Goal: Task Accomplishment & Management: Manage account settings

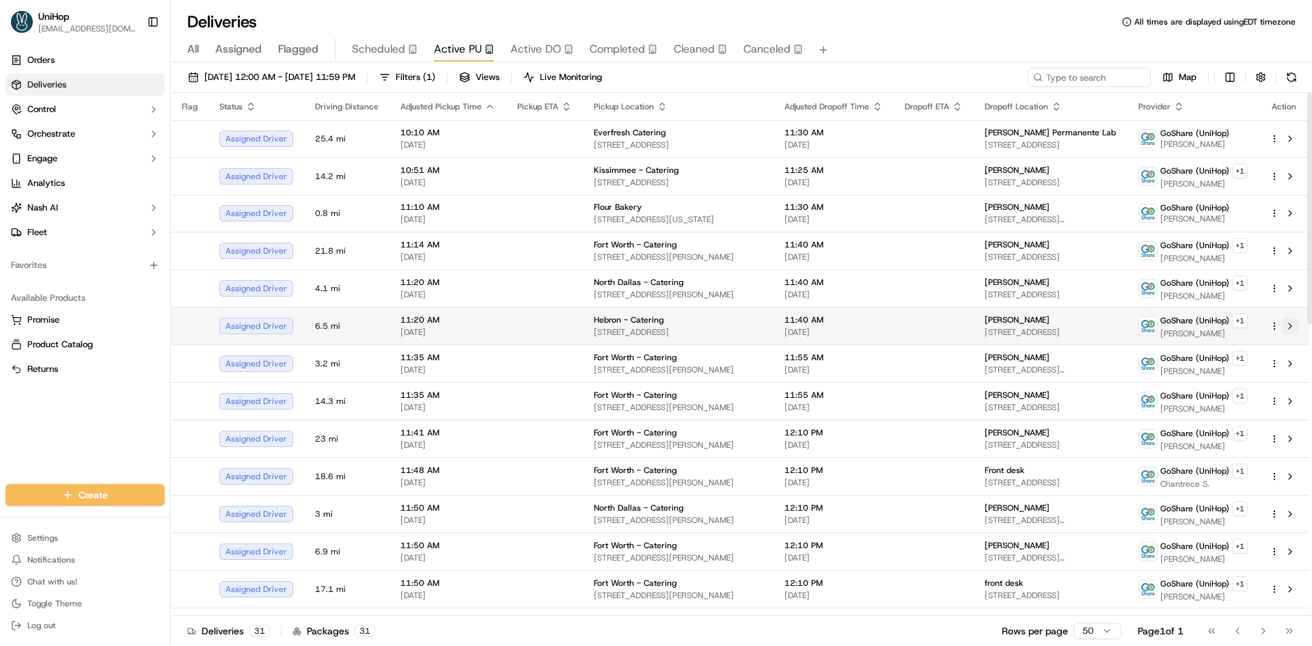
click at [1291, 327] on button at bounding box center [1290, 326] width 16 height 16
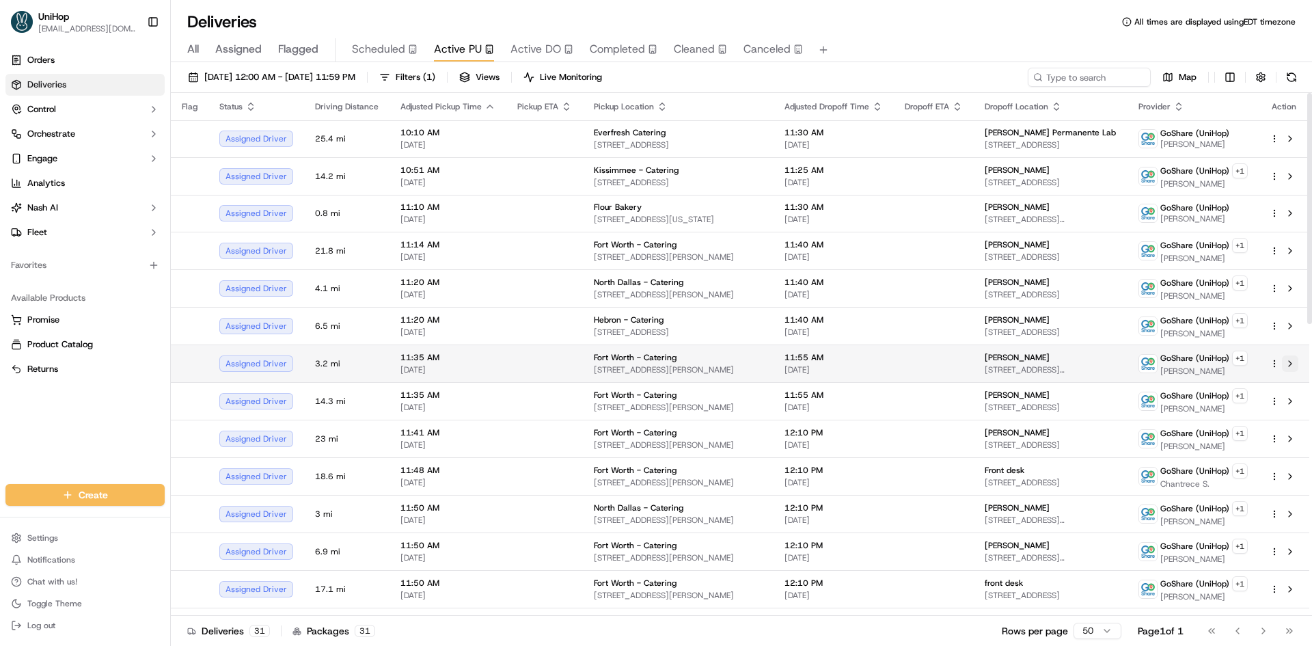
click at [1292, 364] on button at bounding box center [1290, 363] width 16 height 16
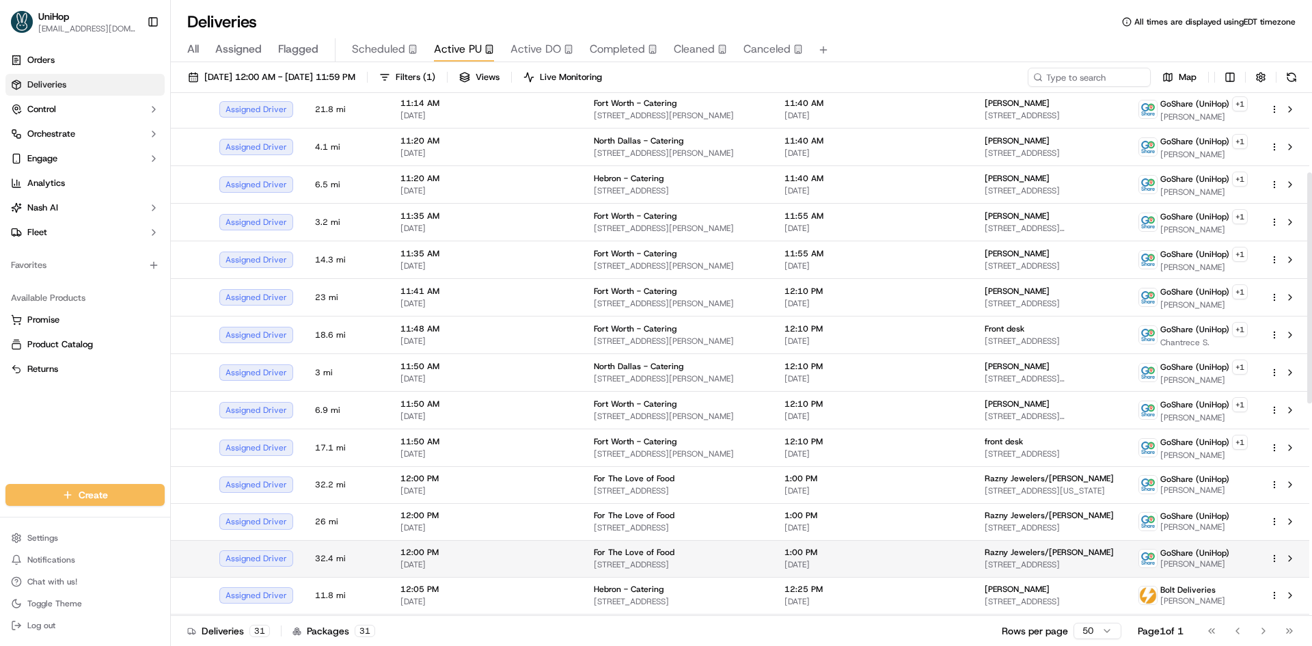
scroll to position [205, 0]
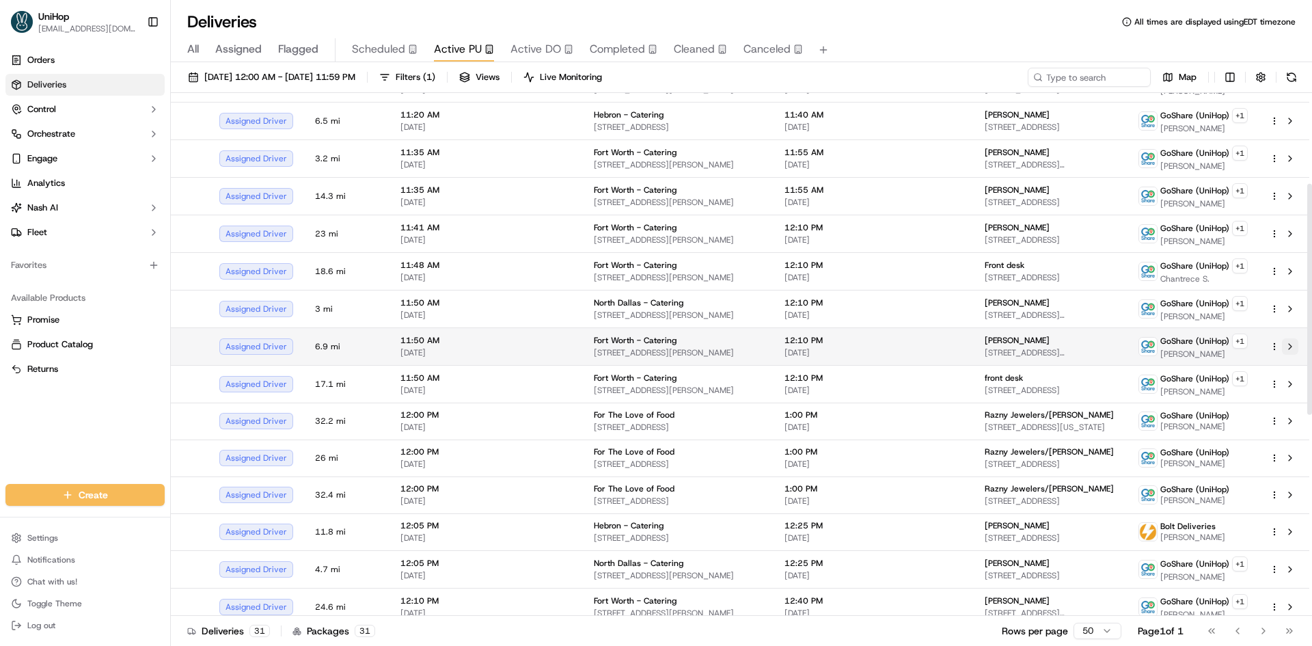
click at [1288, 348] on button at bounding box center [1290, 346] width 16 height 16
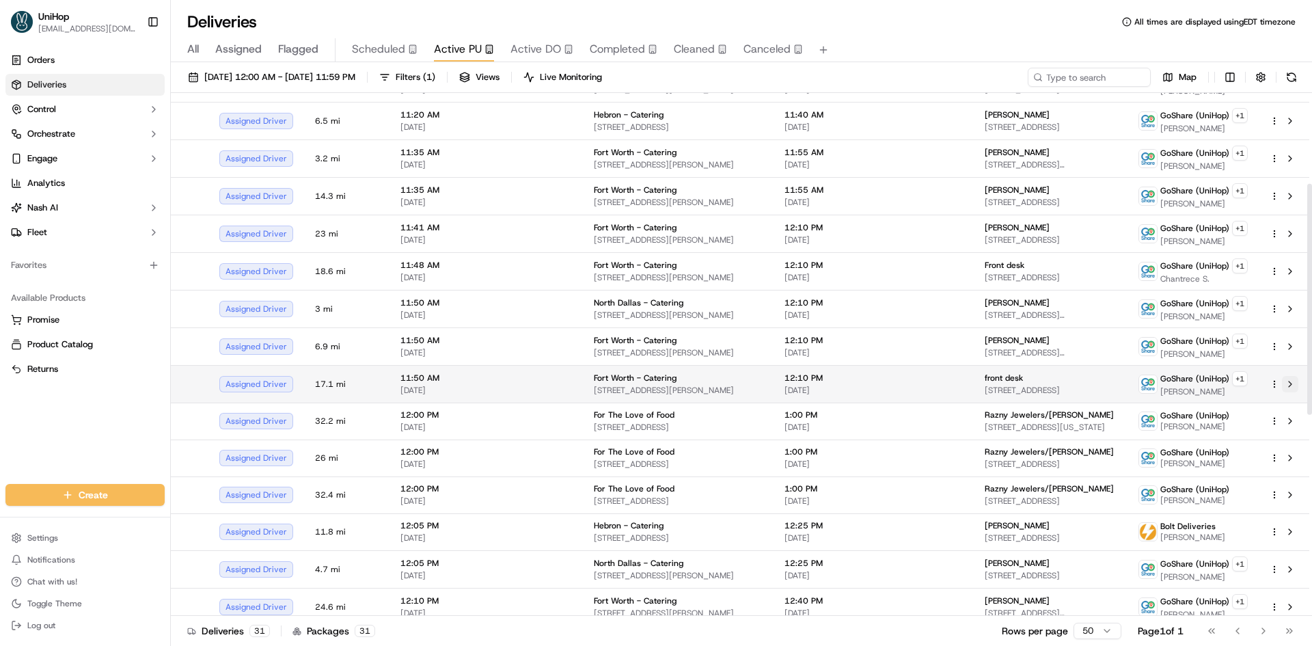
click at [1289, 383] on button at bounding box center [1290, 384] width 16 height 16
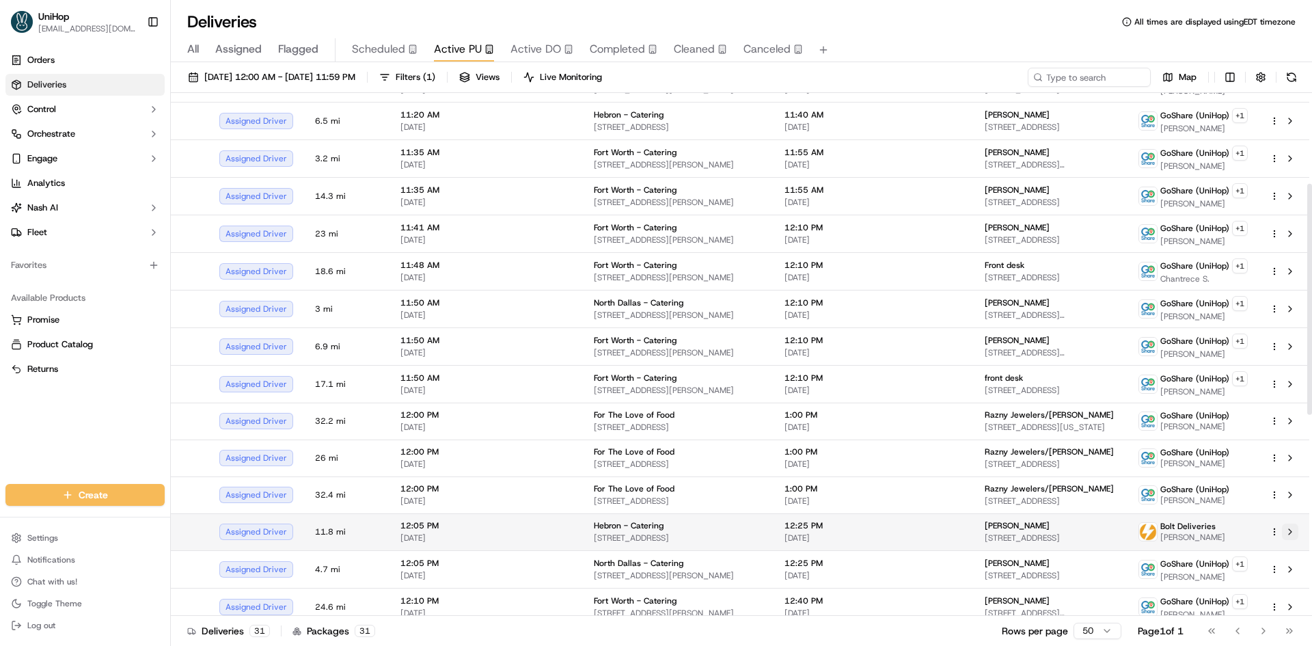
click at [1290, 534] on button at bounding box center [1290, 531] width 16 height 16
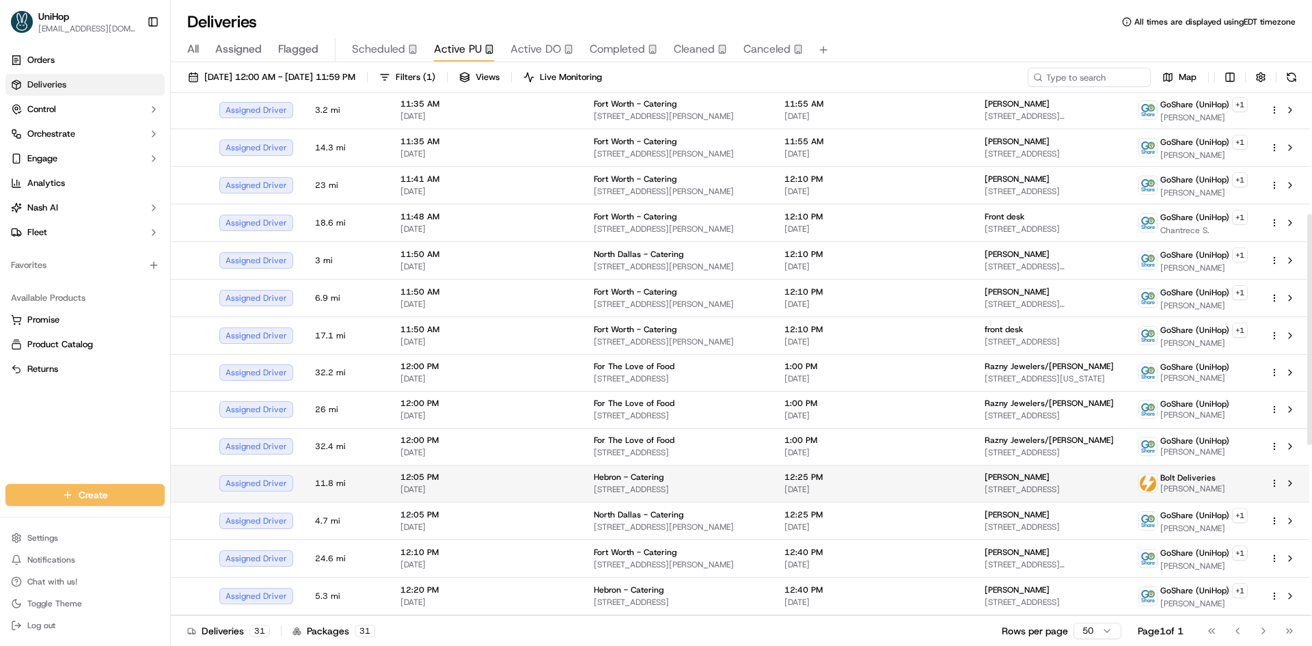
scroll to position [273, 0]
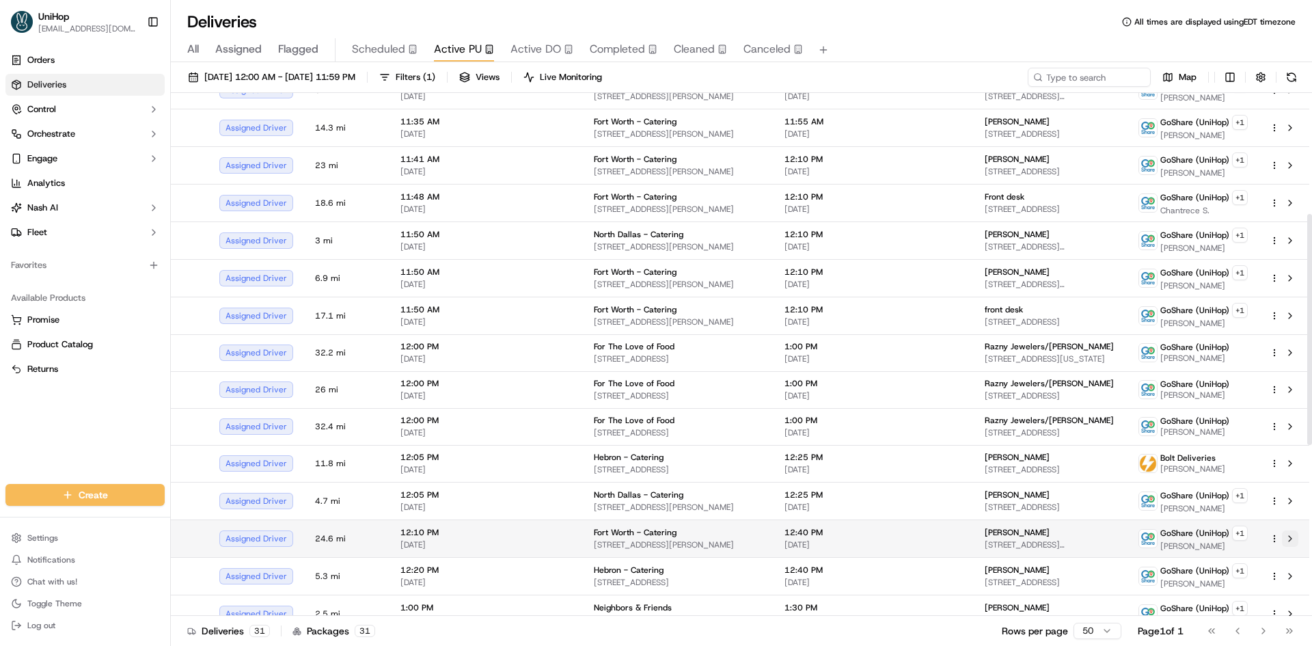
click at [1291, 538] on button at bounding box center [1290, 538] width 16 height 16
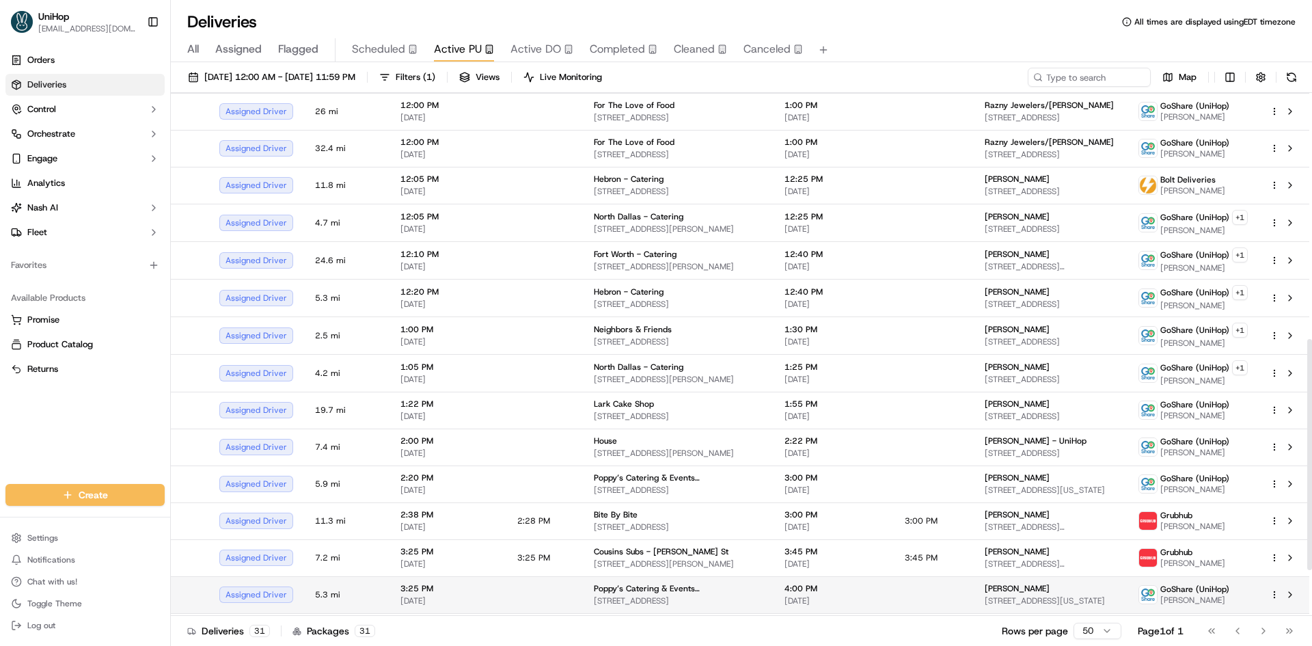
scroll to position [615, 0]
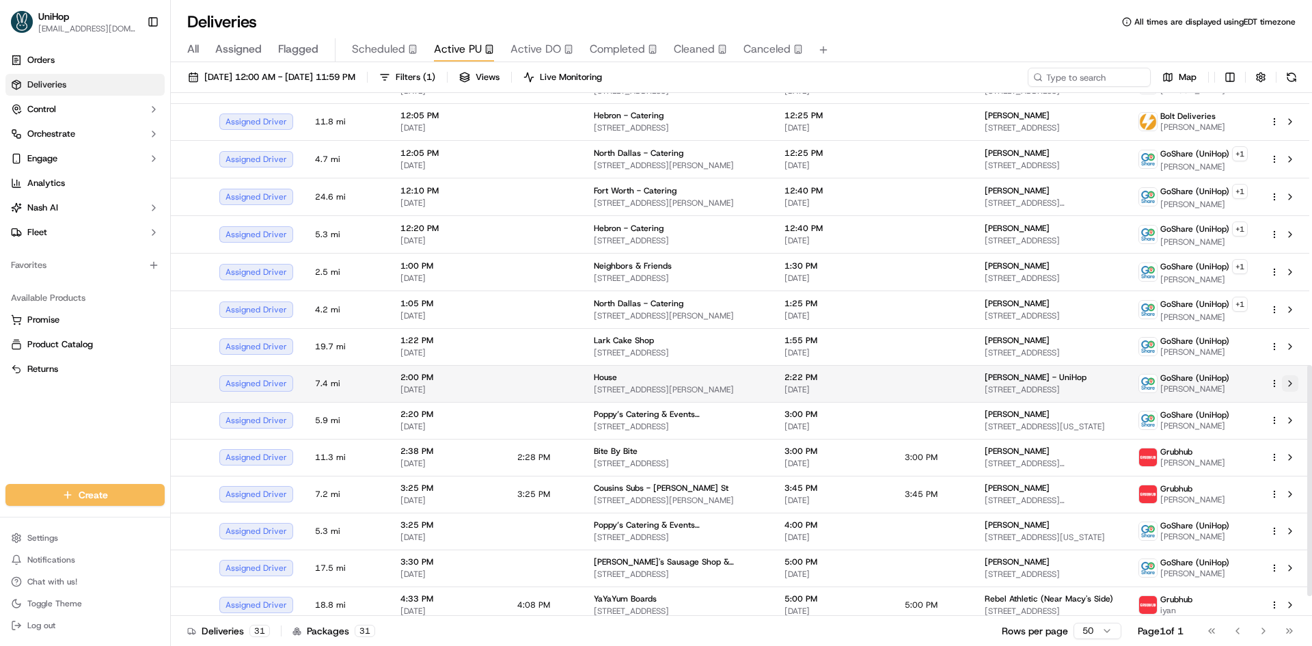
click at [1291, 386] on button at bounding box center [1290, 383] width 16 height 16
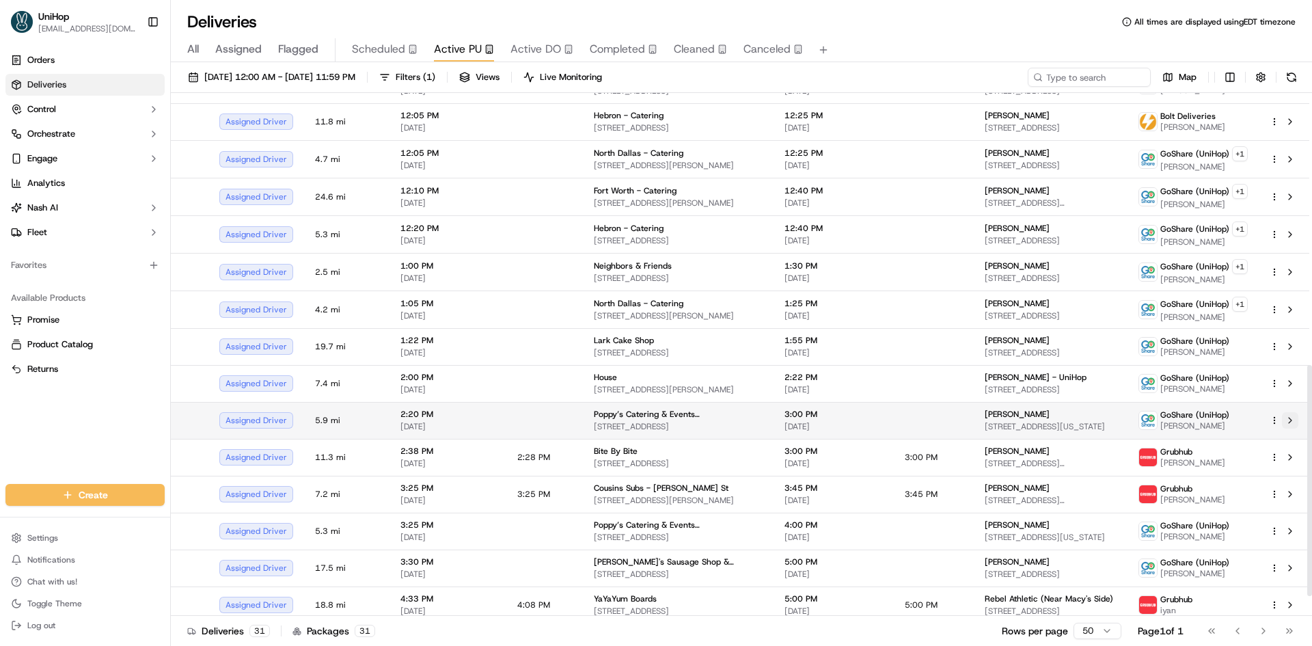
click at [1290, 421] on button at bounding box center [1290, 420] width 16 height 16
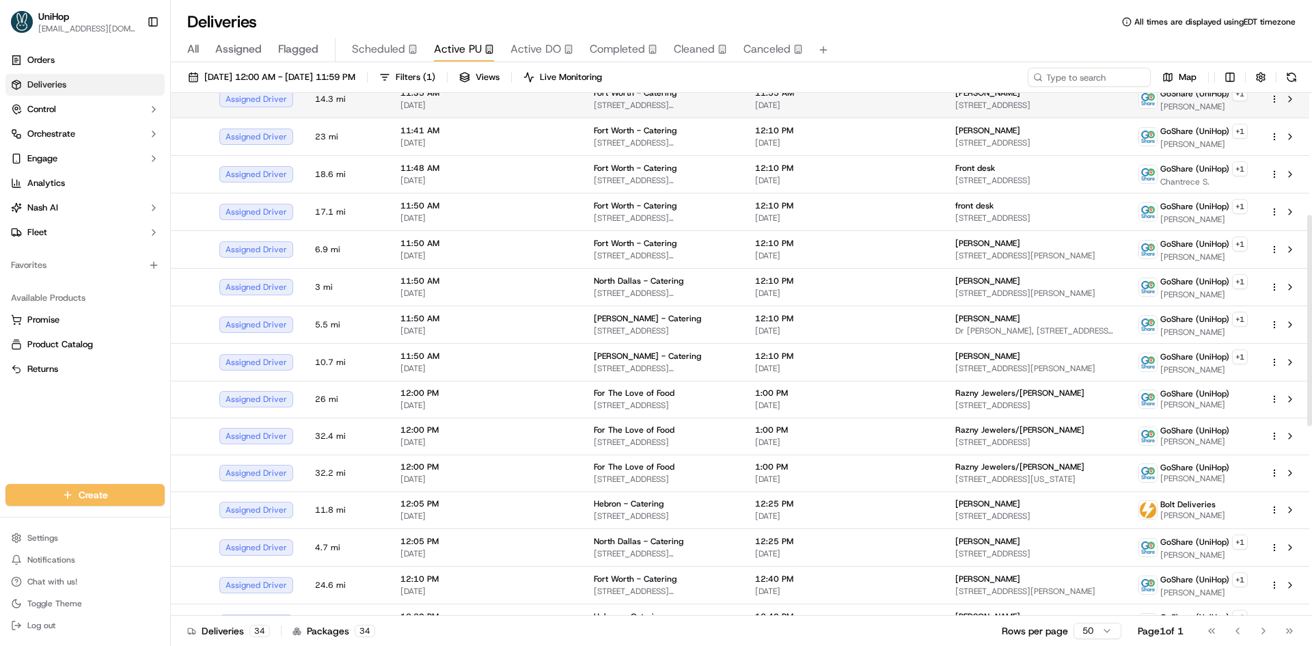
scroll to position [0, 0]
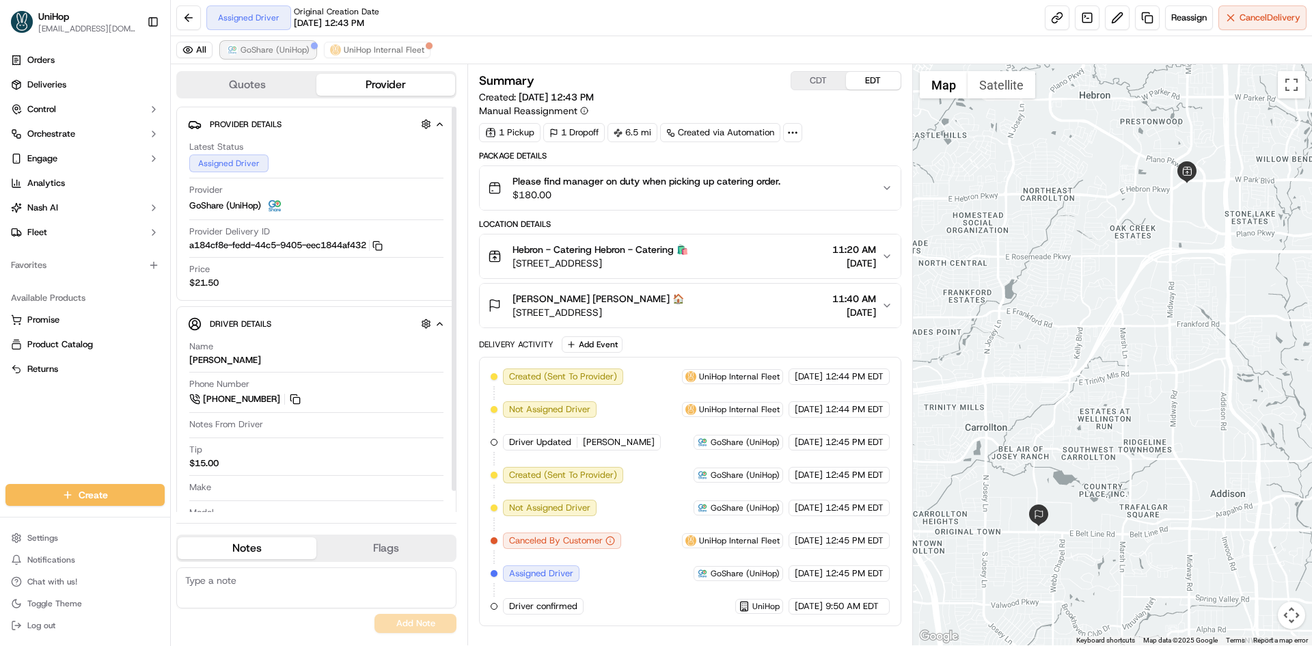
click at [288, 52] on span "GoShare (UniHop)" at bounding box center [274, 49] width 69 height 11
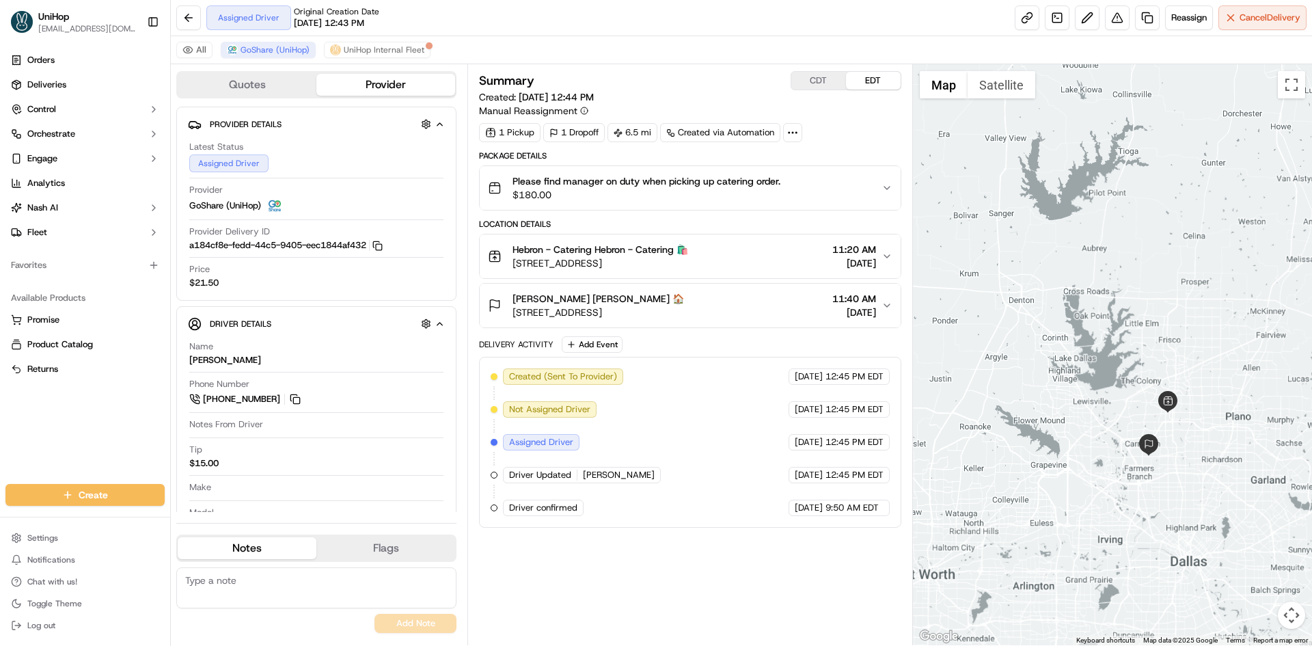
drag, startPoint x: 1083, startPoint y: 303, endPoint x: 1188, endPoint y: 428, distance: 163.5
click at [1188, 428] on div at bounding box center [1113, 354] width 400 height 581
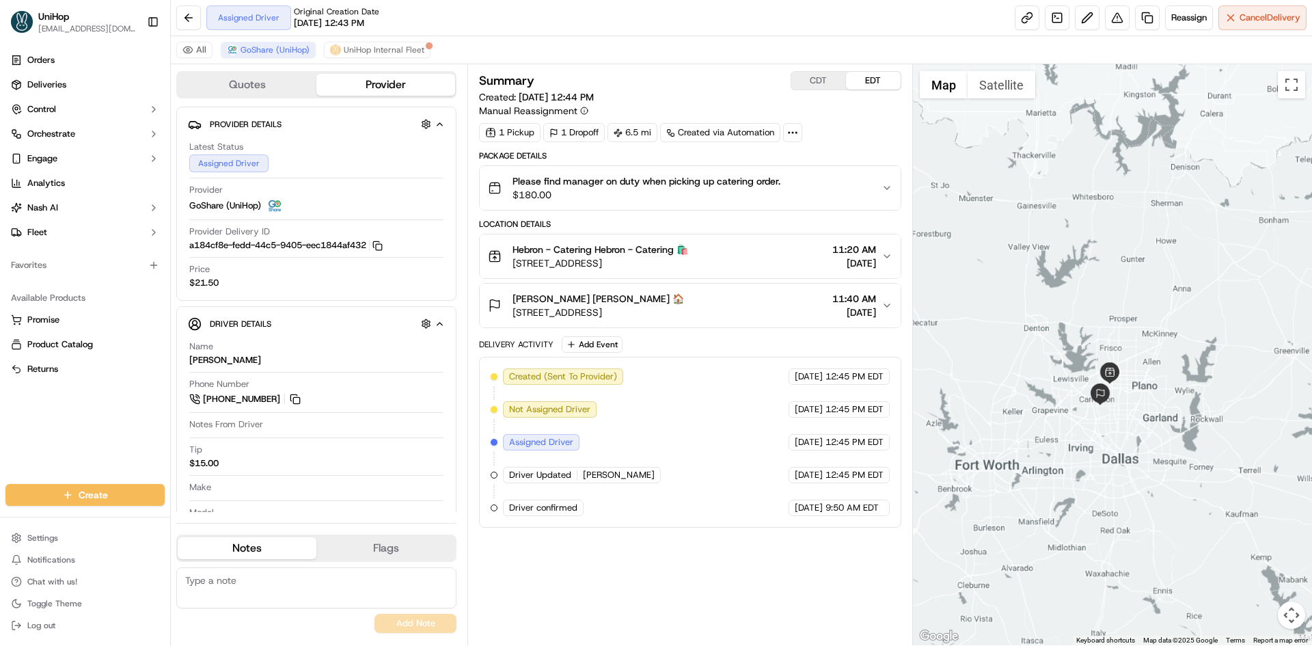
drag, startPoint x: 1219, startPoint y: 448, endPoint x: 1151, endPoint y: 406, distance: 79.4
click at [1151, 406] on div at bounding box center [1113, 354] width 400 height 581
click at [684, 301] on div "Regina Surry Regina Surry 🏠" at bounding box center [597, 299] width 171 height 14
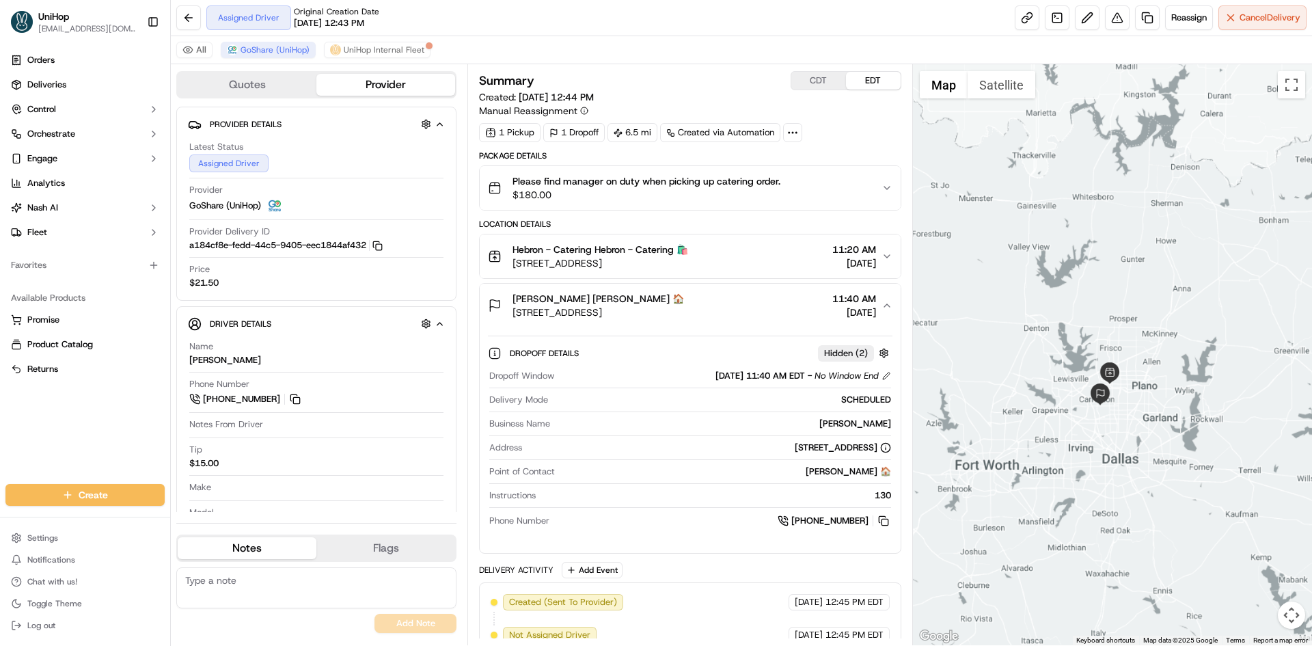
click at [684, 300] on div "Regina Surry Regina Surry 🏠" at bounding box center [597, 299] width 171 height 14
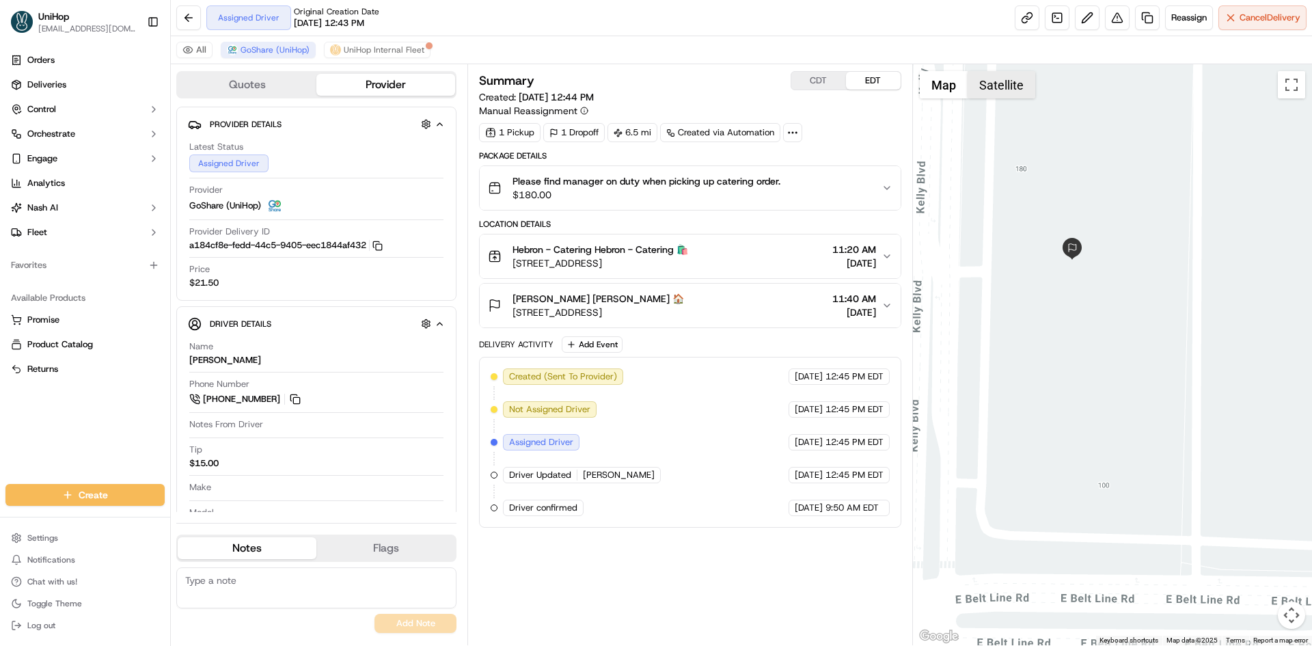
click at [1006, 96] on button "Satellite" at bounding box center [1001, 84] width 68 height 27
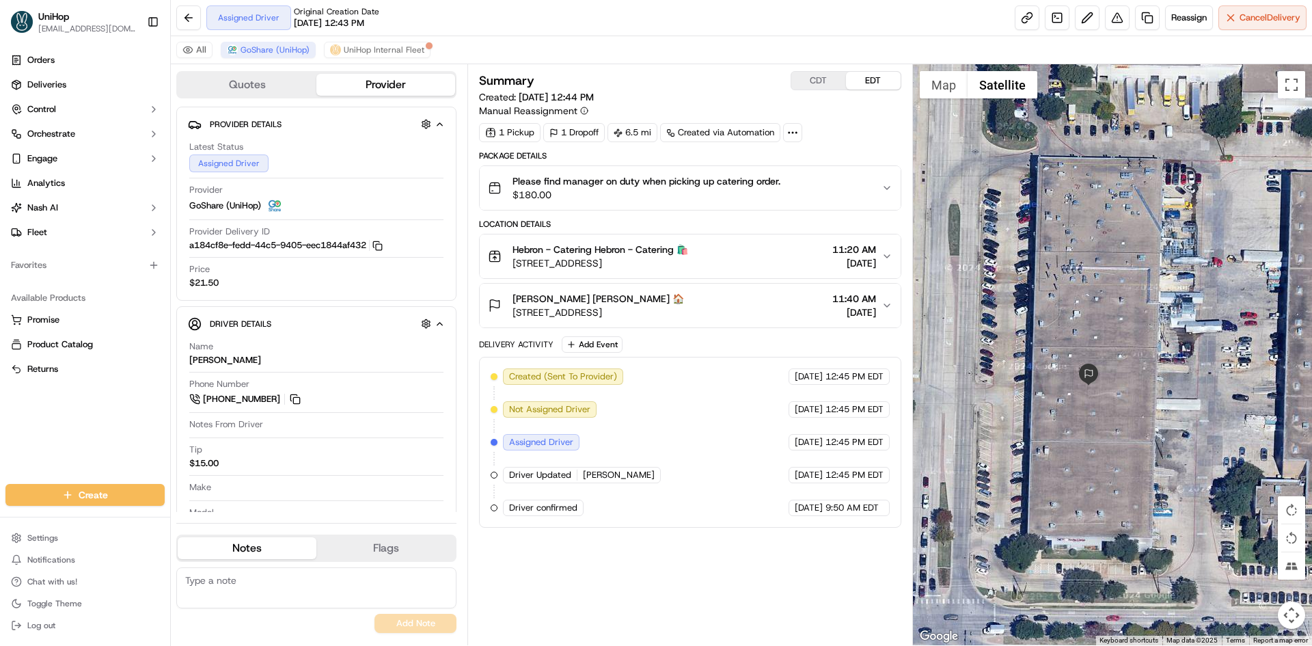
drag, startPoint x: 1053, startPoint y: 179, endPoint x: 1070, endPoint y: 273, distance: 95.8
click at [1070, 273] on div at bounding box center [1113, 354] width 400 height 581
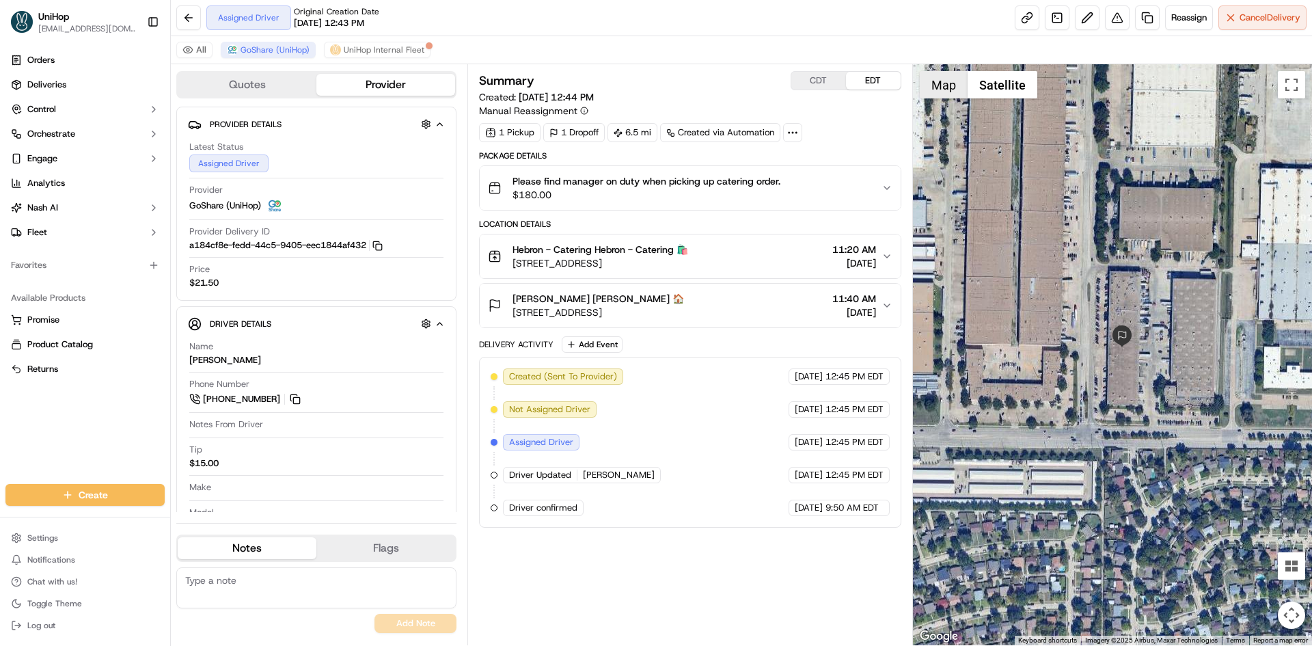
click at [952, 89] on button "Map" at bounding box center [943, 84] width 48 height 27
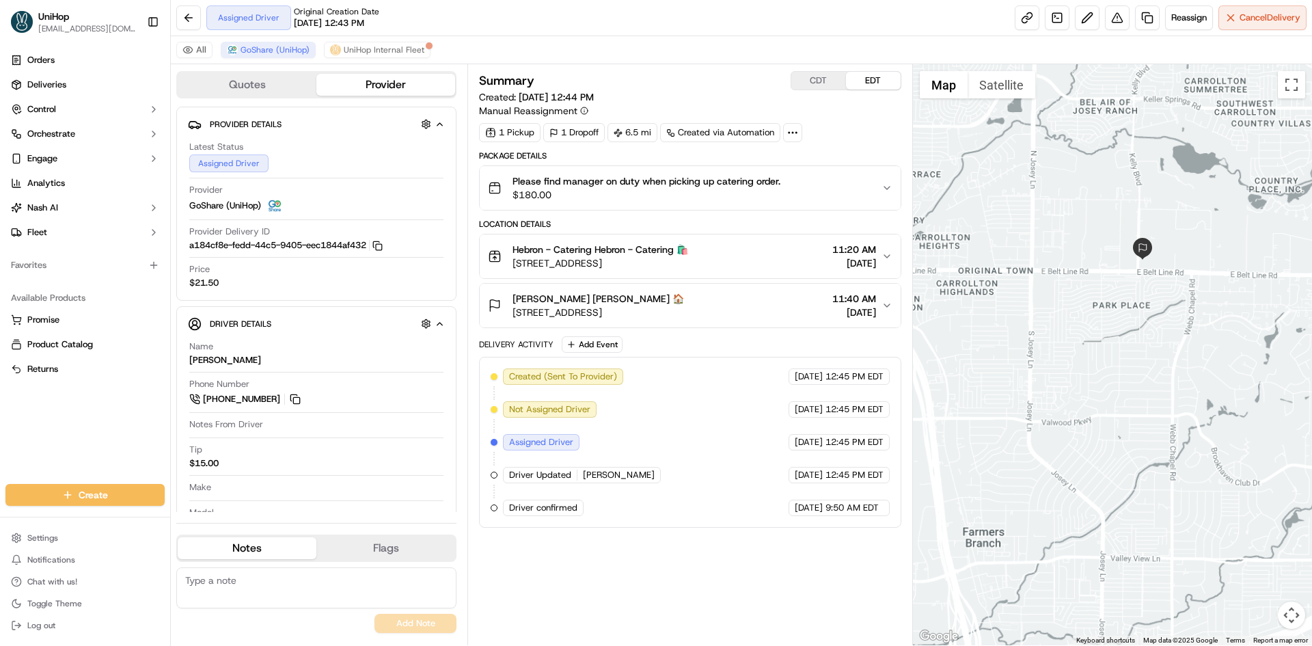
drag, startPoint x: 1200, startPoint y: 157, endPoint x: 1178, endPoint y: 294, distance: 139.0
click at [1178, 292] on div at bounding box center [1113, 354] width 400 height 581
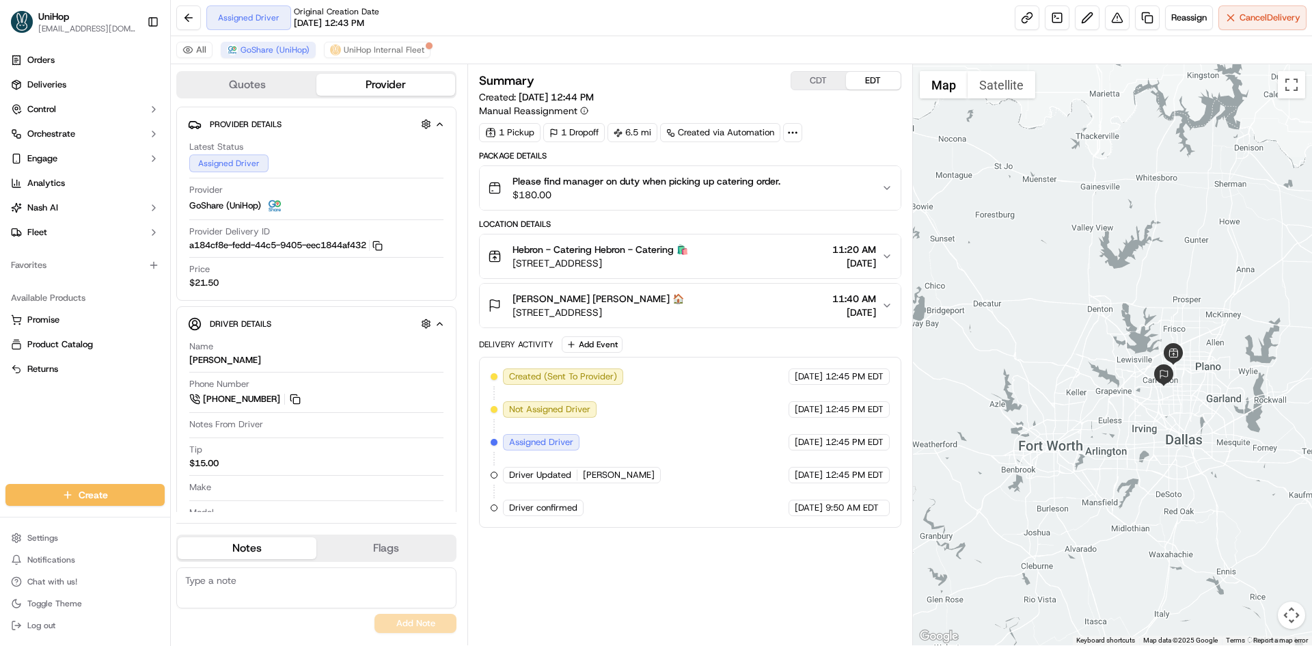
drag, startPoint x: 1212, startPoint y: 213, endPoint x: 1195, endPoint y: 319, distance: 107.1
click at [1195, 319] on div at bounding box center [1113, 354] width 400 height 581
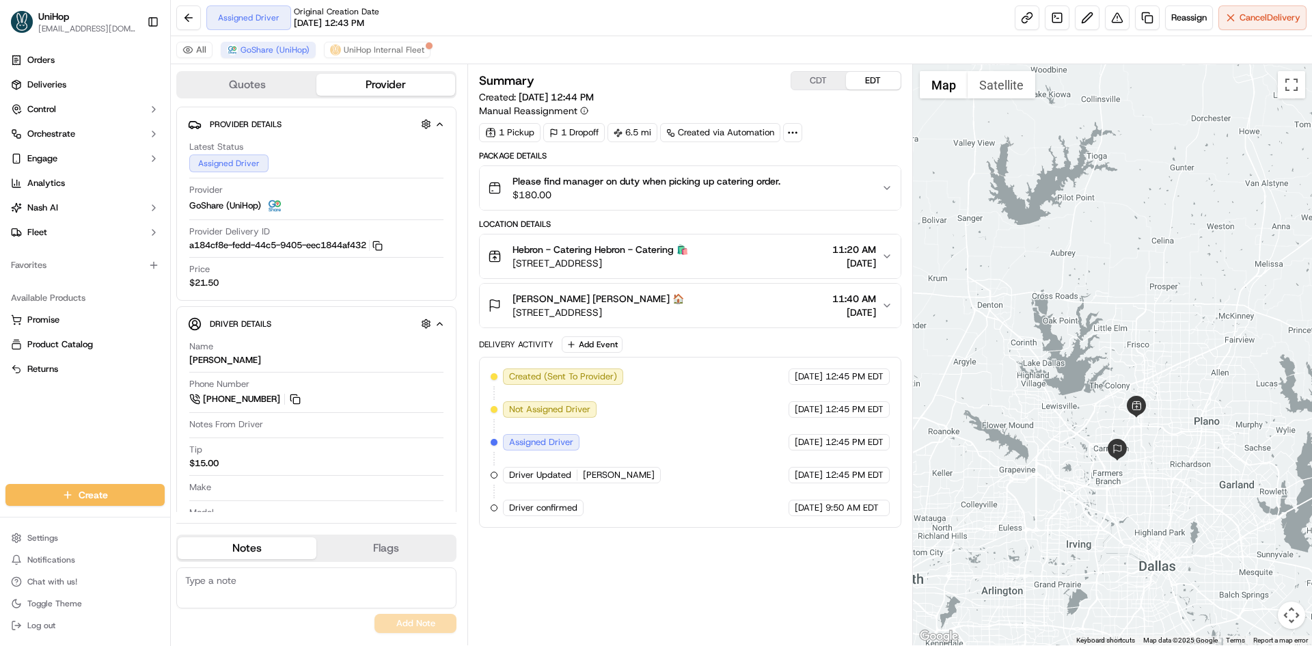
drag, startPoint x: 1182, startPoint y: 322, endPoint x: 1170, endPoint y: 337, distance: 19.0
click at [1170, 337] on div at bounding box center [1113, 354] width 400 height 581
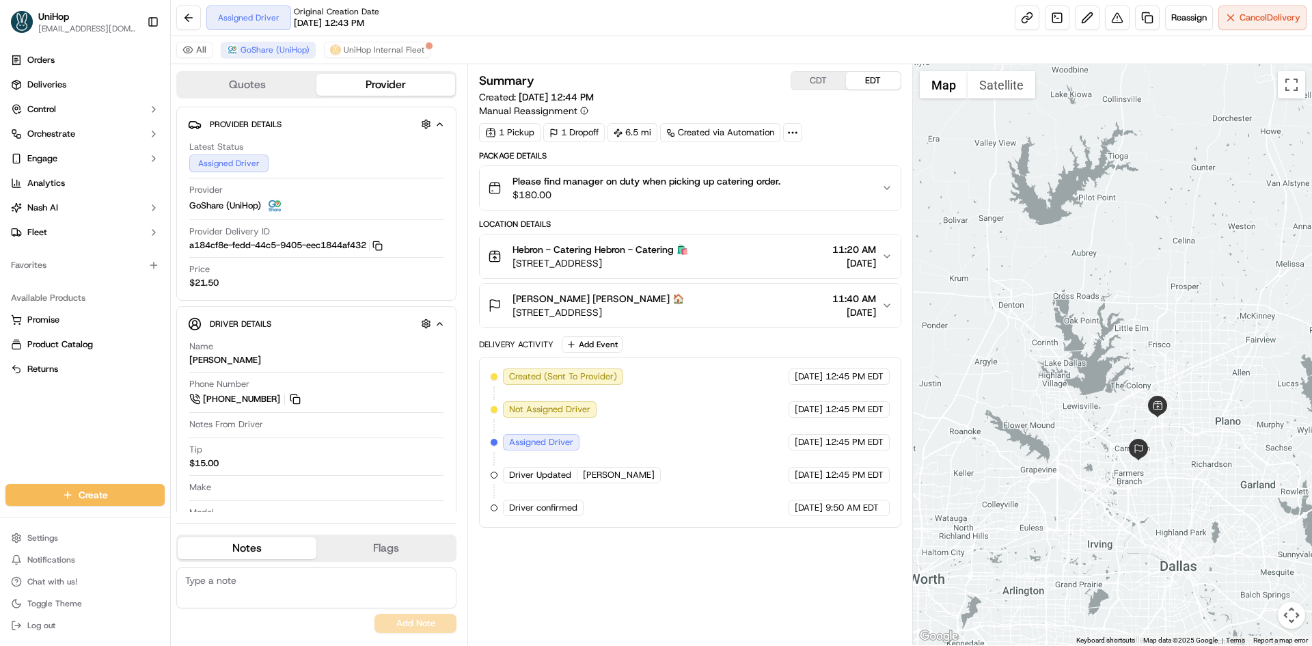
drag, startPoint x: 997, startPoint y: 352, endPoint x: 1010, endPoint y: 348, distance: 12.8
click at [1012, 349] on div at bounding box center [1113, 354] width 400 height 581
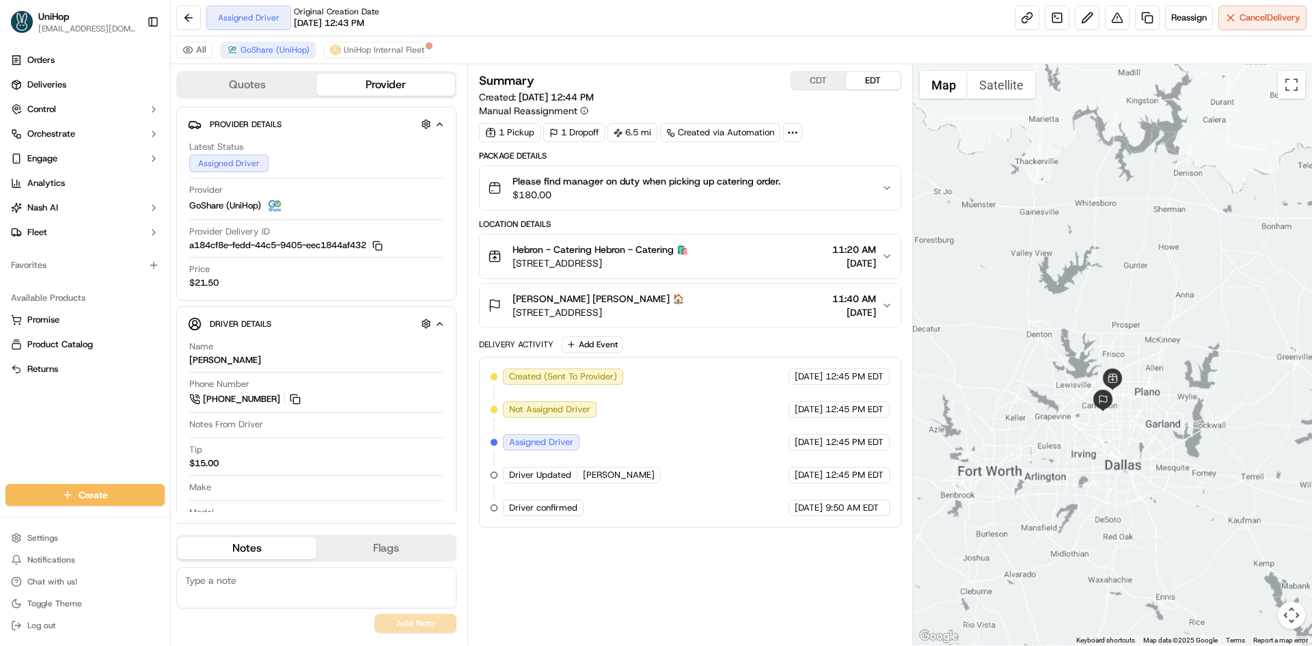
drag, startPoint x: 1006, startPoint y: 318, endPoint x: 1044, endPoint y: 332, distance: 40.9
click at [1044, 332] on div at bounding box center [1113, 354] width 400 height 581
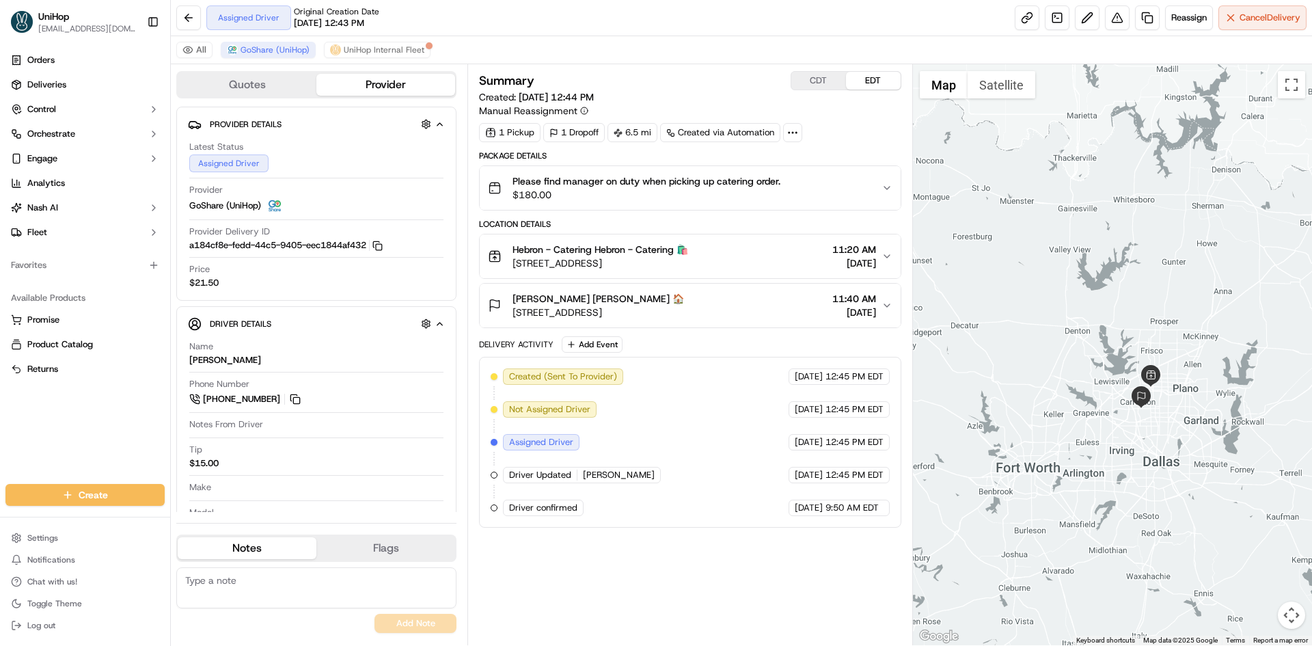
drag, startPoint x: 1081, startPoint y: 298, endPoint x: 1096, endPoint y: 296, distance: 15.1
click at [1096, 296] on div at bounding box center [1113, 354] width 400 height 581
click at [854, 579] on div "Summary CDT EDT Created: Sep 17 2025 12:44 PM Manual Reassignment 1 Pickup 1 Dr…" at bounding box center [689, 354] width 421 height 567
click at [116, 415] on div "Orders Deliveries Control Orchestrate Engage Analytics [PERSON_NAME] Fleet Favo…" at bounding box center [85, 258] width 170 height 429
click at [135, 427] on div "Orders Deliveries Control Orchestrate Engage Analytics [PERSON_NAME] Fleet Favo…" at bounding box center [85, 258] width 170 height 429
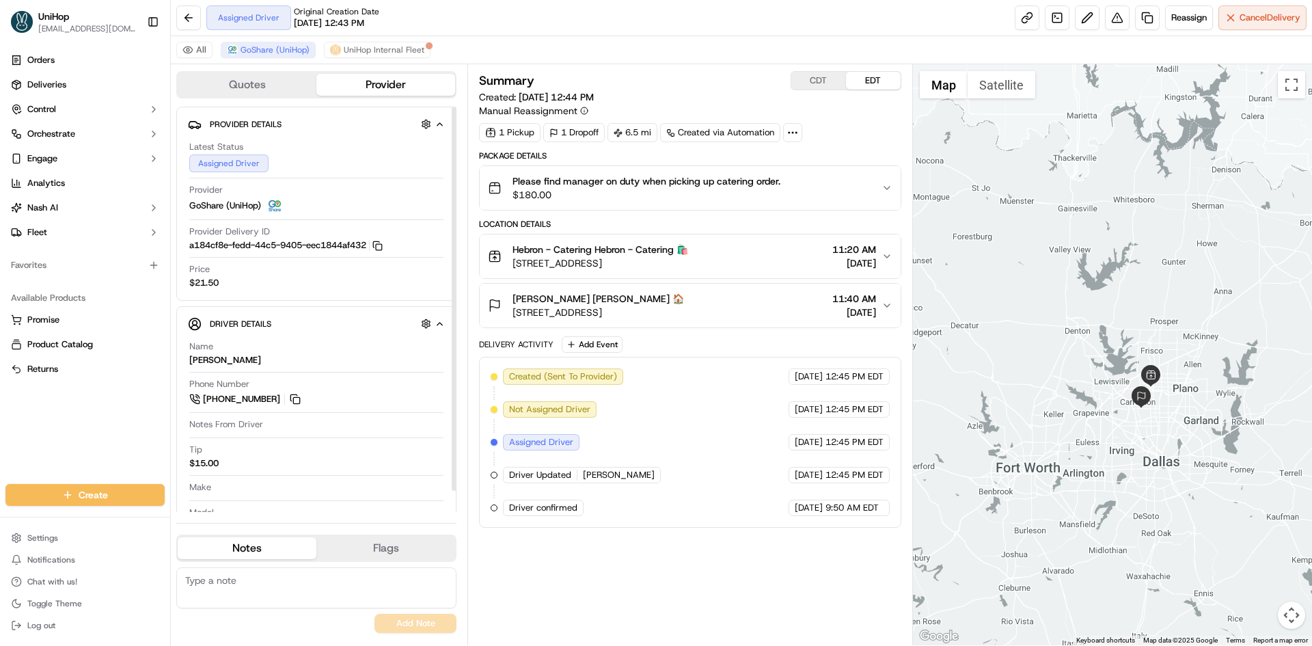
click at [115, 419] on div "Orders Deliveries Control Orchestrate Engage Analytics [PERSON_NAME] Fleet Favo…" at bounding box center [85, 258] width 170 height 429
click at [299, 404] on button at bounding box center [295, 398] width 15 height 15
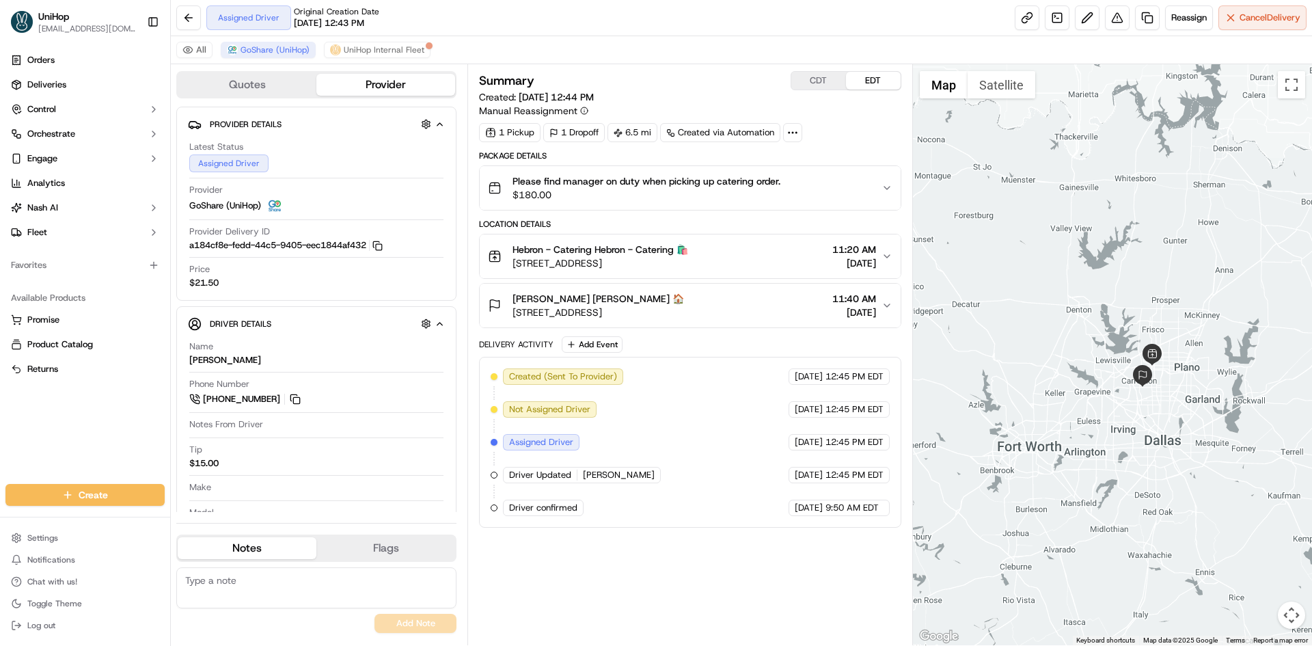
drag, startPoint x: 1047, startPoint y: 352, endPoint x: 1049, endPoint y: 331, distance: 21.3
click at [1049, 331] on div at bounding box center [1113, 354] width 400 height 581
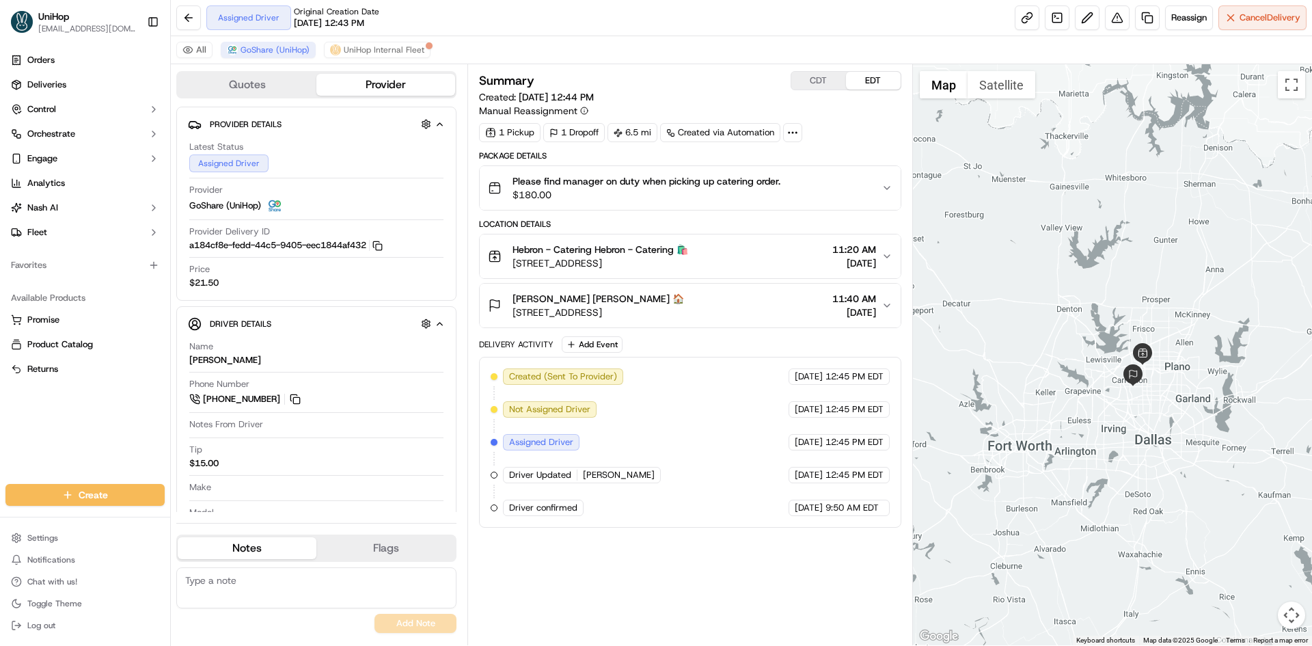
drag, startPoint x: 1058, startPoint y: 293, endPoint x: 1043, endPoint y: 293, distance: 15.0
click at [1043, 293] on div at bounding box center [1113, 354] width 400 height 581
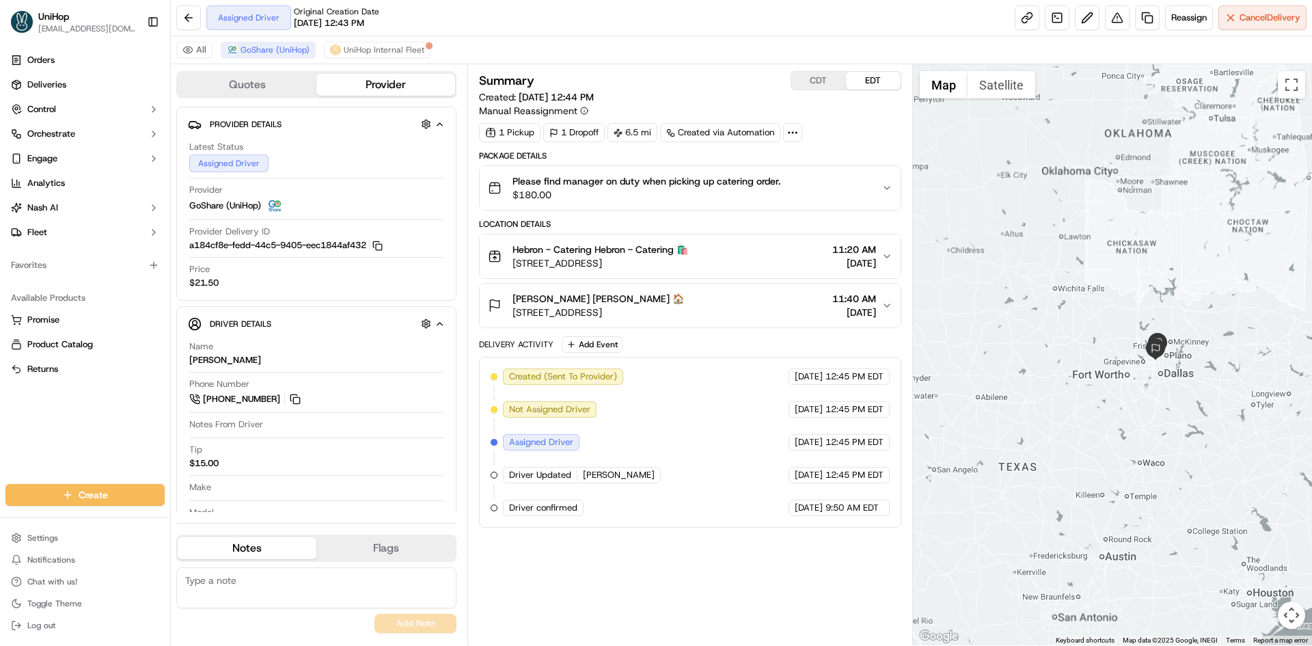
drag, startPoint x: 1169, startPoint y: 255, endPoint x: 1143, endPoint y: 258, distance: 26.1
click at [1143, 258] on div at bounding box center [1113, 354] width 400 height 581
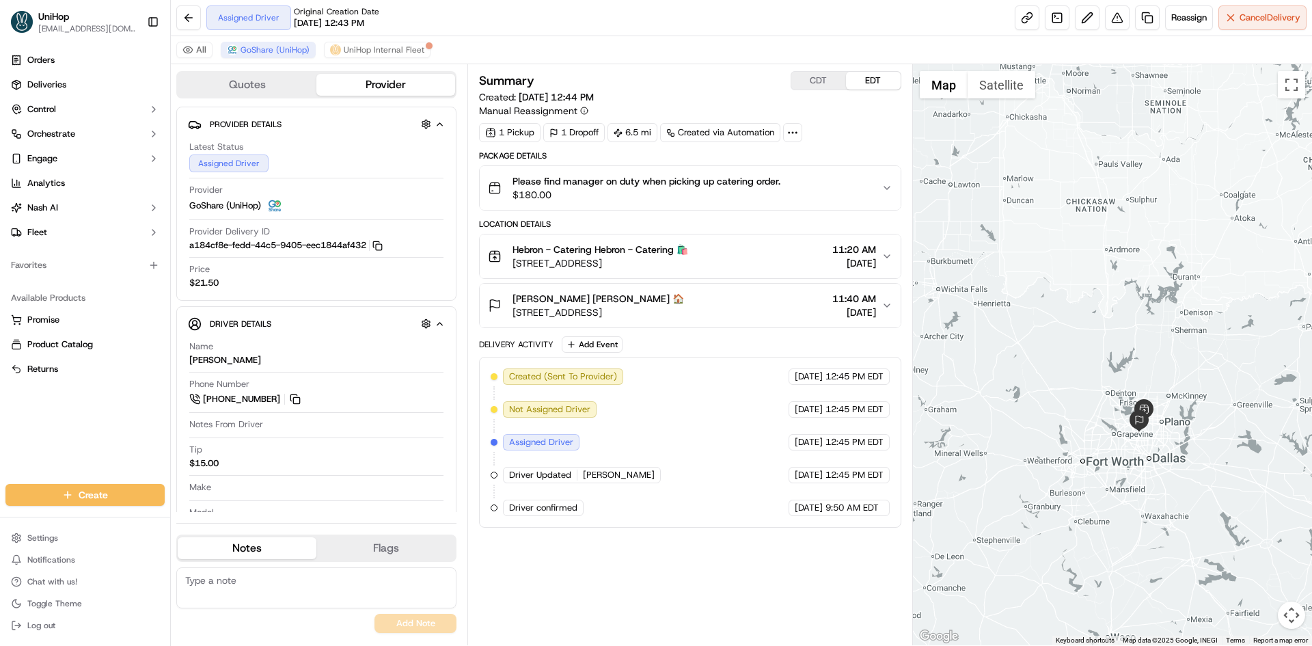
drag, startPoint x: 1148, startPoint y: 265, endPoint x: 1110, endPoint y: 242, distance: 44.2
click at [1116, 229] on div at bounding box center [1113, 354] width 400 height 581
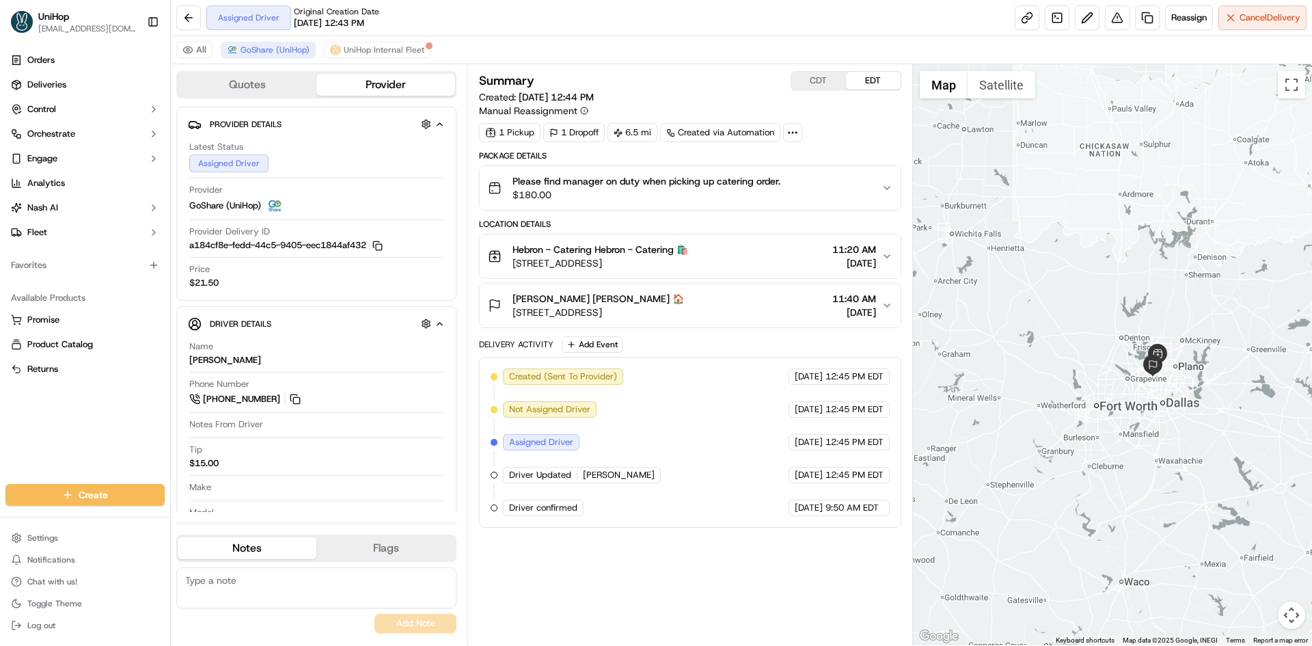
drag, startPoint x: 949, startPoint y: 300, endPoint x: 976, endPoint y: 262, distance: 46.5
click at [976, 262] on div at bounding box center [1113, 354] width 400 height 581
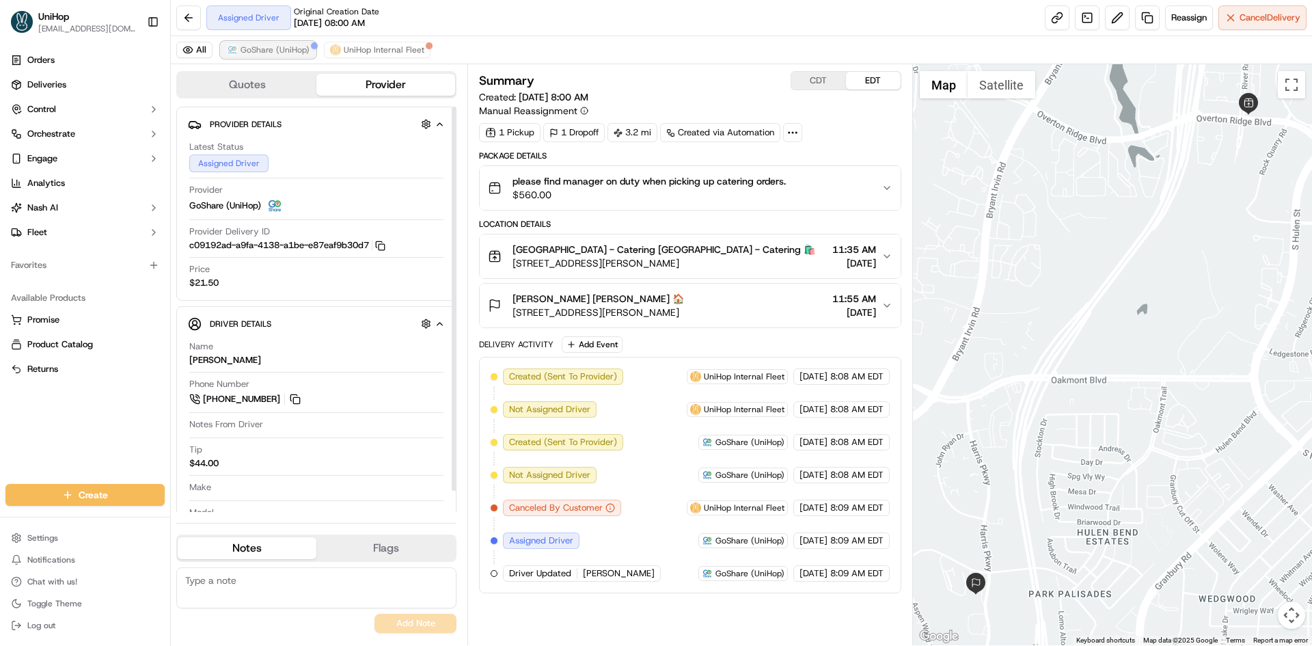
click at [277, 42] on button "GoShare (UniHop)" at bounding box center [268, 50] width 95 height 16
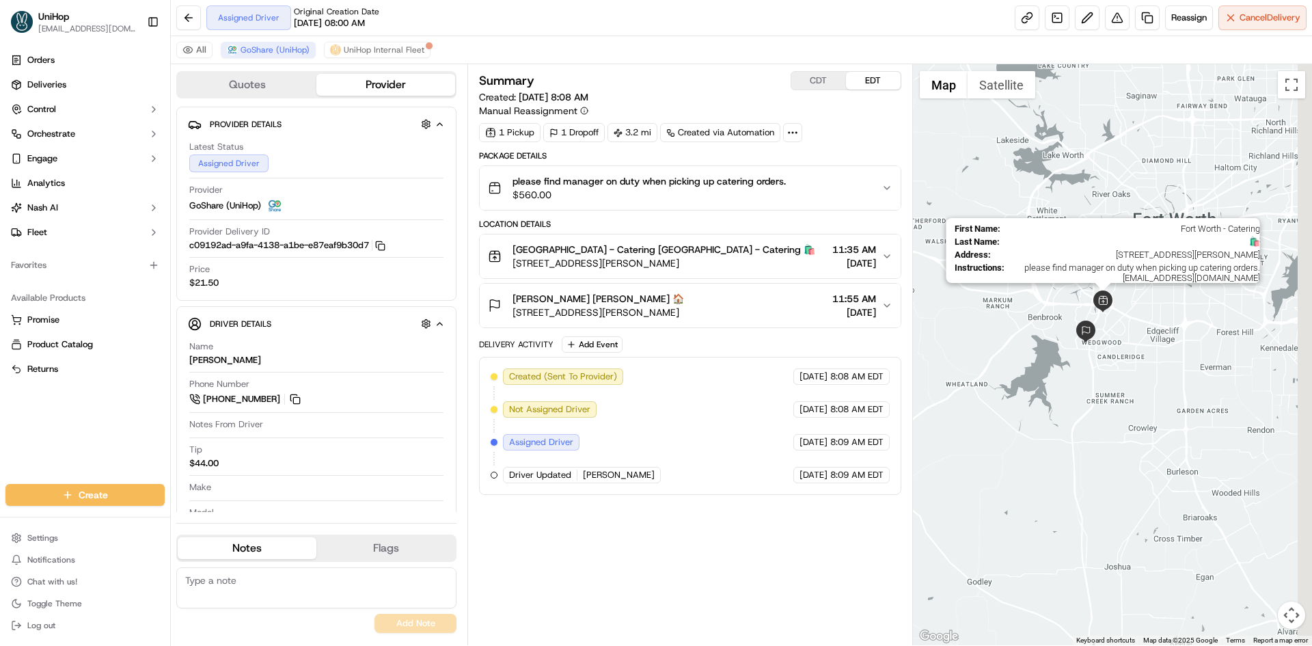
drag, startPoint x: 1165, startPoint y: 295, endPoint x: 1103, endPoint y: 299, distance: 62.3
click at [1103, 299] on img at bounding box center [1103, 301] width 22 height 22
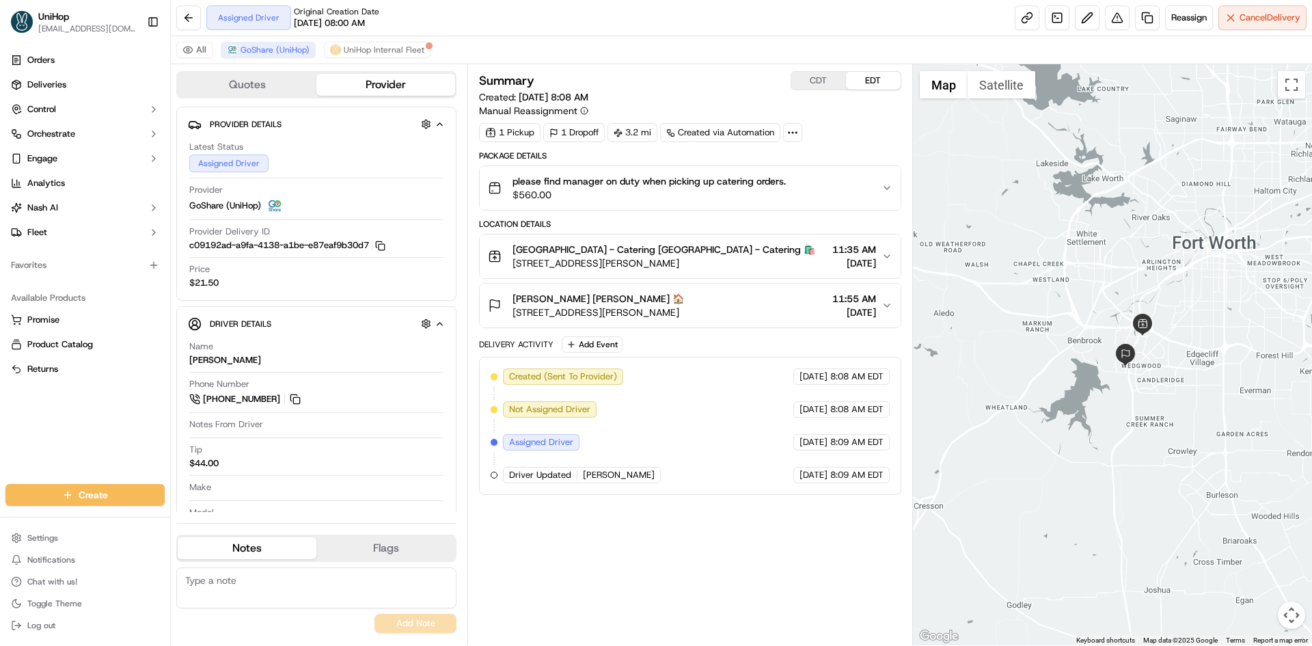
drag, startPoint x: 1071, startPoint y: 249, endPoint x: 1116, endPoint y: 273, distance: 51.0
click at [1116, 273] on div at bounding box center [1113, 354] width 400 height 581
click at [611, 348] on button "Add Event" at bounding box center [592, 344] width 61 height 16
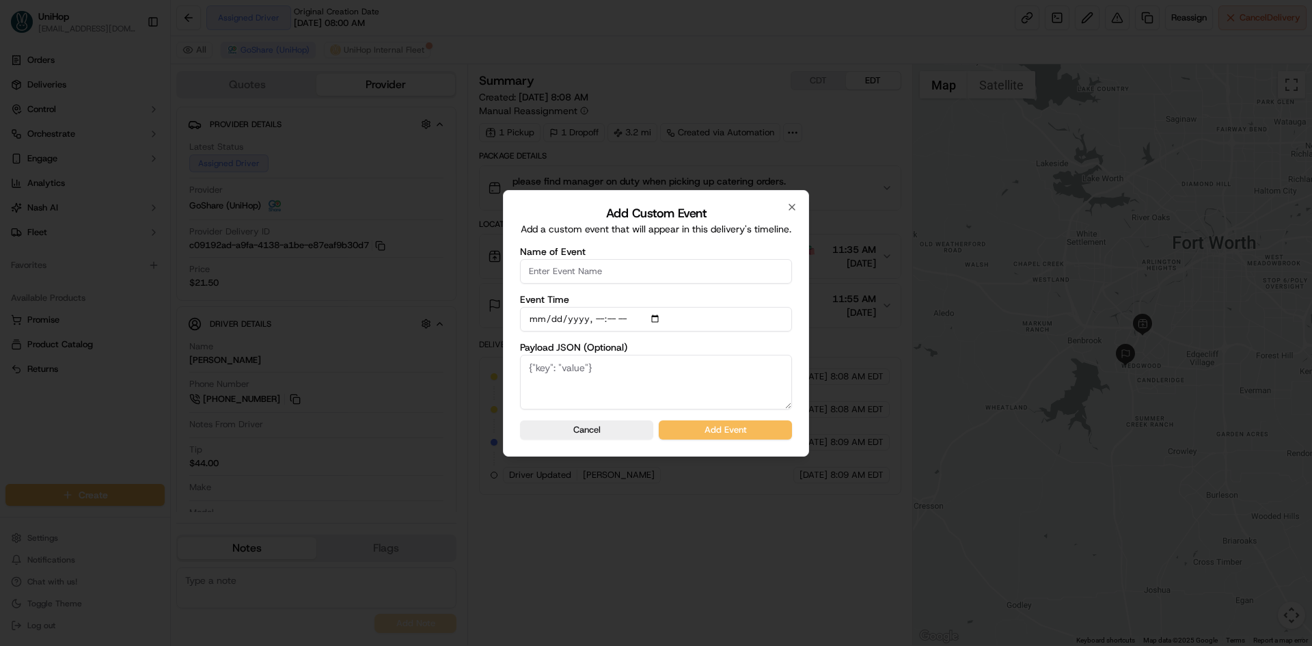
click at [595, 243] on div "Add Custom Event Add a custom event that will appear in this delivery's timelin…" at bounding box center [656, 323] width 306 height 266
click at [592, 265] on input "Name of Event" at bounding box center [656, 271] width 272 height 25
type input "Driver Confirmed"
click at [659, 315] on input "Event Time" at bounding box center [656, 319] width 272 height 25
type input "2025-09-19T10:00"
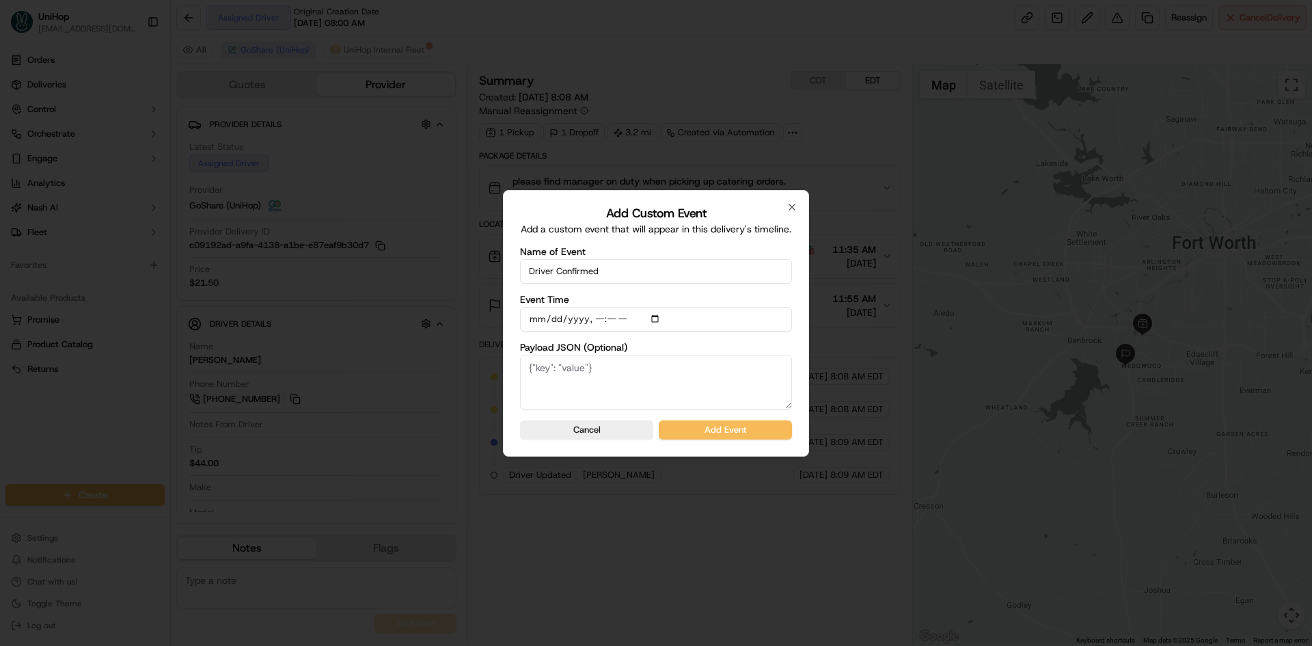
click at [795, 343] on div "Add Custom Event Add a custom event that will appear in this delivery's timelin…" at bounding box center [656, 323] width 306 height 266
click at [779, 432] on button "Add Event" at bounding box center [725, 429] width 133 height 19
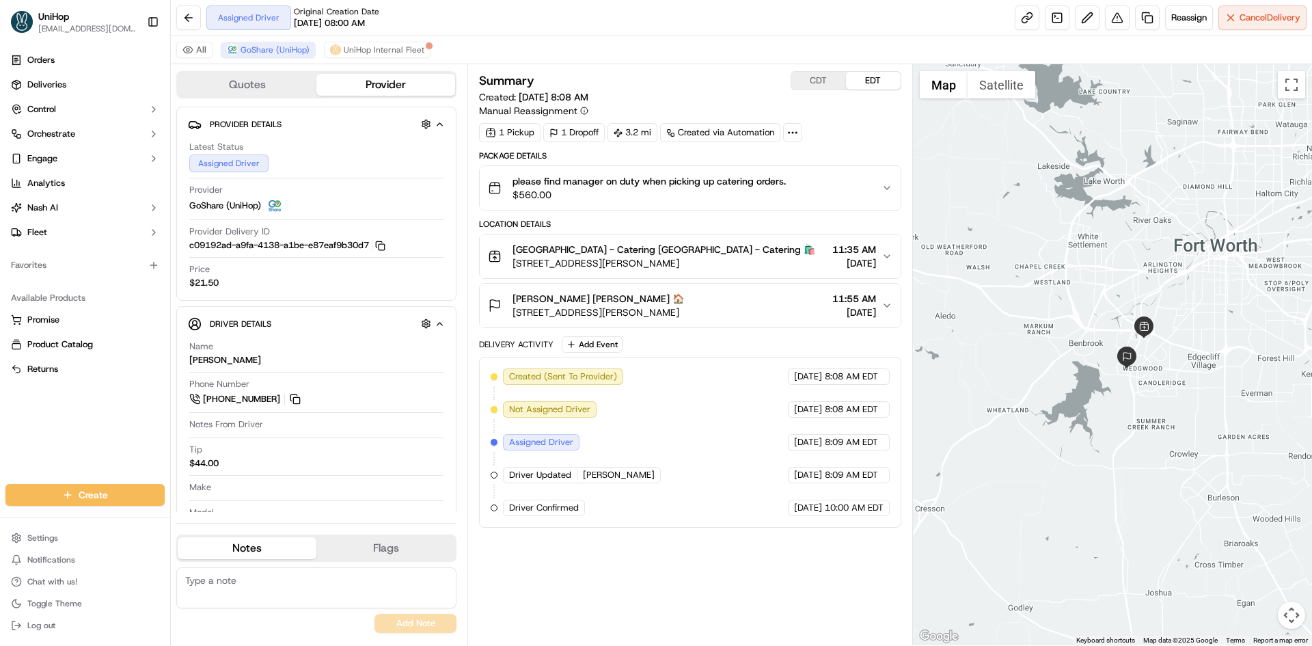
drag, startPoint x: 1050, startPoint y: 430, endPoint x: 1059, endPoint y: 441, distance: 14.6
click at [1059, 441] on div at bounding box center [1113, 354] width 400 height 581
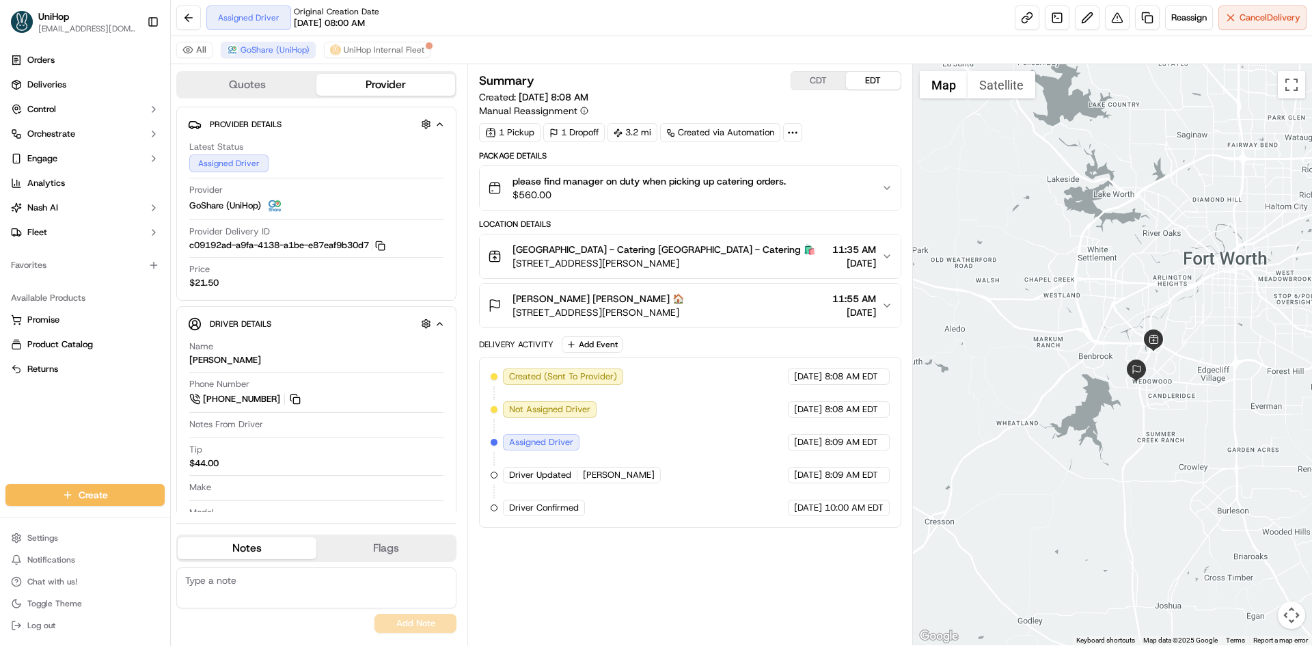
click at [684, 314] on span "6844 Harris Pkwy floor/3rd, Fort Worth, TX 76132, USA" at bounding box center [597, 312] width 171 height 14
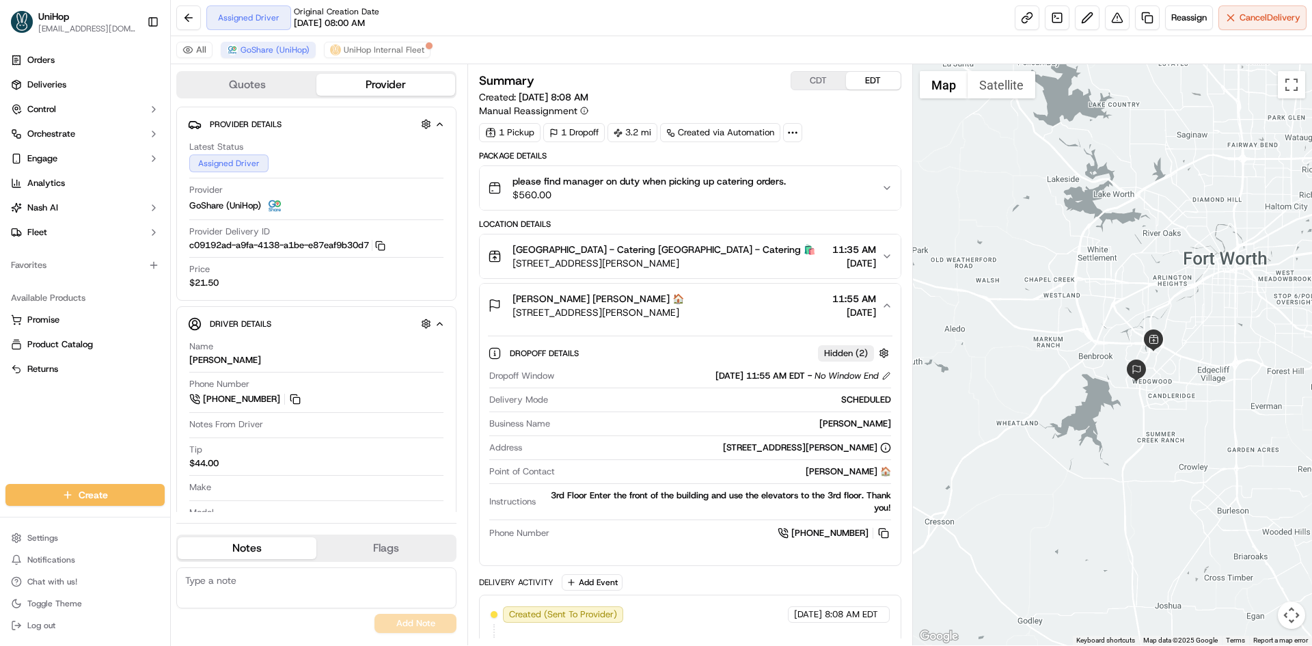
click at [684, 314] on span "6844 Harris Pkwy floor/3rd, Fort Worth, TX 76132, USA" at bounding box center [597, 312] width 171 height 14
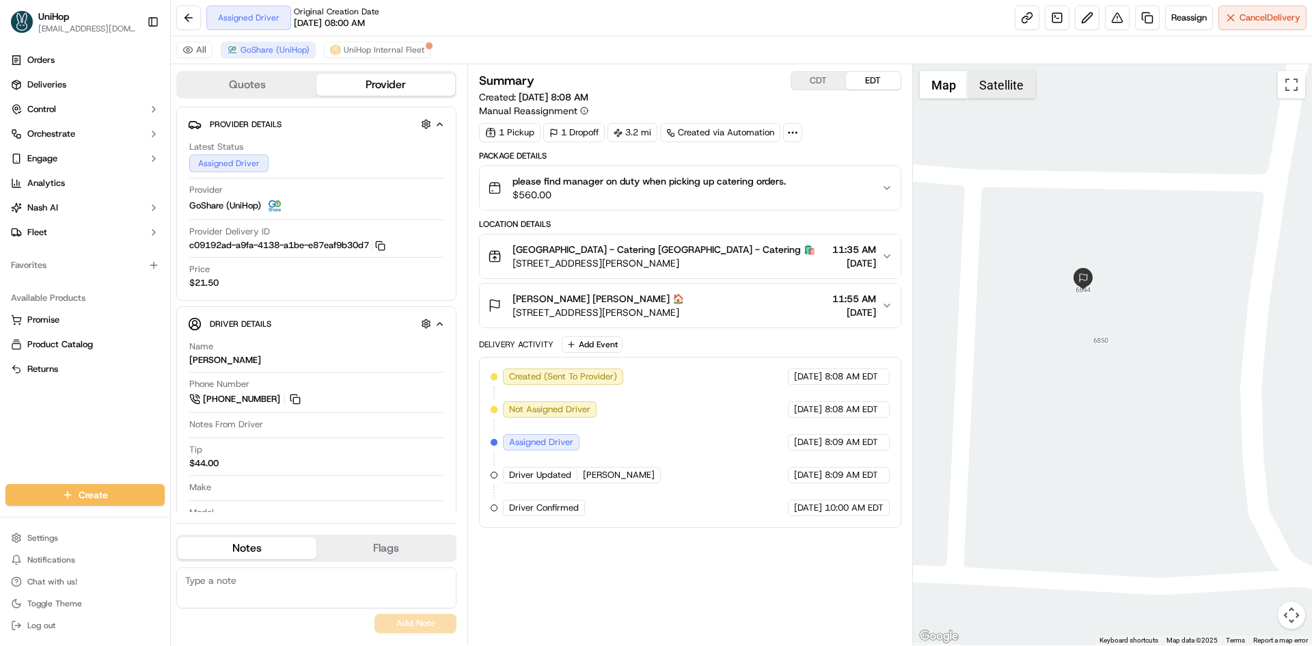
click at [1010, 87] on button "Satellite" at bounding box center [1001, 84] width 68 height 27
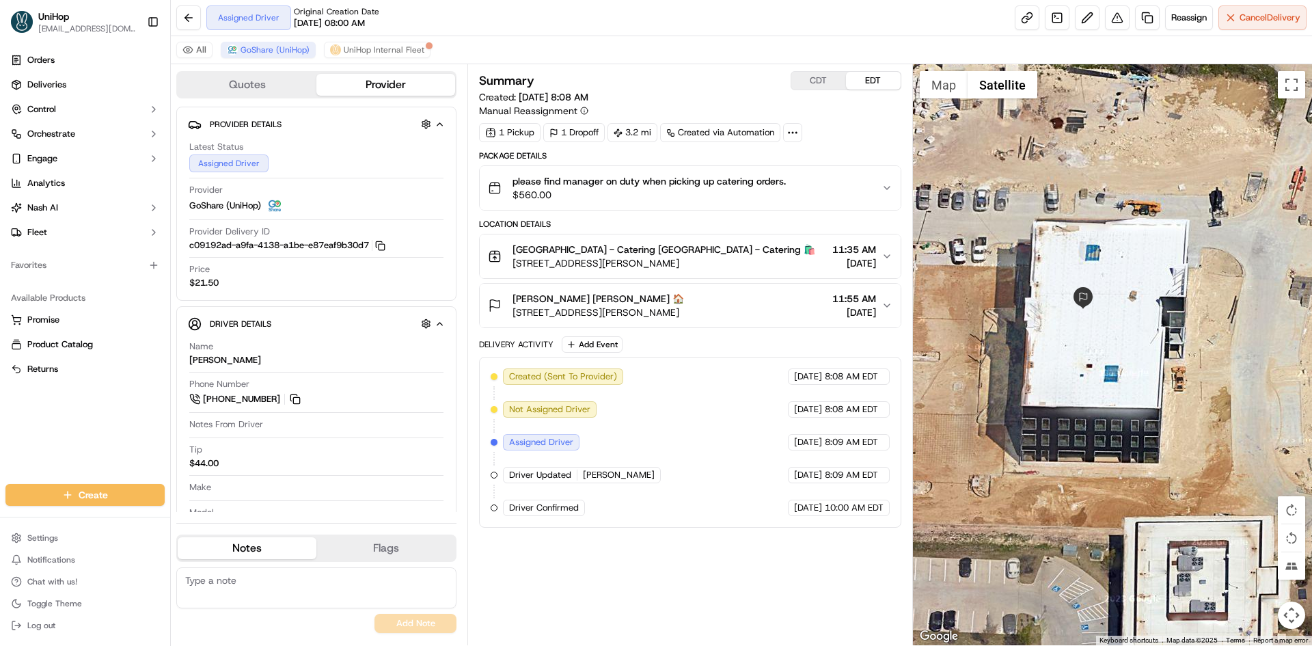
click at [967, 89] on button "Satellite" at bounding box center [1002, 84] width 70 height 27
click at [926, 95] on button "Map" at bounding box center [943, 84] width 48 height 27
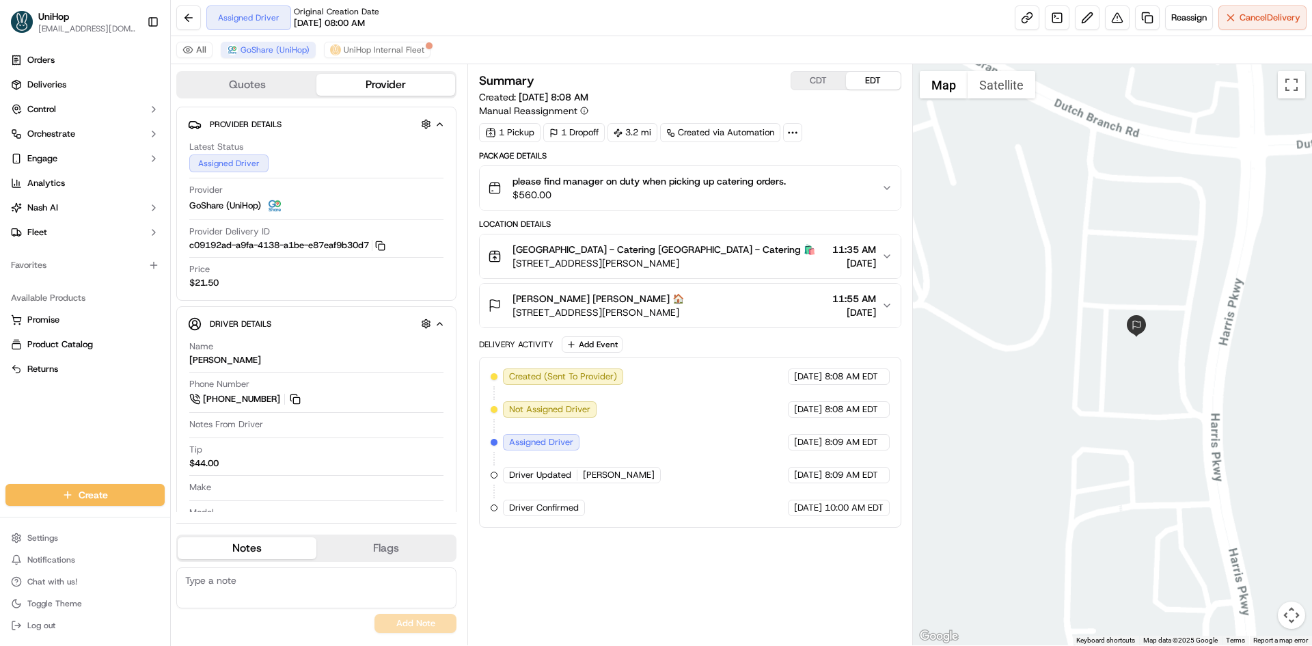
drag, startPoint x: 1245, startPoint y: 309, endPoint x: 1192, endPoint y: 385, distance: 93.2
click at [1205, 373] on div at bounding box center [1113, 354] width 400 height 581
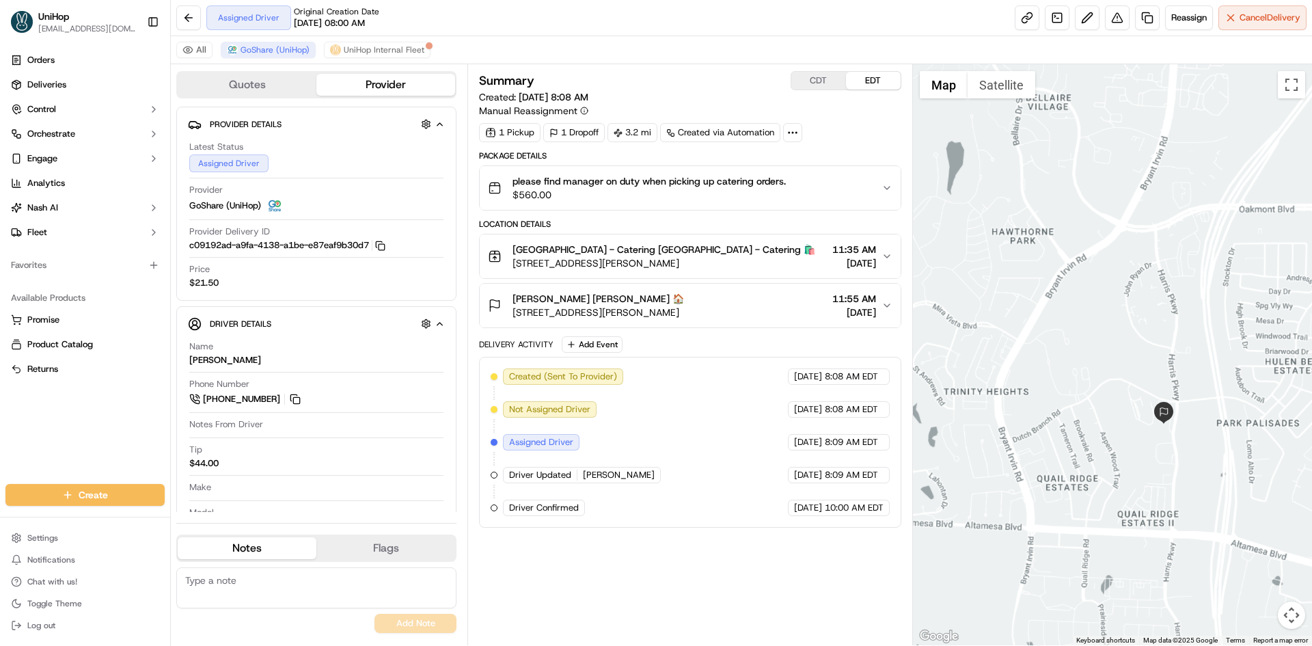
drag, startPoint x: 1219, startPoint y: 375, endPoint x: 1194, endPoint y: 424, distance: 54.4
click at [1198, 417] on div at bounding box center [1113, 354] width 400 height 581
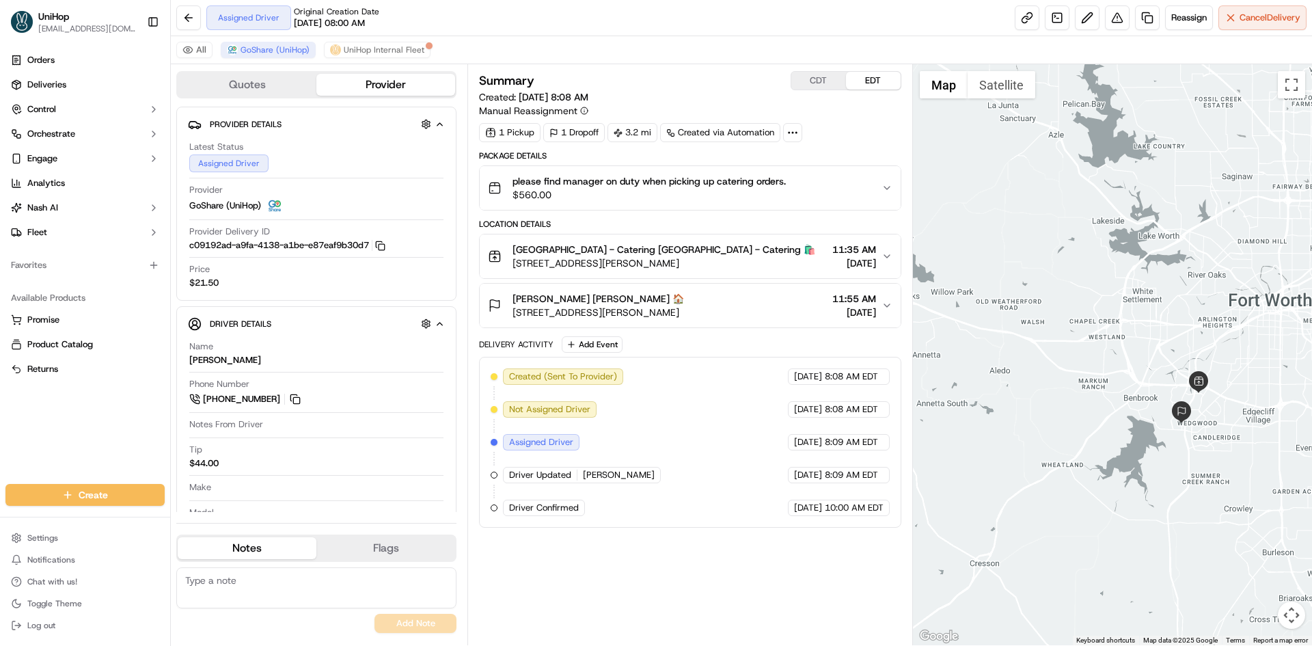
drag, startPoint x: 1257, startPoint y: 445, endPoint x: 1217, endPoint y: 462, distance: 42.9
click at [1219, 463] on div at bounding box center [1113, 354] width 400 height 581
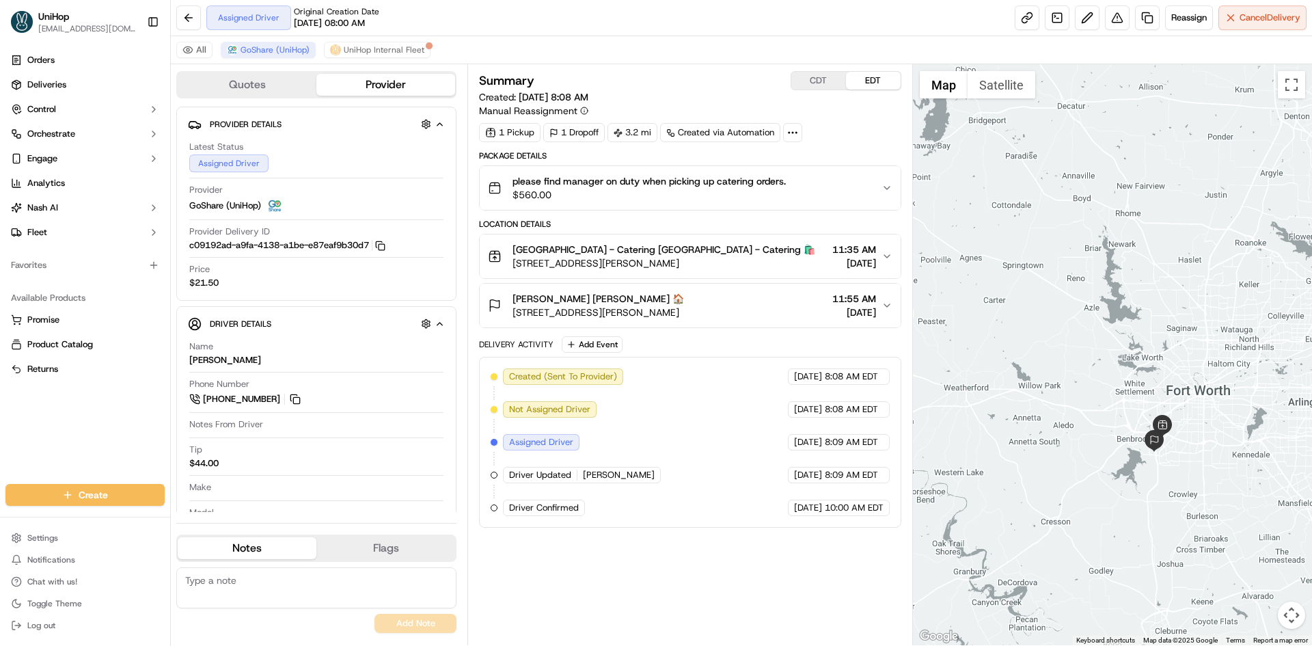
drag, startPoint x: 1217, startPoint y: 428, endPoint x: 1209, endPoint y: 421, distance: 10.7
click at [1209, 421] on div at bounding box center [1113, 354] width 400 height 581
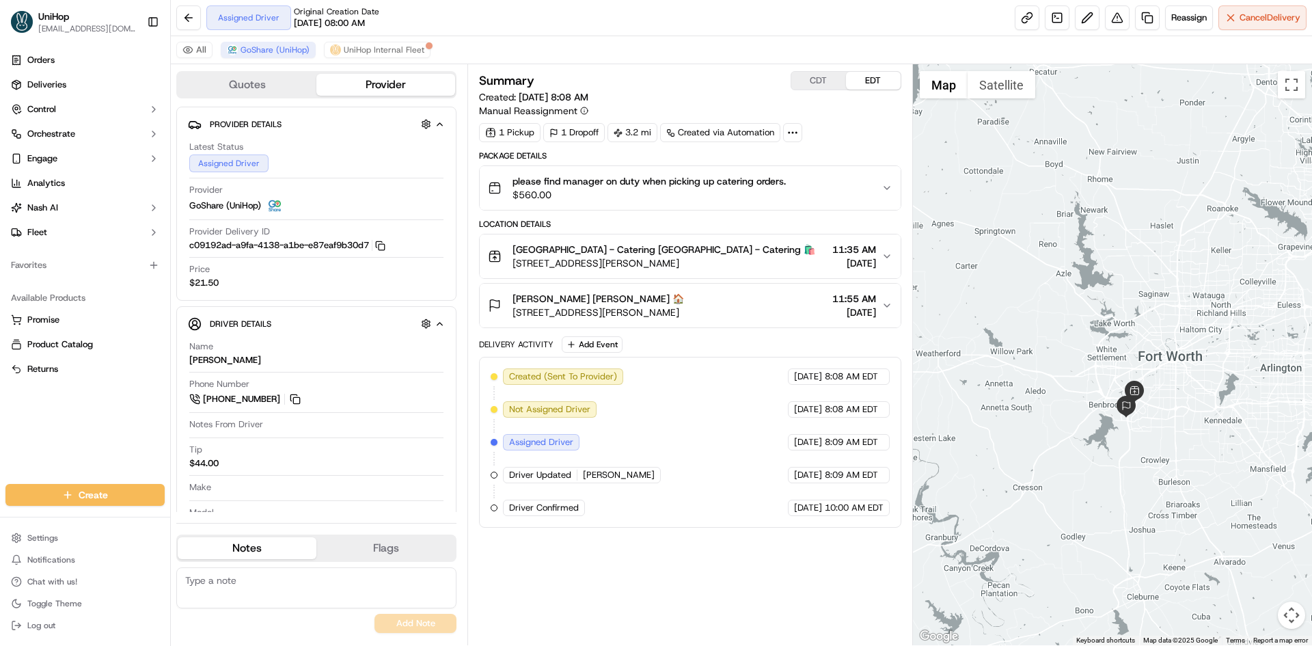
drag, startPoint x: 1016, startPoint y: 271, endPoint x: 992, endPoint y: 242, distance: 37.9
click at [992, 242] on div at bounding box center [1113, 354] width 400 height 581
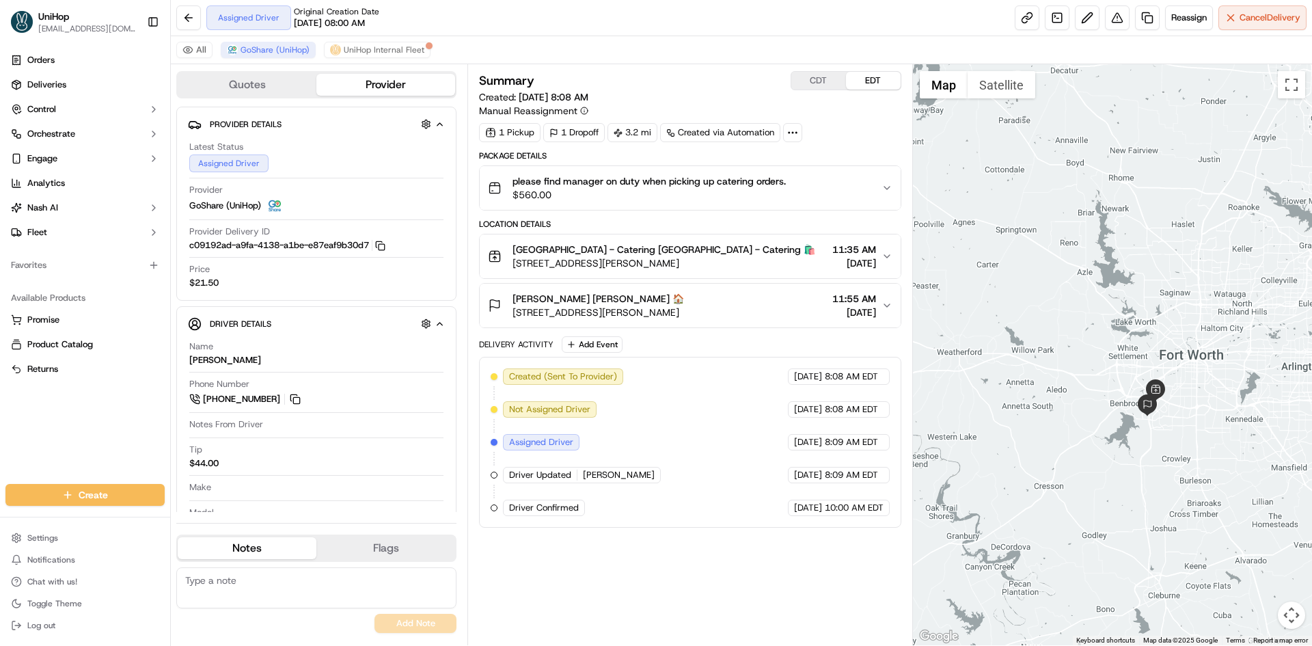
drag, startPoint x: 984, startPoint y: 294, endPoint x: 1008, endPoint y: 290, distance: 24.9
click at [1008, 292] on div at bounding box center [1113, 354] width 400 height 581
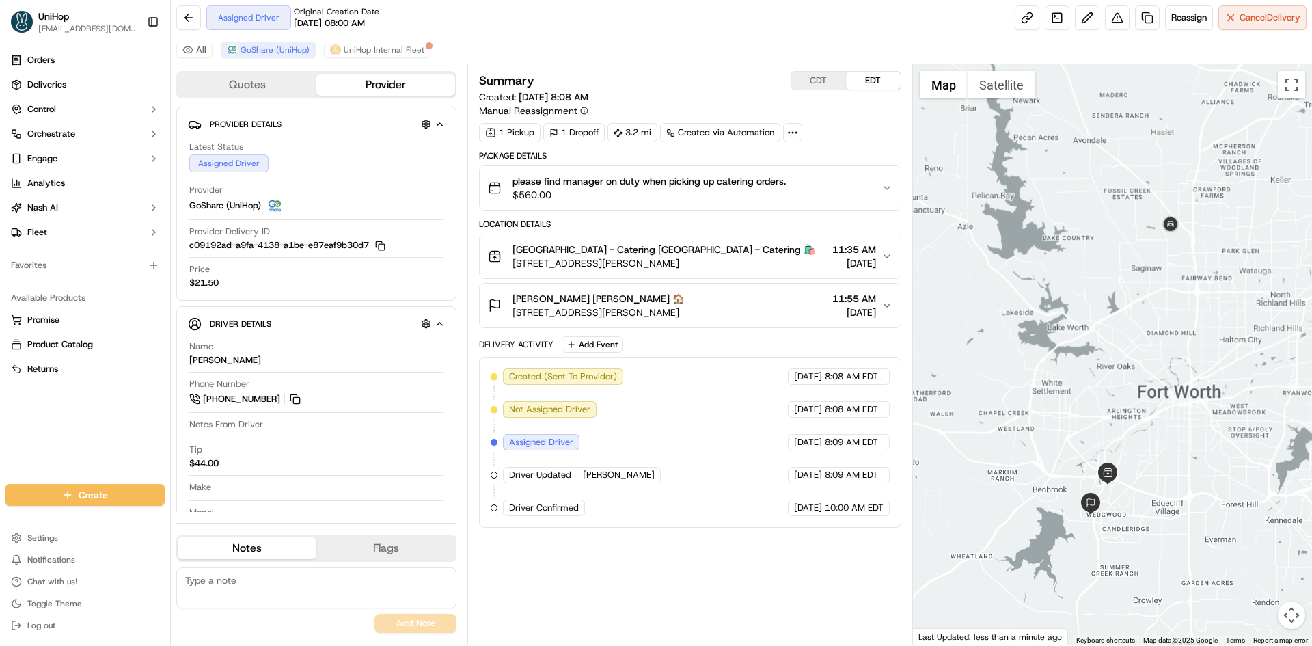
click at [1157, 279] on div at bounding box center [1113, 354] width 400 height 581
click at [820, 85] on button "CDT" at bounding box center [818, 81] width 55 height 18
click at [872, 83] on button "EDT" at bounding box center [873, 81] width 55 height 18
click at [803, 304] on div "Natalie Kendrick Natalie Kendrick 🏠 6844 Harris Pkwy floor/3rd, Fort Worth, TX …" at bounding box center [684, 305] width 393 height 27
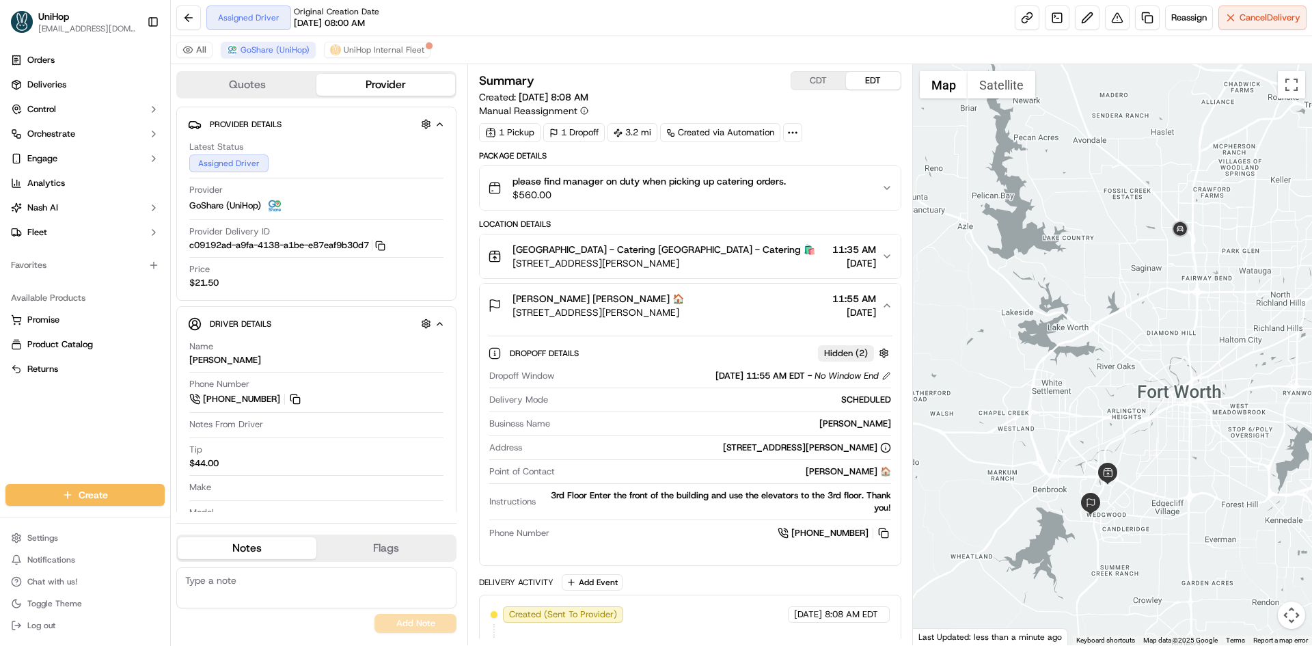
click at [802, 303] on div "Natalie Kendrick Natalie Kendrick 🏠 6844 Harris Pkwy floor/3rd, Fort Worth, TX …" at bounding box center [684, 305] width 393 height 27
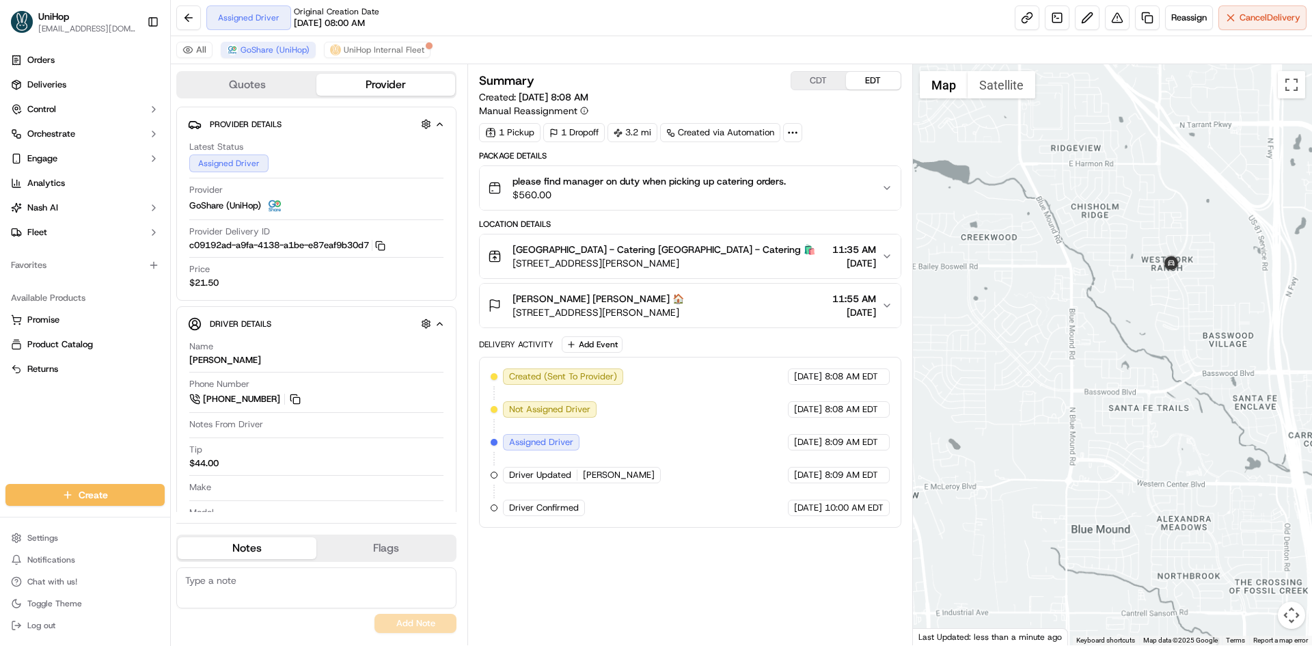
click at [1150, 305] on div at bounding box center [1113, 354] width 400 height 581
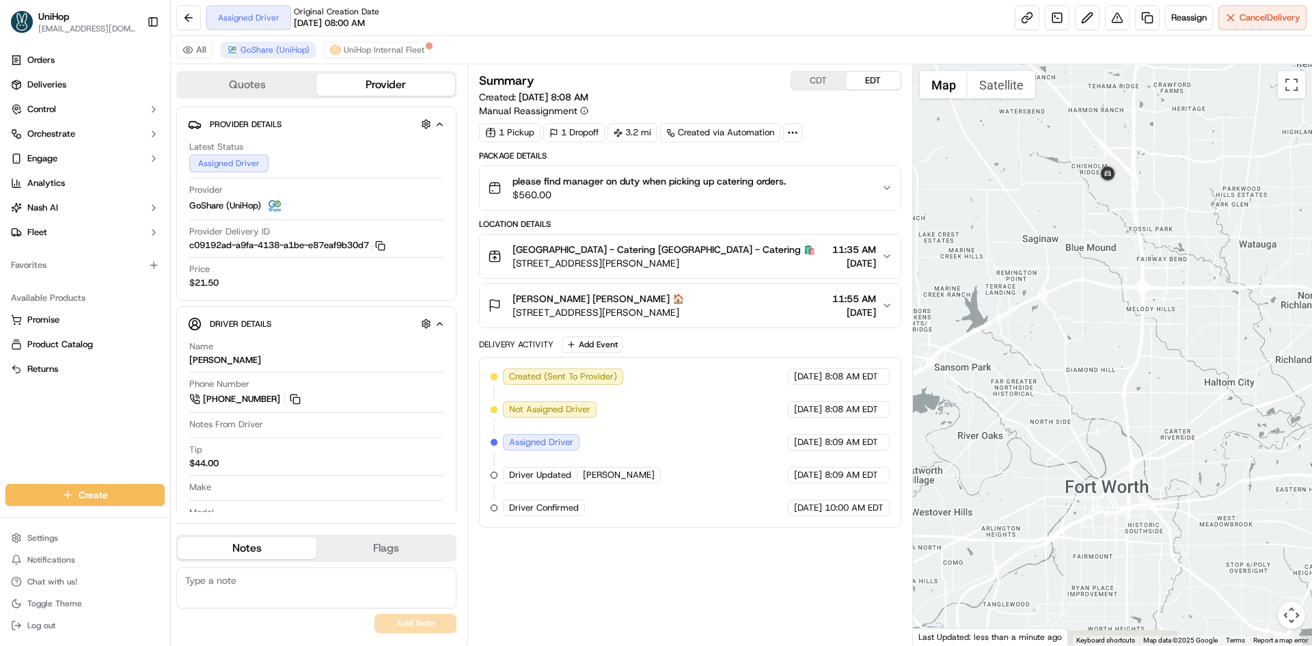
drag, startPoint x: 1120, startPoint y: 281, endPoint x: 1121, endPoint y: 169, distance: 112.0
click at [1122, 176] on div at bounding box center [1113, 354] width 400 height 581
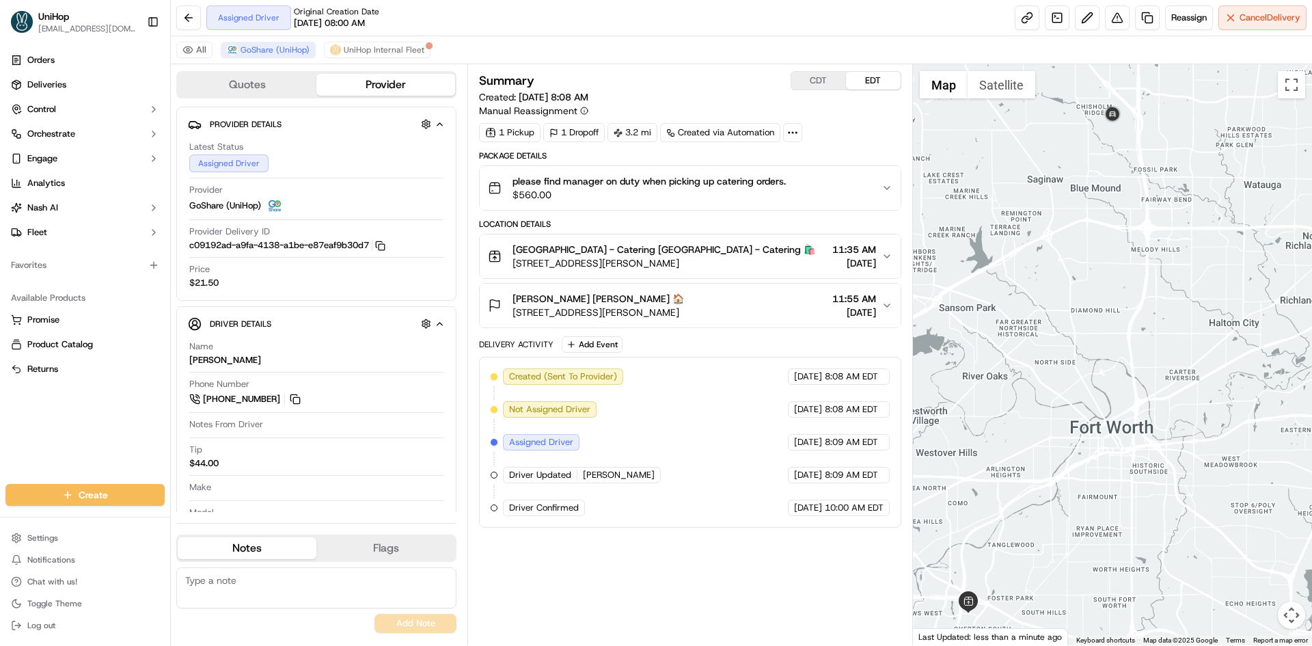
drag, startPoint x: 1107, startPoint y: 254, endPoint x: 1118, endPoint y: 221, distance: 34.4
click at [1118, 221] on div at bounding box center [1113, 354] width 400 height 581
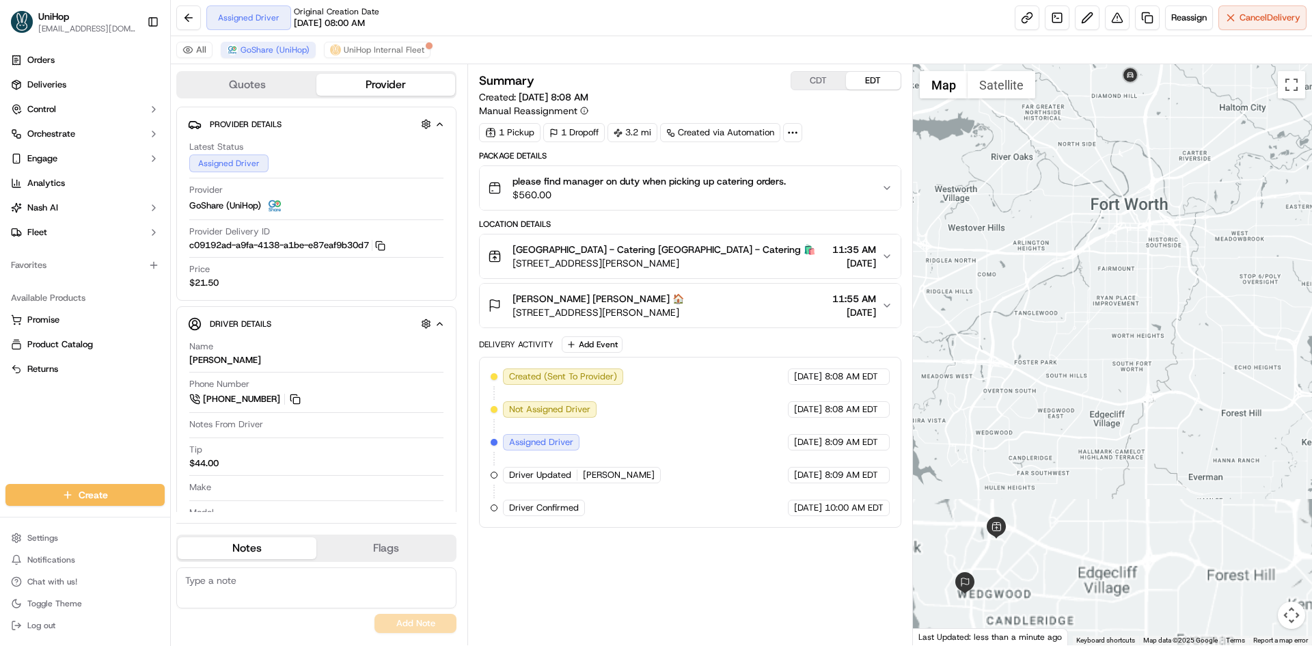
drag, startPoint x: 1120, startPoint y: 219, endPoint x: 1128, endPoint y: 204, distance: 16.2
click at [1128, 204] on div at bounding box center [1113, 354] width 400 height 581
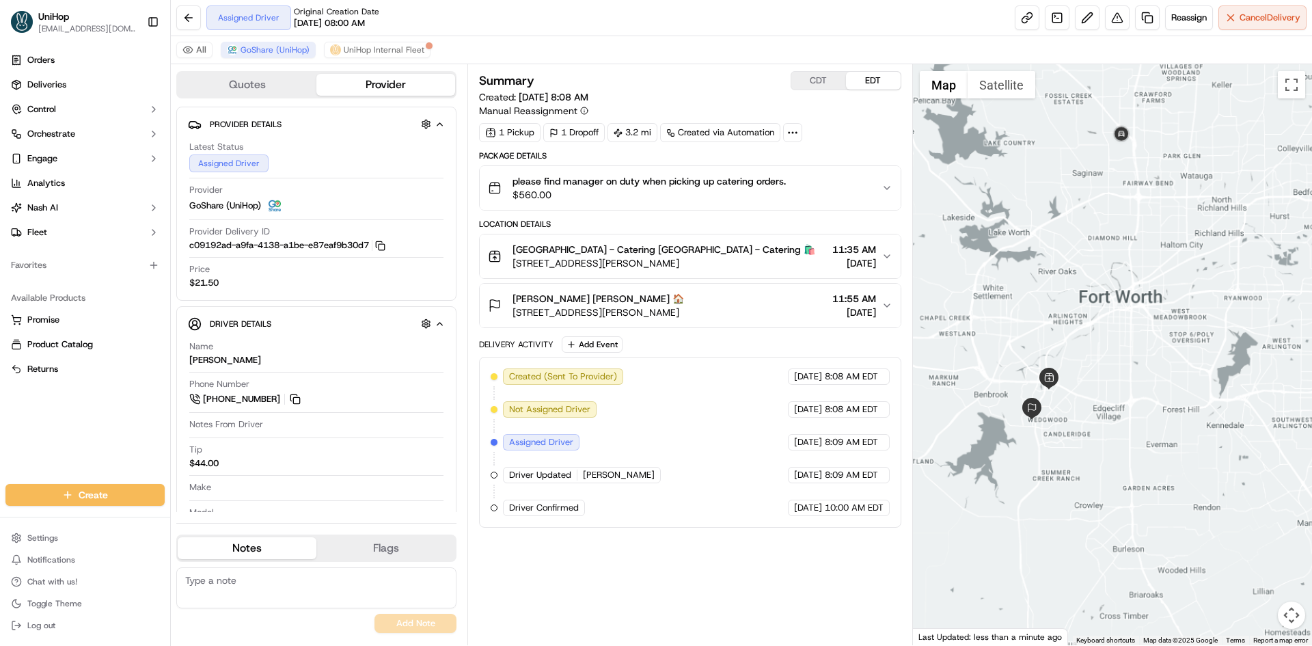
drag, startPoint x: 1116, startPoint y: 199, endPoint x: 1104, endPoint y: 209, distance: 15.5
click at [1106, 210] on div at bounding box center [1113, 354] width 400 height 581
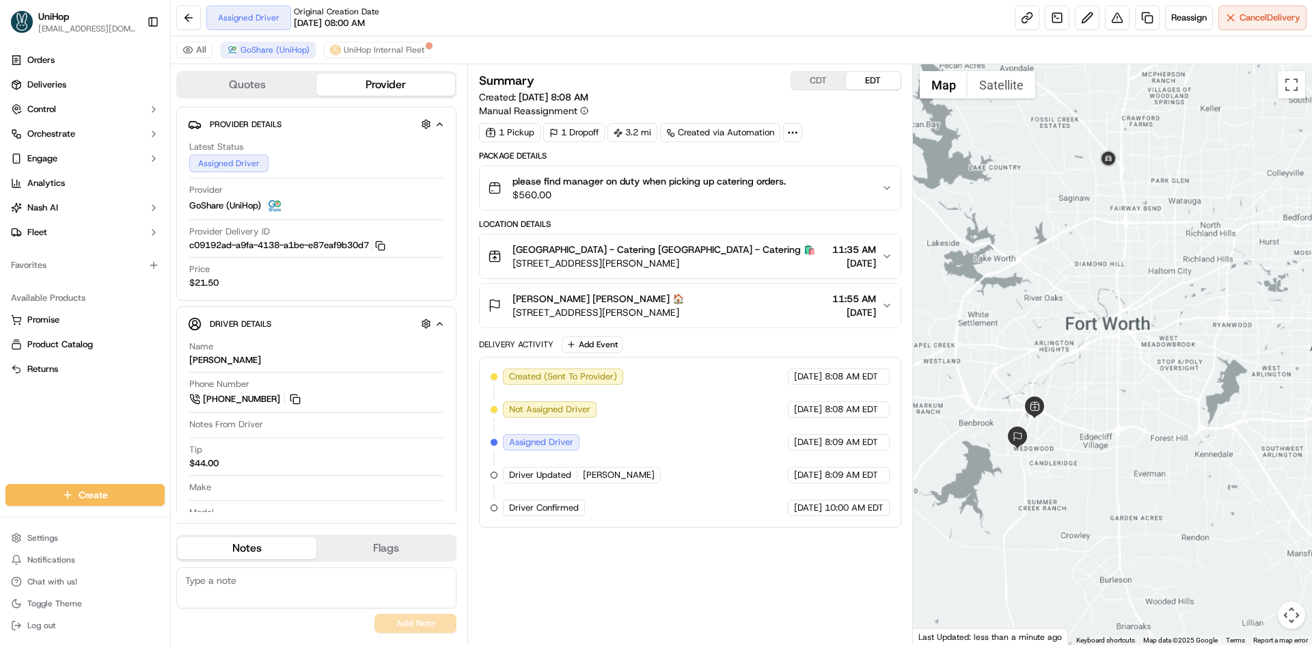
drag, startPoint x: 1044, startPoint y: 184, endPoint x: 983, endPoint y: 191, distance: 61.2
click at [1032, 212] on div at bounding box center [1113, 354] width 400 height 581
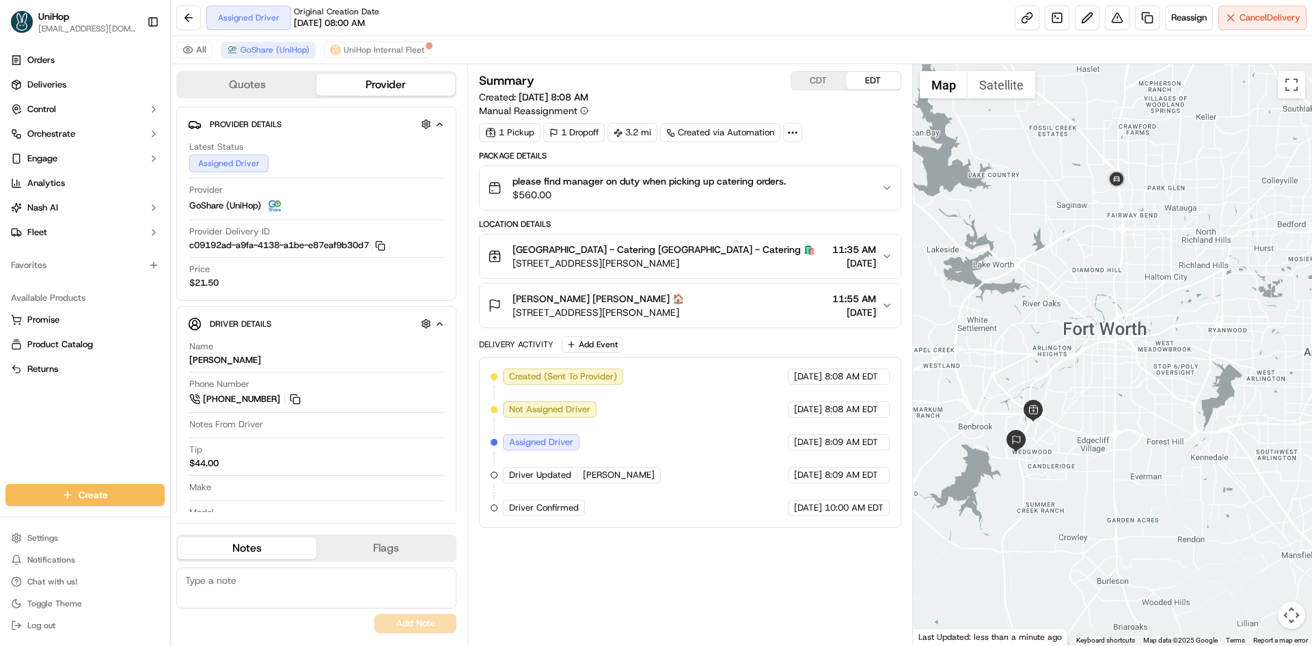
click at [823, 82] on button "CDT" at bounding box center [818, 81] width 55 height 18
click at [297, 400] on button at bounding box center [295, 398] width 15 height 15
click at [874, 79] on button "EDT" at bounding box center [873, 81] width 55 height 18
drag, startPoint x: 1067, startPoint y: 388, endPoint x: 1059, endPoint y: 331, distance: 58.0
click at [1060, 336] on div at bounding box center [1113, 354] width 400 height 581
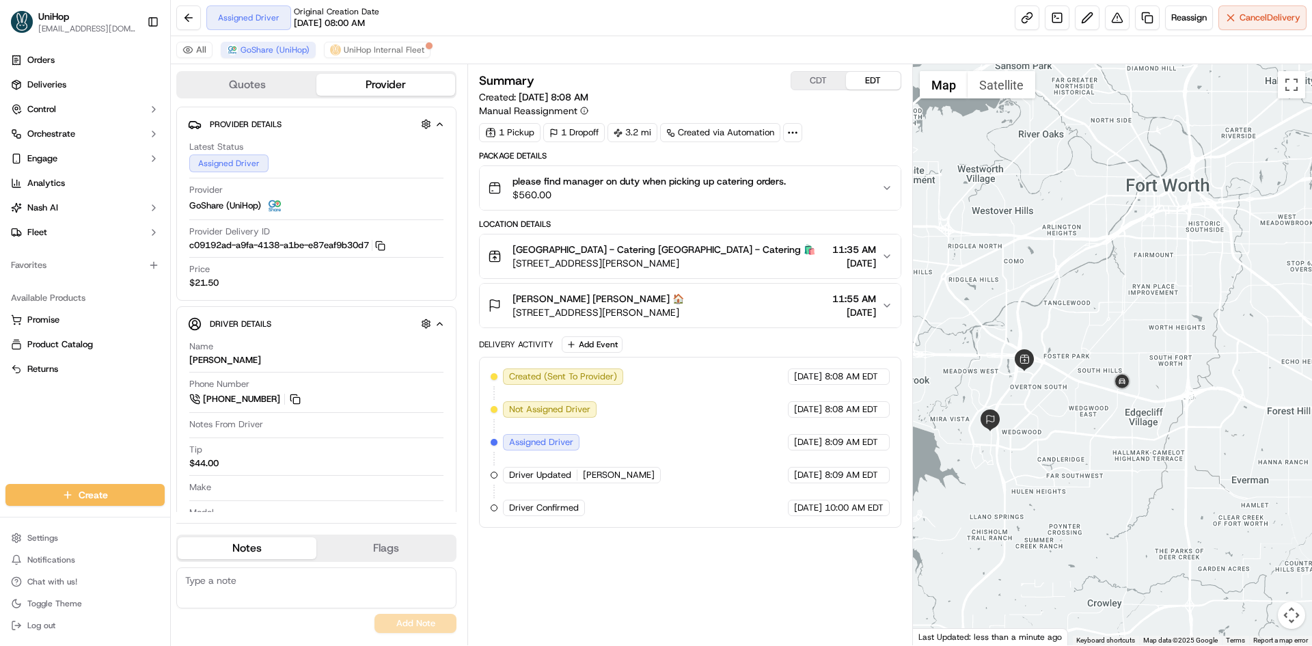
drag, startPoint x: 1010, startPoint y: 252, endPoint x: 1044, endPoint y: 272, distance: 38.9
click at [1044, 272] on div at bounding box center [1113, 354] width 400 height 581
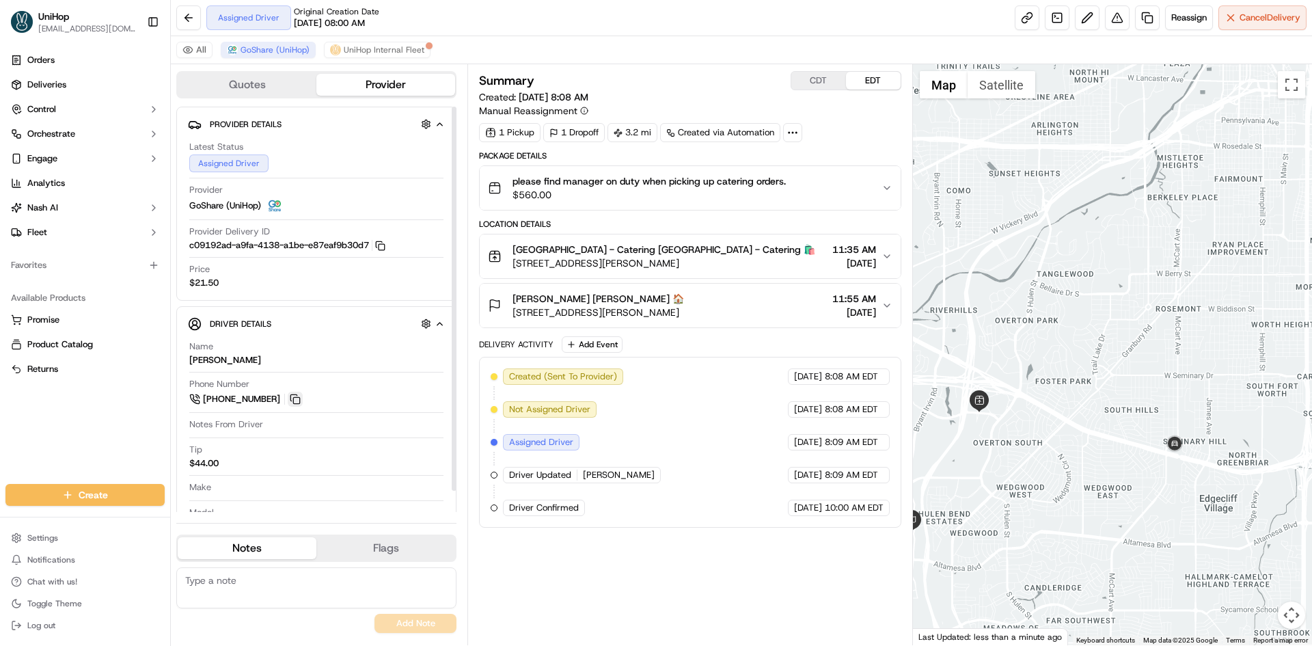
click at [294, 399] on button at bounding box center [295, 398] width 15 height 15
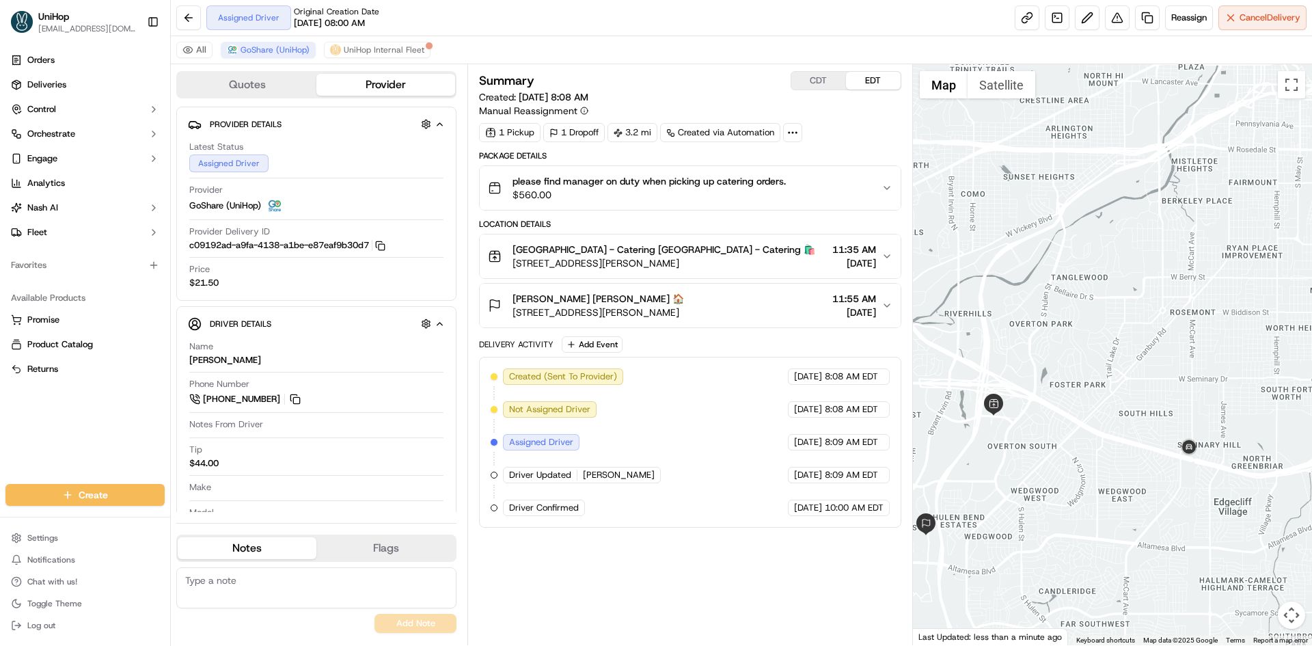
click at [997, 277] on div at bounding box center [1113, 354] width 400 height 581
click at [803, 81] on button "CDT" at bounding box center [818, 81] width 55 height 18
click at [91, 445] on div "Orders Deliveries Control Orchestrate Engage Analytics Nash AI Fleet Favorites …" at bounding box center [85, 258] width 170 height 429
click at [874, 81] on button "EDT" at bounding box center [873, 81] width 55 height 18
drag, startPoint x: 1091, startPoint y: 256, endPoint x: 1103, endPoint y: 256, distance: 11.6
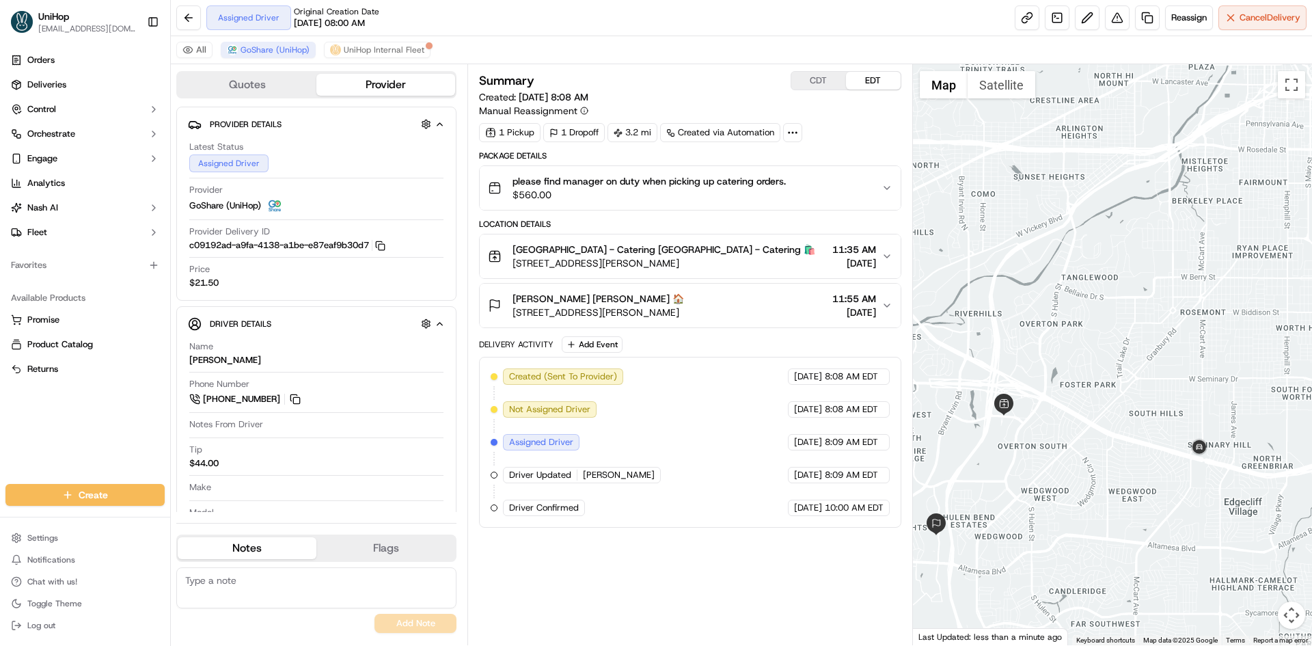
click at [1103, 256] on div at bounding box center [1113, 354] width 400 height 581
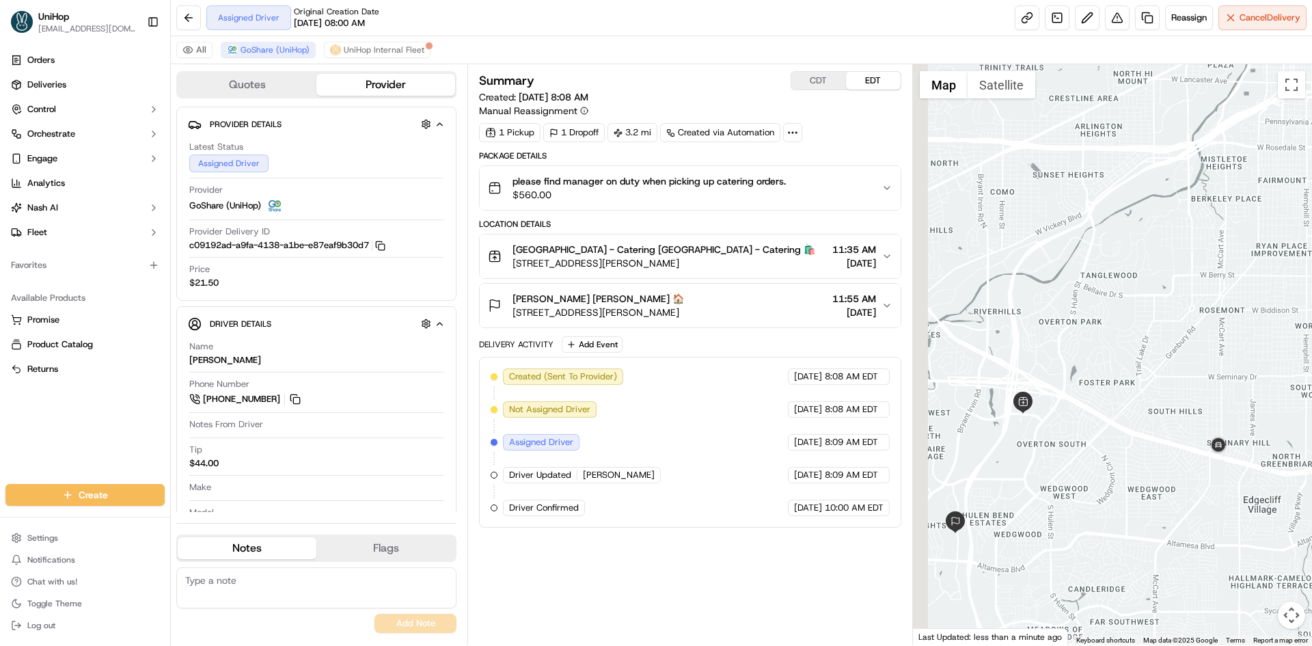
drag, startPoint x: 1101, startPoint y: 258, endPoint x: 1121, endPoint y: 256, distance: 19.9
click at [1121, 256] on div at bounding box center [1113, 354] width 400 height 581
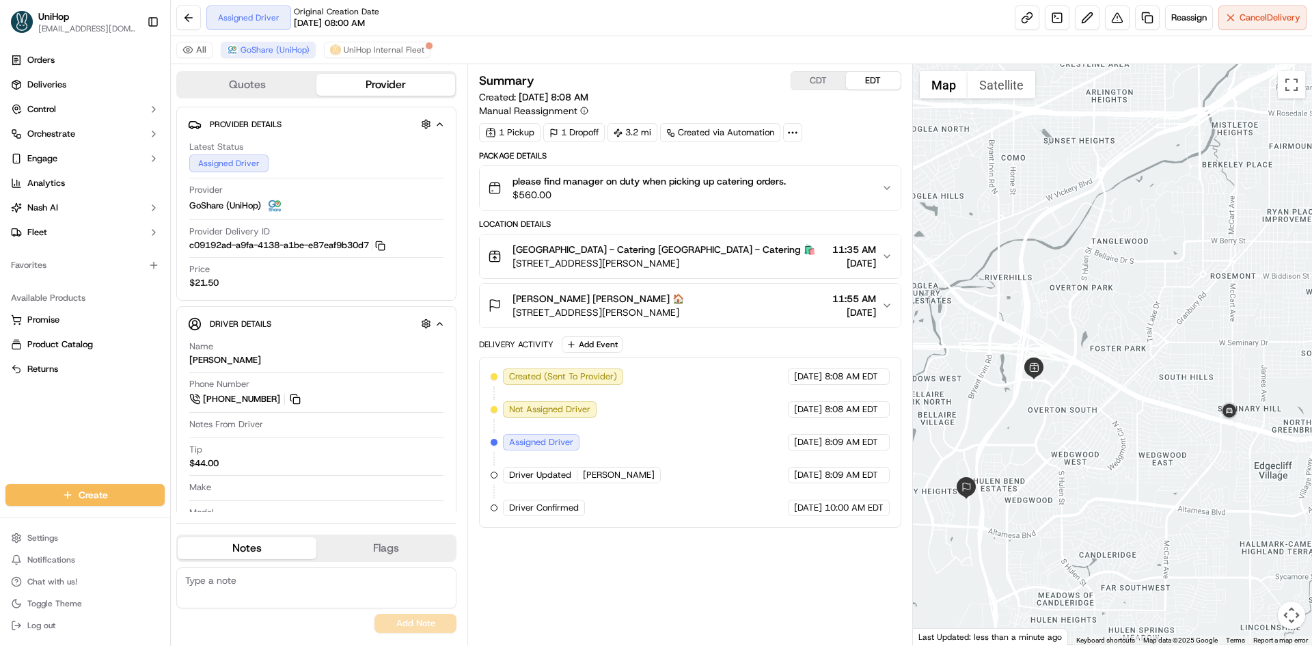
drag, startPoint x: 1150, startPoint y: 354, endPoint x: 1159, endPoint y: 314, distance: 41.4
click at [1161, 318] on div at bounding box center [1113, 354] width 400 height 581
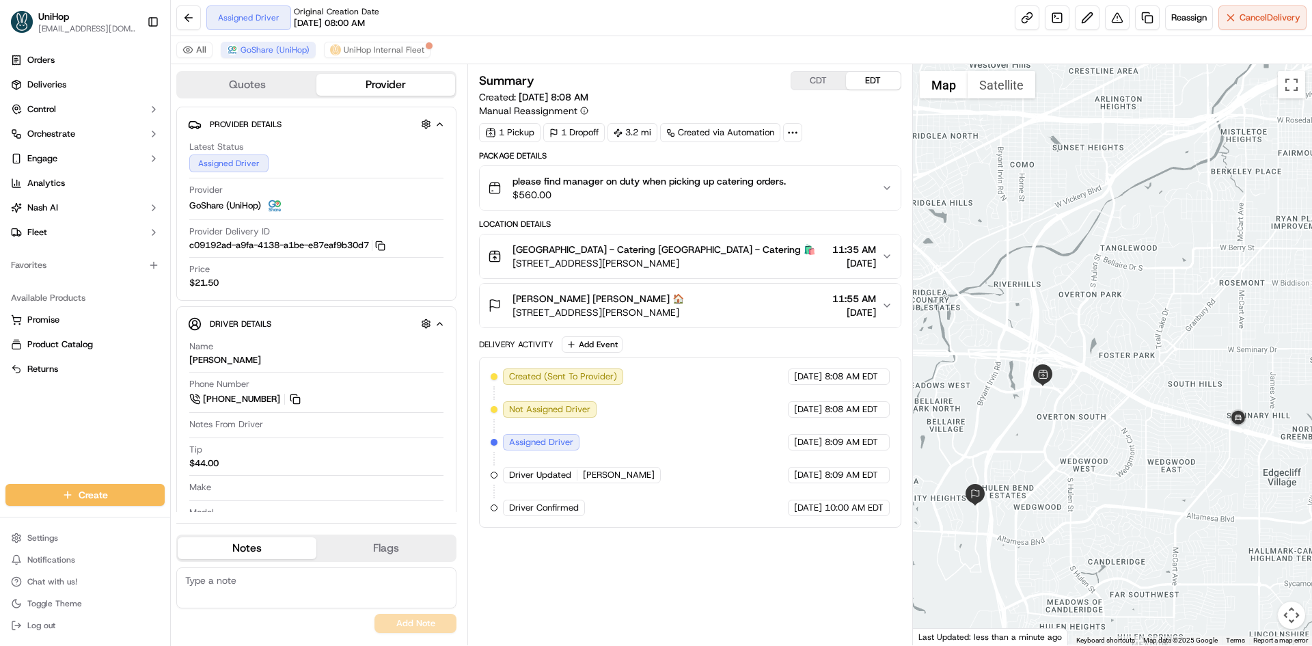
click at [1083, 270] on div at bounding box center [1113, 354] width 400 height 581
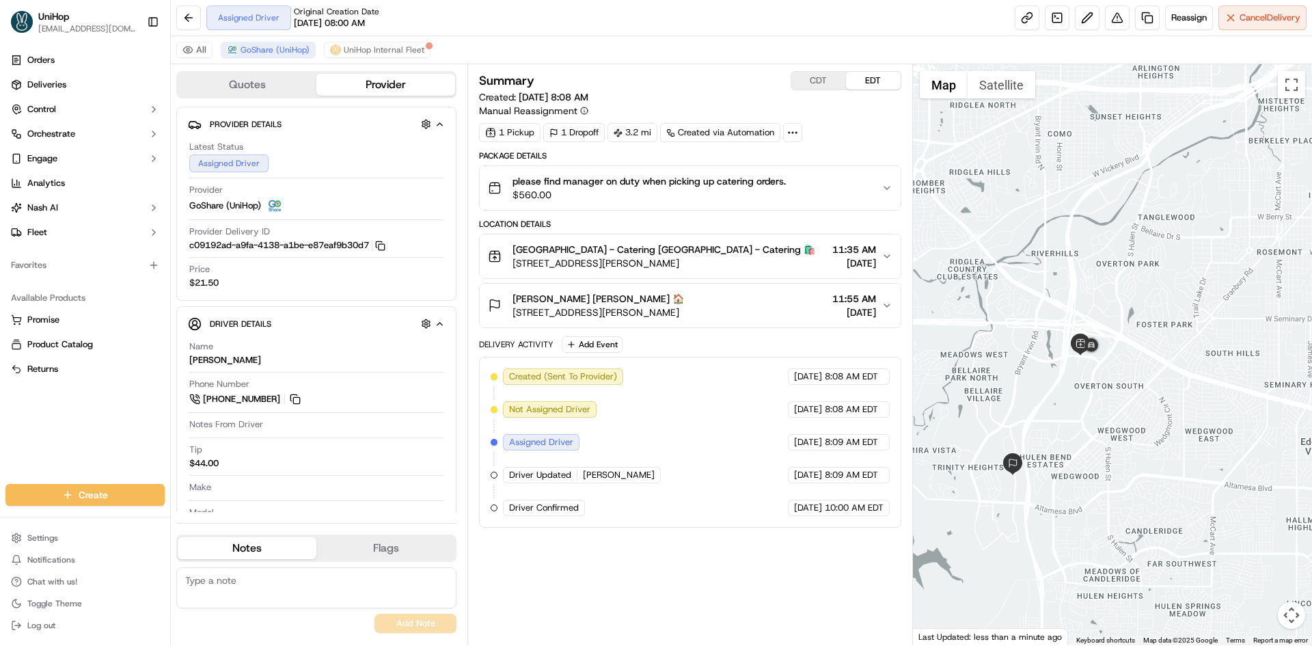
drag, startPoint x: 1026, startPoint y: 375, endPoint x: 919, endPoint y: 367, distance: 106.9
click at [1032, 370] on div at bounding box center [1113, 354] width 400 height 581
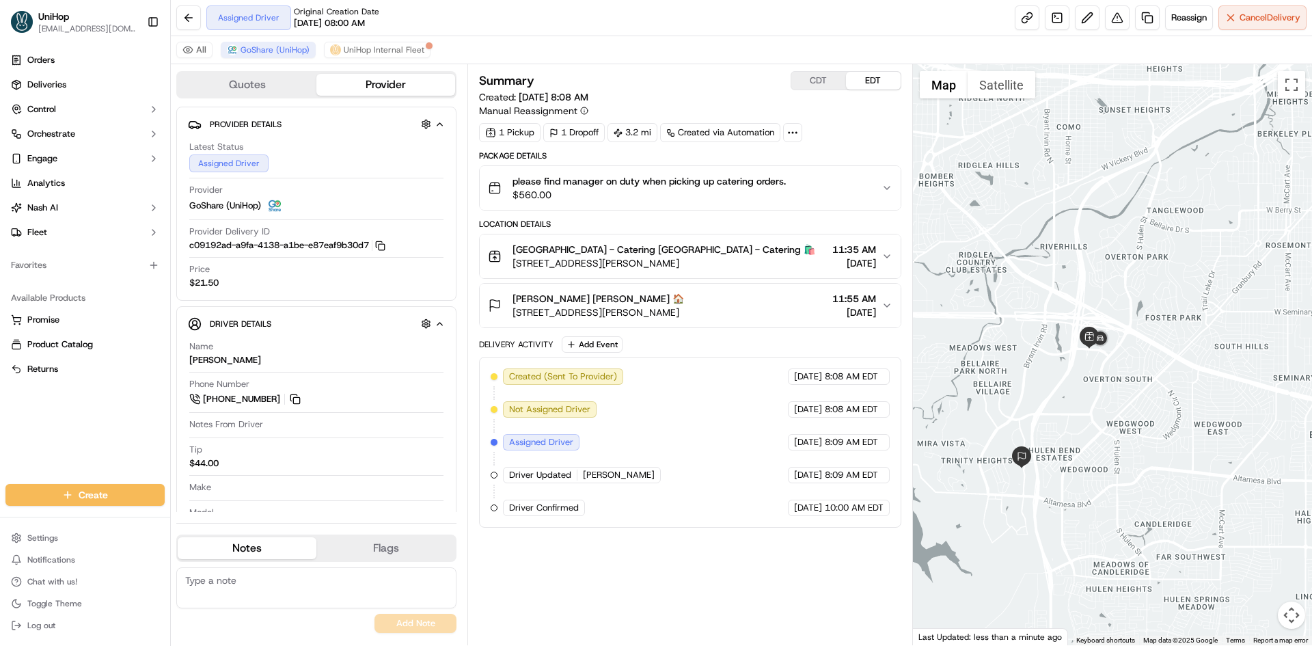
drag, startPoint x: 950, startPoint y: 361, endPoint x: 959, endPoint y: 354, distance: 12.2
click at [959, 354] on div at bounding box center [1113, 354] width 400 height 581
click at [784, 577] on div "Summary CDT EDT Created: Sep 19 2025 8:08 AM Manual Reassignment 1 Pickup 1 Dro…" at bounding box center [689, 354] width 421 height 567
click at [807, 79] on button "CDT" at bounding box center [818, 81] width 55 height 18
click at [869, 83] on button "EDT" at bounding box center [873, 81] width 55 height 18
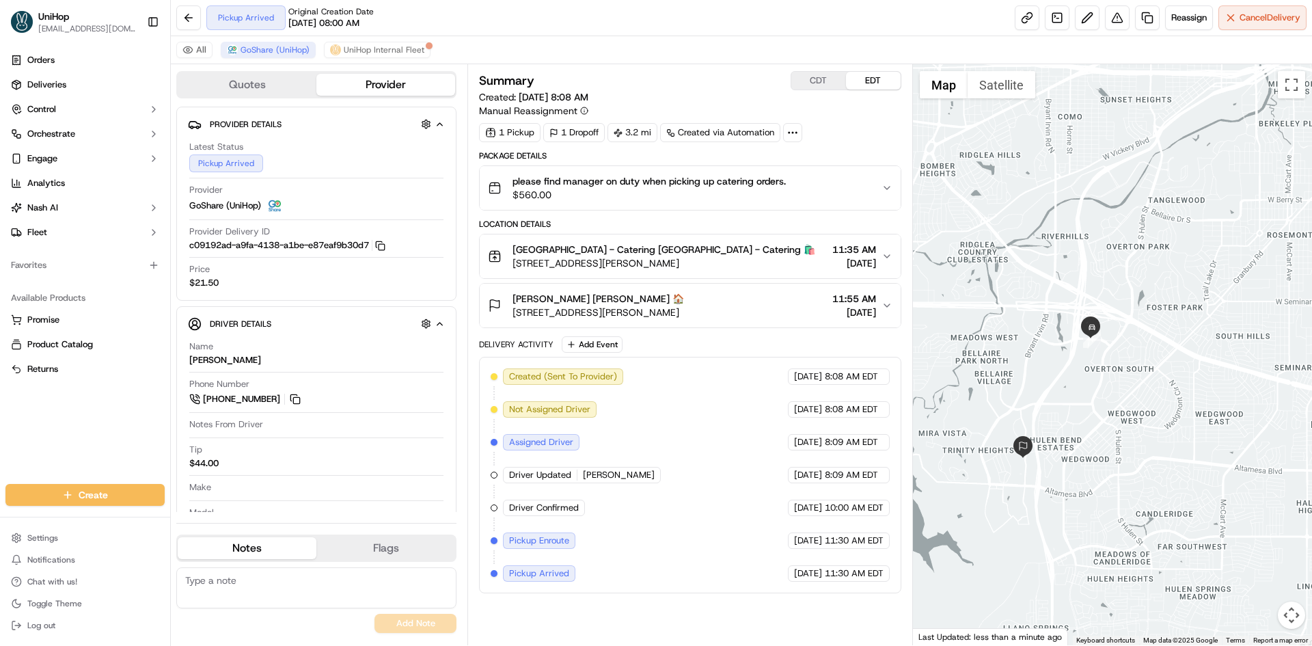
drag, startPoint x: 1021, startPoint y: 396, endPoint x: 1024, endPoint y: 383, distance: 12.6
click at [1024, 383] on div at bounding box center [1113, 354] width 400 height 581
drag, startPoint x: 6, startPoint y: 450, endPoint x: 183, endPoint y: 370, distance: 194.1
click at [6, 450] on div "Orders Deliveries Control Orchestrate Engage Analytics Nash AI Fleet Favorites …" at bounding box center [85, 258] width 170 height 429
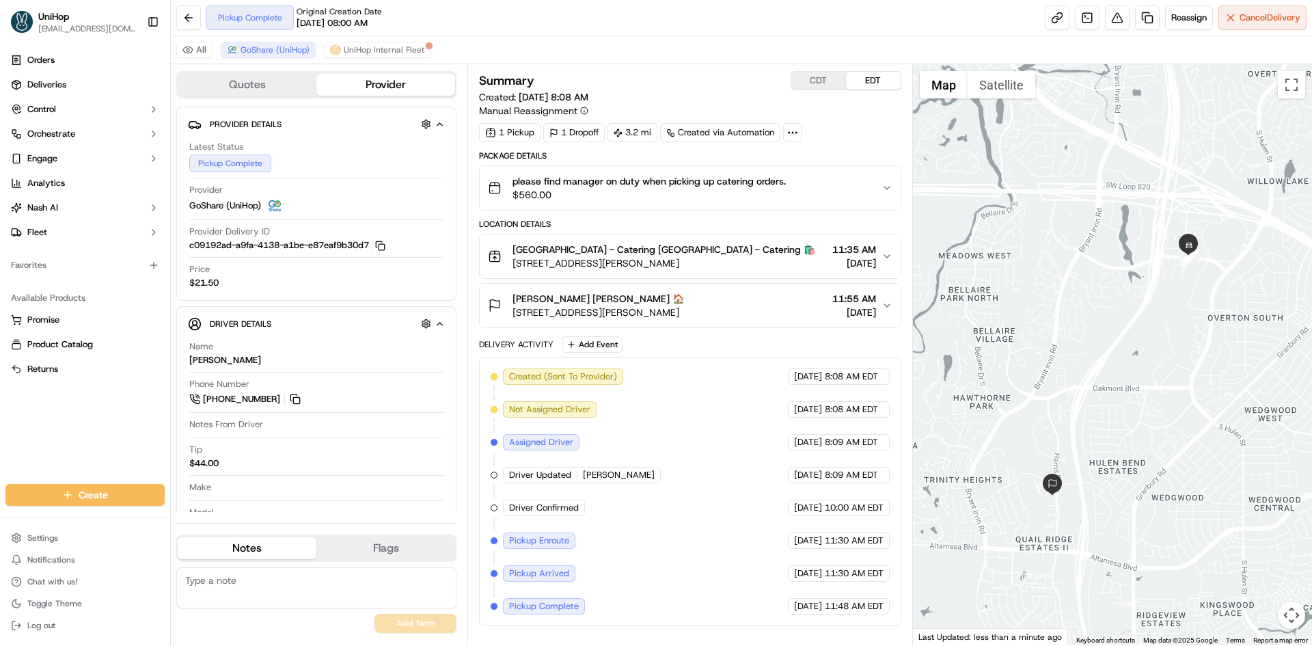
drag, startPoint x: 1027, startPoint y: 372, endPoint x: 1023, endPoint y: 357, distance: 16.4
click at [1023, 357] on div at bounding box center [1113, 354] width 400 height 581
click at [684, 299] on div "Natalie Kendrick Natalie Kendrick 🏠" at bounding box center [597, 299] width 171 height 14
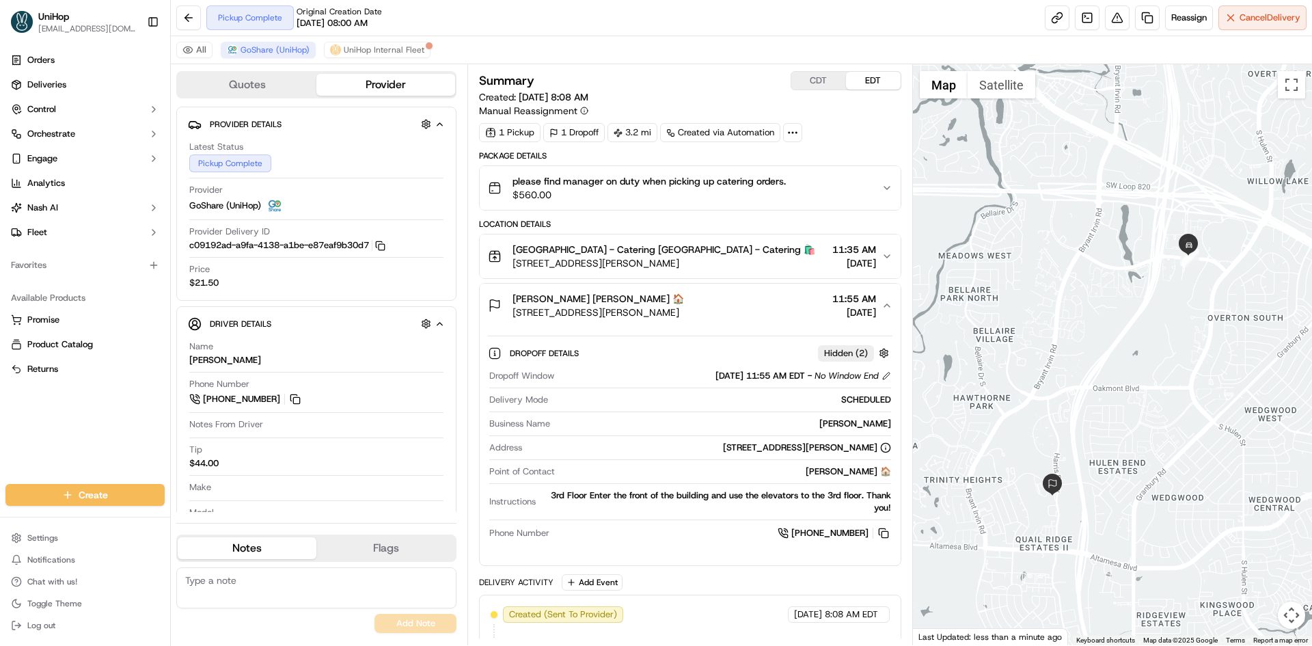
click at [684, 299] on div "Natalie Kendrick Natalie Kendrick 🏠" at bounding box center [597, 299] width 171 height 14
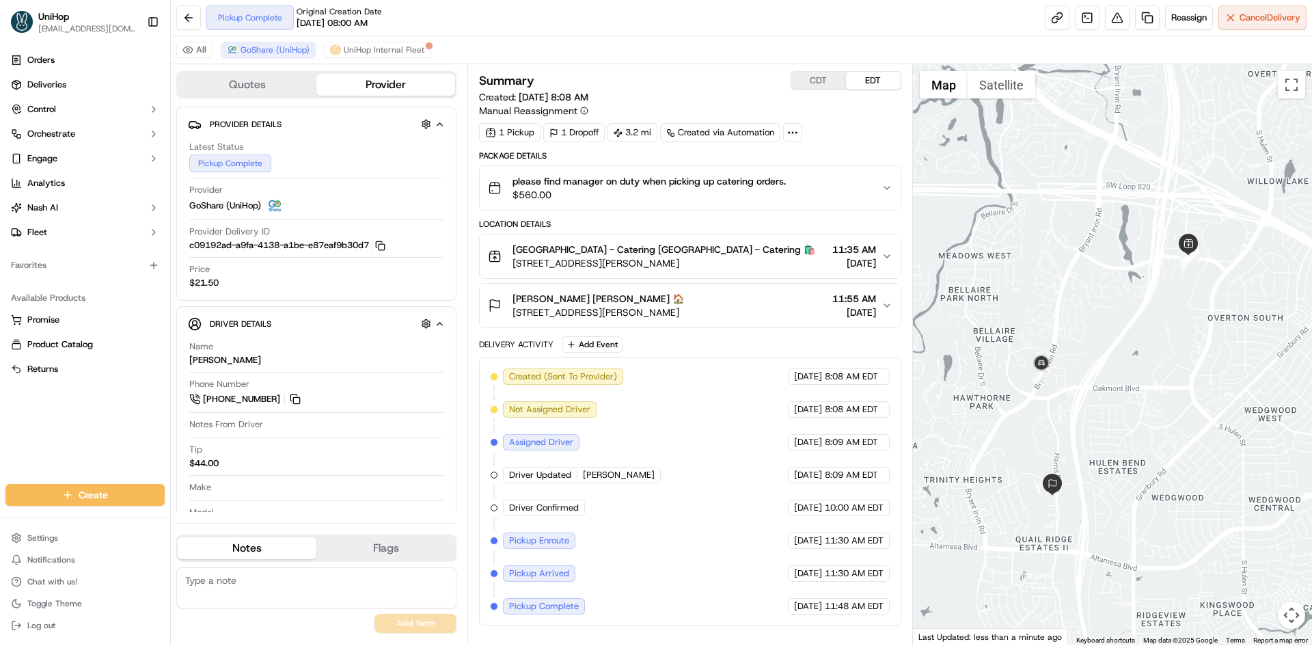
click at [660, 294] on span "Natalie Kendrick Natalie Kendrick 🏠" at bounding box center [597, 299] width 171 height 14
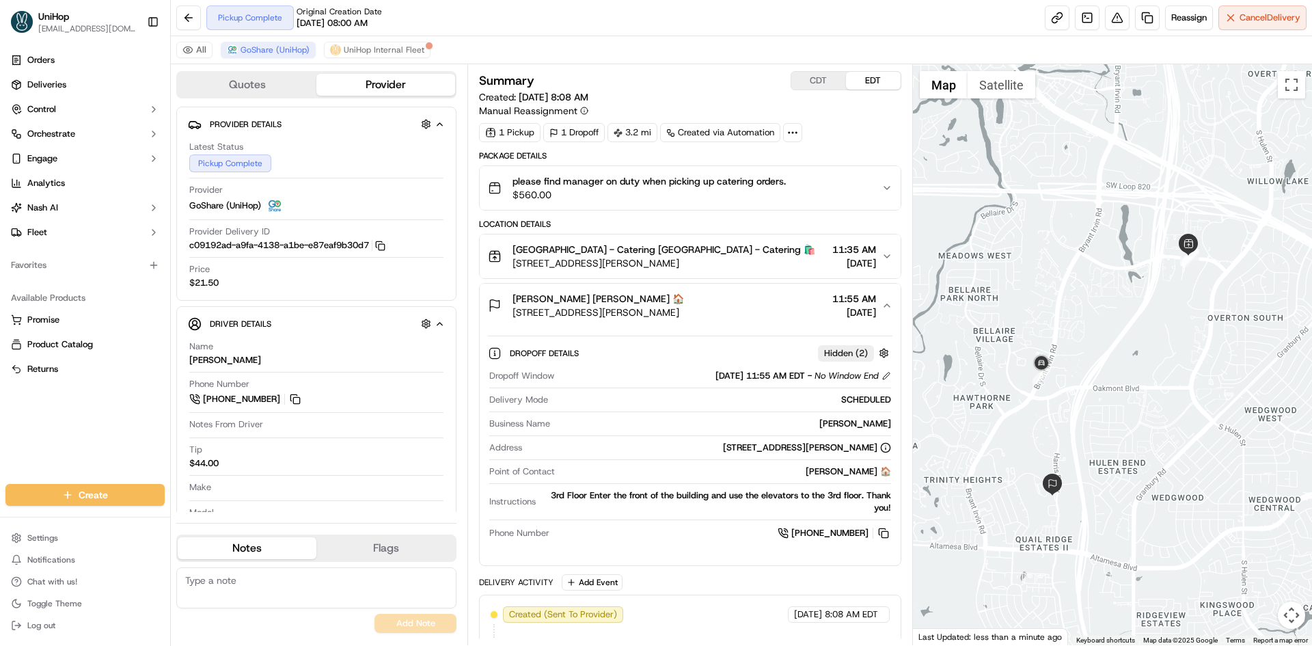
drag, startPoint x: 661, startPoint y: 294, endPoint x: 720, endPoint y: 317, distance: 63.8
click at [661, 294] on span "Natalie Kendrick Natalie Kendrick 🏠" at bounding box center [597, 299] width 171 height 14
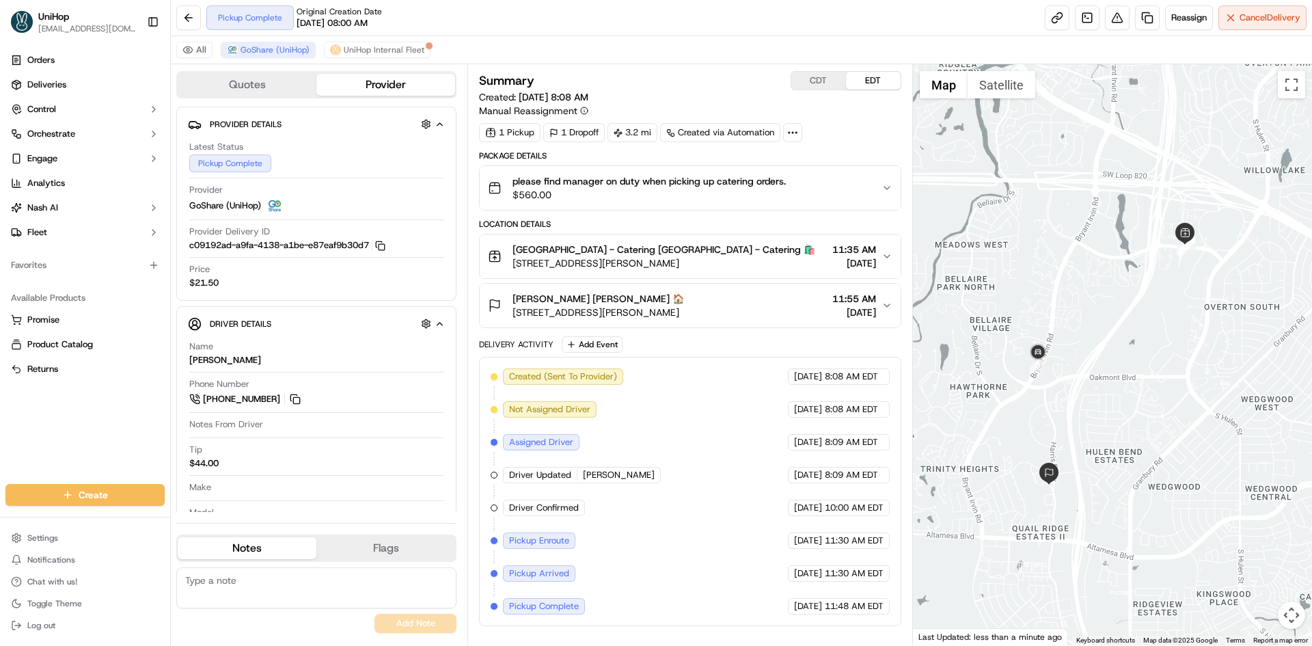
drag, startPoint x: 990, startPoint y: 493, endPoint x: 985, endPoint y: 472, distance: 21.0
click at [985, 472] on div at bounding box center [1113, 354] width 400 height 581
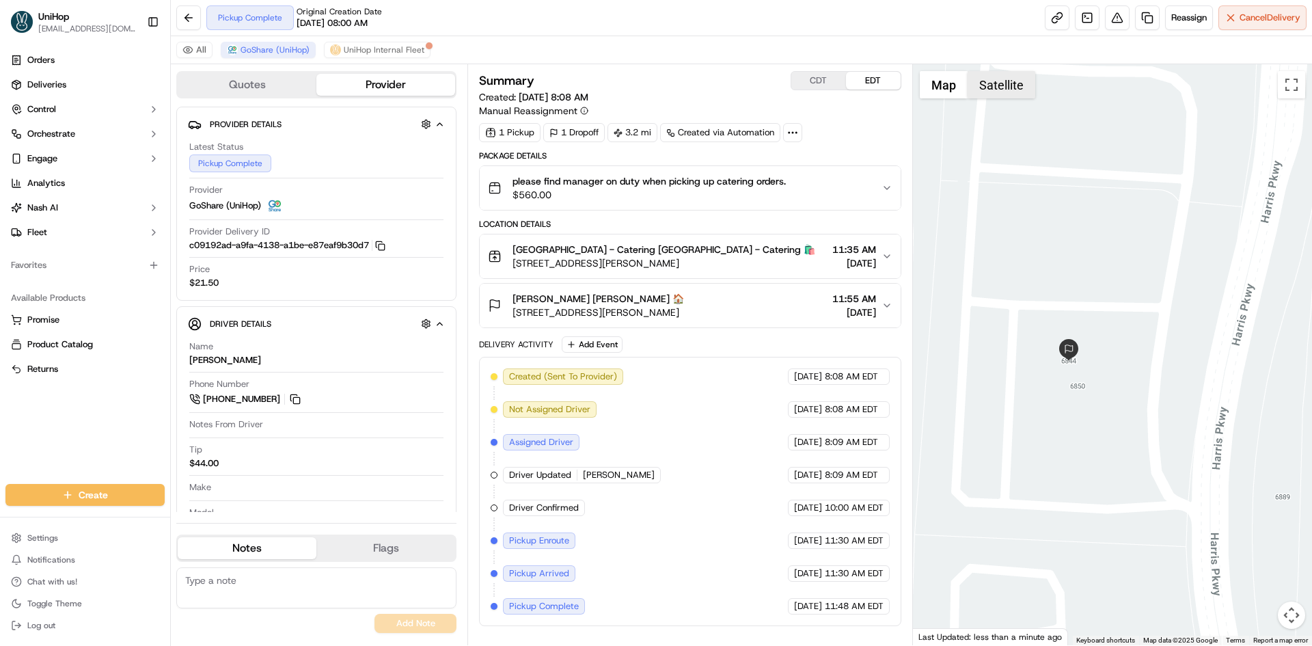
click at [1006, 72] on button "Satellite" at bounding box center [1001, 84] width 68 height 27
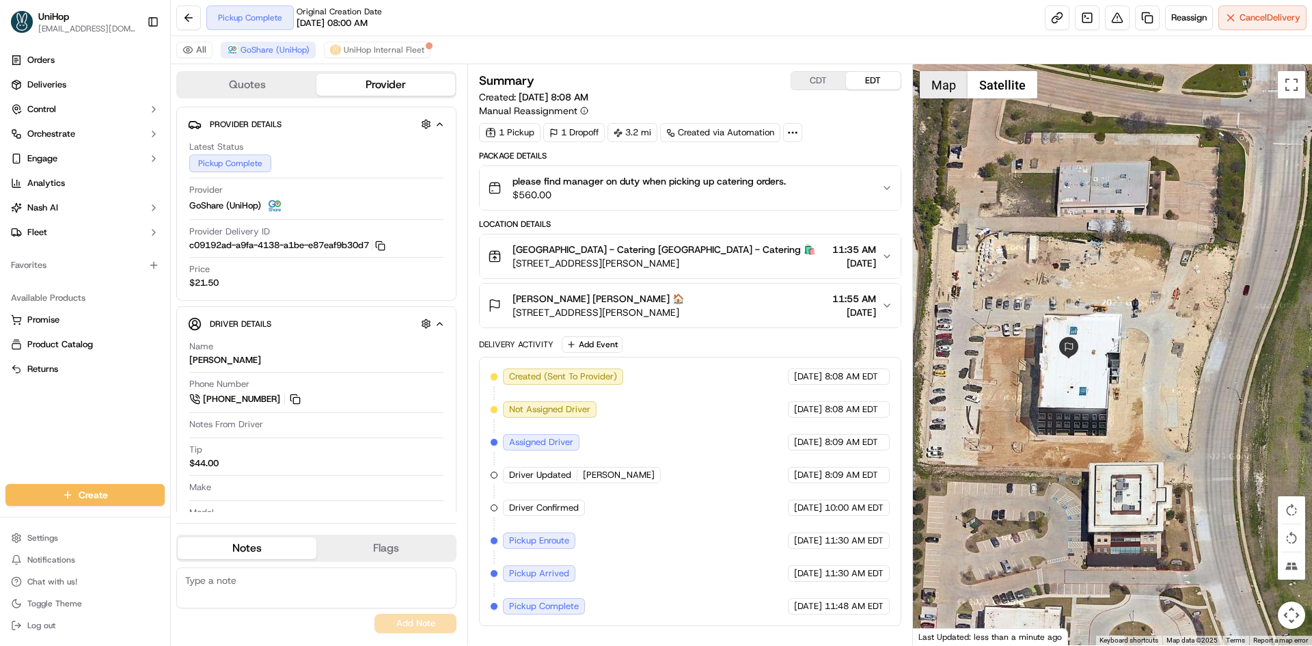
click at [964, 87] on button "Map" at bounding box center [943, 84] width 48 height 27
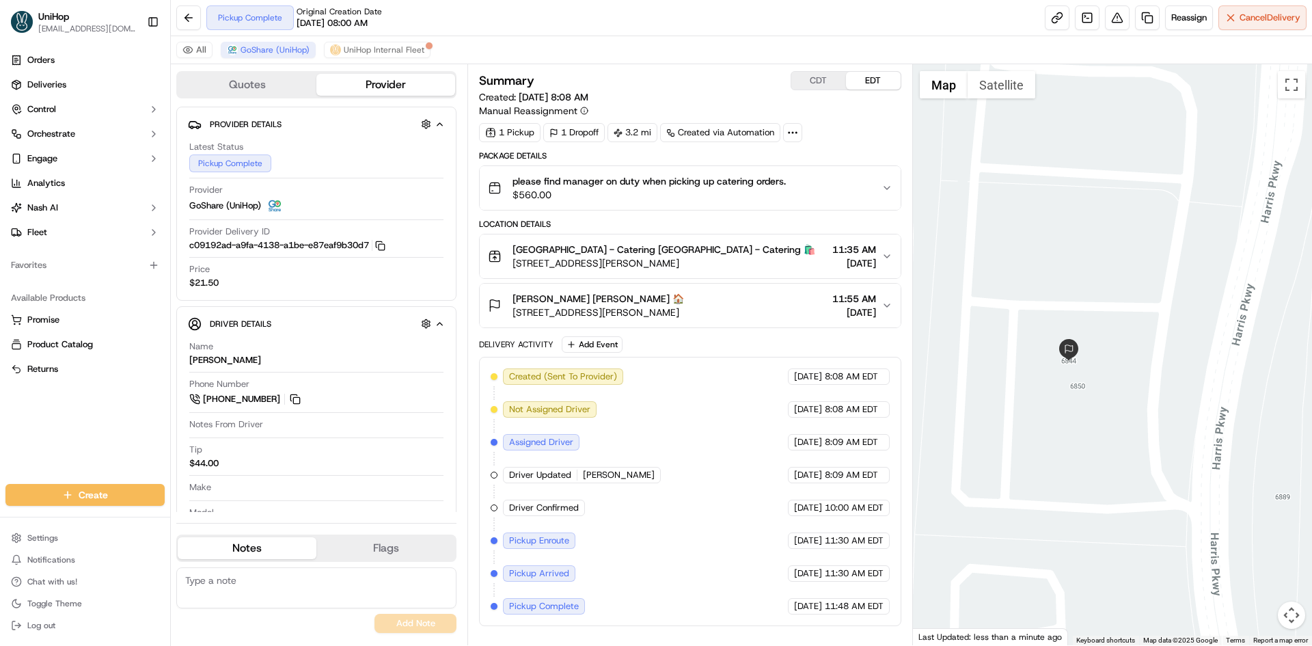
click at [777, 312] on div "Natalie Kendrick Natalie Kendrick 🏠 6844 Harris Pkwy floor/3rd, Fort Worth, TX …" at bounding box center [684, 305] width 393 height 27
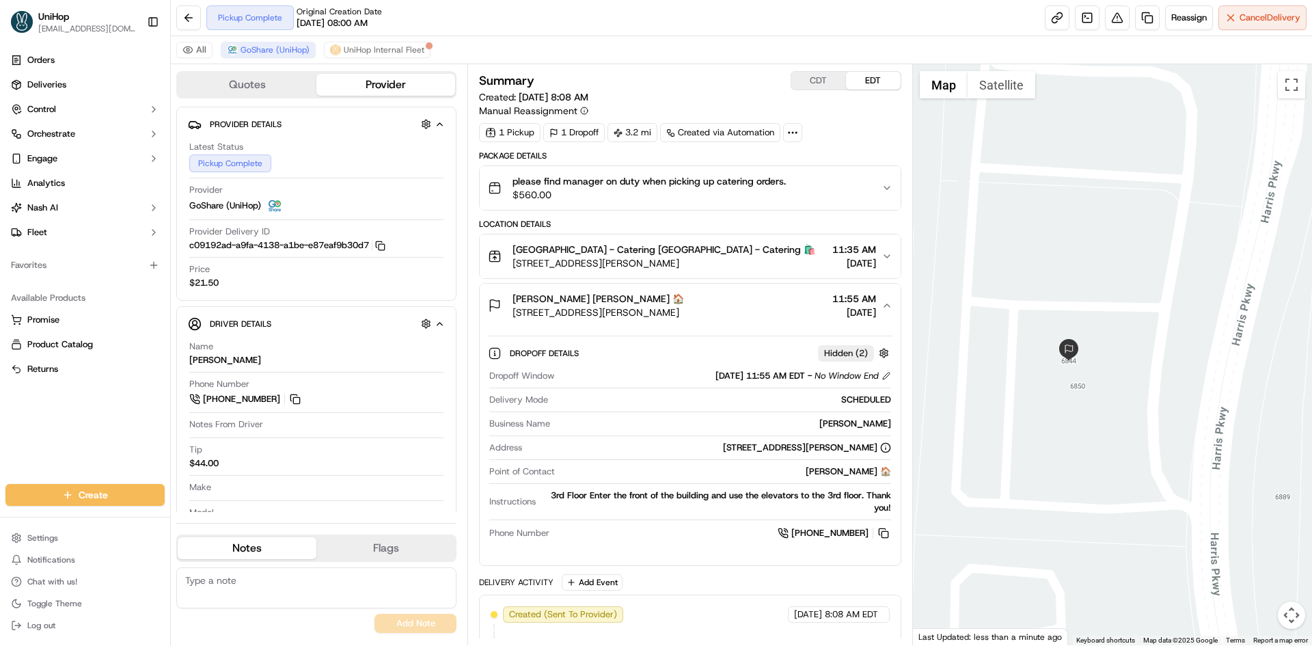
click at [777, 309] on div "Natalie Kendrick Natalie Kendrick 🏠 6844 Harris Pkwy floor/3rd, Fort Worth, TX …" at bounding box center [684, 305] width 393 height 27
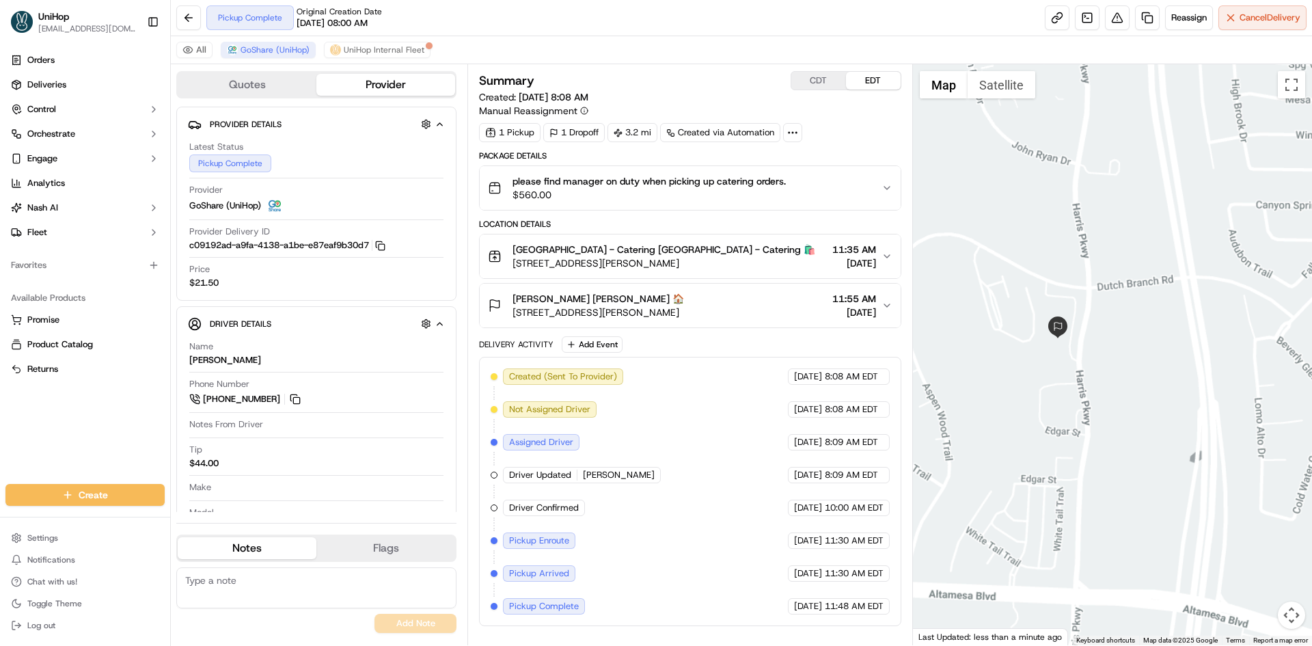
drag, startPoint x: 1130, startPoint y: 253, endPoint x: 1092, endPoint y: 371, distance: 123.6
click at [1094, 371] on div at bounding box center [1113, 354] width 400 height 581
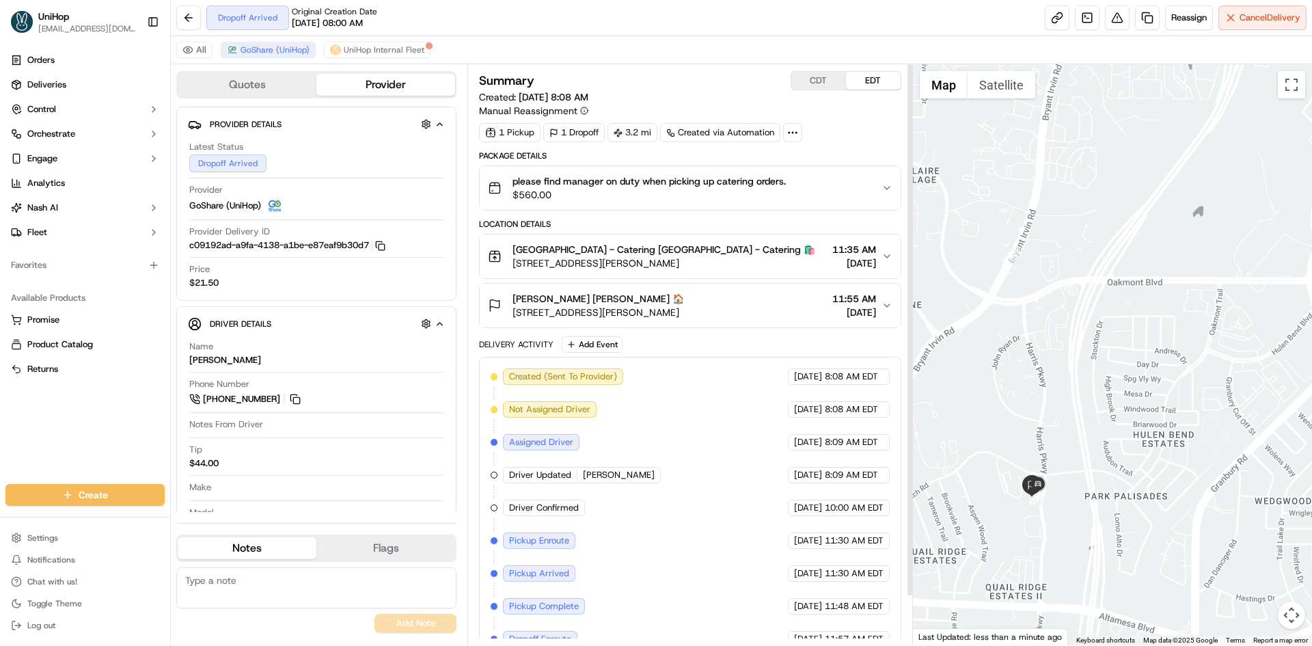
click at [829, 81] on button "CDT" at bounding box center [818, 81] width 55 height 18
click at [873, 81] on button "EDT" at bounding box center [873, 81] width 55 height 18
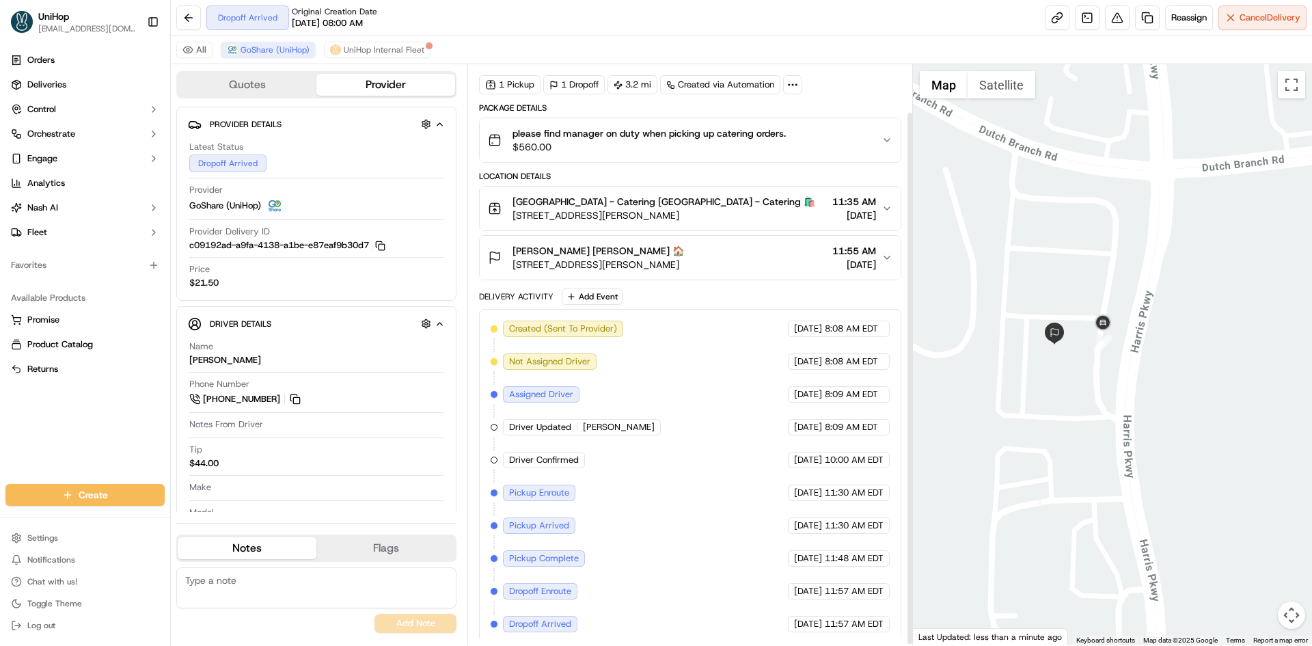
scroll to position [53, 0]
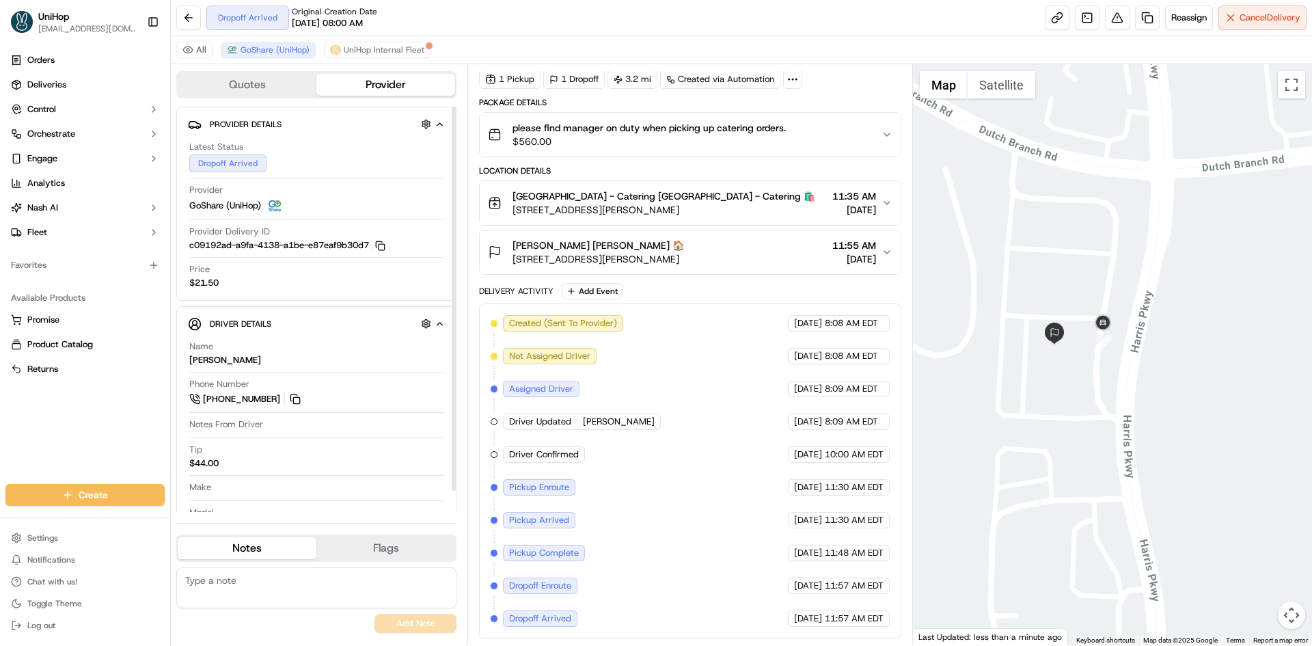
click at [303, 398] on div "Phone Number +1 682 304 4299" at bounding box center [316, 392] width 254 height 29
click at [690, 273] on button "Natalie Kendrick Natalie Kendrick 🏠 6844 Harris Pkwy floor/3rd, Fort Worth, TX …" at bounding box center [690, 252] width 420 height 44
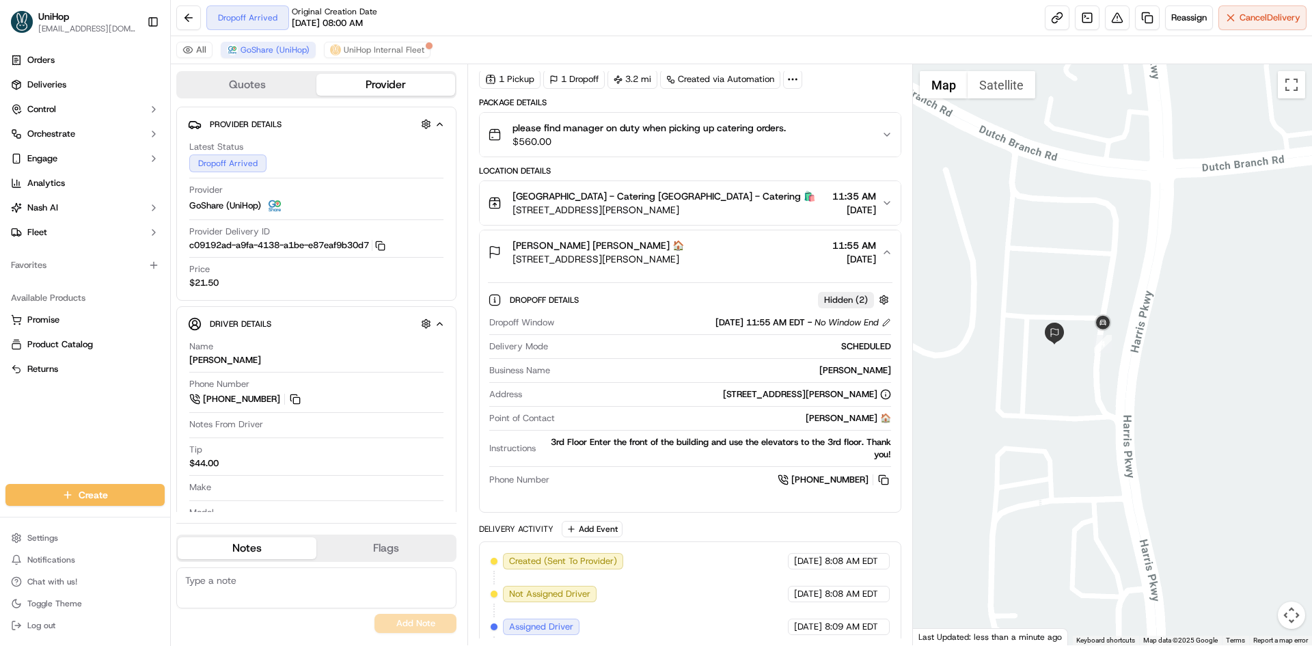
click at [684, 260] on span "6844 Harris Pkwy floor/3rd, Fort Worth, TX 76132, USA" at bounding box center [597, 259] width 171 height 14
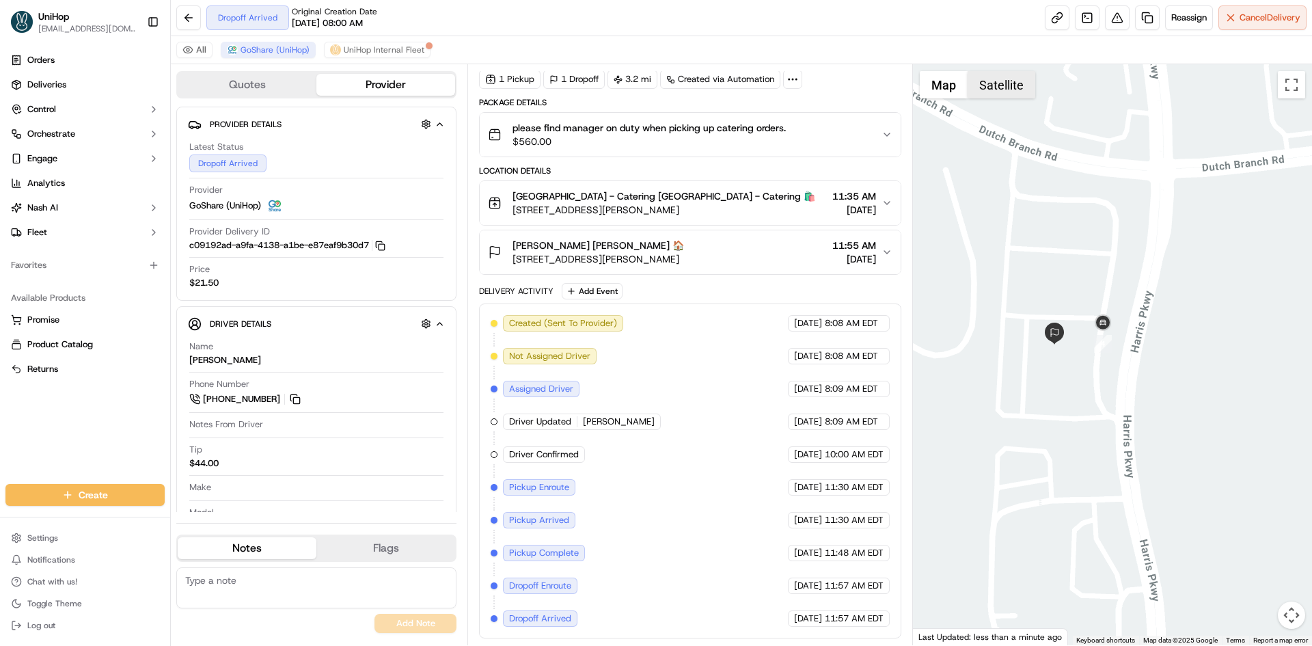
click at [989, 84] on button "Satellite" at bounding box center [1001, 84] width 68 height 27
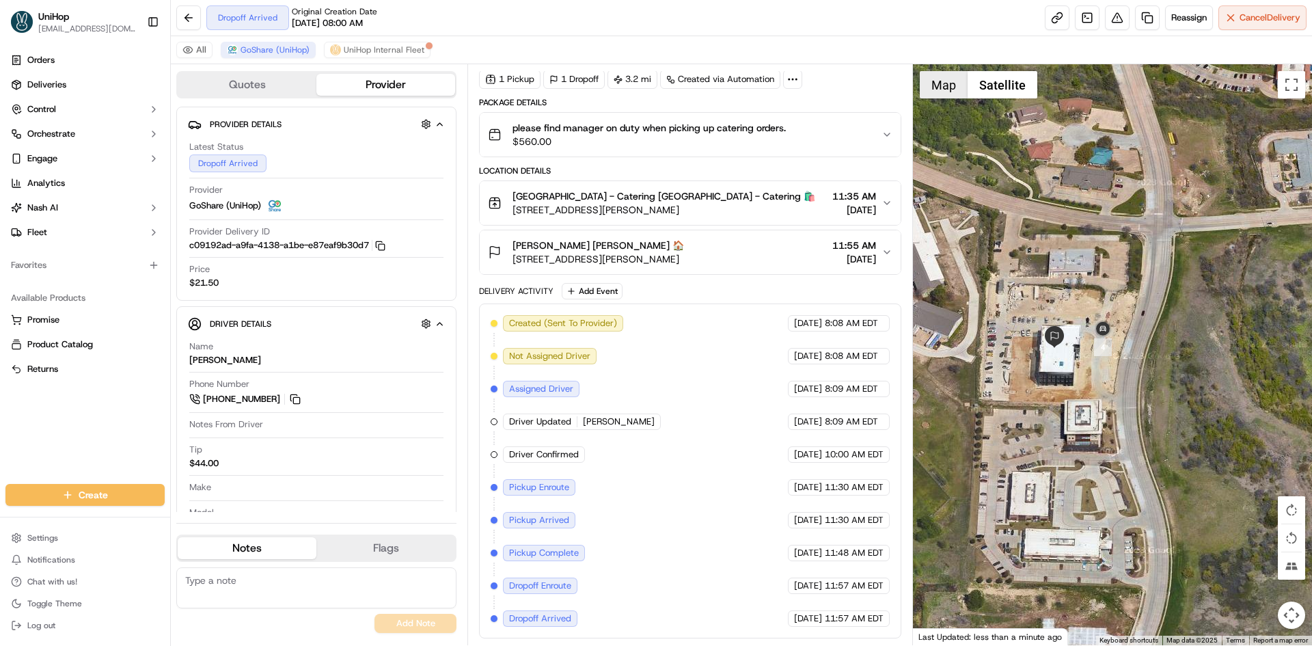
click at [943, 86] on button "Map" at bounding box center [943, 84] width 48 height 27
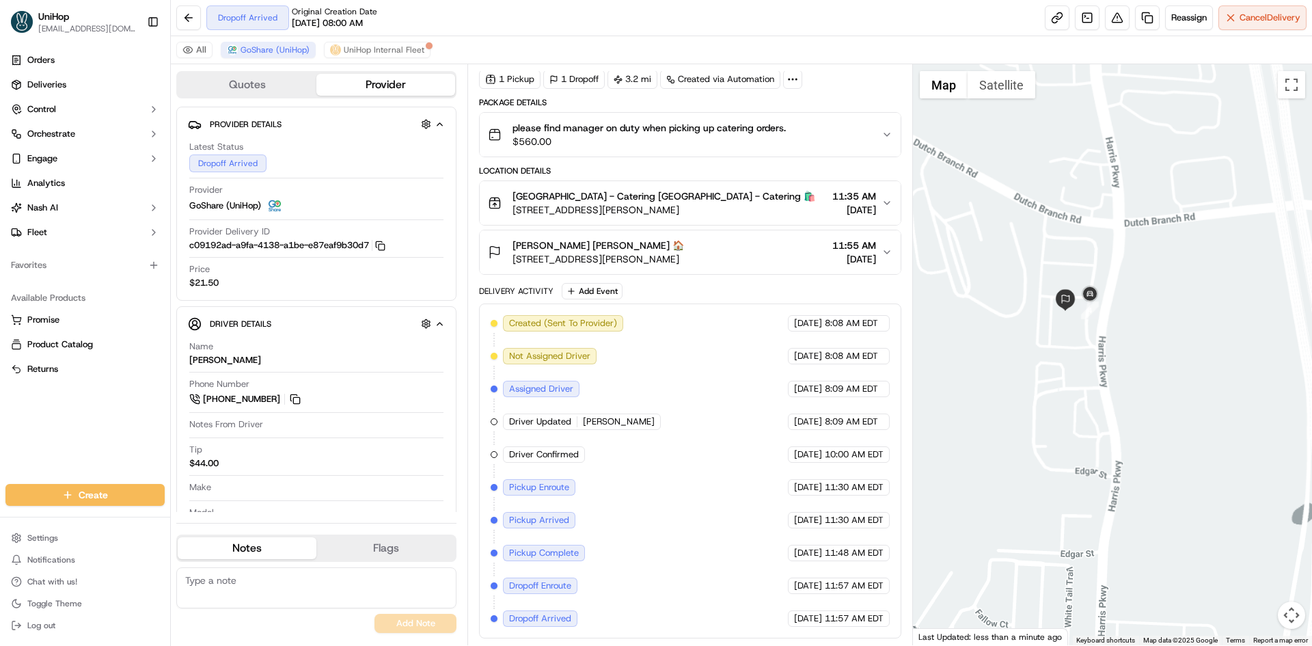
drag, startPoint x: 1052, startPoint y: 249, endPoint x: 1069, endPoint y: 266, distance: 23.7
click at [1069, 266] on div at bounding box center [1113, 354] width 400 height 581
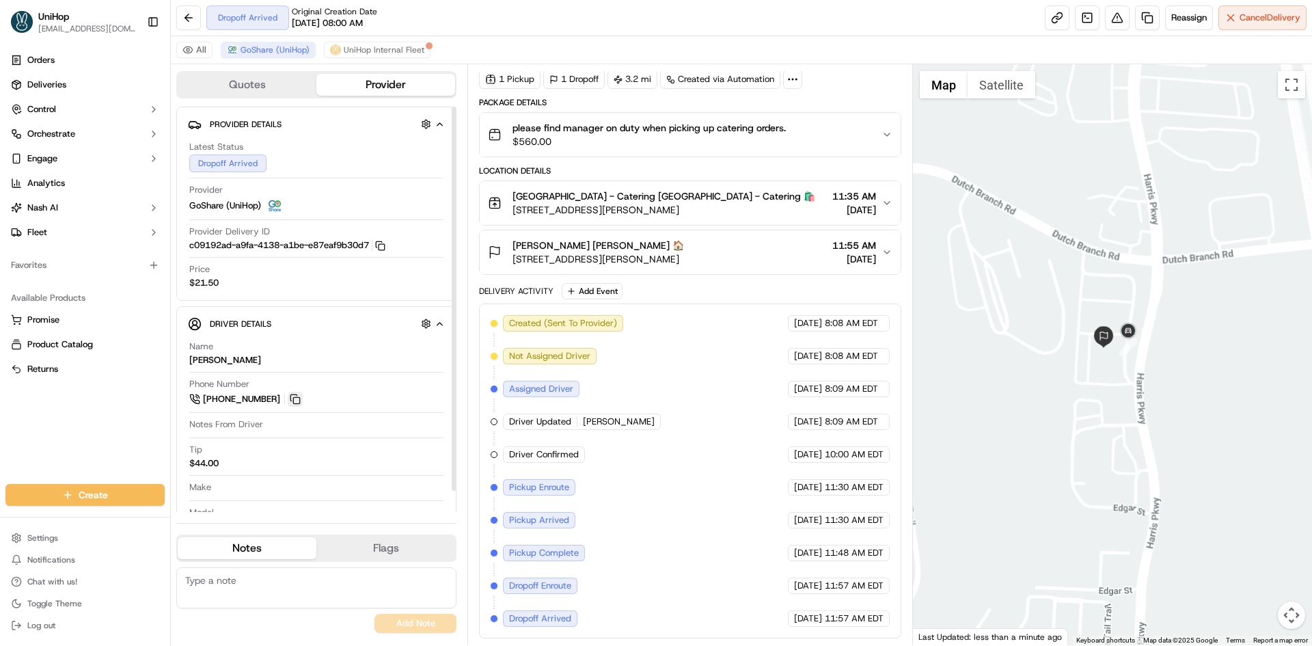
drag, startPoint x: 298, startPoint y: 404, endPoint x: 298, endPoint y: 394, distance: 9.6
click at [298, 404] on button at bounding box center [295, 398] width 15 height 15
click at [865, 136] on img "button" at bounding box center [866, 134] width 19 height 19
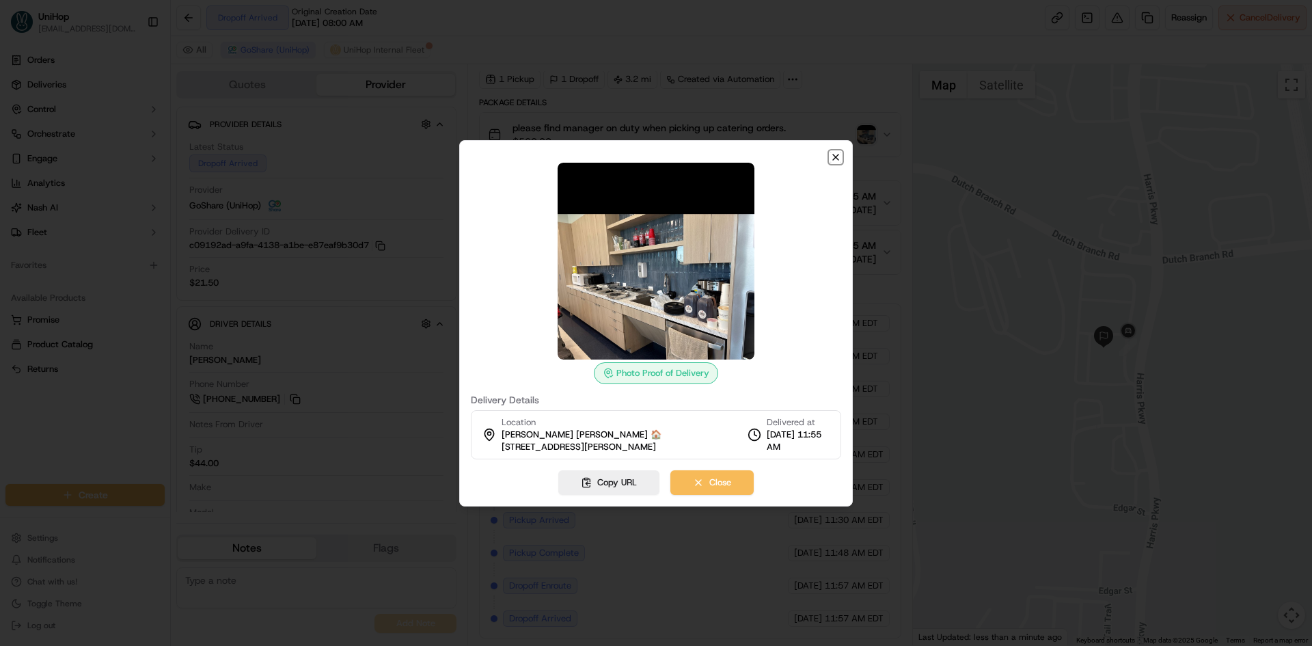
click at [832, 157] on icon "button" at bounding box center [835, 157] width 11 height 11
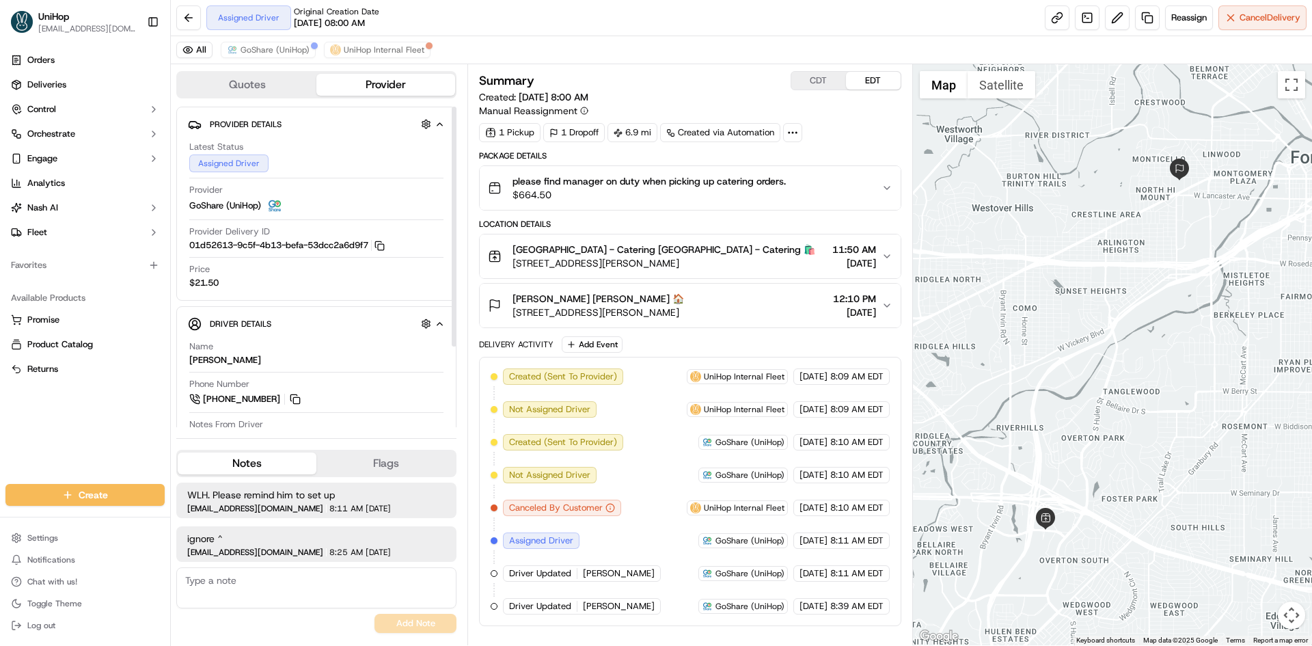
click at [253, 58] on div "All GoShare (UniHop) UniHop Internal Fleet" at bounding box center [741, 50] width 1141 height 28
drag, startPoint x: 264, startPoint y: 49, endPoint x: 281, endPoint y: 49, distance: 17.1
click at [266, 49] on span "GoShare (UniHop)" at bounding box center [274, 49] width 69 height 11
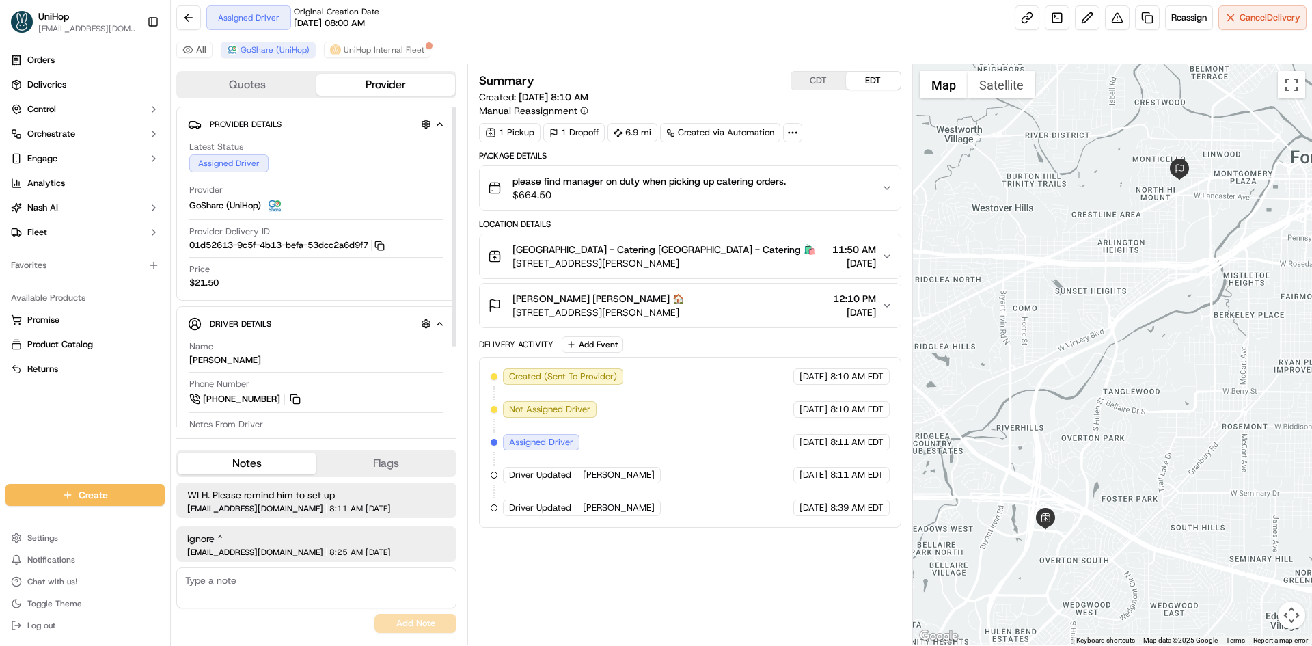
click at [275, 459] on button "Notes" at bounding box center [247, 463] width 139 height 22
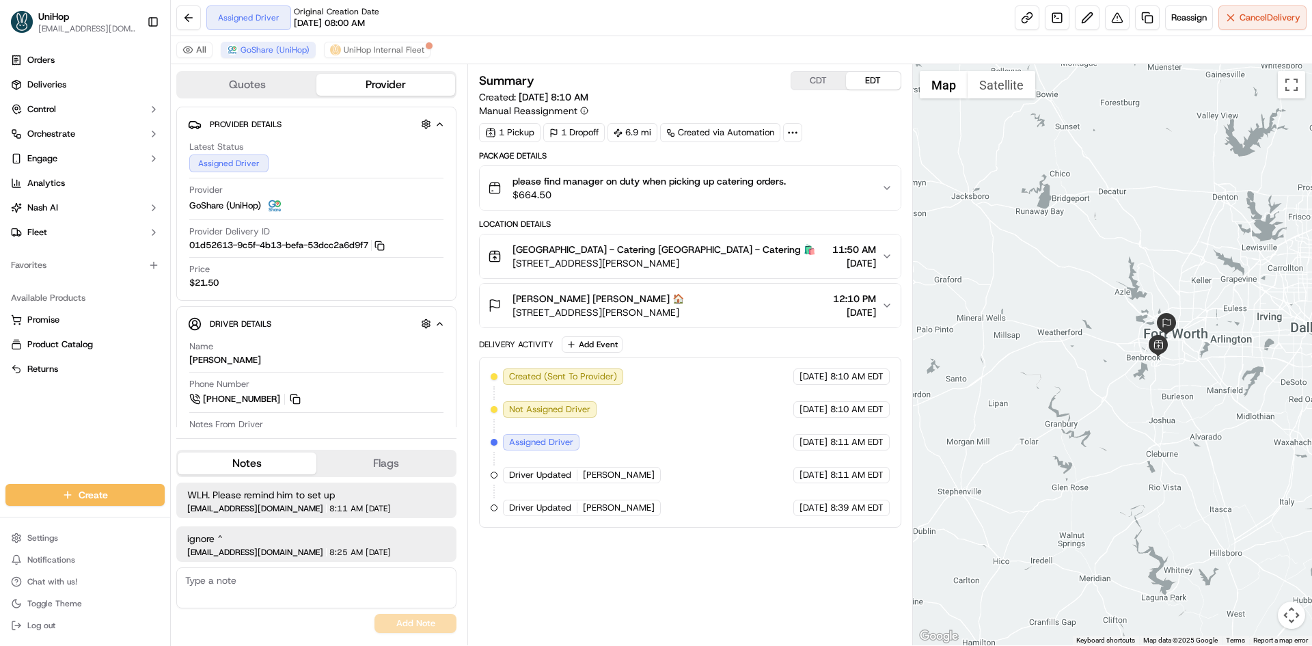
drag, startPoint x: 1158, startPoint y: 194, endPoint x: 1204, endPoint y: 245, distance: 68.7
click at [1204, 245] on div at bounding box center [1113, 354] width 400 height 581
click at [605, 345] on button "Add Event" at bounding box center [592, 344] width 61 height 16
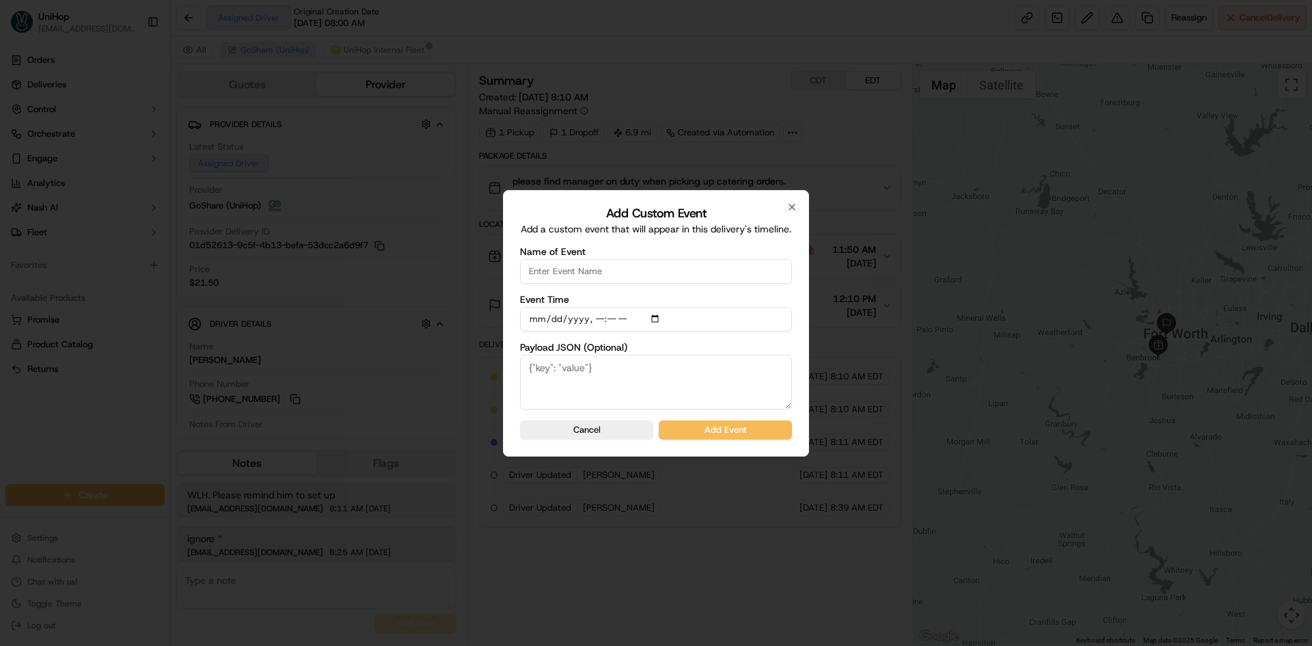
click at [621, 266] on input "Name of Event" at bounding box center [656, 271] width 272 height 25
type input "Driver Confirmed"
click at [654, 316] on input "Event Time" at bounding box center [656, 319] width 272 height 25
type input "[DATE]T10:00"
click at [799, 337] on div "Add Custom Event Add a custom event that will appear in this delivery's timelin…" at bounding box center [656, 323] width 306 height 266
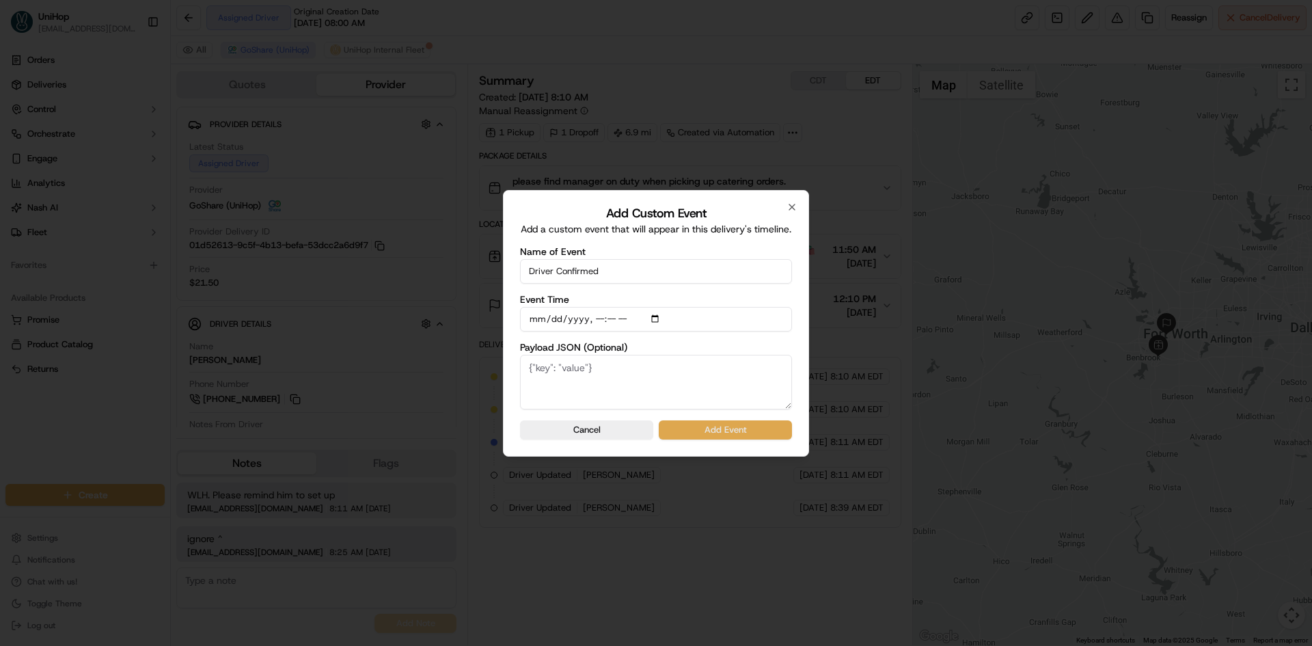
click at [765, 430] on button "Add Event" at bounding box center [725, 429] width 133 height 19
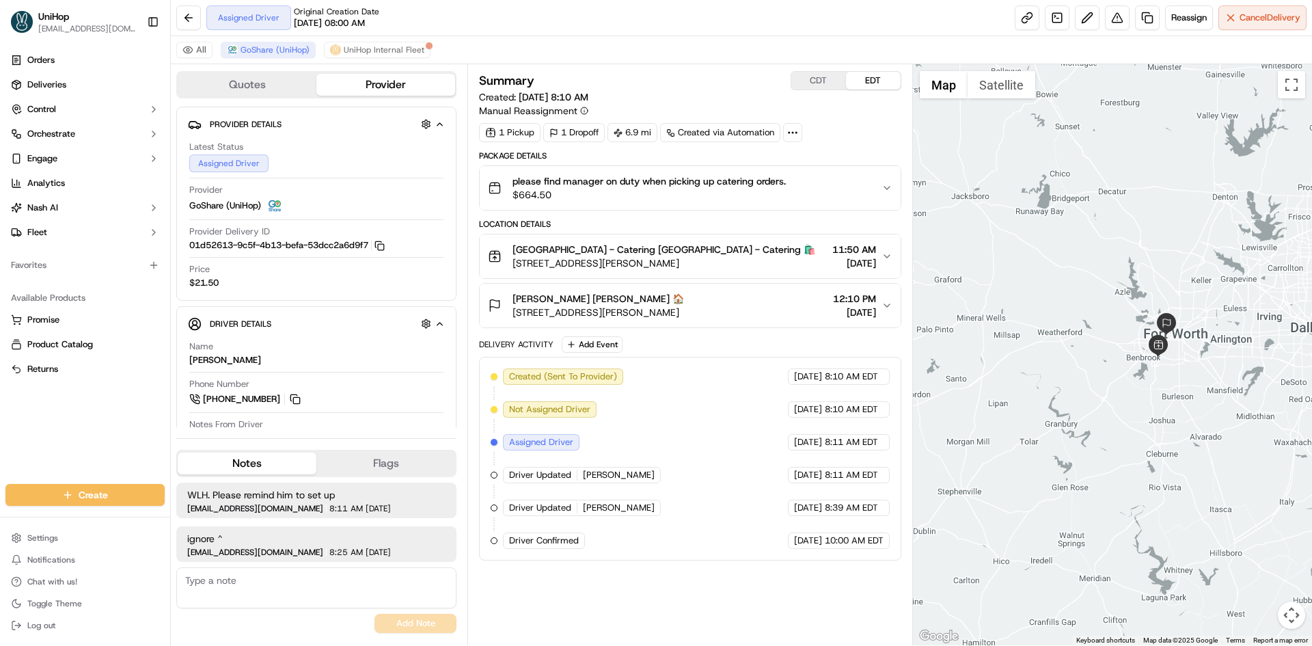
click at [756, 290] on button "Emily Waits Emily Waits 🏠 855 Montgomery St, Fort Worth, TX 76107, USA 12:10 PM…" at bounding box center [690, 305] width 420 height 44
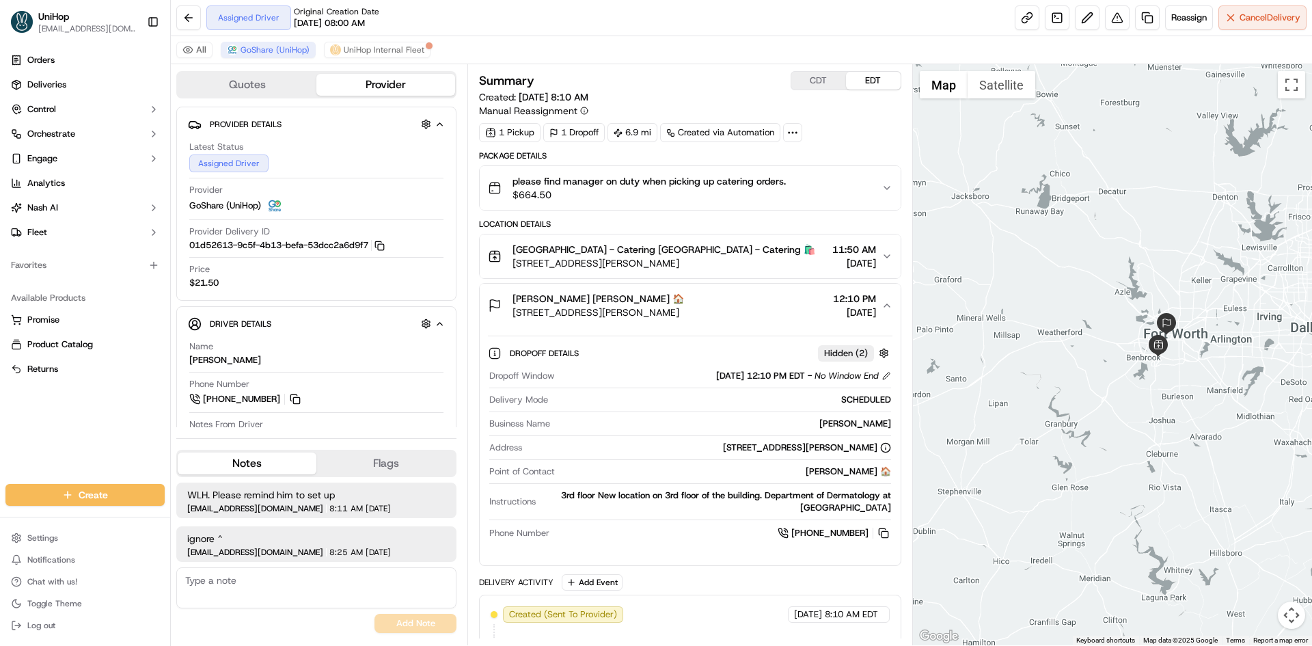
click at [757, 291] on button "Emily Waits Emily Waits 🏠 855 Montgomery St, Fort Worth, TX 76107, USA 12:10 PM…" at bounding box center [690, 305] width 420 height 44
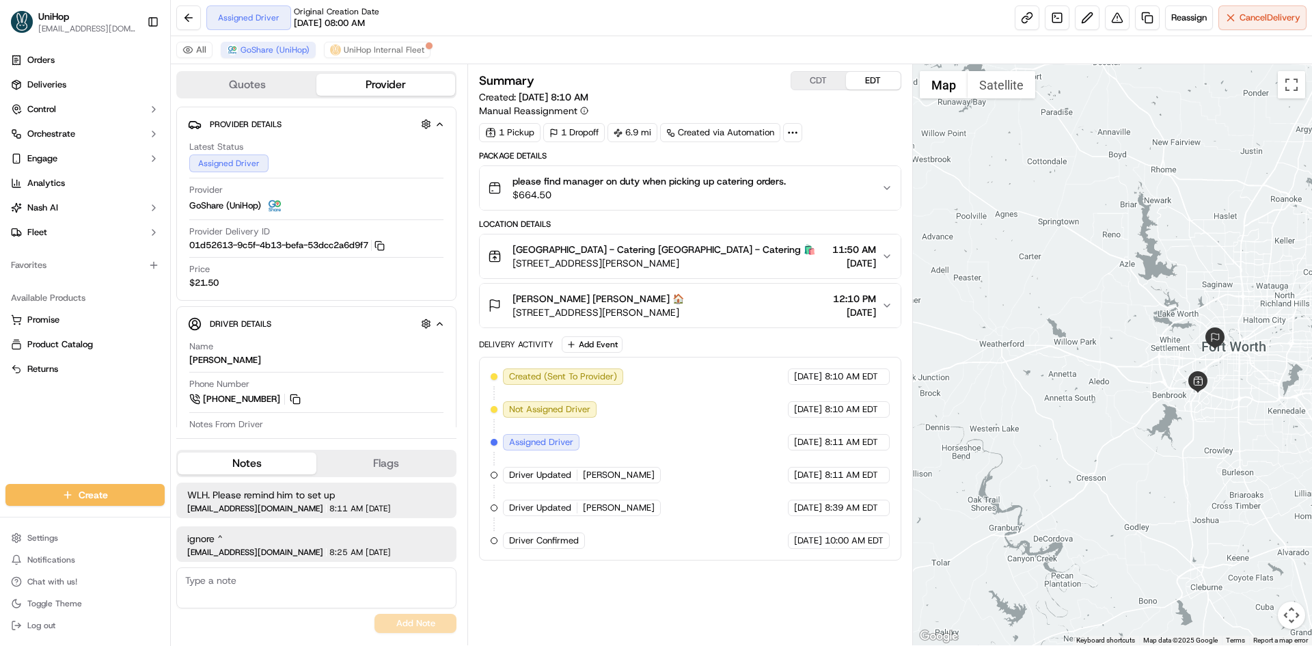
drag, startPoint x: 1187, startPoint y: 339, endPoint x: 1165, endPoint y: 339, distance: 21.9
click at [1165, 339] on div at bounding box center [1113, 354] width 400 height 581
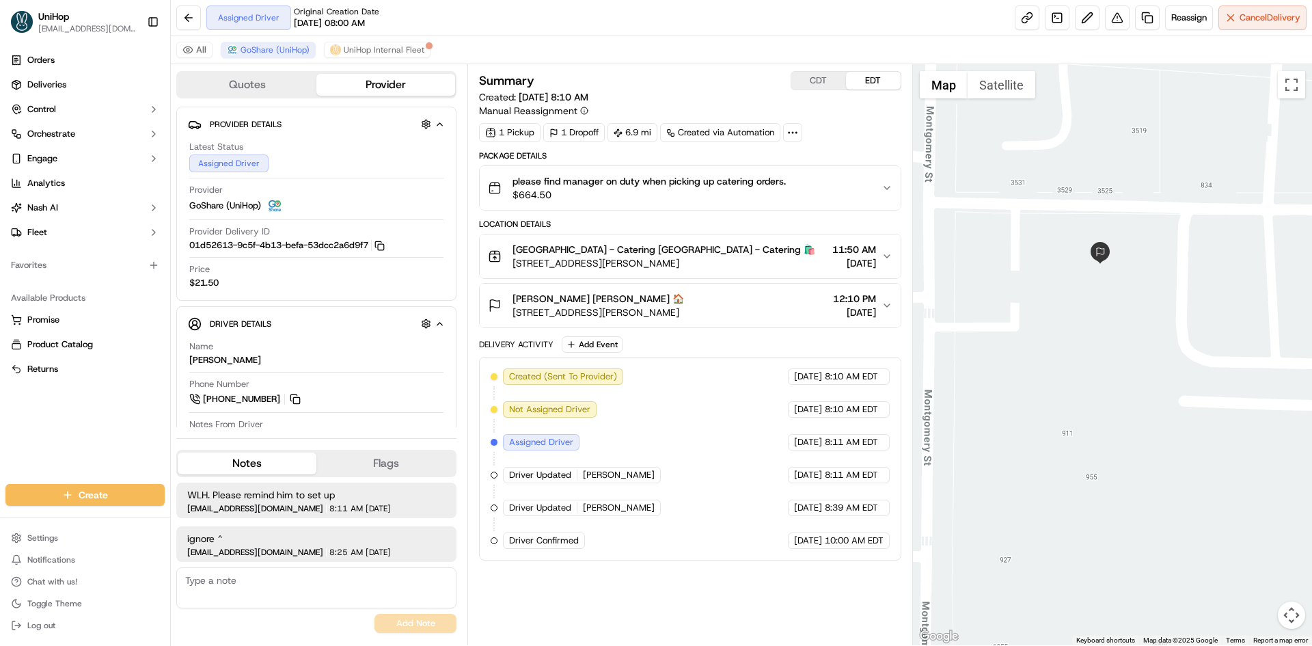
drag, startPoint x: 1075, startPoint y: 300, endPoint x: 1088, endPoint y: 288, distance: 17.4
click at [1088, 288] on div at bounding box center [1113, 354] width 400 height 581
click at [1008, 95] on button "Satellite" at bounding box center [1001, 84] width 68 height 27
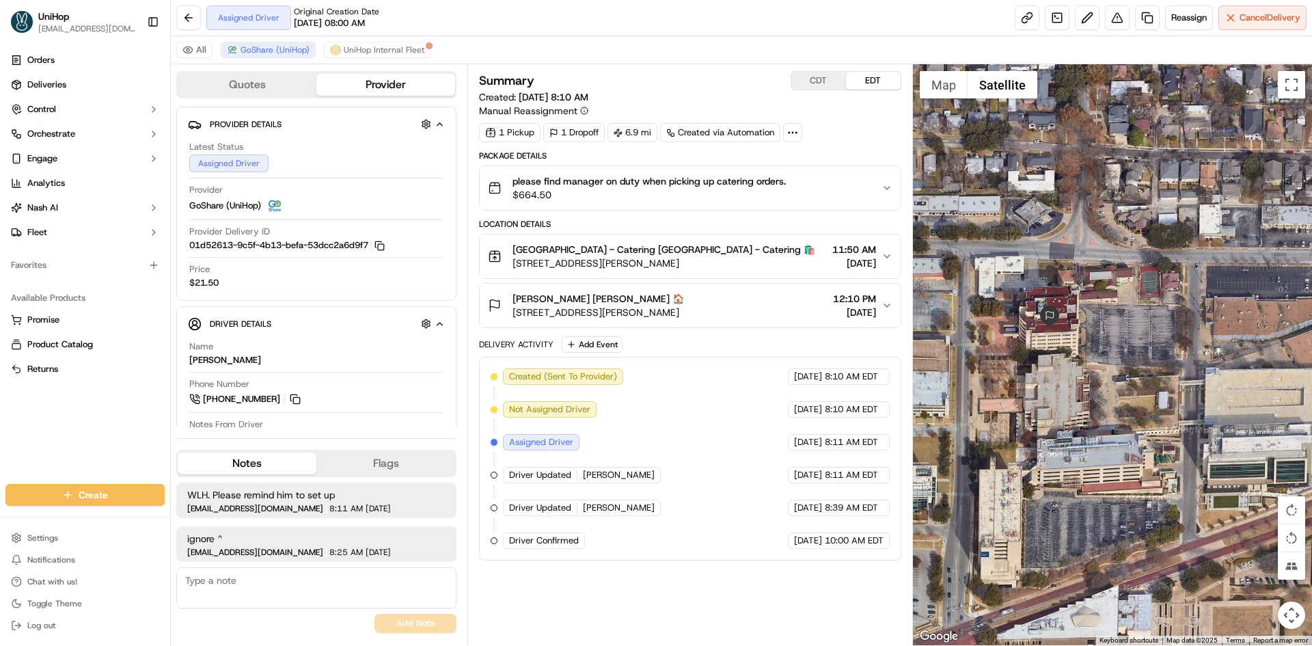
click at [796, 312] on div "Emily Waits Emily Waits 🏠 855 Montgomery St, Fort Worth, TX 76107, USA 12:10 PM…" at bounding box center [684, 305] width 393 height 27
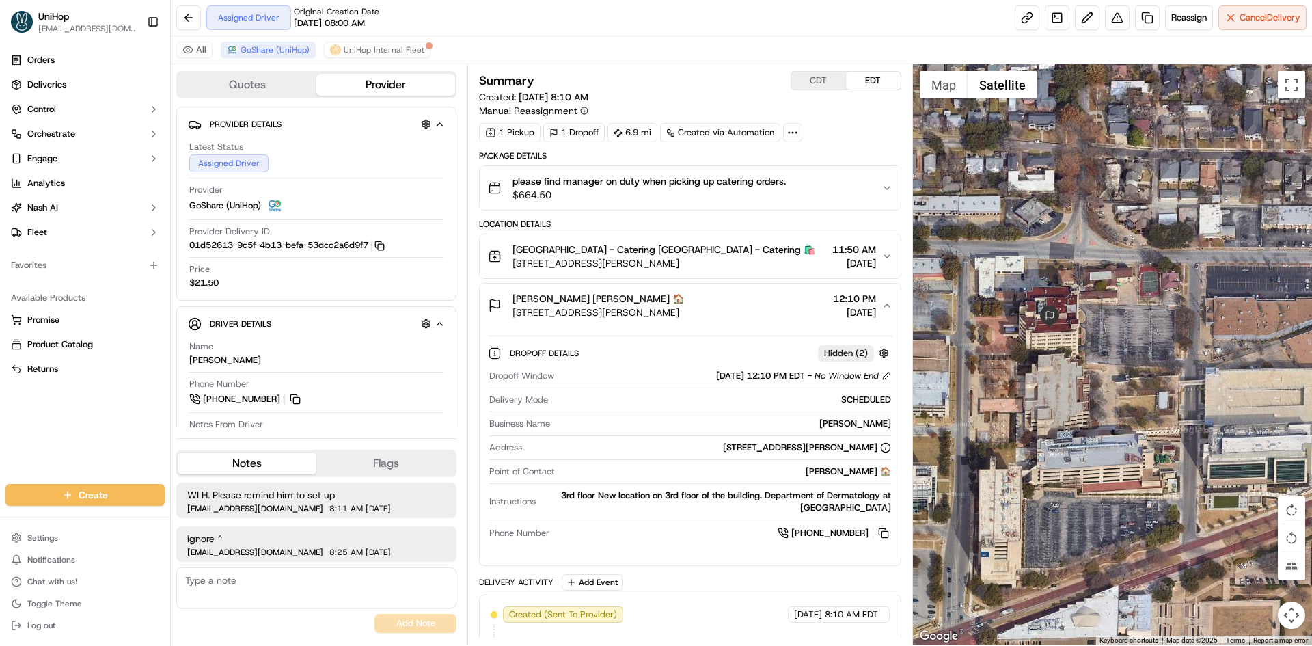
click at [796, 312] on div "Emily Waits Emily Waits 🏠 855 Montgomery St, Fort Worth, TX 76107, USA 12:10 PM…" at bounding box center [684, 305] width 393 height 27
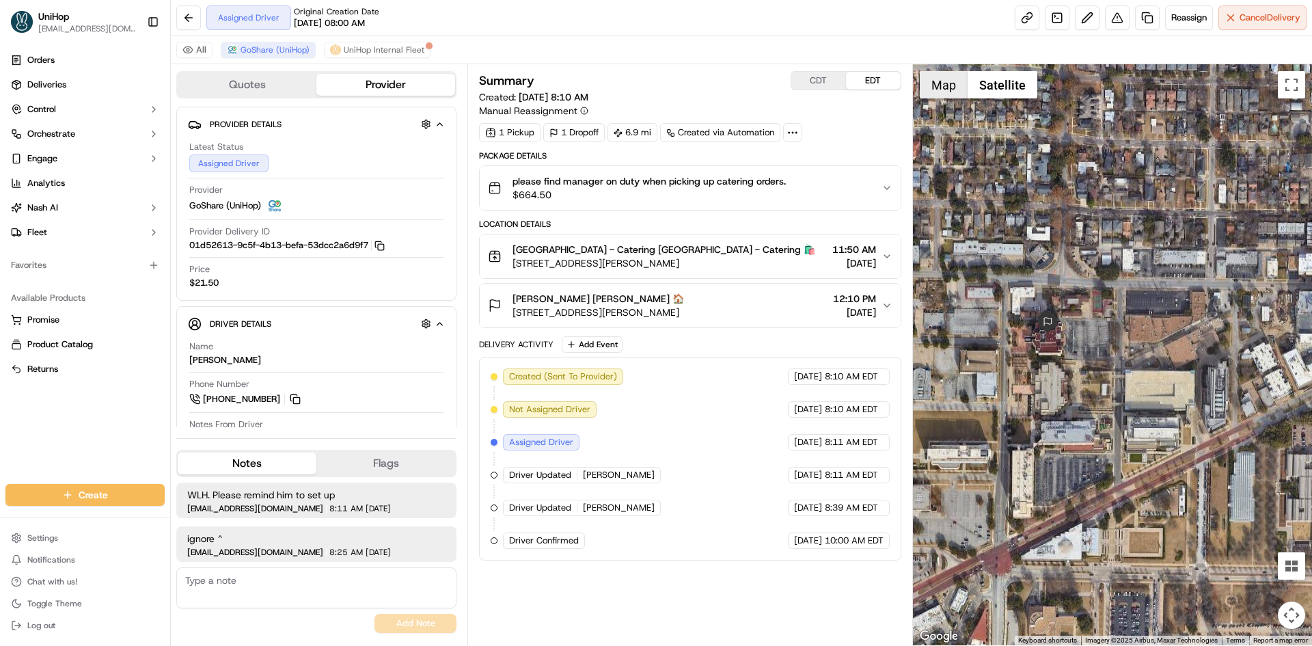
click at [939, 89] on button "Map" at bounding box center [943, 84] width 48 height 27
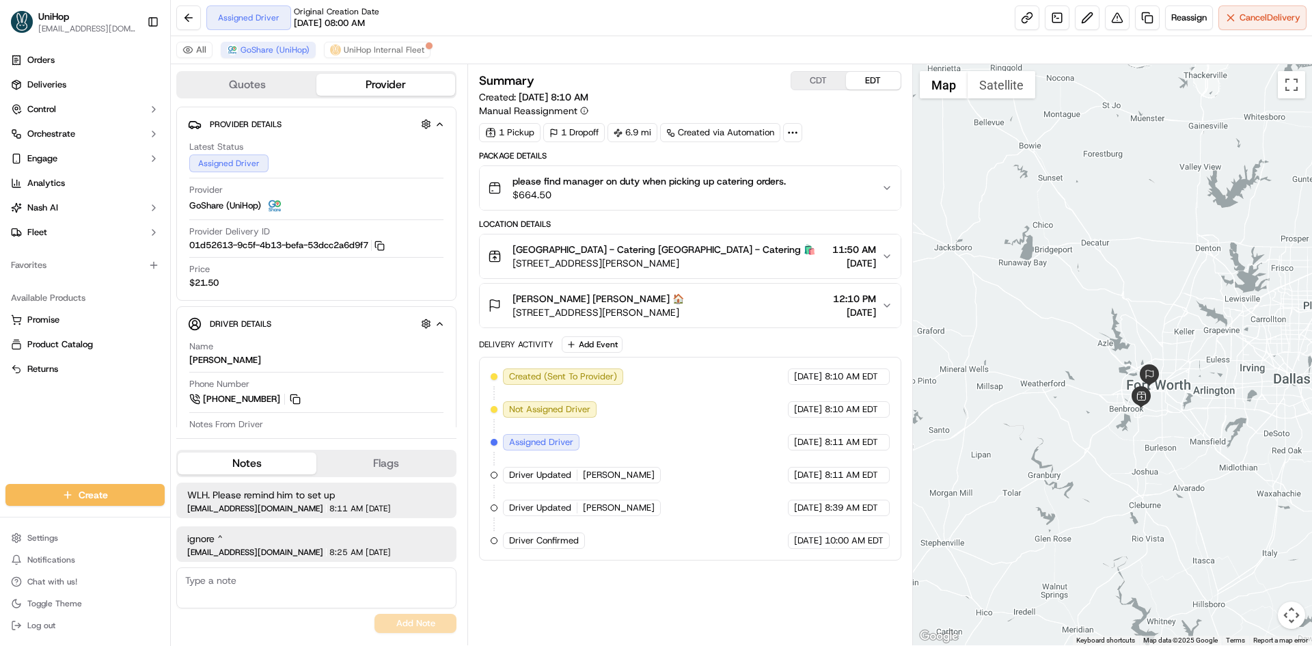
drag, startPoint x: 1187, startPoint y: 330, endPoint x: 1185, endPoint y: 382, distance: 52.0
click at [1185, 382] on div at bounding box center [1113, 354] width 400 height 581
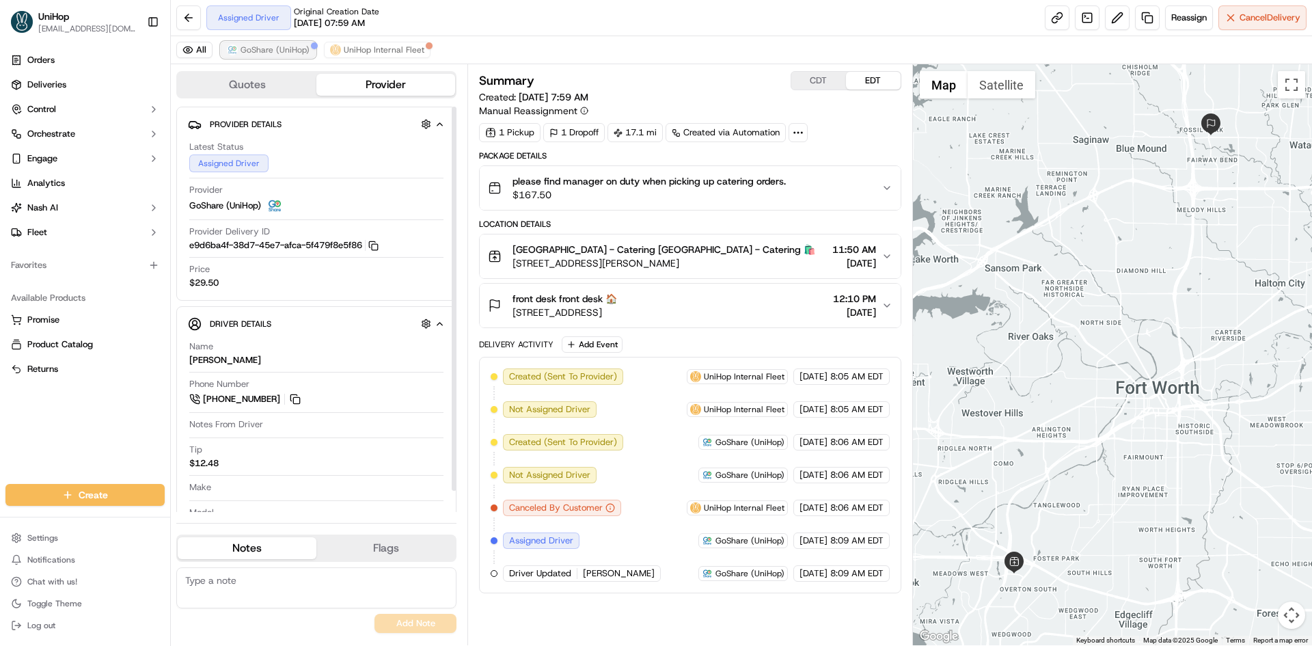
click at [268, 49] on span "GoShare (UniHop)" at bounding box center [274, 49] width 69 height 11
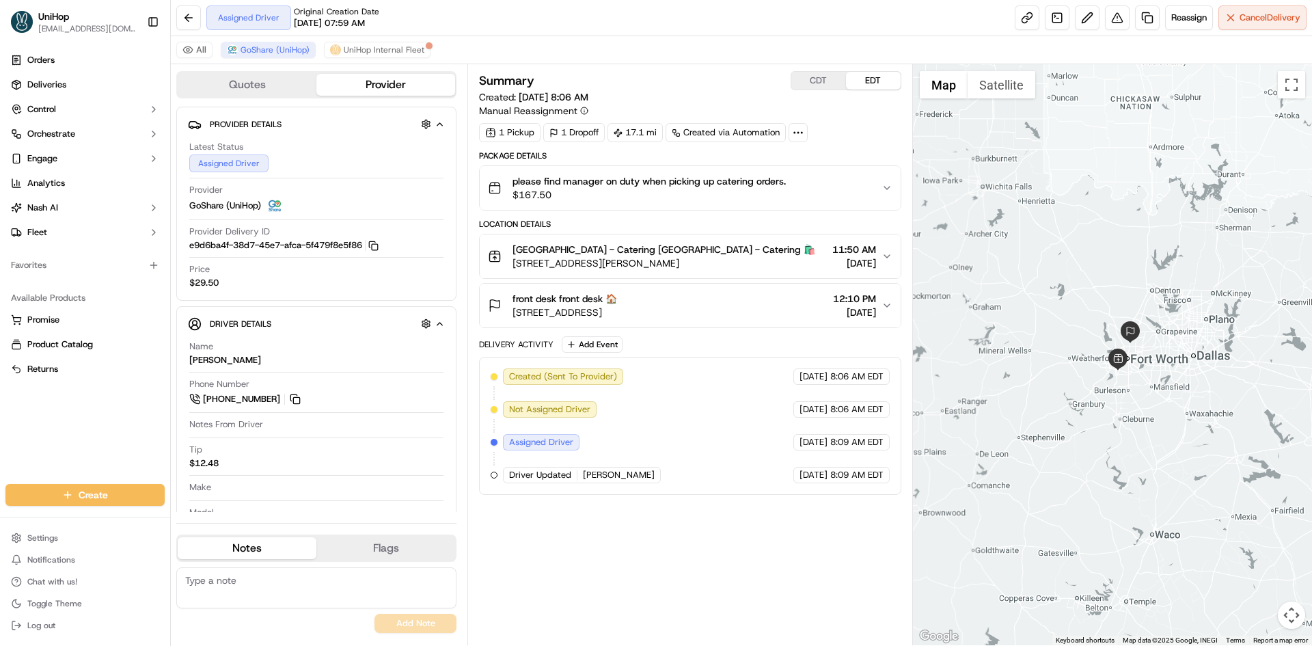
drag, startPoint x: 1020, startPoint y: 197, endPoint x: 1054, endPoint y: 256, distance: 68.0
click at [1054, 258] on div at bounding box center [1113, 354] width 400 height 581
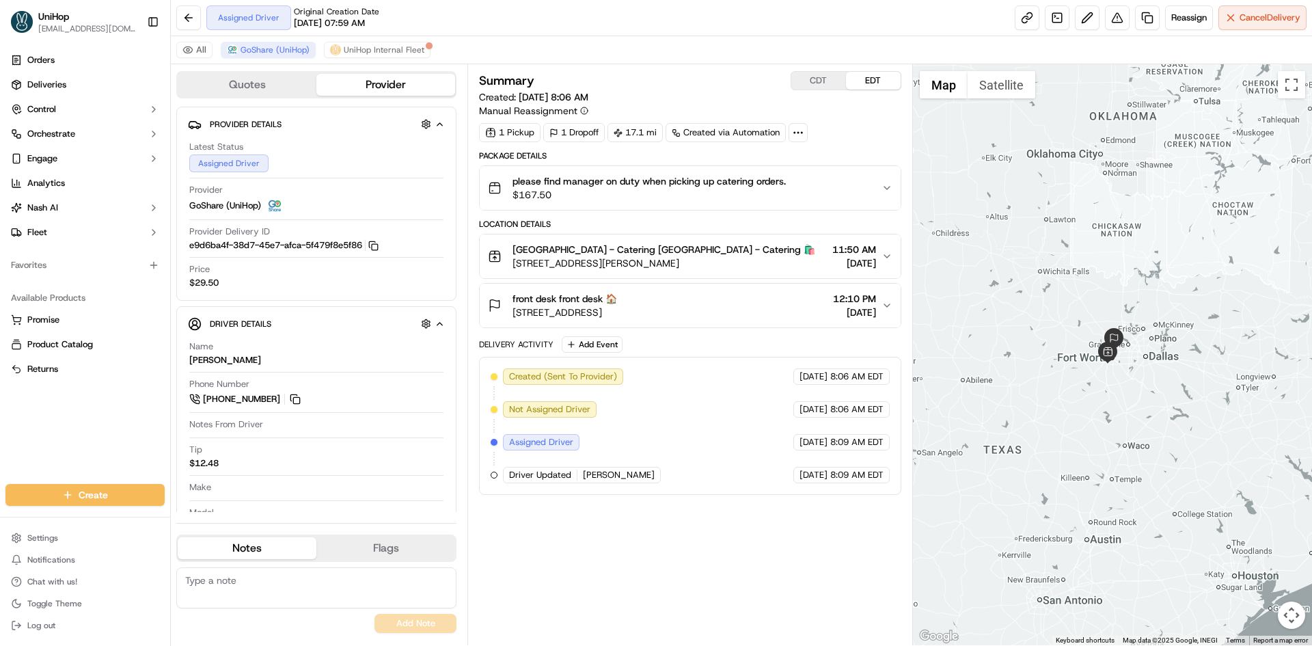
drag, startPoint x: 1070, startPoint y: 227, endPoint x: 1089, endPoint y: 277, distance: 53.4
click at [1089, 277] on div at bounding box center [1113, 354] width 400 height 581
click at [579, 342] on button "Add Event" at bounding box center [592, 344] width 61 height 16
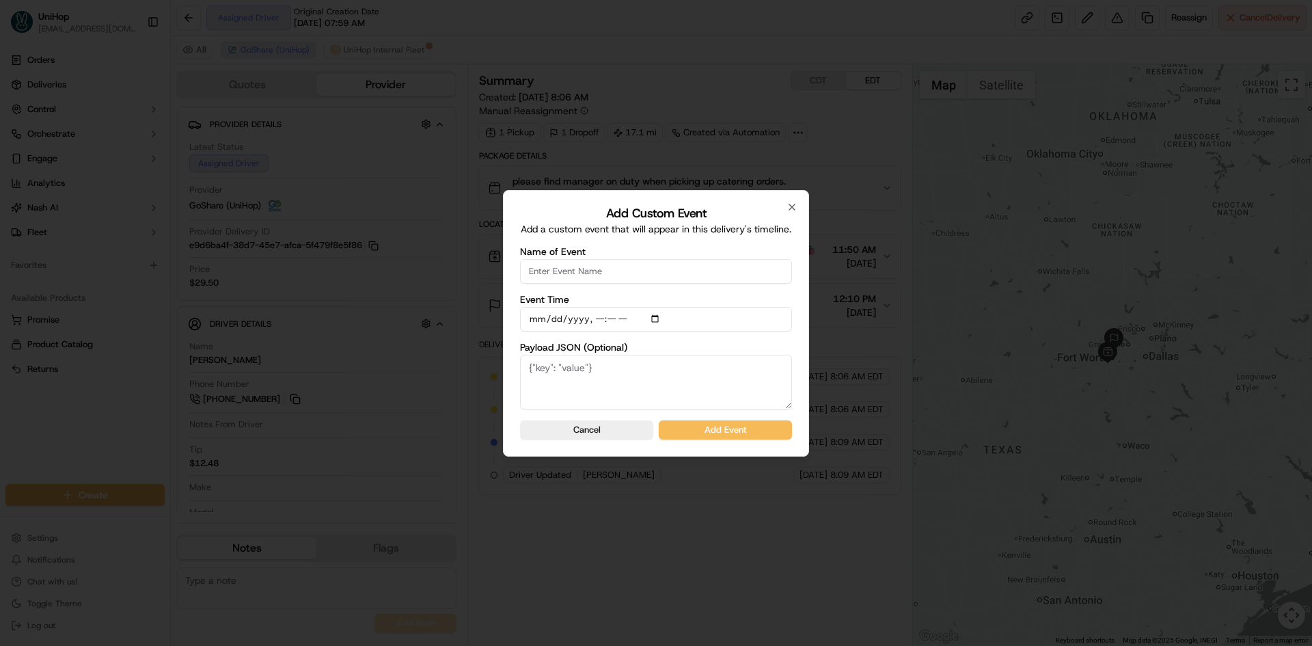
click at [603, 271] on input "Name of Event" at bounding box center [656, 271] width 272 height 25
type input "Driver Confirmed"
click at [657, 318] on input "Event Time" at bounding box center [656, 319] width 272 height 25
type input "2025-09-19T10:05"
click at [794, 347] on div "Add Custom Event Add a custom event that will appear in this delivery's timelin…" at bounding box center [656, 323] width 306 height 266
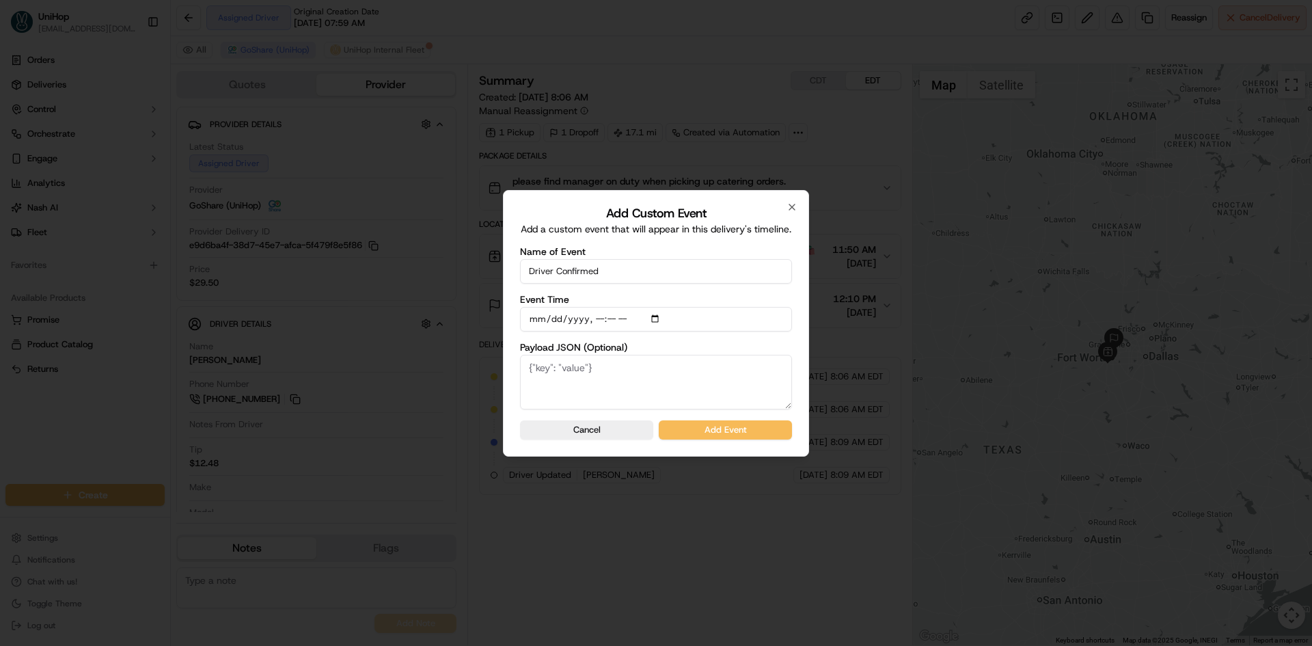
click at [766, 428] on button "Add Event" at bounding box center [725, 429] width 133 height 19
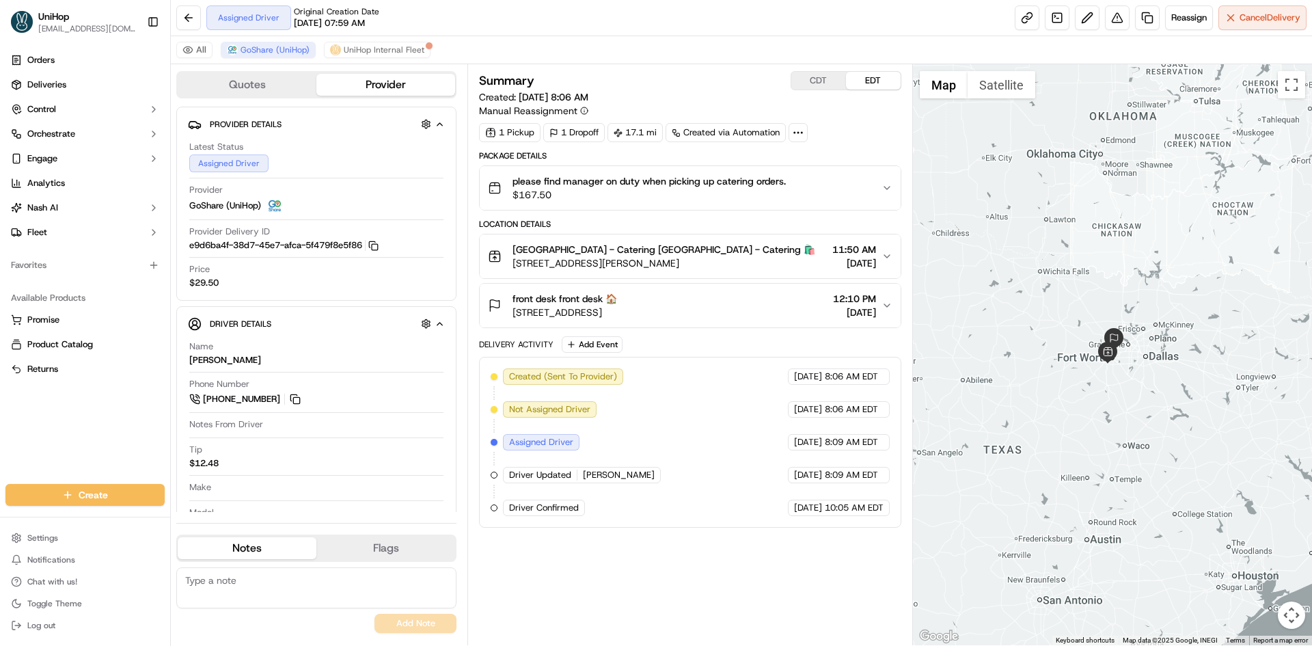
click at [764, 302] on div "front desk front desk 🏠 3629 Western Center Blvd, Fort Worth, TX 76137, USA 12:…" at bounding box center [684, 305] width 393 height 27
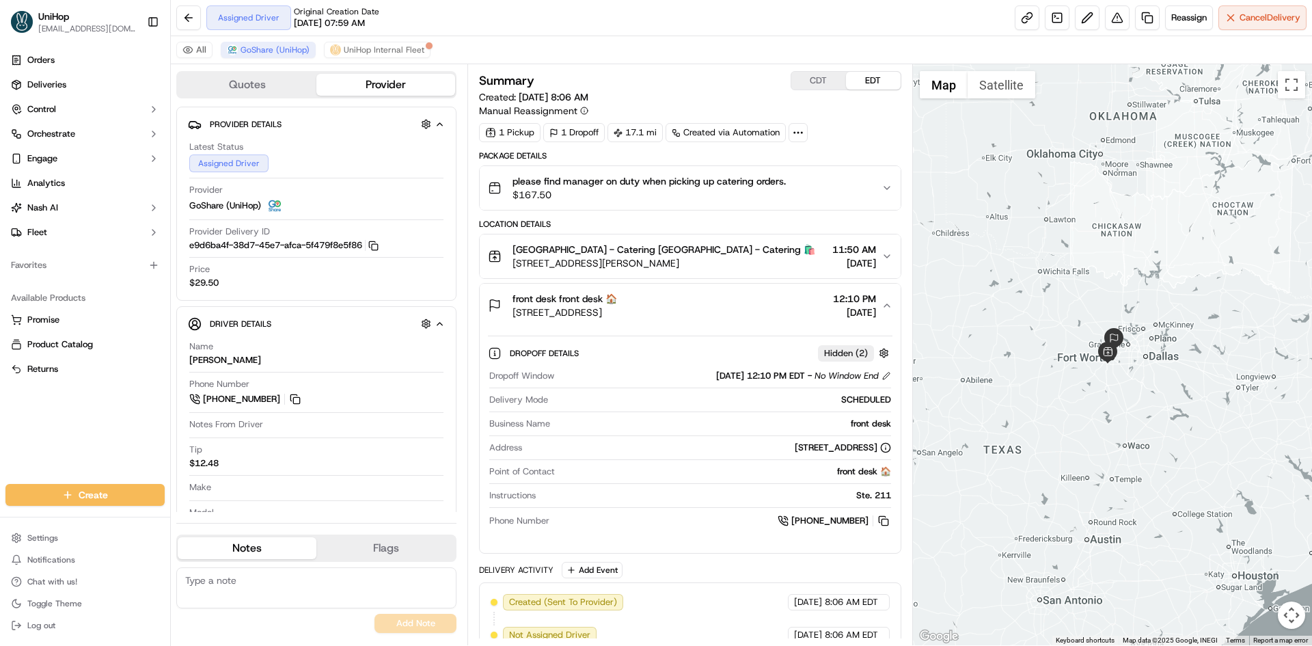
click at [766, 302] on div "front desk front desk 🏠 3629 Western Center Blvd, Fort Worth, TX 76137, USA 12:…" at bounding box center [684, 305] width 393 height 27
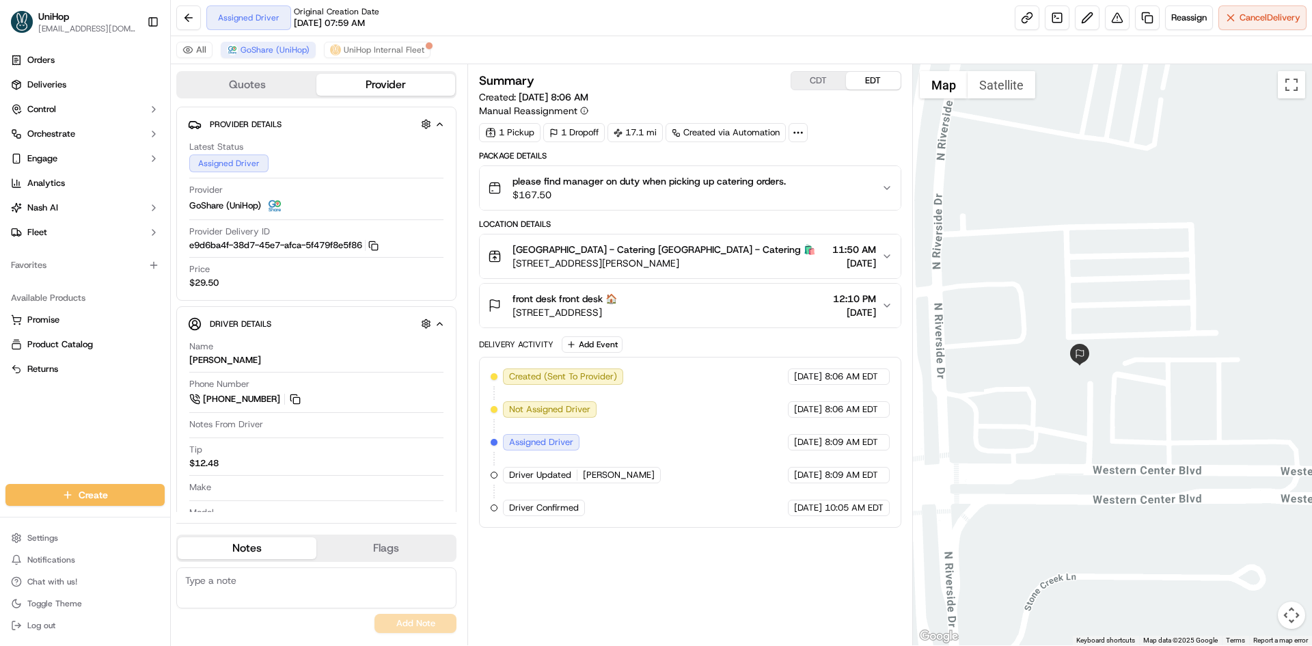
click at [993, 93] on button "Satellite" at bounding box center [1001, 84] width 68 height 27
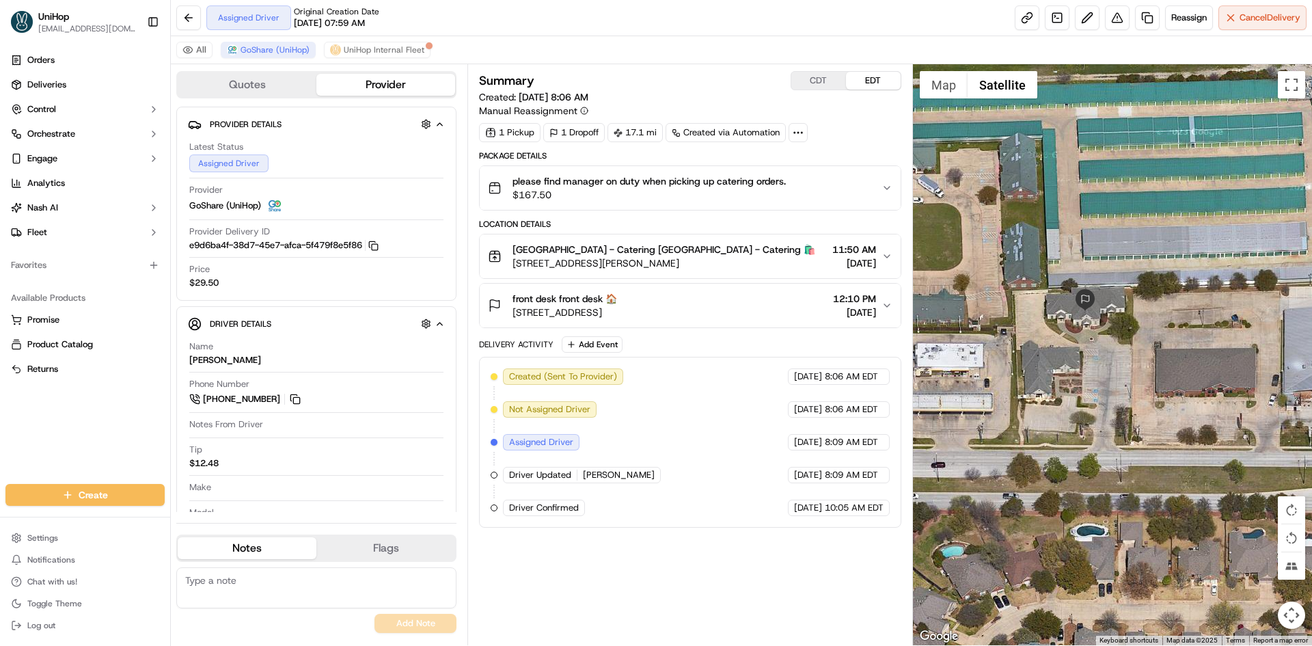
drag, startPoint x: 1041, startPoint y: 264, endPoint x: 991, endPoint y: 313, distance: 70.5
click at [988, 314] on div at bounding box center [1113, 354] width 400 height 581
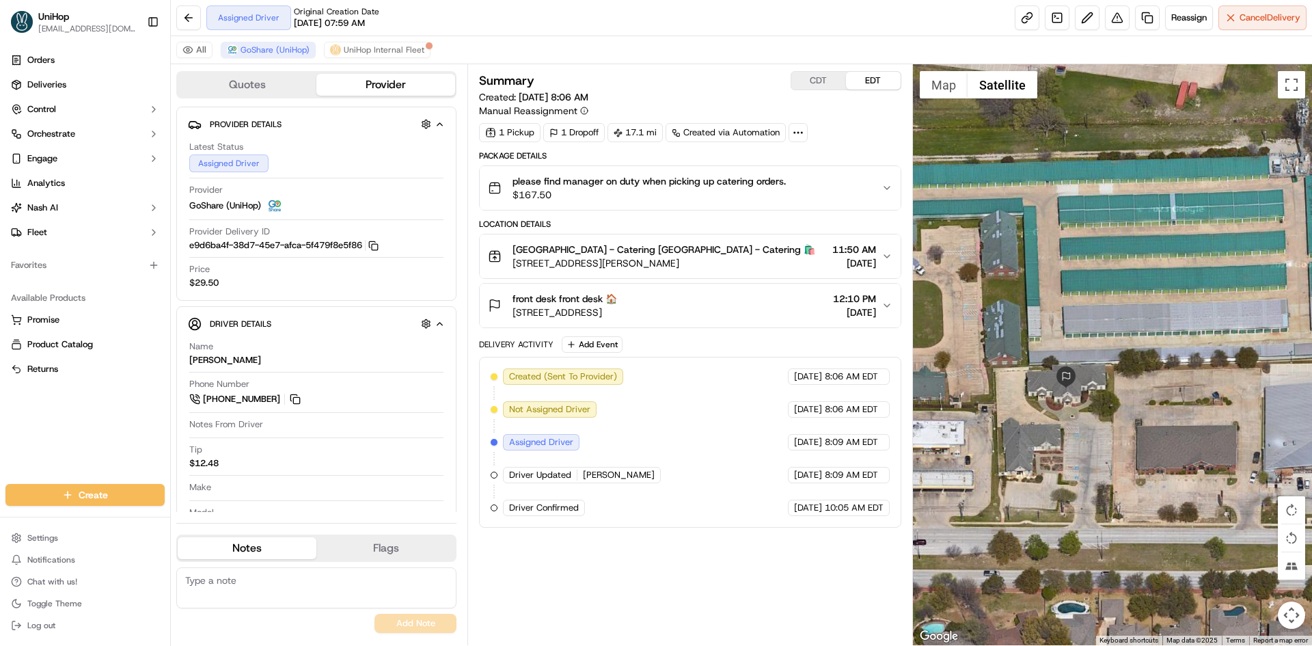
drag, startPoint x: 1078, startPoint y: 251, endPoint x: 1088, endPoint y: 327, distance: 75.7
click at [1088, 327] on div at bounding box center [1113, 354] width 400 height 581
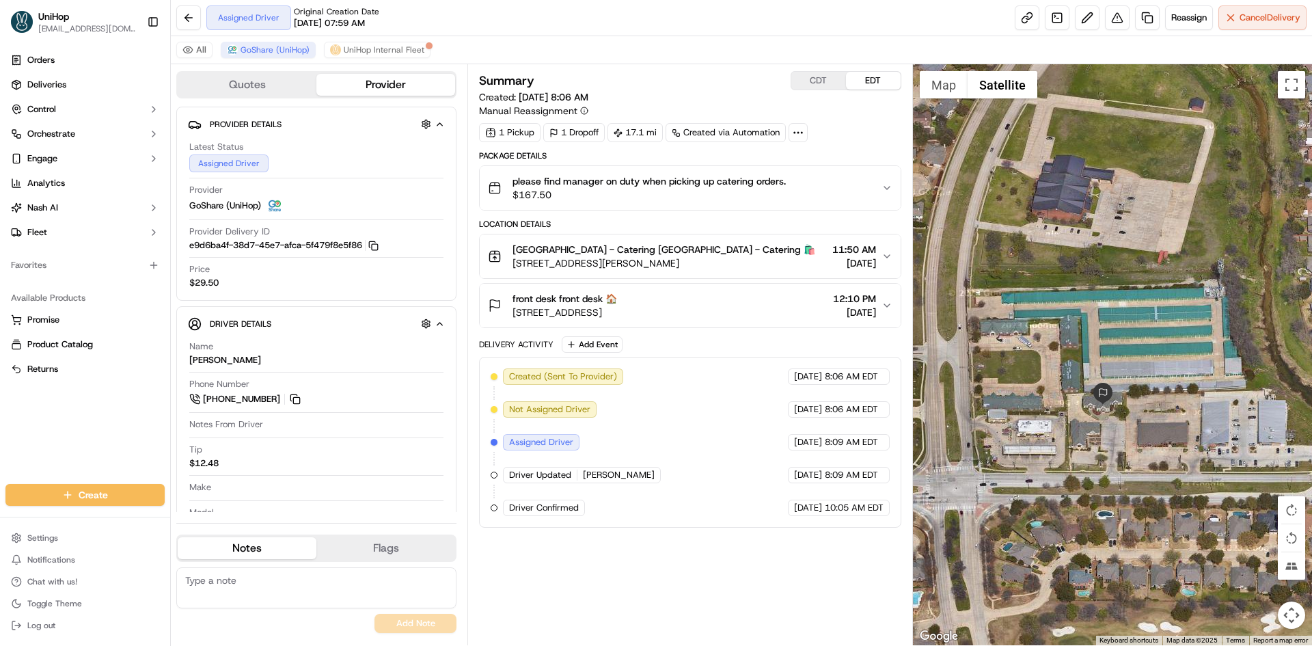
drag, startPoint x: 1074, startPoint y: 435, endPoint x: 1081, endPoint y: 421, distance: 16.2
click at [1081, 421] on div at bounding box center [1113, 354] width 400 height 581
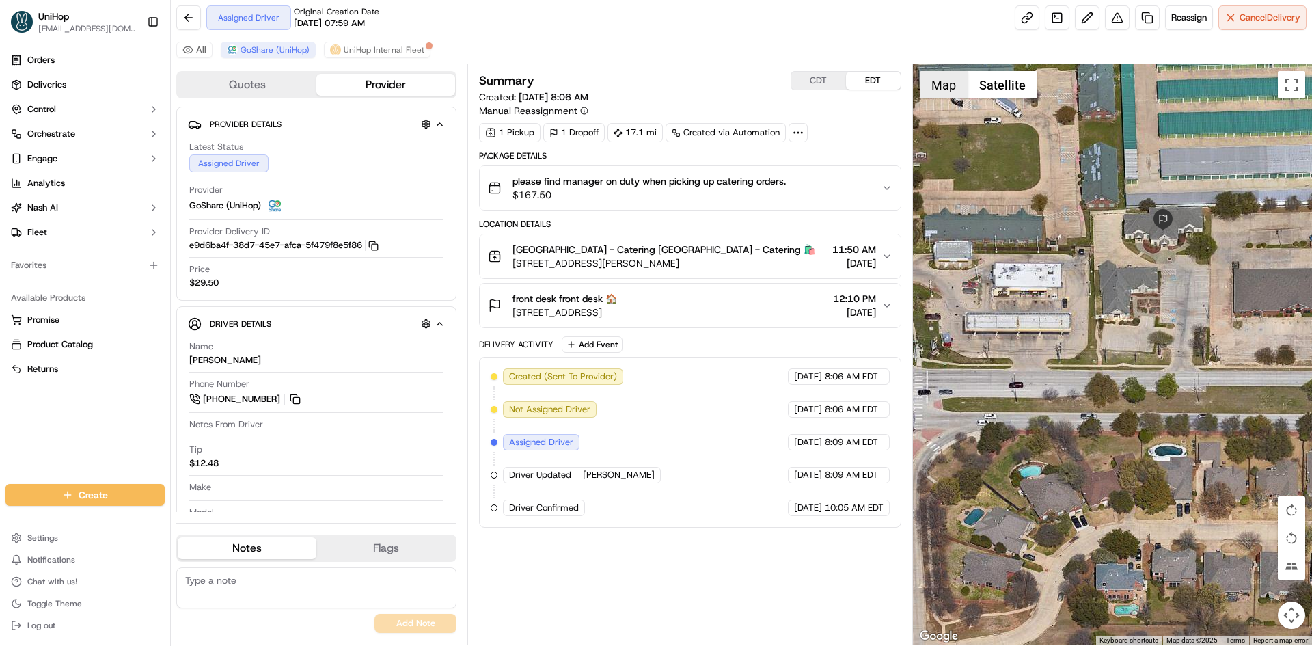
click at [945, 96] on button "Map" at bounding box center [943, 84] width 48 height 27
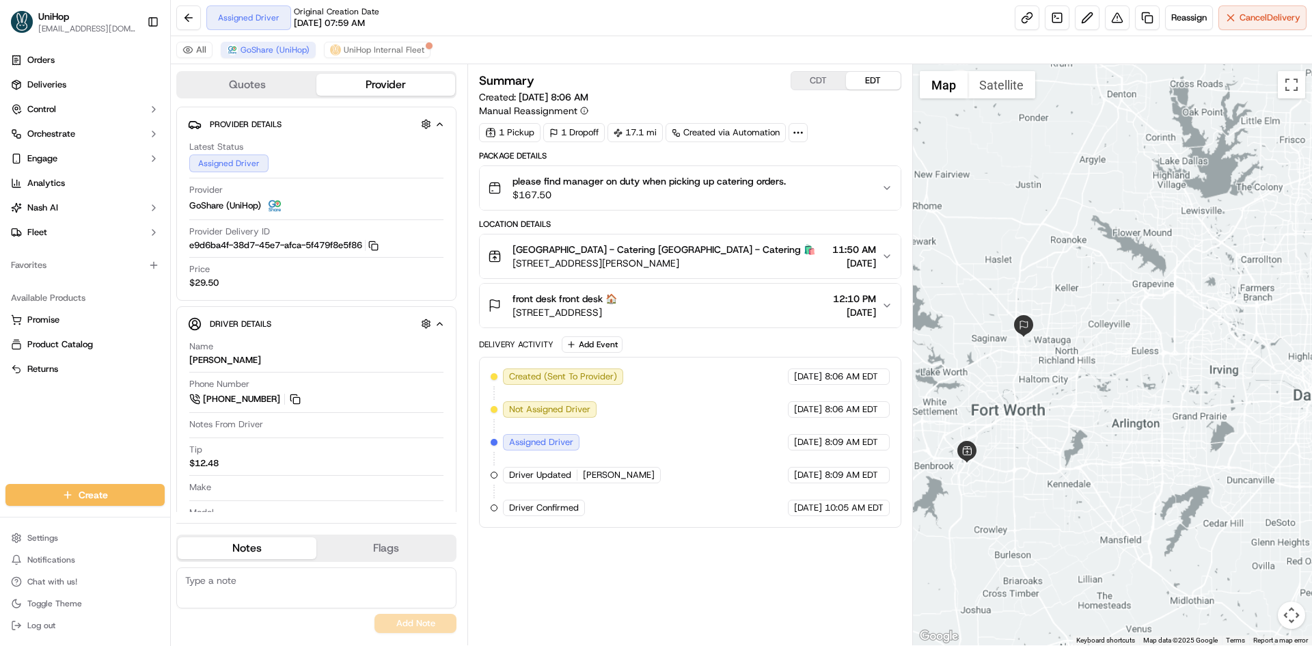
drag, startPoint x: 1021, startPoint y: 353, endPoint x: 1083, endPoint y: 366, distance: 62.8
click at [1072, 366] on div at bounding box center [1113, 354] width 400 height 581
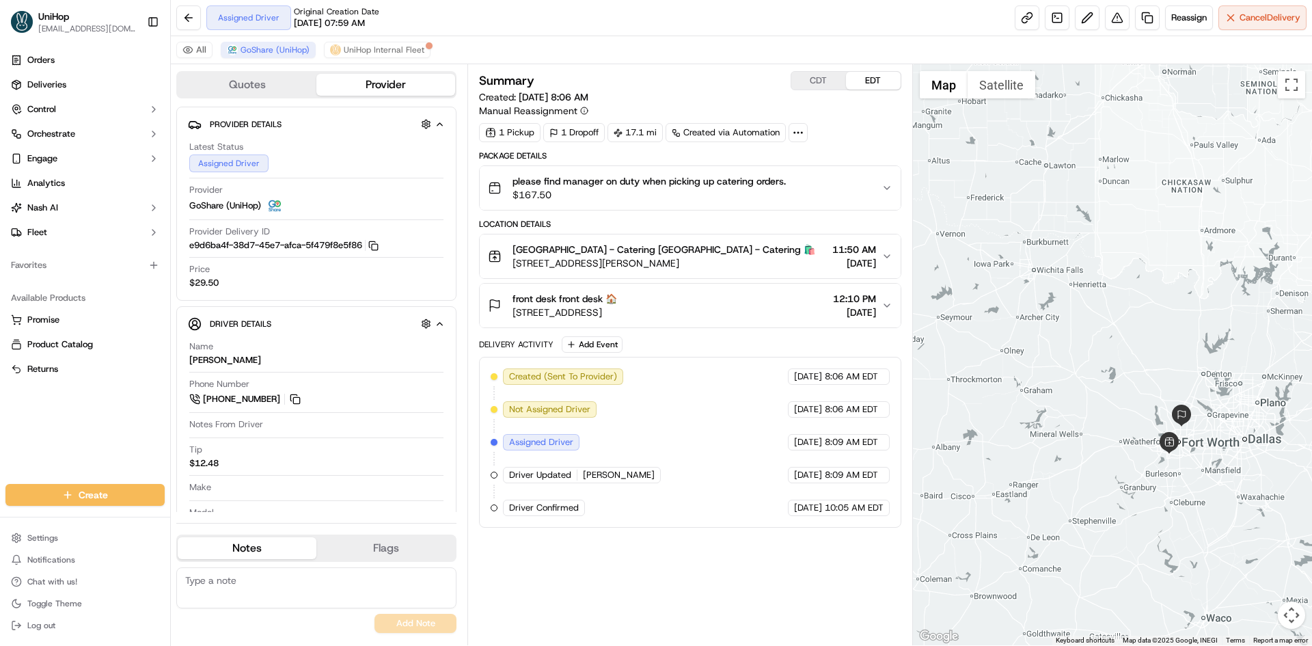
drag, startPoint x: 1065, startPoint y: 268, endPoint x: 1148, endPoint y: 323, distance: 99.7
click at [1158, 340] on div at bounding box center [1113, 354] width 400 height 581
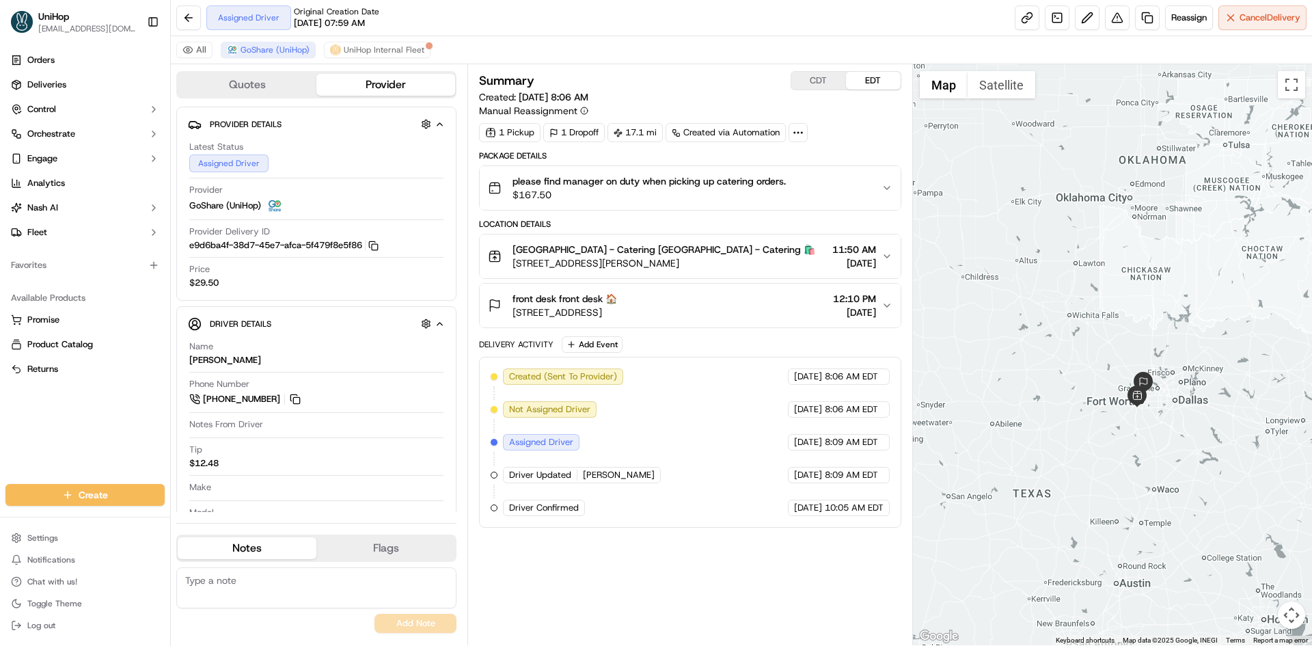
drag, startPoint x: 1122, startPoint y: 325, endPoint x: 1118, endPoint y: 333, distance: 9.2
click at [1118, 333] on div at bounding box center [1113, 354] width 400 height 581
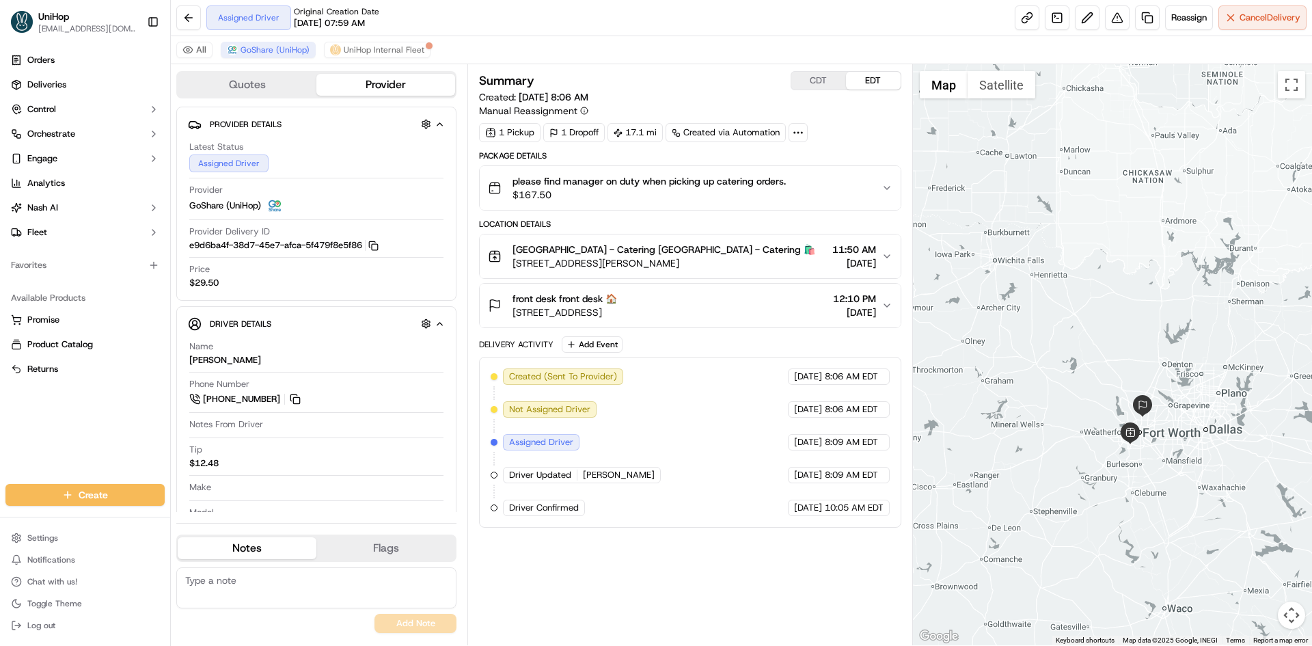
drag, startPoint x: 1117, startPoint y: 319, endPoint x: 1100, endPoint y: 274, distance: 48.2
click at [1100, 274] on div at bounding box center [1113, 354] width 400 height 581
drag, startPoint x: 1066, startPoint y: 195, endPoint x: 1068, endPoint y: 188, distance: 7.8
click at [1068, 188] on div at bounding box center [1113, 354] width 400 height 581
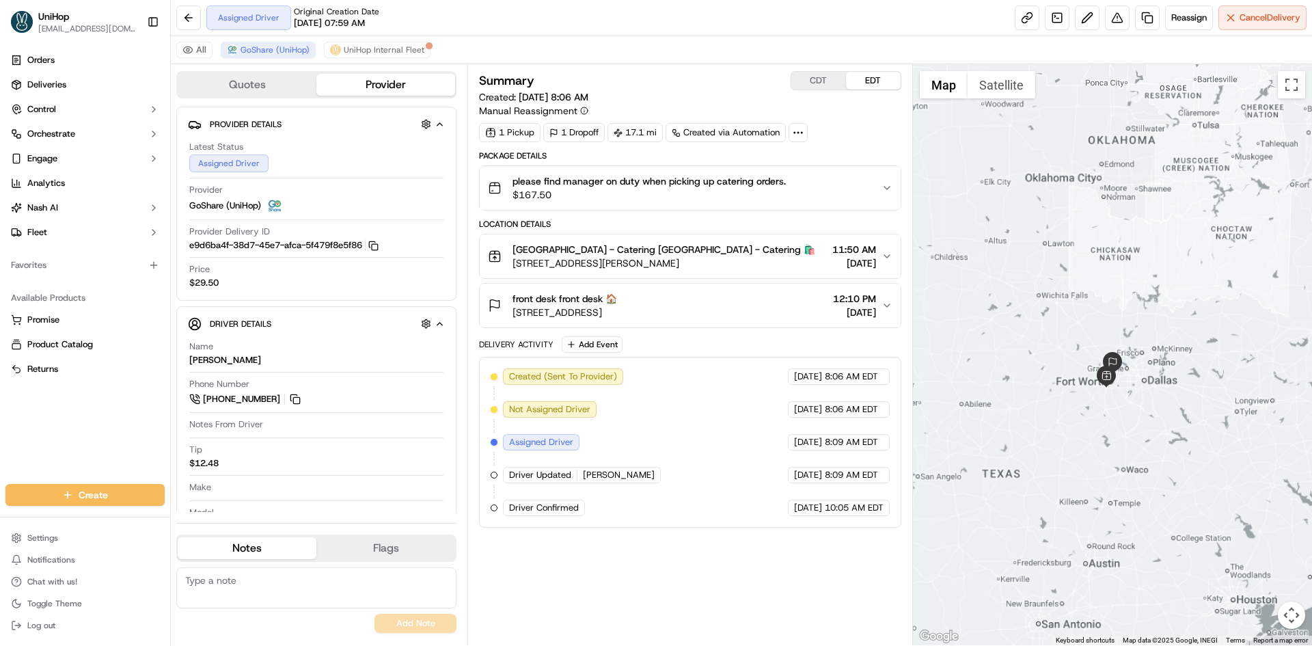
drag, startPoint x: 1059, startPoint y: 151, endPoint x: 1068, endPoint y: 231, distance: 80.4
click at [1068, 231] on div at bounding box center [1113, 354] width 400 height 581
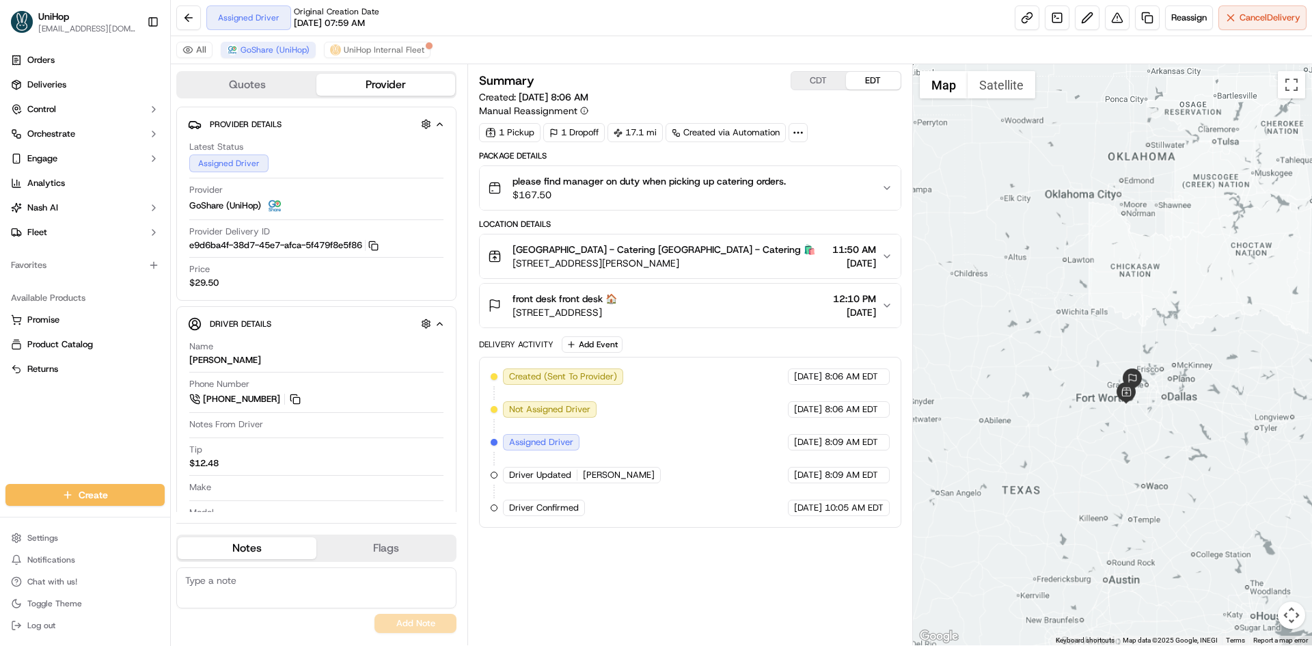
drag, startPoint x: 1066, startPoint y: 258, endPoint x: 1092, endPoint y: 279, distance: 33.5
click at [1092, 279] on div at bounding box center [1113, 354] width 400 height 581
drag, startPoint x: 1079, startPoint y: 204, endPoint x: 1066, endPoint y: 197, distance: 14.7
click at [1067, 198] on div at bounding box center [1113, 354] width 400 height 581
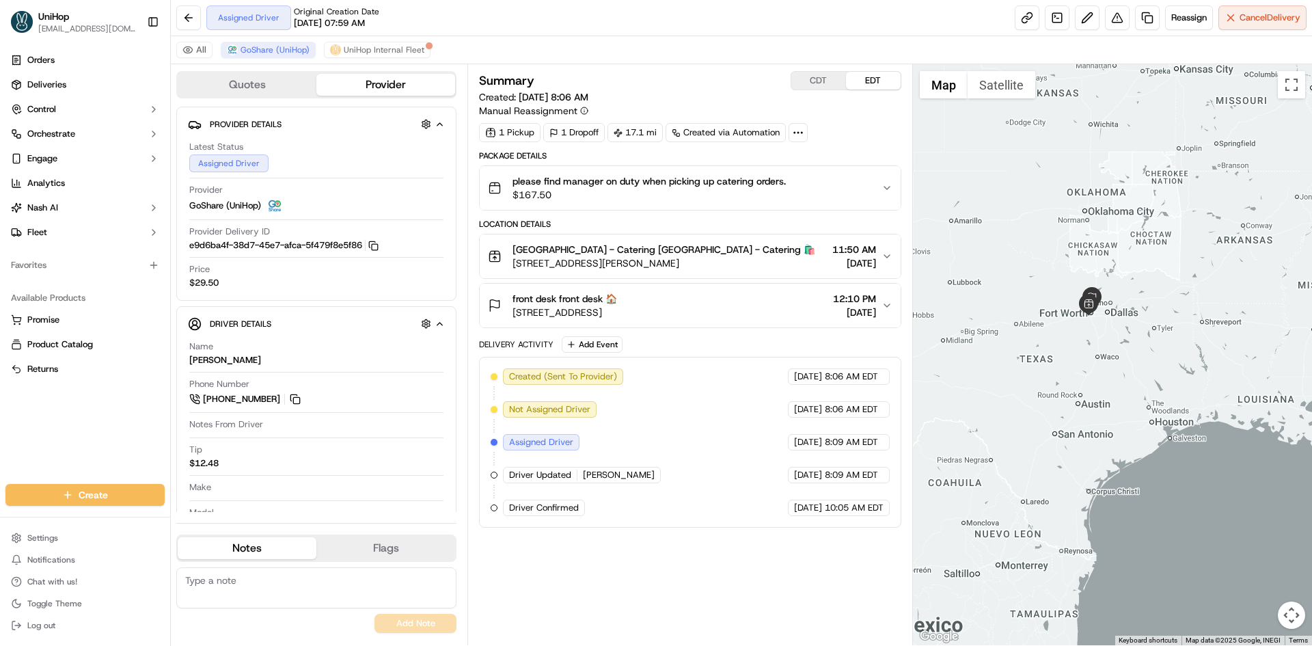
drag, startPoint x: 1069, startPoint y: 189, endPoint x: 1087, endPoint y: 228, distance: 43.4
click at [1087, 228] on div at bounding box center [1113, 354] width 400 height 581
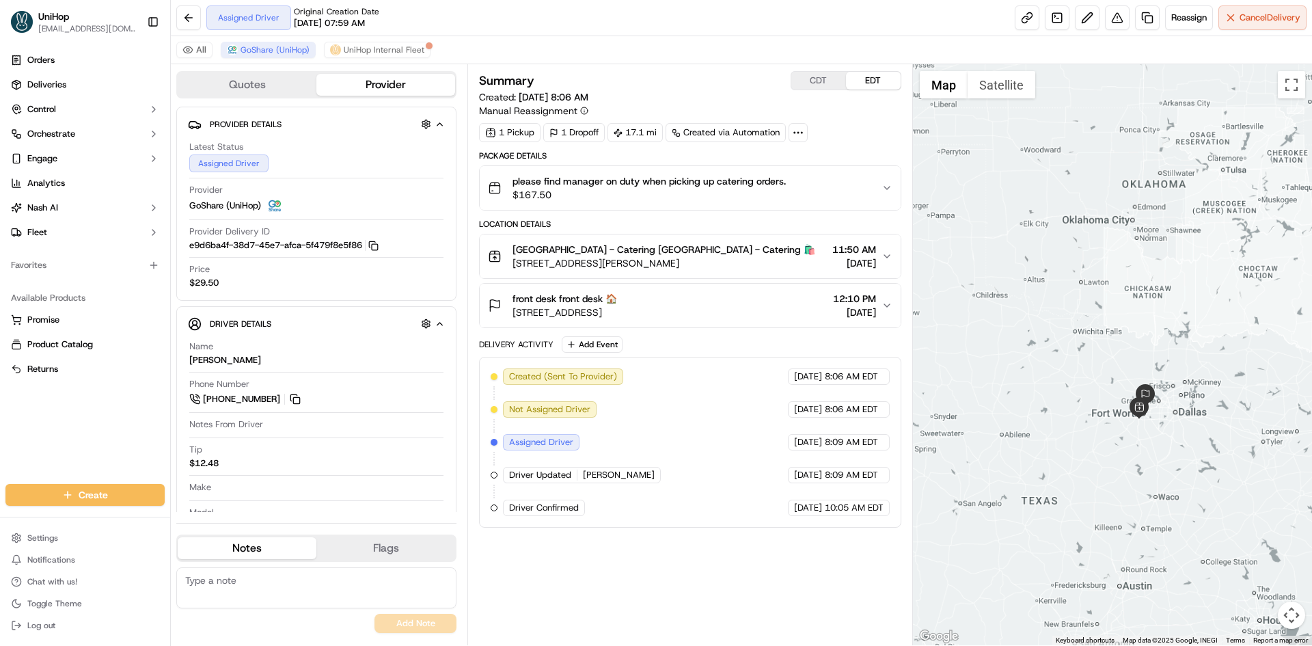
drag, startPoint x: 1122, startPoint y: 243, endPoint x: 928, endPoint y: 117, distance: 231.2
click at [1161, 186] on div at bounding box center [1113, 354] width 400 height 581
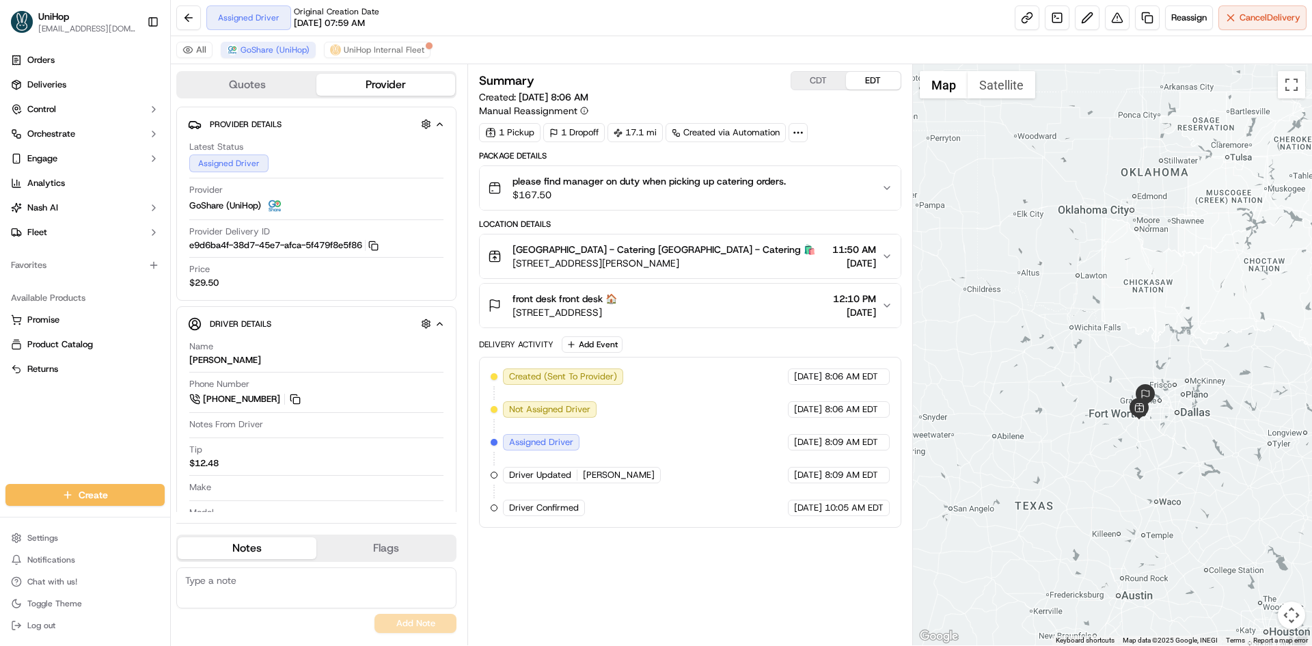
drag, startPoint x: 1107, startPoint y: 260, endPoint x: 1086, endPoint y: 250, distance: 23.5
click at [1087, 251] on div at bounding box center [1113, 354] width 400 height 581
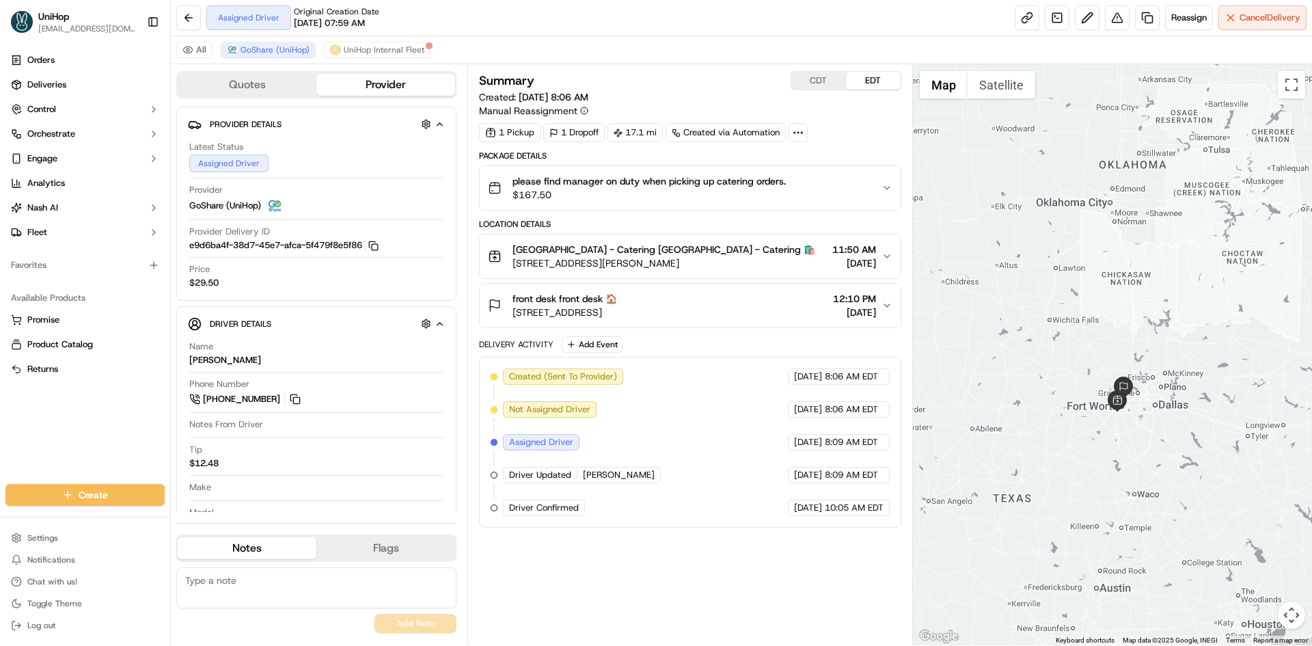
click at [1044, 271] on div at bounding box center [1113, 354] width 400 height 581
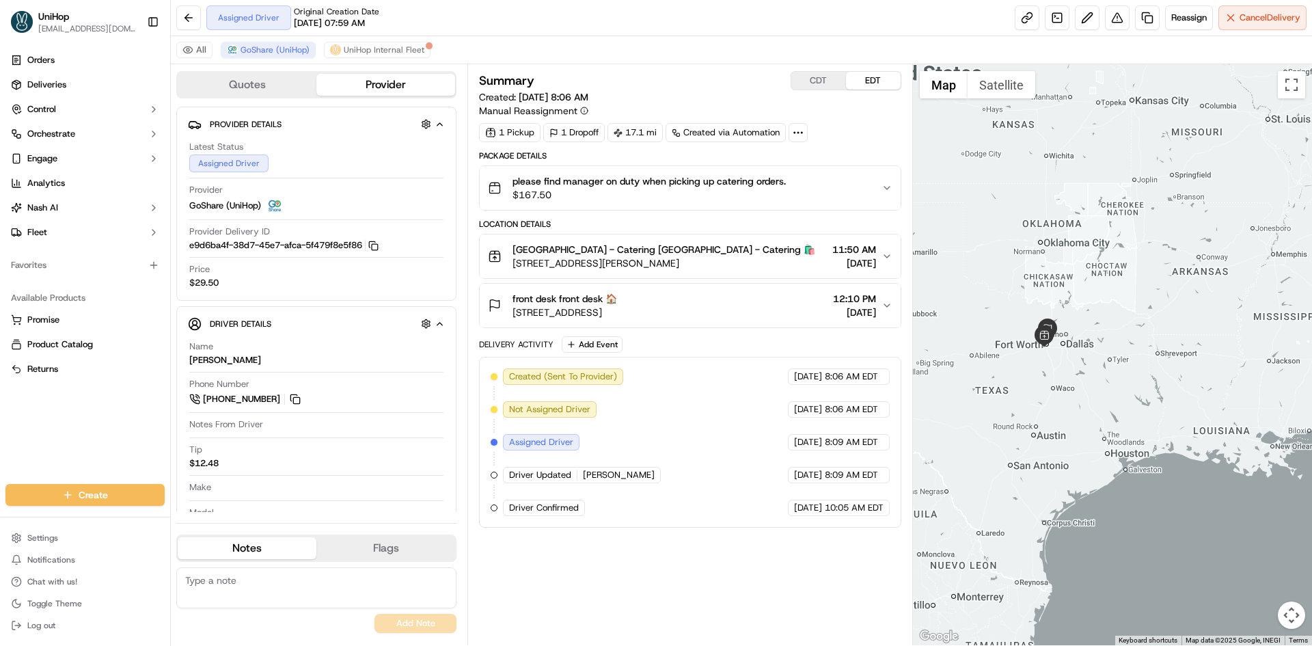
click at [1032, 287] on div at bounding box center [1113, 354] width 400 height 581
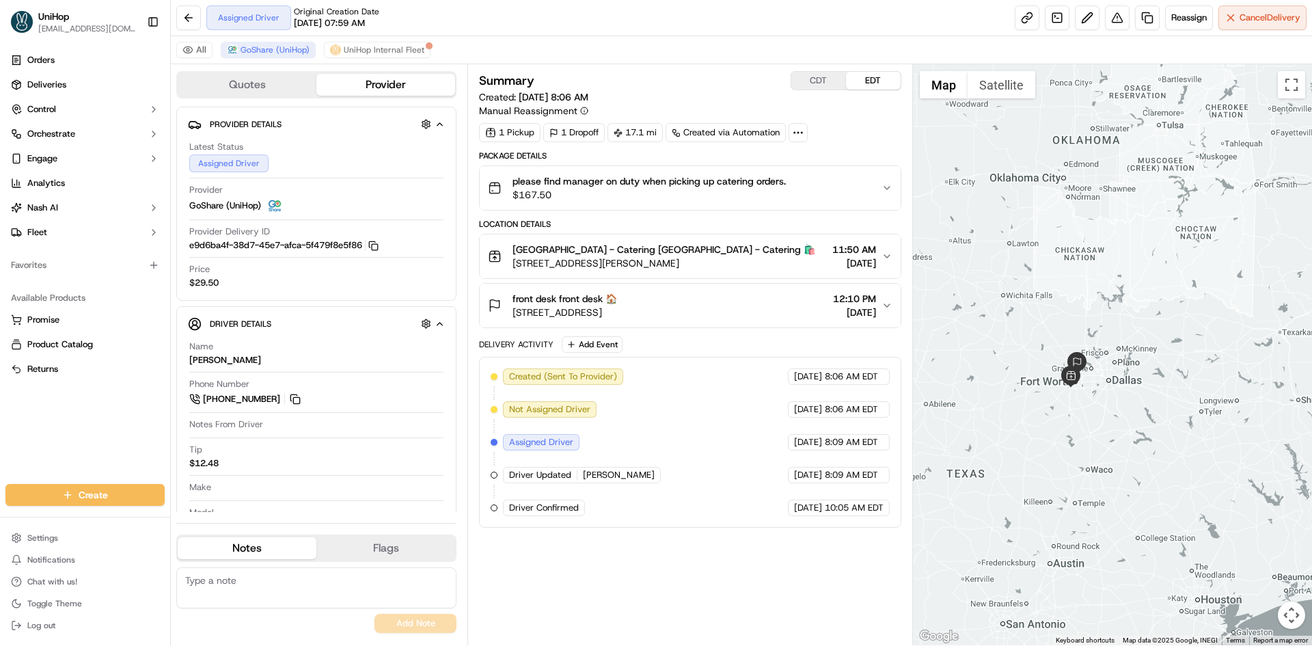
drag, startPoint x: 1042, startPoint y: 293, endPoint x: 1067, endPoint y: 275, distance: 30.9
click at [1067, 275] on div at bounding box center [1113, 354] width 400 height 581
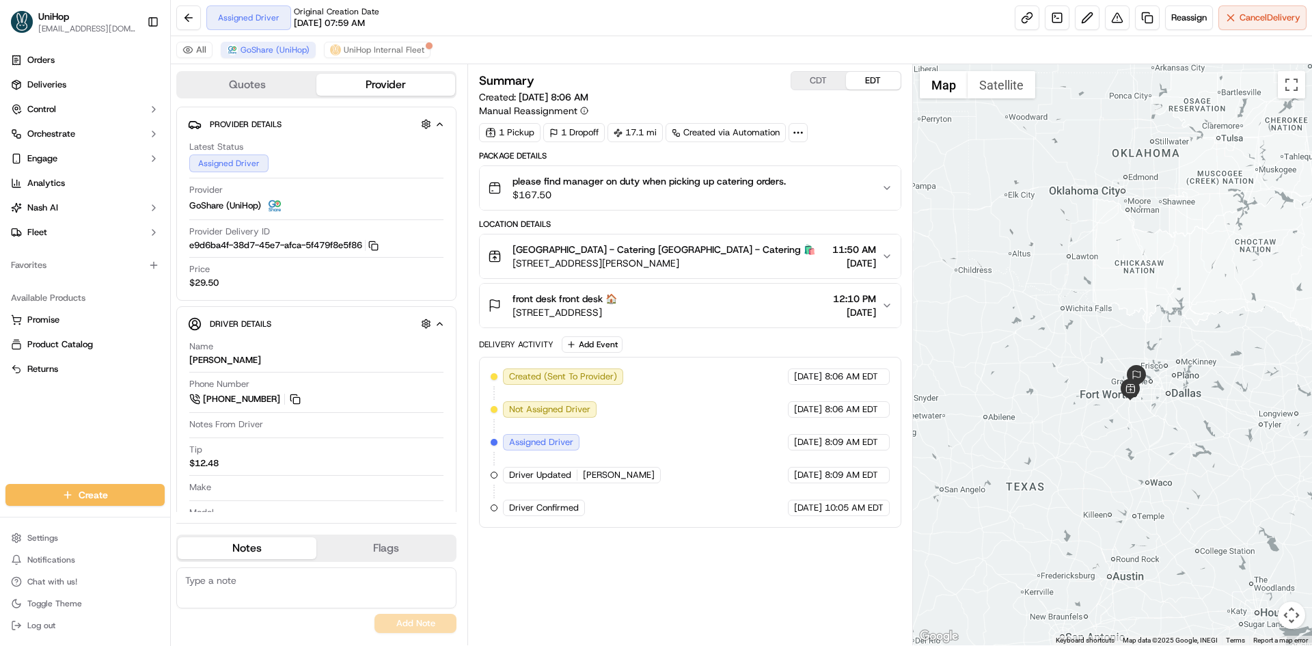
drag, startPoint x: 1066, startPoint y: 288, endPoint x: 1113, endPoint y: 304, distance: 49.7
click at [1113, 304] on div at bounding box center [1113, 354] width 400 height 581
click at [294, 397] on button at bounding box center [295, 398] width 15 height 15
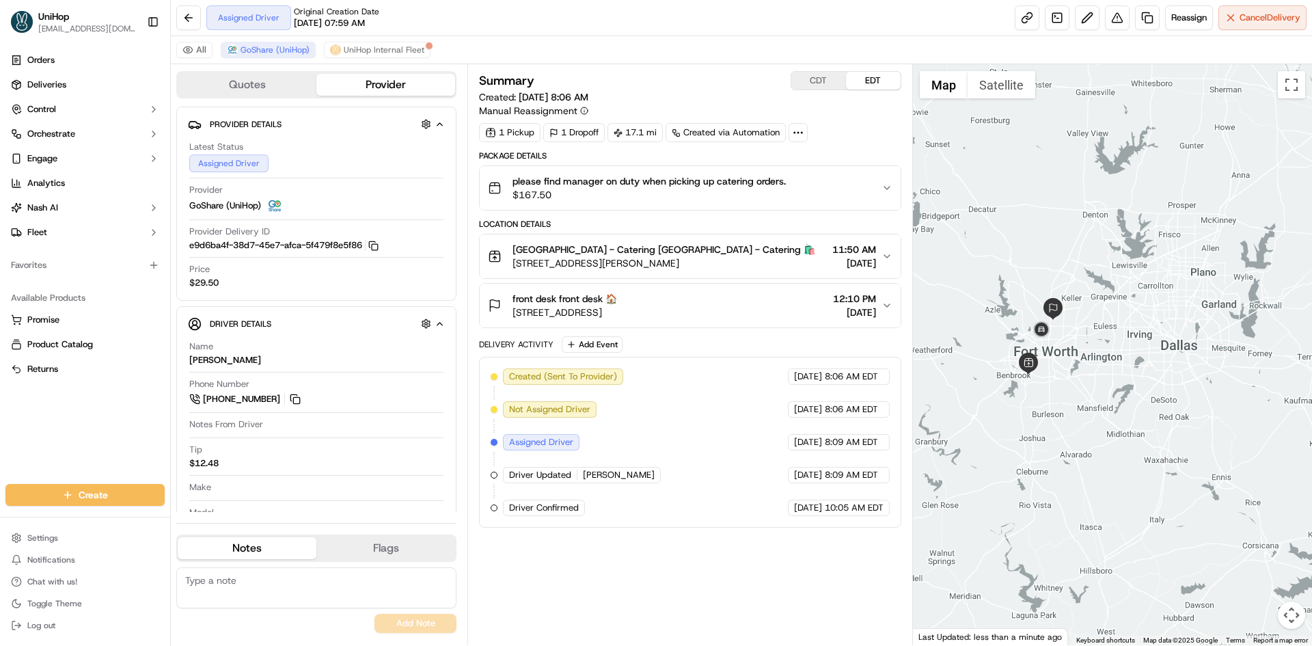
drag, startPoint x: 1080, startPoint y: 389, endPoint x: 1103, endPoint y: 378, distance: 26.0
click at [1103, 378] on div at bounding box center [1113, 354] width 400 height 581
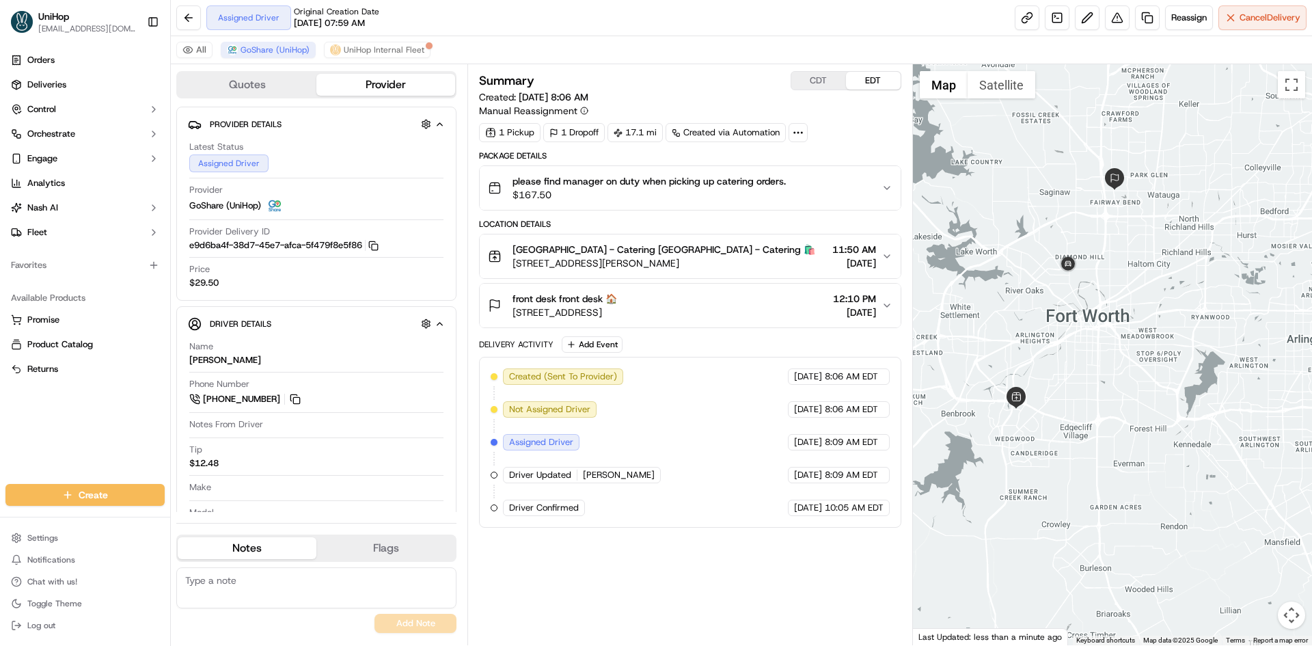
drag, startPoint x: 1060, startPoint y: 258, endPoint x: 1115, endPoint y: 335, distance: 94.0
click at [1115, 335] on div at bounding box center [1113, 354] width 400 height 581
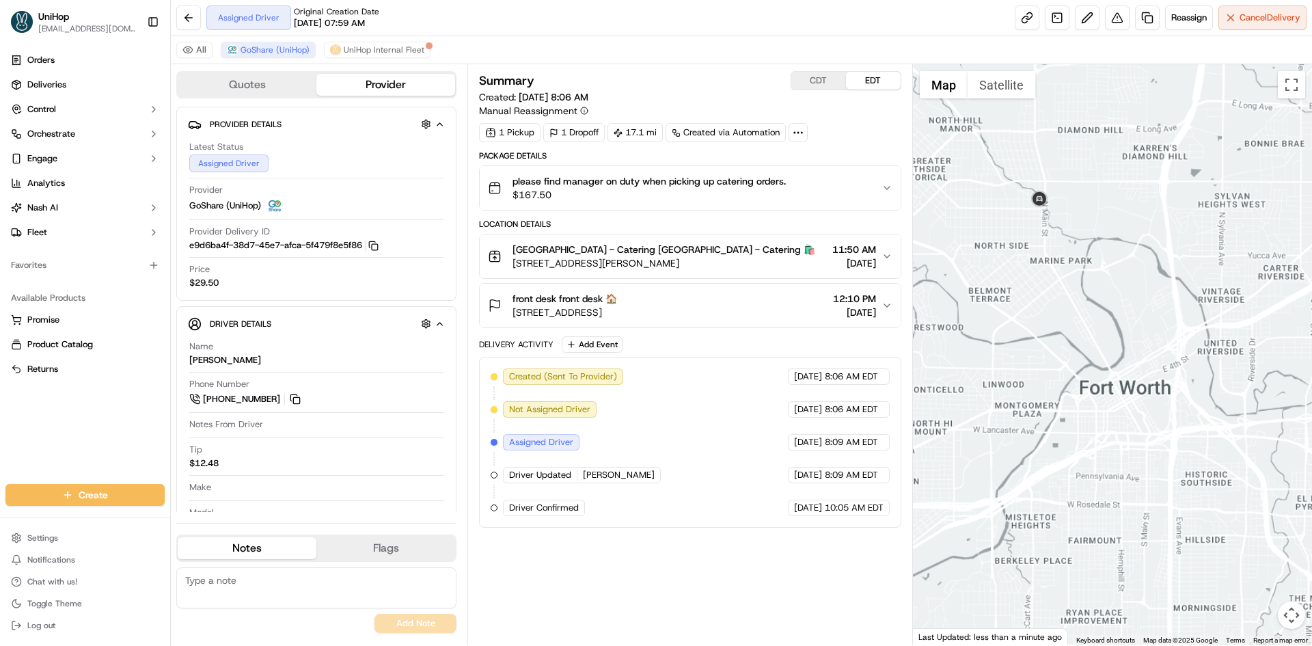
click at [1114, 204] on div at bounding box center [1113, 354] width 400 height 581
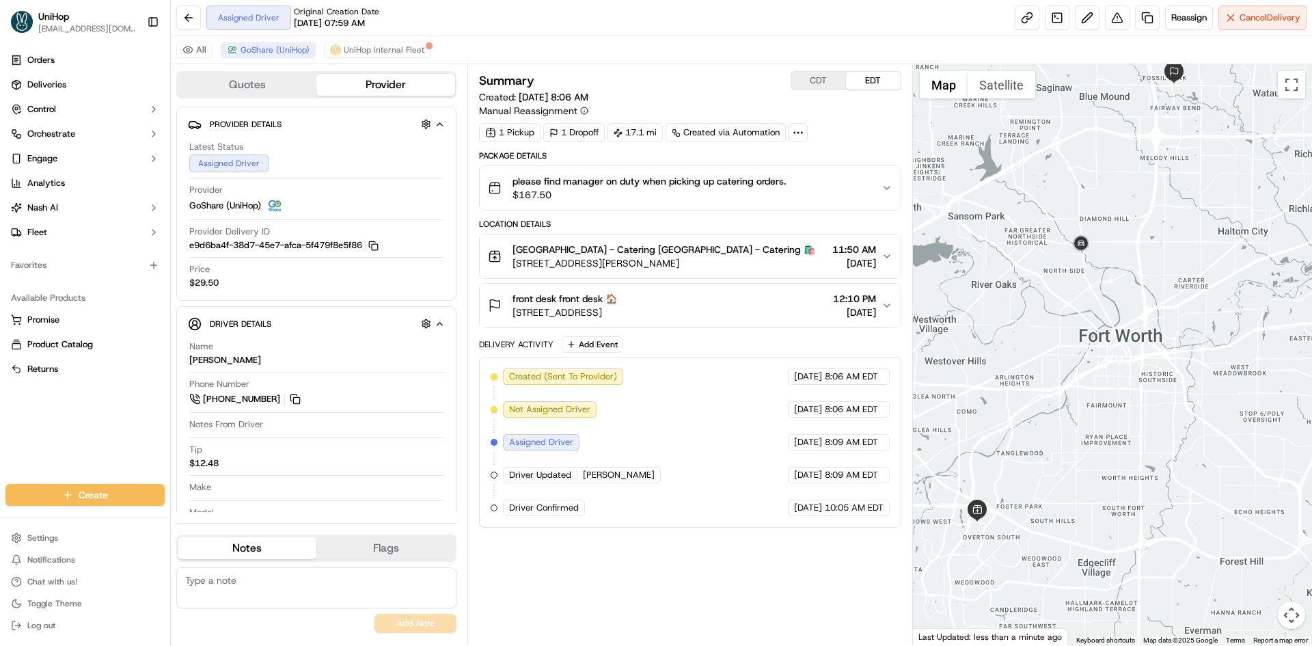
drag, startPoint x: 1108, startPoint y: 191, endPoint x: 1107, endPoint y: 208, distance: 17.1
click at [1107, 208] on div at bounding box center [1113, 354] width 400 height 581
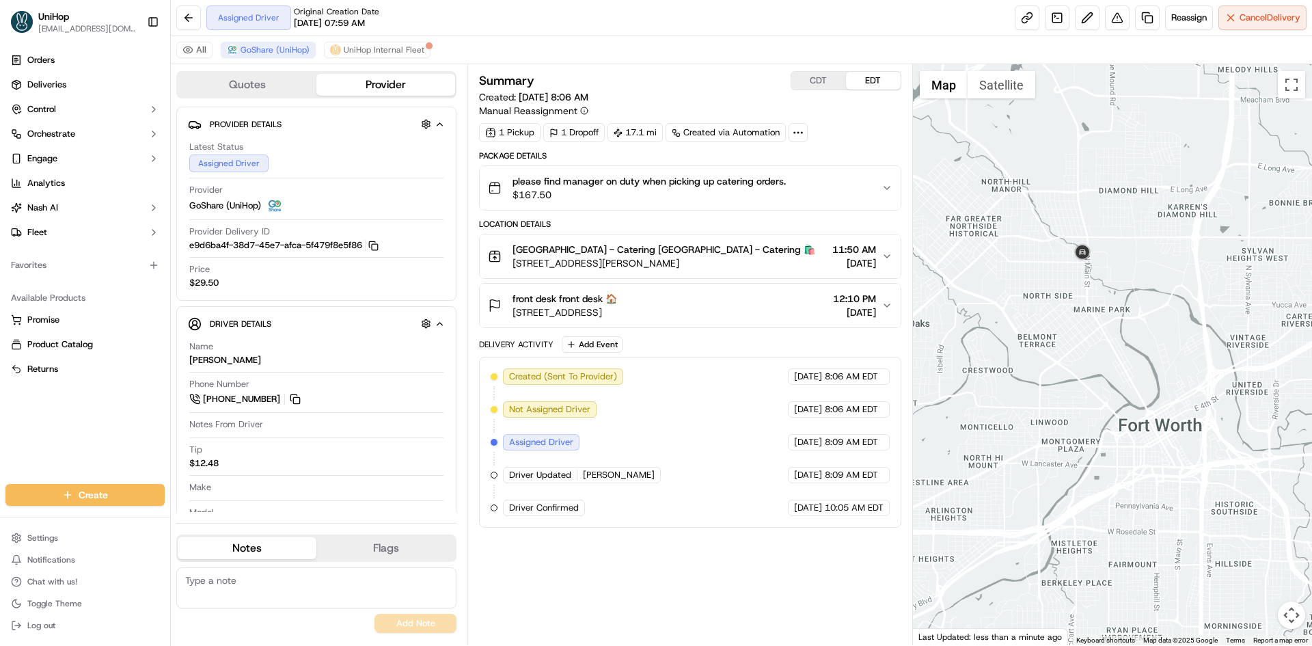
drag, startPoint x: 1179, startPoint y: 213, endPoint x: 1152, endPoint y: 167, distance: 53.0
click at [1152, 186] on div at bounding box center [1113, 354] width 400 height 581
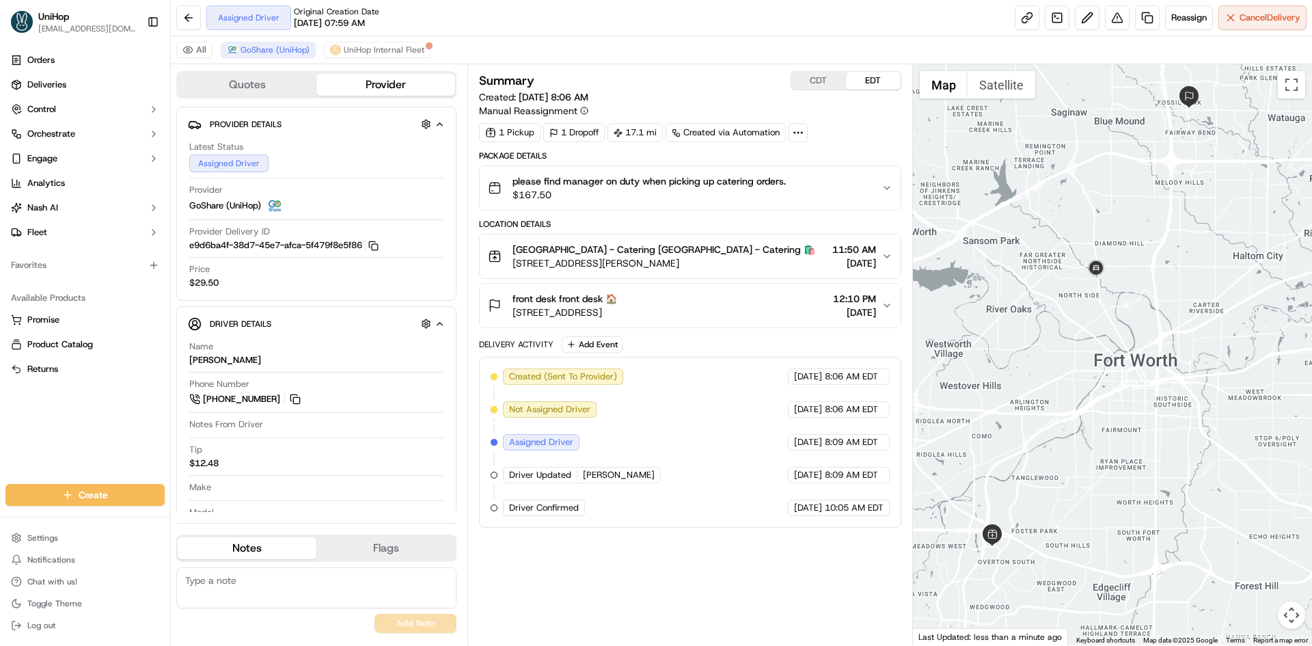
drag, startPoint x: 1152, startPoint y: 143, endPoint x: 1139, endPoint y: 210, distance: 68.3
click at [1139, 210] on div at bounding box center [1113, 354] width 400 height 581
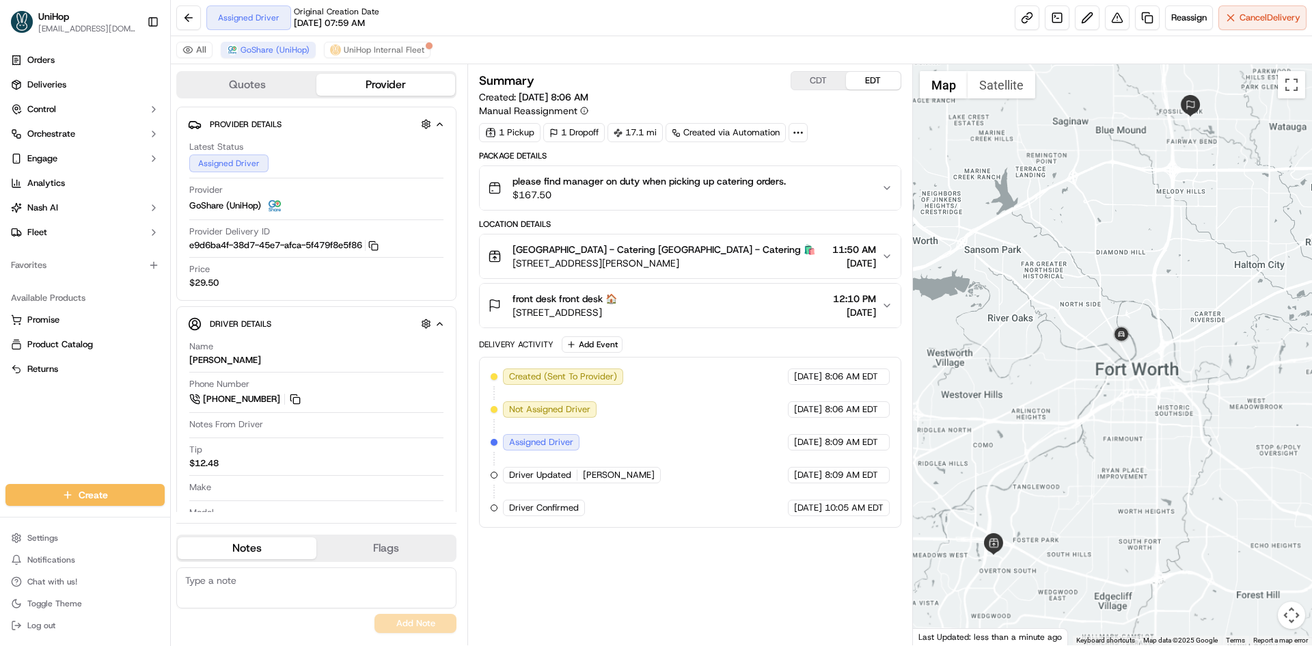
drag, startPoint x: 1135, startPoint y: 225, endPoint x: 1136, endPoint y: 235, distance: 10.3
click at [1136, 235] on div at bounding box center [1113, 354] width 400 height 581
click at [0, 432] on div "Orders Deliveries Control Orchestrate Engage Analytics [PERSON_NAME] Fleet Favo…" at bounding box center [85, 258] width 170 height 429
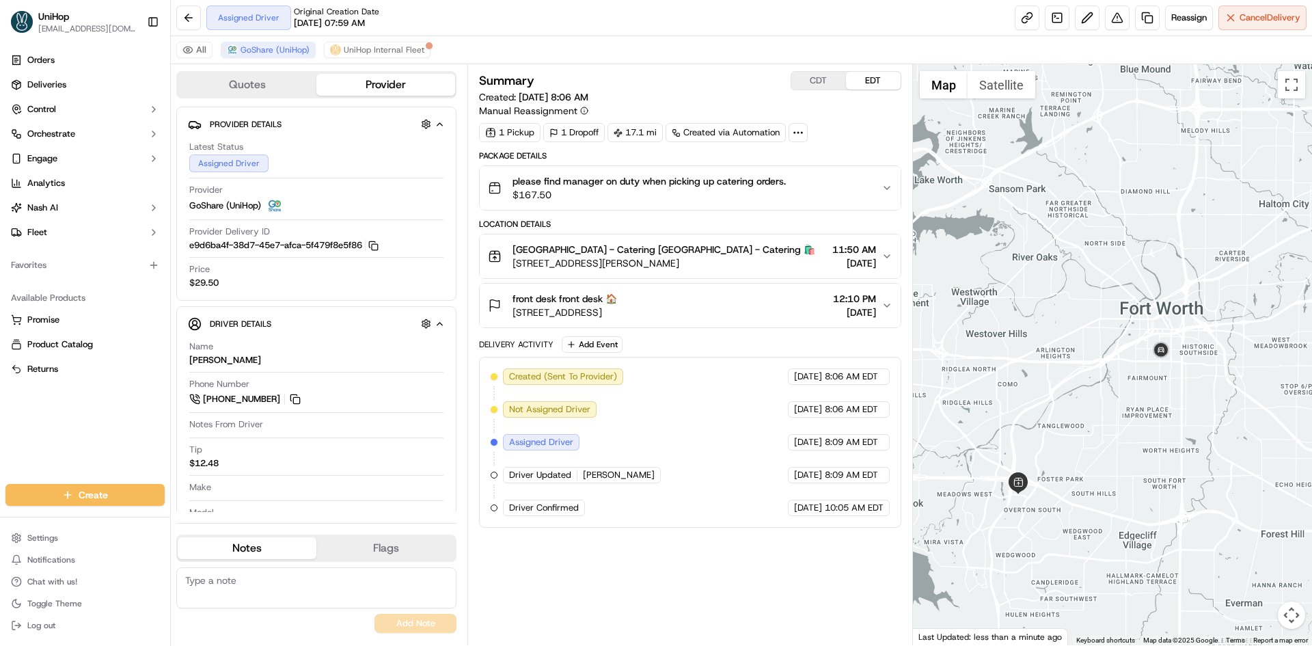
drag, startPoint x: 995, startPoint y: 400, endPoint x: 1021, endPoint y: 335, distance: 69.3
click at [1021, 335] on div at bounding box center [1113, 354] width 400 height 581
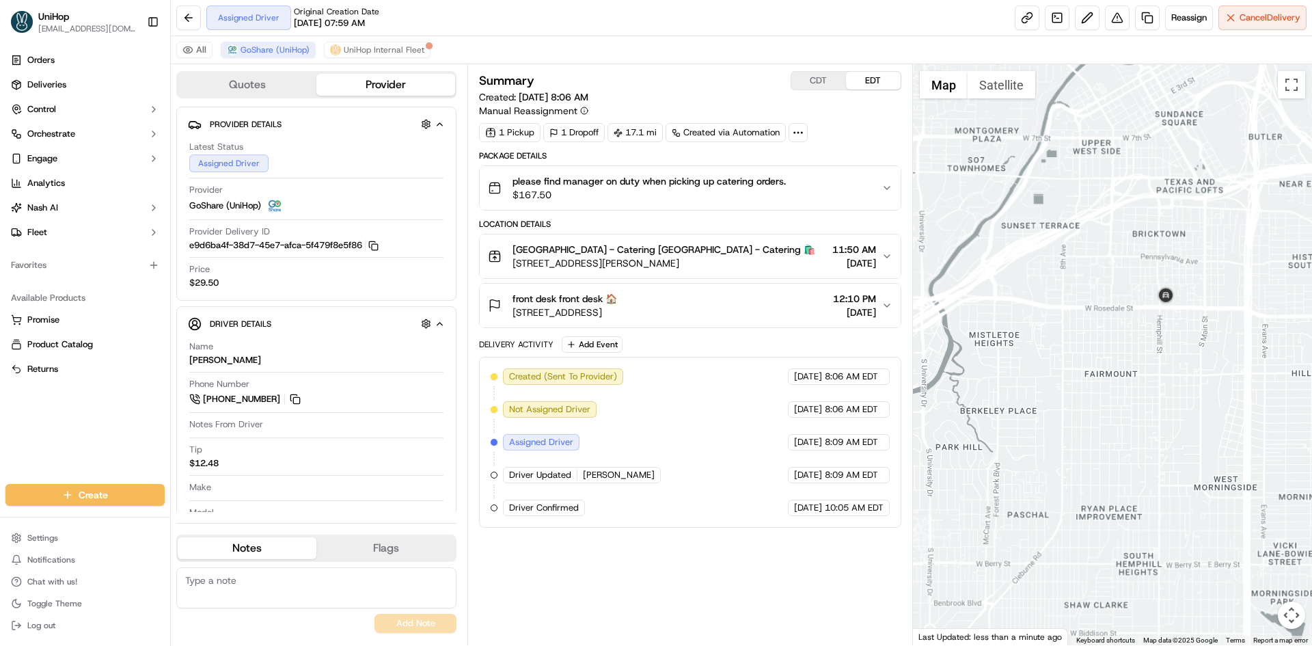
drag, startPoint x: 1136, startPoint y: 335, endPoint x: 1154, endPoint y: 238, distance: 98.1
click at [1154, 243] on div at bounding box center [1113, 354] width 400 height 581
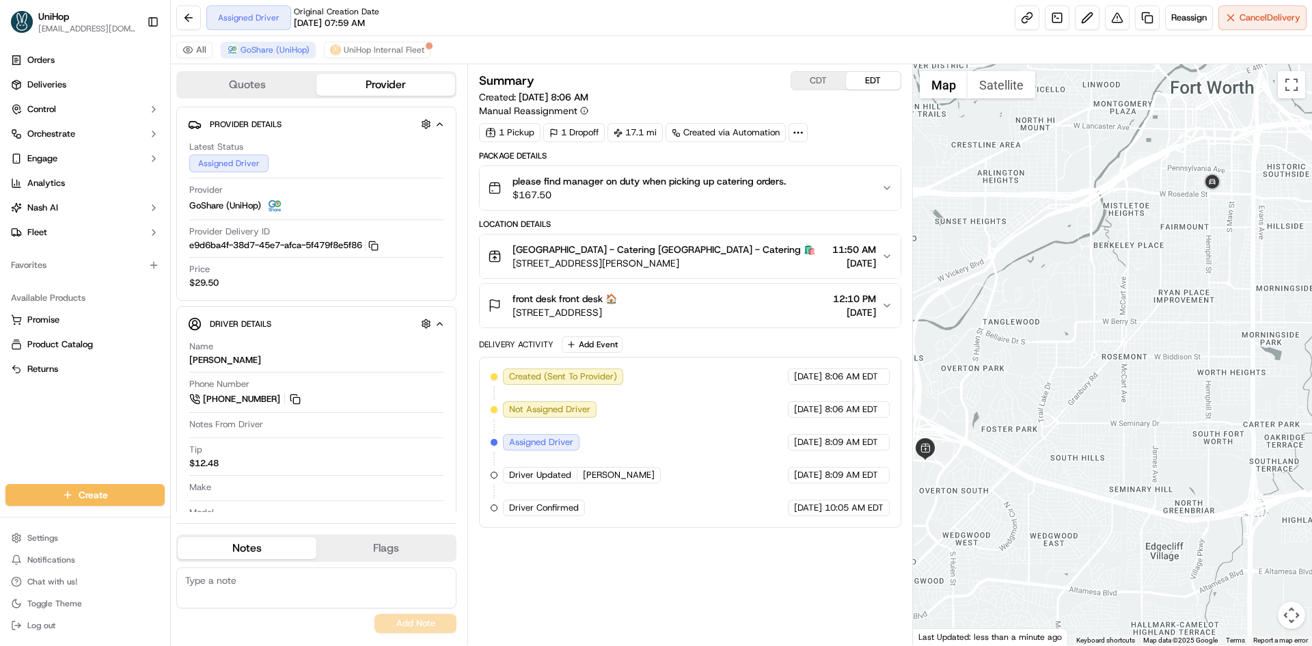
drag, startPoint x: 1131, startPoint y: 240, endPoint x: 1172, endPoint y: 258, distance: 44.0
click at [1172, 258] on div at bounding box center [1113, 354] width 400 height 581
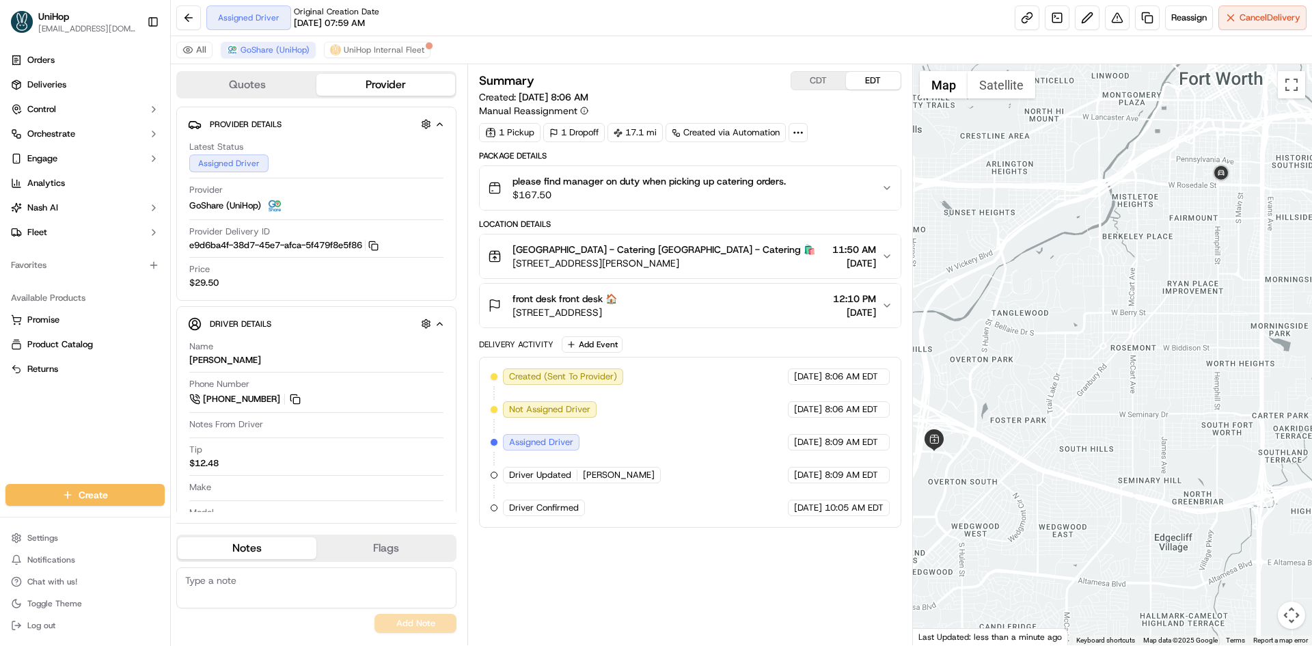
drag, startPoint x: 997, startPoint y: 296, endPoint x: 1005, endPoint y: 280, distance: 18.0
click at [1001, 285] on div at bounding box center [1113, 354] width 400 height 581
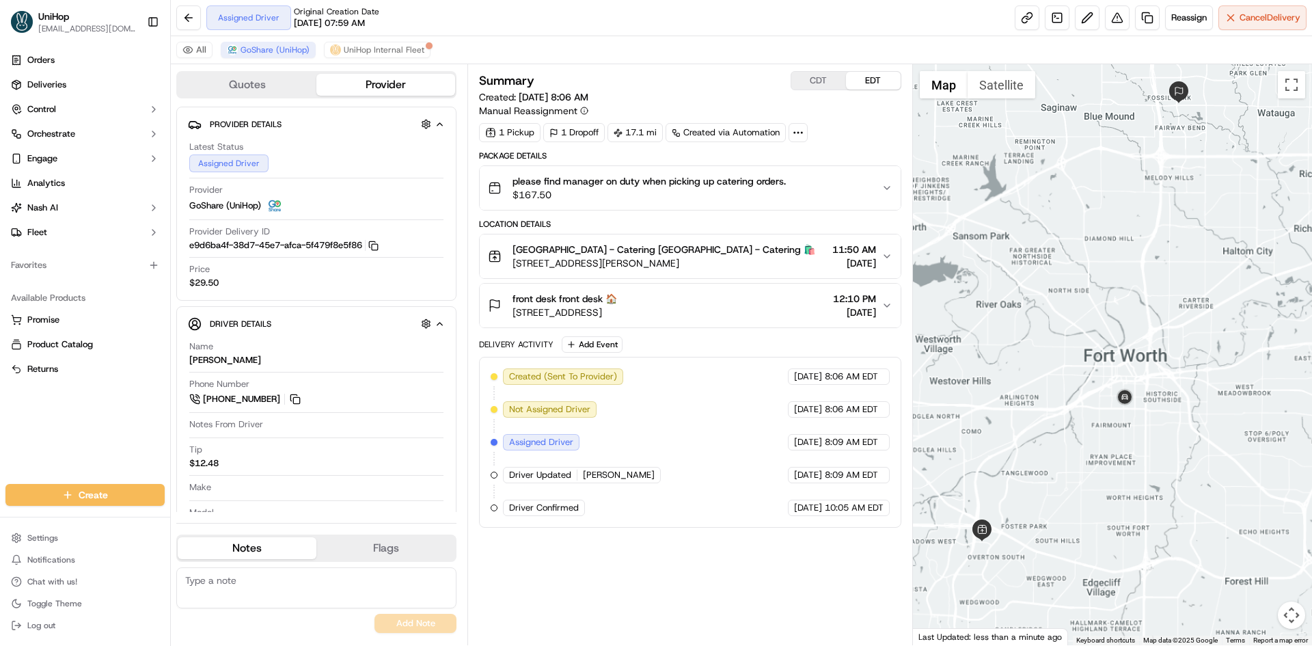
drag, startPoint x: 1038, startPoint y: 271, endPoint x: 1032, endPoint y: 451, distance: 179.8
click at [1032, 451] on div at bounding box center [1113, 354] width 400 height 581
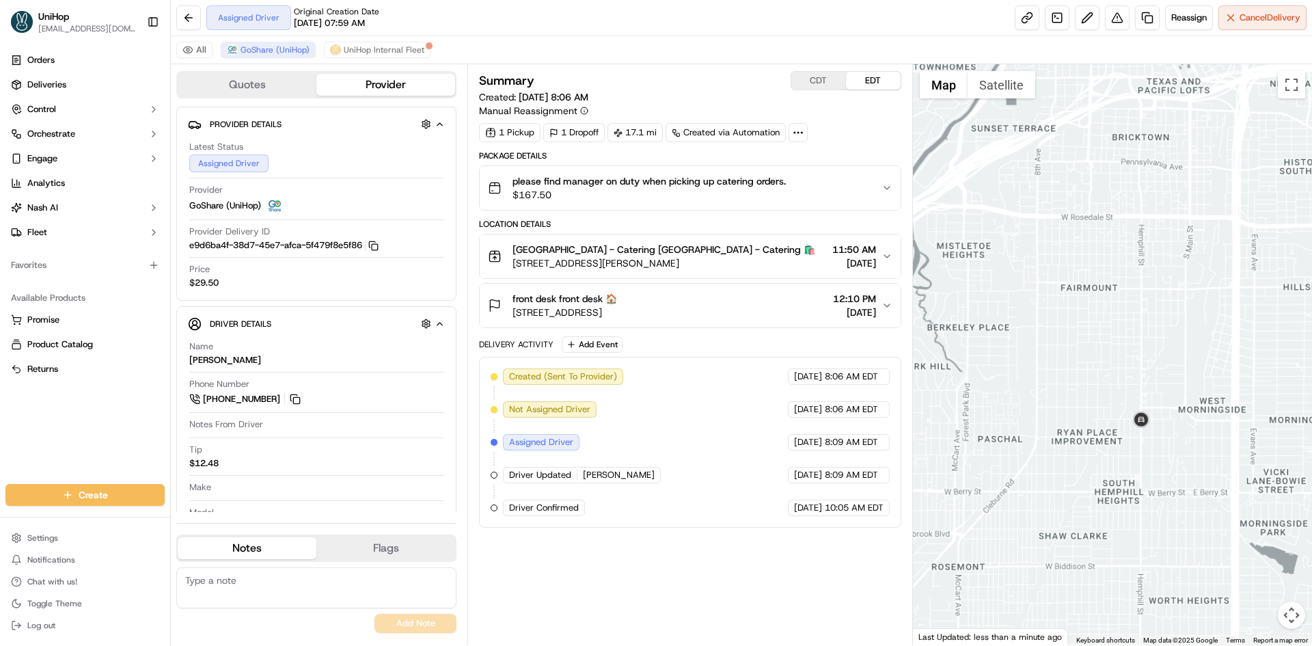
click at [1109, 439] on div at bounding box center [1113, 354] width 400 height 581
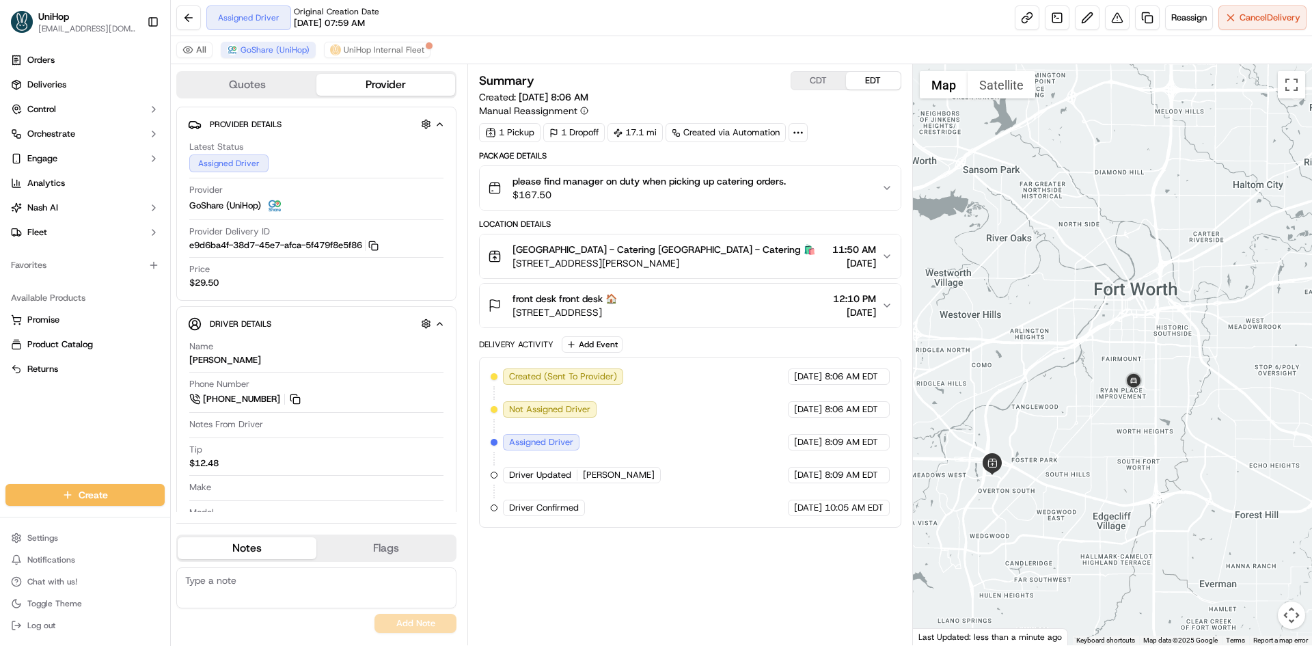
click at [1111, 413] on div at bounding box center [1113, 354] width 400 height 581
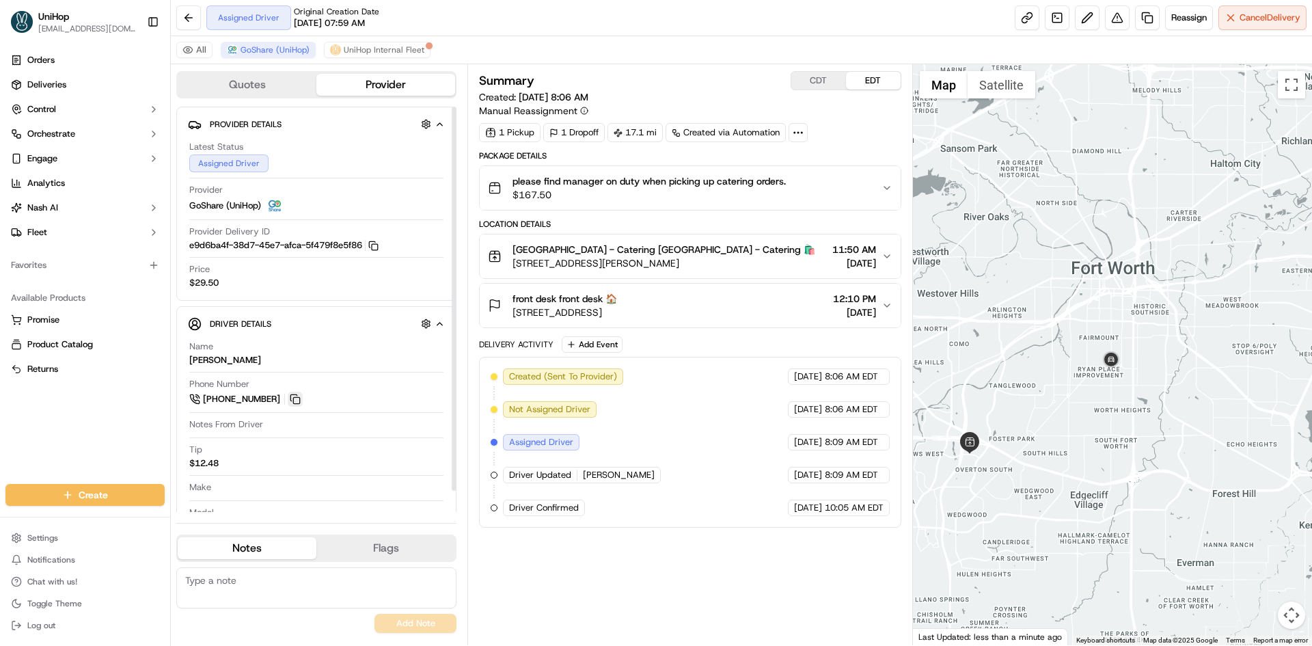
click at [297, 395] on button at bounding box center [295, 398] width 15 height 15
click at [294, 399] on button at bounding box center [295, 398] width 15 height 15
click at [988, 336] on div at bounding box center [1113, 354] width 400 height 581
click at [1031, 281] on div at bounding box center [1113, 354] width 400 height 581
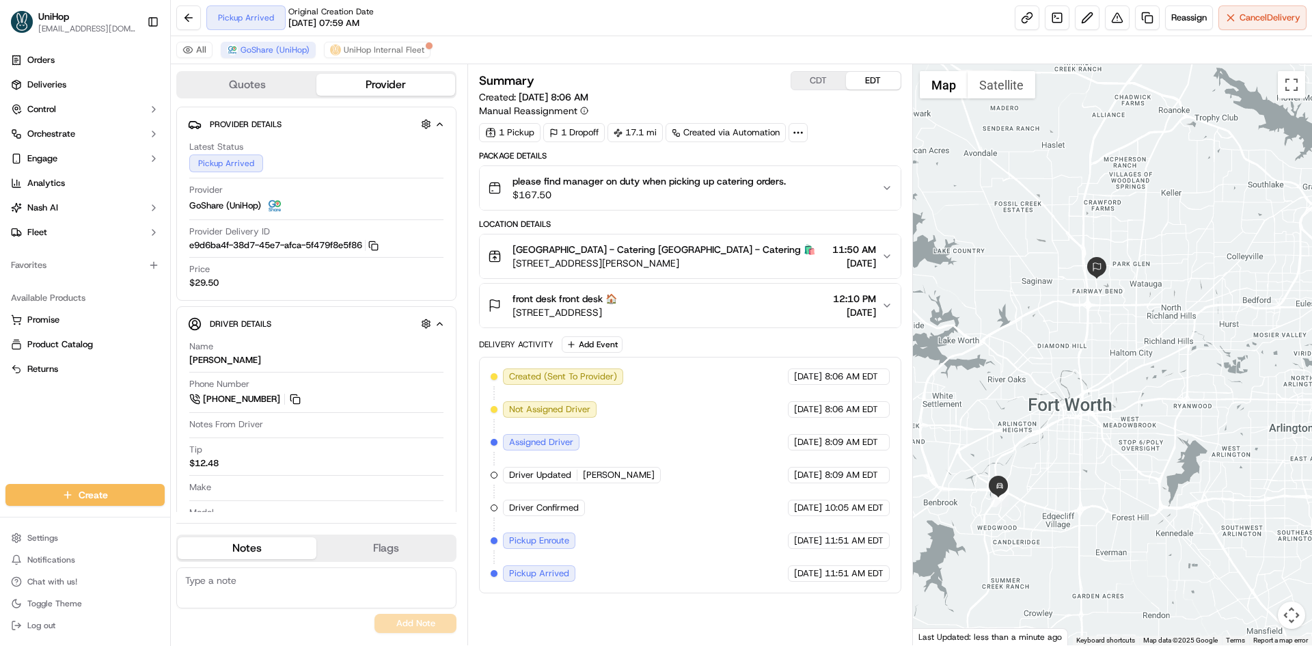
drag, startPoint x: 1010, startPoint y: 243, endPoint x: 1055, endPoint y: 351, distance: 117.9
click at [1055, 351] on div at bounding box center [1113, 354] width 400 height 581
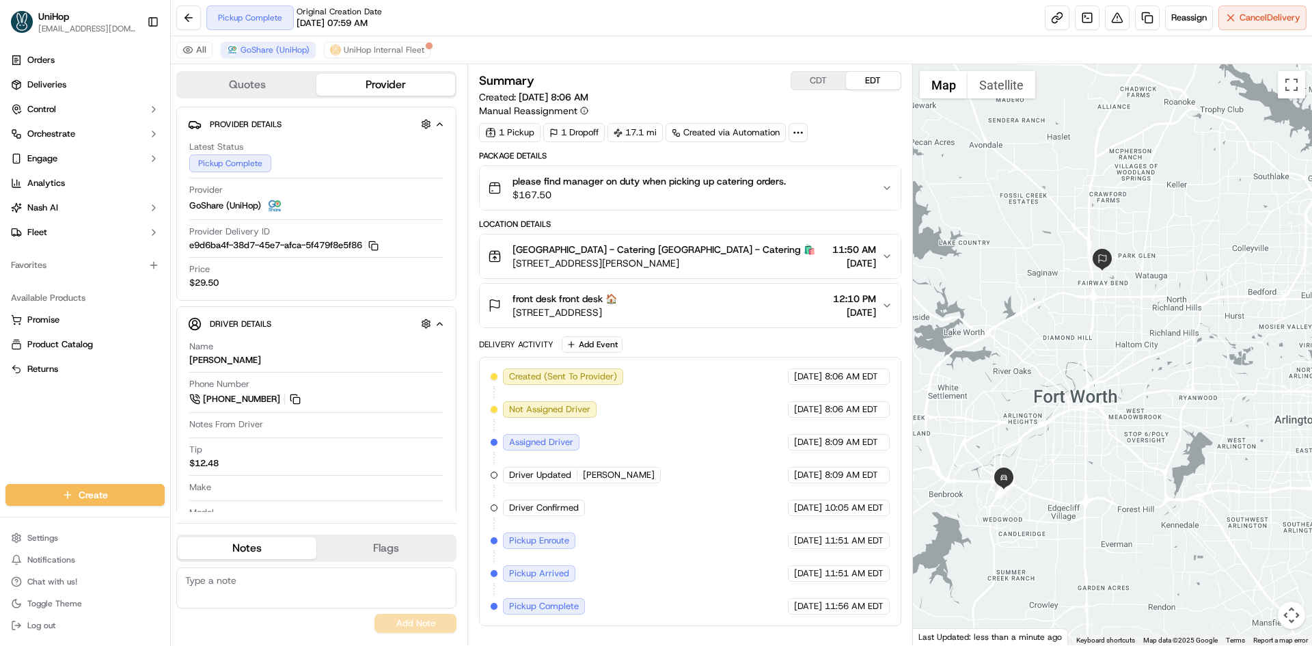
drag, startPoint x: 1034, startPoint y: 326, endPoint x: 1040, endPoint y: 316, distance: 11.4
click at [1040, 316] on div at bounding box center [1113, 354] width 400 height 581
click at [617, 300] on div "front desk front desk 🏠" at bounding box center [564, 299] width 105 height 14
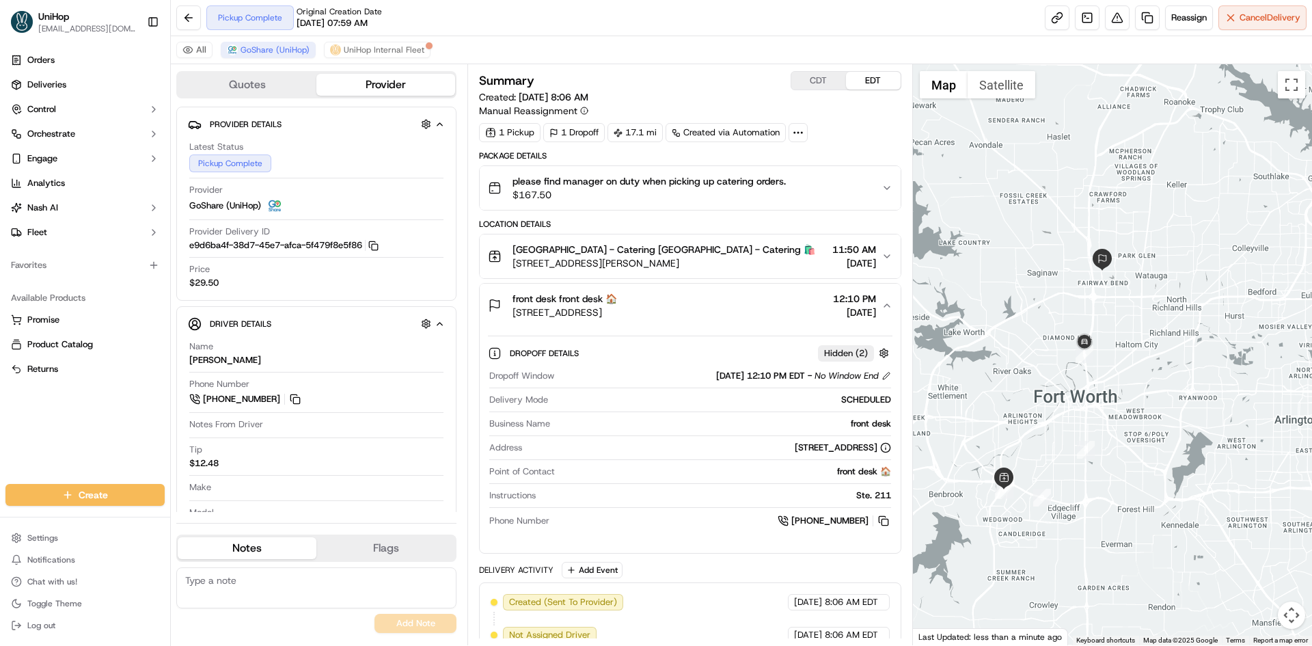
click at [617, 300] on div "front desk front desk 🏠" at bounding box center [564, 299] width 105 height 14
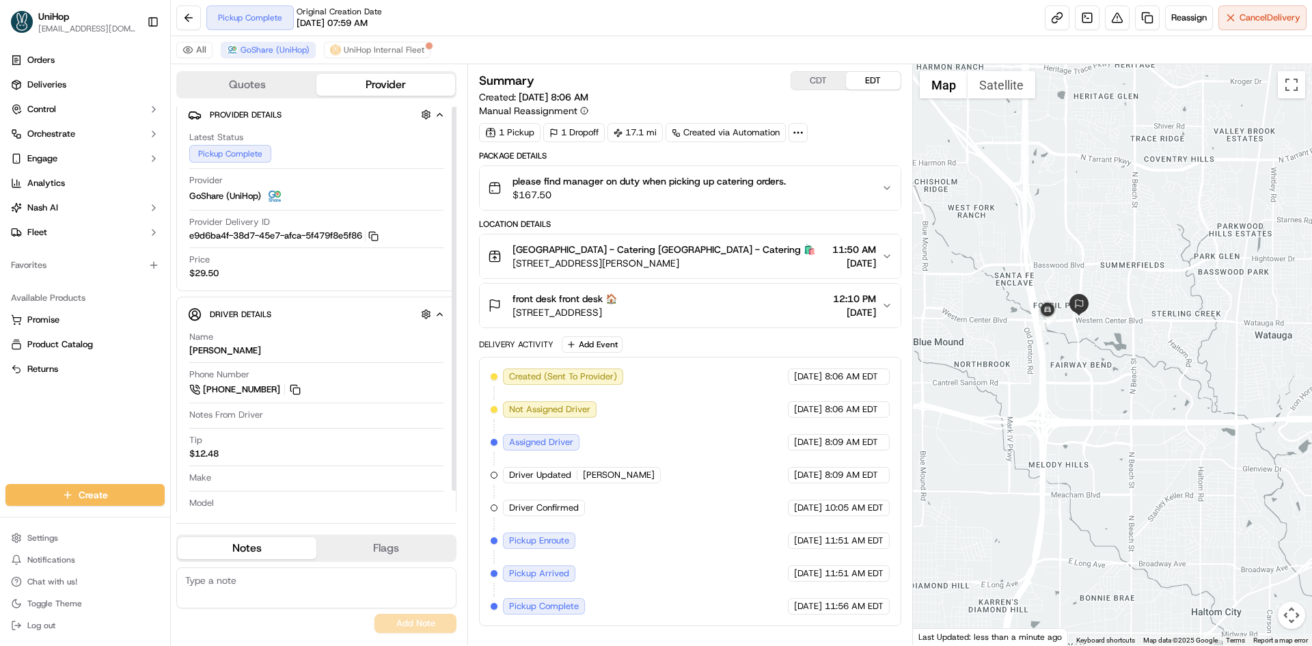
scroll to position [23, 0]
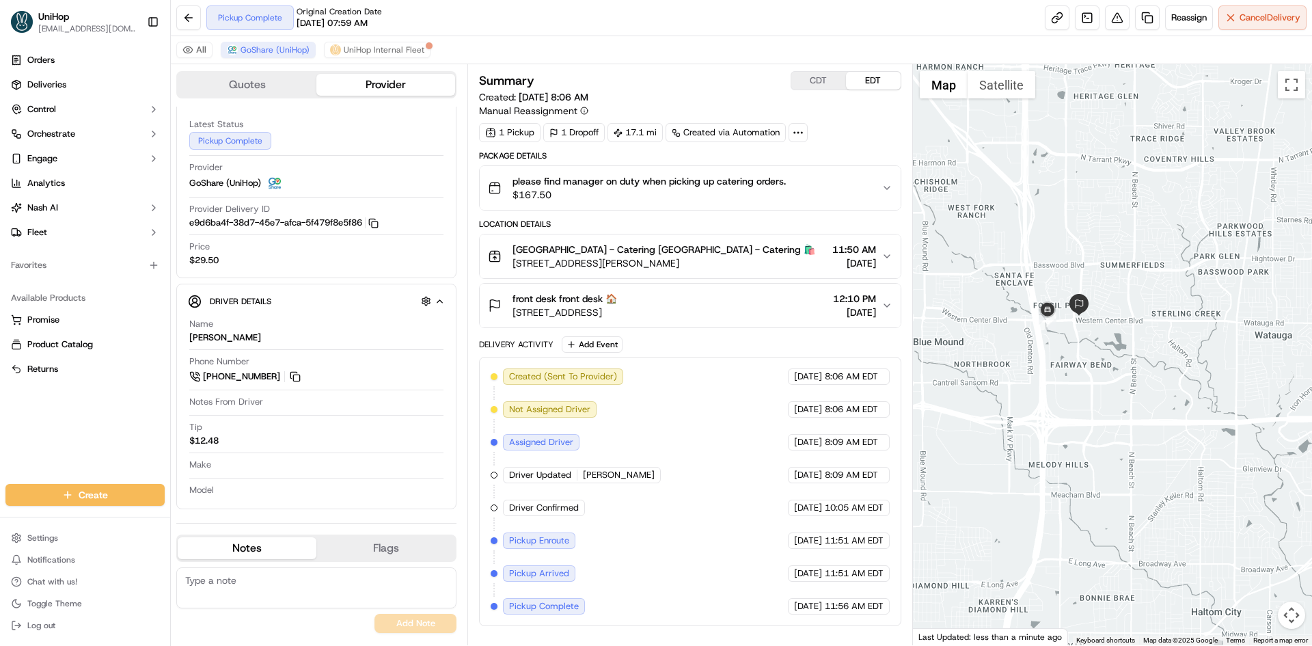
click at [797, 296] on div "front desk front desk 🏠 3629 Western Center Blvd, Fort Worth, TX 76137, USA 12:…" at bounding box center [684, 305] width 393 height 27
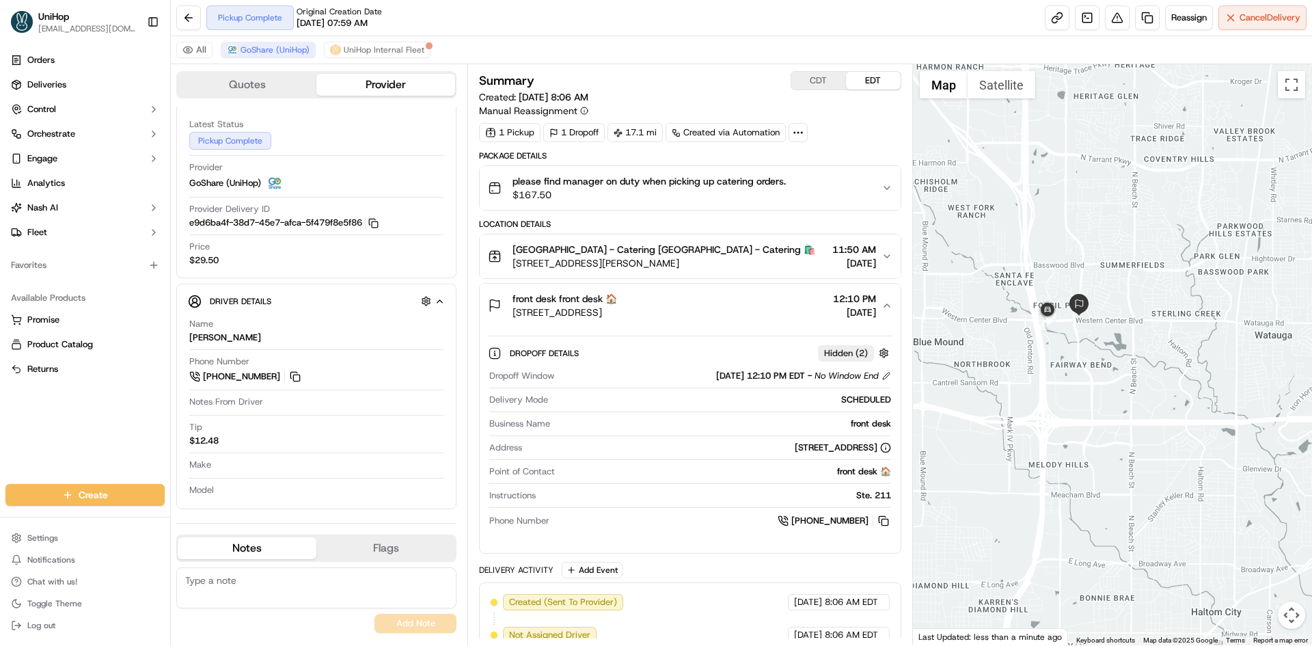
click at [797, 296] on div "front desk front desk 🏠 3629 Western Center Blvd, Fort Worth, TX 76137, USA 12:…" at bounding box center [684, 305] width 393 height 27
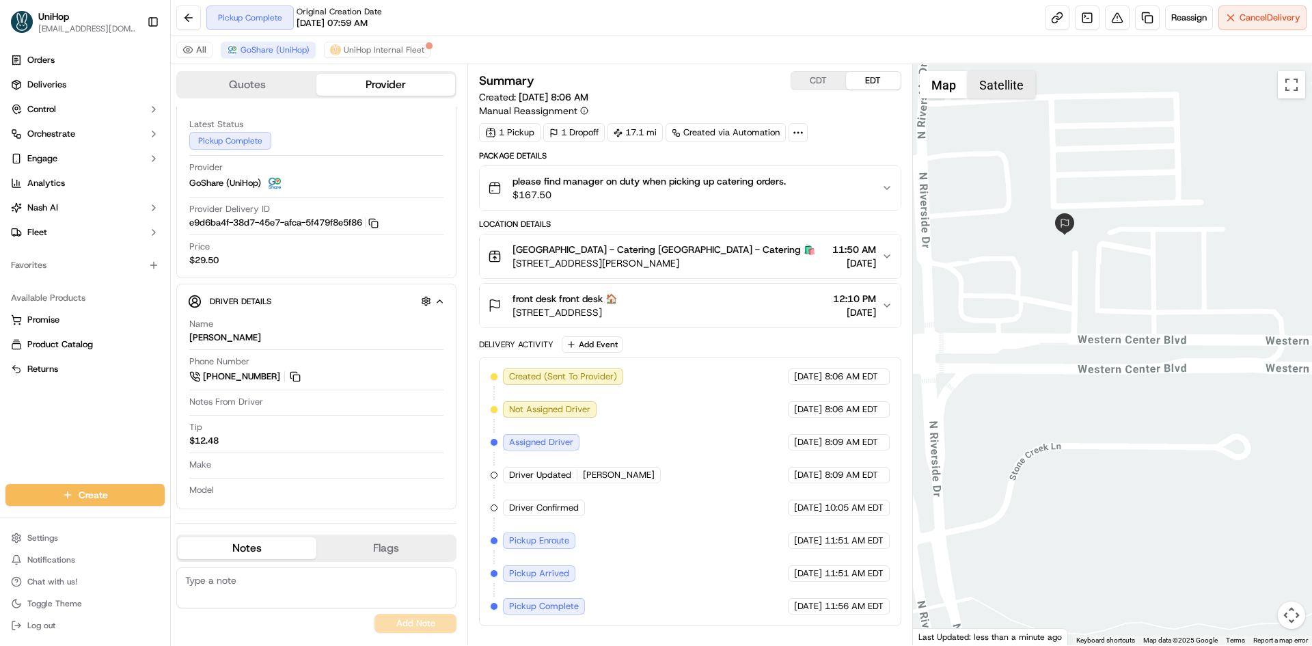
click at [980, 87] on button "Satellite" at bounding box center [1001, 84] width 68 height 27
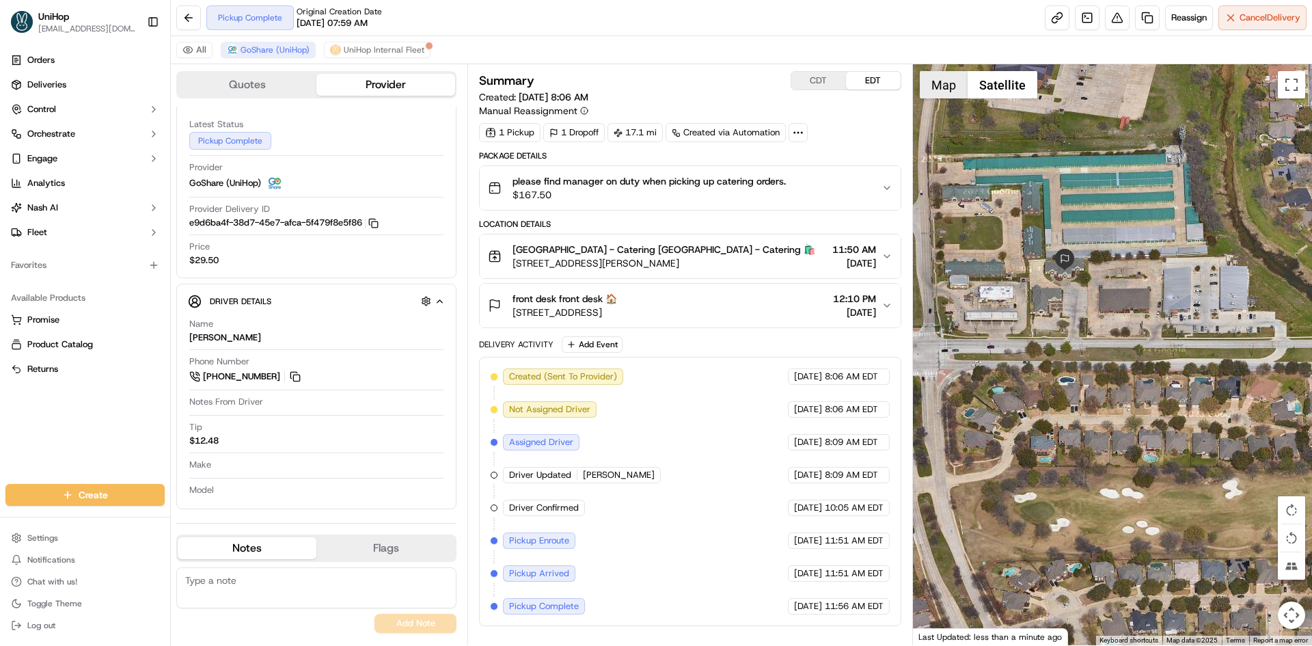
click at [944, 89] on button "Map" at bounding box center [943, 84] width 48 height 27
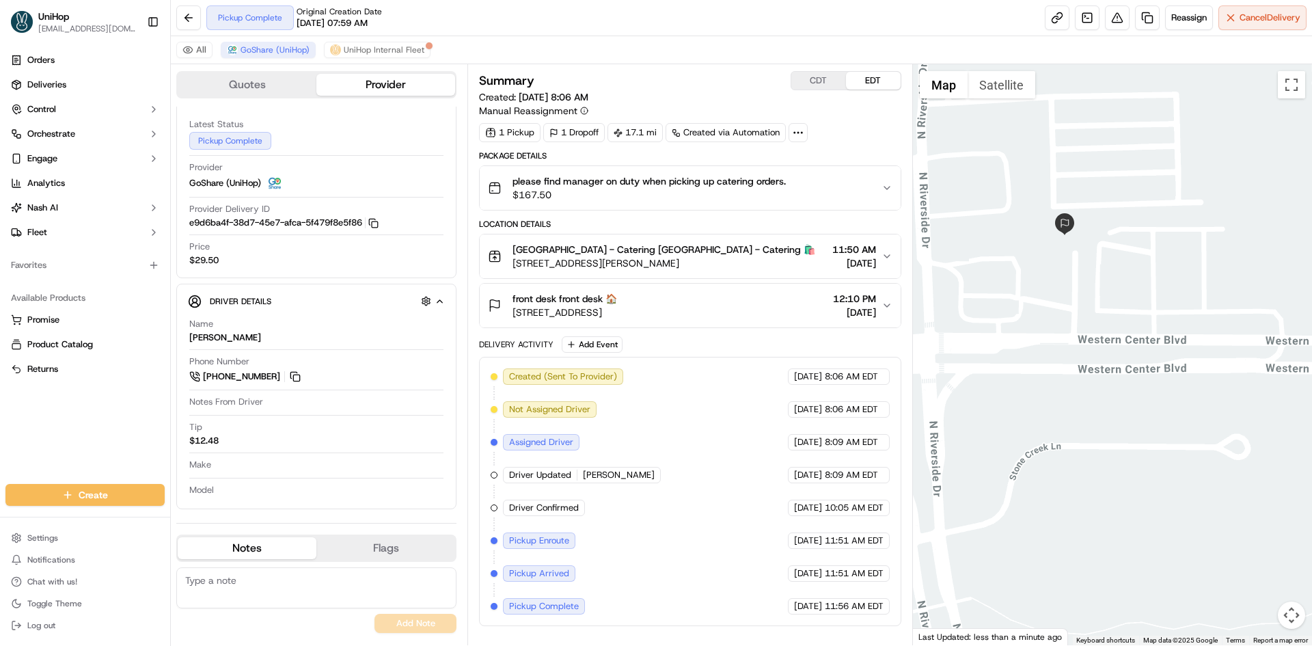
click at [1068, 208] on div at bounding box center [1113, 354] width 400 height 581
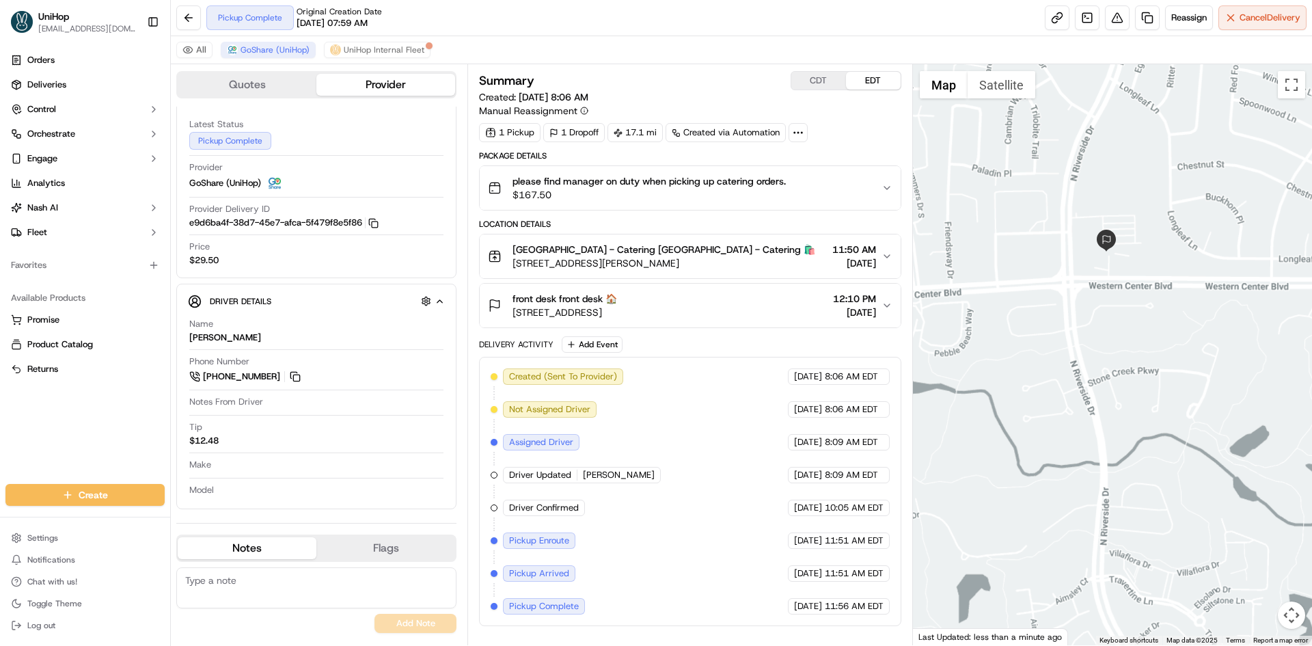
drag, startPoint x: 1060, startPoint y: 268, endPoint x: 1087, endPoint y: 309, distance: 49.8
click at [1087, 309] on div at bounding box center [1113, 354] width 400 height 581
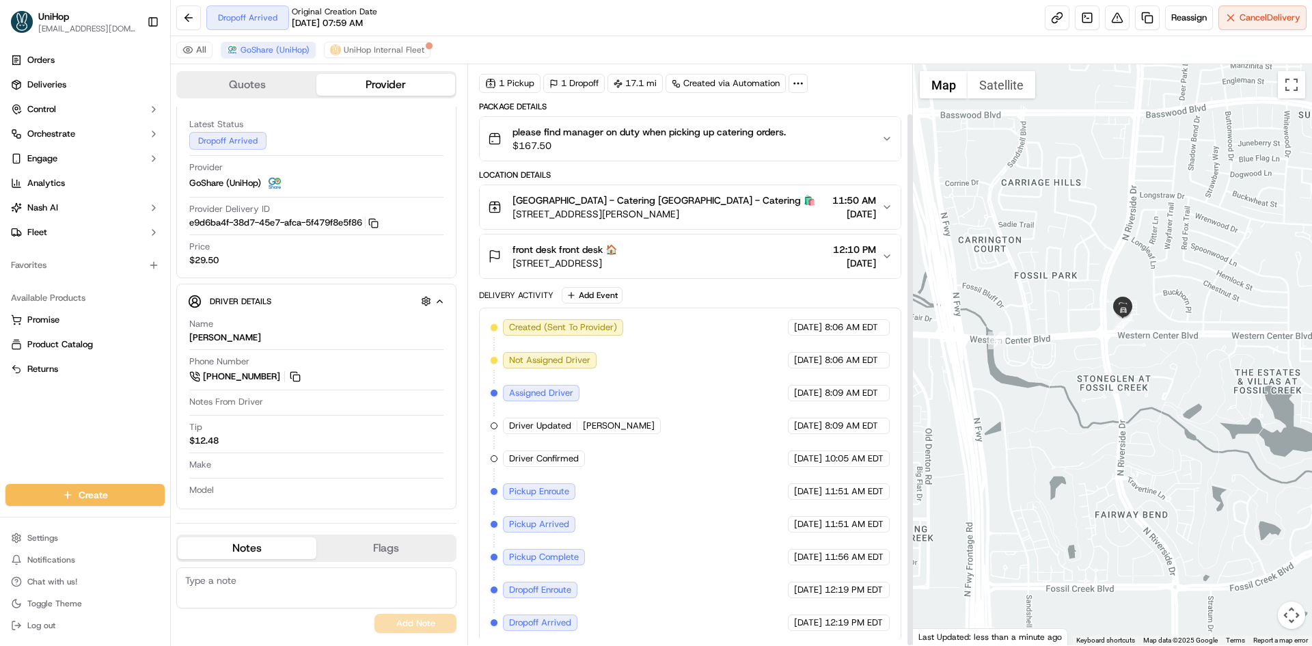
scroll to position [53, 0]
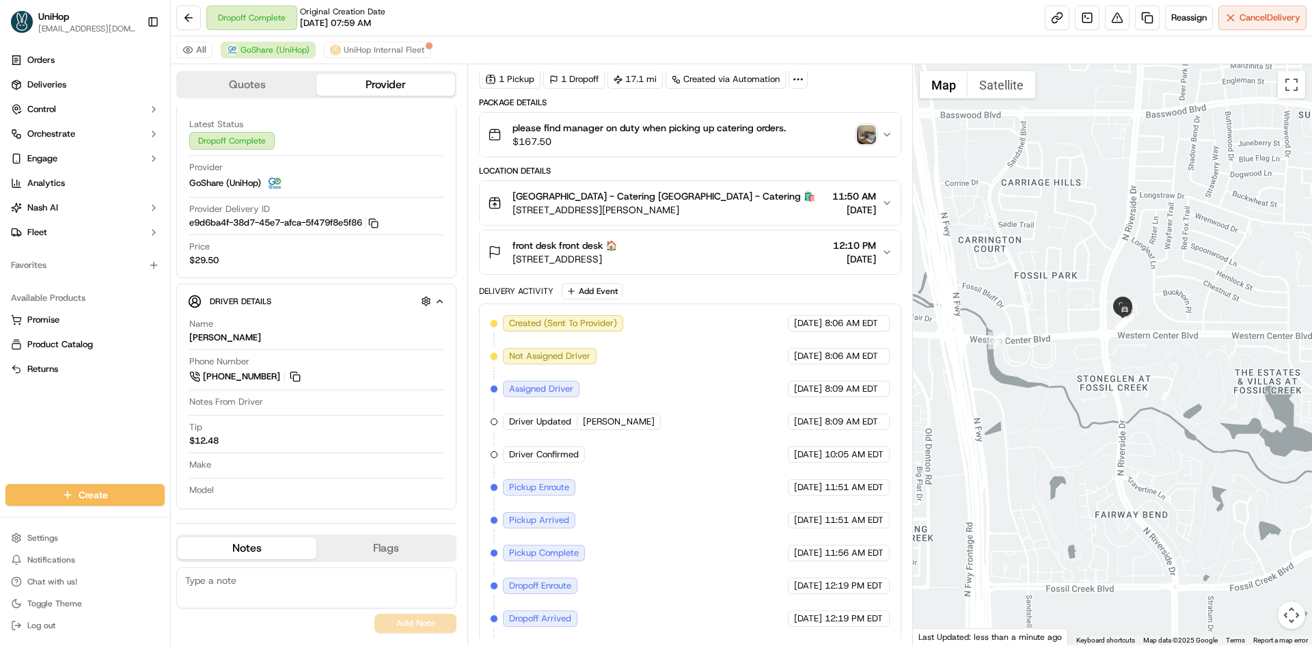
click at [864, 137] on img "button" at bounding box center [866, 134] width 19 height 19
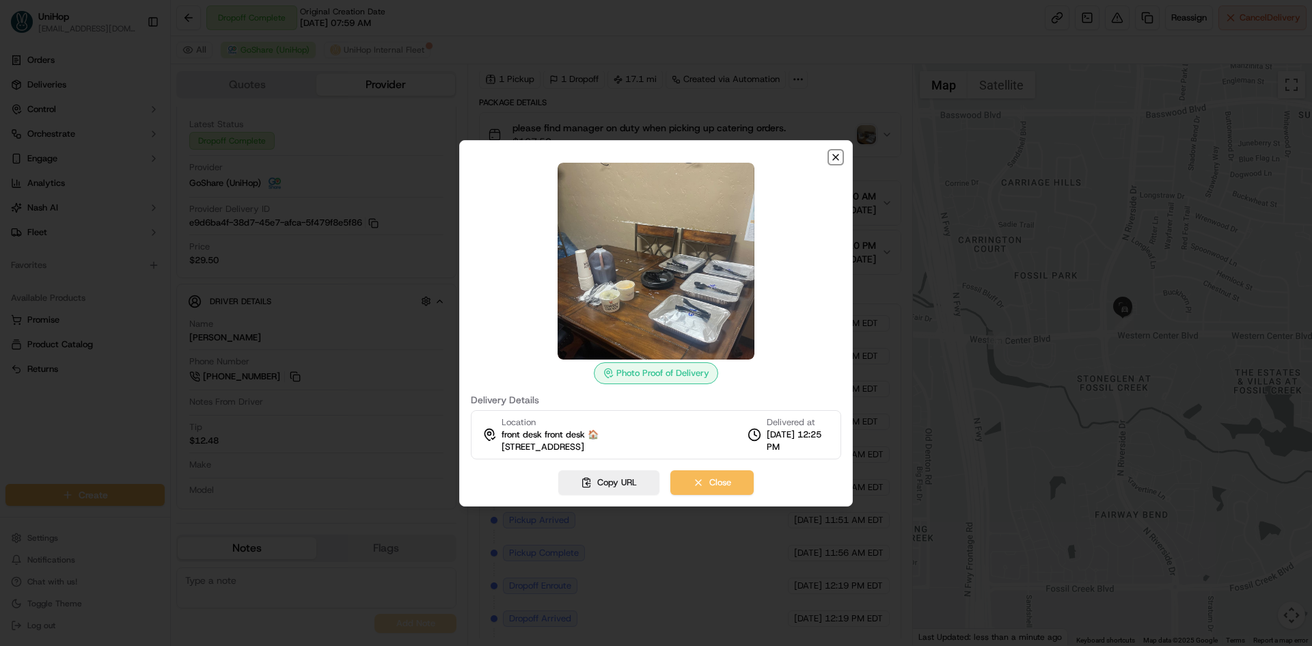
click at [835, 155] on icon "button" at bounding box center [835, 157] width 11 height 11
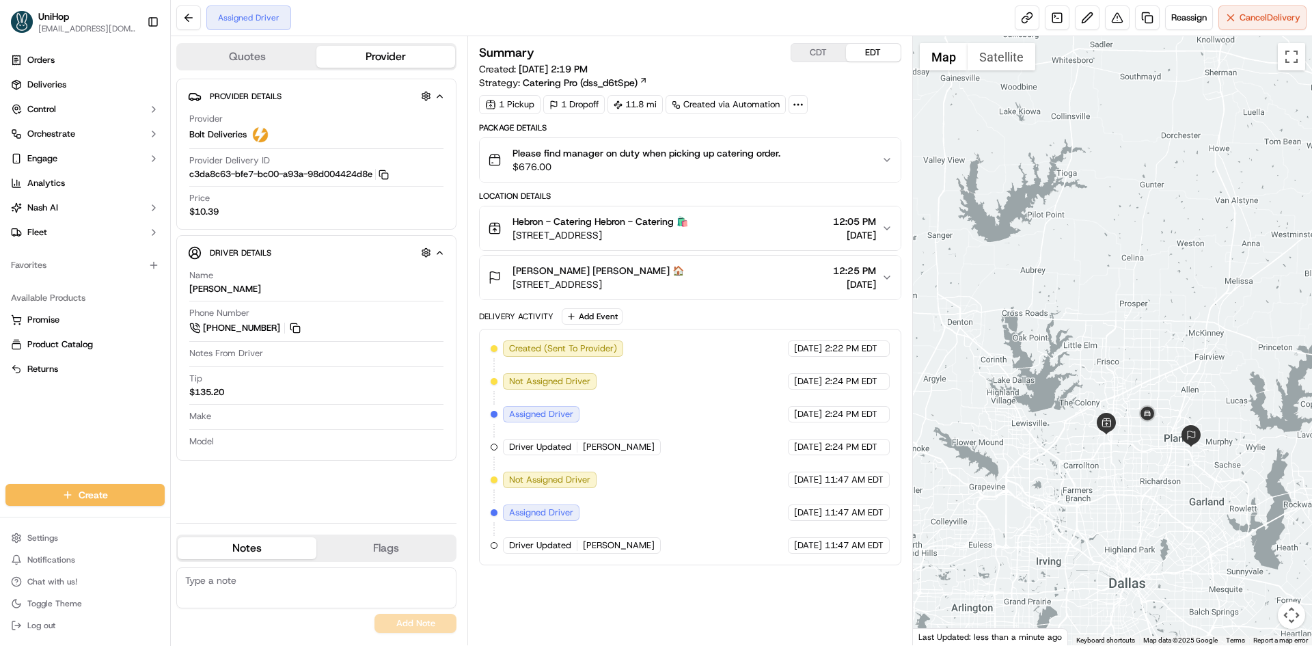
drag, startPoint x: 1165, startPoint y: 269, endPoint x: 1167, endPoint y: 294, distance: 25.4
click at [1167, 294] on div at bounding box center [1113, 340] width 400 height 609
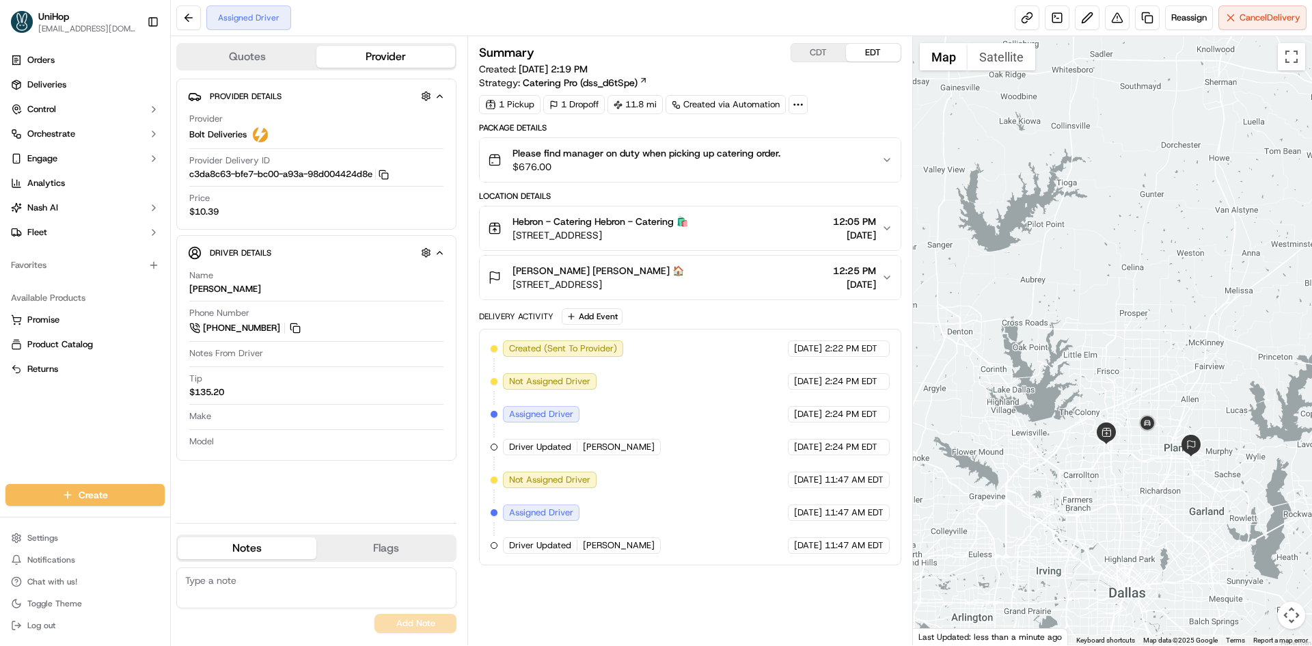
drag, startPoint x: 1154, startPoint y: 260, endPoint x: 1142, endPoint y: 130, distance: 129.7
click at [1142, 131] on div at bounding box center [1113, 340] width 400 height 609
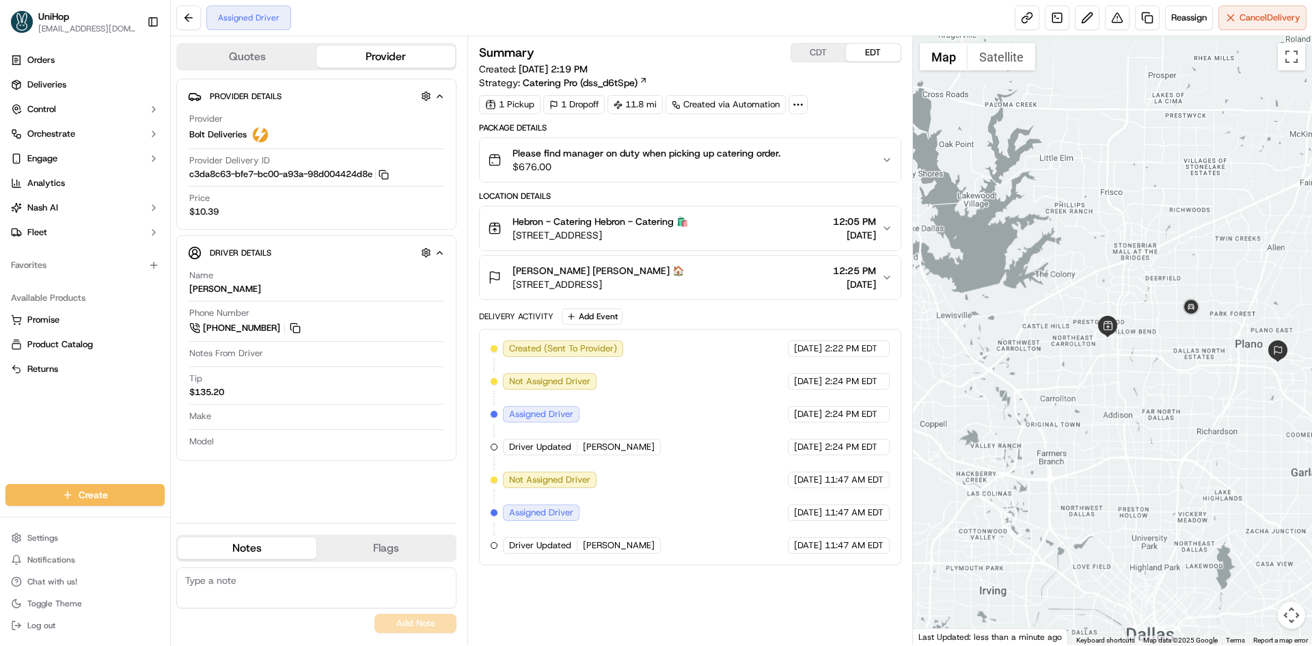
click at [765, 299] on div "Meredith Krueger Meredith Krueger 🏠 3100 E Plano Pkwy, Plano, TX 75074, USA 12:…" at bounding box center [689, 277] width 421 height 45
click at [771, 282] on div "Meredith Krueger Meredith Krueger 🏠 3100 E Plano Pkwy, Plano, TX 75074, USA 12:…" at bounding box center [684, 277] width 393 height 27
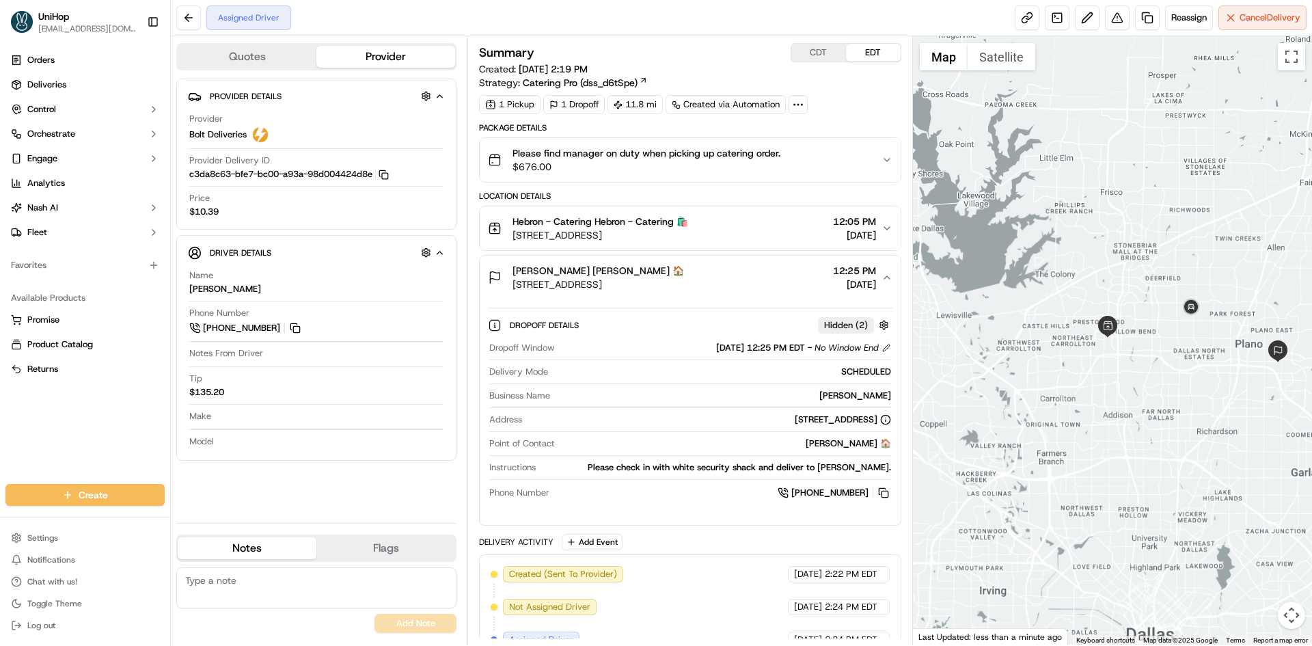
click at [771, 282] on div "Meredith Krueger Meredith Krueger 🏠 3100 E Plano Pkwy, Plano, TX 75074, USA 12:…" at bounding box center [684, 277] width 393 height 27
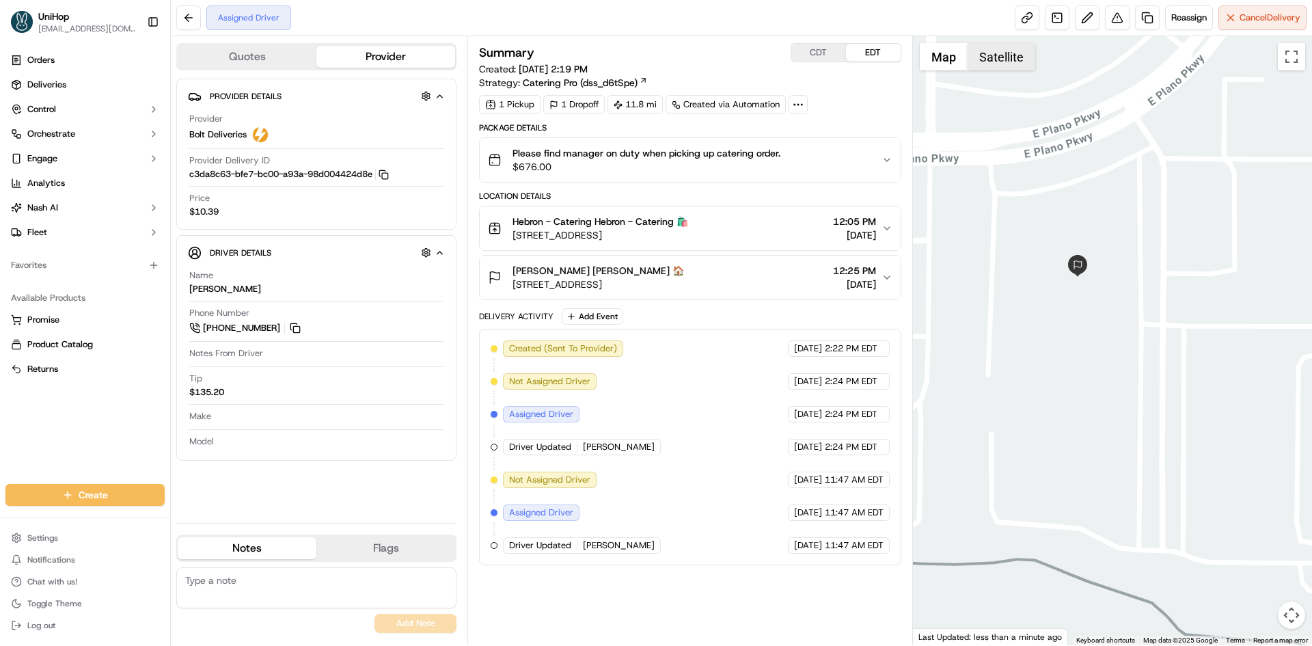
click at [982, 54] on button "Satellite" at bounding box center [1001, 56] width 68 height 27
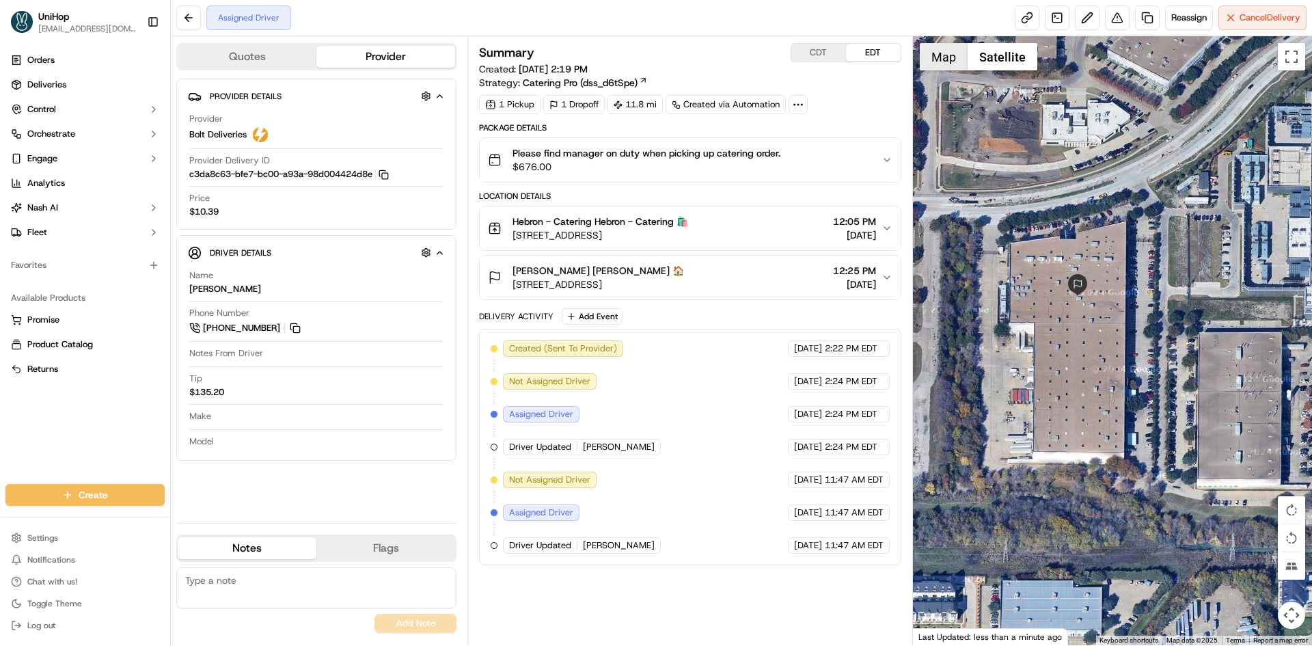
click at [954, 63] on button "Map" at bounding box center [943, 56] width 48 height 27
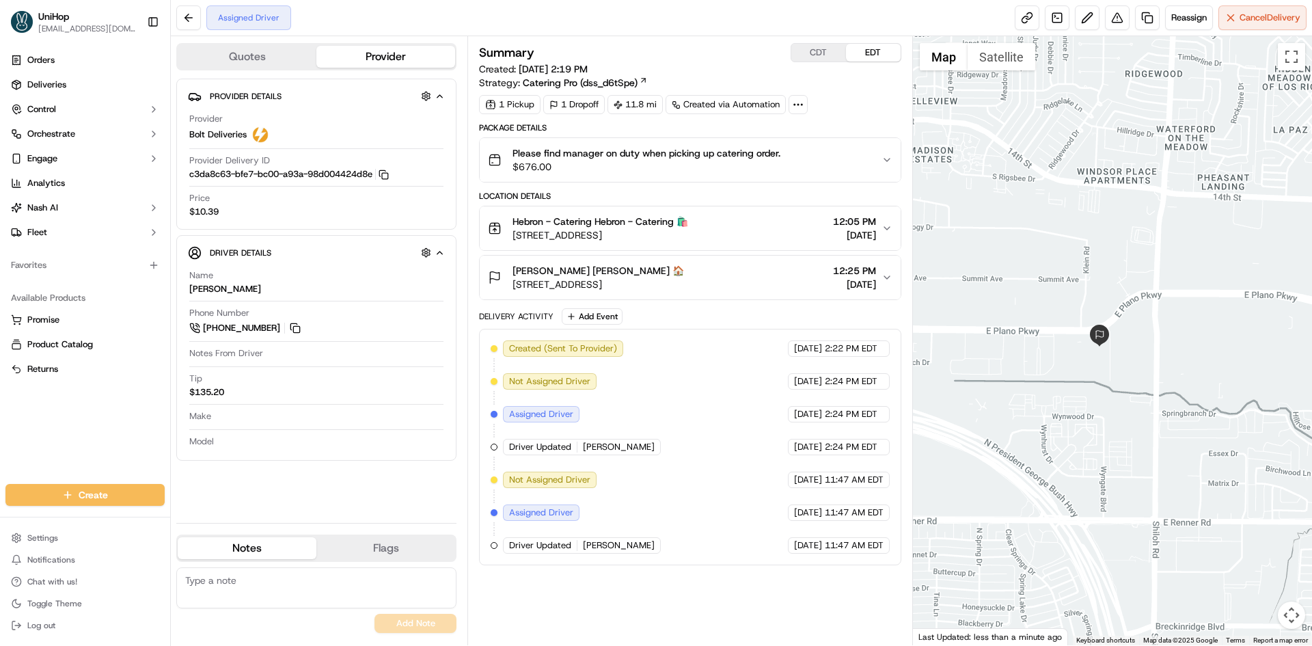
drag, startPoint x: 1094, startPoint y: 355, endPoint x: 1194, endPoint y: 435, distance: 128.2
click at [1191, 432] on div at bounding box center [1113, 340] width 400 height 609
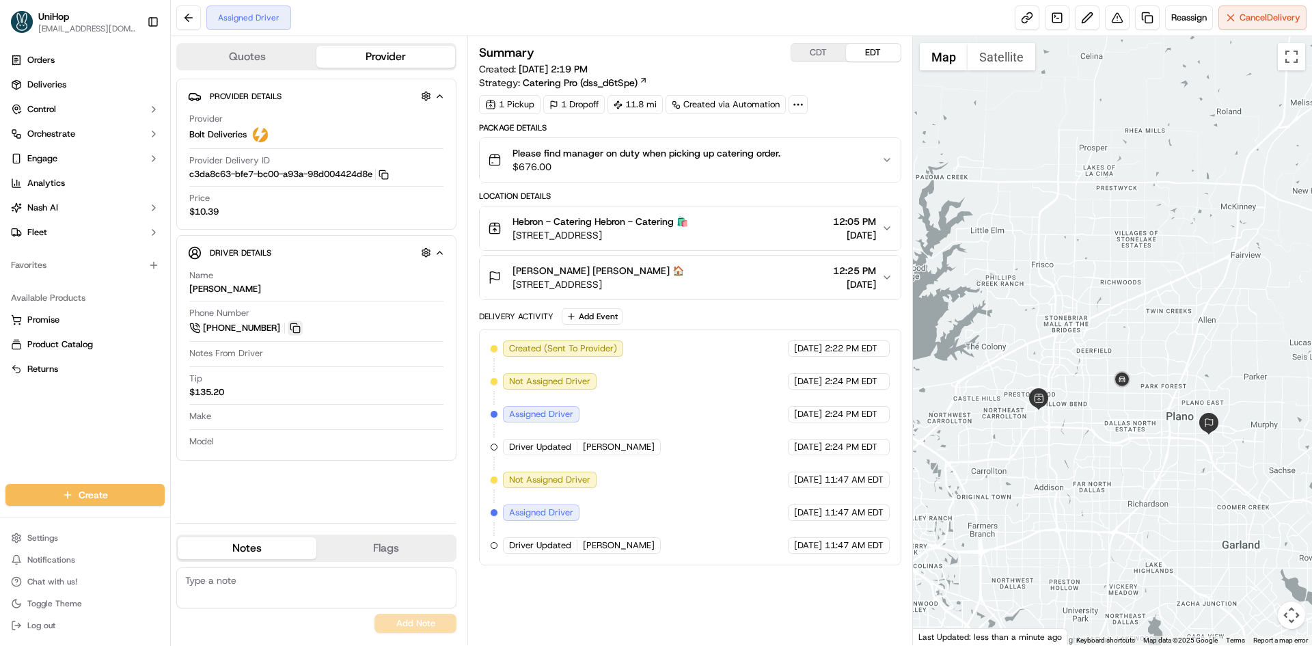
click at [294, 323] on button at bounding box center [295, 327] width 15 height 15
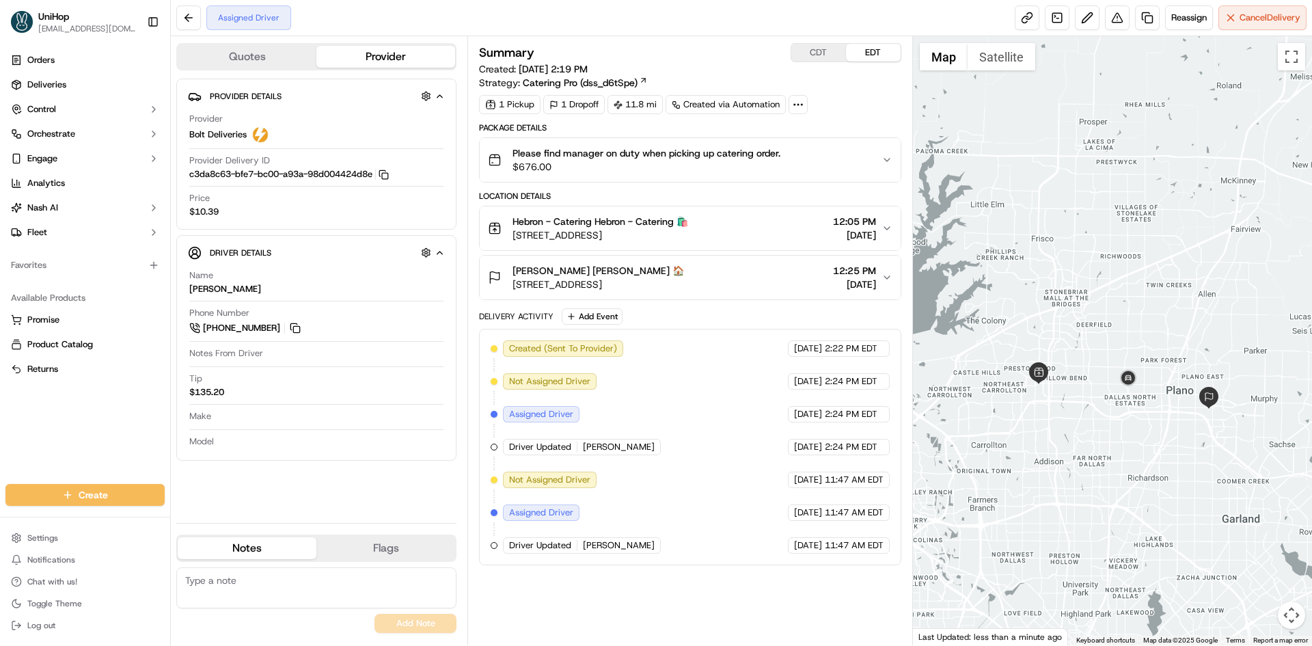
click at [1047, 283] on div at bounding box center [1113, 340] width 400 height 609
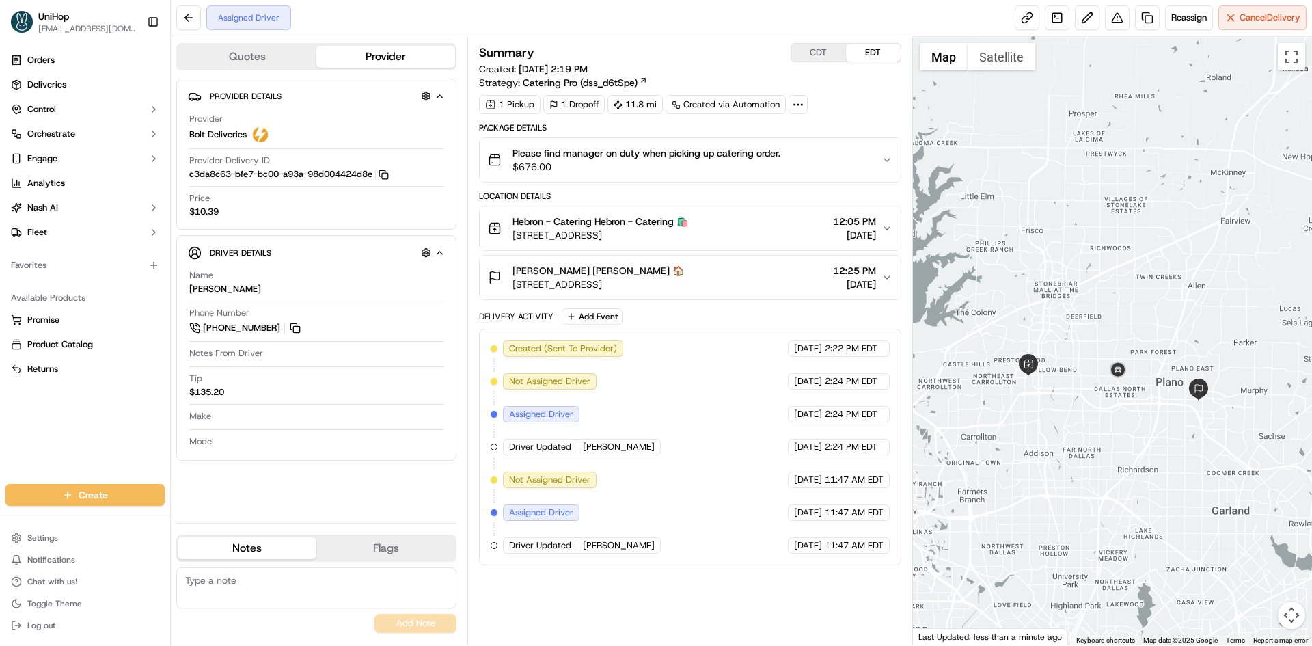
click at [1090, 300] on div at bounding box center [1113, 340] width 400 height 609
click at [1021, 240] on div at bounding box center [1113, 340] width 400 height 609
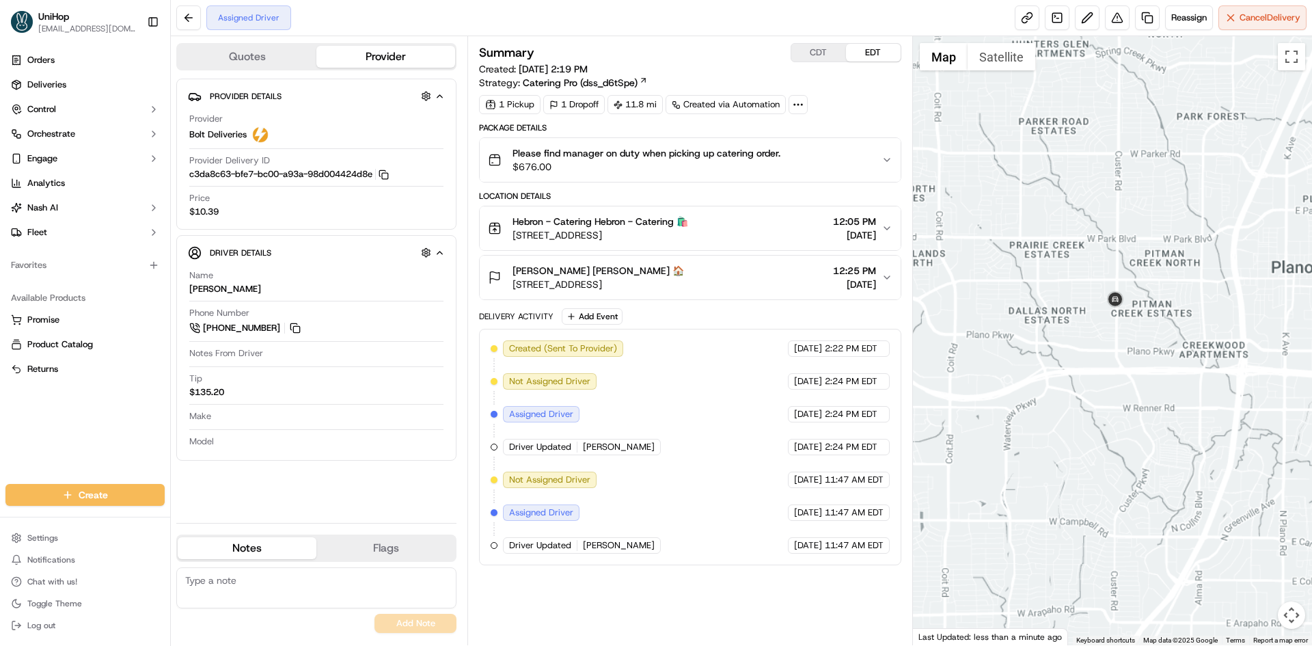
drag, startPoint x: 1123, startPoint y: 328, endPoint x: 1133, endPoint y: 329, distance: 10.3
click at [1132, 329] on div at bounding box center [1113, 340] width 400 height 609
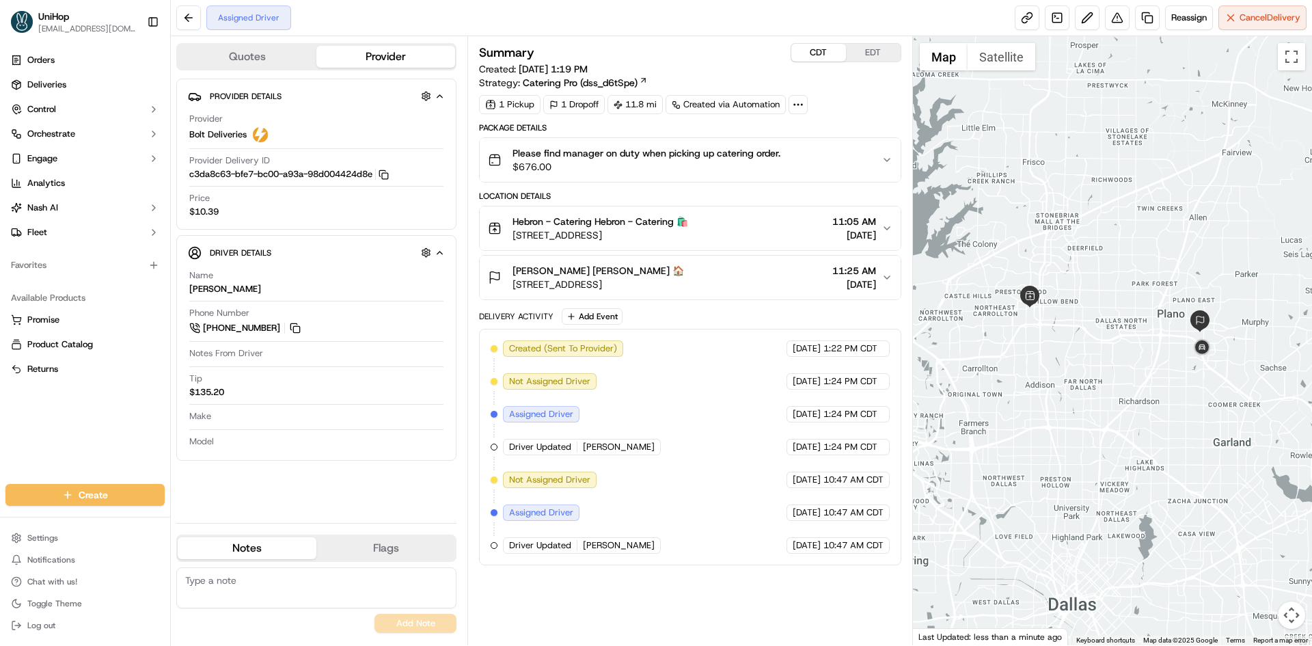
click at [814, 54] on button "CDT" at bounding box center [818, 53] width 55 height 18
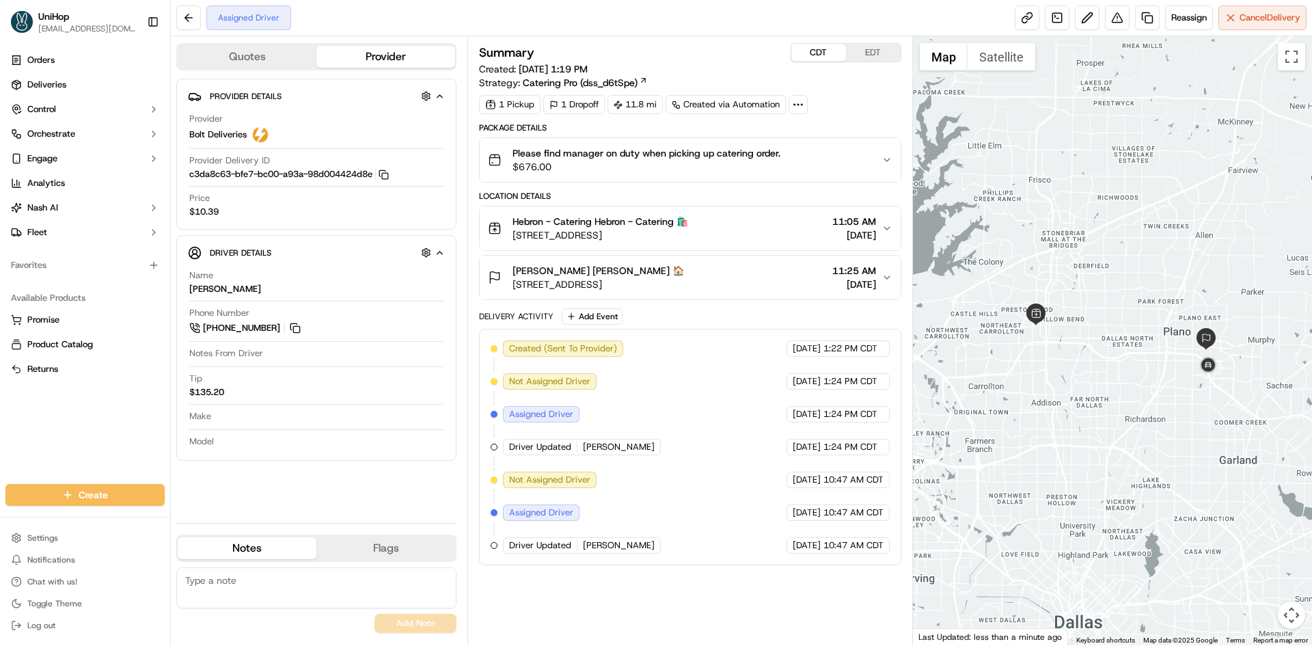
drag, startPoint x: 1021, startPoint y: 317, endPoint x: 1027, endPoint y: 336, distance: 20.1
click at [1027, 336] on div at bounding box center [1113, 340] width 400 height 609
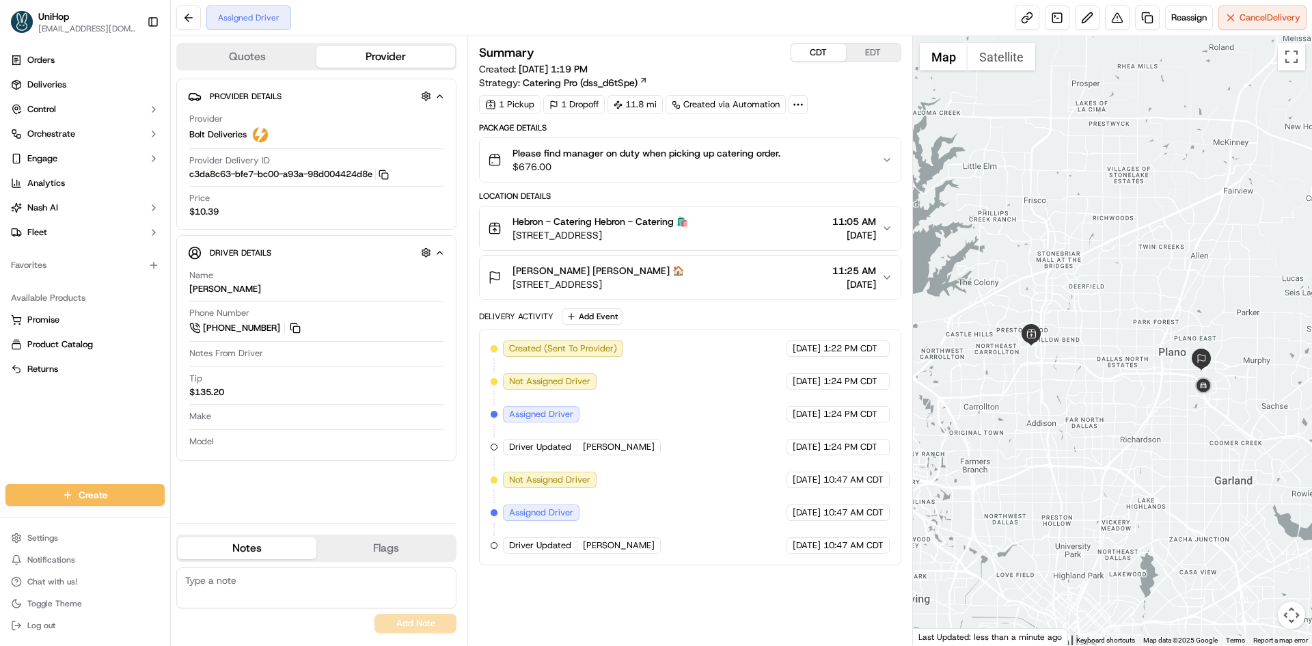
drag, startPoint x: 1098, startPoint y: 290, endPoint x: 1093, endPoint y: 312, distance: 22.5
click at [1093, 312] on div at bounding box center [1113, 340] width 400 height 609
click at [603, 314] on button "Add Event" at bounding box center [592, 316] width 61 height 16
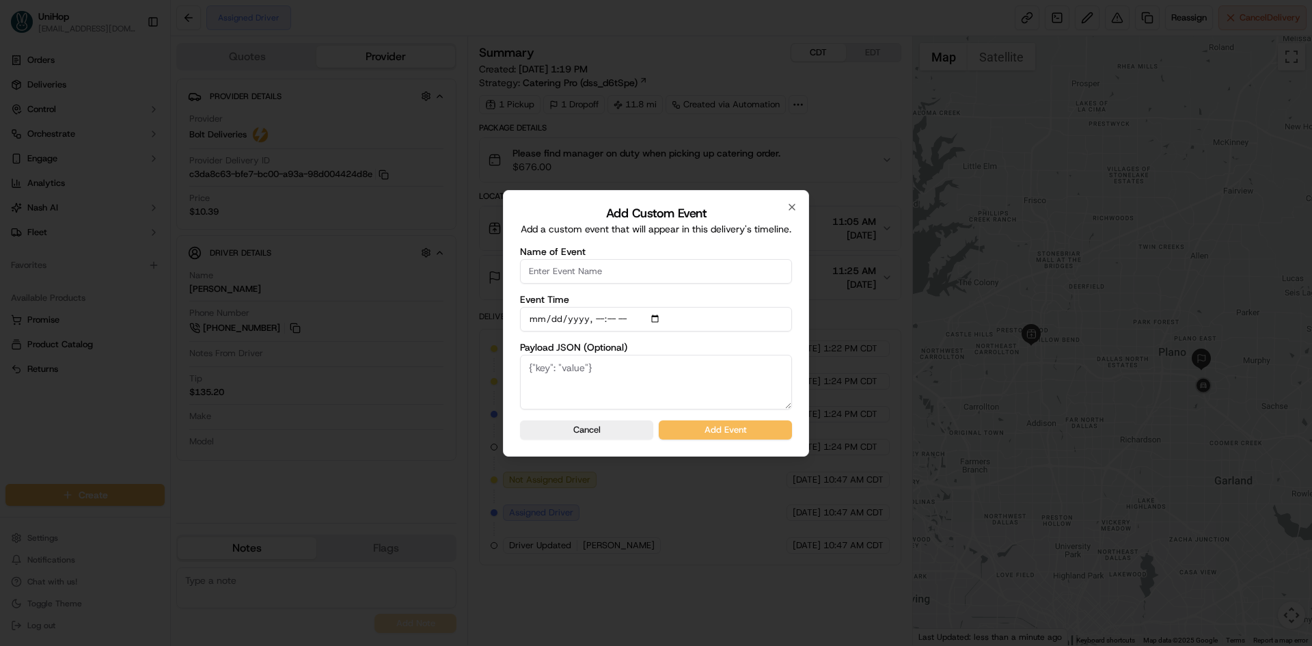
click at [603, 262] on input "Name of Event" at bounding box center [656, 271] width 272 height 25
type input "Driver Confirmed"
click at [660, 318] on input "Event Time" at bounding box center [656, 319] width 272 height 25
type input "2025-09-19T10:33"
click at [790, 344] on label "Payload JSON (Optional)" at bounding box center [656, 347] width 272 height 10
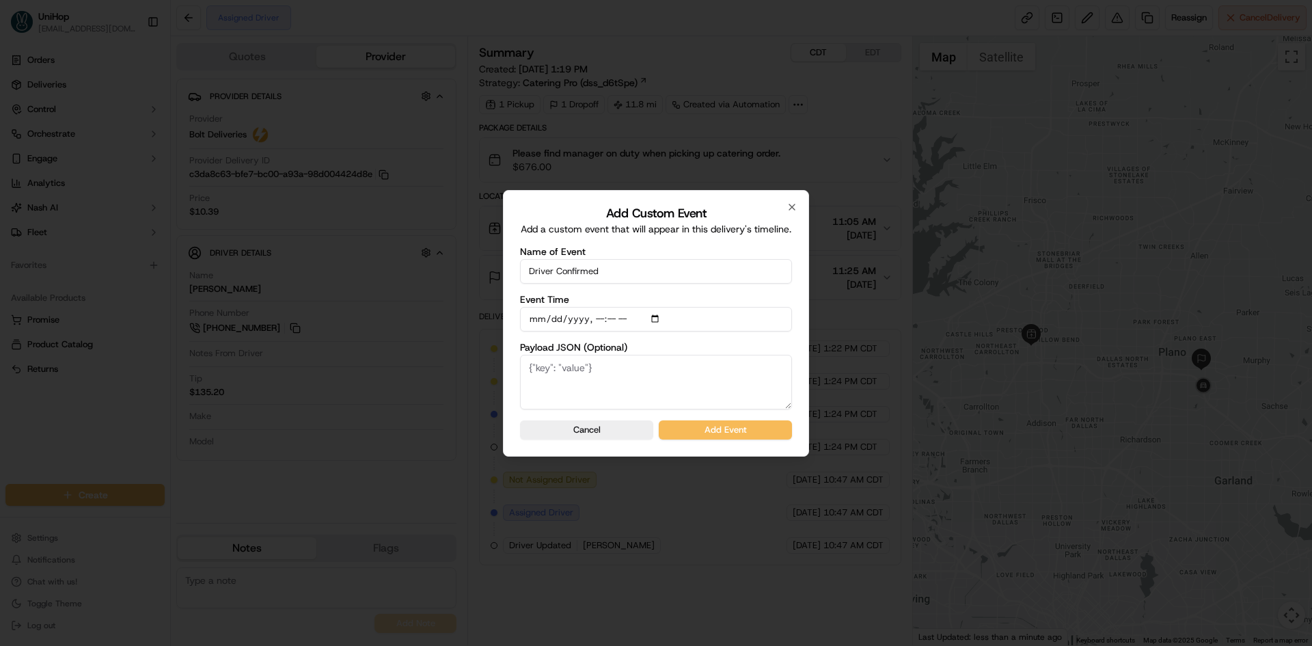
click at [790, 355] on textarea "Payload JSON (Optional)" at bounding box center [656, 382] width 272 height 55
click at [757, 428] on button "Add Event" at bounding box center [725, 429] width 133 height 19
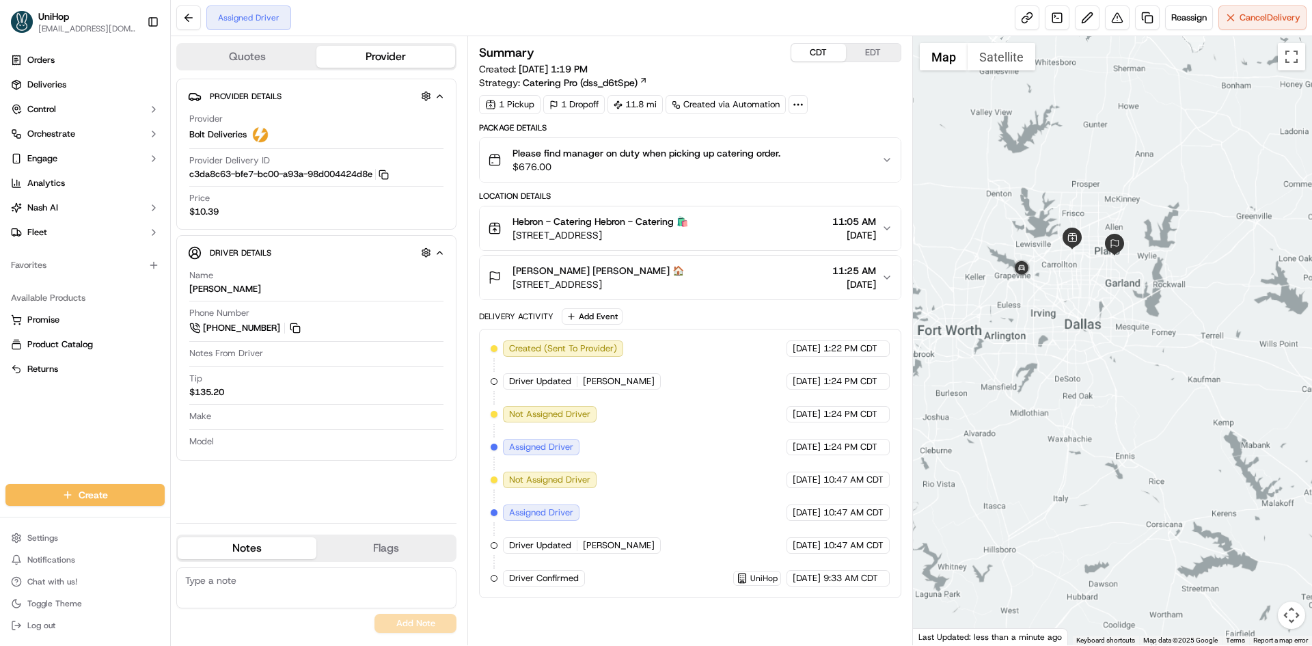
drag, startPoint x: 1098, startPoint y: 192, endPoint x: 1128, endPoint y: 264, distance: 78.4
click at [1128, 264] on div at bounding box center [1113, 340] width 400 height 609
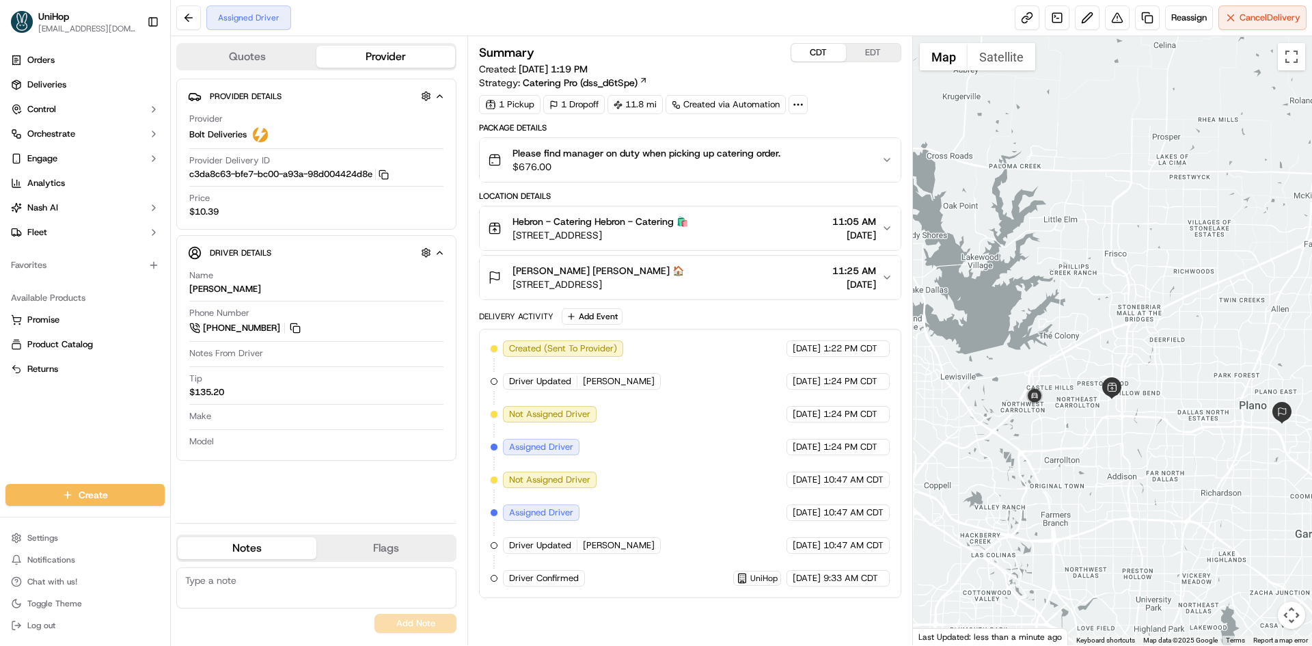
drag, startPoint x: 1103, startPoint y: 309, endPoint x: 1085, endPoint y: 309, distance: 17.1
click at [1085, 309] on div at bounding box center [1113, 340] width 400 height 609
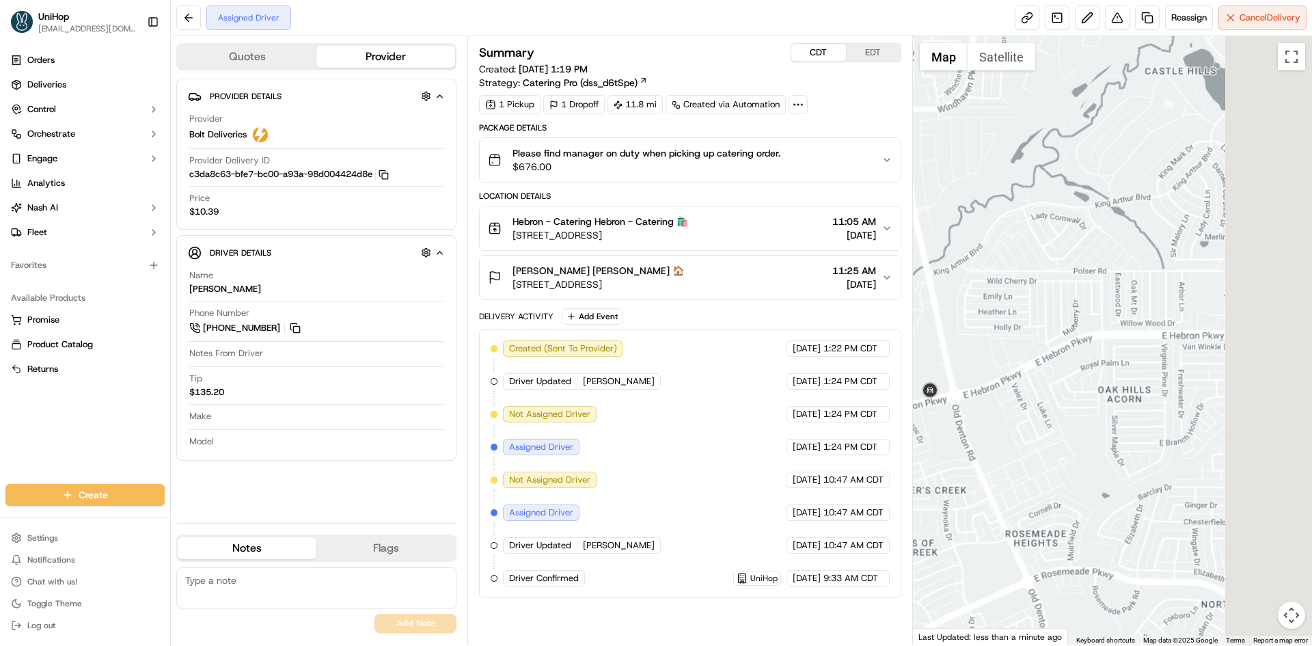
drag, startPoint x: 1124, startPoint y: 346, endPoint x: 1055, endPoint y: 356, distance: 69.7
click at [1065, 355] on div at bounding box center [1113, 340] width 400 height 609
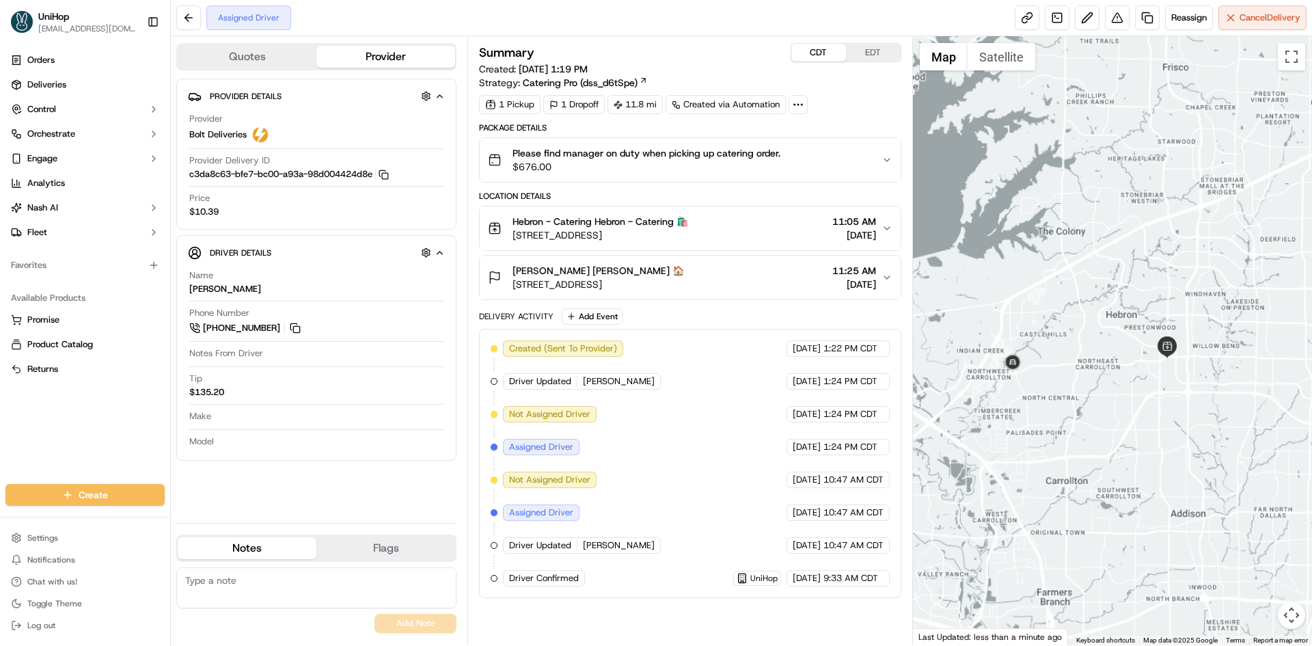
drag, startPoint x: 1089, startPoint y: 351, endPoint x: 1021, endPoint y: 374, distance: 71.5
click at [1022, 374] on div at bounding box center [1113, 340] width 400 height 609
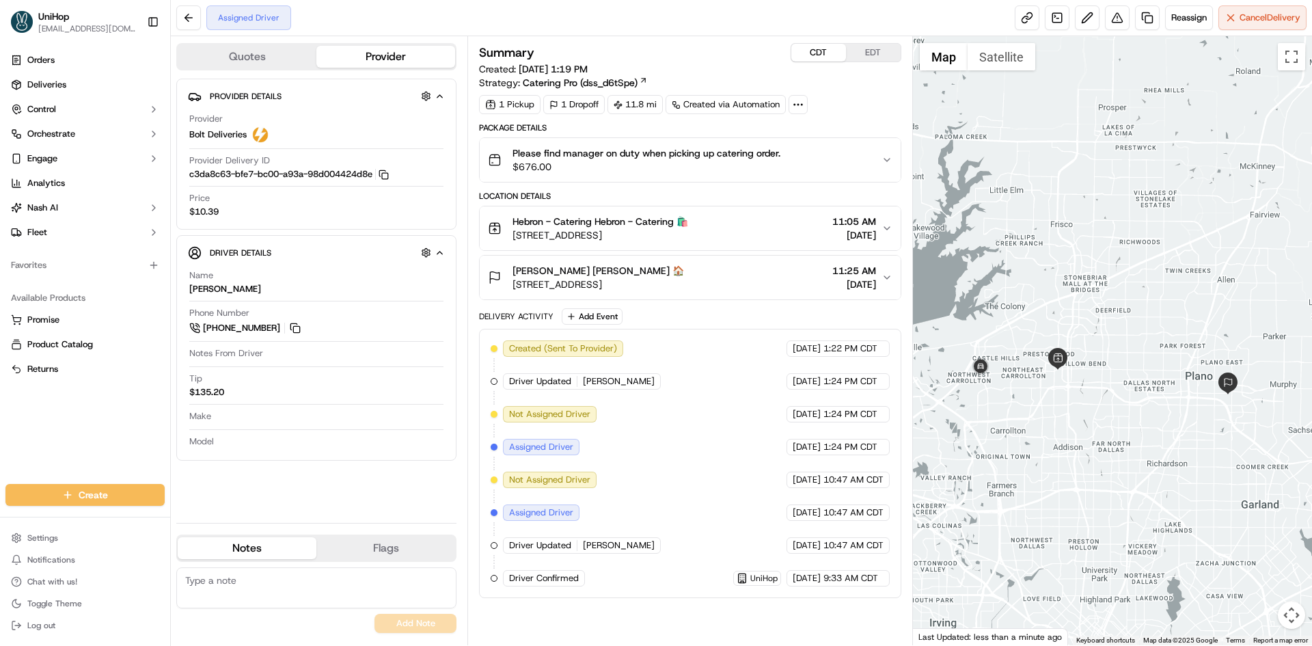
click at [876, 45] on button "EDT" at bounding box center [873, 53] width 55 height 18
click at [1019, 219] on div at bounding box center [1113, 340] width 400 height 609
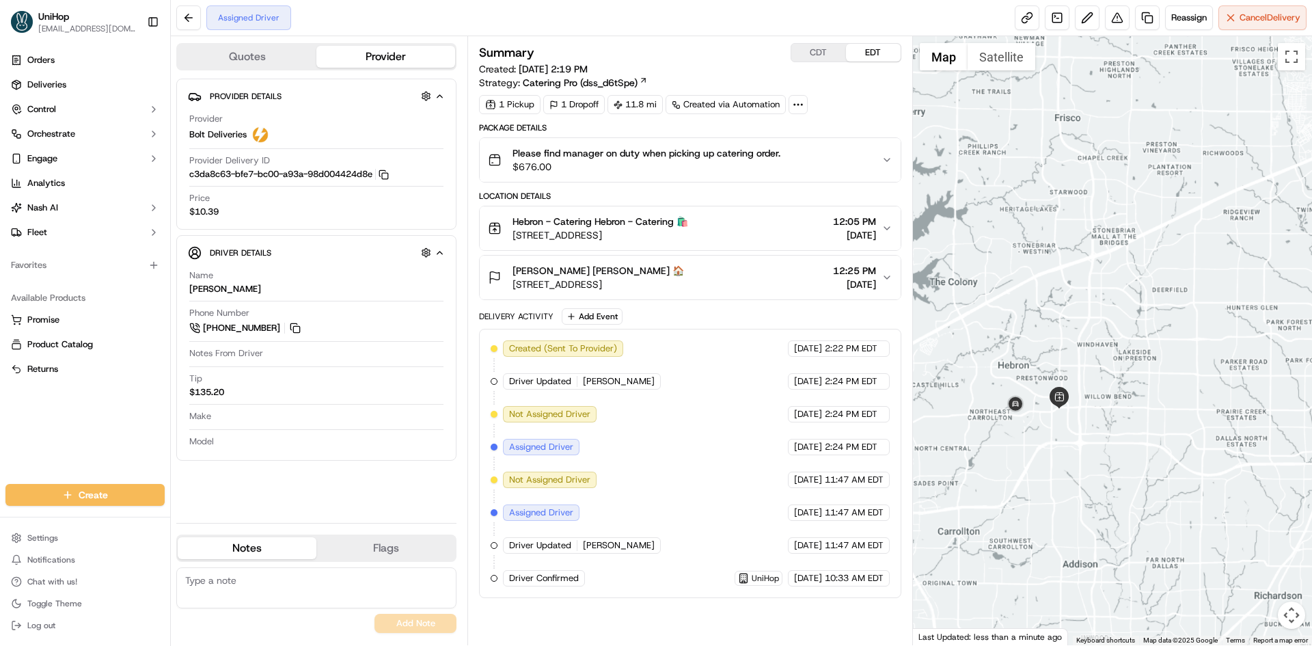
drag, startPoint x: 1143, startPoint y: 302, endPoint x: 1088, endPoint y: 291, distance: 55.7
click at [1098, 292] on div at bounding box center [1113, 340] width 400 height 609
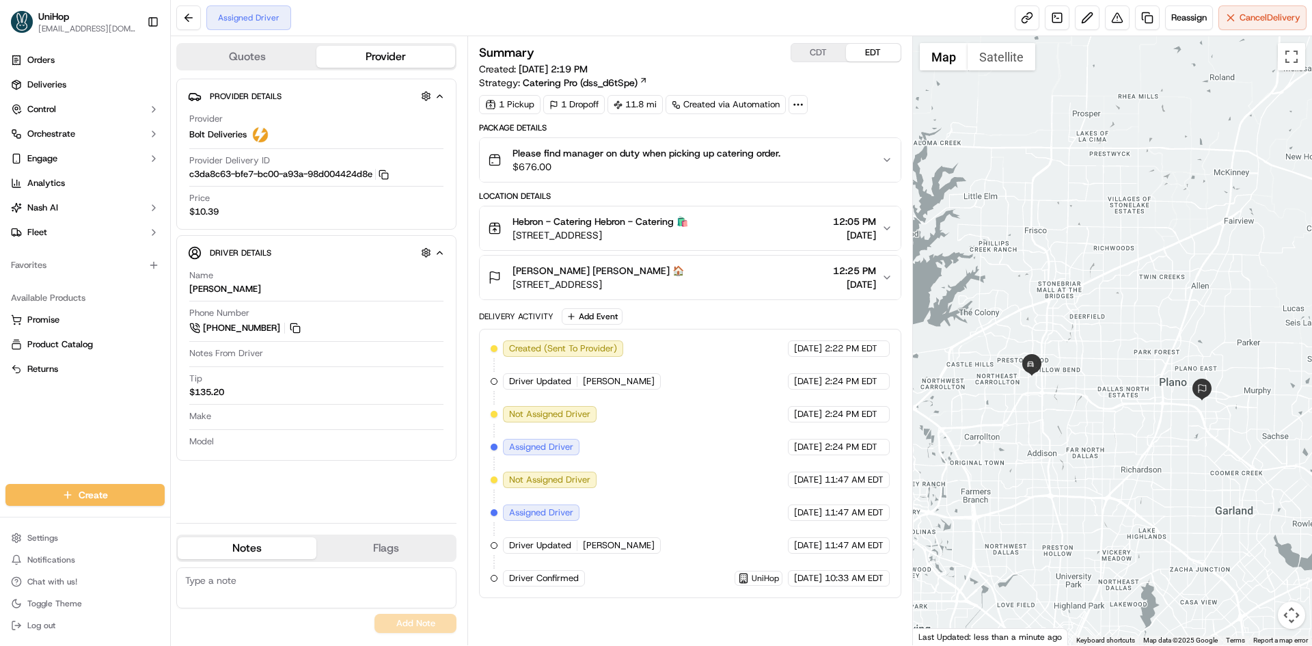
drag, startPoint x: 943, startPoint y: 175, endPoint x: 967, endPoint y: 230, distance: 60.3
click at [967, 230] on div at bounding box center [1113, 340] width 400 height 609
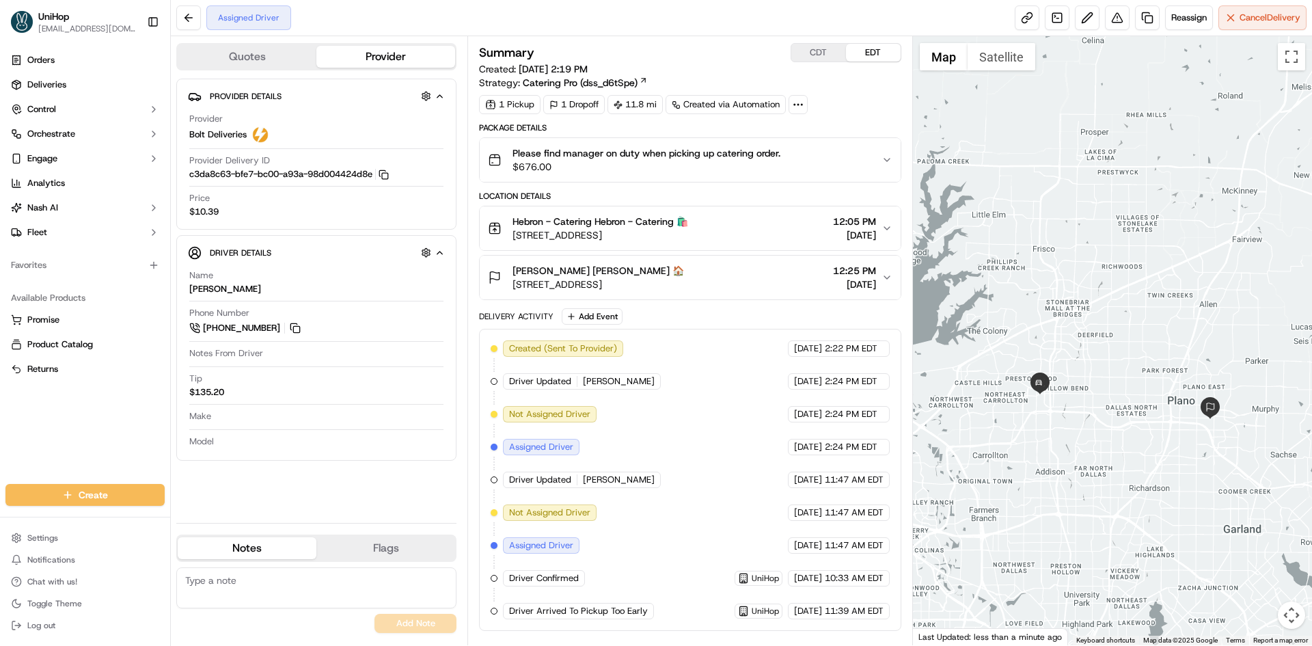
drag, startPoint x: 18, startPoint y: 446, endPoint x: 37, endPoint y: 444, distance: 19.2
click at [20, 446] on div "Orders Deliveries Control Orchestrate Engage Analytics Nash AI Fleet Favorites …" at bounding box center [85, 258] width 170 height 429
click at [824, 58] on button "CDT" at bounding box center [818, 53] width 55 height 18
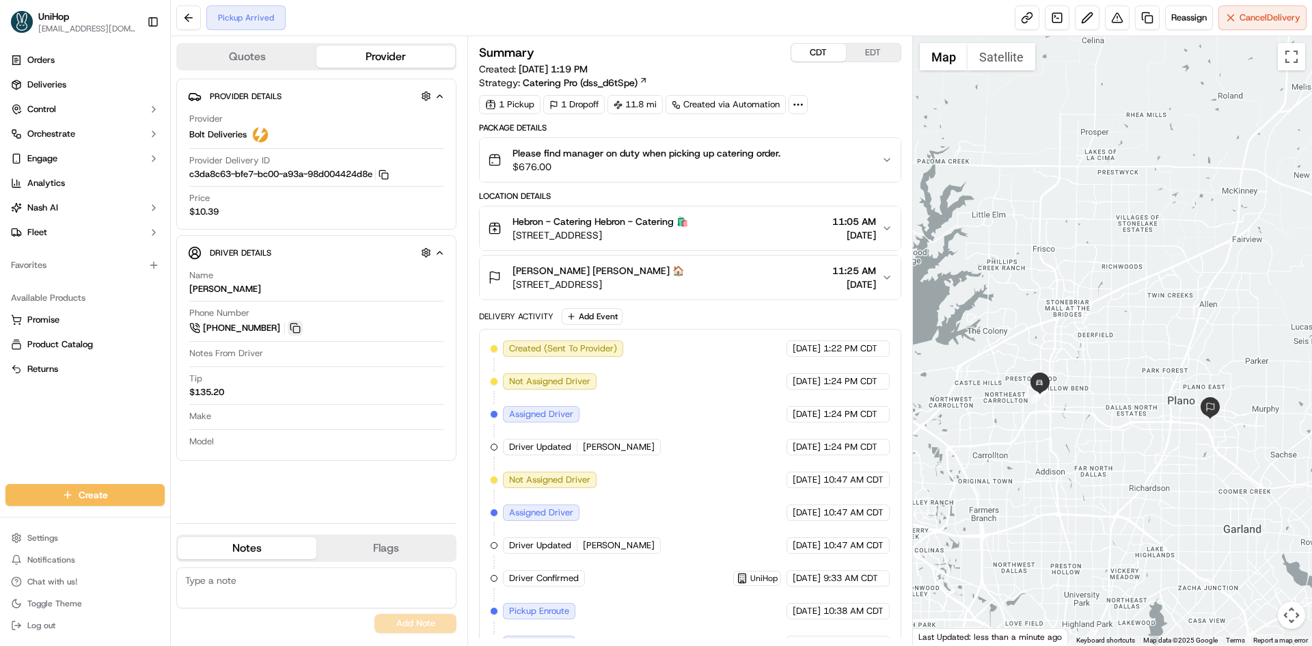
click at [296, 334] on button at bounding box center [295, 327] width 15 height 15
click at [857, 49] on button "EDT" at bounding box center [873, 53] width 55 height 18
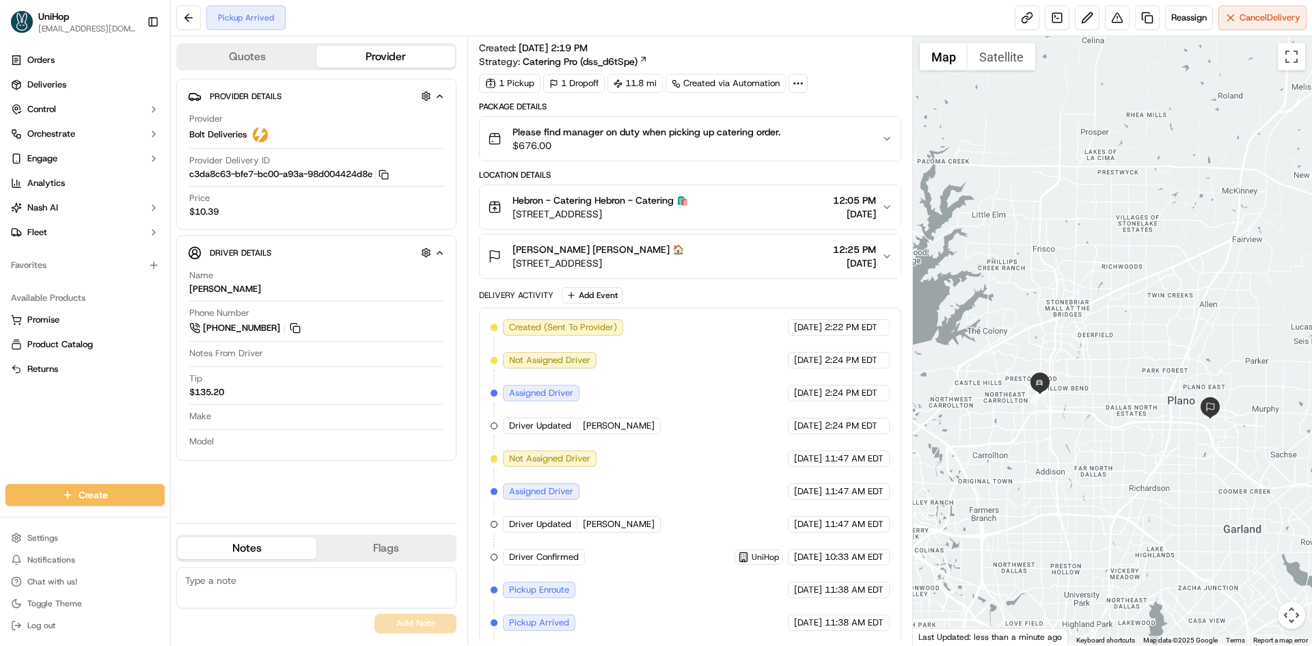
scroll to position [58, 0]
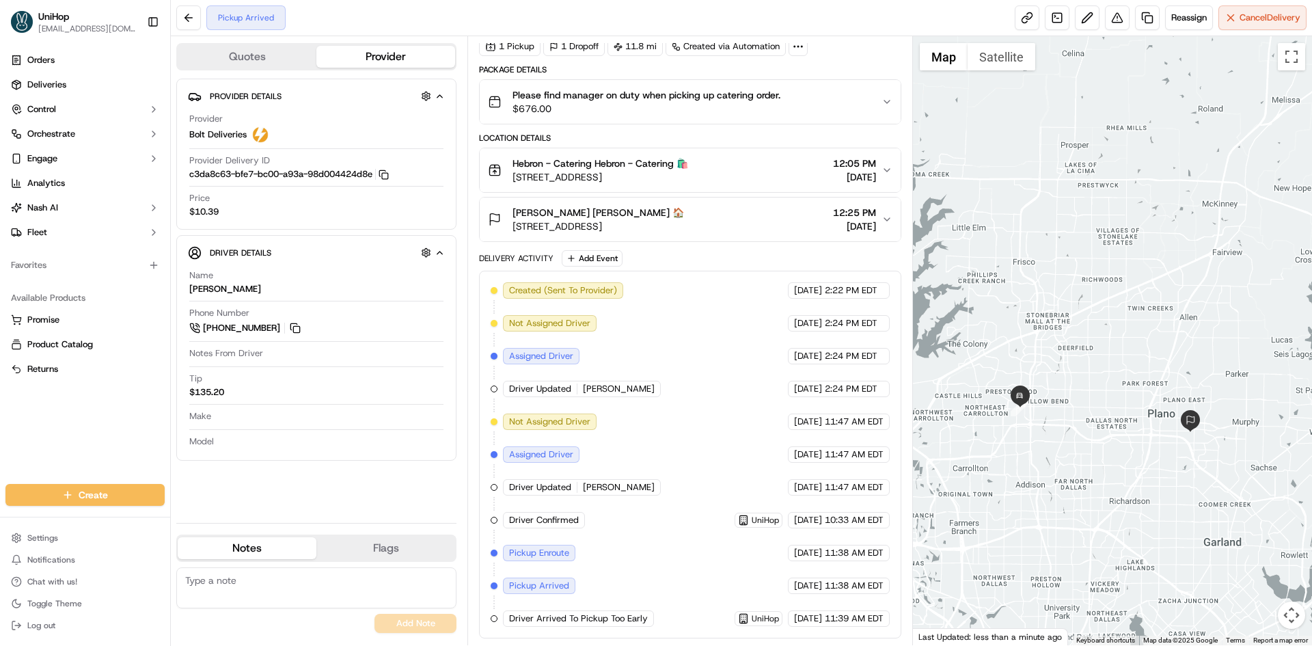
drag, startPoint x: 1116, startPoint y: 262, endPoint x: 1098, endPoint y: 274, distance: 21.0
click at [1098, 274] on div at bounding box center [1113, 340] width 400 height 609
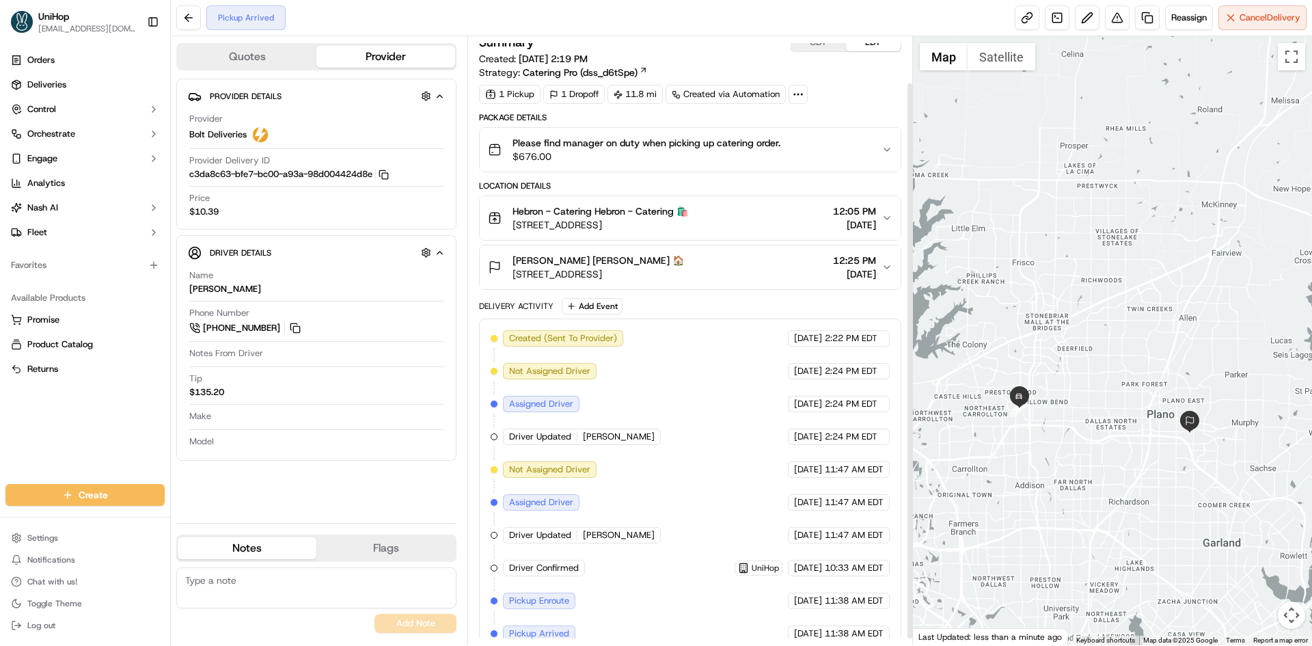
scroll to position [0, 0]
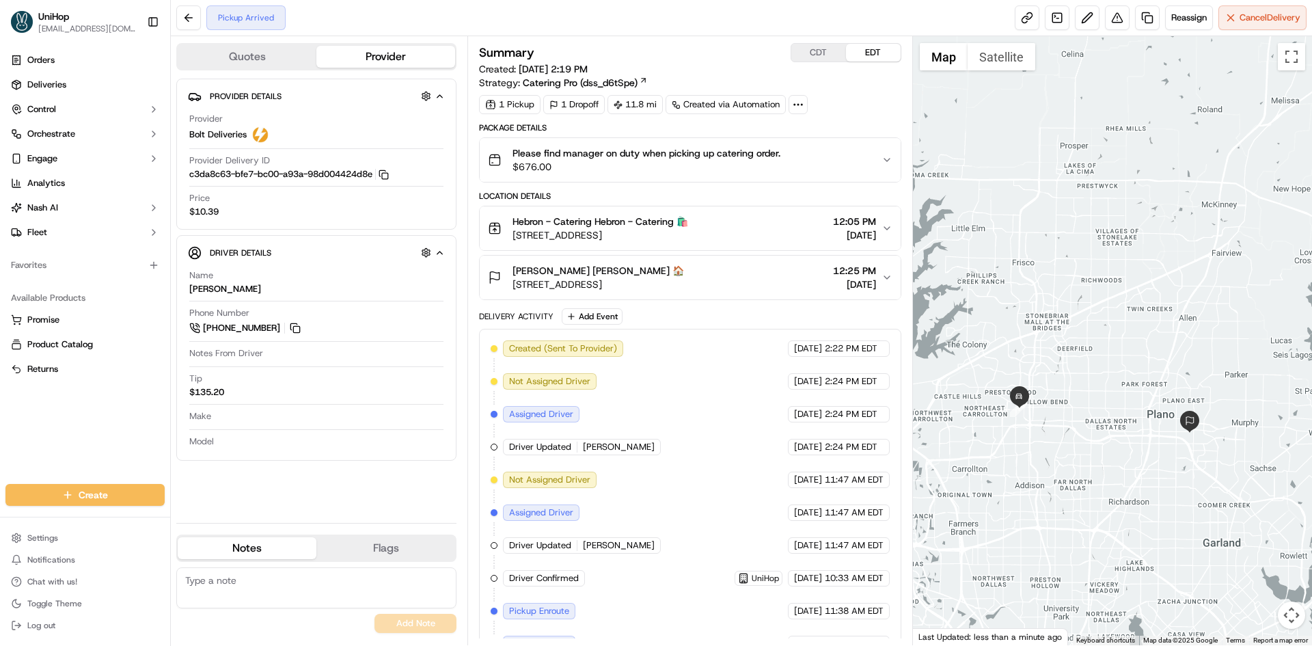
click at [827, 50] on button "CDT" at bounding box center [818, 53] width 55 height 18
click at [850, 47] on button "EDT" at bounding box center [873, 53] width 55 height 18
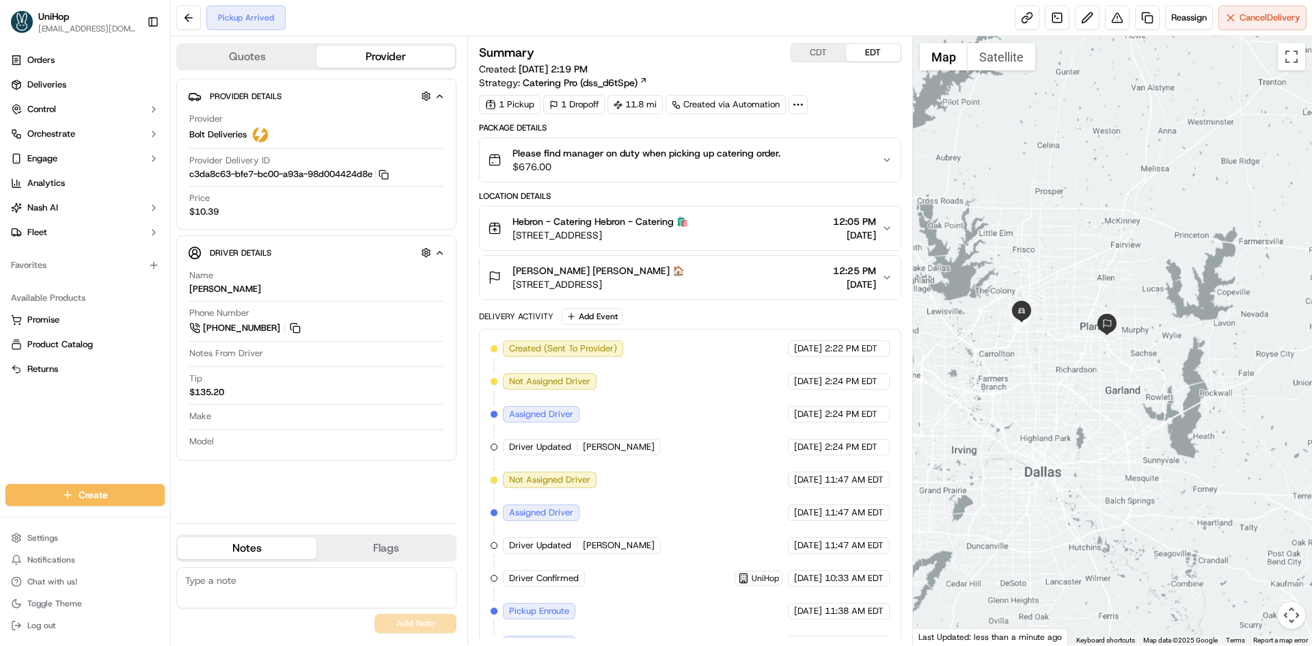
drag, startPoint x: 1026, startPoint y: 232, endPoint x: 1029, endPoint y: 222, distance: 10.6
click at [1029, 222] on div at bounding box center [1113, 340] width 400 height 609
click at [1063, 273] on div at bounding box center [1113, 340] width 400 height 609
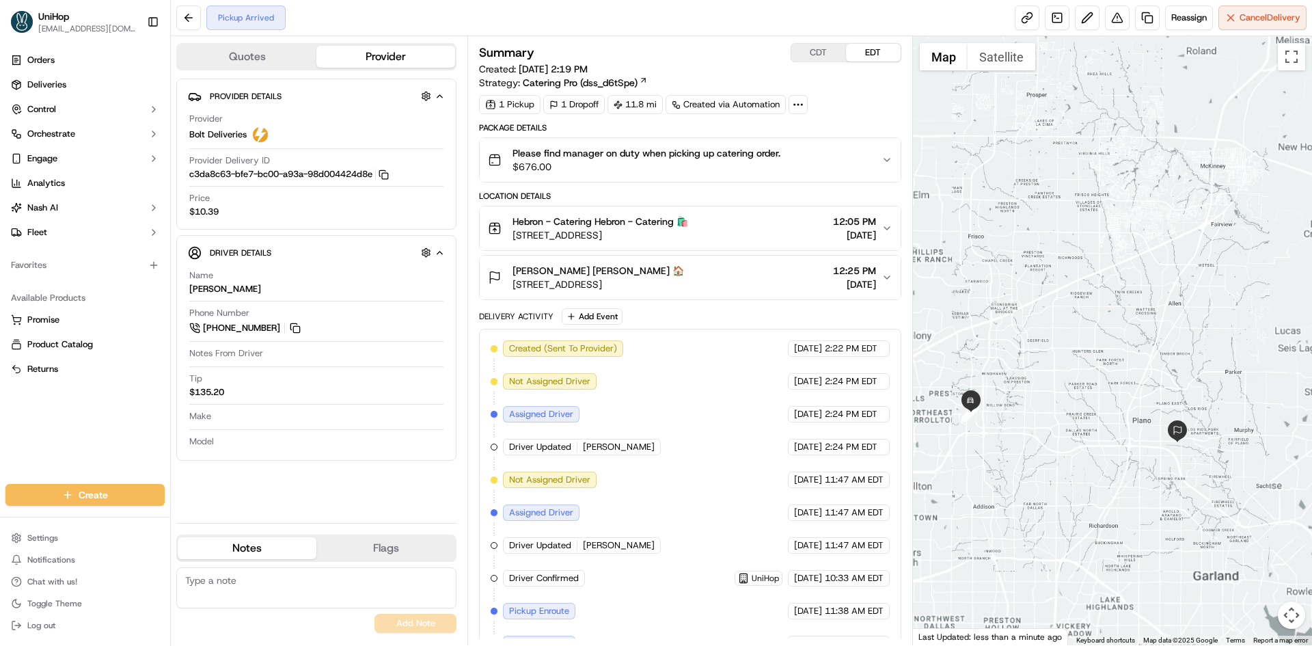
click at [1064, 273] on div at bounding box center [1113, 340] width 400 height 609
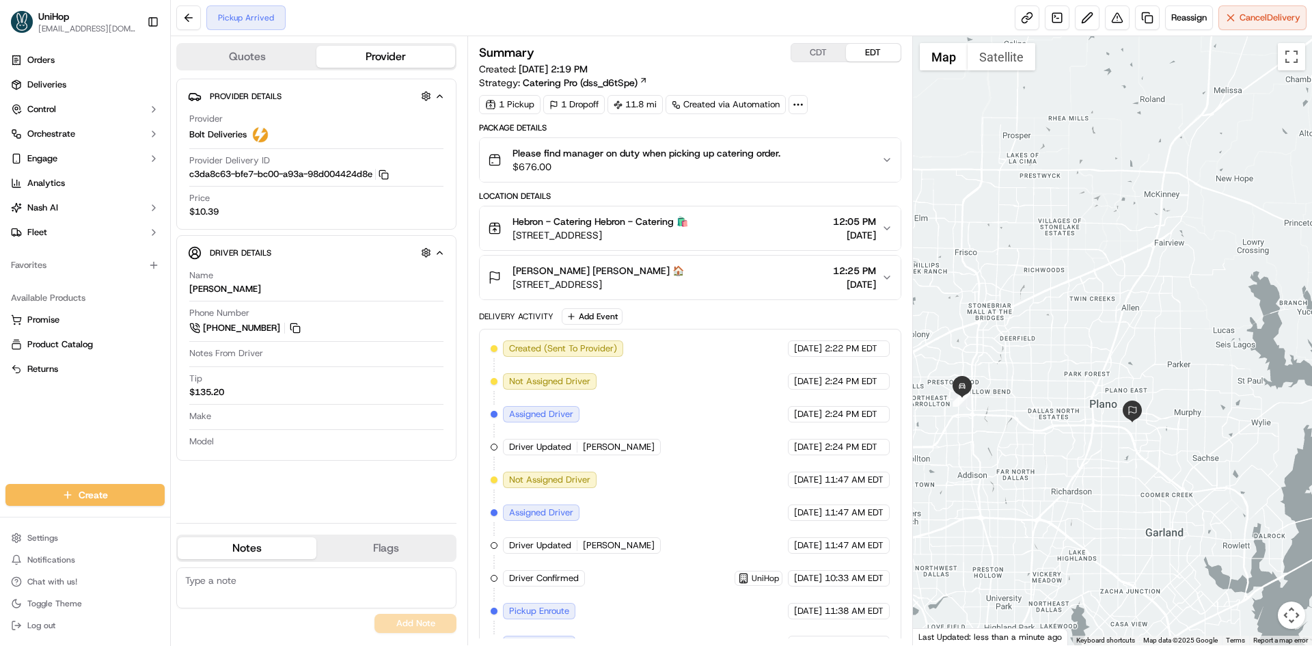
drag, startPoint x: 984, startPoint y: 275, endPoint x: 1025, endPoint y: 264, distance: 41.8
click at [1034, 271] on div at bounding box center [1113, 340] width 400 height 609
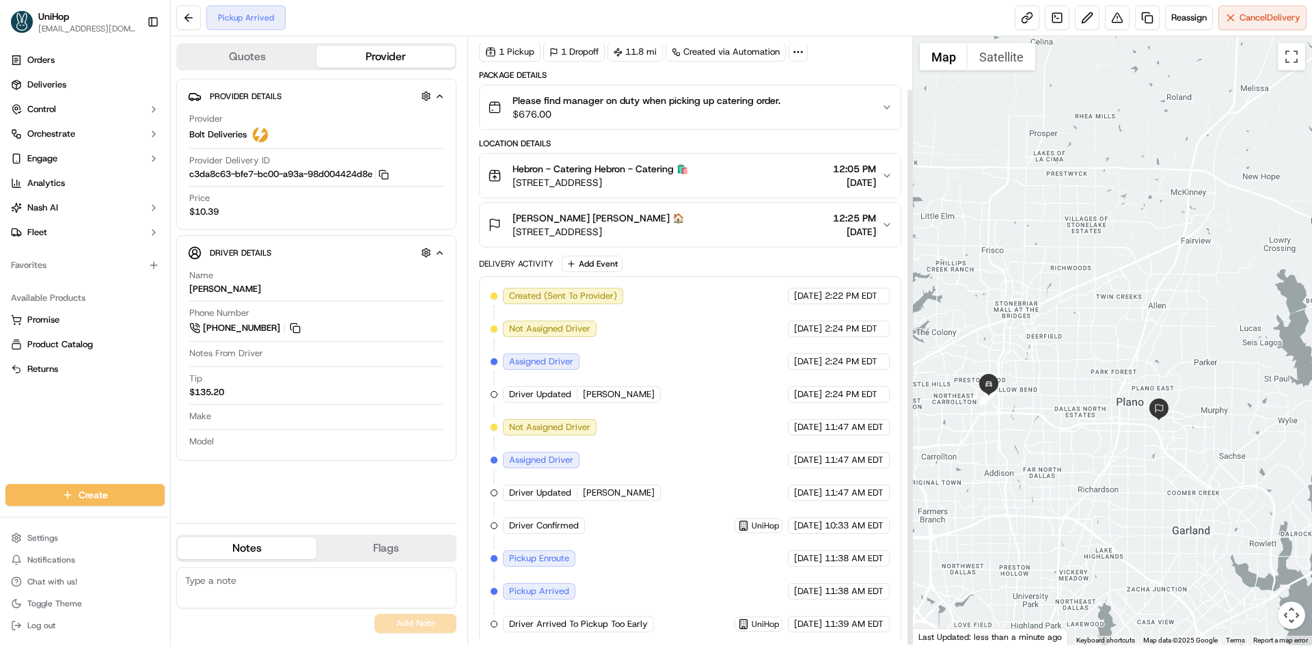
scroll to position [58, 0]
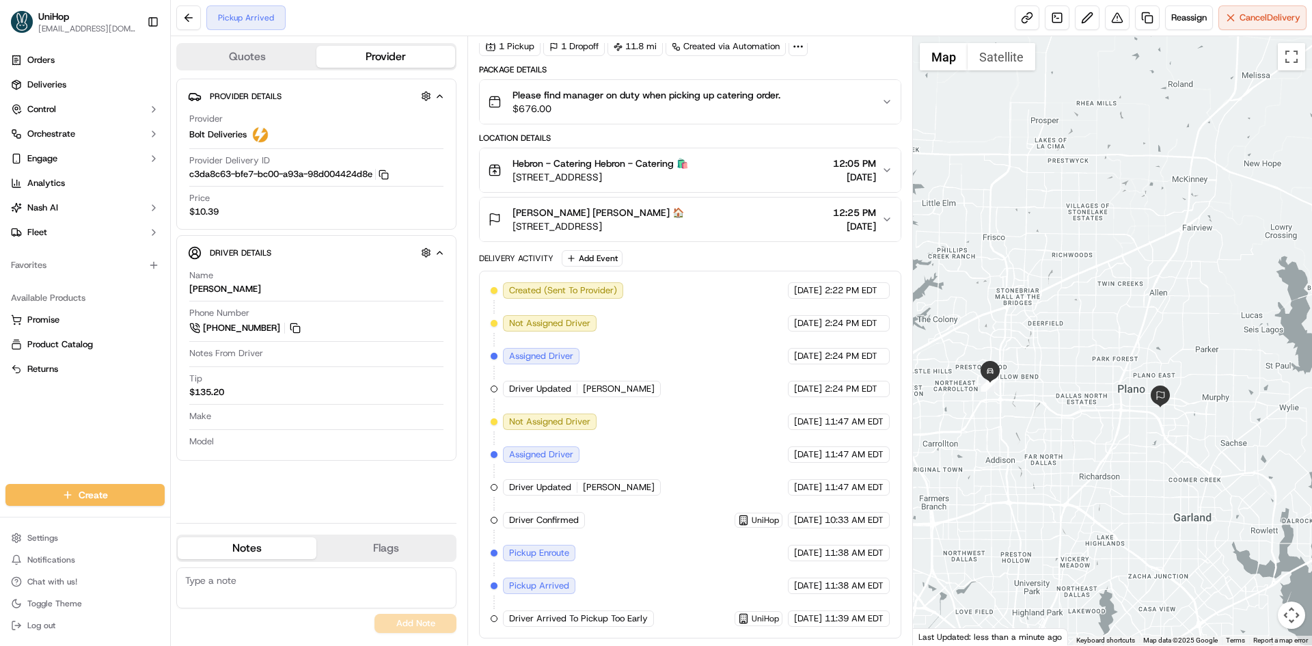
drag, startPoint x: 1040, startPoint y: 303, endPoint x: 1038, endPoint y: 258, distance: 44.4
click at [1039, 259] on div at bounding box center [1113, 340] width 400 height 609
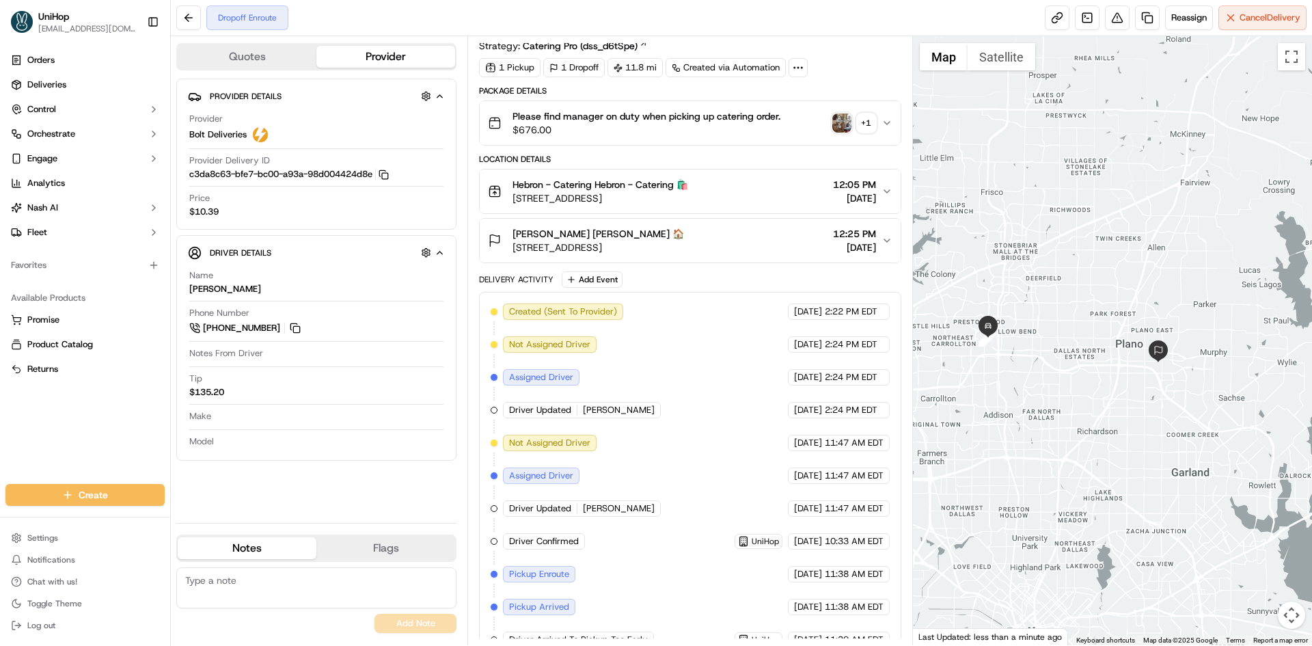
scroll to position [124, 0]
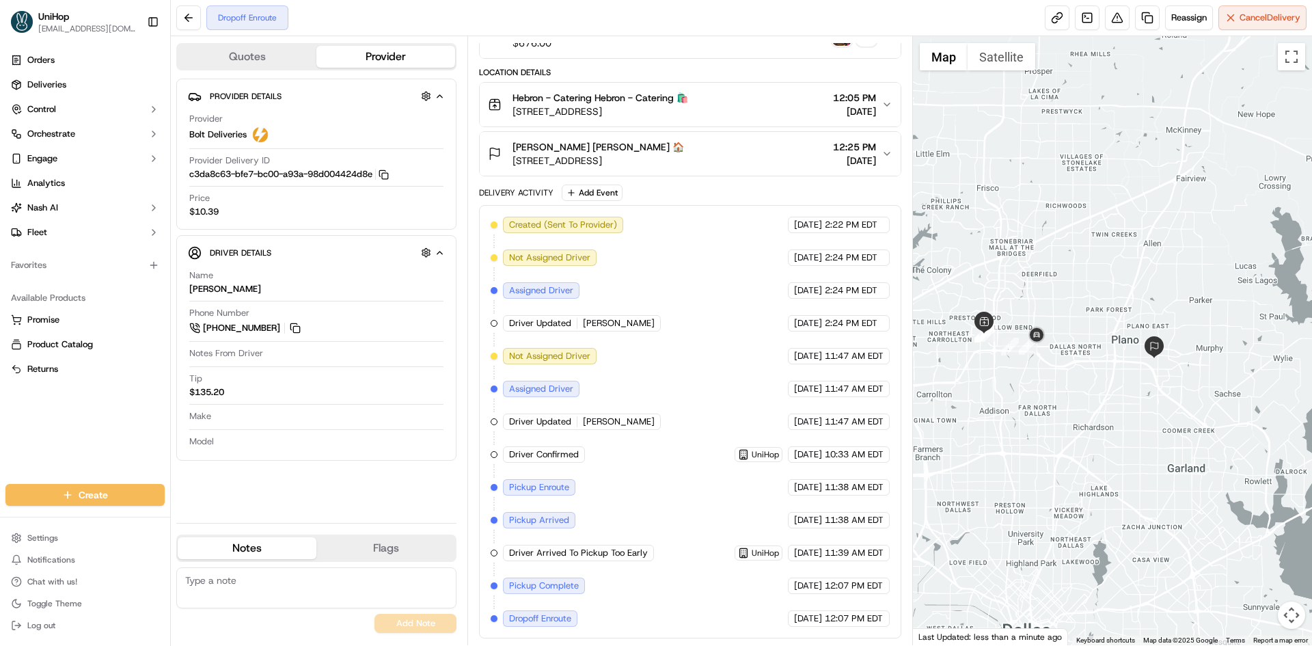
click at [1021, 393] on div at bounding box center [1113, 340] width 400 height 609
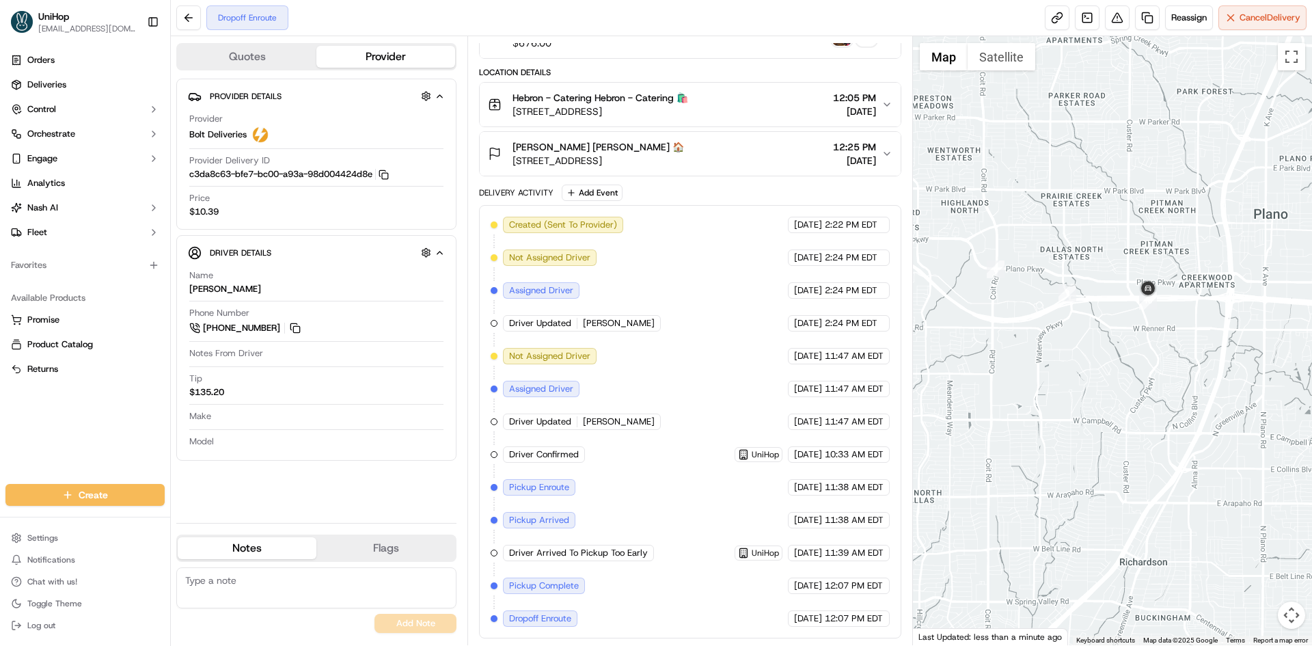
drag, startPoint x: 1176, startPoint y: 372, endPoint x: 1060, endPoint y: 380, distance: 116.4
click at [1057, 385] on div at bounding box center [1113, 340] width 400 height 609
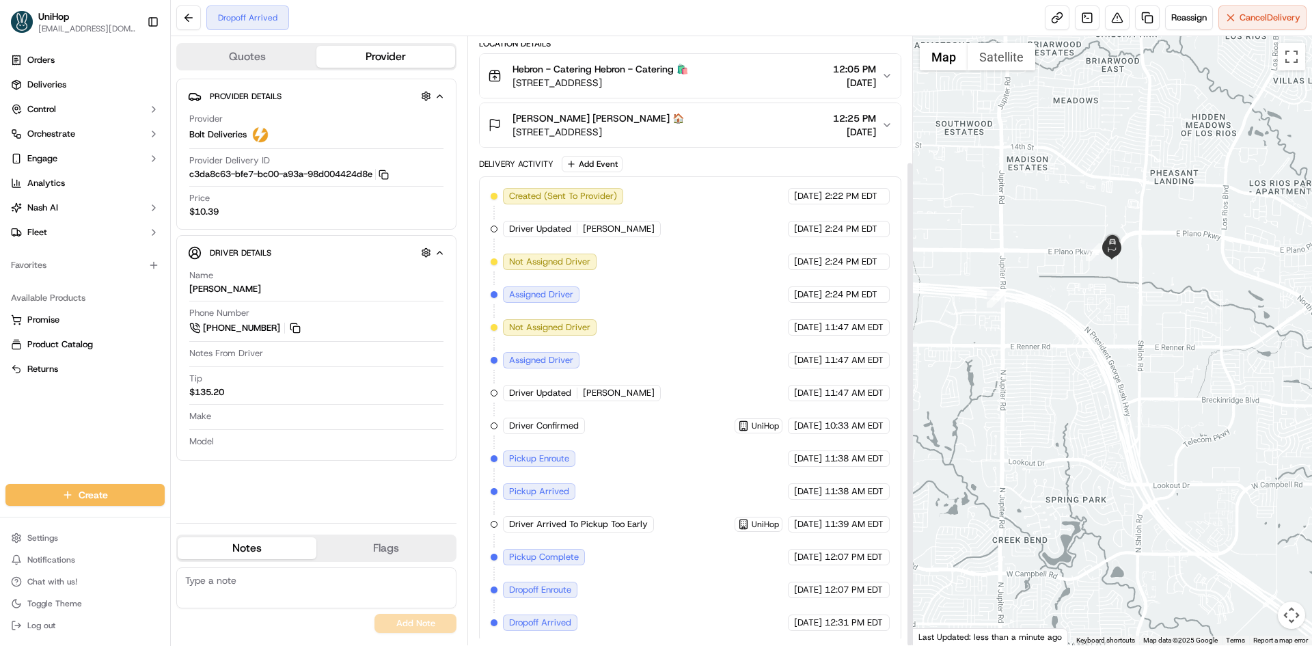
scroll to position [156, 0]
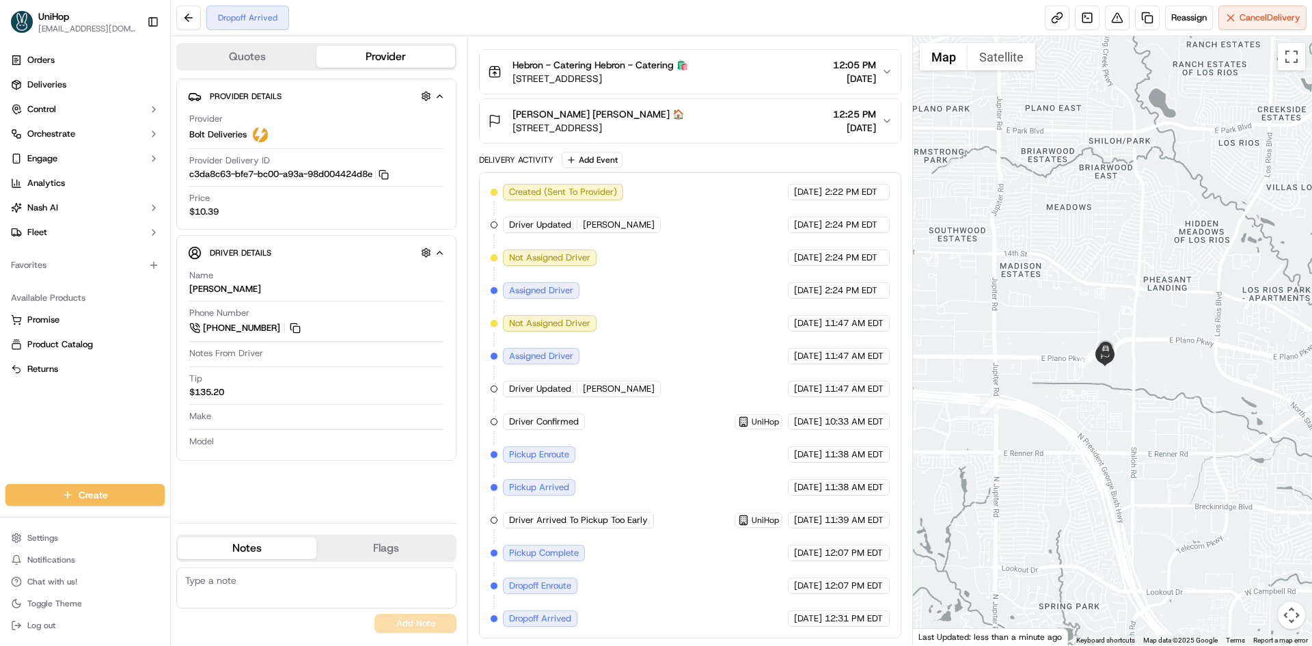
drag, startPoint x: 1025, startPoint y: 297, endPoint x: 1016, endPoint y: 394, distance: 97.3
click at [1016, 394] on div at bounding box center [1113, 340] width 400 height 609
click at [723, 124] on div "Meredith Krueger Meredith Krueger 🏠 3100 E Plano Pkwy, Plano, TX 75074, USA 12:…" at bounding box center [684, 120] width 393 height 27
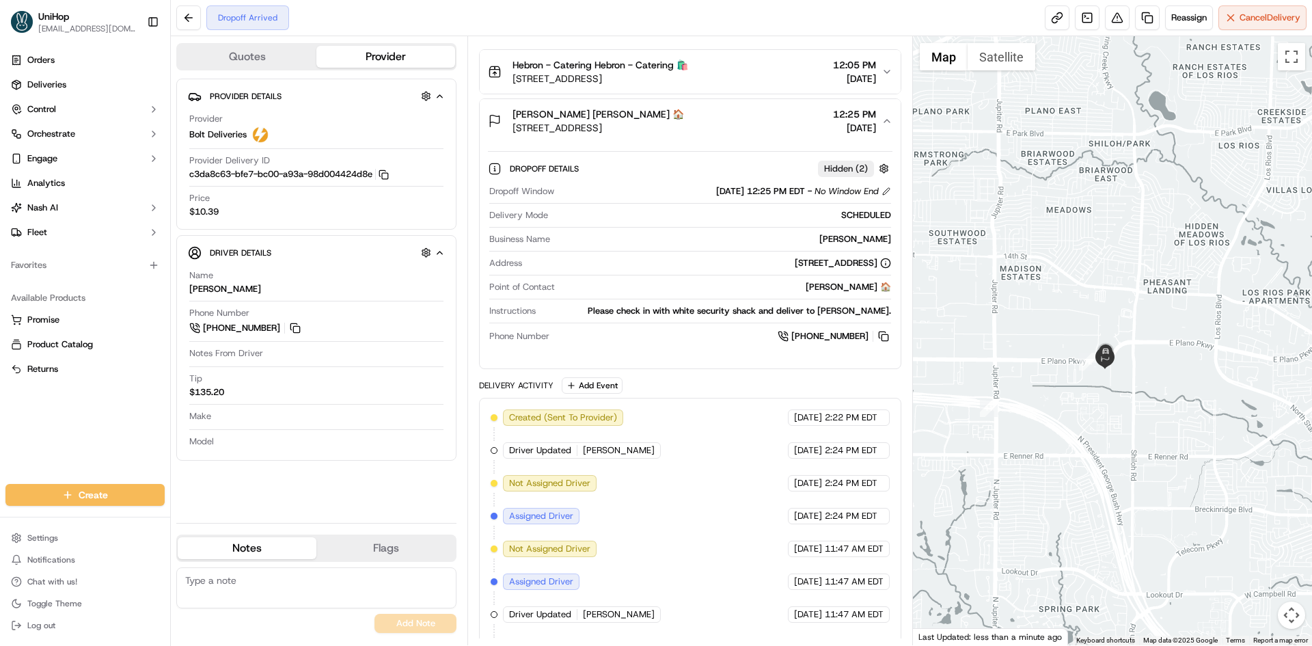
click at [723, 124] on div "Meredith Krueger Meredith Krueger 🏠 3100 E Plano Pkwy, Plano, TX 75074, USA 12:…" at bounding box center [684, 120] width 393 height 27
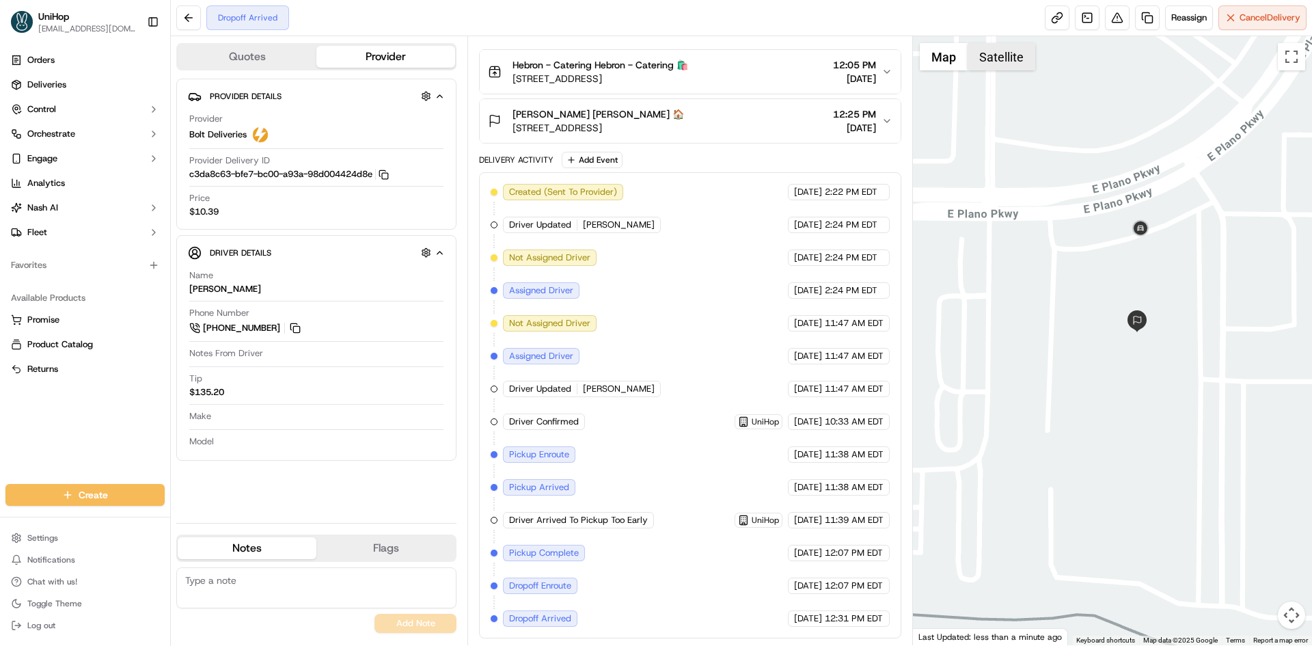
click at [1010, 61] on button "Satellite" at bounding box center [1001, 56] width 68 height 27
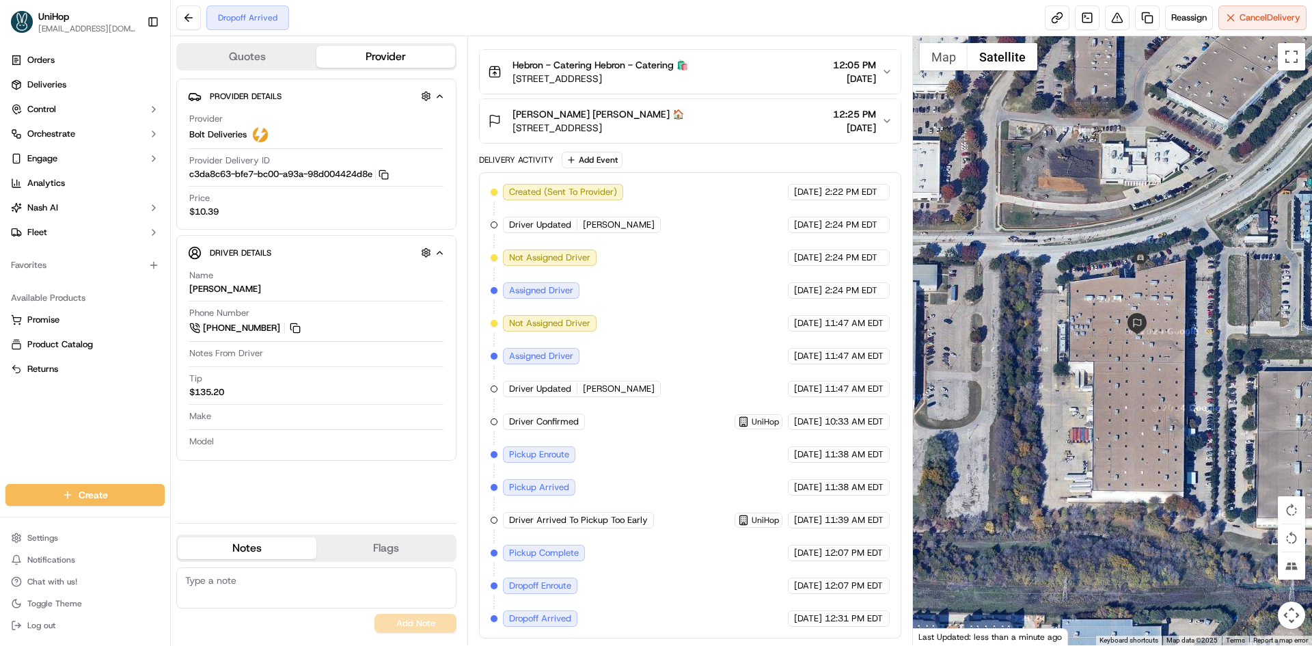
click at [923, 71] on div at bounding box center [1113, 340] width 400 height 609
click at [949, 59] on button "Map" at bounding box center [943, 56] width 48 height 27
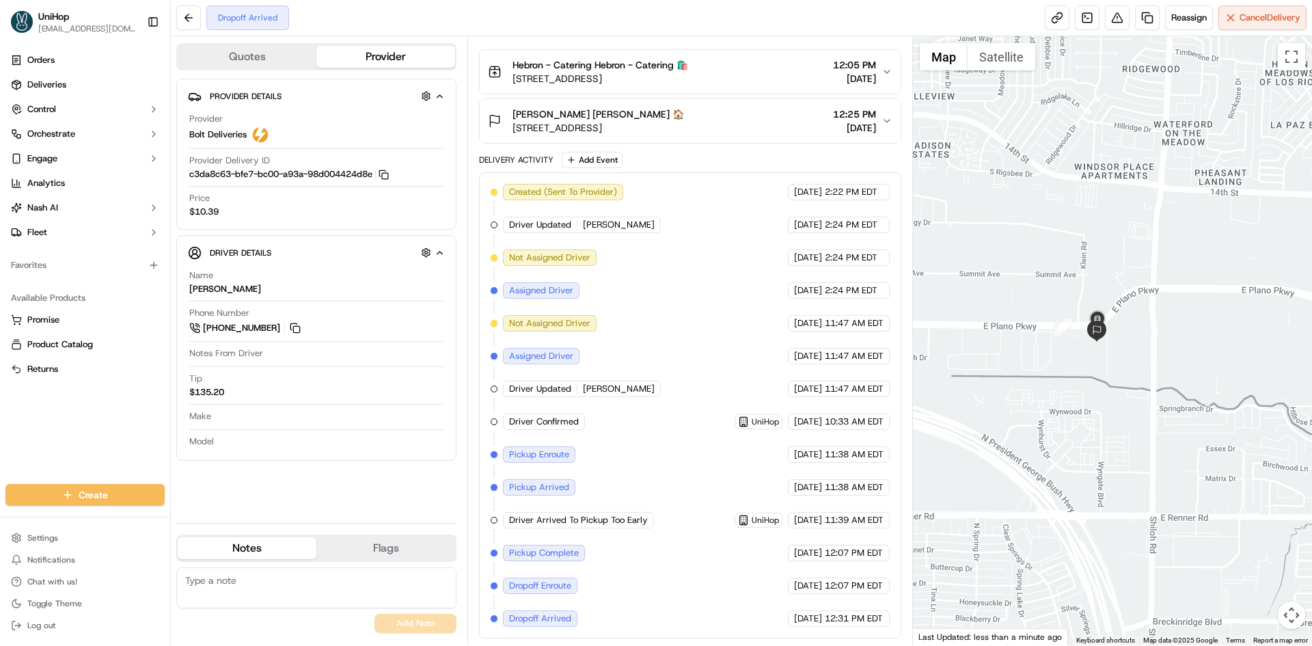
drag, startPoint x: 1192, startPoint y: 356, endPoint x: 1129, endPoint y: 368, distance: 64.7
click at [1129, 368] on div at bounding box center [1113, 340] width 400 height 609
click at [71, 432] on div "Orders Deliveries Control Orchestrate Engage Analytics Nash AI Fleet Favorites …" at bounding box center [85, 258] width 170 height 429
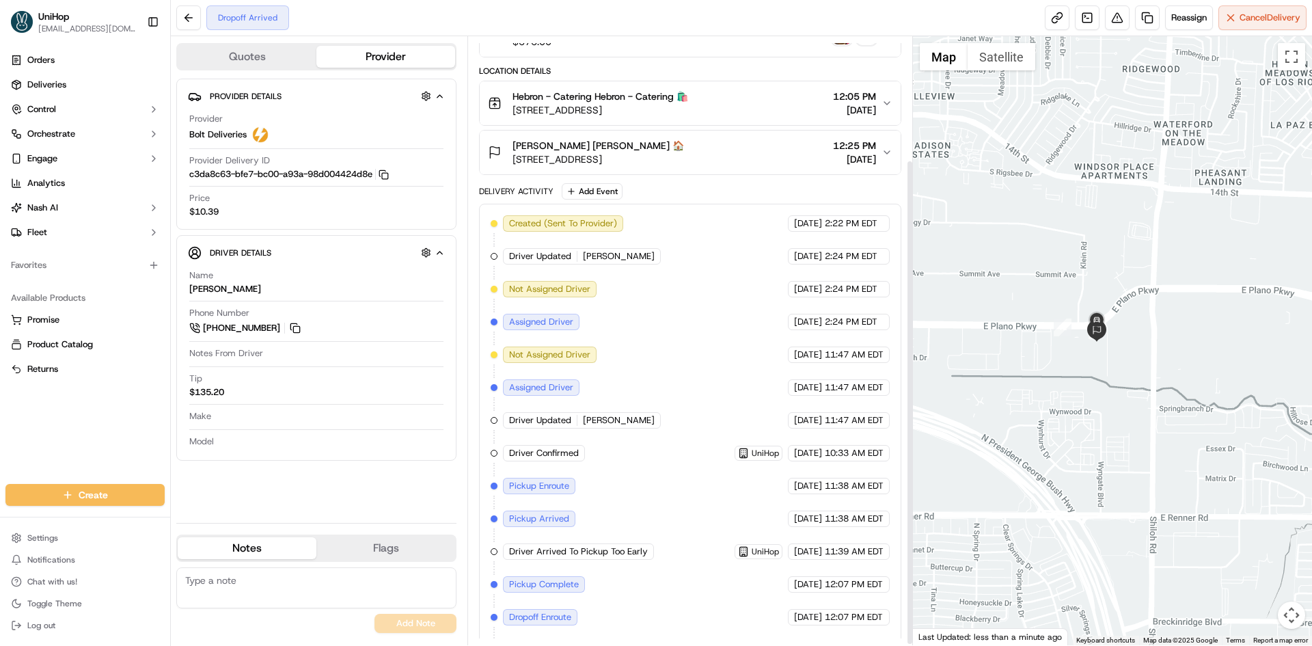
scroll to position [88, 0]
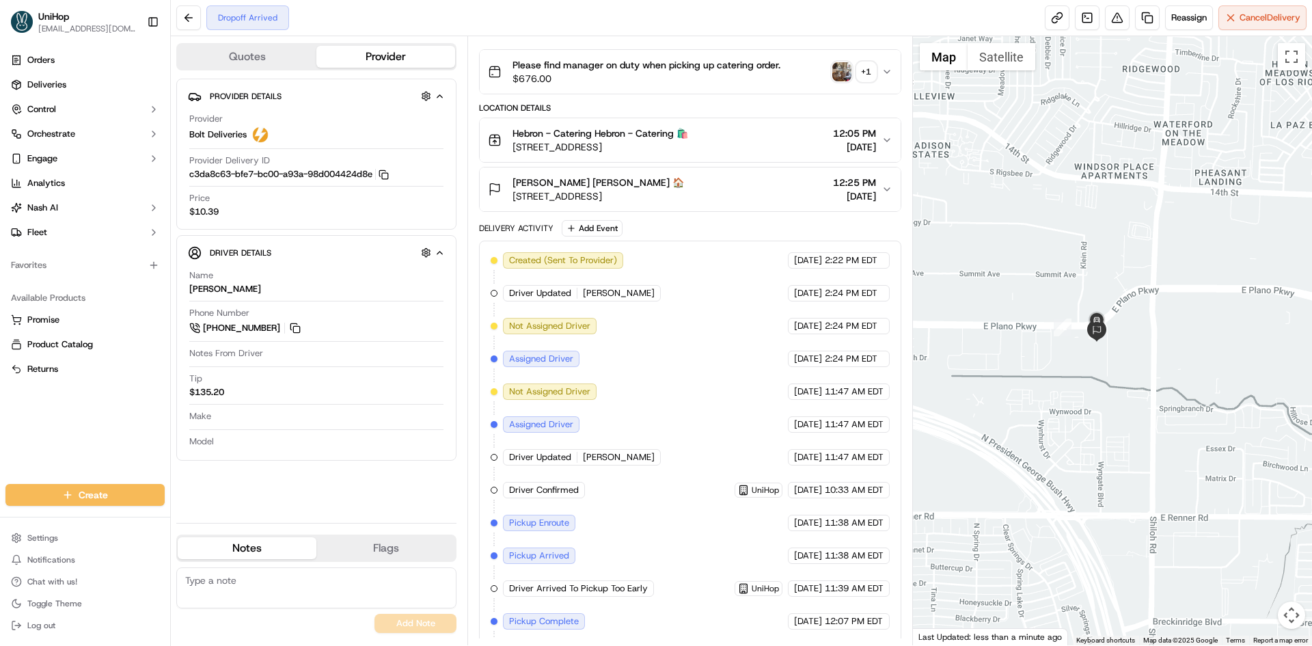
click at [848, 72] on img "button" at bounding box center [841, 71] width 19 height 19
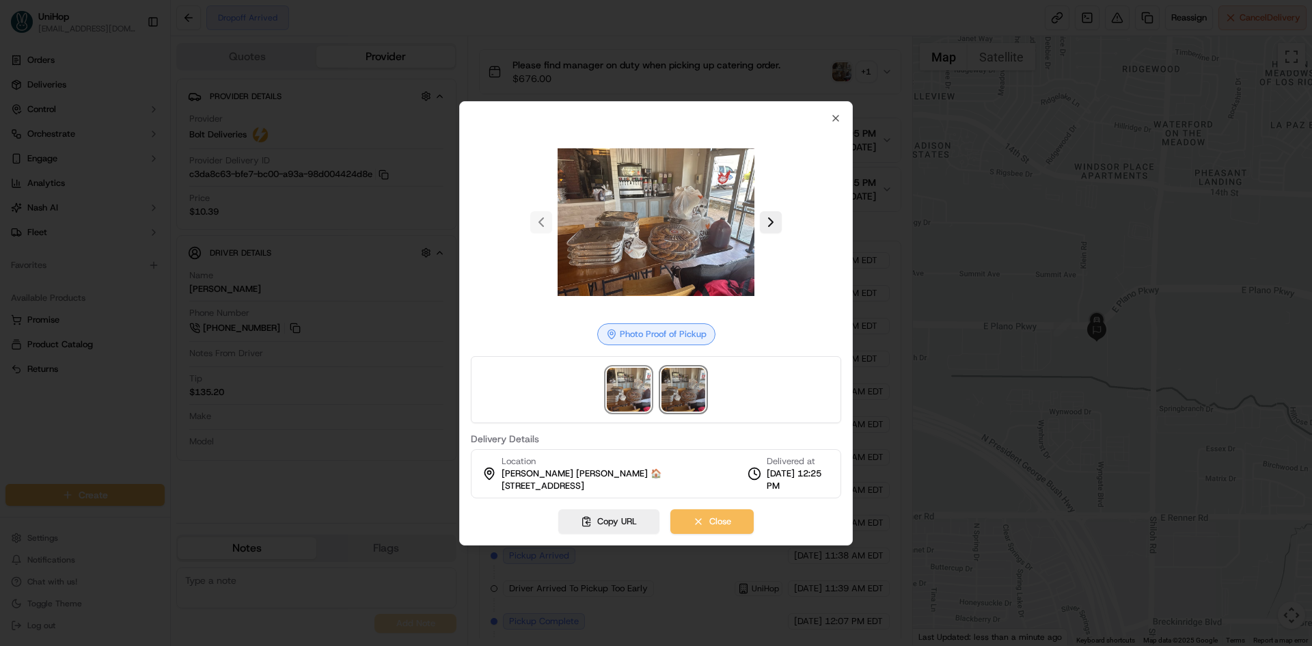
click at [698, 387] on img at bounding box center [683, 390] width 44 height 44
click at [637, 387] on img at bounding box center [629, 390] width 44 height 44
click at [700, 390] on img at bounding box center [683, 390] width 44 height 44
click at [651, 388] on div at bounding box center [656, 389] width 370 height 67
click at [687, 387] on img at bounding box center [683, 390] width 44 height 44
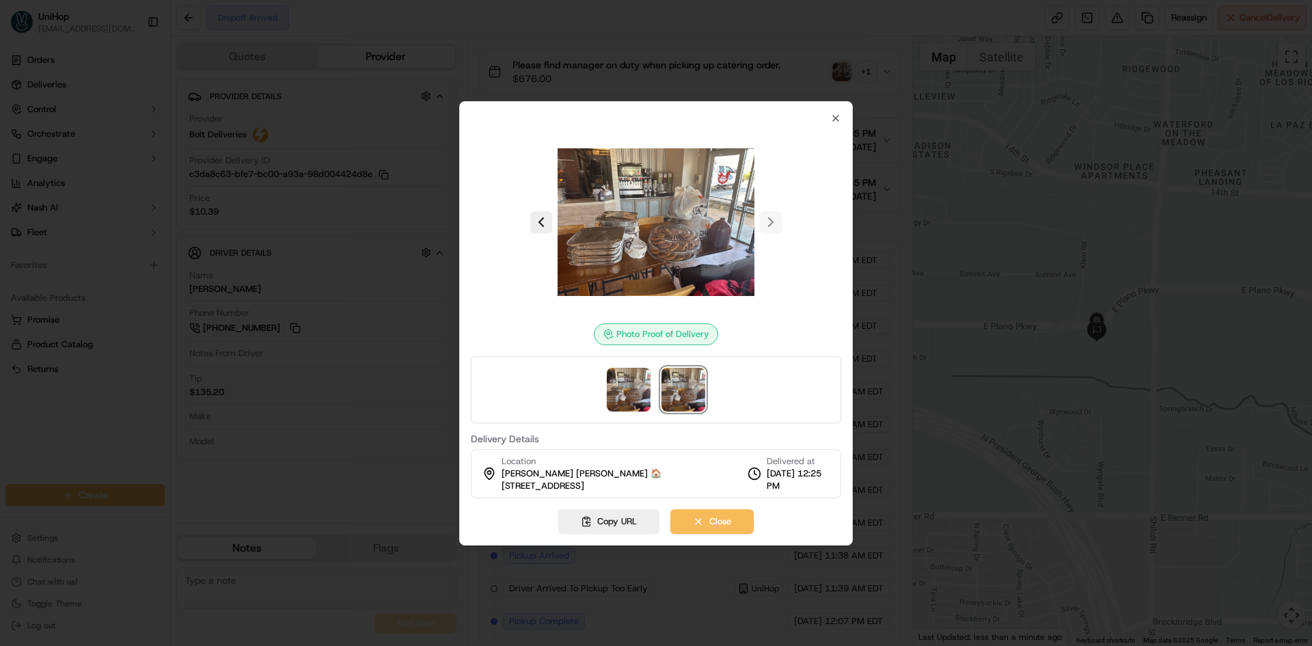
click at [656, 387] on div at bounding box center [656, 389] width 370 height 67
click at [695, 387] on img at bounding box center [683, 390] width 44 height 44
click at [646, 383] on img at bounding box center [629, 390] width 44 height 44
click at [689, 385] on img at bounding box center [683, 390] width 44 height 44
click at [647, 390] on img at bounding box center [629, 390] width 44 height 44
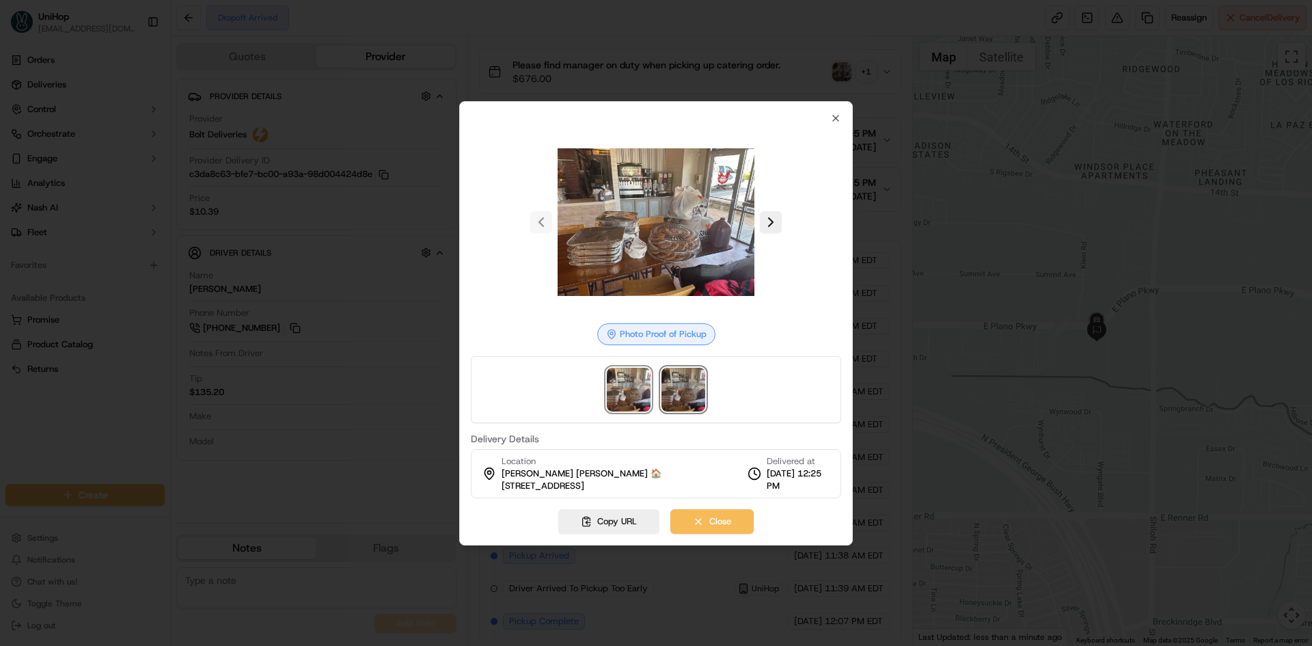
click at [696, 387] on img at bounding box center [683, 390] width 44 height 44
click at [628, 386] on img at bounding box center [629, 390] width 44 height 44
click at [705, 396] on div at bounding box center [656, 389] width 370 height 67
click at [704, 396] on img at bounding box center [683, 390] width 44 height 44
click at [639, 389] on img at bounding box center [629, 390] width 44 height 44
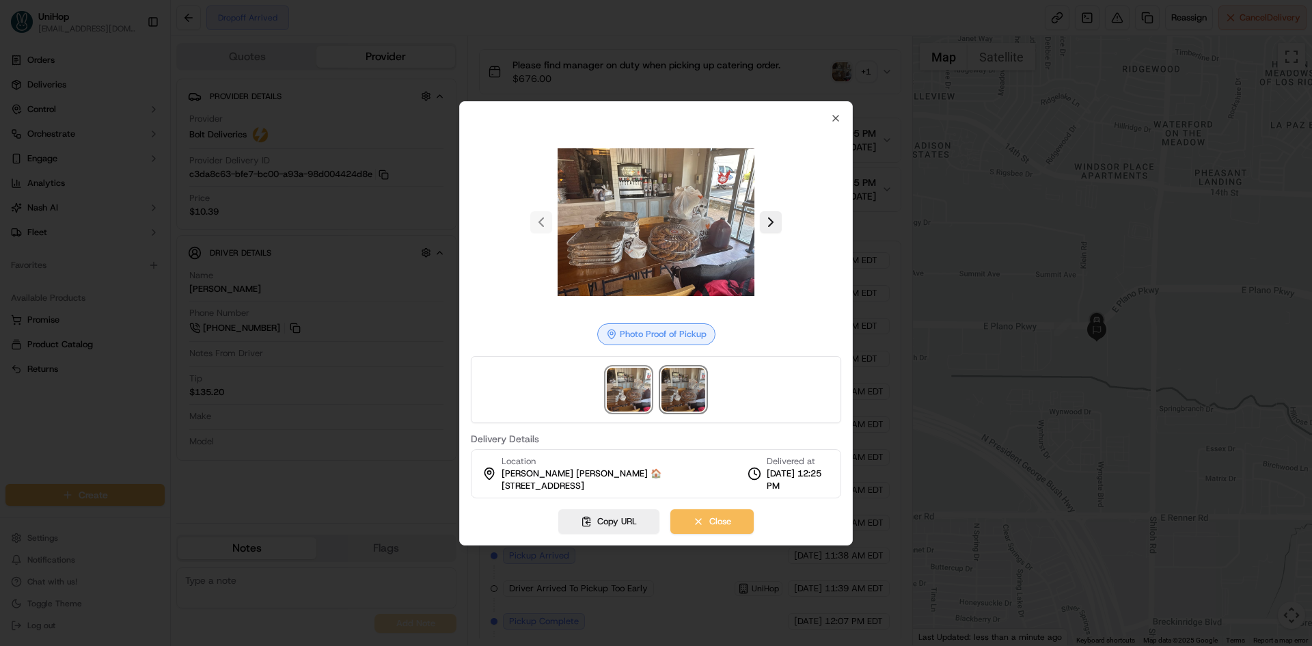
click at [673, 388] on img at bounding box center [683, 390] width 44 height 44
click at [622, 387] on img at bounding box center [629, 390] width 44 height 44
click at [834, 120] on icon "button" at bounding box center [835, 117] width 5 height 5
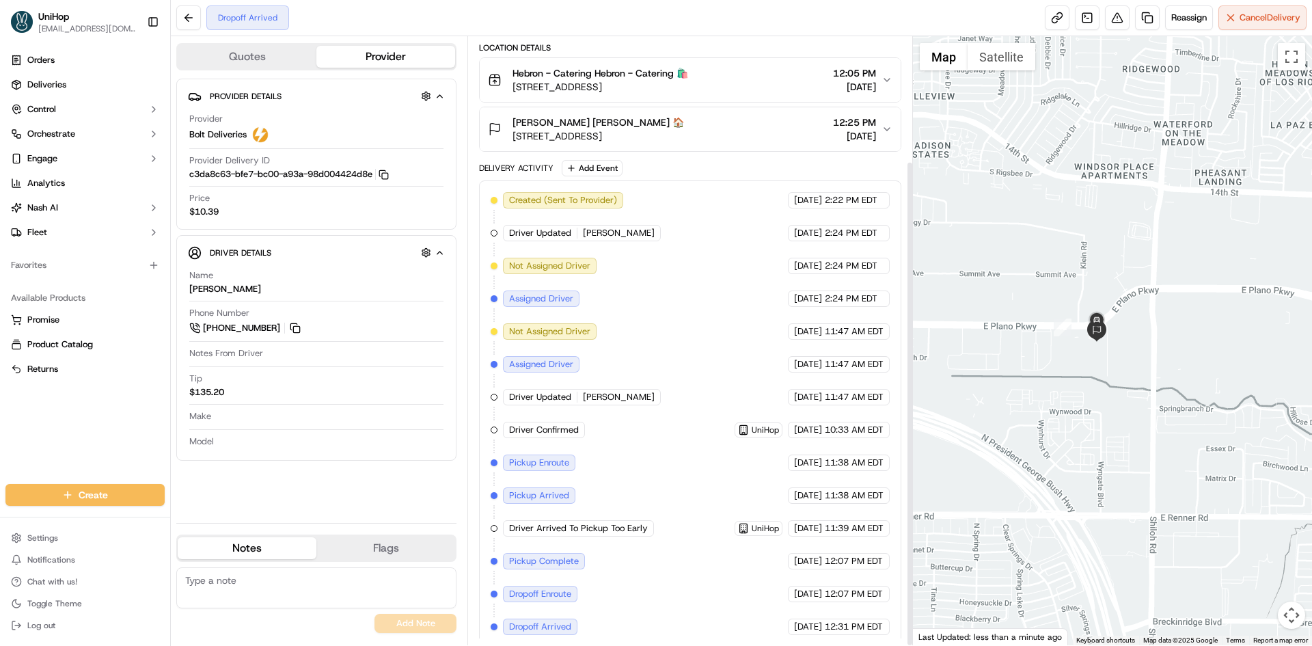
scroll to position [156, 0]
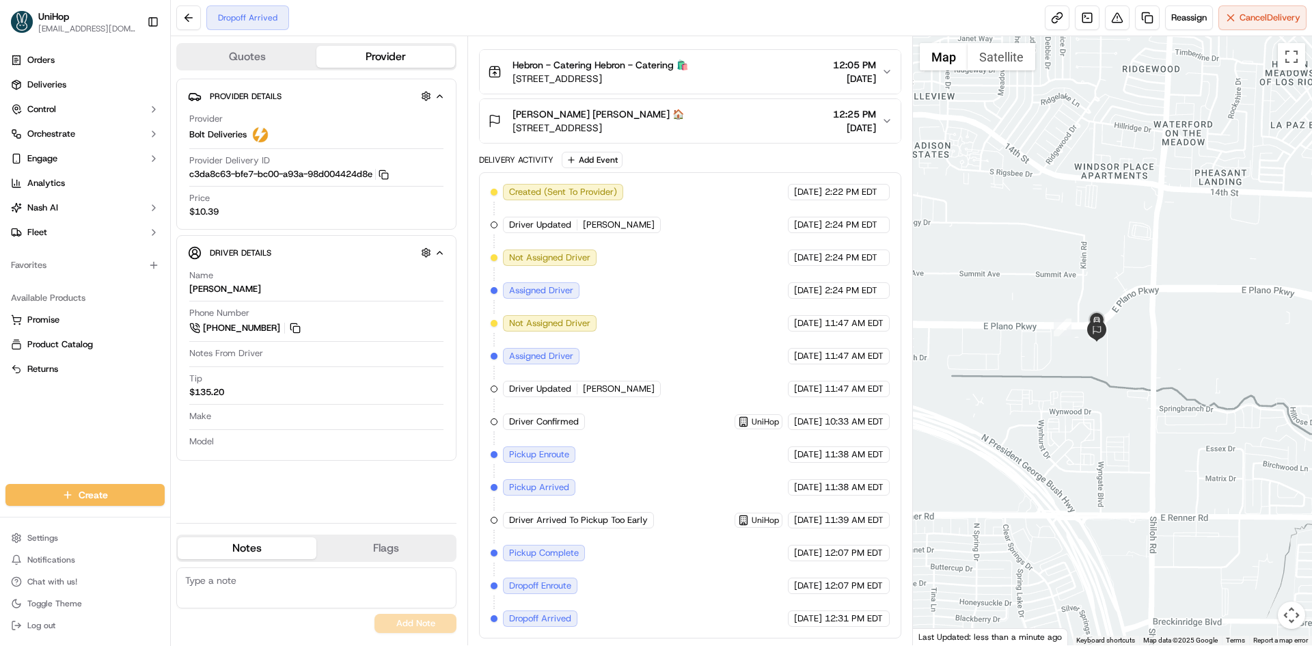
click at [111, 447] on div "Orders Deliveries Control Orchestrate Engage Analytics Nash AI Fleet Favorites …" at bounding box center [85, 258] width 170 height 429
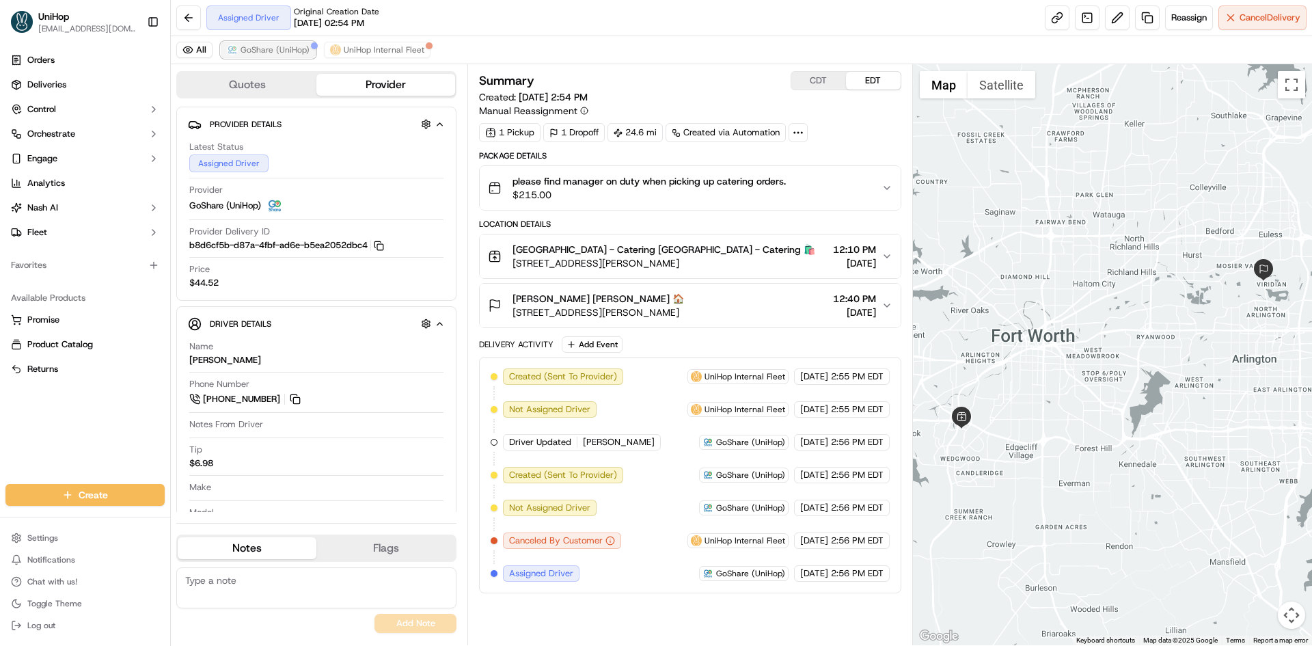
click at [279, 49] on span "GoShare (UniHop)" at bounding box center [274, 49] width 69 height 11
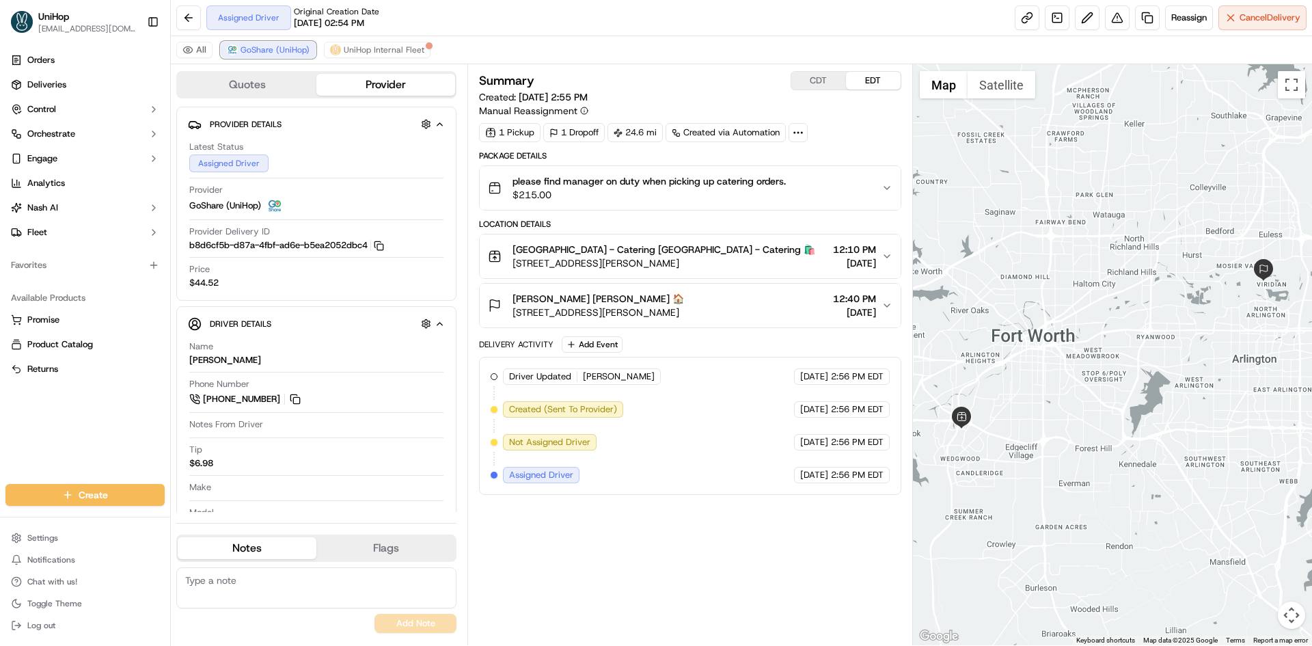
drag, startPoint x: 279, startPoint y: 49, endPoint x: 373, endPoint y: 72, distance: 96.4
click at [280, 49] on span "GoShare (UniHop)" at bounding box center [274, 49] width 69 height 11
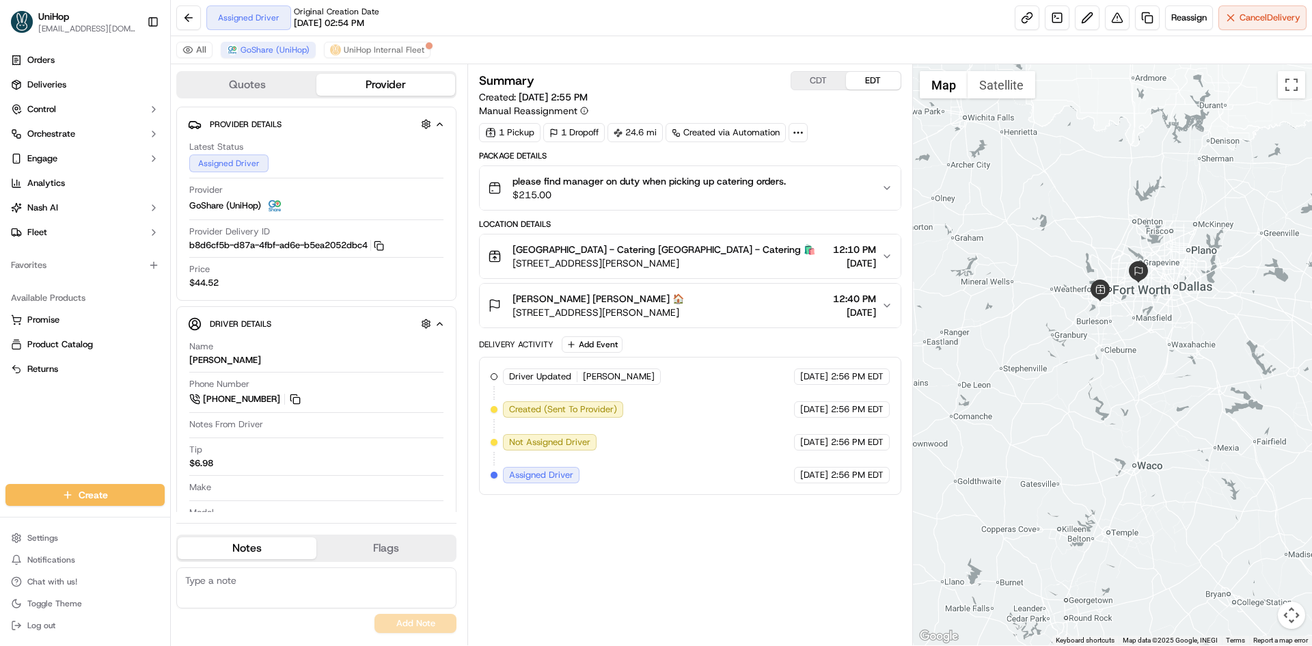
drag, startPoint x: 1069, startPoint y: 187, endPoint x: 1092, endPoint y: 258, distance: 73.9
click at [1092, 256] on div at bounding box center [1113, 354] width 400 height 581
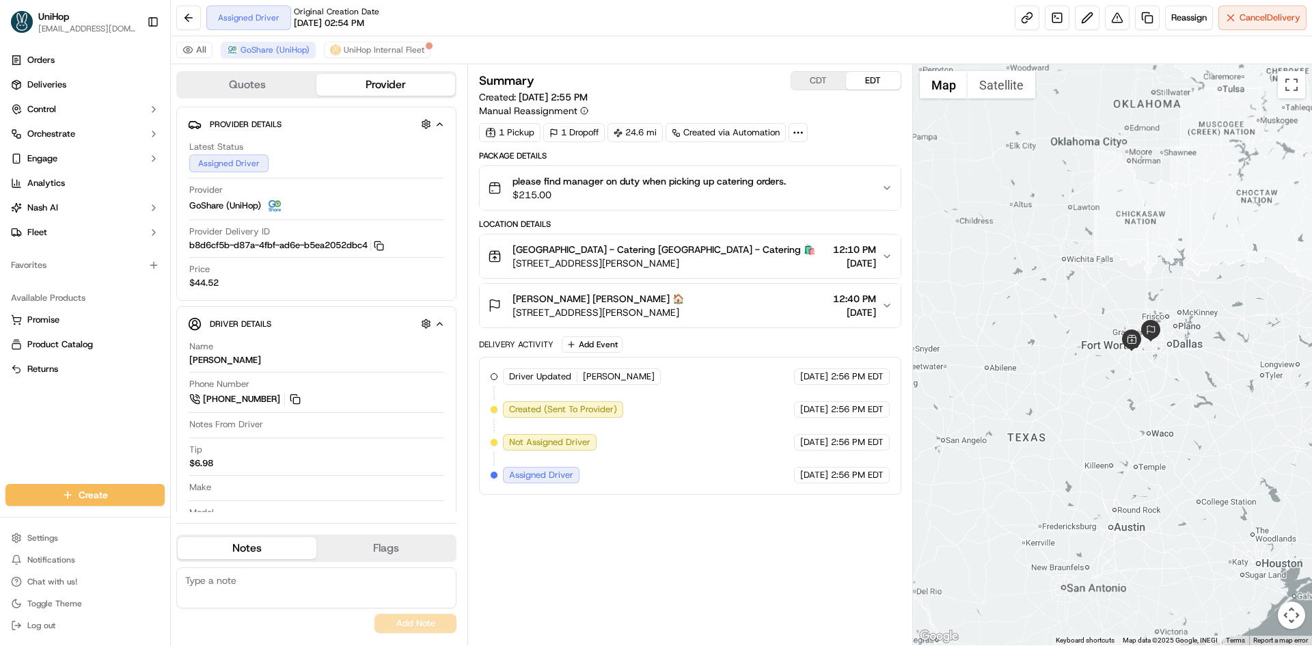
drag, startPoint x: 1088, startPoint y: 227, endPoint x: 1101, endPoint y: 226, distance: 13.1
click at [1101, 226] on div at bounding box center [1113, 354] width 400 height 581
click at [794, 310] on div "[PERSON_NAME] [PERSON_NAME] 🏠 [STREET_ADDRESS][PERSON_NAME] 12:40 PM [DATE]" at bounding box center [684, 305] width 393 height 27
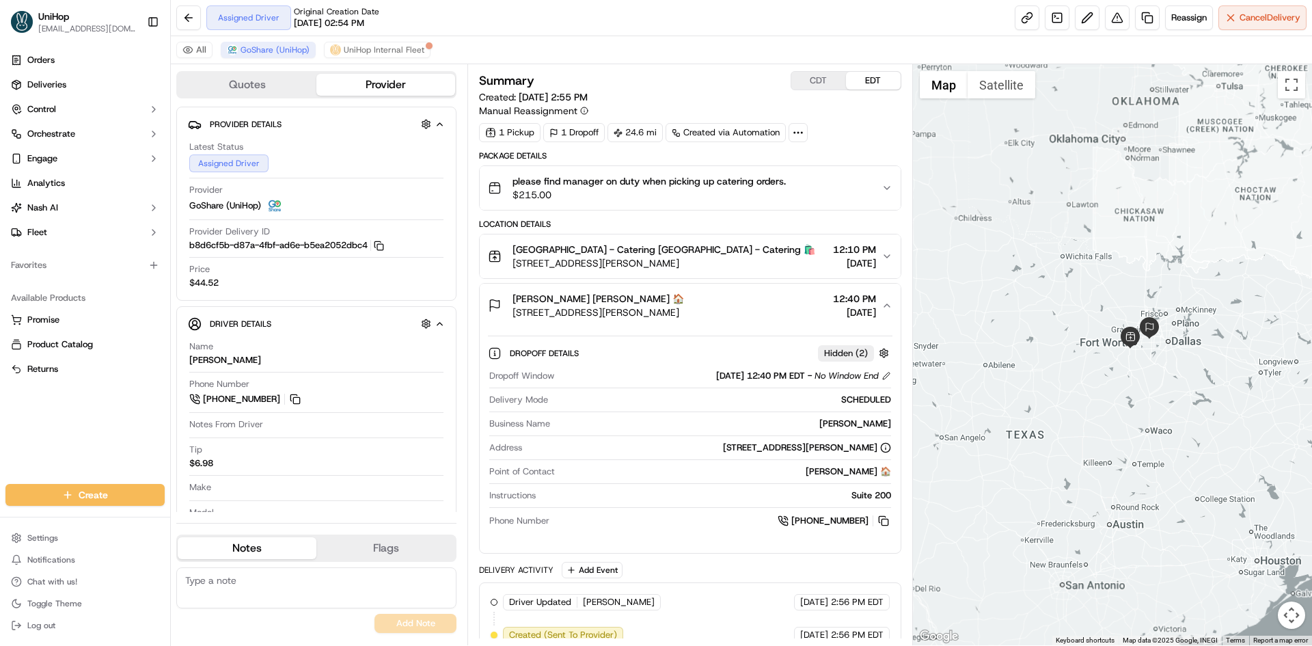
click at [794, 310] on div "[PERSON_NAME] [PERSON_NAME] 🏠 [STREET_ADDRESS][PERSON_NAME] 12:40 PM [DATE]" at bounding box center [684, 305] width 393 height 27
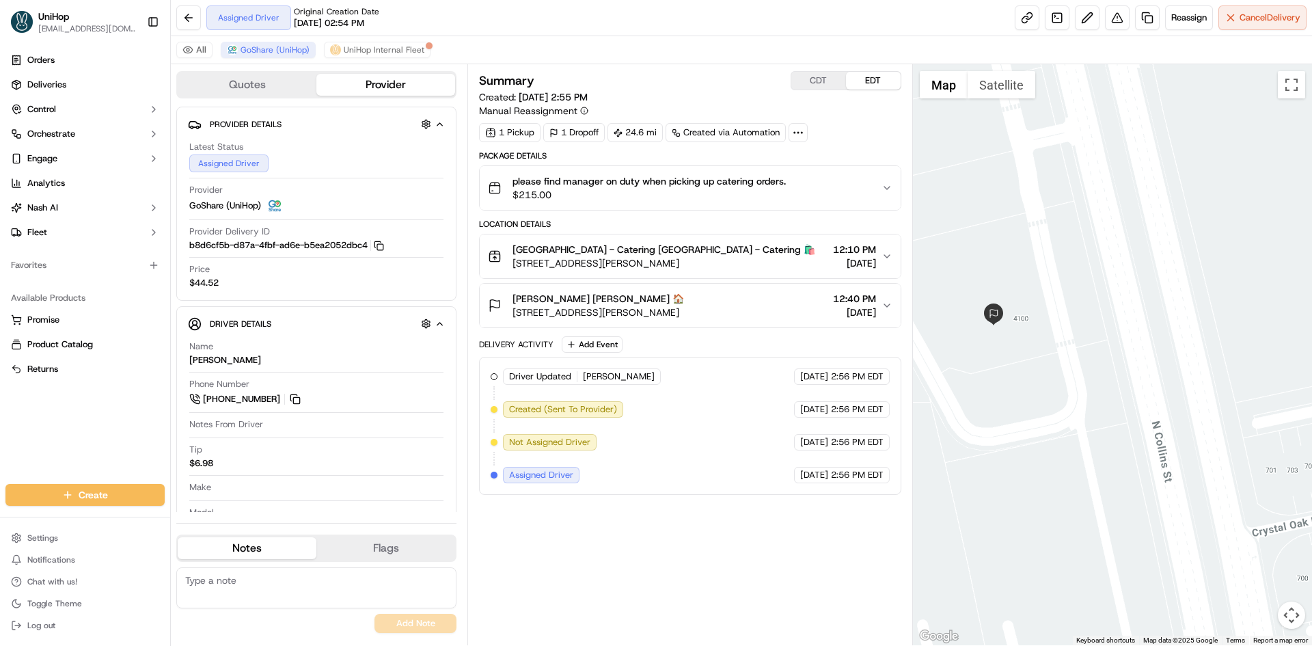
click at [991, 96] on button "Satellite" at bounding box center [1001, 84] width 68 height 27
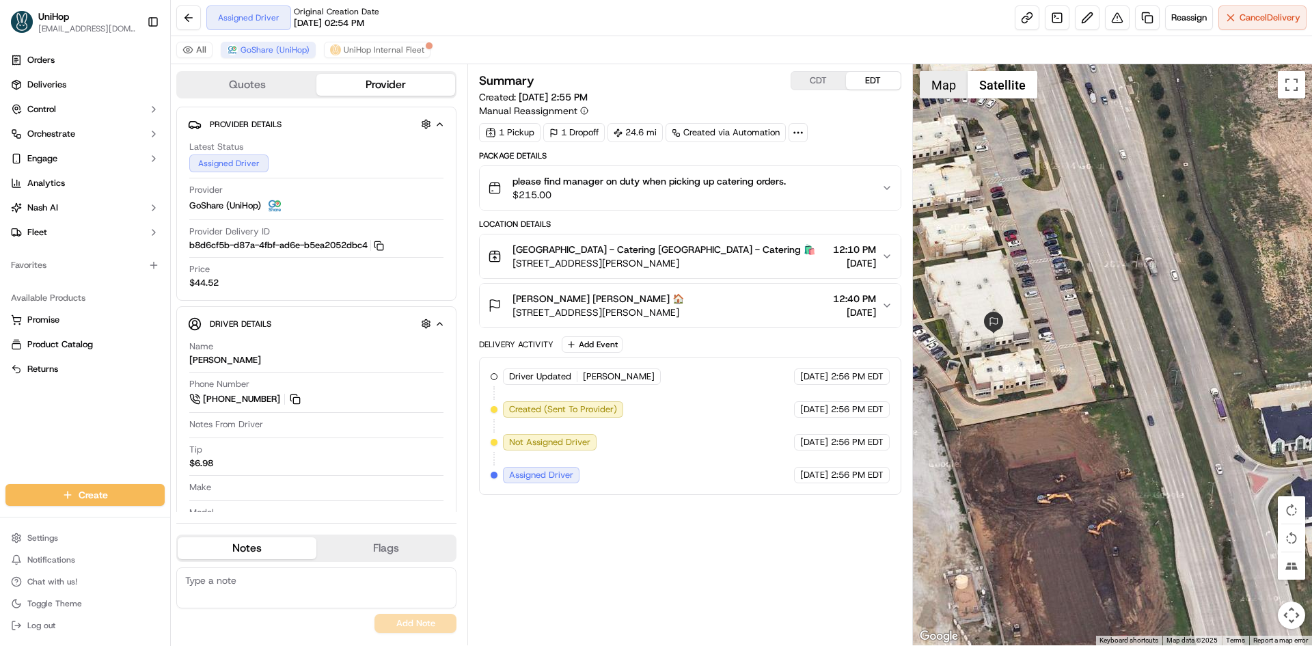
click at [954, 92] on button "Map" at bounding box center [943, 84] width 48 height 27
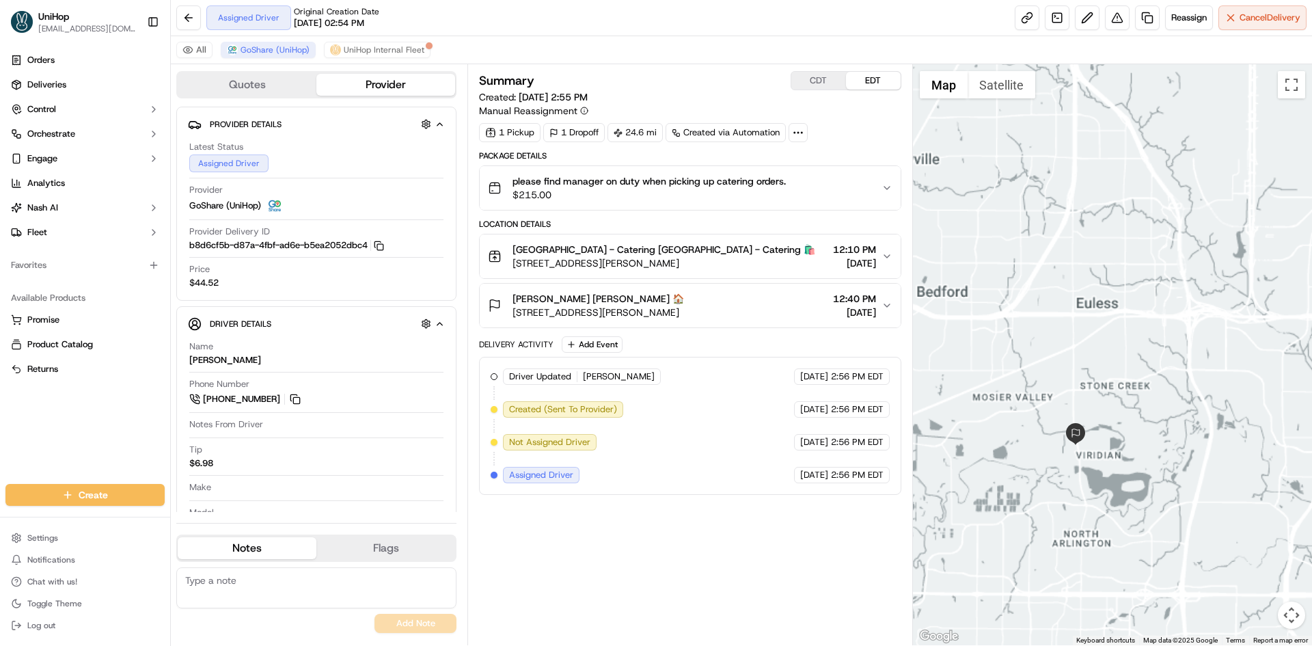
click at [1125, 453] on div at bounding box center [1113, 354] width 400 height 581
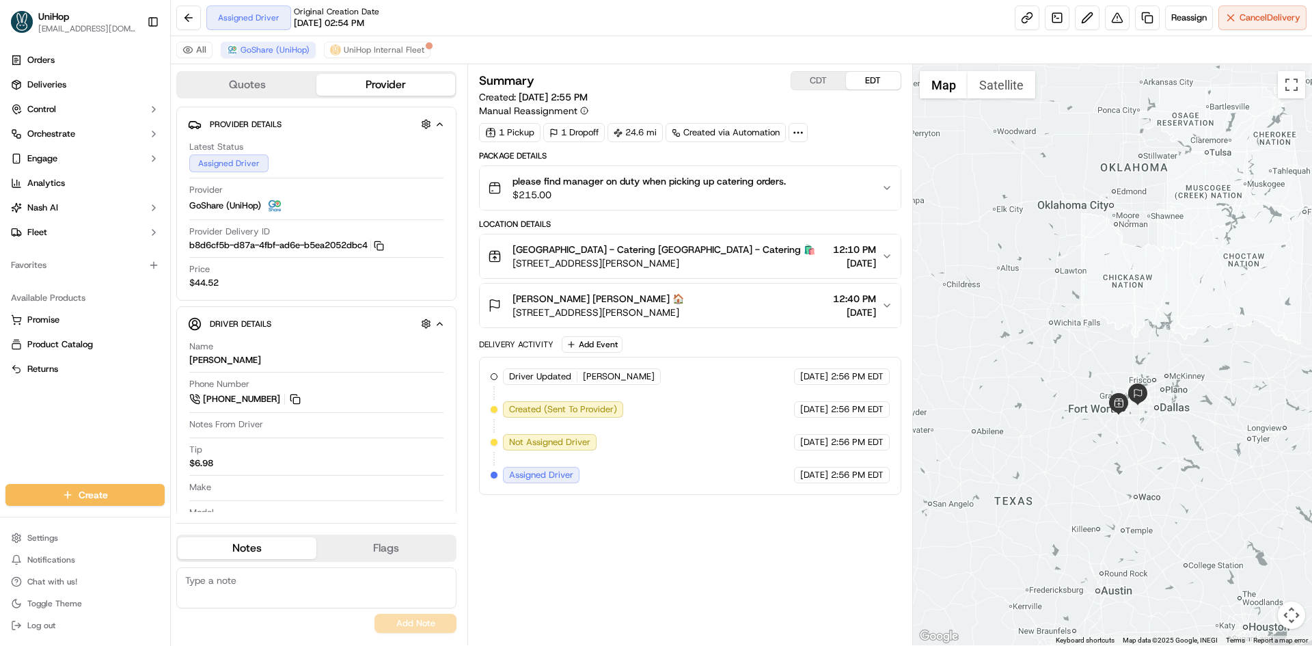
drag, startPoint x: 1171, startPoint y: 462, endPoint x: 1184, endPoint y: 460, distance: 13.1
click at [1184, 460] on div at bounding box center [1113, 354] width 400 height 581
click at [605, 347] on button "Add Event" at bounding box center [592, 344] width 61 height 16
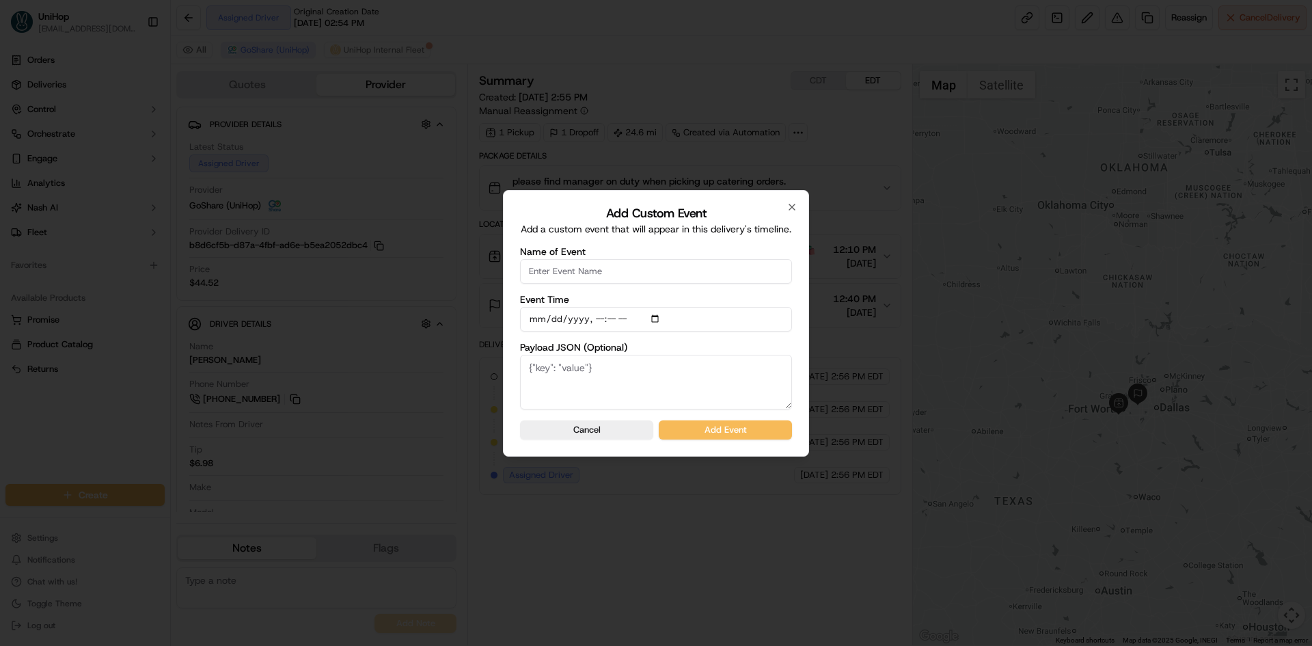
click at [637, 273] on input "Name of Event" at bounding box center [656, 271] width 272 height 25
type input "Driver Confirmed"
click at [656, 317] on input "Event Time" at bounding box center [656, 319] width 272 height 25
type input "[DATE]T10:17"
drag, startPoint x: 0, startPoint y: 417, endPoint x: 16, endPoint y: 417, distance: 15.7
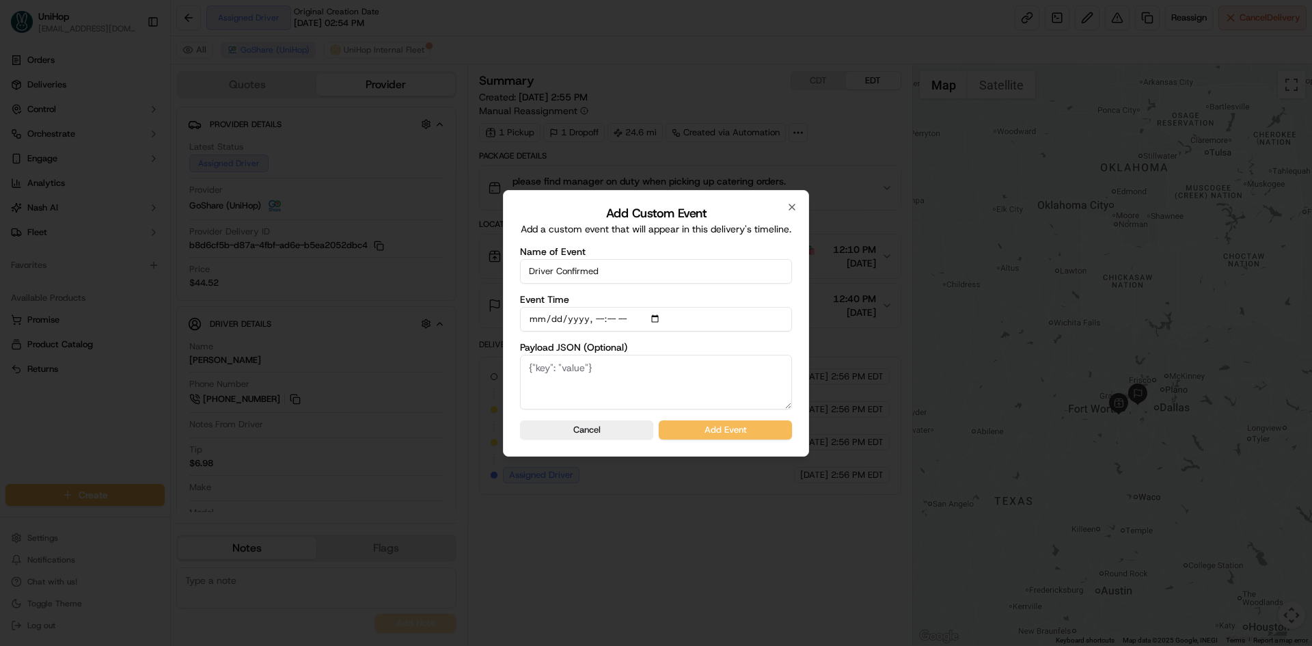
click at [5, 417] on div at bounding box center [656, 323] width 1312 height 646
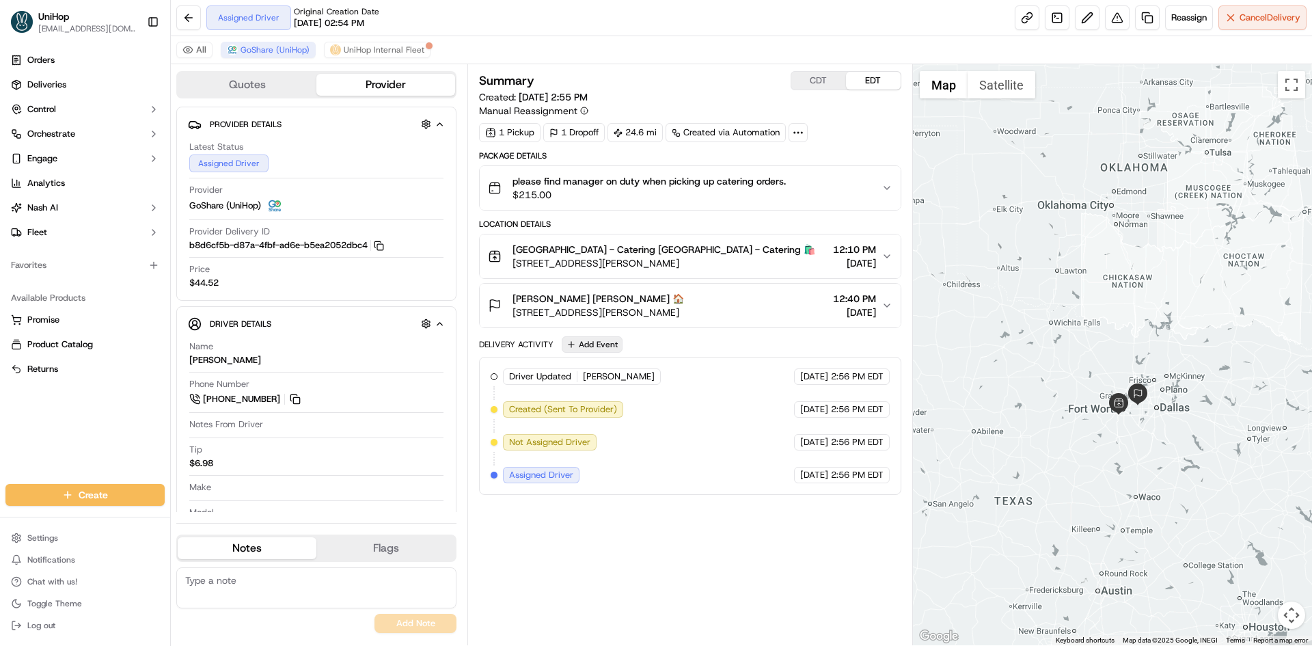
click at [596, 346] on button "Add Event" at bounding box center [592, 344] width 61 height 16
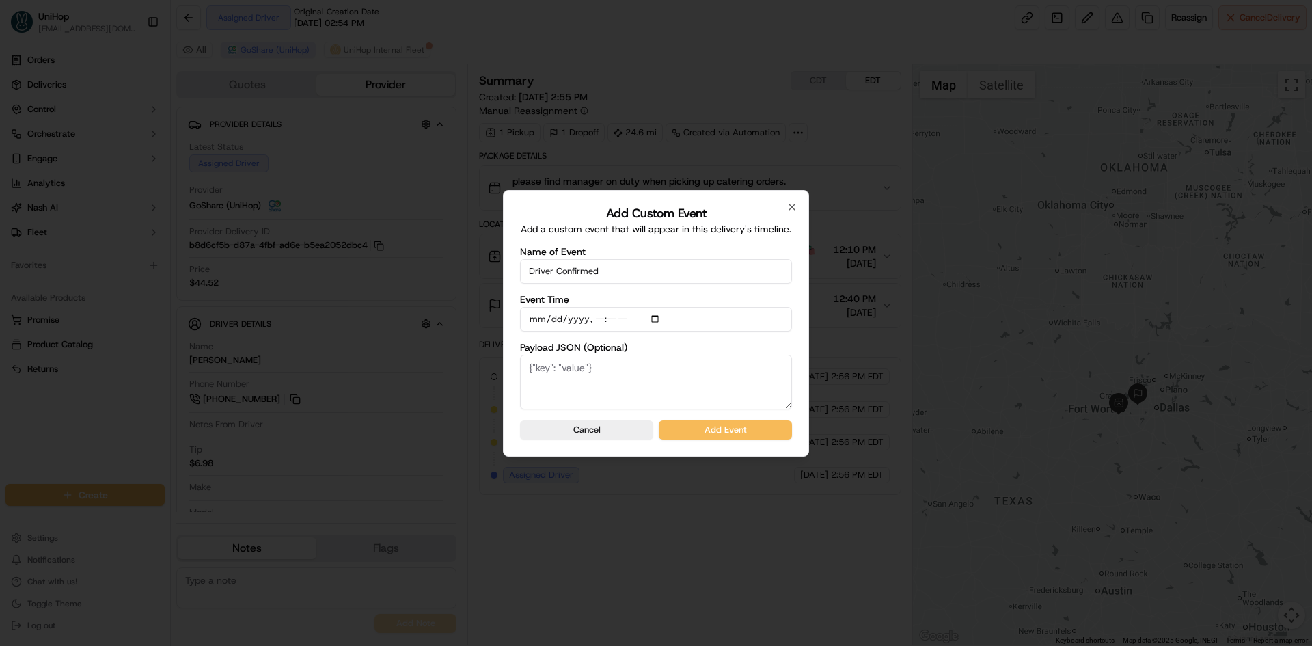
click at [661, 318] on input "Event Time" at bounding box center [656, 319] width 272 height 25
type input "[DATE]T10:16"
click at [794, 341] on div "Add Custom Event Add a custom event that will appear in this delivery's timelin…" at bounding box center [656, 323] width 306 height 266
drag, startPoint x: 743, startPoint y: 424, endPoint x: 769, endPoint y: 444, distance: 33.1
click at [743, 424] on button "Add Event" at bounding box center [725, 429] width 133 height 19
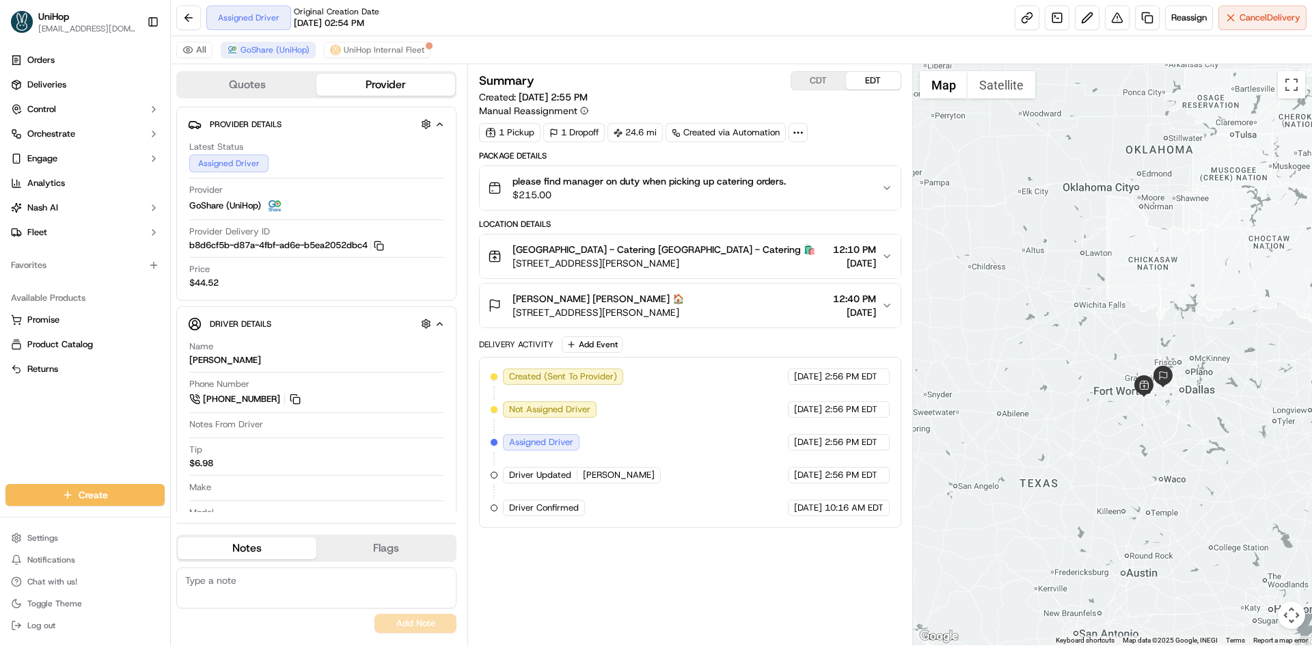
drag, startPoint x: 1059, startPoint y: 445, endPoint x: 1085, endPoint y: 426, distance: 32.8
click at [1085, 426] on div at bounding box center [1113, 354] width 400 height 581
click at [1072, 417] on div at bounding box center [1113, 354] width 400 height 581
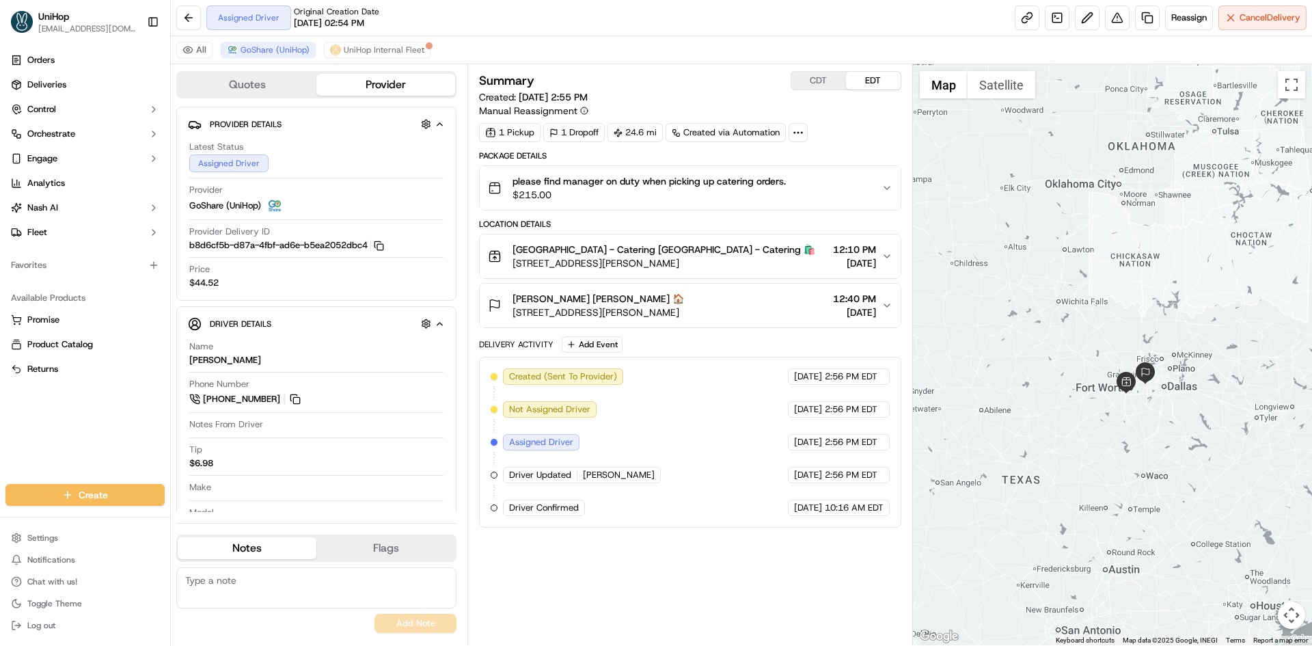
drag, startPoint x: 1133, startPoint y: 245, endPoint x: 1116, endPoint y: 246, distance: 17.8
click at [1116, 246] on div at bounding box center [1113, 354] width 400 height 581
click at [1066, 197] on div at bounding box center [1113, 354] width 400 height 581
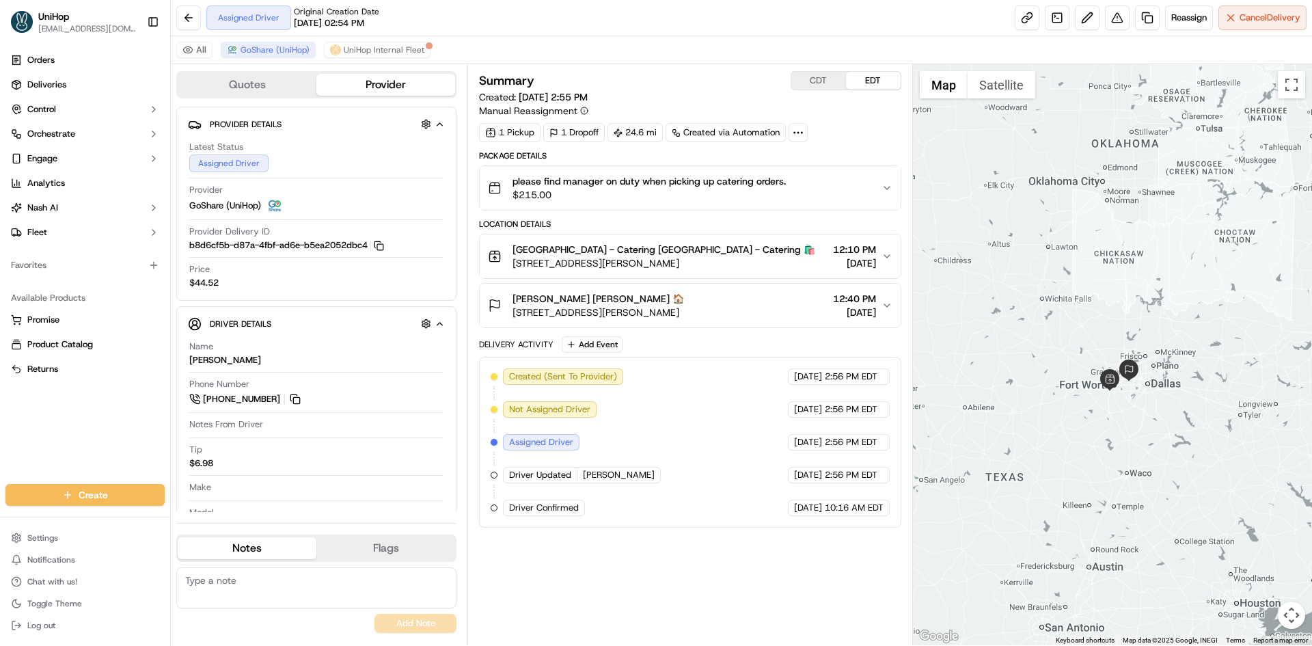
drag, startPoint x: 1057, startPoint y: 201, endPoint x: 1040, endPoint y: 201, distance: 17.8
click at [1040, 201] on div at bounding box center [1113, 354] width 400 height 581
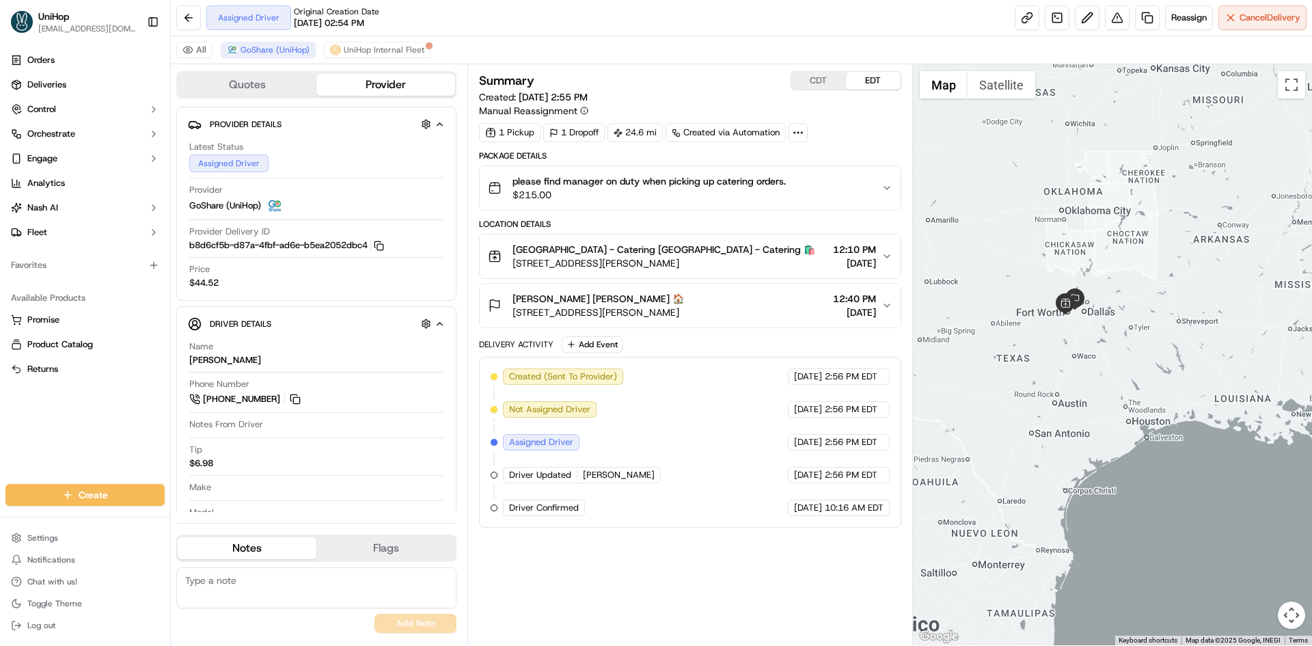
drag, startPoint x: 1037, startPoint y: 225, endPoint x: 1057, endPoint y: 255, distance: 35.4
click at [1055, 255] on div at bounding box center [1113, 354] width 400 height 581
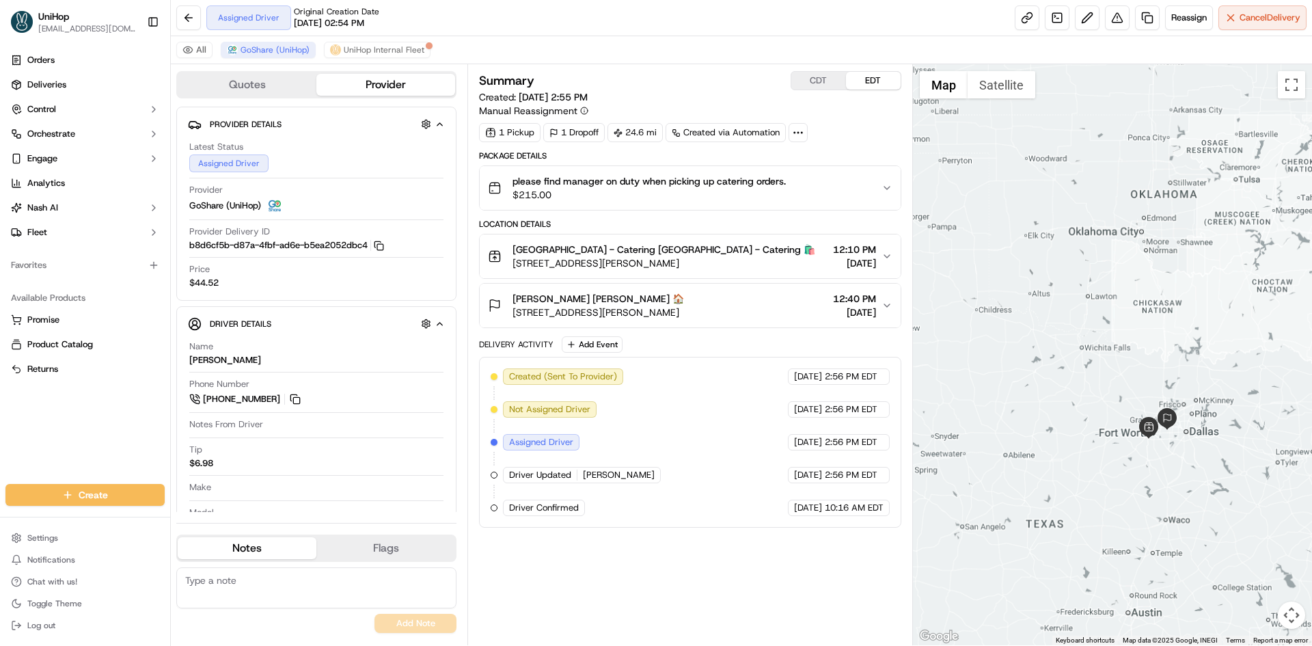
drag, startPoint x: 1066, startPoint y: 256, endPoint x: 1081, endPoint y: 231, distance: 29.4
click at [1081, 231] on div at bounding box center [1113, 354] width 400 height 581
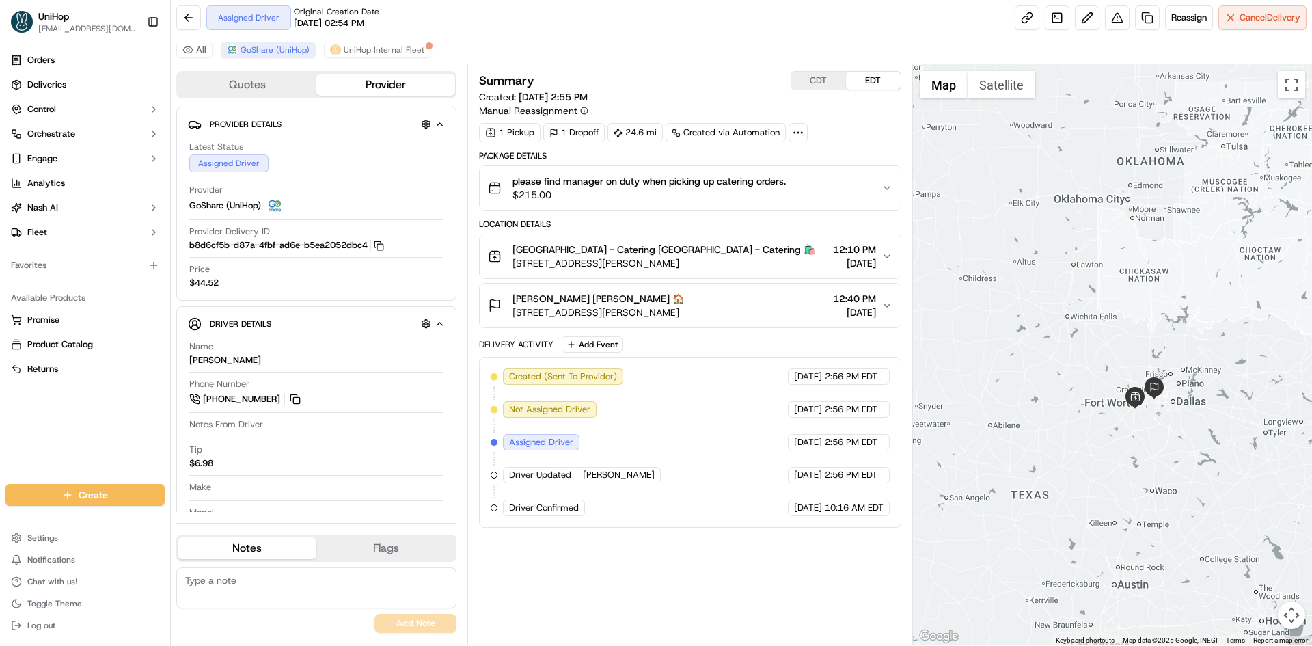
drag, startPoint x: 1070, startPoint y: 255, endPoint x: 1029, endPoint y: 217, distance: 56.1
click at [1032, 219] on div at bounding box center [1113, 354] width 400 height 581
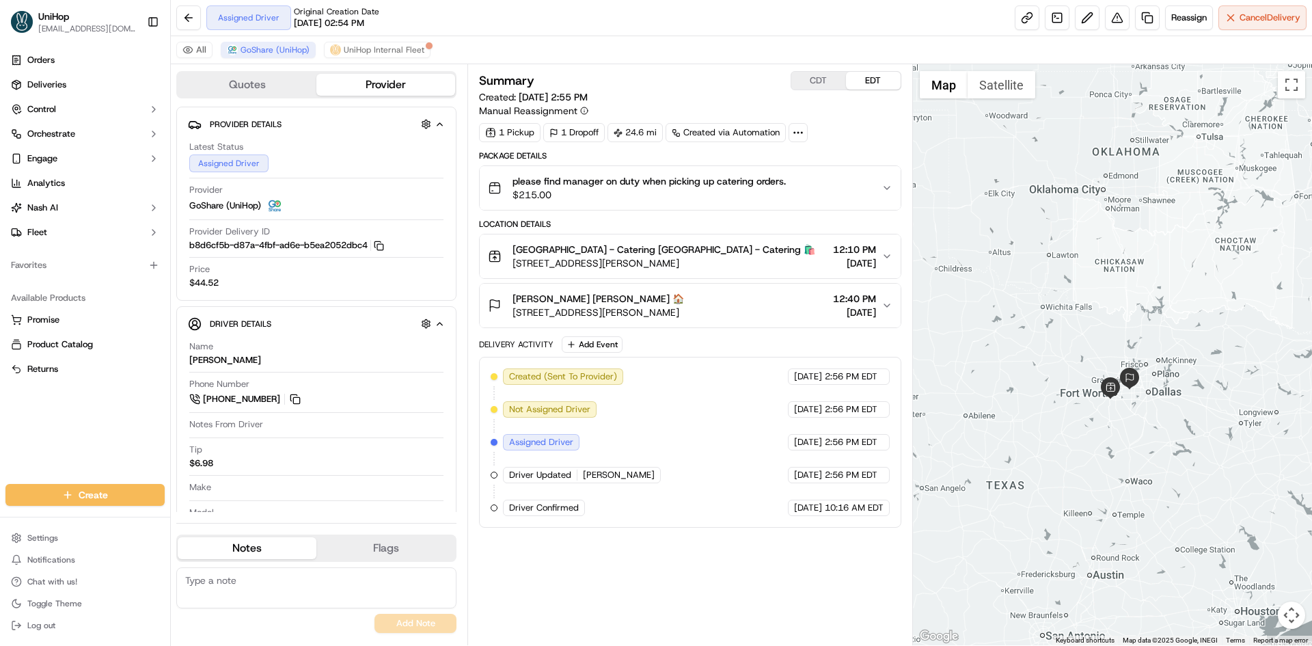
drag, startPoint x: 1027, startPoint y: 301, endPoint x: 1043, endPoint y: 312, distance: 20.1
click at [1043, 312] on div at bounding box center [1113, 354] width 400 height 581
click at [1021, 253] on div at bounding box center [1113, 354] width 400 height 581
click at [295, 396] on button at bounding box center [295, 398] width 15 height 15
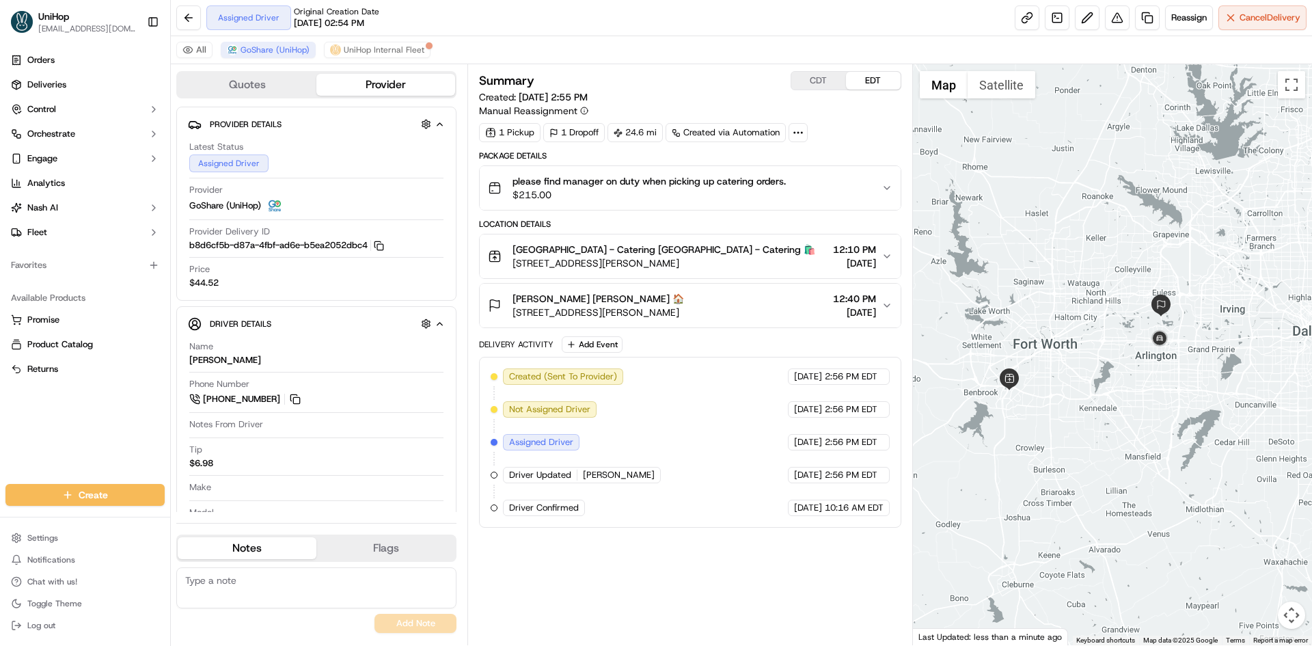
drag, startPoint x: 1097, startPoint y: 398, endPoint x: 1110, endPoint y: 413, distance: 19.9
click at [1110, 413] on div at bounding box center [1113, 354] width 400 height 581
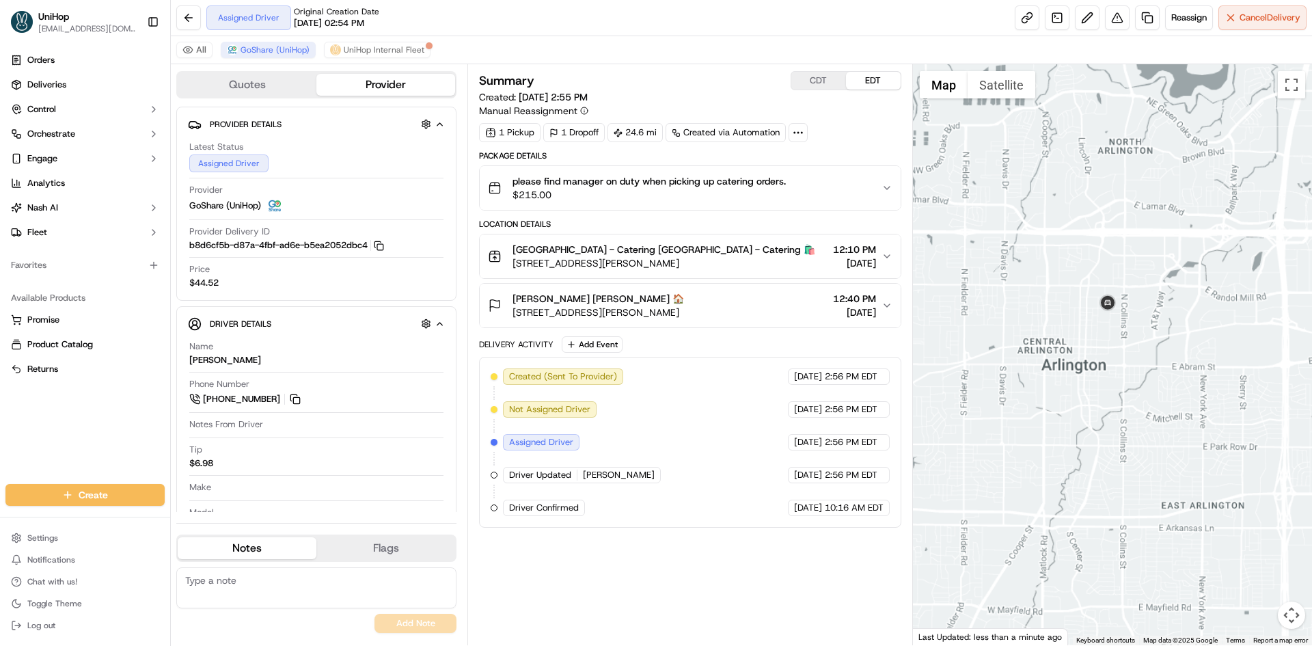
drag, startPoint x: 1051, startPoint y: 315, endPoint x: 1112, endPoint y: 329, distance: 62.3
click at [1093, 329] on div at bounding box center [1113, 354] width 400 height 581
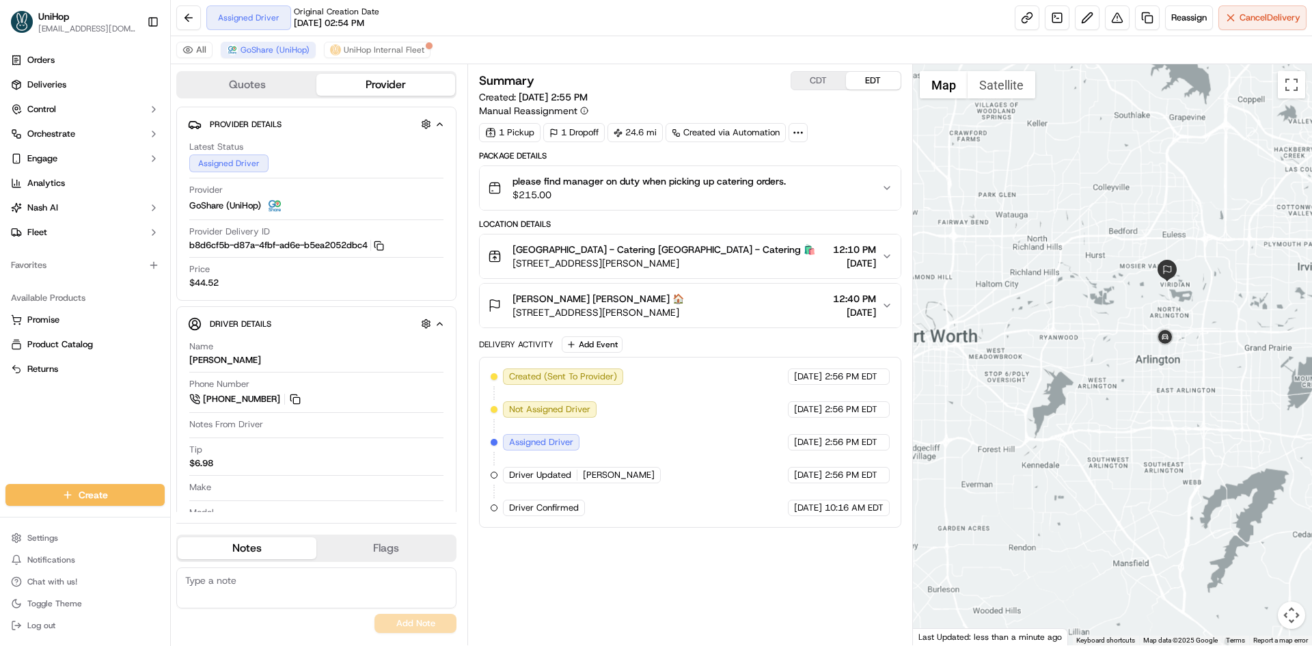
drag, startPoint x: 1094, startPoint y: 334, endPoint x: 1157, endPoint y: 361, distance: 67.6
click at [1157, 361] on div at bounding box center [1113, 354] width 400 height 581
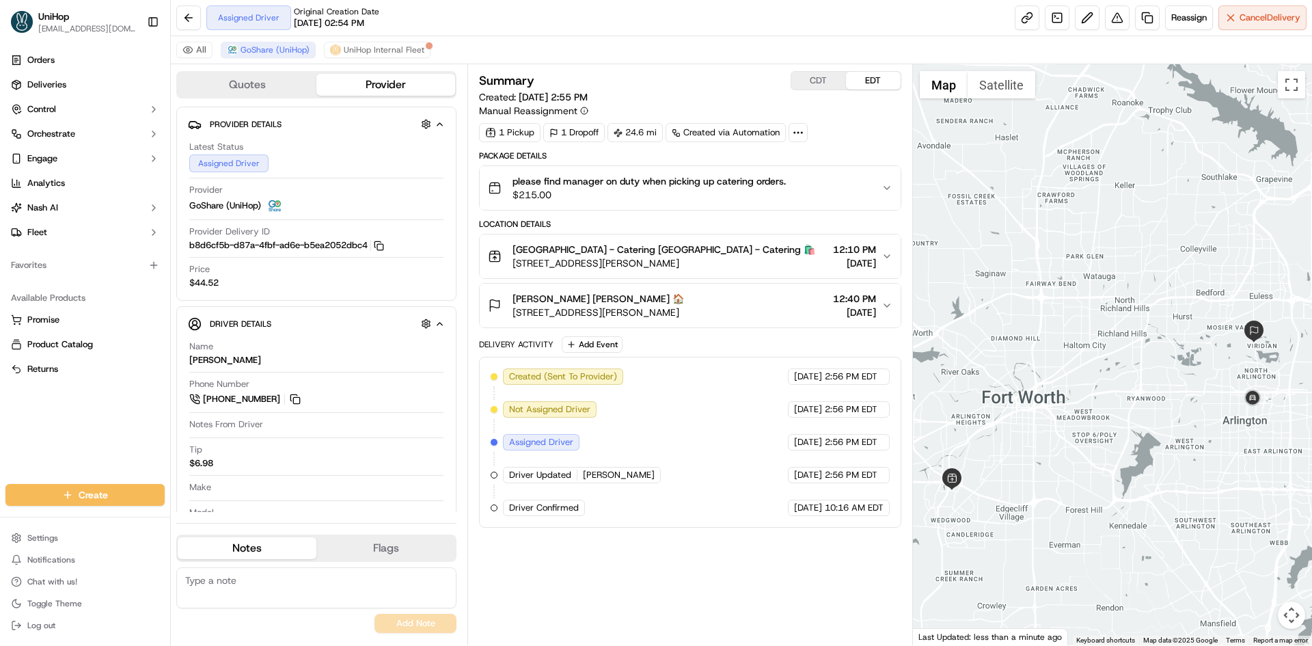
drag, startPoint x: 1112, startPoint y: 362, endPoint x: 1087, endPoint y: 362, distance: 25.3
click at [1087, 362] on div at bounding box center [1113, 354] width 400 height 581
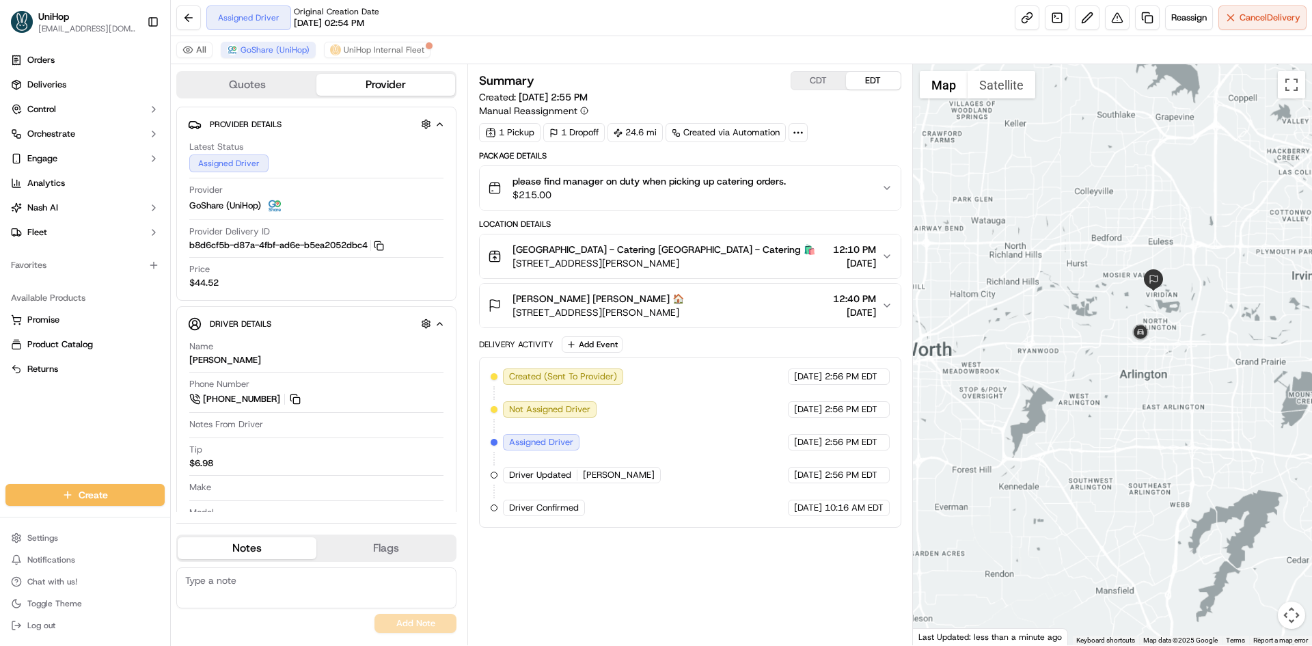
drag, startPoint x: 1042, startPoint y: 324, endPoint x: 1075, endPoint y: 312, distance: 35.0
click at [1070, 315] on div at bounding box center [1113, 354] width 400 height 581
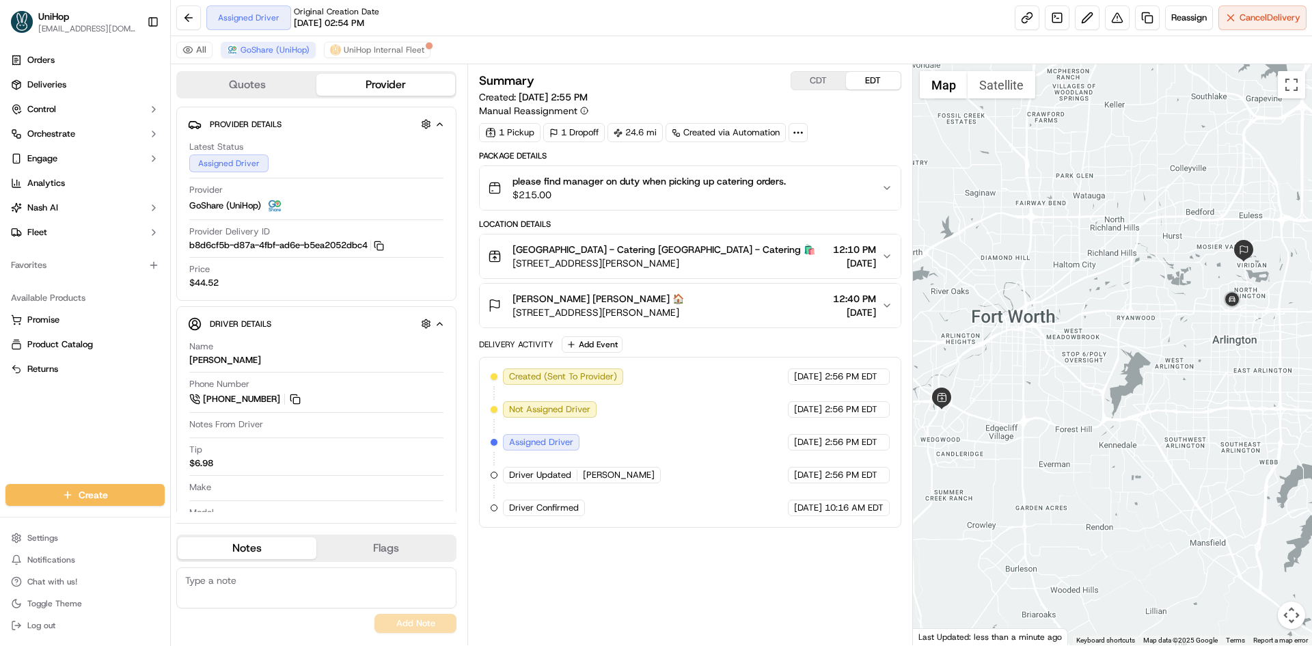
click at [1012, 185] on div at bounding box center [1113, 354] width 400 height 581
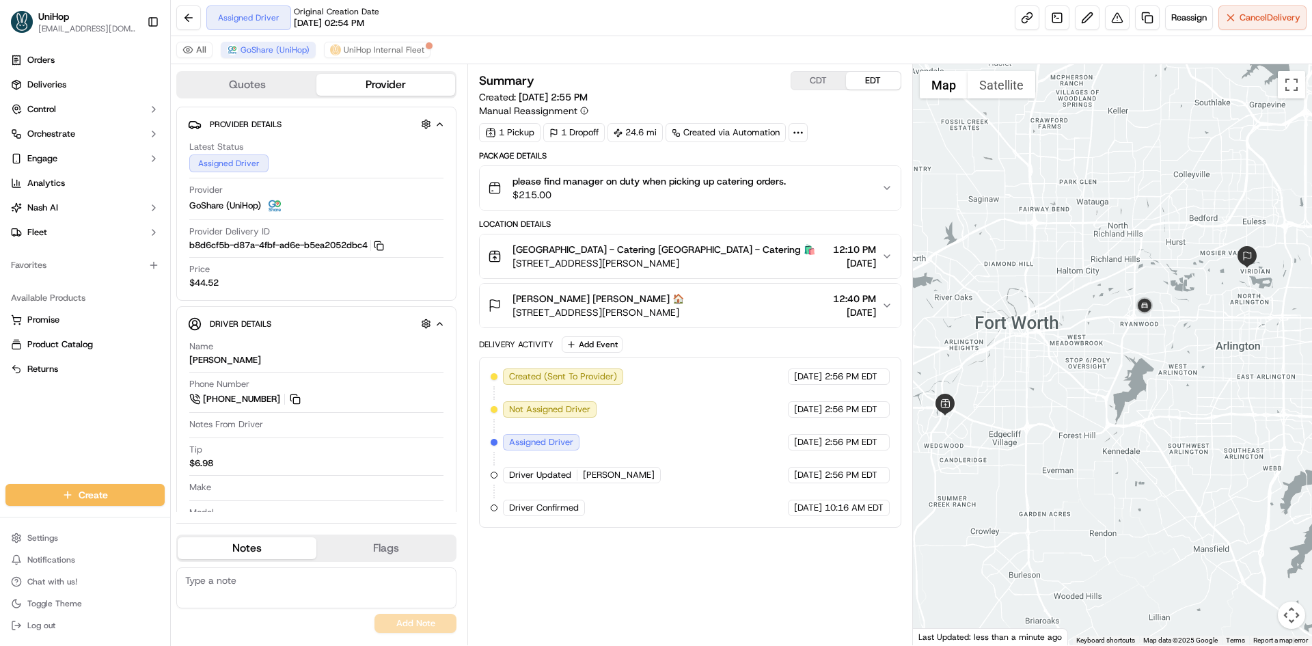
click at [1032, 227] on div at bounding box center [1113, 354] width 400 height 581
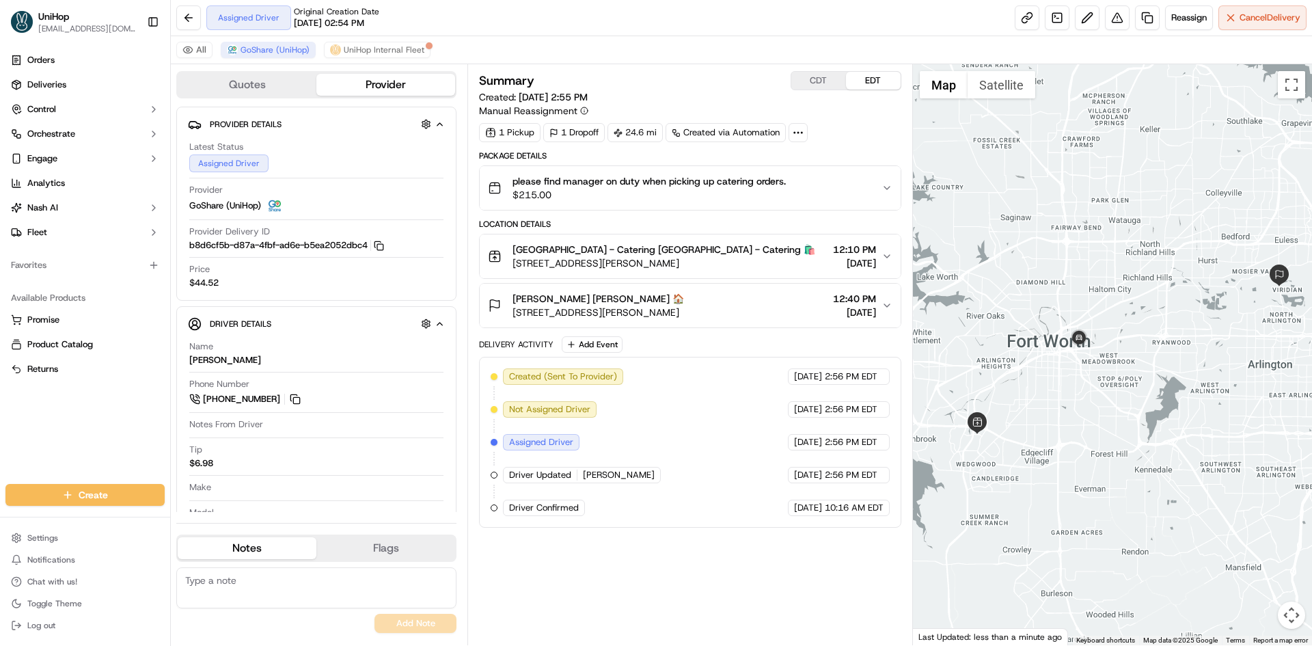
drag, startPoint x: 1060, startPoint y: 214, endPoint x: 1068, endPoint y: 219, distance: 9.3
click at [1068, 219] on div at bounding box center [1113, 354] width 400 height 581
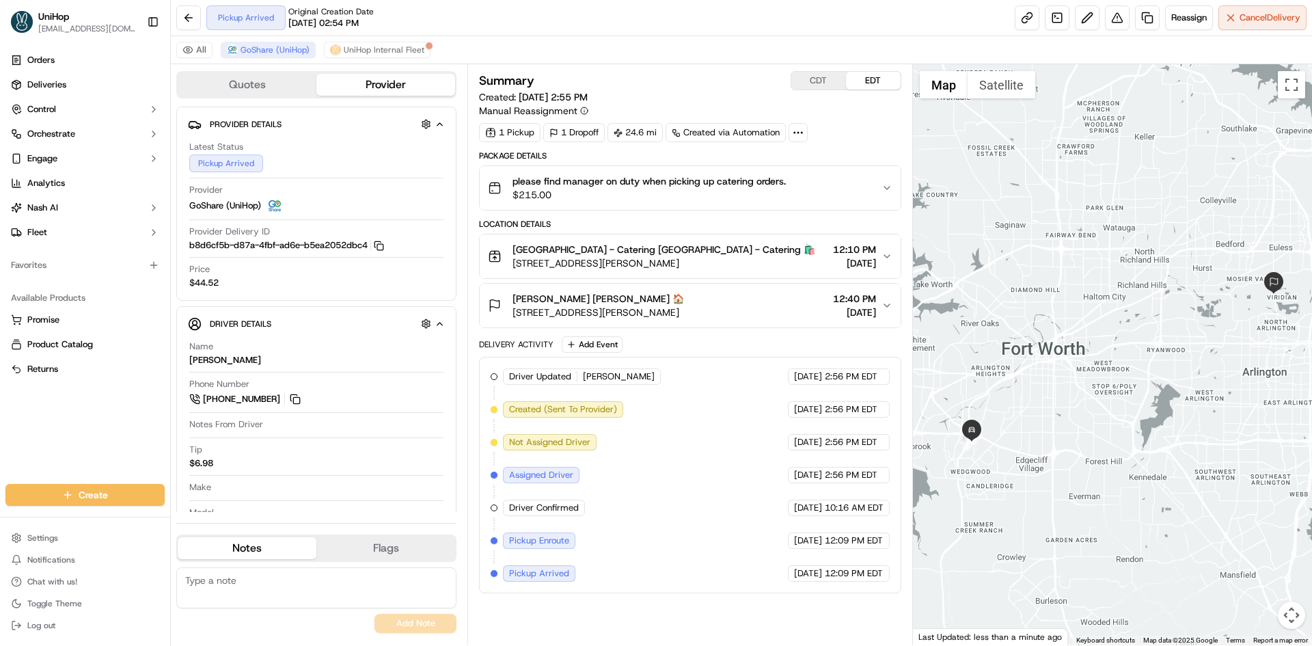
drag, startPoint x: 995, startPoint y: 271, endPoint x: 989, endPoint y: 281, distance: 11.9
click at [989, 281] on div at bounding box center [1113, 354] width 400 height 581
click at [747, 325] on button "[PERSON_NAME] [PERSON_NAME] 🏠 [STREET_ADDRESS][PERSON_NAME] 12:40 PM [DATE]" at bounding box center [690, 305] width 420 height 44
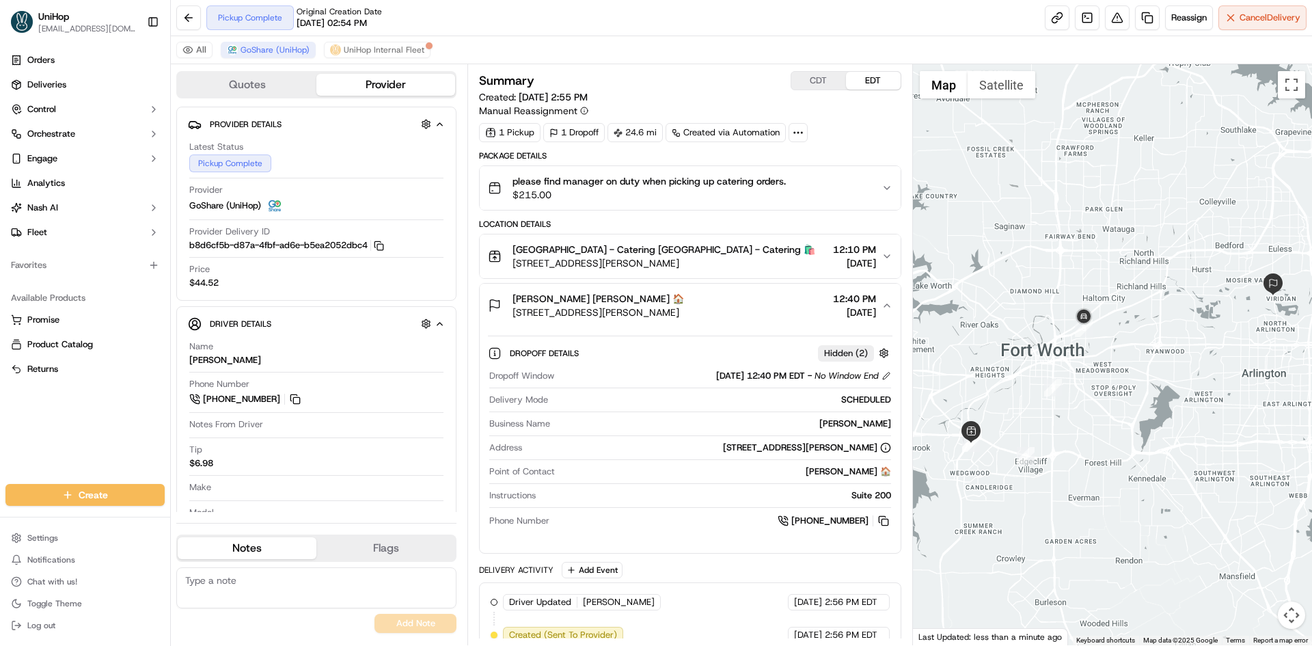
click at [751, 319] on button "[PERSON_NAME] [PERSON_NAME] 🏠 [STREET_ADDRESS][PERSON_NAME] 12:40 PM [DATE]" at bounding box center [690, 305] width 420 height 44
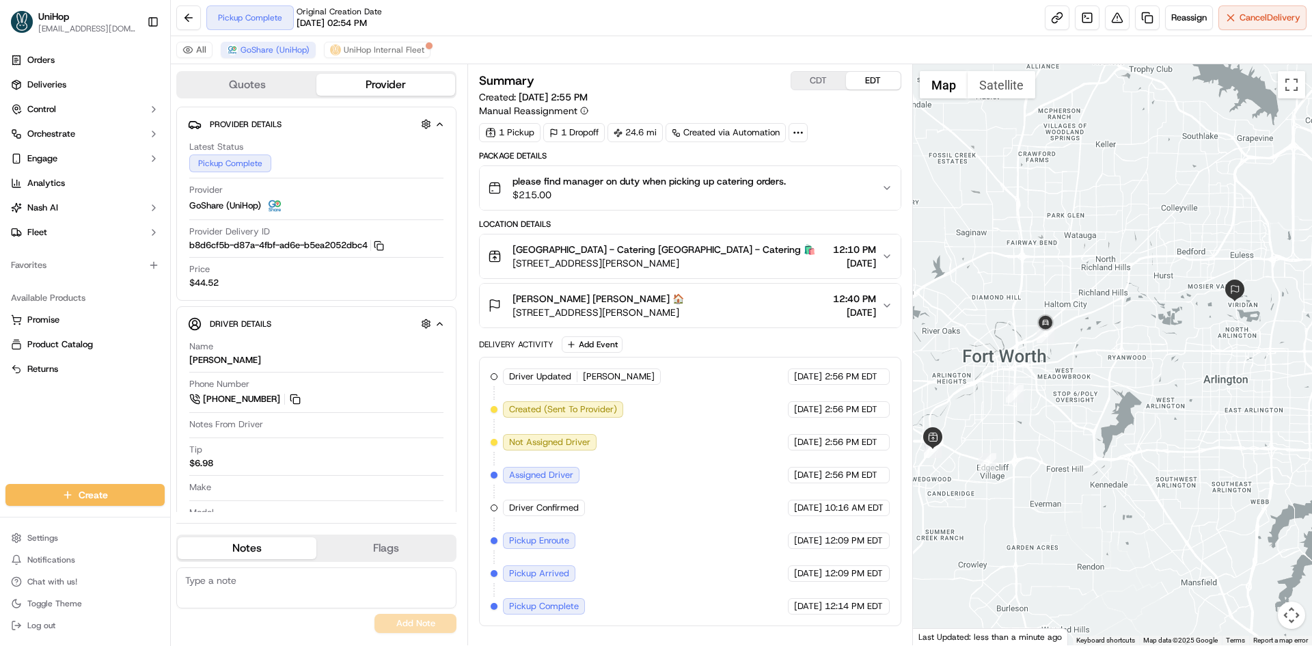
drag, startPoint x: 1271, startPoint y: 327, endPoint x: 1221, endPoint y: 333, distance: 50.2
click at [1225, 333] on div at bounding box center [1113, 354] width 400 height 581
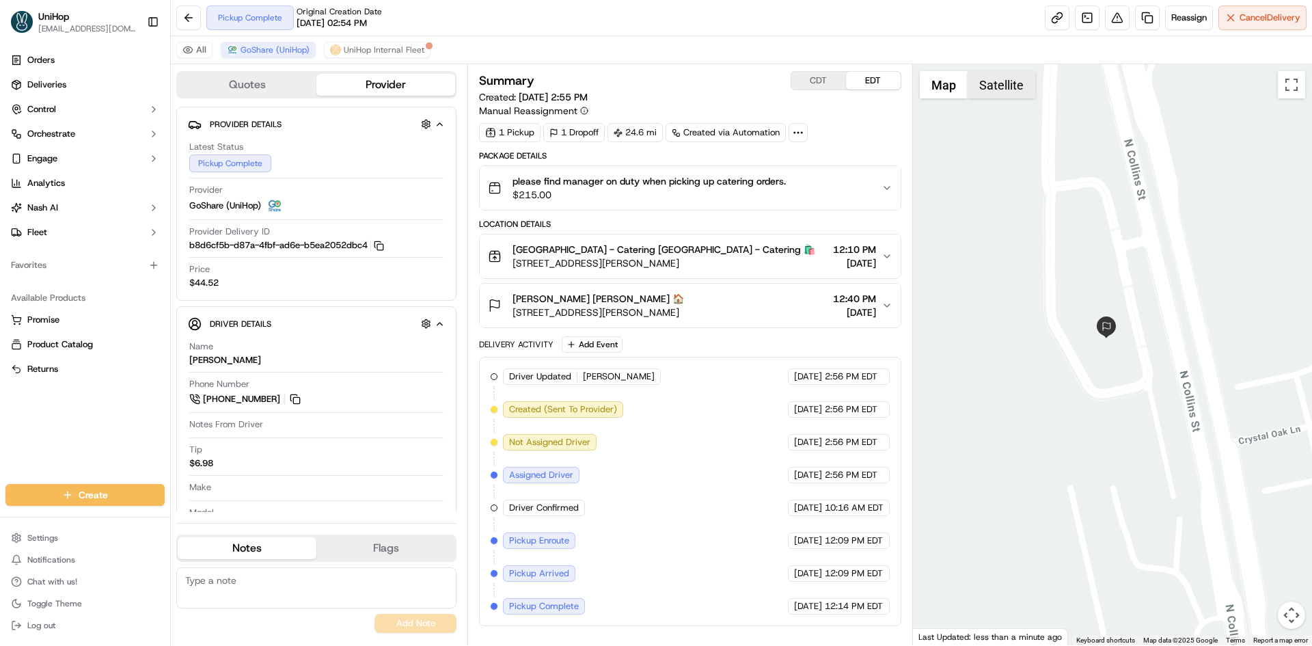
click at [989, 89] on button "Satellite" at bounding box center [1001, 84] width 68 height 27
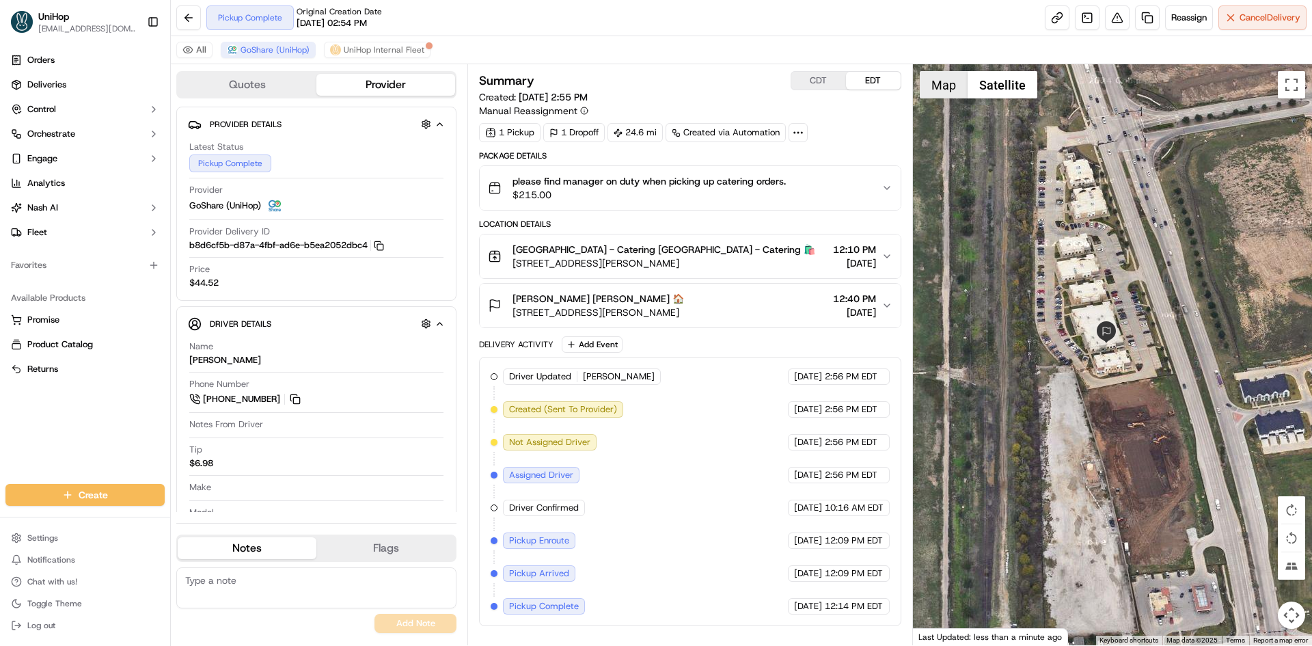
click at [950, 97] on button "Map" at bounding box center [943, 84] width 48 height 27
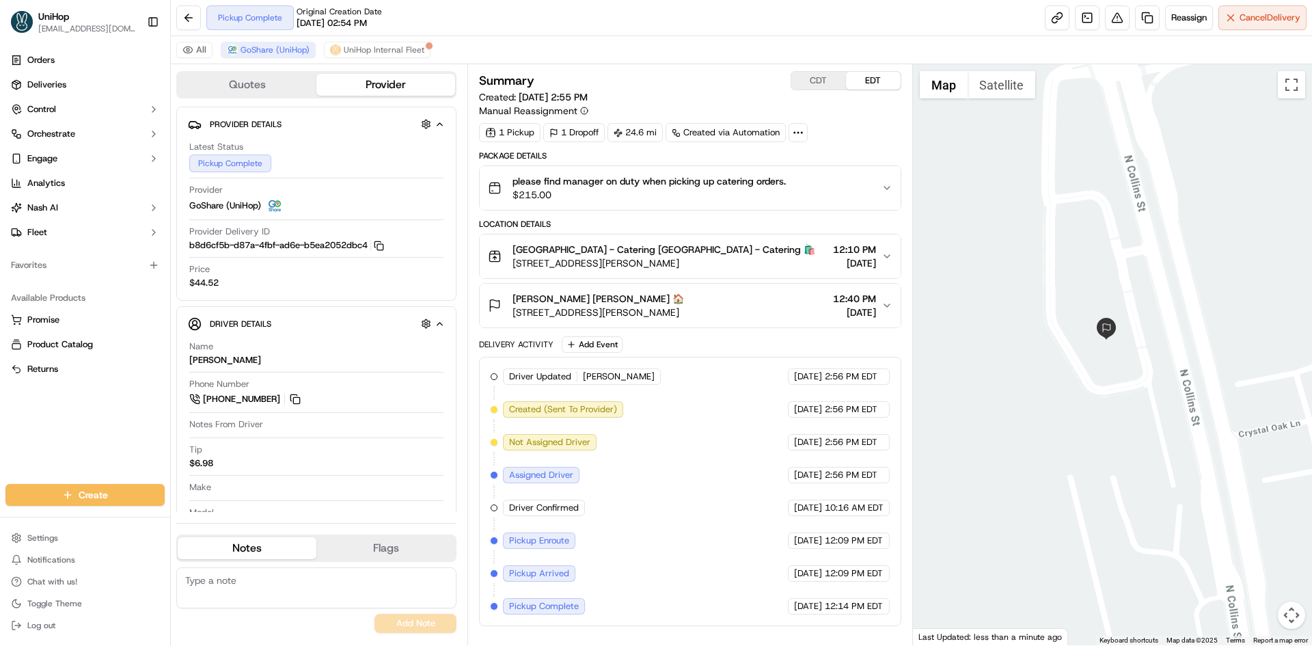
click at [1075, 255] on div at bounding box center [1113, 354] width 400 height 581
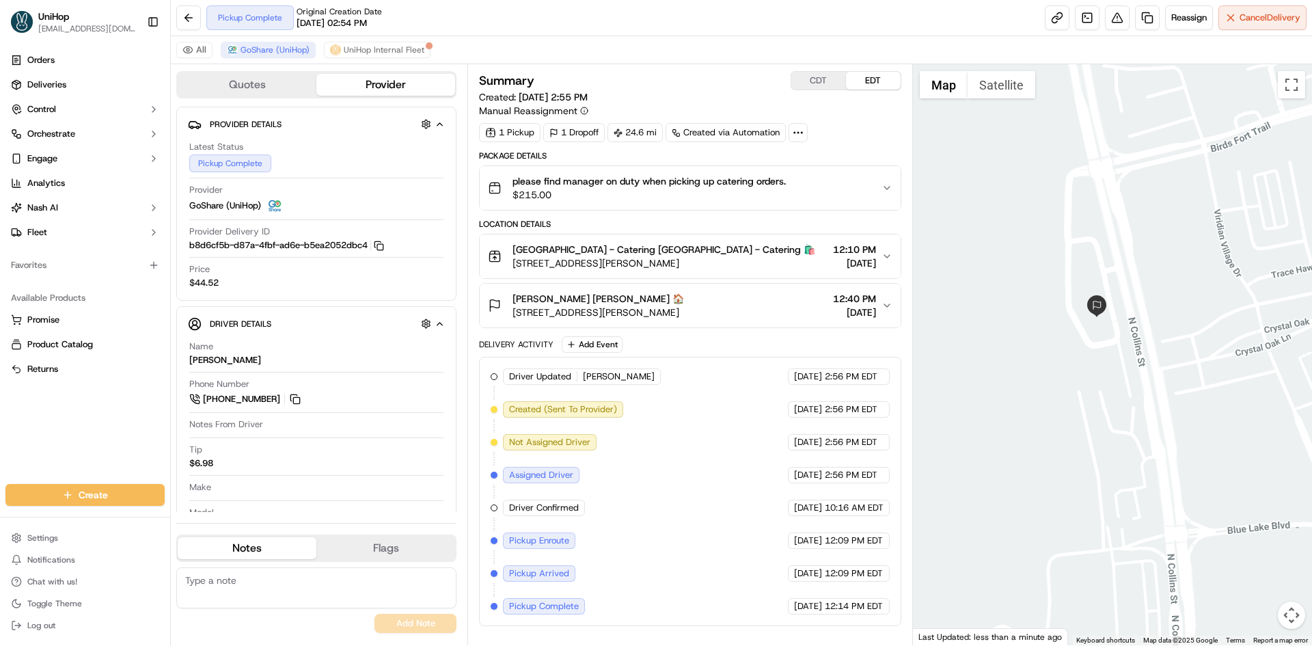
drag, startPoint x: 1073, startPoint y: 359, endPoint x: 1080, endPoint y: 357, distance: 7.1
click at [1076, 357] on div at bounding box center [1113, 354] width 400 height 581
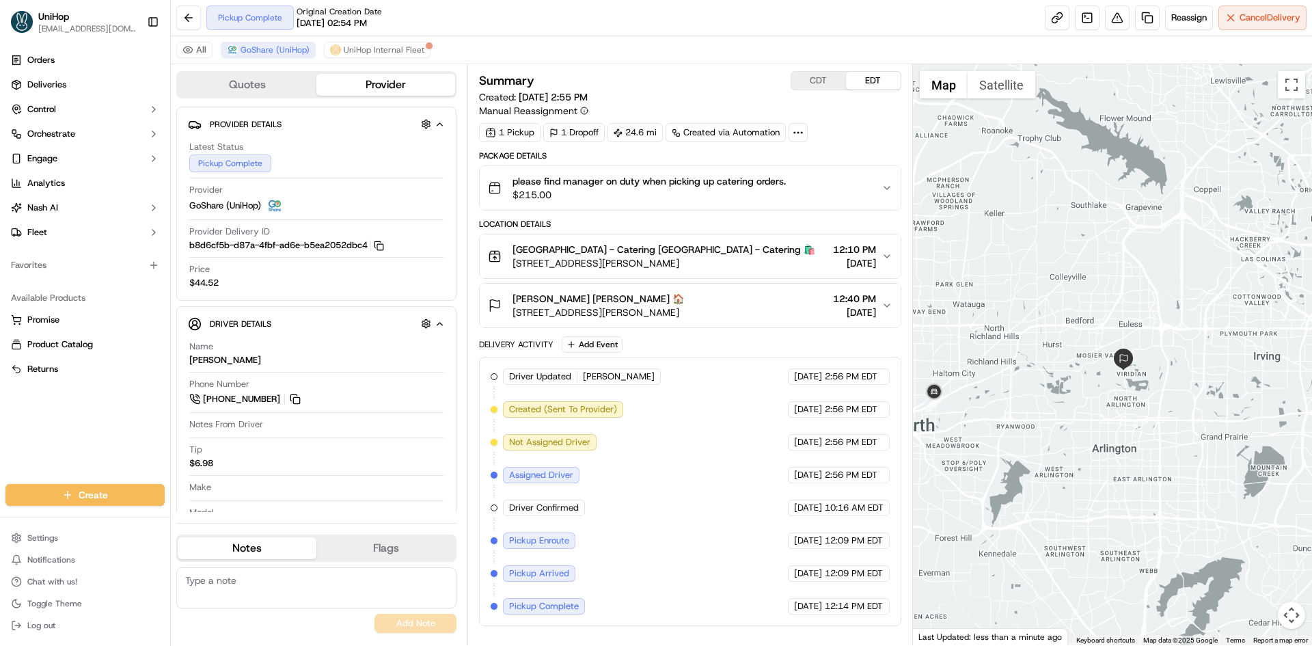
drag, startPoint x: 1072, startPoint y: 375, endPoint x: 1134, endPoint y: 382, distance: 61.9
click at [1134, 382] on div at bounding box center [1113, 354] width 400 height 581
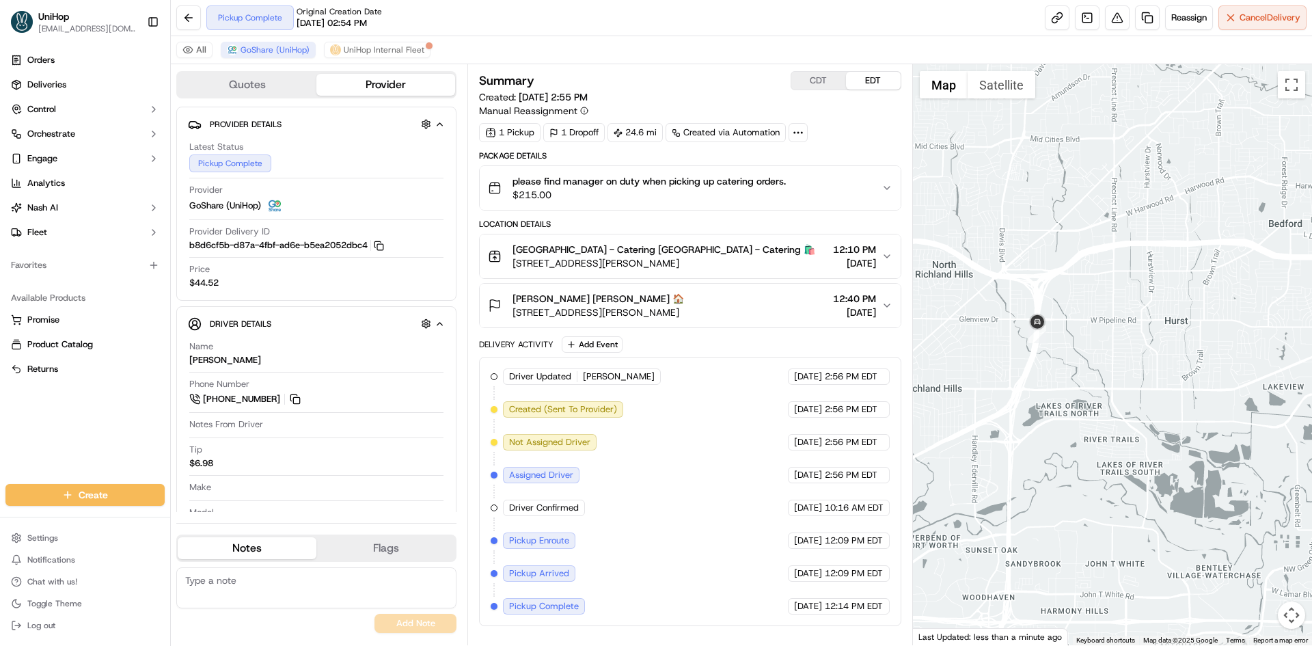
drag, startPoint x: 1150, startPoint y: 321, endPoint x: 1105, endPoint y: 324, distance: 45.9
click at [1113, 323] on div at bounding box center [1113, 354] width 400 height 581
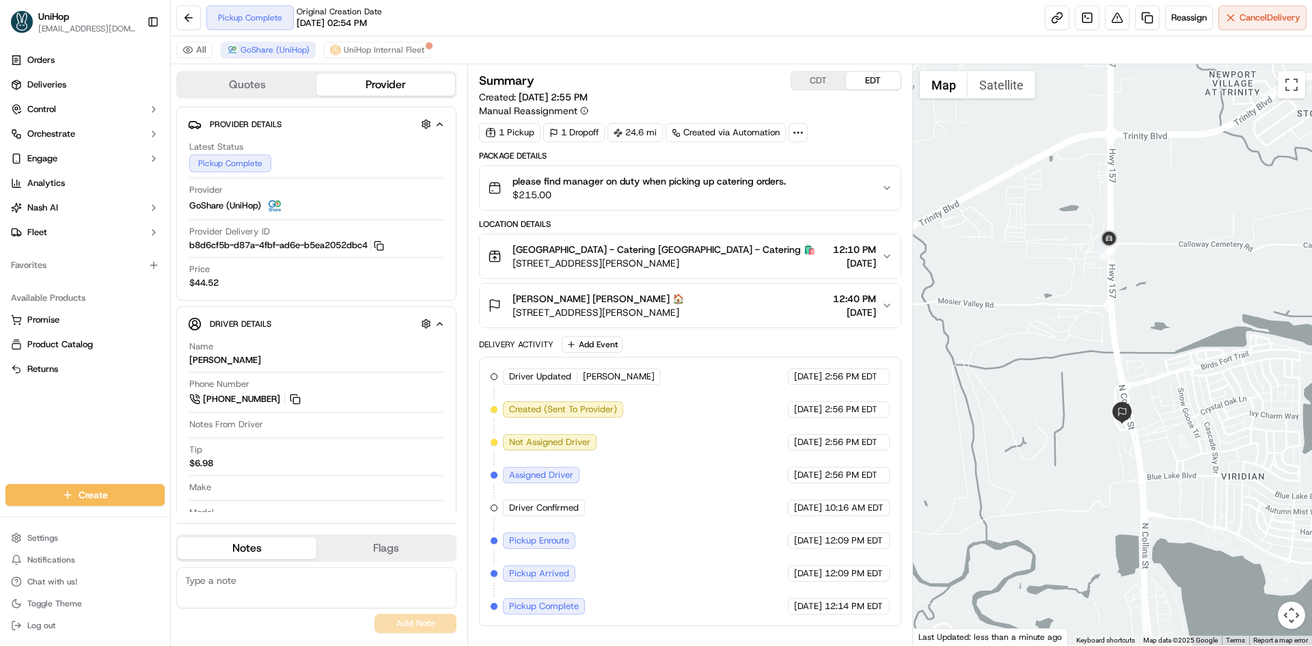
drag, startPoint x: 1156, startPoint y: 389, endPoint x: 1172, endPoint y: 354, distance: 38.5
click at [1172, 355] on div at bounding box center [1113, 354] width 400 height 581
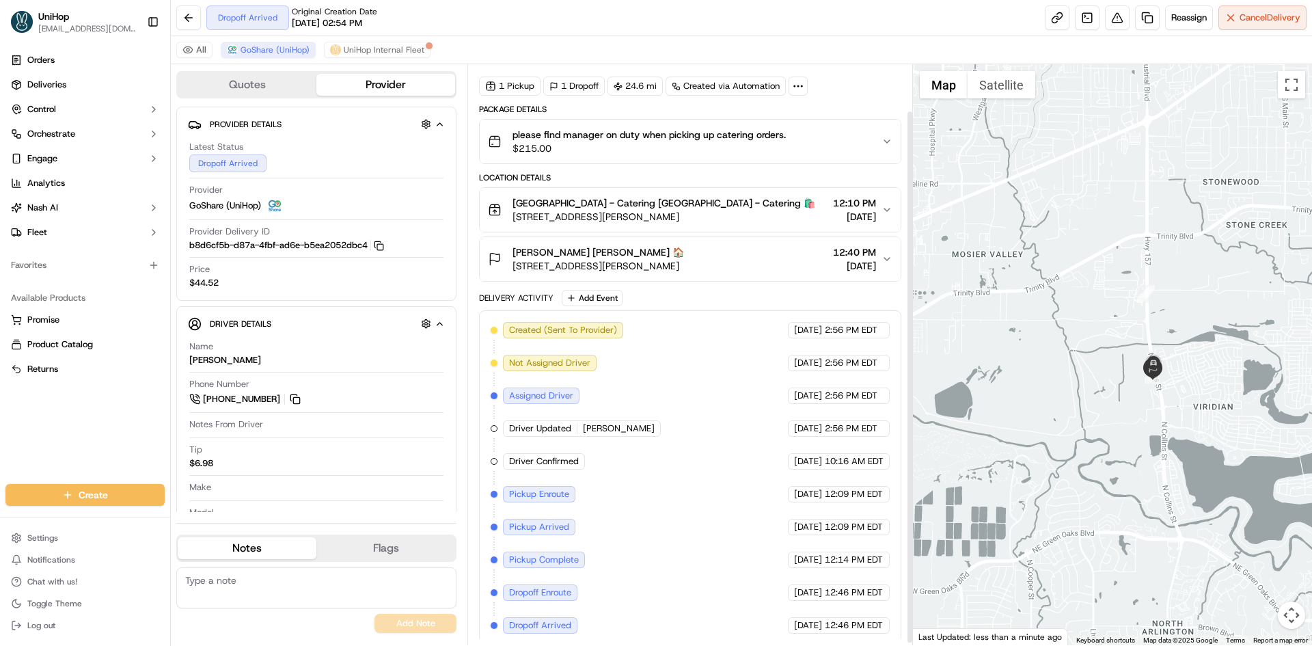
scroll to position [53, 0]
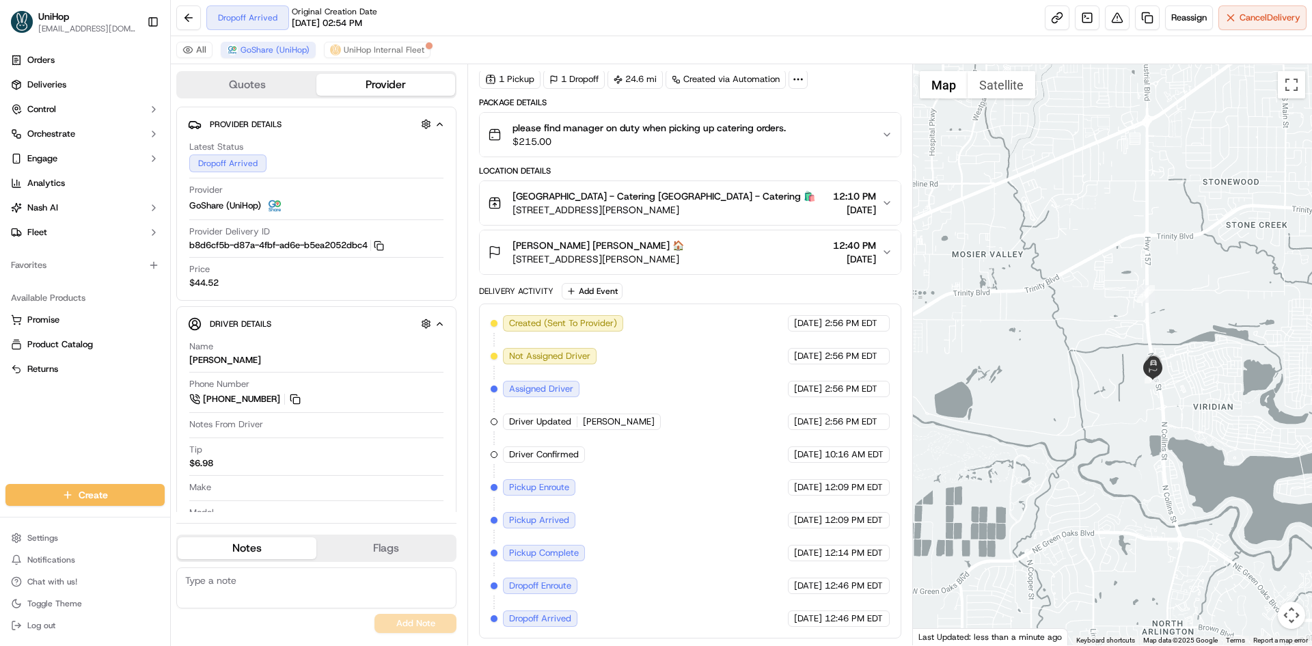
click at [684, 251] on div "Dessie Crews Dessie Crews 🏠" at bounding box center [597, 245] width 171 height 14
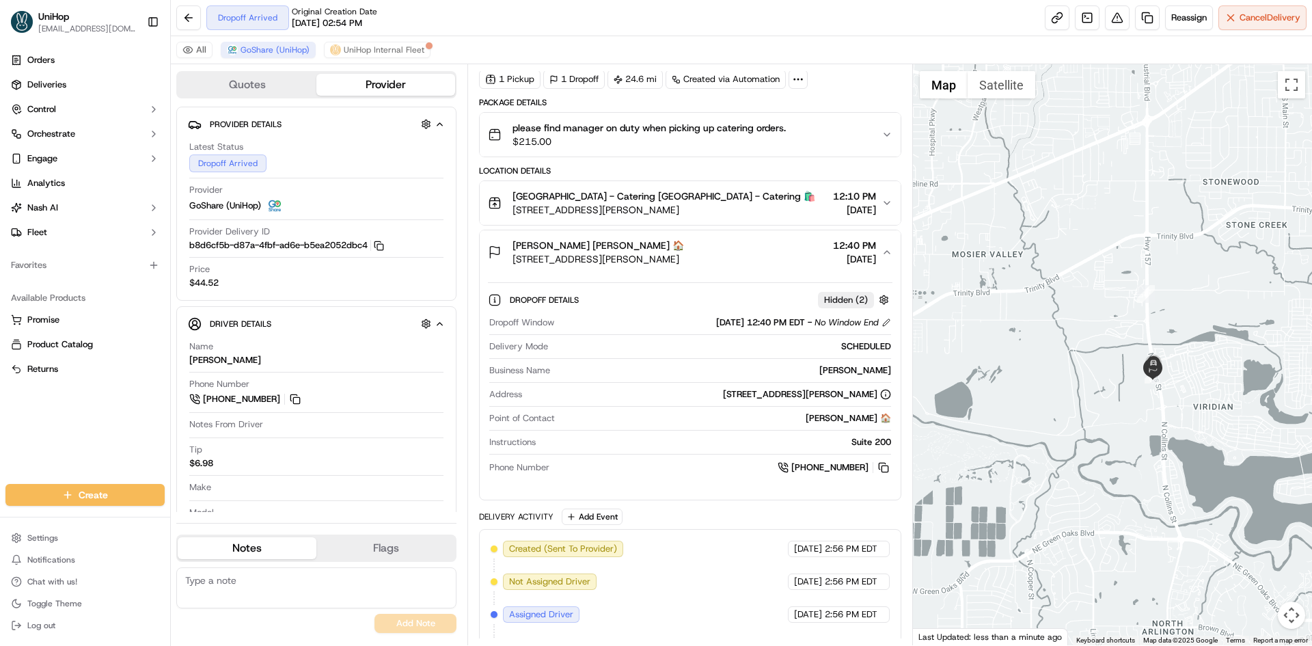
click at [684, 251] on div "Dessie Crews Dessie Crews 🏠" at bounding box center [597, 245] width 171 height 14
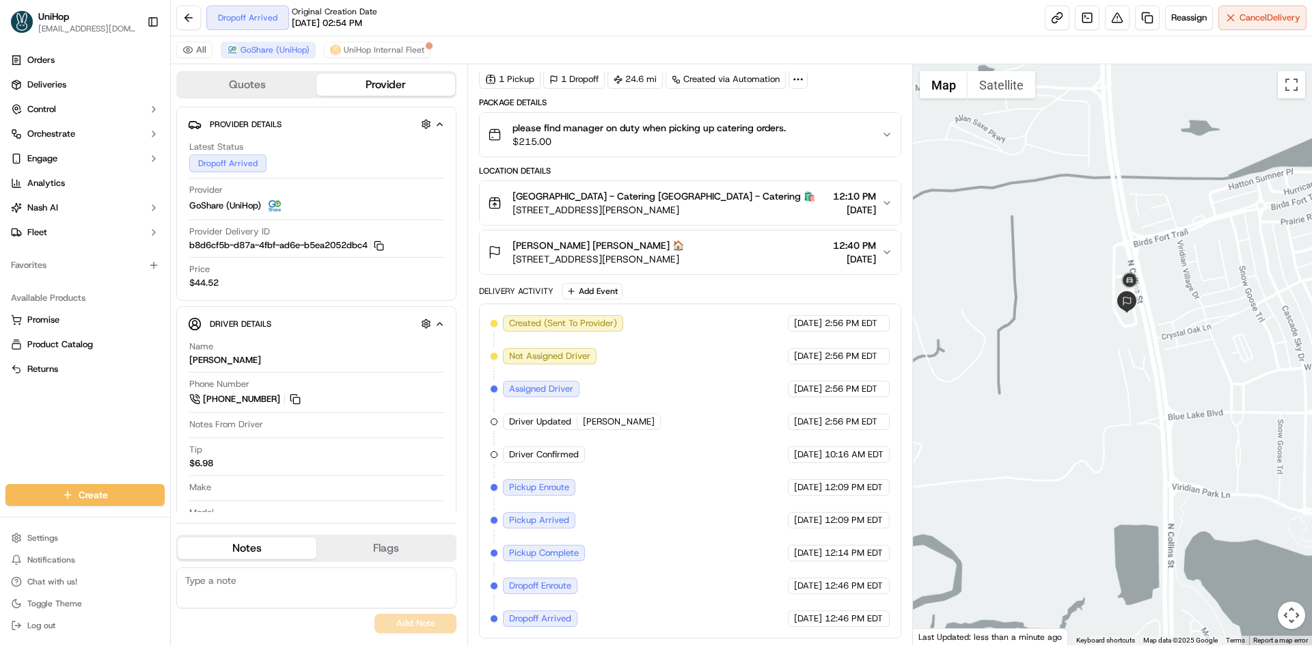
drag, startPoint x: 1174, startPoint y: 380, endPoint x: 1163, endPoint y: 377, distance: 11.5
click at [1172, 378] on div at bounding box center [1113, 354] width 400 height 581
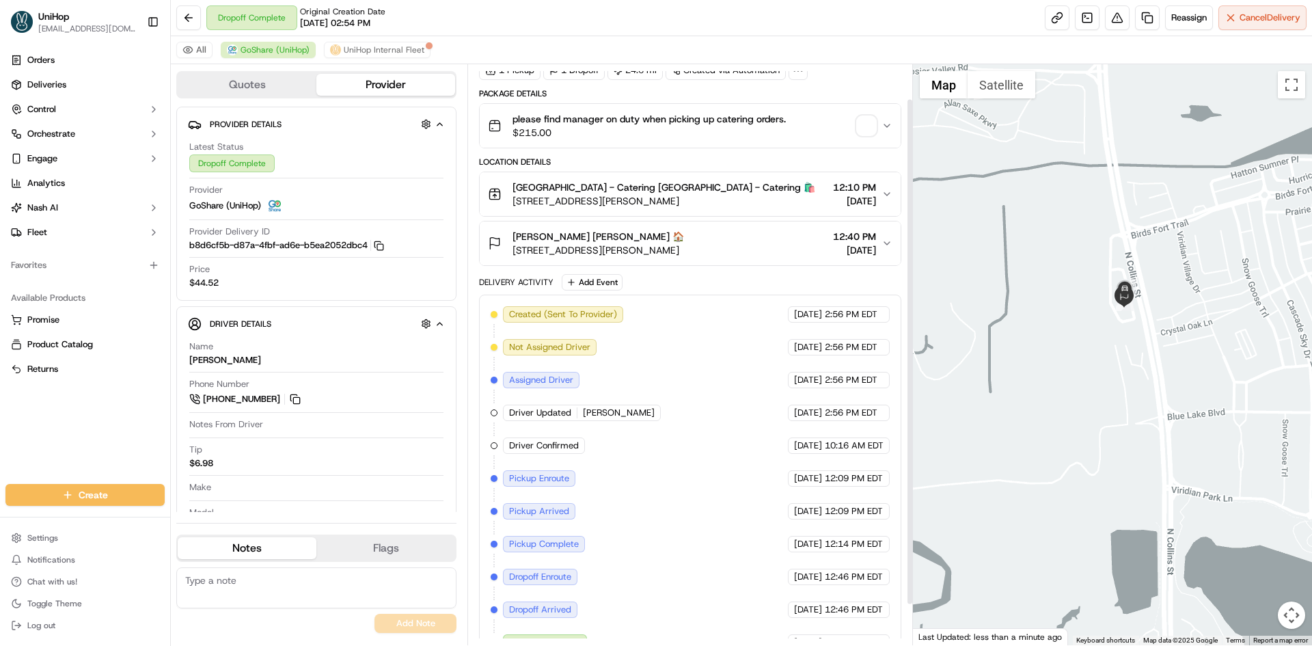
scroll to position [0, 0]
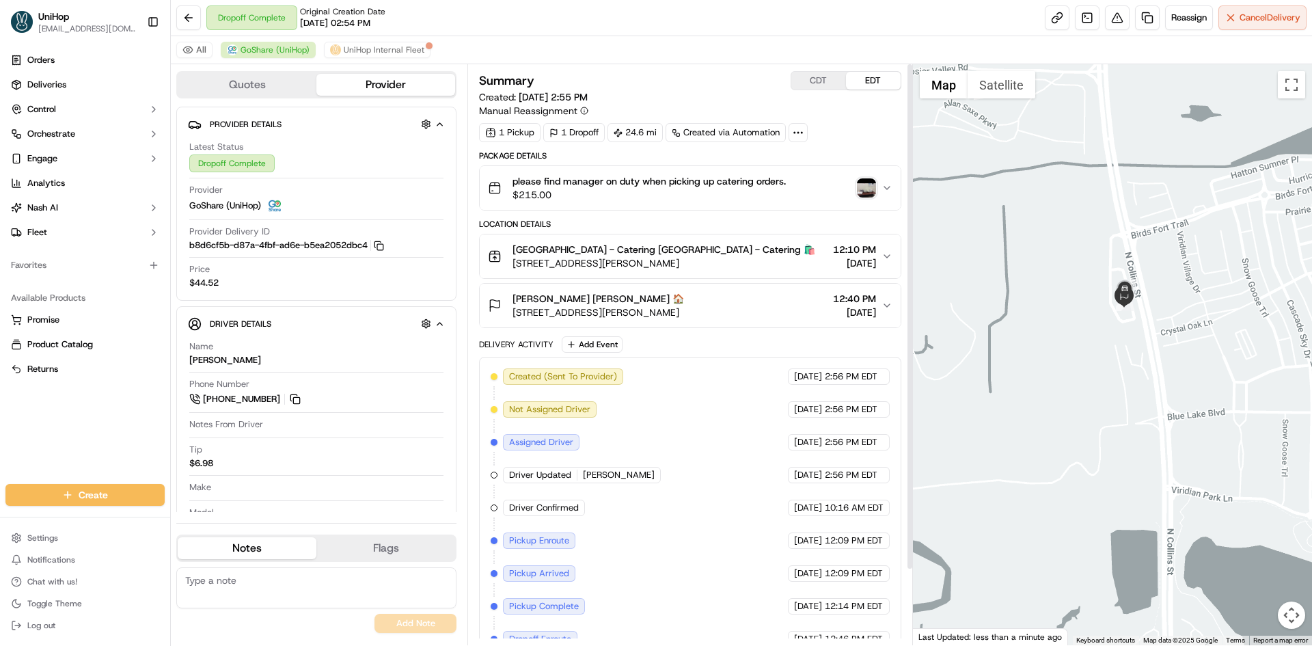
click at [867, 189] on img "button" at bounding box center [866, 187] width 19 height 19
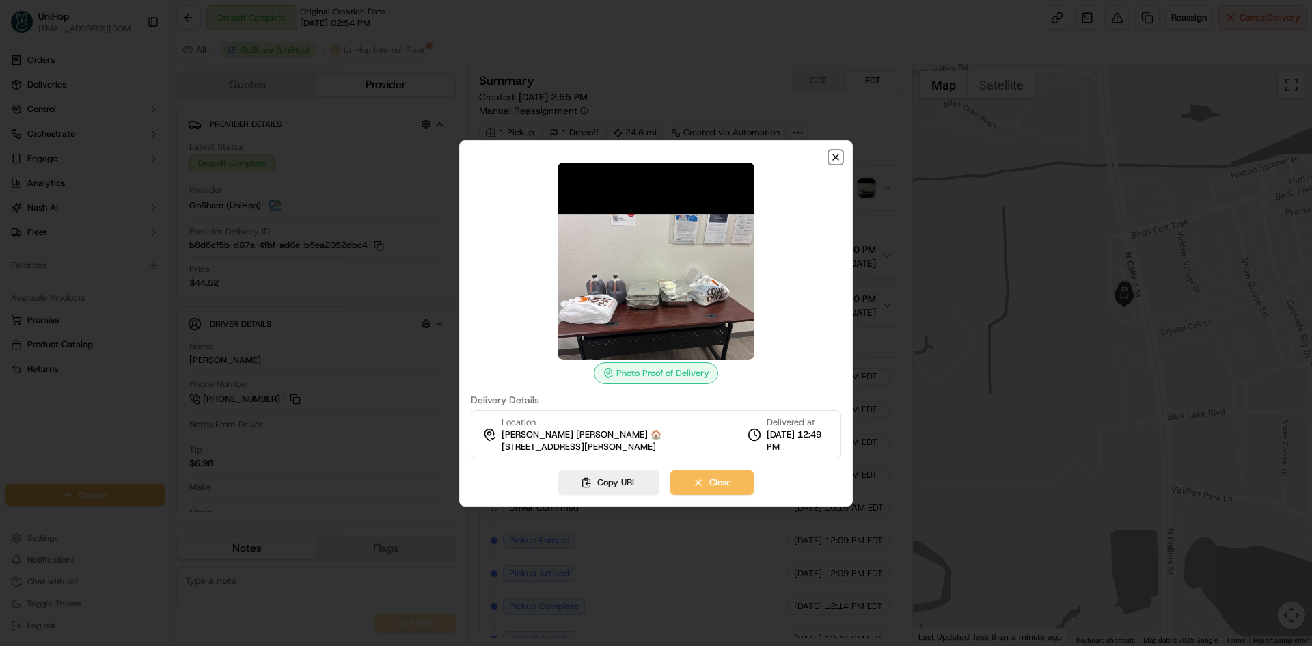
click at [837, 156] on icon "button" at bounding box center [835, 157] width 11 height 11
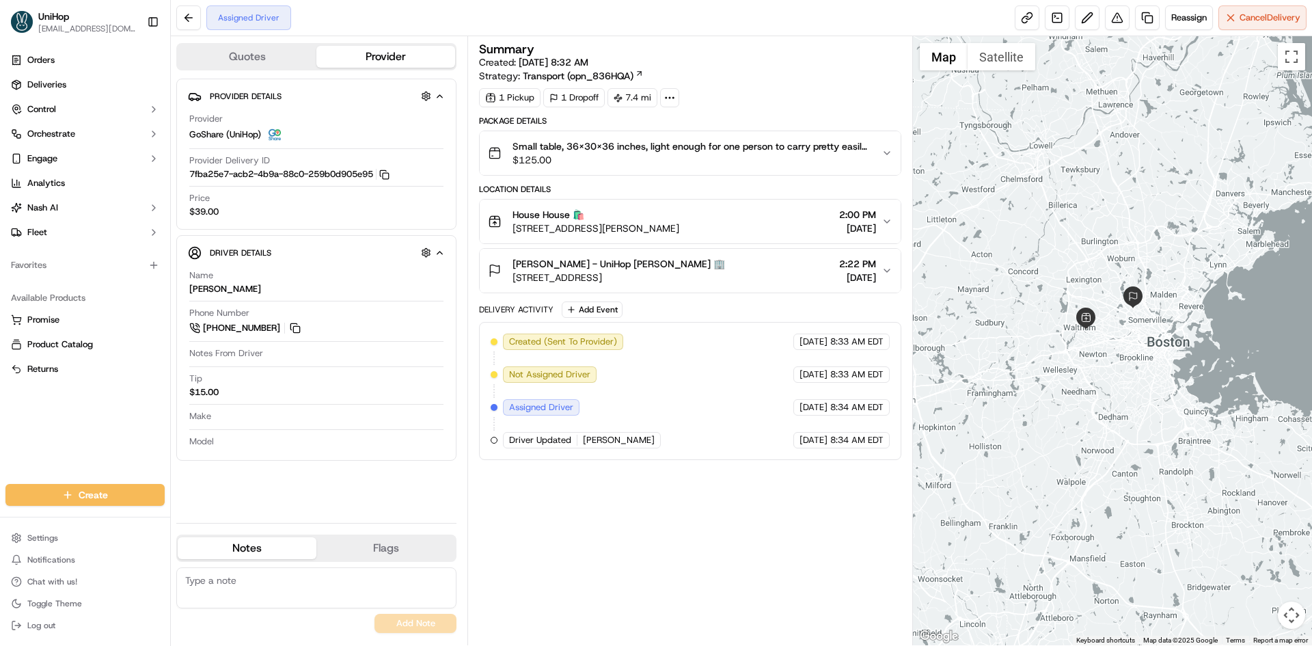
drag, startPoint x: 1015, startPoint y: 191, endPoint x: 1062, endPoint y: 238, distance: 66.2
click at [1062, 238] on div at bounding box center [1113, 340] width 400 height 609
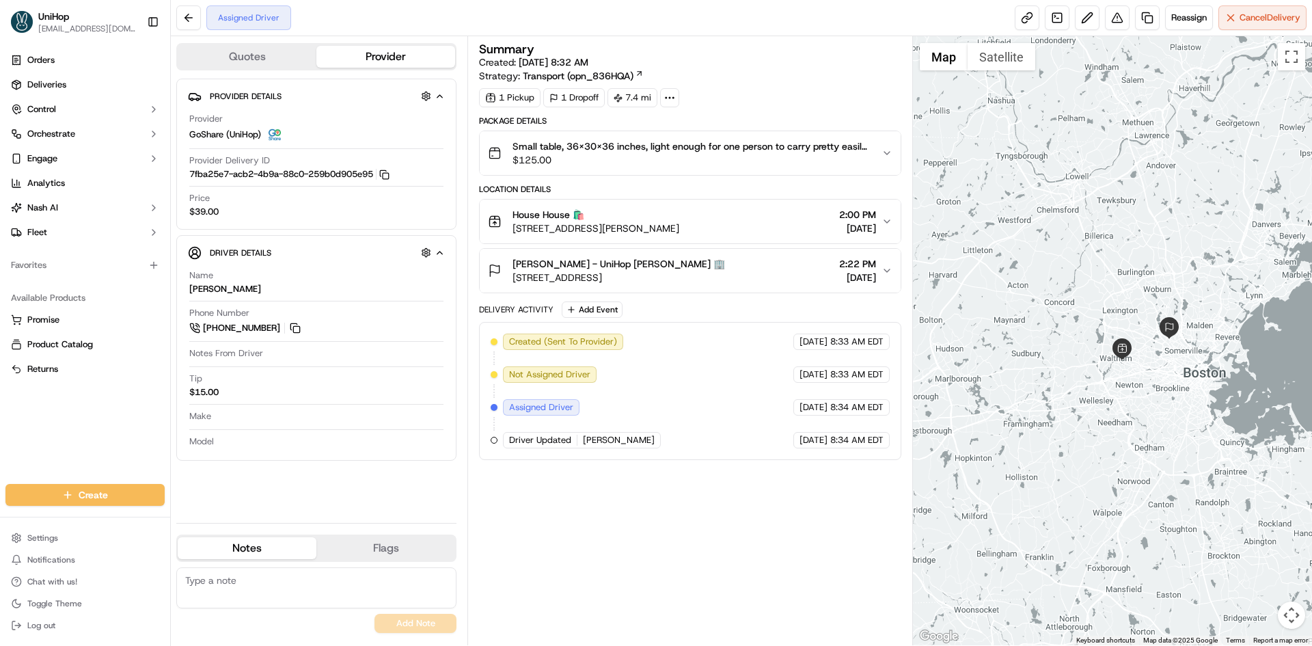
click at [770, 220] on div "House House 🛍️ [STREET_ADDRESS][PERSON_NAME] 2:00 PM [DATE]" at bounding box center [684, 221] width 393 height 27
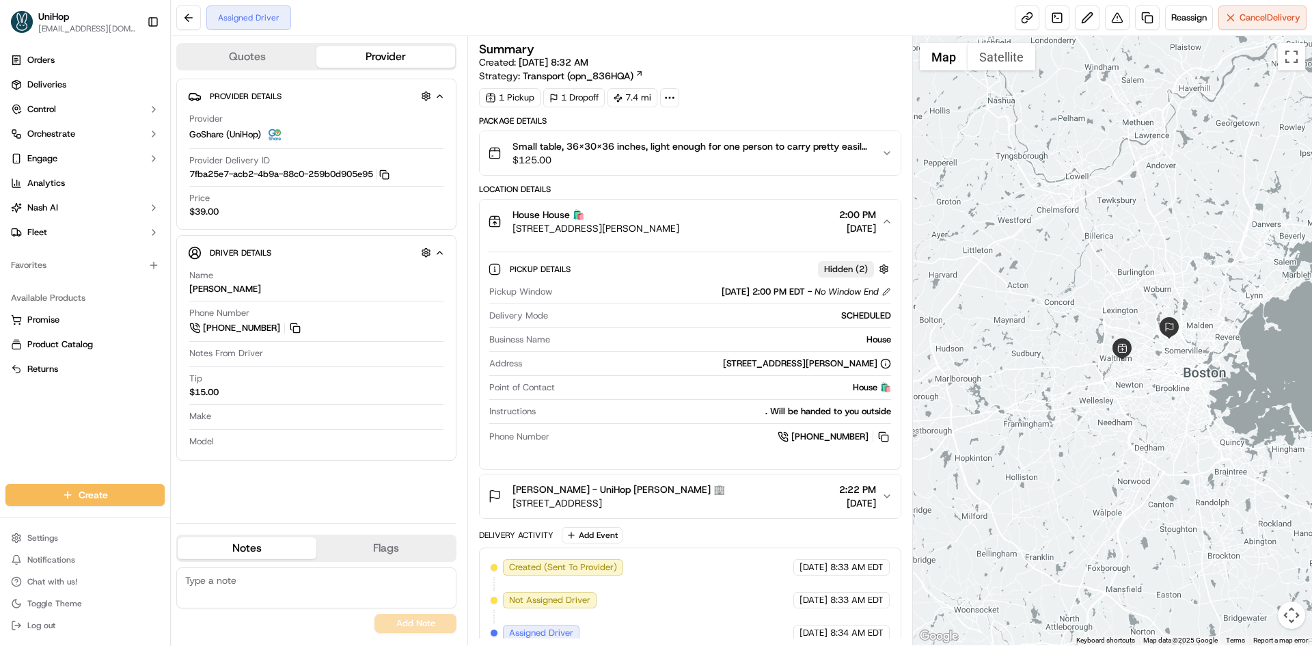
click at [769, 220] on div "House House 🛍️ [STREET_ADDRESS][PERSON_NAME] 2:00 PM [DATE]" at bounding box center [684, 221] width 393 height 27
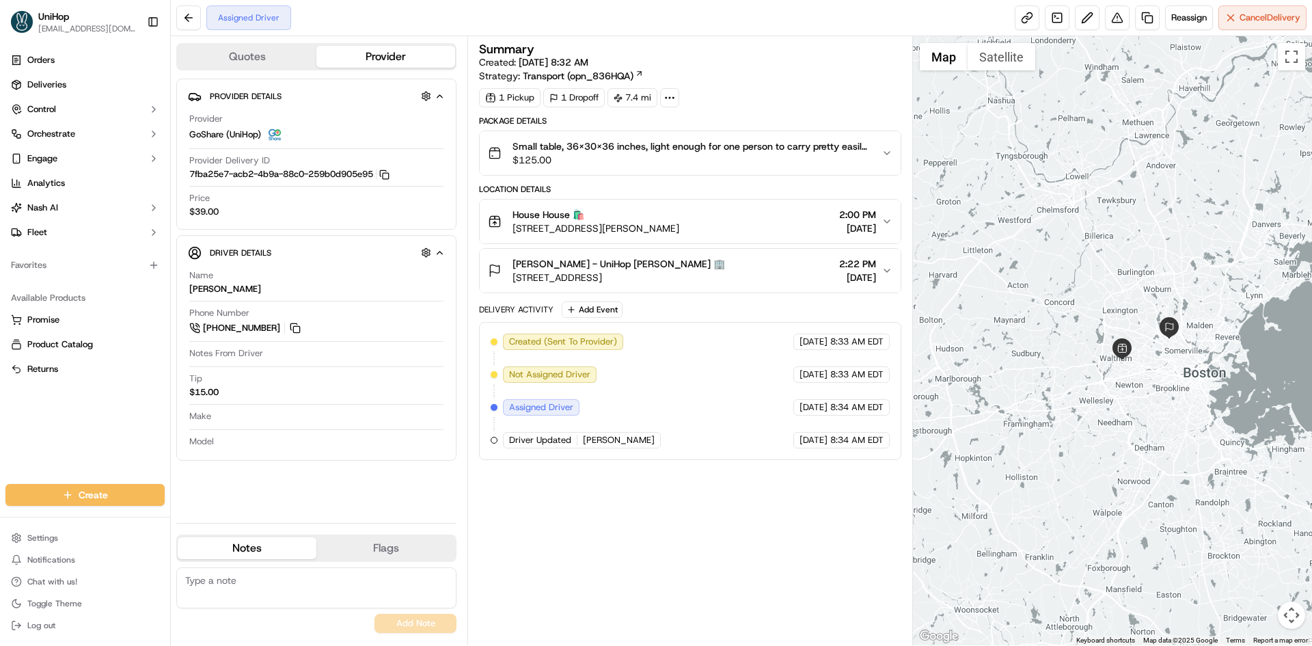
click at [1027, 251] on div at bounding box center [1113, 340] width 400 height 609
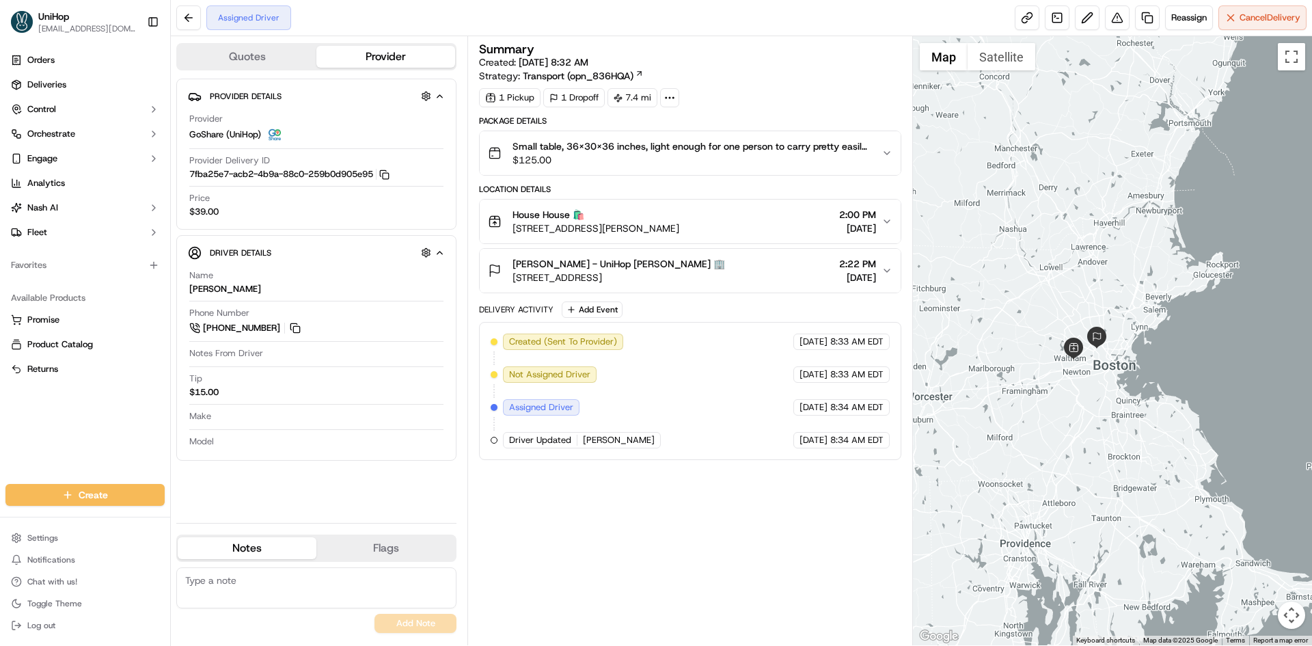
drag, startPoint x: 1055, startPoint y: 194, endPoint x: 1055, endPoint y: 250, distance: 56.0
click at [1055, 250] on div at bounding box center [1113, 340] width 400 height 609
drag, startPoint x: 296, startPoint y: 329, endPoint x: 290, endPoint y: 303, distance: 25.9
click at [296, 329] on button at bounding box center [295, 327] width 15 height 15
click at [769, 216] on div "House House 🛍️ 73 Bennett St, Waltham, MA 02453, USA 2:00 PM Sep 19 2025" at bounding box center [684, 221] width 393 height 27
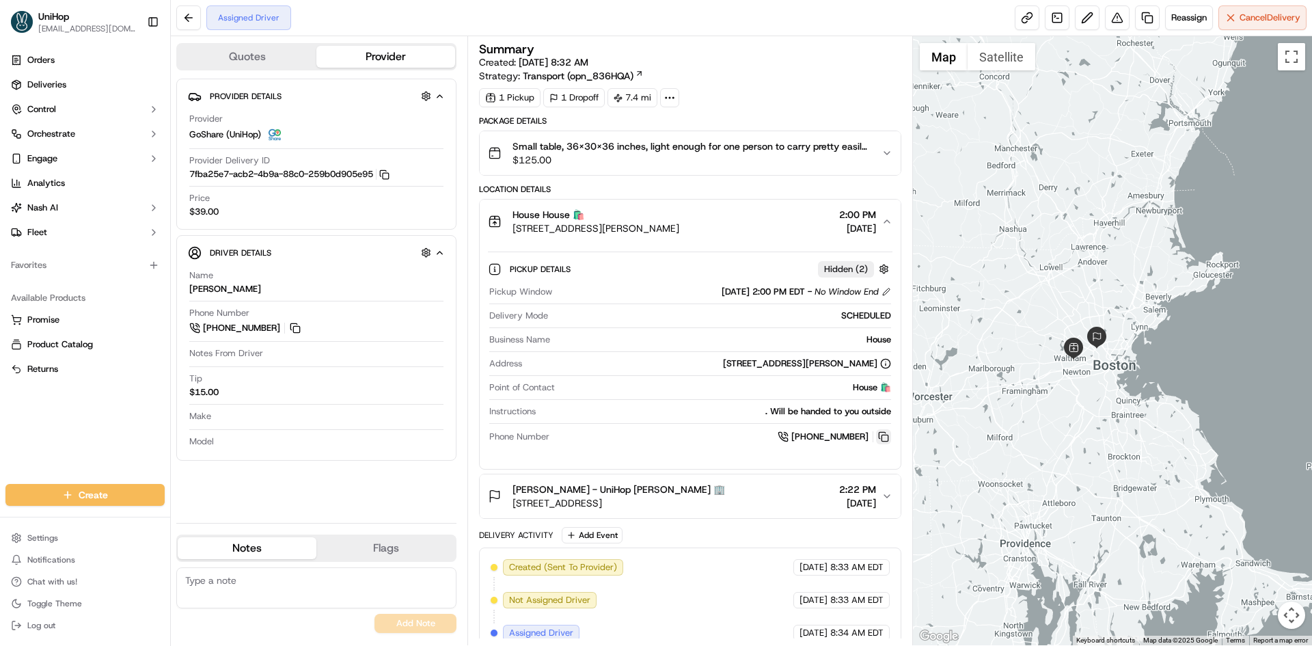
click at [885, 439] on button at bounding box center [883, 436] width 15 height 15
click at [731, 215] on div "House House 🛍️ 73 Bennett St, Waltham, MA 02453, USA 2:00 PM Sep 19 2025" at bounding box center [684, 221] width 393 height 27
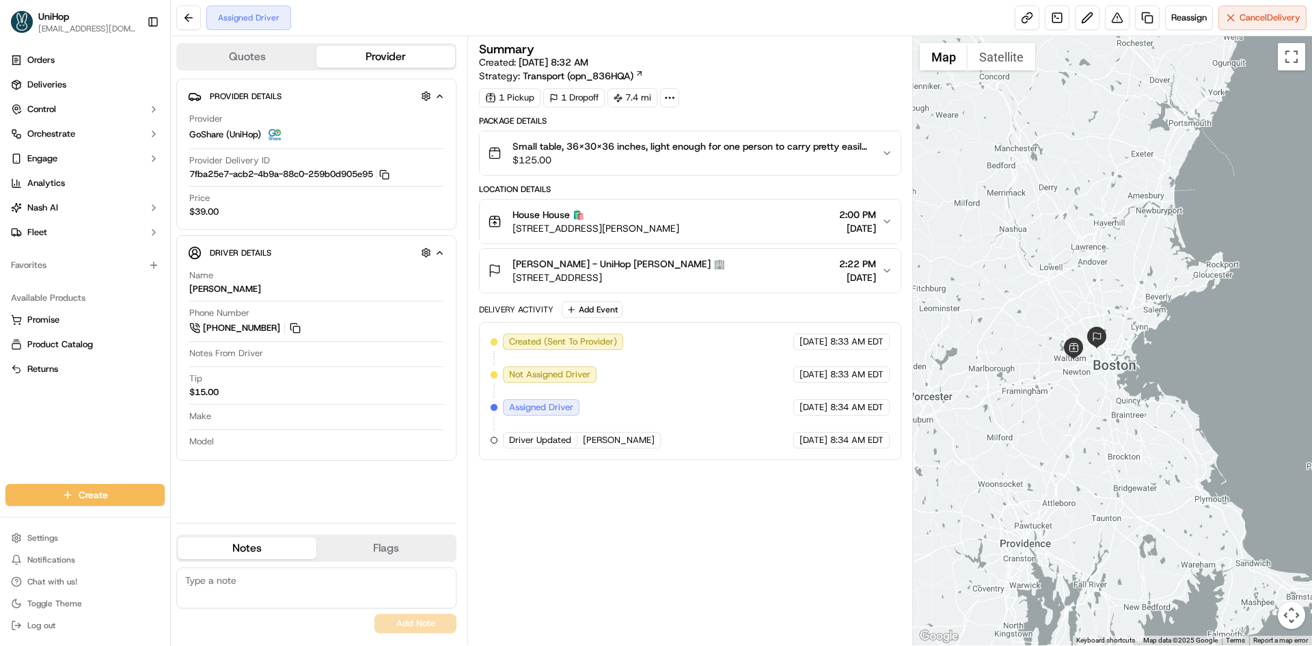
drag, startPoint x: 748, startPoint y: 268, endPoint x: 781, endPoint y: 292, distance: 40.6
click at [749, 268] on div "Mark Price - UniHop Mark Price 🏢 51 Fairmount Ave, Somerville, MA 02144, USA 2:…" at bounding box center [684, 270] width 393 height 27
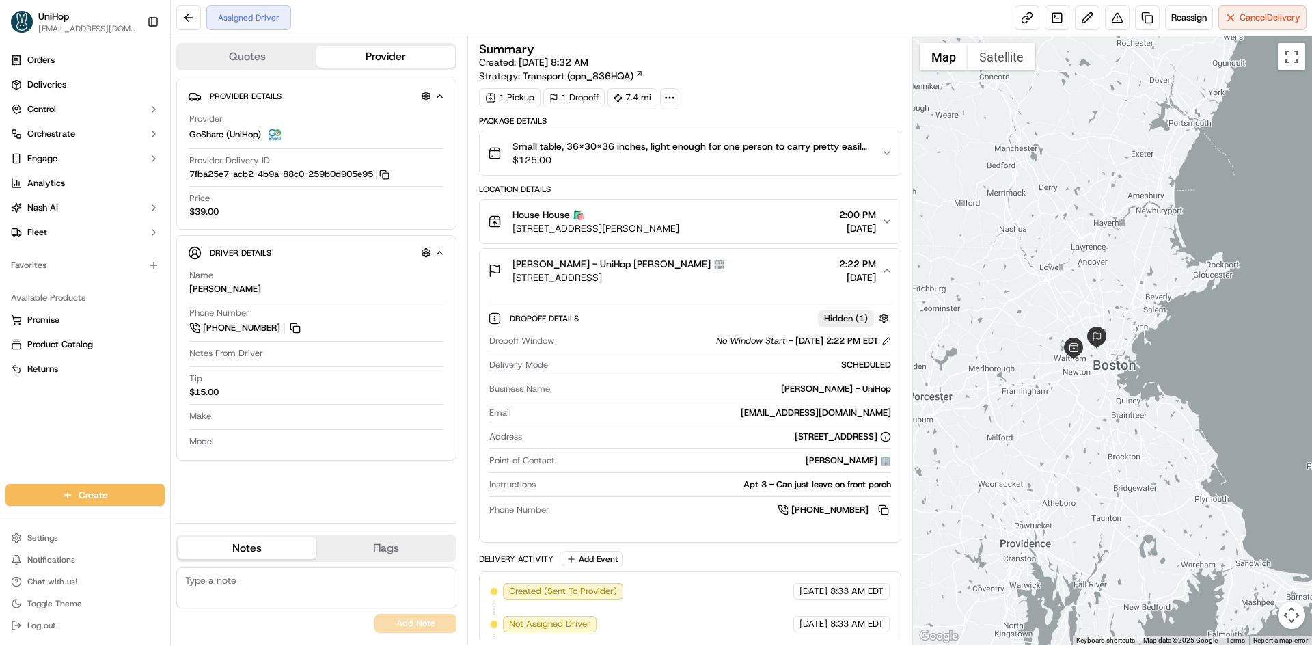
drag, startPoint x: 884, startPoint y: 508, endPoint x: 872, endPoint y: 493, distance: 19.5
click at [883, 508] on button at bounding box center [883, 509] width 15 height 15
click at [719, 290] on button "Mark Price - UniHop Mark Price 🏢 51 Fairmount Ave, Somerville, MA 02144, USA 2:…" at bounding box center [690, 271] width 420 height 44
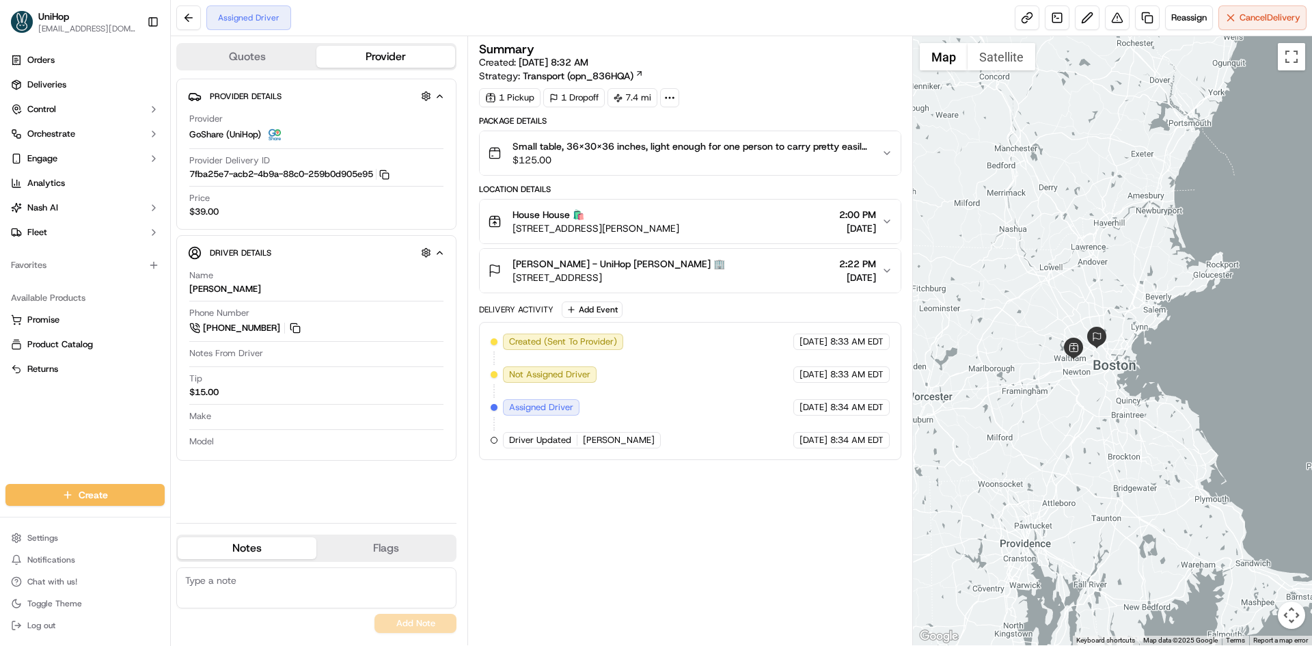
click at [743, 273] on div "Mark Price - UniHop Mark Price 🏢 51 Fairmount Ave, Somerville, MA 02144, USA 2:…" at bounding box center [684, 270] width 393 height 27
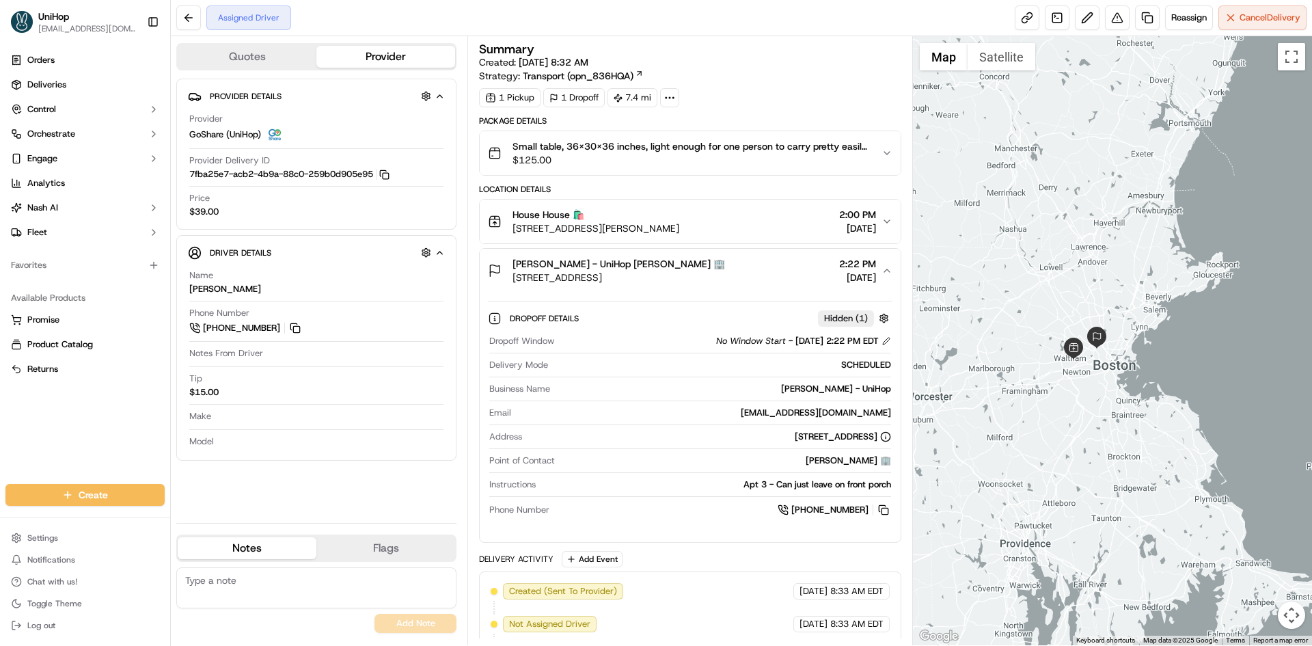
click at [743, 273] on div "Mark Price - UniHop Mark Price 🏢 51 Fairmount Ave, Somerville, MA 02144, USA 2:…" at bounding box center [684, 270] width 393 height 27
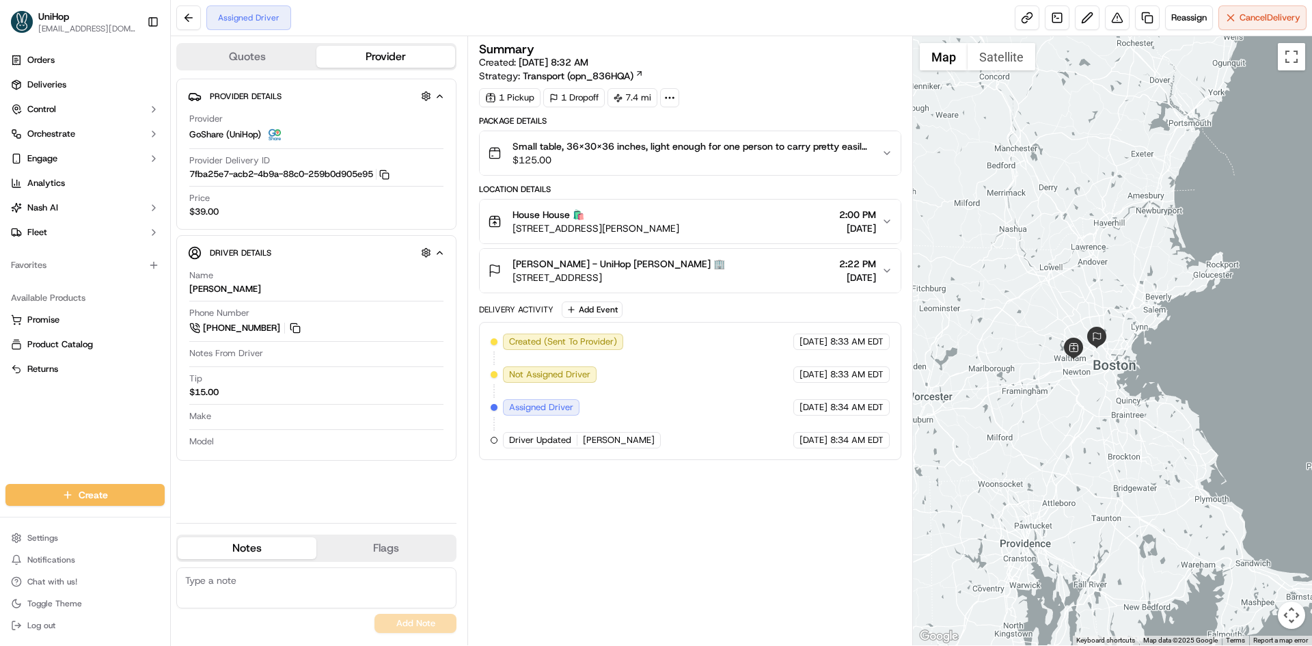
click at [707, 264] on div "Mark Price - UniHop Mark Price 🏢" at bounding box center [618, 264] width 212 height 14
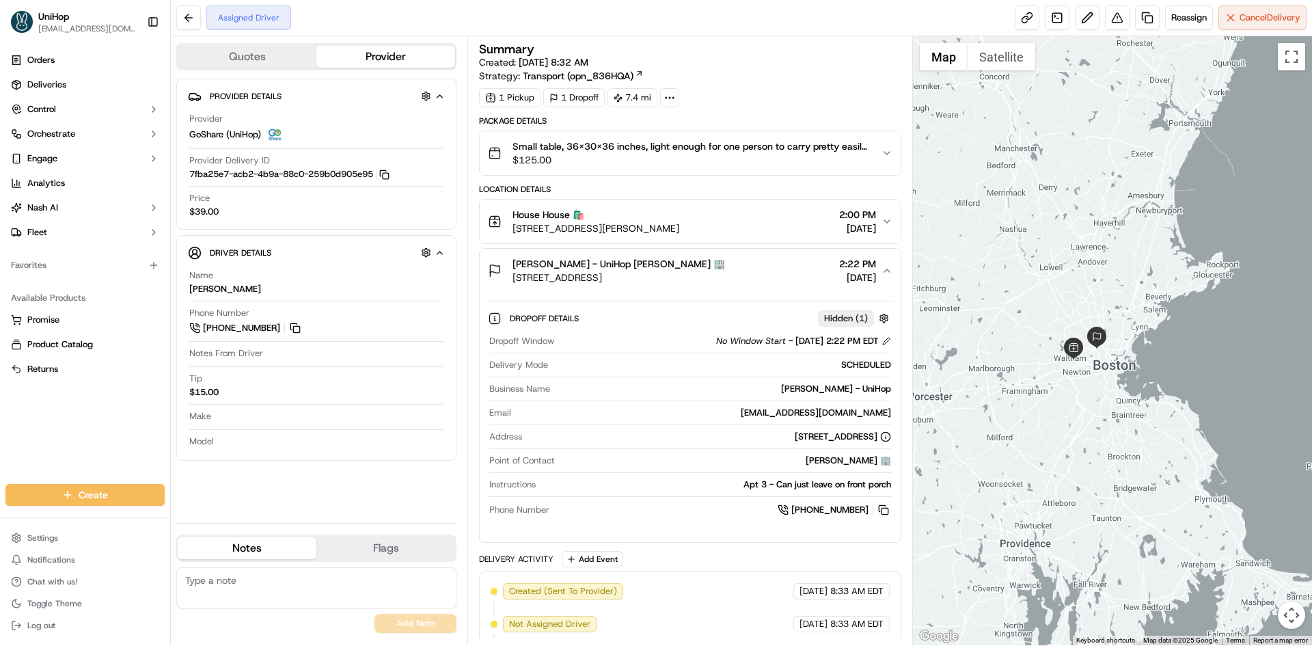
click at [814, 272] on div "Mark Price - UniHop Mark Price 🏢 51 Fairmount Ave, Somerville, MA 02144, USA 2:…" at bounding box center [684, 270] width 393 height 27
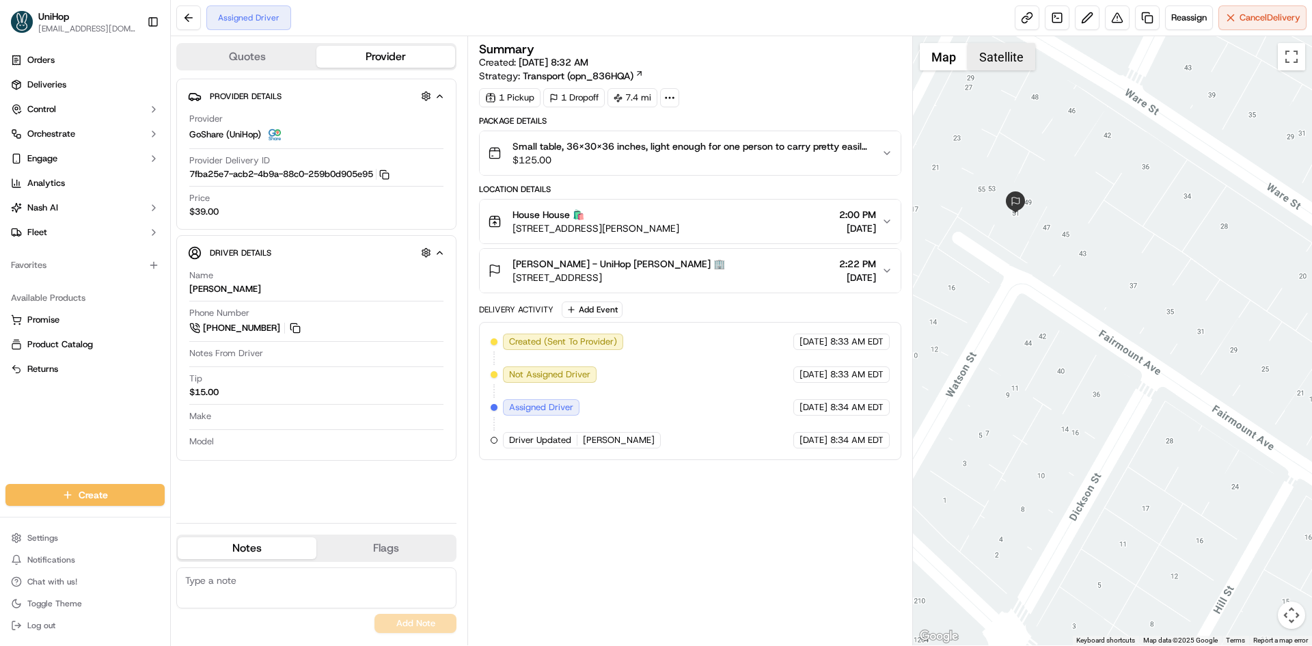
click at [977, 63] on button "Satellite" at bounding box center [1001, 56] width 68 height 27
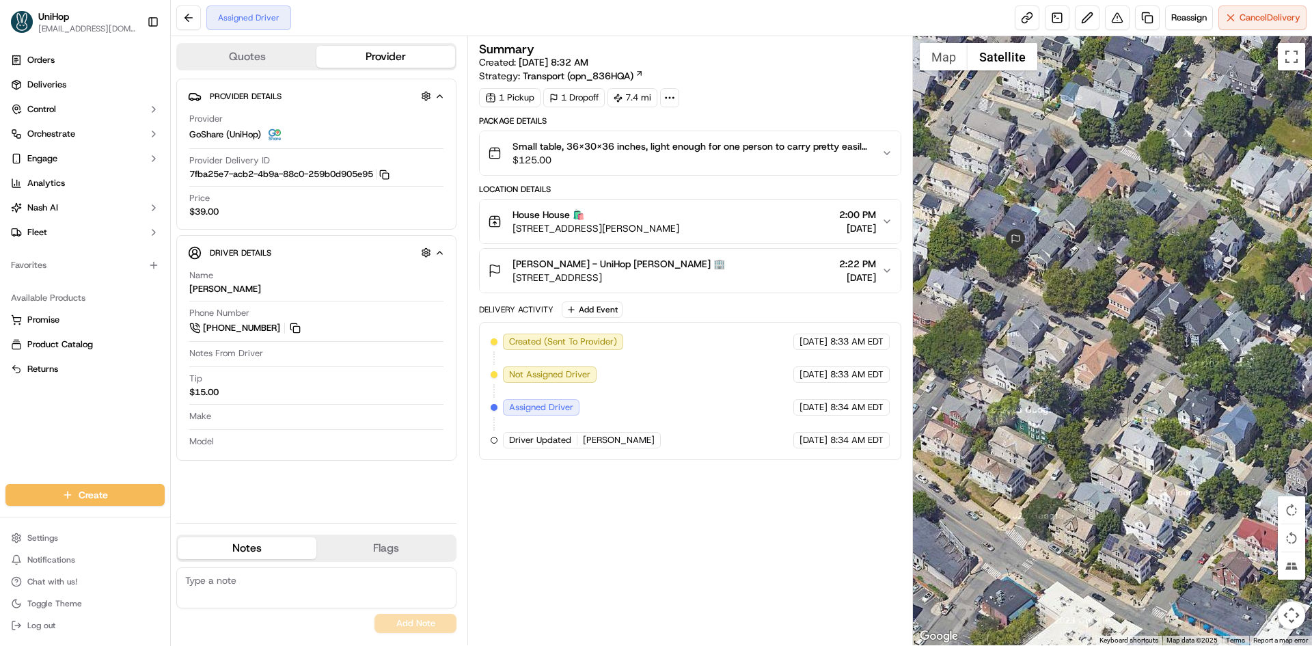
click at [953, 68] on button "Map" at bounding box center [943, 56] width 48 height 27
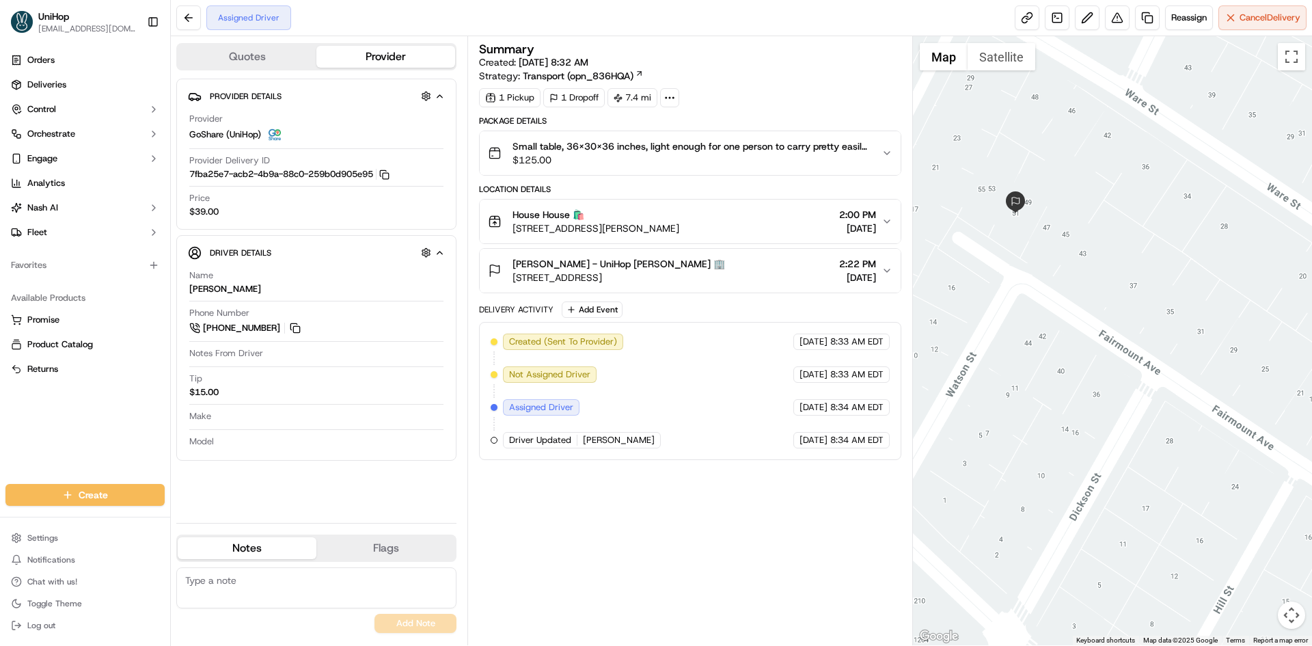
click at [756, 271] on div "Mark Price - UniHop Mark Price 🏢 51 Fairmount Ave, Somerville, MA 02144, USA 2:…" at bounding box center [684, 270] width 393 height 27
click at [805, 272] on div "Mark Price - UniHop Mark Price 🏢 51 Fairmount Ave, Somerville, MA 02144, USA 2:…" at bounding box center [684, 270] width 393 height 27
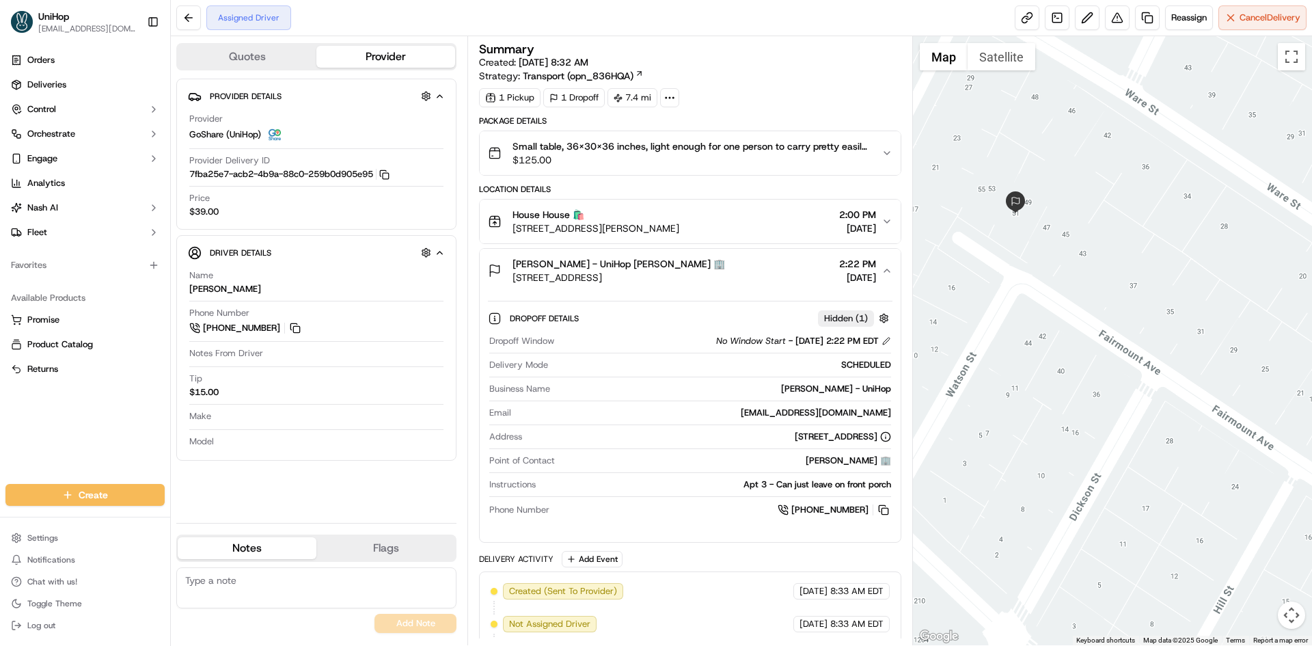
click at [792, 281] on div "Mark Price - UniHop Mark Price 🏢 51 Fairmount Ave, Somerville, MA 02144, USA 2:…" at bounding box center [684, 270] width 393 height 27
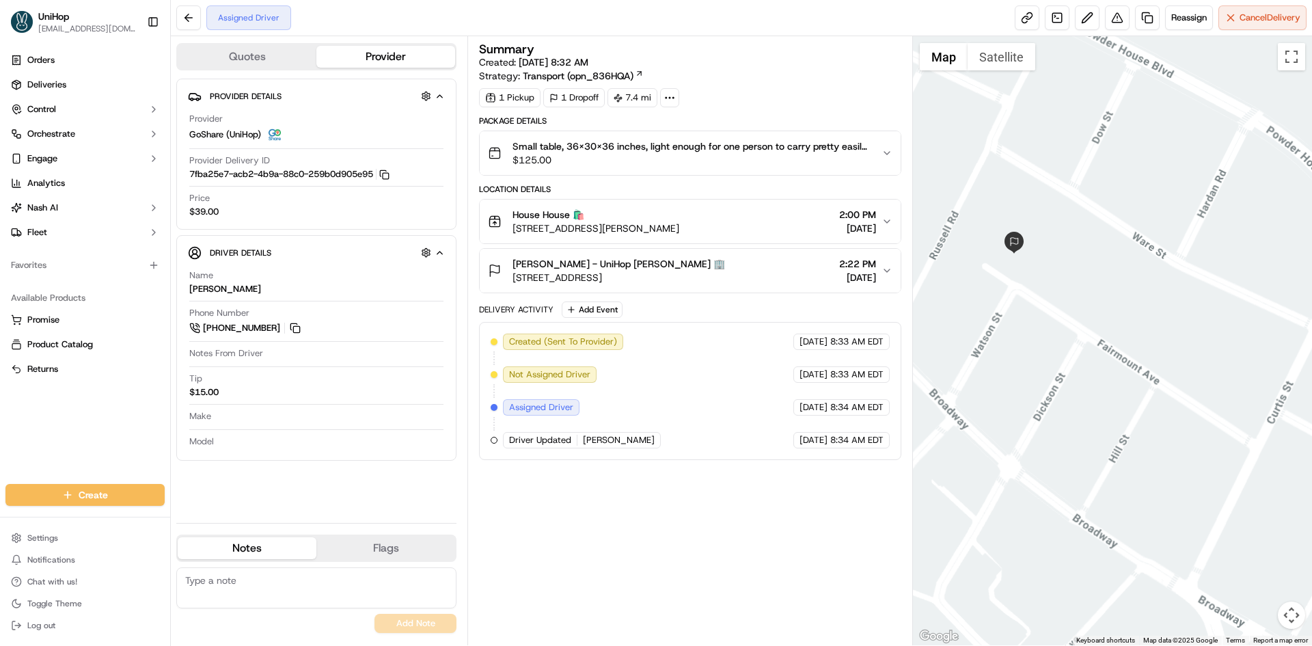
drag, startPoint x: 1013, startPoint y: 317, endPoint x: 1090, endPoint y: 316, distance: 76.5
click at [1085, 316] on div at bounding box center [1113, 340] width 400 height 609
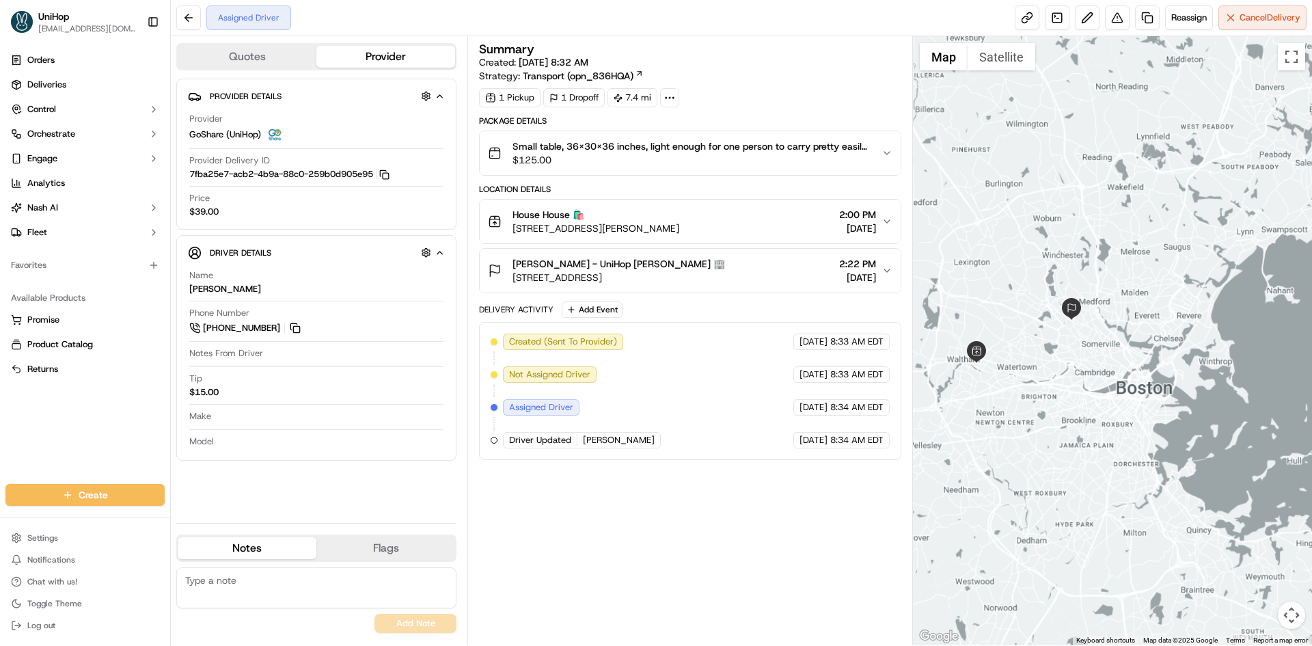
drag, startPoint x: 1015, startPoint y: 321, endPoint x: 1080, endPoint y: 352, distance: 72.1
click at [1079, 352] on div at bounding box center [1113, 340] width 400 height 609
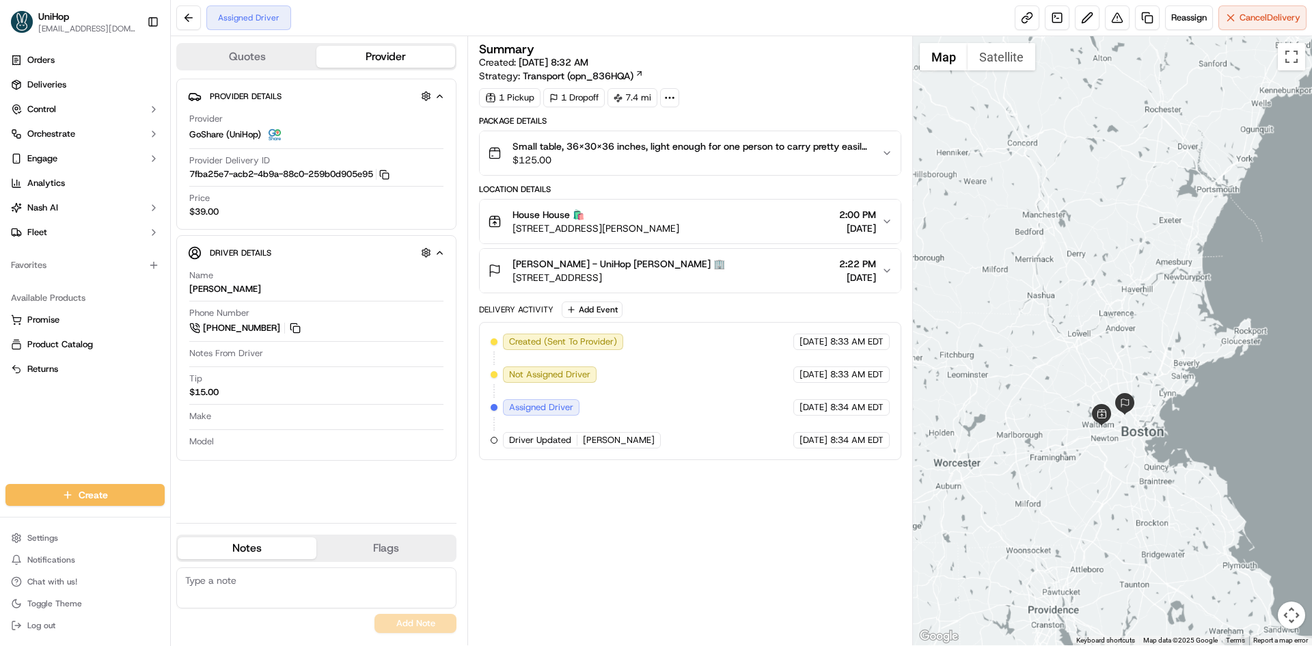
drag, startPoint x: 1090, startPoint y: 254, endPoint x: 1098, endPoint y: 309, distance: 56.0
click at [1098, 309] on div at bounding box center [1113, 340] width 400 height 609
click at [762, 224] on div "House House 🛍️ 73 Bennett St, Waltham, MA 02453, USA 2:00 PM Sep 19 2025" at bounding box center [684, 221] width 393 height 27
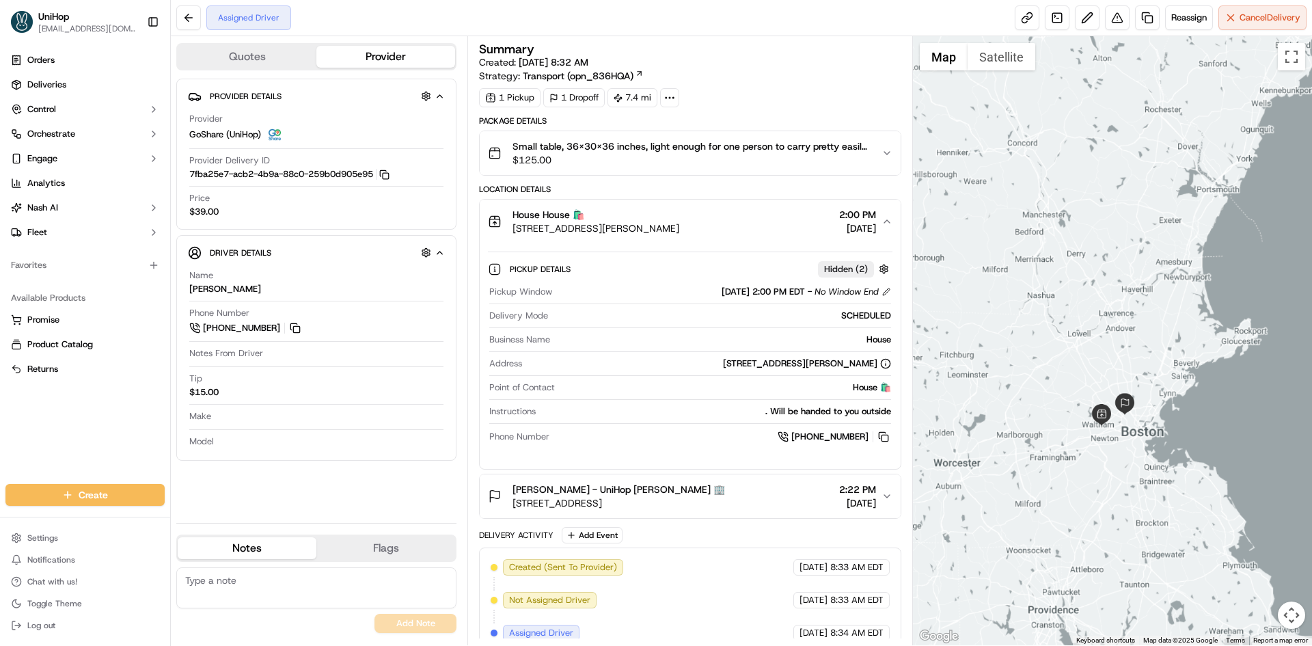
click at [762, 224] on div "House House 🛍️ 73 Bennett St, Waltham, MA 02453, USA 2:00 PM Sep 19 2025" at bounding box center [684, 221] width 393 height 27
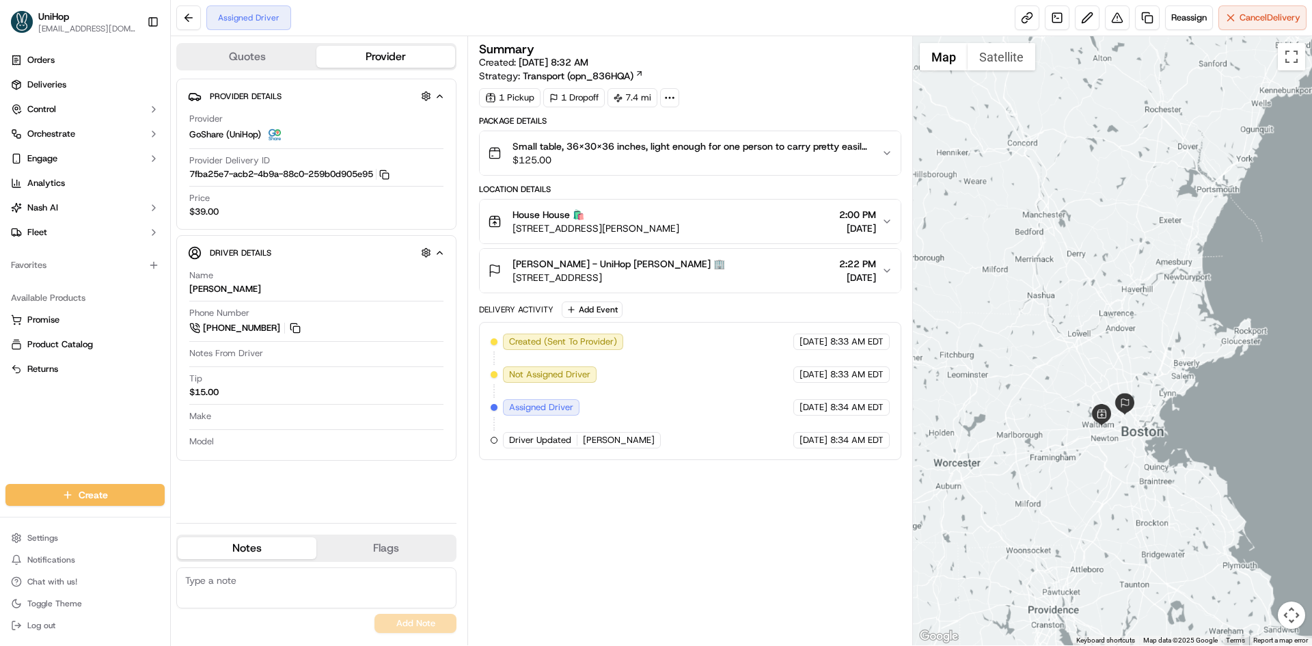
click at [747, 208] on div "House House 🛍️ 73 Bennett St, Waltham, MA 02453, USA 2:00 PM Sep 19 2025" at bounding box center [684, 221] width 393 height 27
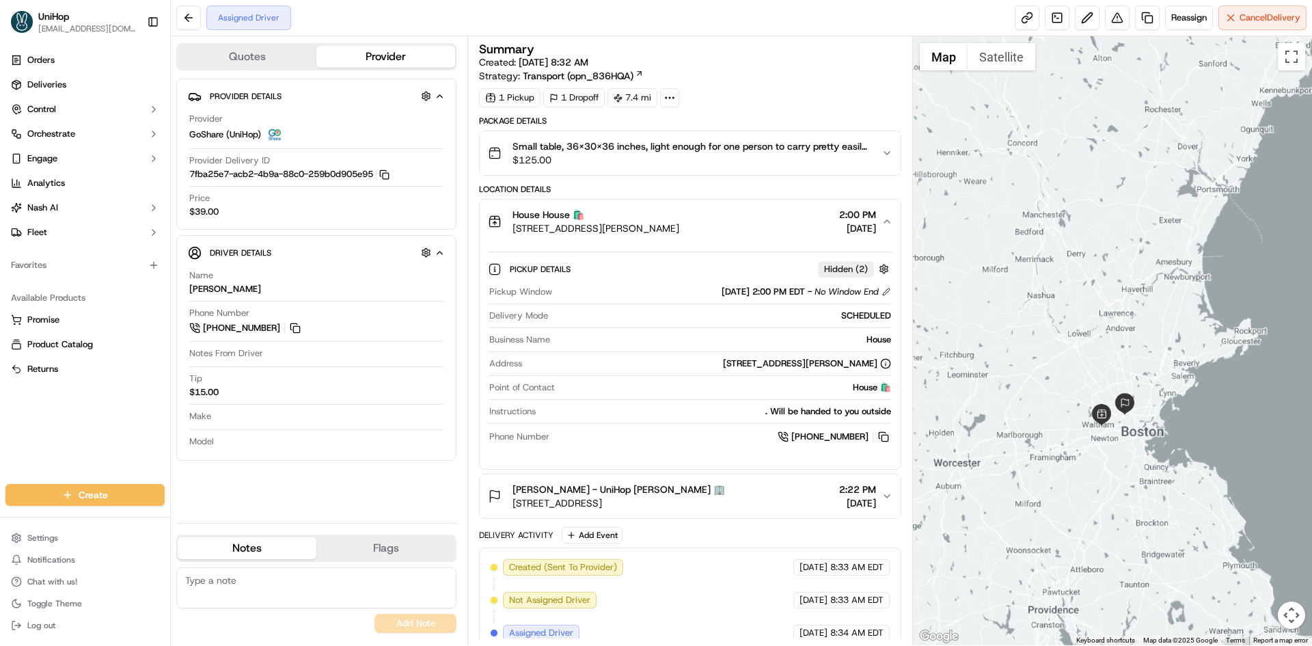
click at [750, 209] on div "House House 🛍️ 73 Bennett St, Waltham, MA 02453, USA 2:00 PM Sep 19 2025" at bounding box center [684, 221] width 393 height 27
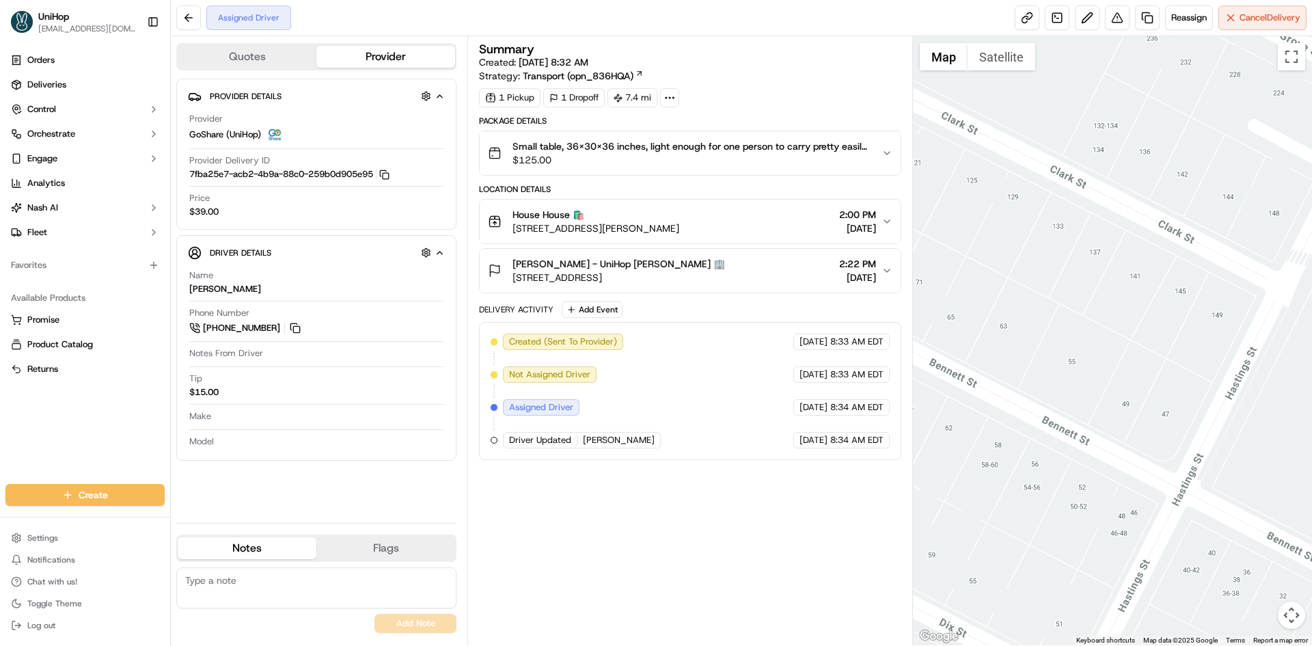
drag, startPoint x: 1081, startPoint y: 323, endPoint x: 900, endPoint y: 283, distance: 184.8
click at [900, 283] on div "Quotes Provider Provider Details Hidden ( 4 ) Provider GoShare (UniHop) Provide…" at bounding box center [741, 340] width 1141 height 609
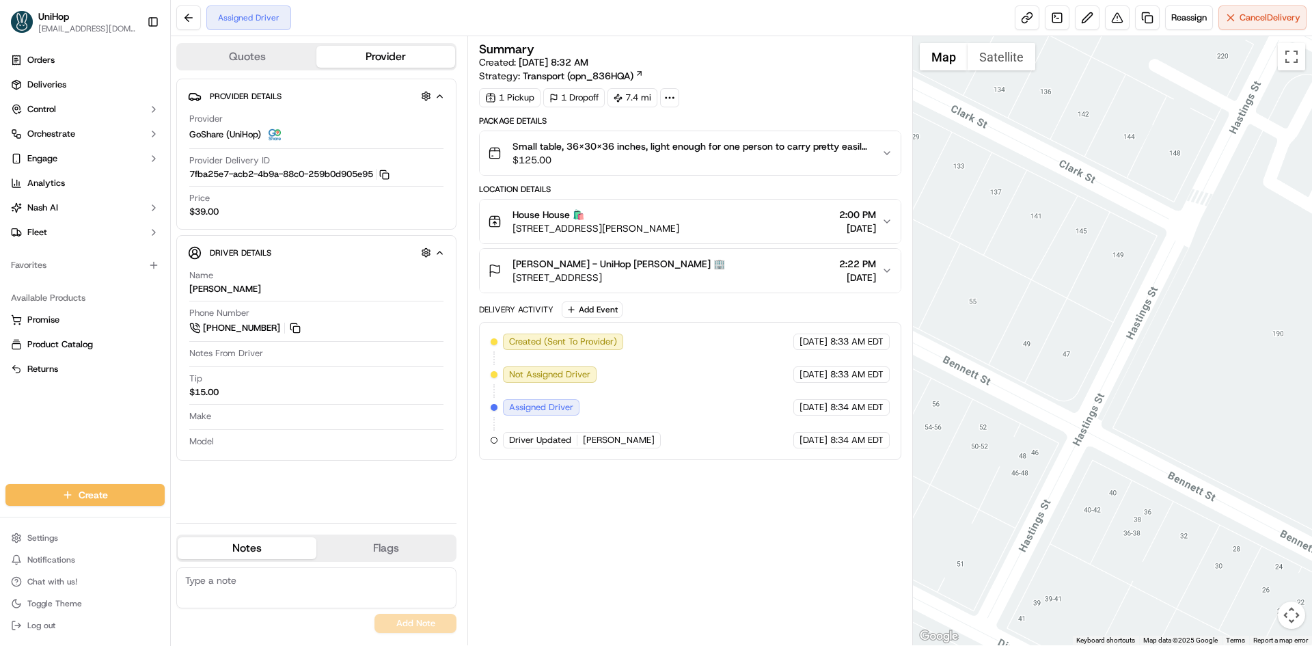
drag, startPoint x: 1111, startPoint y: 335, endPoint x: 1014, endPoint y: 275, distance: 113.5
click at [1014, 275] on div at bounding box center [1113, 340] width 400 height 609
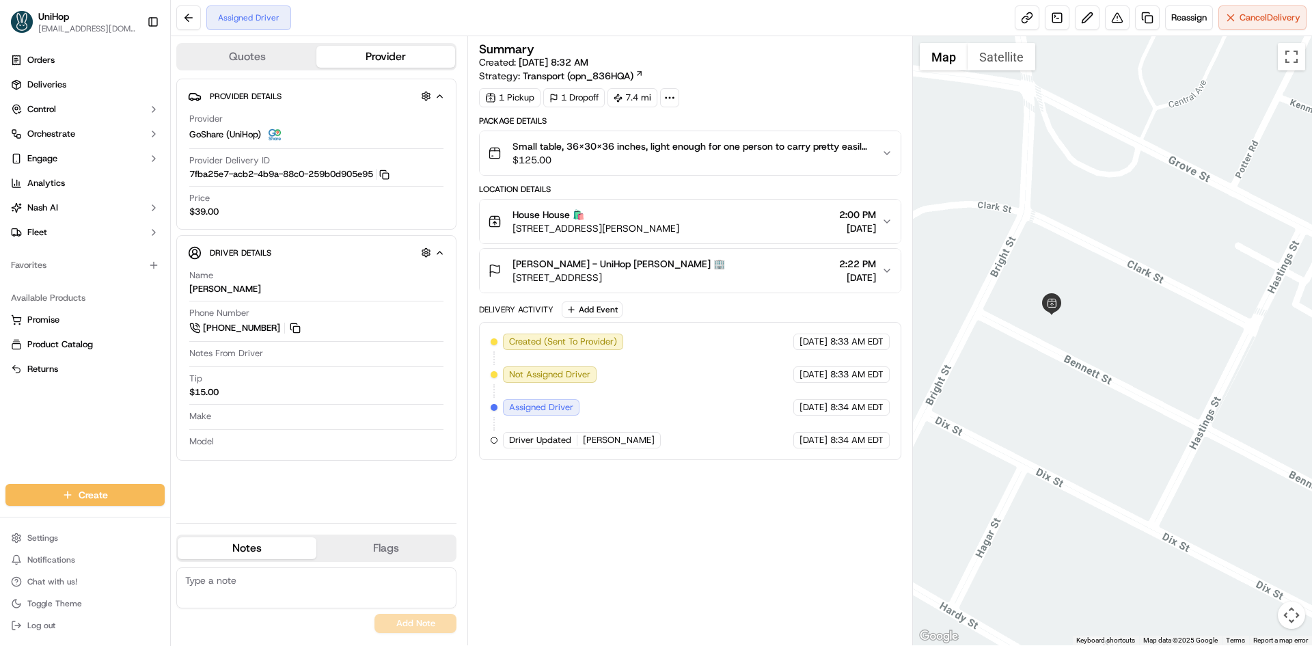
drag, startPoint x: 1096, startPoint y: 323, endPoint x: 1200, endPoint y: 368, distance: 112.9
click at [1200, 368] on div at bounding box center [1113, 340] width 400 height 609
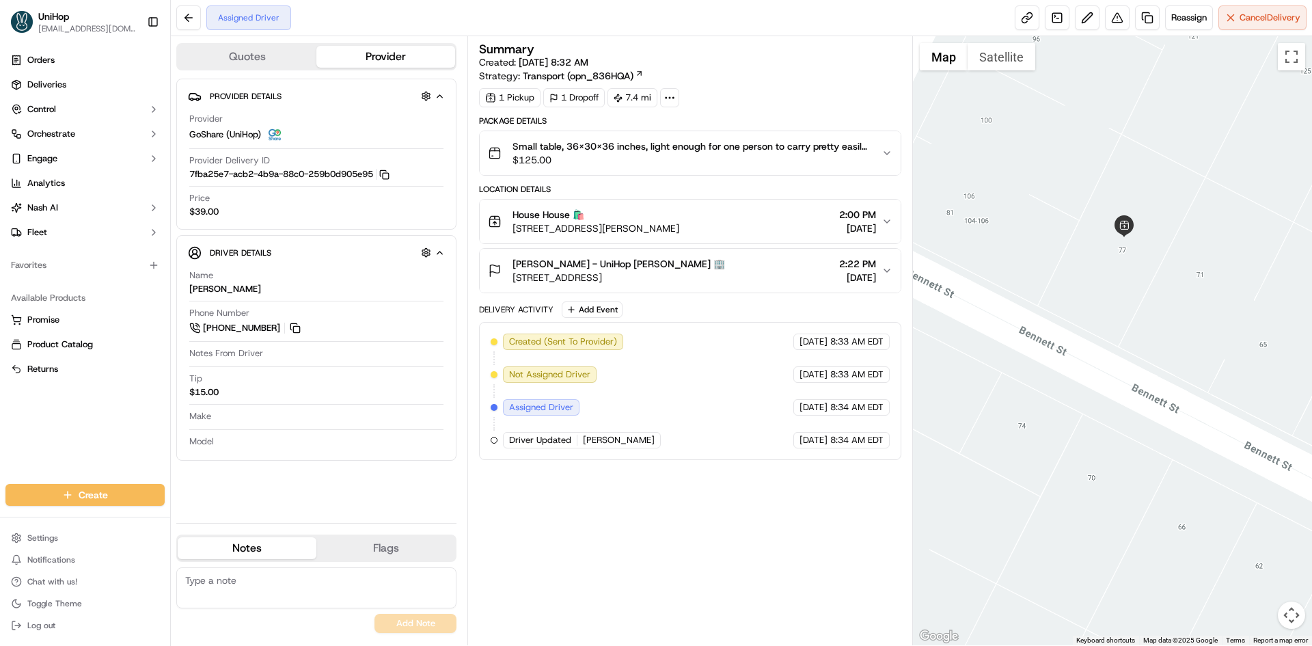
drag, startPoint x: 1116, startPoint y: 331, endPoint x: 1023, endPoint y: 323, distance: 92.5
click at [1023, 323] on div at bounding box center [1113, 340] width 400 height 609
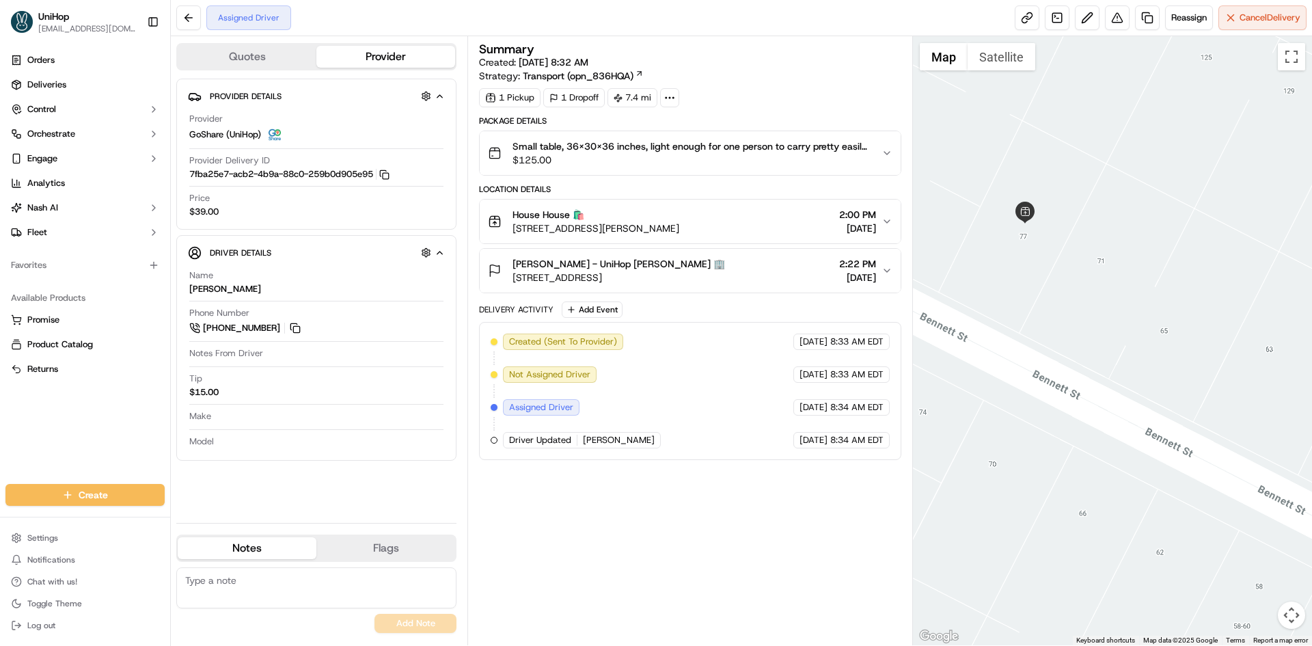
drag, startPoint x: 1164, startPoint y: 336, endPoint x: 1090, endPoint y: 320, distance: 76.1
click at [1093, 321] on div at bounding box center [1113, 340] width 400 height 609
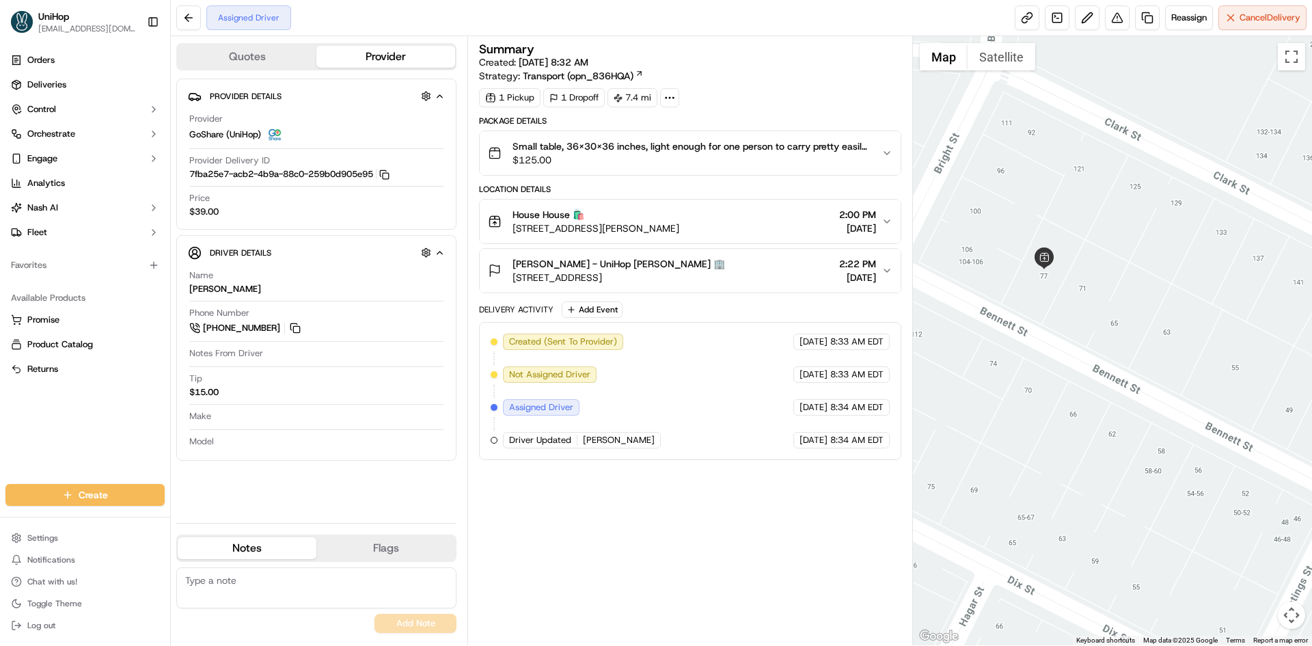
drag, startPoint x: 715, startPoint y: 229, endPoint x: 512, endPoint y: 229, distance: 202.9
click at [512, 229] on div "House House 🛍️ 73 Bennett St, Waltham, MA 02453, USA 2:00 PM Sep 19 2025" at bounding box center [684, 221] width 393 height 27
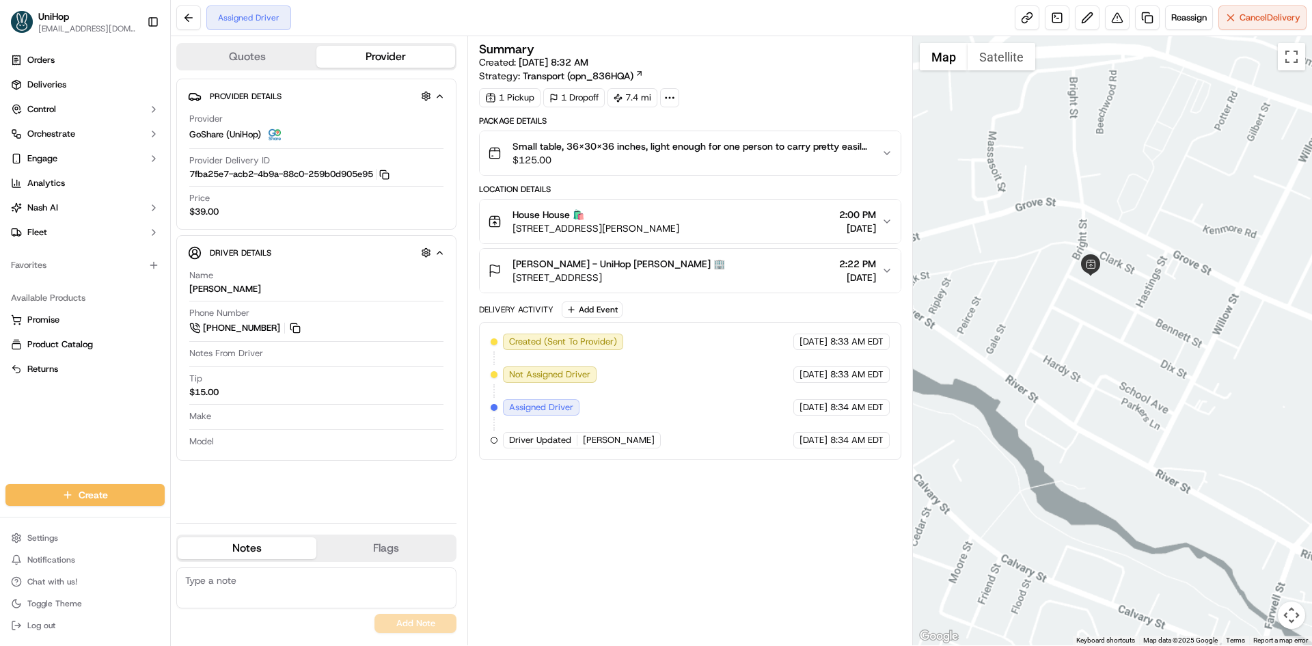
drag, startPoint x: 1191, startPoint y: 307, endPoint x: 1139, endPoint y: 307, distance: 52.6
click at [1171, 307] on div at bounding box center [1113, 340] width 400 height 609
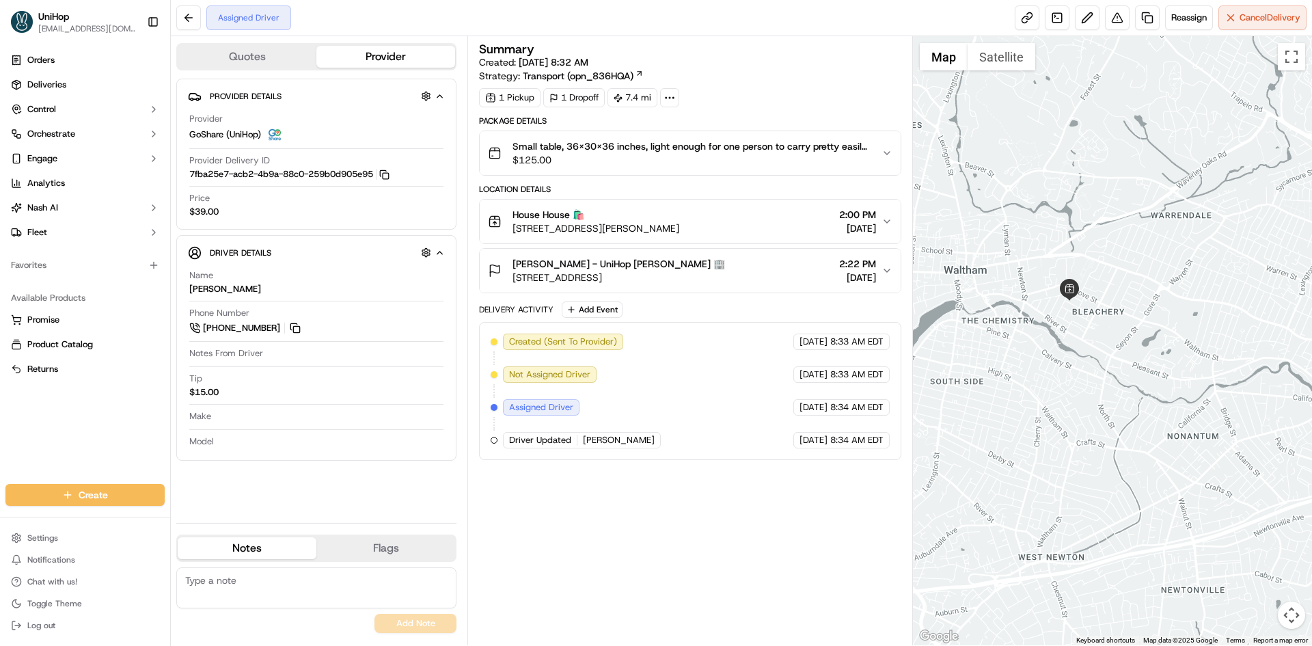
drag, startPoint x: 1187, startPoint y: 273, endPoint x: 1101, endPoint y: 387, distance: 142.5
click at [1101, 387] on div at bounding box center [1113, 340] width 400 height 609
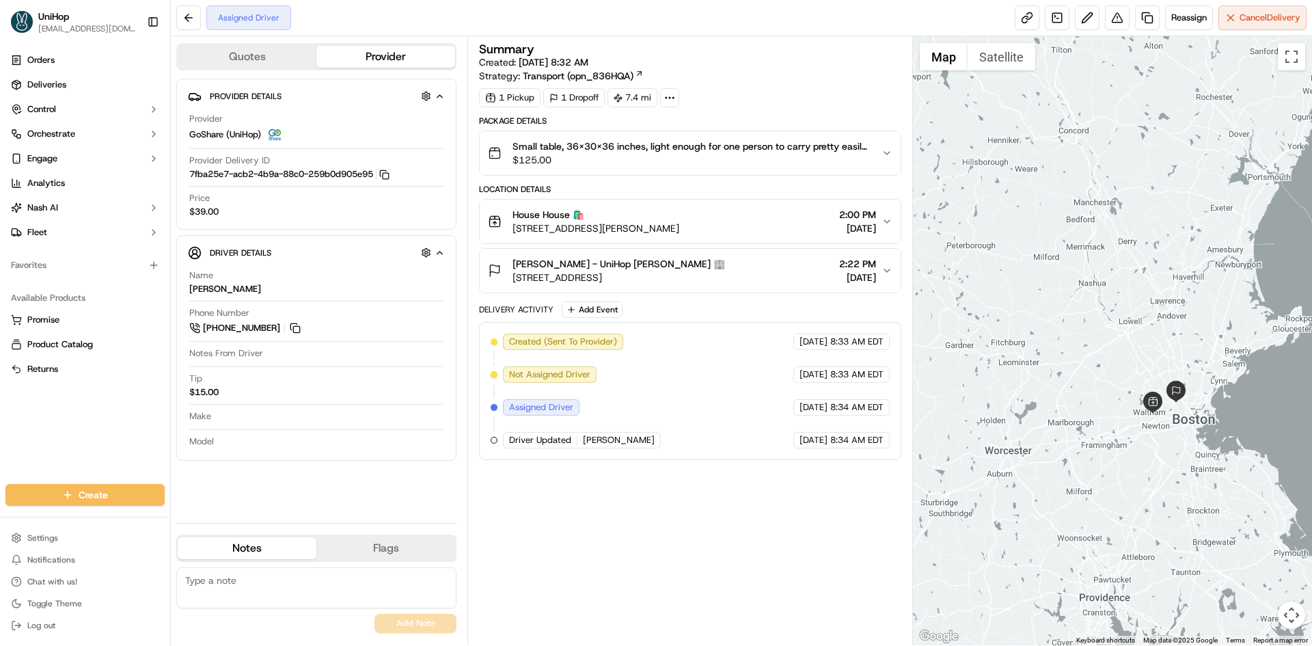
drag, startPoint x: 1150, startPoint y: 397, endPoint x: 958, endPoint y: 234, distance: 252.0
click at [1183, 432] on div at bounding box center [1113, 340] width 400 height 609
click at [739, 523] on div "Summary Created: Sep 19 2025 8:32 AM Strategy: Transport (opn_836HQA) 1 Pickup …" at bounding box center [689, 340] width 421 height 595
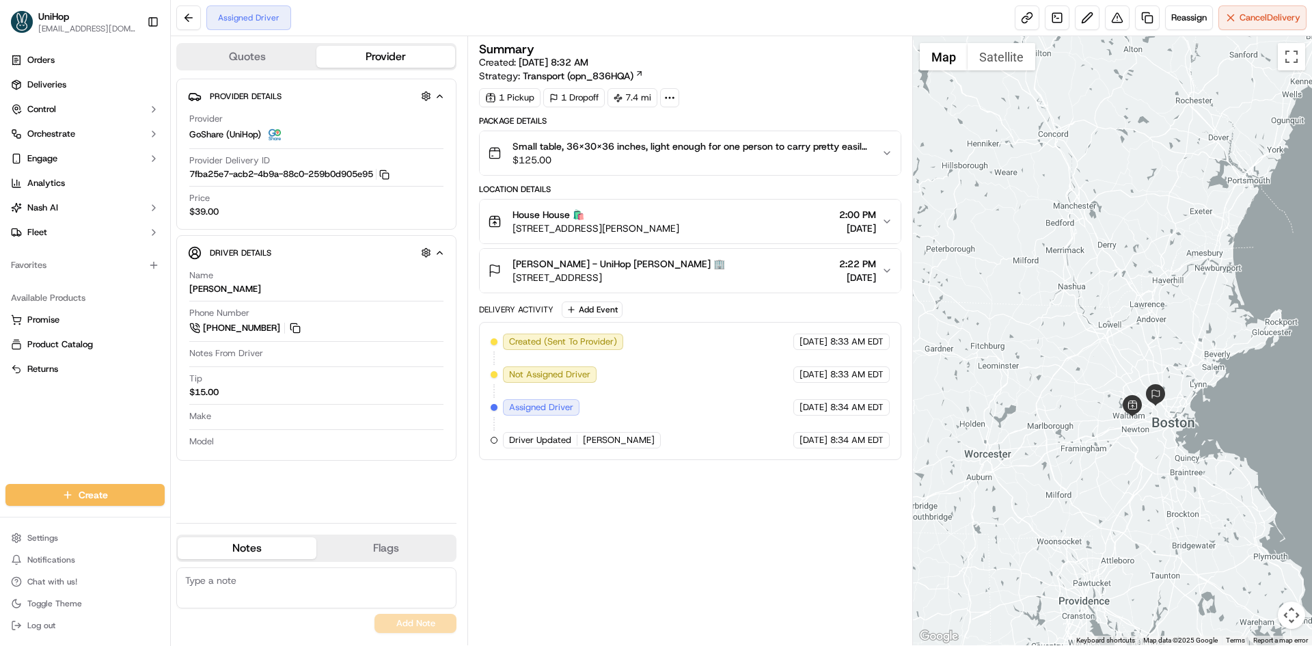
drag, startPoint x: 1108, startPoint y: 208, endPoint x: 1089, endPoint y: 213, distance: 19.9
click at [1089, 213] on div at bounding box center [1113, 340] width 400 height 609
click at [1161, 213] on div at bounding box center [1113, 340] width 400 height 609
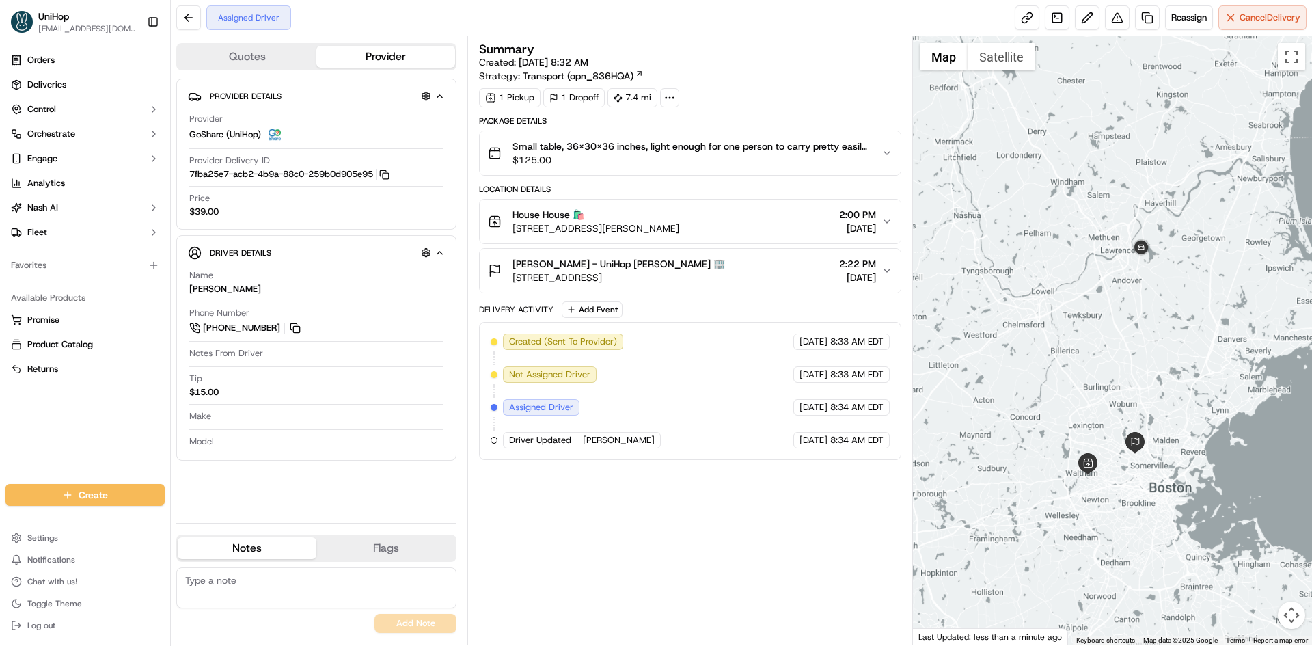
drag, startPoint x: 1193, startPoint y: 221, endPoint x: 1157, endPoint y: 269, distance: 60.5
click at [1157, 269] on div at bounding box center [1113, 340] width 400 height 609
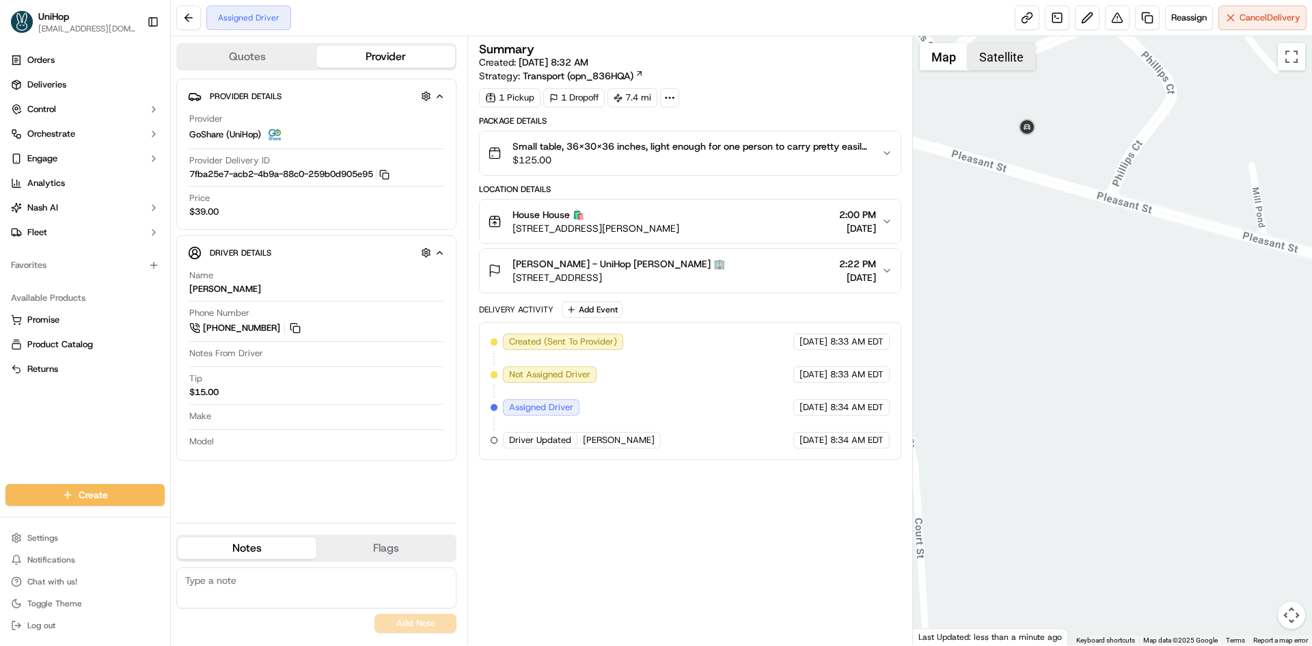
click at [993, 57] on button "Satellite" at bounding box center [1001, 56] width 68 height 27
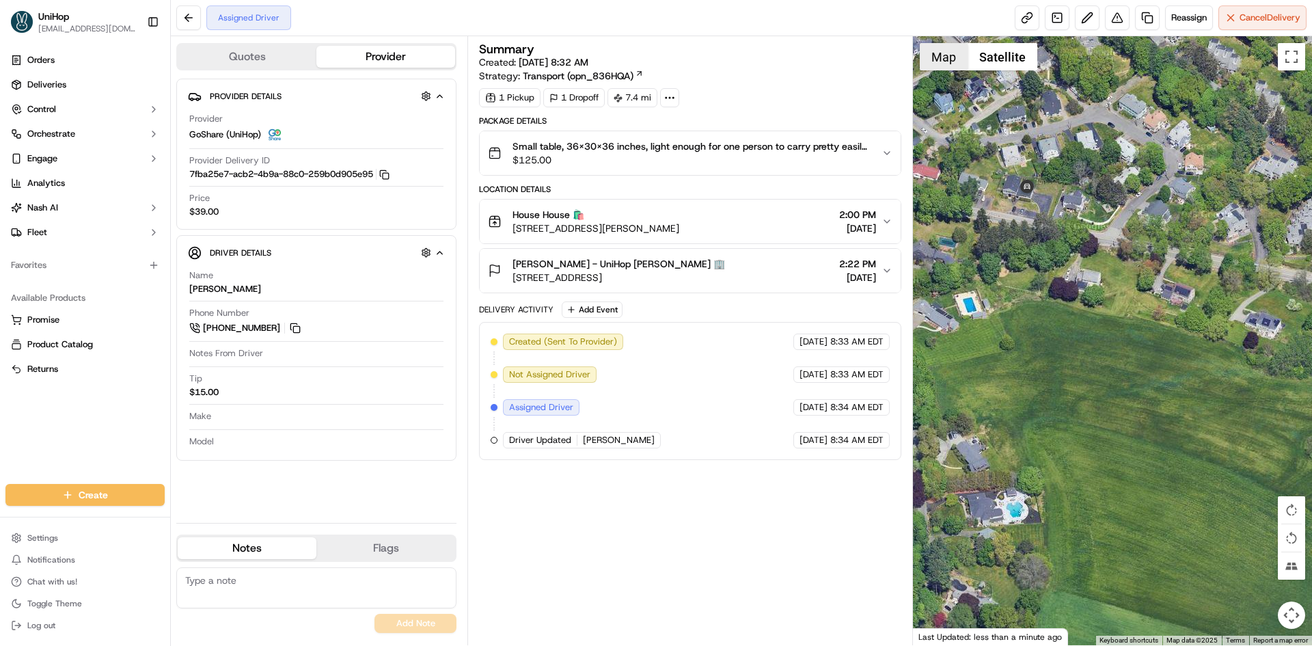
click at [931, 57] on button "Map" at bounding box center [943, 56] width 48 height 27
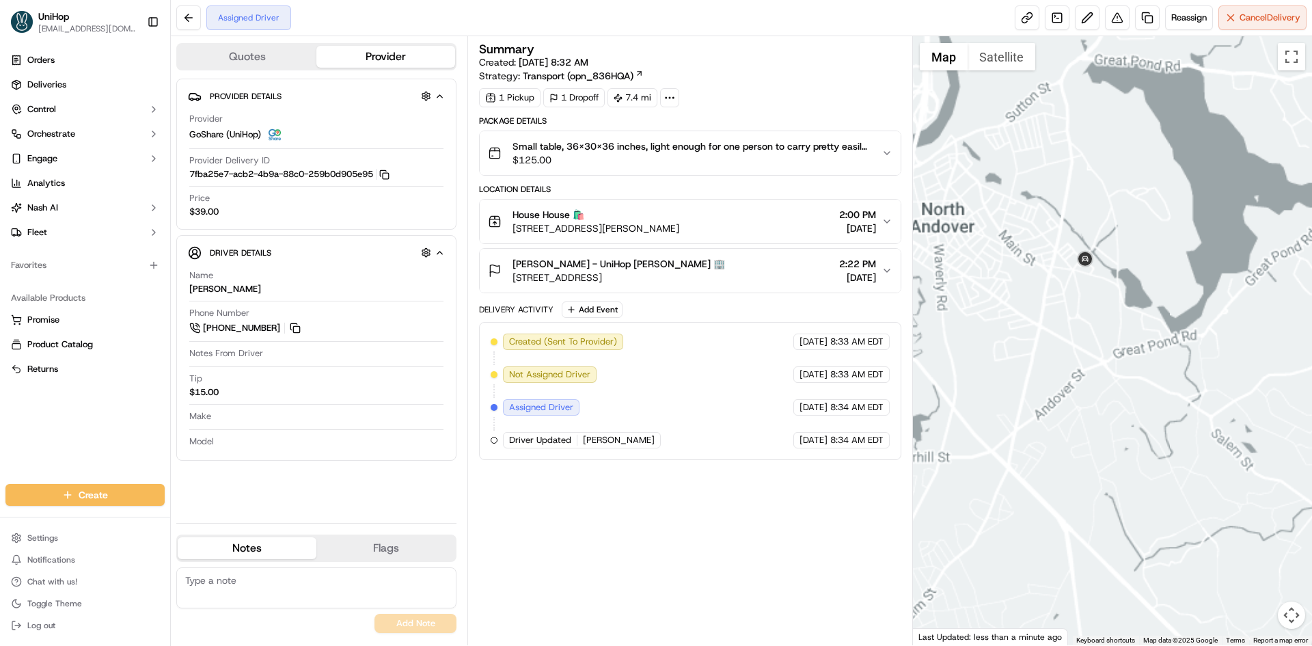
click at [1135, 308] on div at bounding box center [1113, 340] width 400 height 609
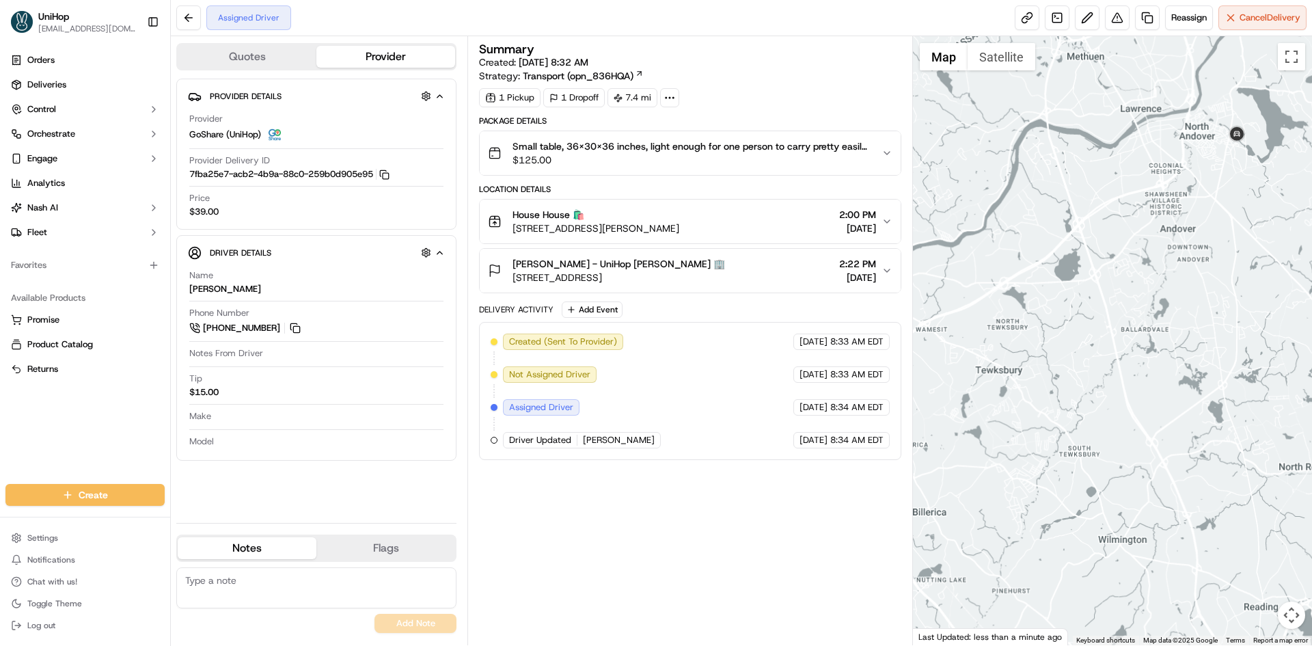
drag, startPoint x: 1208, startPoint y: 255, endPoint x: 1173, endPoint y: 271, distance: 39.1
click at [1178, 270] on div at bounding box center [1113, 340] width 400 height 609
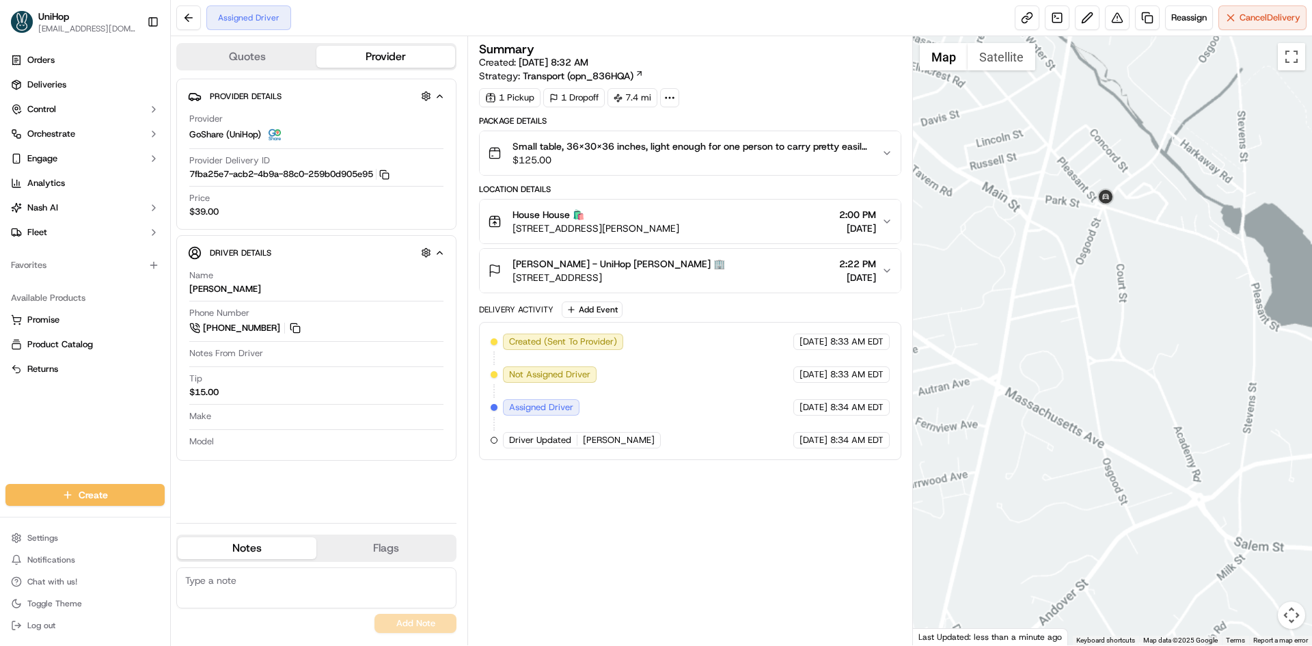
drag, startPoint x: 1086, startPoint y: 288, endPoint x: 1097, endPoint y: 287, distance: 11.0
click at [1092, 288] on div at bounding box center [1113, 340] width 400 height 609
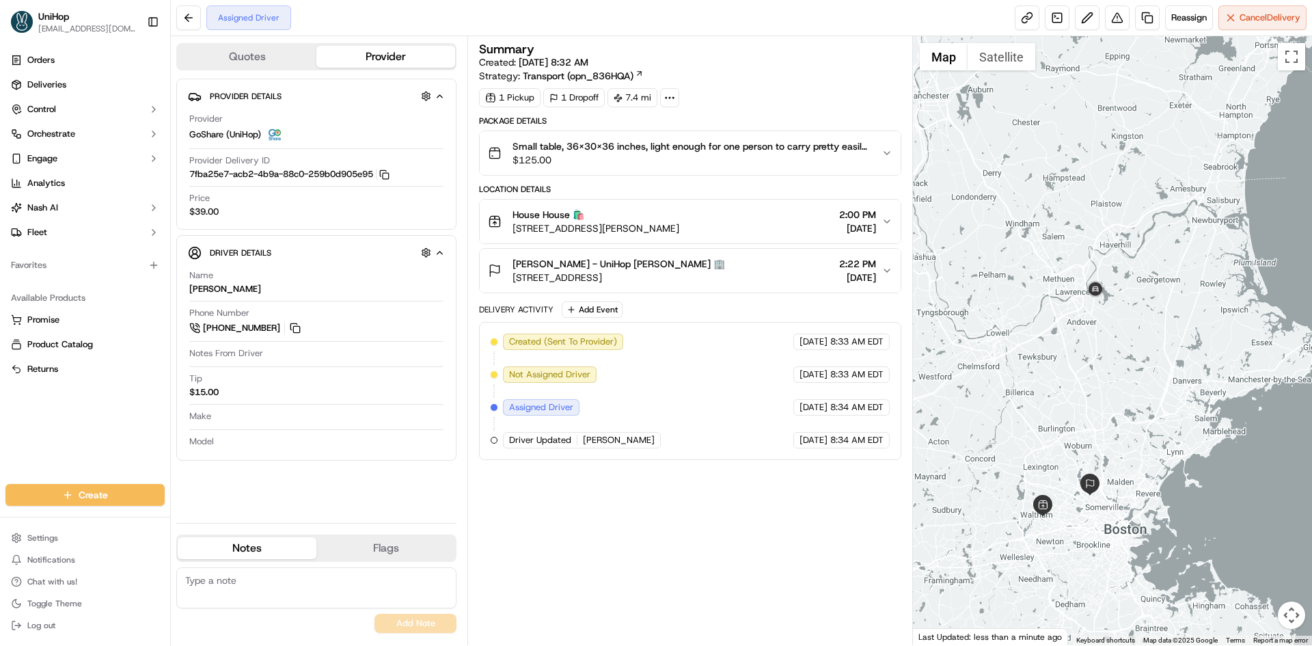
drag, startPoint x: 709, startPoint y: 233, endPoint x: 515, endPoint y: 234, distance: 194.0
click at [515, 234] on div "House House 🛍️ 73 Bennett St, Waltham, MA 02453, USA 2:00 PM Sep 19 2025" at bounding box center [684, 221] width 393 height 27
drag, startPoint x: 724, startPoint y: 280, endPoint x: 546, endPoint y: 243, distance: 182.1
click at [512, 283] on div "Mark Price - UniHop Mark Price 🏢 51 Fairmount Ave, Somerville, MA 02144, USA 2:…" at bounding box center [684, 270] width 393 height 27
copy span "51 Fairmount Ave, Somerville, MA 02144, USA"
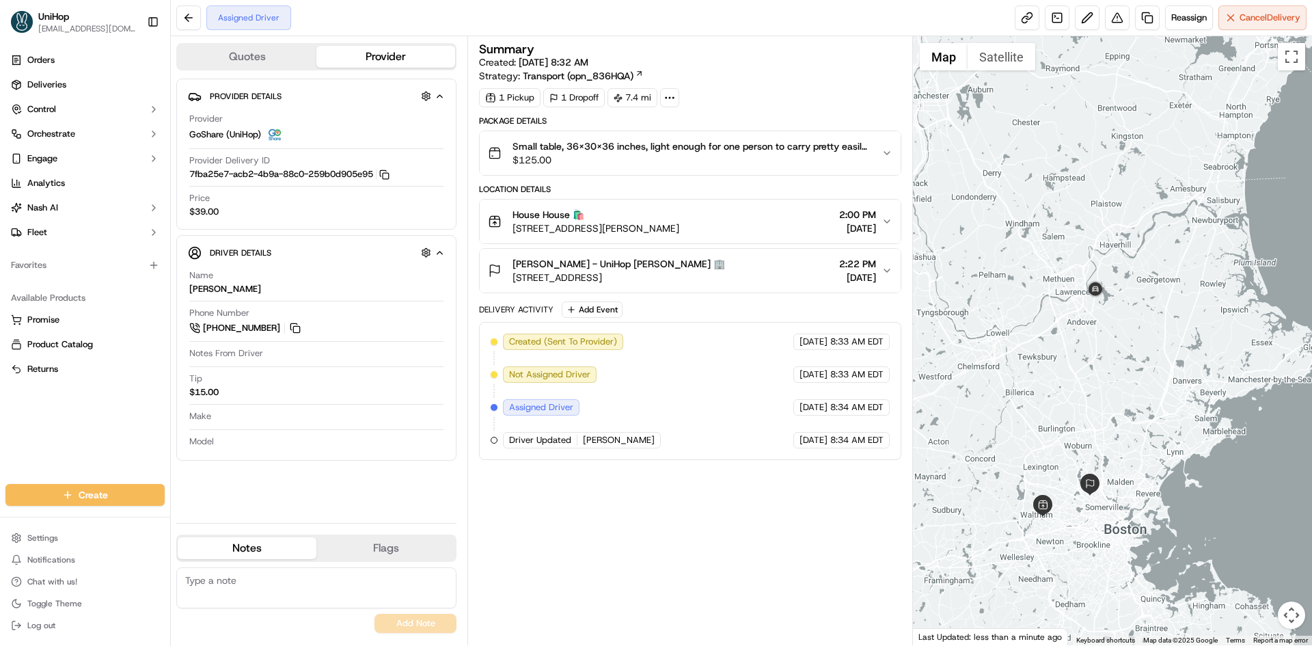
click at [667, 536] on div "Summary Created: Sep 19 2025 8:32 AM Strategy: Transport (opn_836HQA) 1 Pickup …" at bounding box center [689, 340] width 421 height 595
click at [758, 159] on span "$125.00" at bounding box center [690, 160] width 357 height 14
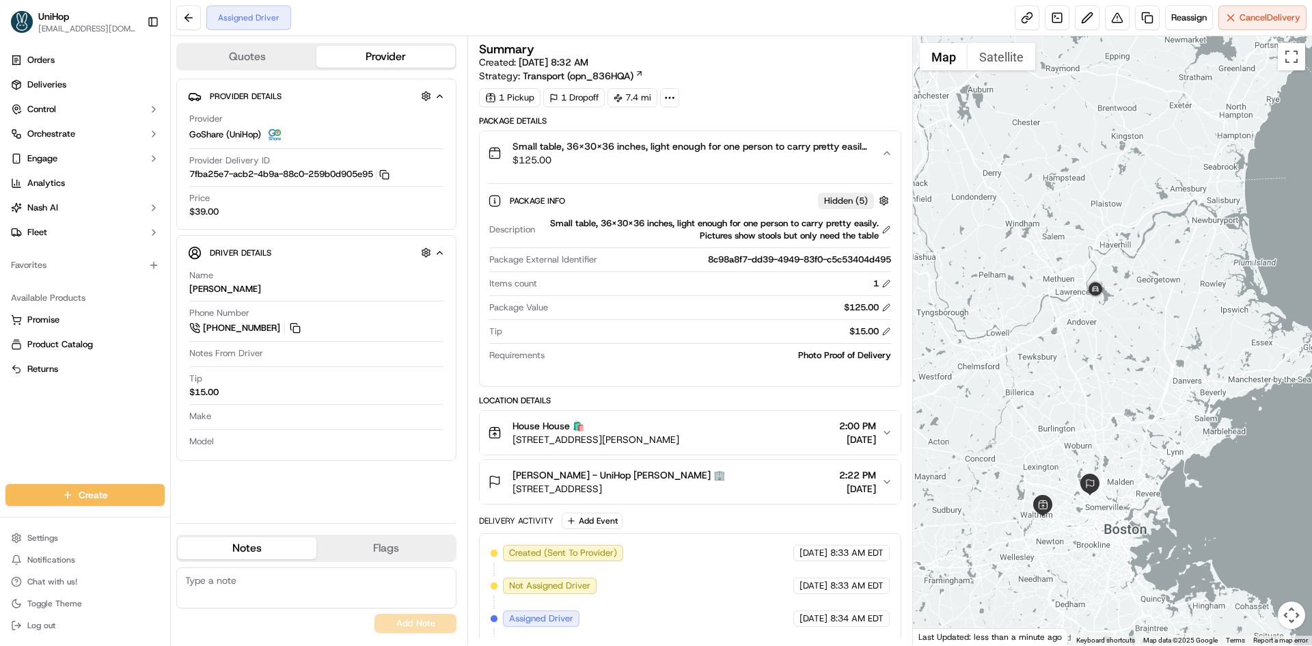
click at [758, 159] on span "$125.00" at bounding box center [690, 160] width 357 height 14
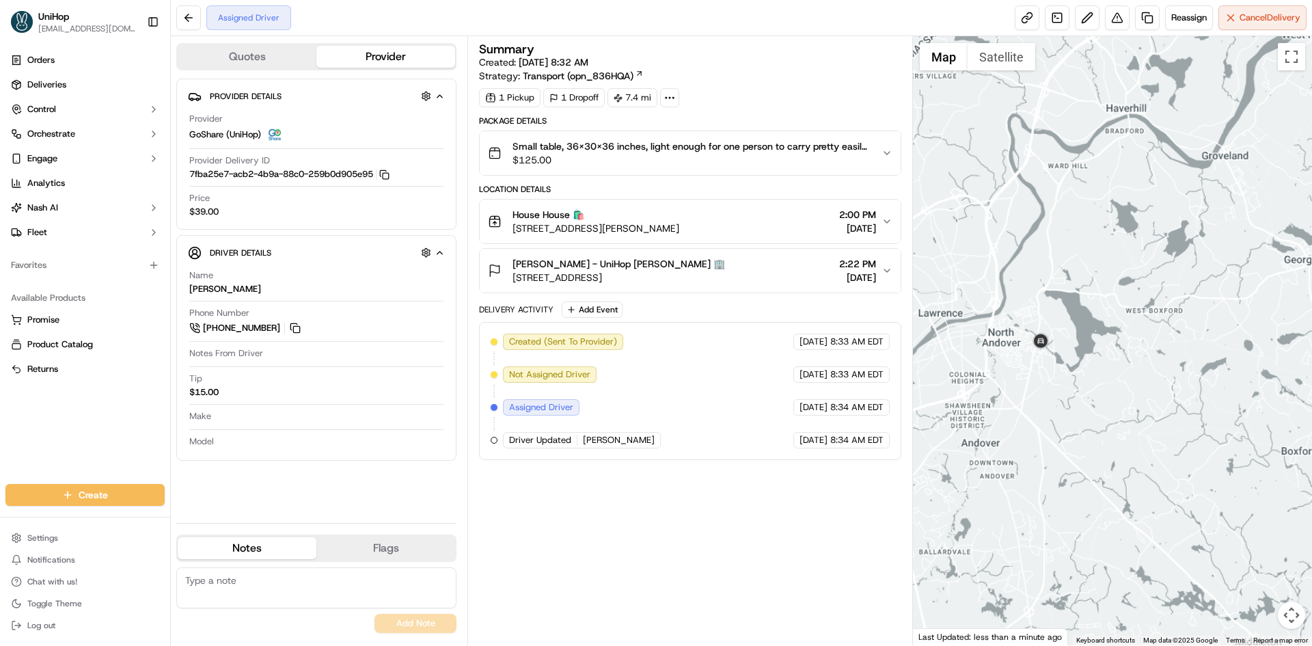
drag, startPoint x: 1041, startPoint y: 395, endPoint x: 1057, endPoint y: 332, distance: 64.8
click at [1045, 366] on div at bounding box center [1113, 340] width 400 height 609
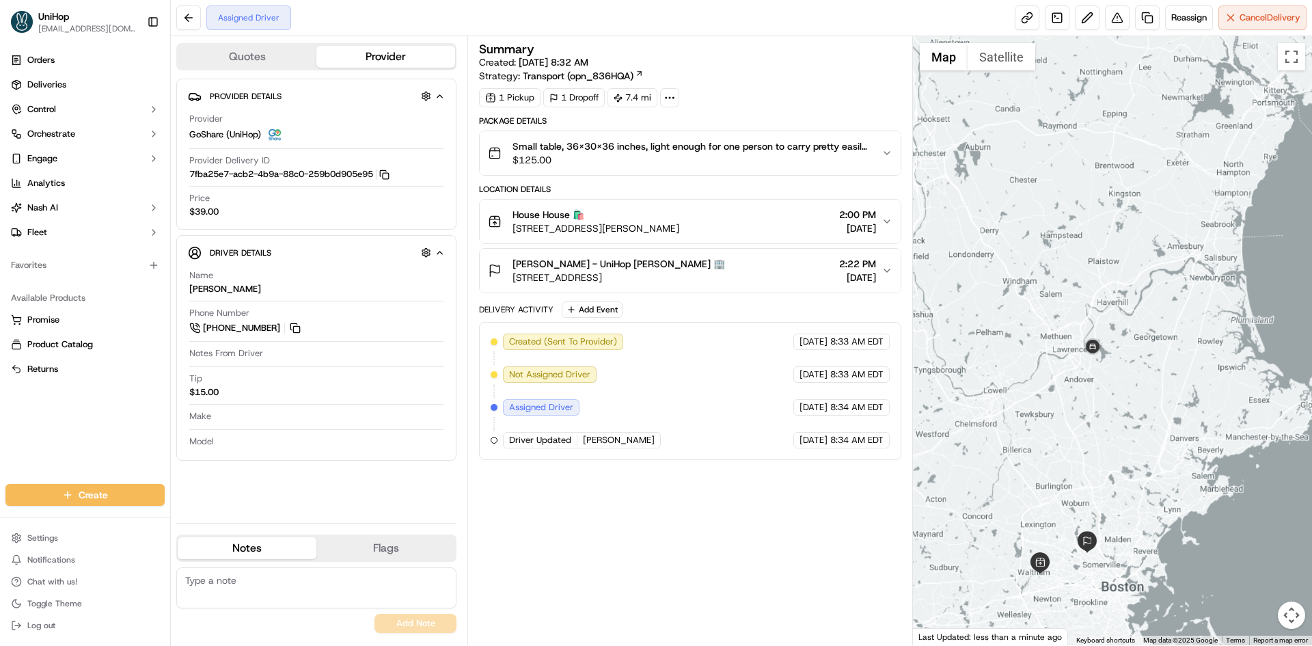
click at [1110, 417] on div at bounding box center [1113, 340] width 400 height 609
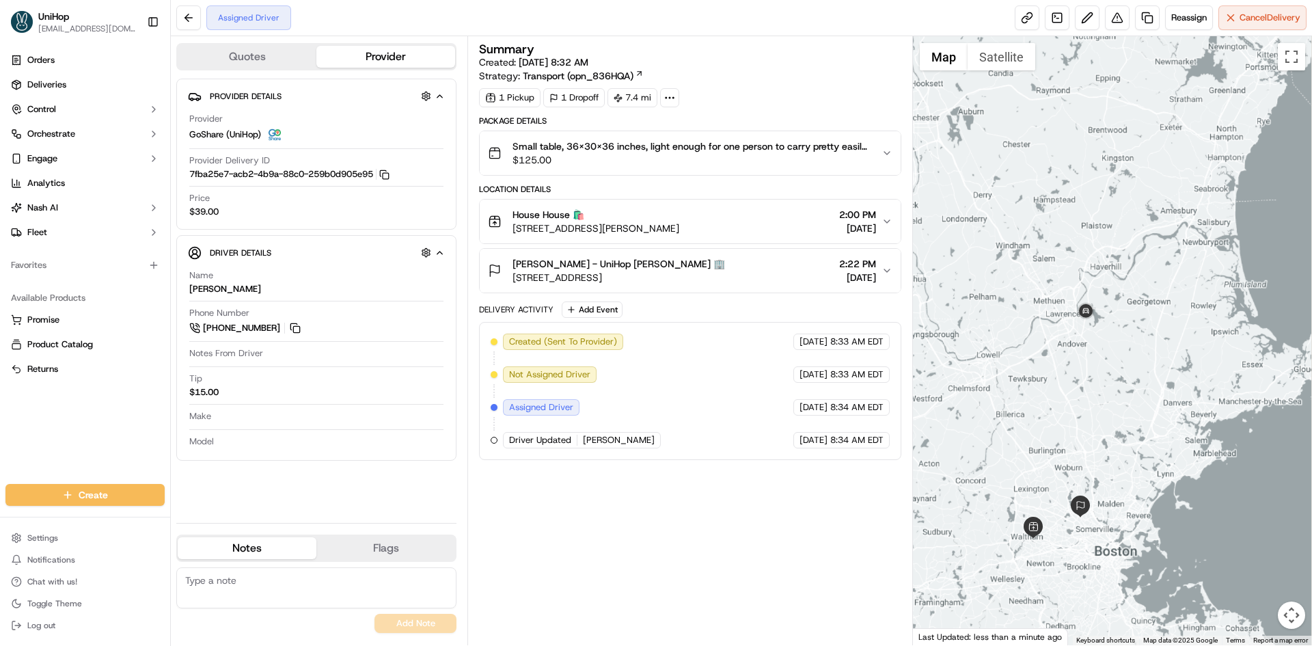
drag, startPoint x: 1114, startPoint y: 439, endPoint x: 1107, endPoint y: 404, distance: 36.2
click at [1107, 404] on div at bounding box center [1113, 340] width 400 height 609
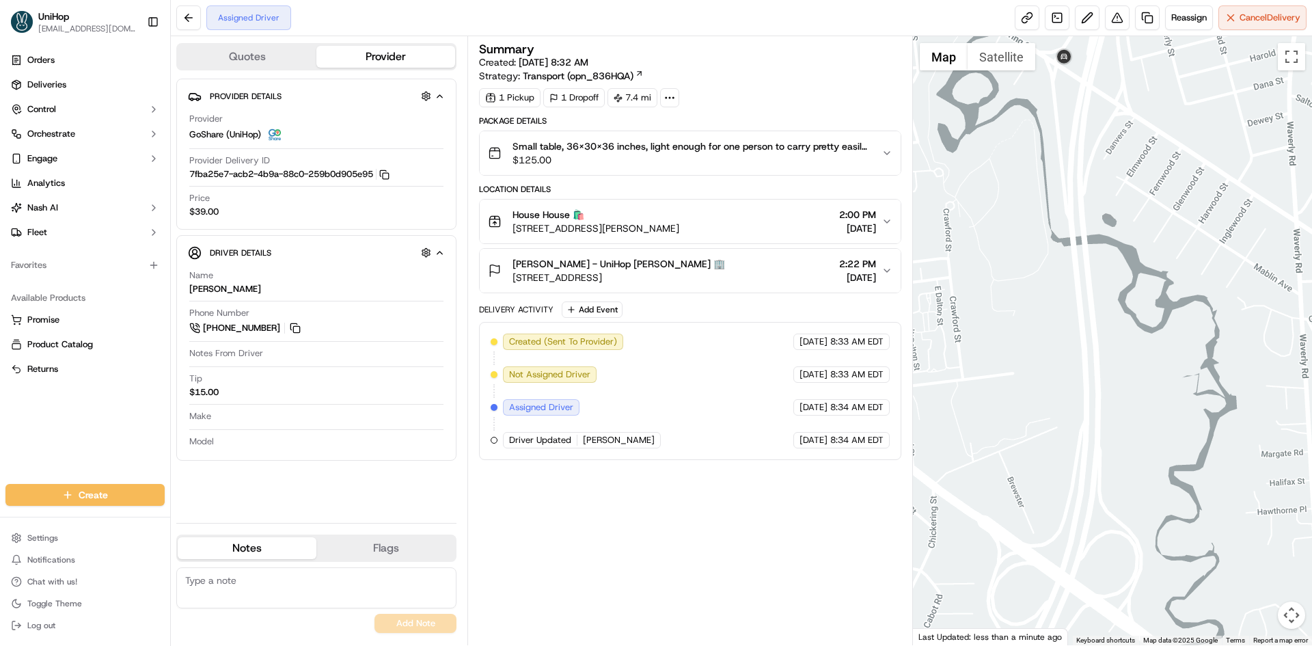
click at [1088, 106] on div at bounding box center [1113, 340] width 400 height 609
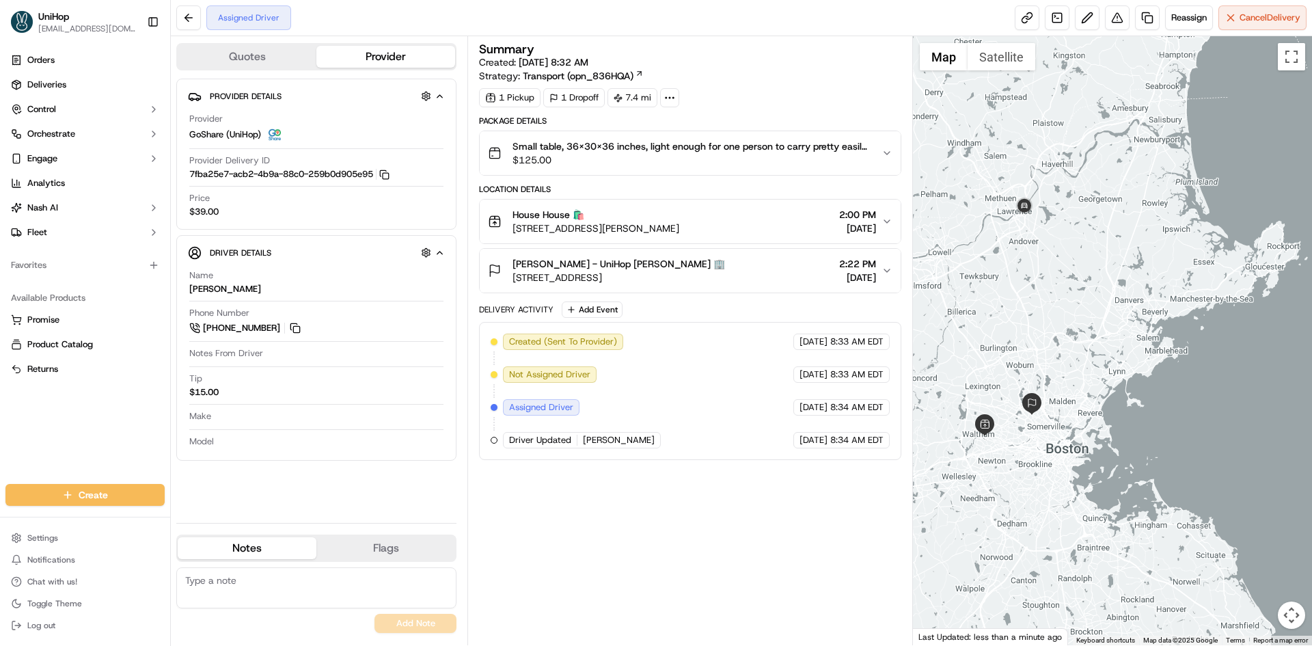
click at [1013, 249] on div at bounding box center [1113, 340] width 400 height 609
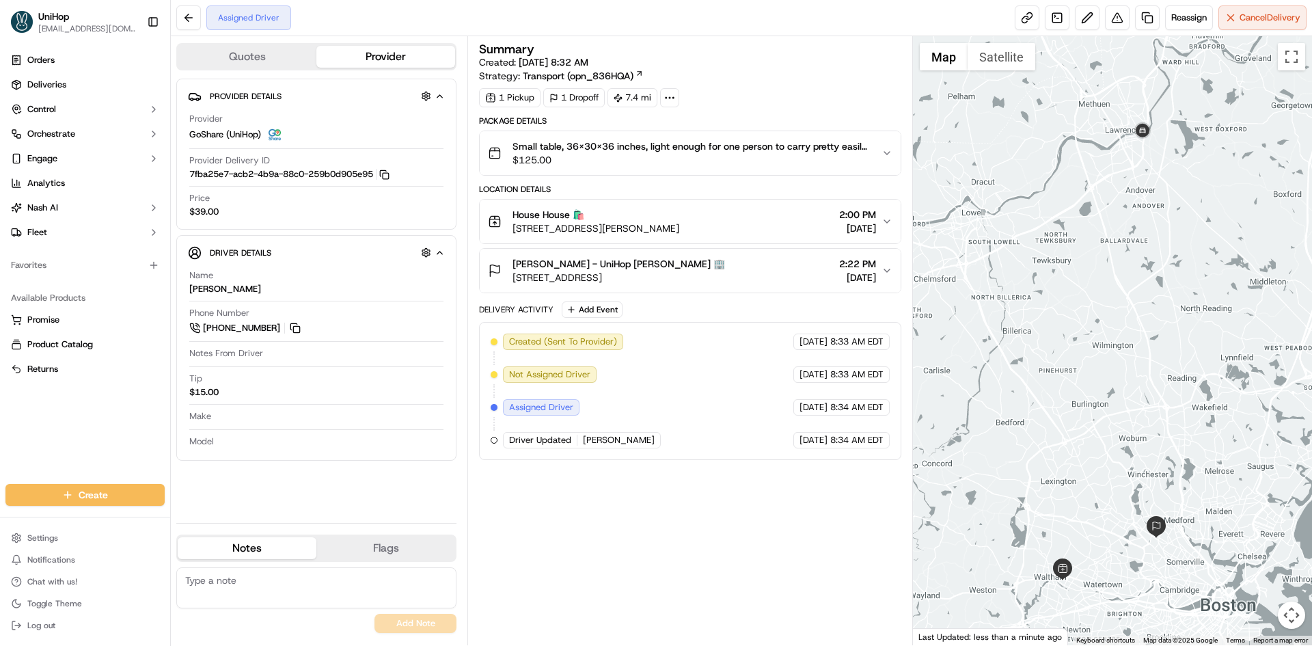
drag, startPoint x: 1013, startPoint y: 286, endPoint x: 1112, endPoint y: 239, distance: 109.4
click at [1114, 241] on div at bounding box center [1113, 340] width 400 height 609
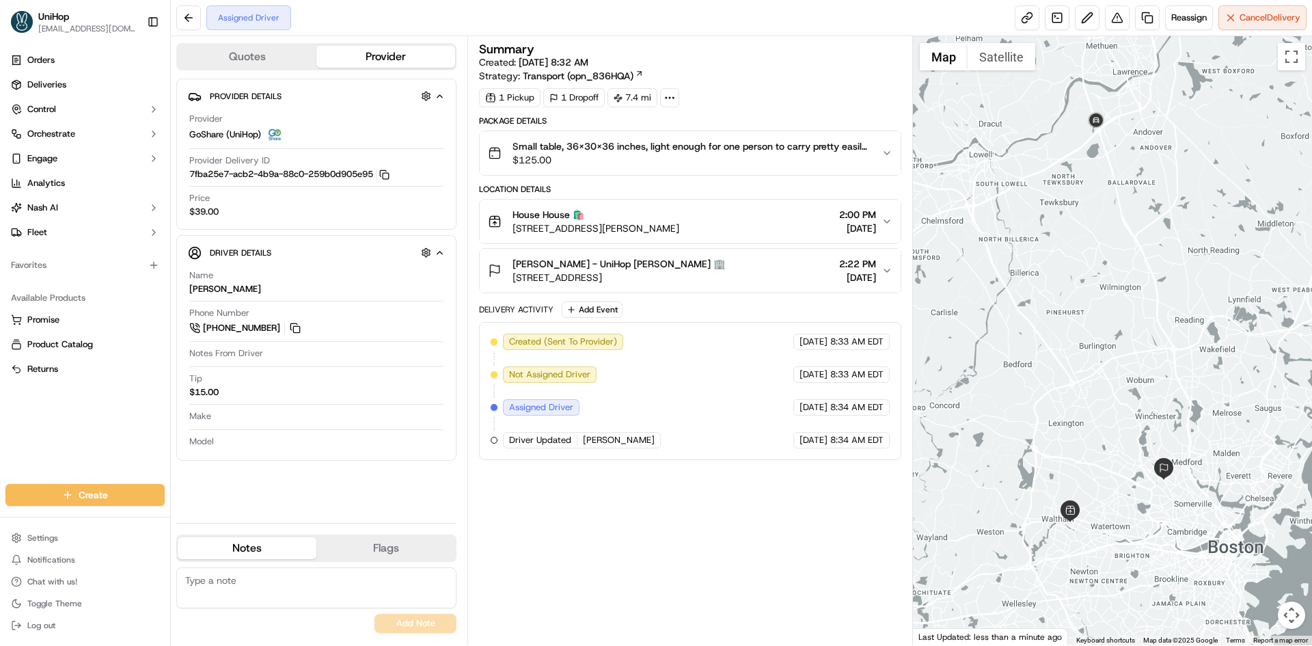
drag, startPoint x: 1098, startPoint y: 312, endPoint x: 1106, endPoint y: 268, distance: 43.8
click at [1106, 268] on div at bounding box center [1113, 340] width 400 height 609
click at [299, 331] on button at bounding box center [295, 327] width 15 height 15
drag, startPoint x: 228, startPoint y: 288, endPoint x: 186, endPoint y: 289, distance: 41.7
click at [186, 289] on div "Driver Details Hidden ( 7 ) Name Mickendy M. Phone Number +1 848 342 8789 Notes…" at bounding box center [316, 347] width 280 height 225
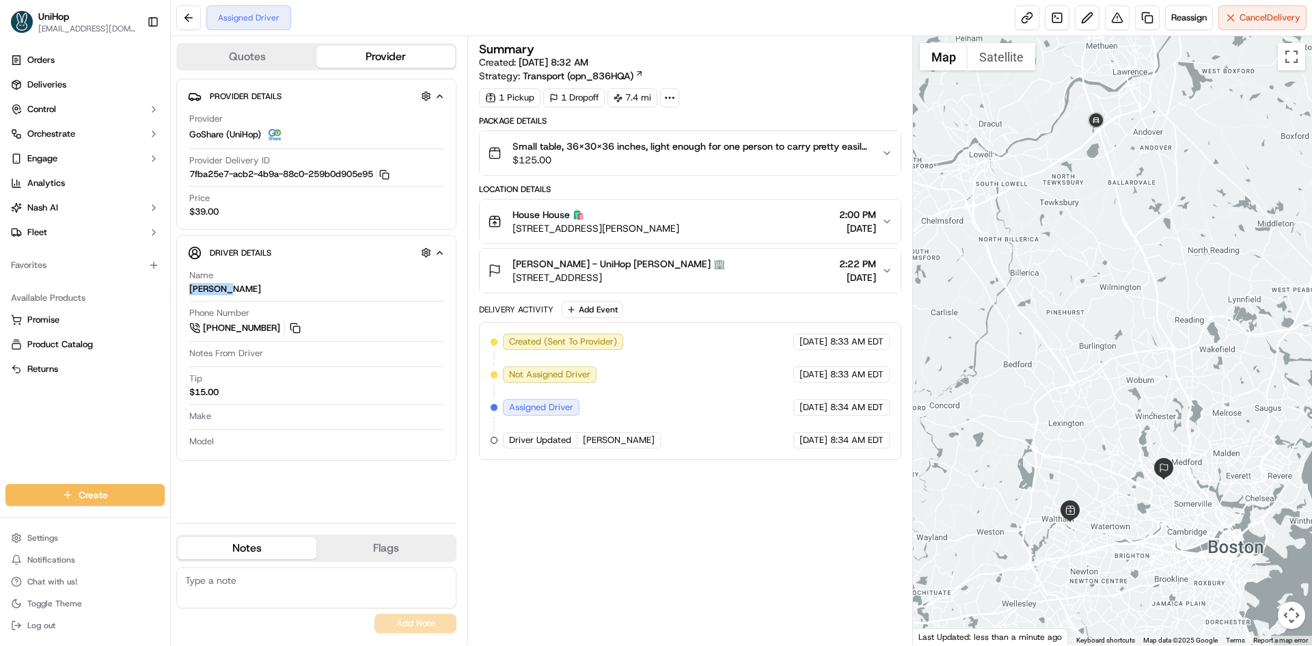
copy div "Mickendy"
drag, startPoint x: 511, startPoint y: 225, endPoint x: 669, endPoint y: 227, distance: 158.5
click at [669, 227] on div "House House 🛍️ 73 Bennett St, Waltham, MA 02453, USA" at bounding box center [583, 221] width 191 height 27
copy span "73 Bennett St, Waltham, MA 02453"
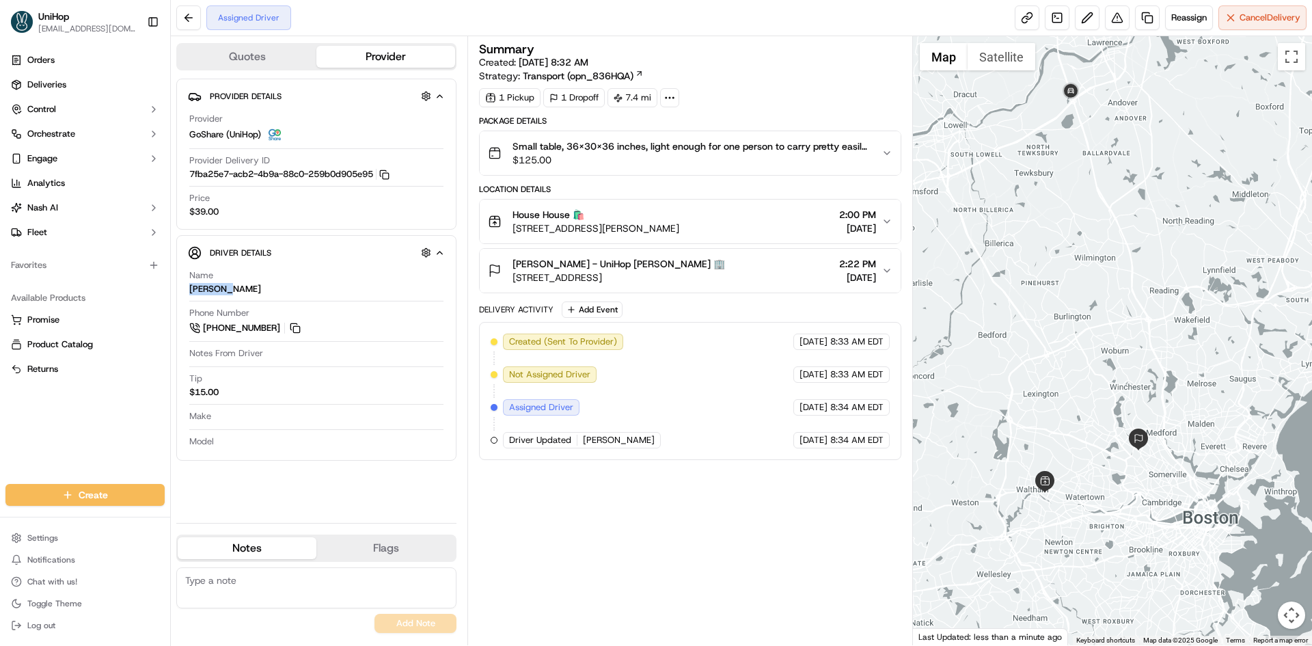
drag, startPoint x: 1046, startPoint y: 232, endPoint x: 1052, endPoint y: 207, distance: 25.3
click at [1052, 207] on div at bounding box center [1113, 340] width 400 height 609
click at [92, 438] on div "Orders Deliveries Control Orchestrate Engage Analytics [PERSON_NAME] Fleet Favo…" at bounding box center [85, 258] width 170 height 429
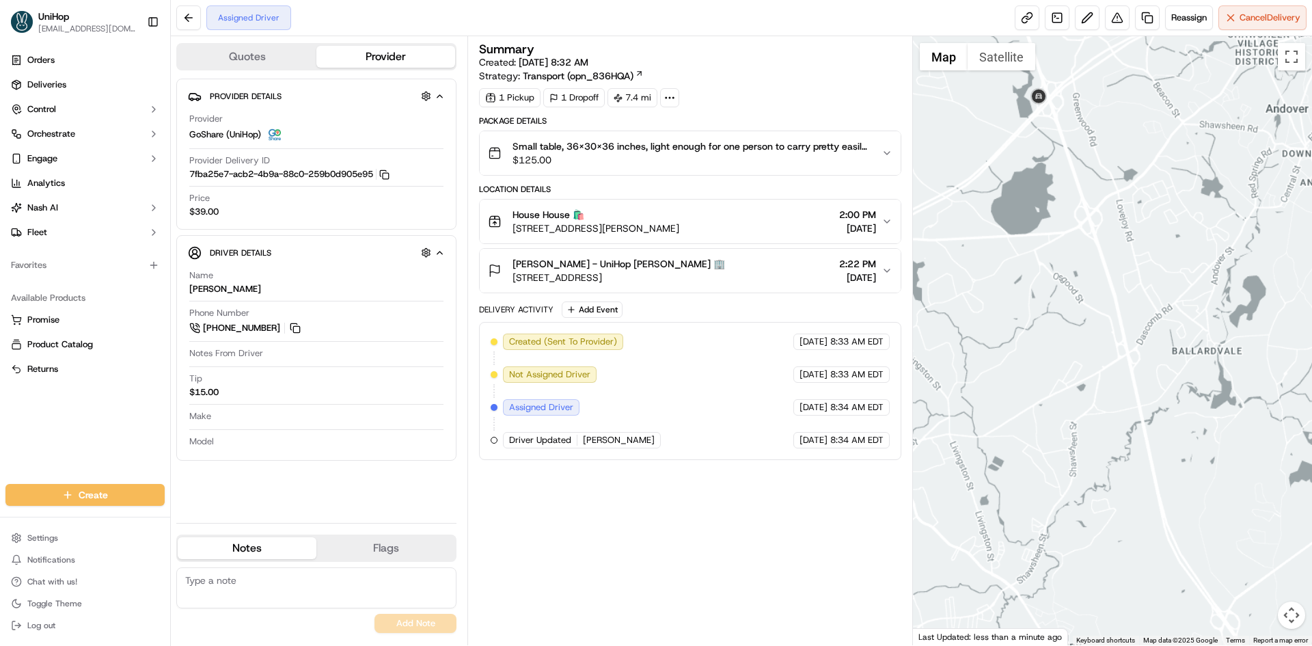
drag, startPoint x: 1052, startPoint y: 185, endPoint x: 1061, endPoint y: 178, distance: 11.6
click at [1055, 182] on div at bounding box center [1113, 340] width 400 height 609
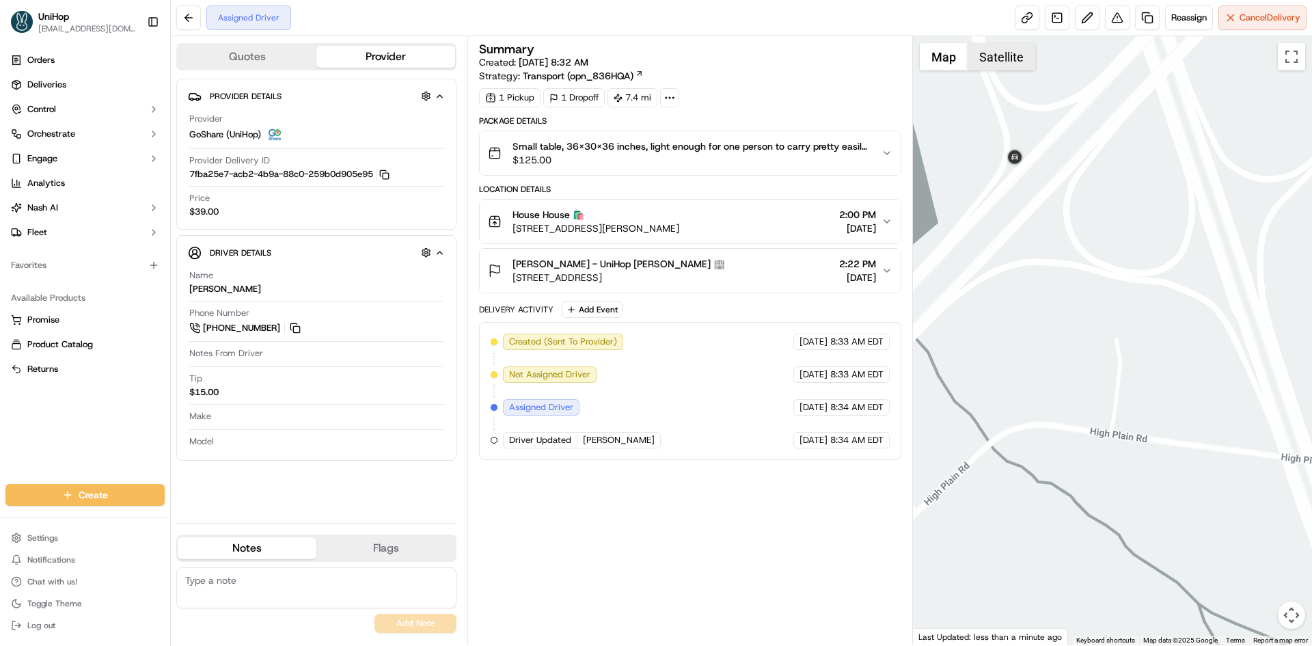
click at [991, 51] on button "Satellite" at bounding box center [1001, 56] width 68 height 27
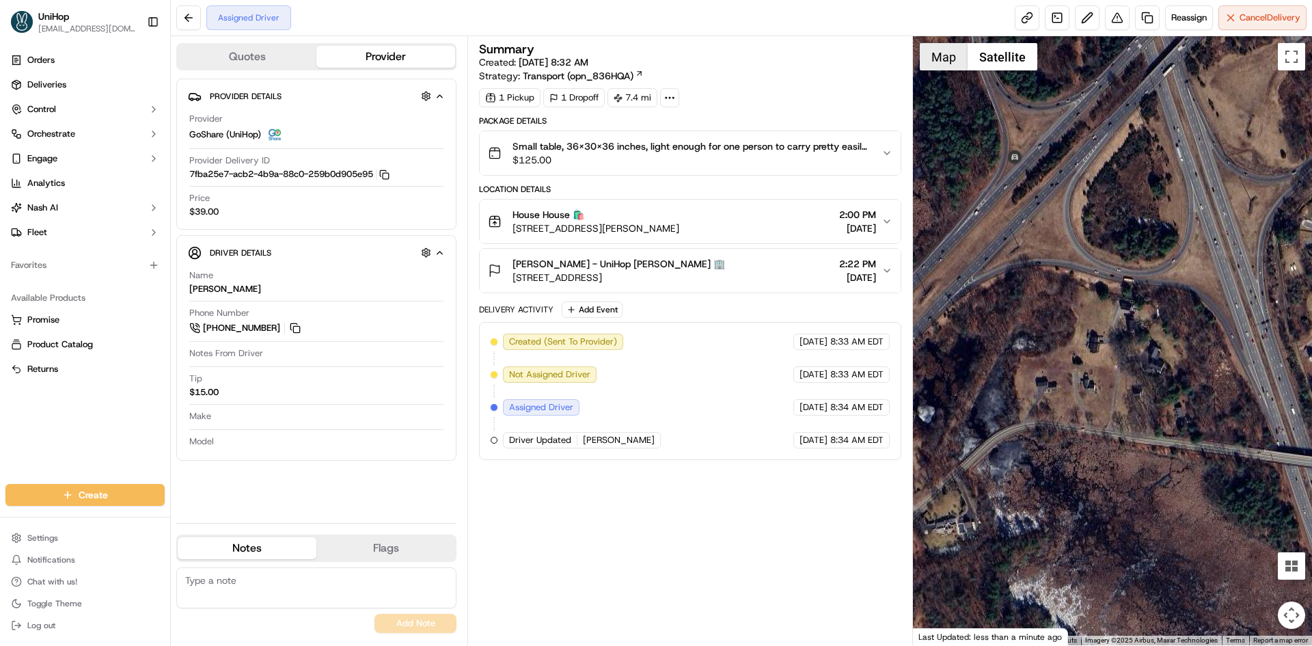
click at [957, 60] on button "Map" at bounding box center [943, 56] width 48 height 27
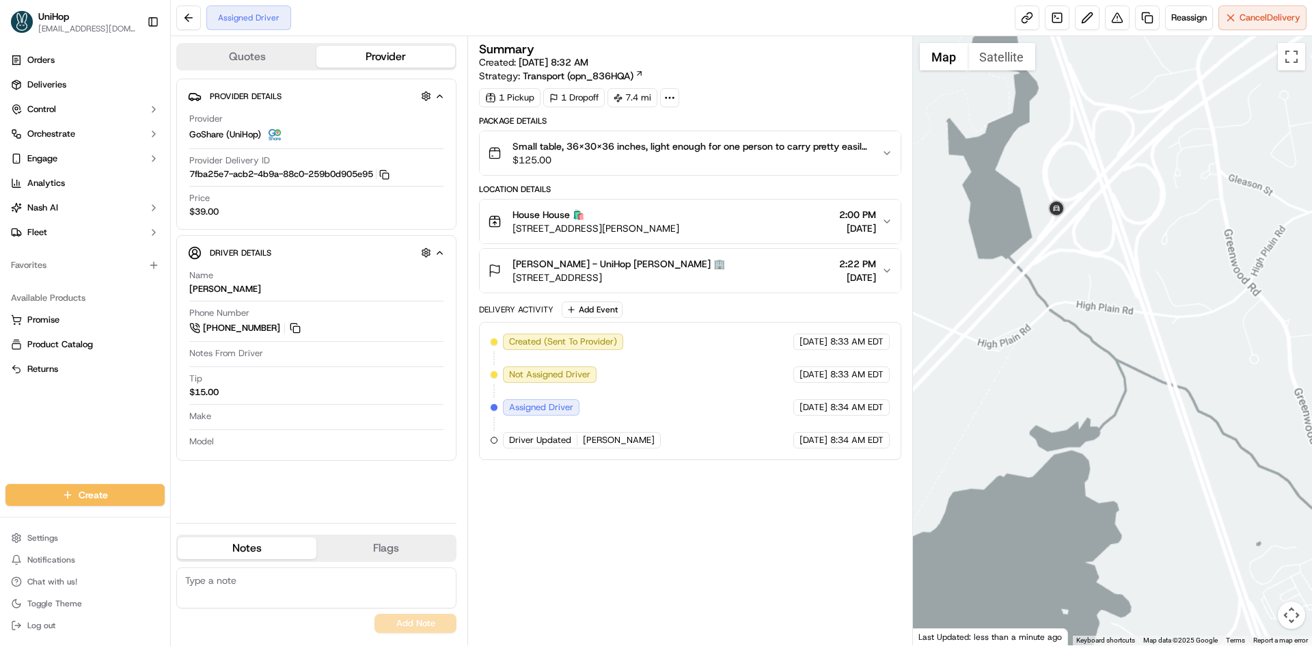
drag, startPoint x: 1096, startPoint y: 321, endPoint x: 1092, endPoint y: 312, distance: 10.1
click at [1092, 315] on div at bounding box center [1113, 340] width 400 height 609
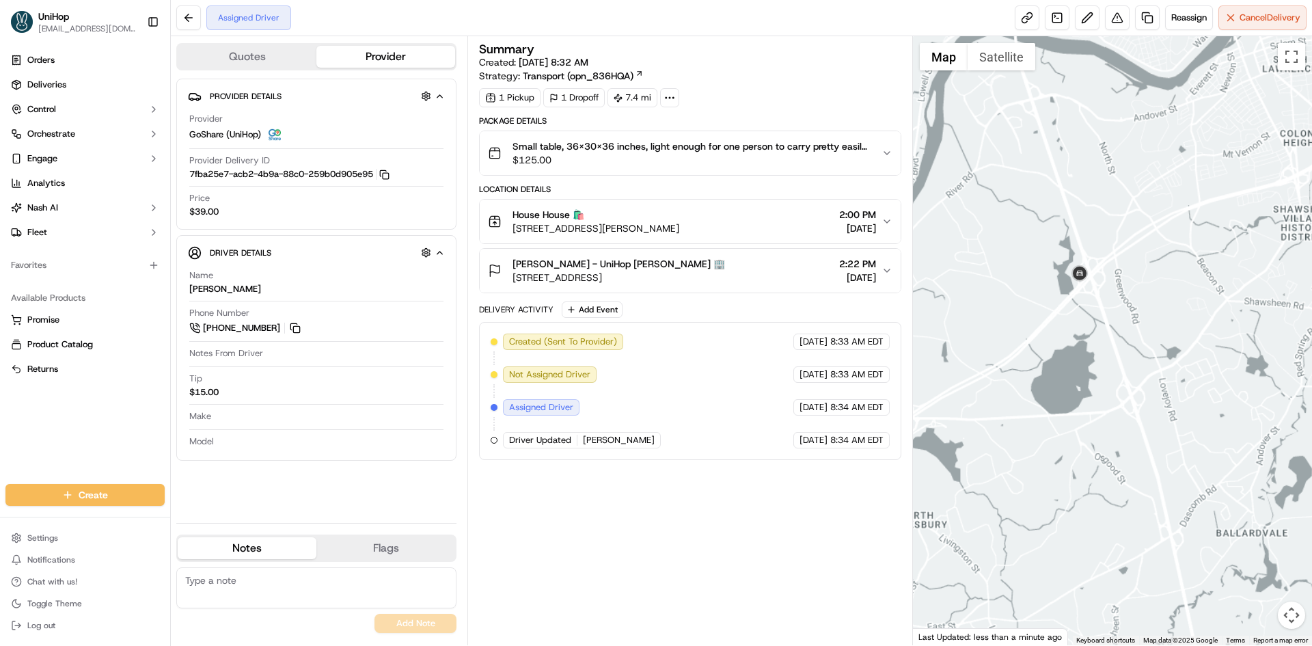
drag, startPoint x: 1079, startPoint y: 406, endPoint x: 1085, endPoint y: 290, distance: 116.3
click at [1082, 364] on div at bounding box center [1113, 340] width 400 height 609
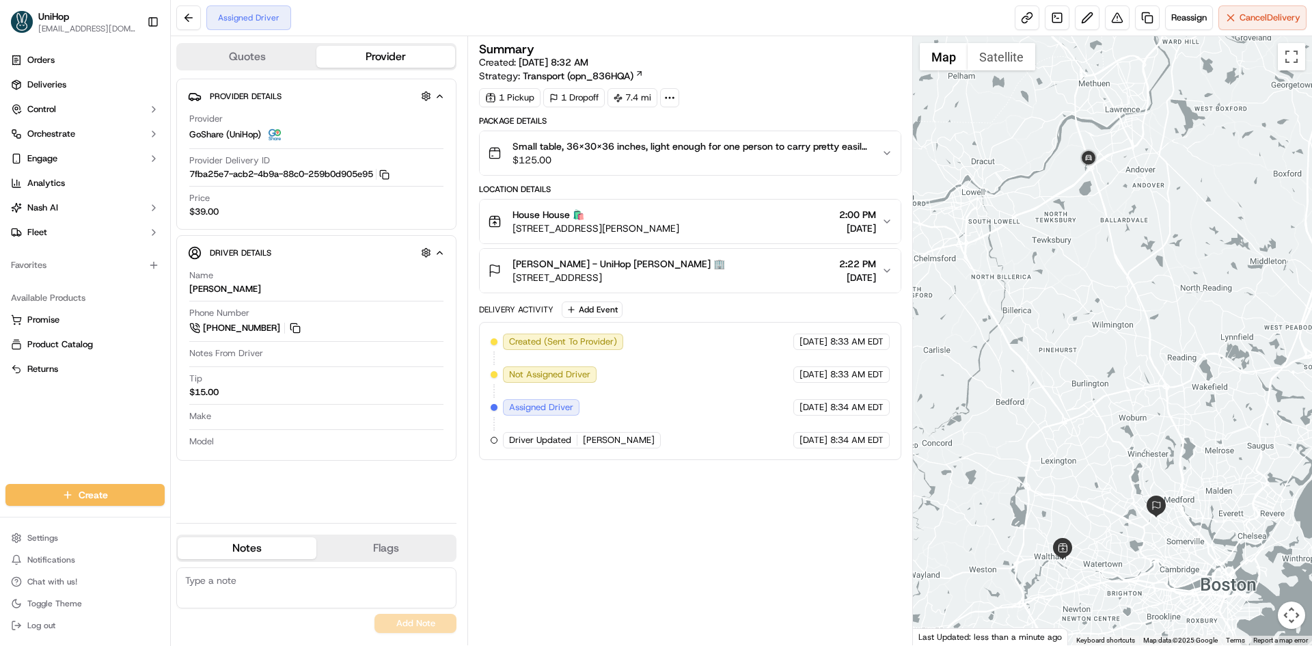
drag, startPoint x: 1099, startPoint y: 271, endPoint x: 1101, endPoint y: 206, distance: 65.6
click at [1101, 206] on div at bounding box center [1113, 340] width 400 height 609
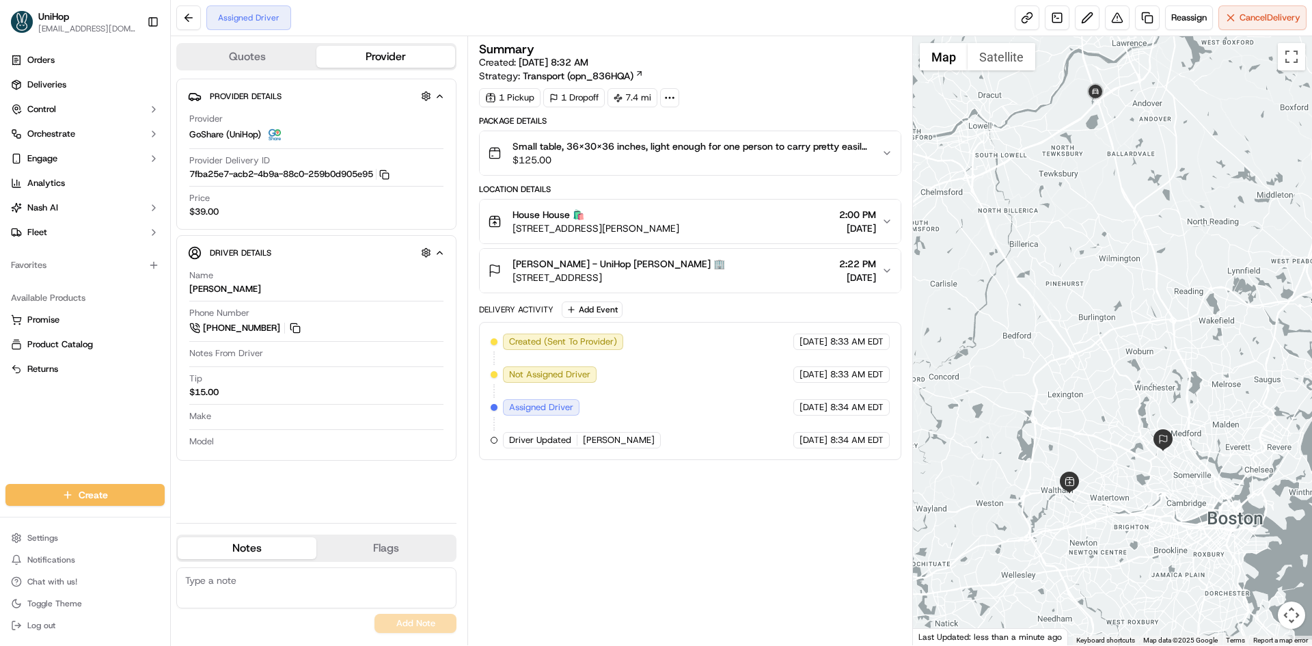
drag, startPoint x: 1102, startPoint y: 277, endPoint x: 1107, endPoint y: 214, distance: 63.8
click at [1110, 217] on div at bounding box center [1113, 340] width 400 height 609
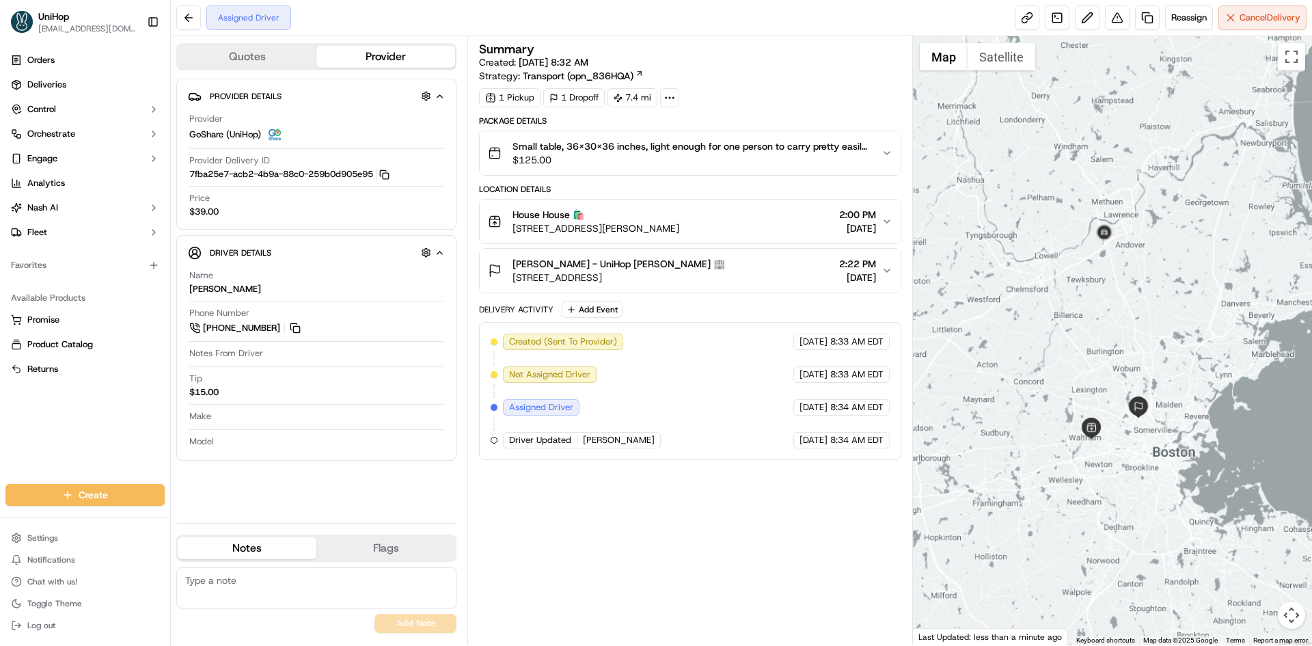
drag, startPoint x: 1095, startPoint y: 229, endPoint x: 1098, endPoint y: 294, distance: 65.0
click at [1102, 299] on div at bounding box center [1113, 340] width 400 height 609
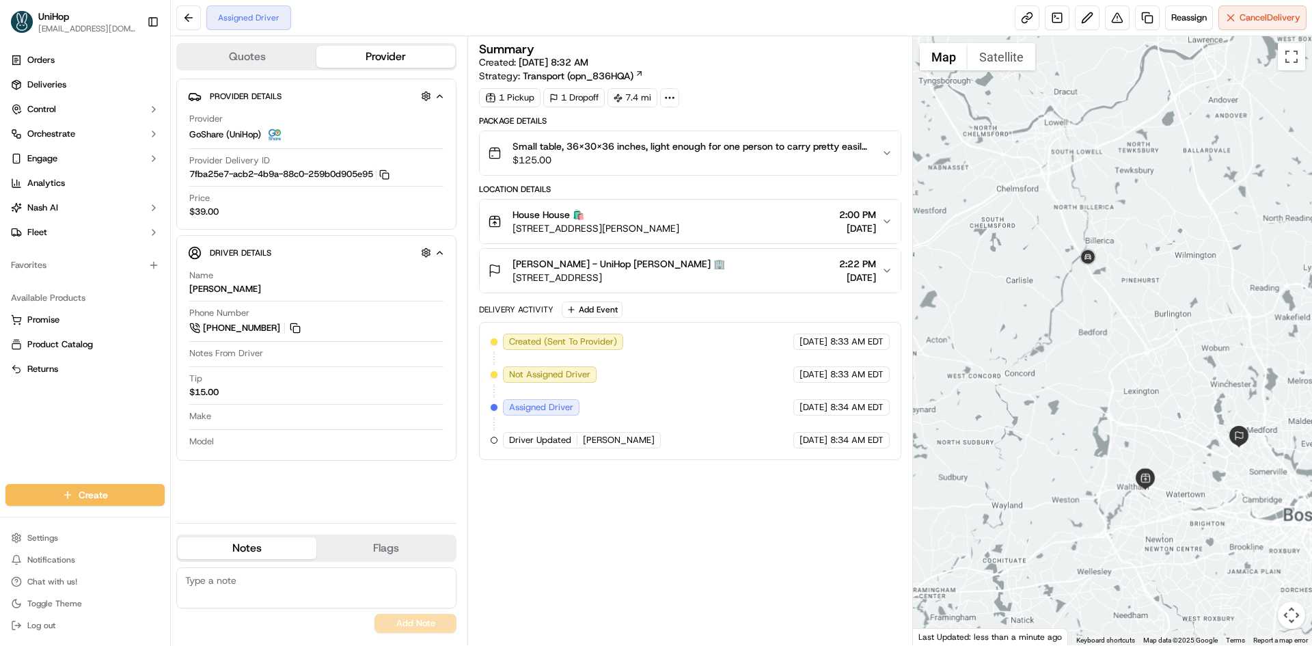
drag, startPoint x: 1162, startPoint y: 345, endPoint x: 1107, endPoint y: 343, distance: 54.7
click at [1108, 343] on div at bounding box center [1113, 340] width 400 height 609
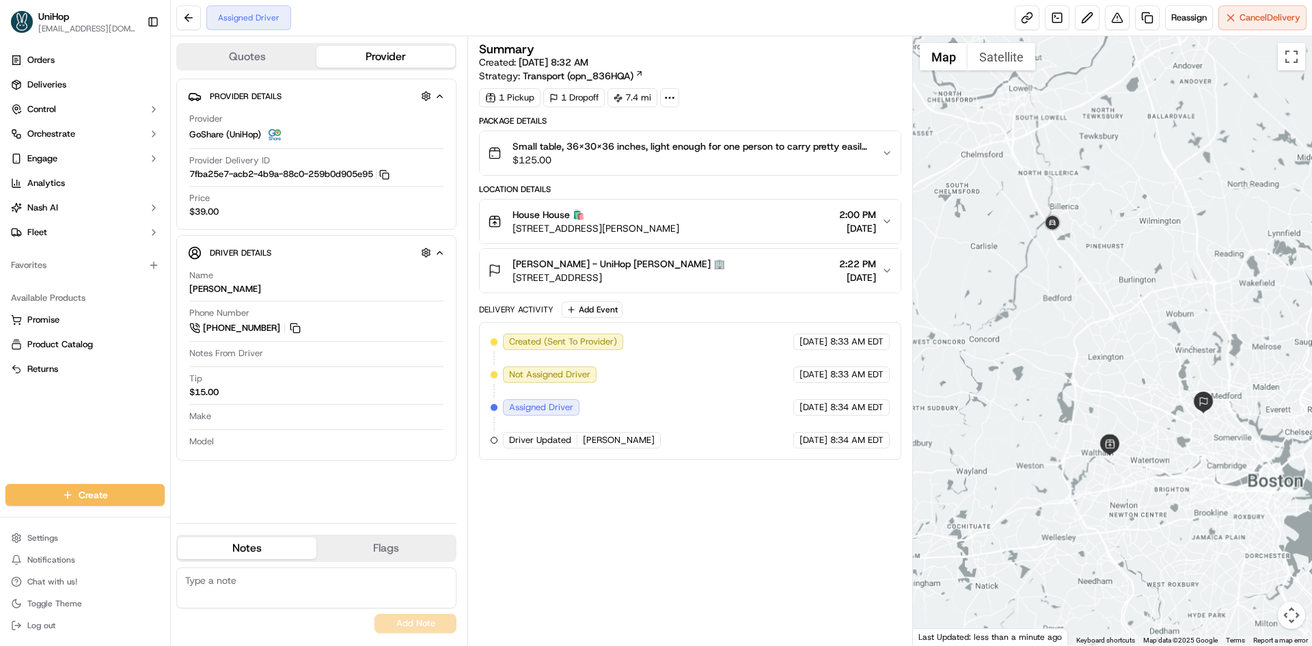
drag, startPoint x: 1157, startPoint y: 277, endPoint x: 1151, endPoint y: 244, distance: 34.0
click at [1151, 244] on div at bounding box center [1113, 340] width 400 height 609
click at [1037, 333] on div at bounding box center [1113, 340] width 400 height 609
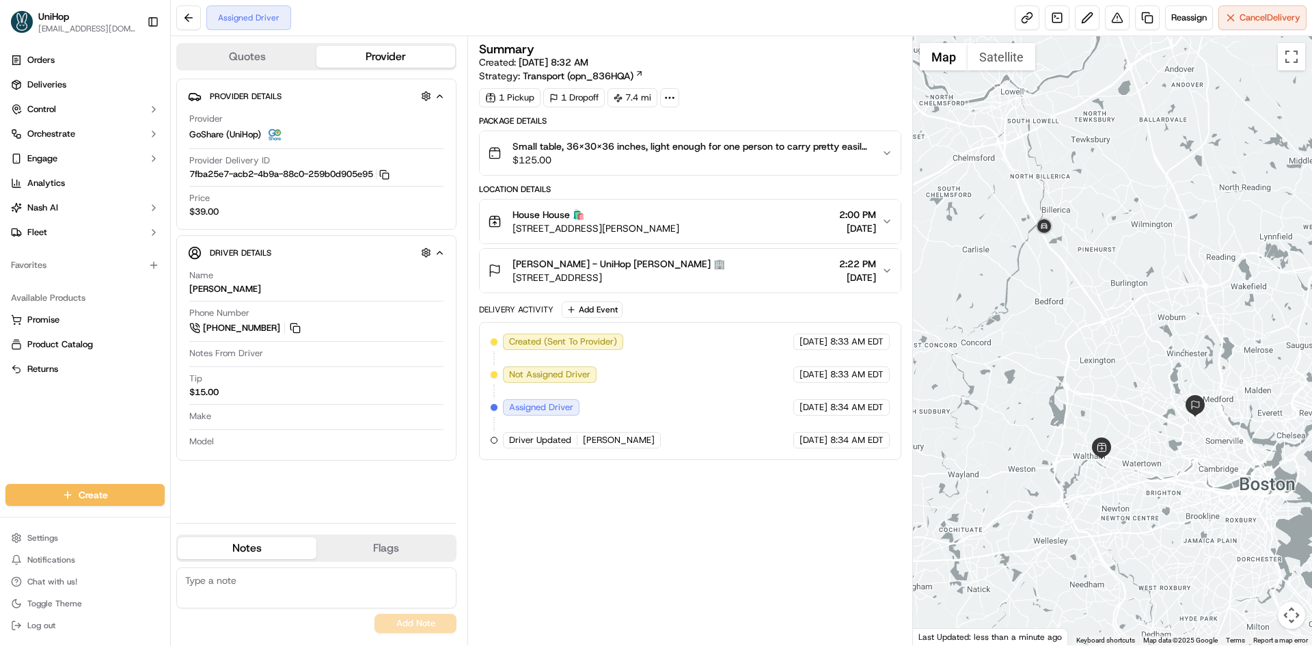
drag, startPoint x: 1049, startPoint y: 318, endPoint x: 1035, endPoint y: 318, distance: 14.3
click at [1035, 318] on div at bounding box center [1113, 340] width 400 height 609
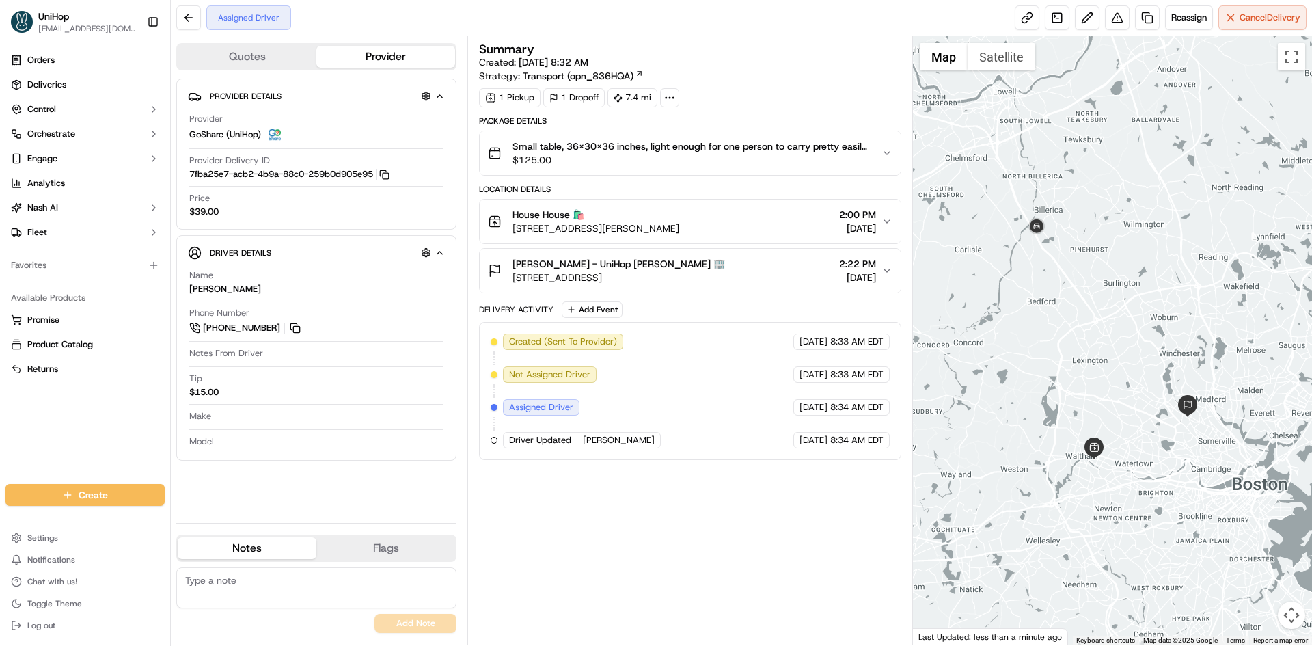
drag, startPoint x: 1035, startPoint y: 317, endPoint x: 1027, endPoint y: 317, distance: 7.5
click at [1027, 317] on div at bounding box center [1113, 340] width 400 height 609
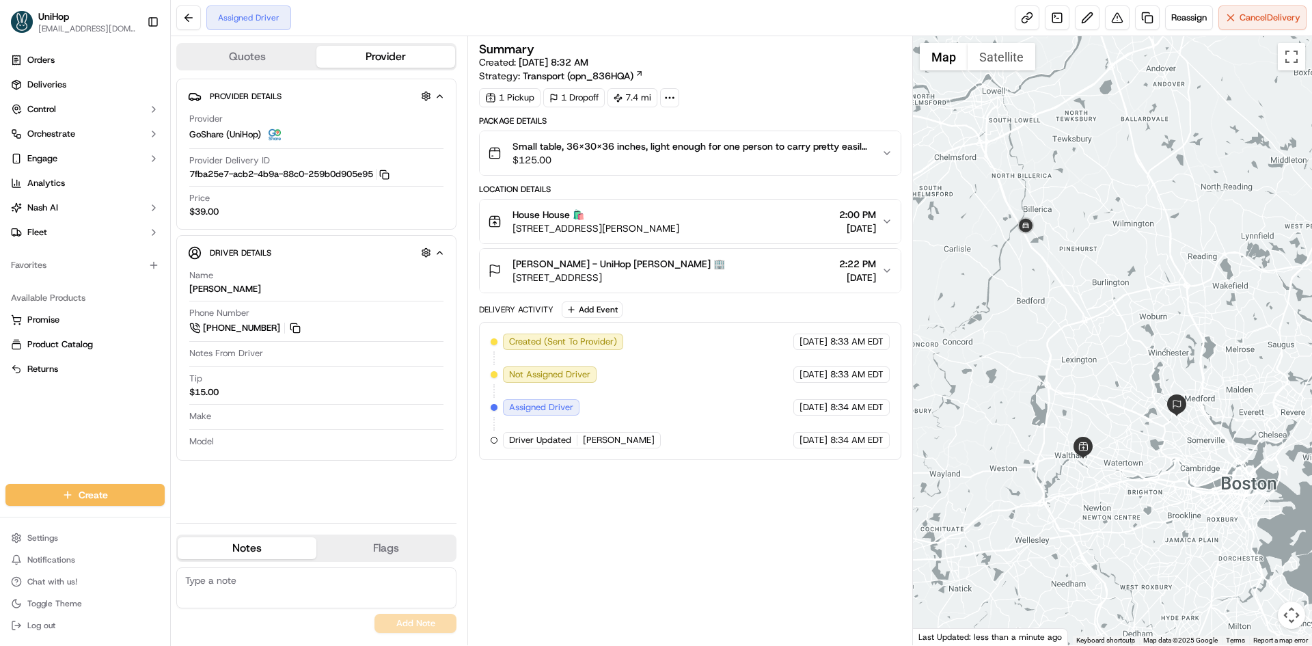
click at [1022, 317] on div at bounding box center [1113, 340] width 400 height 609
click at [1029, 312] on div at bounding box center [1113, 340] width 400 height 609
drag, startPoint x: 1029, startPoint y: 312, endPoint x: 1022, endPoint y: 310, distance: 7.6
click at [1022, 310] on div at bounding box center [1113, 340] width 400 height 609
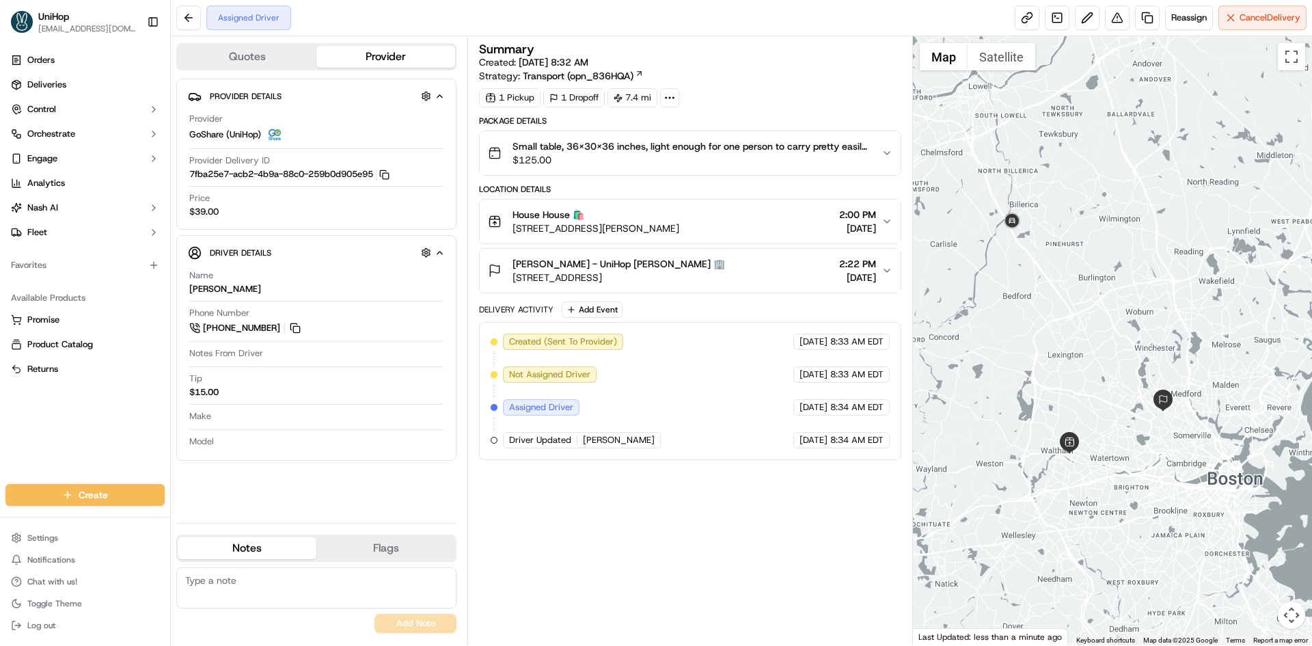
drag, startPoint x: 1026, startPoint y: 306, endPoint x: 1017, endPoint y: 303, distance: 9.5
click at [1017, 303] on div at bounding box center [1113, 340] width 400 height 609
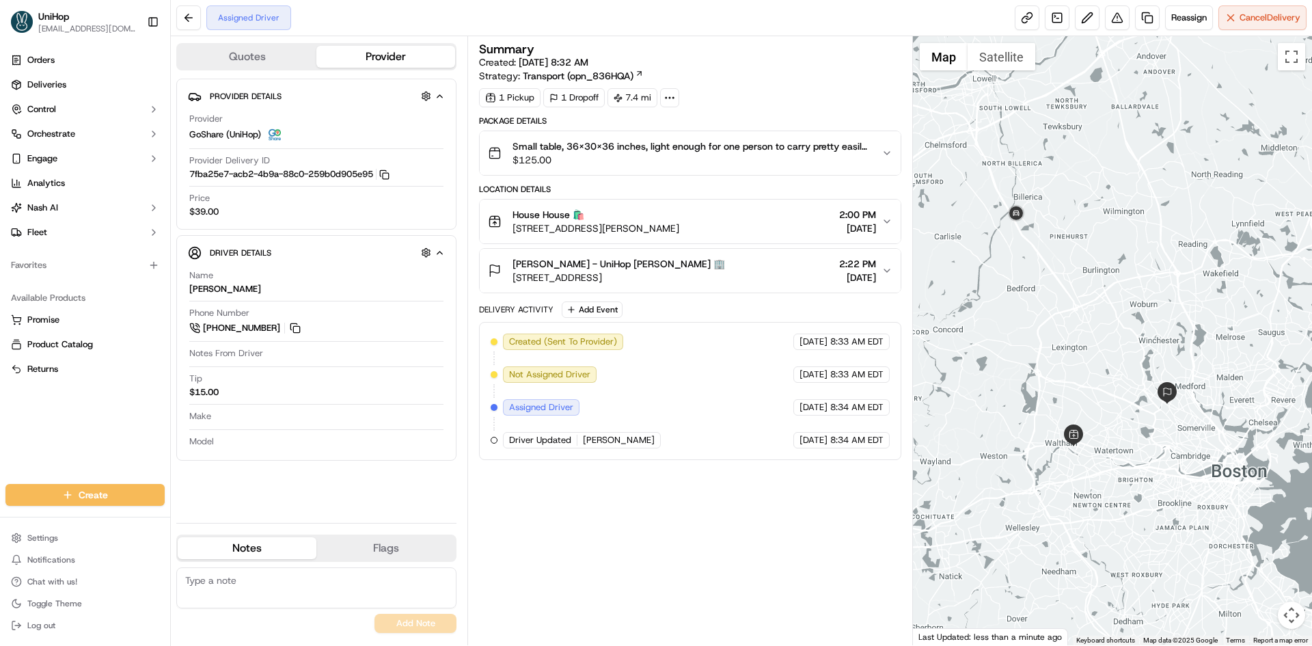
drag, startPoint x: 1029, startPoint y: 314, endPoint x: 1034, endPoint y: 305, distance: 10.1
click at [1034, 305] on div at bounding box center [1113, 340] width 400 height 609
click at [741, 211] on div "House House 🛍️ 73 Bennett St, Waltham, MA 02453, USA 2:00 PM Sep 19 2025" at bounding box center [684, 221] width 393 height 27
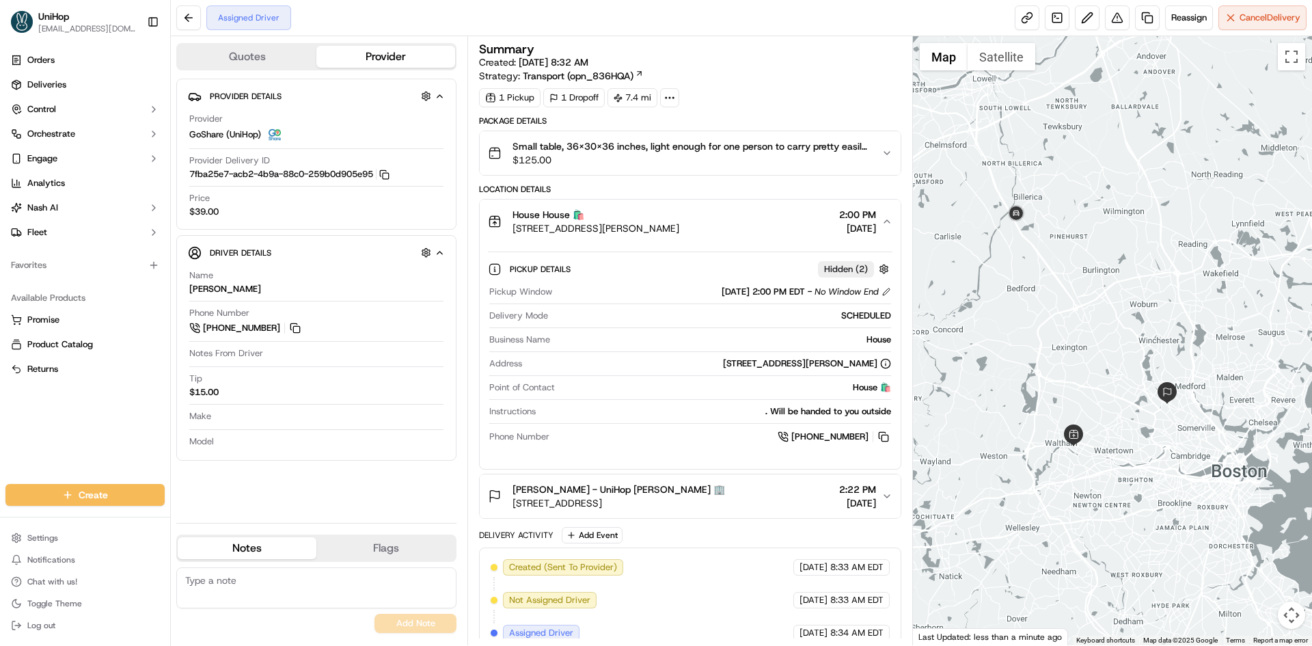
click at [741, 211] on div "House House 🛍️ 73 Bennett St, Waltham, MA 02453, USA 2:00 PM Sep 19 2025" at bounding box center [684, 221] width 393 height 27
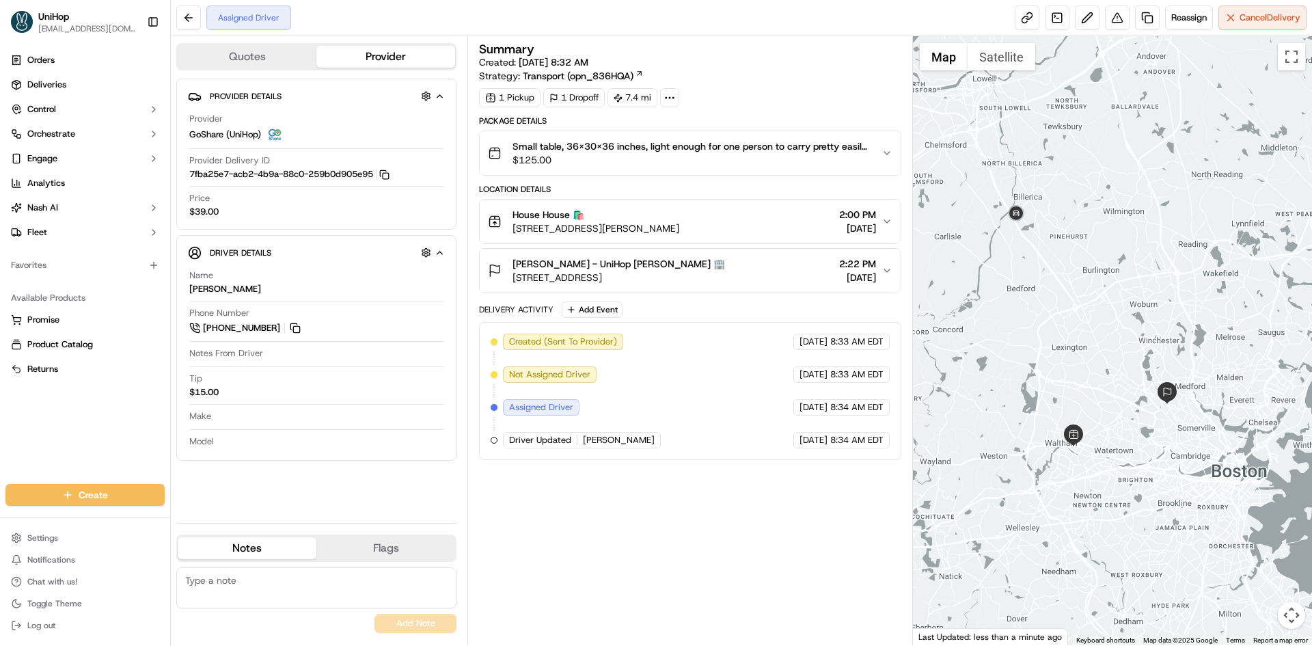
click at [742, 212] on div "House House 🛍️ 73 Bennett St, Waltham, MA 02453, USA 2:00 PM Sep 19 2025" at bounding box center [684, 221] width 393 height 27
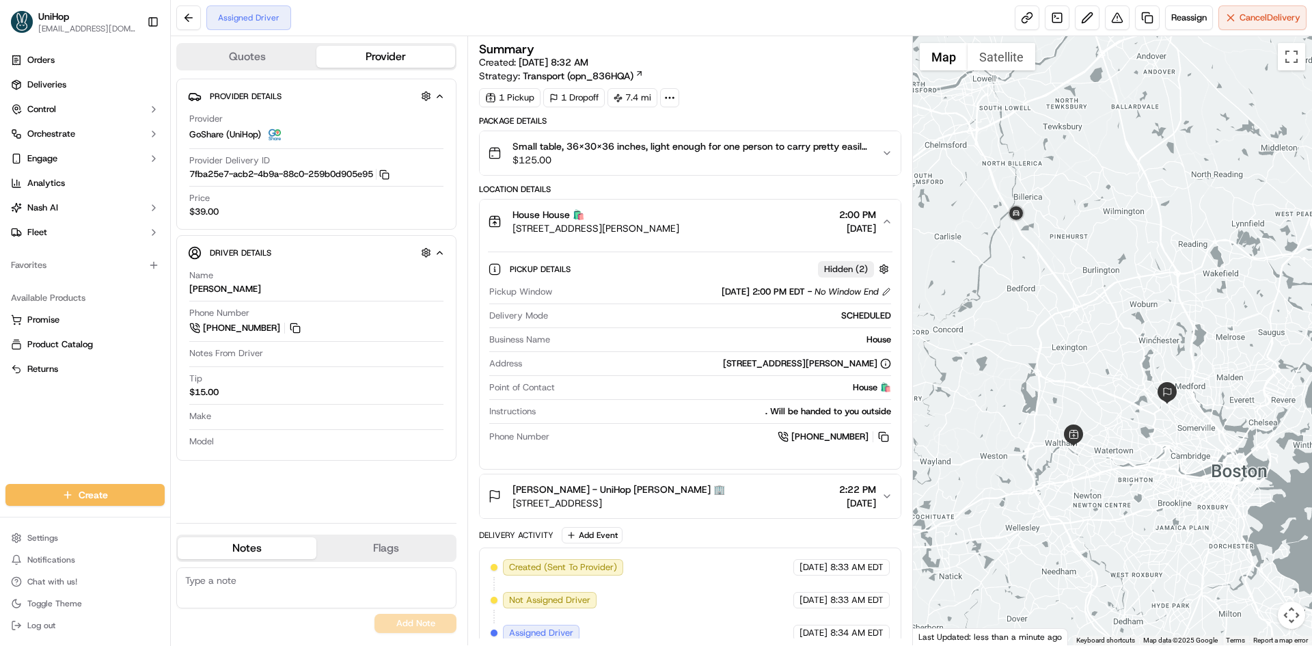
click at [742, 212] on div "House House 🛍️ 73 Bennett St, Waltham, MA 02453, USA 2:00 PM Sep 19 2025" at bounding box center [684, 221] width 393 height 27
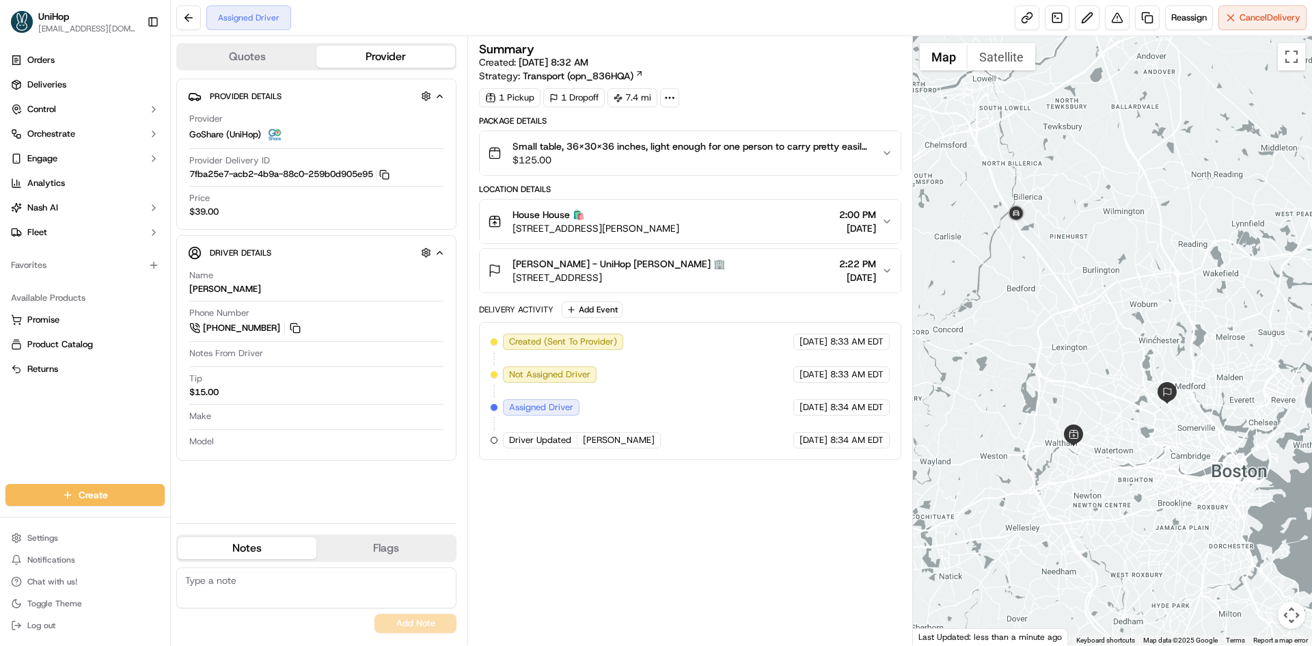
click at [744, 213] on div "House House 🛍️ 73 Bennett St, Waltham, MA 02453, USA 2:00 PM Sep 19 2025" at bounding box center [684, 221] width 393 height 27
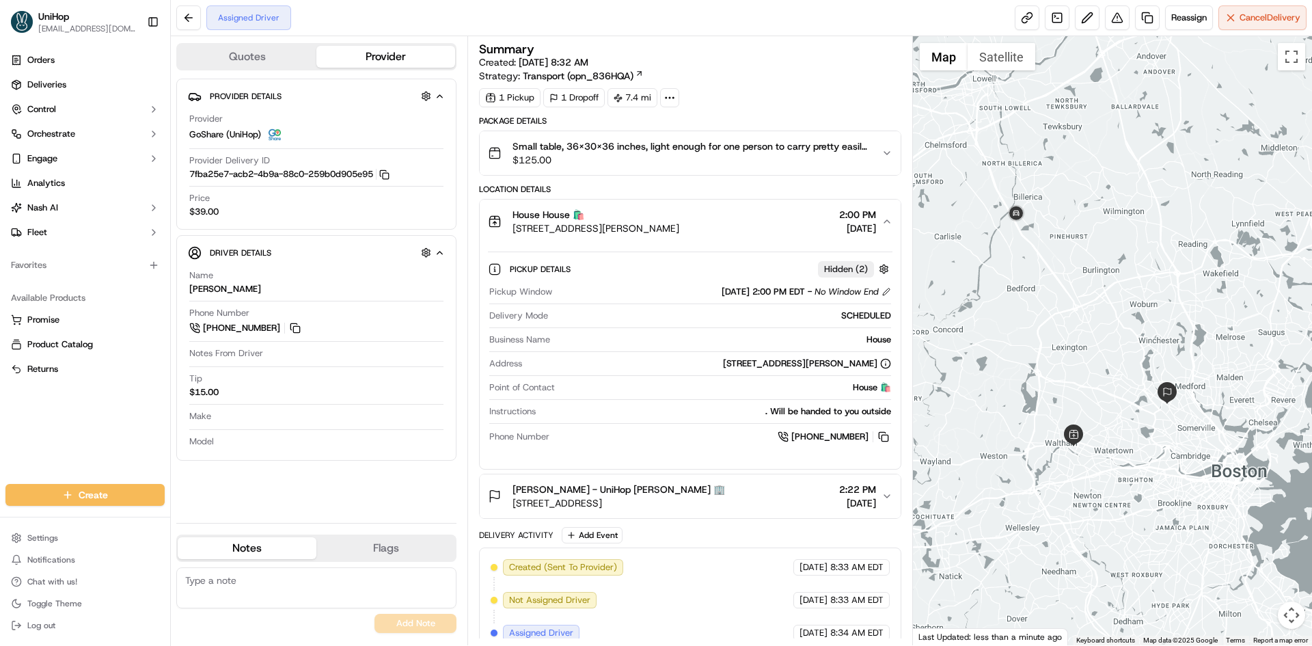
click at [745, 214] on div "House House 🛍️ 73 Bennett St, Waltham, MA 02453, USA 2:00 PM Sep 19 2025" at bounding box center [684, 221] width 393 height 27
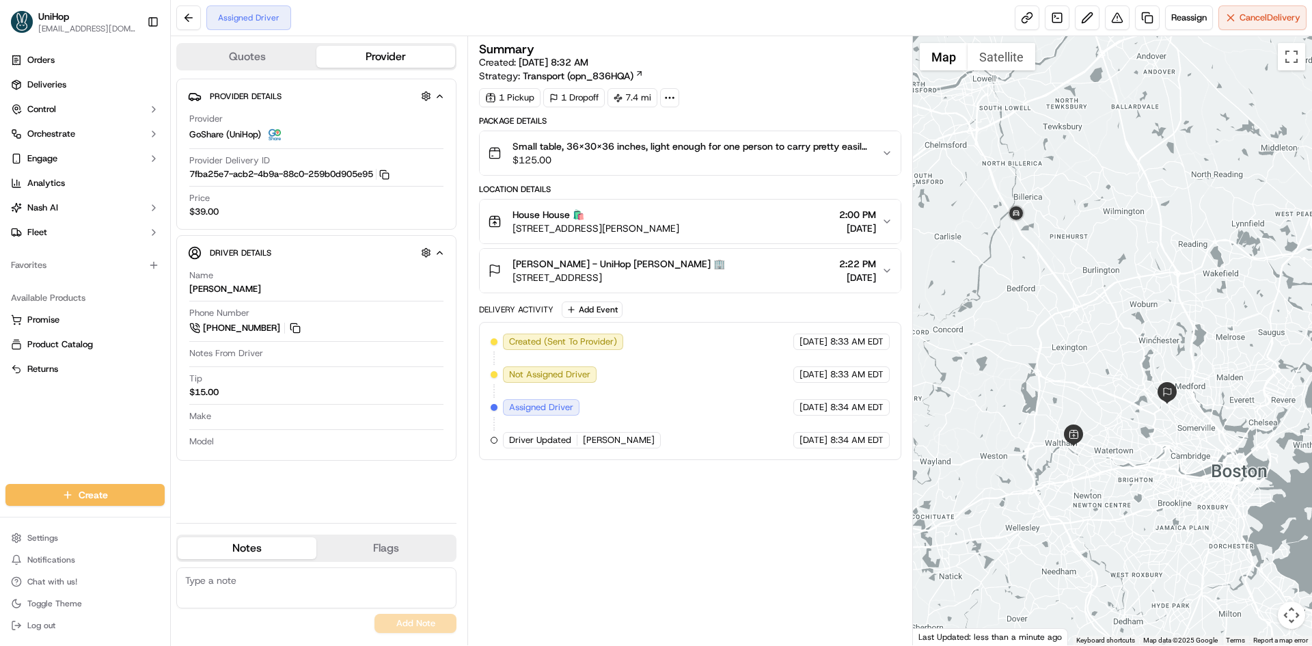
click at [745, 214] on div "House House 🛍️ 73 Bennett St, Waltham, MA 02453, USA 2:00 PM Sep 19 2025" at bounding box center [684, 221] width 393 height 27
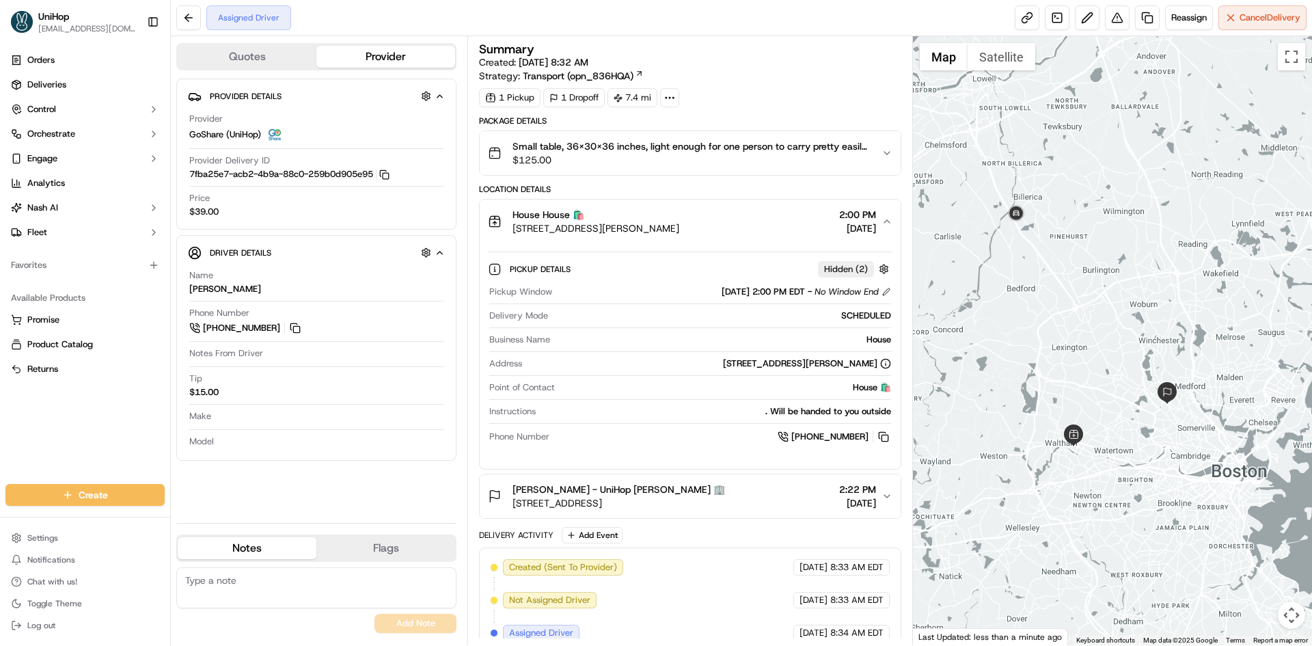
click at [745, 214] on div "House House 🛍️ 73 Bennett St, Waltham, MA 02453, USA 2:00 PM Sep 19 2025" at bounding box center [684, 221] width 393 height 27
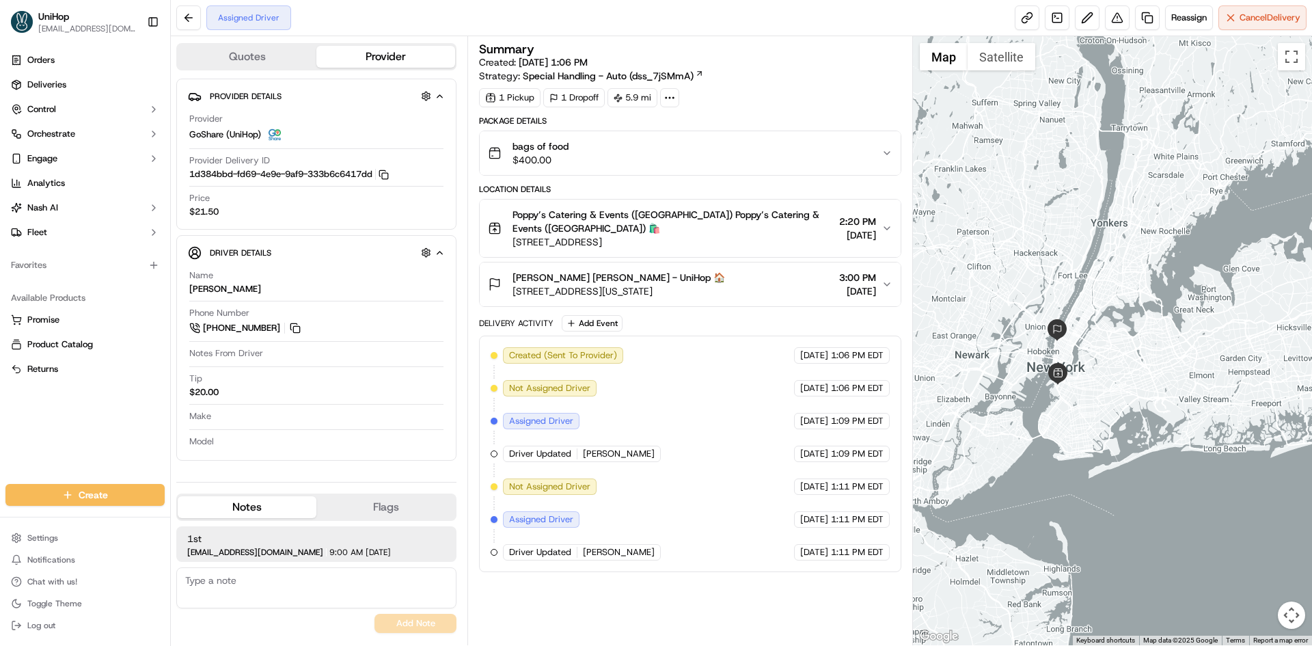
drag, startPoint x: 1259, startPoint y: 251, endPoint x: 1101, endPoint y: 318, distance: 171.1
click at [1101, 318] on div at bounding box center [1113, 340] width 400 height 609
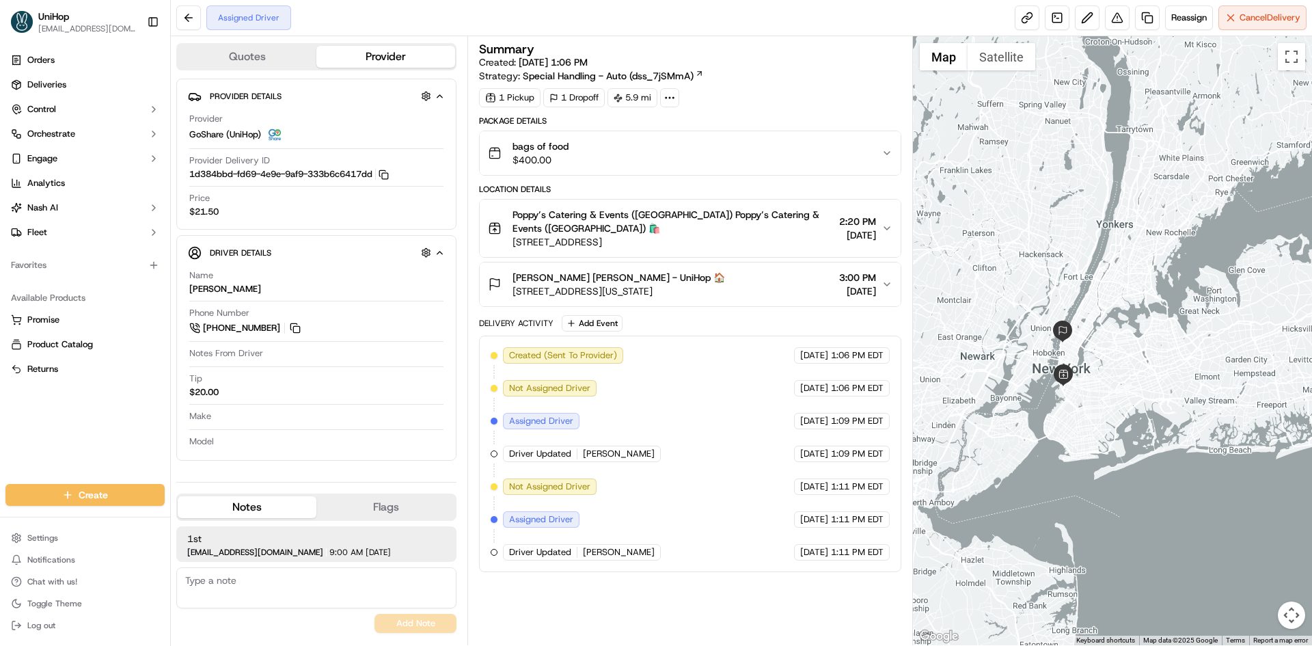
drag, startPoint x: 1056, startPoint y: 209, endPoint x: 1070, endPoint y: 212, distance: 14.6
click at [1070, 212] on div at bounding box center [1113, 340] width 400 height 609
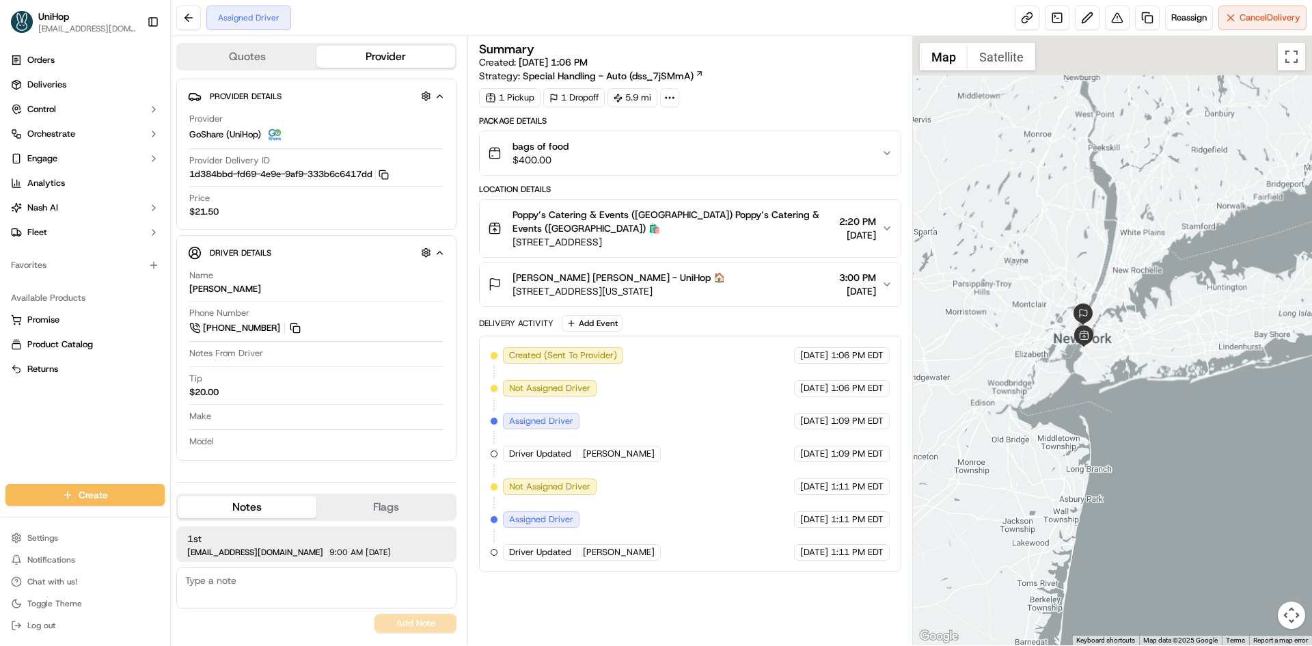
drag, startPoint x: 1046, startPoint y: 148, endPoint x: 1060, endPoint y: 199, distance: 52.4
click at [1060, 199] on div at bounding box center [1113, 340] width 400 height 609
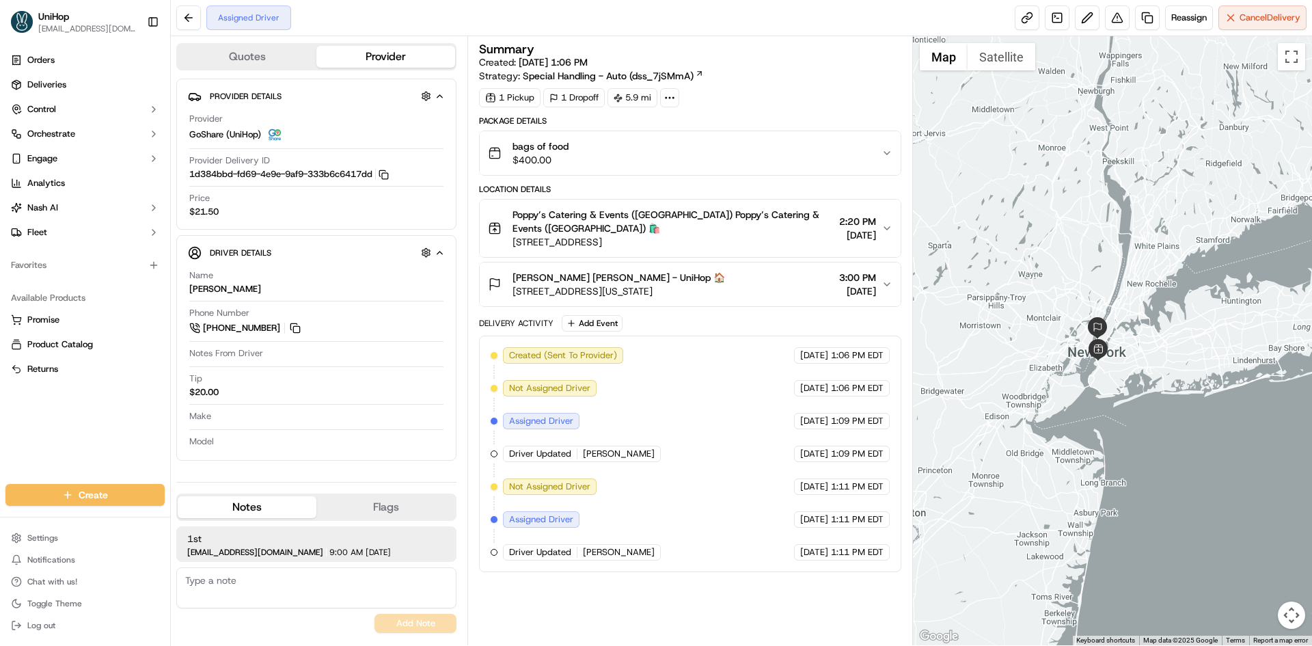
click at [1068, 150] on div at bounding box center [1113, 340] width 400 height 609
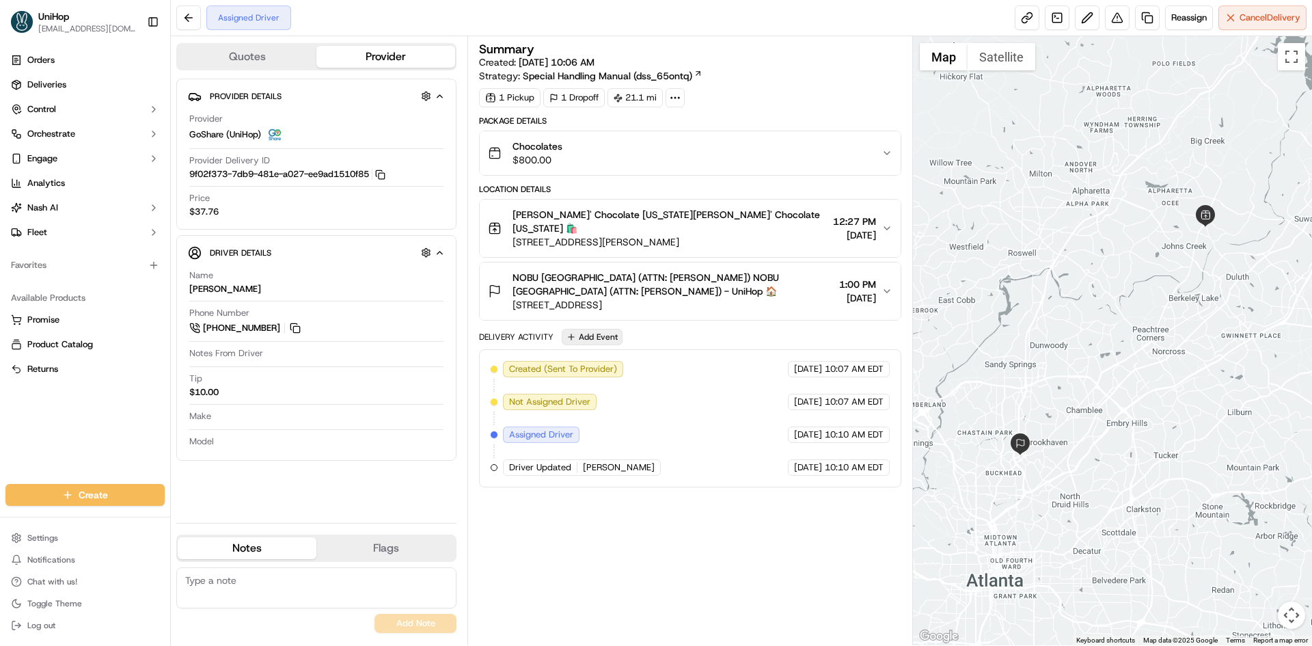
click at [603, 329] on button "Add Event" at bounding box center [592, 337] width 61 height 16
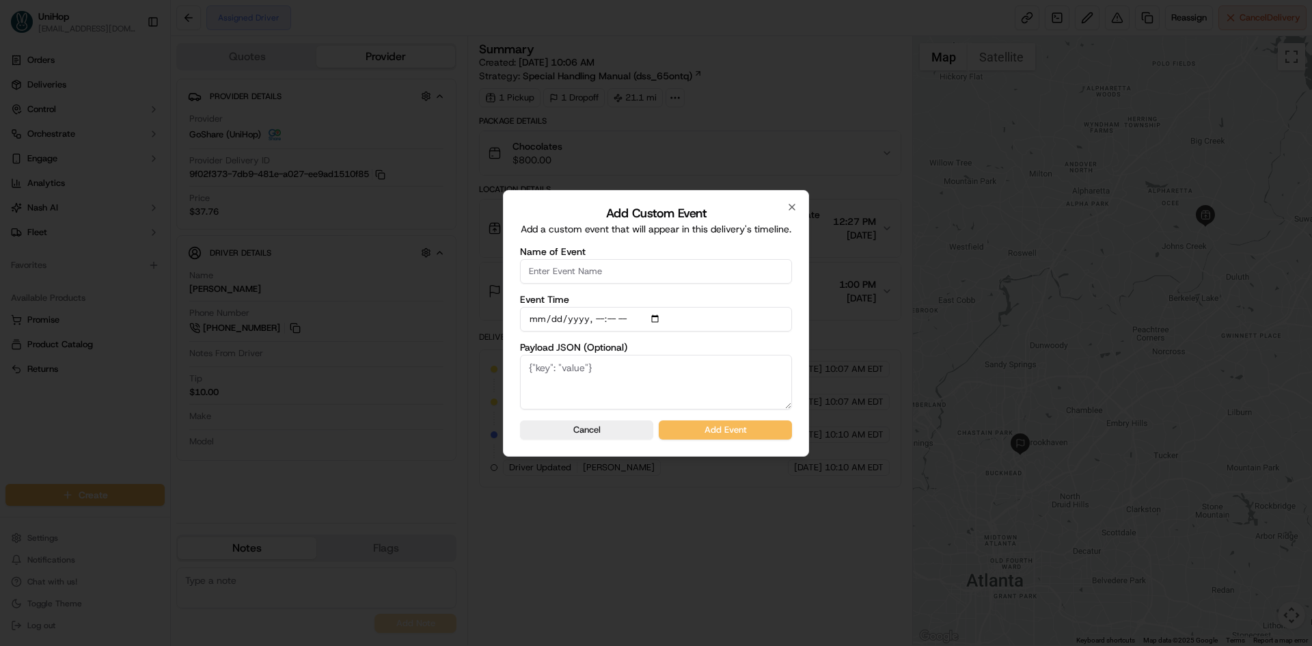
click at [605, 269] on input "Name of Event" at bounding box center [656, 271] width 272 height 25
type input "Driver Confirmed"
click at [660, 320] on input "Event Time" at bounding box center [656, 319] width 272 height 25
type input "[DATE]T10:13"
click at [789, 344] on label "Payload JSON (Optional)" at bounding box center [656, 347] width 272 height 10
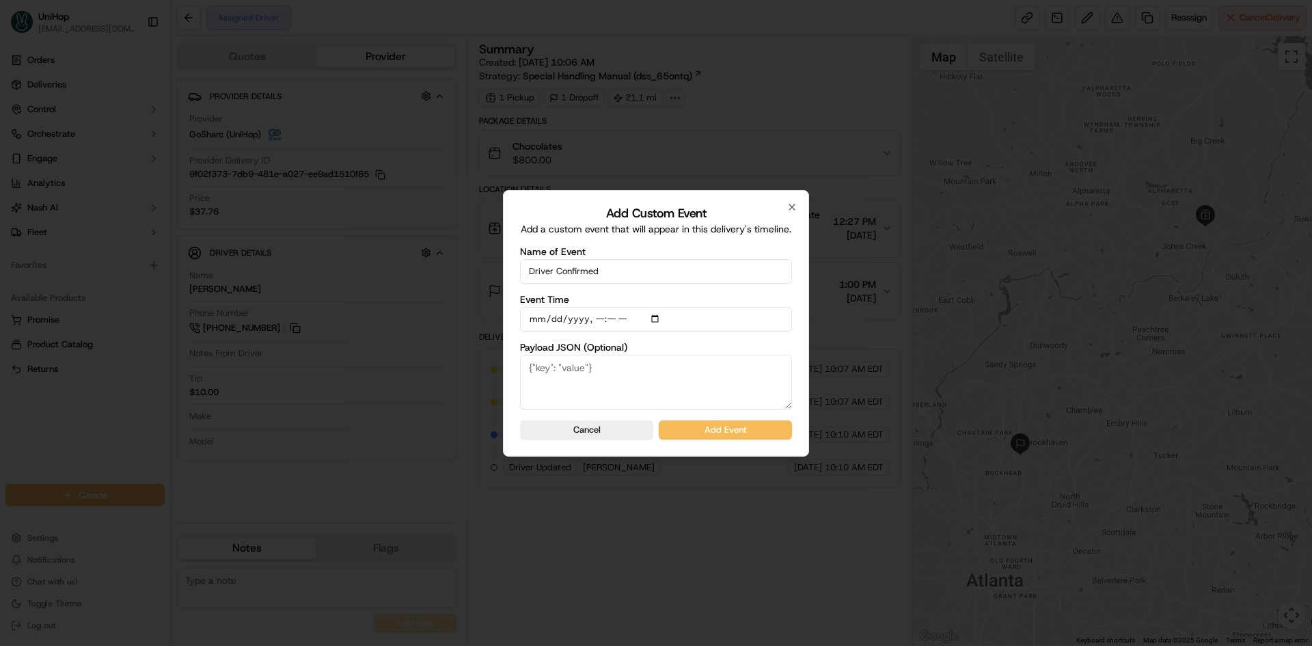
click at [789, 355] on textarea "Payload JSON (Optional)" at bounding box center [656, 382] width 272 height 55
click at [769, 428] on button "Add Event" at bounding box center [725, 429] width 133 height 19
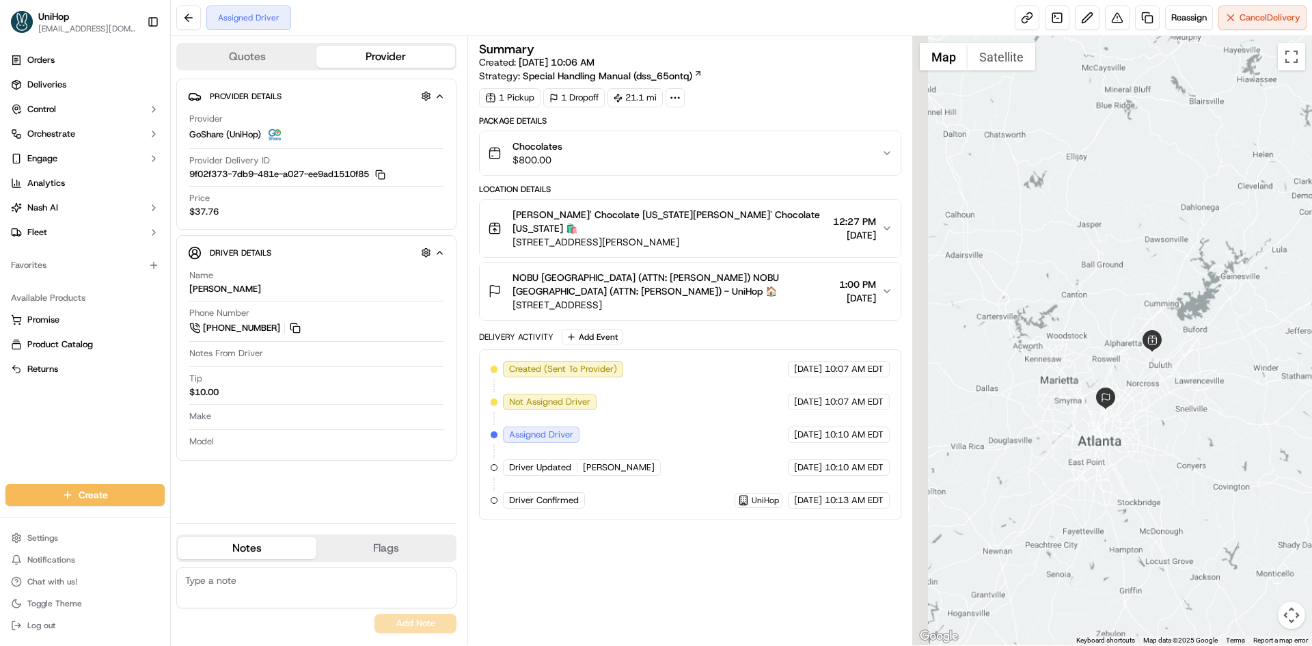
drag, startPoint x: 1044, startPoint y: 292, endPoint x: 1092, endPoint y: 311, distance: 51.3
click at [1092, 311] on div at bounding box center [1113, 340] width 400 height 609
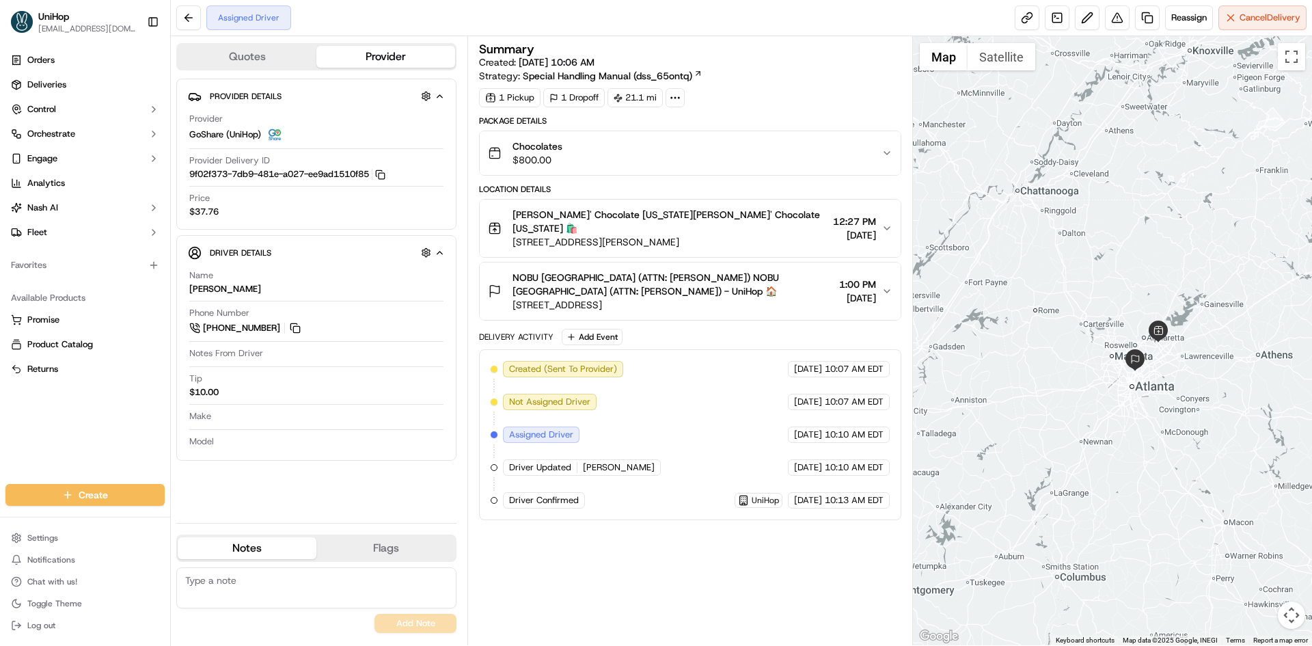
click at [665, 210] on span "[PERSON_NAME]' Chocolate [US_STATE][PERSON_NAME]' Chocolate [US_STATE] 🛍️" at bounding box center [669, 221] width 314 height 27
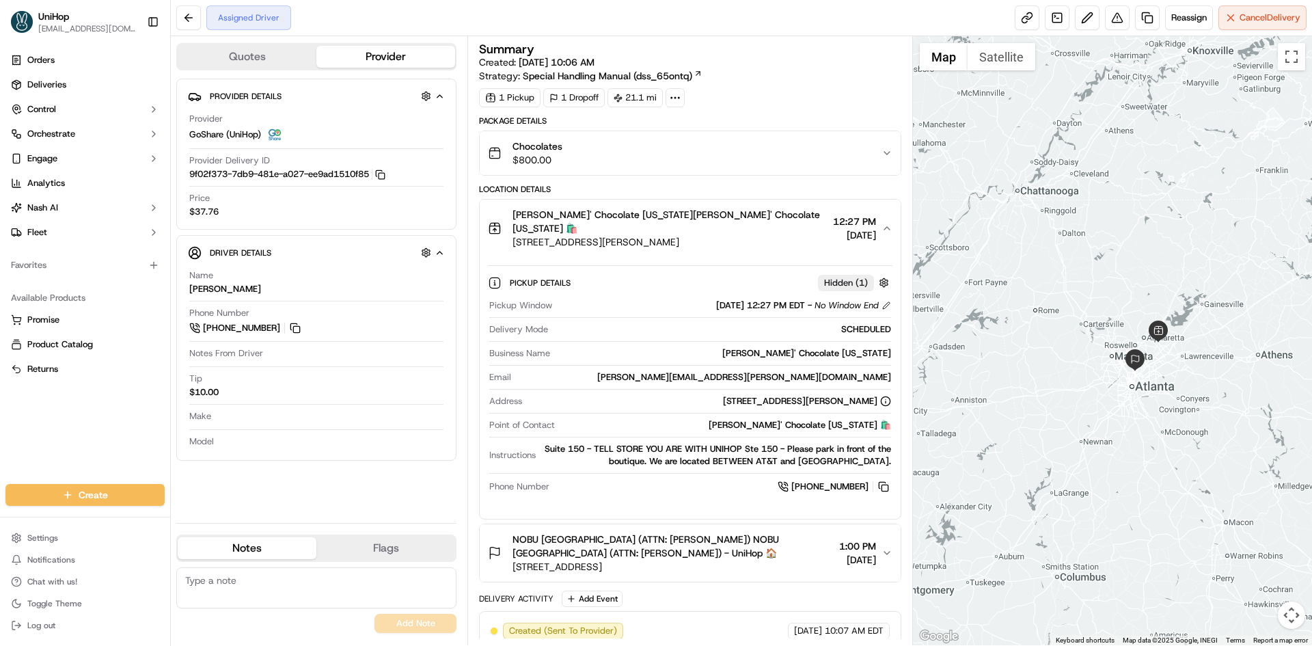
click at [669, 208] on span "[PERSON_NAME]' Chocolate [US_STATE][PERSON_NAME]' Chocolate [US_STATE] 🛍️" at bounding box center [669, 221] width 314 height 27
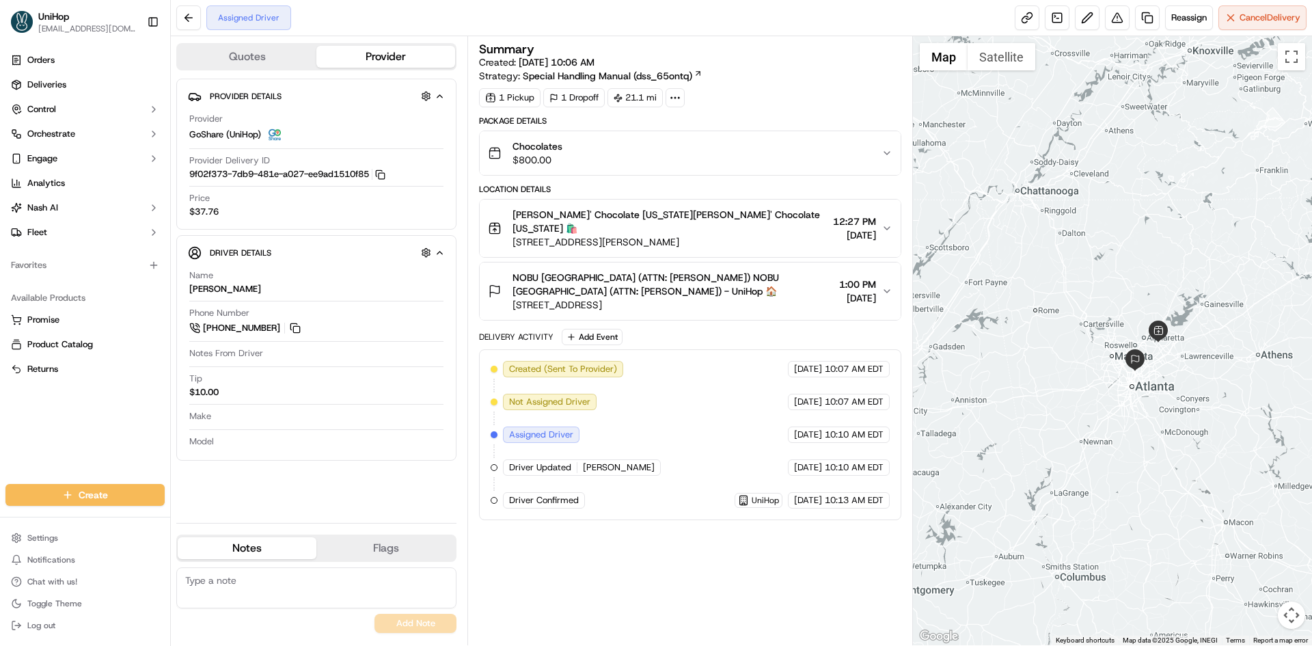
click at [770, 273] on span "NOBU [GEOGRAPHIC_DATA] (ATTN: [PERSON_NAME]) NOBU [GEOGRAPHIC_DATA] (ATTN: [PER…" at bounding box center [672, 284] width 320 height 27
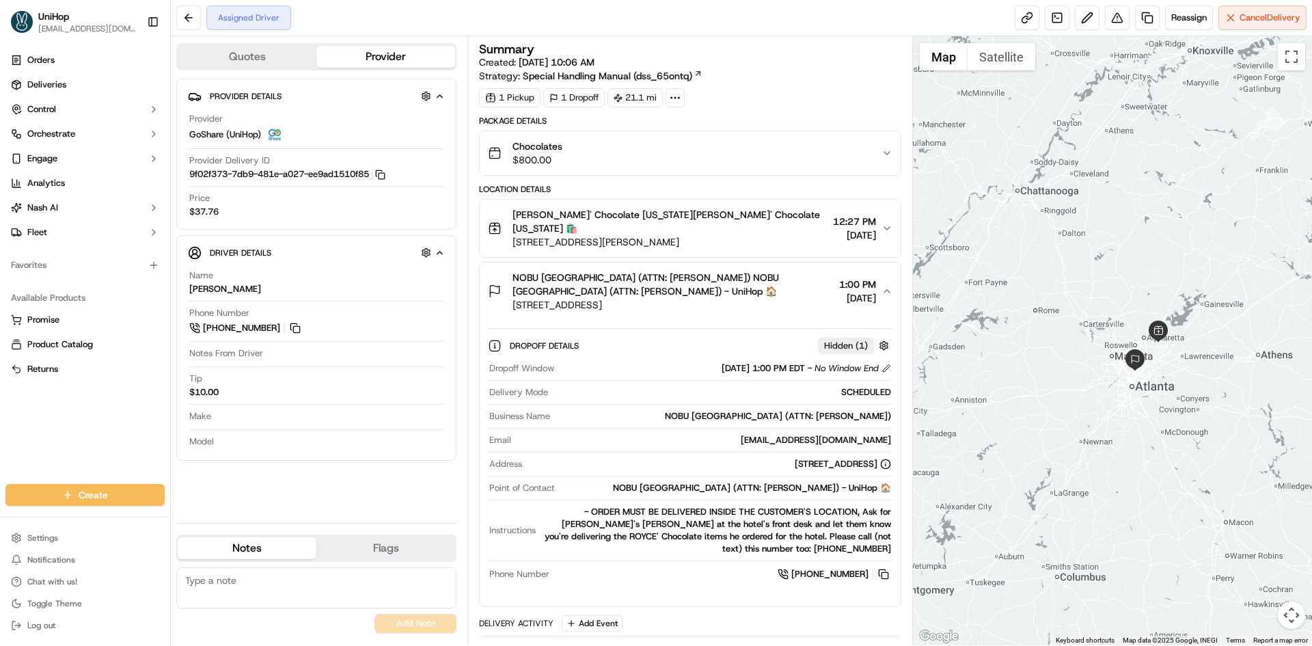
click at [770, 274] on span "NOBU [GEOGRAPHIC_DATA] (ATTN: [PERSON_NAME]) NOBU [GEOGRAPHIC_DATA] (ATTN: [PER…" at bounding box center [672, 284] width 320 height 27
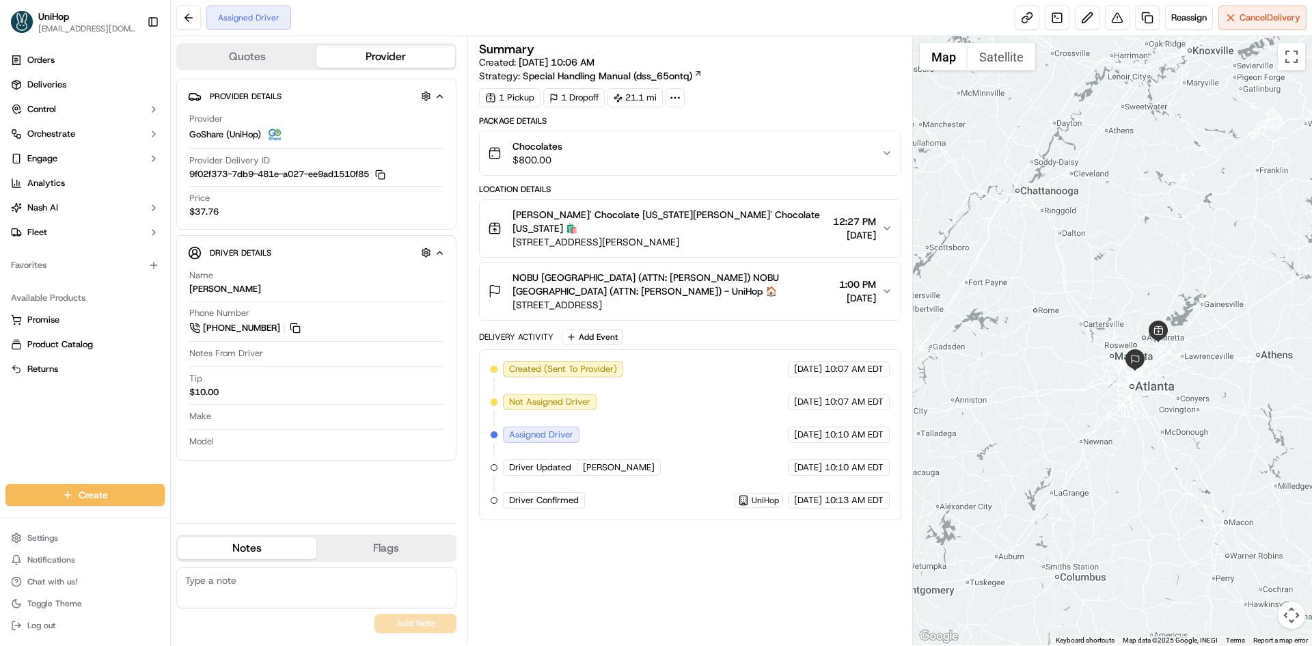
click at [735, 235] on button "ROYCE' Chocolate [US_STATE][PERSON_NAME]' Chocolate [US_STATE] 🛍️ [STREET_ADDRE…" at bounding box center [690, 227] width 420 height 57
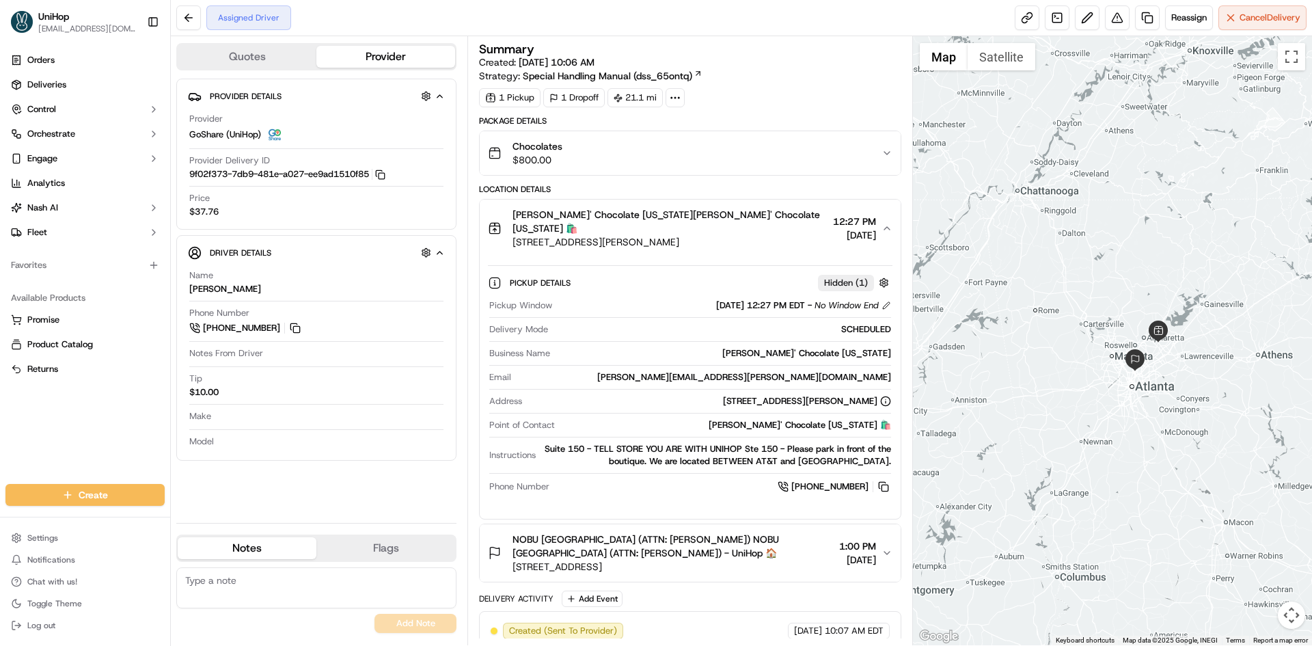
click at [735, 235] on button "ROYCE' Chocolate [US_STATE][PERSON_NAME]' Chocolate [US_STATE] 🛍️ [STREET_ADDRE…" at bounding box center [690, 227] width 420 height 57
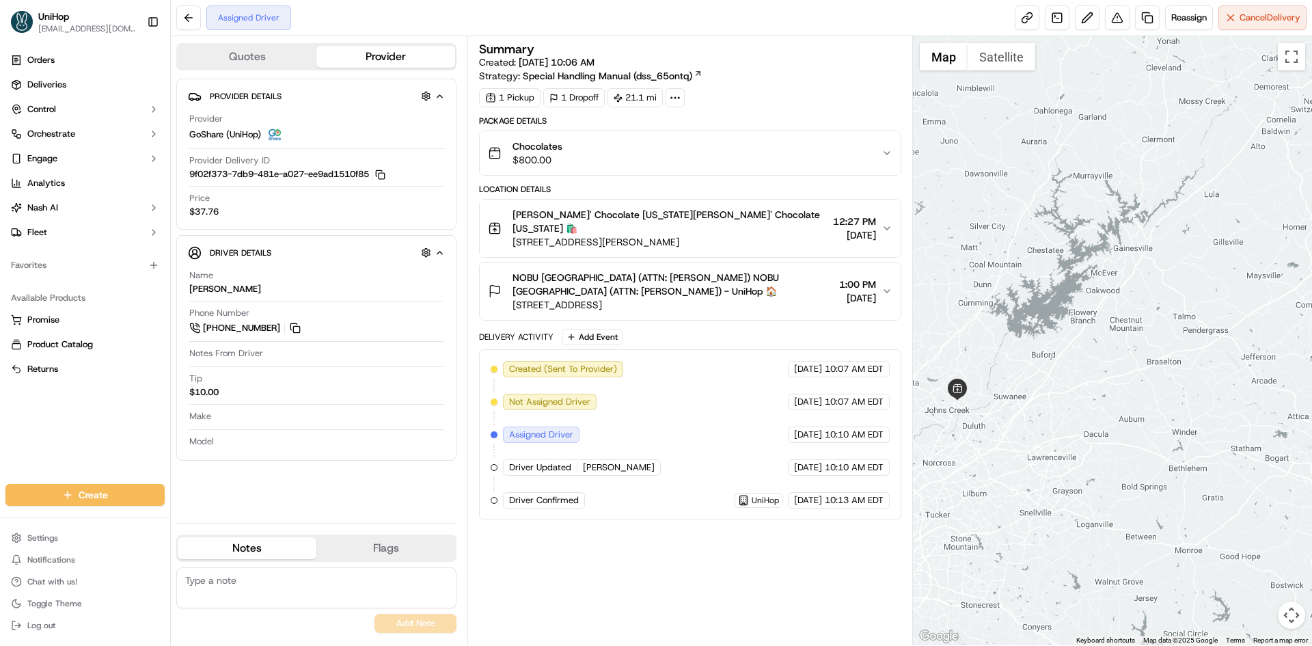
click at [1024, 323] on div at bounding box center [1113, 340] width 400 height 609
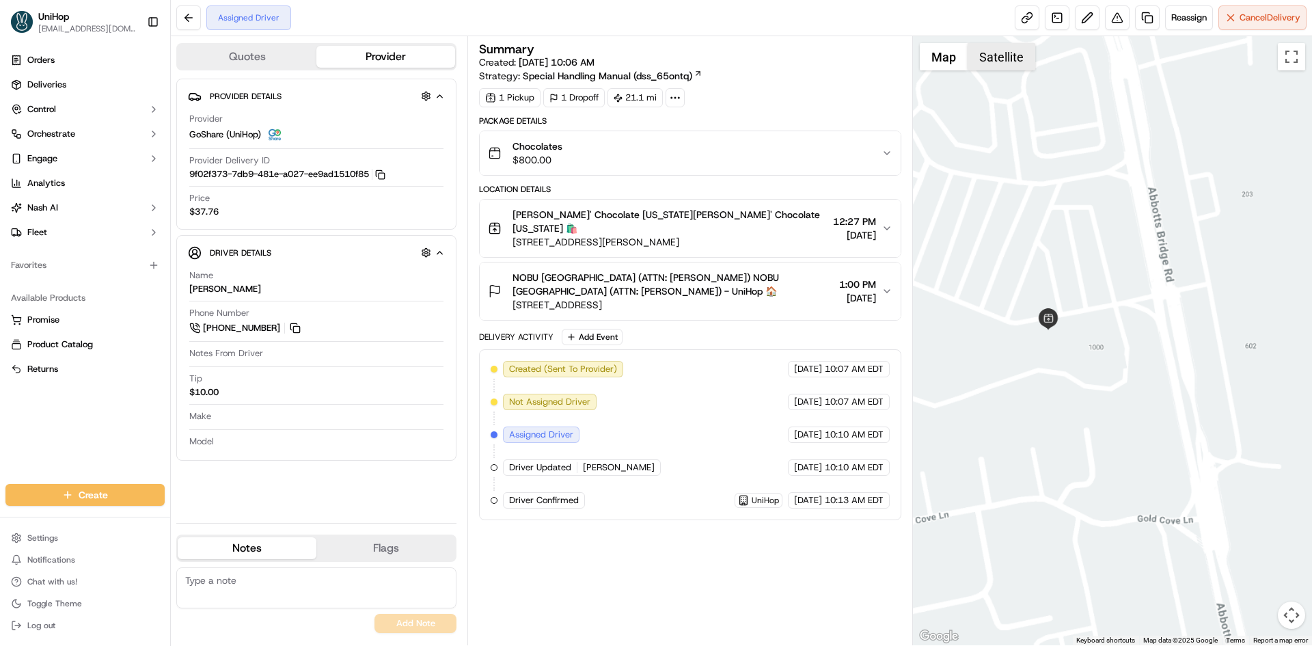
click at [989, 69] on button "Satellite" at bounding box center [1001, 56] width 68 height 27
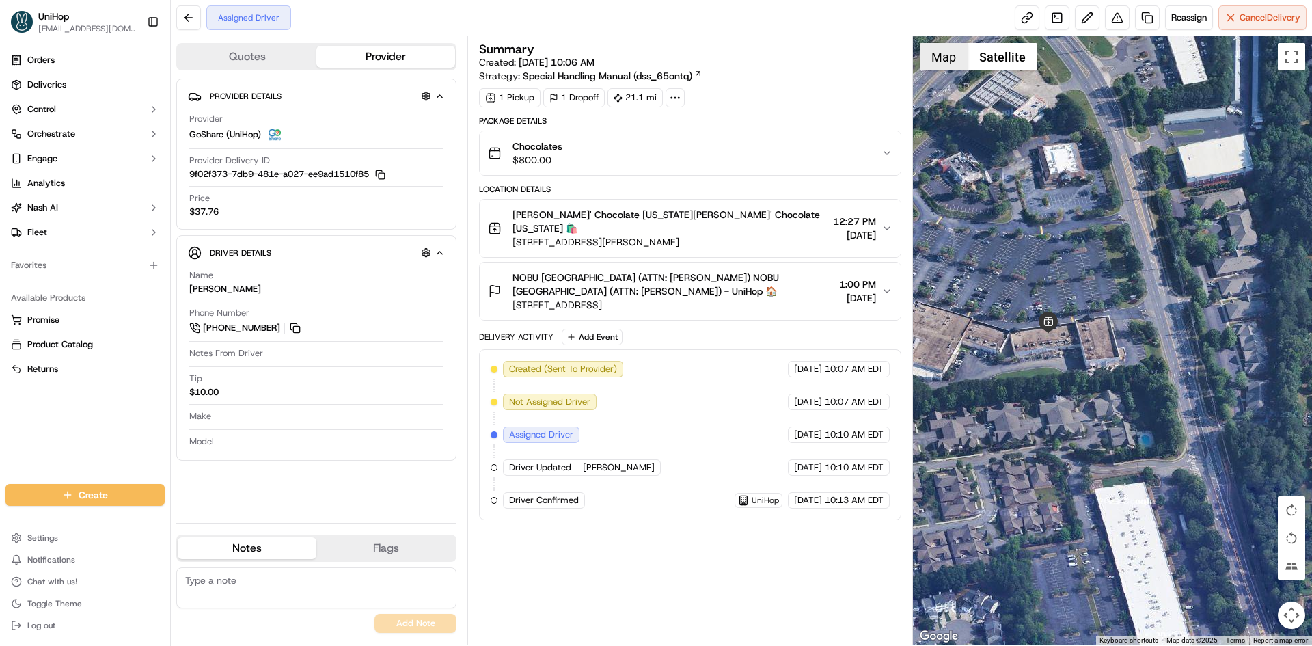
click at [943, 67] on button "Map" at bounding box center [943, 56] width 48 height 27
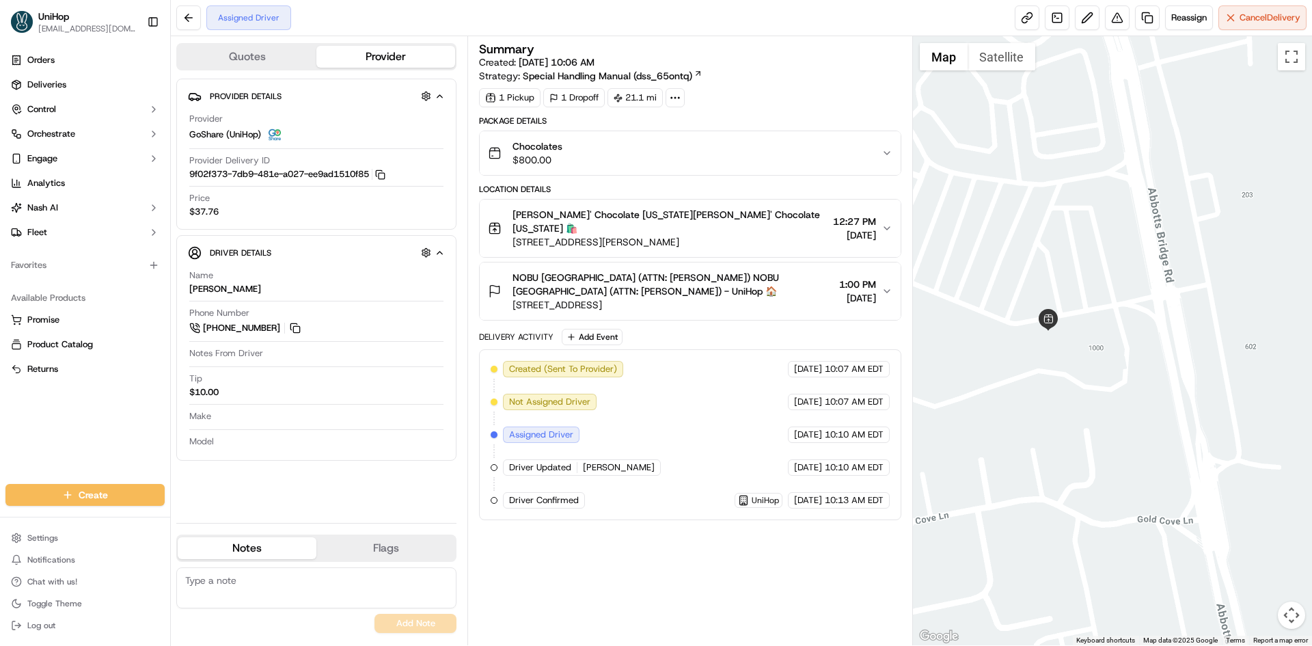
drag, startPoint x: 1032, startPoint y: 260, endPoint x: 1103, endPoint y: 272, distance: 71.4
click at [1097, 269] on div at bounding box center [1113, 340] width 400 height 609
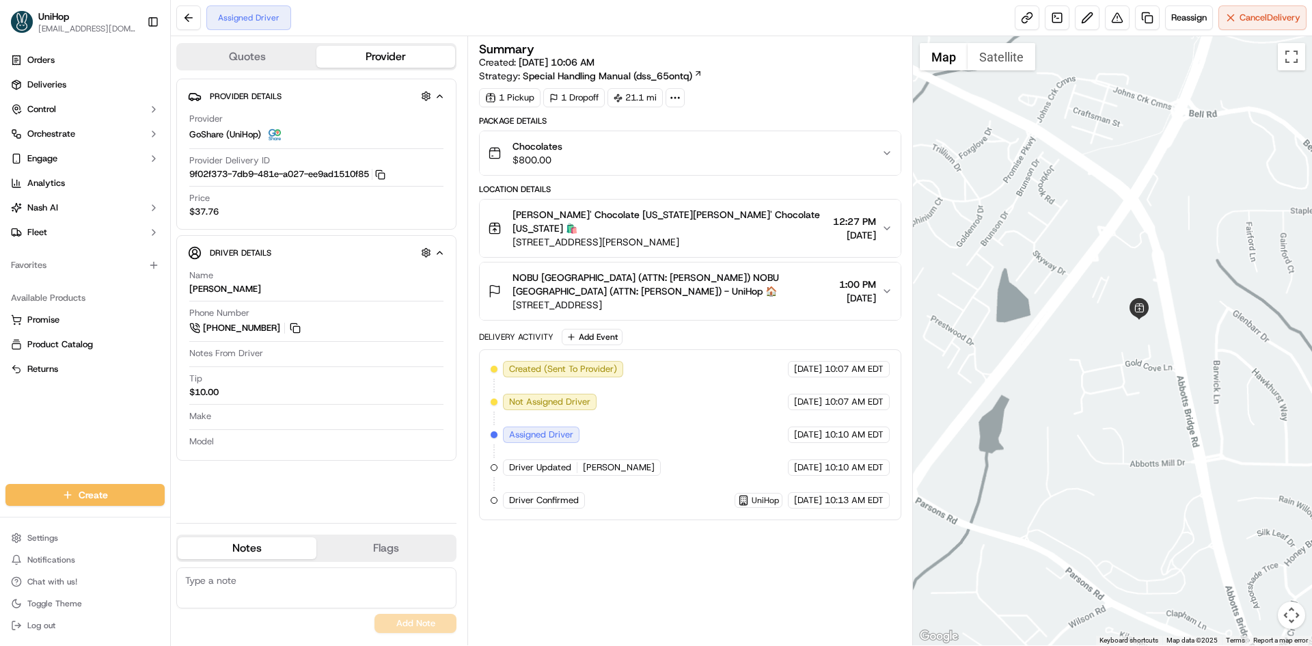
drag, startPoint x: 1106, startPoint y: 523, endPoint x: 1132, endPoint y: 488, distance: 42.9
click at [1124, 499] on div at bounding box center [1113, 340] width 400 height 609
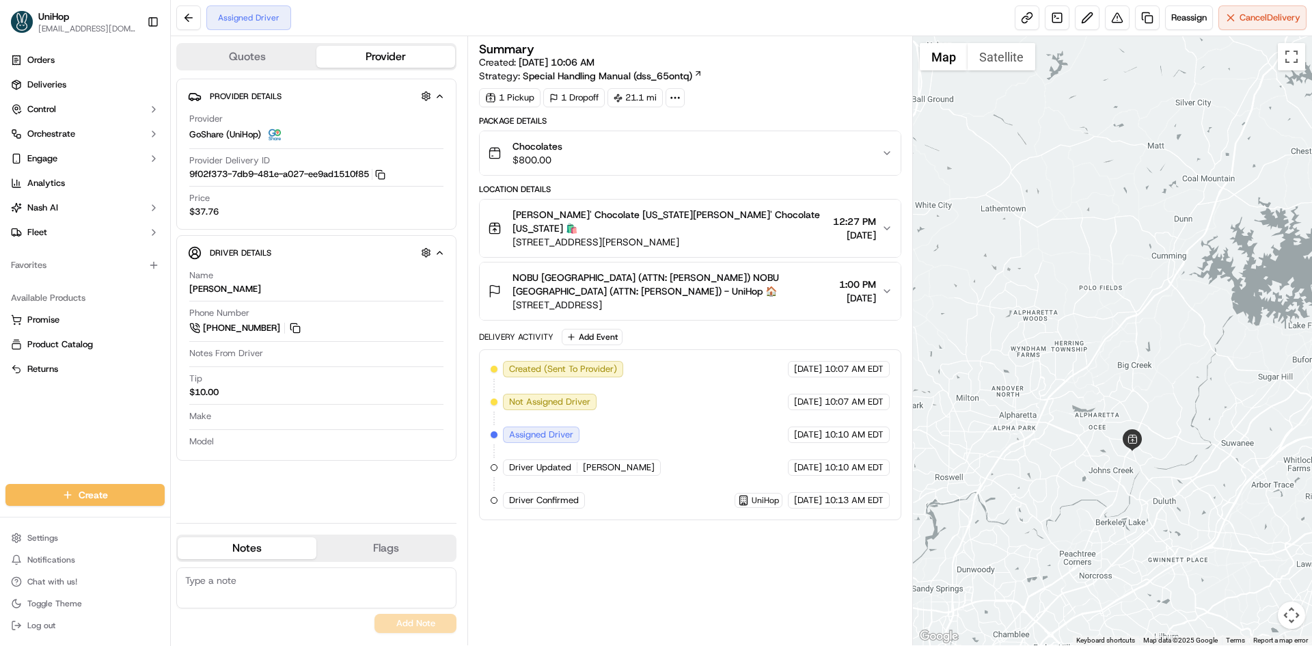
click at [1137, 434] on div at bounding box center [1113, 340] width 400 height 609
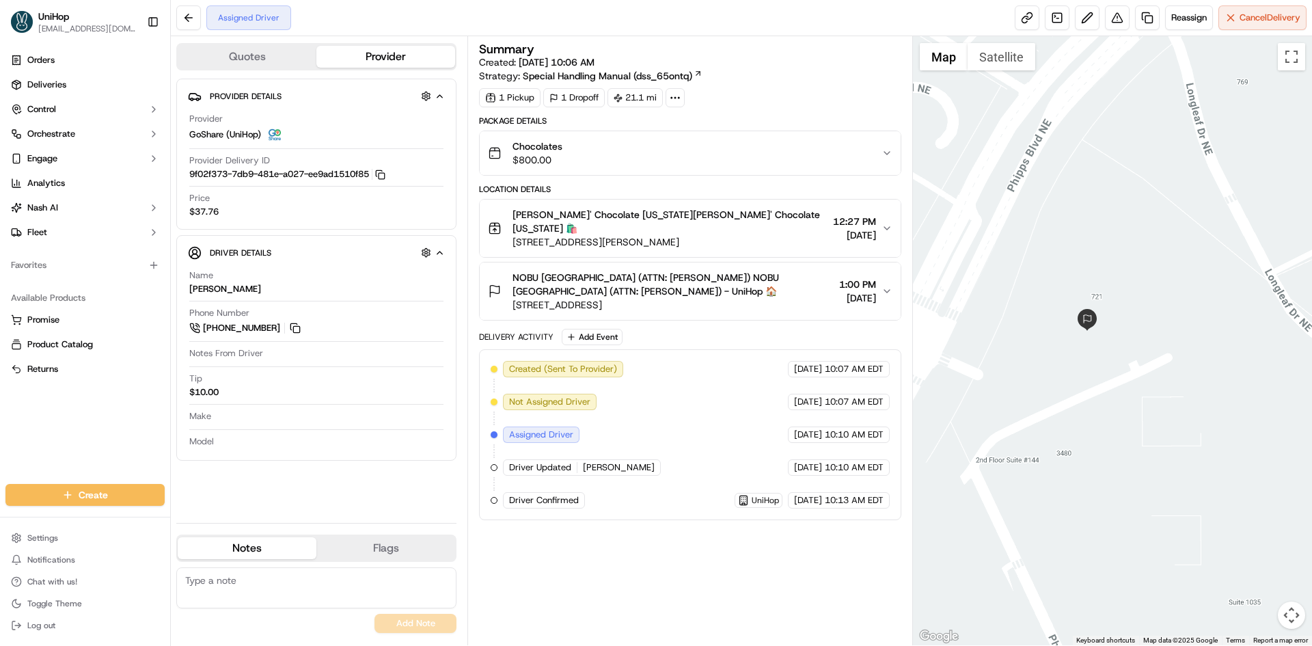
drag, startPoint x: 1129, startPoint y: 325, endPoint x: 1107, endPoint y: 388, distance: 66.3
click at [1109, 390] on div at bounding box center [1113, 340] width 400 height 609
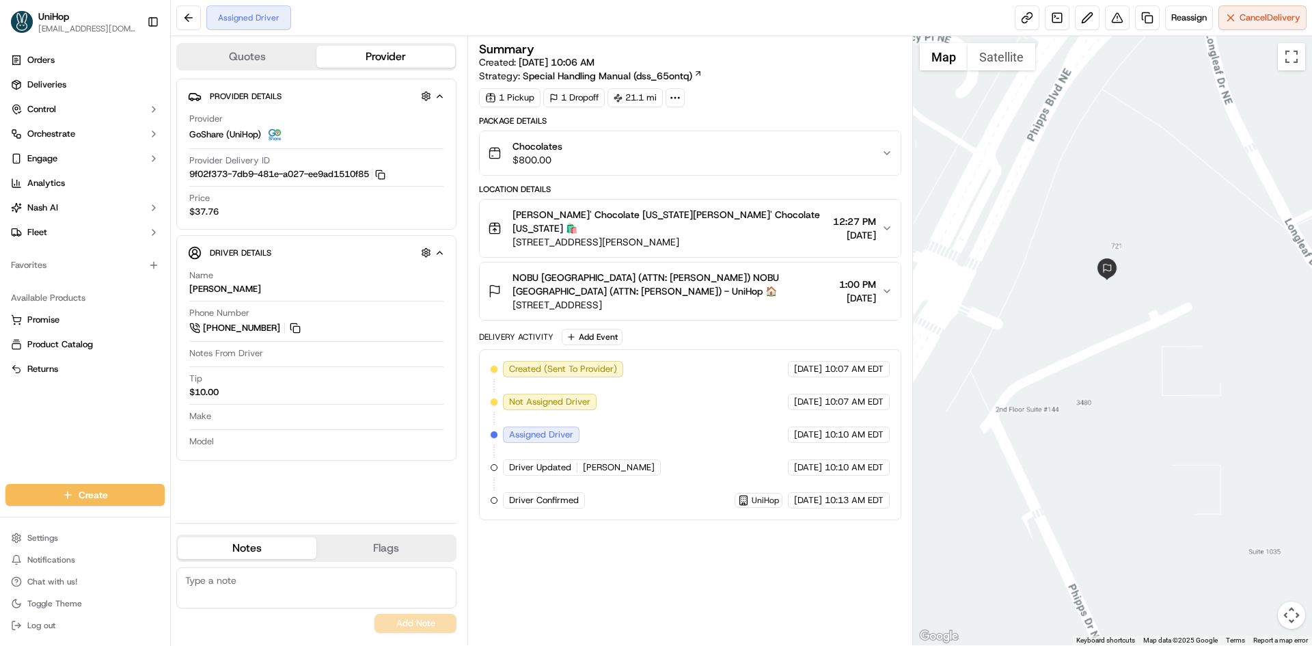
drag, startPoint x: 1122, startPoint y: 340, endPoint x: 1163, endPoint y: 191, distance: 154.5
click at [1163, 191] on div at bounding box center [1113, 340] width 400 height 609
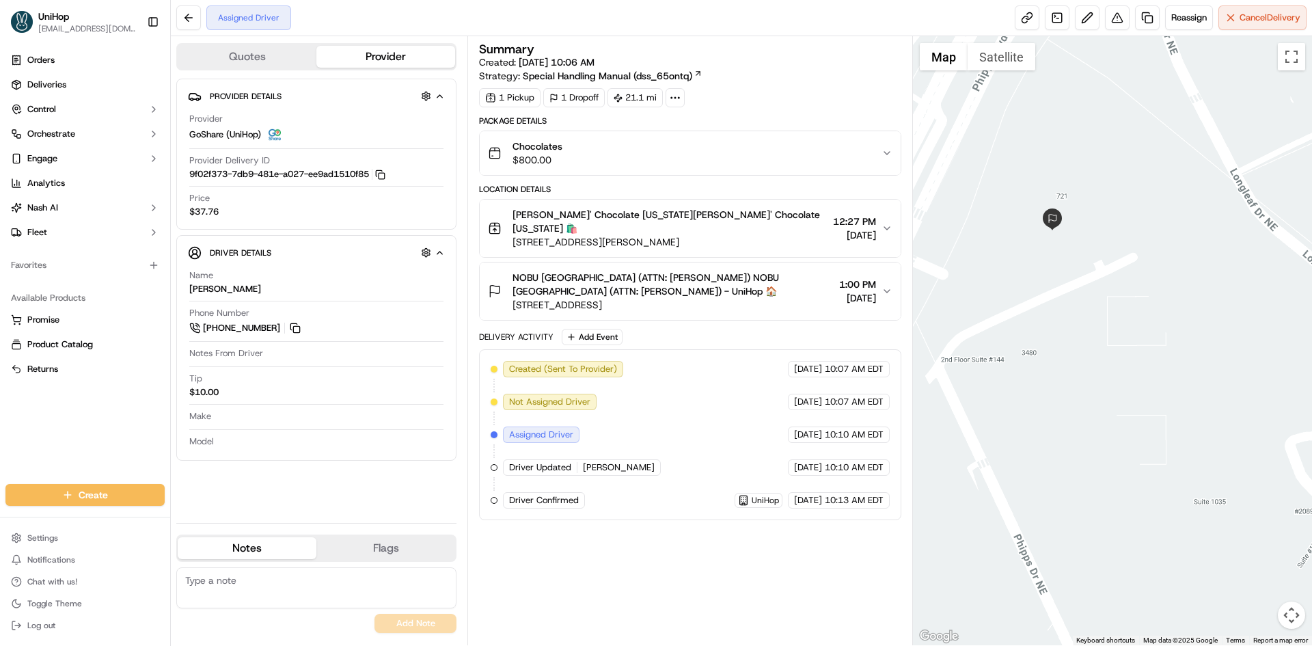
drag, startPoint x: 1165, startPoint y: 223, endPoint x: 1093, endPoint y: 354, distance: 149.2
click at [1093, 354] on div at bounding box center [1113, 340] width 400 height 609
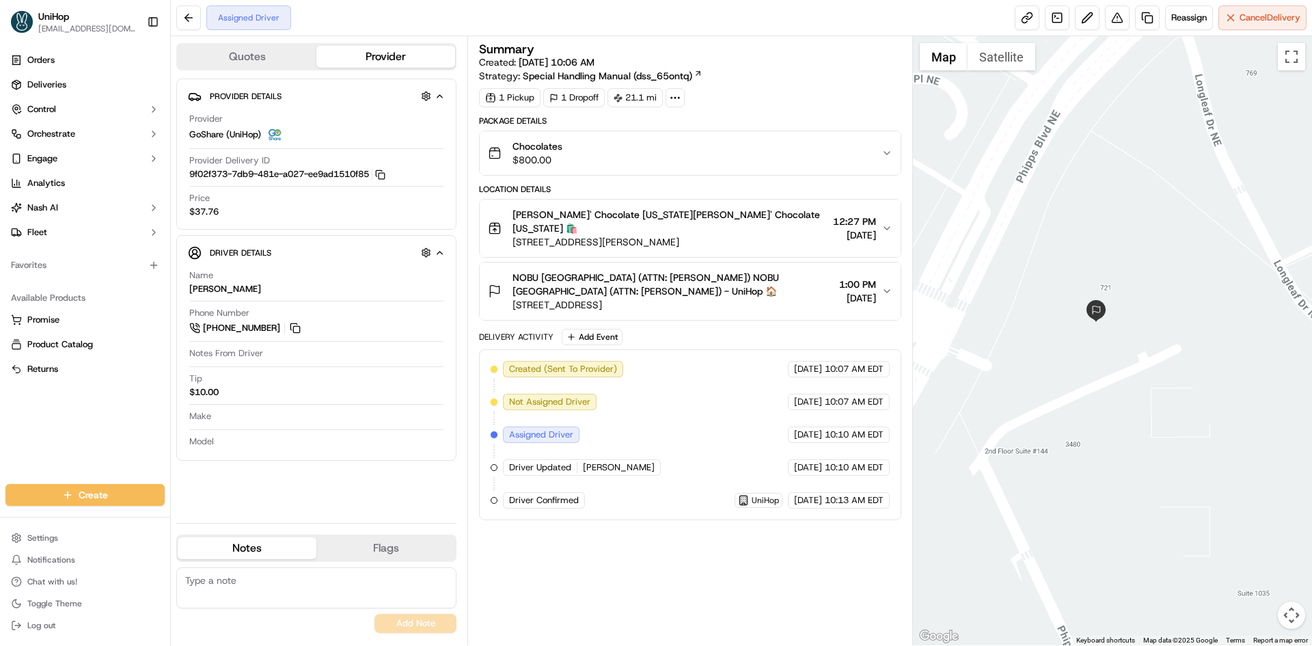
drag, startPoint x: 1078, startPoint y: 308, endPoint x: 1119, endPoint y: 392, distance: 93.5
click at [1119, 392] on div at bounding box center [1113, 340] width 400 height 609
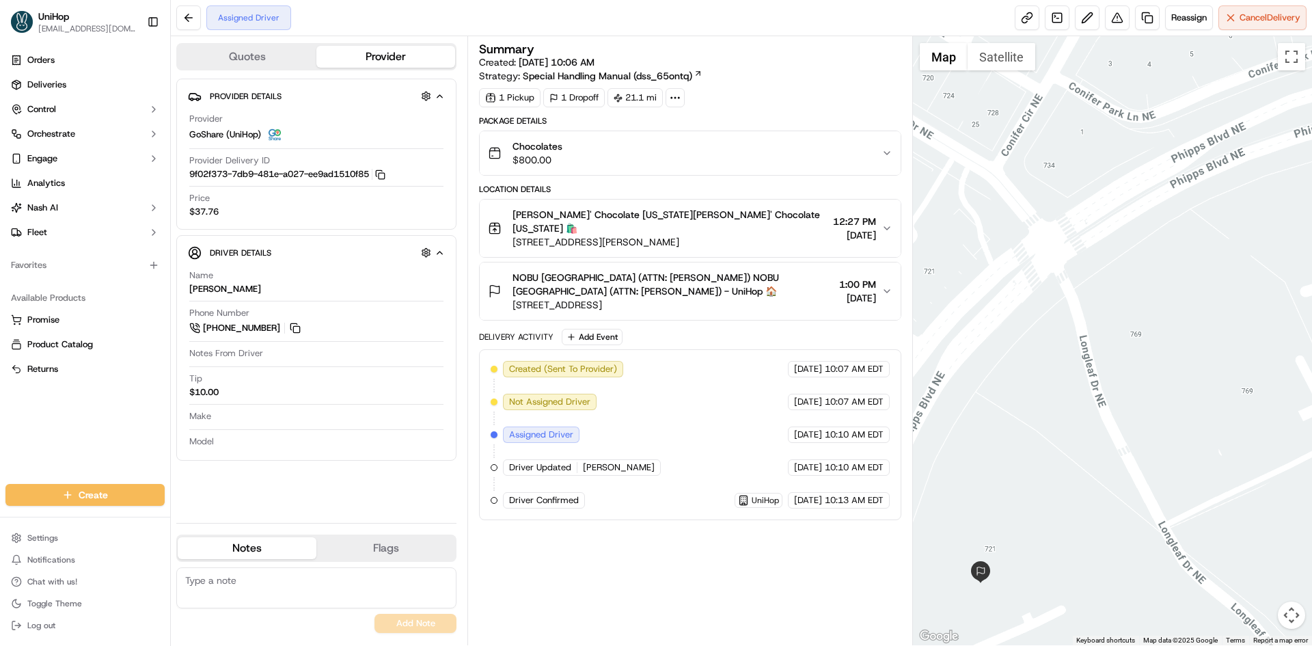
drag, startPoint x: 1131, startPoint y: 316, endPoint x: 1062, endPoint y: 361, distance: 81.5
click at [1064, 364] on div at bounding box center [1113, 340] width 400 height 609
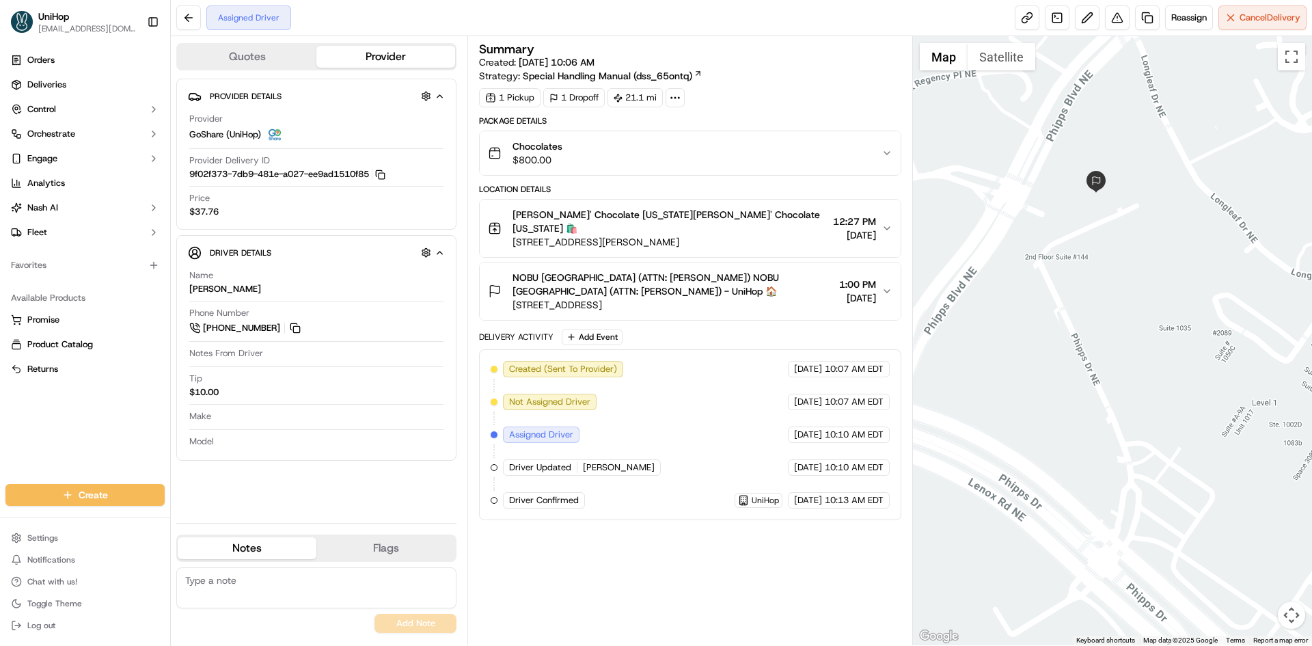
drag, startPoint x: 1156, startPoint y: 362, endPoint x: 1234, endPoint y: 342, distance: 80.5
click at [1233, 342] on div at bounding box center [1113, 340] width 400 height 609
drag, startPoint x: 1116, startPoint y: 256, endPoint x: 1096, endPoint y: 258, distance: 20.5
click at [1118, 260] on div at bounding box center [1113, 340] width 400 height 609
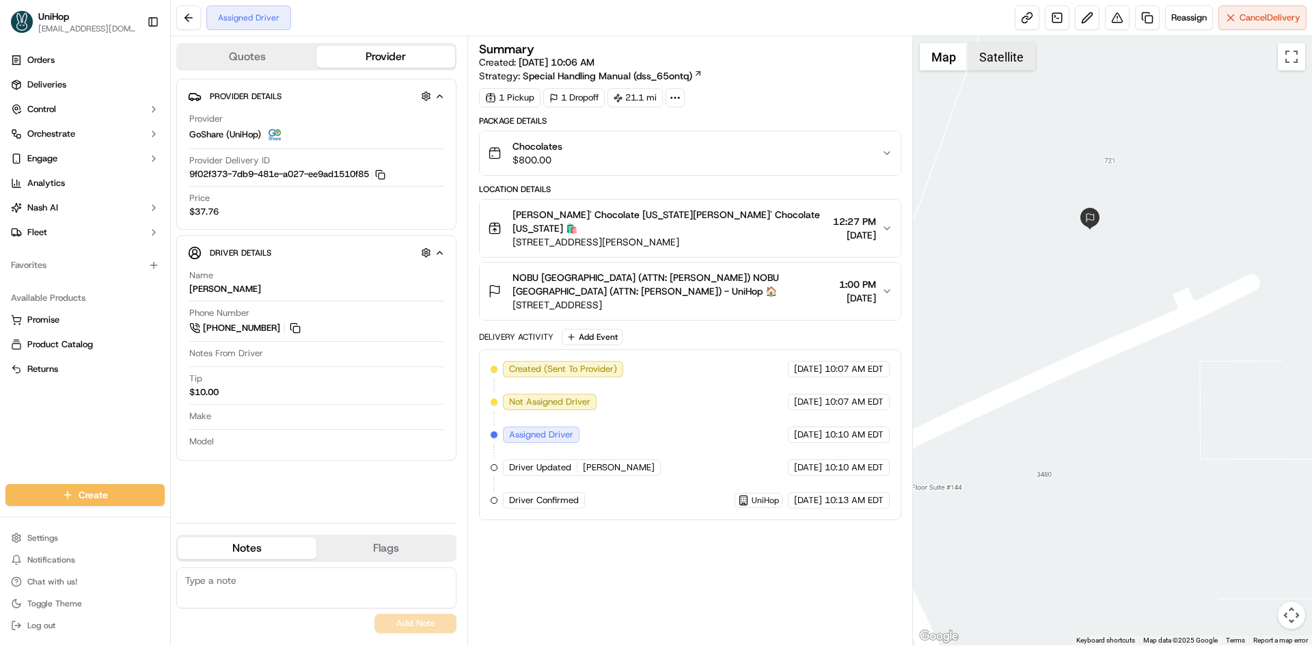
click at [1003, 63] on button "Satellite" at bounding box center [1001, 56] width 68 height 27
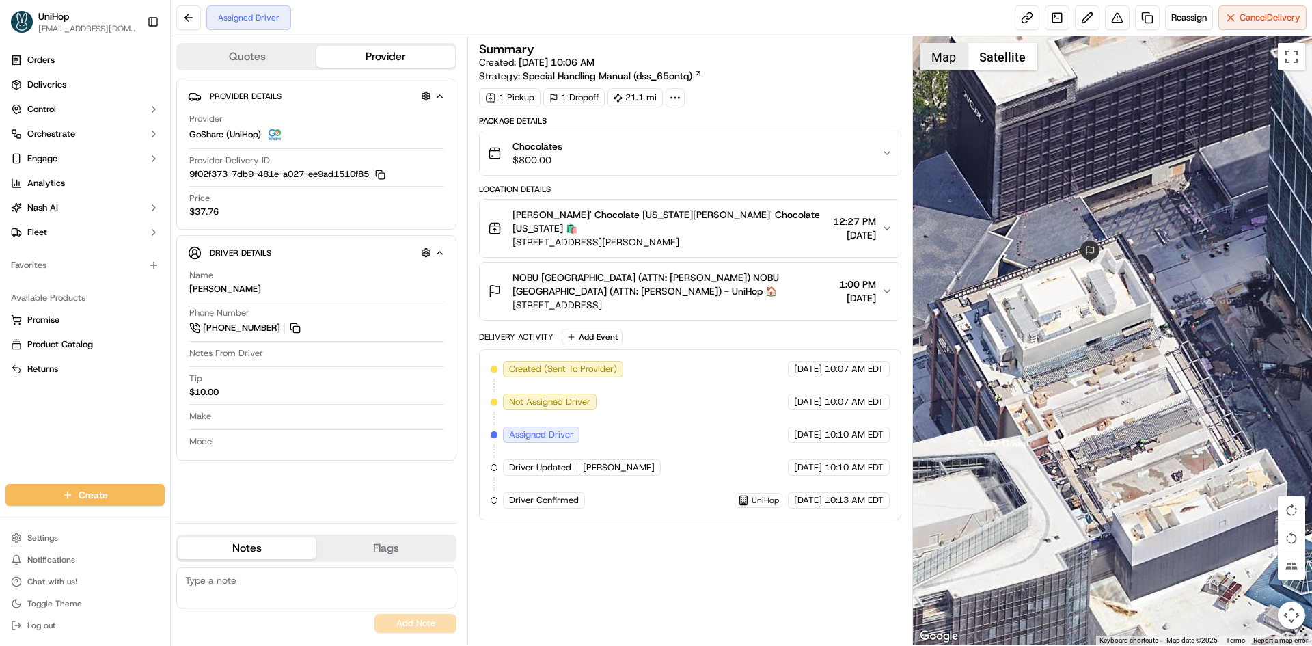
click at [942, 61] on button "Map" at bounding box center [943, 56] width 48 height 27
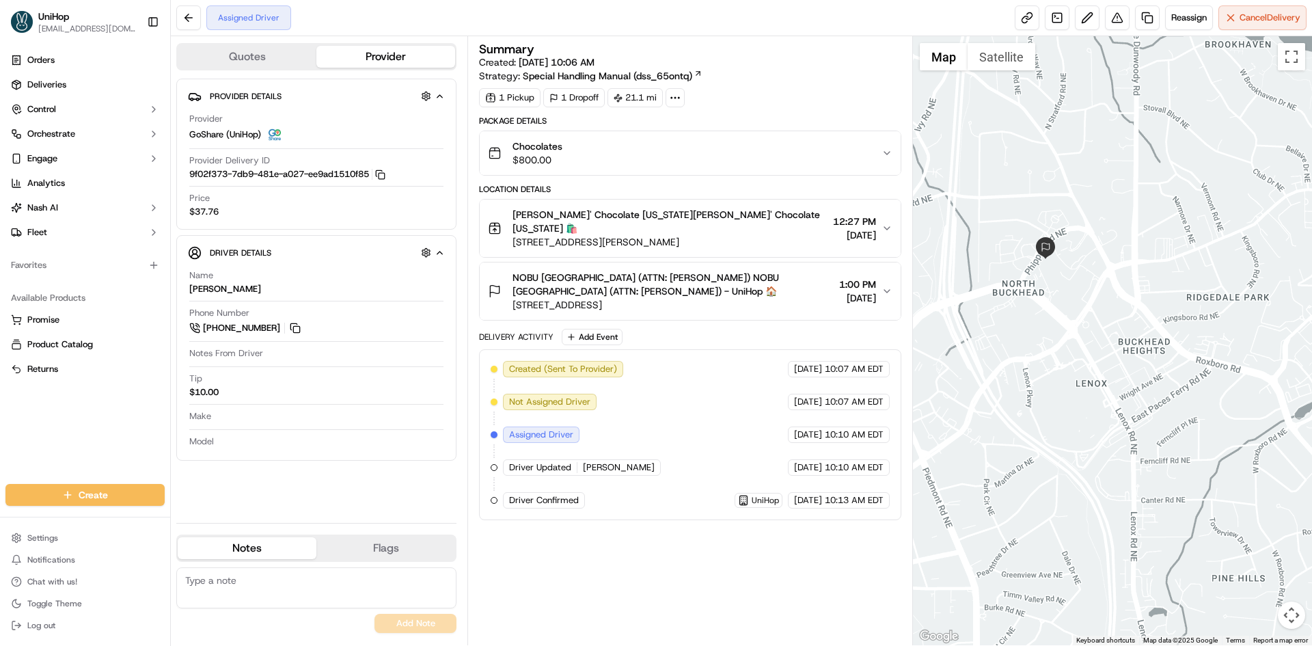
drag, startPoint x: 745, startPoint y: 291, endPoint x: 515, endPoint y: 295, distance: 229.6
click at [515, 298] on span "[STREET_ADDRESS]" at bounding box center [672, 305] width 320 height 14
drag, startPoint x: 515, startPoint y: 262, endPoint x: 611, endPoint y: 265, distance: 95.7
click at [611, 271] on span "NOBU [GEOGRAPHIC_DATA] (ATTN: [PERSON_NAME]) NOBU [GEOGRAPHIC_DATA] (ATTN: [PER…" at bounding box center [672, 284] width 320 height 27
copy span "[GEOGRAPHIC_DATA]"
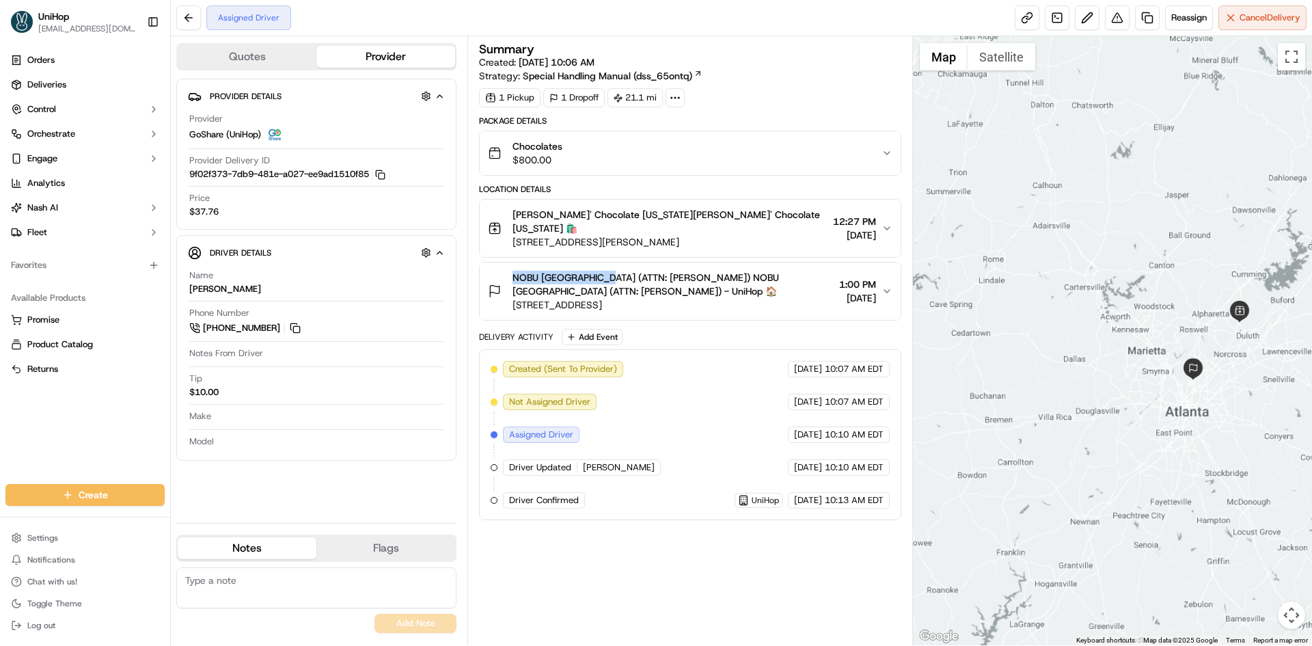
drag, startPoint x: 1267, startPoint y: 352, endPoint x: 1226, endPoint y: 373, distance: 46.4
click at [1226, 373] on div at bounding box center [1113, 340] width 400 height 609
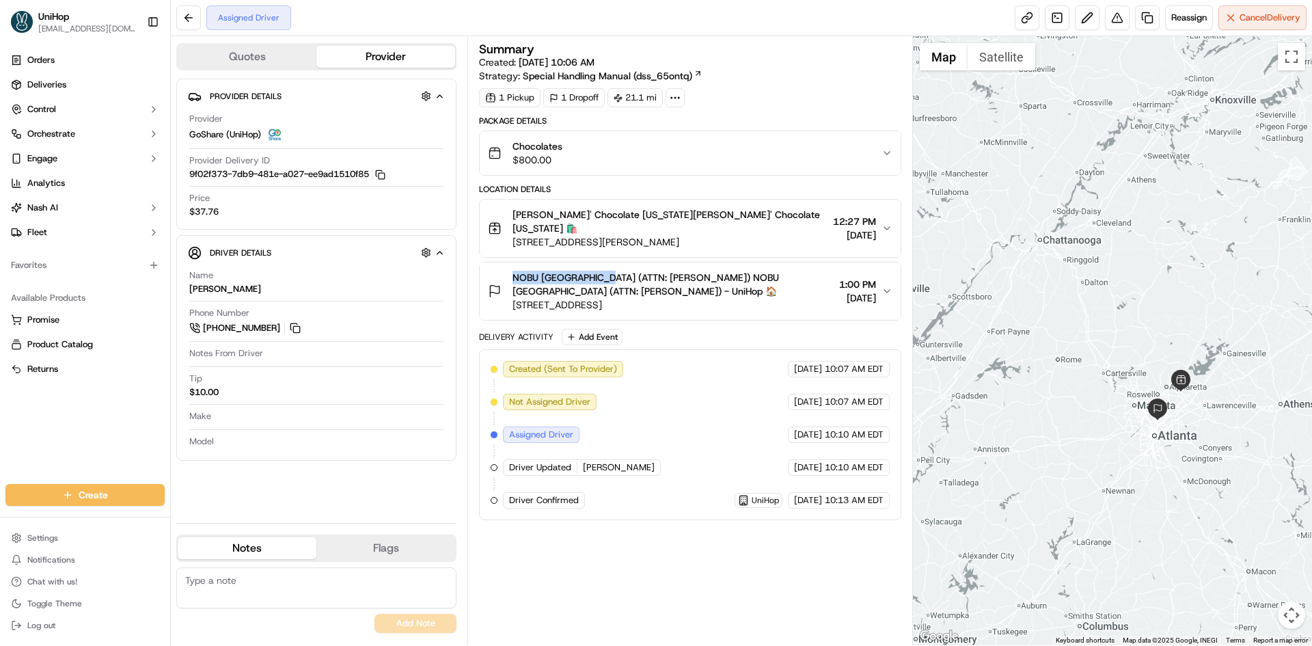
drag, startPoint x: 1216, startPoint y: 274, endPoint x: 1213, endPoint y: 294, distance: 20.7
click at [1213, 294] on div at bounding box center [1113, 340] width 400 height 609
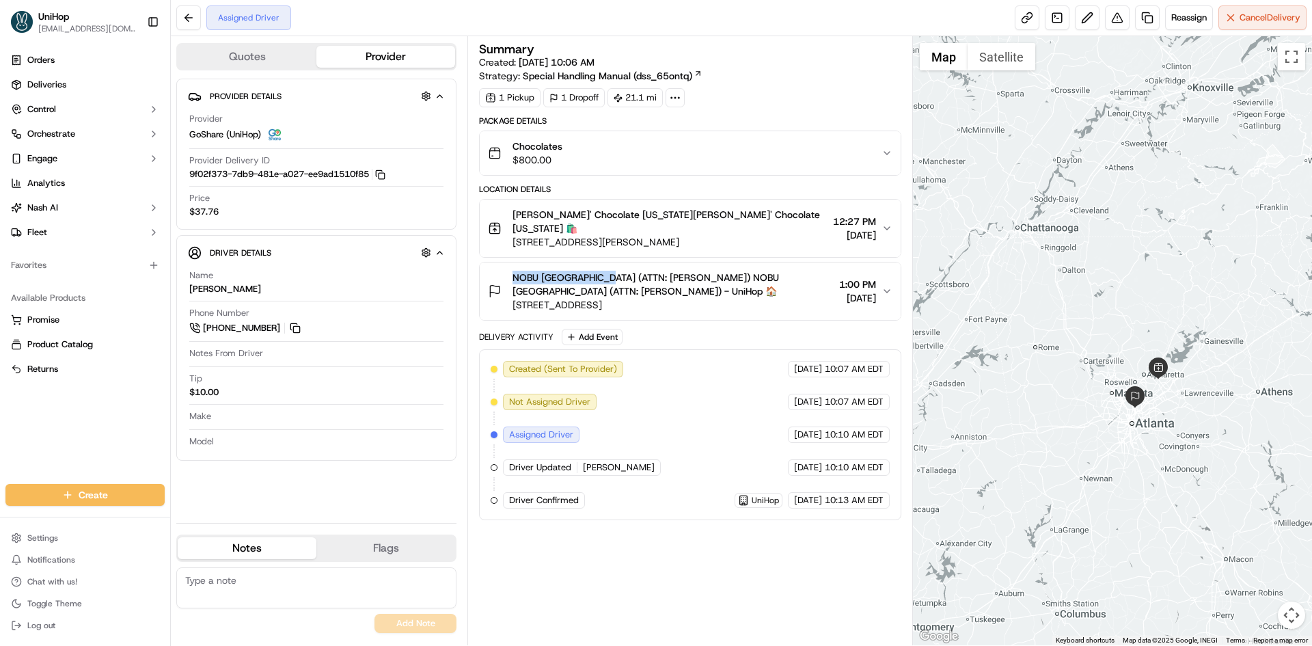
drag, startPoint x: 1205, startPoint y: 309, endPoint x: 1187, endPoint y: 283, distance: 31.3
click at [1187, 283] on div at bounding box center [1113, 340] width 400 height 609
click at [1185, 281] on div at bounding box center [1113, 340] width 400 height 609
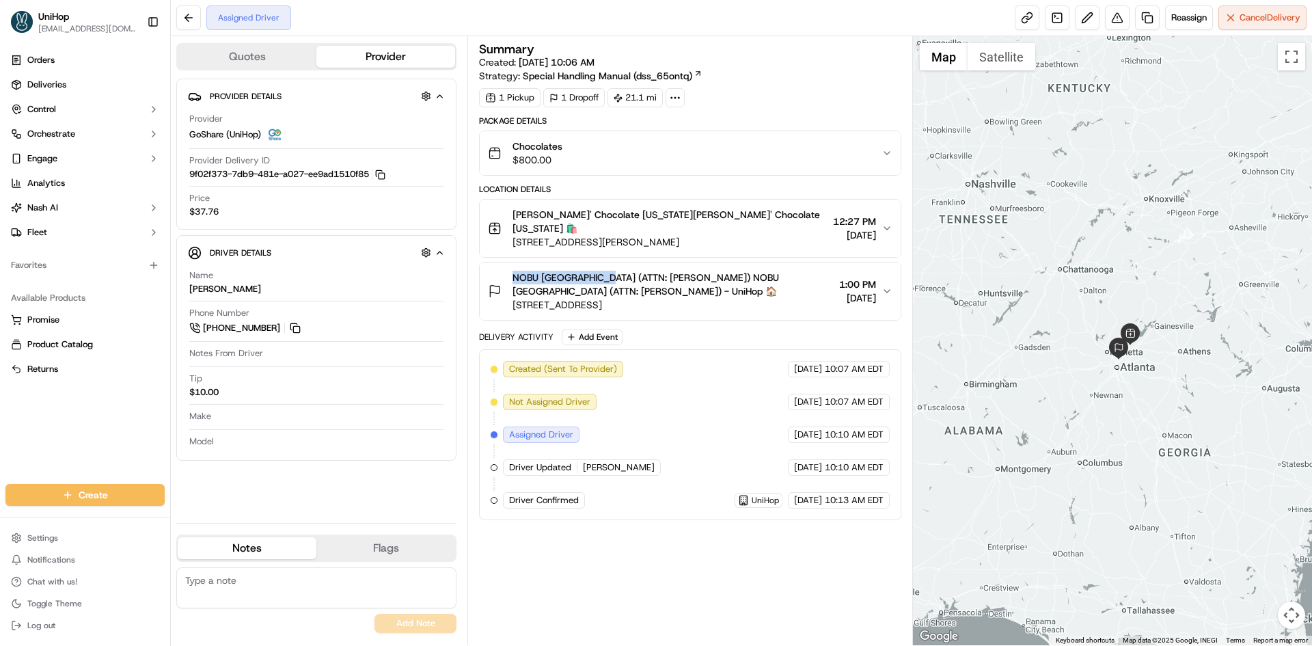
drag, startPoint x: 1164, startPoint y: 246, endPoint x: 1133, endPoint y: 265, distance: 36.8
click at [1133, 265] on div at bounding box center [1113, 340] width 400 height 609
drag, startPoint x: 1060, startPoint y: 149, endPoint x: 1064, endPoint y: 164, distance: 15.6
click at [1066, 163] on div at bounding box center [1113, 340] width 400 height 609
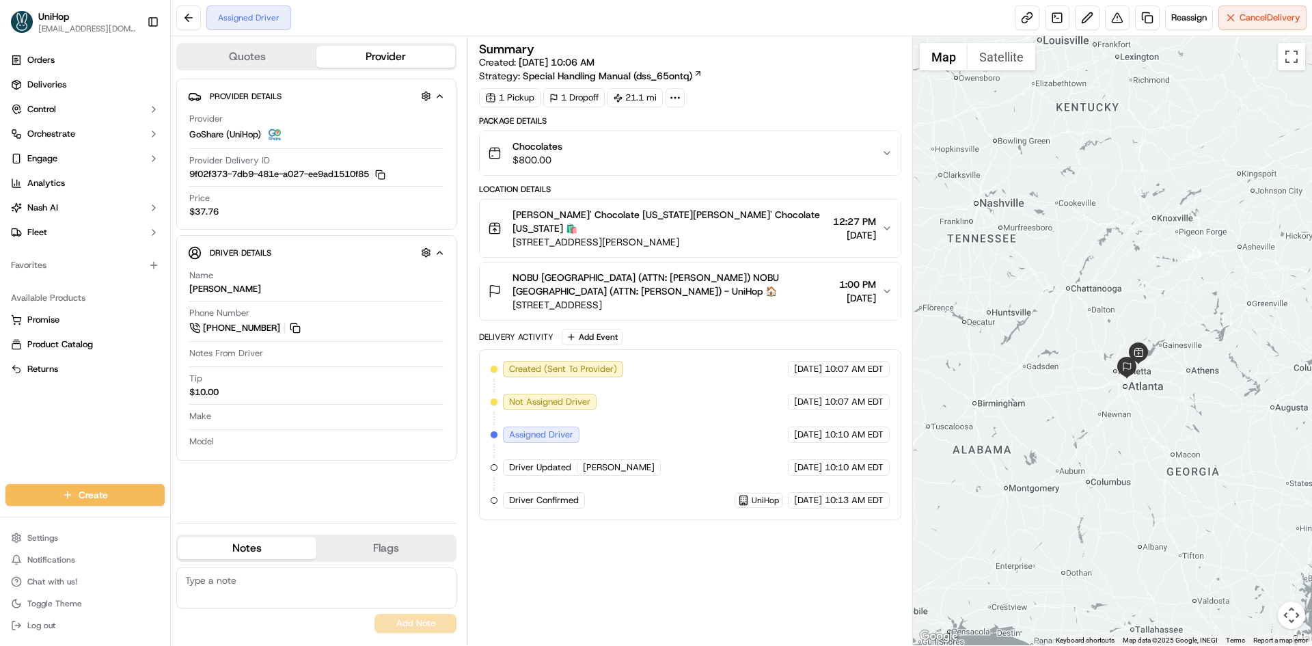
click at [686, 393] on div "Created (Sent To Provider) GoShare (UniHop) [DATE] 10:07 AM EDT Not Assigned Dr…" at bounding box center [689, 435] width 398 height 148
click at [1066, 263] on div at bounding box center [1113, 340] width 400 height 609
drag, startPoint x: 1165, startPoint y: 229, endPoint x: 1168, endPoint y: 218, distance: 11.3
click at [1168, 218] on div at bounding box center [1113, 340] width 400 height 609
drag, startPoint x: 1050, startPoint y: 107, endPoint x: 1042, endPoint y: 111, distance: 8.9
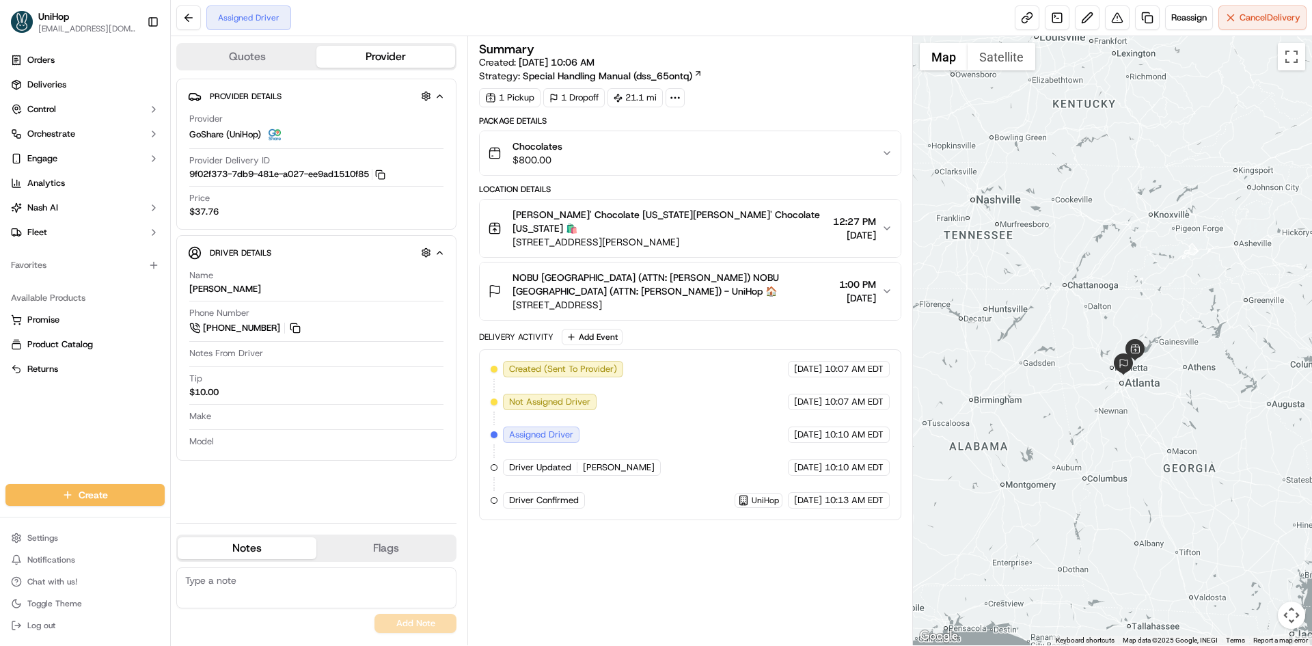
click at [1042, 111] on div at bounding box center [1113, 340] width 400 height 609
drag, startPoint x: 1072, startPoint y: 209, endPoint x: 1083, endPoint y: 208, distance: 10.3
click at [1083, 208] on div at bounding box center [1113, 340] width 400 height 609
drag, startPoint x: 1076, startPoint y: 204, endPoint x: 1090, endPoint y: 204, distance: 14.3
click at [1090, 204] on div at bounding box center [1113, 340] width 400 height 609
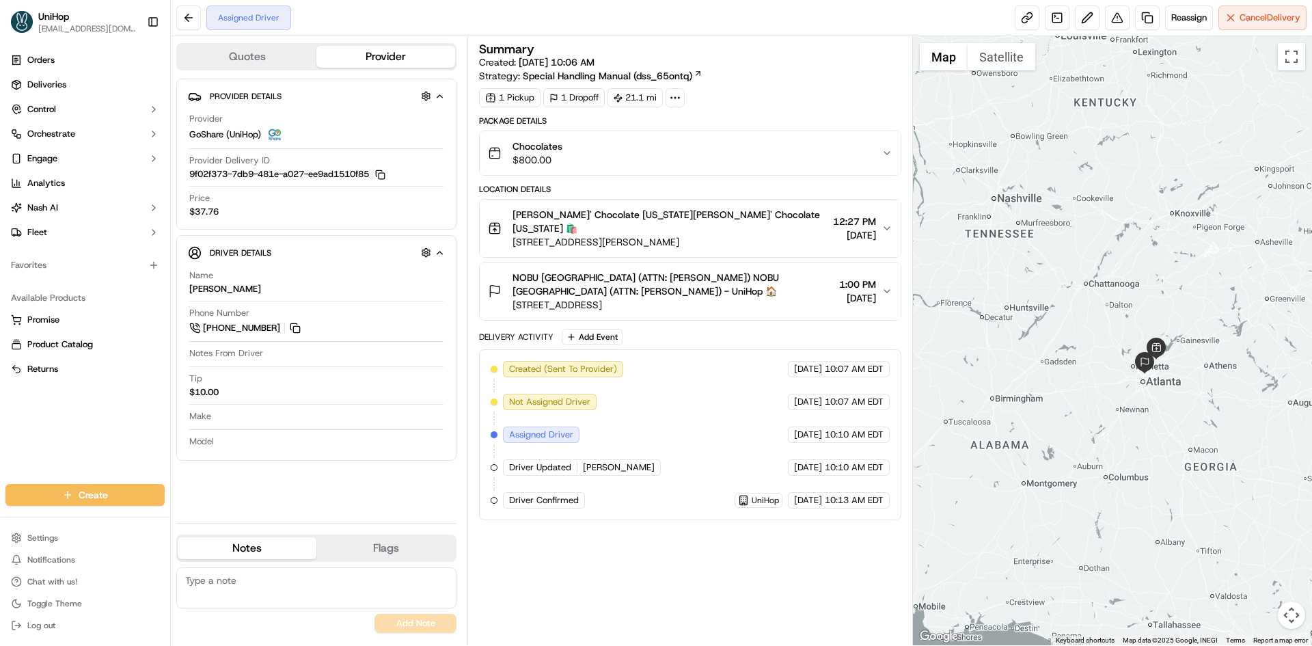
click at [761, 215] on span "[PERSON_NAME]' Chocolate [US_STATE][PERSON_NAME]' Chocolate [US_STATE] 🛍️" at bounding box center [669, 221] width 314 height 27
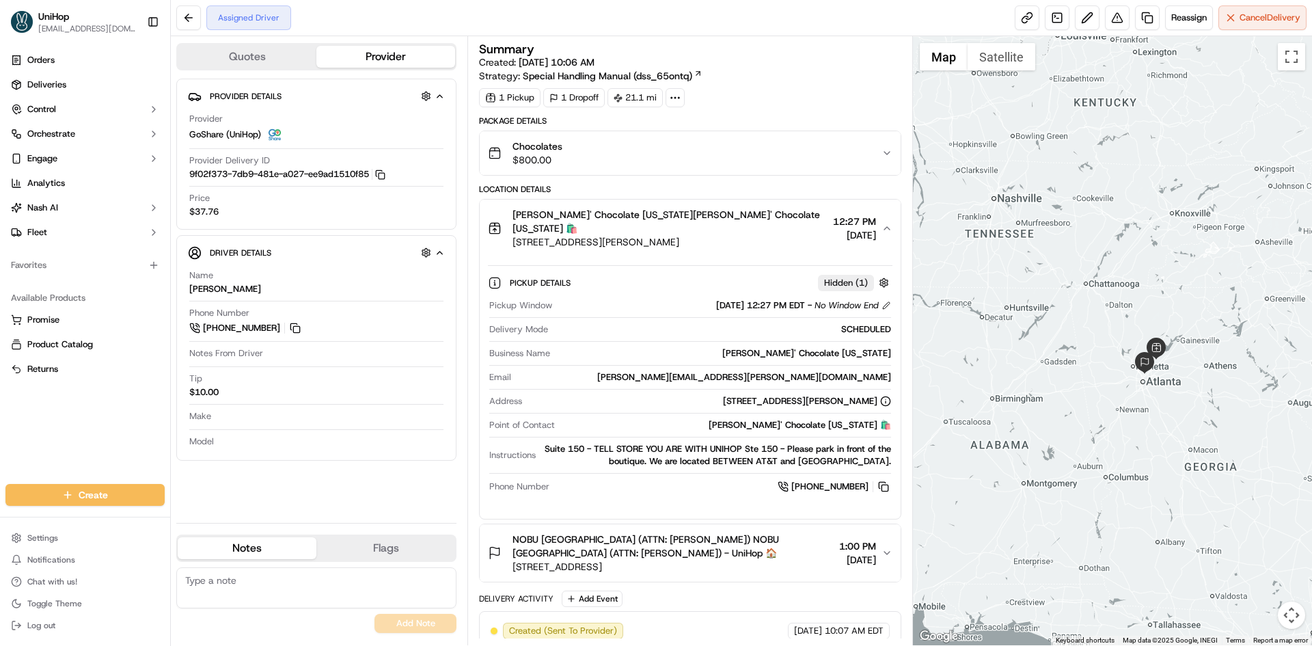
click at [761, 216] on span "[PERSON_NAME]' Chocolate [US_STATE][PERSON_NAME]' Chocolate [US_STATE] 🛍️" at bounding box center [669, 221] width 314 height 27
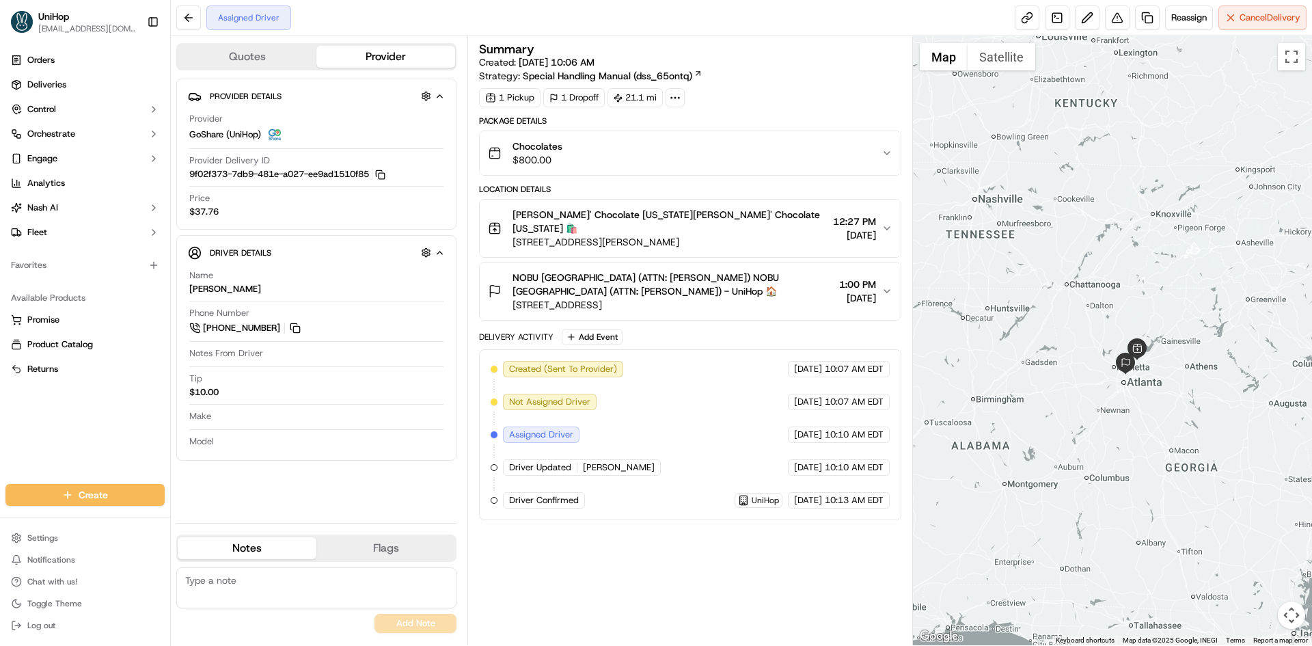
drag, startPoint x: 1131, startPoint y: 245, endPoint x: 1111, endPoint y: 246, distance: 20.5
click at [1111, 246] on div at bounding box center [1113, 340] width 400 height 609
click at [302, 324] on button at bounding box center [295, 327] width 15 height 15
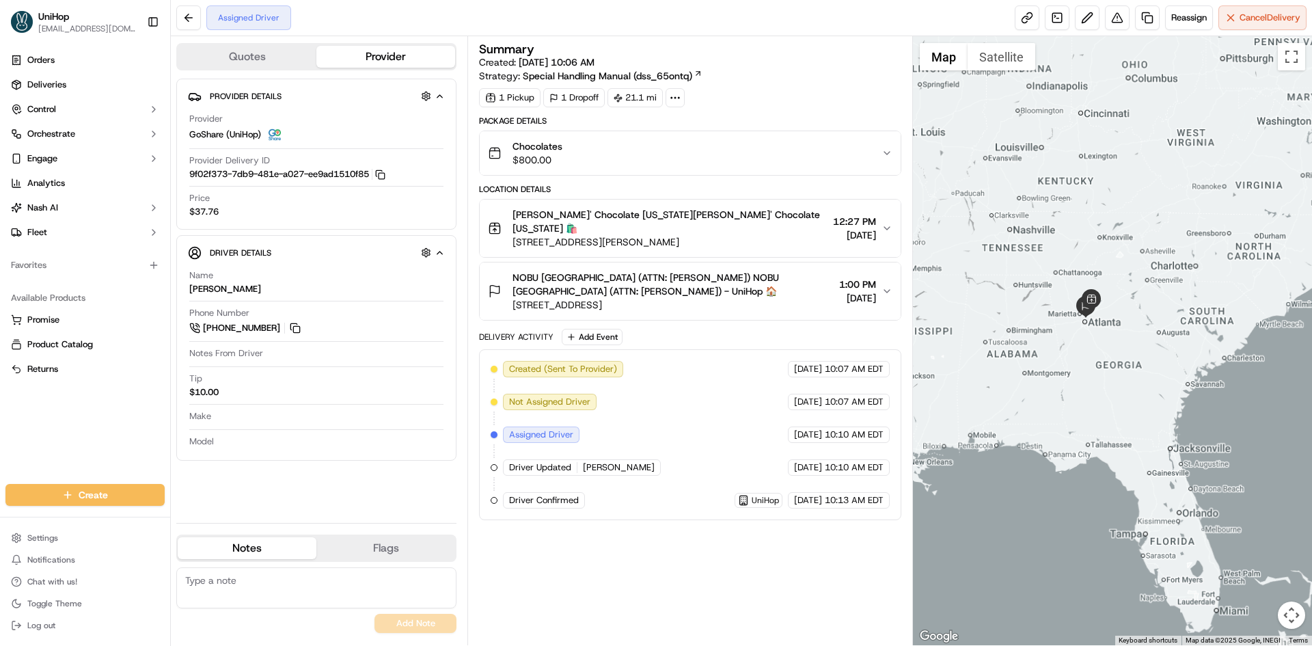
drag, startPoint x: 1047, startPoint y: 223, endPoint x: 1053, endPoint y: 234, distance: 12.3
click at [1045, 225] on div at bounding box center [1113, 340] width 400 height 609
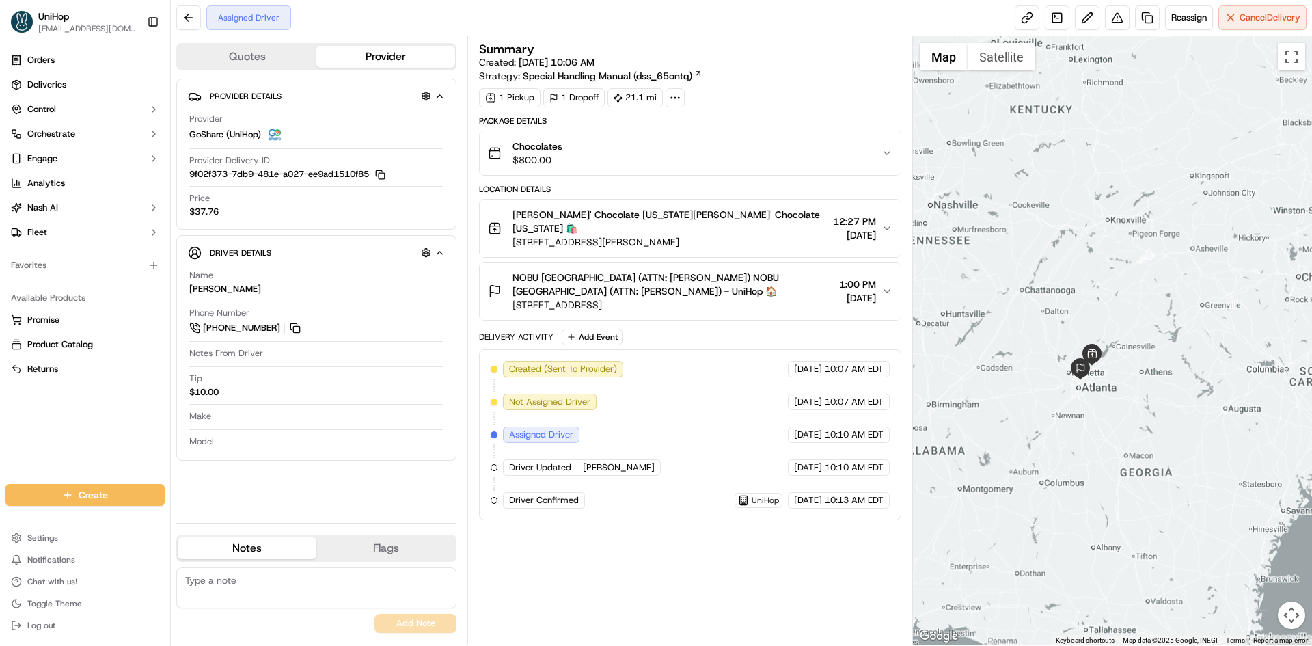
drag, startPoint x: 1084, startPoint y: 252, endPoint x: 997, endPoint y: 197, distance: 103.1
click at [1081, 249] on div at bounding box center [1113, 340] width 400 height 609
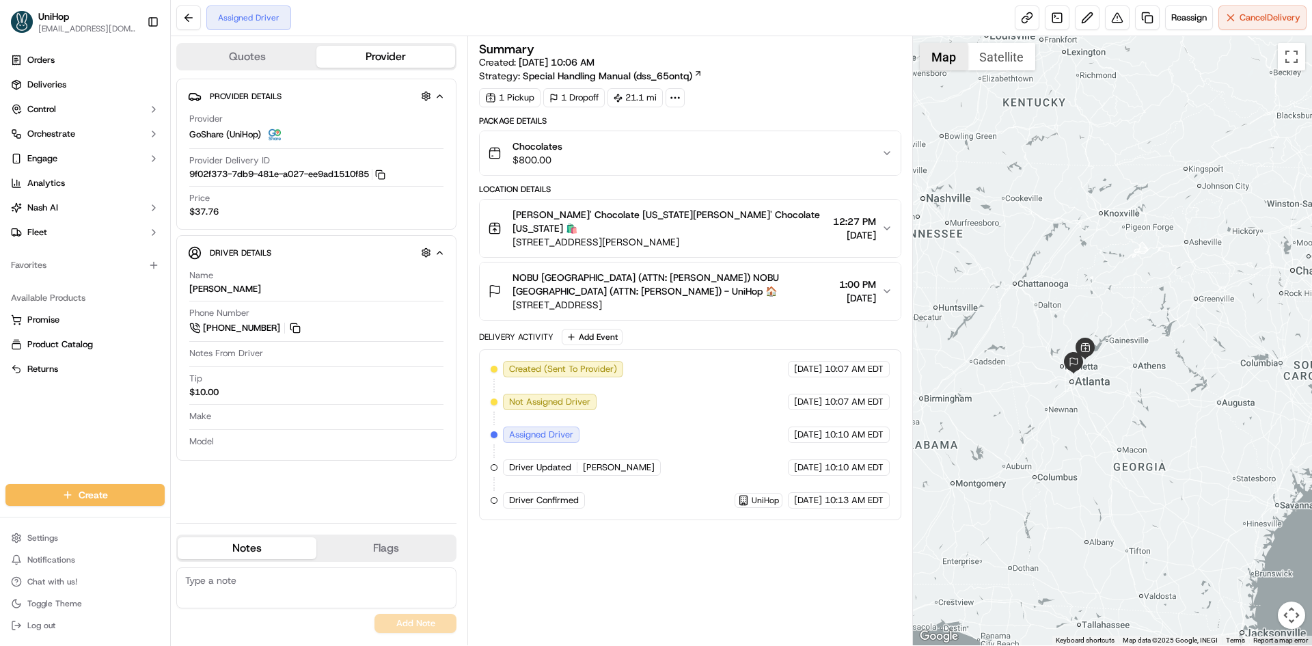
click at [952, 61] on button "Map" at bounding box center [943, 56] width 48 height 27
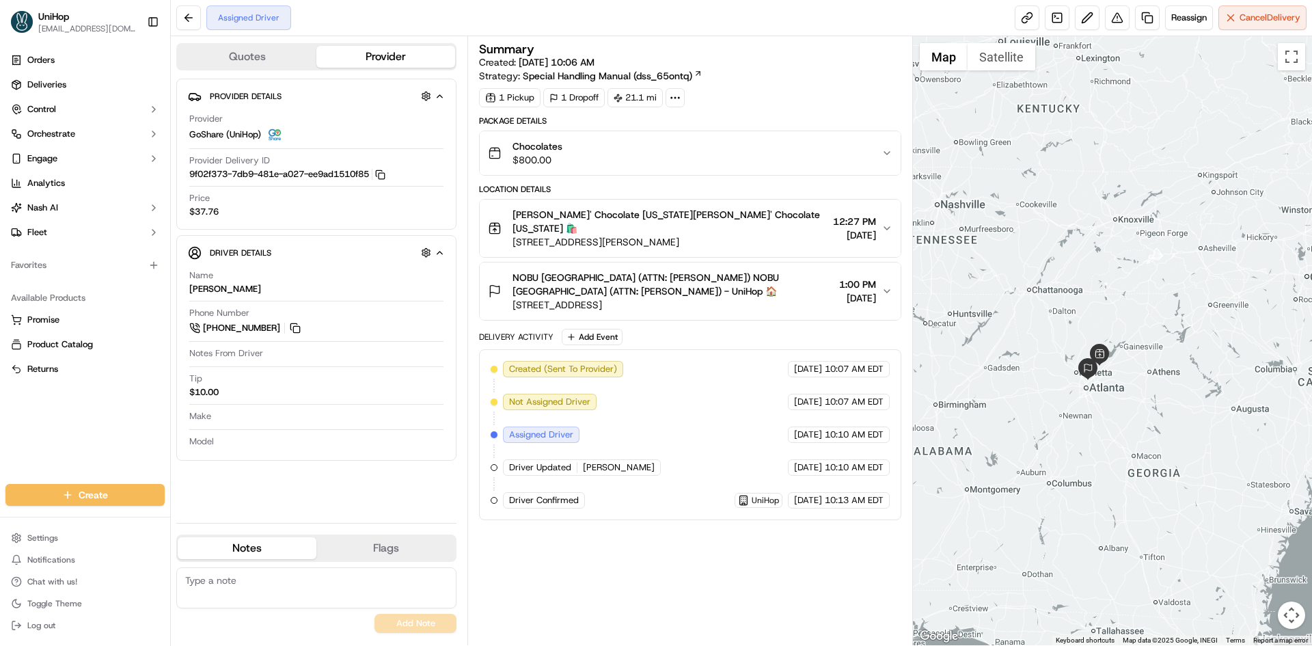
drag, startPoint x: 1083, startPoint y: 258, endPoint x: 883, endPoint y: 200, distance: 208.9
click at [1088, 244] on div at bounding box center [1113, 340] width 400 height 609
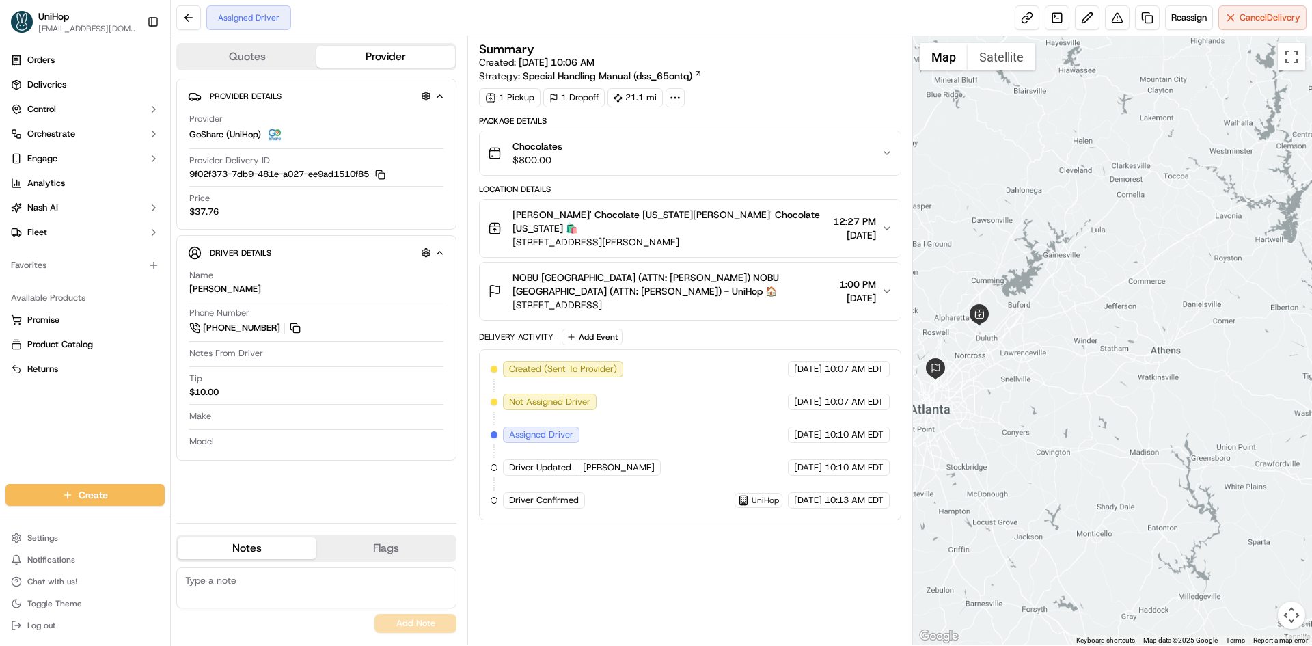
drag, startPoint x: 1091, startPoint y: 344, endPoint x: 1160, endPoint y: 359, distance: 70.6
click at [1152, 359] on div at bounding box center [1113, 340] width 400 height 609
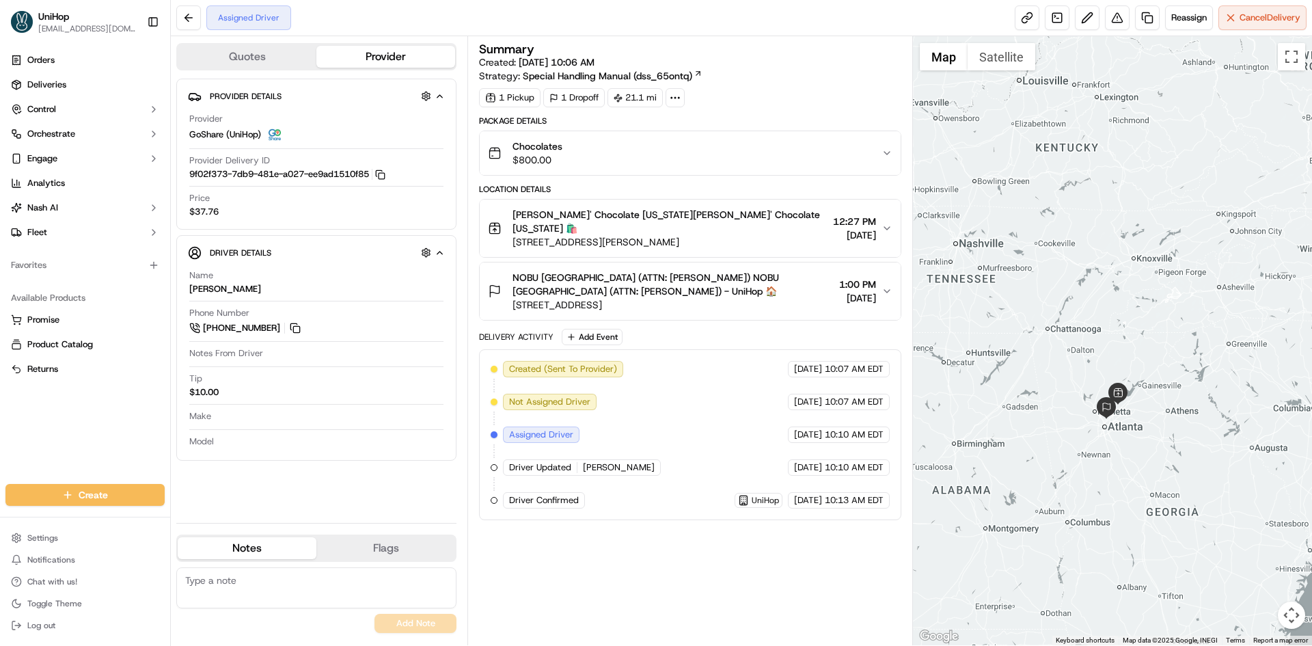
drag, startPoint x: 1119, startPoint y: 263, endPoint x: 1095, endPoint y: 336, distance: 76.9
click at [1095, 336] on div at bounding box center [1113, 340] width 400 height 609
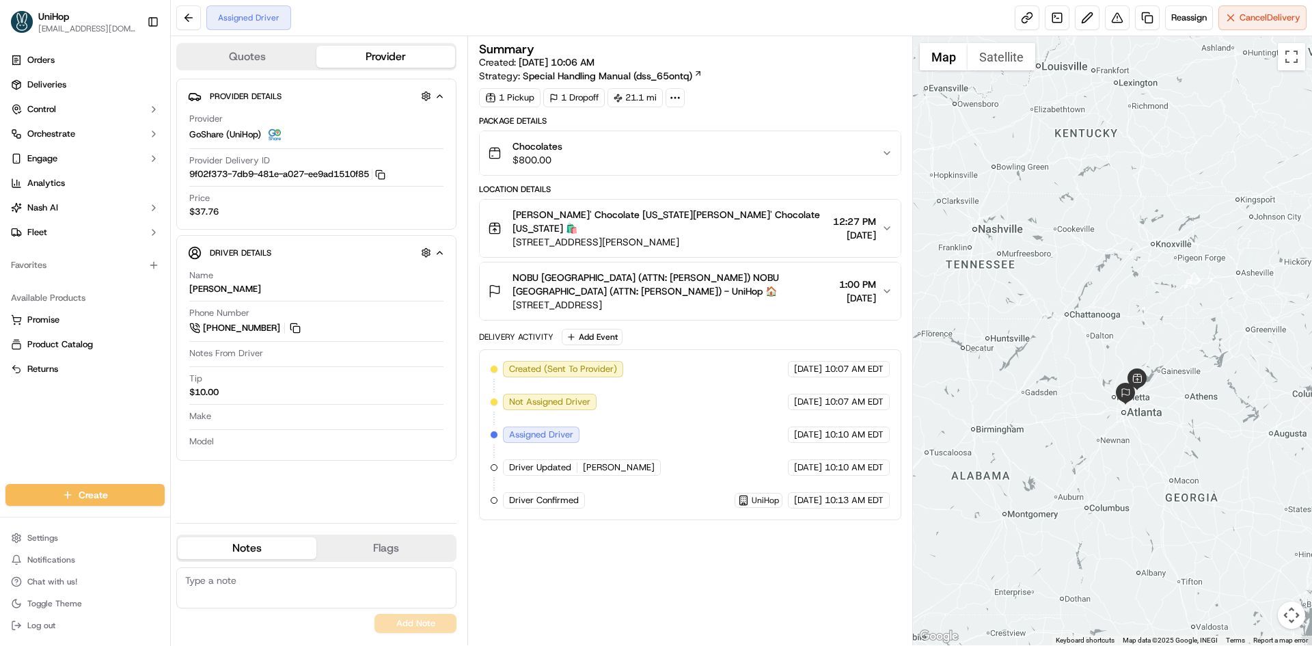
drag, startPoint x: 1120, startPoint y: 461, endPoint x: 1100, endPoint y: 417, distance: 48.3
click at [1100, 420] on div at bounding box center [1113, 340] width 400 height 609
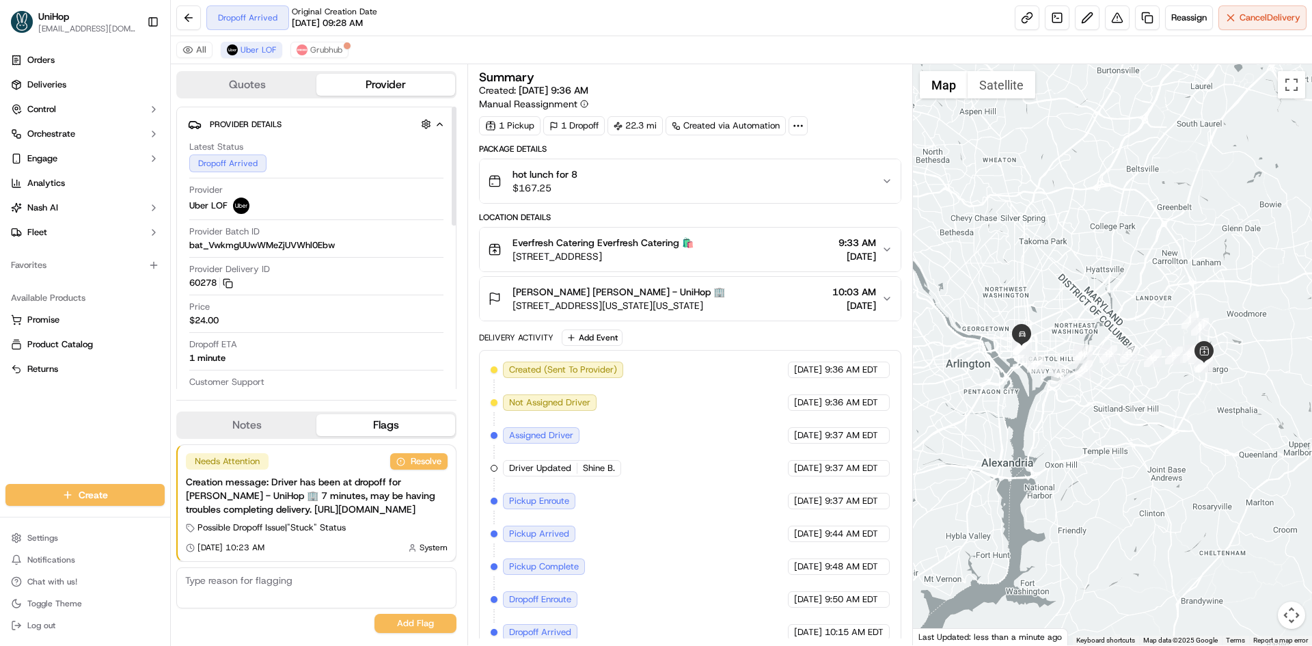
click at [256, 414] on button "Notes" at bounding box center [247, 425] width 139 height 22
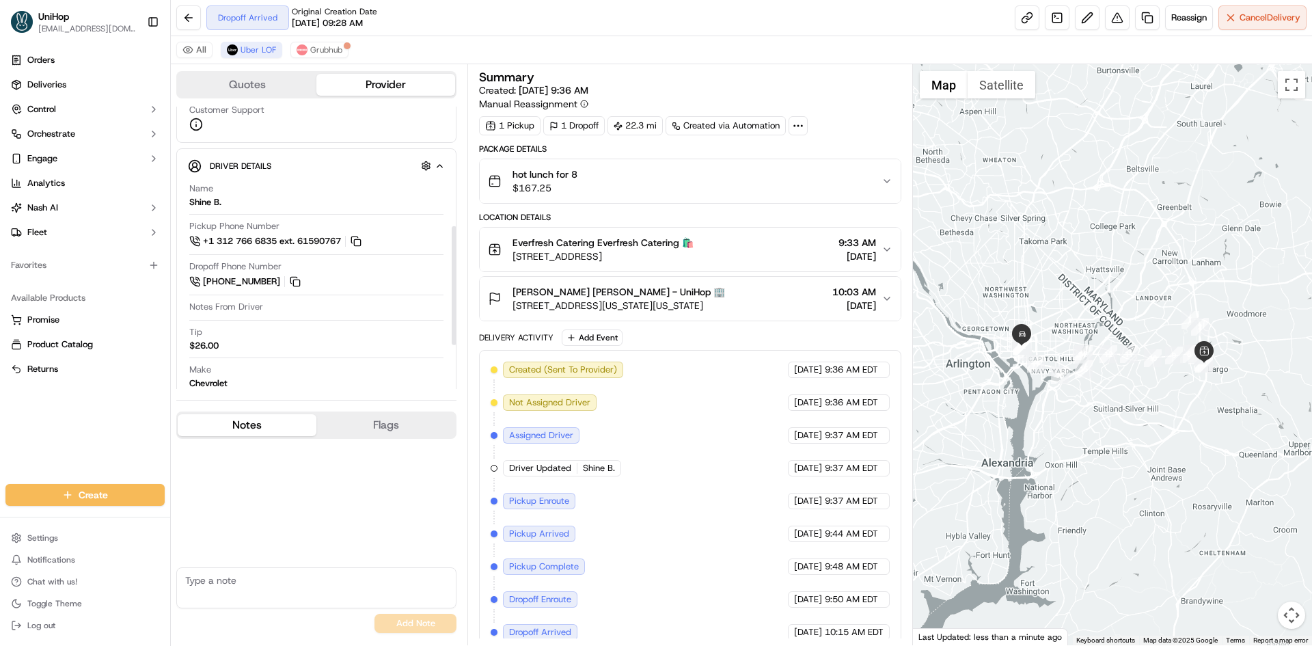
scroll to position [273, 0]
click at [708, 296] on div "[PERSON_NAME] [PERSON_NAME] - UniHop 🏢" at bounding box center [618, 292] width 212 height 14
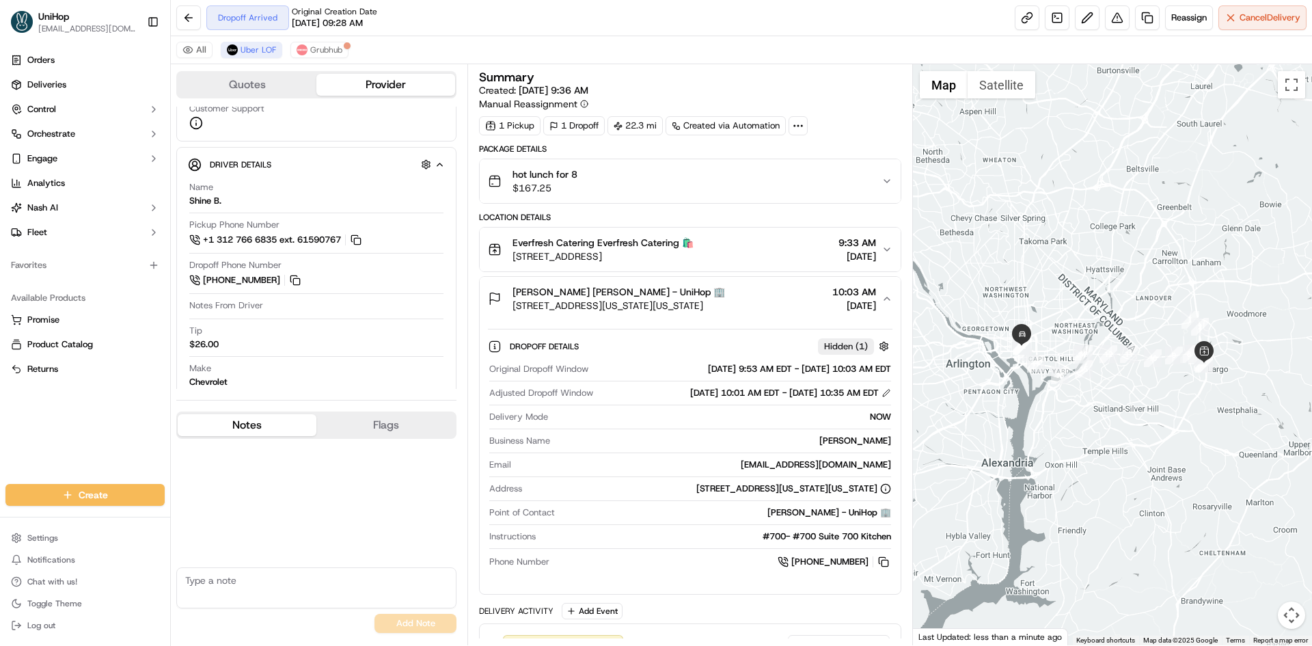
click at [680, 183] on div "hot lunch for 8 $167.25" at bounding box center [684, 180] width 393 height 27
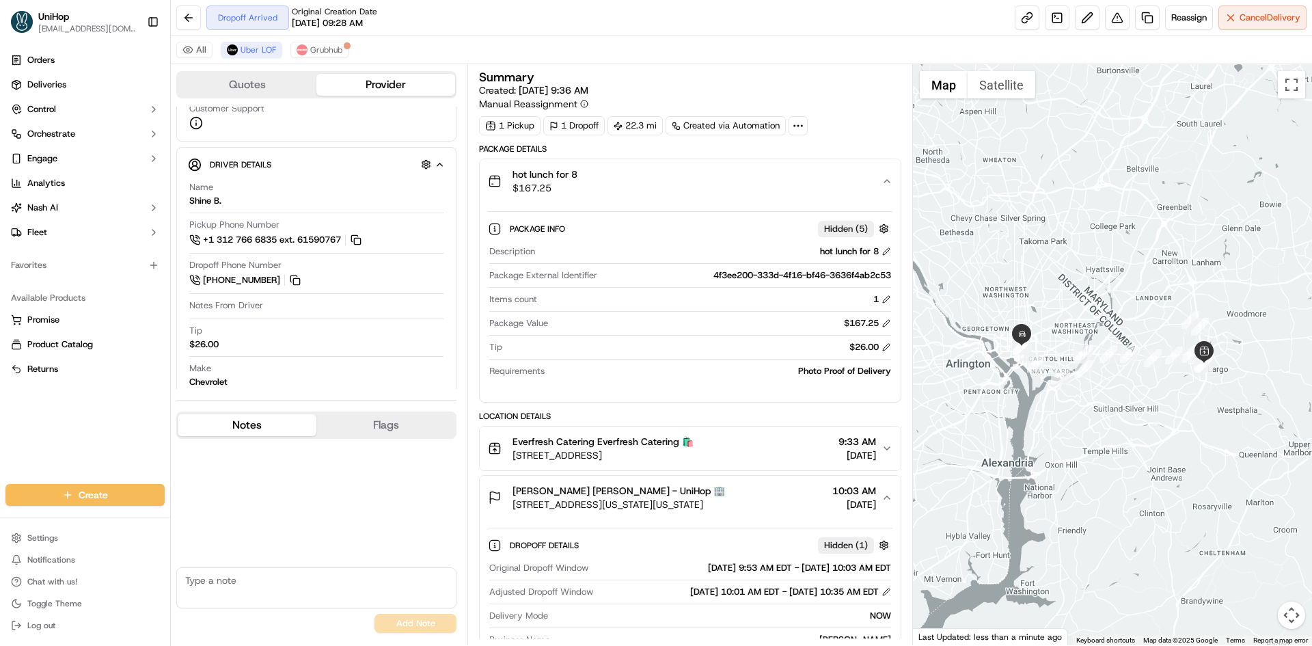
click at [680, 183] on div "hot lunch for 8 $167.25" at bounding box center [684, 180] width 393 height 27
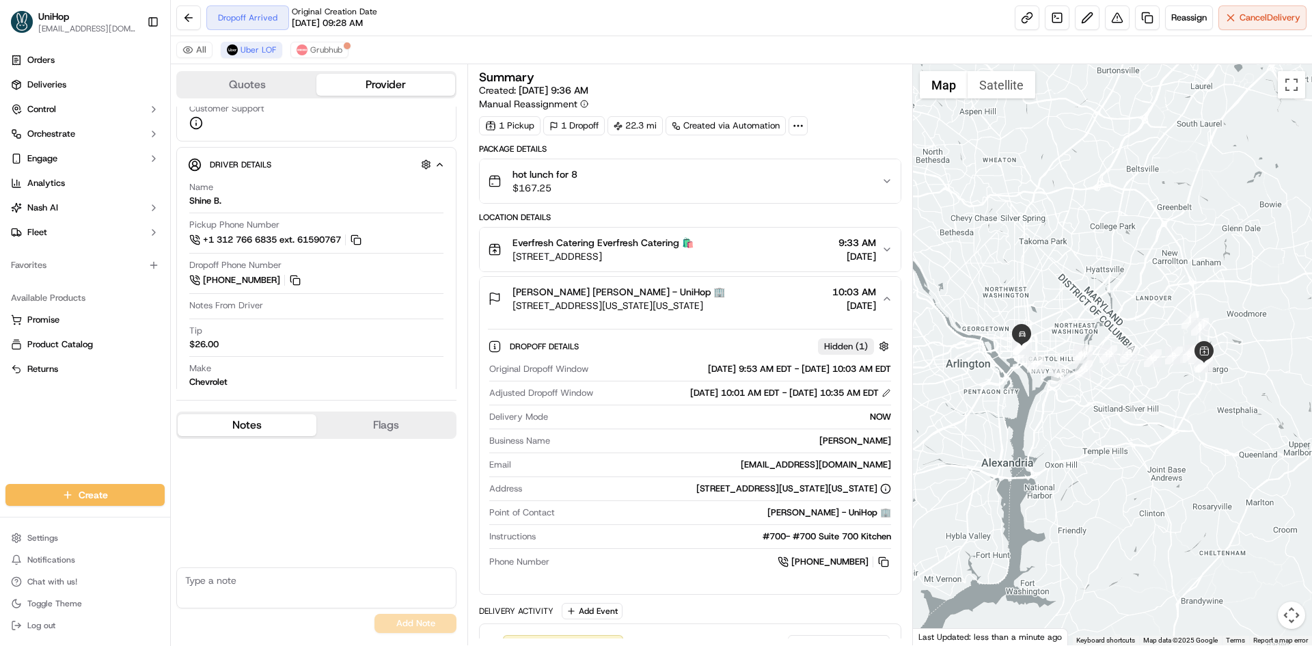
click at [688, 294] on div "[PERSON_NAME] [PERSON_NAME] - UniHop 🏢" at bounding box center [618, 292] width 212 height 14
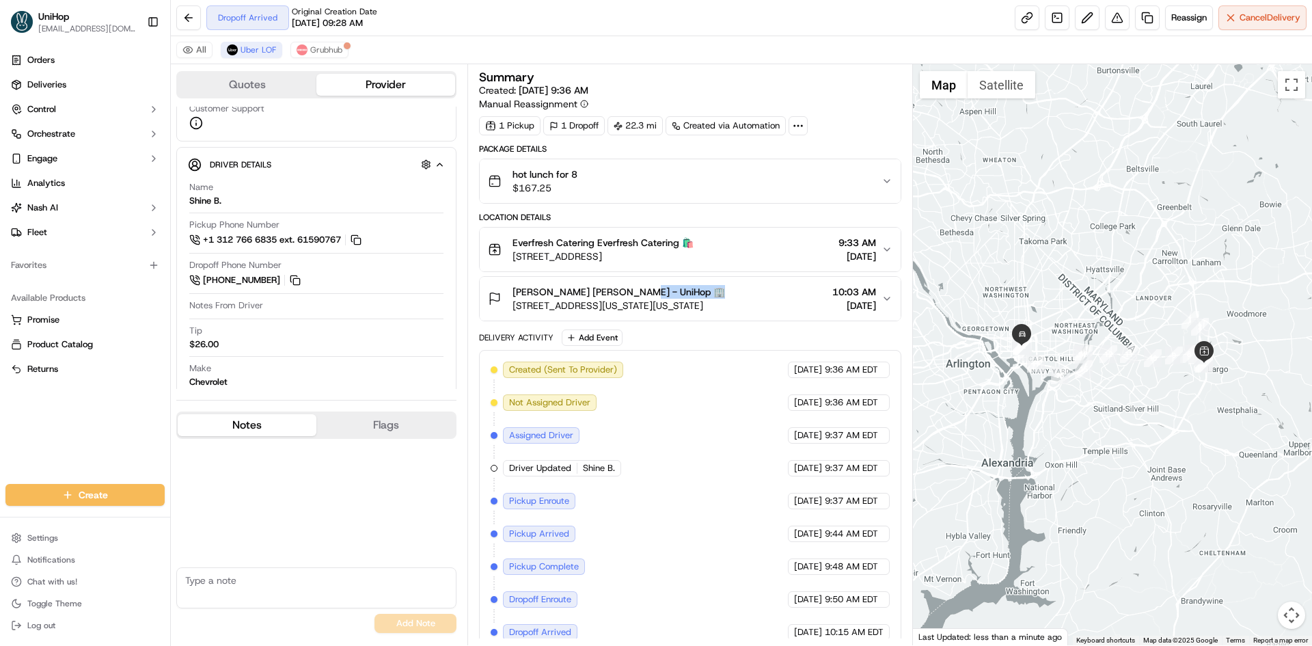
click at [688, 294] on div "[PERSON_NAME] [PERSON_NAME] - UniHop 🏢" at bounding box center [618, 292] width 212 height 14
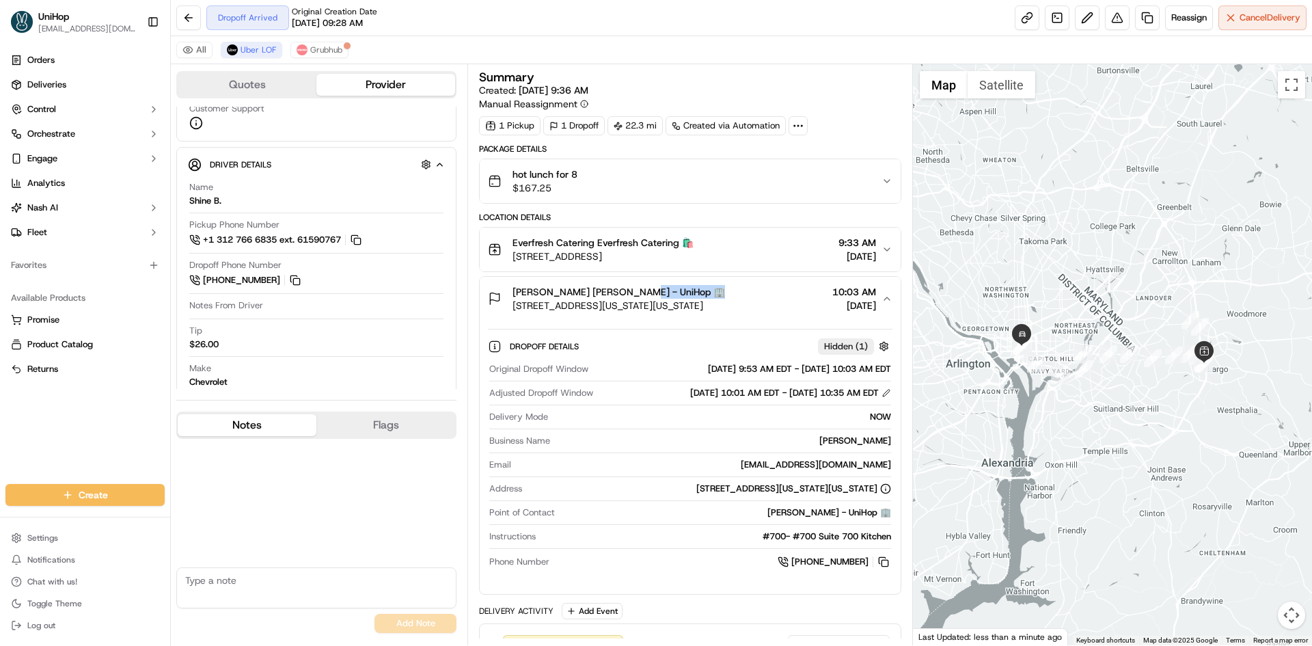
click at [690, 294] on div "[PERSON_NAME] [PERSON_NAME] - UniHop 🏢" at bounding box center [618, 292] width 212 height 14
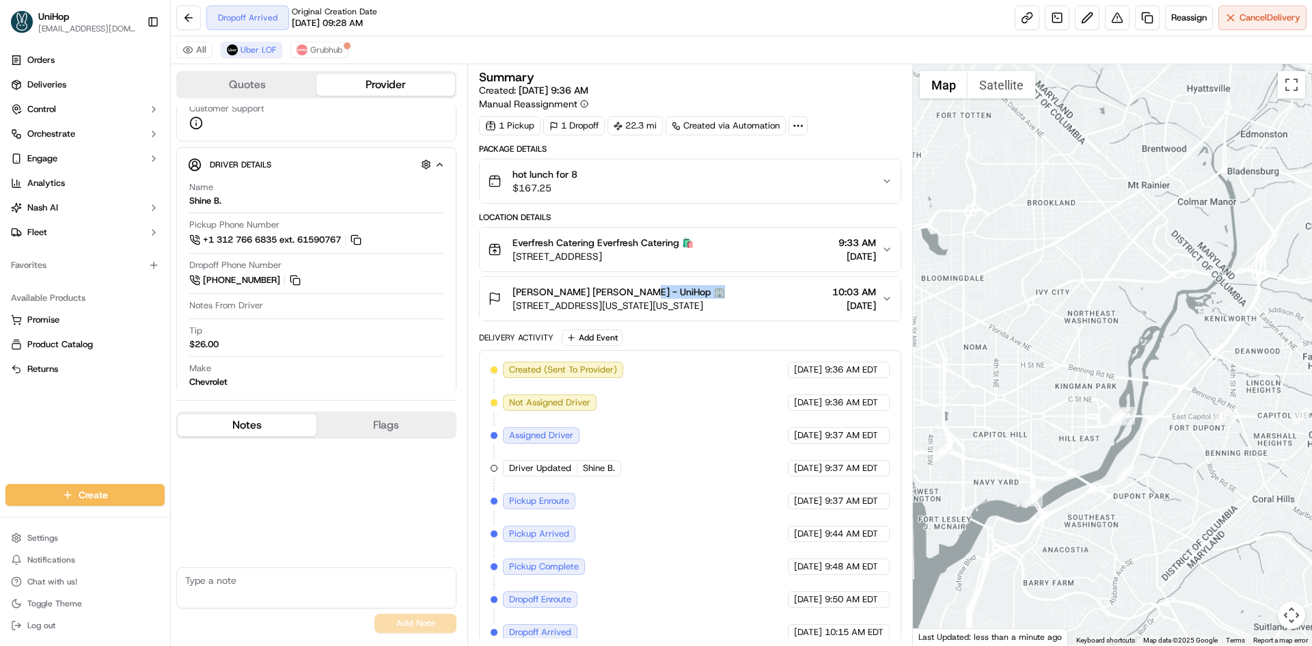
drag, startPoint x: 961, startPoint y: 314, endPoint x: 1031, endPoint y: 303, distance: 70.5
click at [1036, 299] on div at bounding box center [1113, 354] width 400 height 581
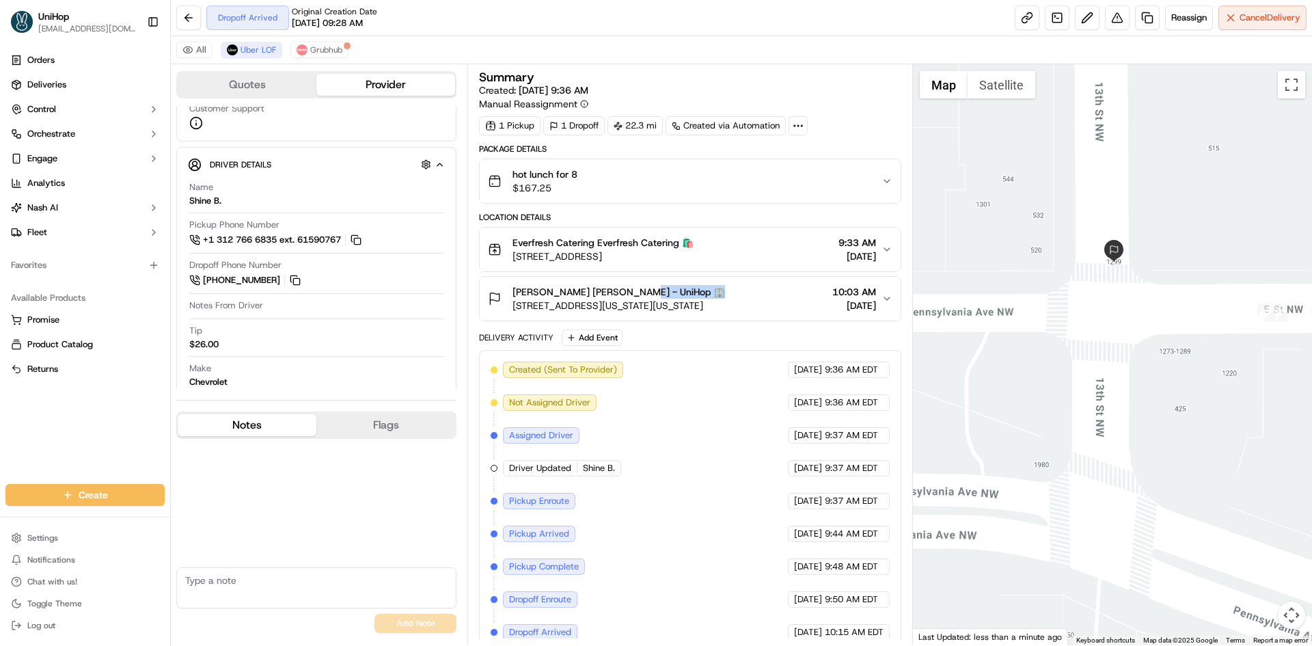
drag, startPoint x: 1183, startPoint y: 241, endPoint x: 1086, endPoint y: 243, distance: 97.0
click at [1095, 243] on div at bounding box center [1113, 354] width 400 height 581
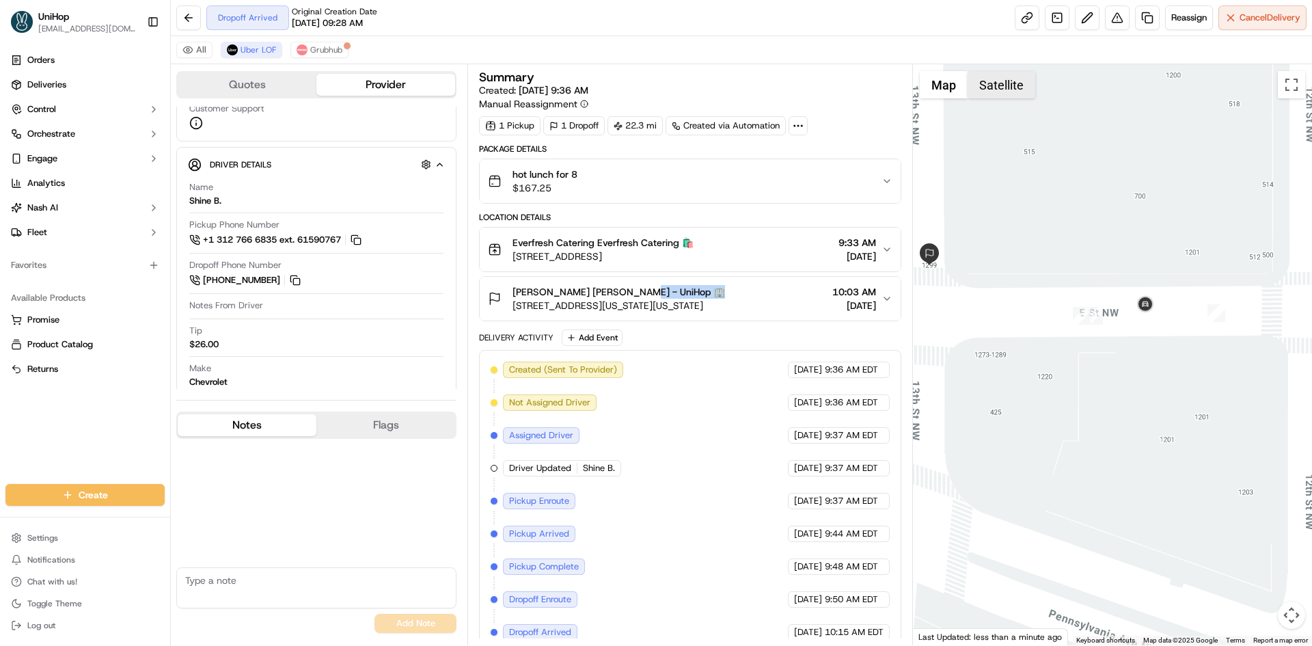
click at [1004, 92] on button "Satellite" at bounding box center [1001, 84] width 68 height 27
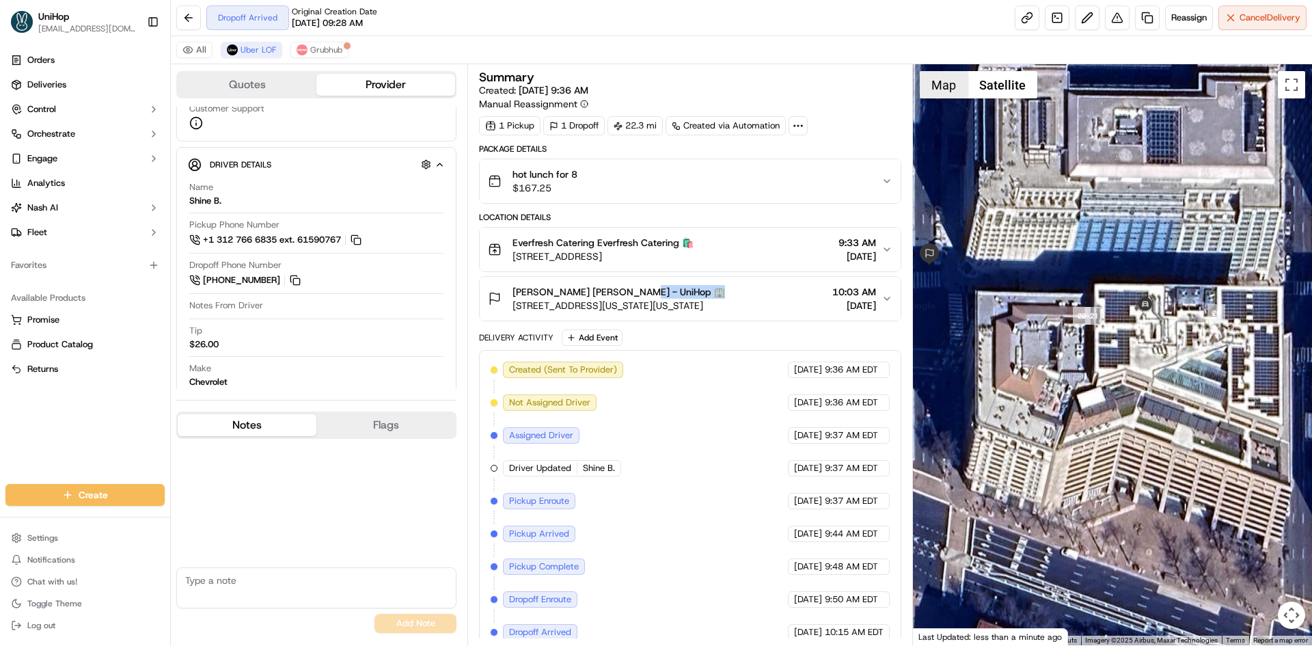
click at [955, 94] on button "Map" at bounding box center [943, 84] width 48 height 27
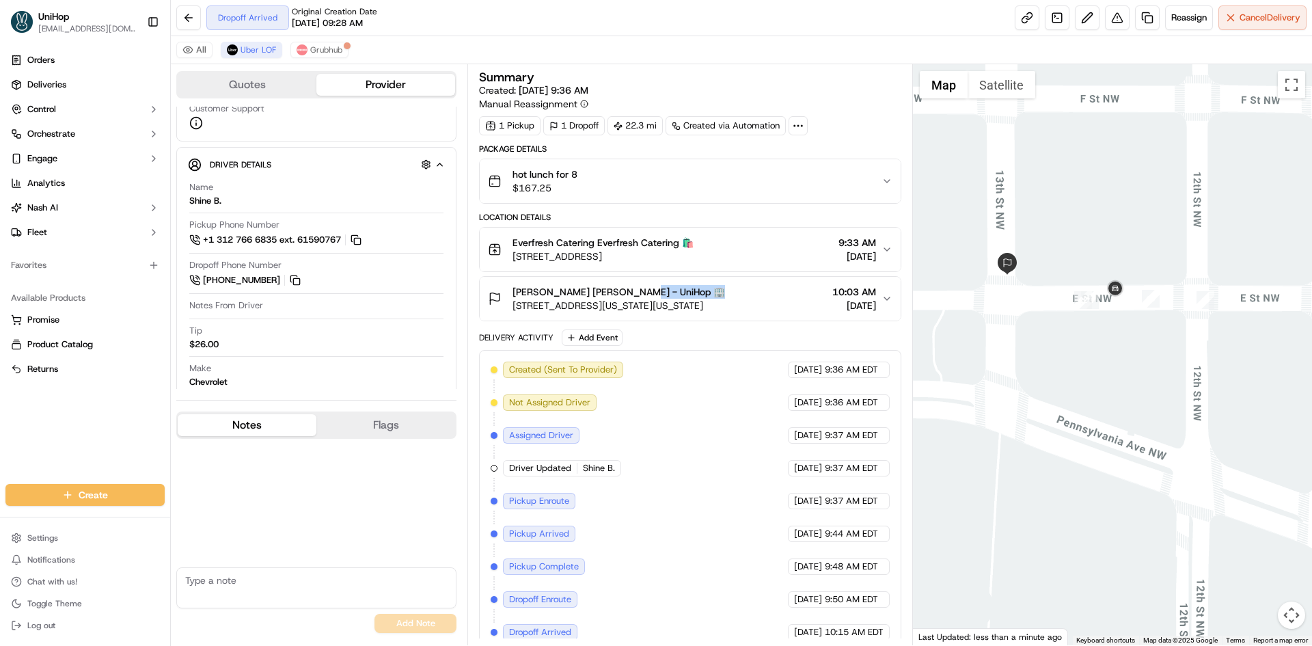
click at [1071, 277] on div at bounding box center [1113, 354] width 400 height 581
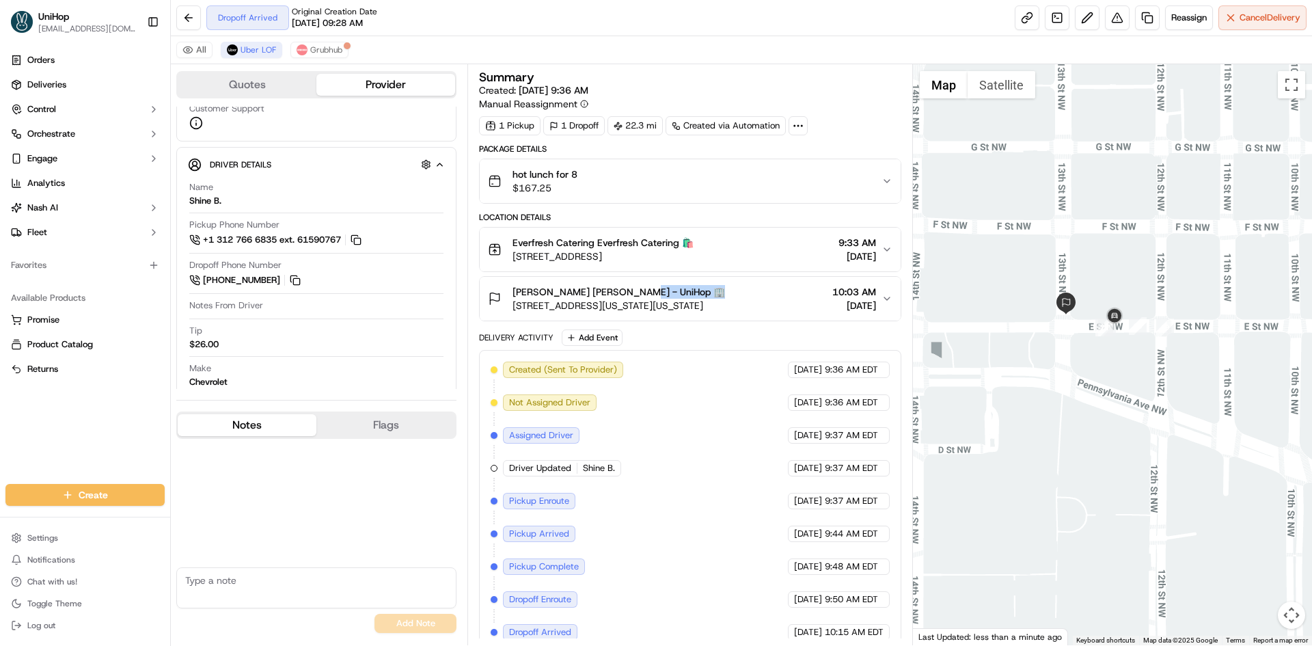
drag, startPoint x: 780, startPoint y: 302, endPoint x: 514, endPoint y: 307, distance: 266.5
click at [514, 307] on div "[PERSON_NAME] [PERSON_NAME] - UniHop 🏢 [STREET_ADDRESS][US_STATE][US_STATE] 10:…" at bounding box center [684, 298] width 393 height 27
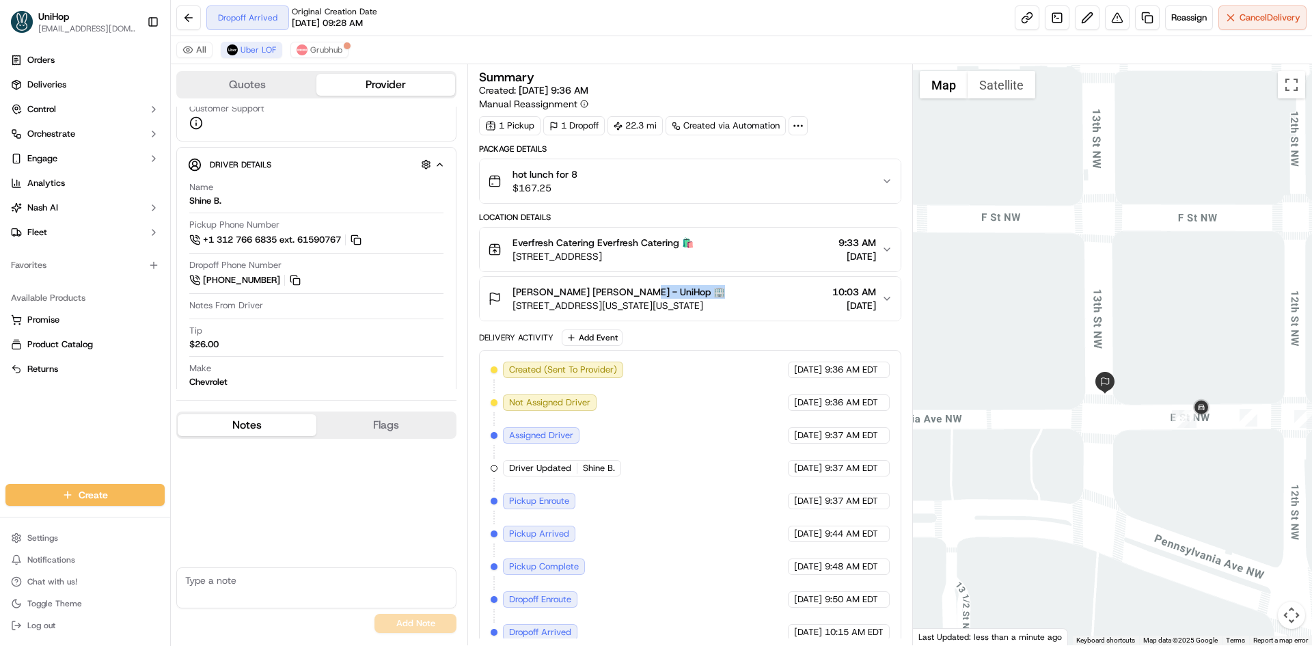
drag, startPoint x: 1131, startPoint y: 329, endPoint x: 1065, endPoint y: 294, distance: 74.9
click at [1066, 294] on div at bounding box center [1113, 354] width 400 height 581
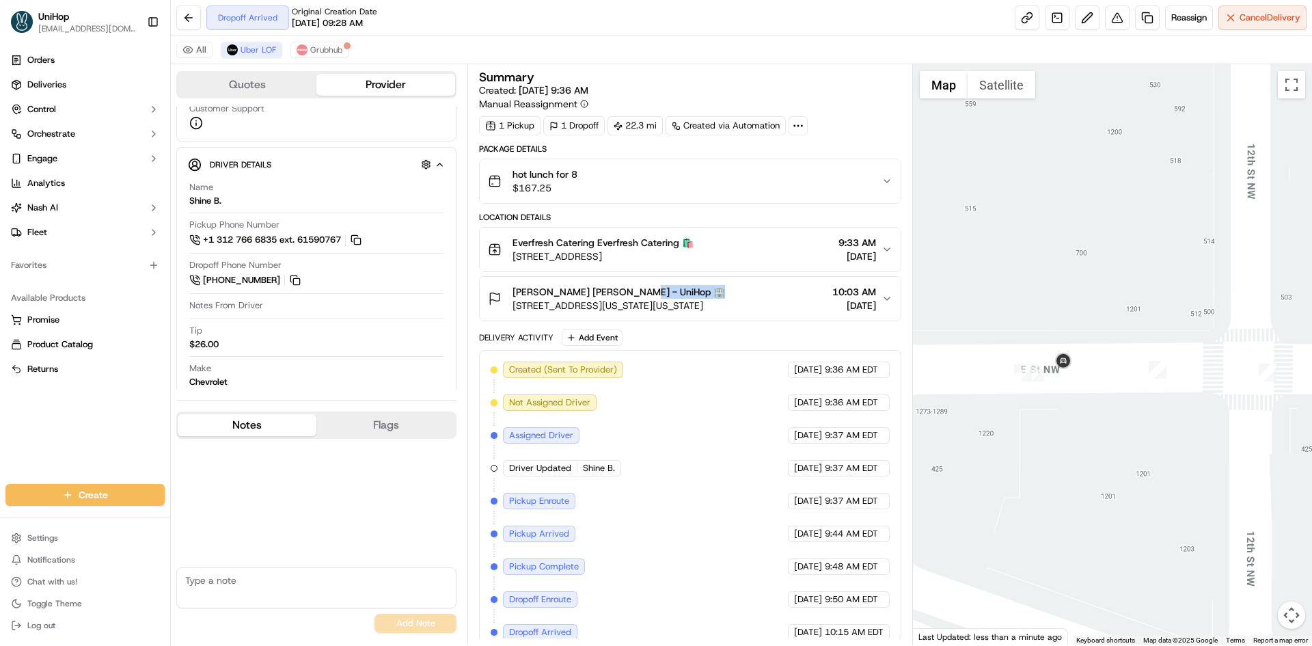
drag, startPoint x: 1066, startPoint y: 318, endPoint x: 1009, endPoint y: 302, distance: 59.7
click at [1009, 302] on div at bounding box center [1113, 354] width 400 height 581
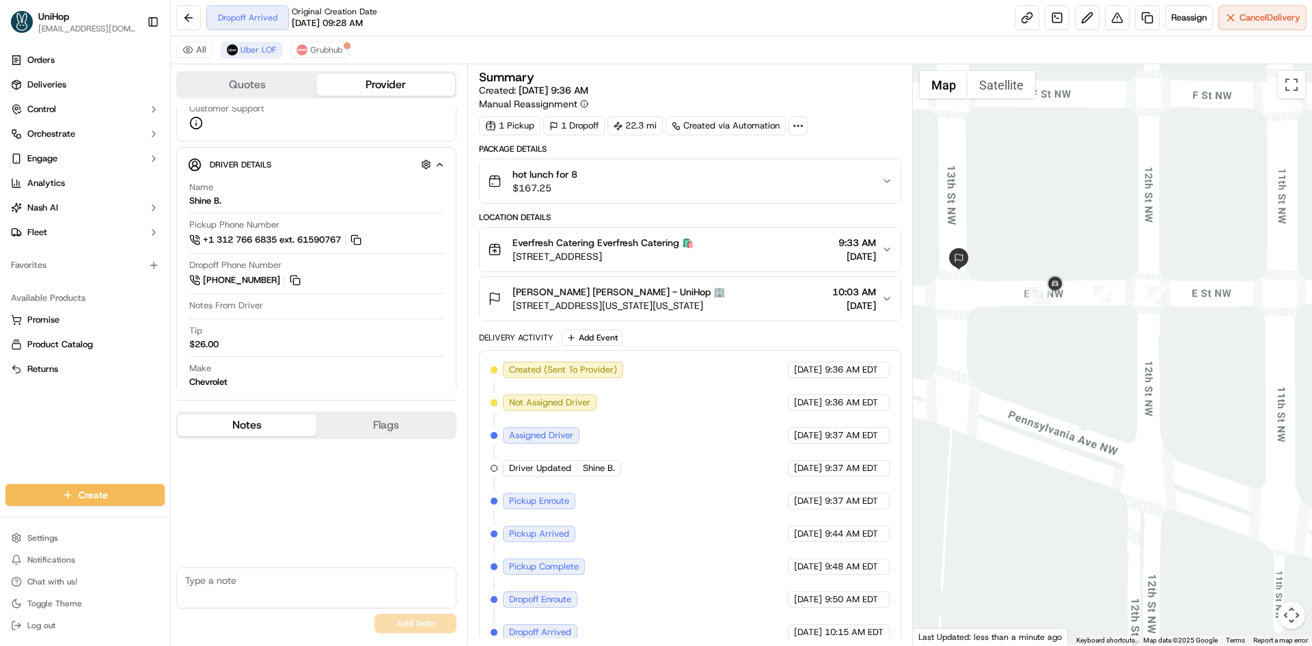
click at [792, 299] on div "[PERSON_NAME] [PERSON_NAME] - UniHop 🏢 [STREET_ADDRESS][US_STATE][US_STATE] 10:…" at bounding box center [684, 298] width 393 height 27
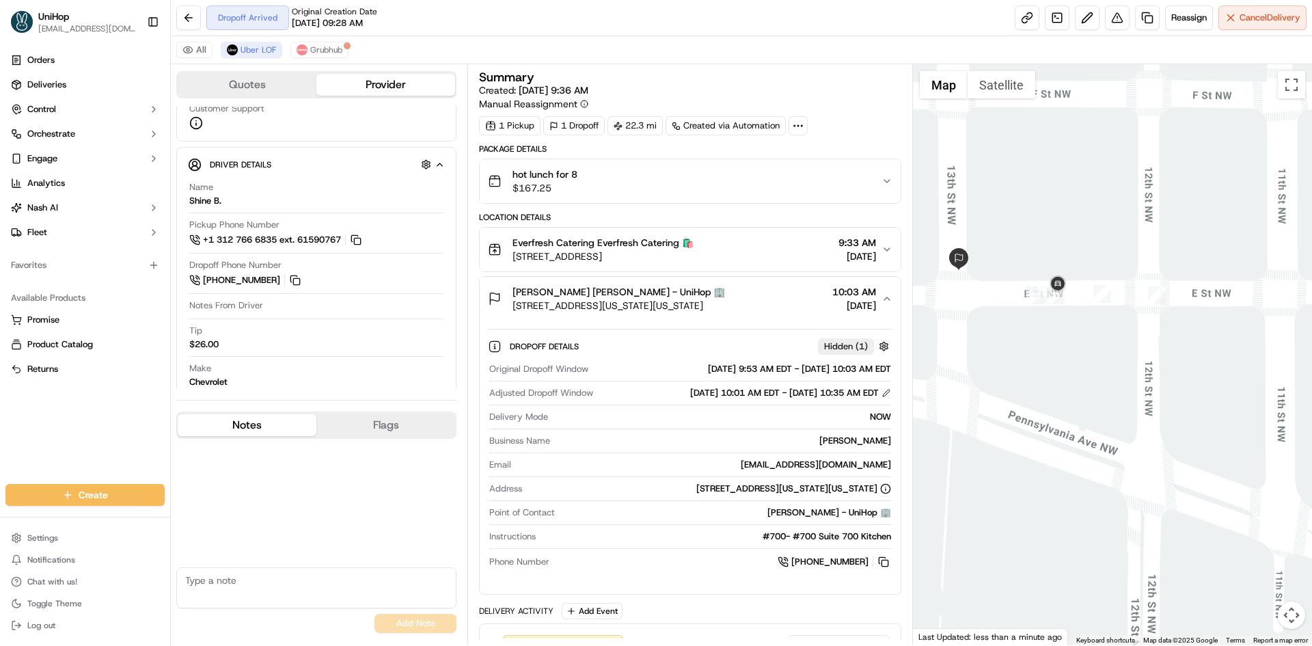
click at [793, 299] on div "[PERSON_NAME] [PERSON_NAME] - UniHop 🏢 [STREET_ADDRESS][US_STATE][US_STATE] 10:…" at bounding box center [684, 298] width 393 height 27
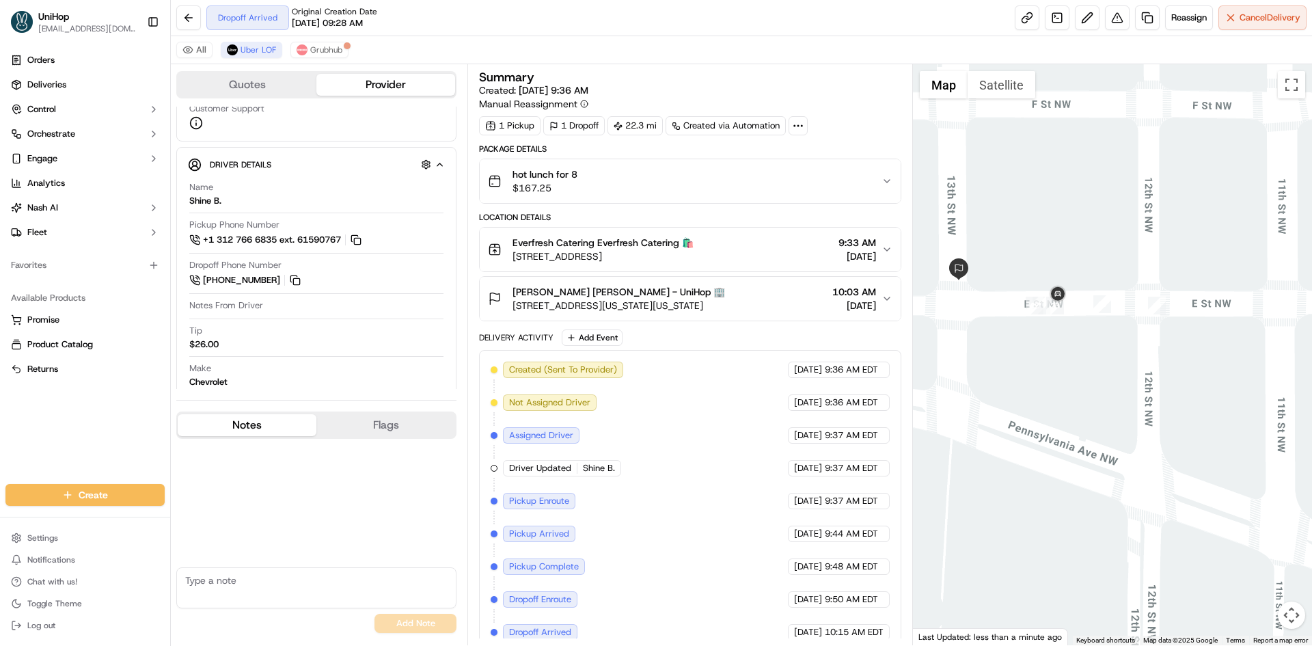
drag, startPoint x: 1029, startPoint y: 212, endPoint x: 1029, endPoint y: 230, distance: 17.1
click at [1029, 230] on div at bounding box center [1113, 354] width 400 height 581
click at [782, 289] on div "[PERSON_NAME] [PERSON_NAME] - UniHop 🏢 [STREET_ADDRESS][US_STATE][US_STATE] 10:…" at bounding box center [684, 298] width 393 height 27
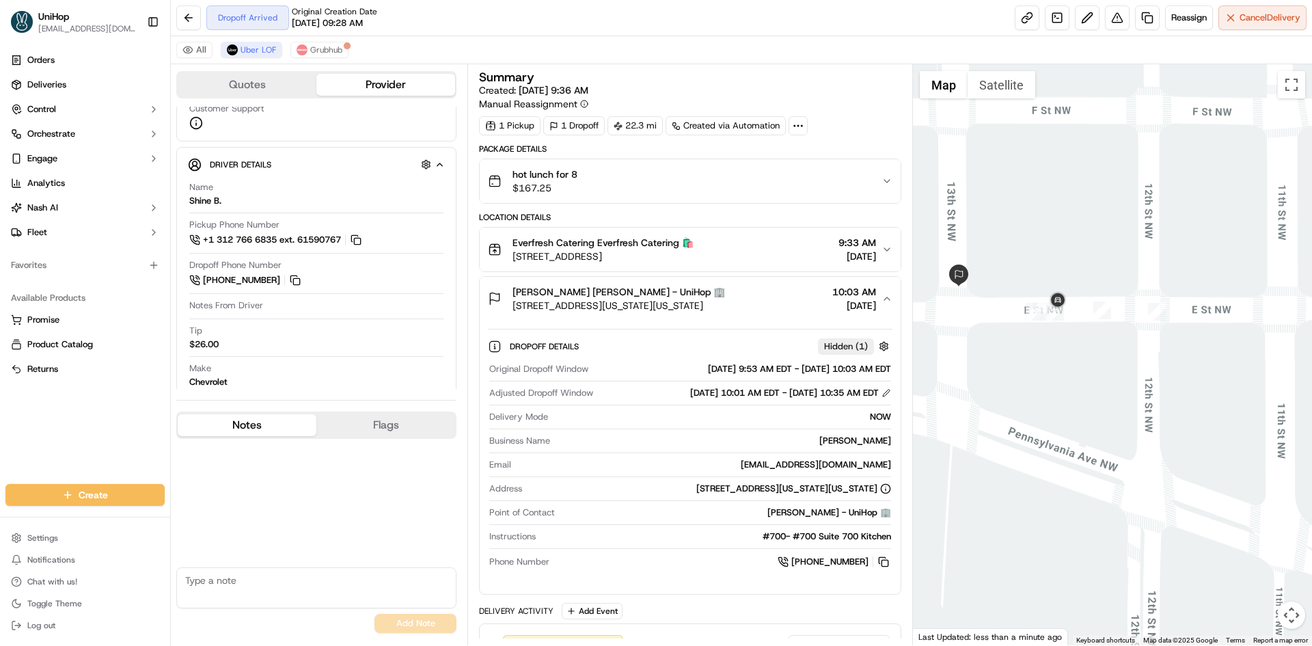
click at [783, 290] on div "[PERSON_NAME] [PERSON_NAME] - UniHop 🏢 [STREET_ADDRESS][US_STATE][US_STATE] 10:…" at bounding box center [684, 298] width 393 height 27
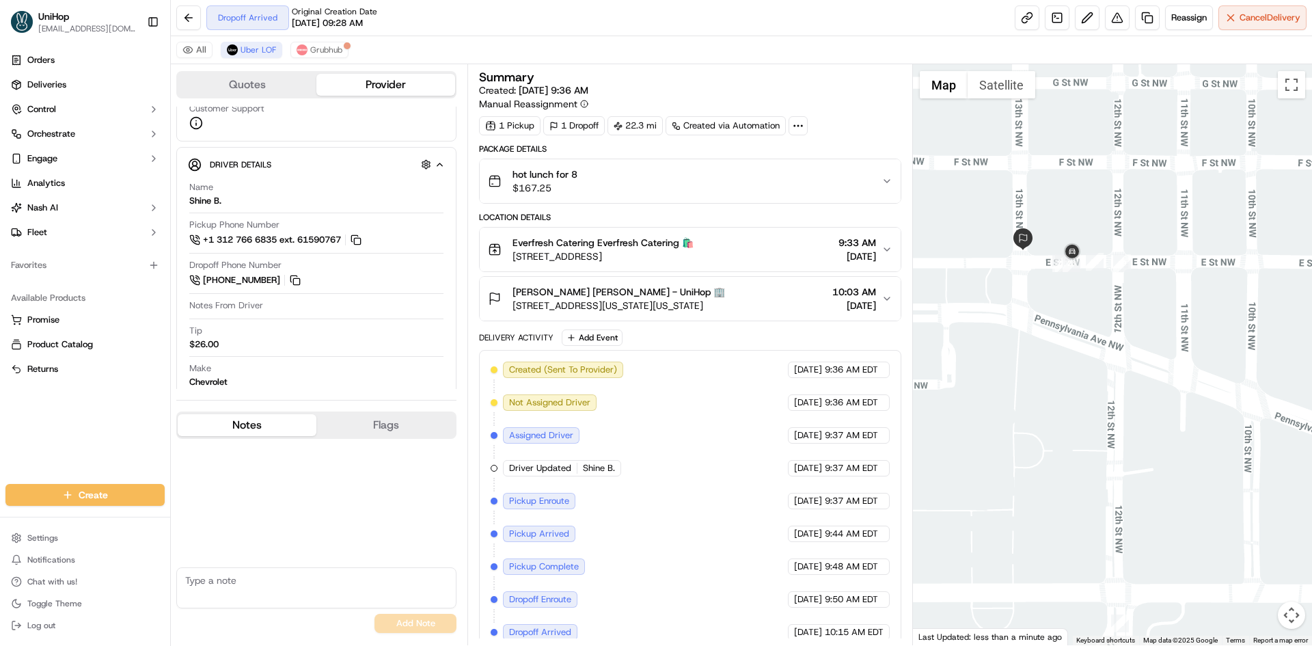
drag, startPoint x: 1092, startPoint y: 240, endPoint x: 1015, endPoint y: 247, distance: 76.8
click at [1091, 243] on div at bounding box center [1113, 354] width 400 height 581
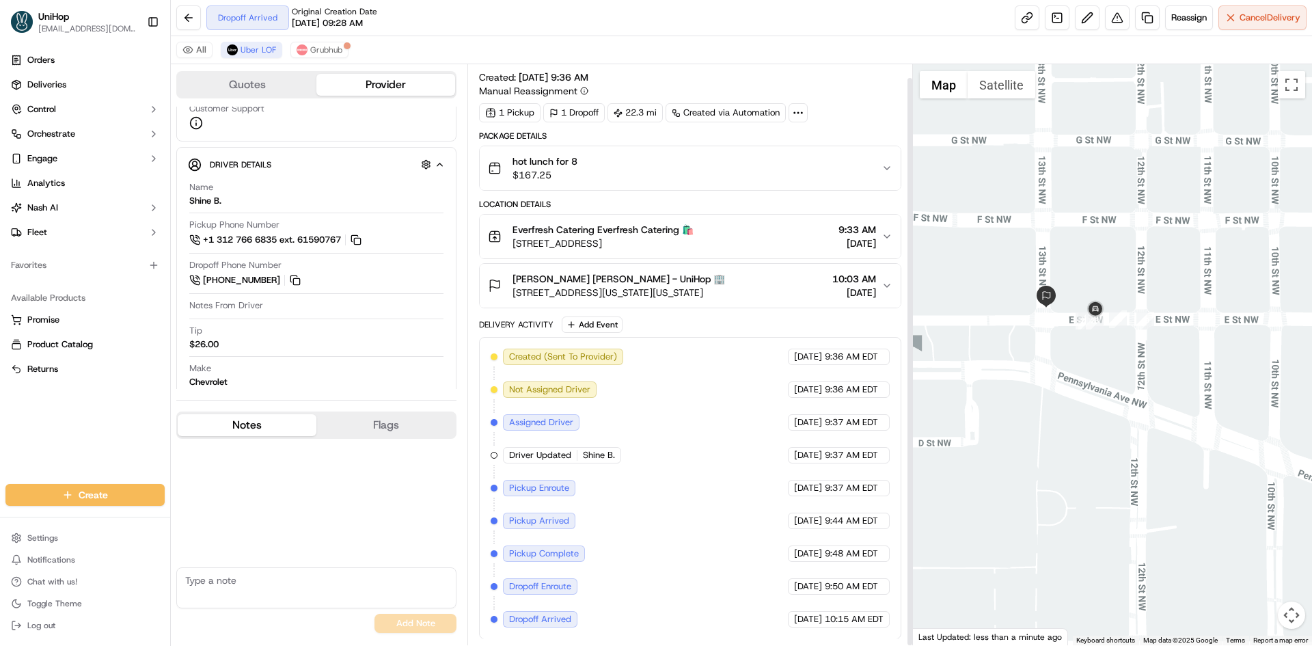
scroll to position [14, 0]
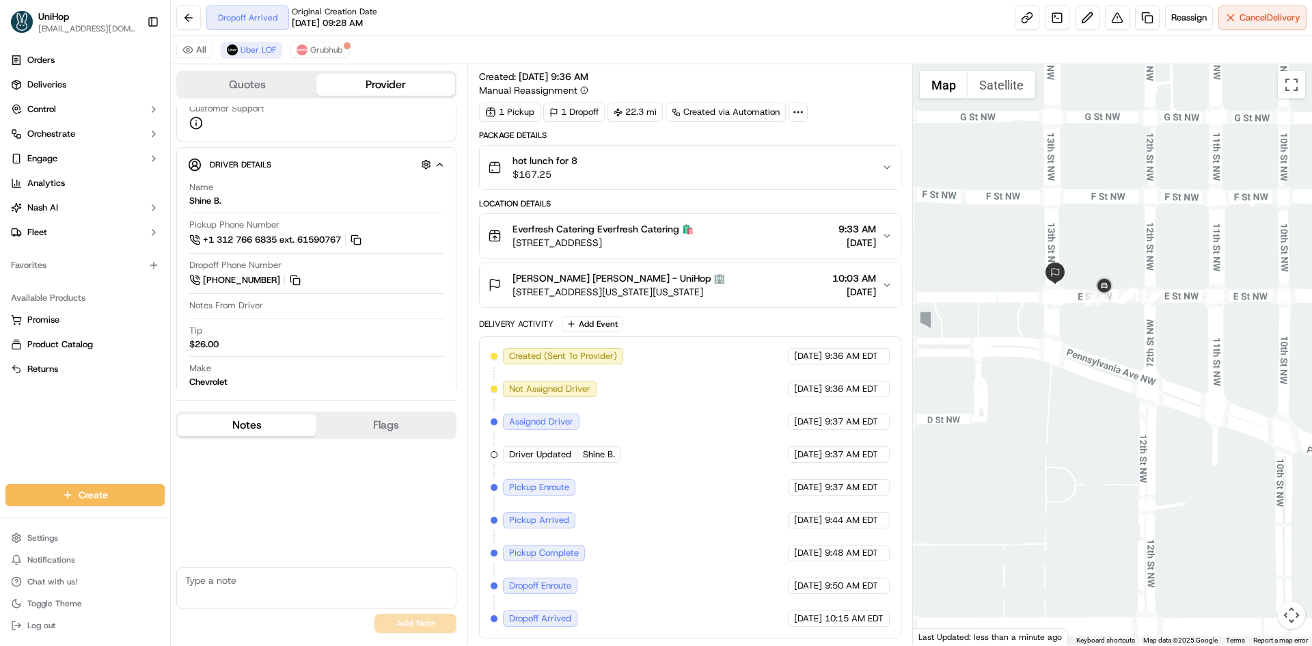
drag, startPoint x: 1044, startPoint y: 385, endPoint x: 1045, endPoint y: 372, distance: 13.0
click at [1046, 372] on div at bounding box center [1113, 354] width 400 height 581
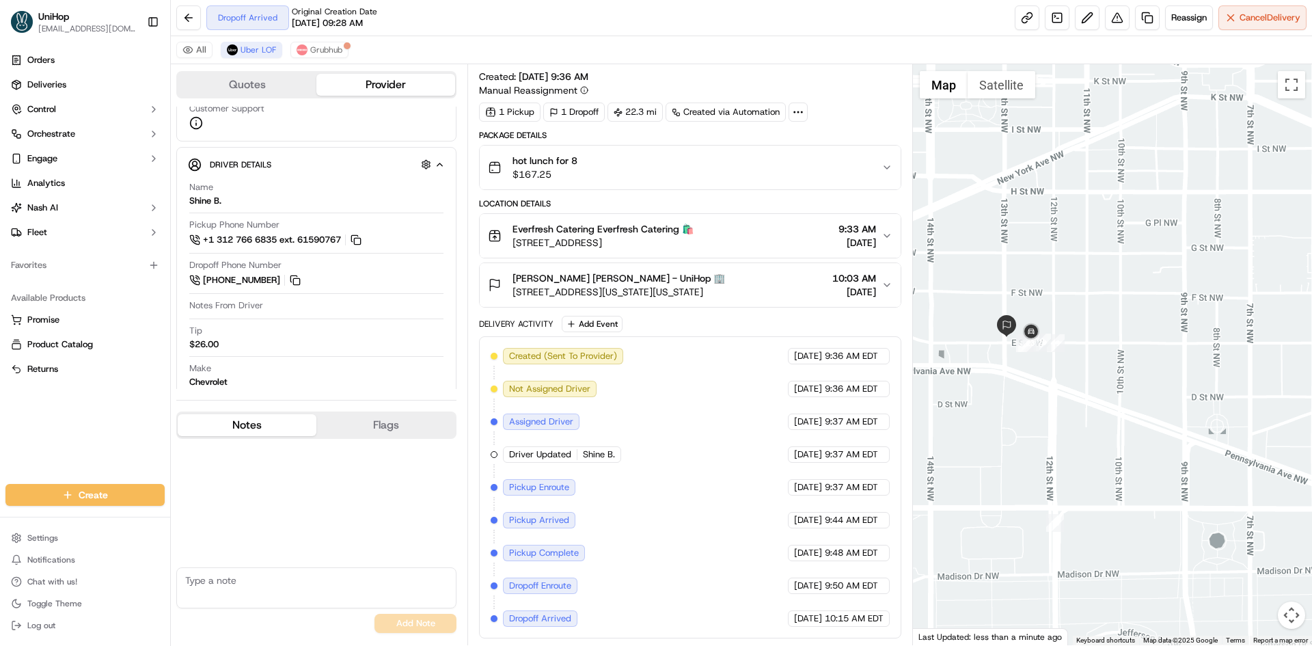
click at [973, 370] on div at bounding box center [1113, 354] width 400 height 581
drag, startPoint x: 1010, startPoint y: 438, endPoint x: 939, endPoint y: 435, distance: 71.1
click at [1010, 435] on div at bounding box center [1113, 354] width 400 height 581
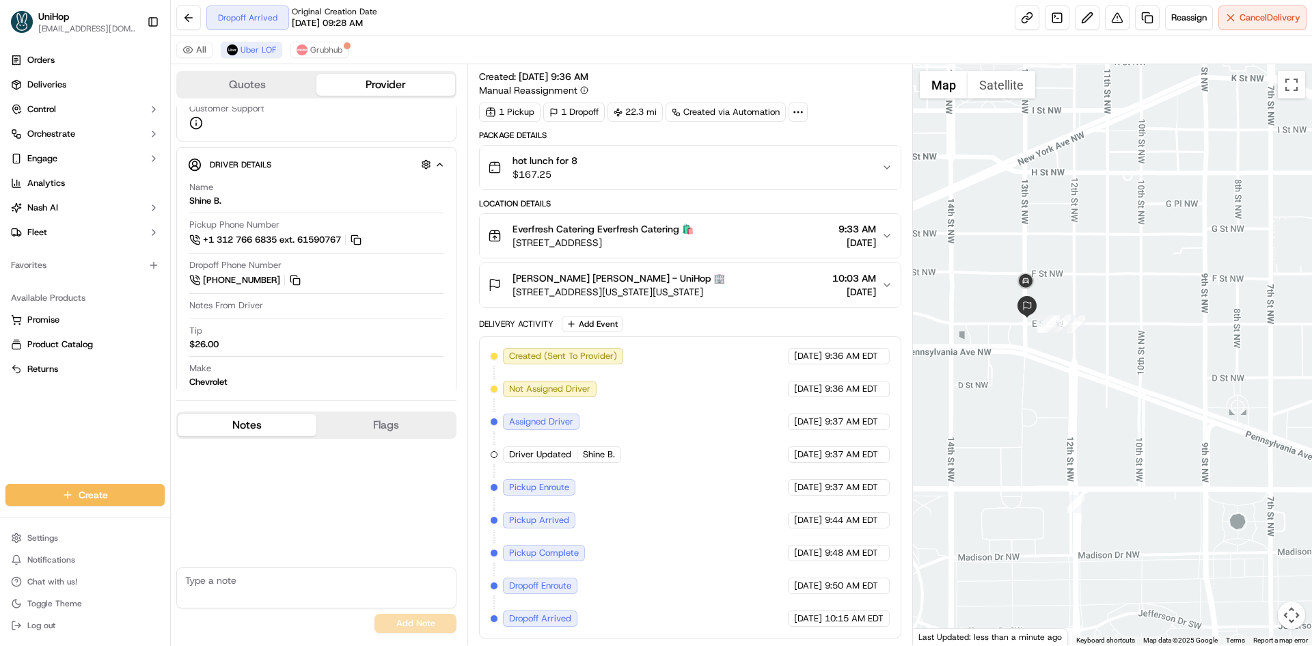
drag, startPoint x: 1029, startPoint y: 404, endPoint x: 1047, endPoint y: 393, distance: 21.1
click at [1047, 393] on div at bounding box center [1113, 354] width 400 height 581
click at [725, 279] on div "[PERSON_NAME] [PERSON_NAME] - UniHop 🏢" at bounding box center [618, 278] width 212 height 14
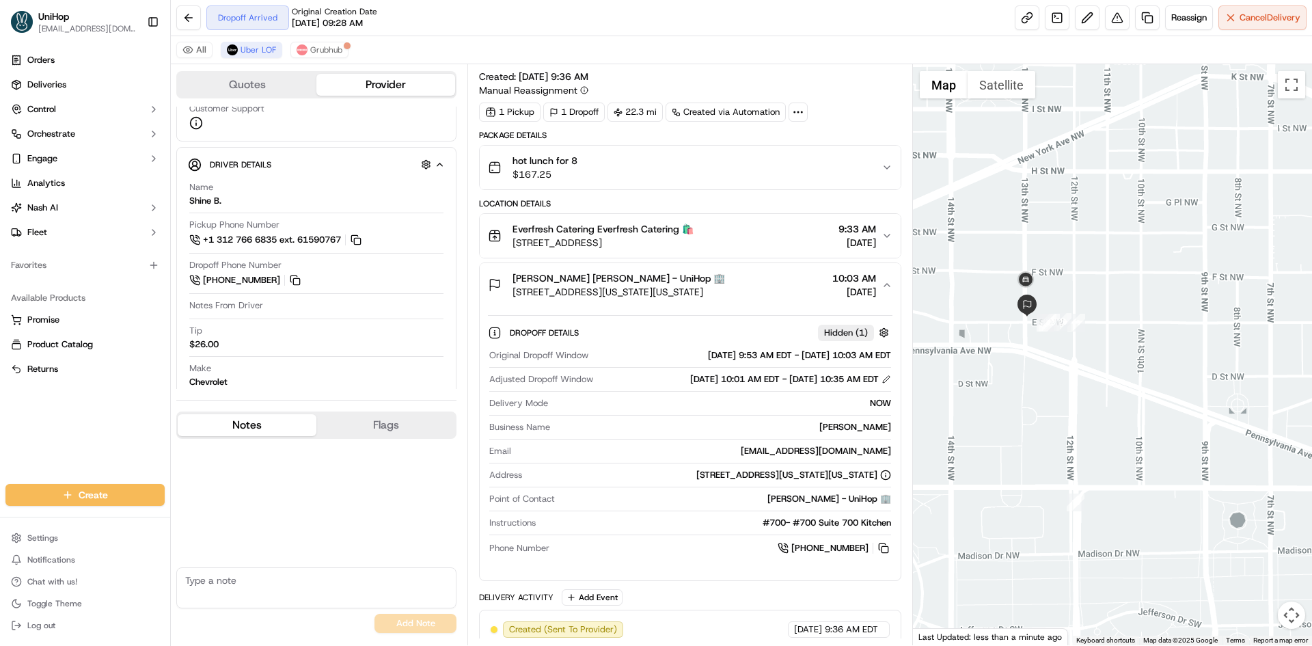
click at [725, 278] on div "[PERSON_NAME] [PERSON_NAME] - UniHop 🏢" at bounding box center [618, 278] width 212 height 14
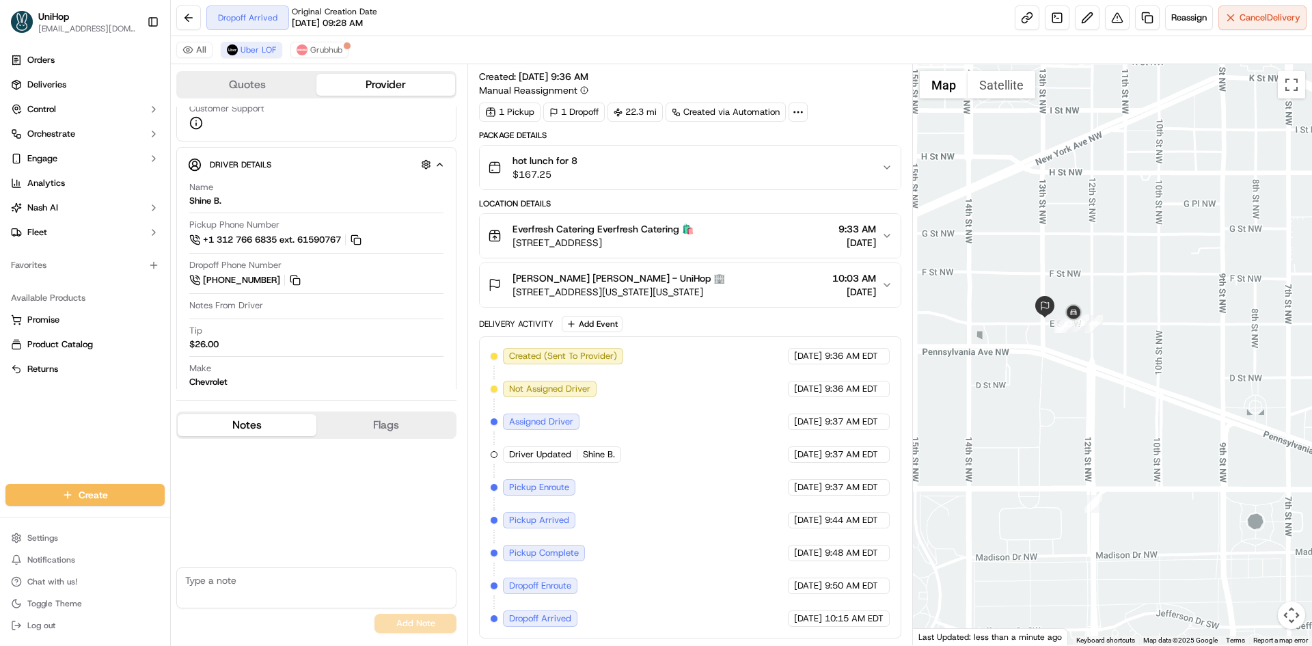
drag, startPoint x: 1002, startPoint y: 368, endPoint x: 1020, endPoint y: 369, distance: 17.8
click at [1020, 369] on div at bounding box center [1113, 354] width 400 height 581
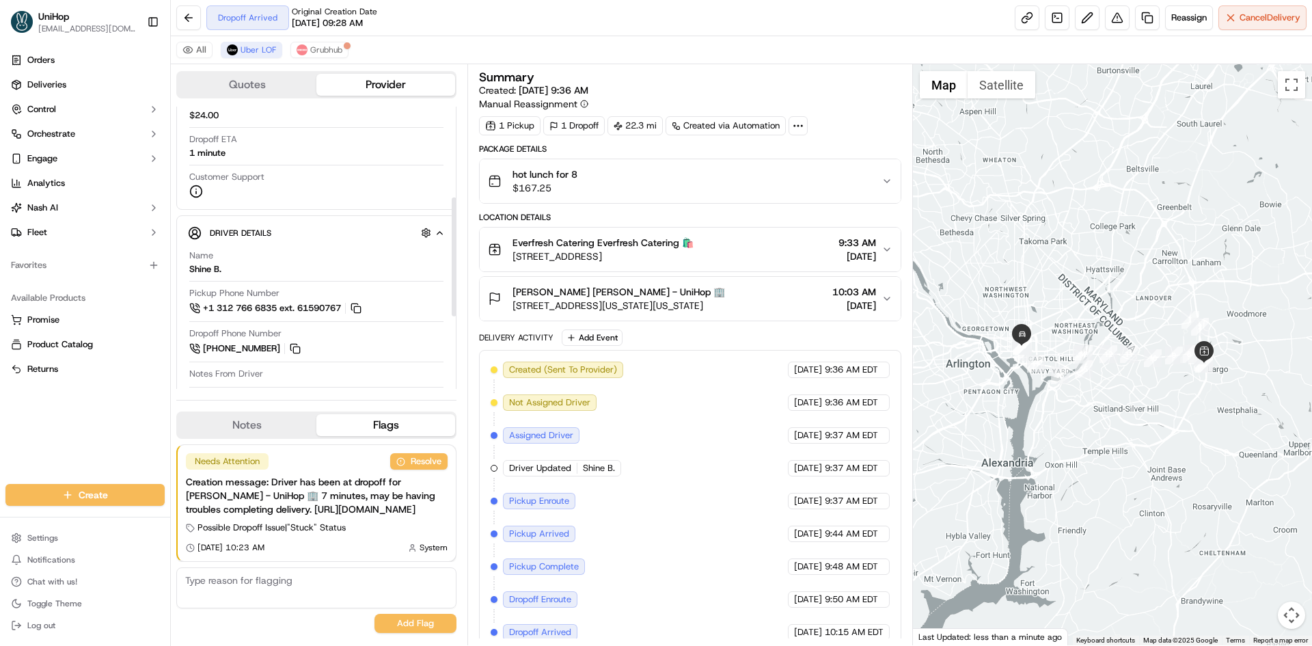
click at [268, 414] on button "Notes" at bounding box center [247, 425] width 139 height 22
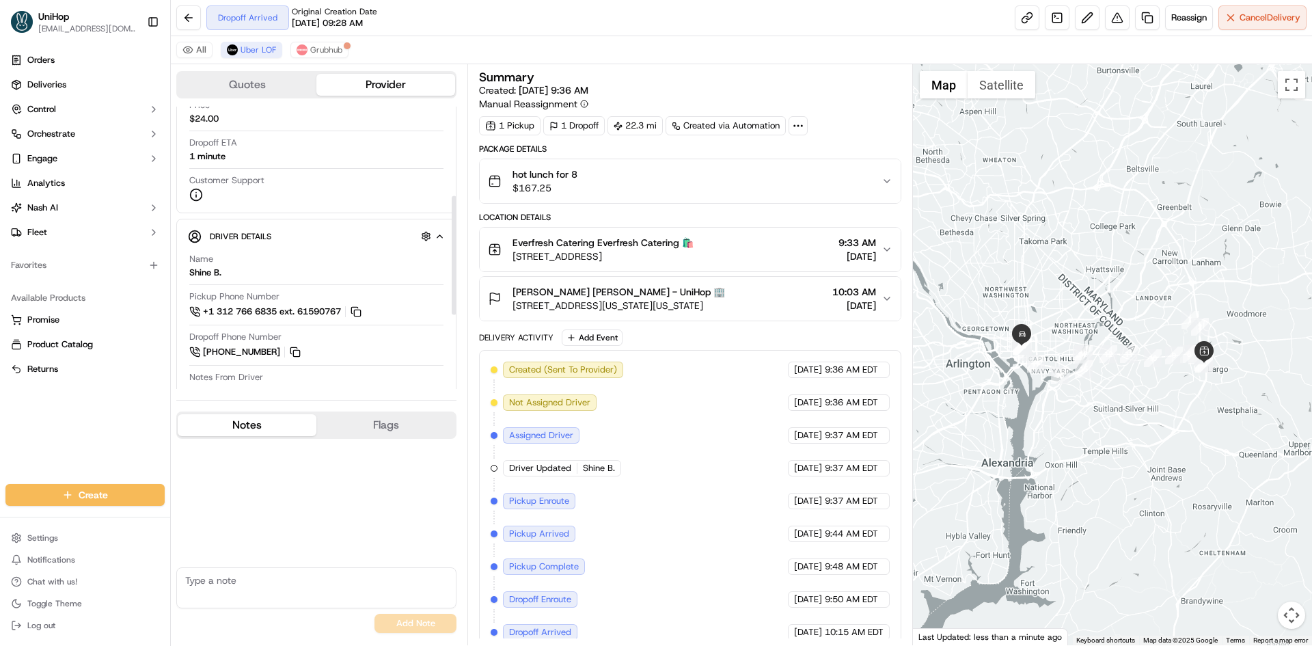
scroll to position [14, 0]
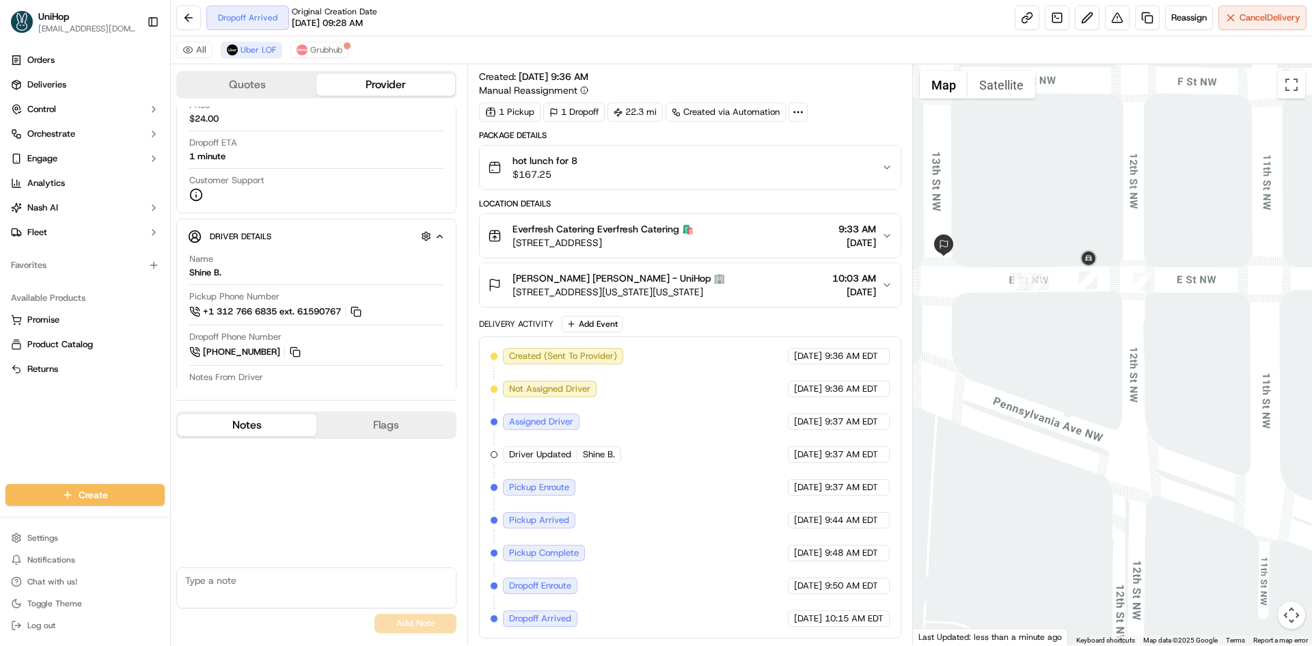
click at [789, 279] on div "[PERSON_NAME] [PERSON_NAME] - UniHop 🏢 [STREET_ADDRESS][US_STATE][US_STATE] 10:…" at bounding box center [684, 284] width 393 height 27
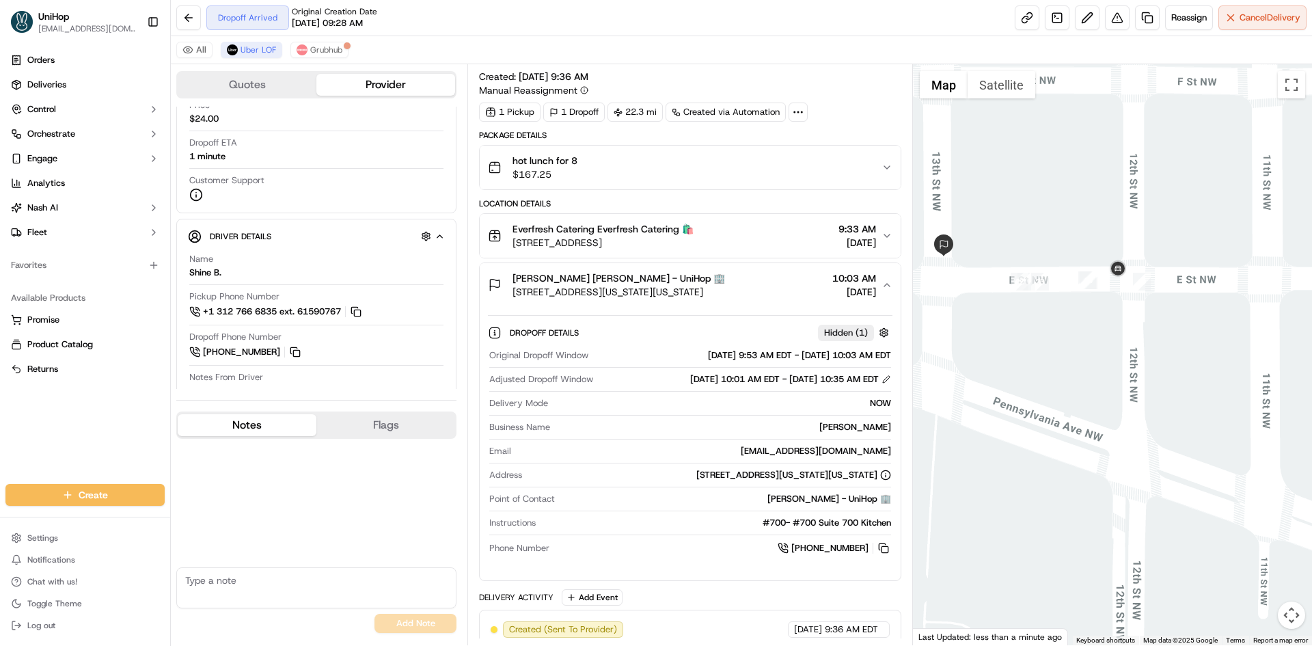
click at [788, 279] on div "[PERSON_NAME] [PERSON_NAME] - UniHop 🏢 [STREET_ADDRESS][US_STATE][US_STATE] 10:…" at bounding box center [684, 284] width 393 height 27
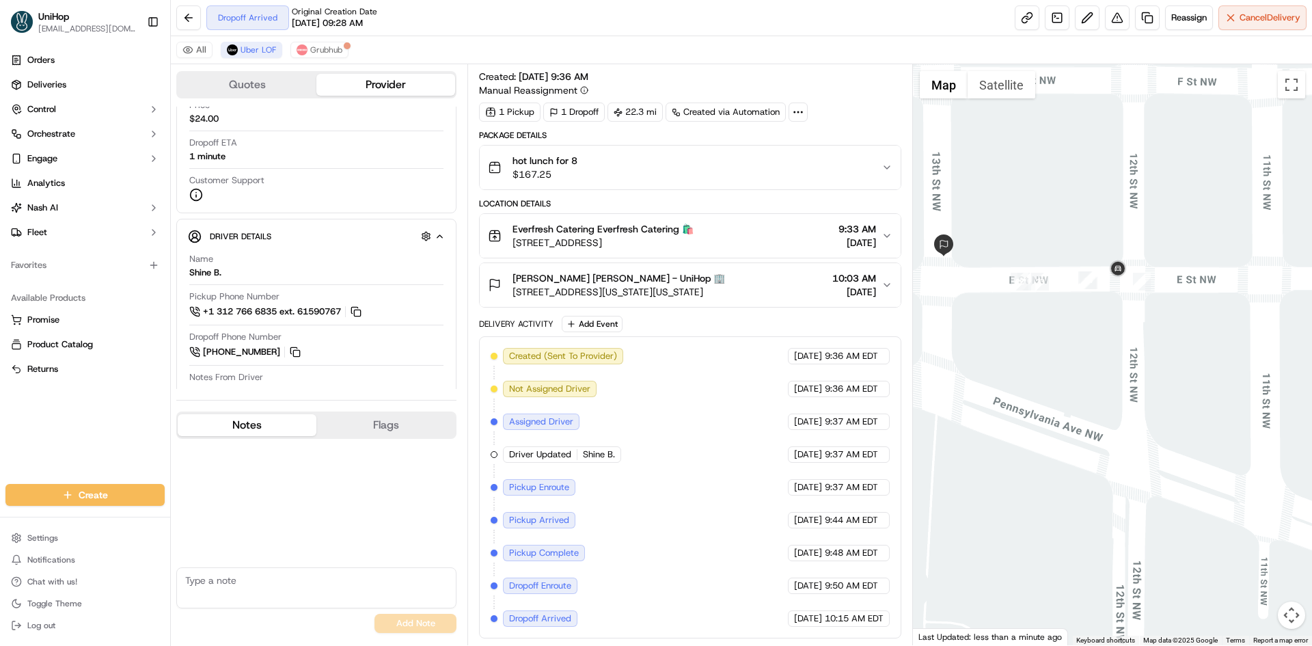
click at [788, 279] on div "[PERSON_NAME] [PERSON_NAME] - UniHop 🏢 [STREET_ADDRESS][US_STATE][US_STATE] 10:…" at bounding box center [684, 284] width 393 height 27
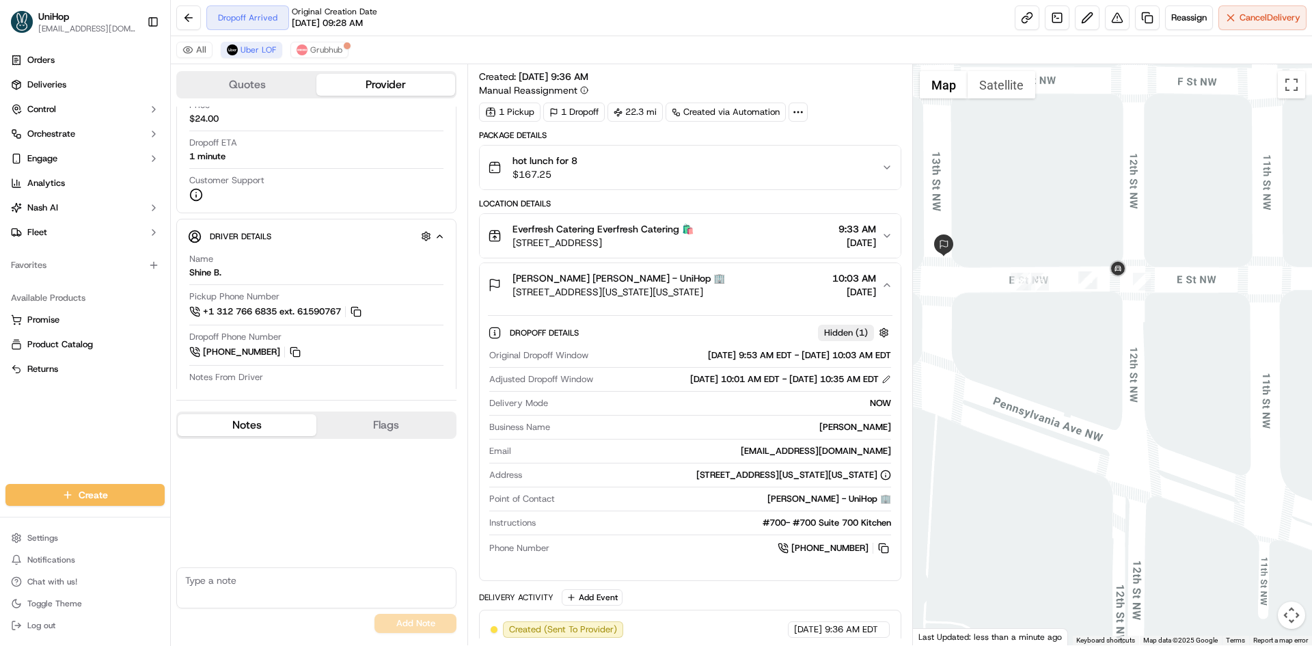
click at [789, 279] on div "[PERSON_NAME] [PERSON_NAME] - UniHop 🏢 [STREET_ADDRESS][US_STATE][US_STATE] 10:…" at bounding box center [684, 284] width 393 height 27
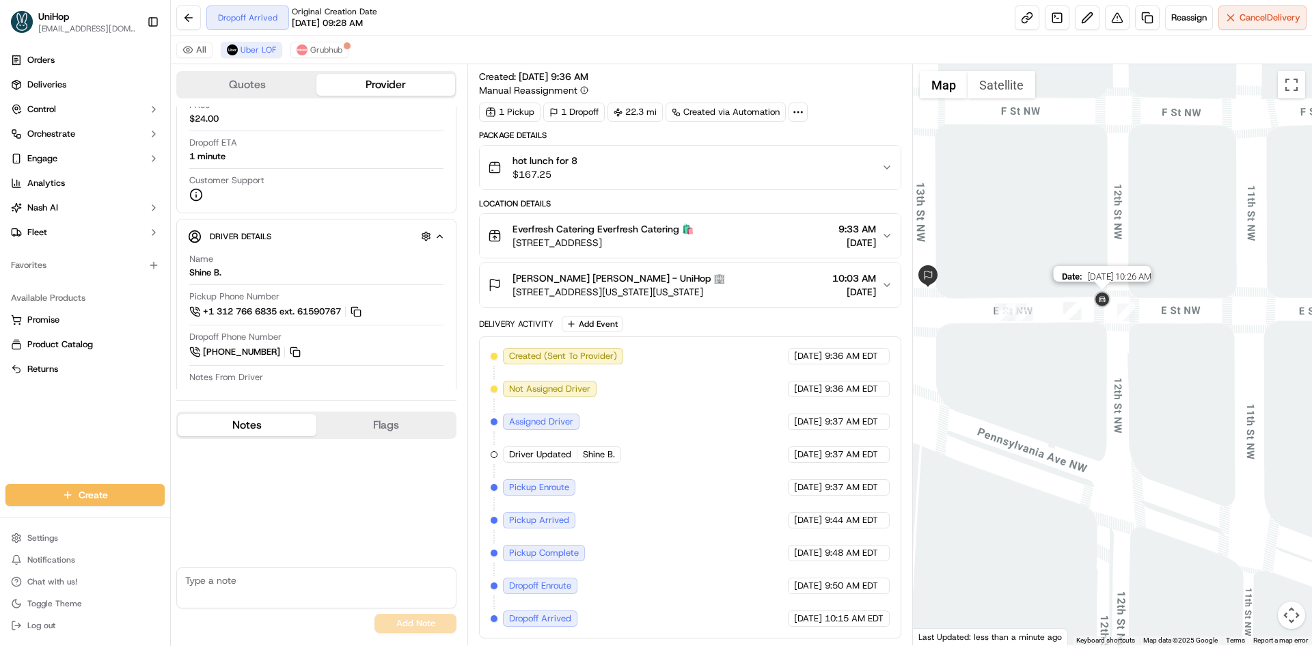
drag, startPoint x: 1116, startPoint y: 277, endPoint x: 1099, endPoint y: 307, distance: 35.2
click at [1099, 307] on img at bounding box center [1102, 300] width 22 height 22
click at [861, 320] on div "Delivery Activity Add Event" at bounding box center [689, 324] width 421 height 16
click at [792, 301] on button "[PERSON_NAME] [PERSON_NAME] - UniHop 🏢 [STREET_ADDRESS][US_STATE][US_STATE] 10:…" at bounding box center [690, 285] width 420 height 44
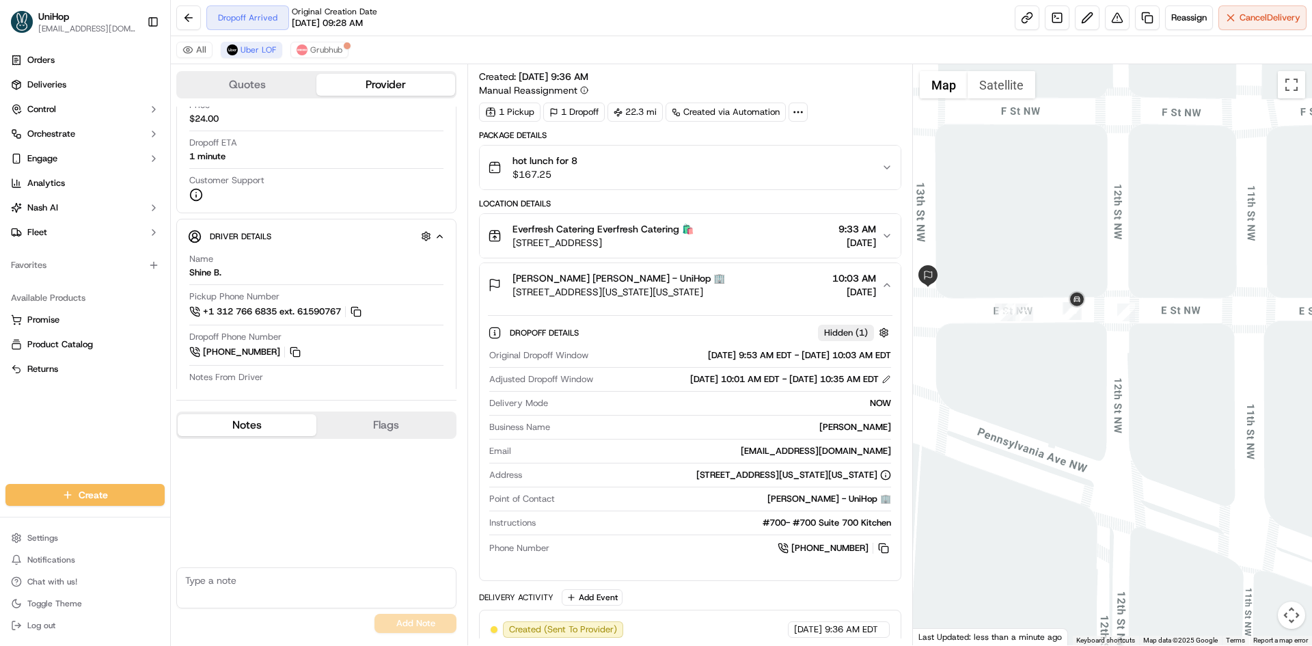
click at [792, 299] on button "[PERSON_NAME] [PERSON_NAME] - UniHop 🏢 [STREET_ADDRESS][US_STATE][US_STATE] 10:…" at bounding box center [690, 285] width 420 height 44
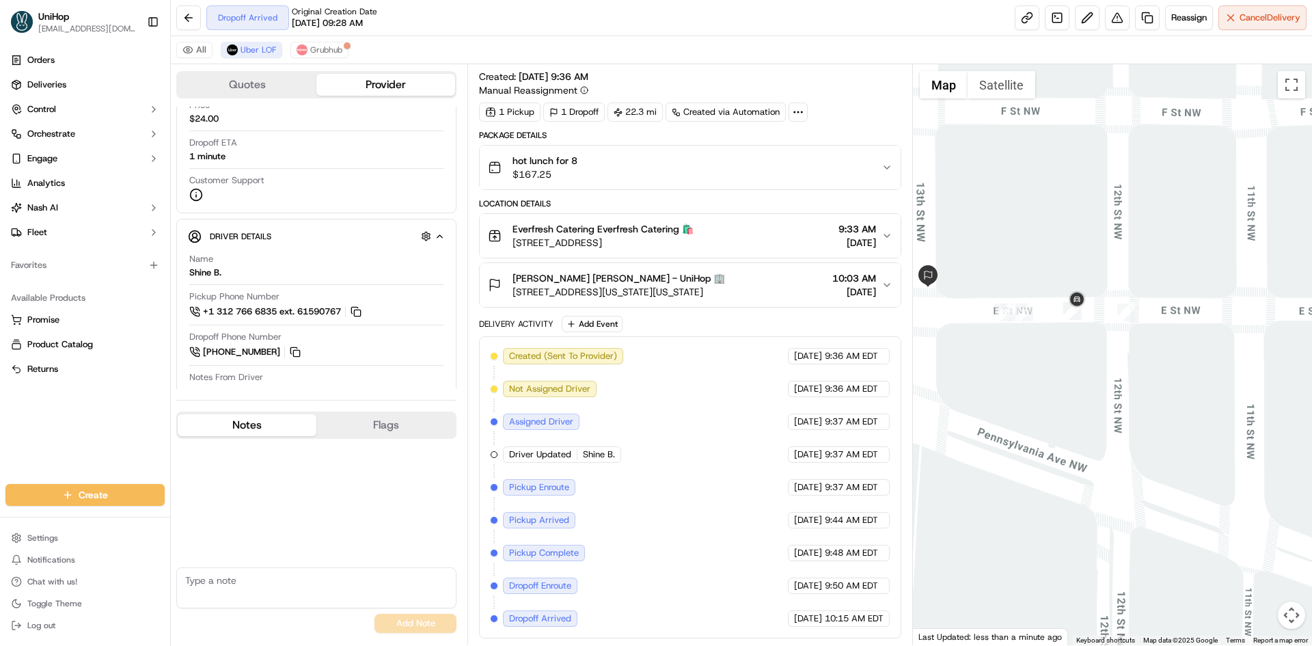
click at [27, 392] on div "Orders Deliveries Control Orchestrate Engage Analytics [PERSON_NAME] Fleet Favo…" at bounding box center [85, 258] width 170 height 429
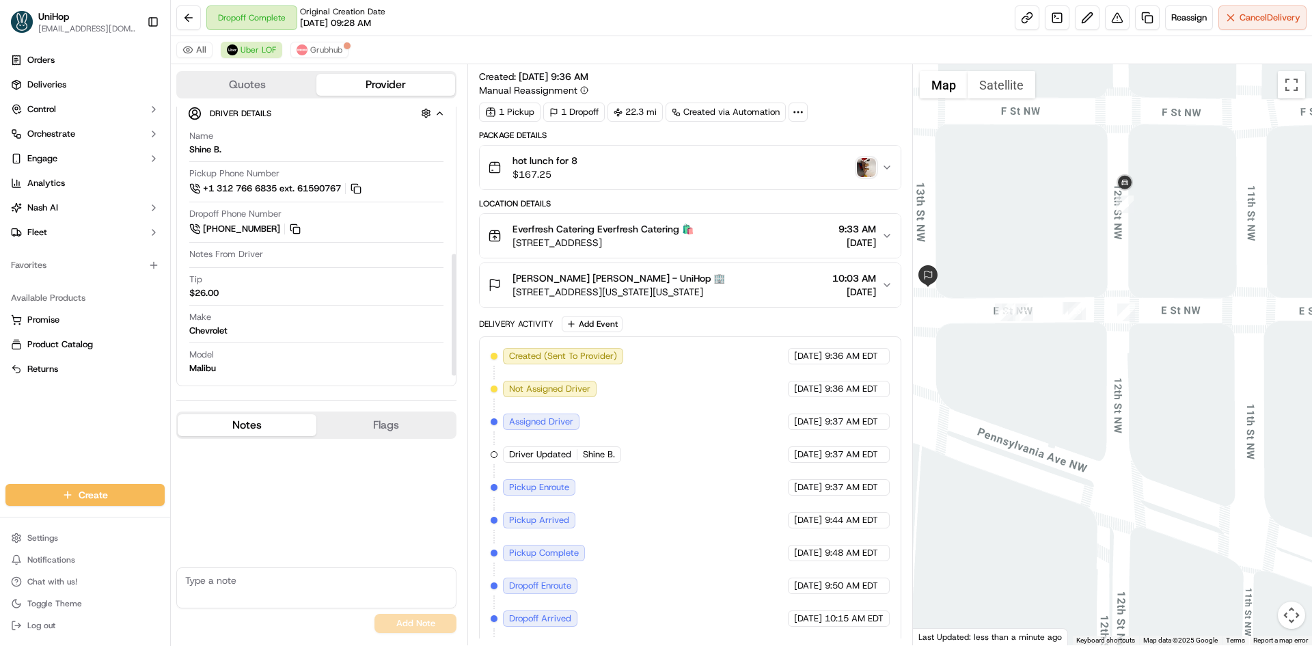
scroll to position [326, 0]
click at [875, 165] on div "hot lunch for 8 $167.25" at bounding box center [684, 167] width 393 height 27
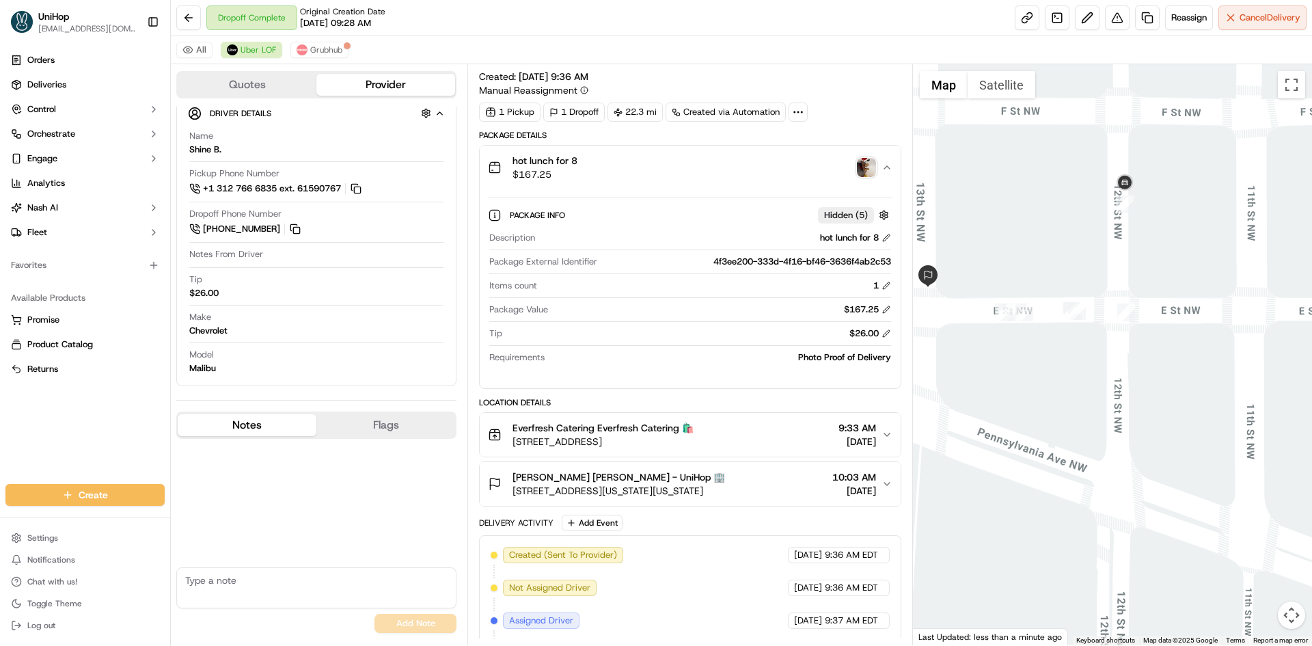
click at [874, 165] on img "button" at bounding box center [866, 167] width 19 height 19
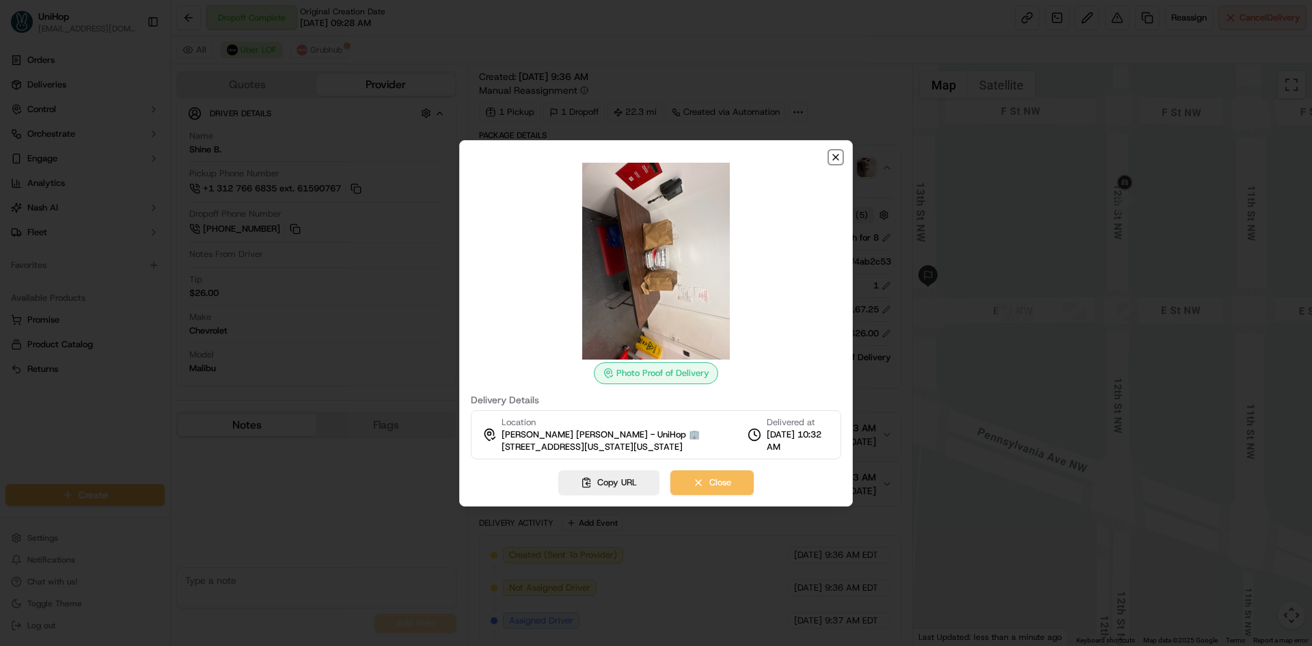
click at [840, 161] on icon "button" at bounding box center [835, 157] width 11 height 11
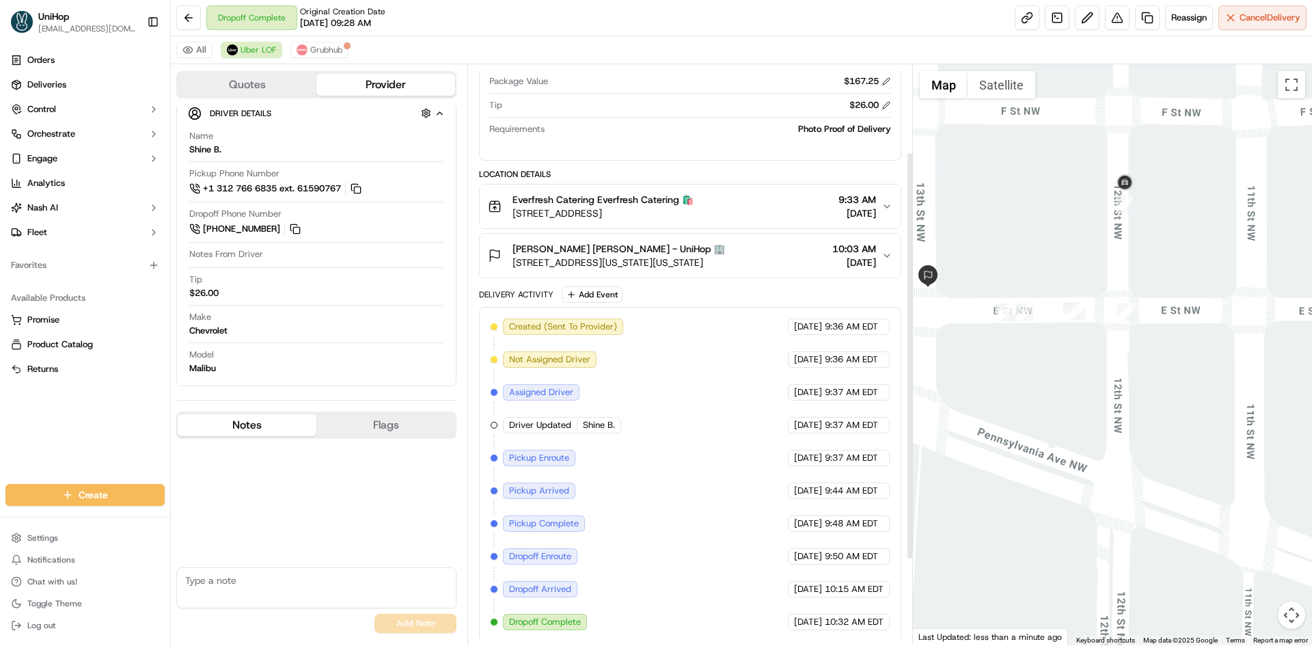
scroll to position [245, 0]
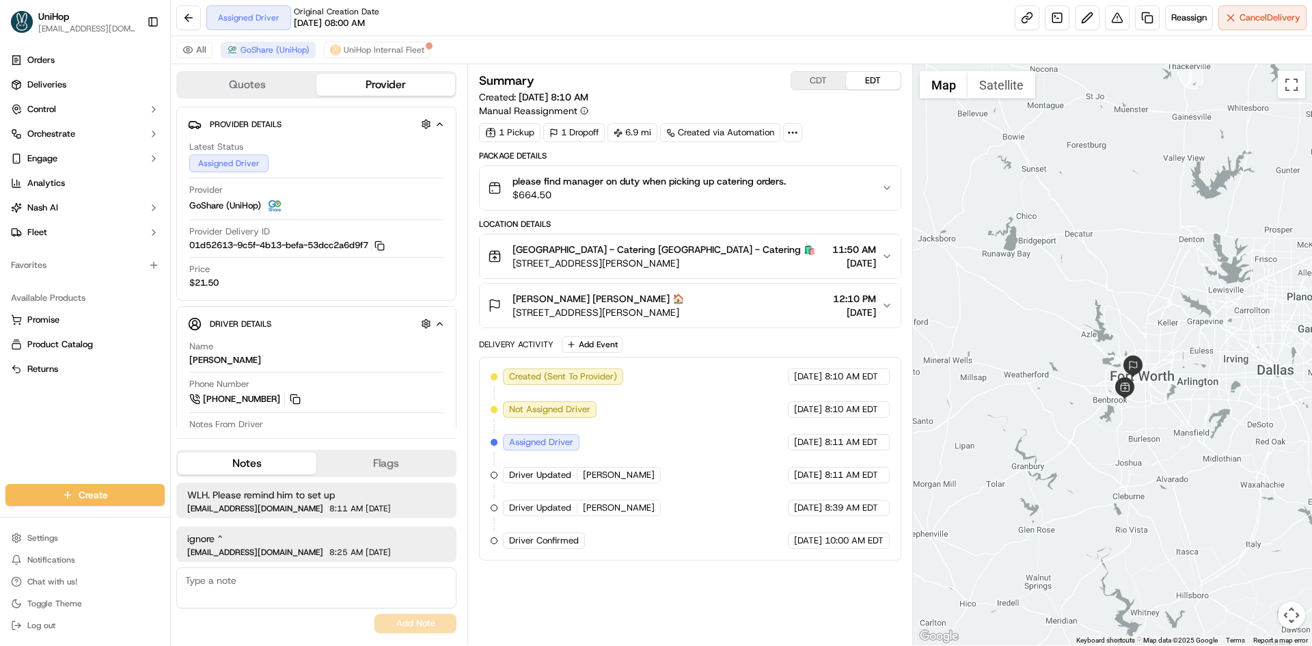
drag, startPoint x: 1098, startPoint y: 276, endPoint x: 1090, endPoint y: 271, distance: 8.9
click at [1092, 273] on div at bounding box center [1113, 354] width 400 height 581
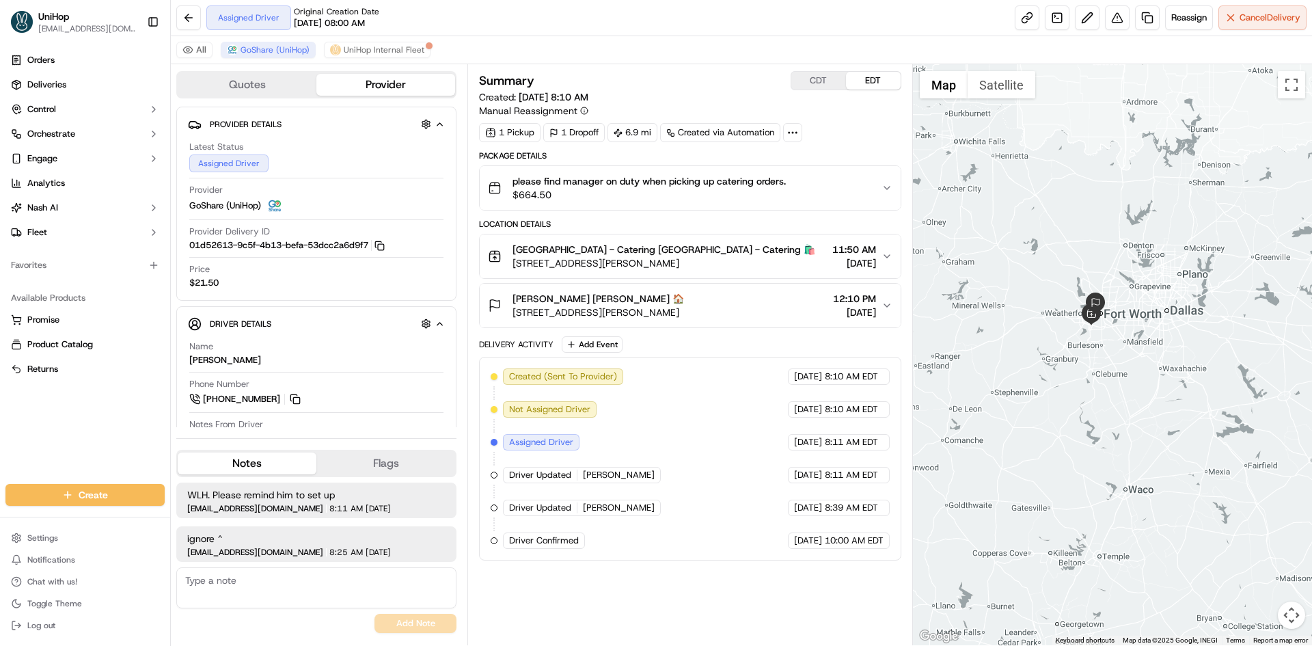
drag, startPoint x: 1077, startPoint y: 241, endPoint x: 1093, endPoint y: 258, distance: 23.7
click at [1093, 258] on div at bounding box center [1113, 354] width 400 height 581
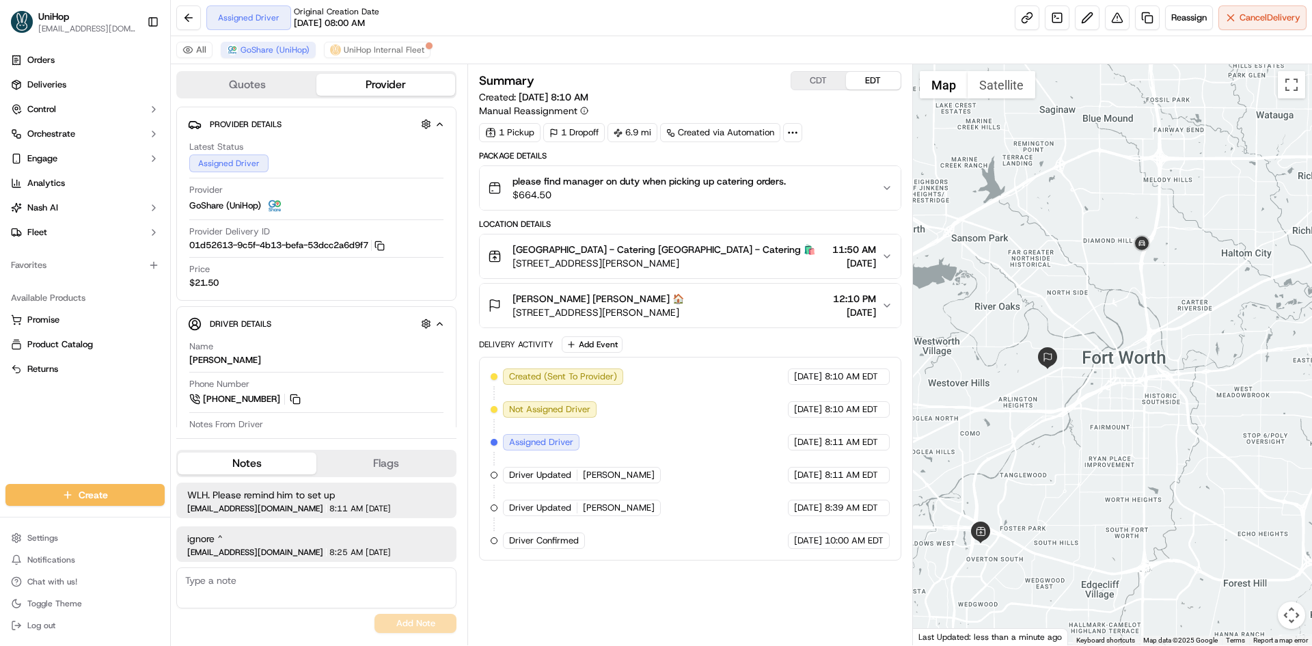
drag, startPoint x: 1089, startPoint y: 333, endPoint x: 1120, endPoint y: 326, distance: 31.6
click at [1120, 326] on div at bounding box center [1113, 354] width 400 height 581
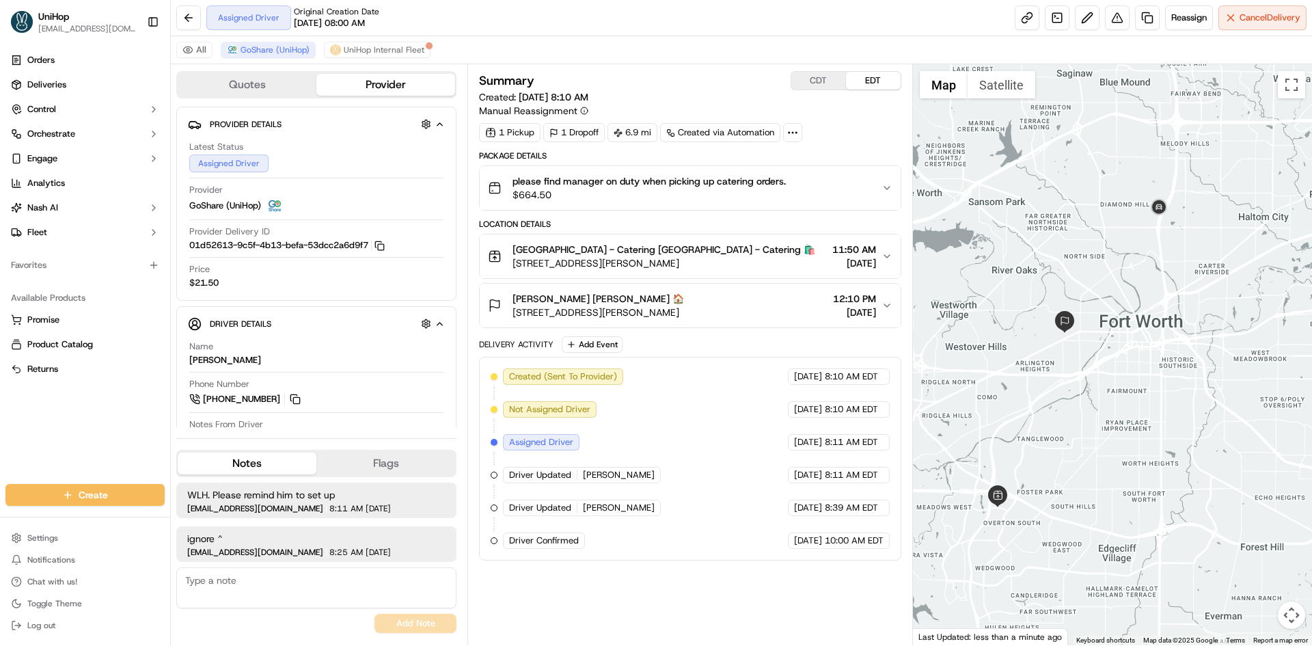
drag, startPoint x: 1149, startPoint y: 312, endPoint x: 1193, endPoint y: 281, distance: 53.8
click at [1193, 281] on div at bounding box center [1113, 354] width 400 height 581
click at [290, 396] on button at bounding box center [295, 398] width 15 height 15
click at [823, 87] on button "CDT" at bounding box center [818, 81] width 55 height 18
click at [863, 84] on button "EDT" at bounding box center [873, 81] width 55 height 18
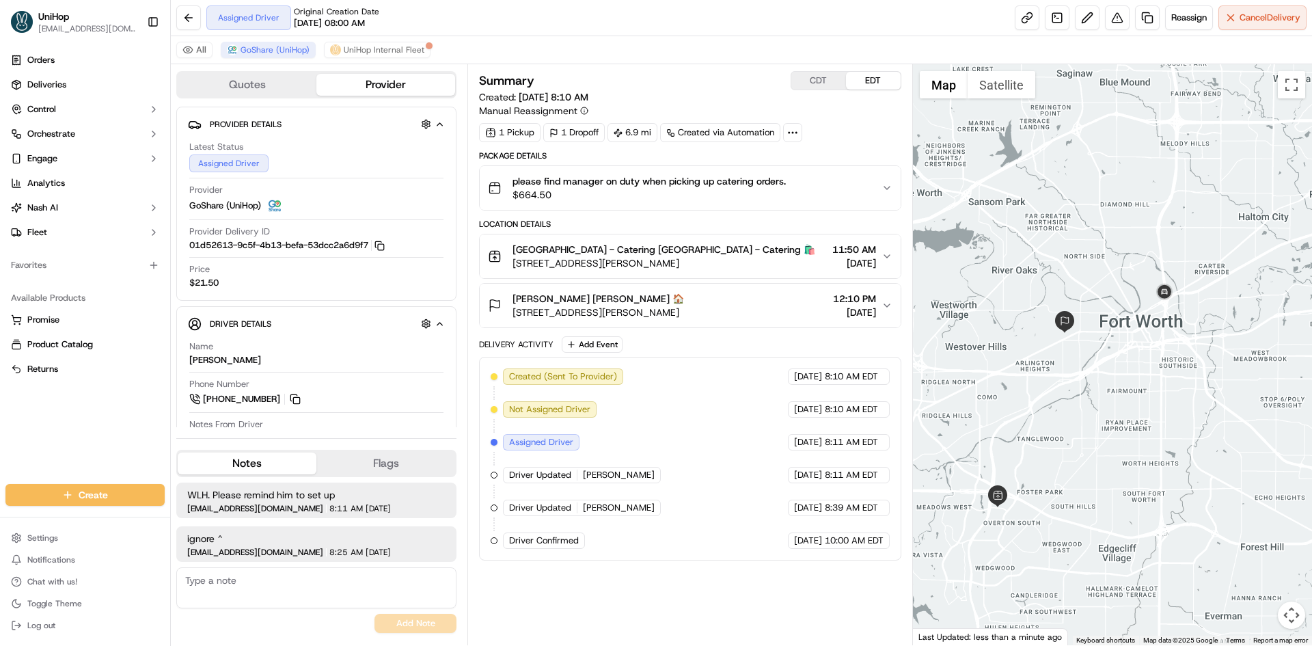
click at [83, 413] on div "Orders Deliveries Control Orchestrate Engage Analytics [PERSON_NAME] Fleet Favo…" at bounding box center [85, 258] width 170 height 429
click at [810, 86] on button "CDT" at bounding box center [818, 81] width 55 height 18
click at [876, 86] on button "EDT" at bounding box center [873, 81] width 55 height 18
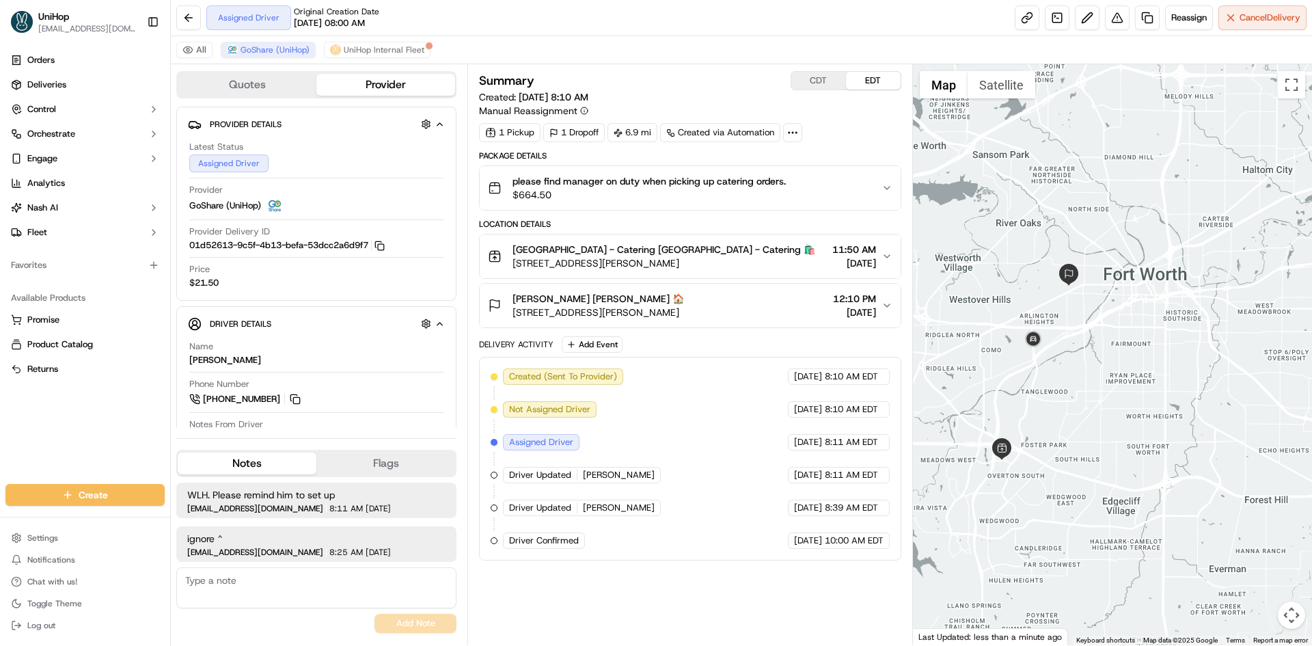
drag, startPoint x: 991, startPoint y: 299, endPoint x: 616, endPoint y: 18, distance: 468.1
click at [993, 264] on div at bounding box center [1113, 354] width 400 height 581
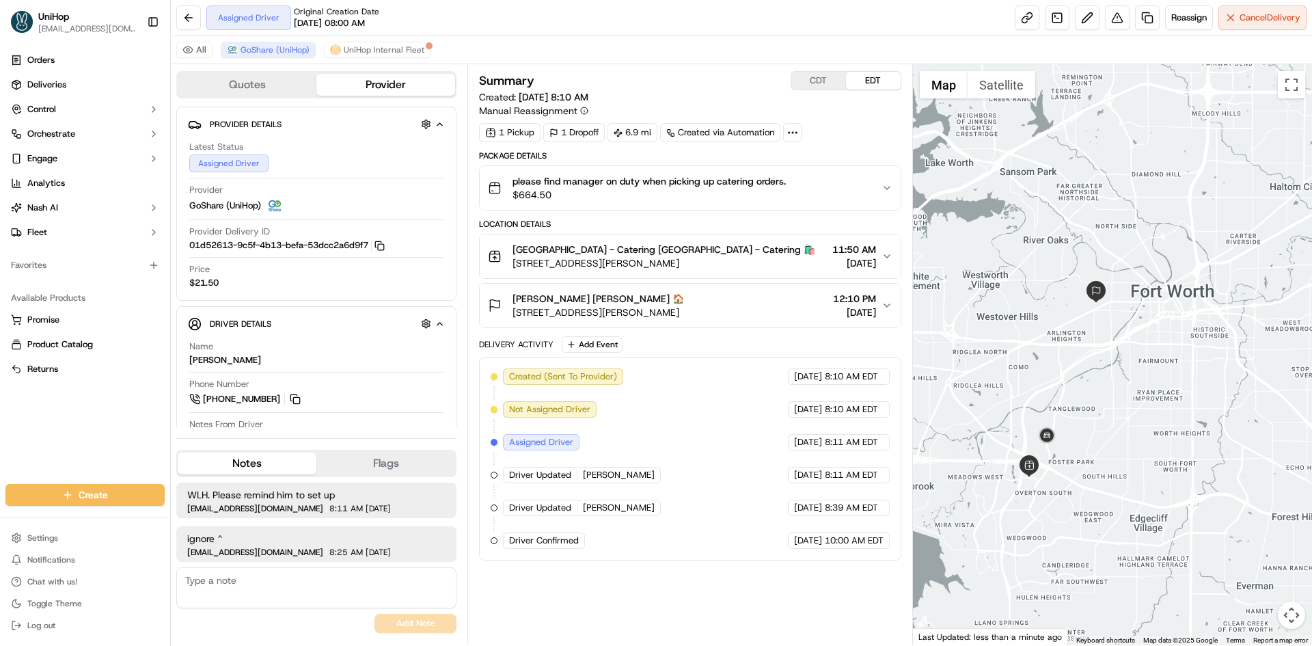
drag, startPoint x: 1070, startPoint y: 338, endPoint x: 1100, endPoint y: 358, distance: 36.0
click at [1100, 358] on div at bounding box center [1113, 354] width 400 height 581
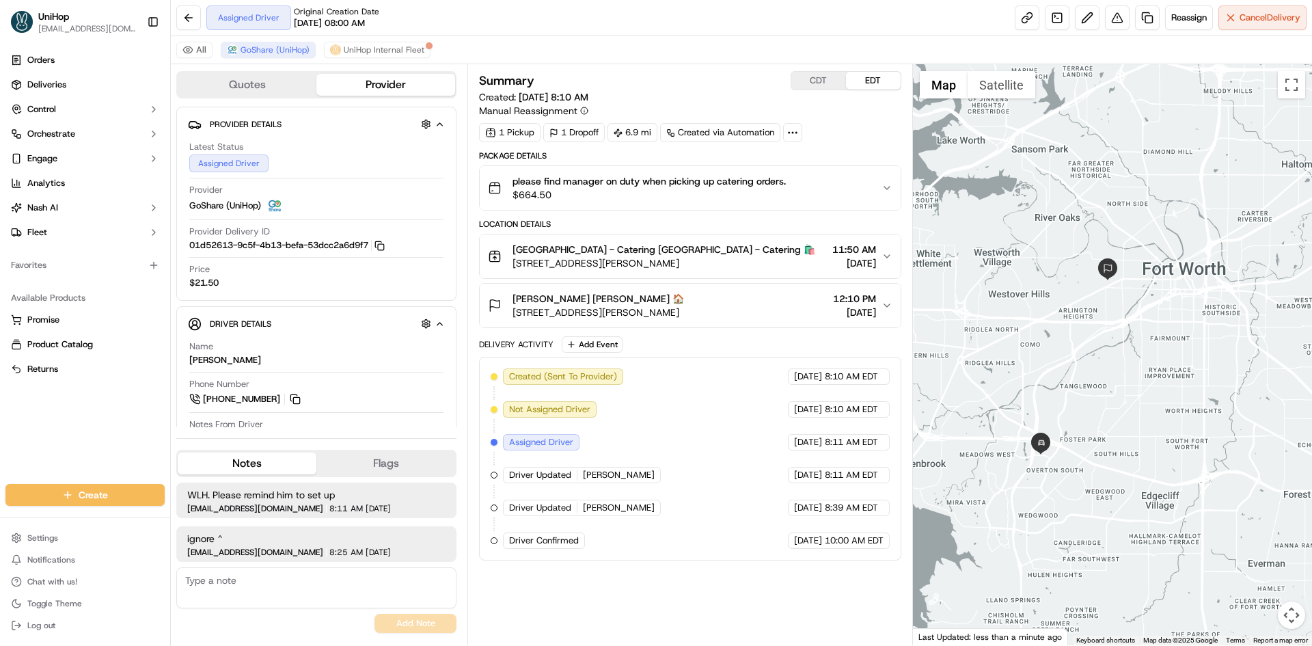
drag, startPoint x: 993, startPoint y: 370, endPoint x: 1004, endPoint y: 342, distance: 29.2
click at [1004, 346] on div at bounding box center [1113, 354] width 400 height 581
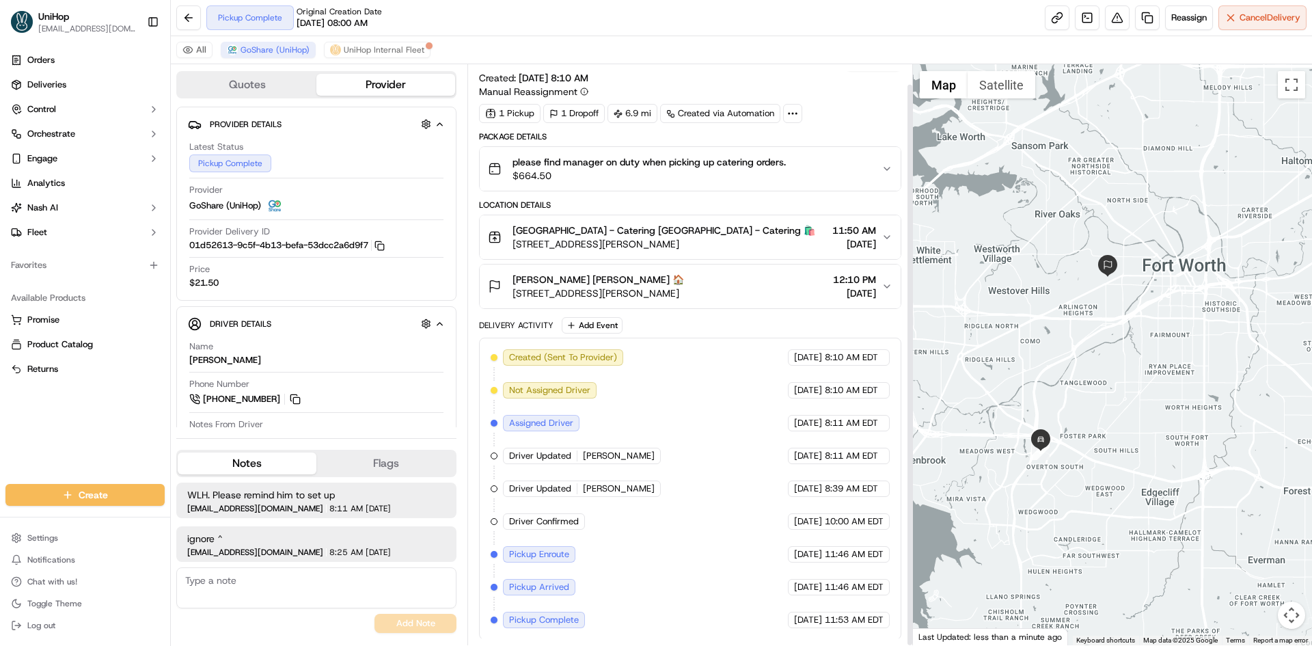
scroll to position [20, 0]
drag, startPoint x: 22, startPoint y: 443, endPoint x: 36, endPoint y: 443, distance: 14.3
click at [23, 443] on div "Orders Deliveries Control Orchestrate Engage Analytics [PERSON_NAME] Fleet Favo…" at bounding box center [85, 258] width 170 height 429
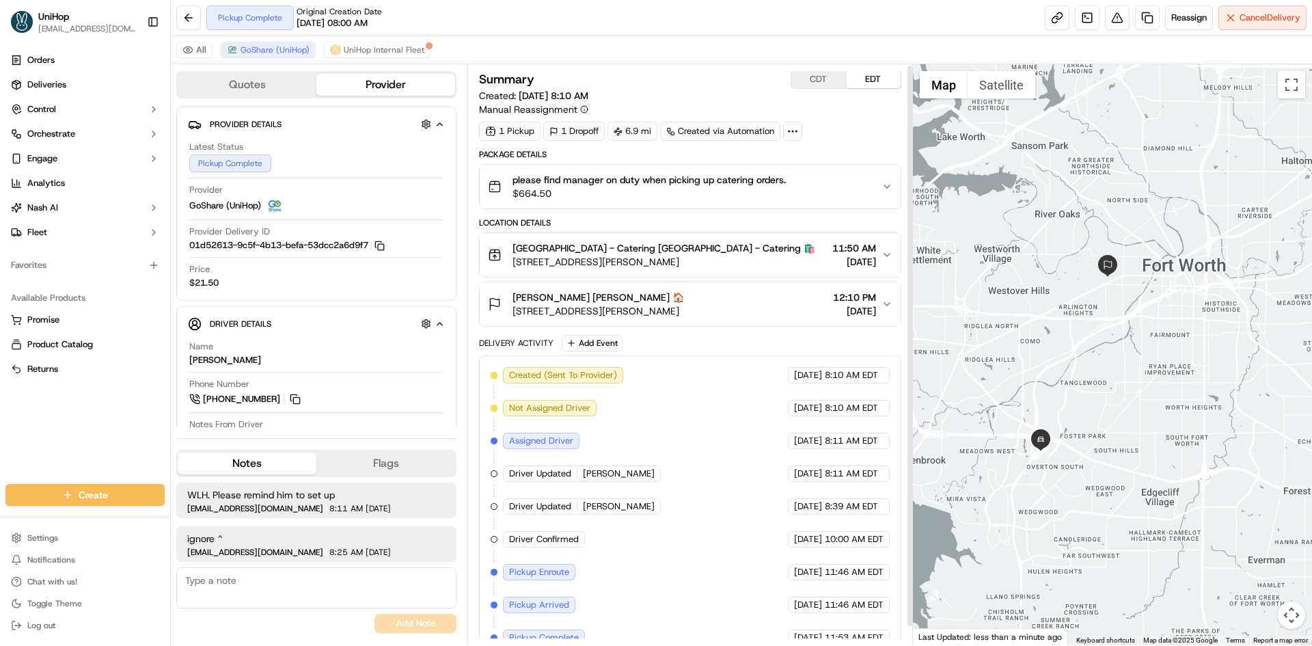
scroll to position [0, 0]
click at [794, 302] on div "[PERSON_NAME] [PERSON_NAME] 🏠 [STREET_ADDRESS][PERSON_NAME] 12:10 PM [DATE]" at bounding box center [684, 305] width 393 height 27
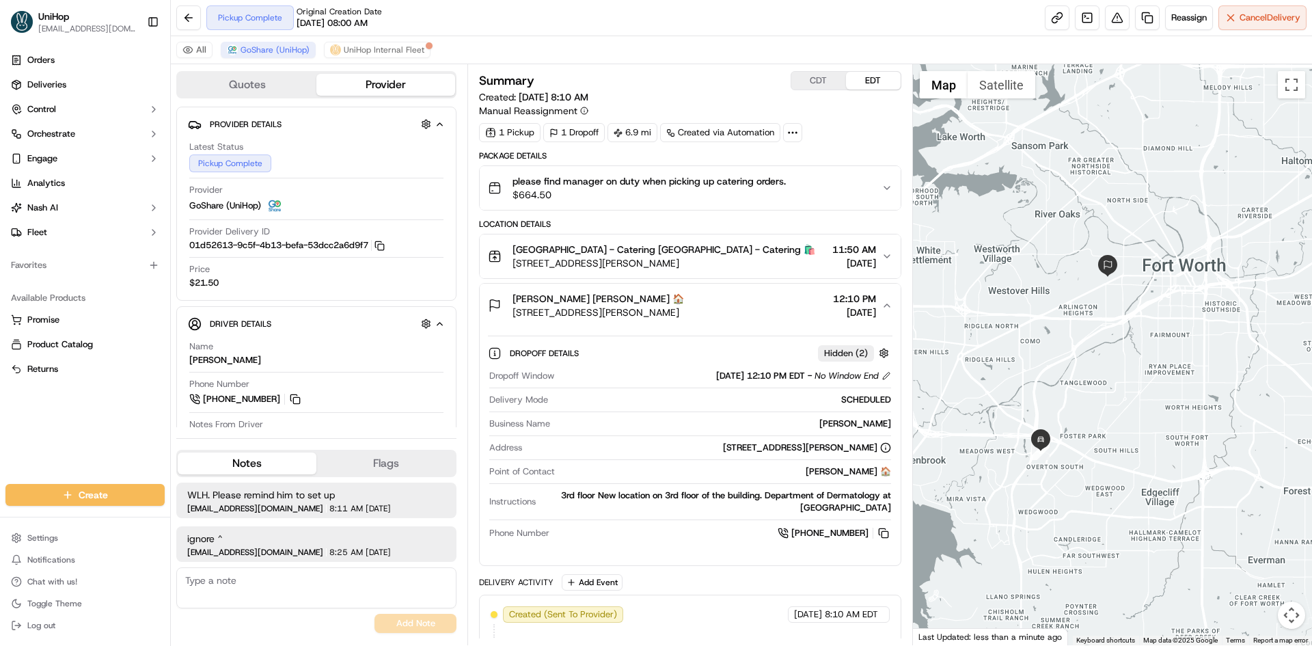
click at [794, 302] on div "[PERSON_NAME] [PERSON_NAME] 🏠 [STREET_ADDRESS][PERSON_NAME] 12:10 PM [DATE]" at bounding box center [684, 305] width 393 height 27
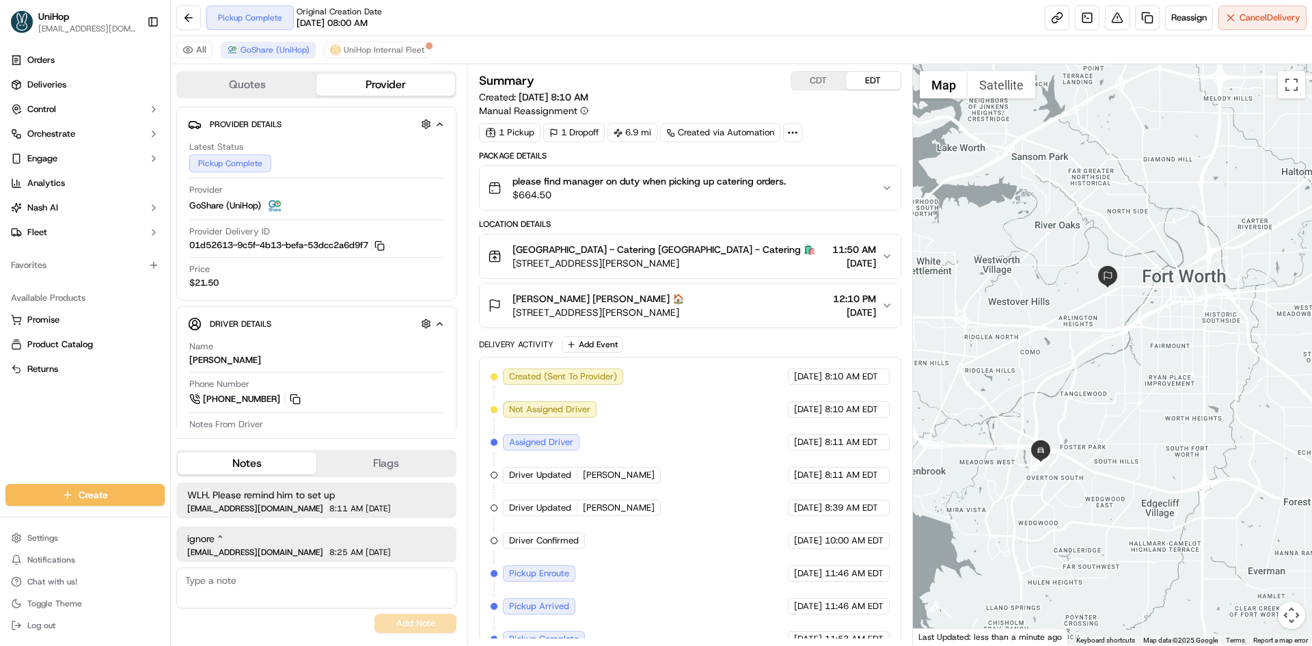
drag, startPoint x: 1083, startPoint y: 318, endPoint x: 1086, endPoint y: 336, distance: 18.1
click at [1086, 336] on div at bounding box center [1113, 354] width 400 height 581
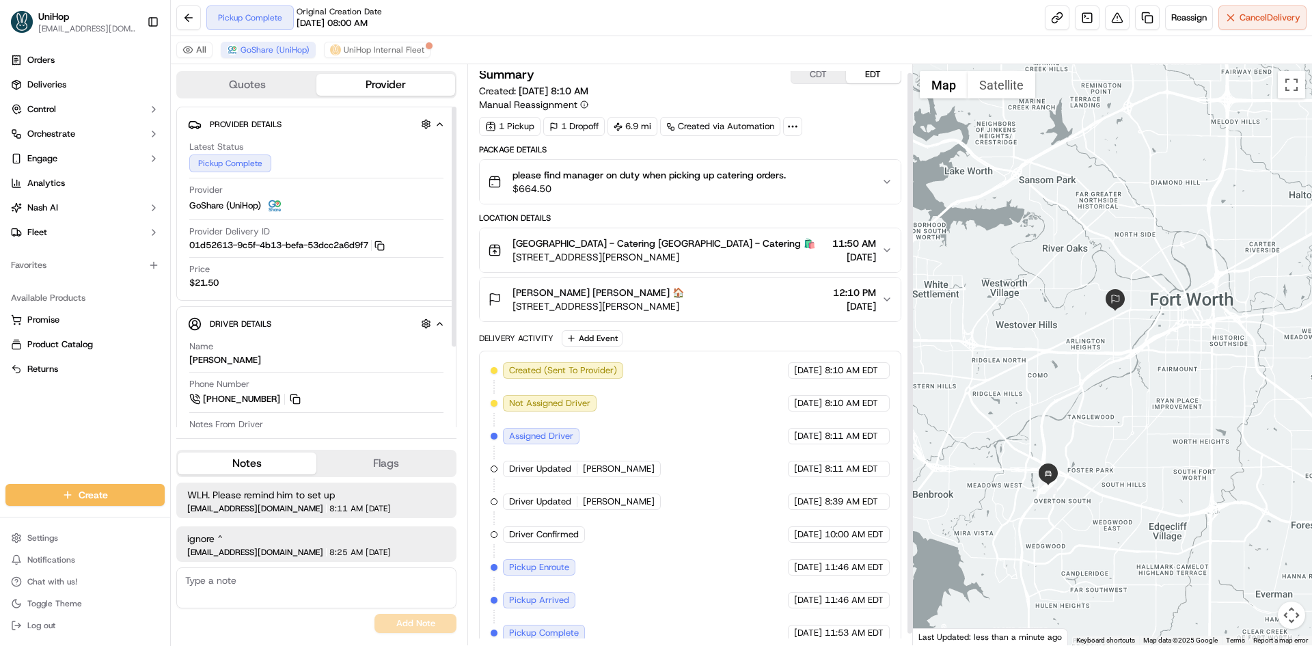
scroll to position [20, 0]
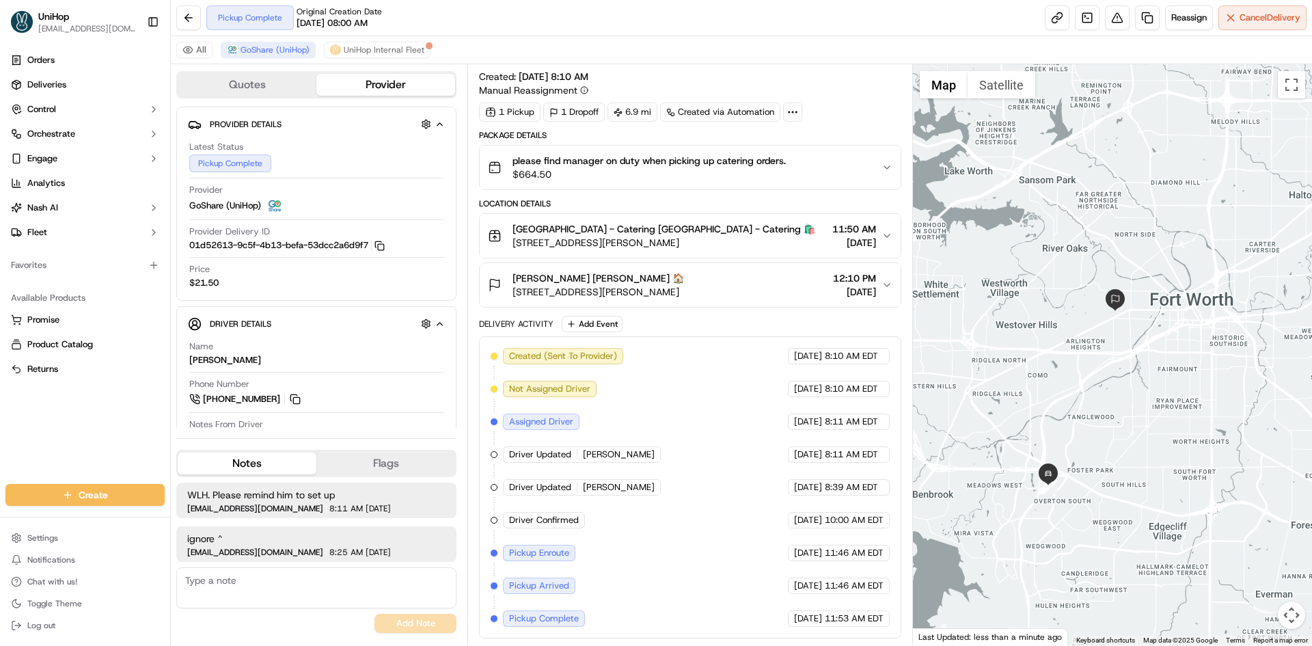
click at [739, 283] on div "[PERSON_NAME] [PERSON_NAME] 🏠 [STREET_ADDRESS][PERSON_NAME] 12:10 PM [DATE]" at bounding box center [684, 284] width 393 height 27
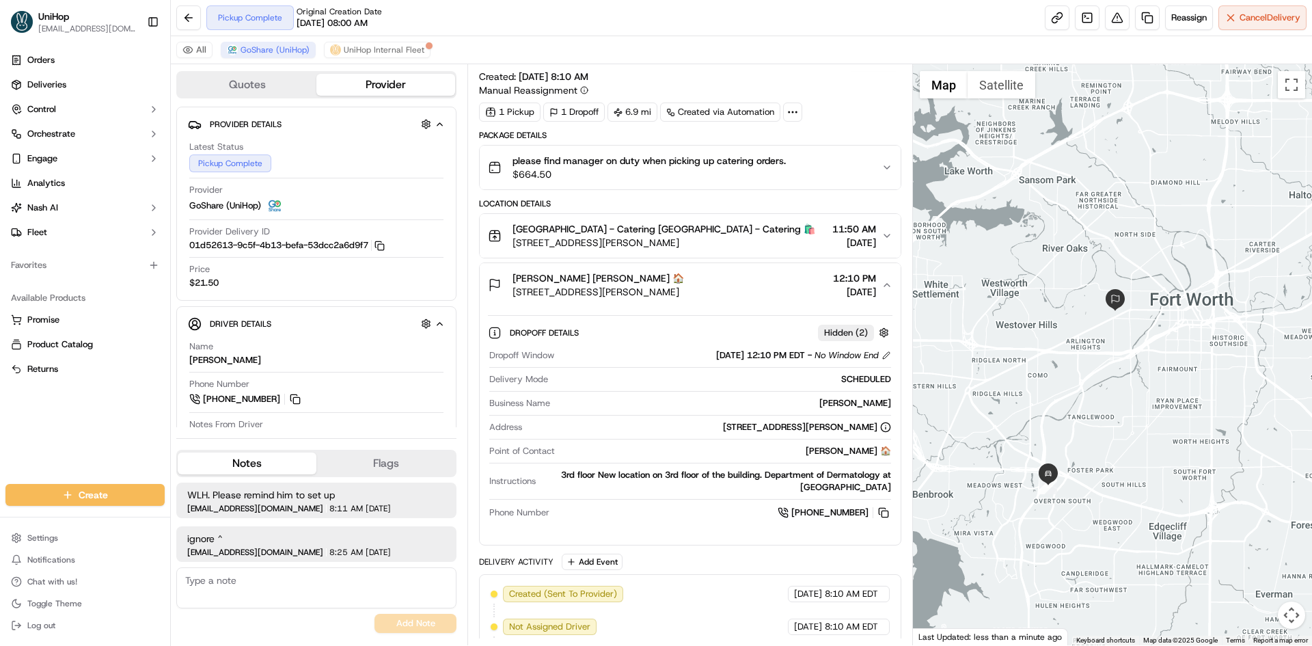
click at [747, 282] on div "[PERSON_NAME] [PERSON_NAME] 🏠 [STREET_ADDRESS][PERSON_NAME] 12:10 PM [DATE]" at bounding box center [684, 284] width 393 height 27
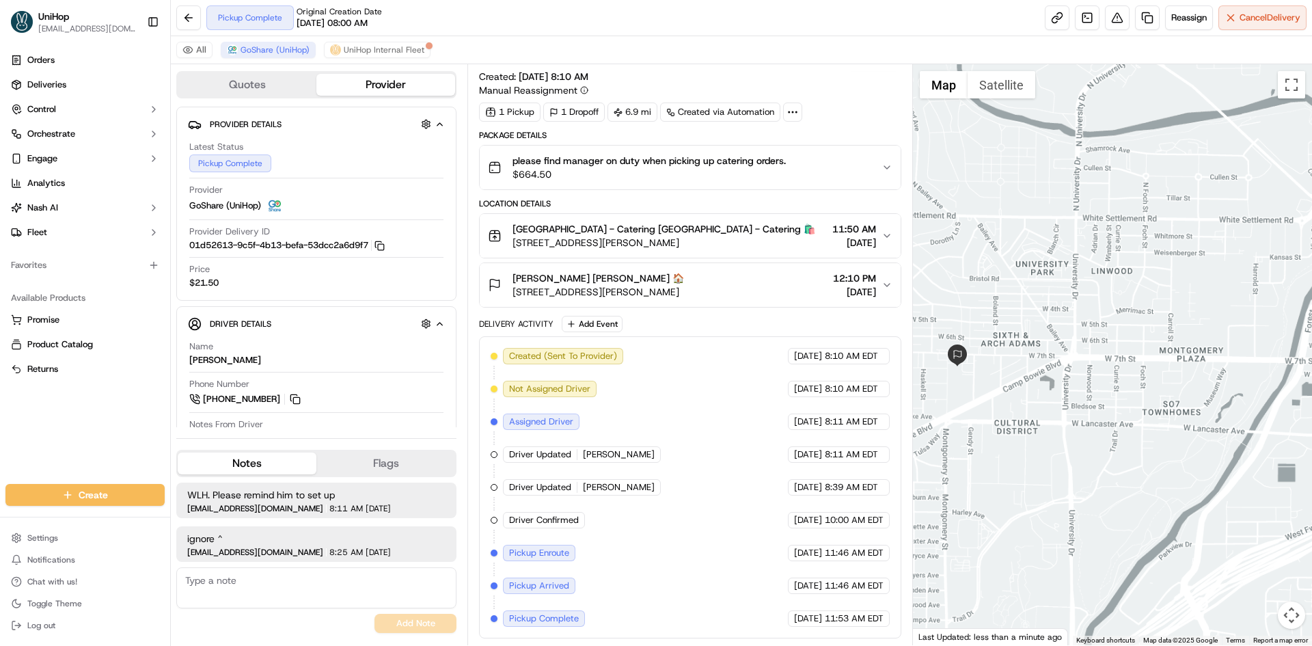
drag, startPoint x: 1015, startPoint y: 395, endPoint x: 1040, endPoint y: 385, distance: 26.6
click at [1038, 388] on div at bounding box center [1113, 354] width 400 height 581
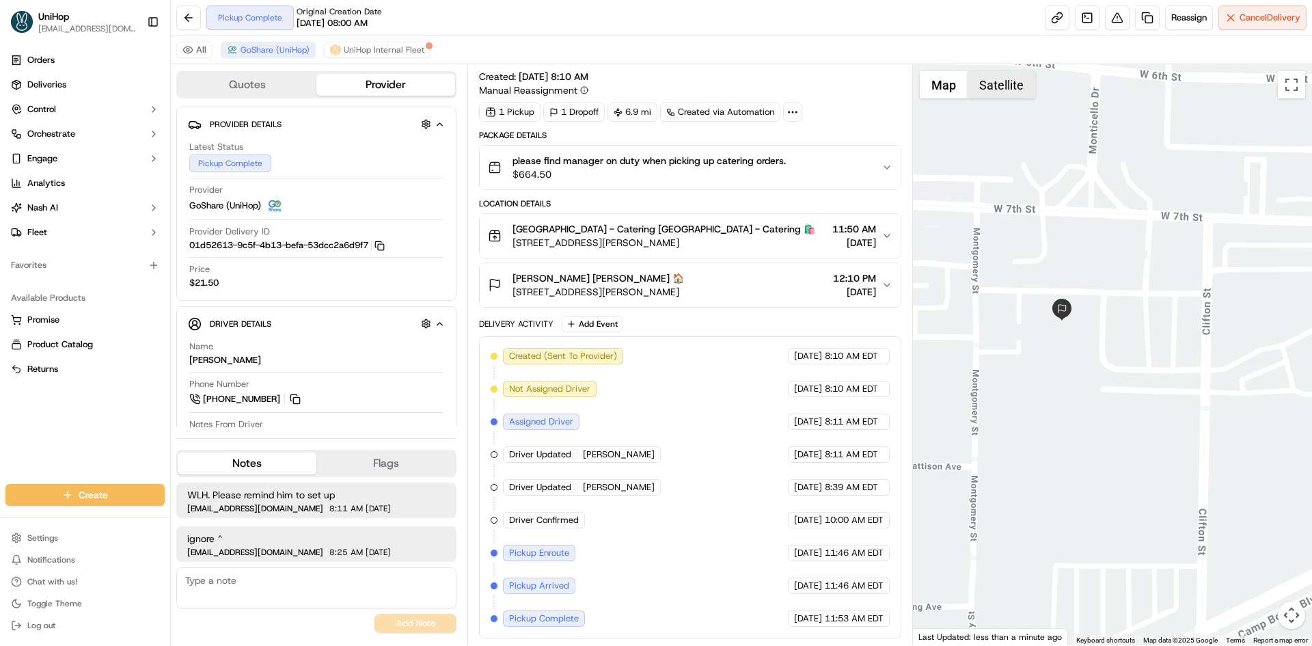
click at [989, 91] on button "Satellite" at bounding box center [1001, 84] width 68 height 27
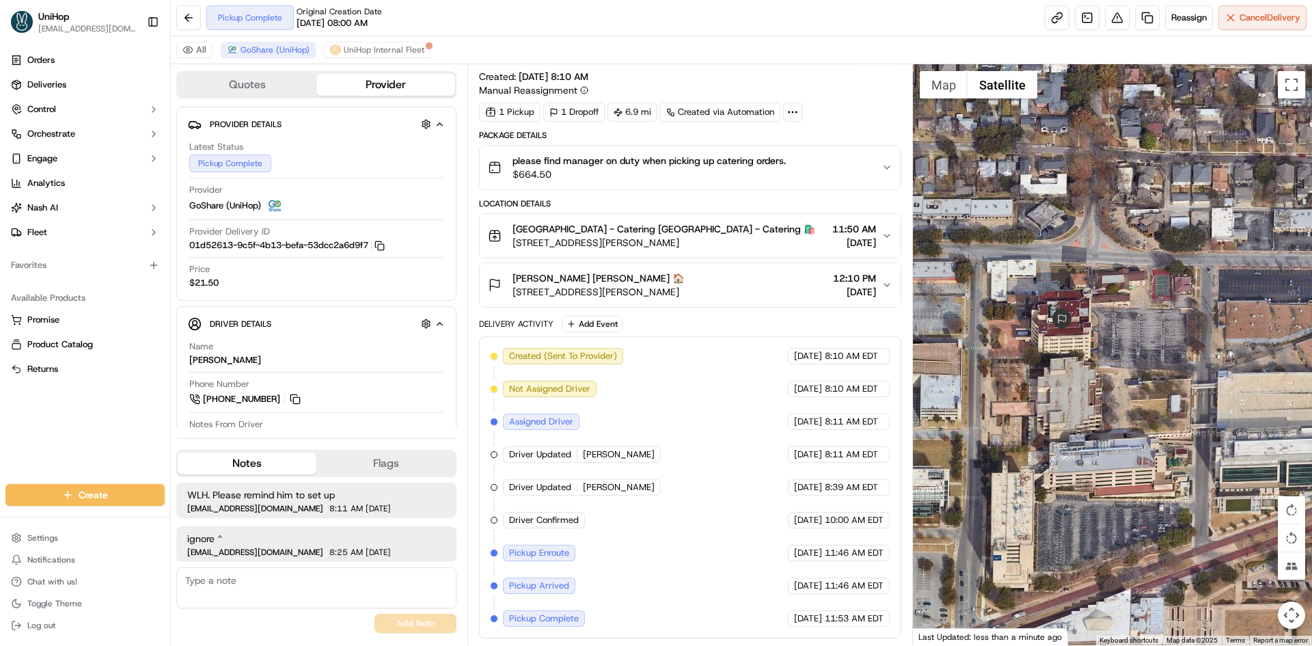
click at [939, 100] on div at bounding box center [1113, 354] width 400 height 581
click at [949, 94] on button "Map" at bounding box center [943, 84] width 48 height 27
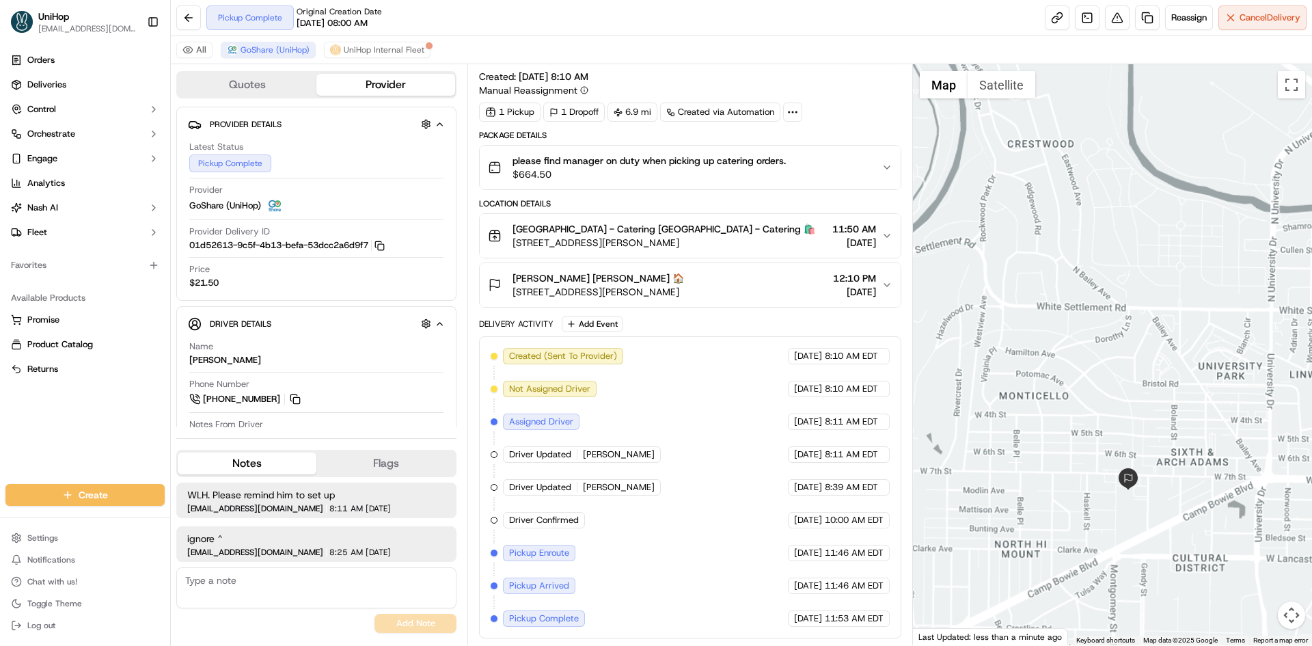
drag, startPoint x: 1133, startPoint y: 481, endPoint x: 1111, endPoint y: 419, distance: 65.9
click at [1125, 341] on div "First Name : [PERSON_NAME] Last Name : 🏠 Address : [STREET_ADDRESS][PERSON_NAME…" at bounding box center [1308, 341] width 400 height 0
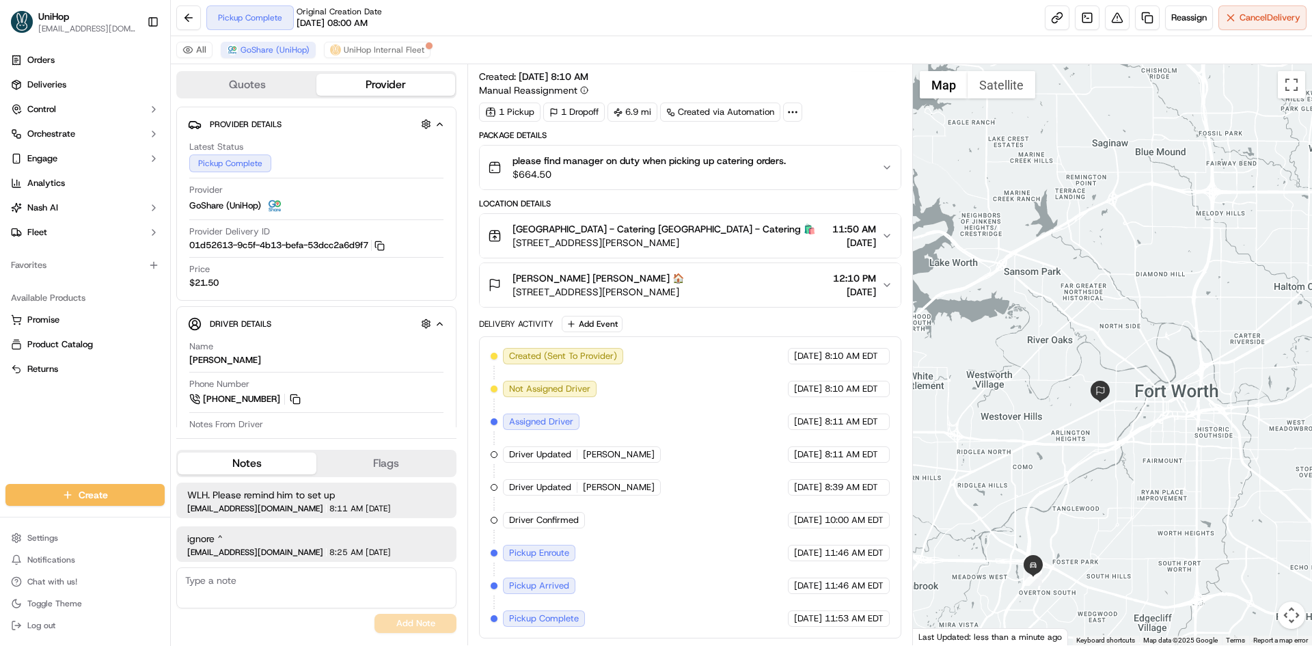
drag, startPoint x: 1131, startPoint y: 495, endPoint x: 1114, endPoint y: 477, distance: 24.2
click at [1111, 475] on div "To navigate, press the arrow keys." at bounding box center [1113, 354] width 400 height 581
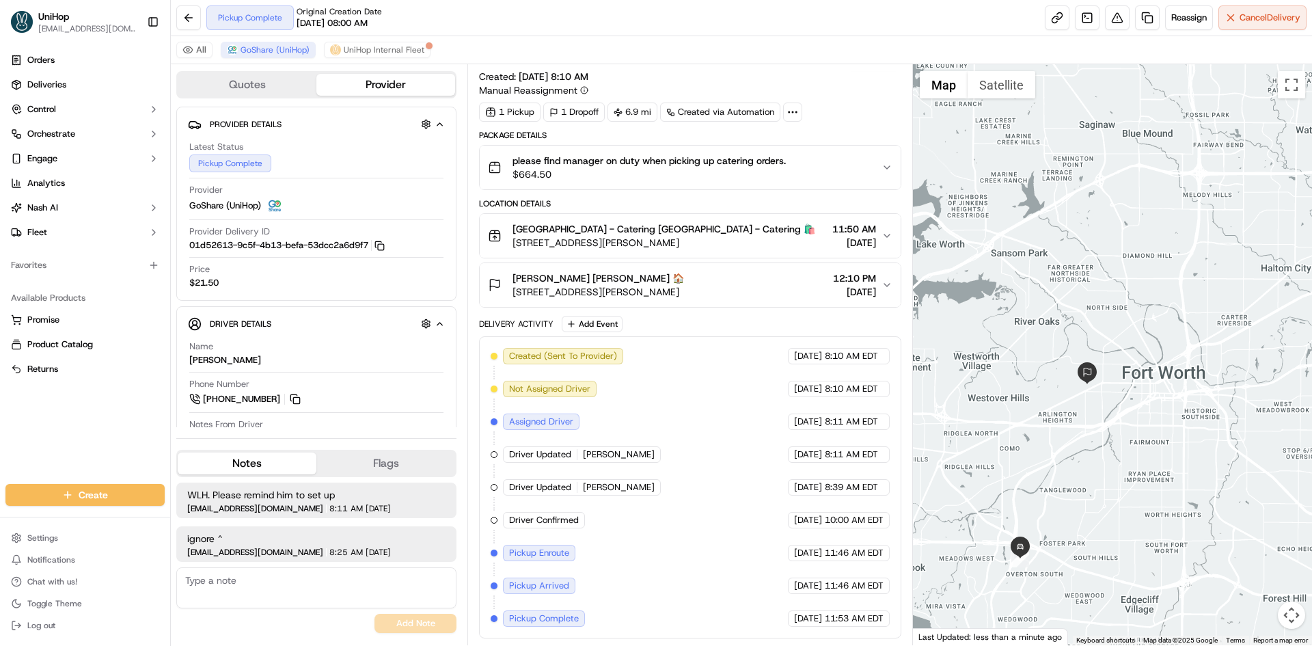
drag, startPoint x: 1103, startPoint y: 468, endPoint x: 1085, endPoint y: 415, distance: 56.2
click at [1087, 417] on div at bounding box center [1113, 354] width 400 height 581
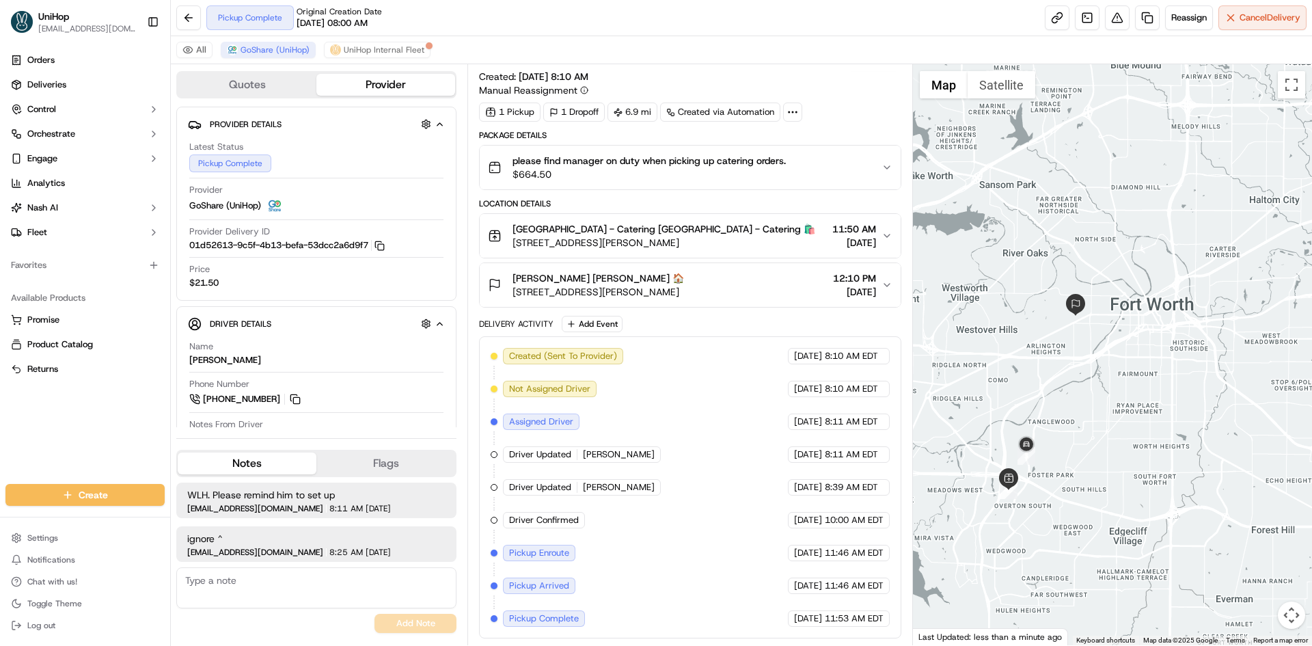
click at [1118, 413] on div at bounding box center [1113, 354] width 400 height 581
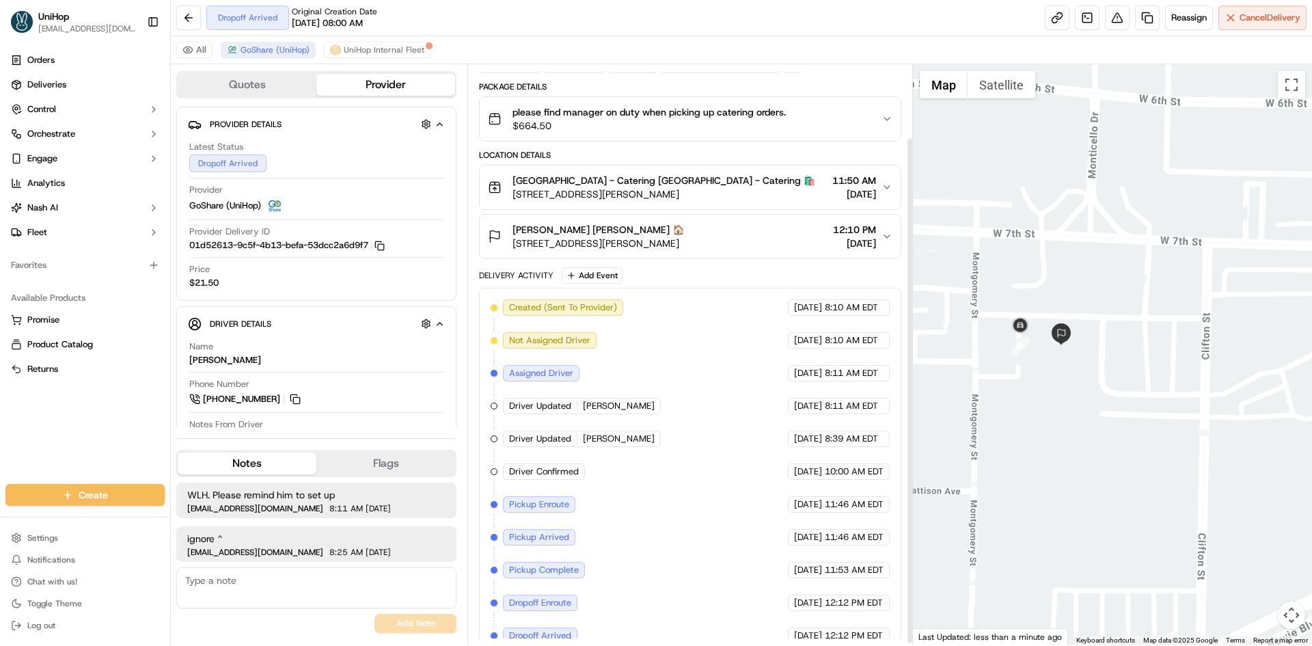
scroll to position [86, 0]
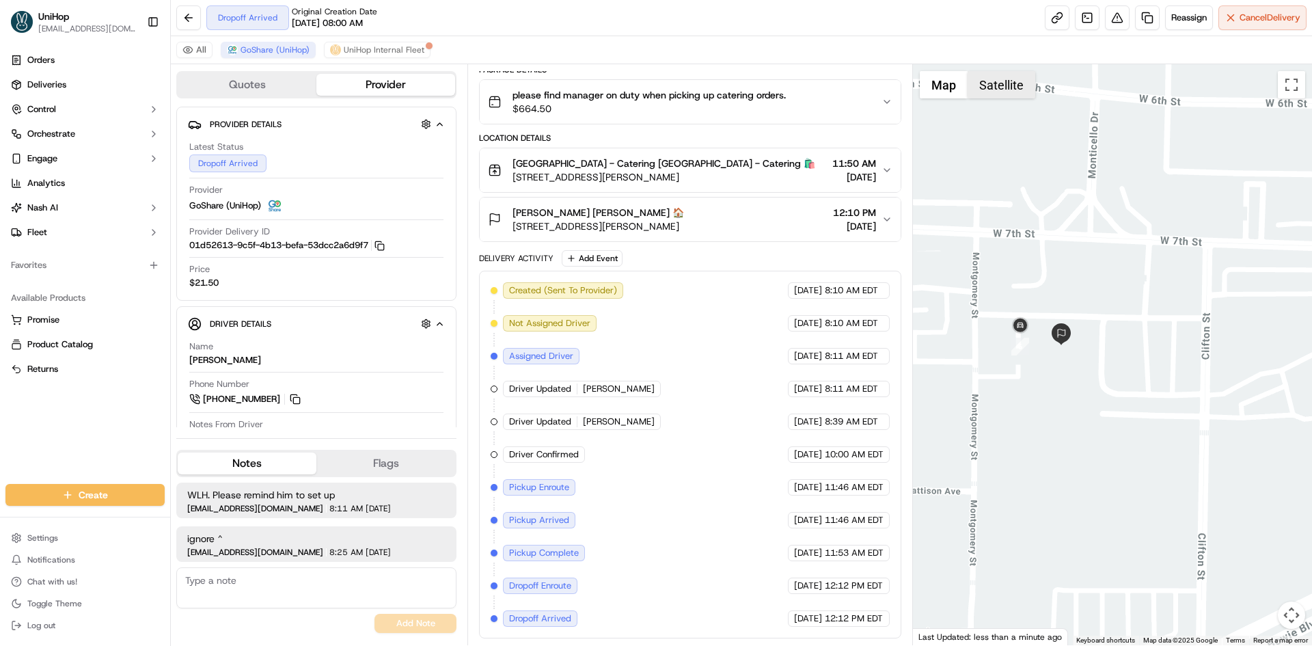
click at [997, 97] on button "Satellite" at bounding box center [1001, 84] width 68 height 27
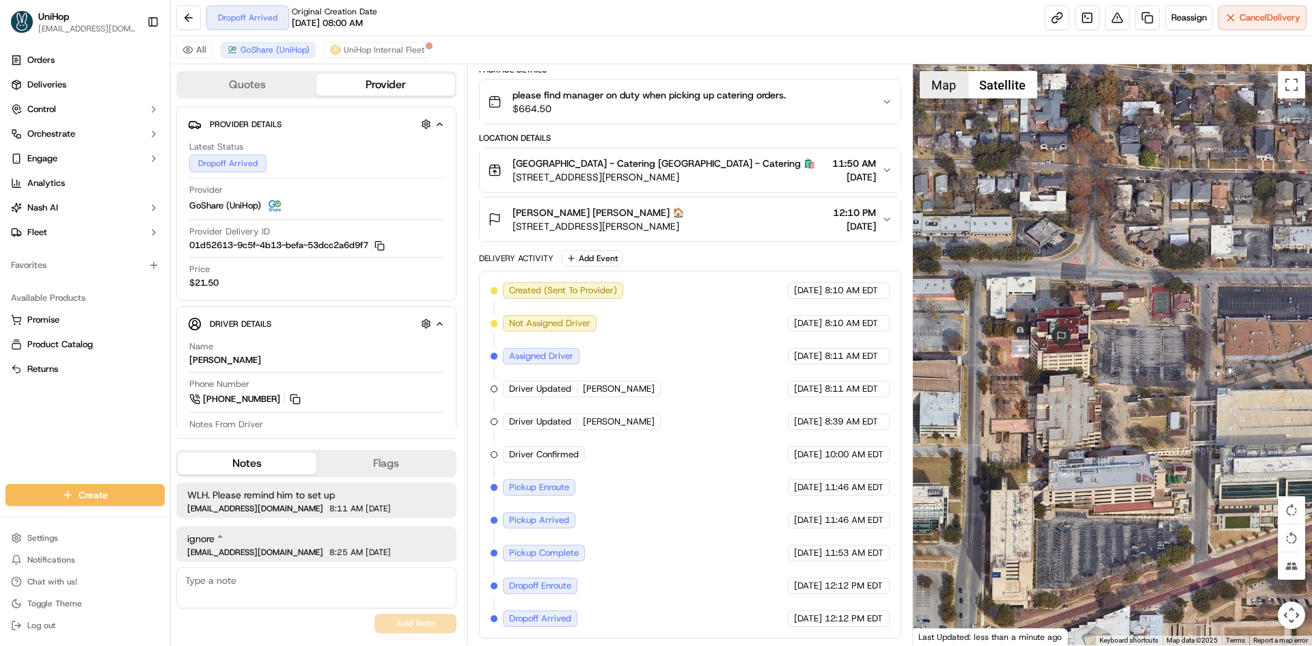
click at [956, 89] on button "Map" at bounding box center [943, 84] width 48 height 27
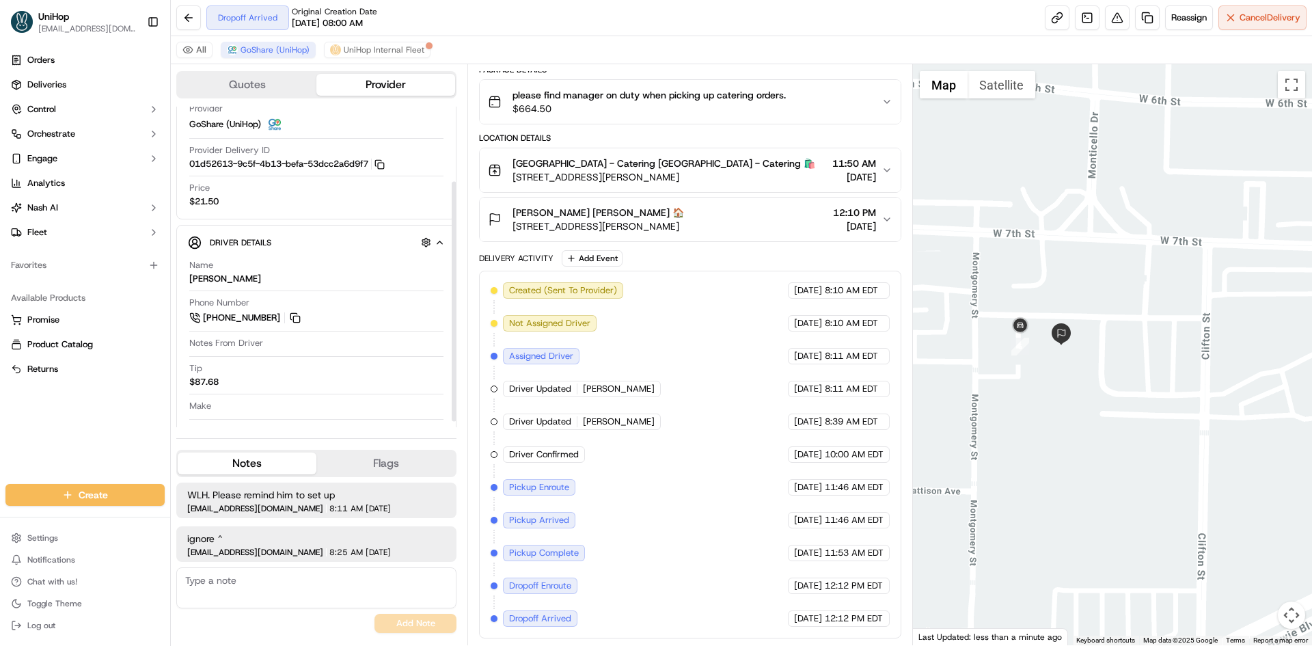
scroll to position [0, 0]
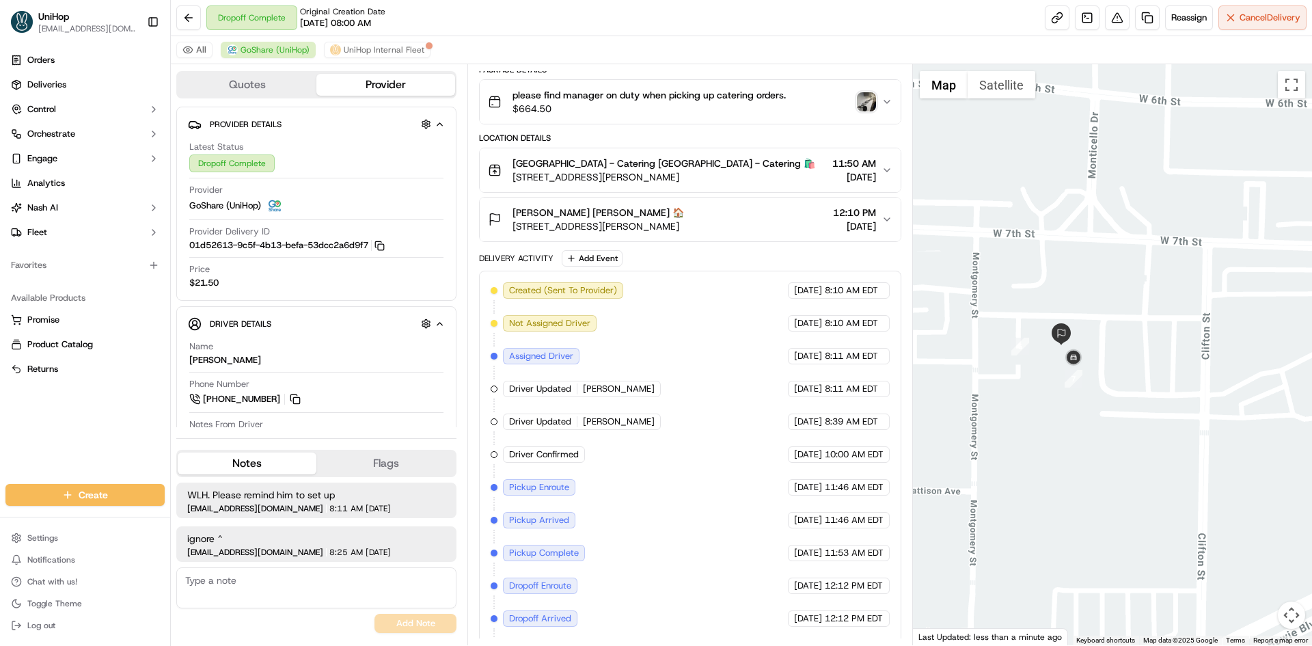
click at [861, 105] on img "button" at bounding box center [866, 101] width 19 height 19
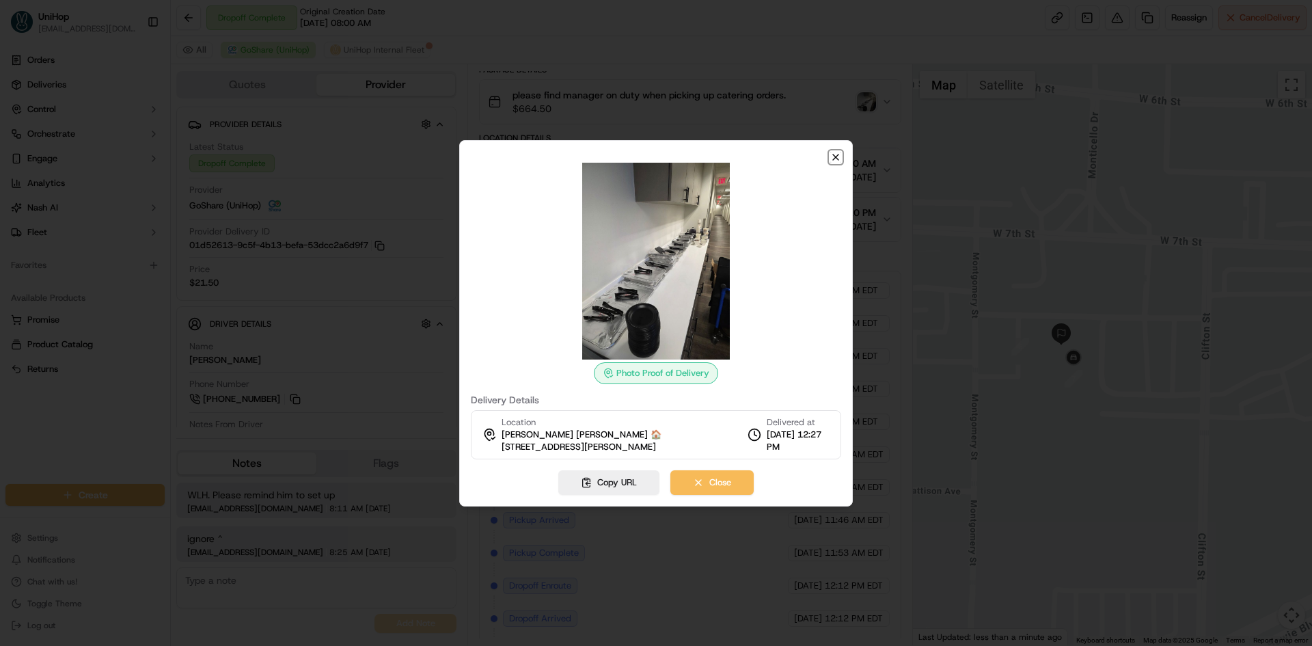
click at [835, 156] on icon "button" at bounding box center [835, 157] width 11 height 11
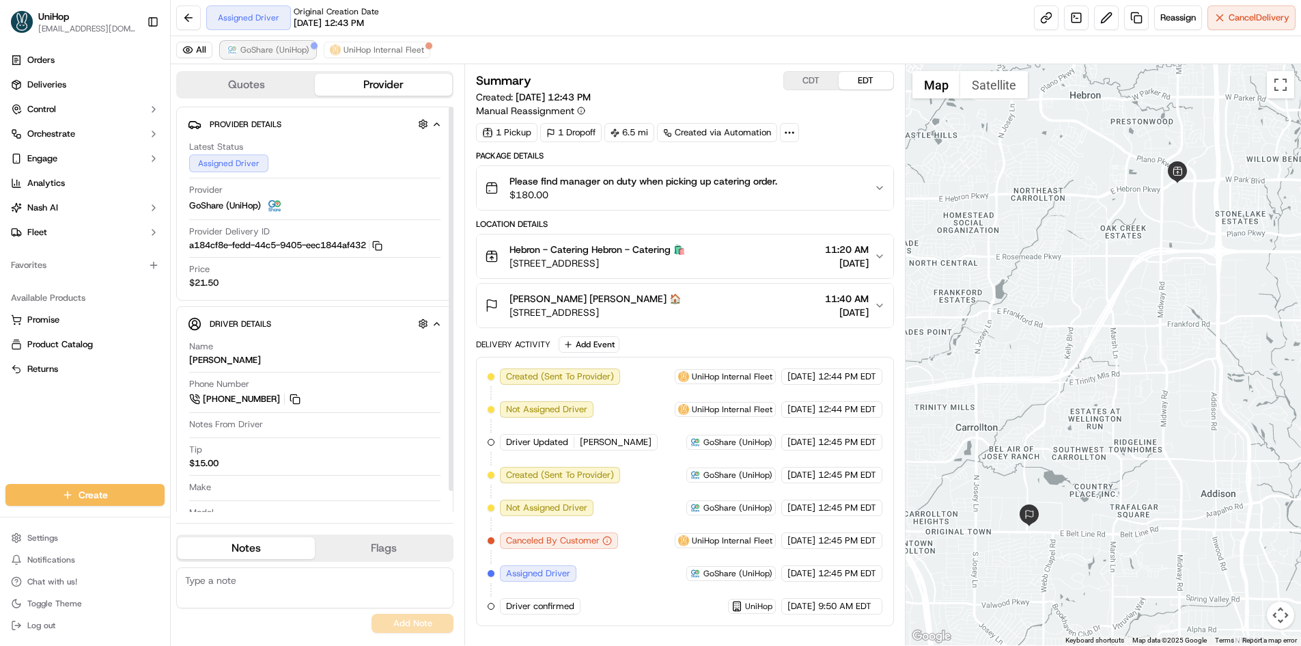
click at [282, 55] on button "GoShare (UniHop)" at bounding box center [268, 50] width 95 height 16
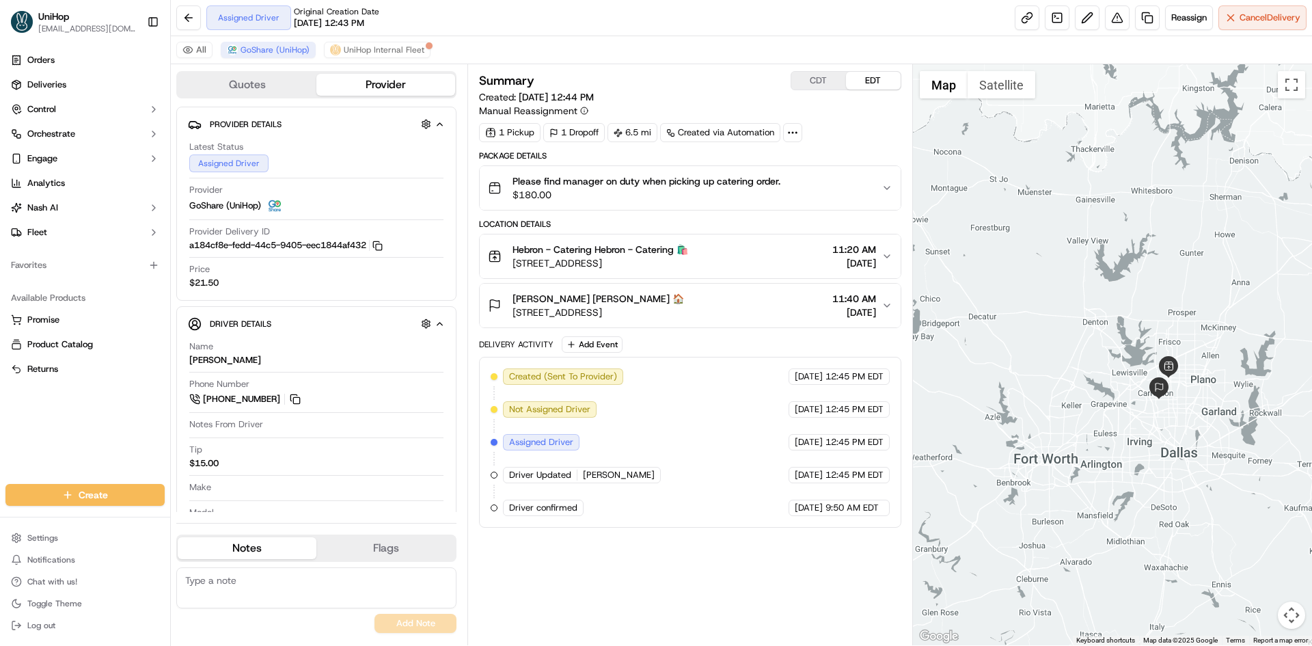
drag, startPoint x: 1203, startPoint y: 385, endPoint x: 1220, endPoint y: 401, distance: 23.2
click at [1220, 401] on div at bounding box center [1113, 354] width 400 height 581
click at [829, 92] on div "Summary CDT EDT Created: [DATE] 12:44 PM Manual Reassignment" at bounding box center [689, 94] width 421 height 46
click at [825, 85] on button "CDT" at bounding box center [818, 81] width 55 height 18
click at [864, 82] on button "EDT" at bounding box center [873, 81] width 55 height 18
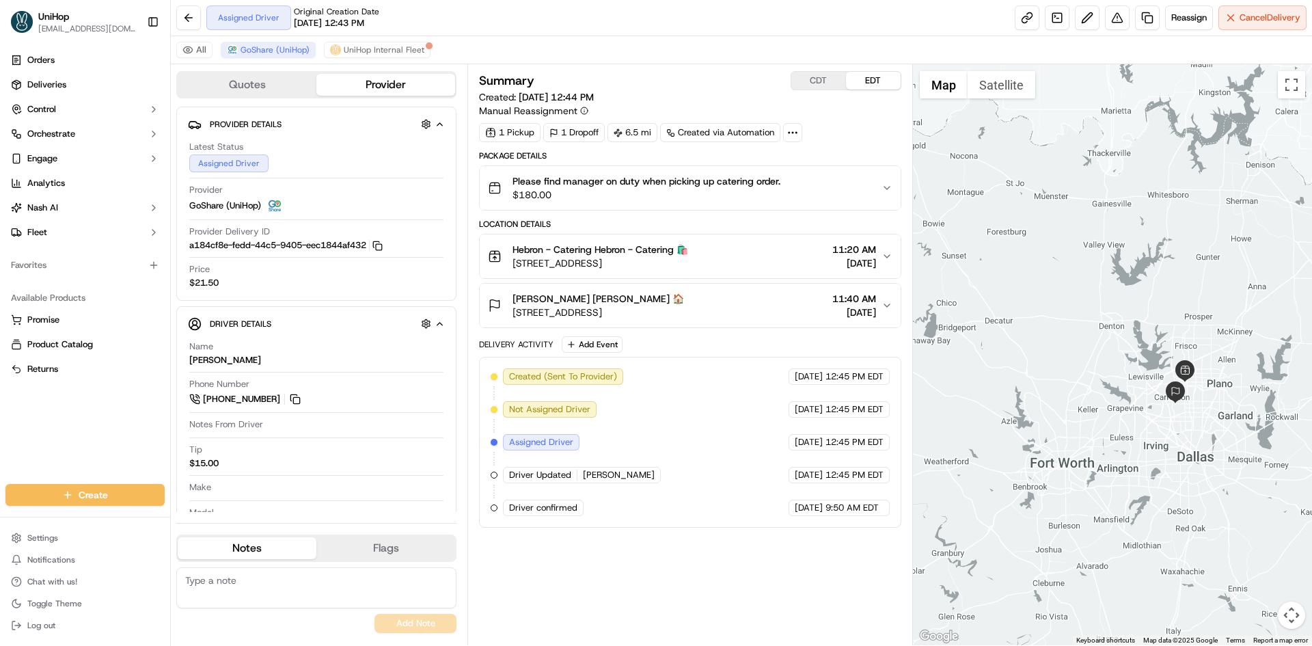
drag, startPoint x: 1027, startPoint y: 242, endPoint x: 1044, endPoint y: 247, distance: 17.7
click at [1044, 247] on div at bounding box center [1113, 354] width 400 height 581
click at [74, 424] on div "Orders Deliveries Control Orchestrate Engage Analytics [PERSON_NAME] Fleet Favo…" at bounding box center [85, 258] width 170 height 429
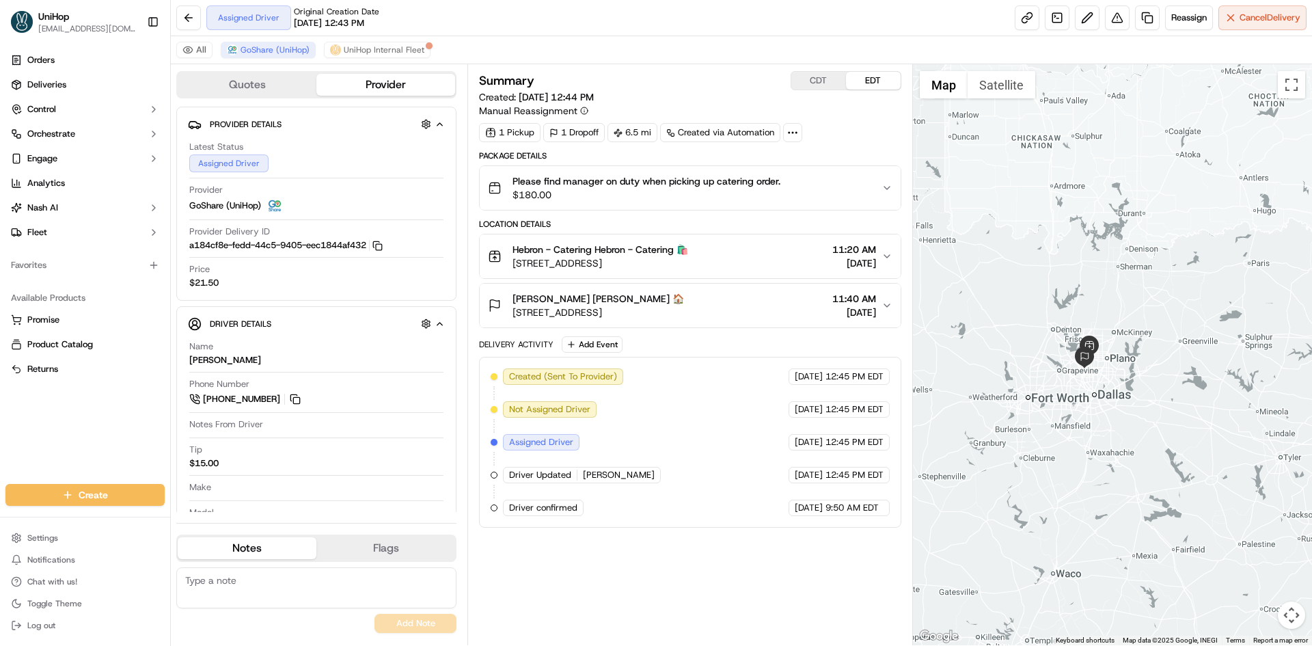
drag, startPoint x: 1088, startPoint y: 229, endPoint x: 1056, endPoint y: 274, distance: 55.3
click at [1056, 274] on div at bounding box center [1113, 354] width 400 height 581
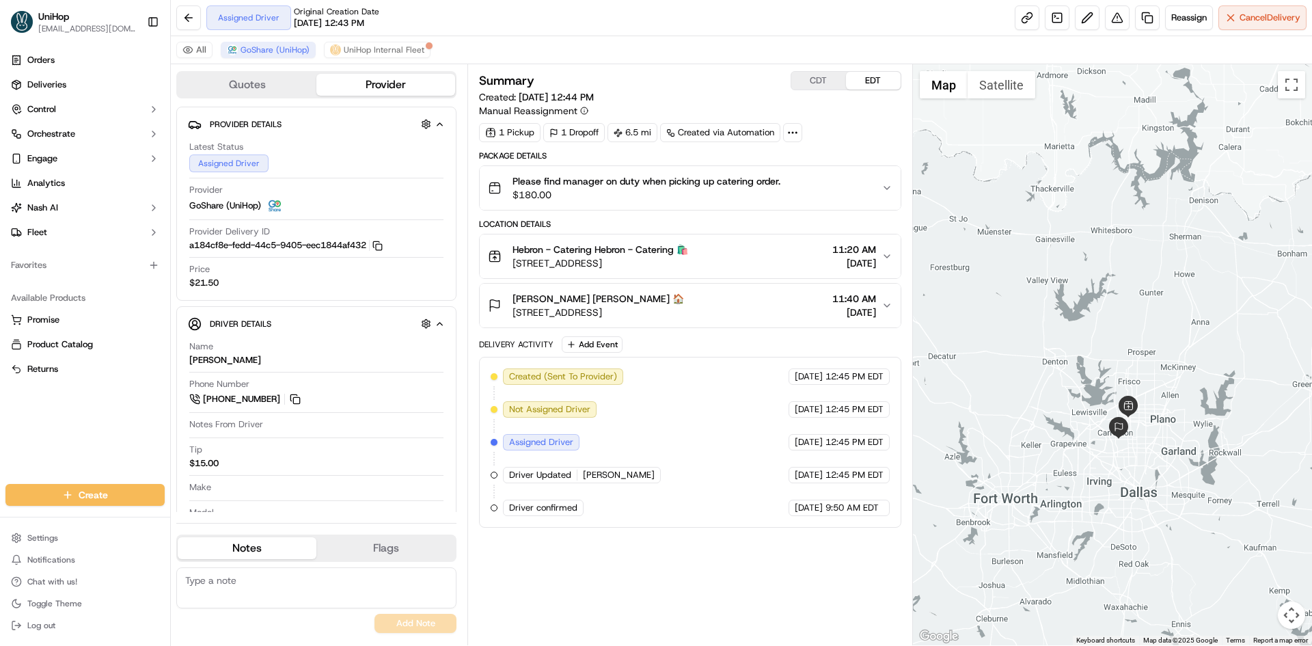
click at [1057, 331] on div at bounding box center [1113, 354] width 400 height 581
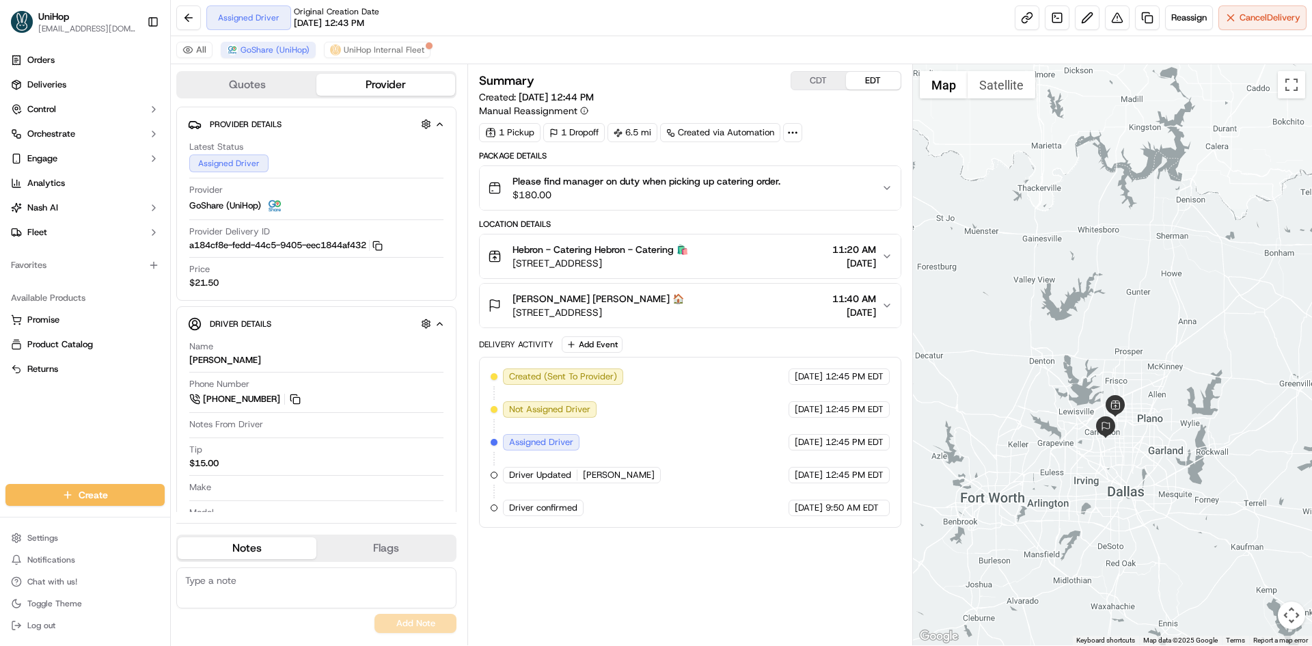
drag, startPoint x: 1066, startPoint y: 318, endPoint x: 1054, endPoint y: 315, distance: 12.1
click at [1054, 315] on div at bounding box center [1113, 354] width 400 height 581
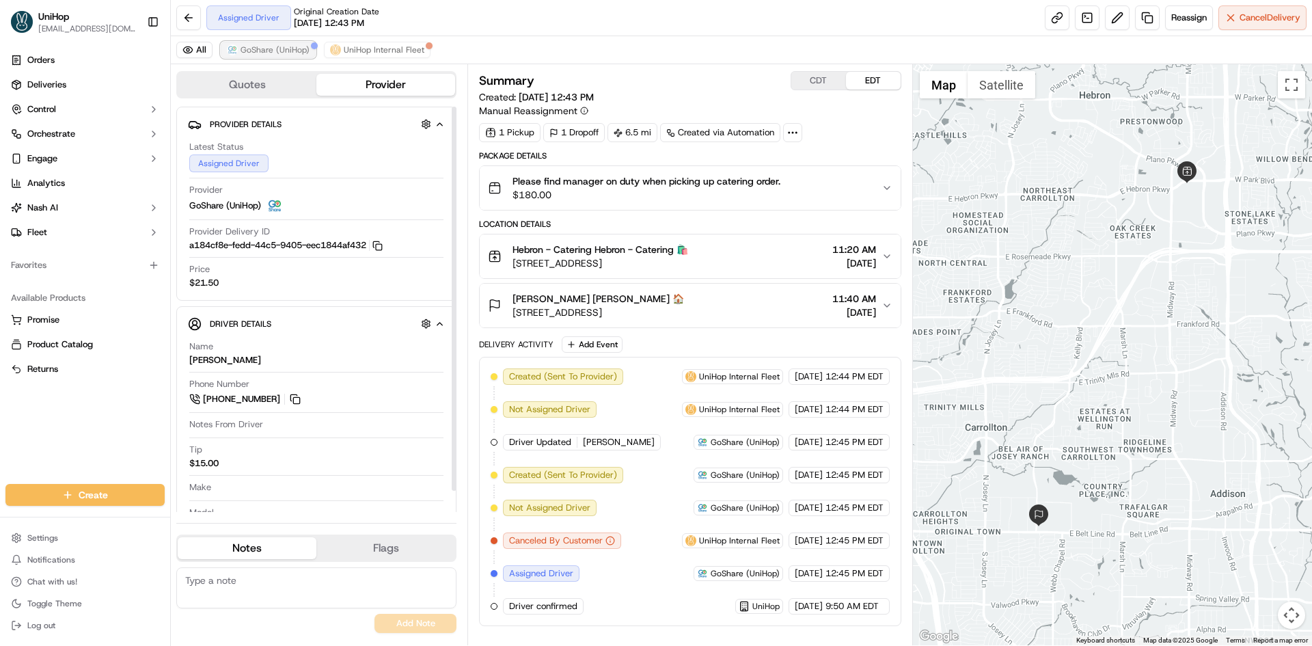
drag, startPoint x: 299, startPoint y: 46, endPoint x: 703, endPoint y: 177, distance: 425.1
click at [300, 46] on span "GoShare (UniHop)" at bounding box center [274, 49] width 69 height 11
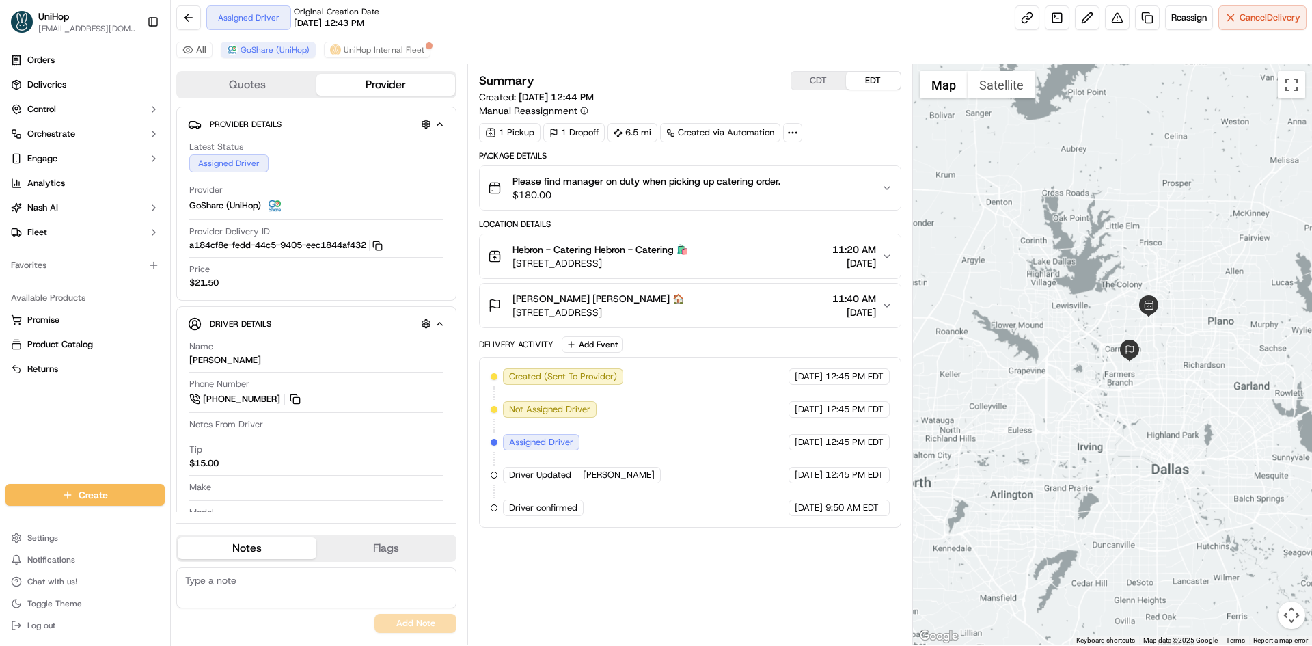
drag, startPoint x: 1204, startPoint y: 214, endPoint x: 1188, endPoint y: 286, distance: 72.9
click at [1187, 280] on div at bounding box center [1113, 354] width 400 height 581
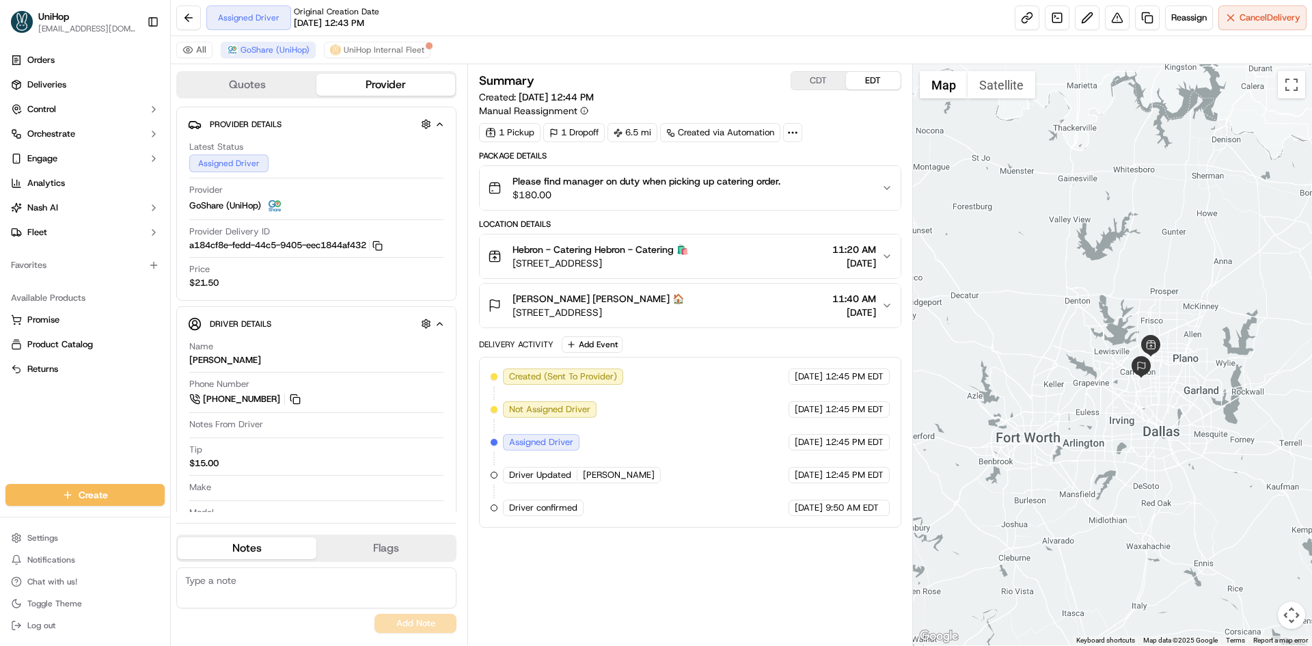
drag, startPoint x: 1186, startPoint y: 274, endPoint x: 1187, endPoint y: 227, distance: 46.5
click at [1188, 227] on div at bounding box center [1113, 354] width 400 height 581
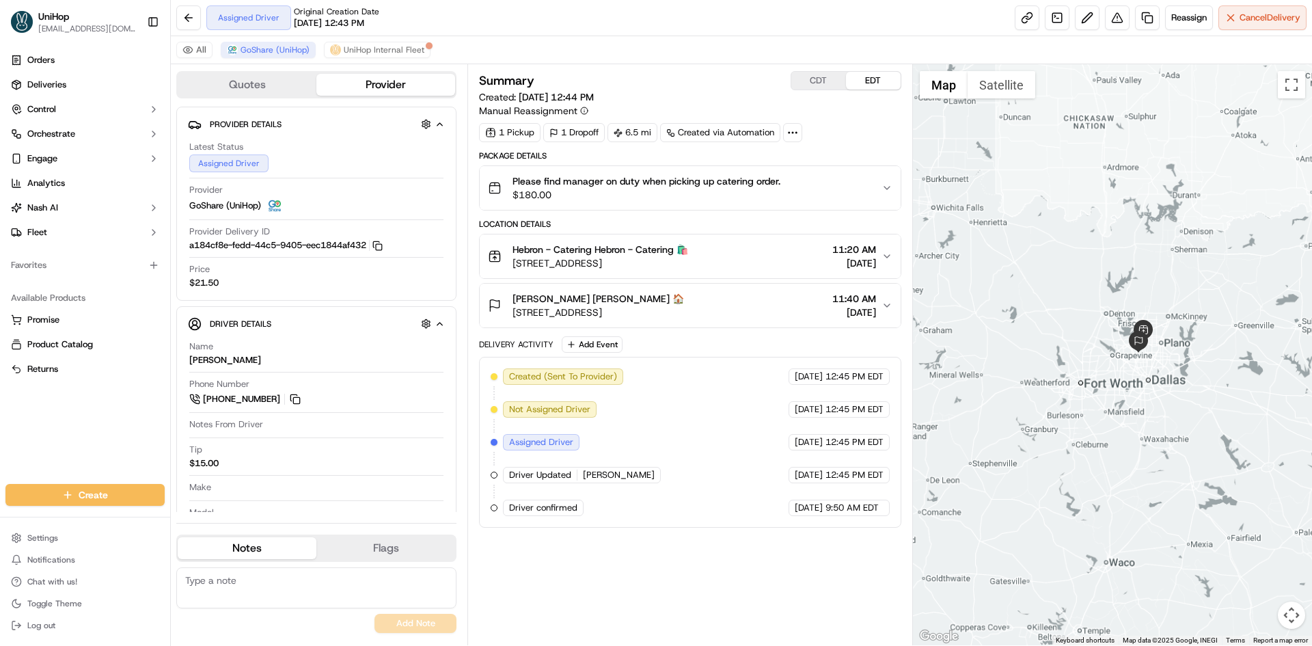
drag, startPoint x: 1161, startPoint y: 243, endPoint x: 1154, endPoint y: 262, distance: 19.9
click at [1154, 262] on div at bounding box center [1113, 354] width 400 height 581
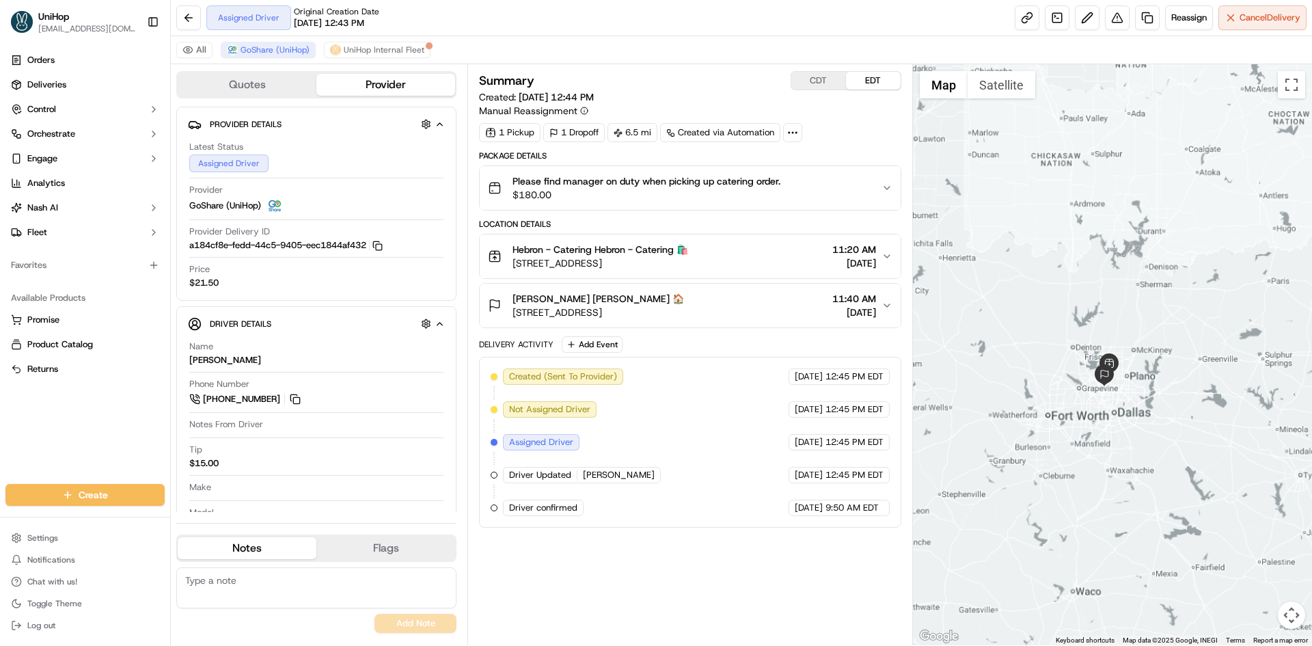
click at [1130, 271] on div at bounding box center [1113, 354] width 400 height 581
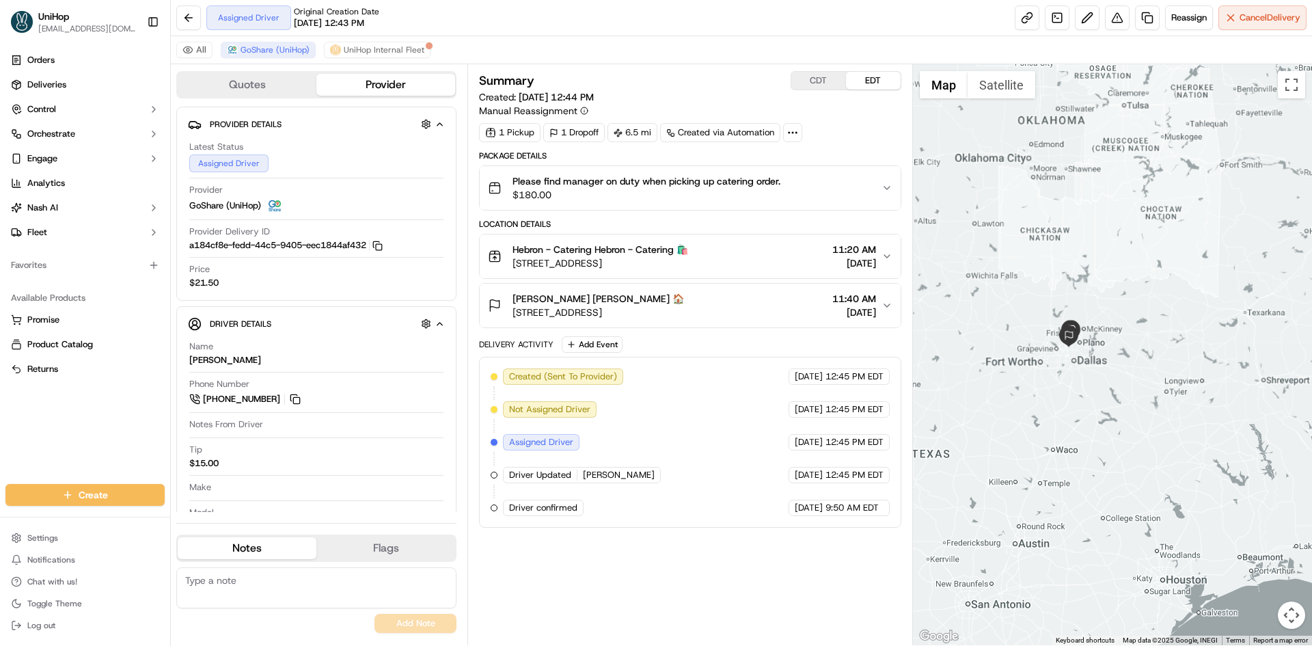
drag, startPoint x: 1094, startPoint y: 339, endPoint x: 1149, endPoint y: 348, distance: 56.2
click at [1148, 348] on div at bounding box center [1113, 354] width 400 height 581
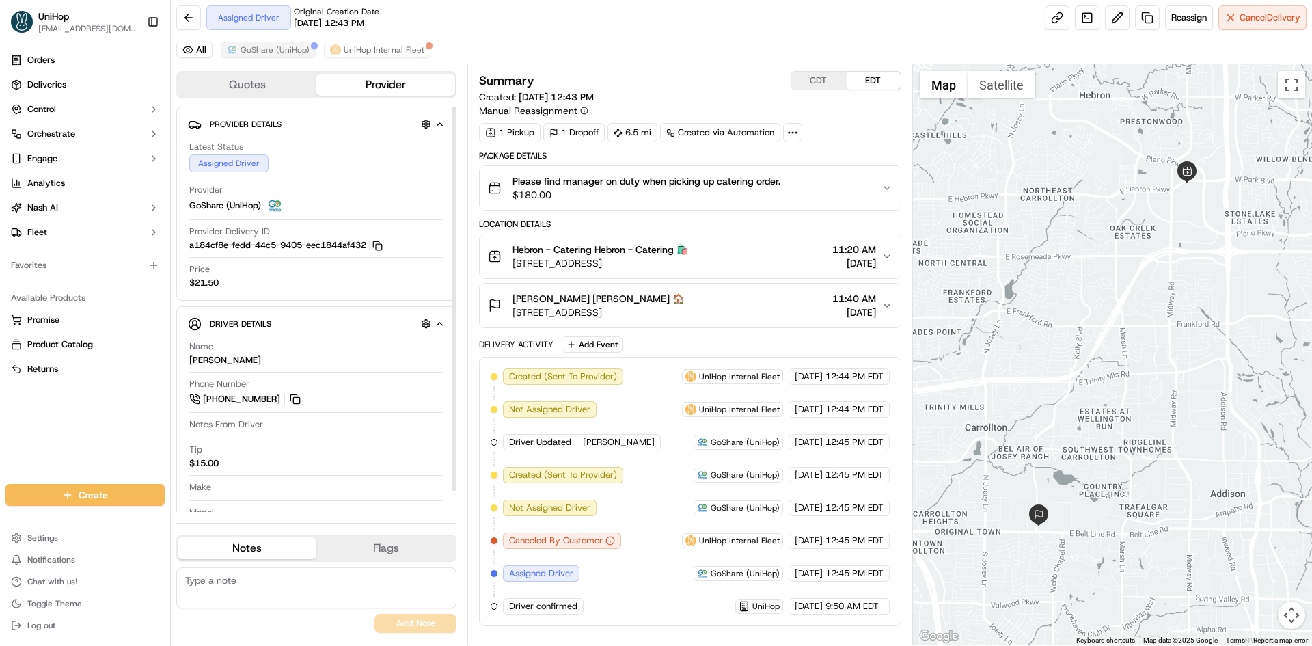
drag, startPoint x: 271, startPoint y: 39, endPoint x: 272, endPoint y: 46, distance: 6.9
click at [271, 40] on div "All GoShare (UniHop) UniHop Internal Fleet" at bounding box center [741, 50] width 1141 height 28
click at [272, 46] on span "GoShare (UniHop)" at bounding box center [274, 49] width 69 height 11
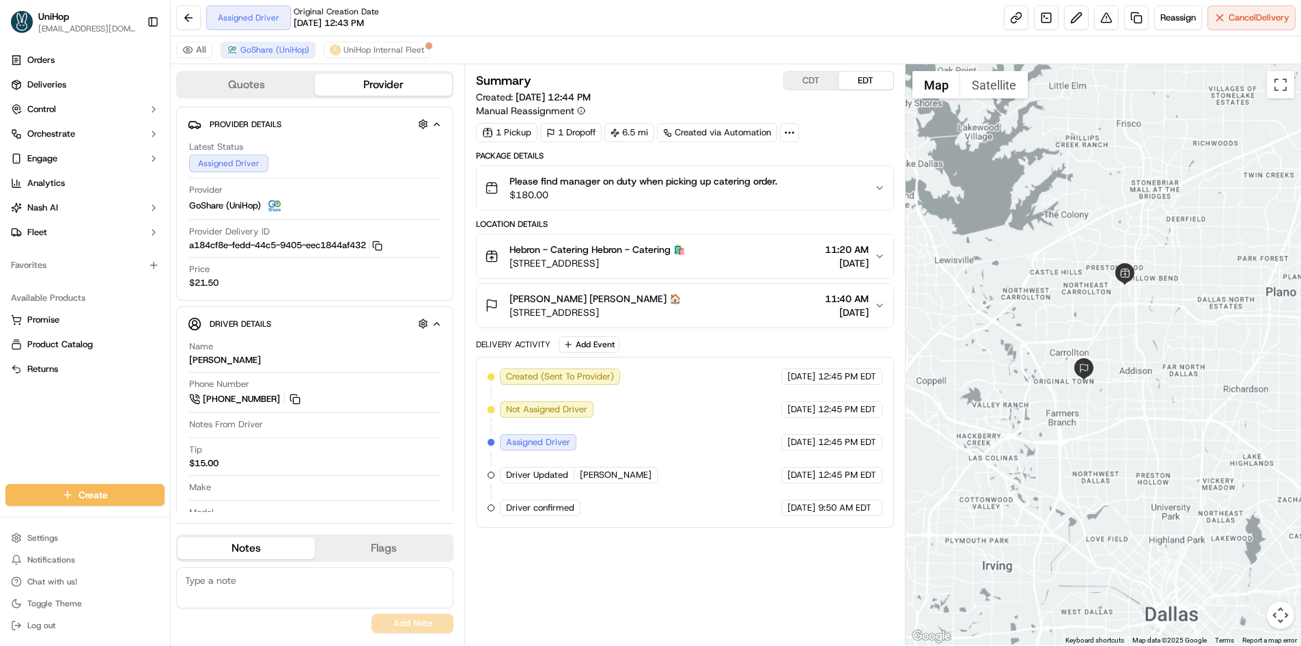
drag, startPoint x: 1116, startPoint y: 290, endPoint x: 1138, endPoint y: 352, distance: 66.1
click at [1136, 350] on div at bounding box center [1104, 354] width 396 height 581
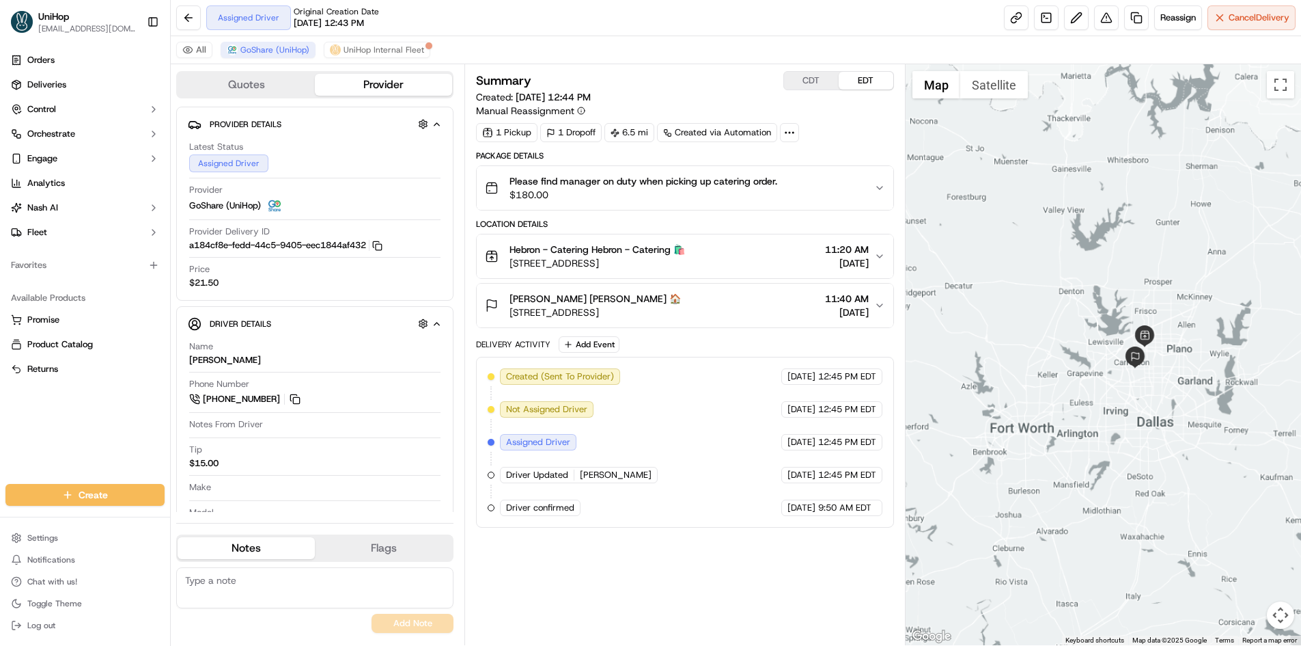
drag, startPoint x: 1113, startPoint y: 294, endPoint x: 1115, endPoint y: 267, distance: 26.7
click at [1116, 269] on div at bounding box center [1104, 354] width 396 height 581
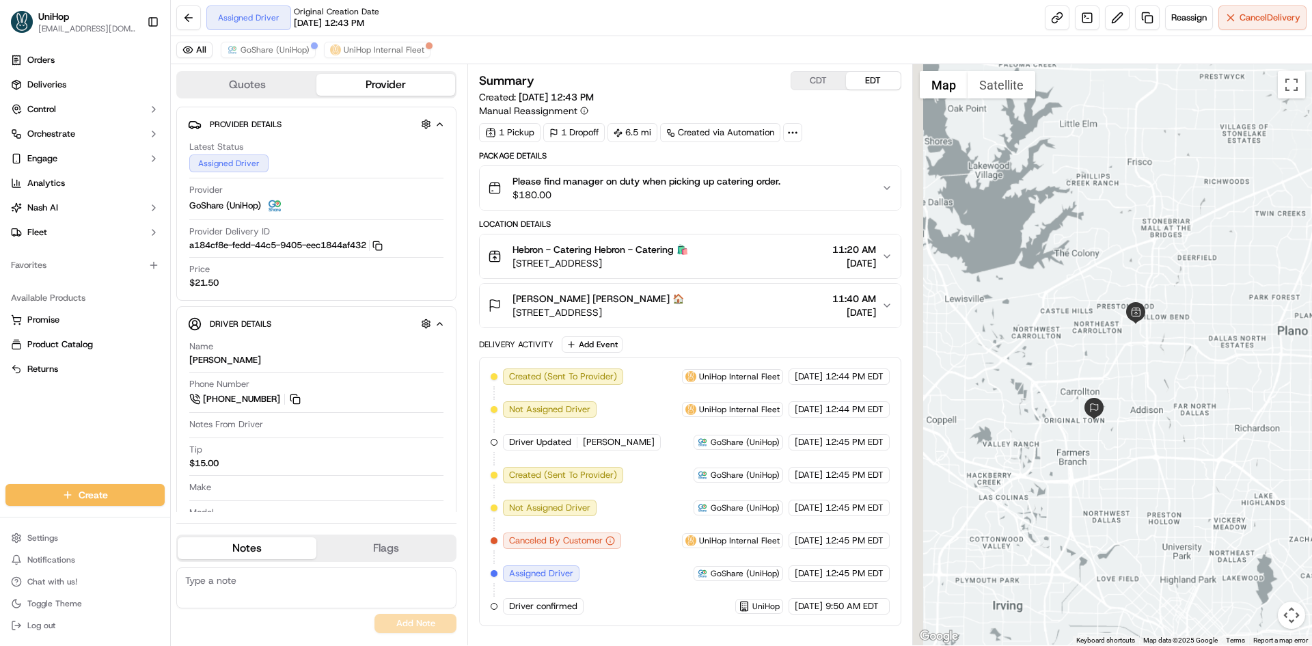
drag, startPoint x: 1027, startPoint y: 246, endPoint x: 1104, endPoint y: 328, distance: 112.1
click at [1098, 327] on div at bounding box center [1113, 354] width 400 height 581
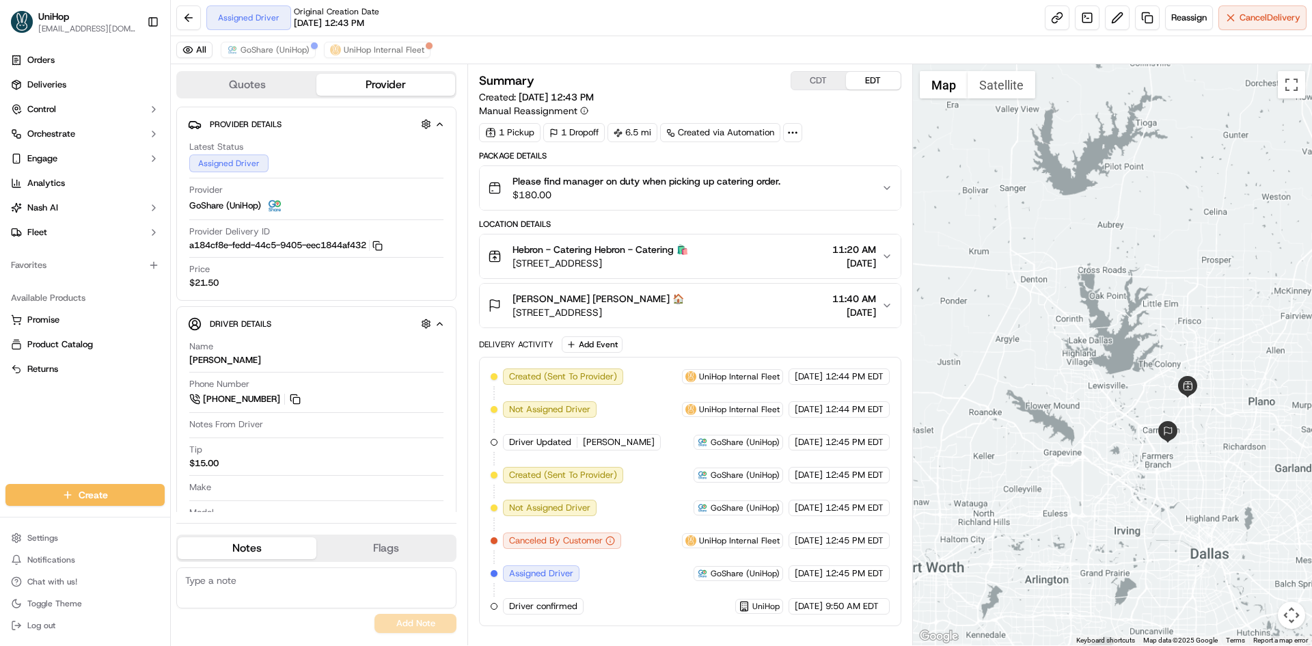
drag, startPoint x: 1085, startPoint y: 294, endPoint x: 1044, endPoint y: 278, distance: 44.1
click at [1064, 290] on div at bounding box center [1113, 354] width 400 height 581
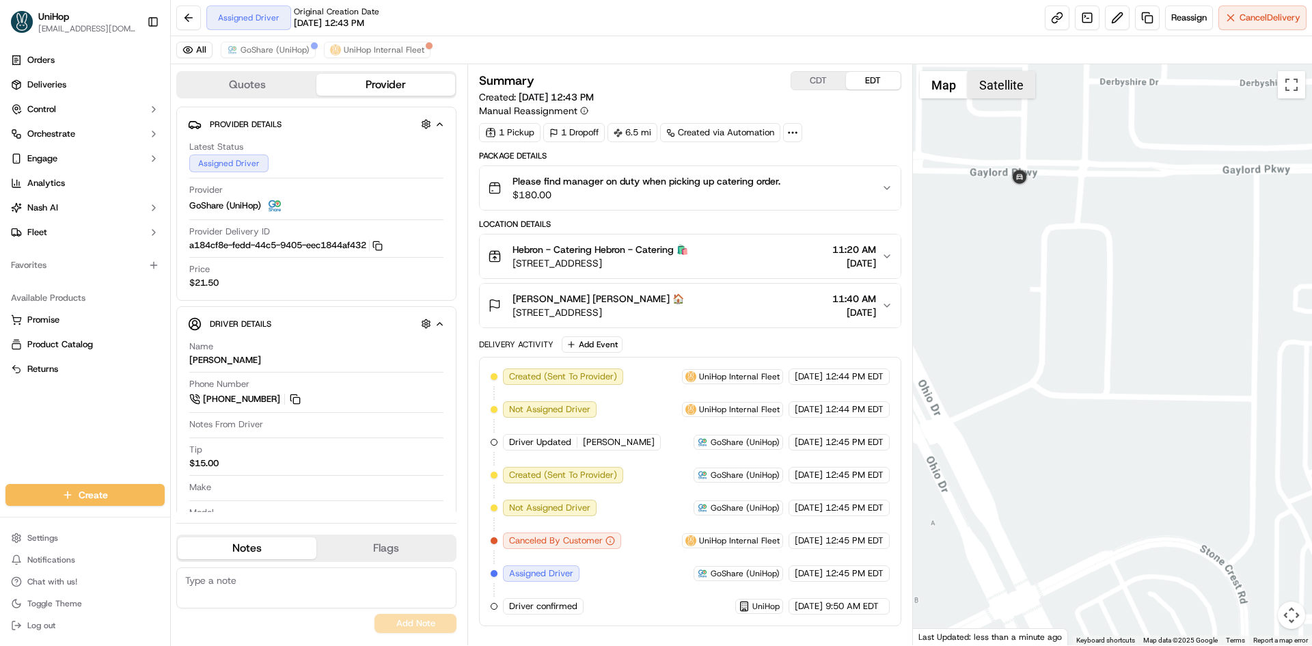
click at [997, 89] on button "Satellite" at bounding box center [1001, 84] width 68 height 27
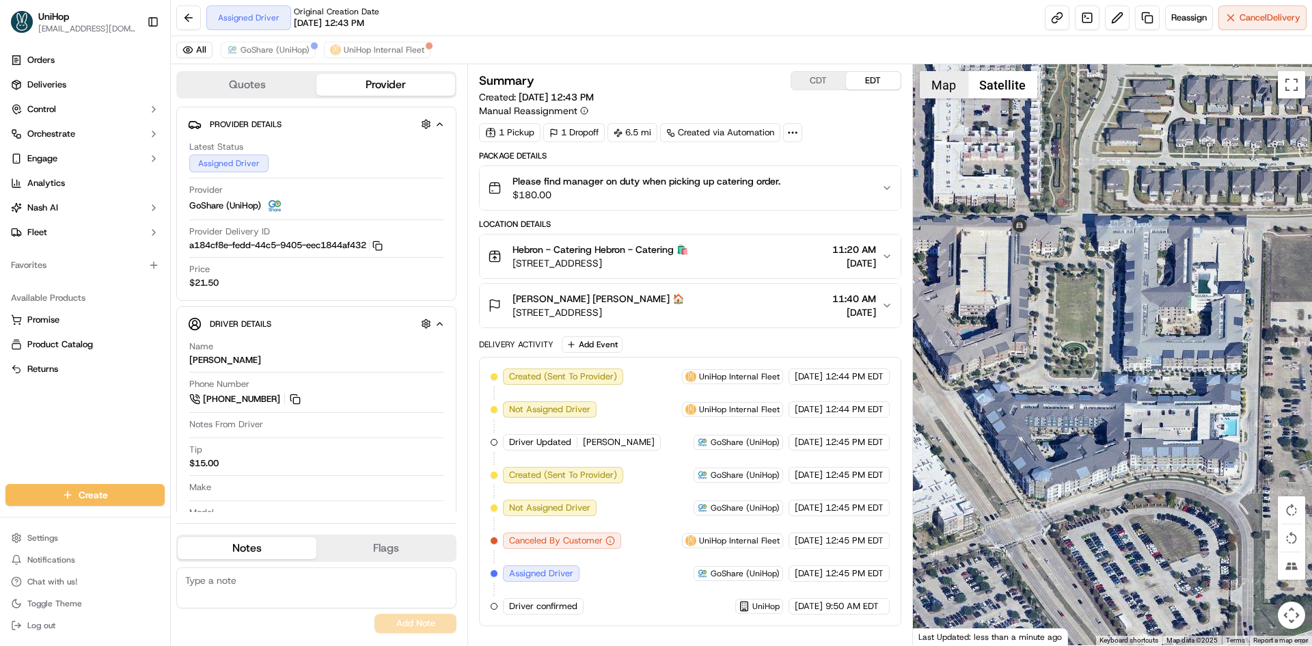
click at [946, 91] on button "Map" at bounding box center [943, 84] width 48 height 27
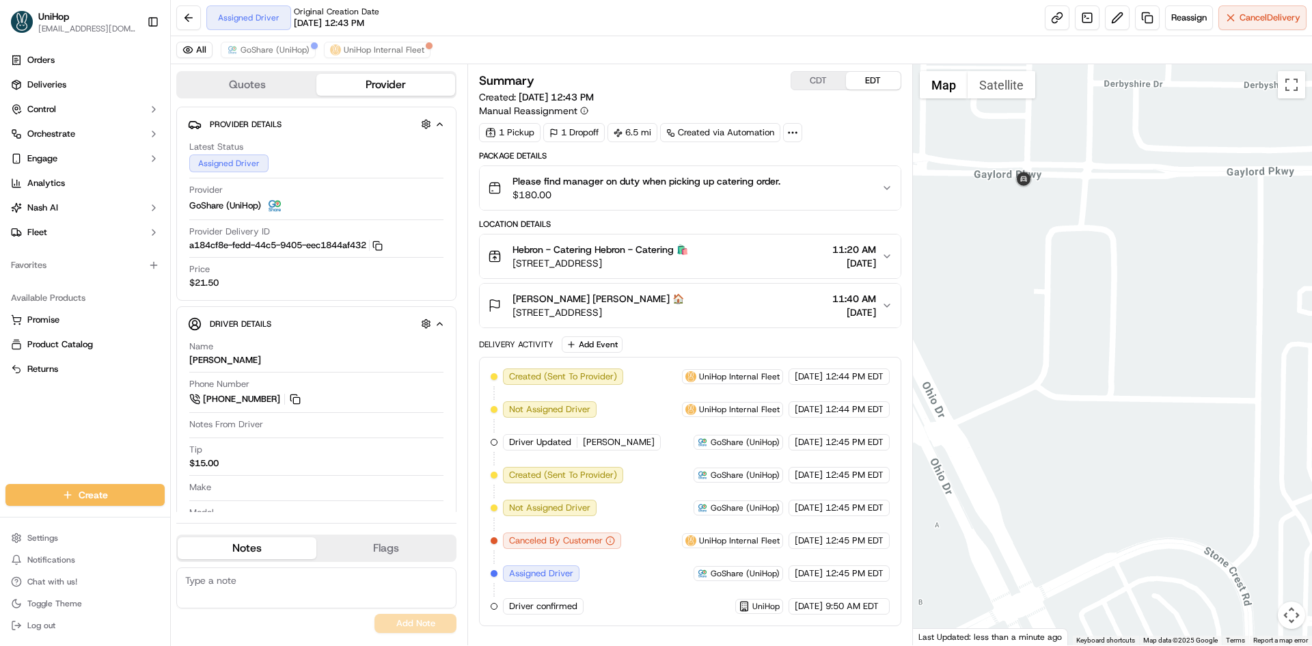
drag, startPoint x: 984, startPoint y: 148, endPoint x: 1056, endPoint y: 150, distance: 71.8
click at [1056, 150] on div at bounding box center [1113, 354] width 400 height 581
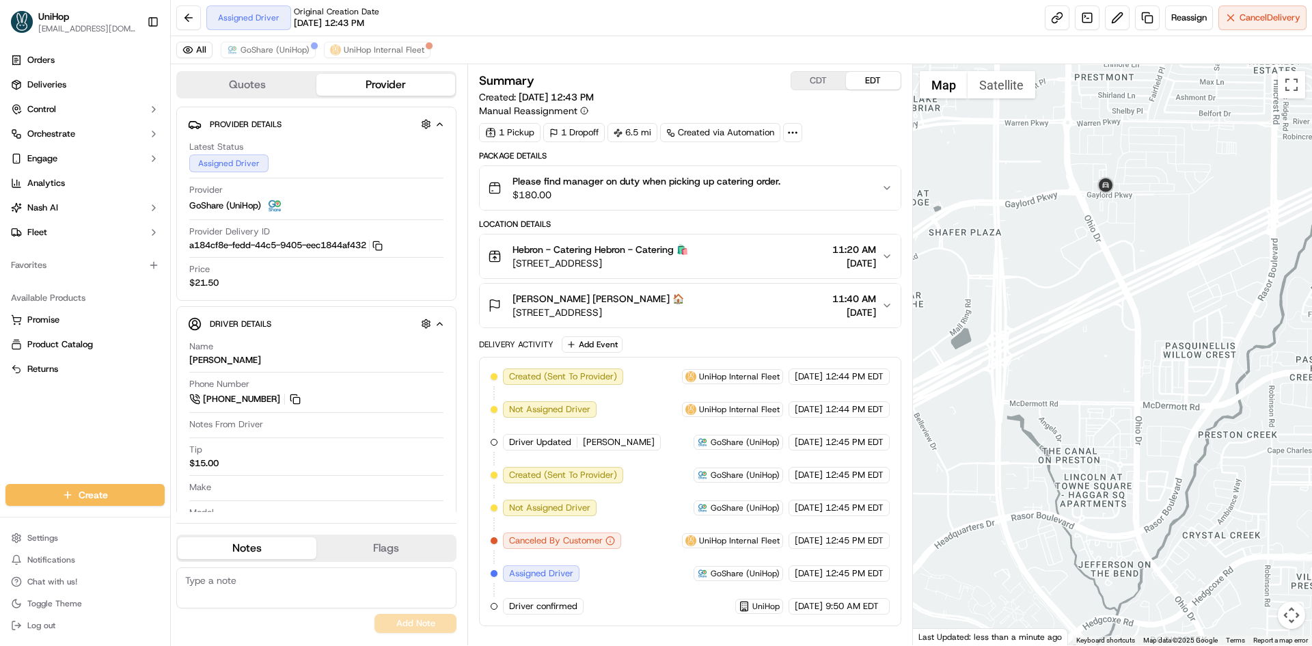
click at [956, 101] on div at bounding box center [1113, 354] width 400 height 581
click at [993, 94] on button "Satellite" at bounding box center [1001, 84] width 68 height 27
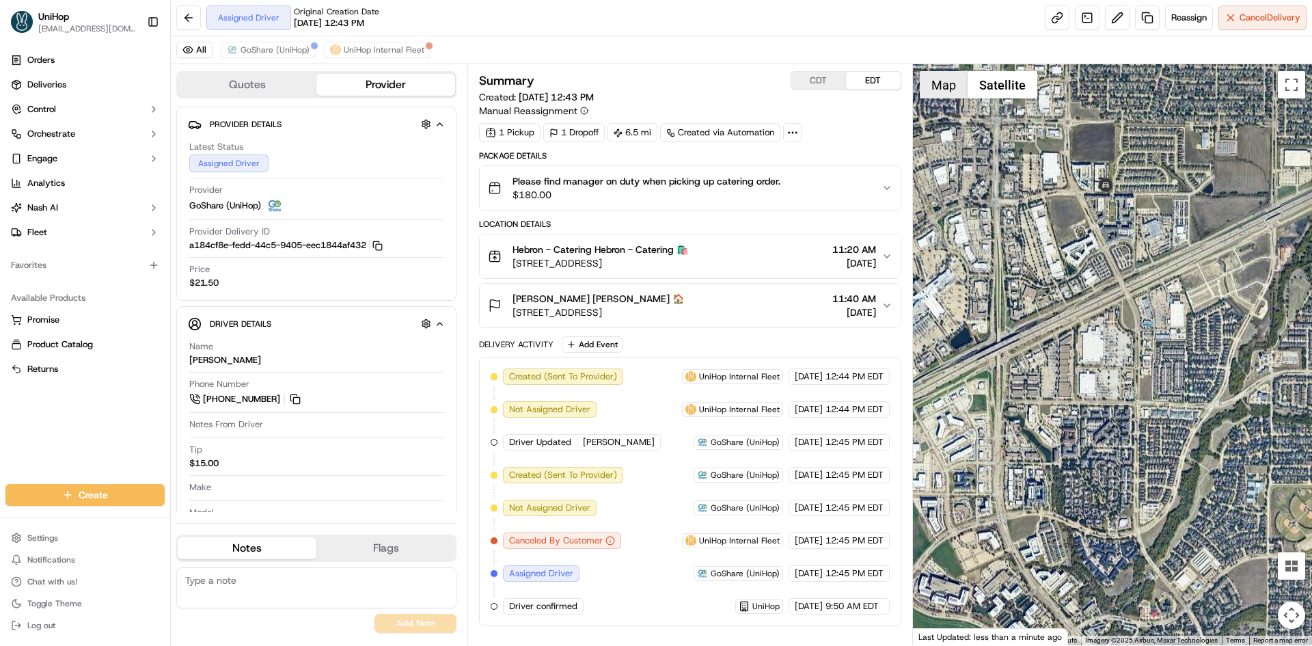
click at [939, 94] on button "Map" at bounding box center [943, 84] width 48 height 27
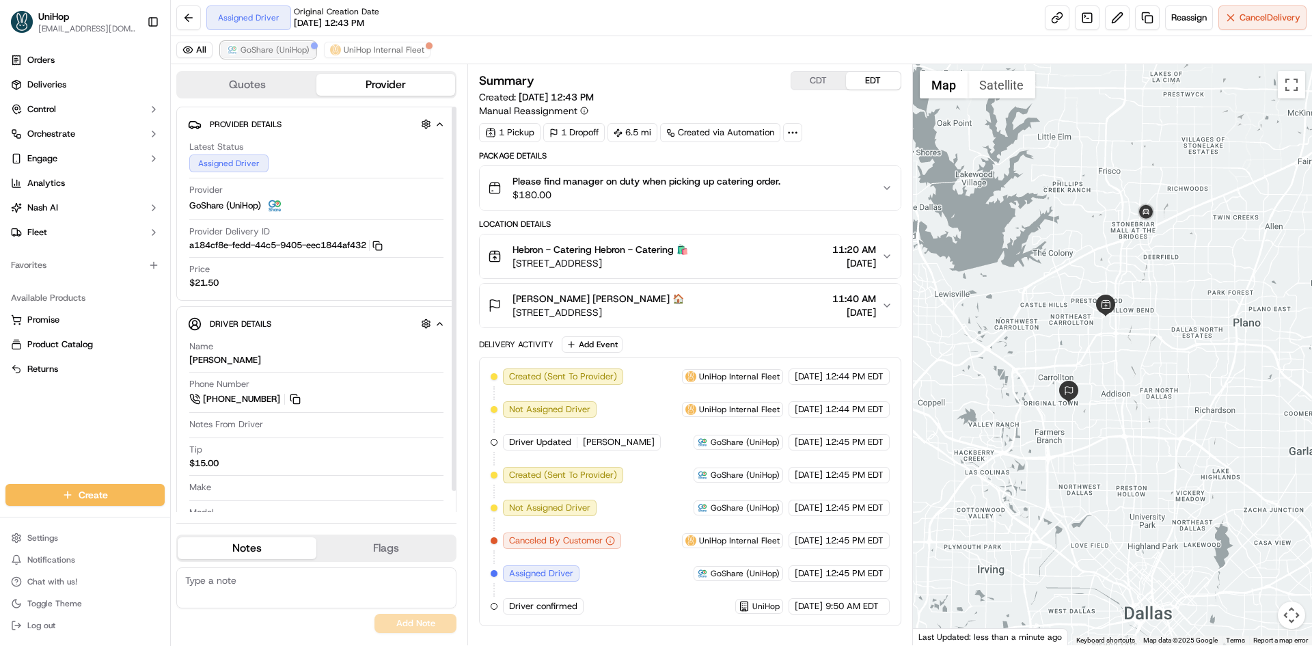
click at [300, 46] on span "GoShare (UniHop)" at bounding box center [274, 49] width 69 height 11
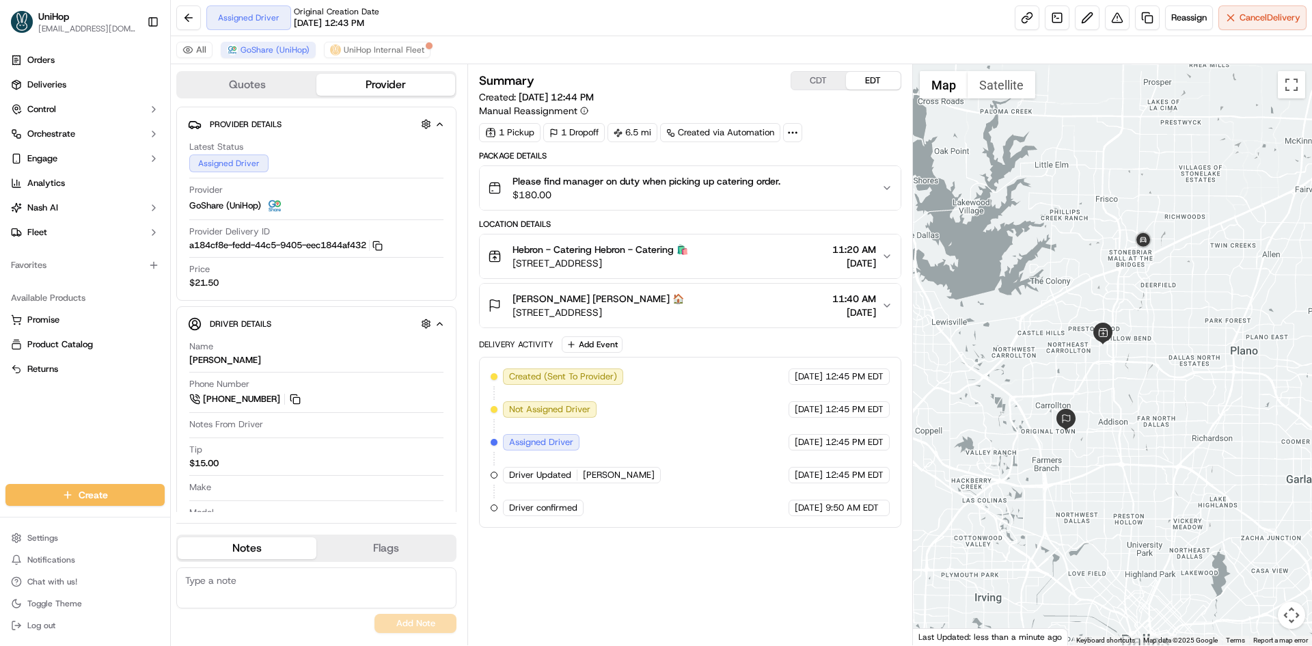
drag, startPoint x: 1120, startPoint y: 220, endPoint x: 1118, endPoint y: 252, distance: 32.2
click at [1118, 252] on div at bounding box center [1113, 354] width 400 height 581
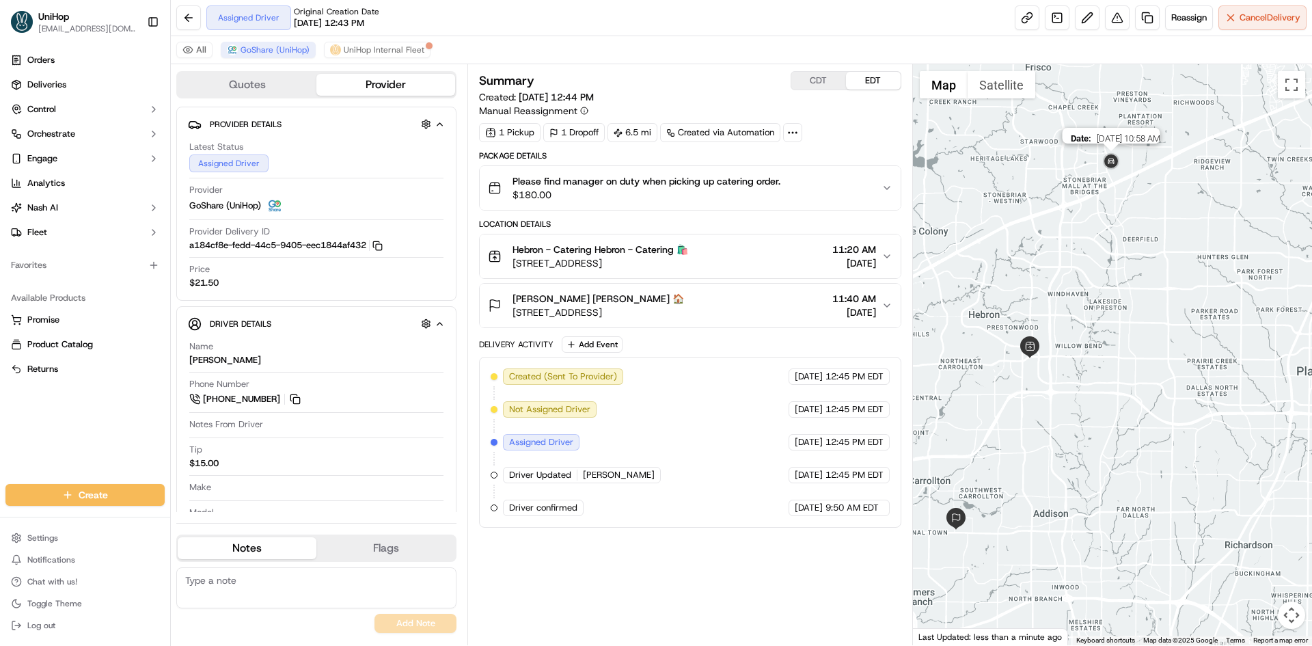
click at [1109, 163] on img at bounding box center [1111, 162] width 22 height 22
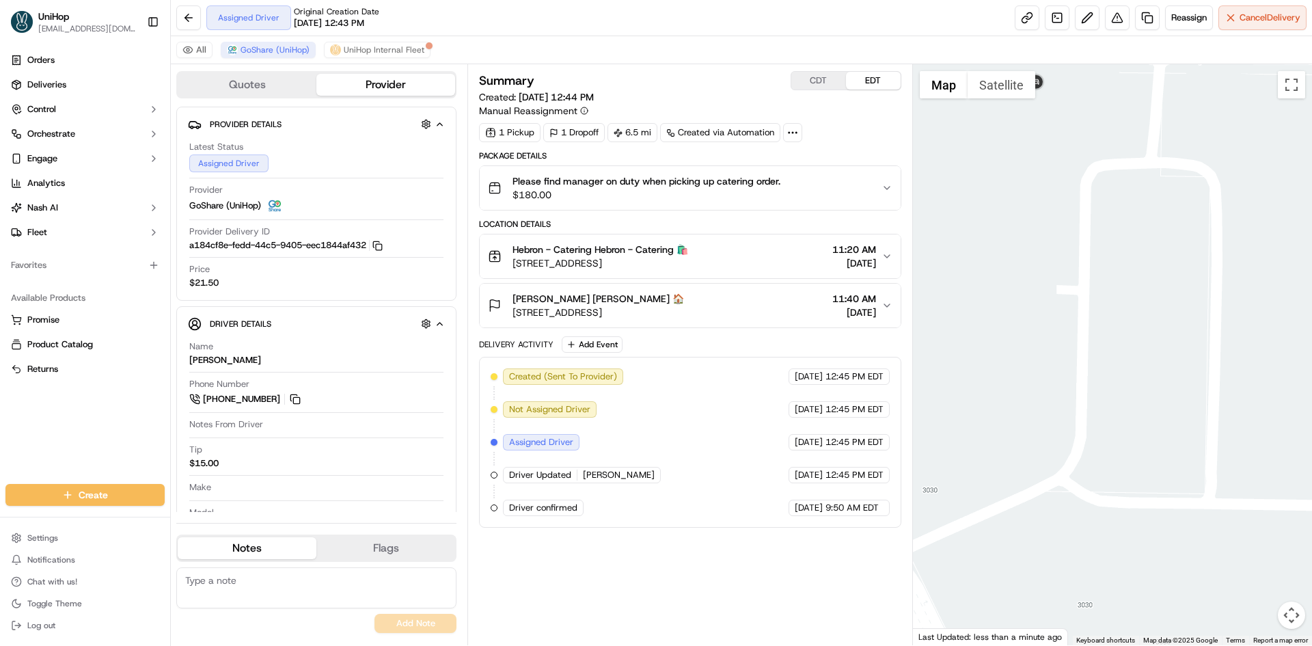
click at [1052, 166] on div "To navigate, press the arrow keys." at bounding box center [1113, 354] width 400 height 581
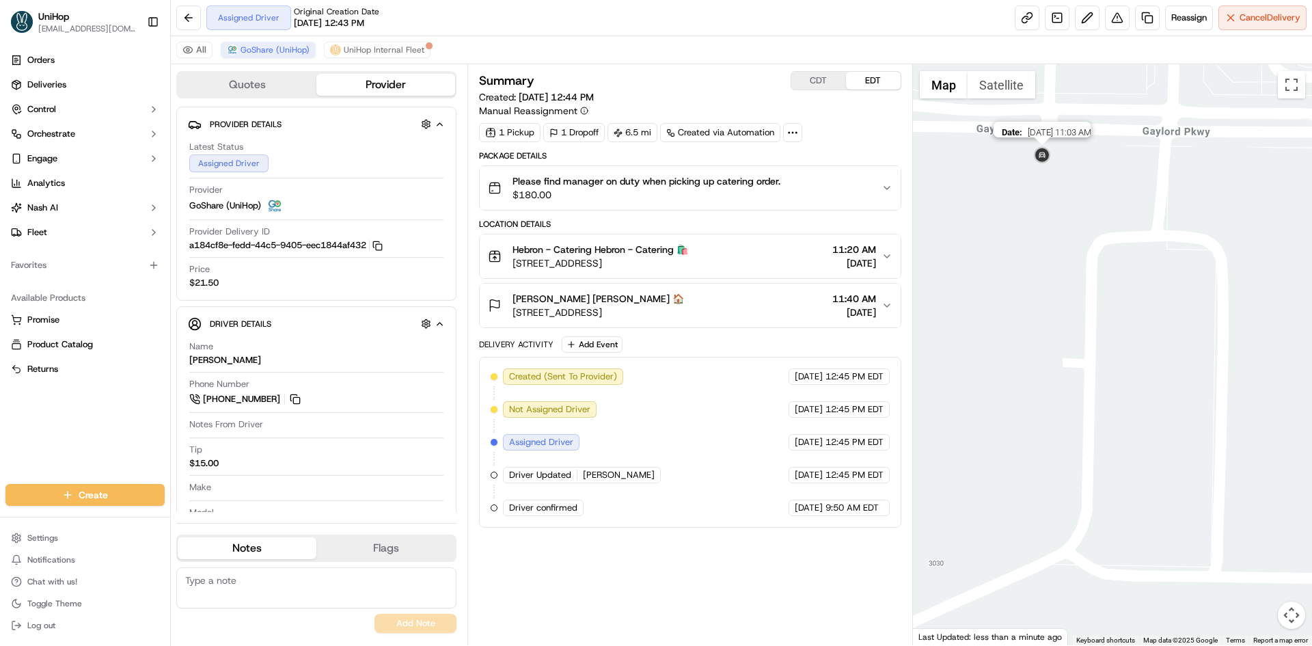
click at [1042, 155] on img at bounding box center [1042, 156] width 22 height 22
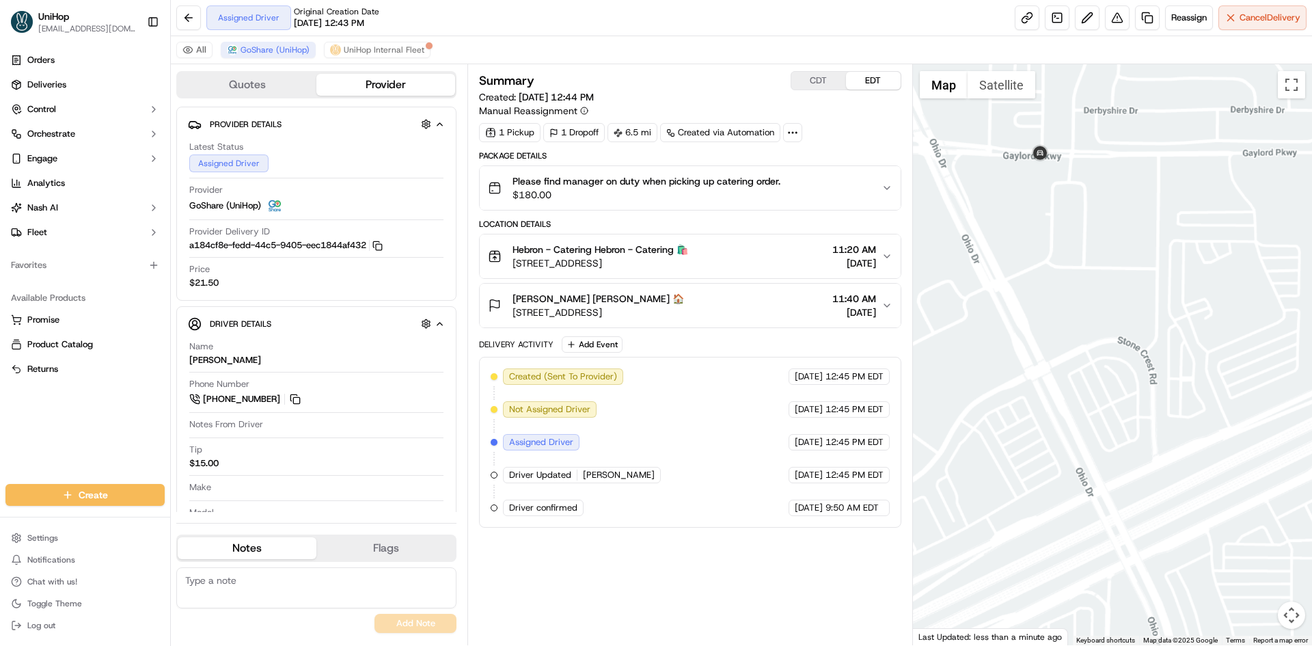
drag, startPoint x: 1027, startPoint y: 176, endPoint x: 1070, endPoint y: 199, distance: 49.8
click at [1061, 195] on div "To navigate, press the arrow keys." at bounding box center [1113, 354] width 400 height 581
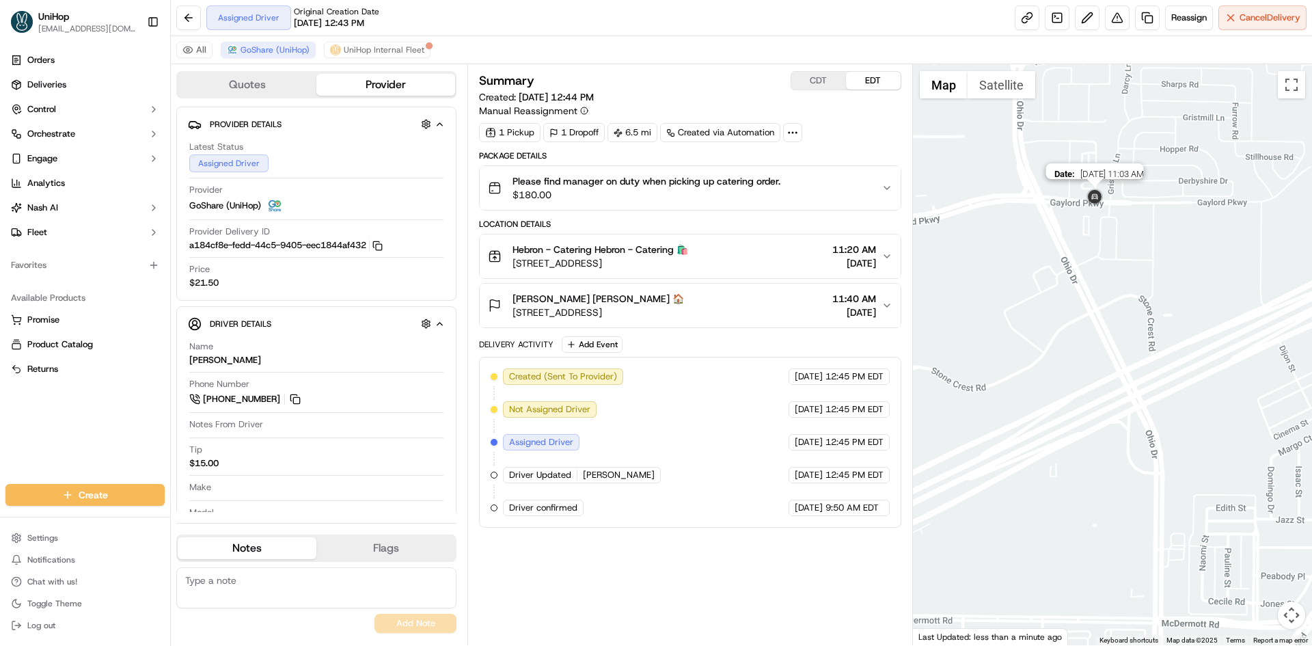
click at [1090, 202] on img at bounding box center [1094, 197] width 22 height 22
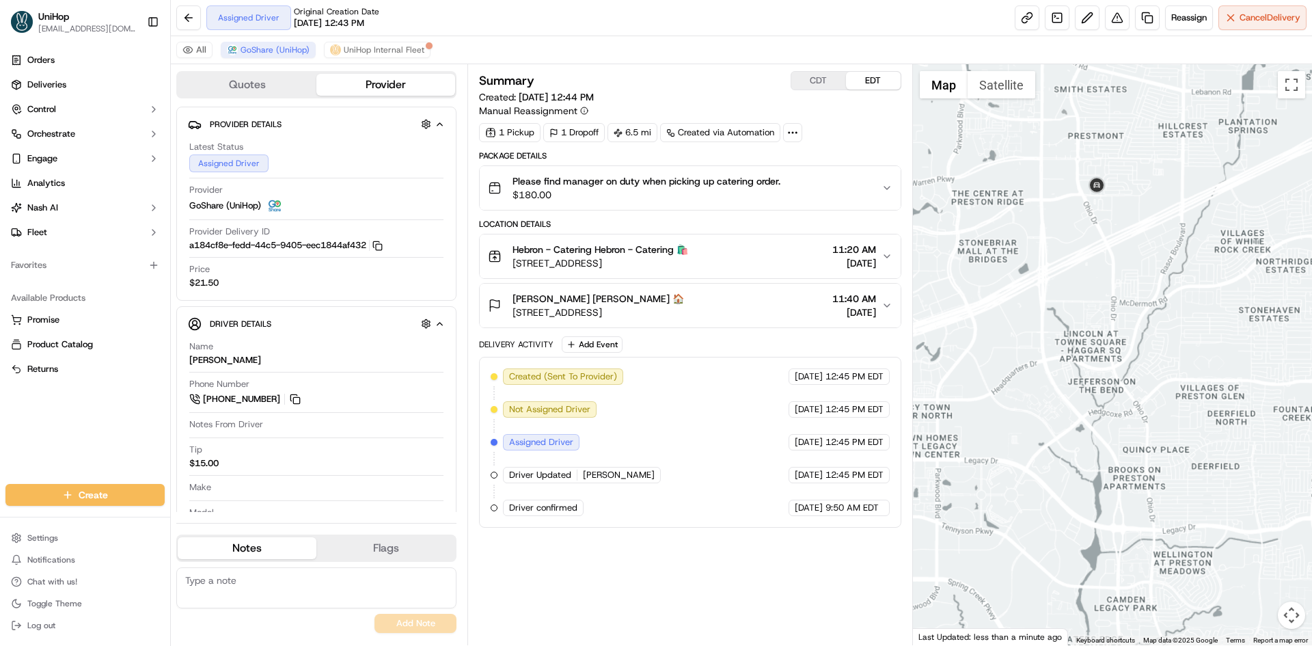
drag, startPoint x: 1034, startPoint y: 281, endPoint x: 1061, endPoint y: 224, distance: 62.6
click at [1044, 261] on div "To navigate, press the arrow keys." at bounding box center [1113, 354] width 400 height 581
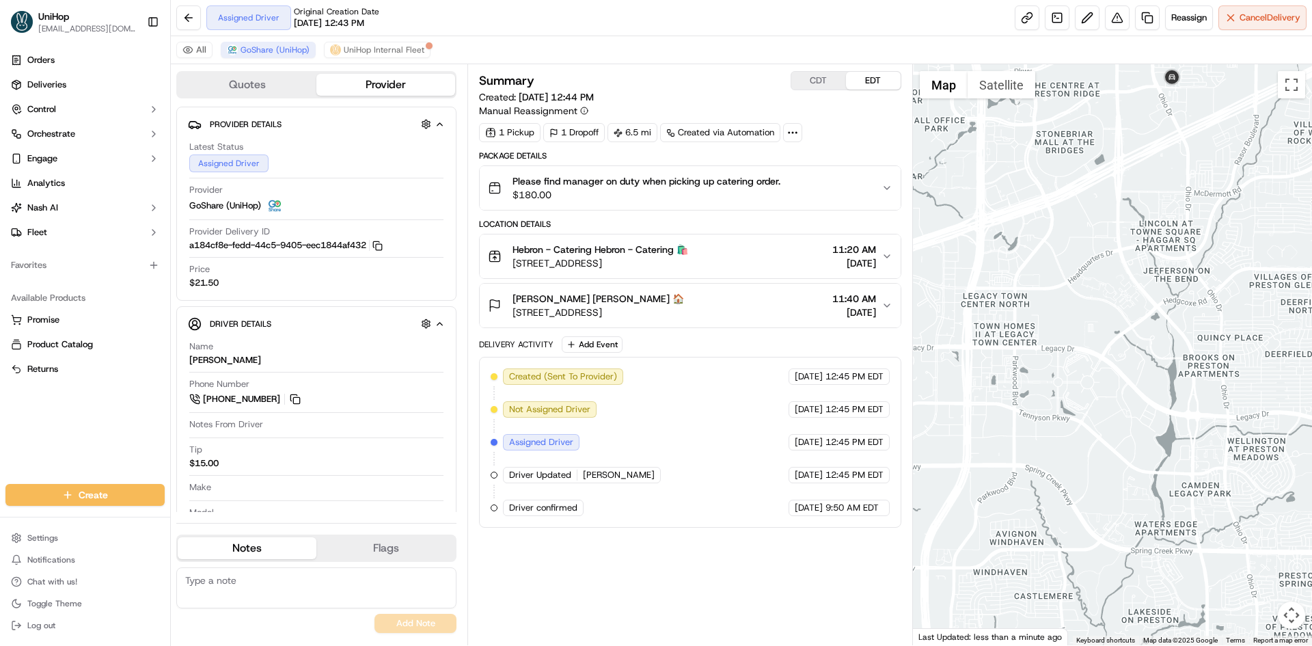
drag, startPoint x: 1071, startPoint y: 185, endPoint x: 1088, endPoint y: 176, distance: 18.6
click at [1083, 180] on div at bounding box center [1113, 354] width 400 height 581
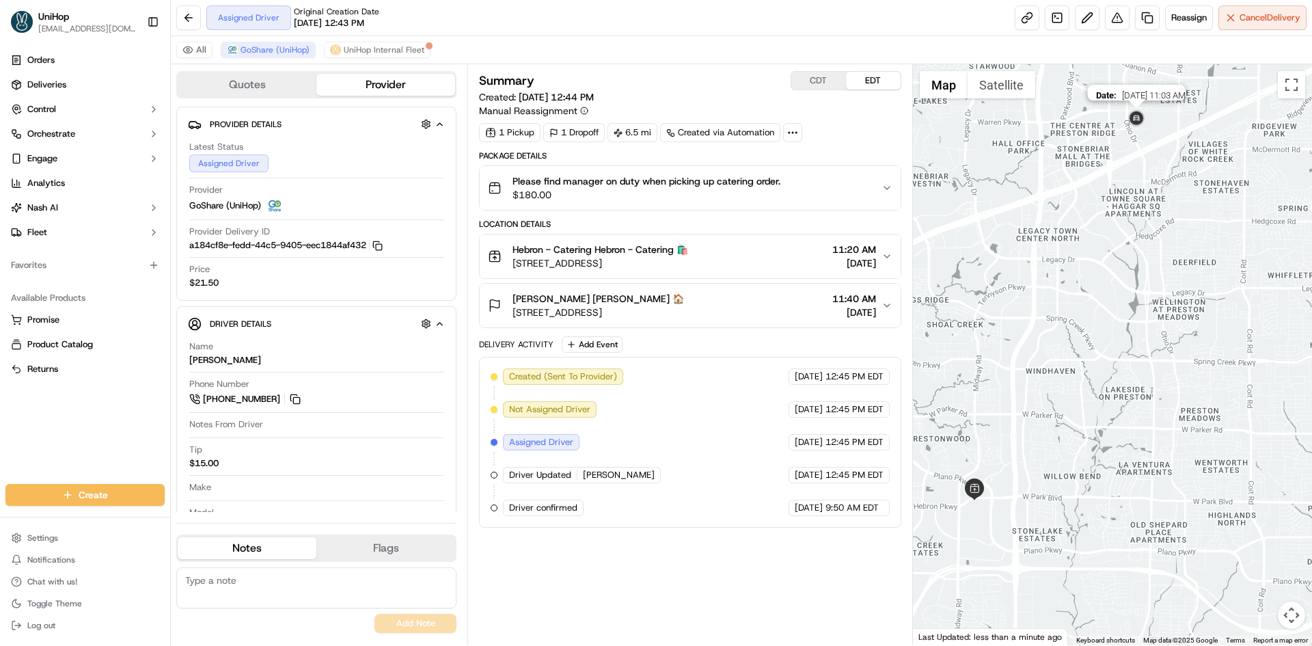
click at [1132, 114] on img at bounding box center [1136, 119] width 22 height 22
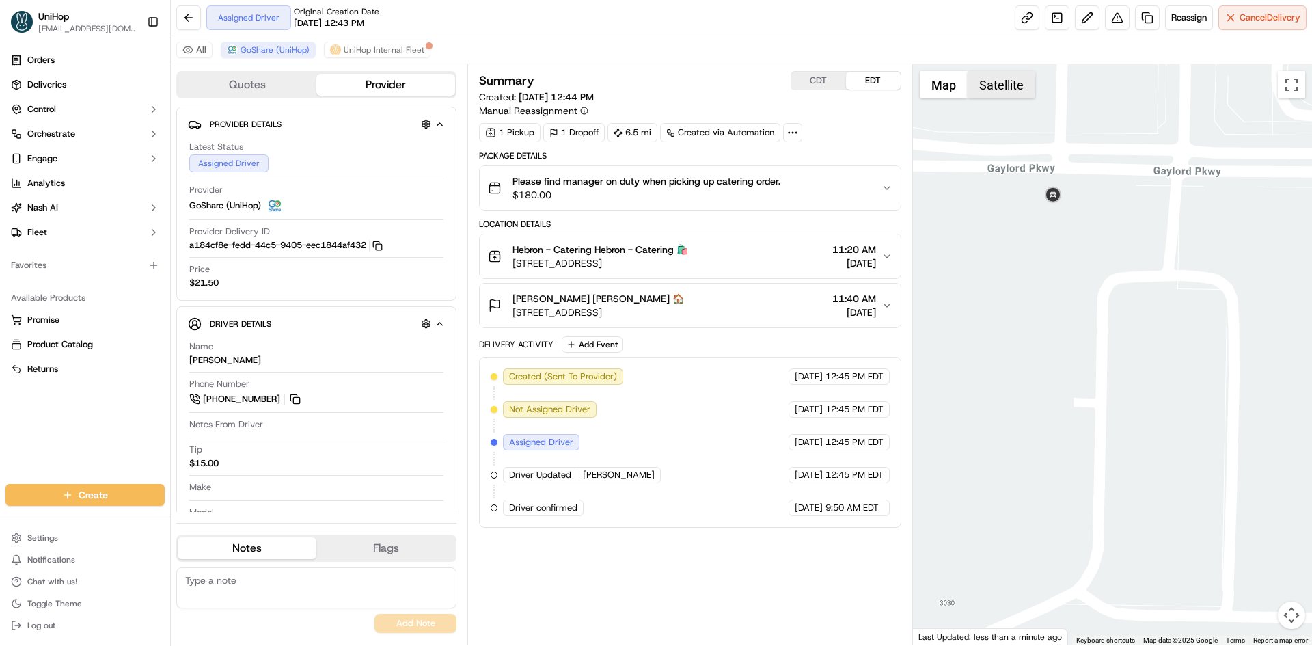
click at [1002, 83] on button "Satellite" at bounding box center [1001, 84] width 68 height 27
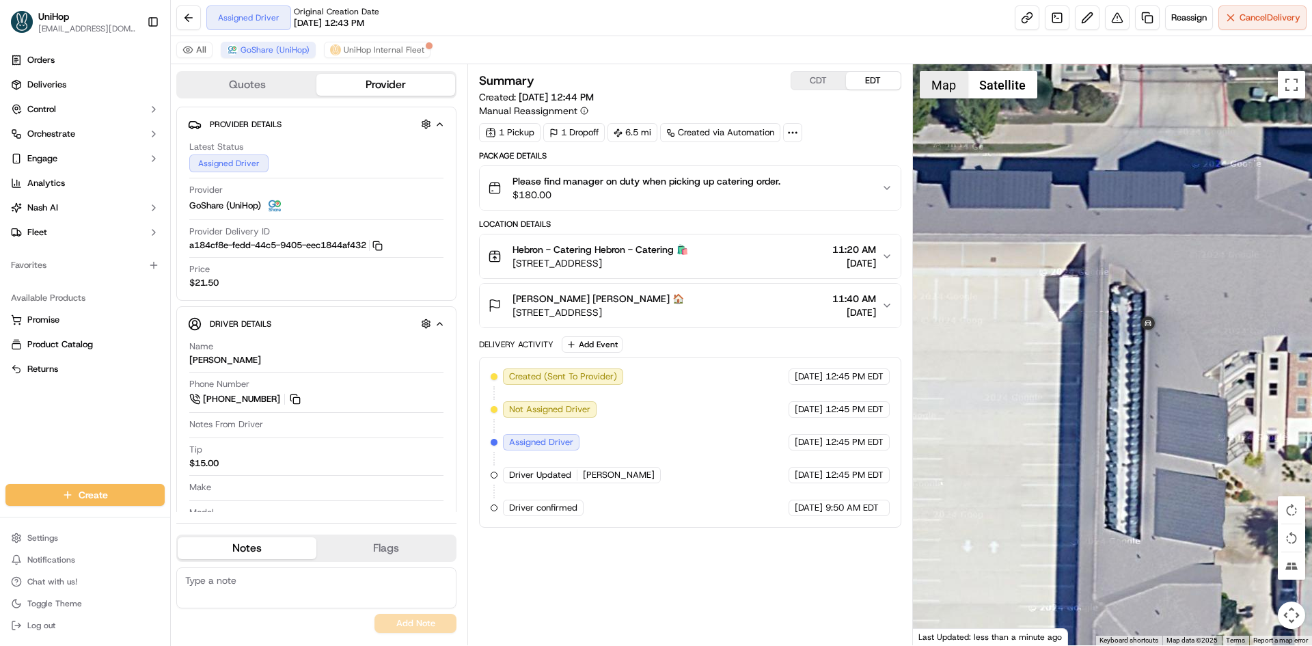
click at [952, 91] on button "Map" at bounding box center [943, 84] width 48 height 27
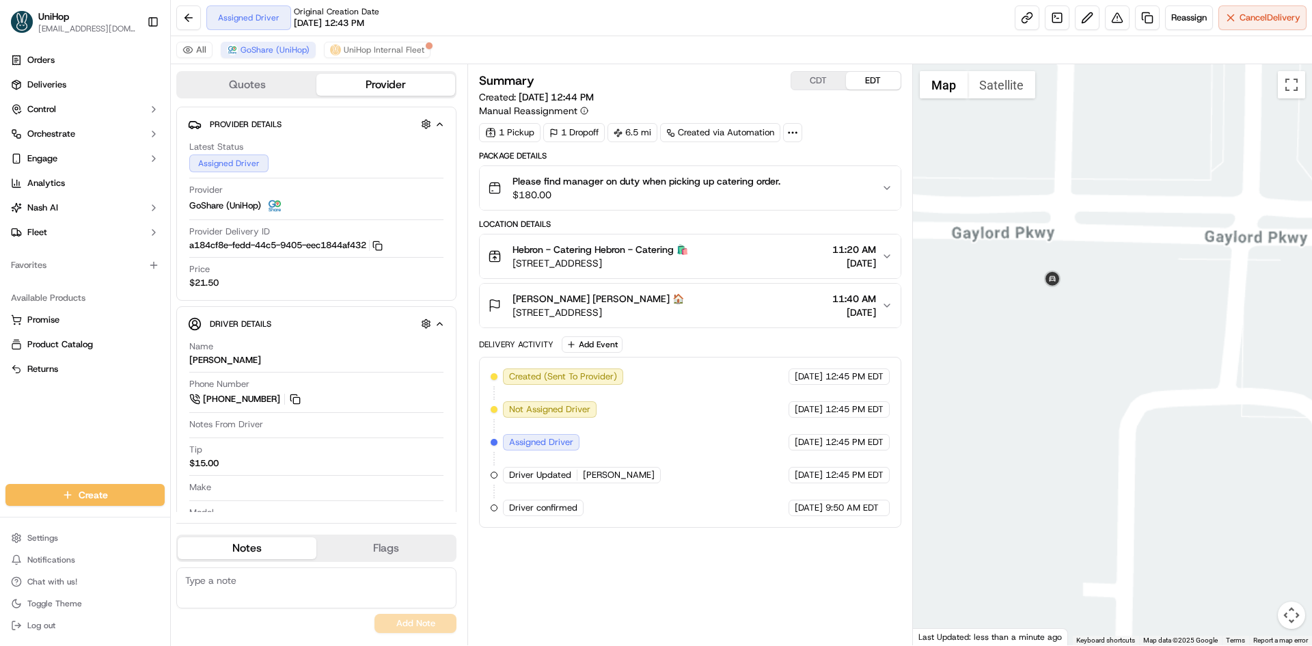
drag, startPoint x: 966, startPoint y: 309, endPoint x: 1112, endPoint y: 270, distance: 151.3
click at [1068, 283] on div at bounding box center [1113, 354] width 400 height 581
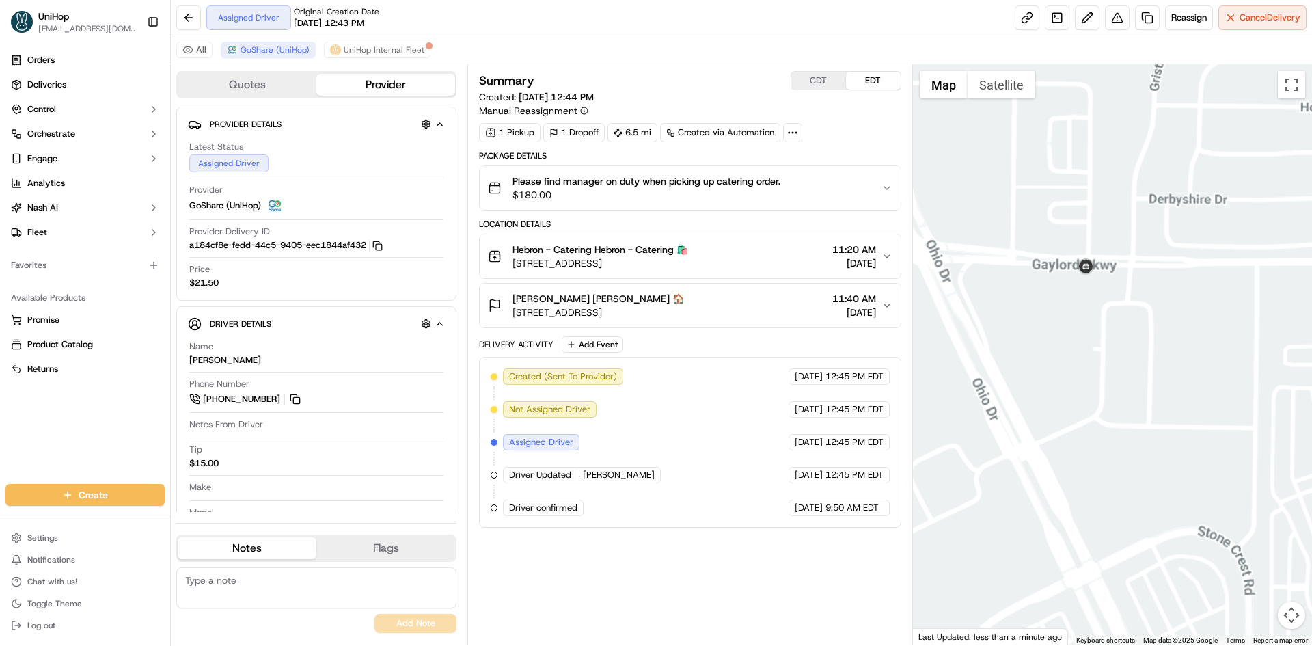
click at [1080, 309] on div at bounding box center [1113, 354] width 400 height 581
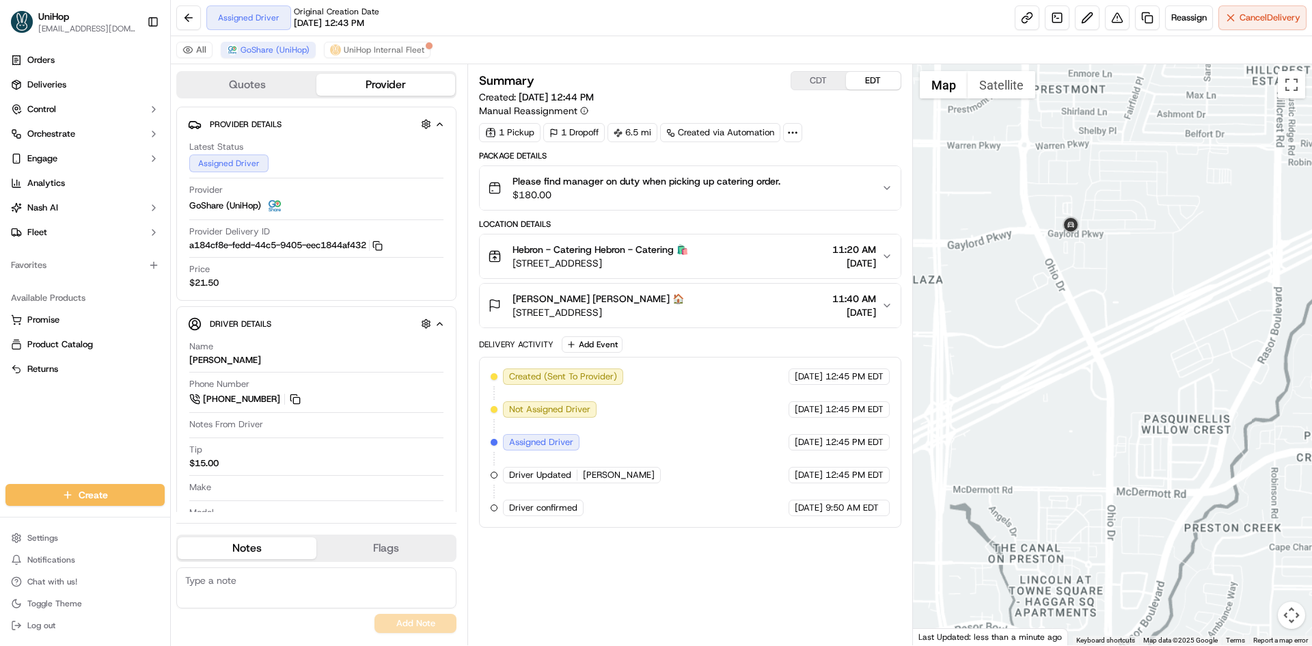
drag, startPoint x: 1047, startPoint y: 342, endPoint x: 1113, endPoint y: 329, distance: 67.5
click at [1076, 337] on div at bounding box center [1113, 354] width 400 height 581
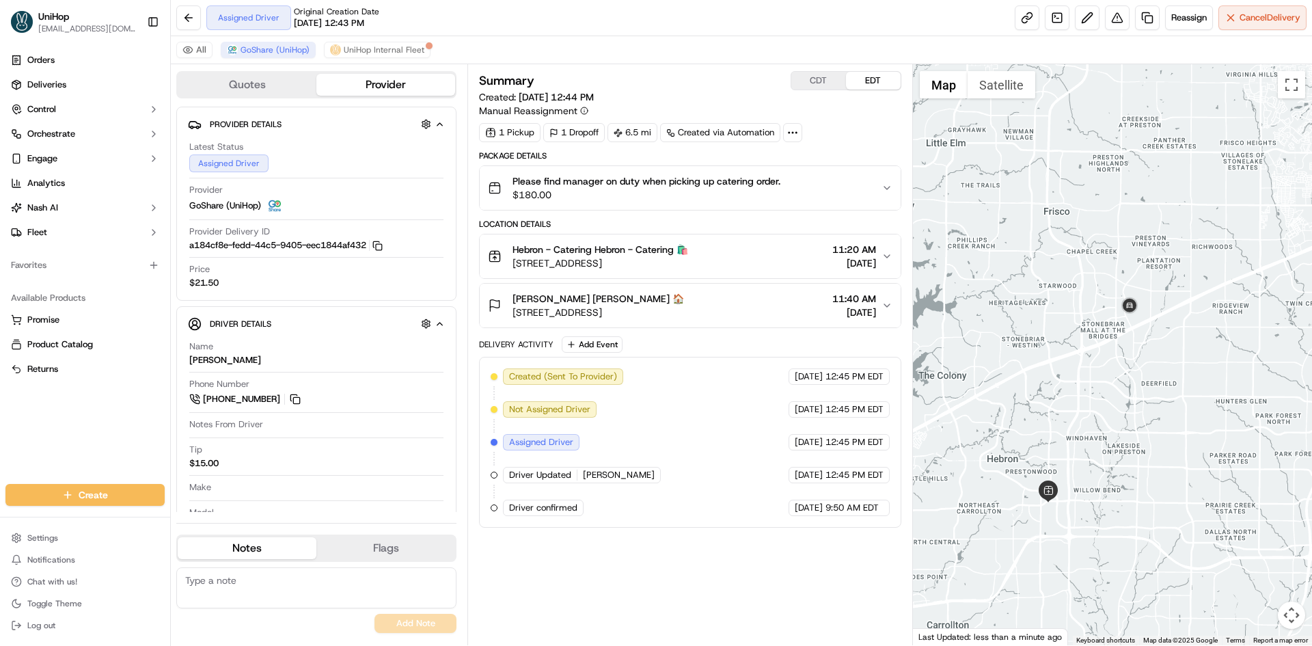
drag, startPoint x: 772, startPoint y: 261, endPoint x: 514, endPoint y: 264, distance: 258.2
click at [514, 264] on div "Hebron - Catering Hebron - Catering 🛍️ 3450 E Hebron Pkwy, Carrollton, TX 75010…" at bounding box center [684, 256] width 393 height 27
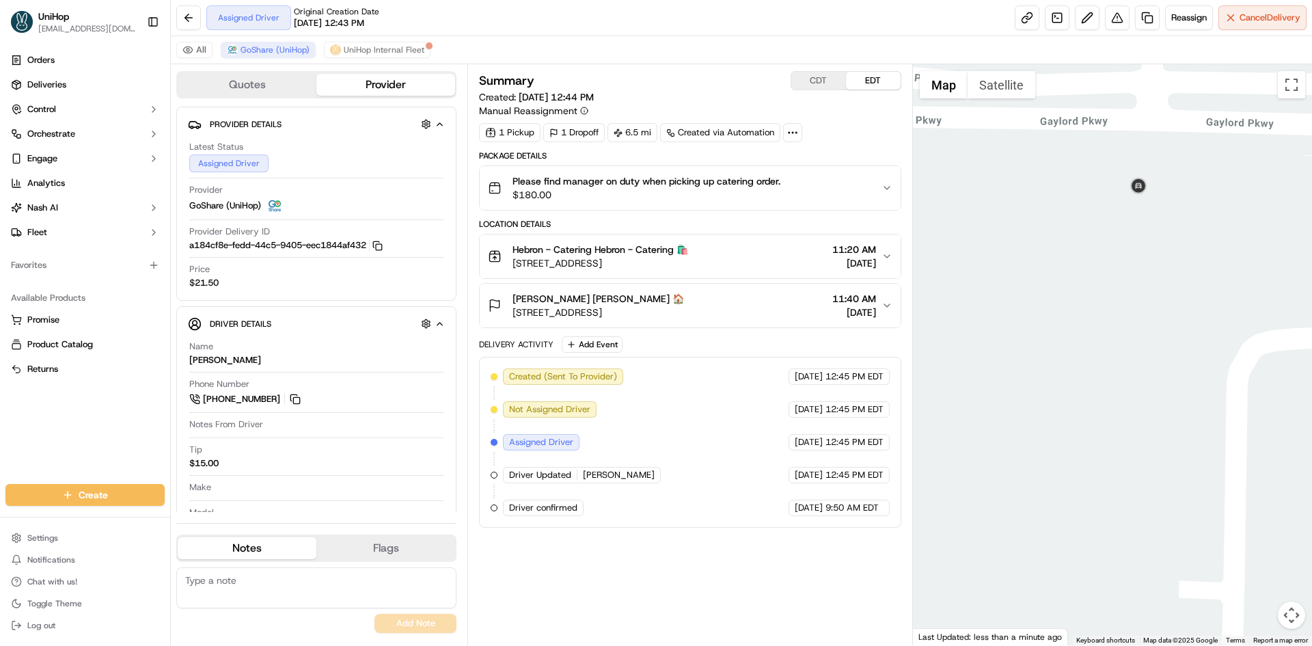
drag, startPoint x: 1156, startPoint y: 207, endPoint x: 1198, endPoint y: 219, distance: 43.9
click at [1188, 222] on div at bounding box center [1113, 354] width 400 height 581
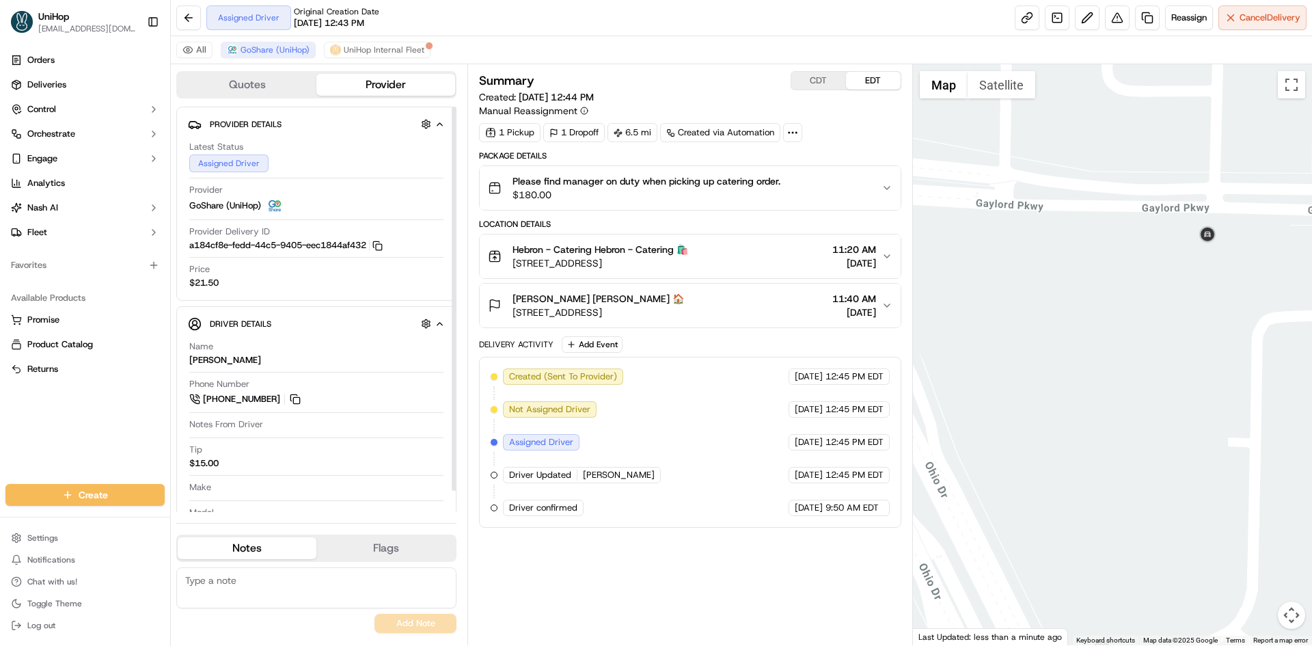
drag, startPoint x: 122, startPoint y: 417, endPoint x: 139, endPoint y: 402, distance: 23.2
click at [122, 417] on div "Orders Deliveries Control Orchestrate Engage Analytics [PERSON_NAME] Fleet Favo…" at bounding box center [85, 258] width 170 height 429
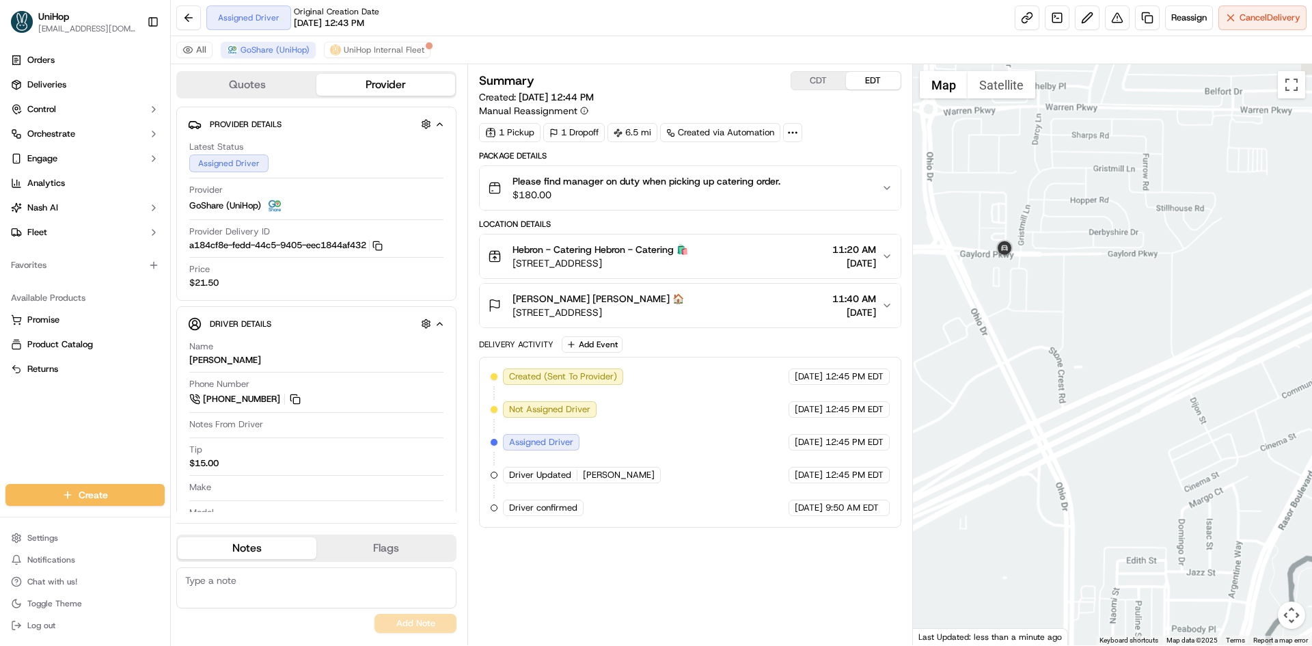
drag, startPoint x: 985, startPoint y: 254, endPoint x: 995, endPoint y: 249, distance: 11.6
click at [988, 267] on div at bounding box center [1113, 354] width 400 height 581
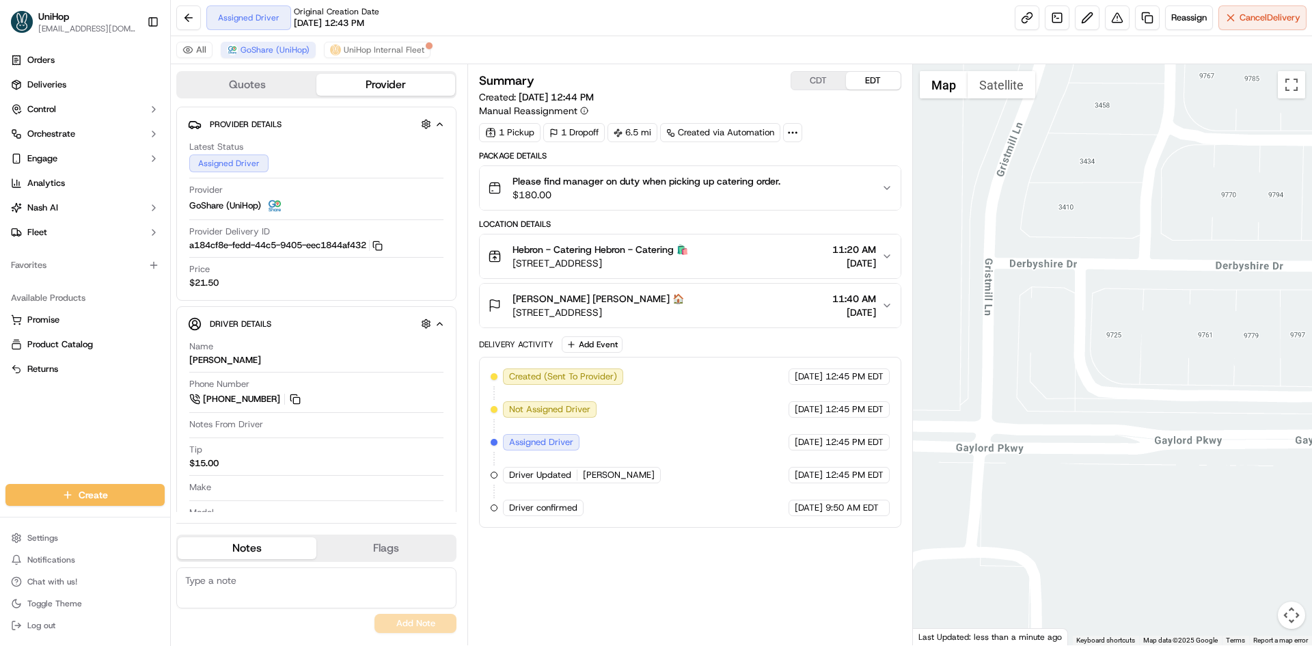
drag, startPoint x: 1213, startPoint y: 281, endPoint x: 1088, endPoint y: 307, distance: 126.9
click at [1088, 307] on div at bounding box center [1113, 354] width 400 height 581
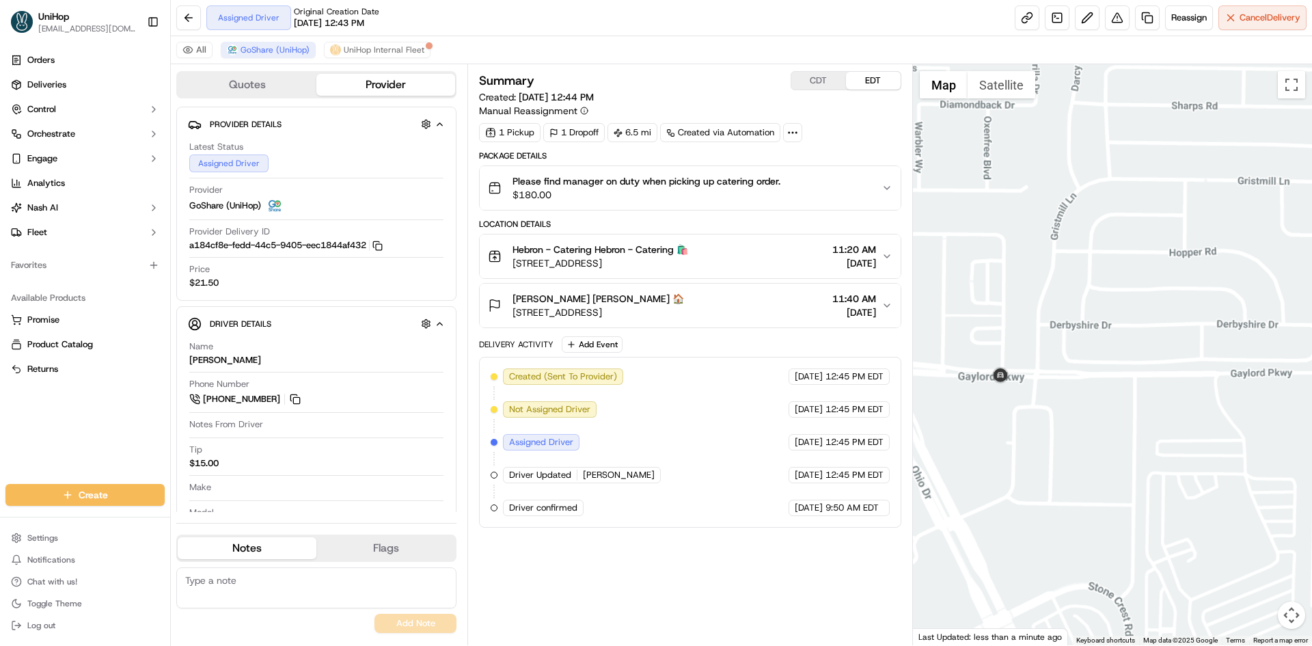
click at [1071, 350] on div at bounding box center [1113, 354] width 400 height 581
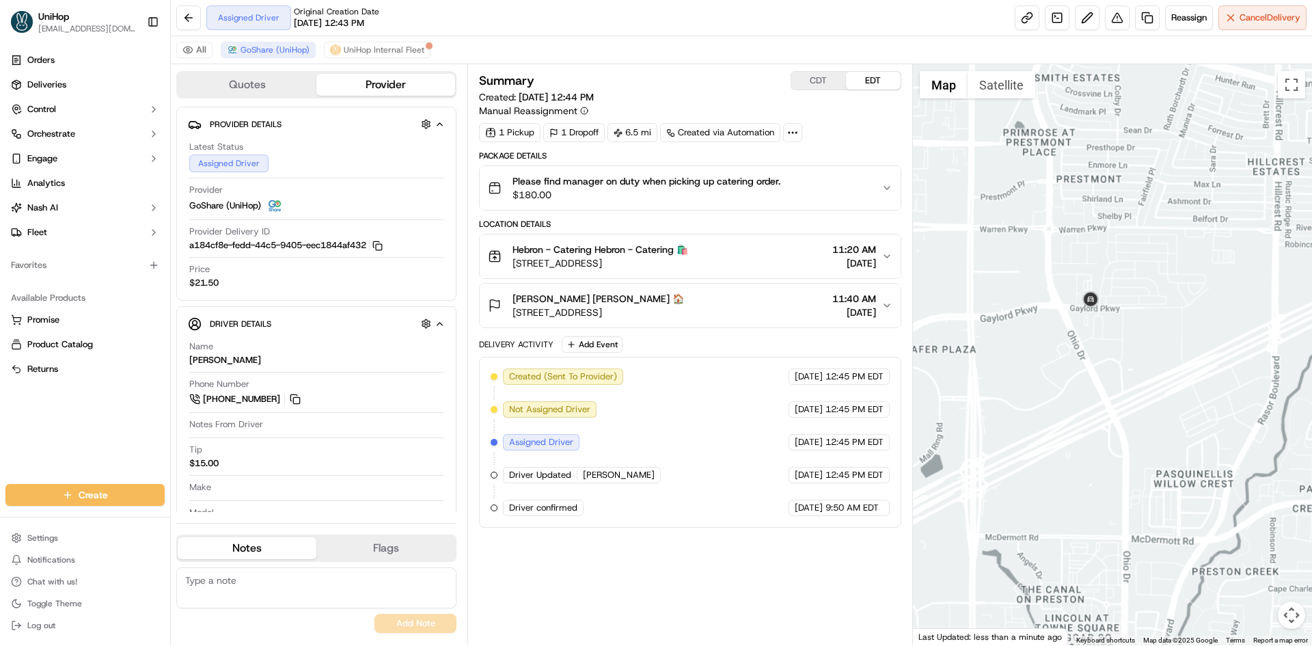
drag, startPoint x: 1055, startPoint y: 415, endPoint x: 1100, endPoint y: 387, distance: 52.1
click at [1084, 407] on div at bounding box center [1113, 354] width 400 height 581
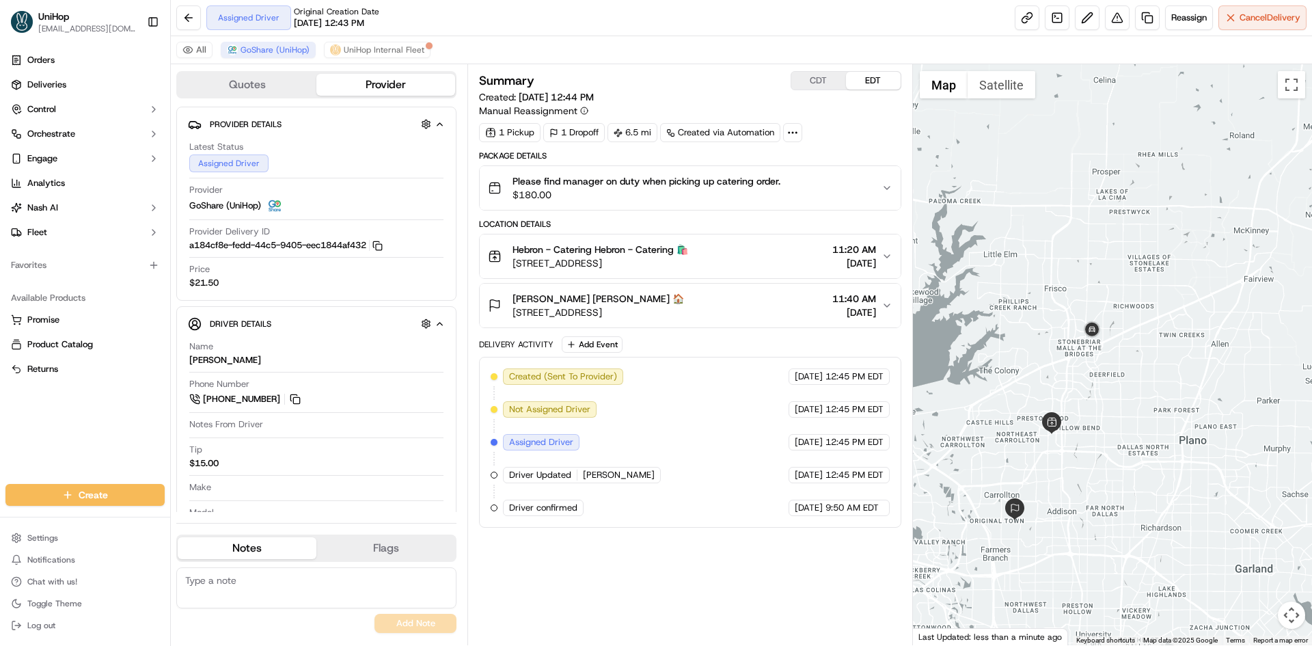
drag, startPoint x: 1131, startPoint y: 400, endPoint x: 1106, endPoint y: 318, distance: 85.6
click at [1122, 368] on div at bounding box center [1113, 354] width 400 height 581
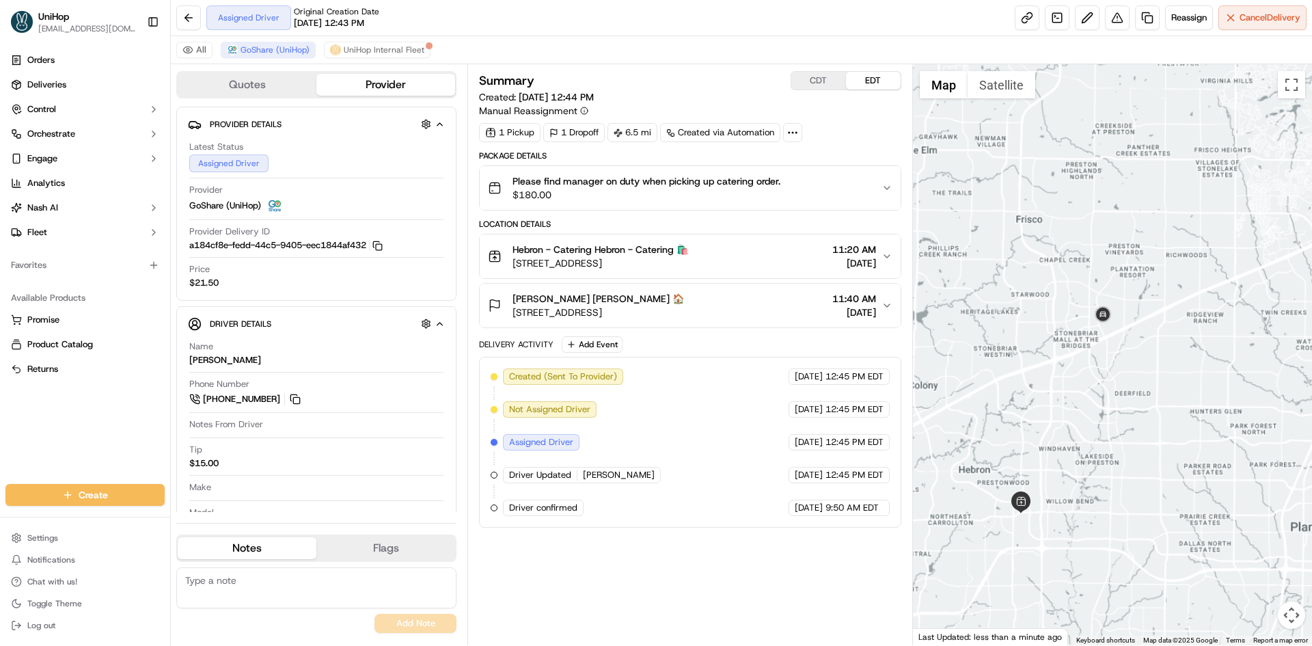
drag, startPoint x: 1078, startPoint y: 375, endPoint x: 1081, endPoint y: 356, distance: 19.3
click at [1077, 363] on div at bounding box center [1113, 354] width 400 height 581
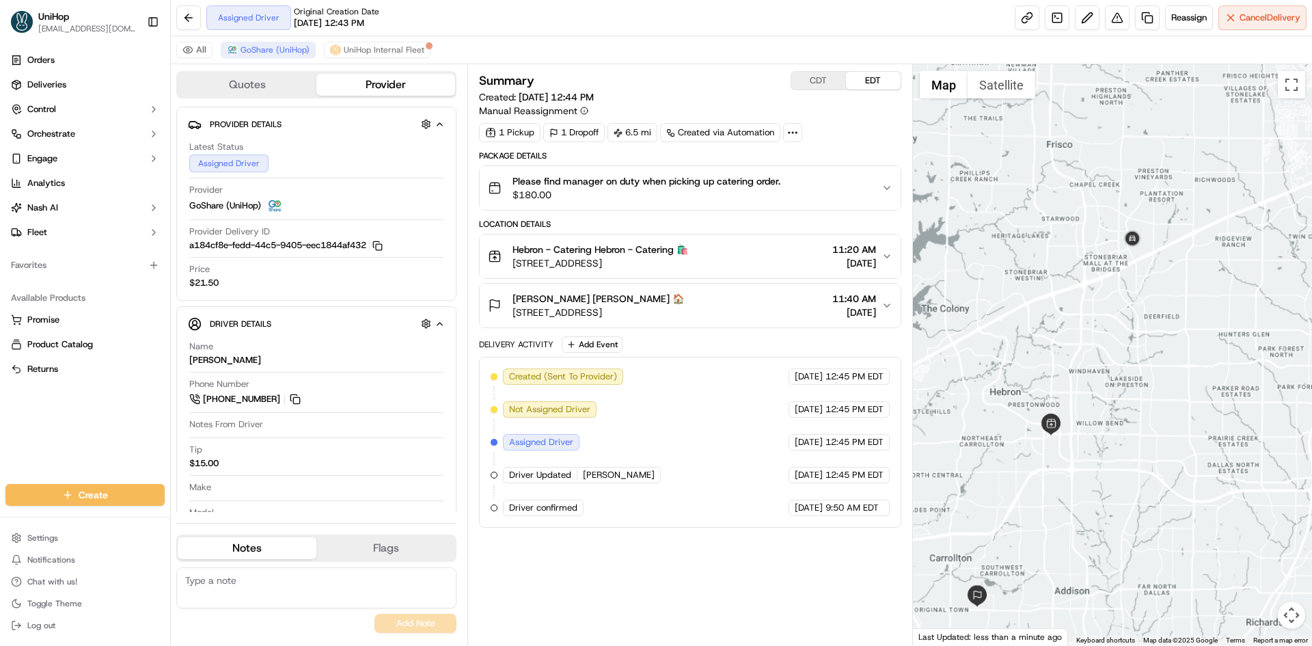
drag, startPoint x: 1076, startPoint y: 359, endPoint x: 1105, endPoint y: 280, distance: 84.3
click at [1105, 280] on div at bounding box center [1113, 354] width 400 height 581
click at [1070, 318] on div at bounding box center [1113, 354] width 400 height 581
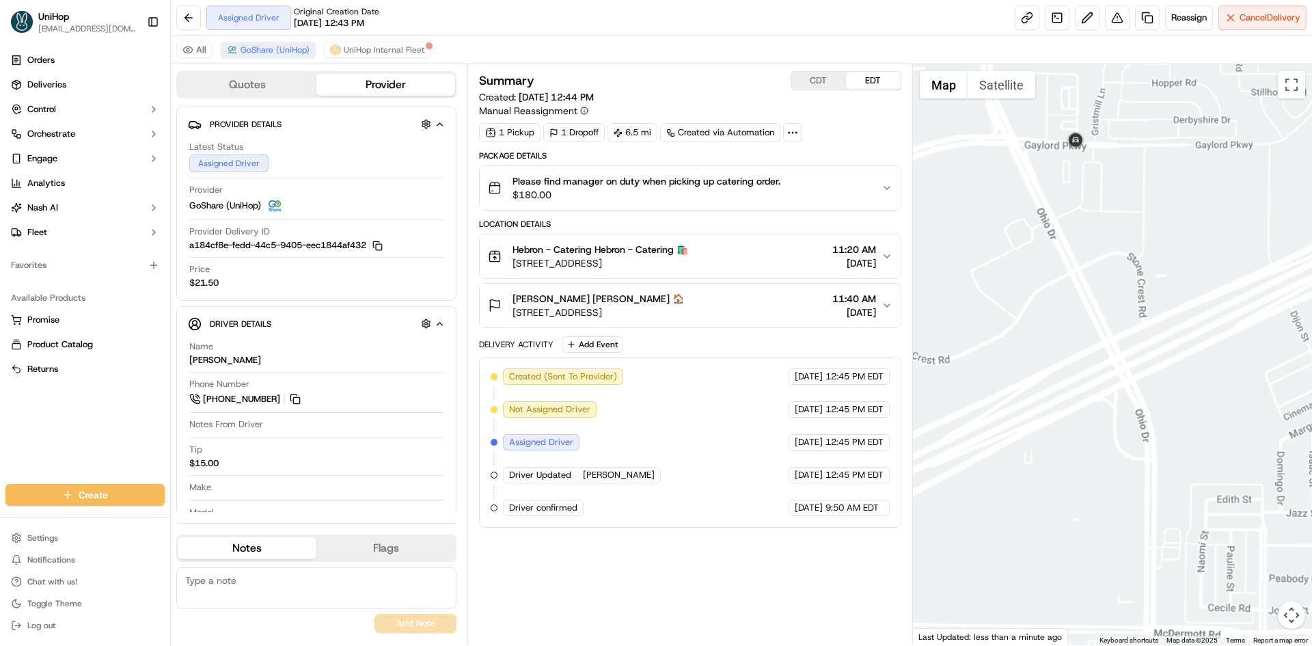
drag, startPoint x: 1075, startPoint y: 178, endPoint x: 1113, endPoint y: 191, distance: 40.4
click at [1109, 191] on div at bounding box center [1113, 354] width 400 height 581
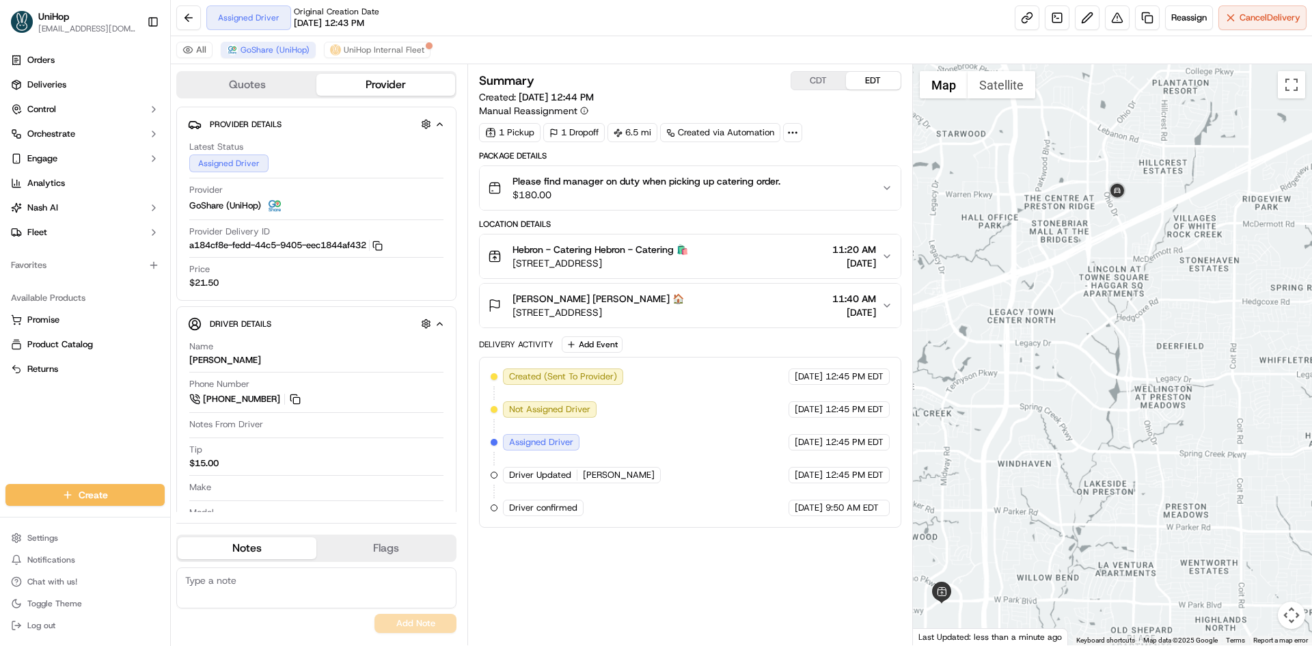
drag, startPoint x: 1098, startPoint y: 229, endPoint x: 1112, endPoint y: 204, distance: 28.1
click at [1109, 212] on div at bounding box center [1113, 354] width 400 height 581
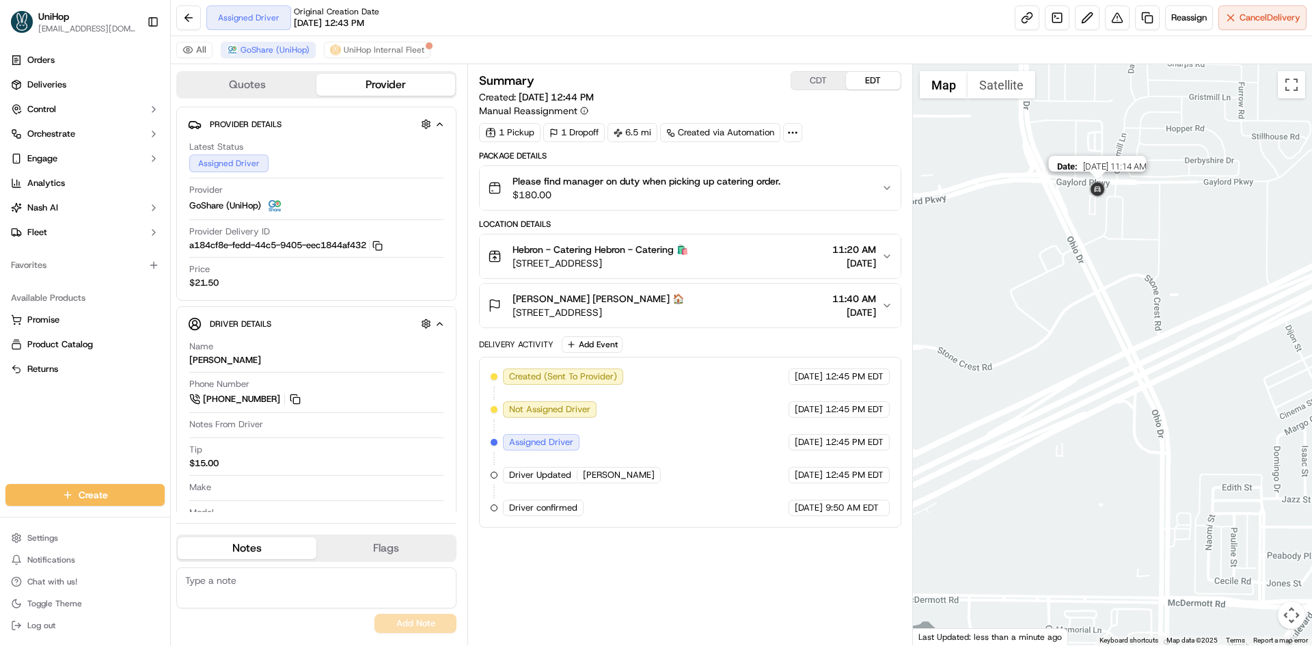
drag, startPoint x: 1085, startPoint y: 145, endPoint x: 1096, endPoint y: 195, distance: 51.1
click at [1096, 195] on img at bounding box center [1097, 190] width 22 height 22
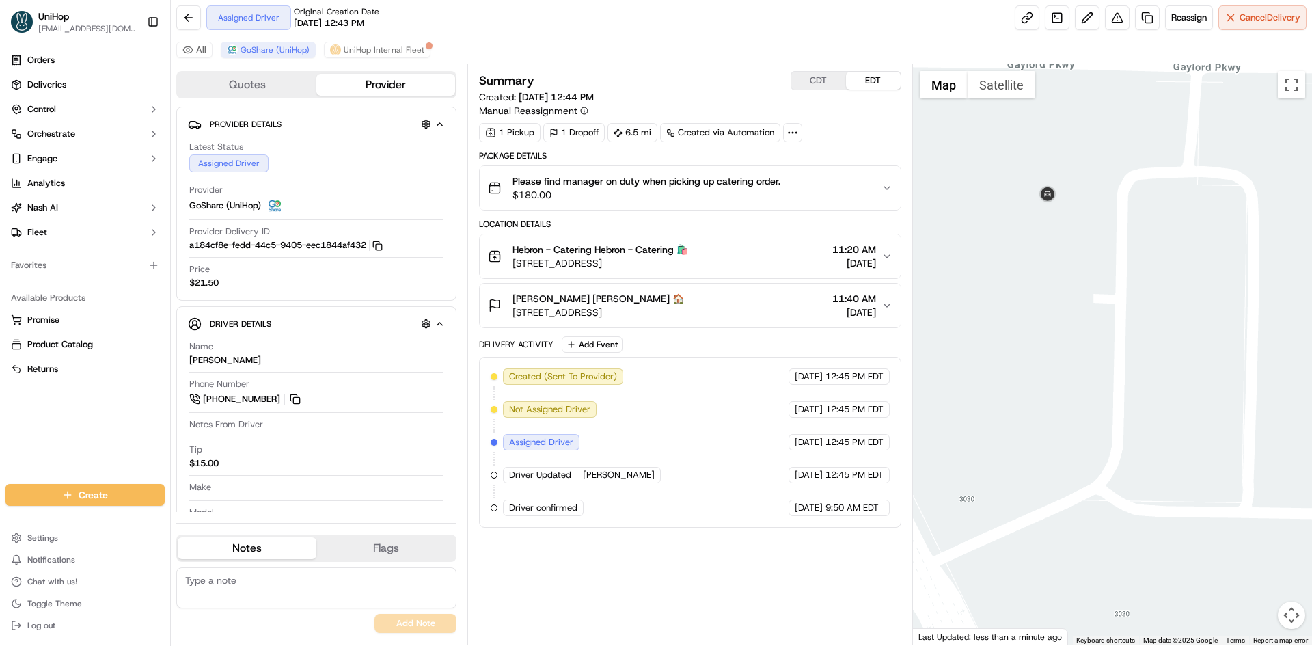
click at [1000, 89] on button "Satellite" at bounding box center [1001, 84] width 68 height 27
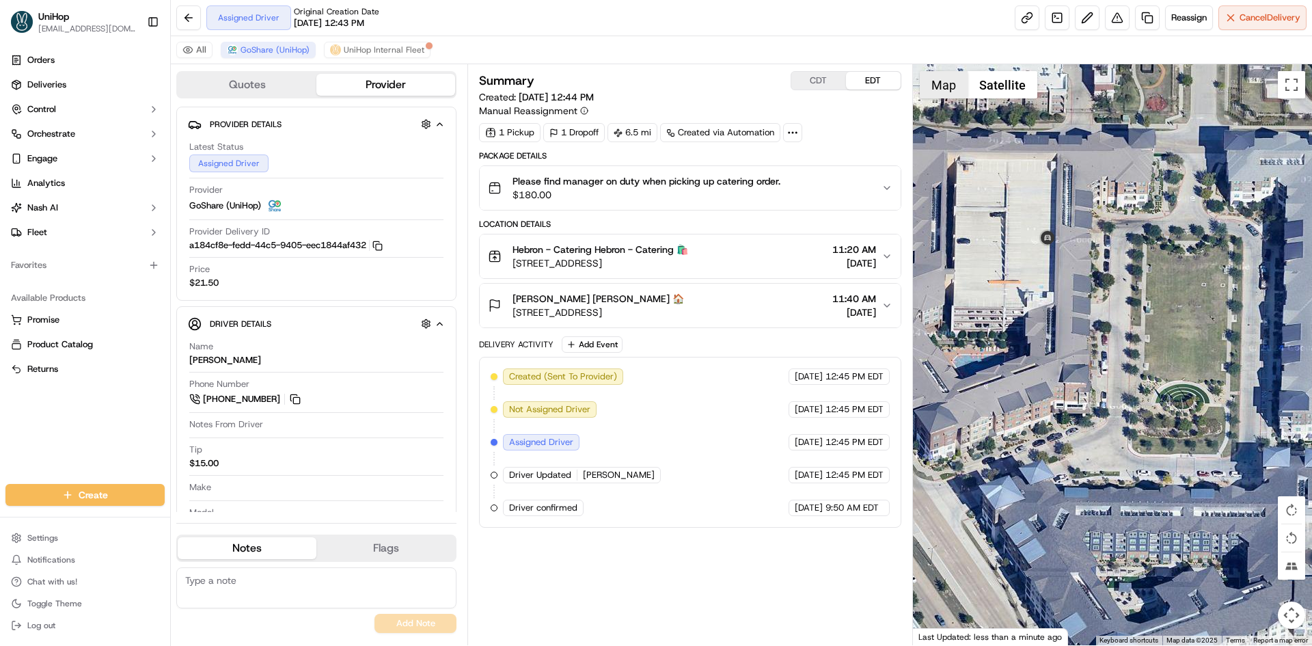
click at [945, 92] on button "Map" at bounding box center [943, 84] width 48 height 27
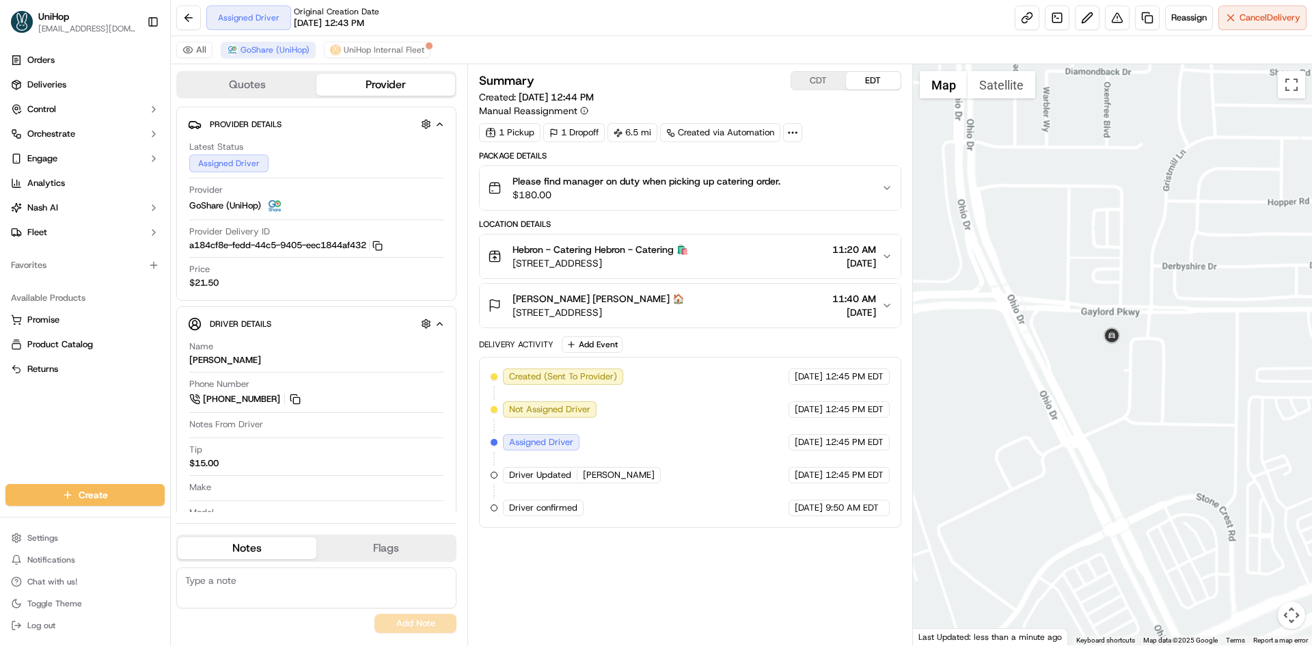
drag, startPoint x: 1108, startPoint y: 426, endPoint x: 1118, endPoint y: 433, distance: 12.7
click at [1118, 433] on div at bounding box center [1113, 354] width 400 height 581
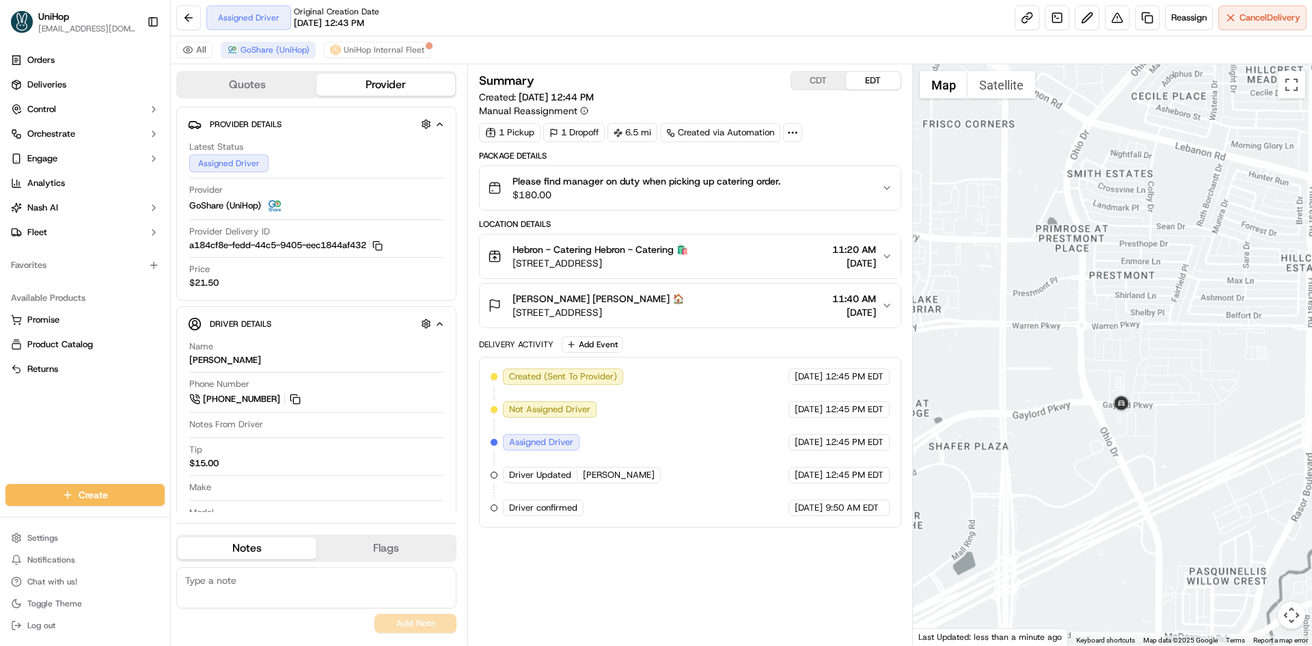
drag, startPoint x: 1064, startPoint y: 477, endPoint x: 1105, endPoint y: 340, distance: 143.8
click at [1095, 405] on div at bounding box center [1113, 354] width 400 height 581
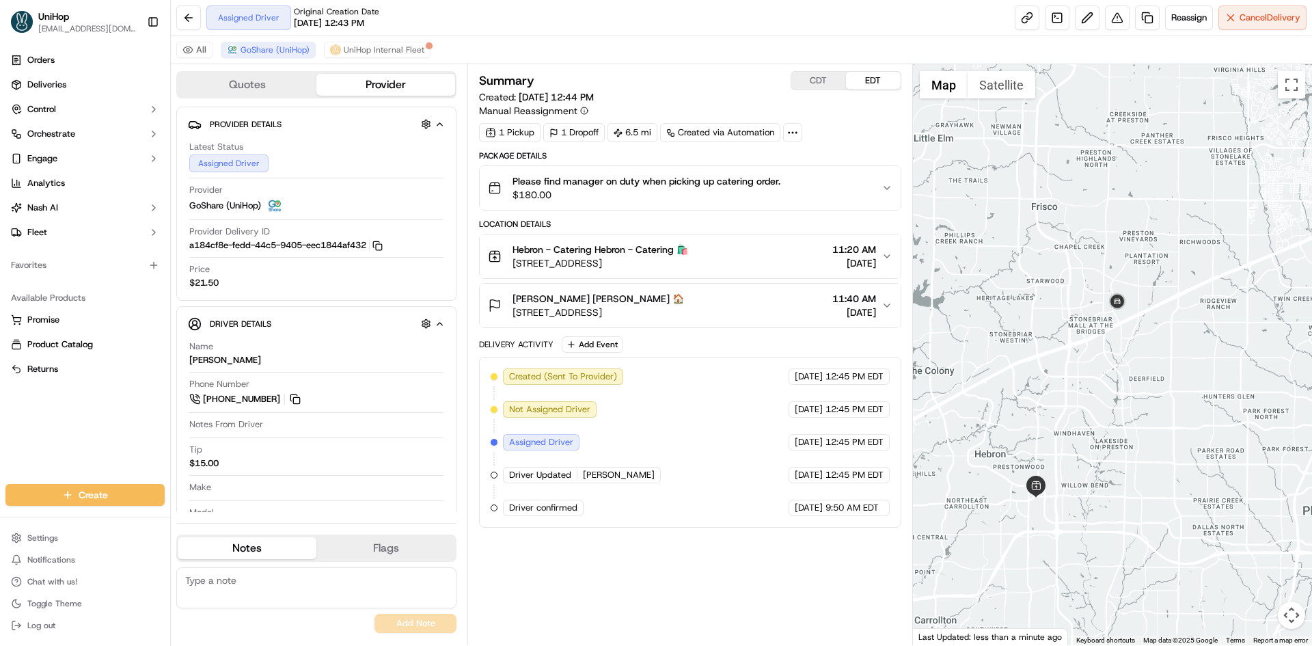
click at [1094, 392] on div at bounding box center [1113, 354] width 400 height 581
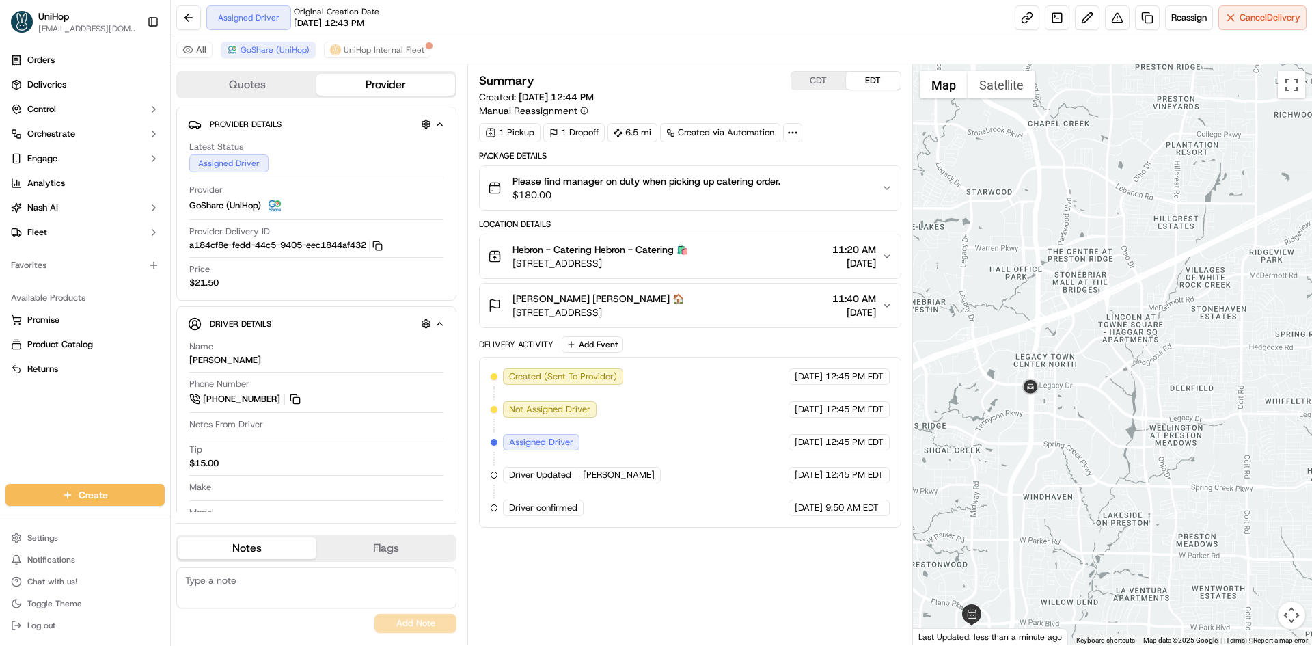
drag, startPoint x: 944, startPoint y: 471, endPoint x: 998, endPoint y: 407, distance: 83.9
click at [998, 432] on div at bounding box center [1113, 354] width 400 height 581
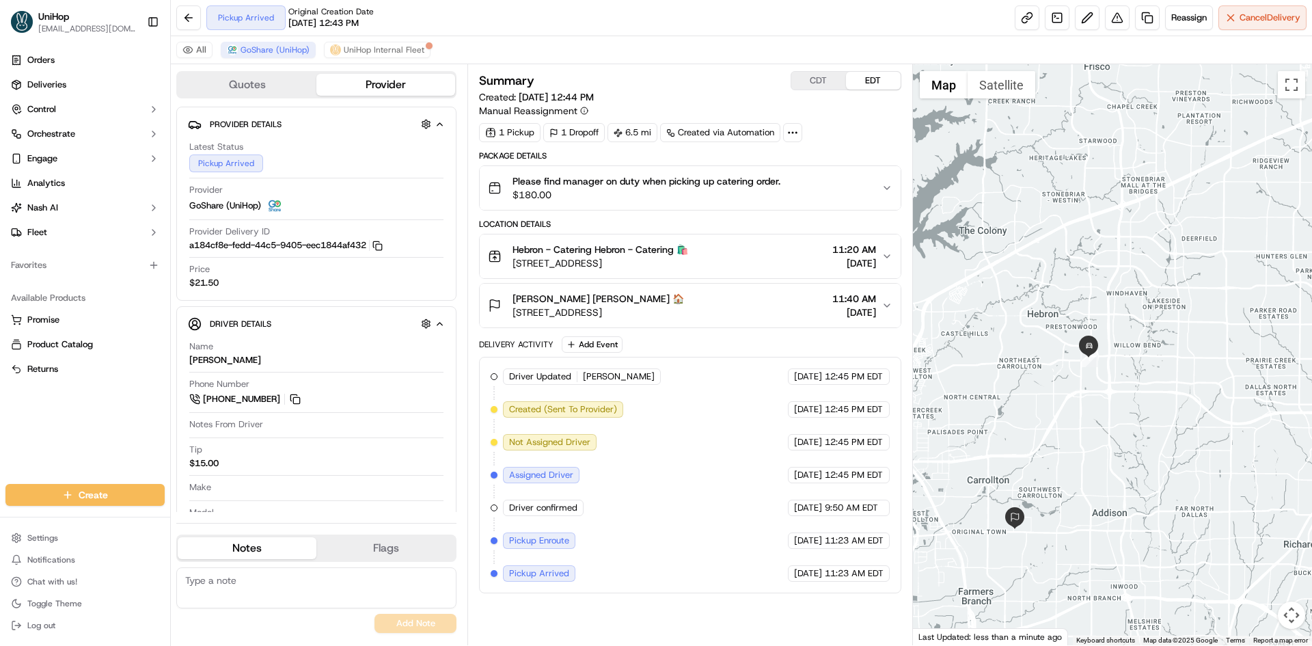
drag, startPoint x: 1009, startPoint y: 361, endPoint x: 1042, endPoint y: 259, distance: 107.1
click at [1042, 259] on div at bounding box center [1113, 354] width 400 height 581
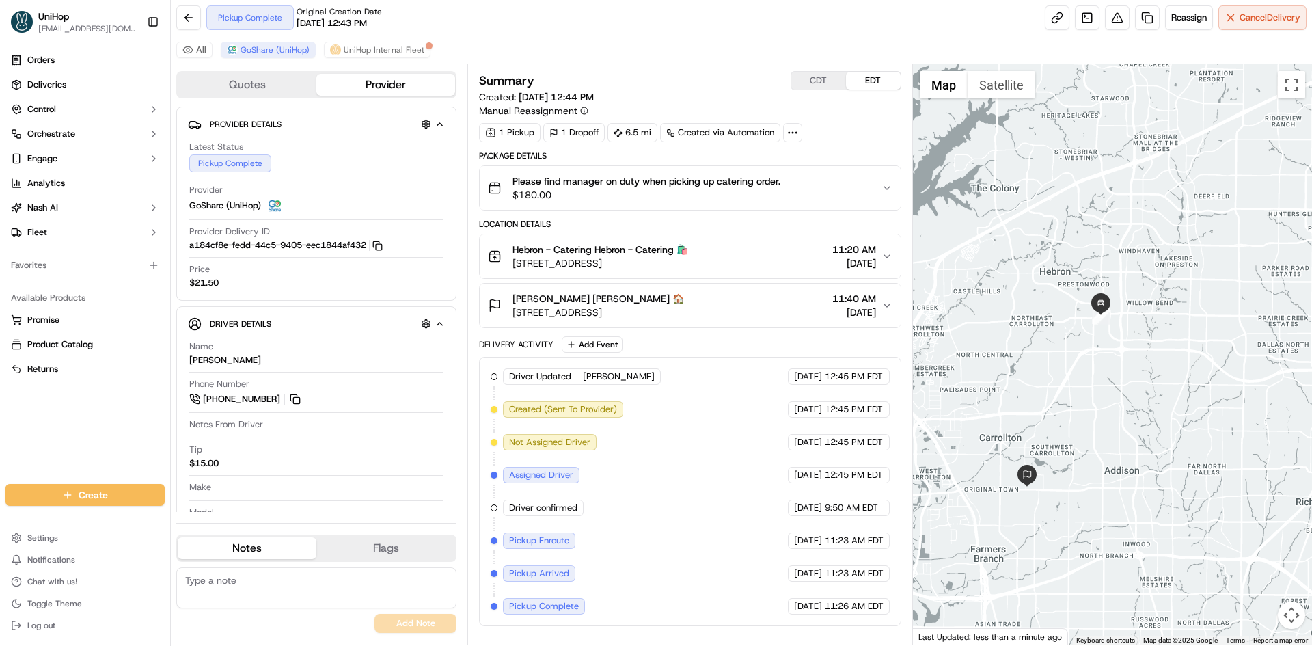
drag, startPoint x: 1072, startPoint y: 409, endPoint x: 1085, endPoint y: 368, distance: 42.1
click at [1085, 368] on div at bounding box center [1113, 354] width 400 height 581
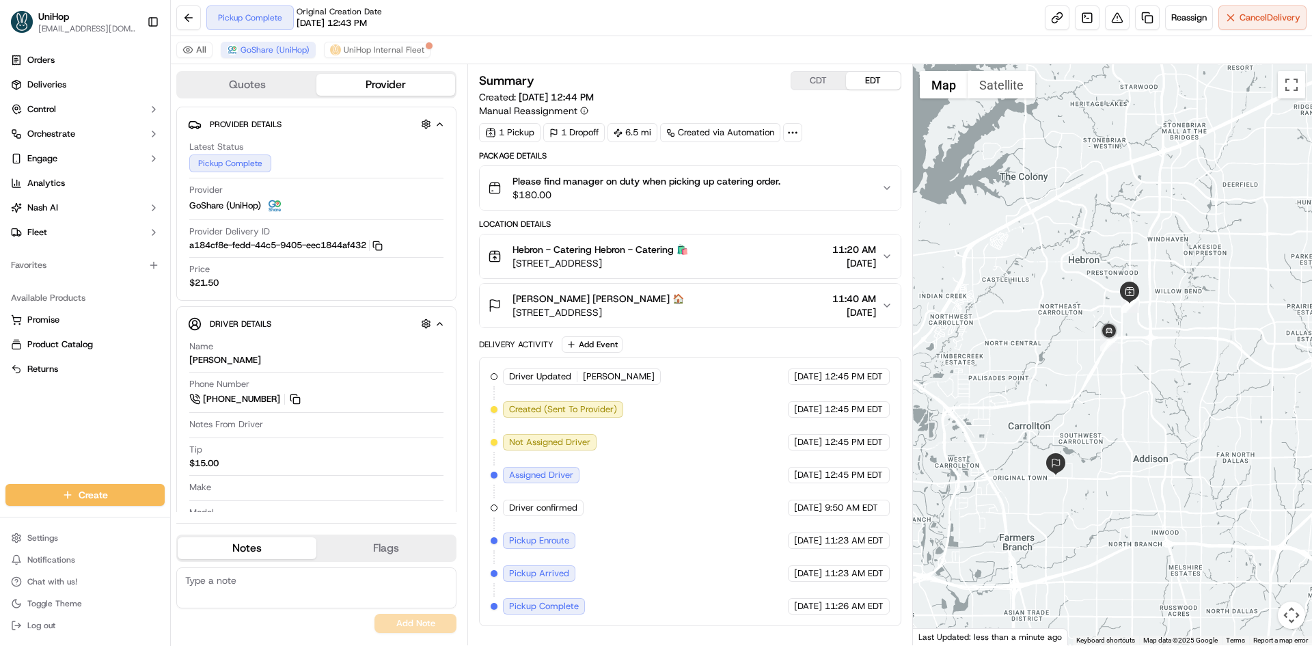
drag, startPoint x: 1044, startPoint y: 257, endPoint x: 1074, endPoint y: 244, distance: 32.7
click at [1074, 246] on div at bounding box center [1113, 354] width 400 height 581
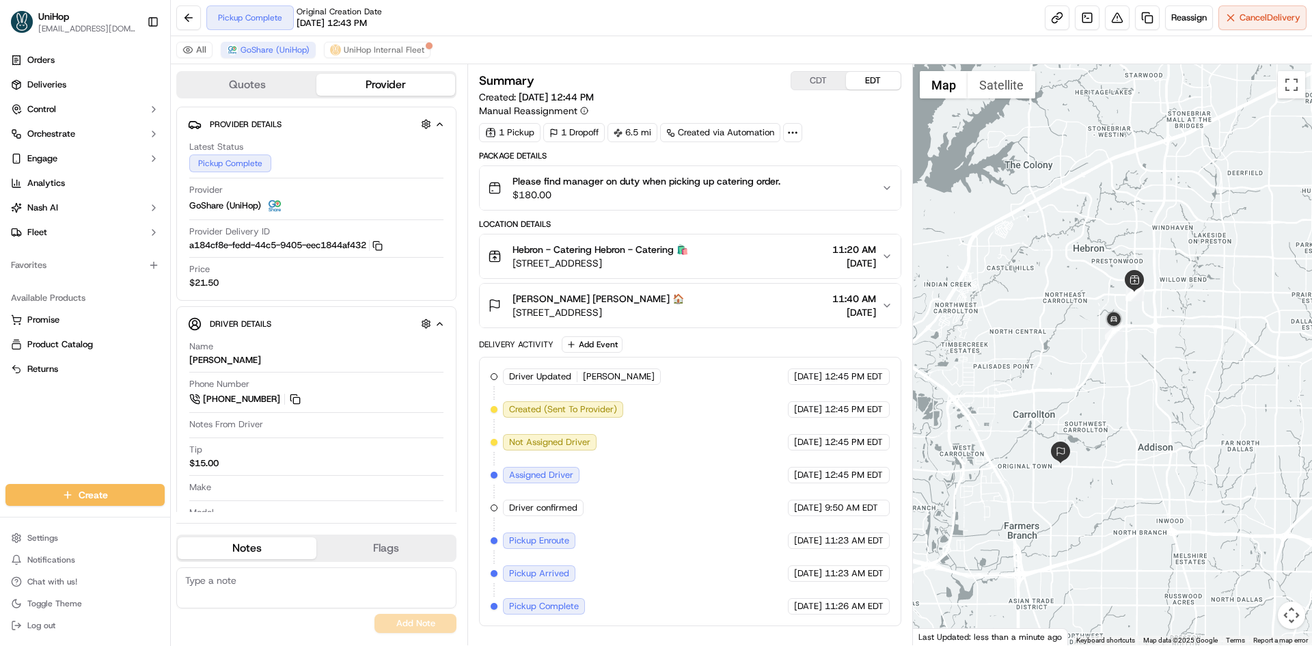
click at [1042, 246] on div at bounding box center [1113, 354] width 400 height 581
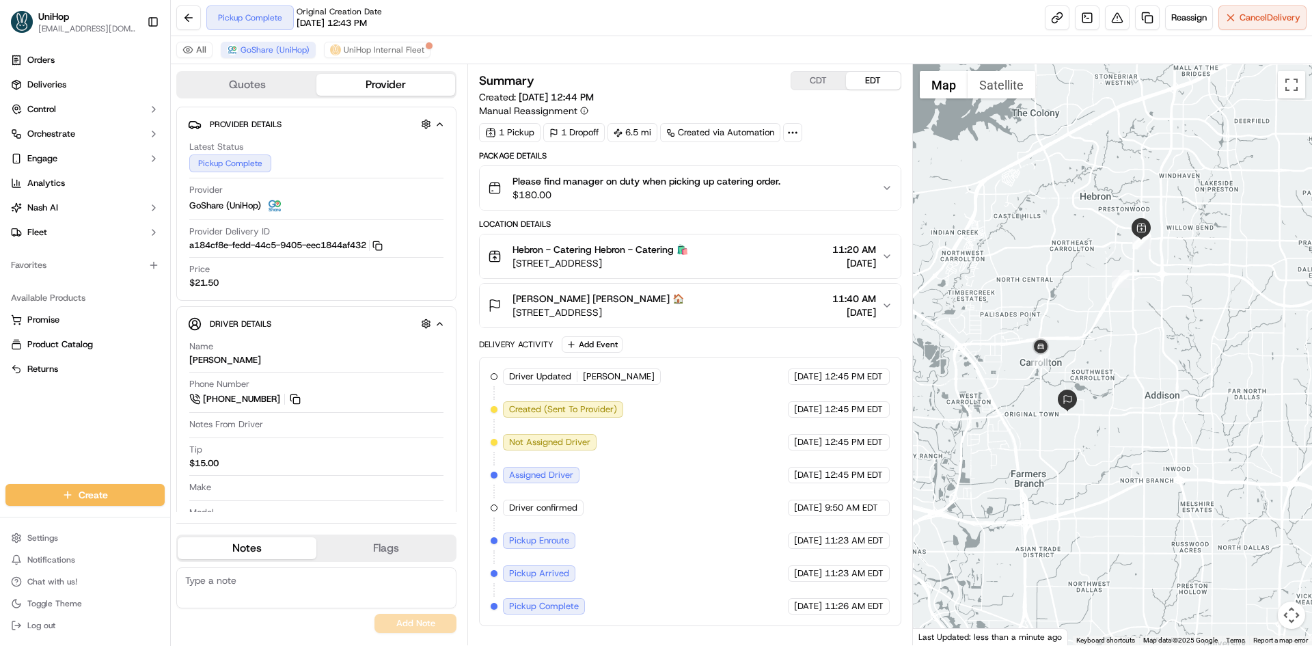
drag, startPoint x: 1062, startPoint y: 346, endPoint x: 1068, endPoint y: 299, distance: 46.9
click at [1068, 299] on div at bounding box center [1113, 354] width 400 height 581
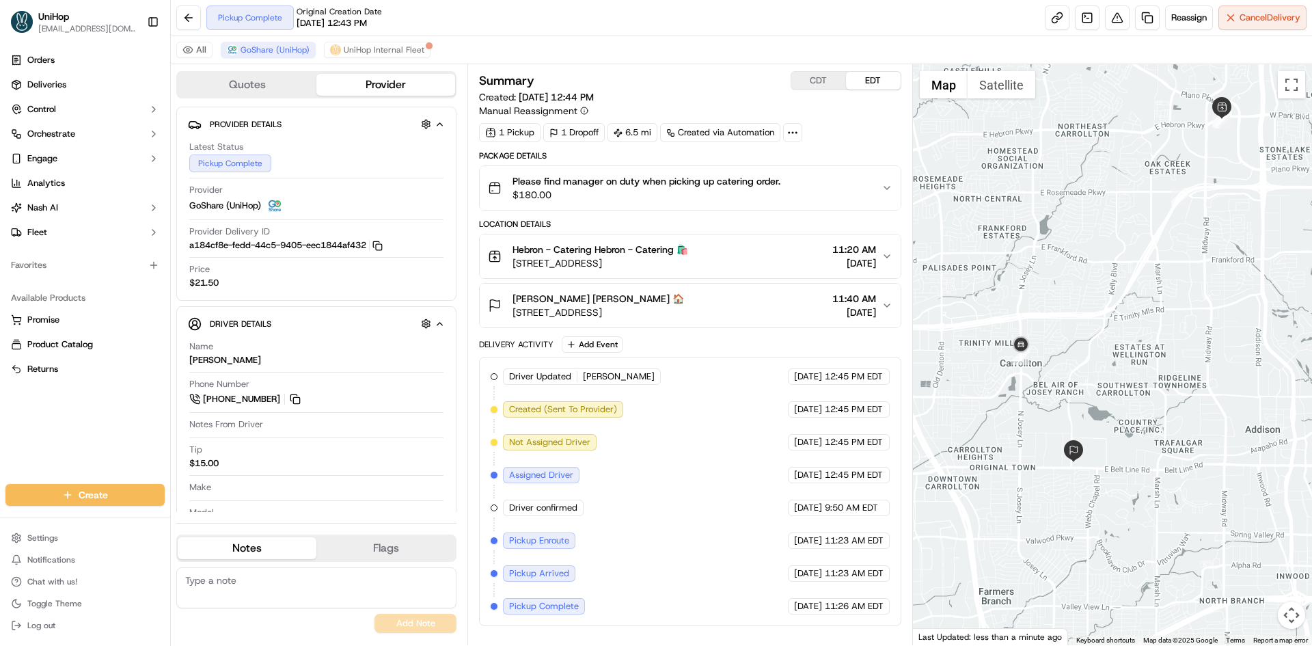
click at [1072, 322] on div at bounding box center [1113, 354] width 400 height 581
click at [4, 432] on div "Orders Deliveries Control Orchestrate Engage Analytics [PERSON_NAME] Fleet Favo…" at bounding box center [85, 258] width 170 height 429
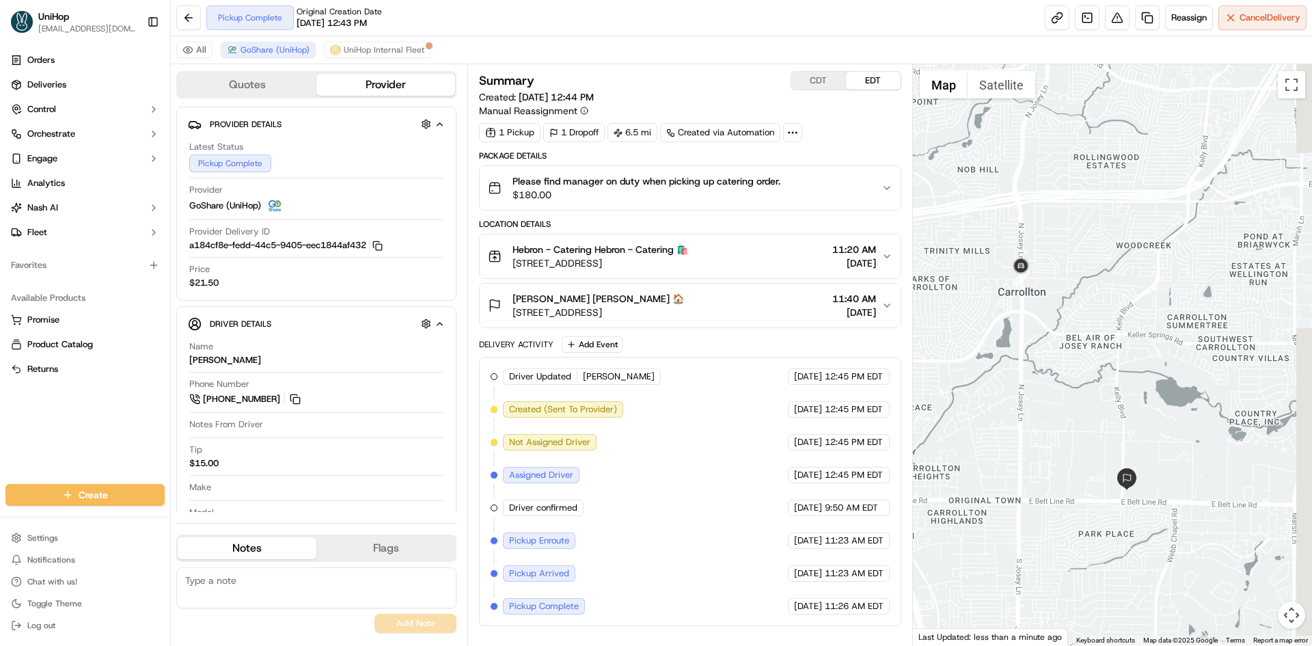
drag, startPoint x: 1181, startPoint y: 277, endPoint x: 1130, endPoint y: 286, distance: 51.9
click at [1131, 286] on div at bounding box center [1113, 354] width 400 height 581
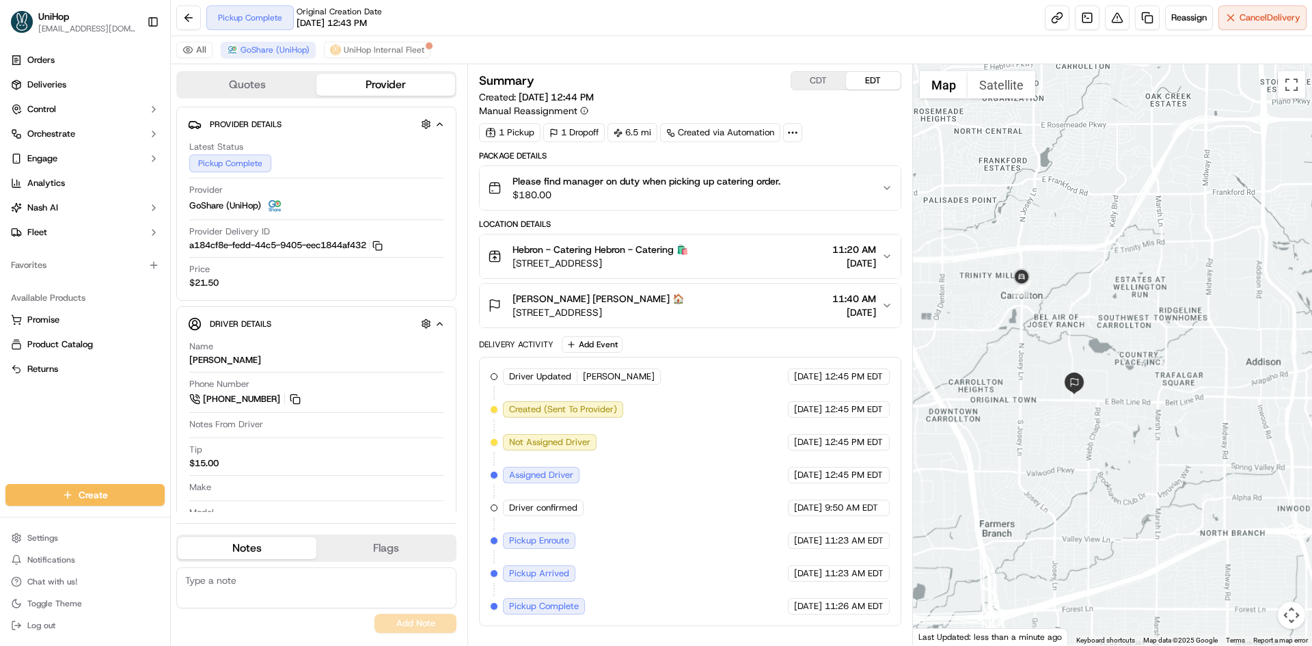
click at [1137, 286] on div at bounding box center [1113, 354] width 400 height 581
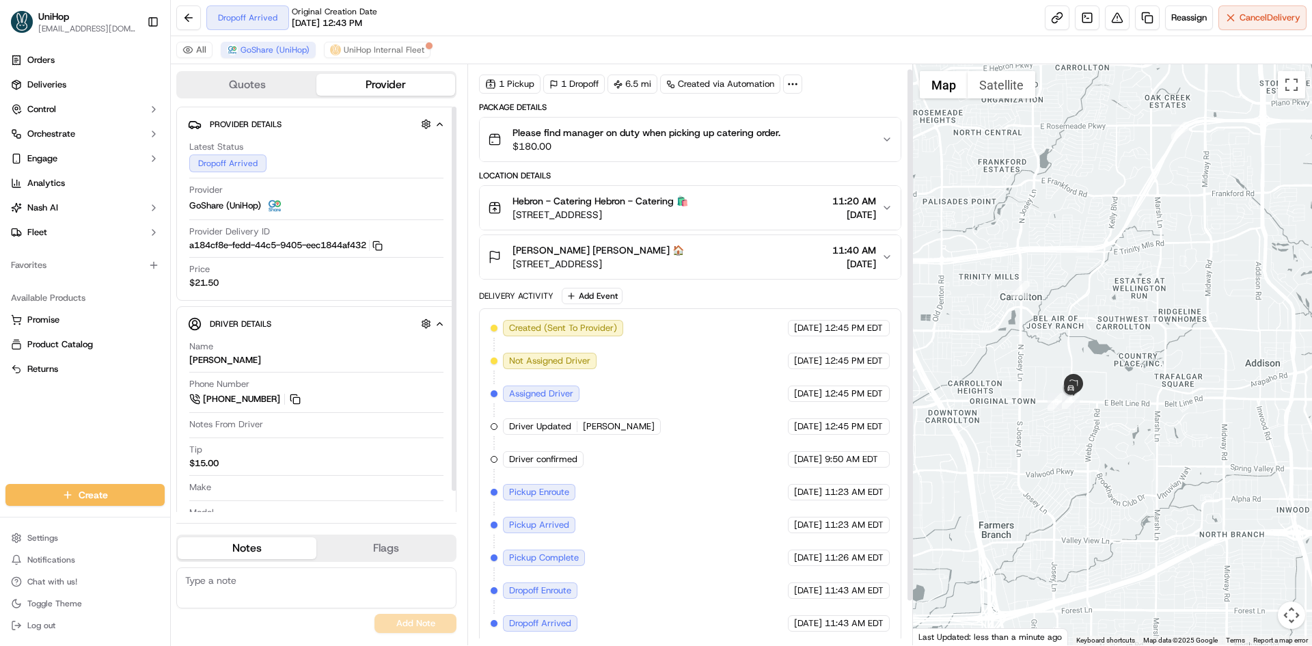
scroll to position [53, 0]
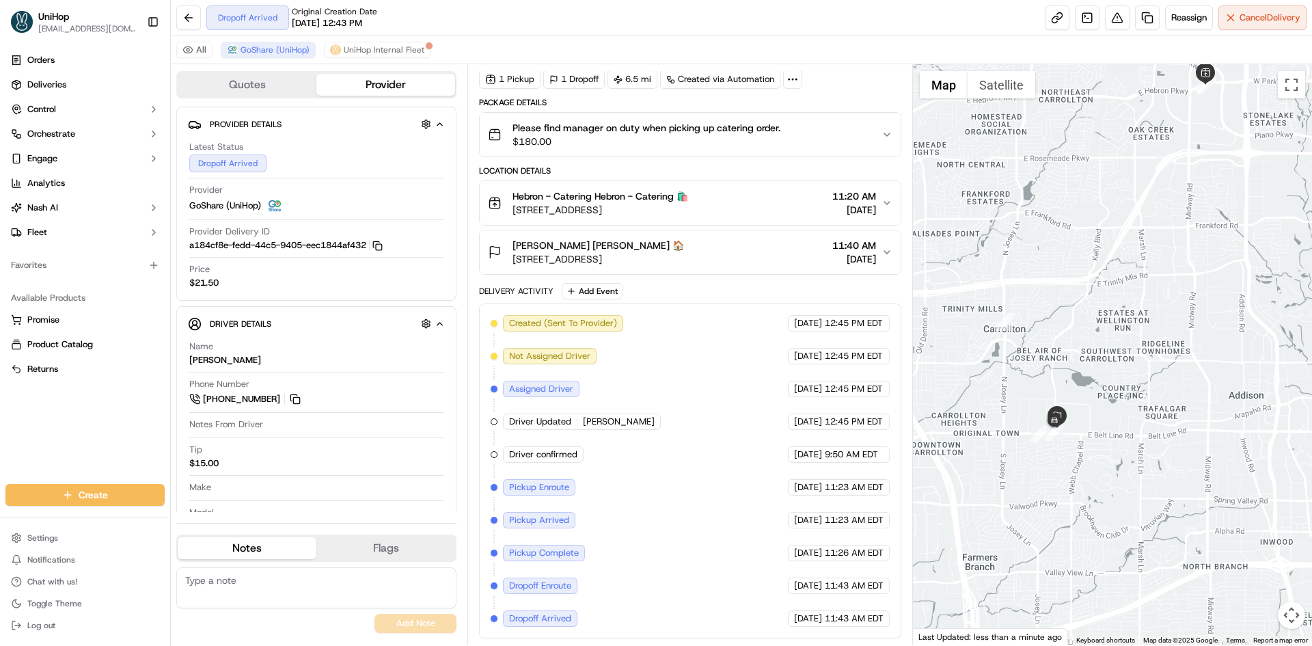
drag, startPoint x: 1088, startPoint y: 290, endPoint x: 1070, endPoint y: 328, distance: 42.2
click at [1070, 328] on div at bounding box center [1113, 354] width 400 height 581
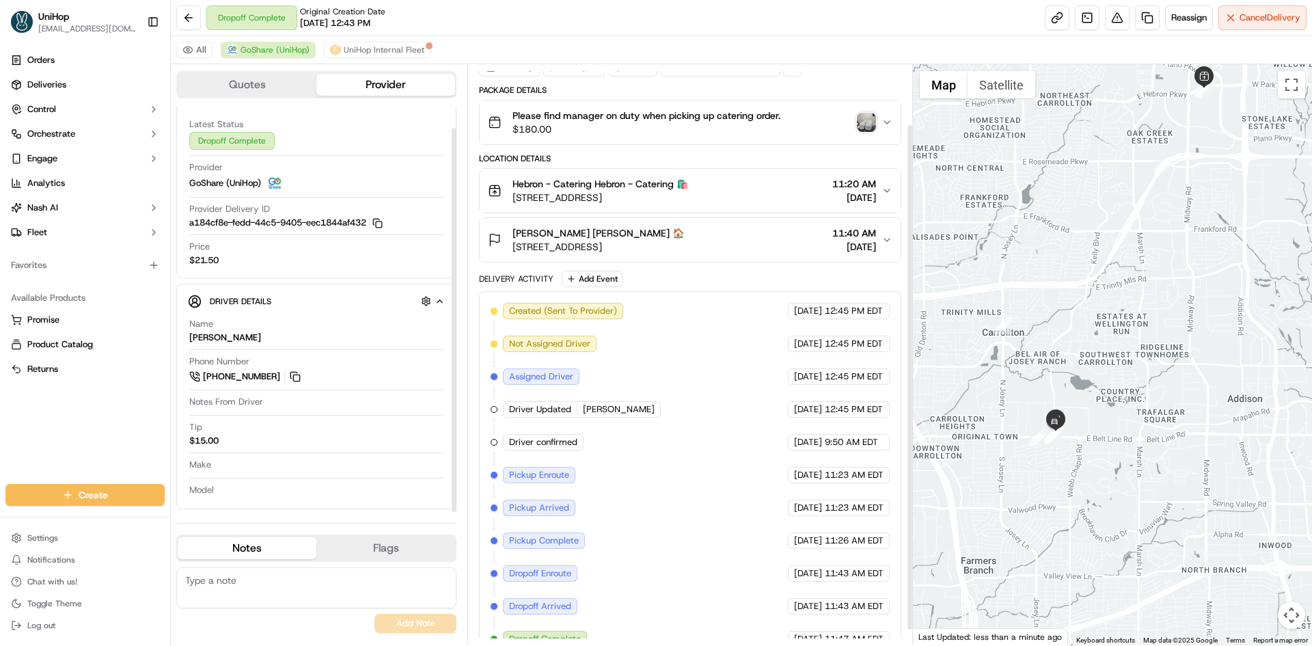
scroll to position [86, 0]
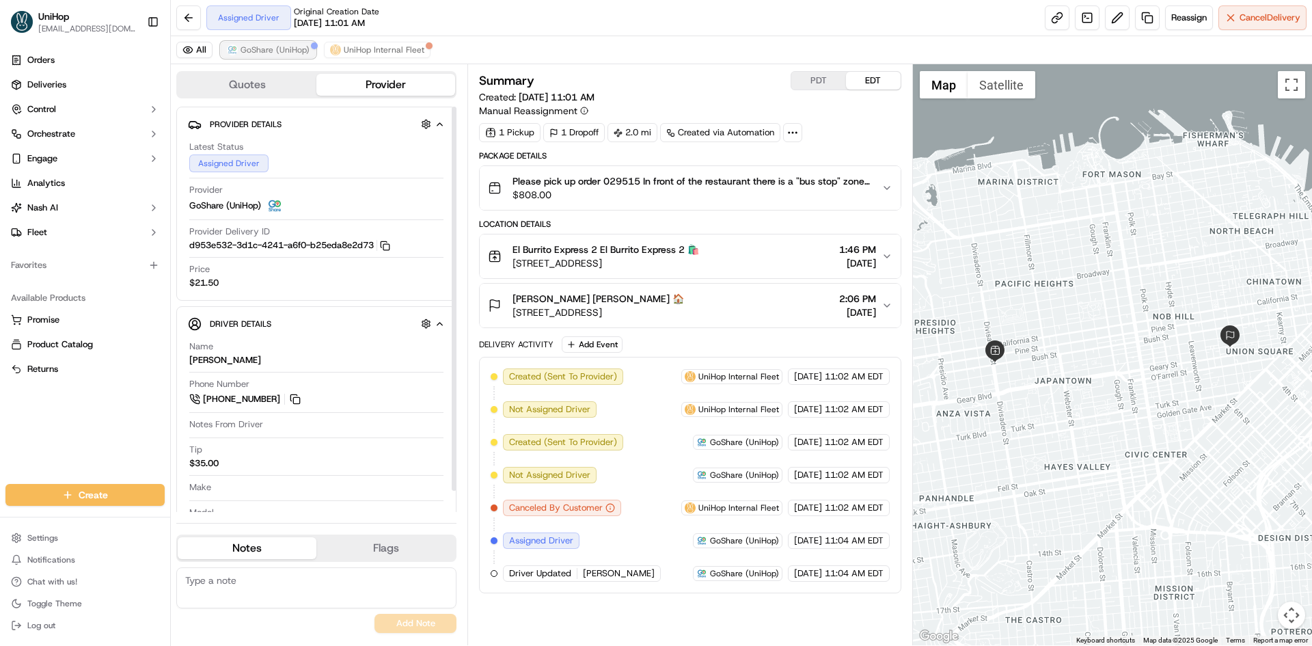
click at [286, 46] on span "GoShare (UniHop)" at bounding box center [274, 49] width 69 height 11
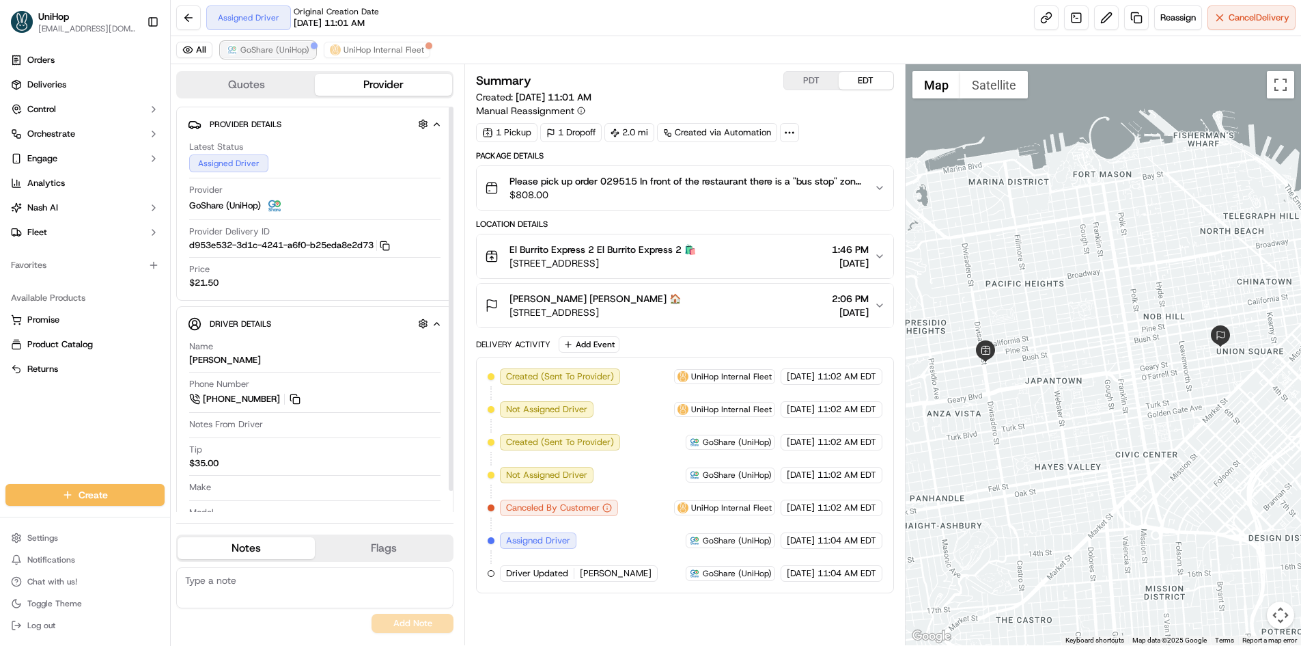
click at [287, 46] on span "GoShare (UniHop)" at bounding box center [274, 49] width 69 height 11
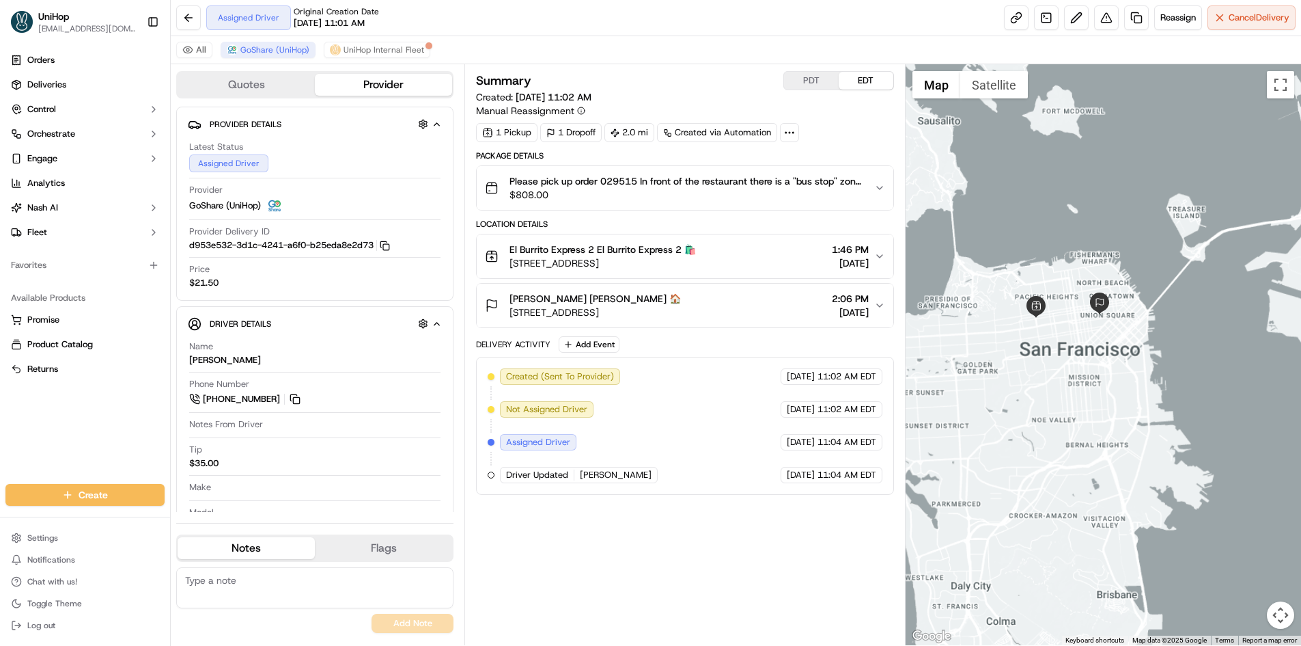
drag, startPoint x: 1049, startPoint y: 236, endPoint x: 1102, endPoint y: 292, distance: 77.3
click at [1102, 292] on div at bounding box center [1104, 354] width 396 height 581
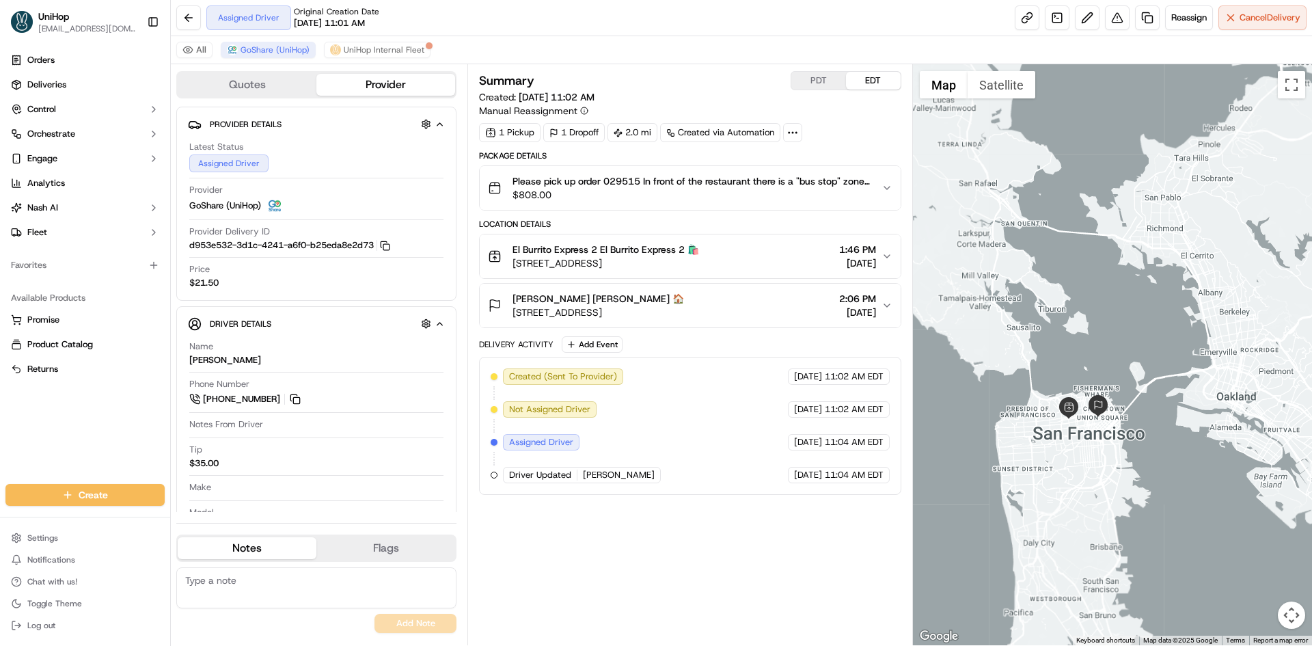
drag, startPoint x: 1085, startPoint y: 243, endPoint x: 1020, endPoint y: 278, distance: 74.0
click at [1021, 281] on div at bounding box center [1113, 354] width 400 height 581
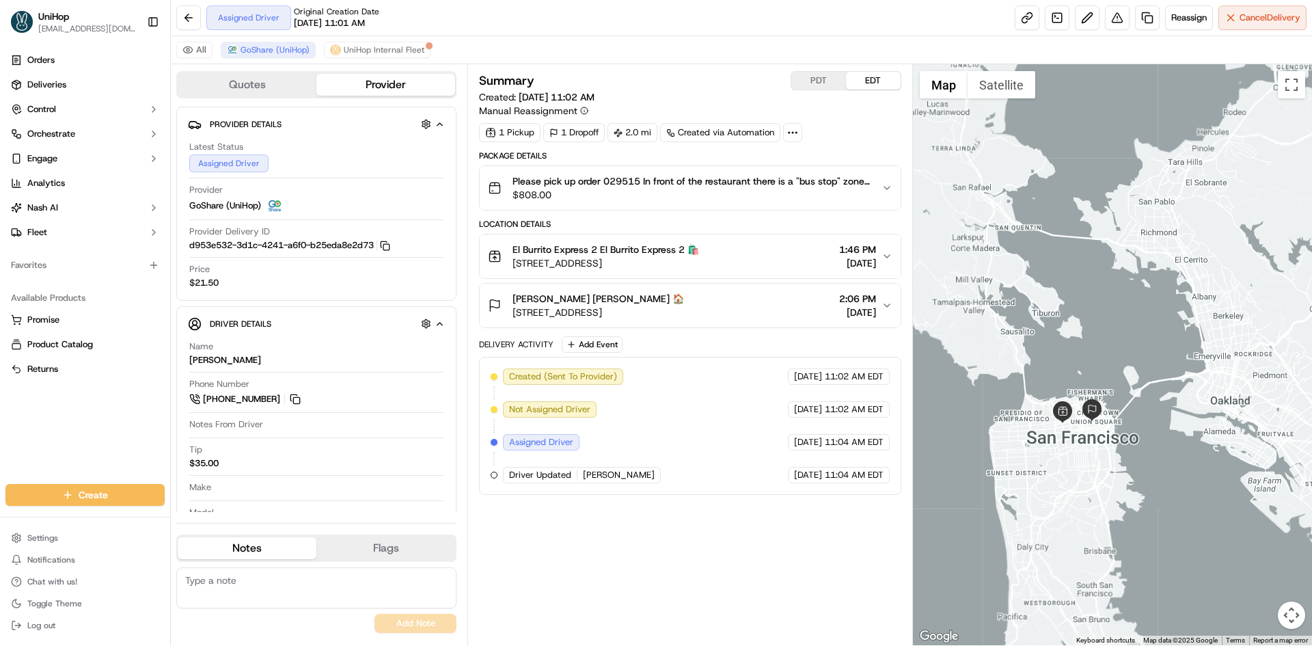
drag, startPoint x: 1048, startPoint y: 257, endPoint x: 1027, endPoint y: 276, distance: 28.5
click at [1027, 276] on div at bounding box center [1113, 354] width 400 height 581
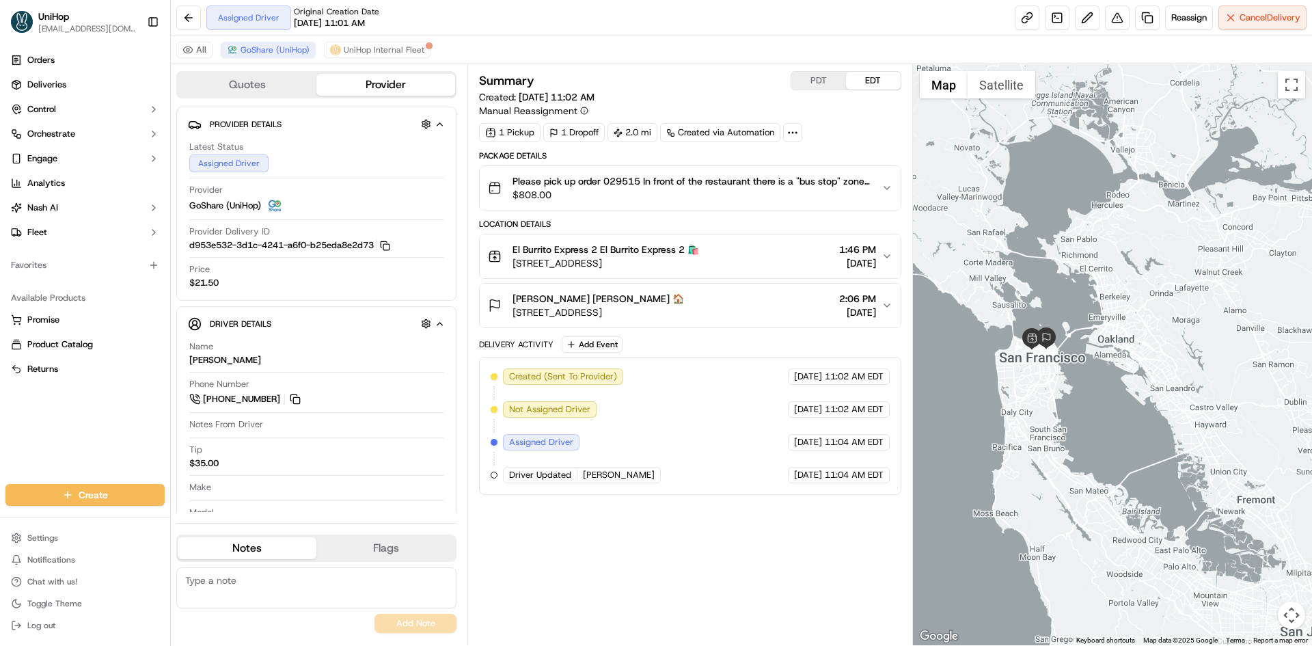
click at [1039, 227] on div at bounding box center [1113, 354] width 400 height 581
click at [603, 340] on button "Add Event" at bounding box center [592, 344] width 61 height 16
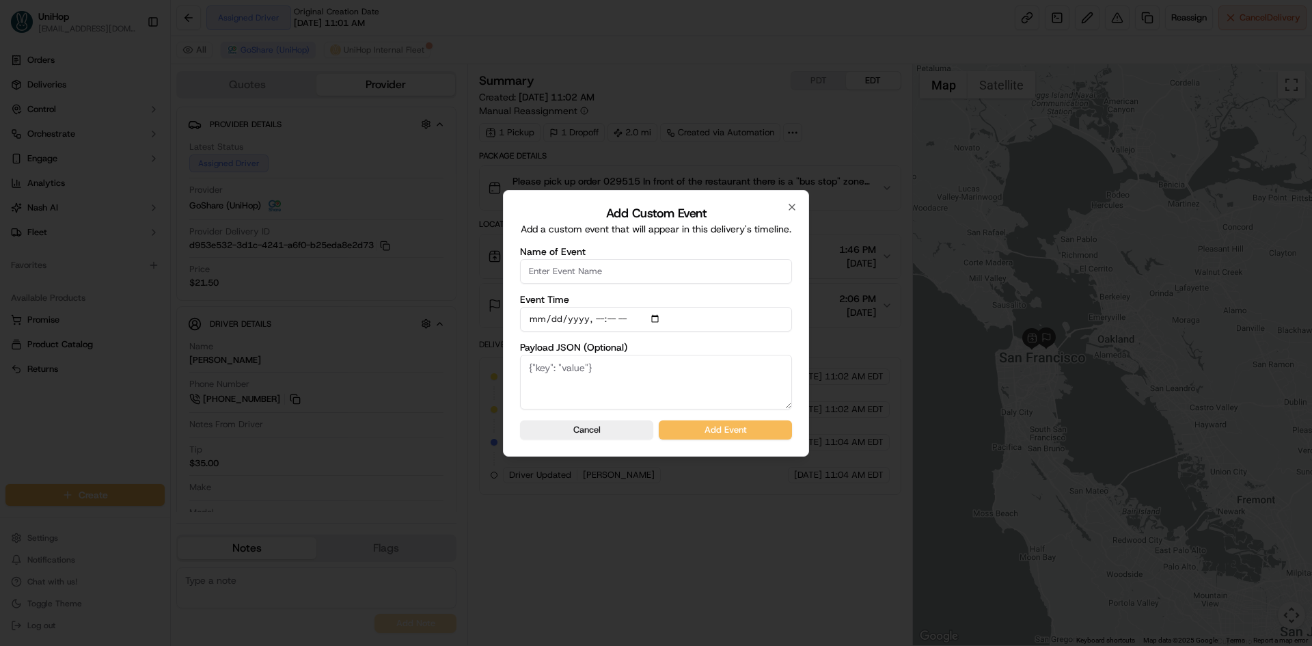
click at [605, 274] on input "Name of Event" at bounding box center [656, 271] width 272 height 25
type input "Driver Confirmed"
click at [659, 318] on input "Event Time" at bounding box center [656, 319] width 272 height 25
click at [657, 314] on input "Event Time" at bounding box center [656, 319] width 272 height 25
type input "[DATE]T11:28"
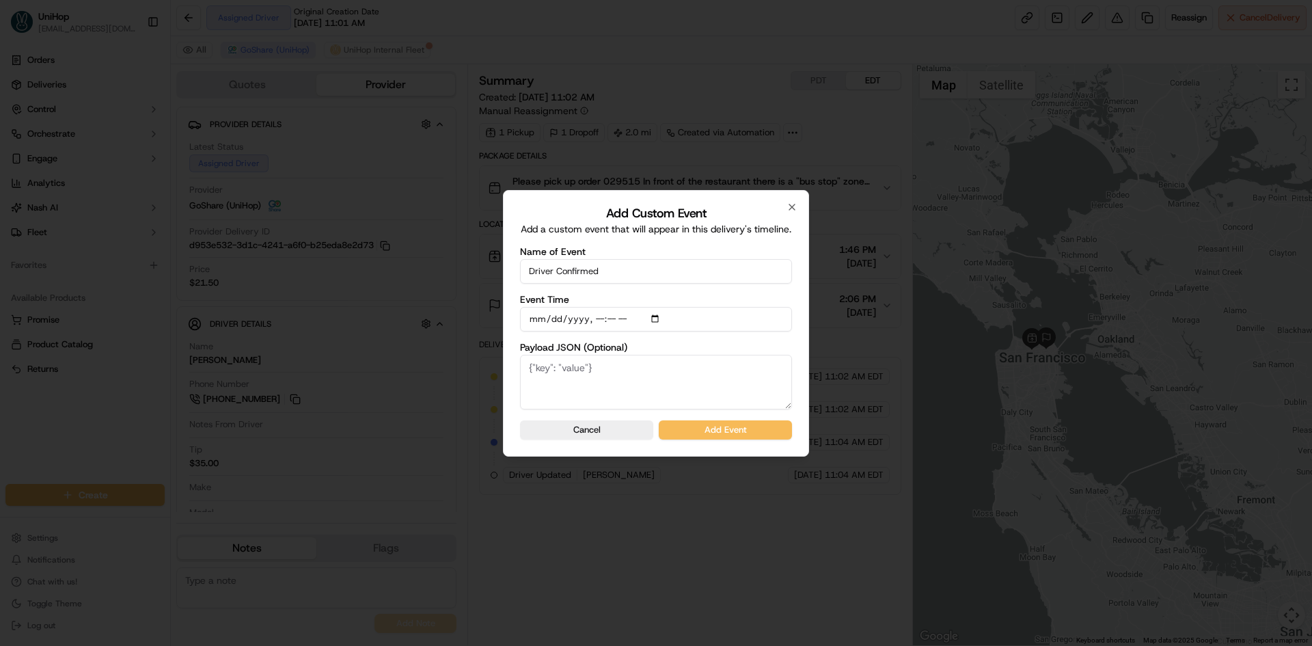
click at [793, 339] on div "Add Custom Event Add a custom event that will appear in this delivery's timelin…" at bounding box center [656, 323] width 306 height 266
click at [760, 424] on button "Add Event" at bounding box center [725, 429] width 133 height 19
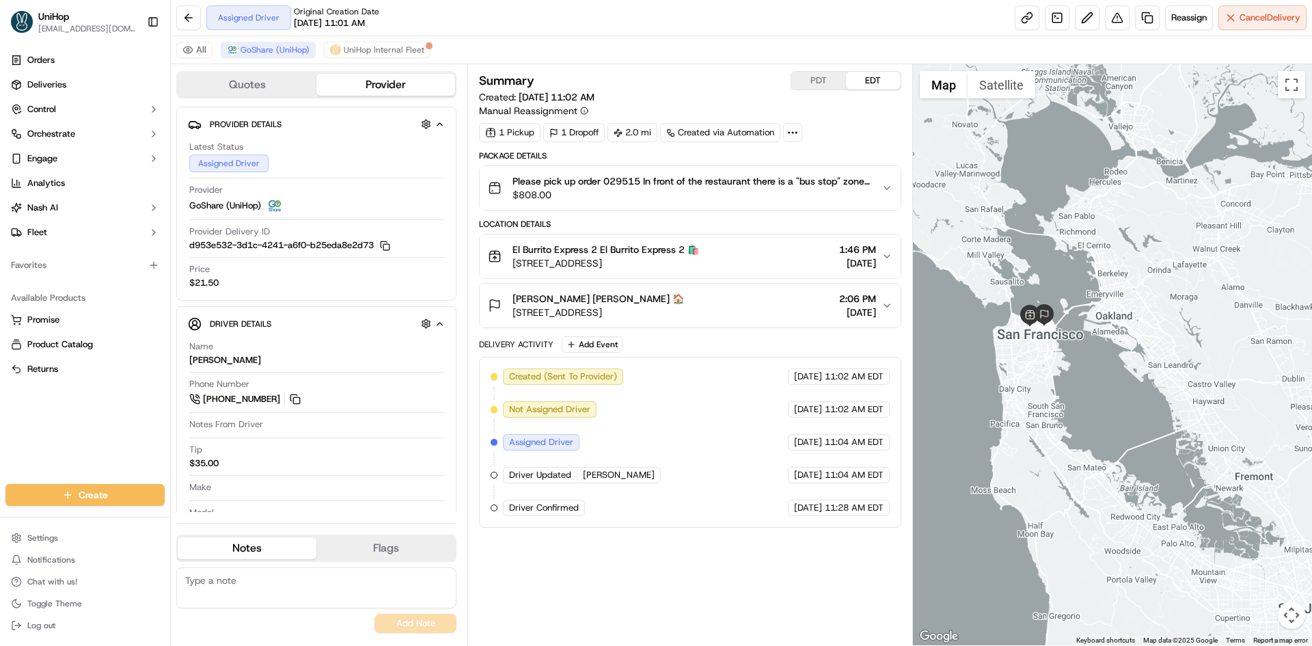
drag, startPoint x: 1252, startPoint y: 294, endPoint x: 1258, endPoint y: 279, distance: 15.4
click at [1258, 279] on div at bounding box center [1113, 354] width 400 height 581
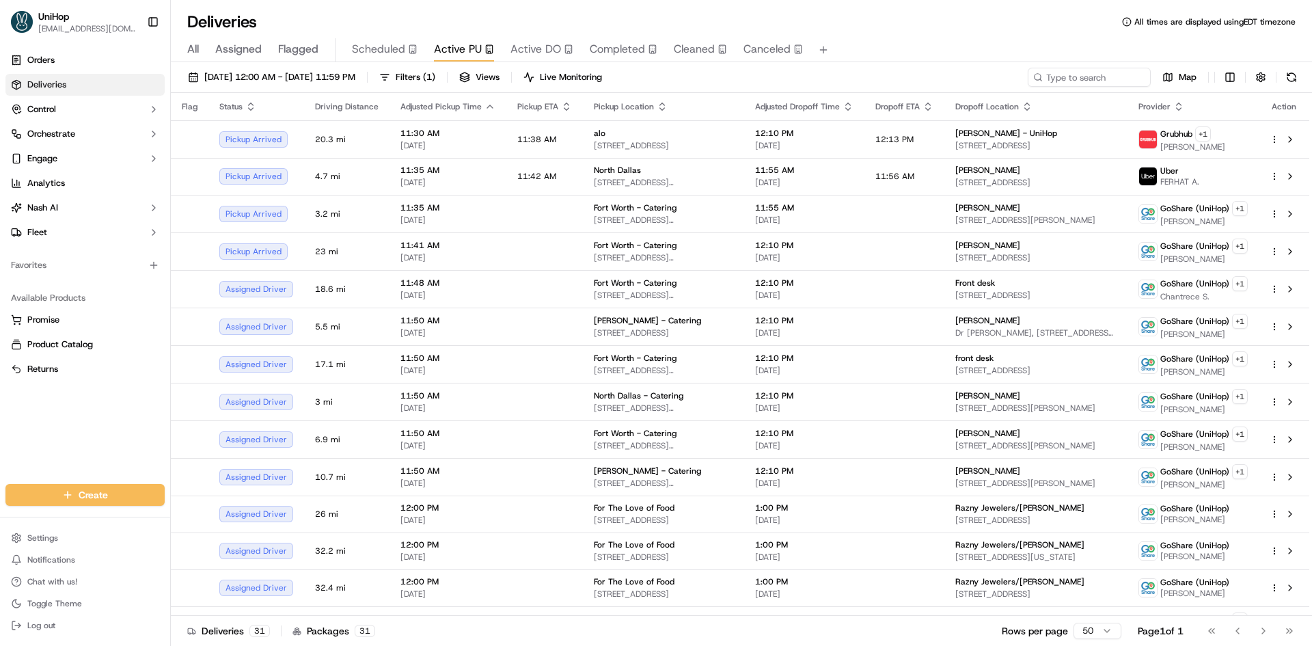
click at [12, 425] on div "Orders Deliveries Control Orchestrate Engage Analytics [PERSON_NAME] Fleet Favo…" at bounding box center [85, 258] width 170 height 429
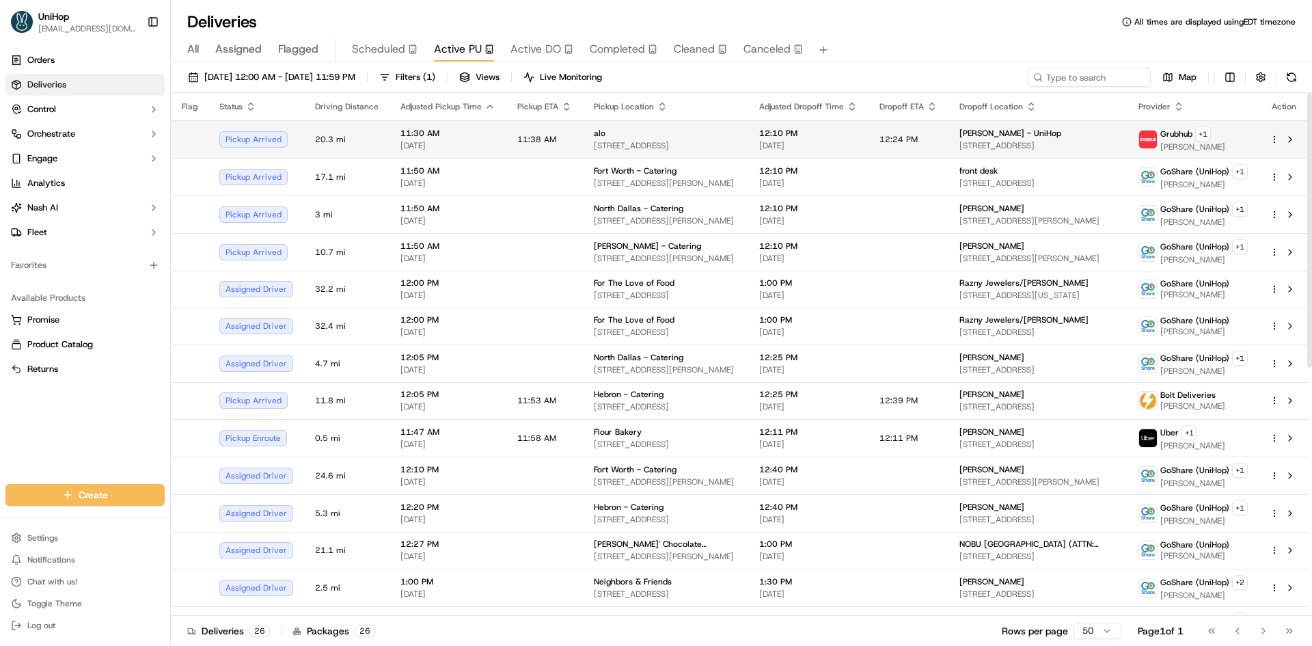
click at [868, 134] on td "12:10 PM [DATE]" at bounding box center [808, 139] width 120 height 38
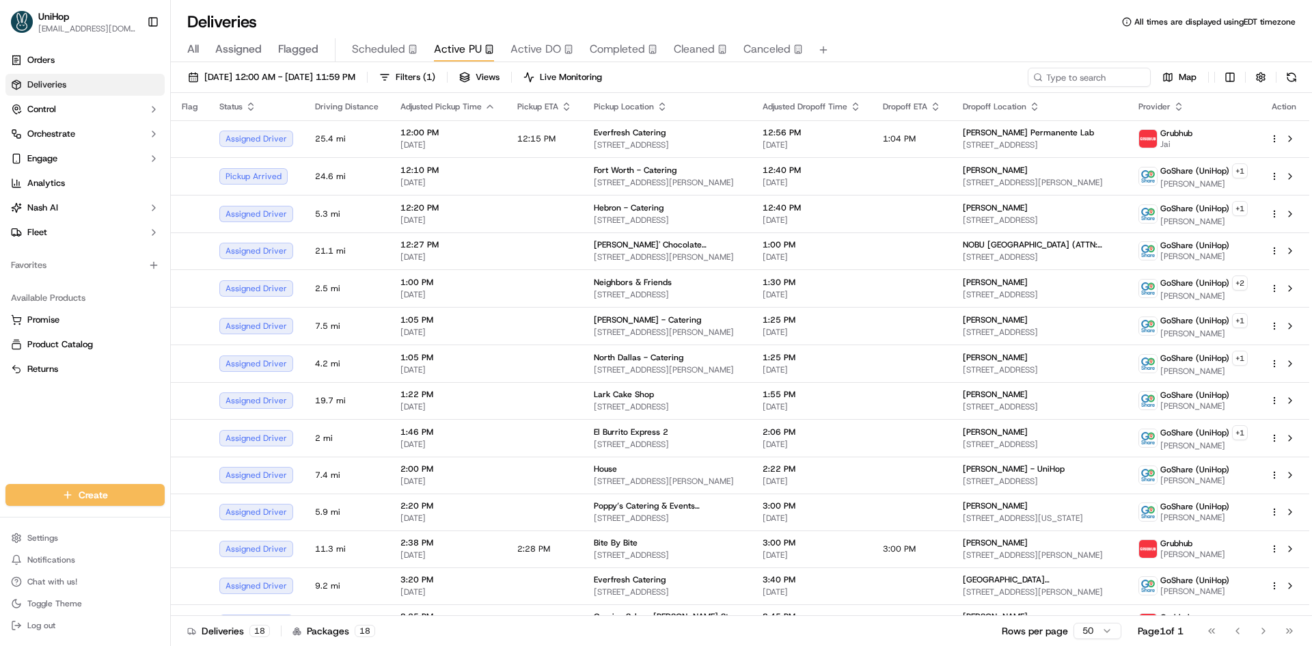
drag, startPoint x: 3, startPoint y: 411, endPoint x: 197, endPoint y: 260, distance: 245.9
click at [5, 409] on div "Orders Deliveries Control Orchestrate Engage Analytics [PERSON_NAME] Fleet Favo…" at bounding box center [85, 258] width 170 height 429
click at [312, 53] on span "Flagged" at bounding box center [298, 49] width 40 height 16
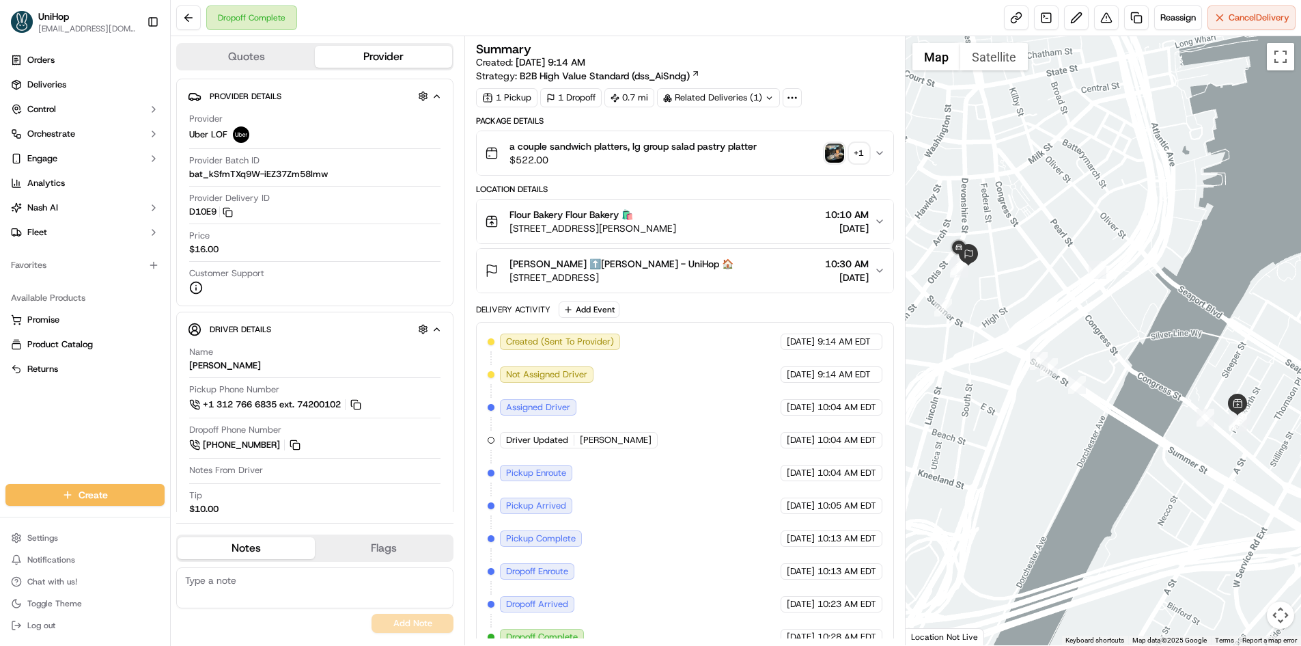
click at [837, 150] on img "button" at bounding box center [834, 152] width 19 height 19
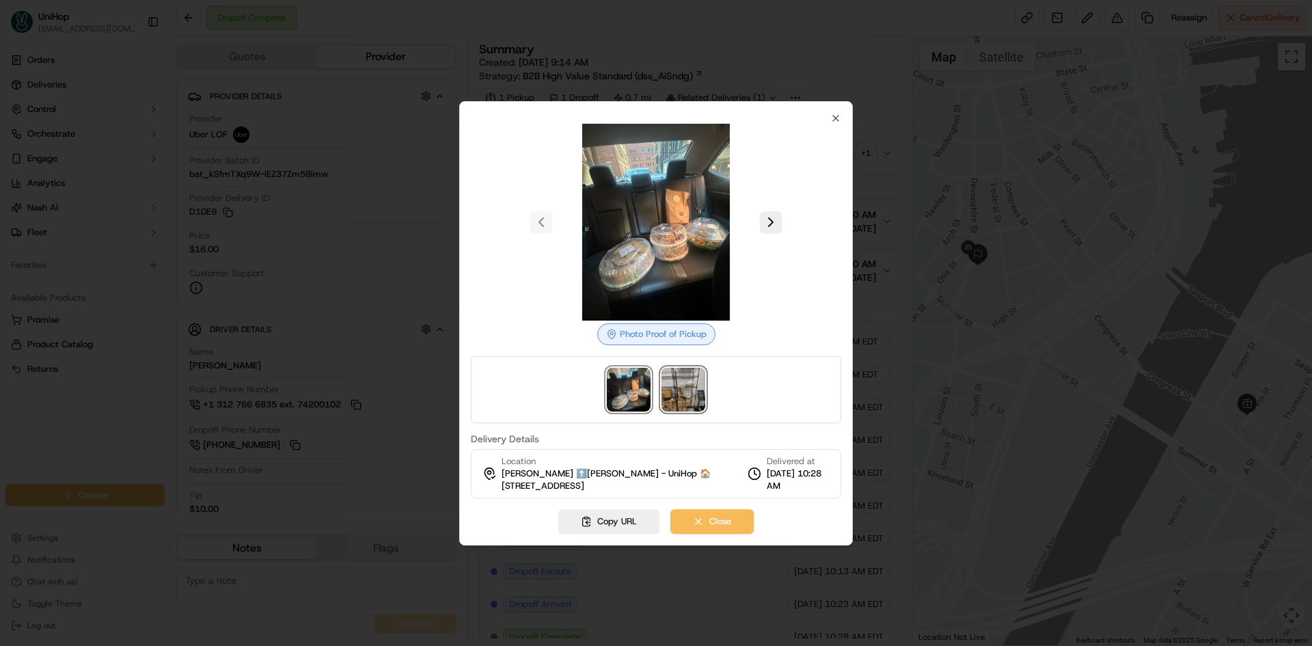
click at [682, 385] on img at bounding box center [683, 390] width 44 height 44
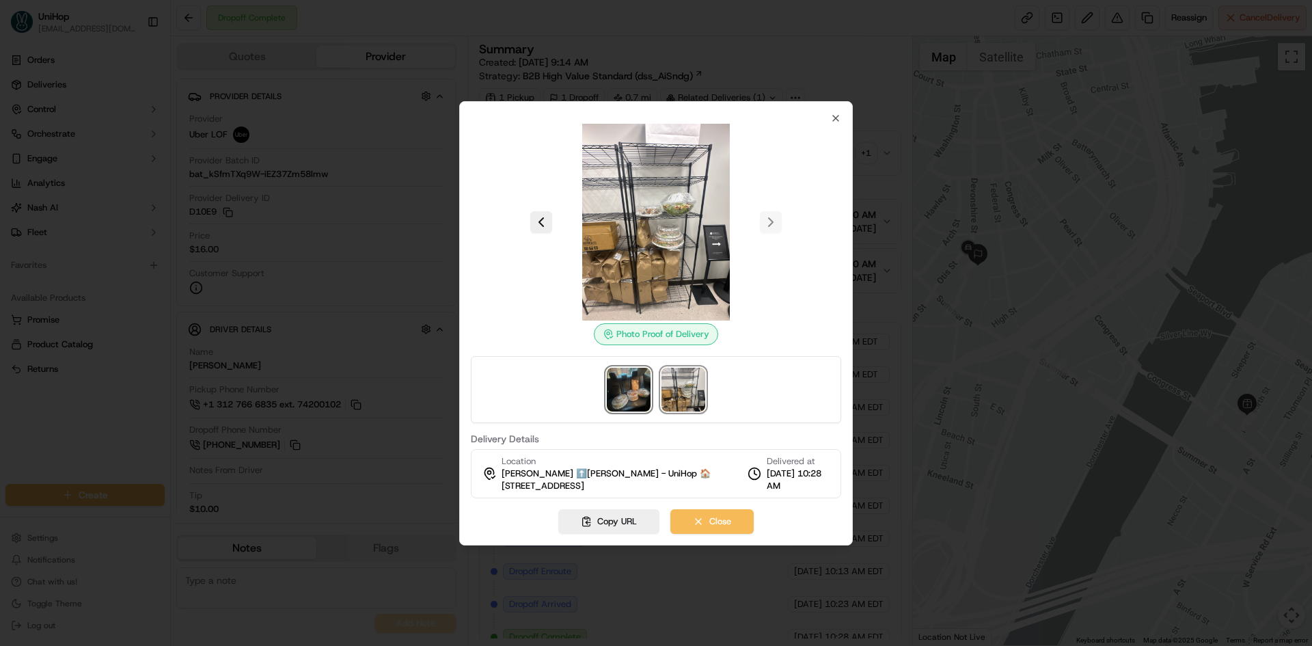
click at [645, 389] on img at bounding box center [629, 390] width 44 height 44
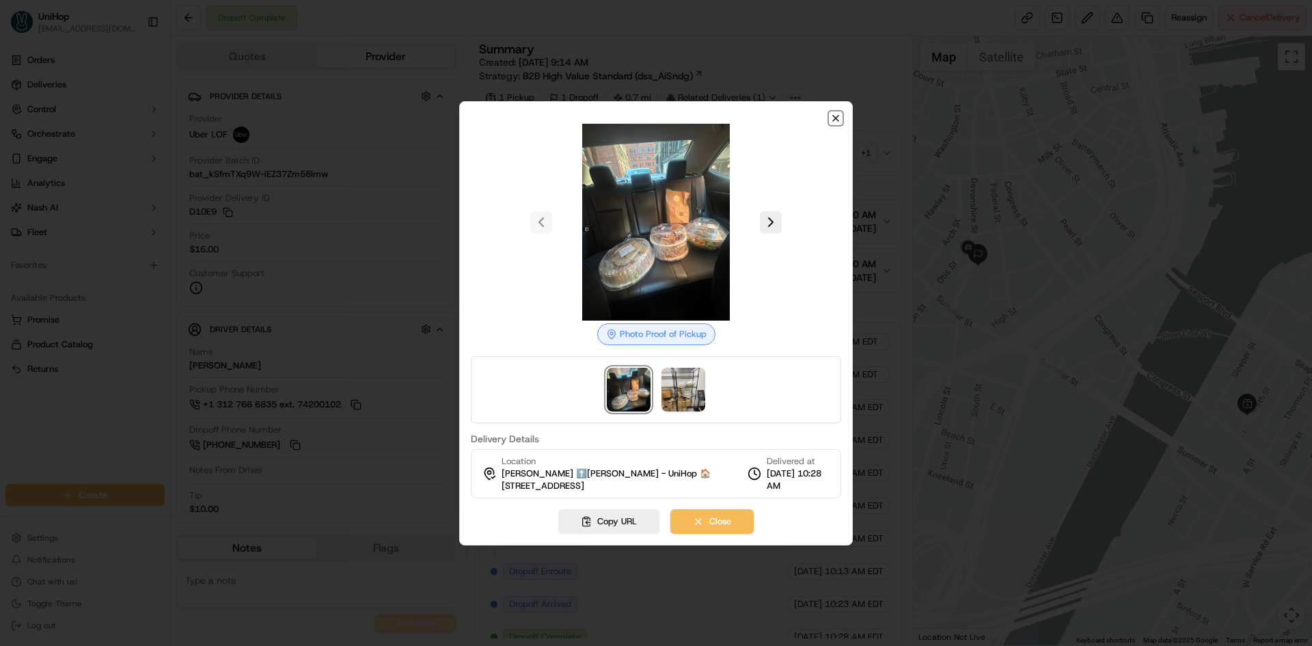
click at [835, 115] on icon "button" at bounding box center [835, 118] width 11 height 11
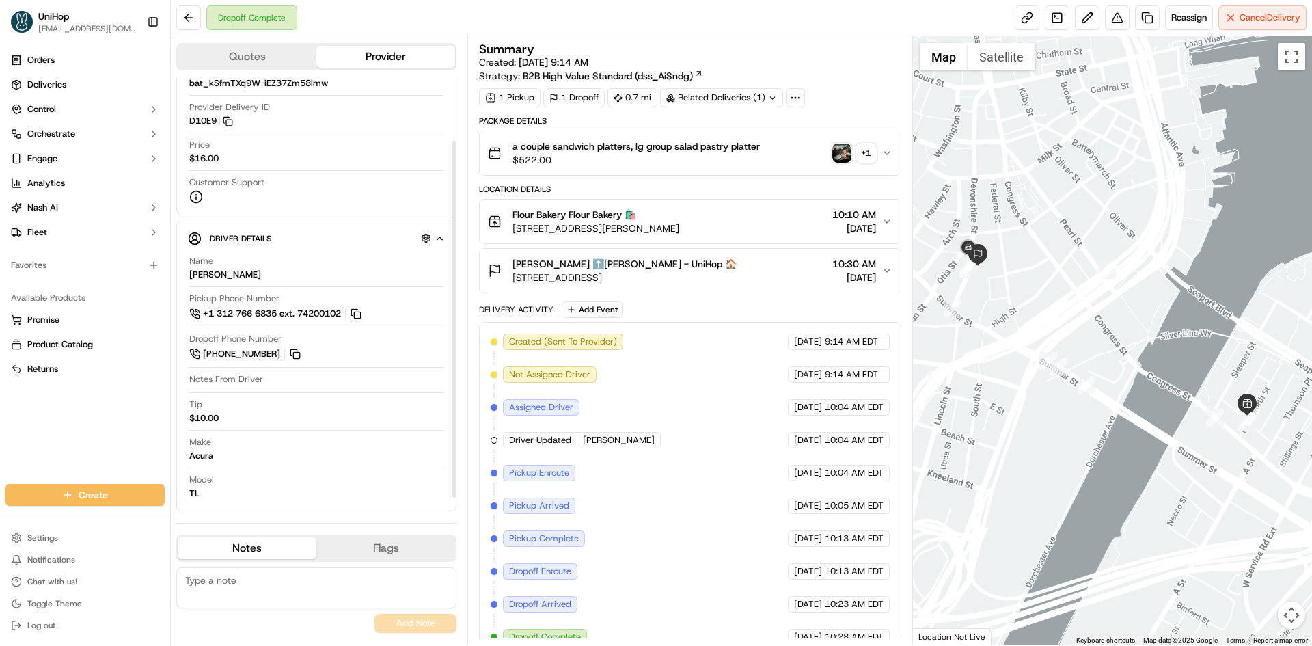
scroll to position [93, 0]
click at [743, 275] on div "[PERSON_NAME] ⬆️[PERSON_NAME] - UniHop 🏠 [STREET_ADDRESS] 10:30 AM [DATE]" at bounding box center [684, 270] width 393 height 27
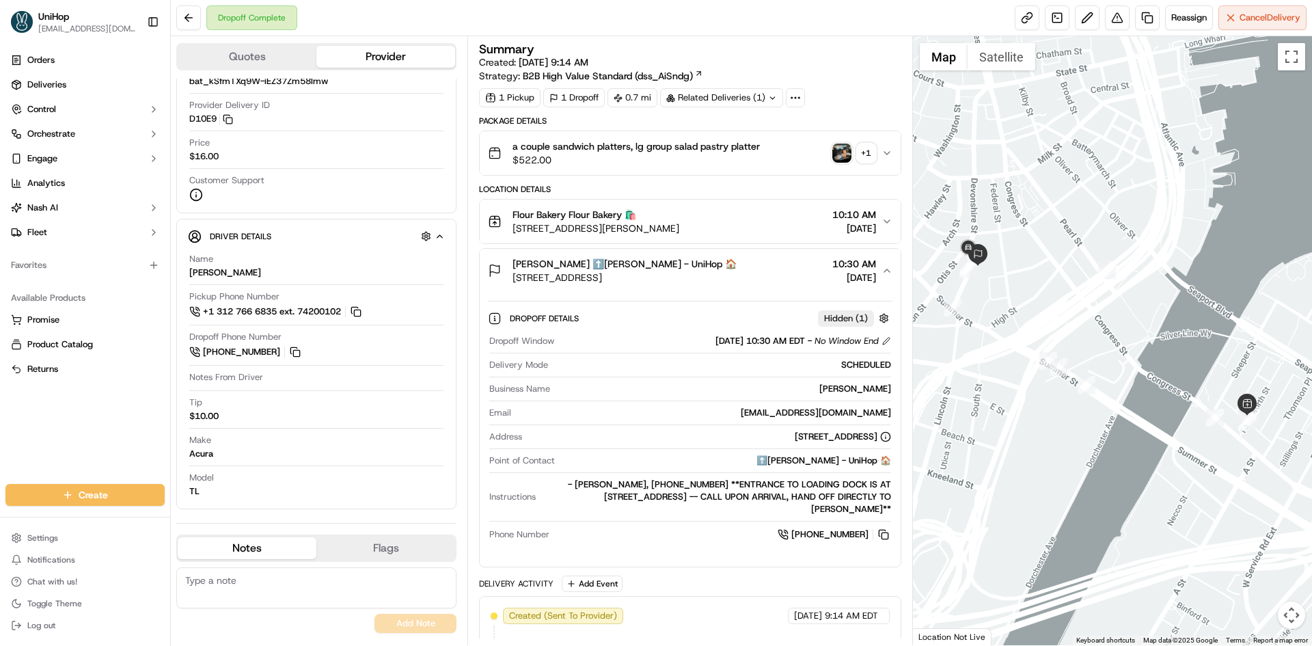
click at [745, 275] on div "[PERSON_NAME] ⬆️[PERSON_NAME] - UniHop 🏠 [STREET_ADDRESS] 10:30 AM [DATE]" at bounding box center [684, 270] width 393 height 27
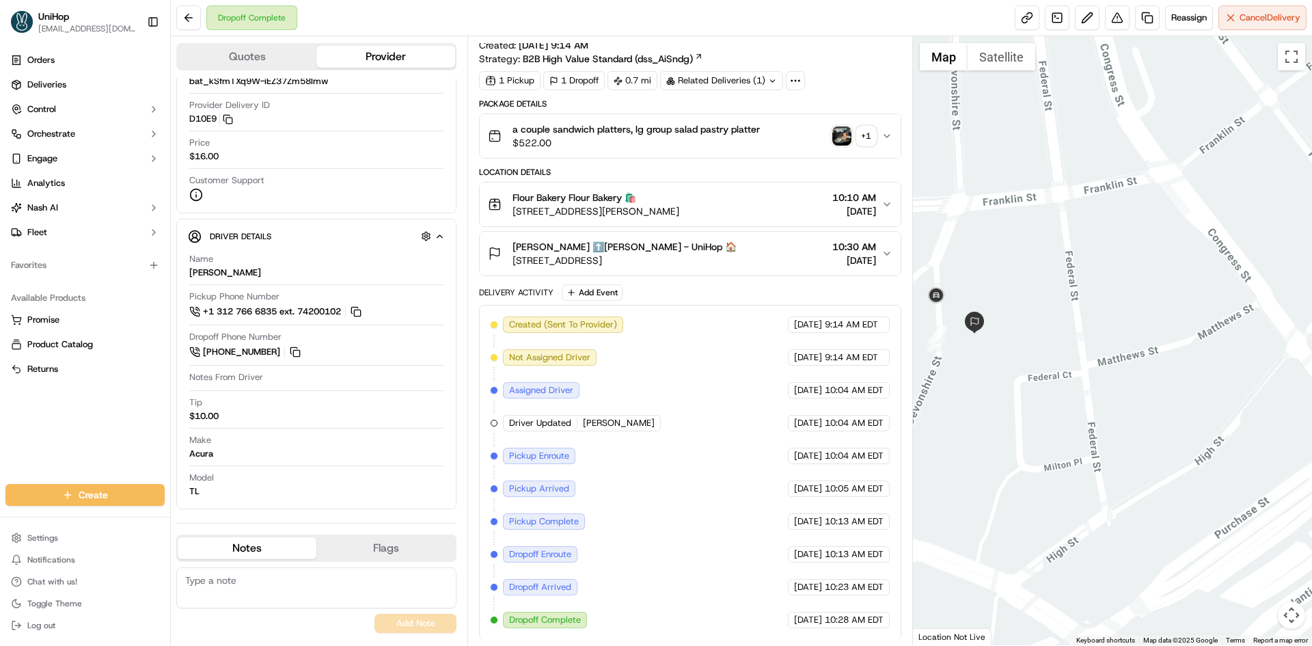
scroll to position [18, 0]
click at [755, 264] on div "[PERSON_NAME] ⬆️[PERSON_NAME] - UniHop 🏠 [STREET_ADDRESS] 10:30 AM [DATE]" at bounding box center [684, 251] width 393 height 27
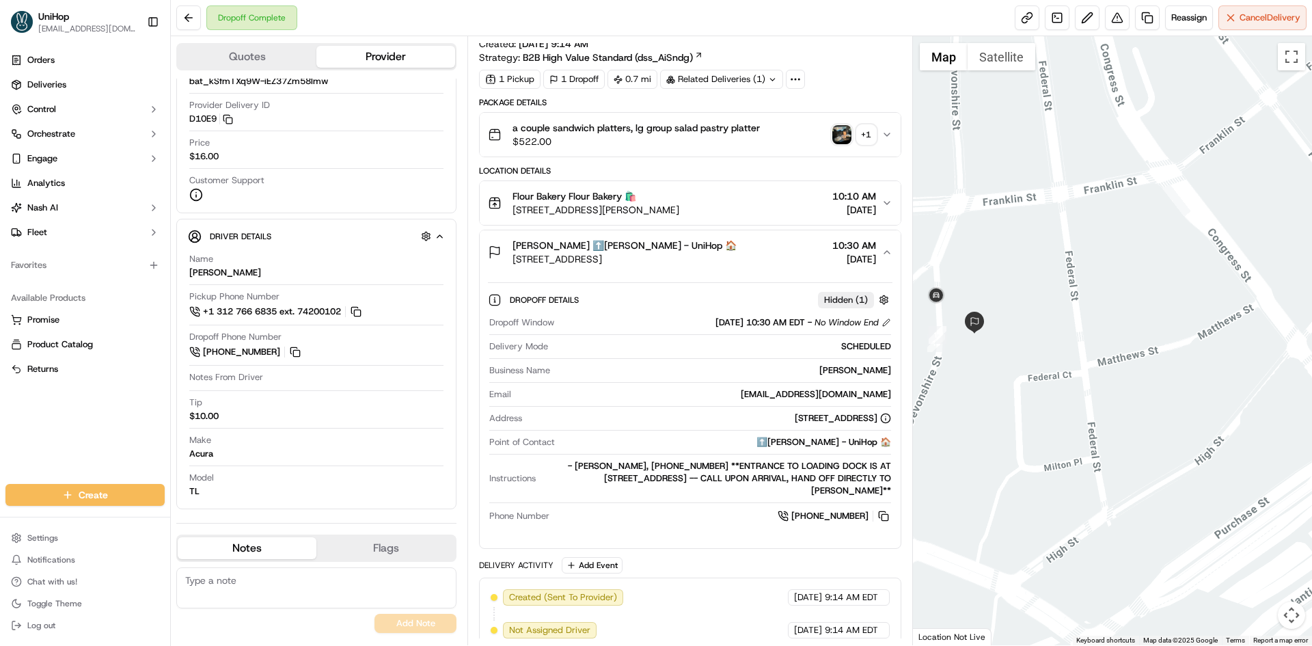
click at [755, 264] on div "[PERSON_NAME] ⬆️[PERSON_NAME] - UniHop 🏠 [STREET_ADDRESS] 10:30 AM [DATE]" at bounding box center [684, 251] width 393 height 27
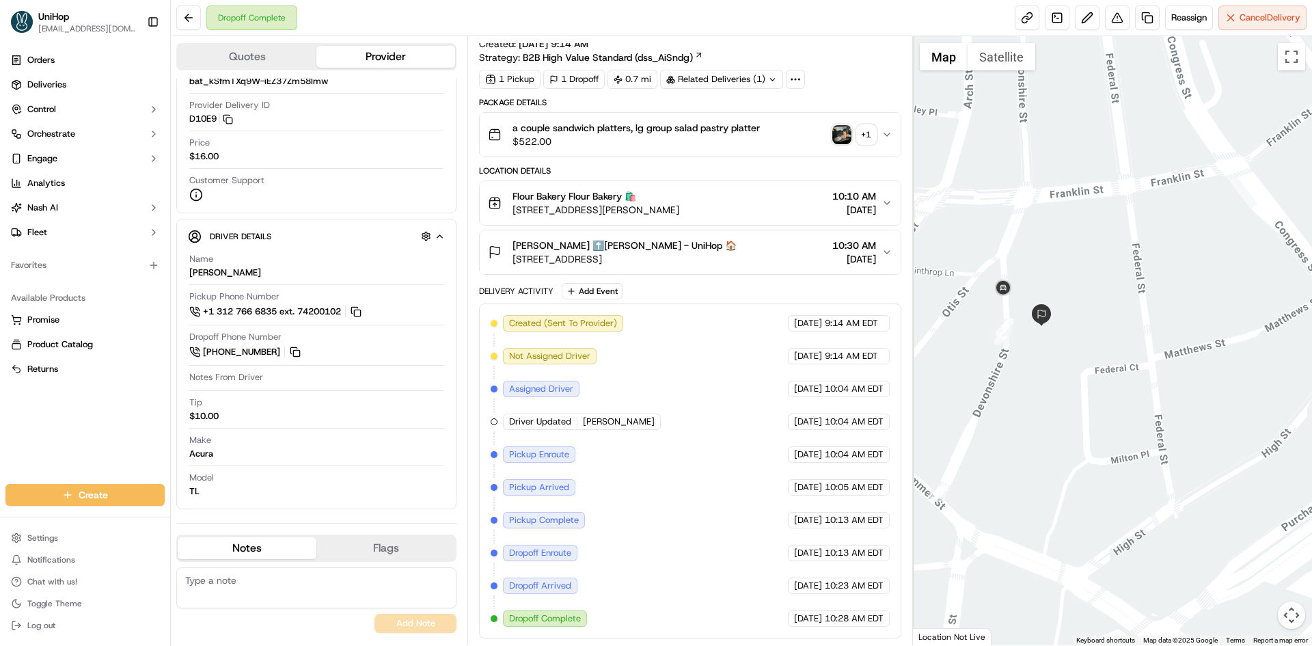
drag, startPoint x: 985, startPoint y: 249, endPoint x: 1056, endPoint y: 240, distance: 71.6
click at [1055, 240] on div at bounding box center [1113, 340] width 400 height 609
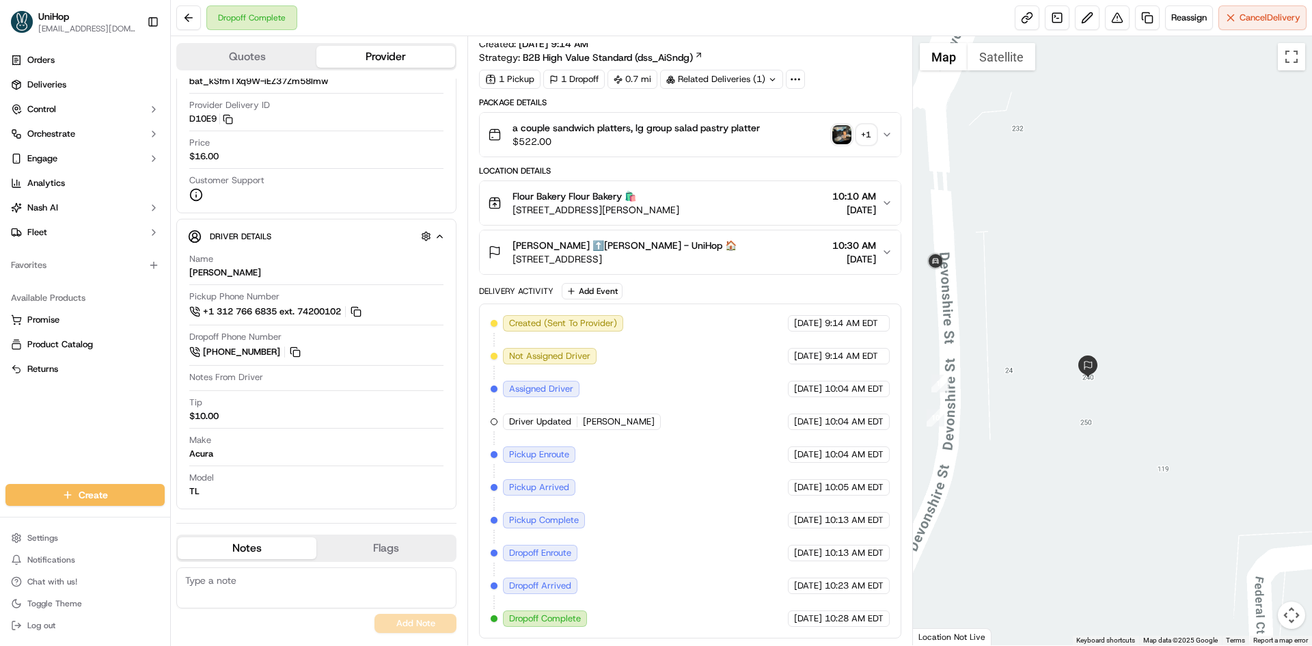
click at [993, 70] on div at bounding box center [1113, 340] width 400 height 609
click at [986, 65] on button "Satellite" at bounding box center [1001, 56] width 68 height 27
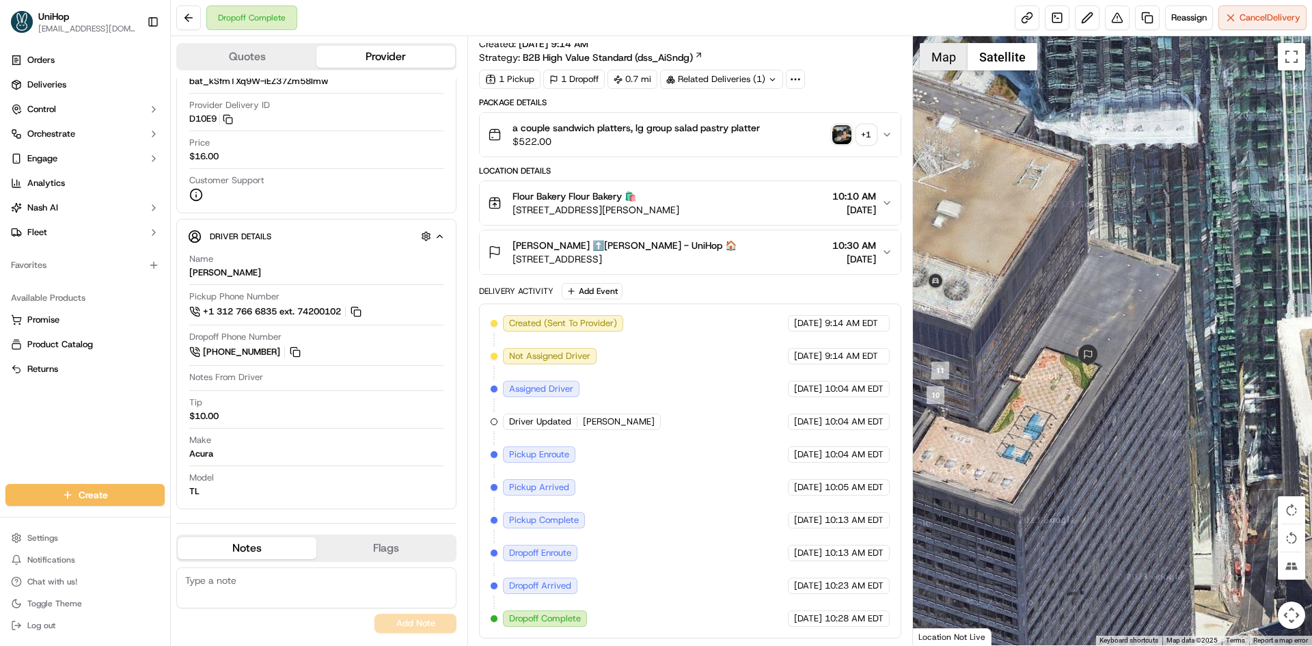
click at [943, 64] on button "Map" at bounding box center [943, 56] width 48 height 27
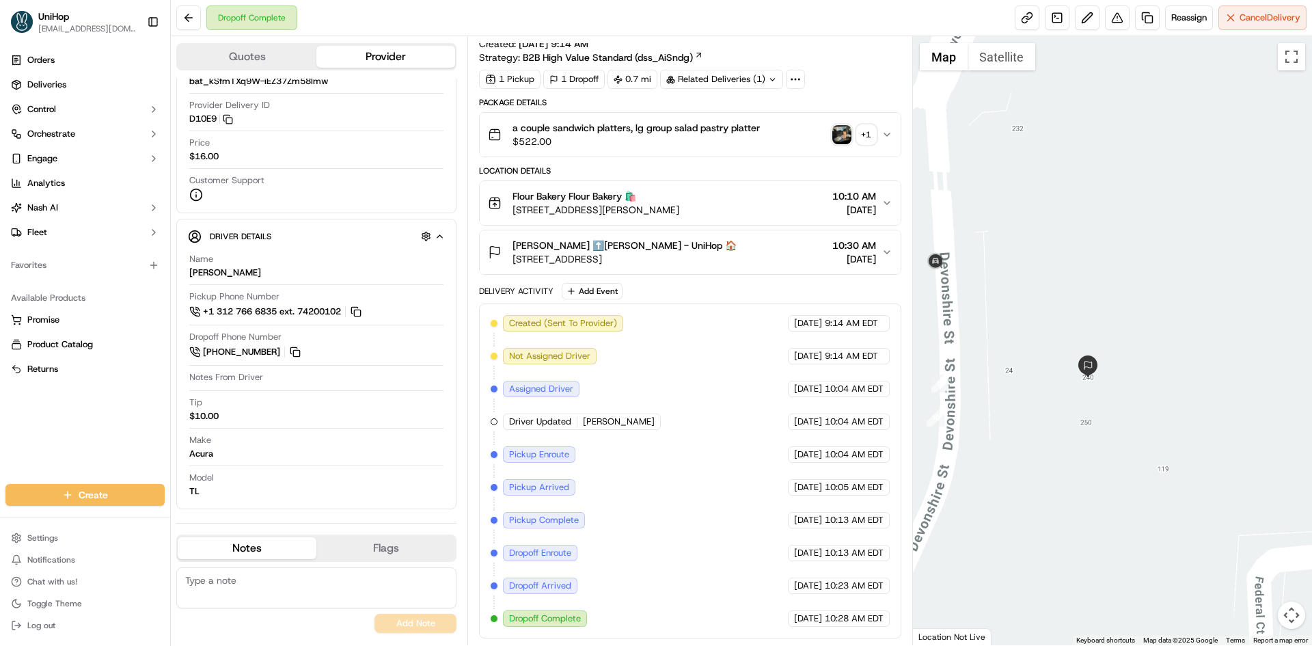
click at [774, 258] on div "[PERSON_NAME] ⬆️[PERSON_NAME] - UniHop 🏠 [STREET_ADDRESS] 10:30 AM [DATE]" at bounding box center [684, 251] width 393 height 27
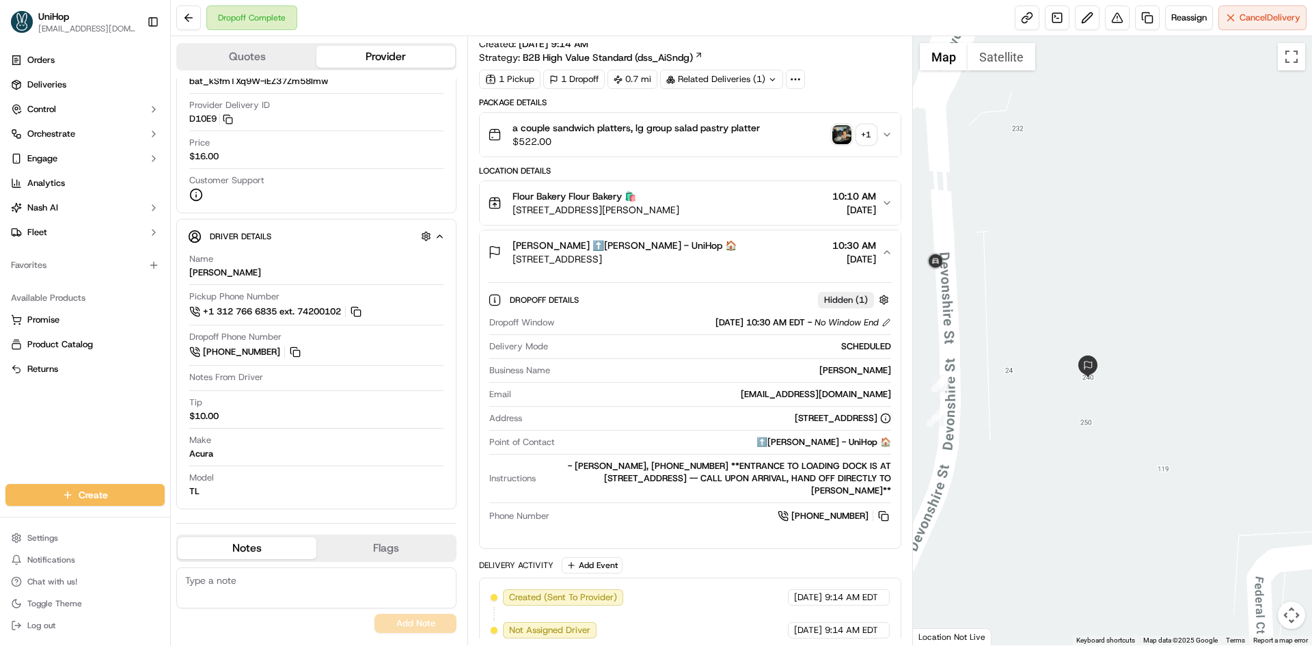
click at [773, 258] on div "[PERSON_NAME] ⬆️[PERSON_NAME] - UniHop 🏠 [STREET_ADDRESS] 10:30 AM [DATE]" at bounding box center [684, 251] width 393 height 27
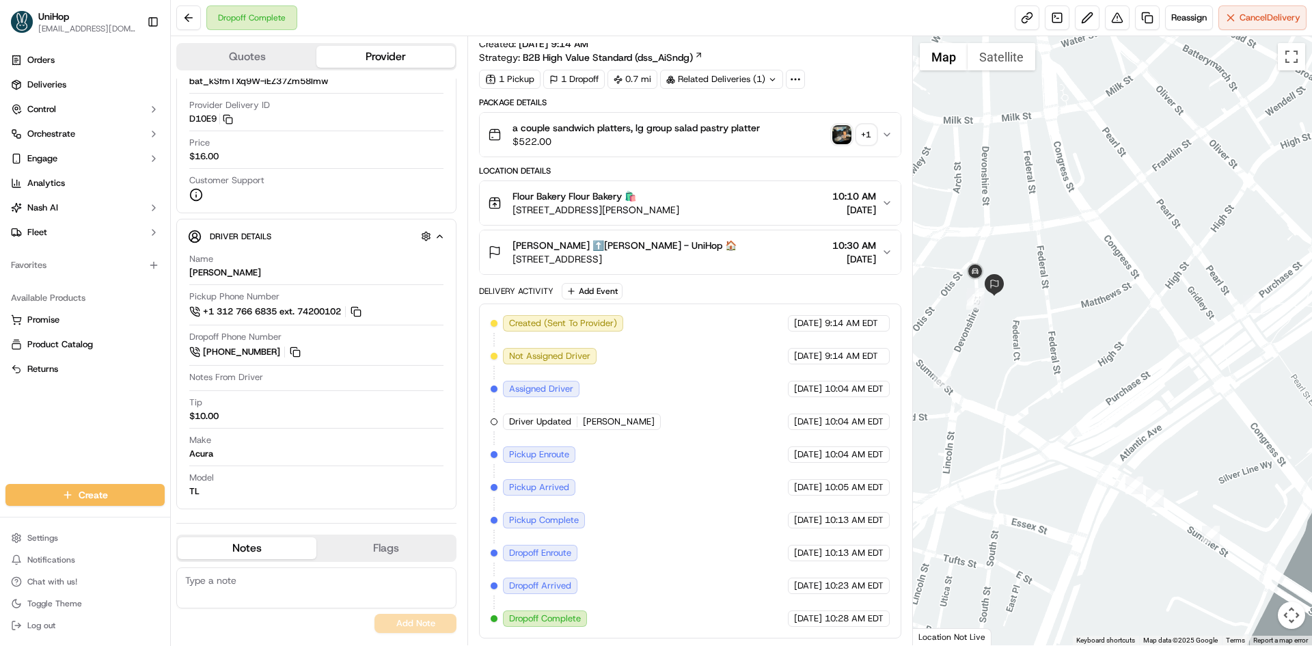
click at [1060, 304] on div at bounding box center [1113, 340] width 400 height 609
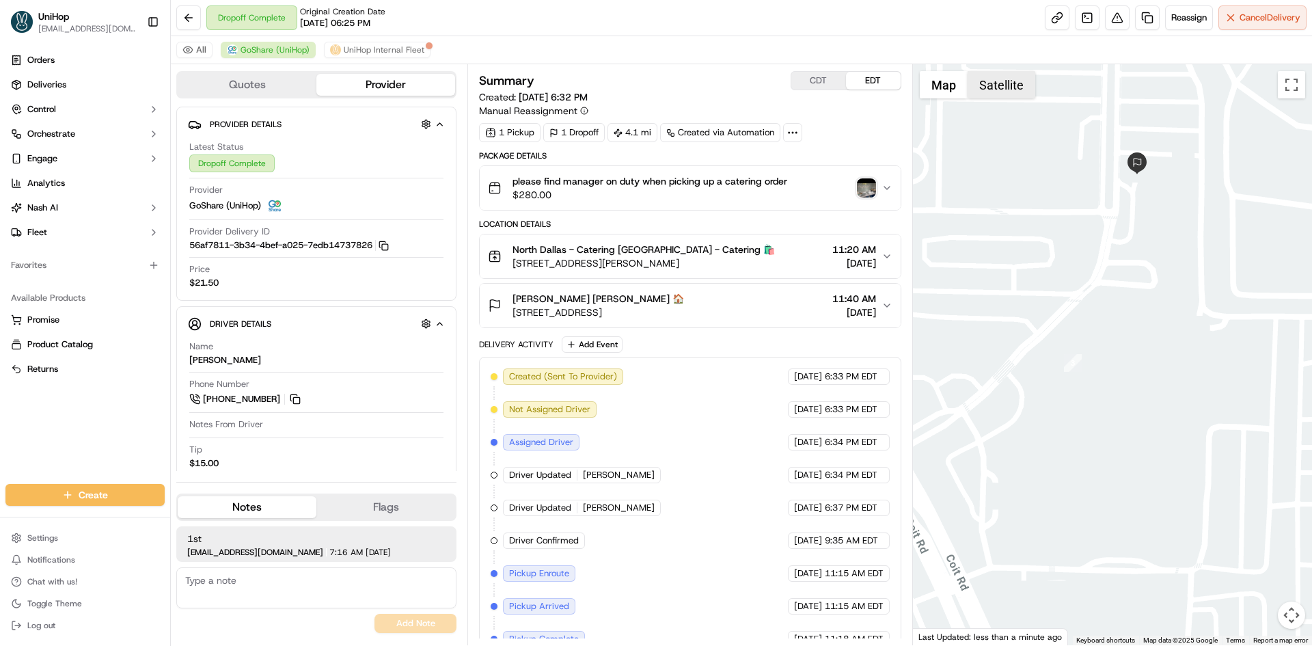
click at [1017, 89] on button "Satellite" at bounding box center [1001, 84] width 68 height 27
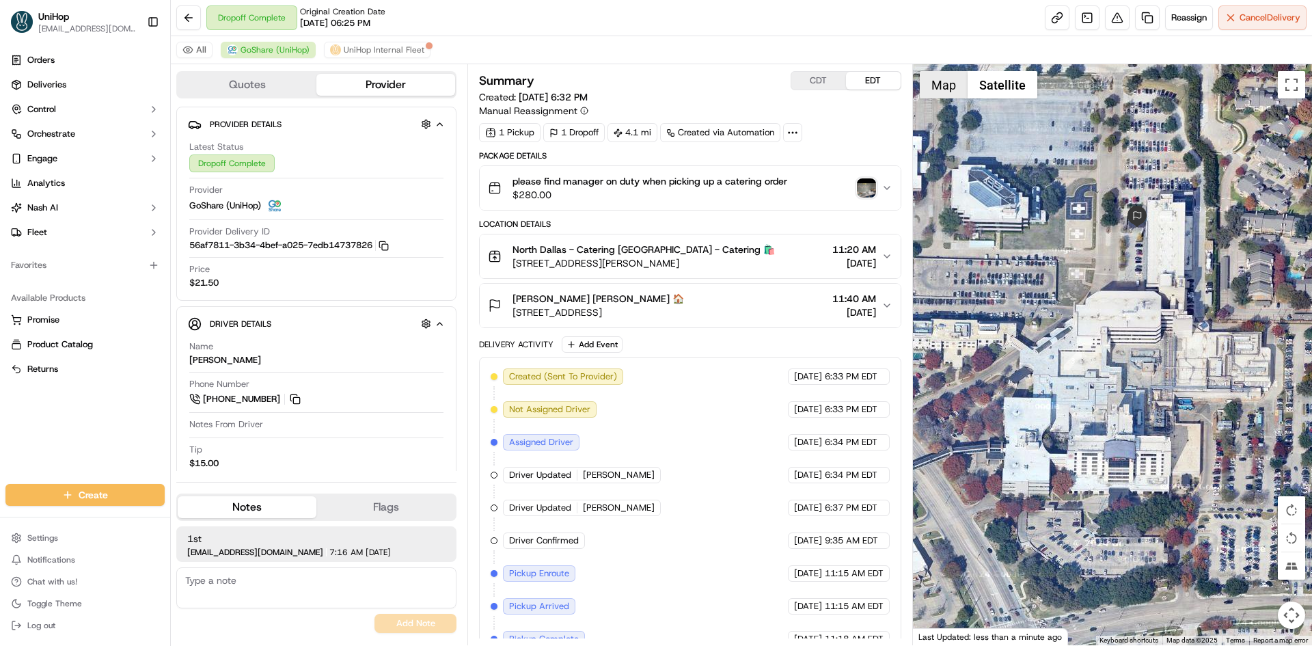
click at [949, 91] on button "Map" at bounding box center [943, 84] width 48 height 27
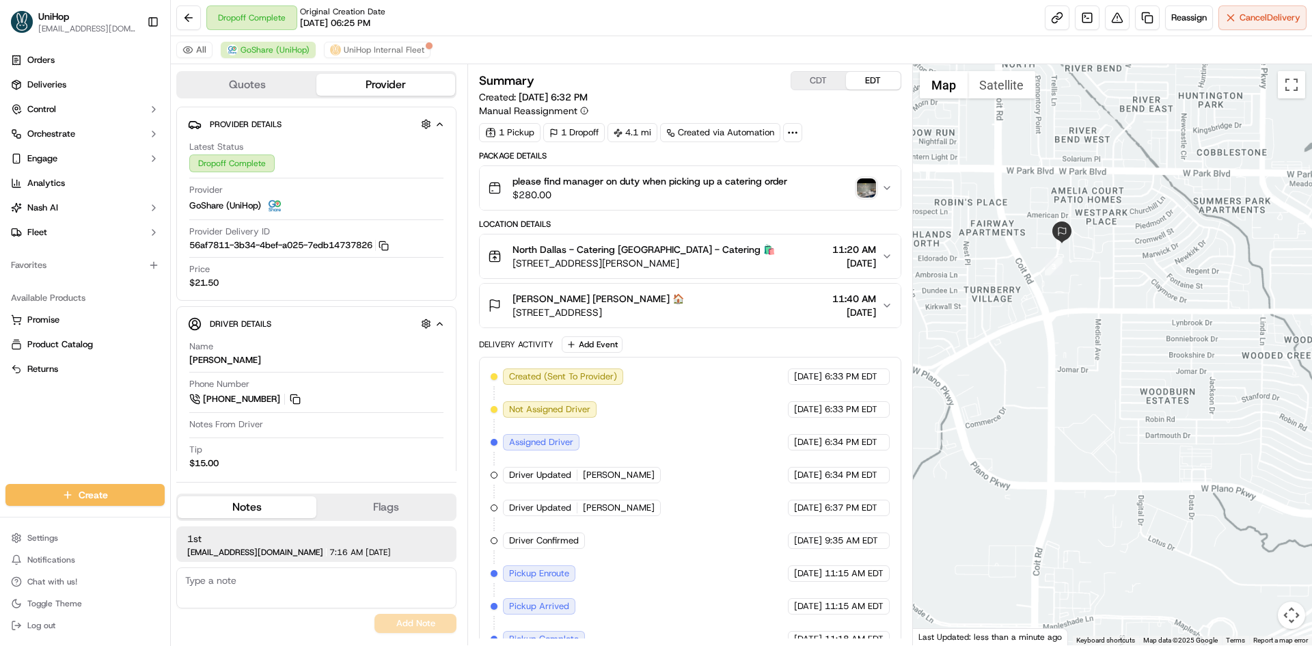
click at [767, 296] on div "[PERSON_NAME] [PERSON_NAME] 🏠 [STREET_ADDRESS] 11:40 AM [DATE]" at bounding box center [684, 305] width 393 height 27
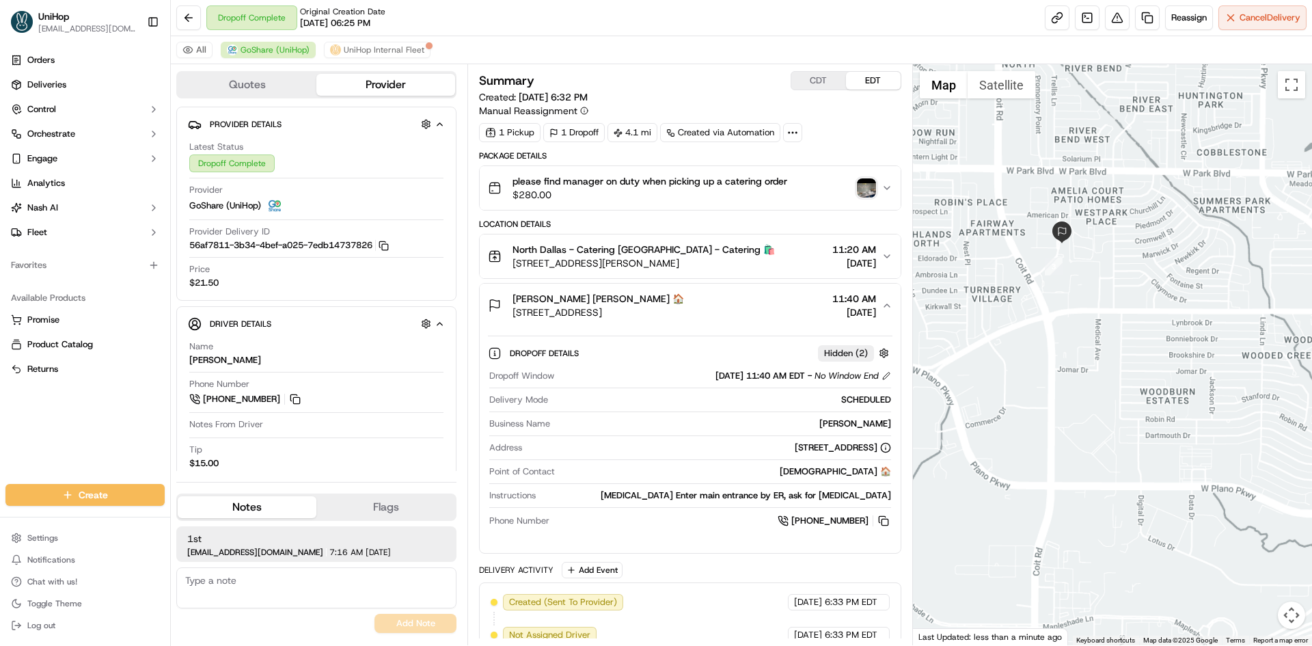
click at [767, 296] on div "[PERSON_NAME] [PERSON_NAME] 🏠 [STREET_ADDRESS] 11:40 AM [DATE]" at bounding box center [684, 305] width 393 height 27
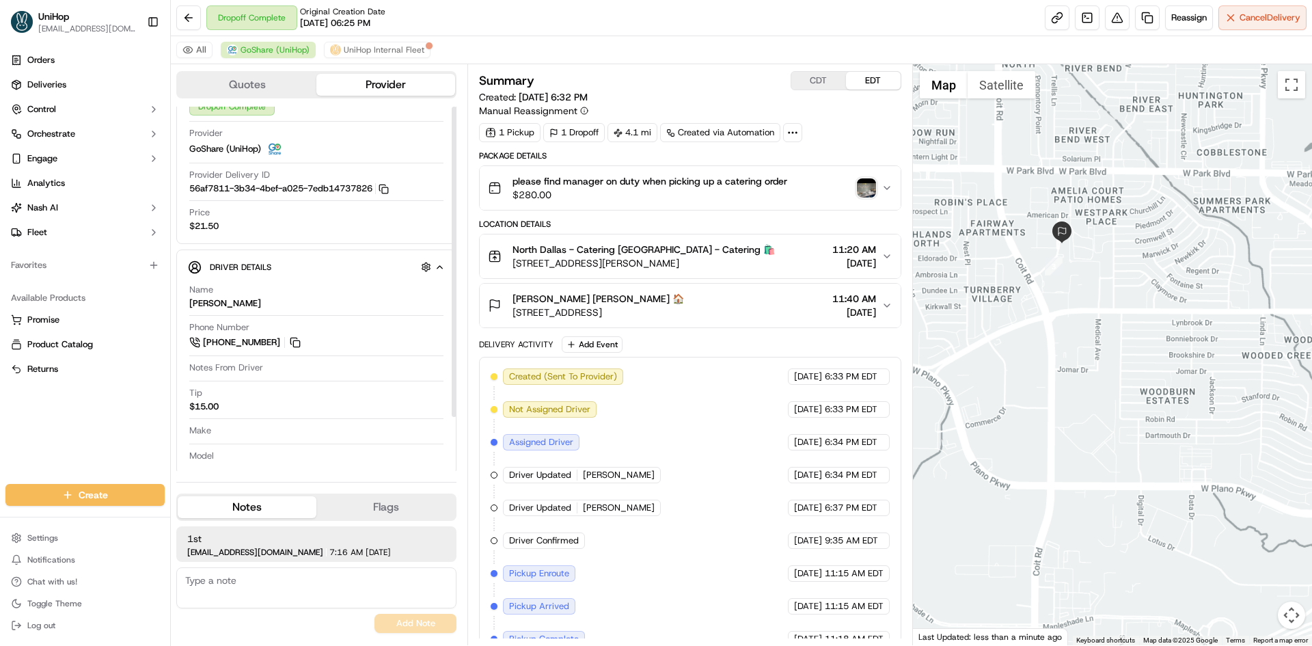
scroll to position [64, 0]
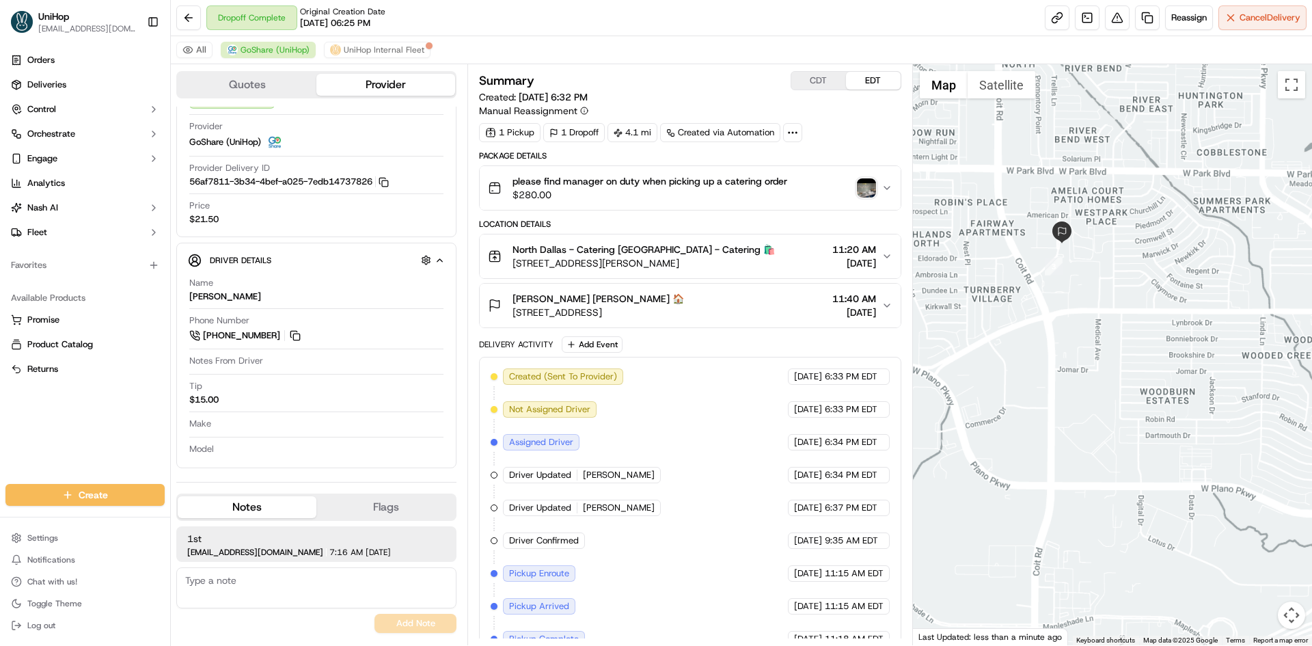
click at [868, 187] on img "button" at bounding box center [866, 187] width 19 height 19
click at [753, 309] on div "[PERSON_NAME] [PERSON_NAME] 🏠 [STREET_ADDRESS] 11:40 AM [DATE]" at bounding box center [684, 305] width 393 height 27
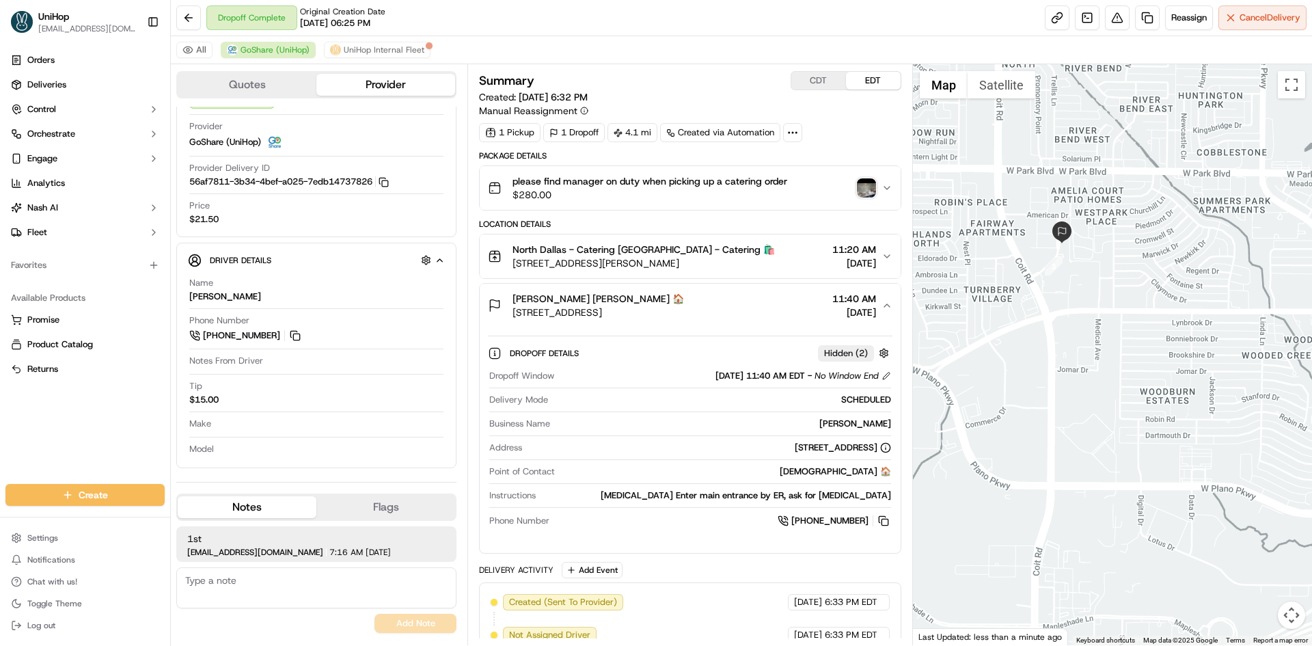
click at [753, 309] on div "[PERSON_NAME] [PERSON_NAME] 🏠 [STREET_ADDRESS] 11:40 AM [DATE]" at bounding box center [684, 305] width 393 height 27
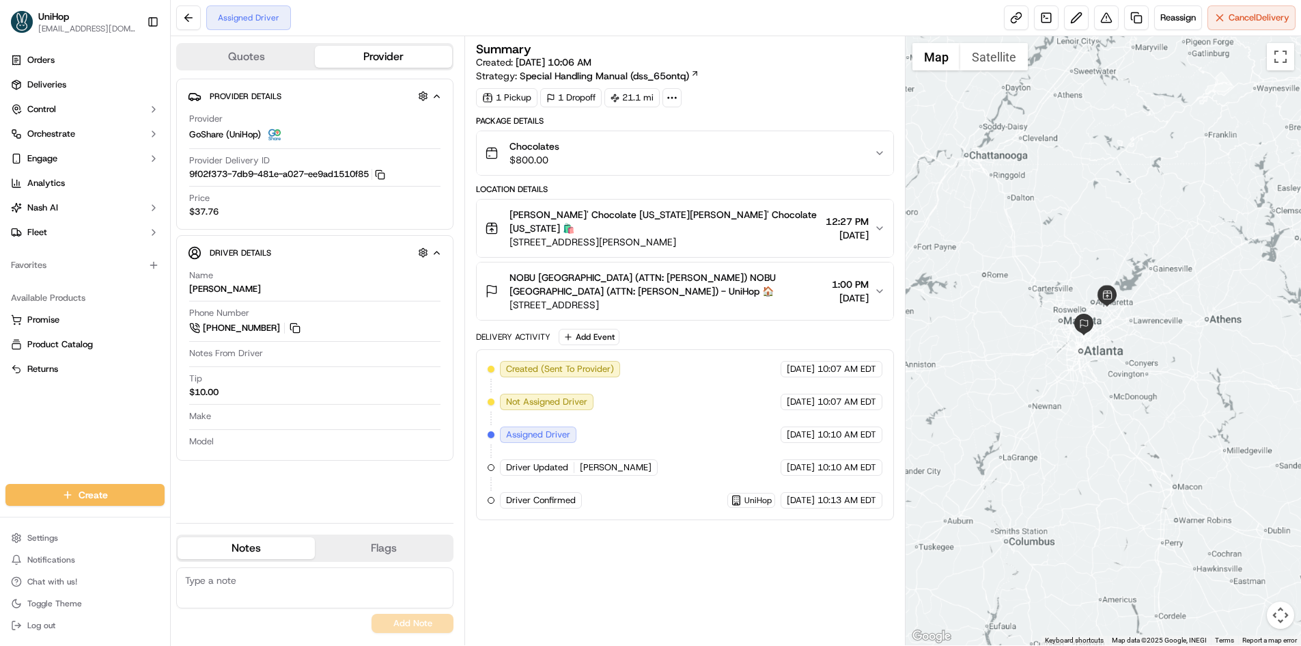
drag, startPoint x: 1075, startPoint y: 245, endPoint x: 1099, endPoint y: 307, distance: 66.0
click at [1099, 306] on div at bounding box center [1104, 340] width 396 height 609
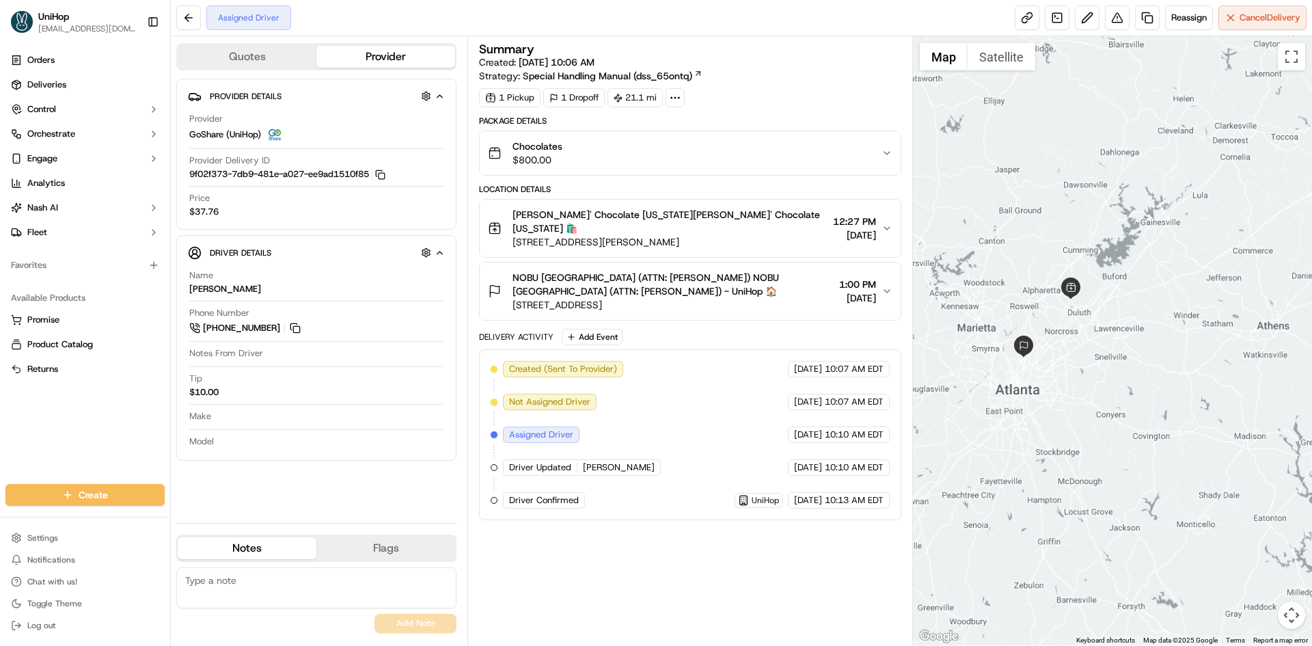
click at [1041, 331] on div at bounding box center [1113, 340] width 400 height 609
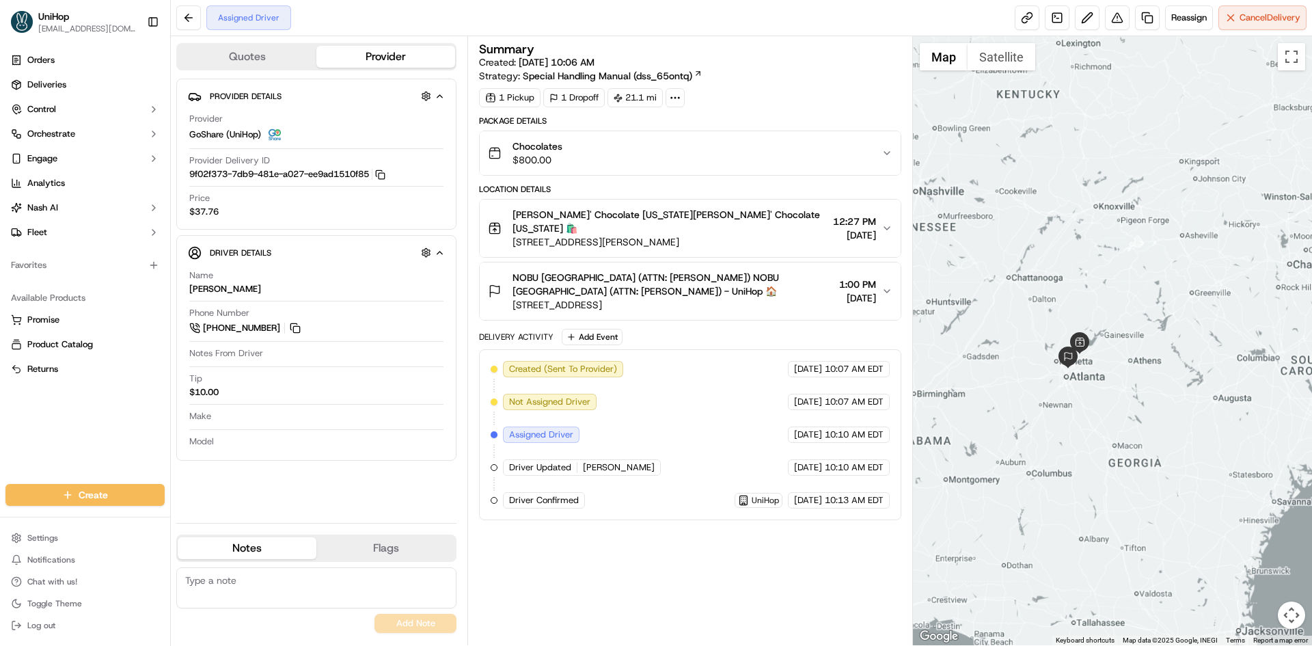
click at [1034, 286] on div at bounding box center [1113, 340] width 400 height 609
click at [1040, 266] on div at bounding box center [1113, 340] width 400 height 609
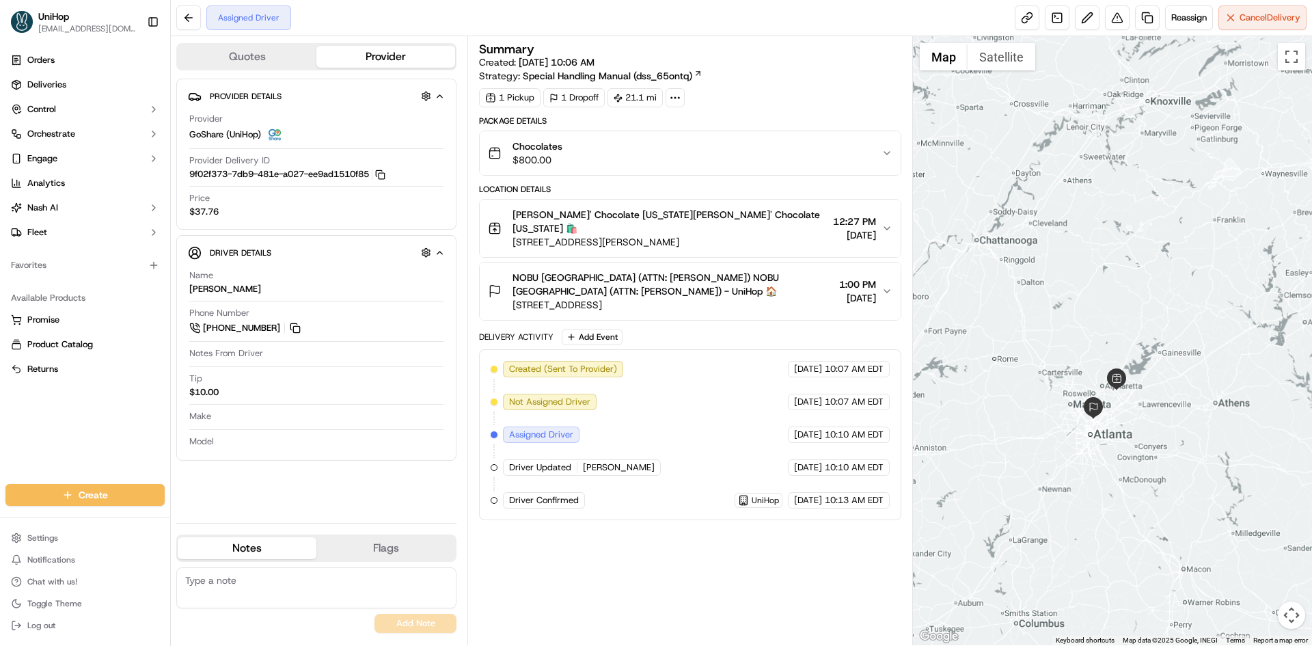
click at [1088, 277] on div at bounding box center [1113, 340] width 400 height 609
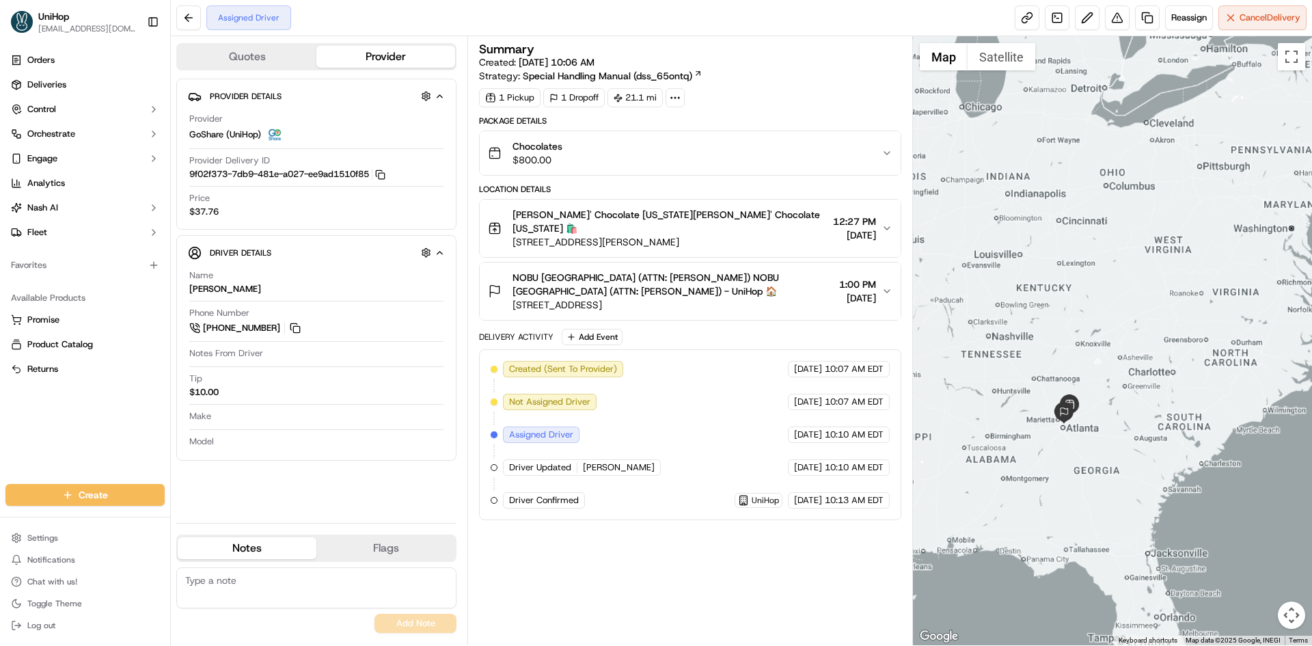
drag, startPoint x: 1069, startPoint y: 463, endPoint x: 1079, endPoint y: 466, distance: 9.9
click at [1078, 466] on div at bounding box center [1113, 340] width 400 height 609
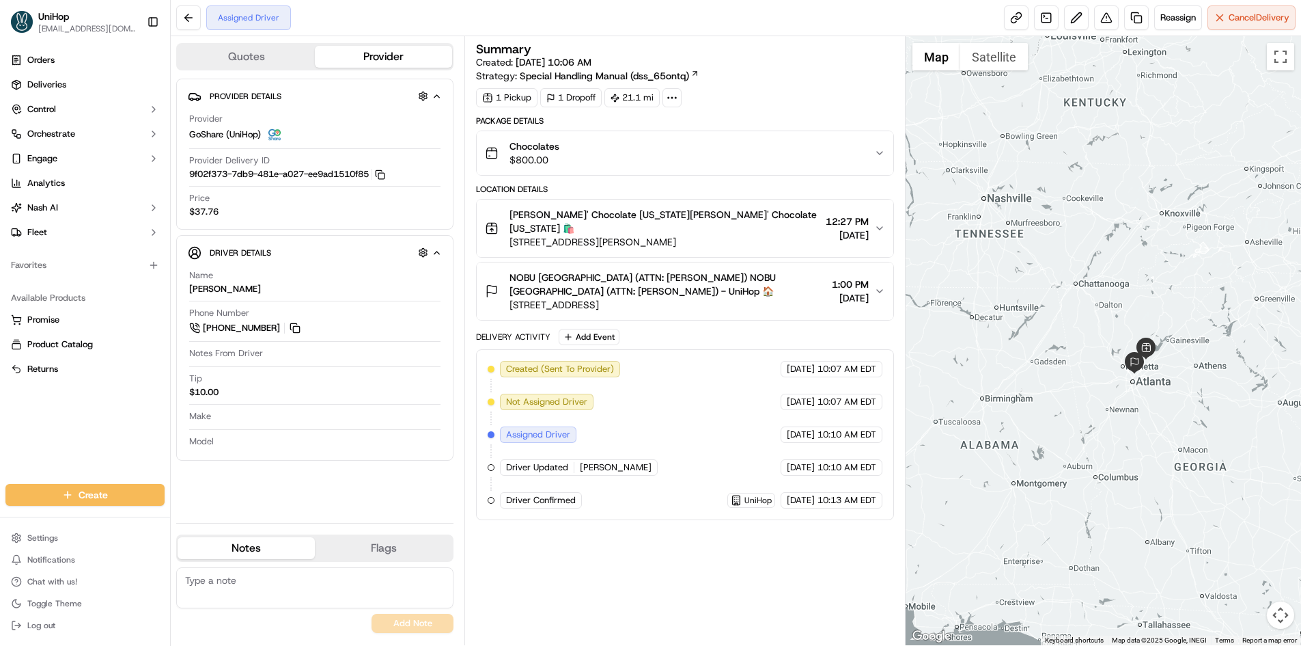
drag, startPoint x: 1148, startPoint y: 405, endPoint x: 1142, endPoint y: 414, distance: 10.8
click at [1142, 414] on div at bounding box center [1104, 340] width 396 height 609
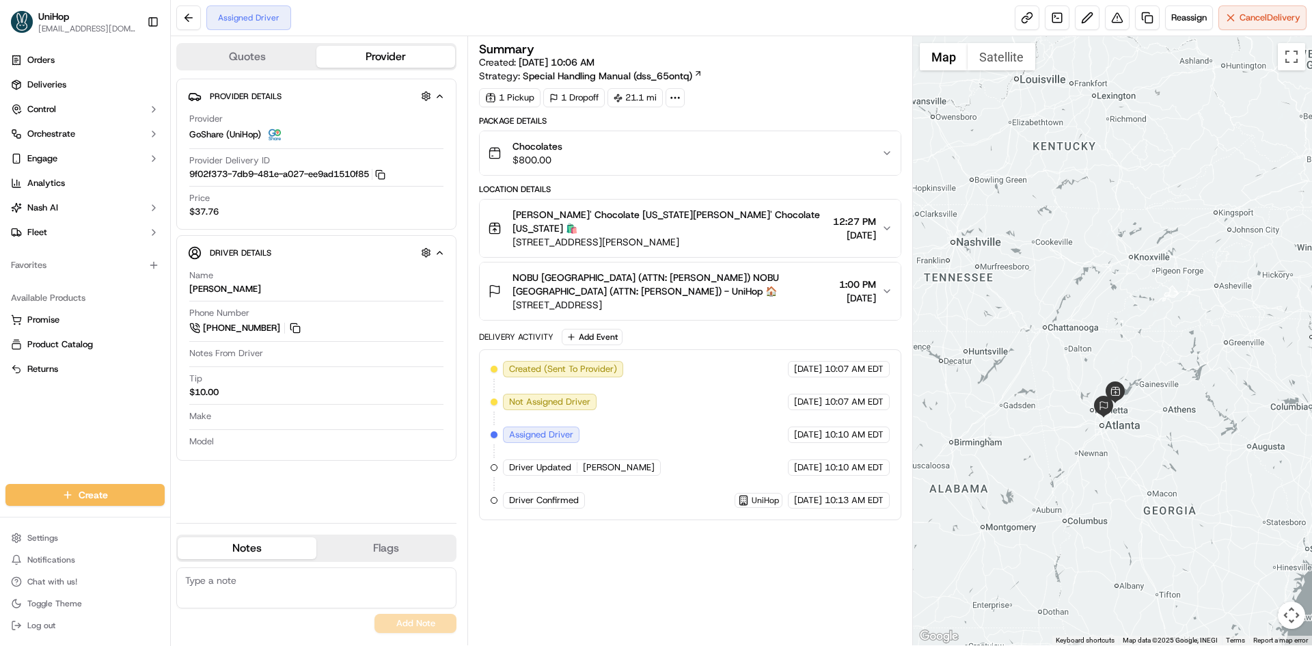
drag, startPoint x: 1109, startPoint y: 421, endPoint x: 1083, endPoint y: 435, distance: 28.7
click at [1083, 435] on div at bounding box center [1113, 340] width 400 height 609
click at [1062, 380] on div at bounding box center [1113, 340] width 400 height 609
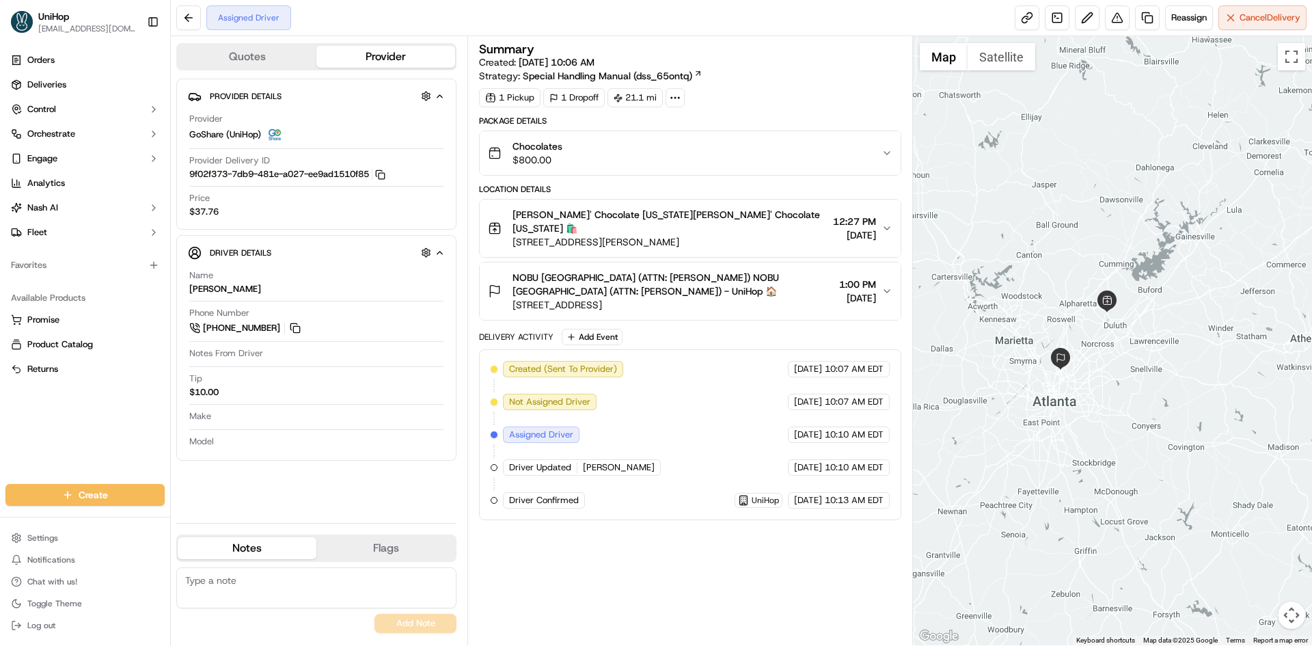
drag, startPoint x: 1108, startPoint y: 361, endPoint x: 1111, endPoint y: 370, distance: 9.5
click at [1111, 370] on div at bounding box center [1113, 340] width 400 height 609
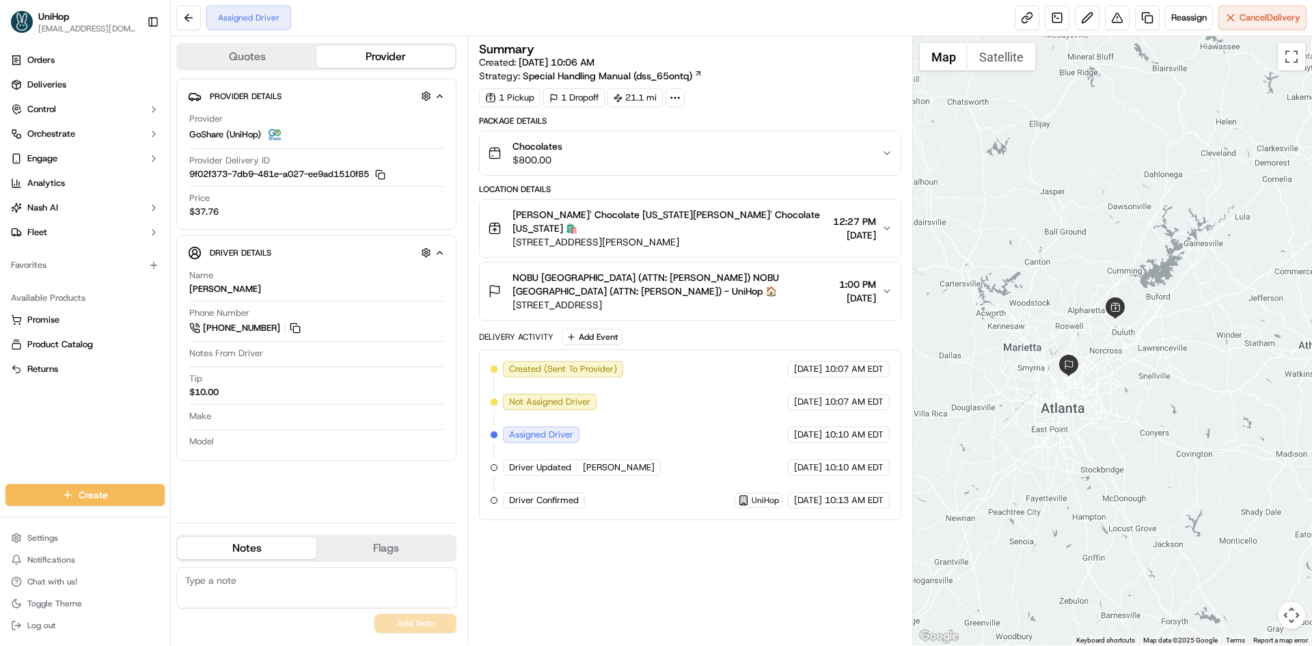
click at [113, 439] on div "Orders Deliveries Control Orchestrate Engage Analytics [PERSON_NAME] Fleet Favo…" at bounding box center [85, 258] width 170 height 429
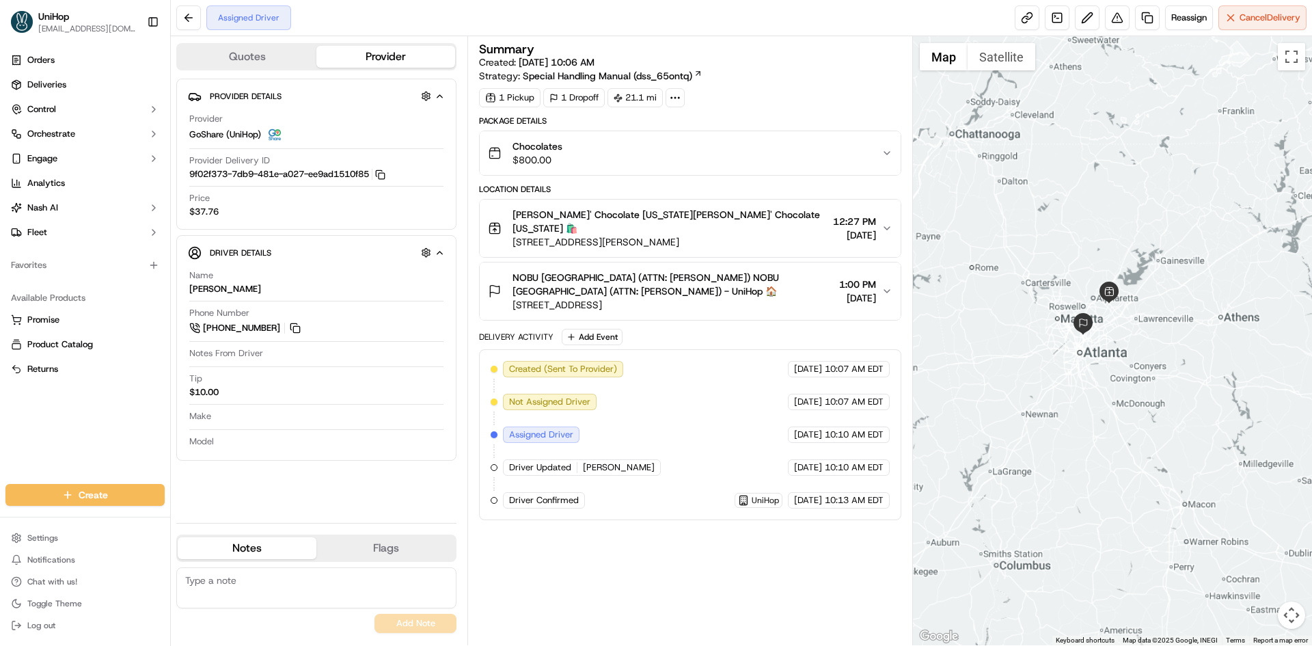
click at [1079, 251] on div at bounding box center [1113, 340] width 400 height 609
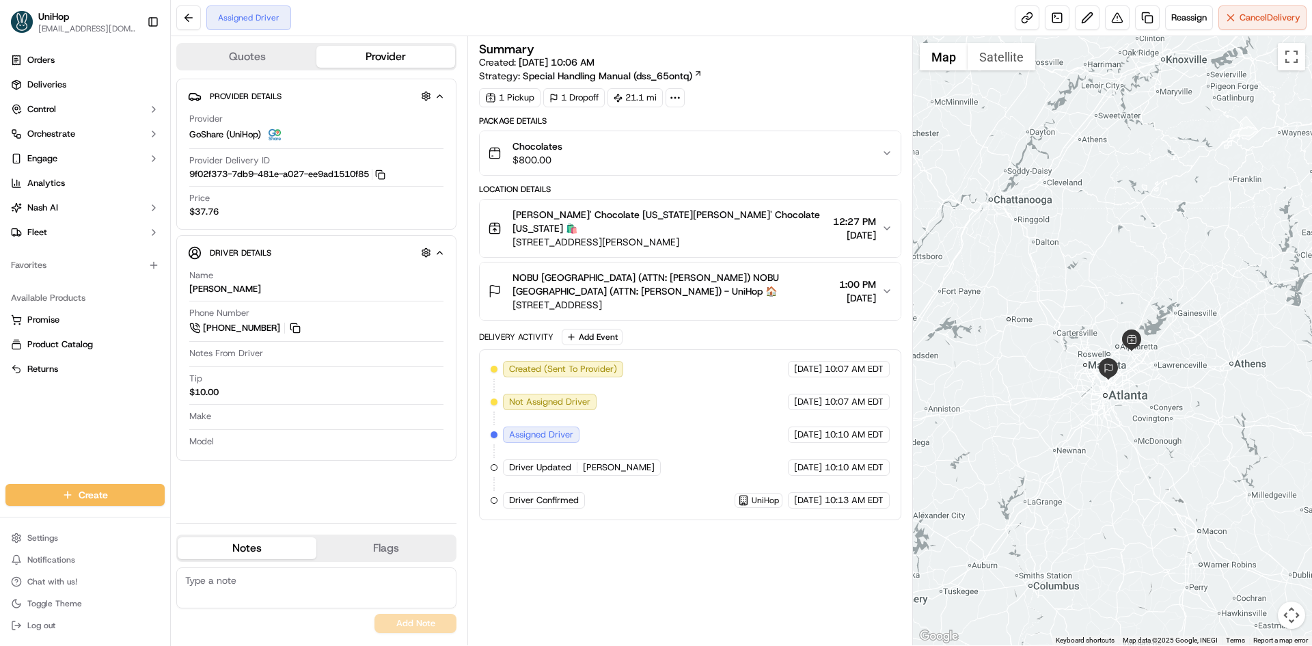
drag, startPoint x: 1090, startPoint y: 193, endPoint x: 1091, endPoint y: 220, distance: 27.3
click at [1091, 220] on div at bounding box center [1113, 340] width 400 height 609
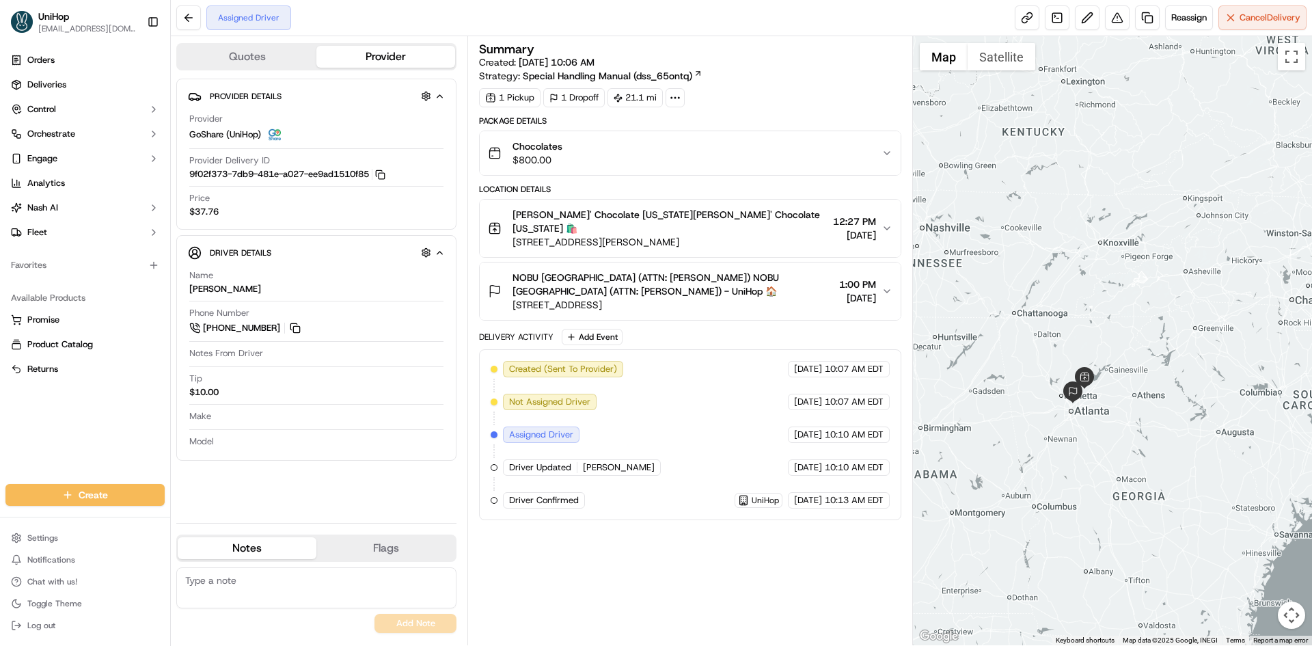
drag, startPoint x: 999, startPoint y: 252, endPoint x: 1016, endPoint y: 313, distance: 63.3
click at [1016, 313] on div at bounding box center [1113, 340] width 400 height 609
click at [1002, 290] on div at bounding box center [1113, 340] width 400 height 609
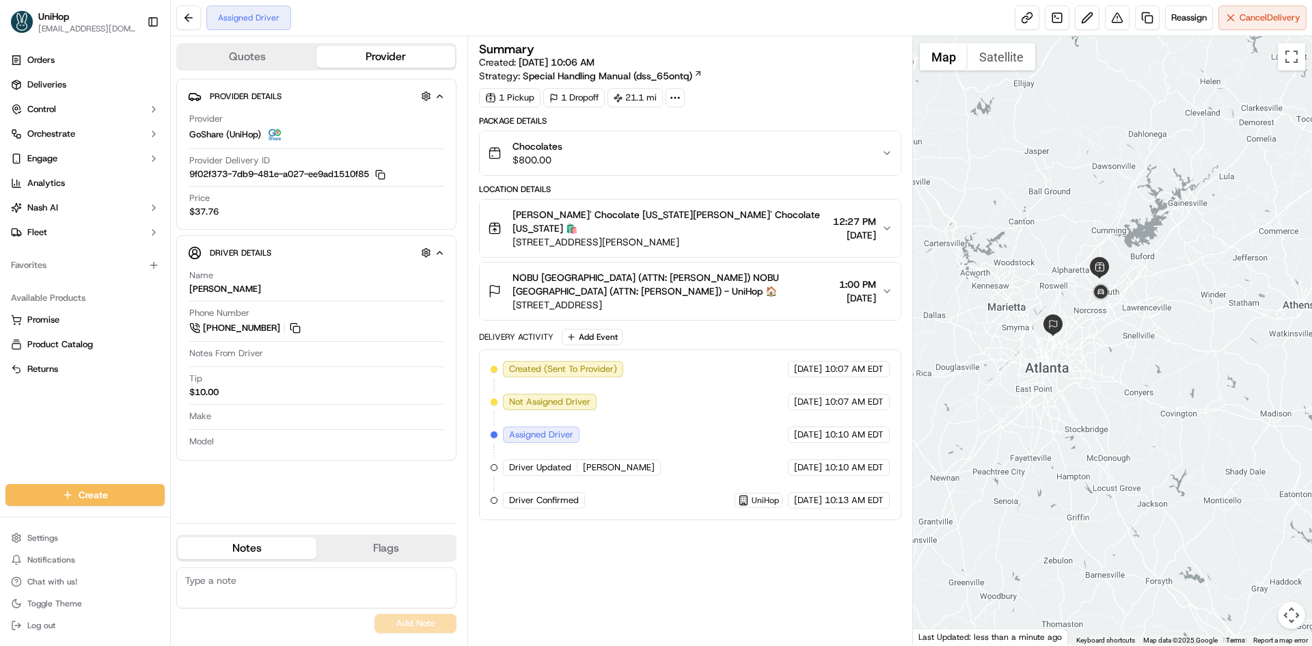
drag, startPoint x: 1104, startPoint y: 279, endPoint x: 1132, endPoint y: 354, distance: 80.2
click at [1132, 354] on div at bounding box center [1113, 340] width 400 height 609
click at [96, 413] on div "Orders Deliveries Control Orchestrate Engage Analytics [PERSON_NAME] Fleet Favo…" at bounding box center [85, 258] width 170 height 429
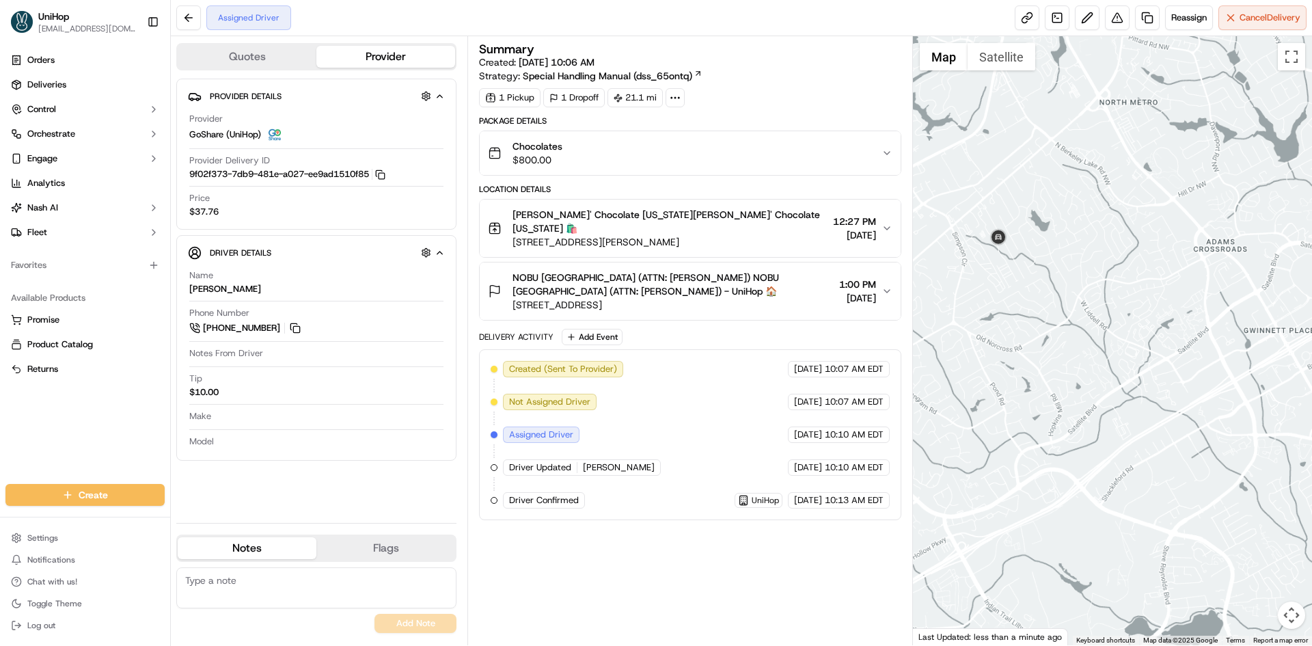
drag, startPoint x: 1002, startPoint y: 180, endPoint x: 1062, endPoint y: 238, distance: 83.1
click at [1055, 232] on div at bounding box center [1113, 340] width 400 height 609
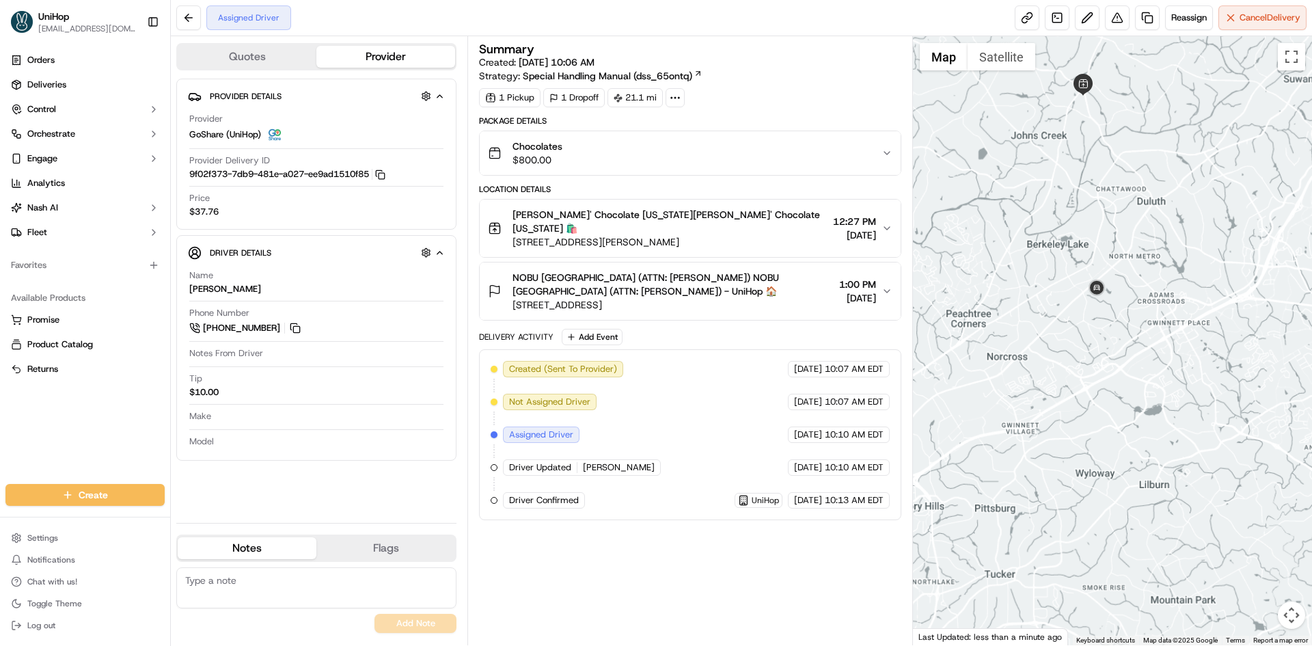
drag, startPoint x: 1068, startPoint y: 251, endPoint x: 1085, endPoint y: 279, distance: 31.9
click at [1084, 279] on div at bounding box center [1113, 340] width 400 height 609
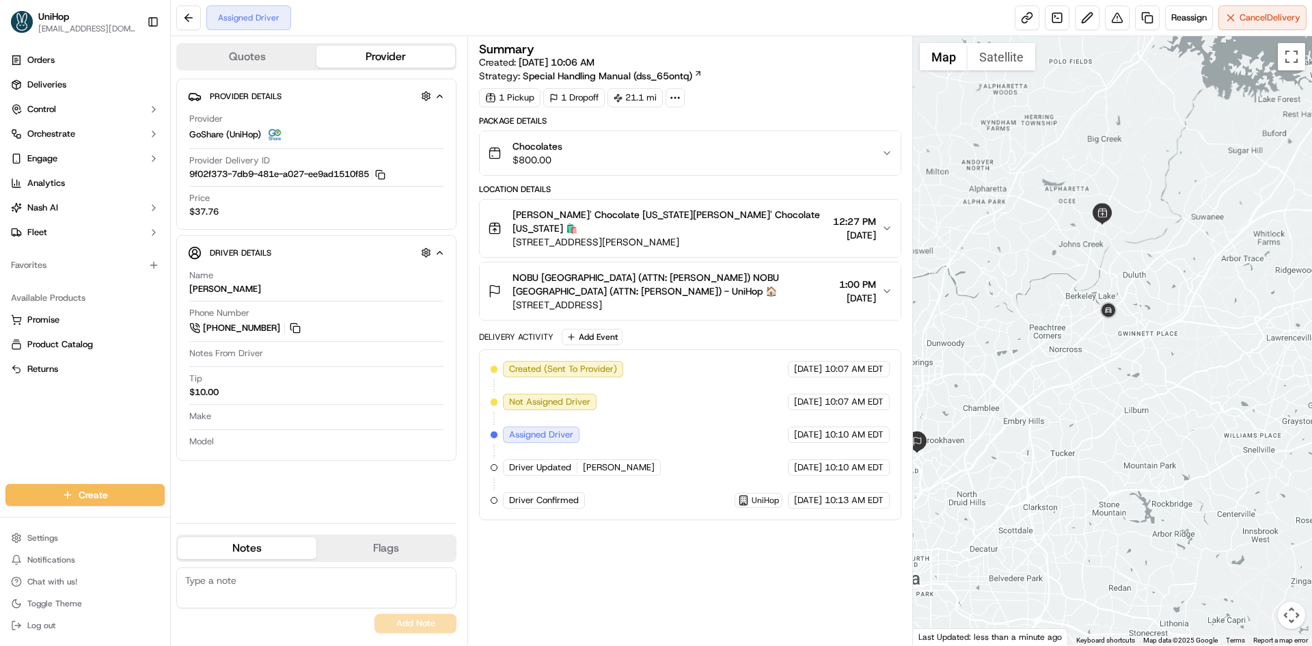
drag, startPoint x: 1057, startPoint y: 265, endPoint x: 1068, endPoint y: 278, distance: 17.0
click at [1068, 278] on div at bounding box center [1113, 340] width 400 height 609
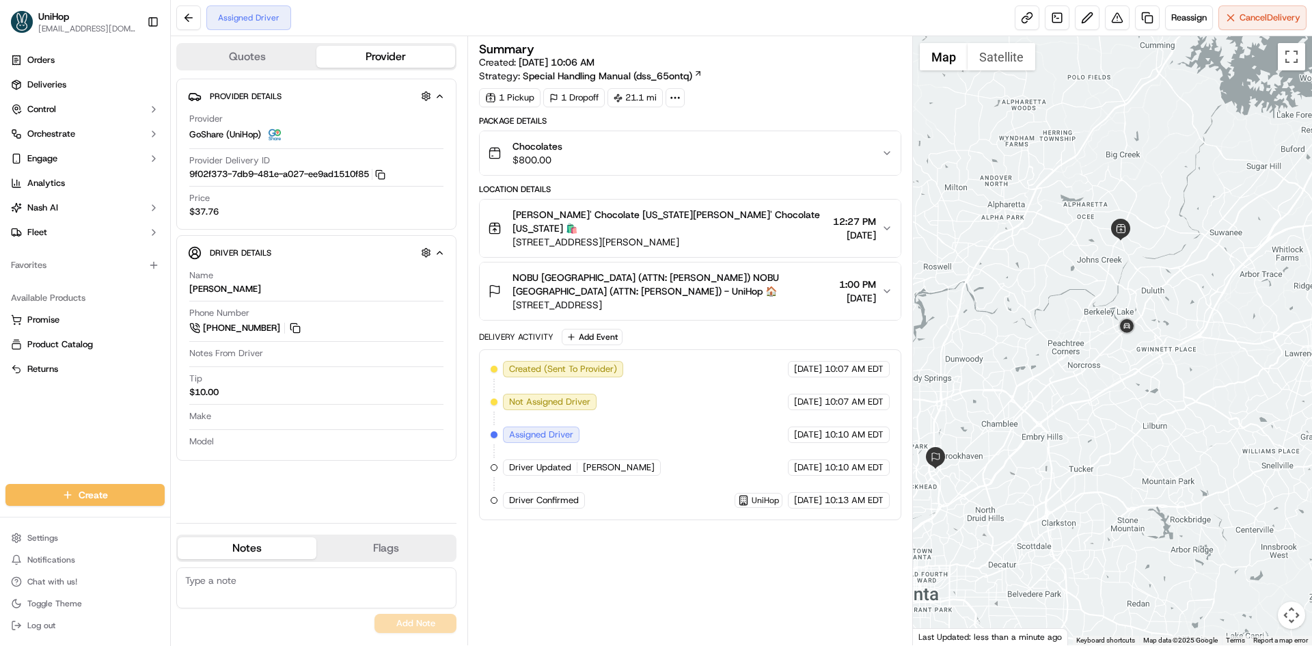
drag, startPoint x: 1049, startPoint y: 245, endPoint x: 1058, endPoint y: 247, distance: 9.3
click at [1058, 247] on div at bounding box center [1113, 340] width 400 height 609
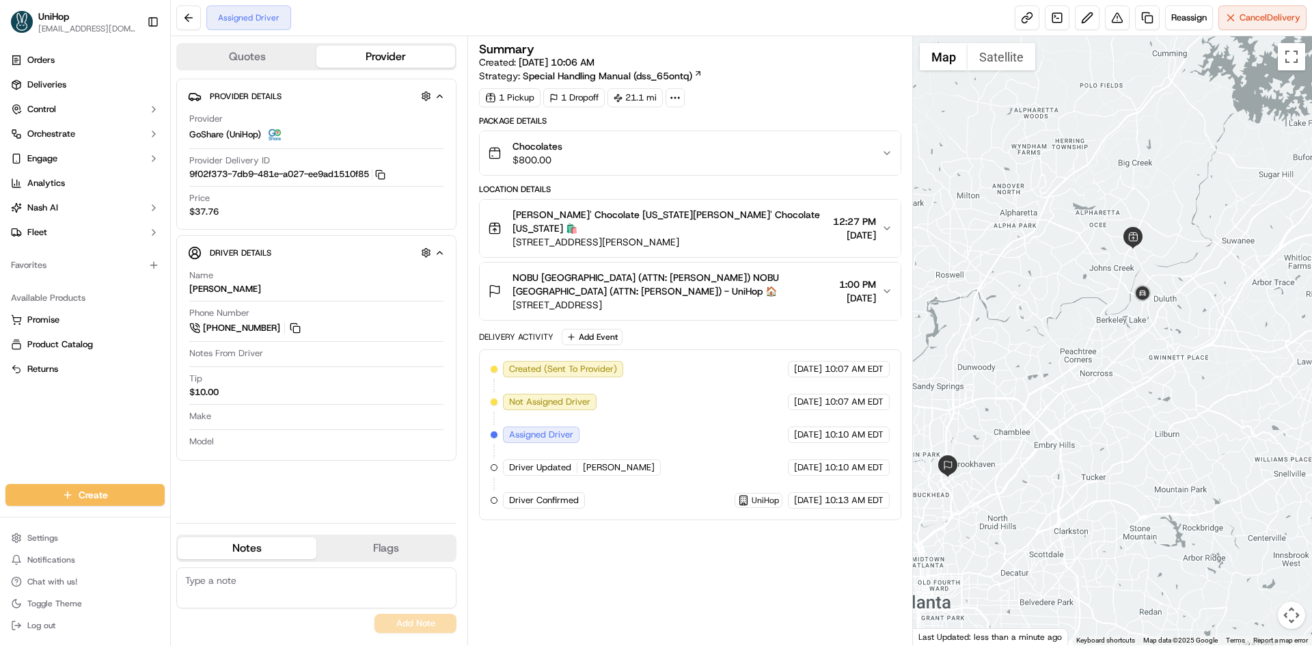
drag, startPoint x: 1053, startPoint y: 330, endPoint x: 1086, endPoint y: 331, distance: 33.5
click at [1086, 331] on div at bounding box center [1113, 340] width 400 height 609
click at [708, 235] on span "[STREET_ADDRESS][PERSON_NAME]" at bounding box center [669, 242] width 314 height 14
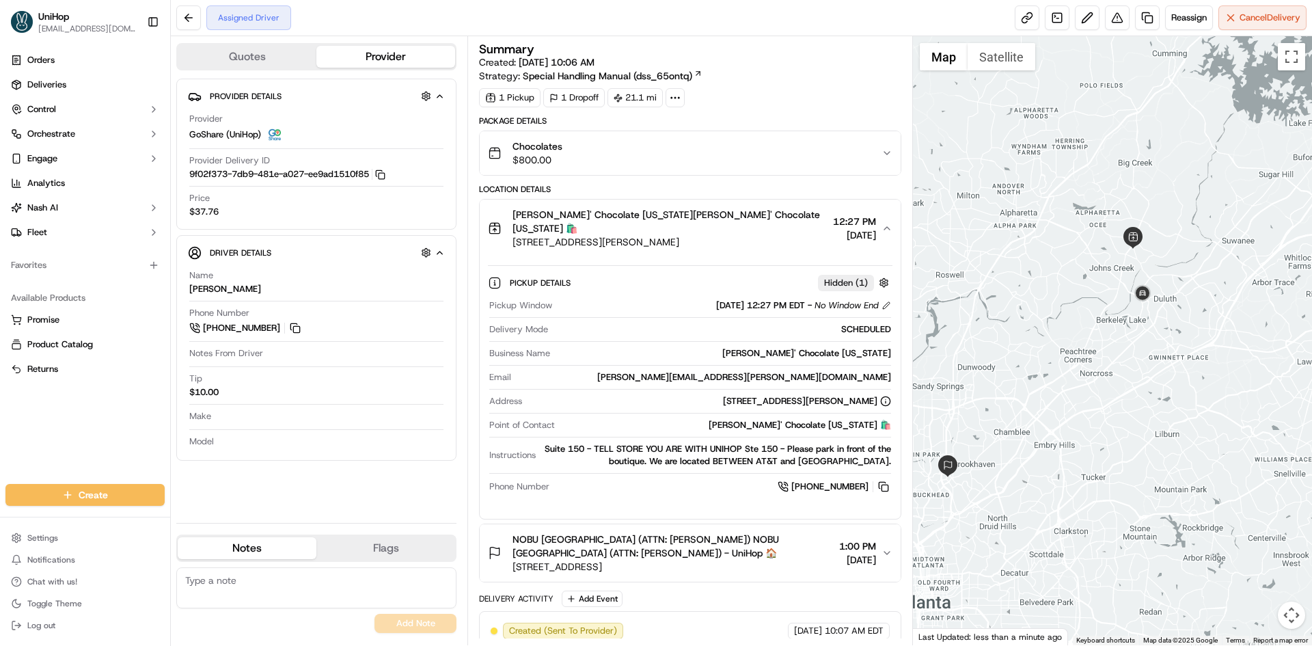
click at [708, 235] on span "[STREET_ADDRESS][PERSON_NAME]" at bounding box center [669, 242] width 314 height 14
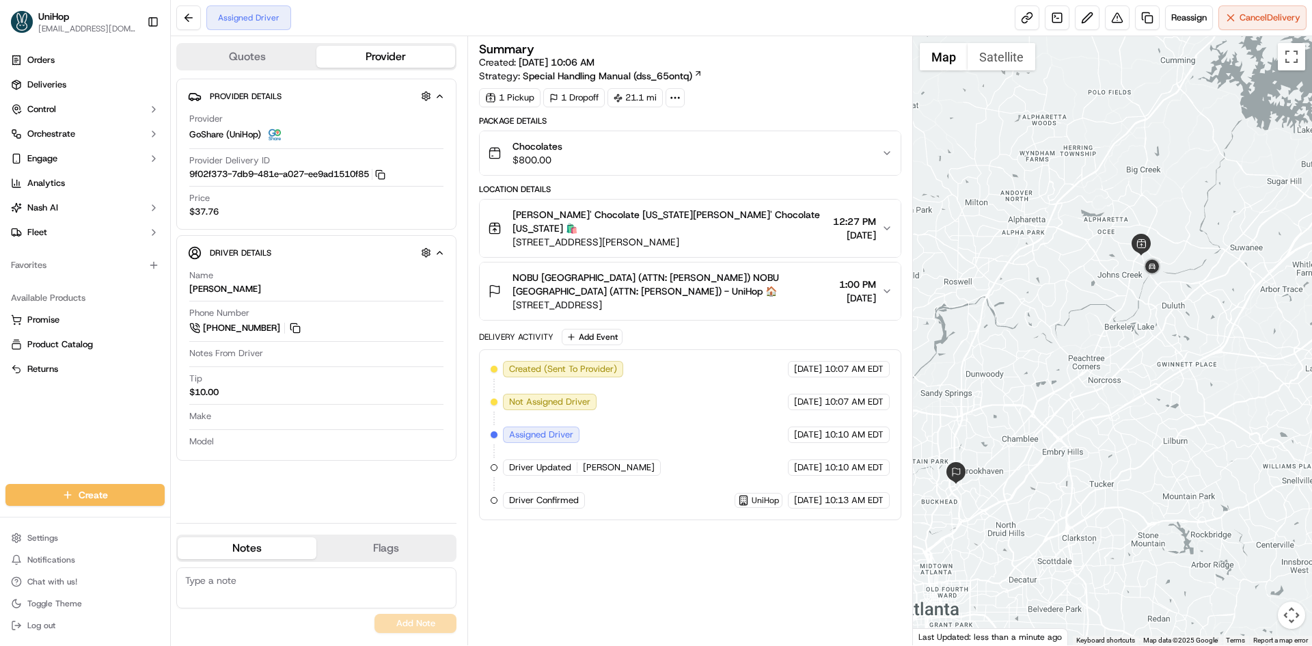
drag, startPoint x: 996, startPoint y: 248, endPoint x: 1012, endPoint y: 264, distance: 22.2
click at [1012, 264] on div at bounding box center [1113, 340] width 400 height 609
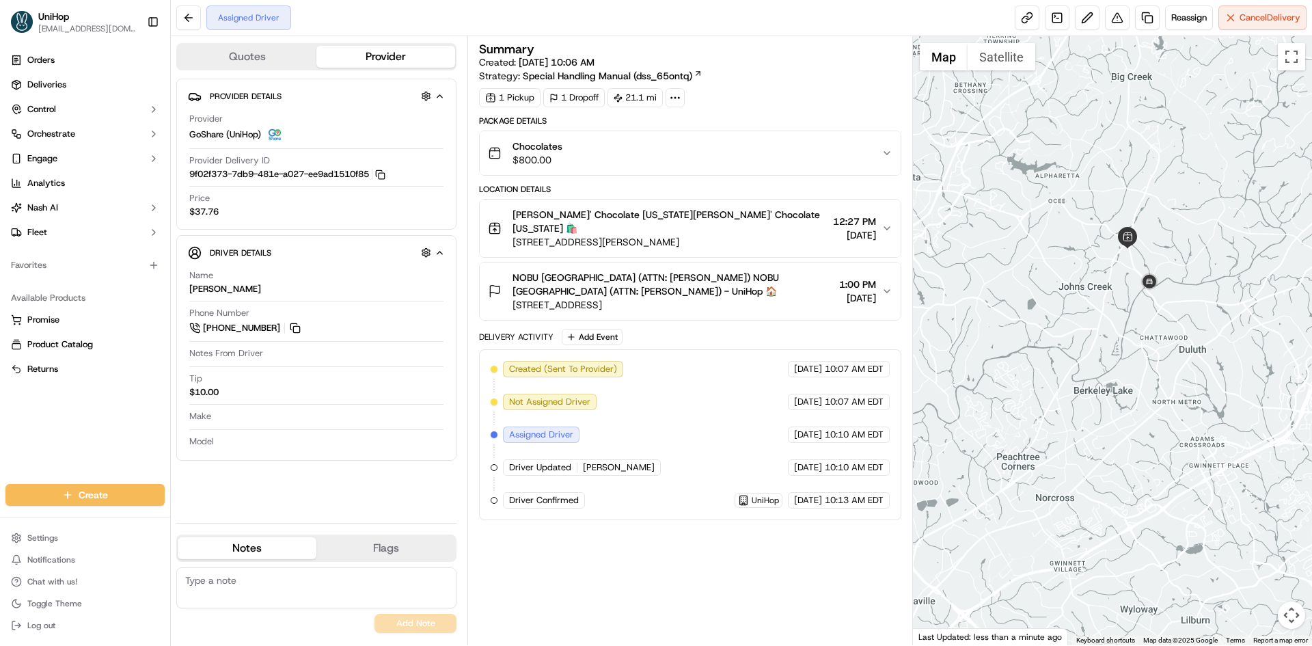
click at [1027, 281] on div at bounding box center [1113, 340] width 400 height 609
click at [710, 235] on span "[STREET_ADDRESS][PERSON_NAME]" at bounding box center [669, 242] width 314 height 14
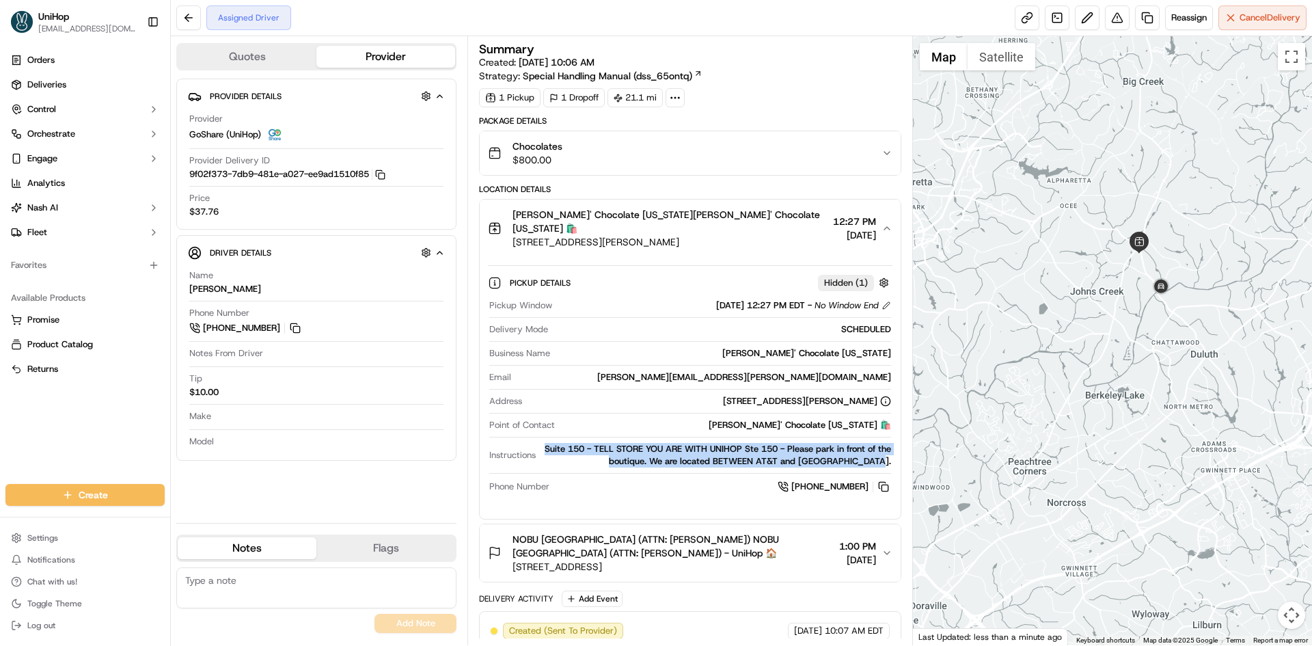
drag, startPoint x: 557, startPoint y: 432, endPoint x: 891, endPoint y: 451, distance: 334.6
click at [891, 451] on div "Pickup Window [DATE] 12:27 PM EDT - No Window End Delivery Mode SCHEDULED Busin…" at bounding box center [690, 397] width 404 height 206
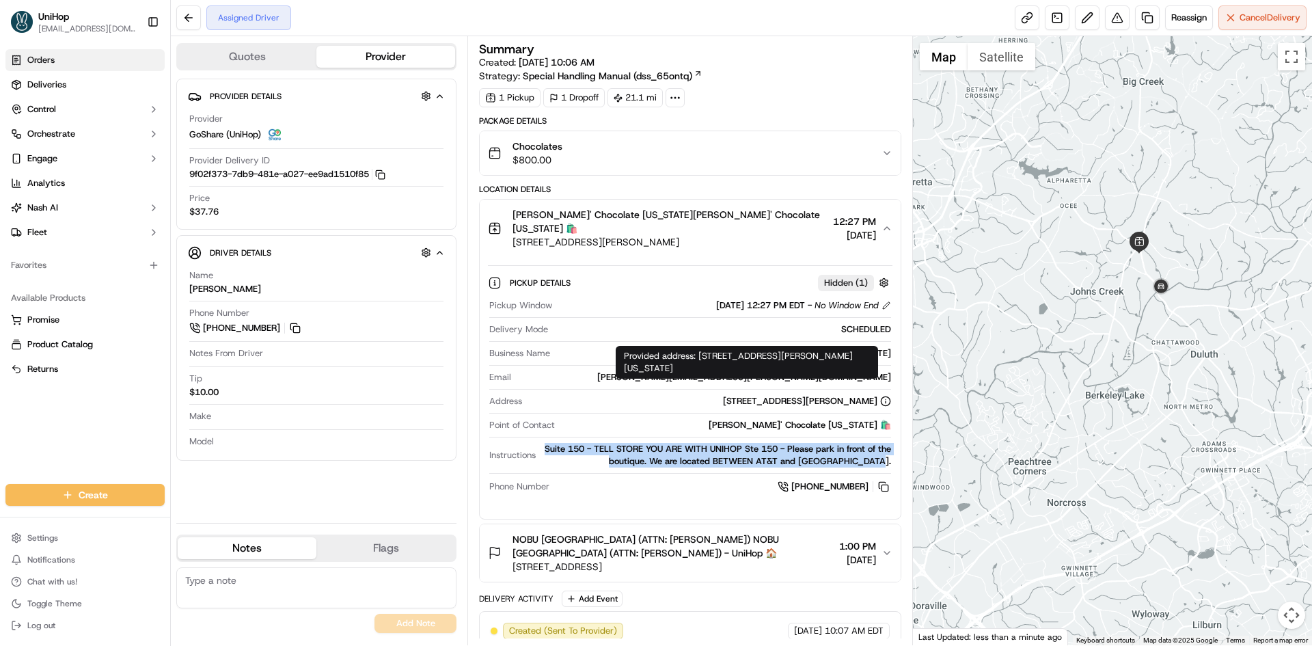
copy div "Suite 150 - TELL STORE YOU ARE WITH UNIHOP Ste 150 - Please park in front of th…"
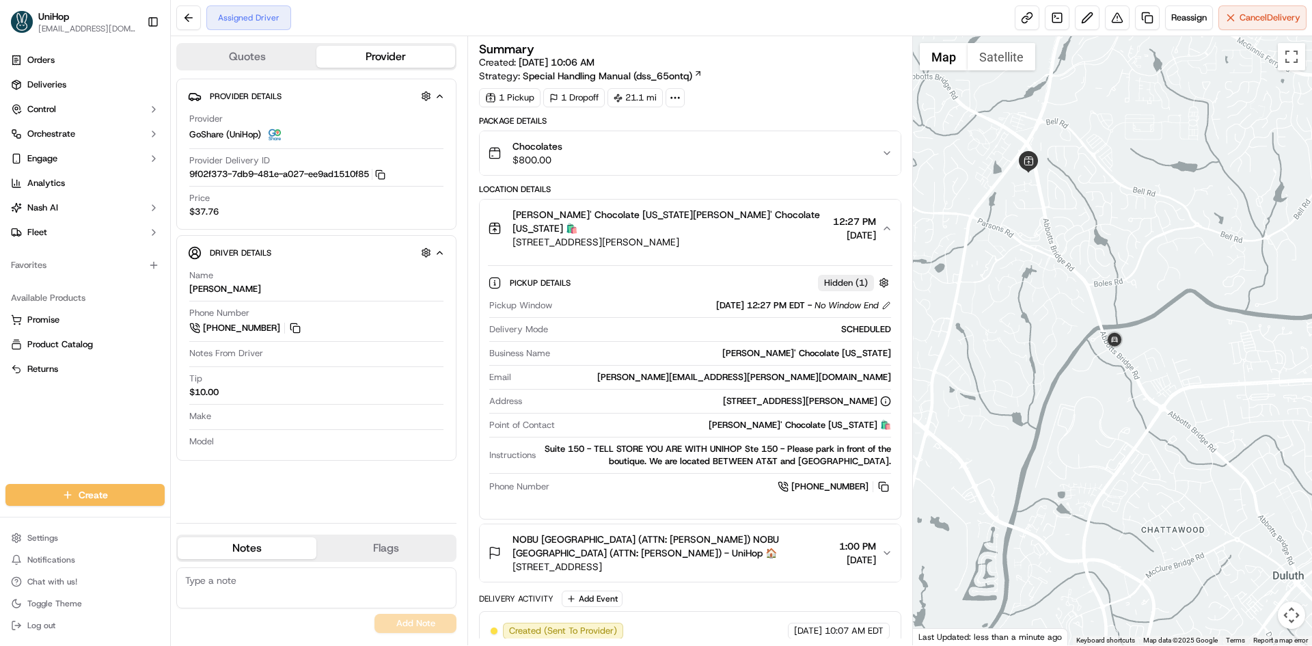
click at [719, 257] on div "Pickup Details Hidden ( 1 ) Pickup Window [DATE] 12:27 PM EDT - No Window End D…" at bounding box center [690, 382] width 420 height 251
click at [700, 240] on button "ROYCE' Chocolate [US_STATE][PERSON_NAME]' Chocolate [US_STATE] 🛍️ [STREET_ADDRE…" at bounding box center [690, 227] width 420 height 57
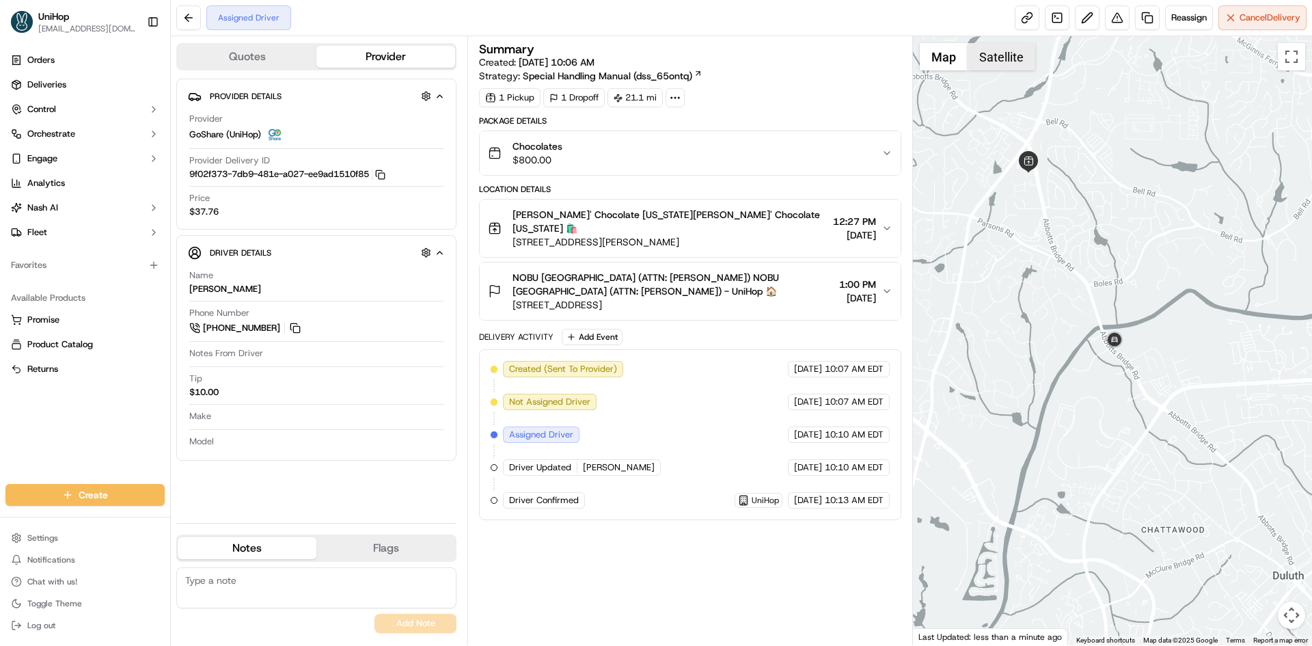
click at [999, 56] on button "Satellite" at bounding box center [1001, 56] width 68 height 27
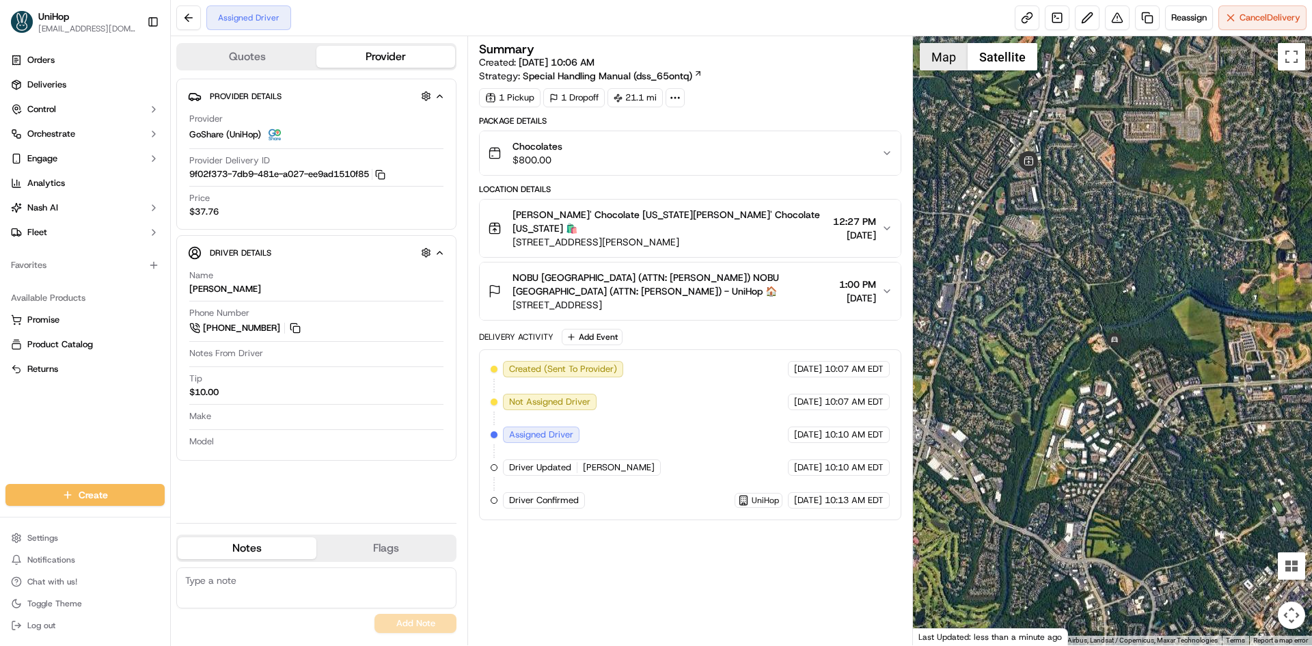
click at [948, 59] on button "Map" at bounding box center [943, 56] width 48 height 27
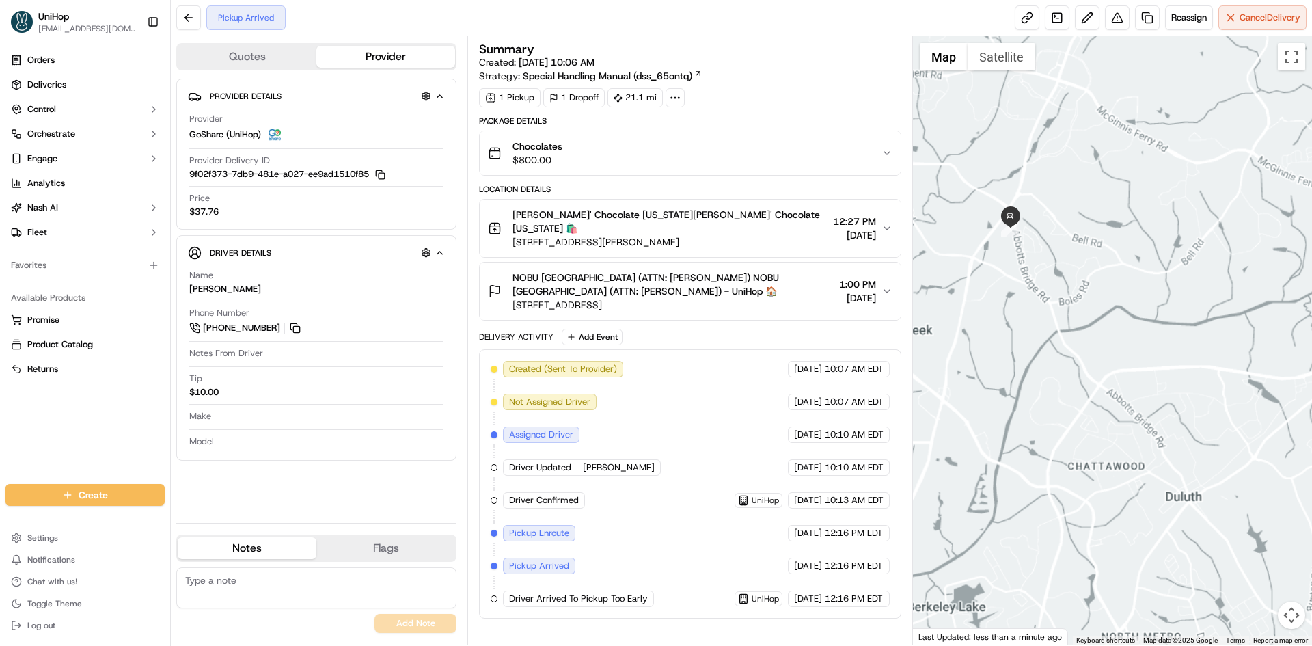
click at [1103, 322] on div at bounding box center [1113, 340] width 400 height 609
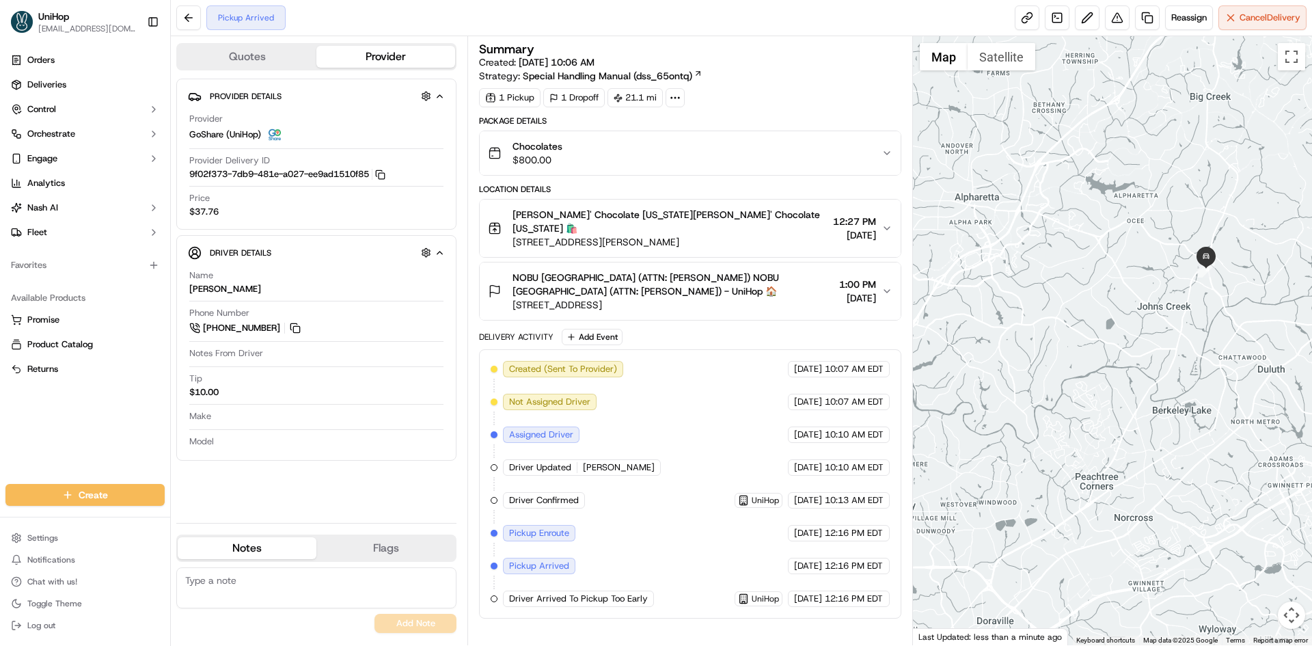
drag, startPoint x: 1088, startPoint y: 290, endPoint x: 1088, endPoint y: 304, distance: 13.7
click at [1088, 304] on div at bounding box center [1113, 340] width 400 height 609
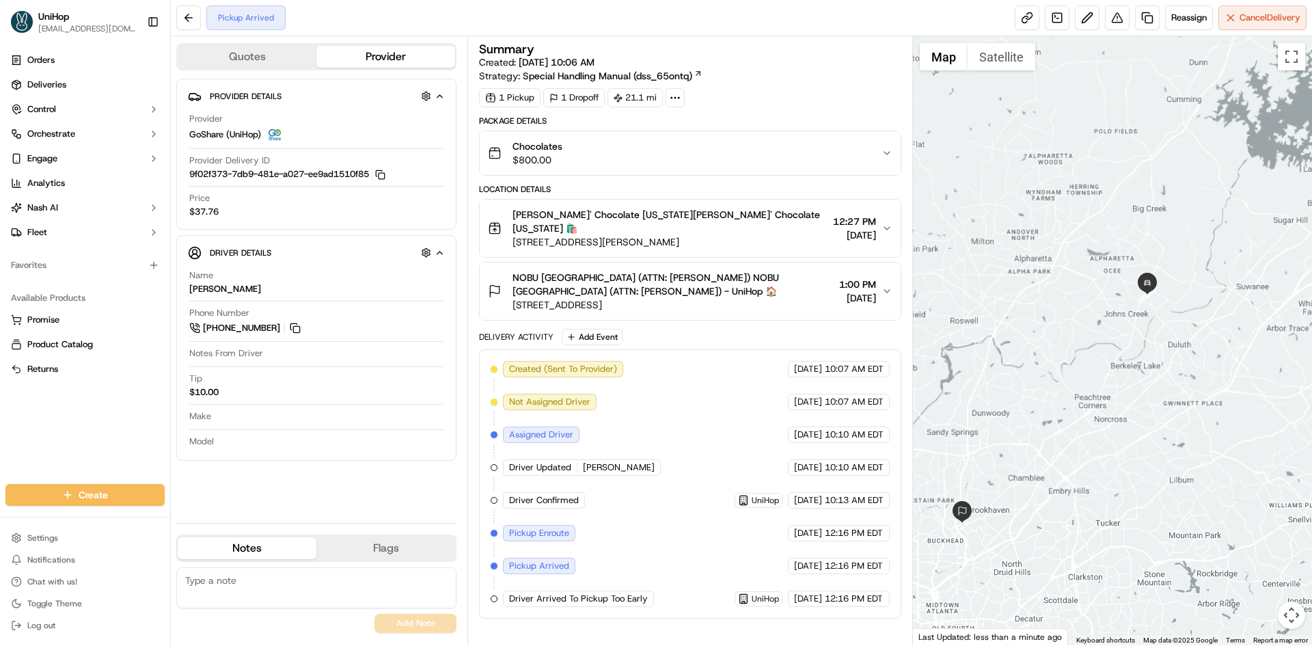
click at [1068, 296] on div at bounding box center [1113, 340] width 400 height 609
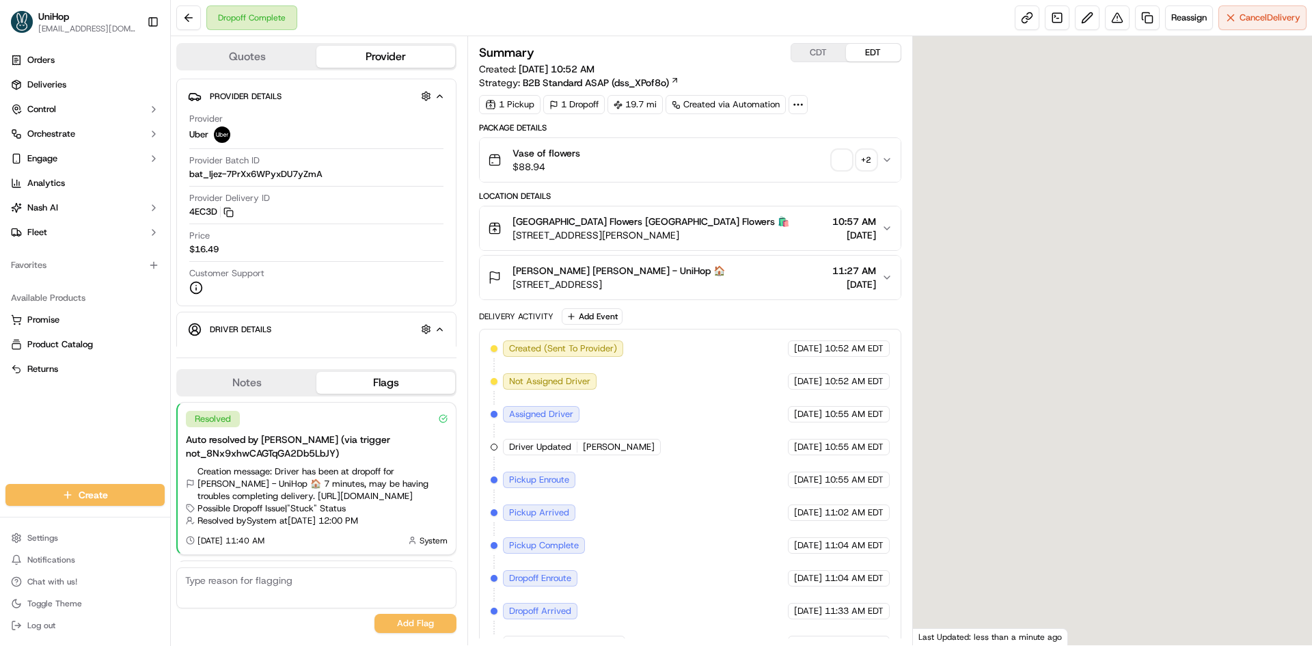
scroll to position [198, 0]
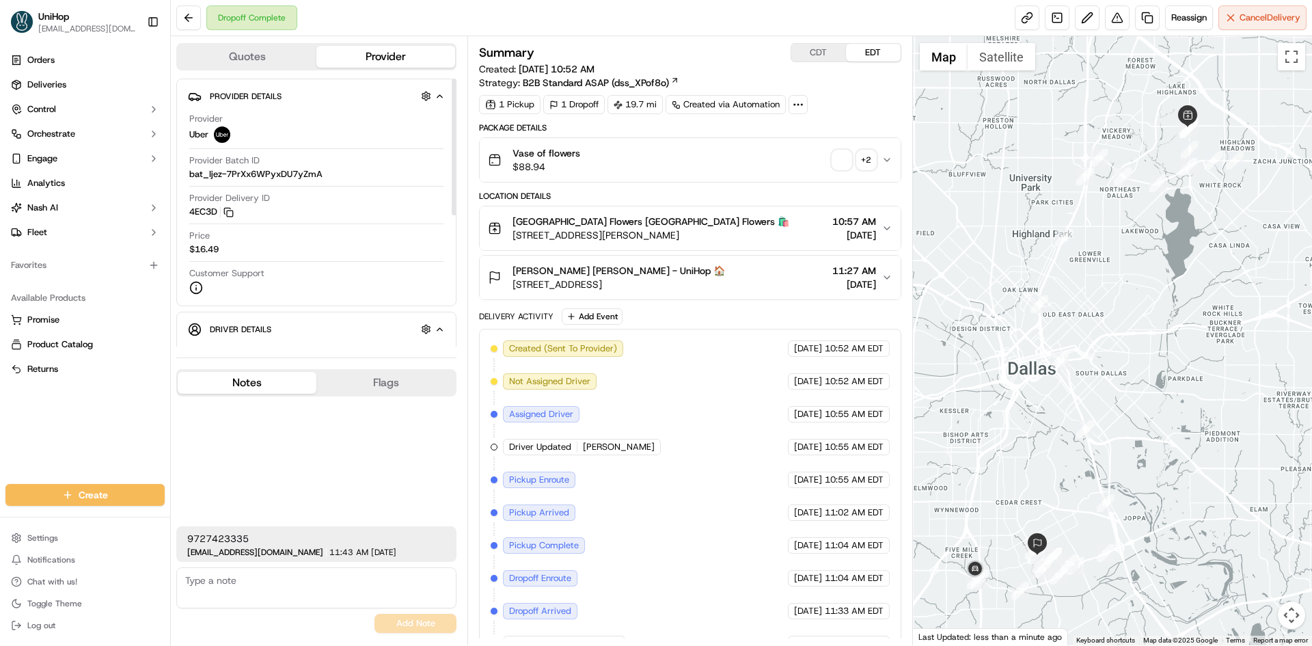
click at [251, 376] on button "Notes" at bounding box center [247, 383] width 139 height 22
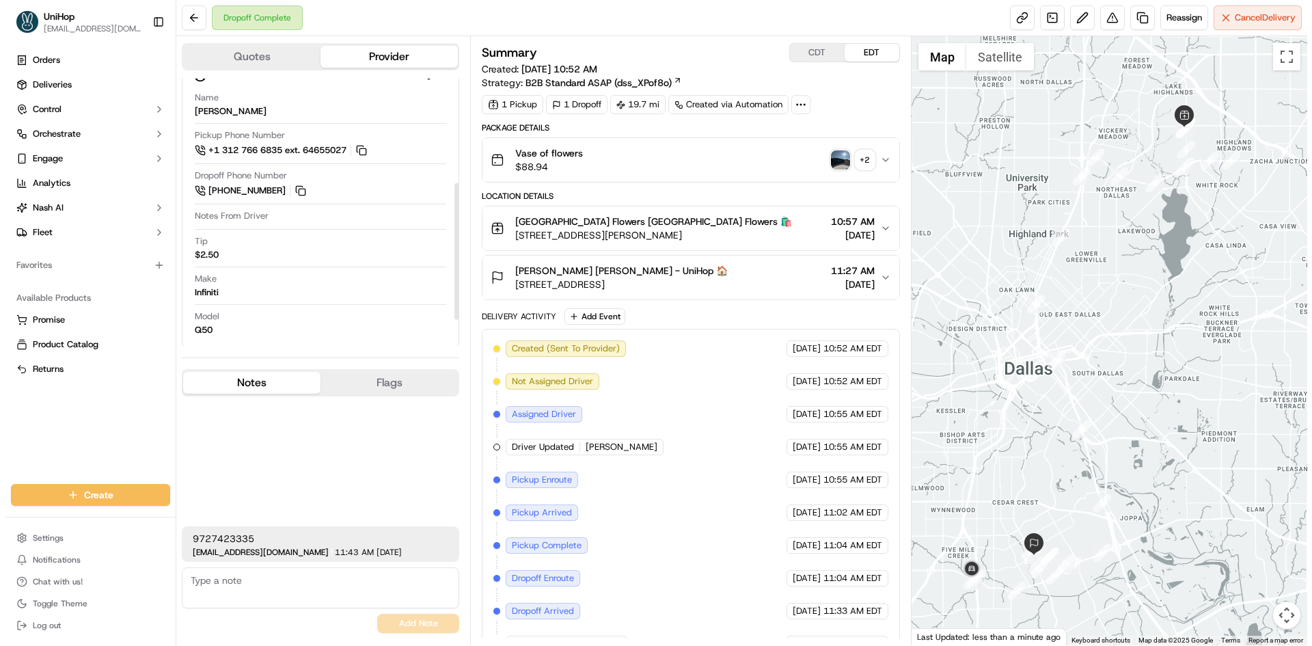
scroll to position [258, 0]
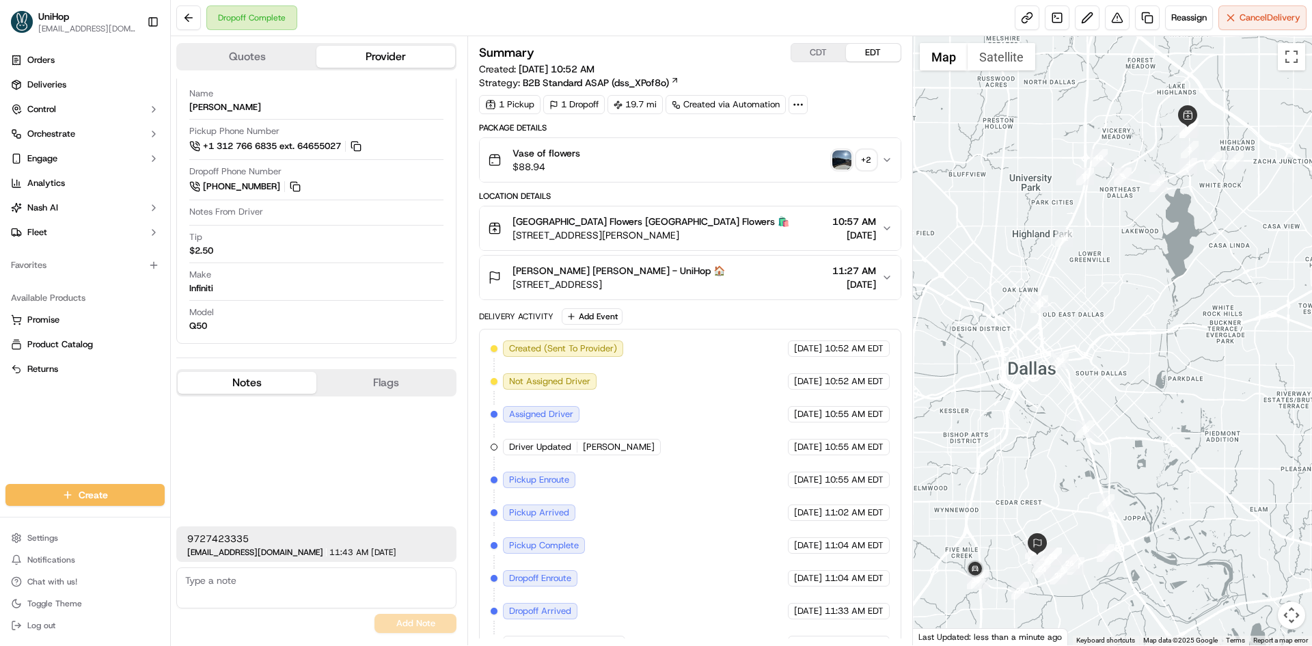
click at [839, 165] on img "button" at bounding box center [841, 159] width 19 height 19
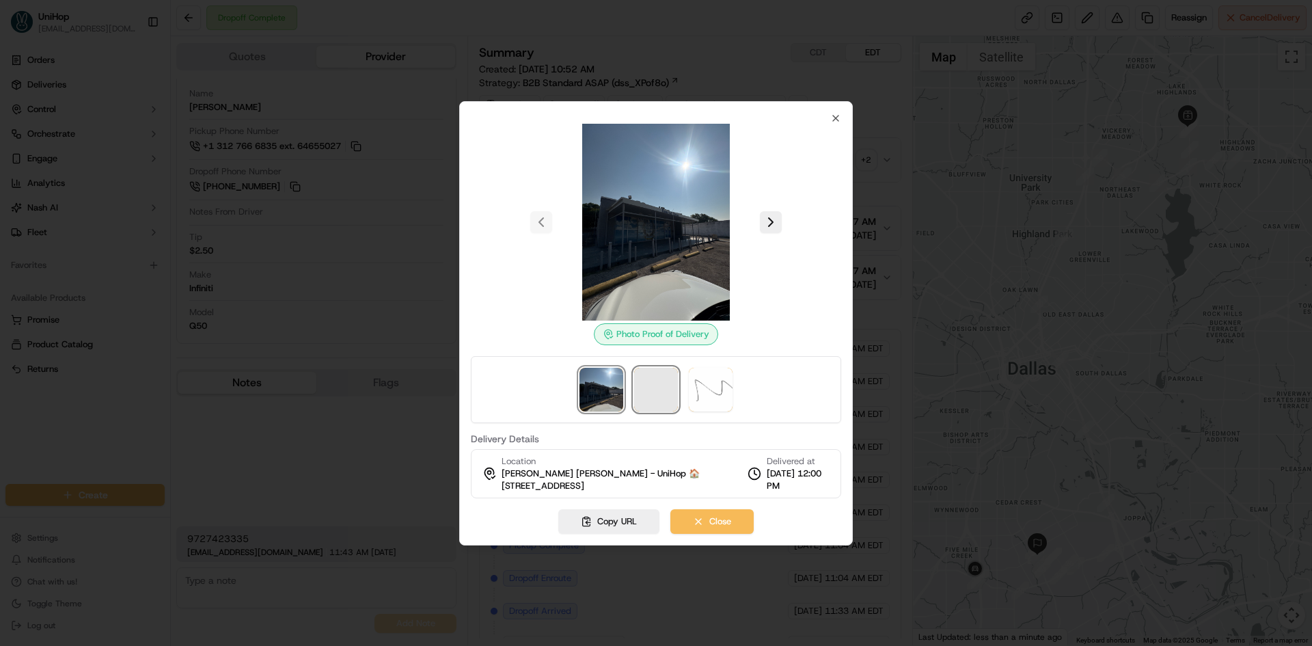
click at [650, 384] on span at bounding box center [656, 390] width 44 height 44
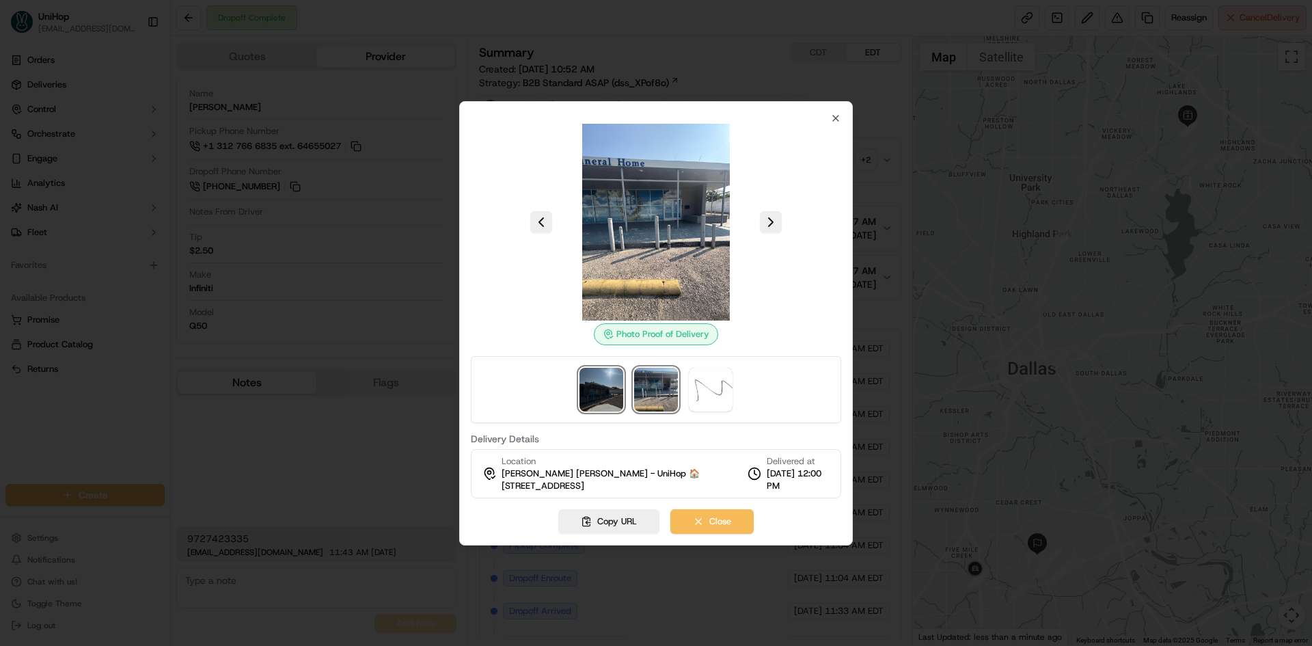
click at [606, 388] on img at bounding box center [601, 390] width 44 height 44
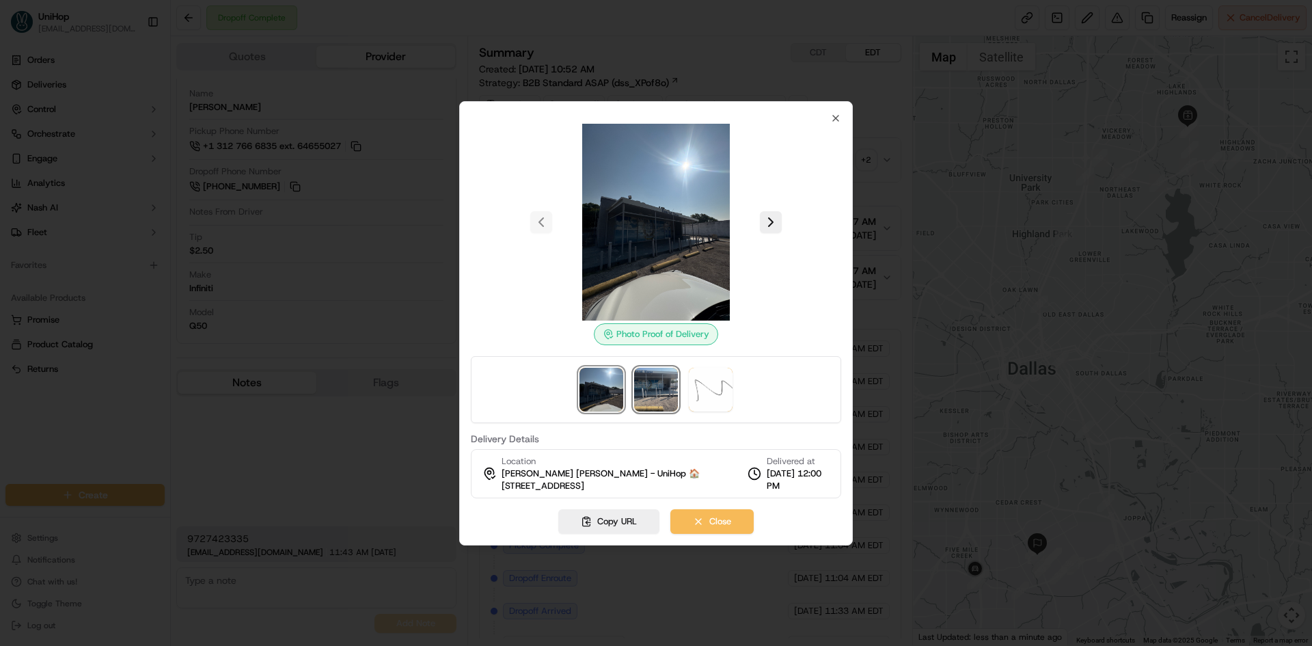
click at [640, 387] on img at bounding box center [656, 390] width 44 height 44
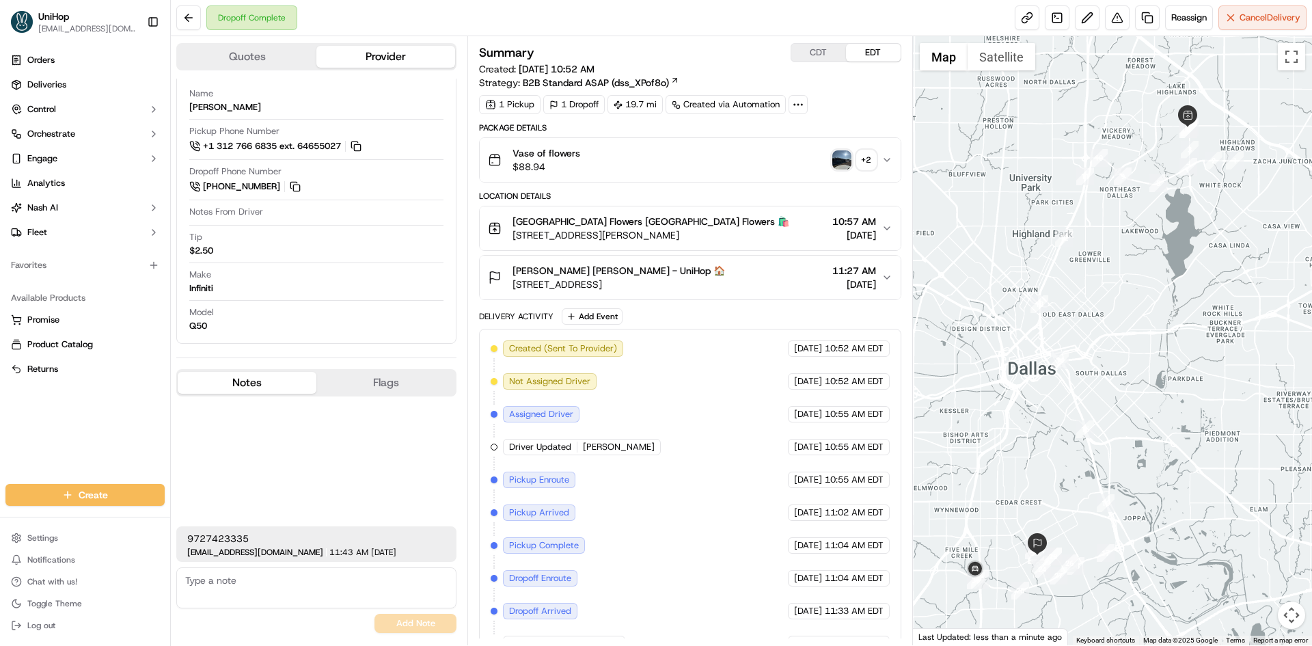
click at [742, 284] on div "Eugene Collins Jr. Eugene Collins Jr. - UniHop 🏠 4228 S Lancaster Rd, Dallas, T…" at bounding box center [684, 277] width 393 height 27
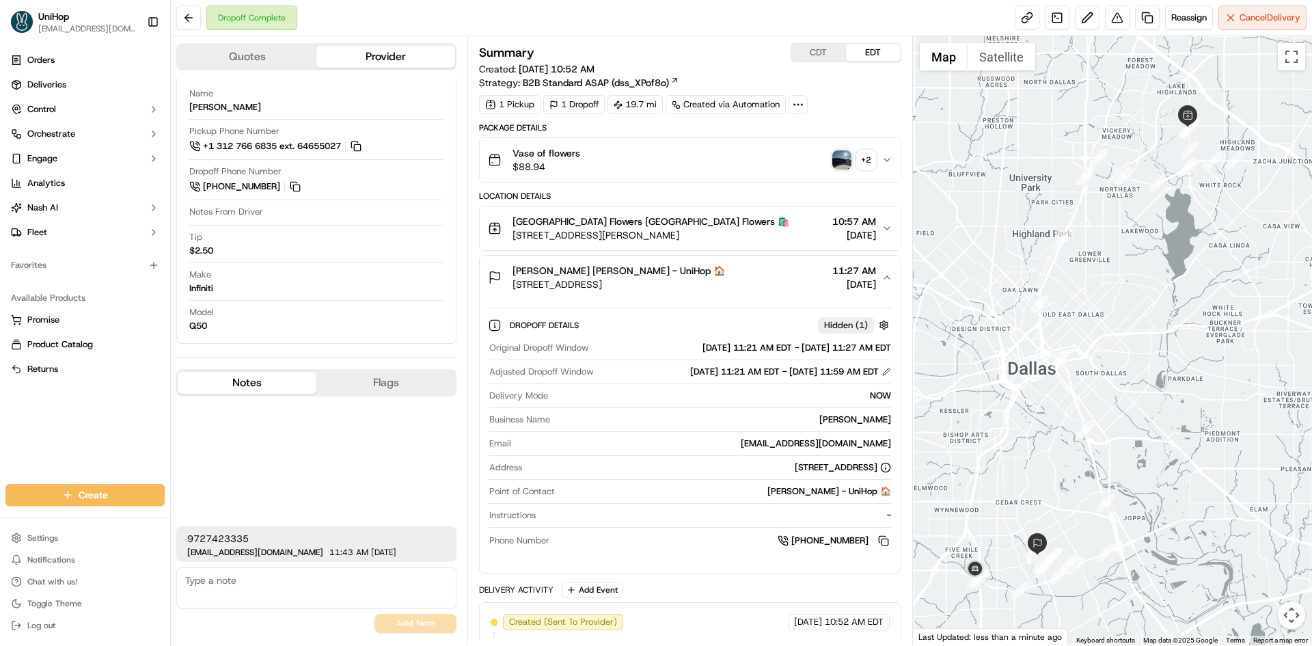
click at [742, 284] on div "Eugene Collins Jr. Eugene Collins Jr. - UniHop 🏠 4228 S Lancaster Rd, Dallas, T…" at bounding box center [684, 277] width 393 height 27
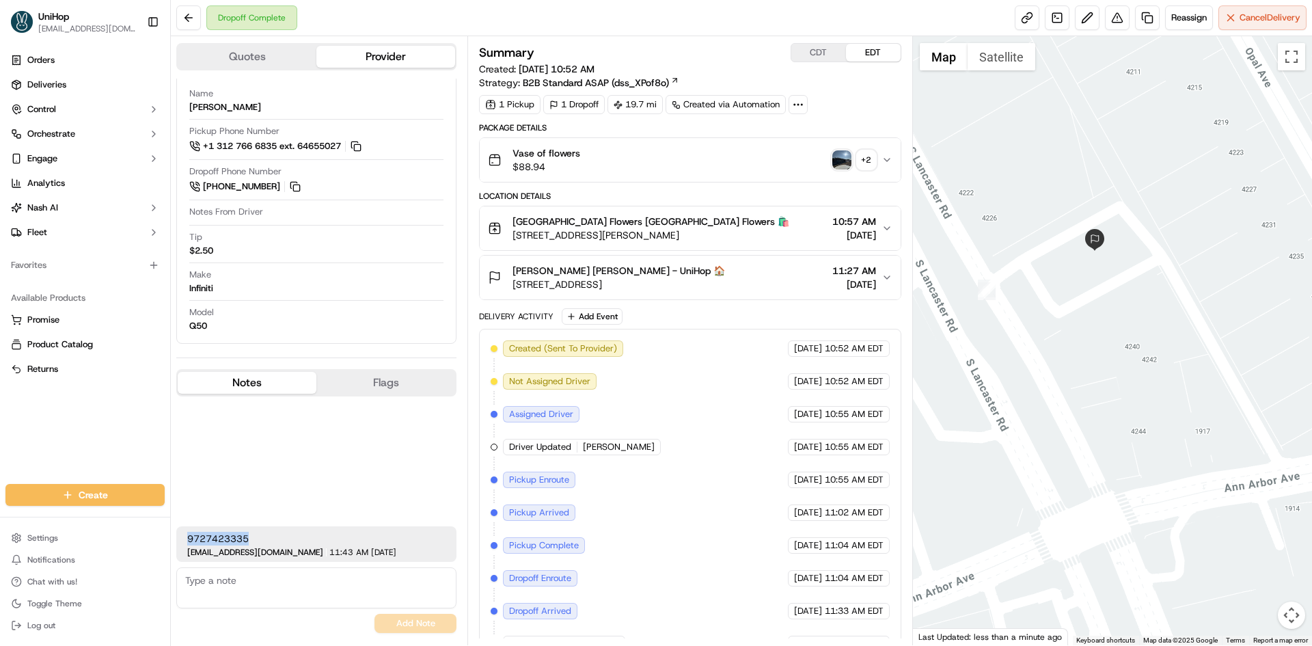
drag, startPoint x: 250, startPoint y: 535, endPoint x: 190, endPoint y: 537, distance: 60.1
click at [190, 537] on span "9727423335" at bounding box center [316, 538] width 258 height 14
copy span "9727423335"
click at [845, 168] on img "button" at bounding box center [841, 159] width 19 height 19
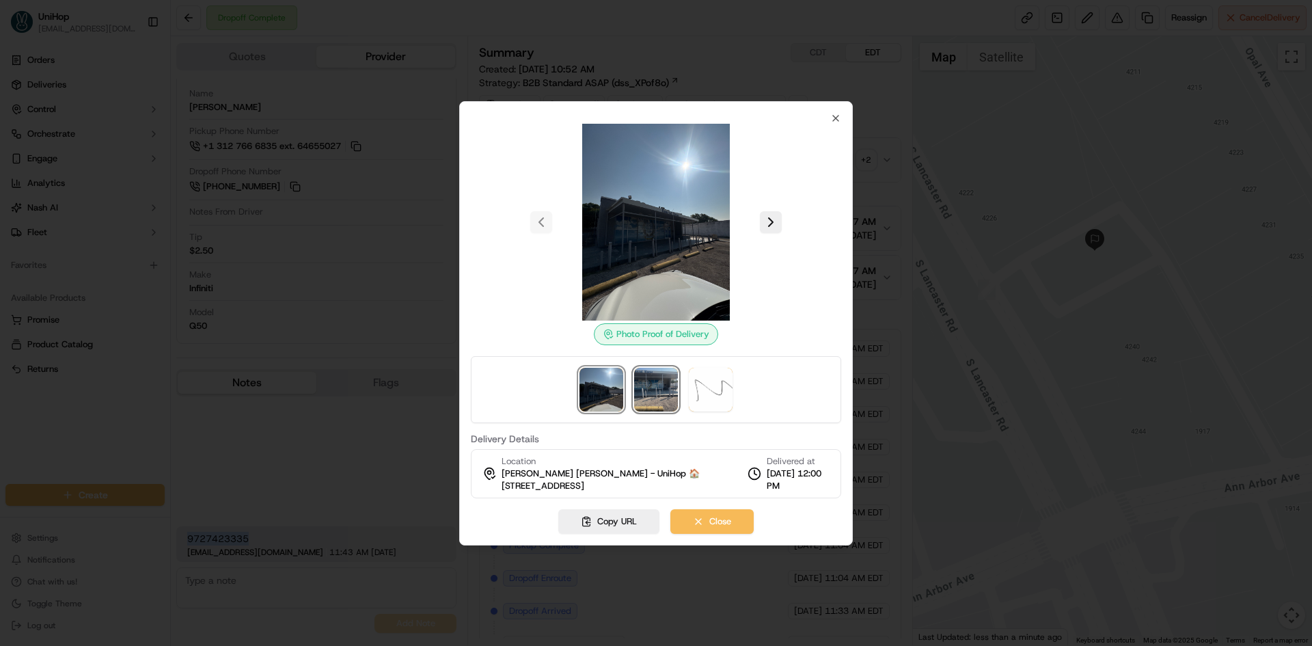
click at [668, 376] on img at bounding box center [656, 390] width 44 height 44
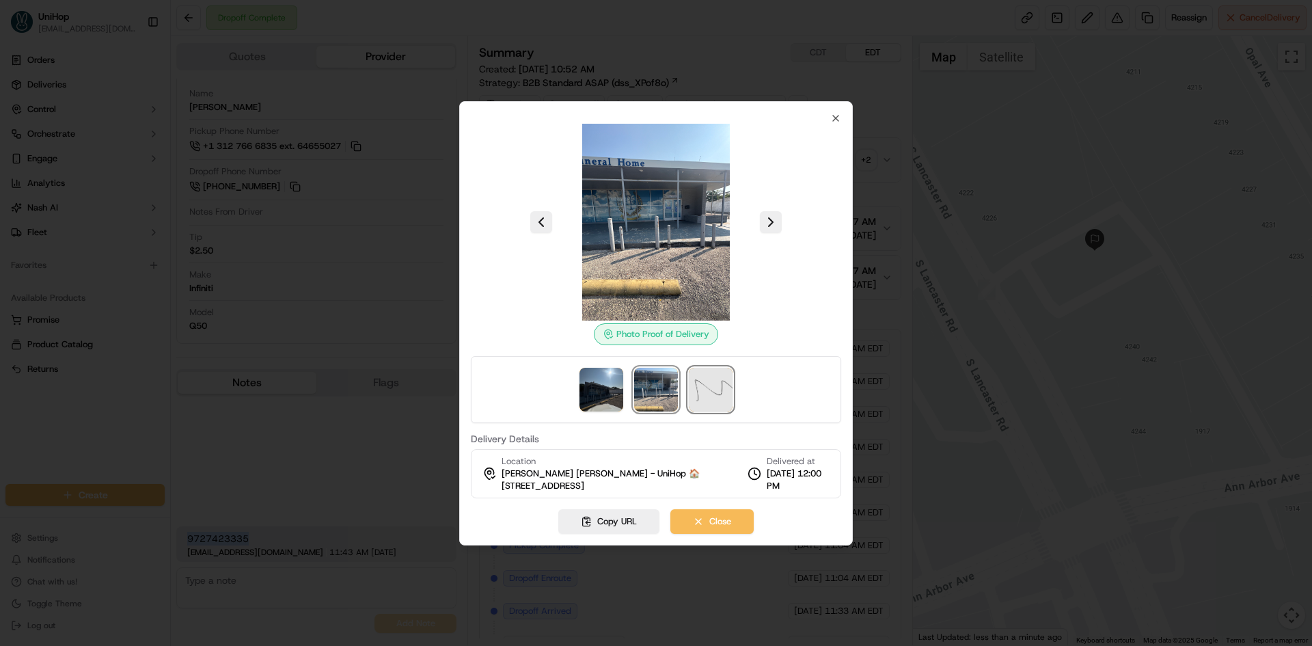
click at [708, 387] on img at bounding box center [711, 390] width 44 height 44
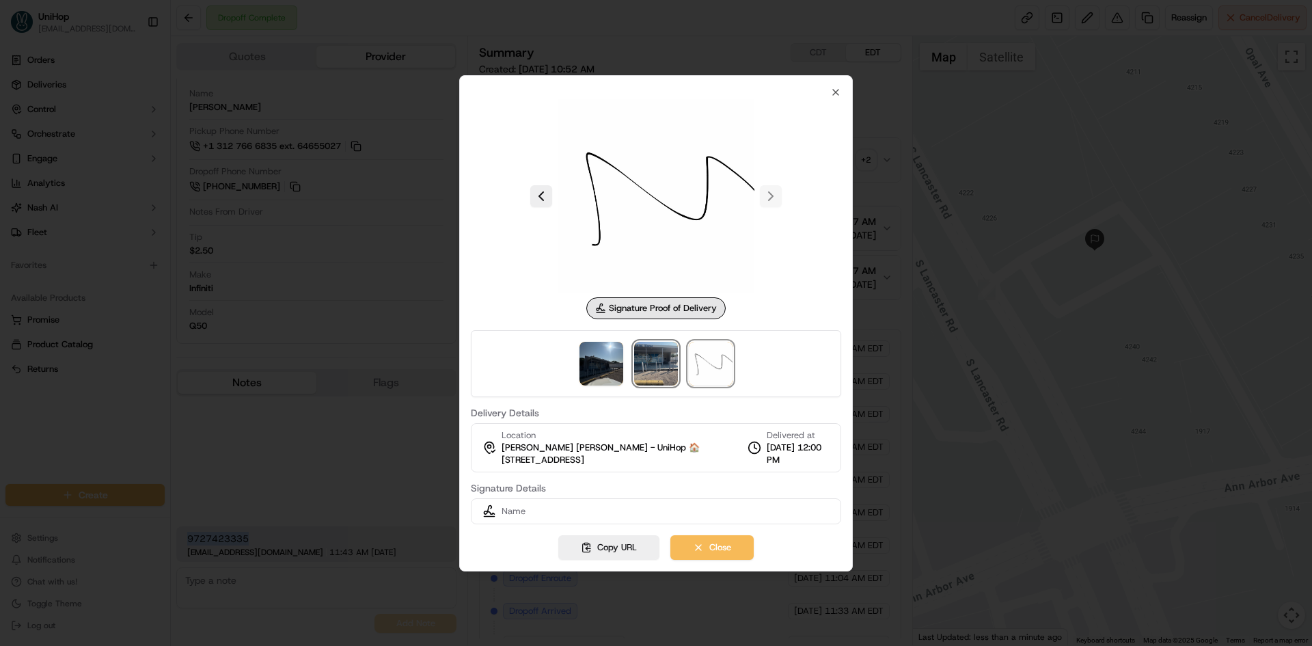
click at [657, 384] on img at bounding box center [656, 364] width 44 height 44
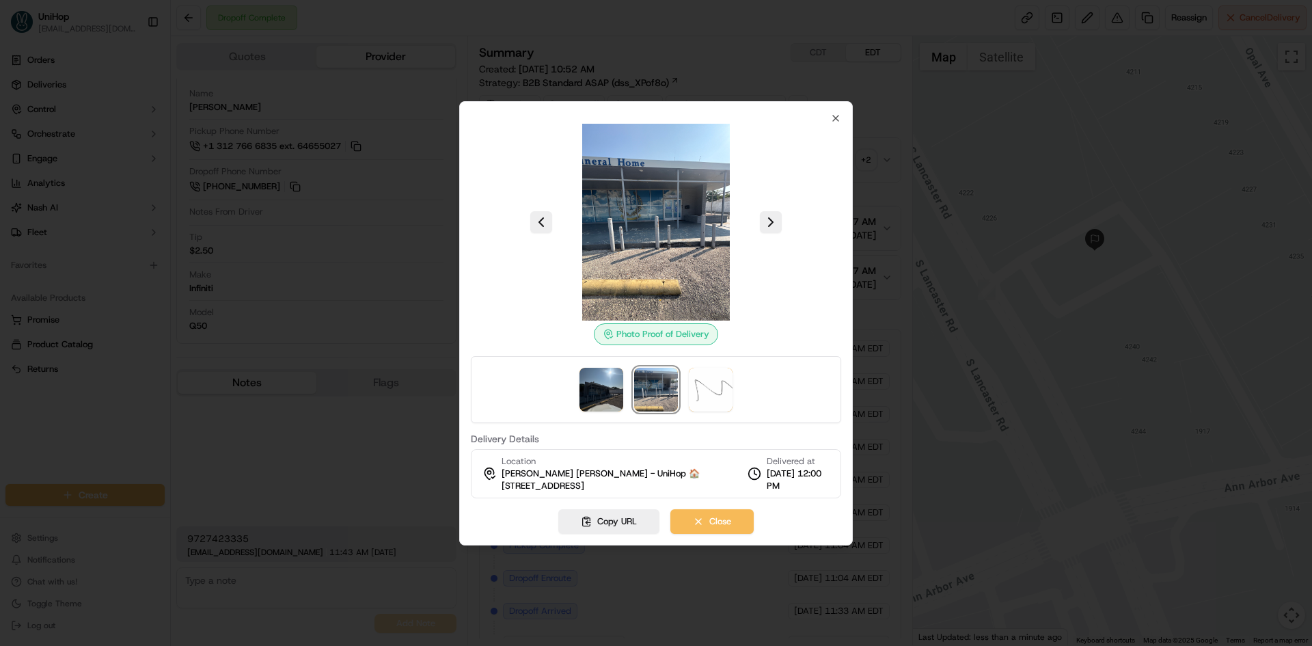
click at [597, 365] on div at bounding box center [656, 389] width 370 height 67
drag, startPoint x: 601, startPoint y: 382, endPoint x: 665, endPoint y: 316, distance: 91.8
click at [602, 382] on img at bounding box center [601, 390] width 44 height 44
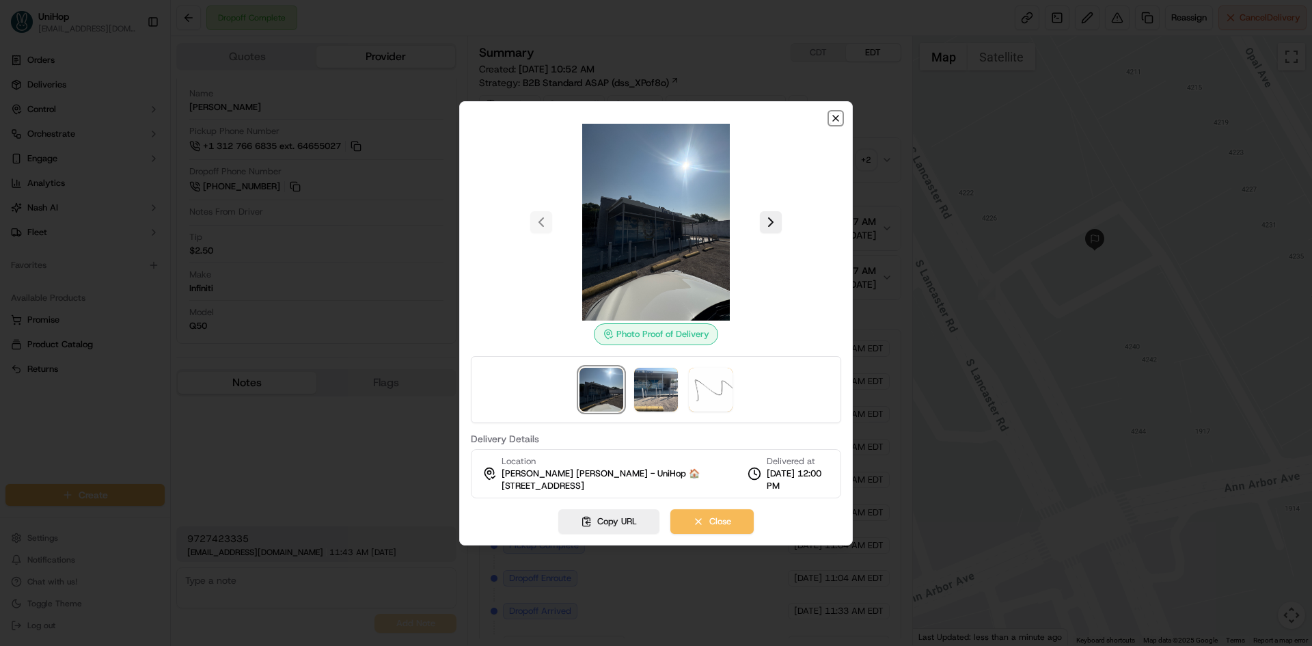
click at [833, 117] on icon "button" at bounding box center [835, 118] width 11 height 11
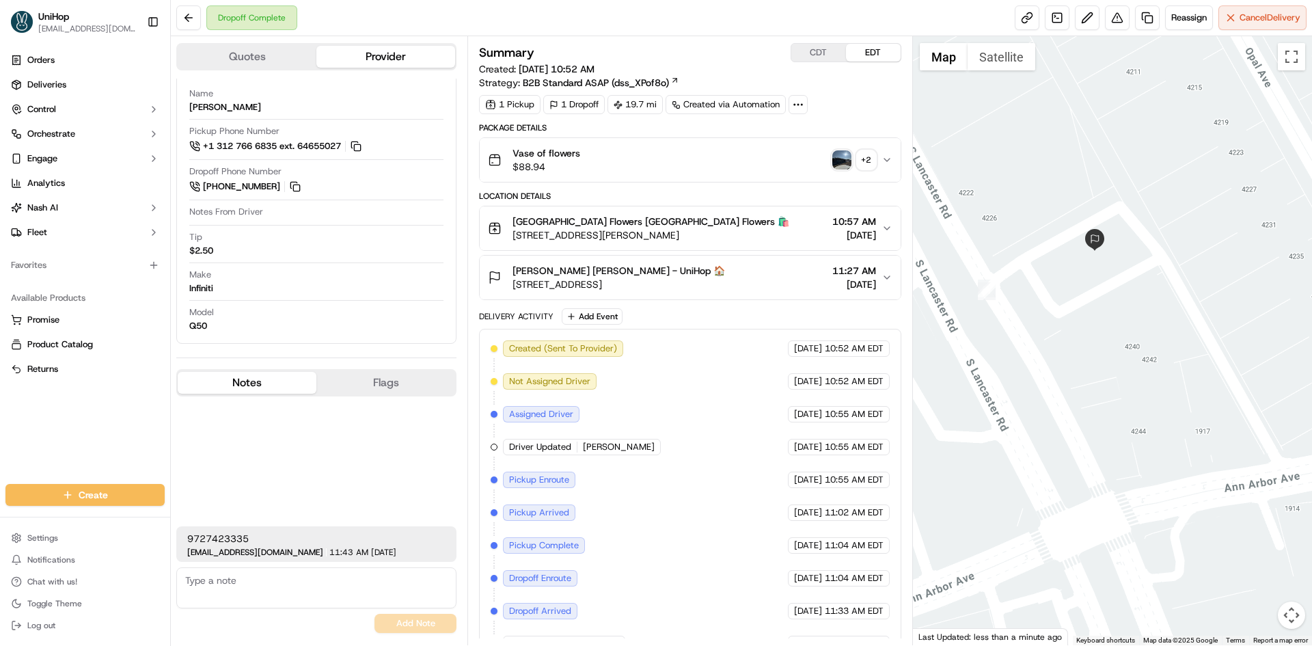
click at [769, 279] on div "Eugene Collins Jr. Eugene Collins Jr. - UniHop 🏠 4228 S Lancaster Rd, Dallas, T…" at bounding box center [684, 277] width 393 height 27
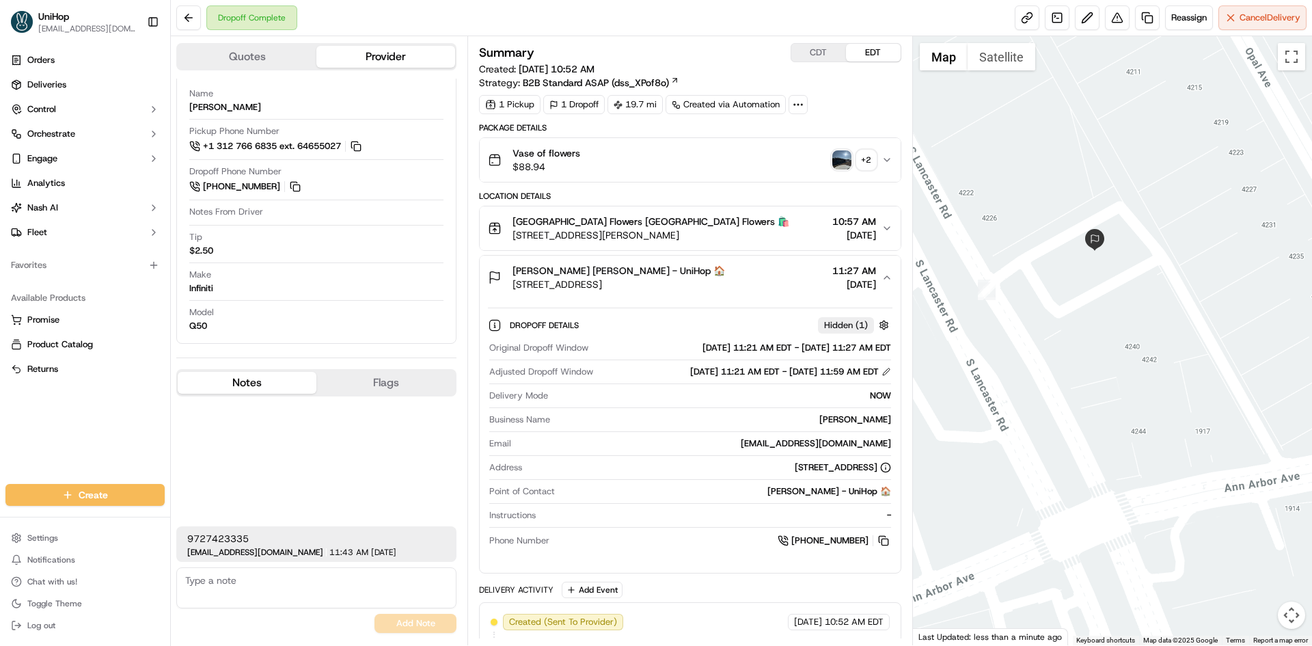
click at [769, 279] on div "Eugene Collins Jr. Eugene Collins Jr. - UniHop 🏠 4228 S Lancaster Rd, Dallas, T…" at bounding box center [684, 277] width 393 height 27
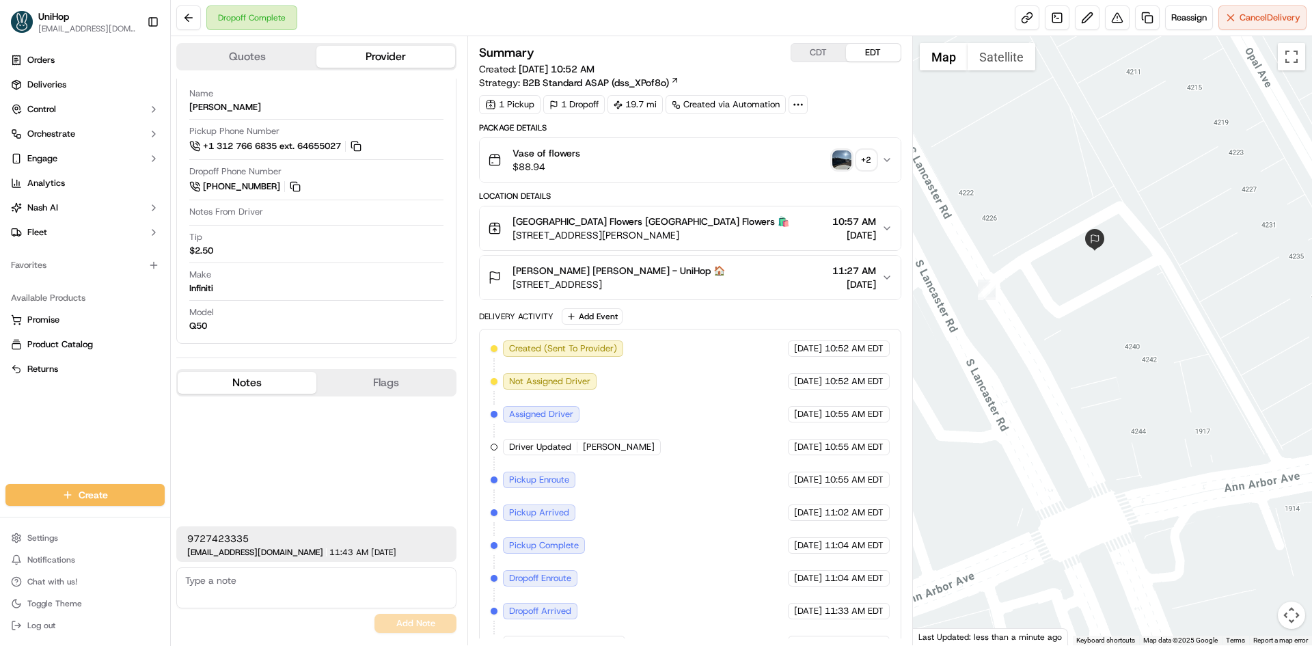
click at [771, 253] on div "Location Details Lake Highlands Flowers Lake Highlands Flowers 🛍️ 9661 Audelia …" at bounding box center [689, 245] width 421 height 109
click at [771, 270] on div "Eugene Collins Jr. Eugene Collins Jr. - UniHop 🏠 4228 S Lancaster Rd, Dallas, T…" at bounding box center [684, 277] width 393 height 27
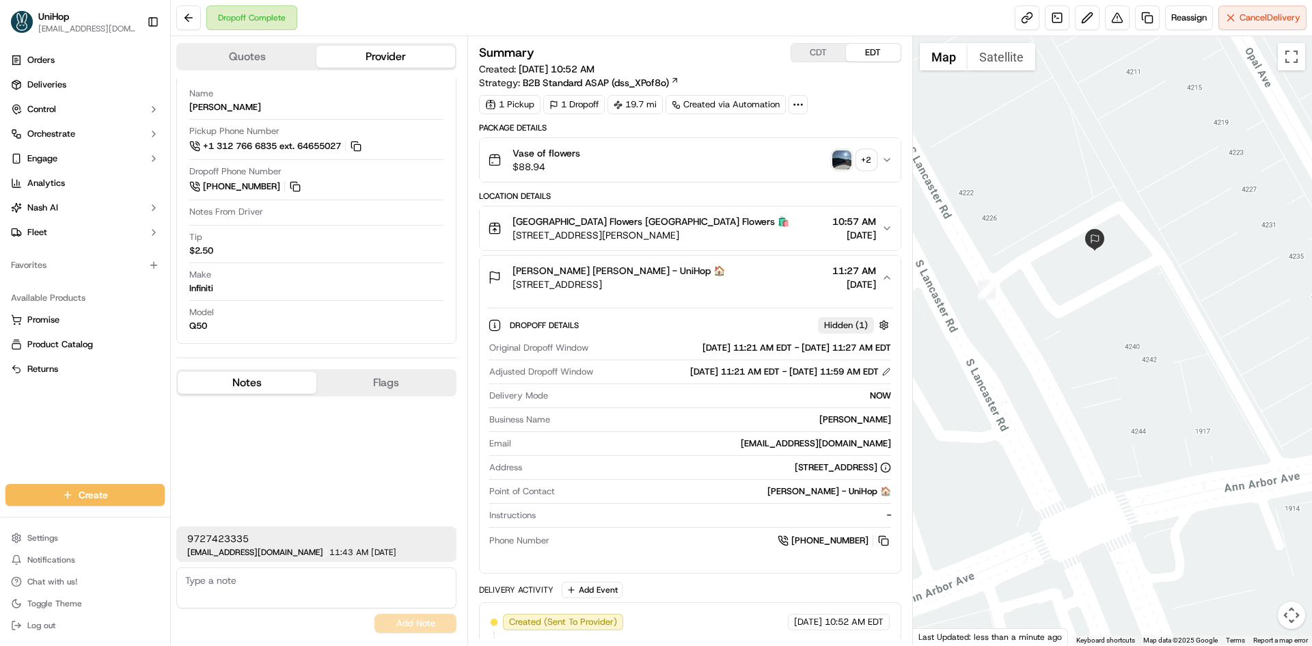
click at [771, 270] on div "Eugene Collins Jr. Eugene Collins Jr. - UniHop 🏠 4228 S Lancaster Rd, Dallas, T…" at bounding box center [684, 277] width 393 height 27
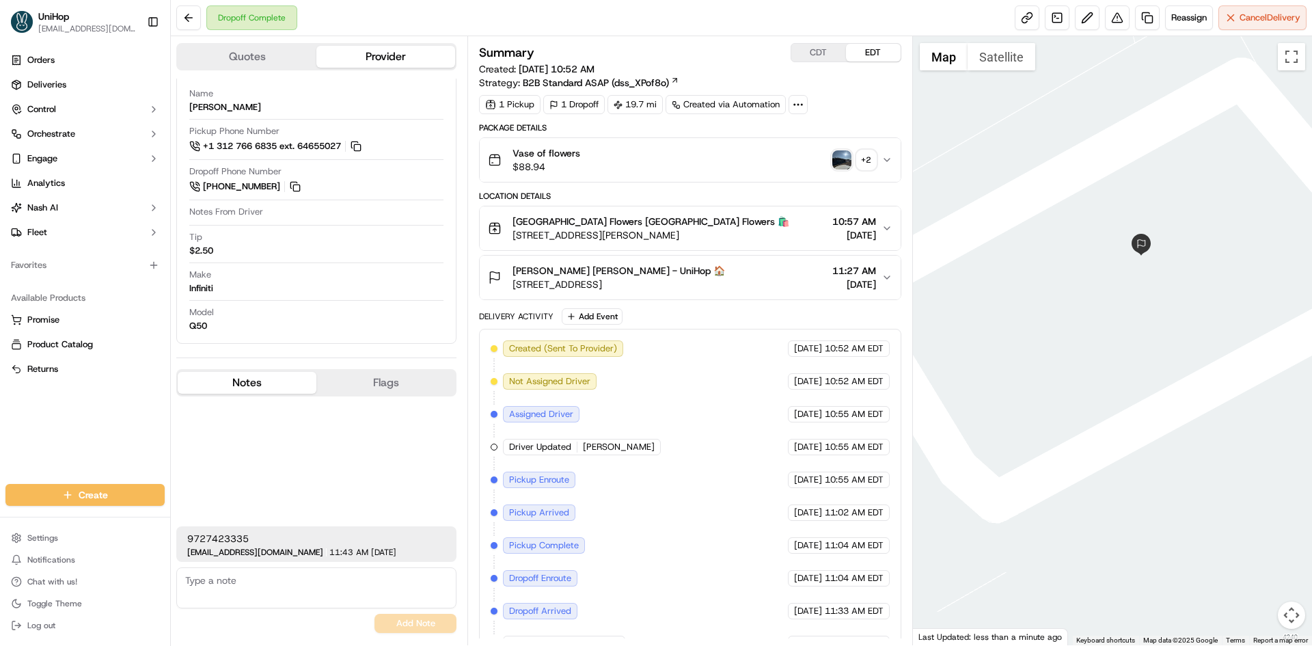
click at [1017, 66] on button "Satellite" at bounding box center [1001, 56] width 68 height 27
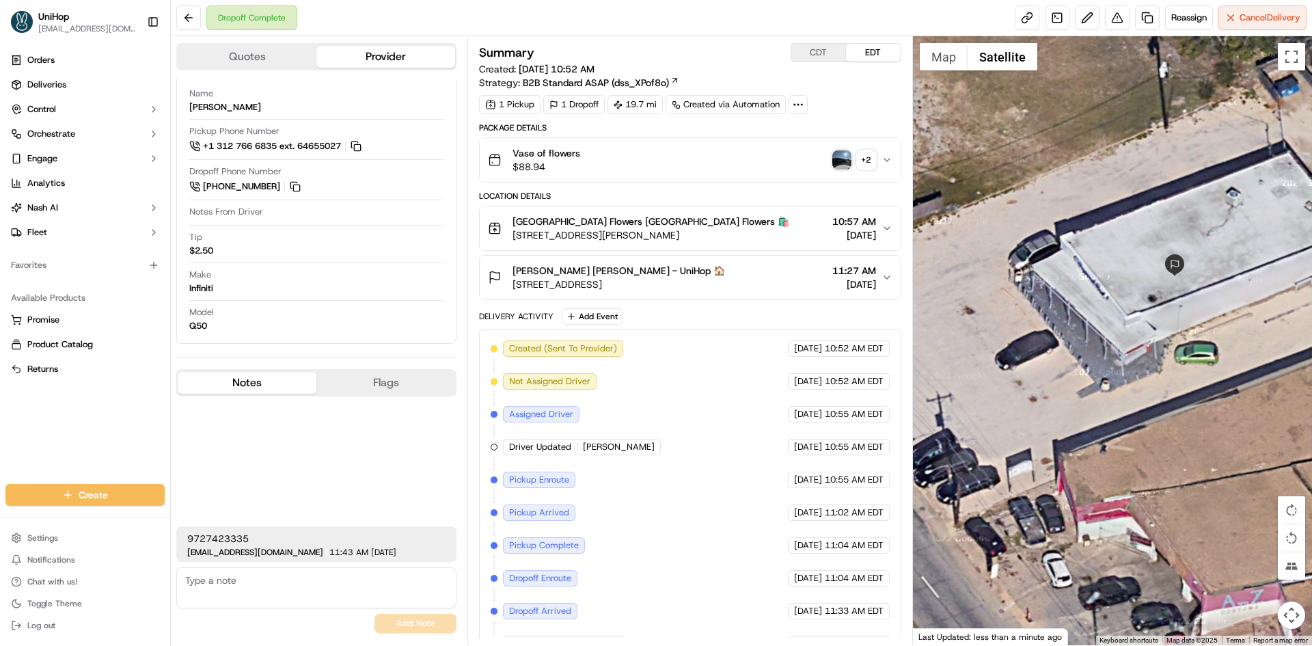
drag, startPoint x: 999, startPoint y: 188, endPoint x: 1034, endPoint y: 183, distance: 35.8
click at [1034, 183] on div at bounding box center [1113, 340] width 400 height 609
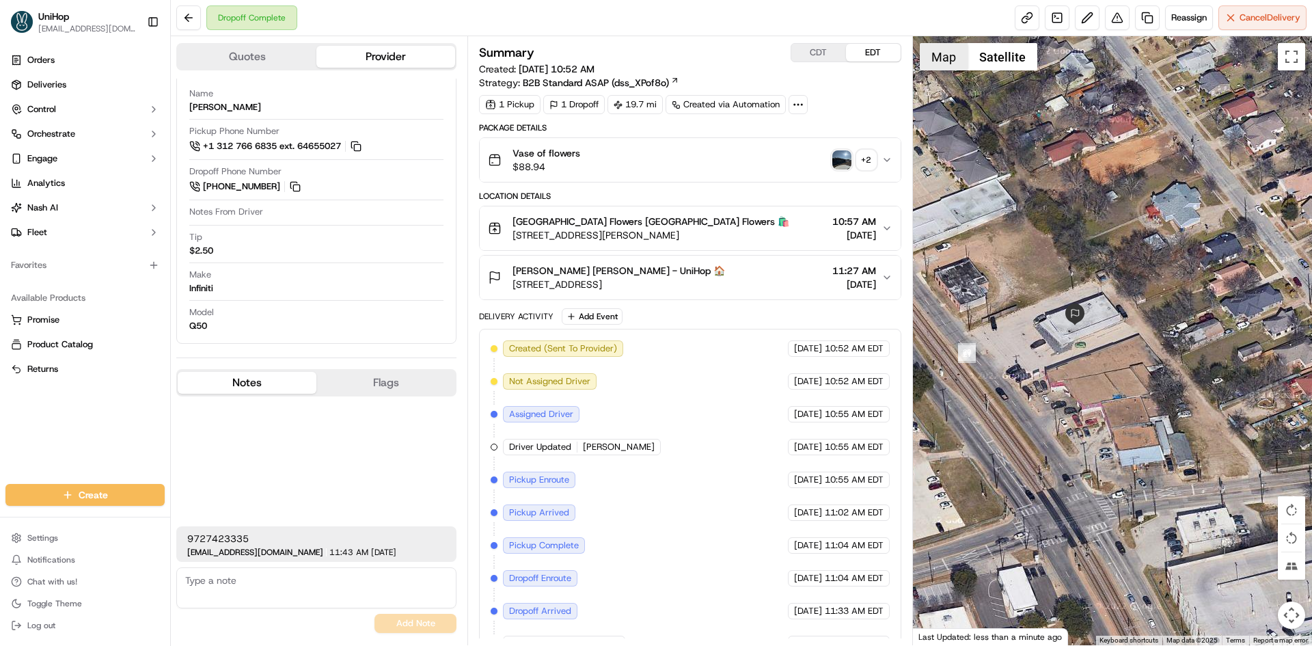
click at [947, 58] on button "Map" at bounding box center [943, 56] width 48 height 27
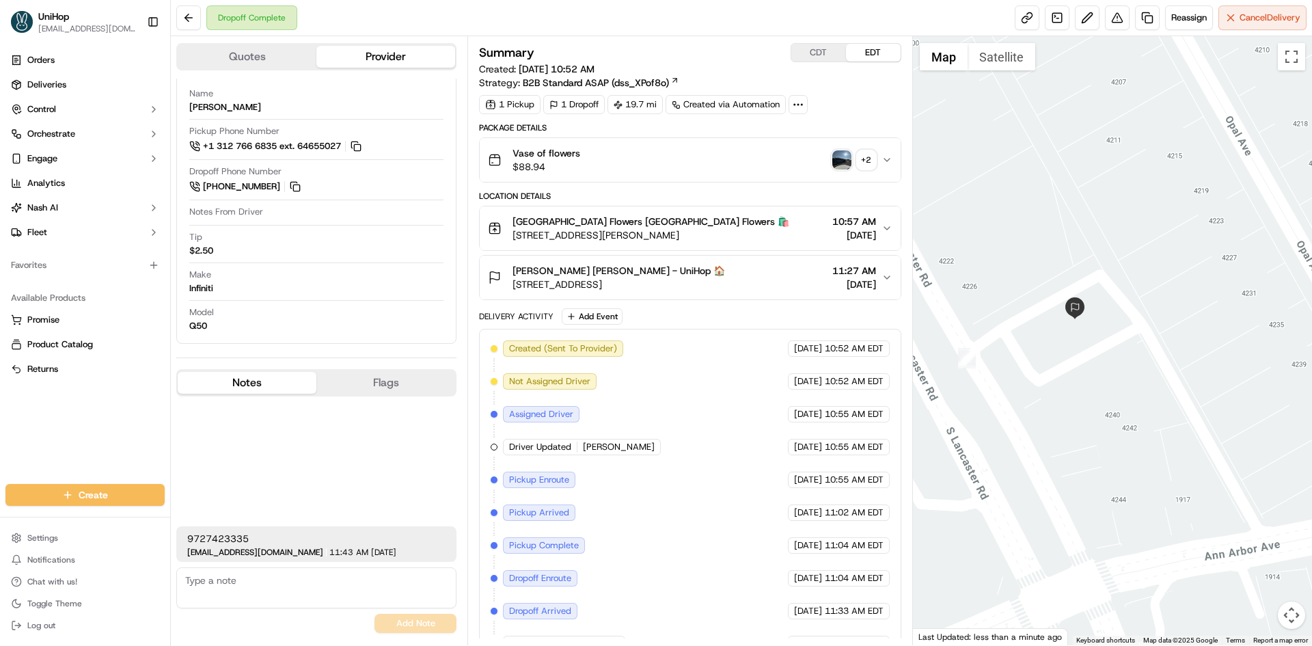
click at [756, 275] on div "Eugene Collins Jr. Eugene Collins Jr. - UniHop 🏠 4228 S Lancaster Rd, Dallas, T…" at bounding box center [684, 277] width 393 height 27
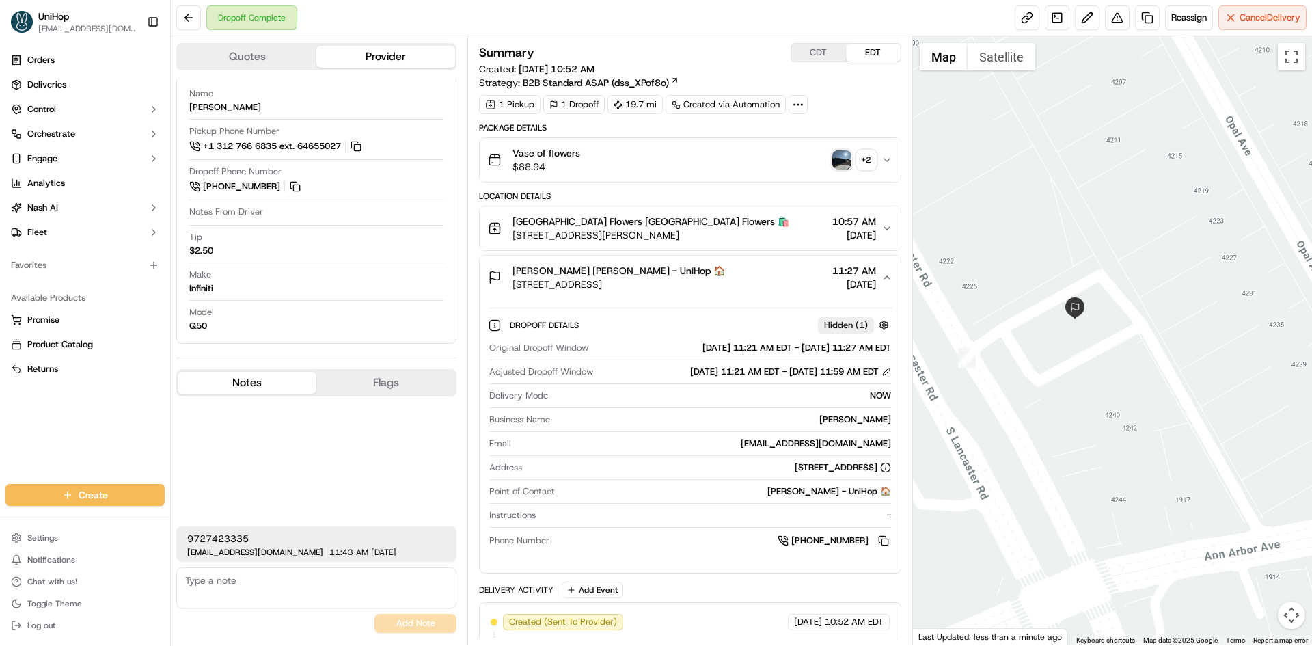
click at [756, 275] on div "Eugene Collins Jr. Eugene Collins Jr. - UniHop 🏠 4228 S Lancaster Rd, Dallas, T…" at bounding box center [684, 277] width 393 height 27
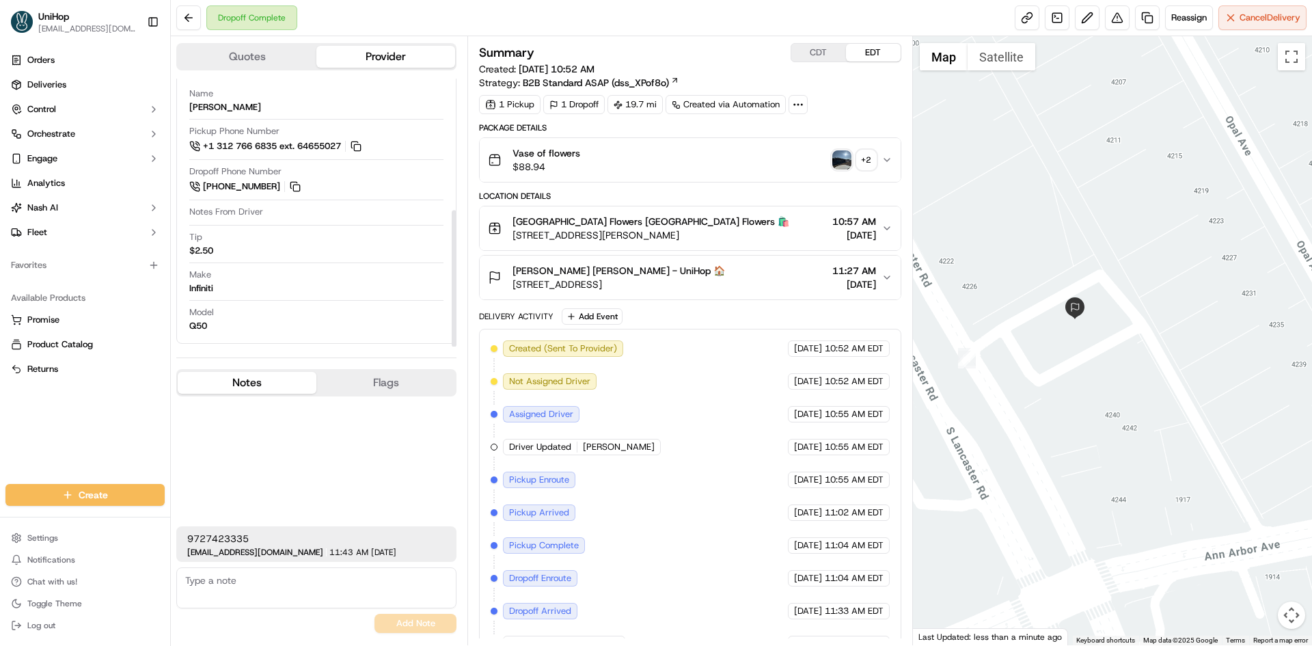
click at [770, 283] on div "Eugene Collins Jr. Eugene Collins Jr. - UniHop 🏠 4228 S Lancaster Rd, Dallas, T…" at bounding box center [684, 277] width 393 height 27
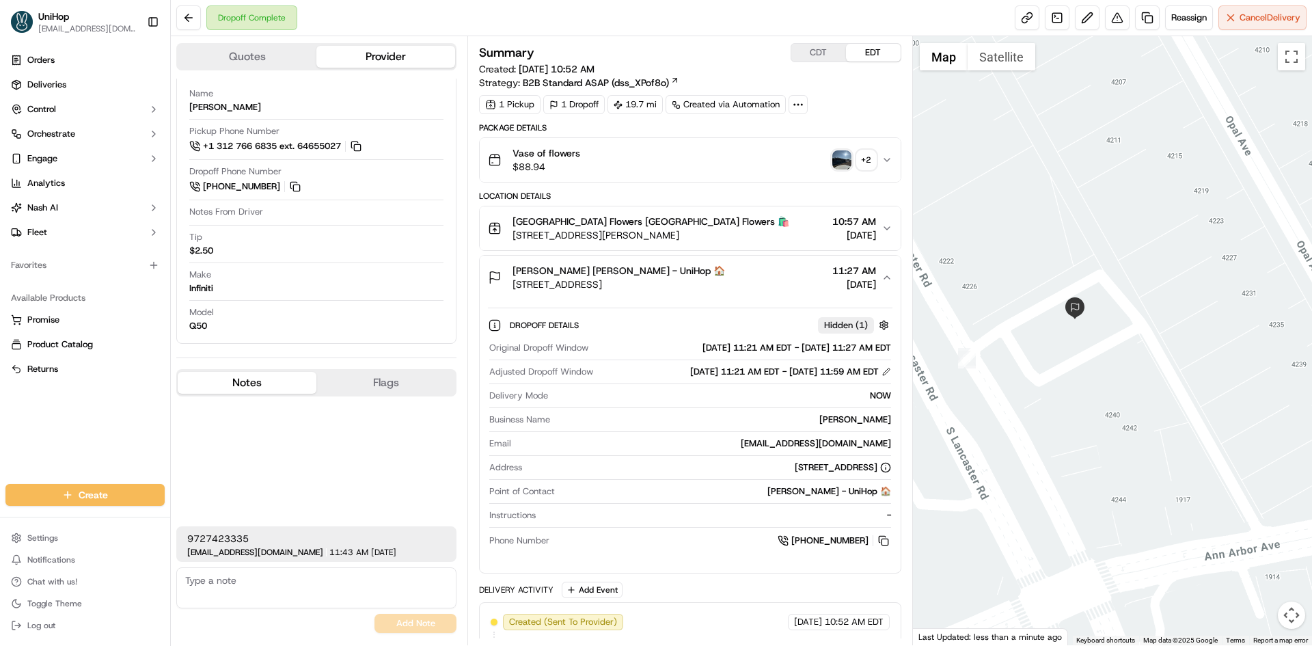
click at [791, 272] on div "Eugene Collins Jr. Eugene Collins Jr. - UniHop 🏠 4228 S Lancaster Rd, Dallas, T…" at bounding box center [684, 277] width 393 height 27
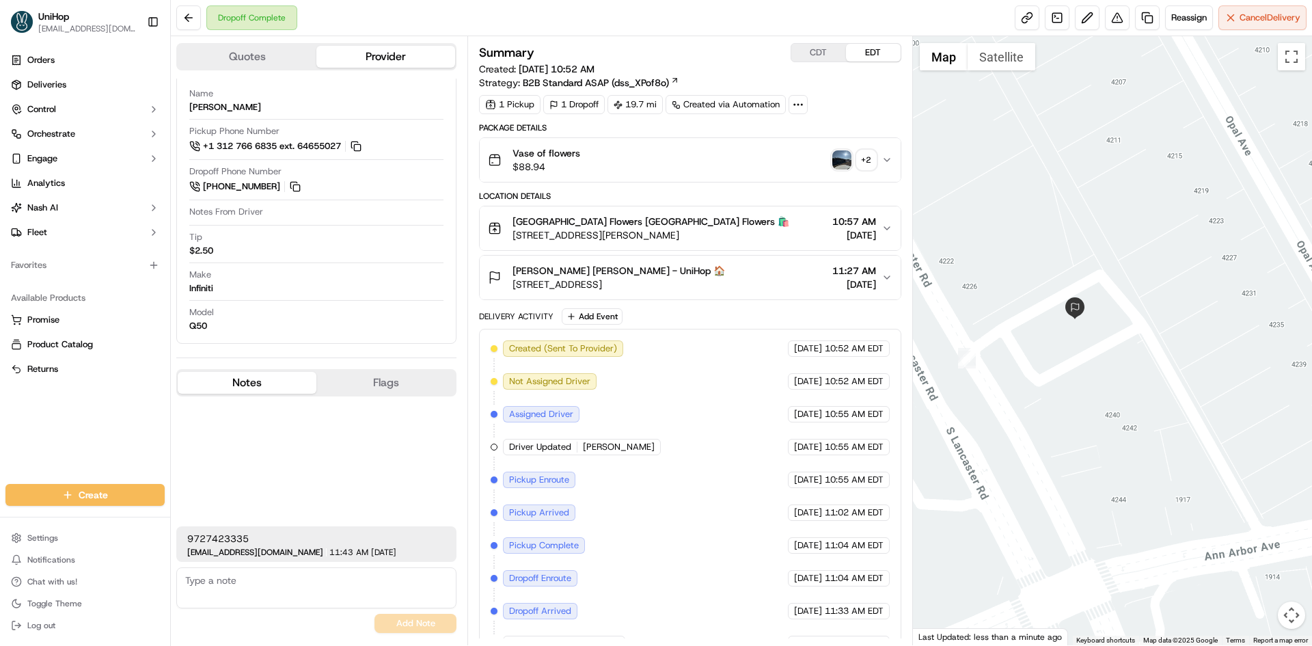
click at [861, 161] on div "+ 2" at bounding box center [866, 159] width 19 height 19
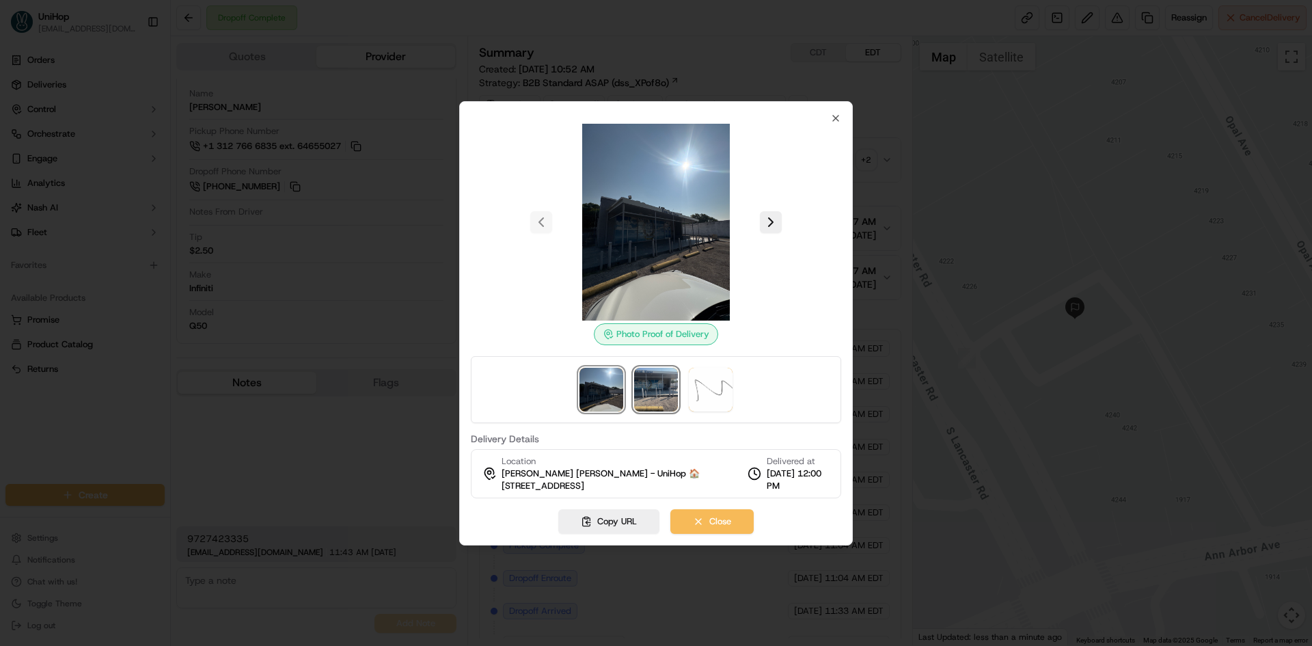
click at [650, 385] on img at bounding box center [656, 390] width 44 height 44
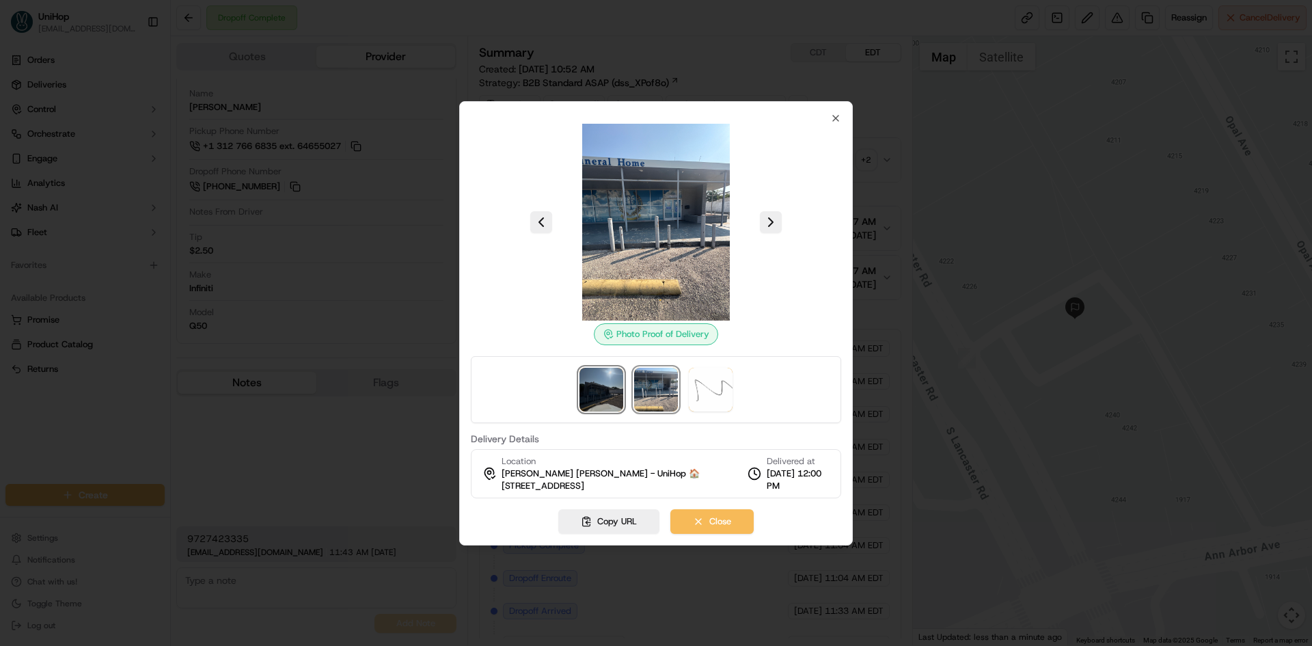
click at [604, 381] on img at bounding box center [601, 390] width 44 height 44
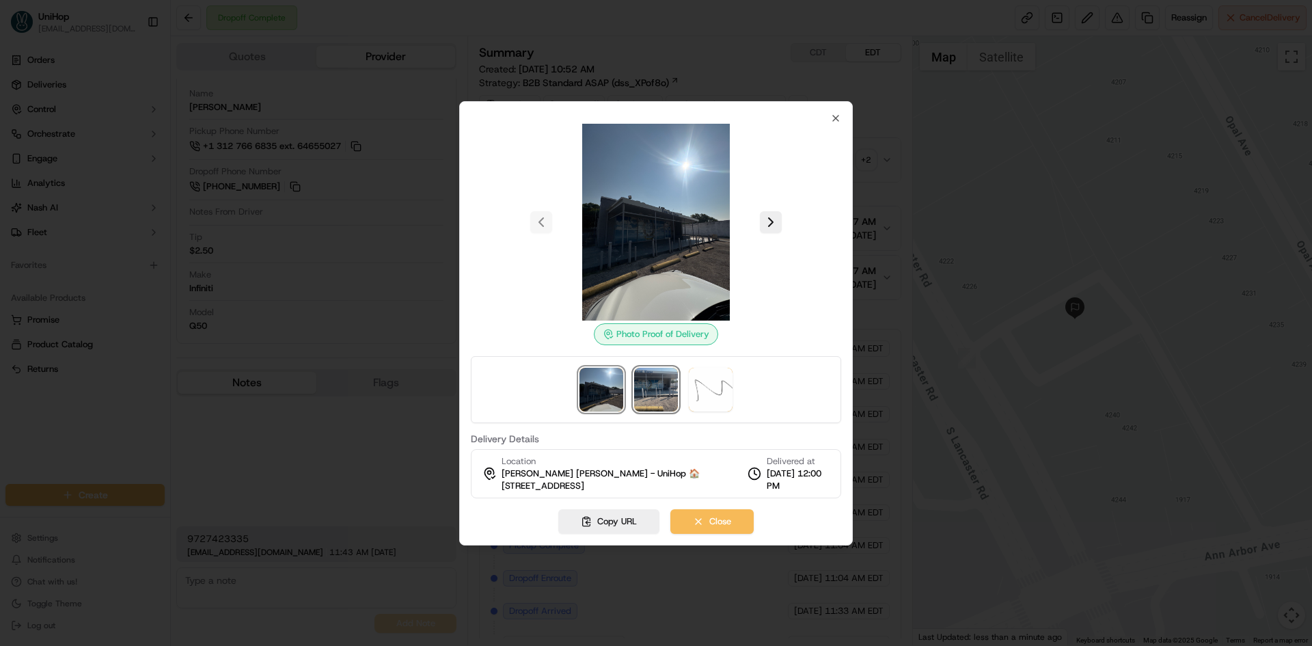
click at [662, 381] on img at bounding box center [656, 390] width 44 height 44
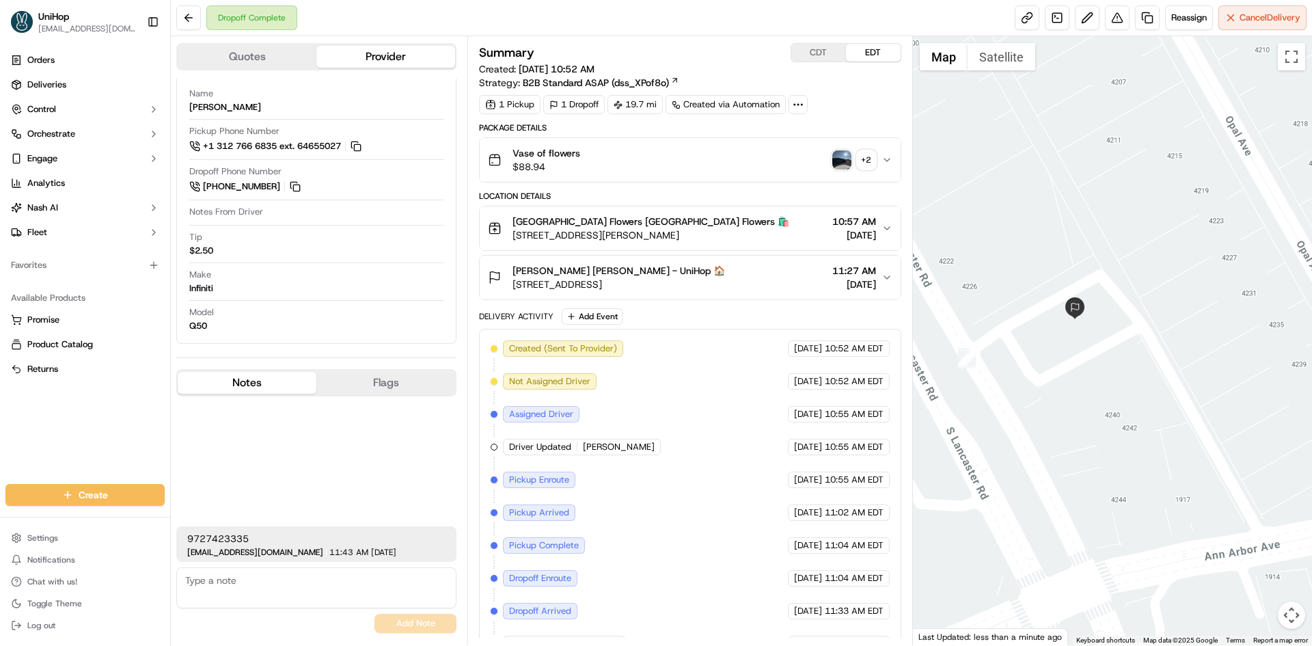
drag, startPoint x: 704, startPoint y: 286, endPoint x: 510, endPoint y: 290, distance: 194.1
click at [510, 290] on div "Eugene Collins Jr. Eugene Collins Jr. - UniHop 🏠 4228 S Lancaster Rd, Dallas, T…" at bounding box center [606, 277] width 237 height 27
drag, startPoint x: 518, startPoint y: 271, endPoint x: 585, endPoint y: 273, distance: 66.3
click at [585, 273] on div "Eugene Collins Jr. Eugene Collins Jr. - UniHop 🏠 4228 S Lancaster Rd, Dallas, T…" at bounding box center [606, 277] width 237 height 27
copy span "Eugene Collins Jr"
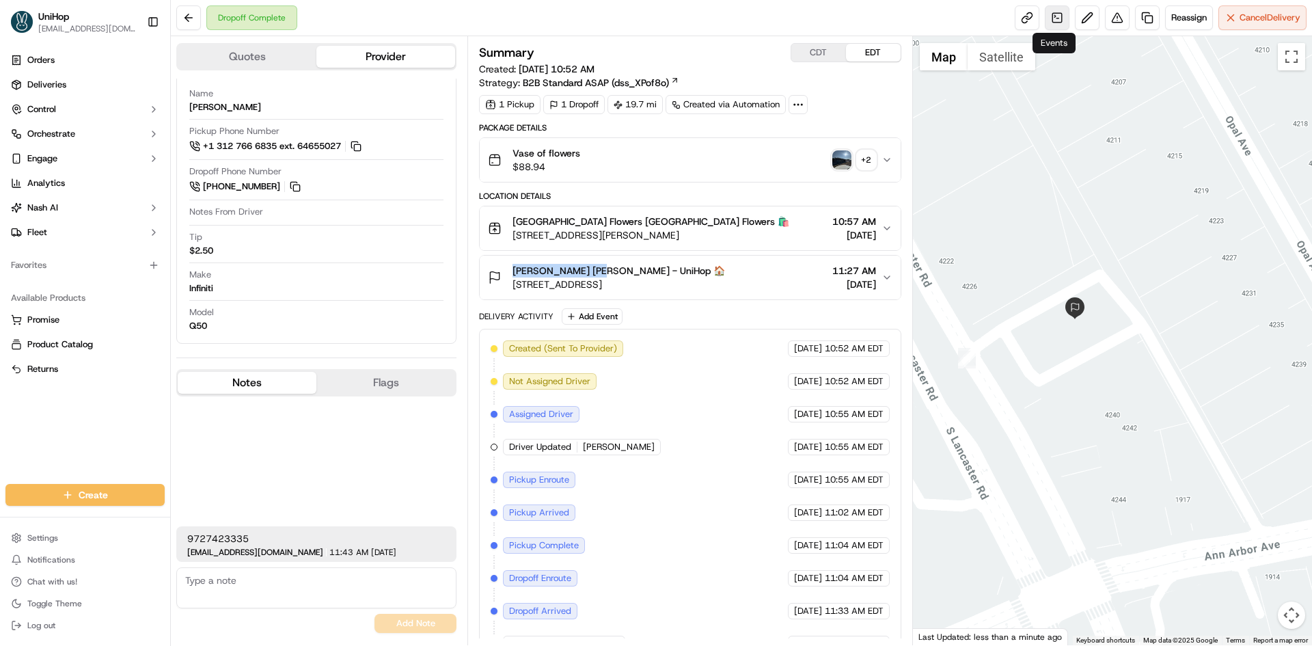
click at [1060, 24] on link at bounding box center [1056, 17] width 25 height 25
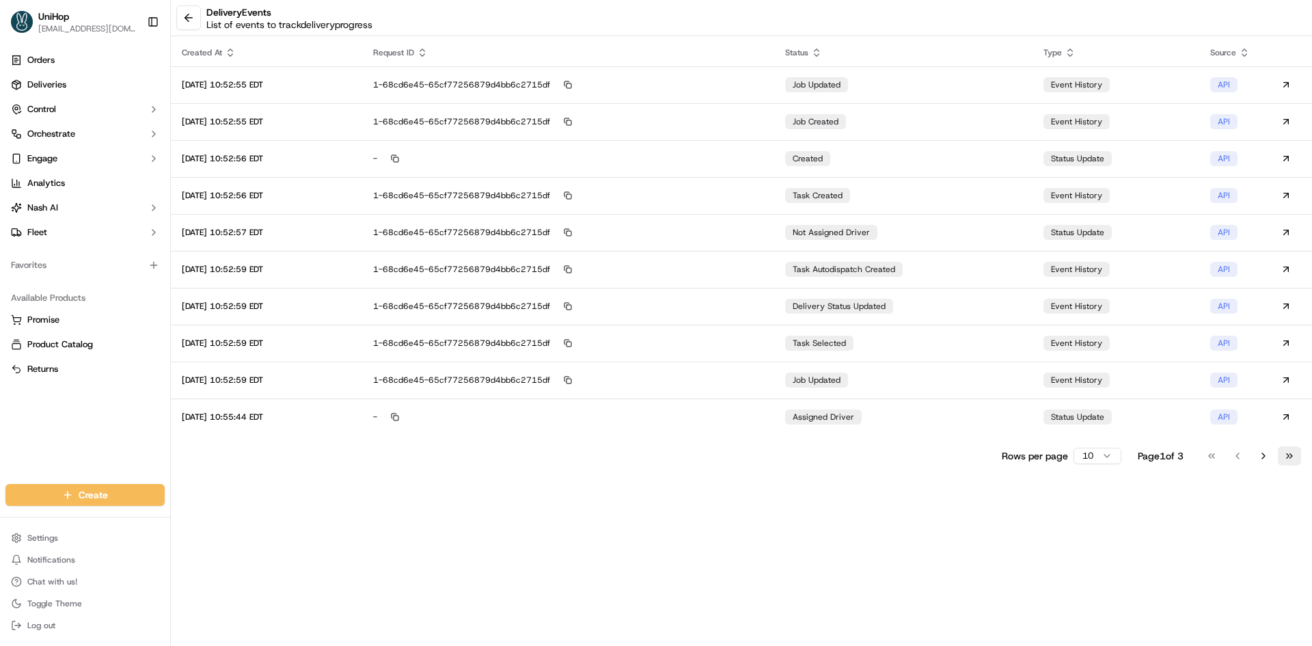
click at [1286, 452] on button "Go to last page" at bounding box center [1288, 455] width 23 height 19
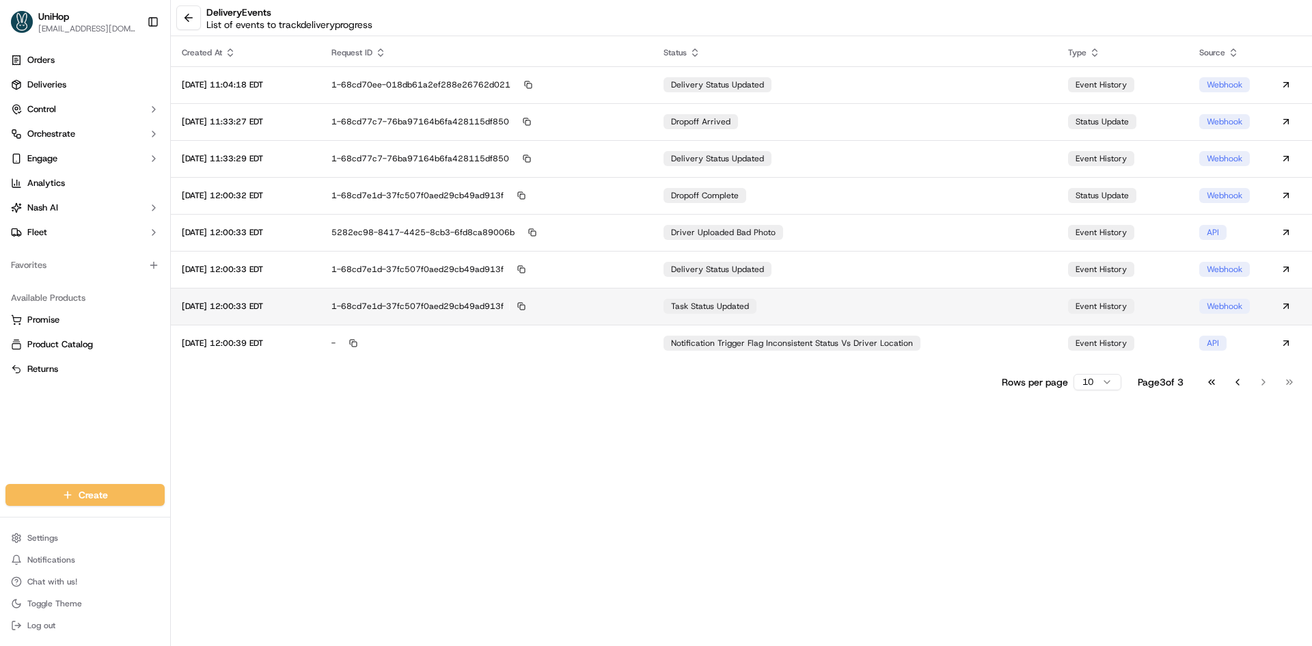
click at [842, 301] on td "task status updated" at bounding box center [854, 306] width 404 height 37
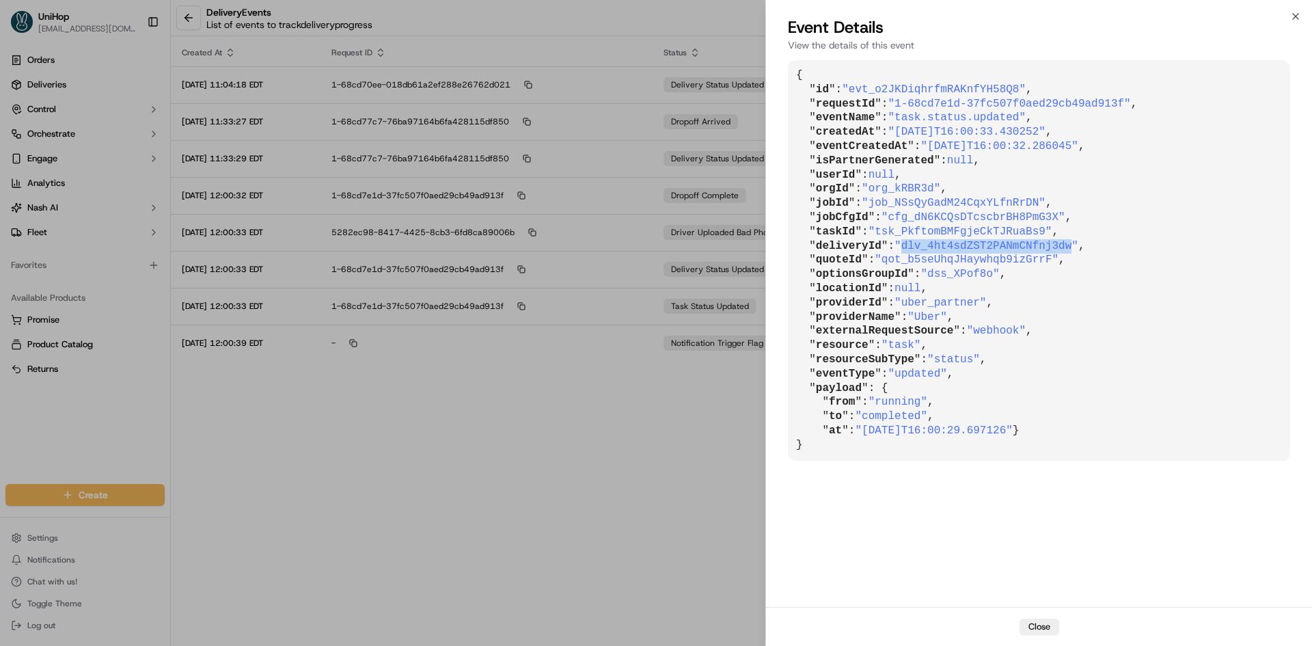
drag, startPoint x: 900, startPoint y: 246, endPoint x: 1053, endPoint y: 246, distance: 153.0
click at [1053, 246] on span ""dlv_4ht4sdZST2PANmCNfnj3dw"" at bounding box center [986, 246] width 184 height 12
copy span "dlv_4ht4sdZST2PANmCNfnj3dw"
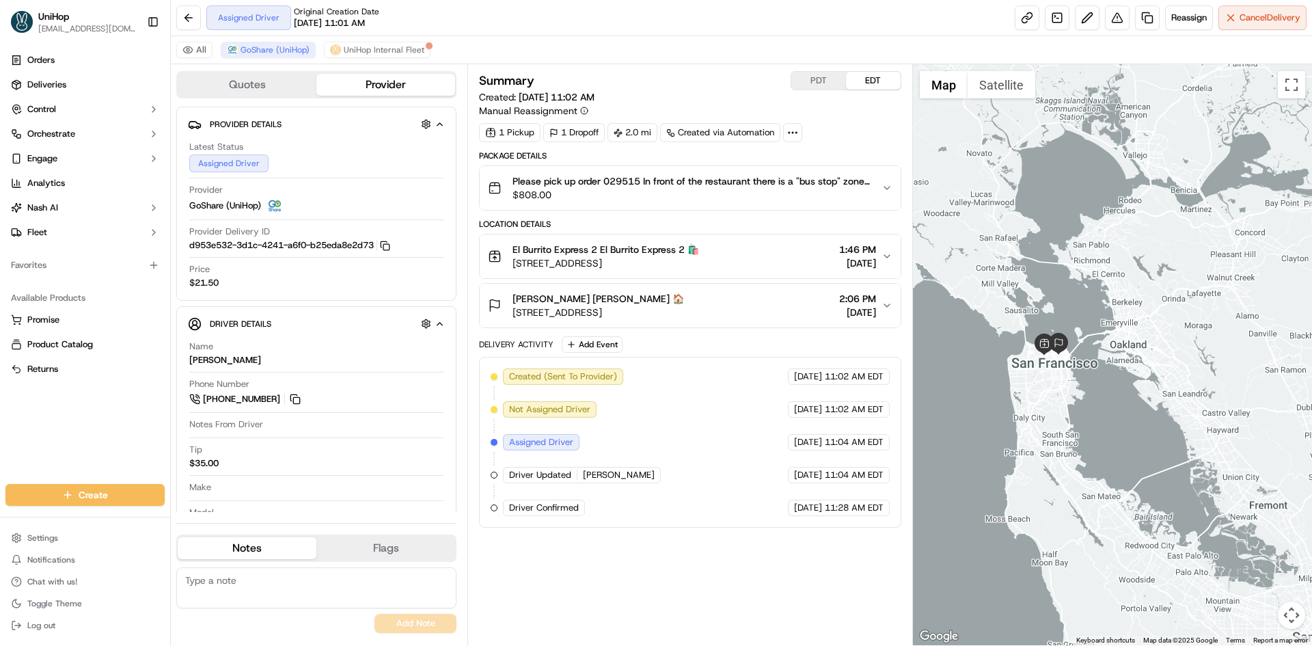
drag, startPoint x: 1047, startPoint y: 185, endPoint x: 1052, endPoint y: 197, distance: 13.5
click at [1052, 197] on div at bounding box center [1113, 354] width 400 height 581
click at [833, 607] on div "Summary PDT EDT Created: [DATE] 11:02 AM Manual Reassignment 1 Pickup 1 Dropoff…" at bounding box center [689, 354] width 421 height 567
click at [786, 620] on div "Summary PDT EDT Created: [DATE] 11:02 AM Manual Reassignment 1 Pickup 1 Dropoff…" at bounding box center [689, 354] width 421 height 567
click at [29, 433] on div "Orders Deliveries Control Orchestrate Engage Analytics [PERSON_NAME] Fleet Favo…" at bounding box center [85, 258] width 170 height 429
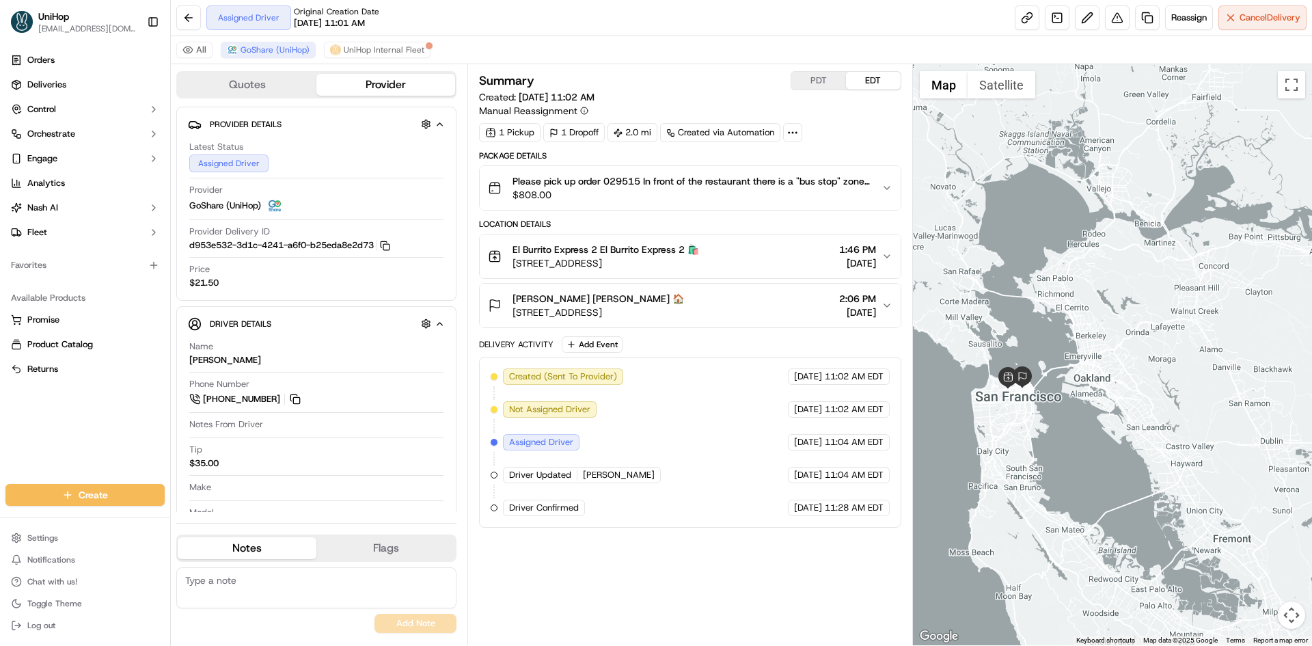
drag, startPoint x: 1001, startPoint y: 220, endPoint x: 947, endPoint y: 253, distance: 64.1
click at [957, 253] on div at bounding box center [1113, 354] width 400 height 581
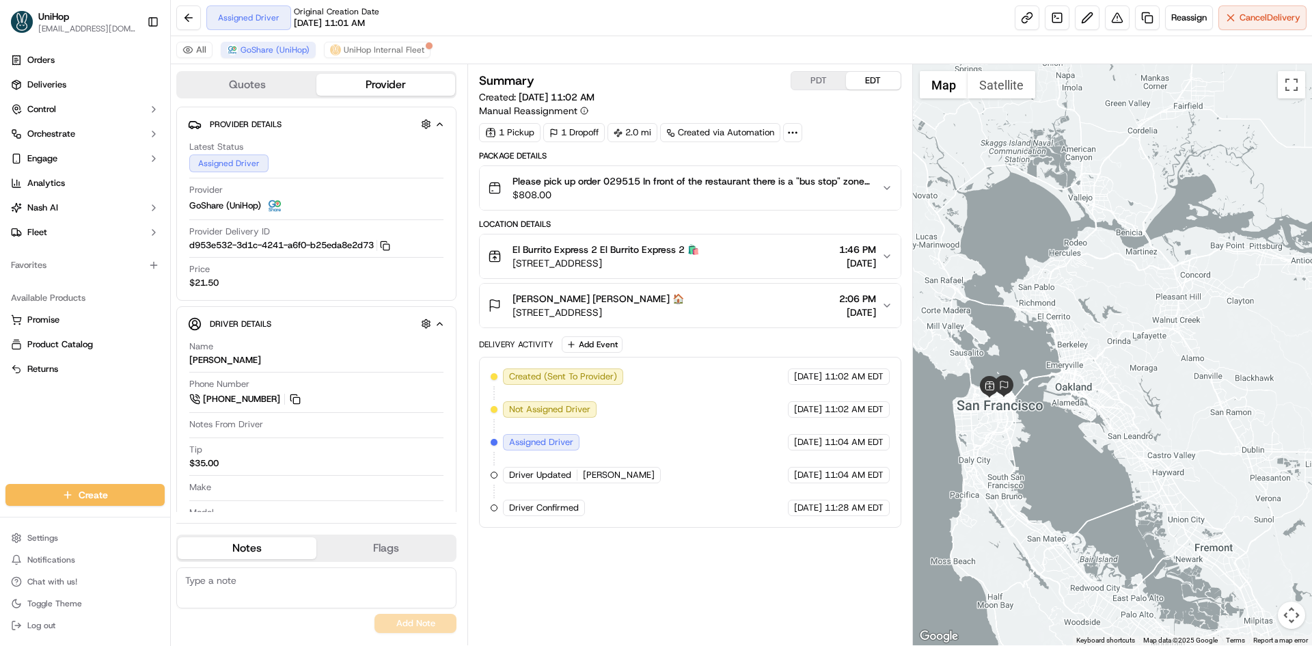
drag, startPoint x: 1053, startPoint y: 273, endPoint x: 1049, endPoint y: 264, distance: 9.8
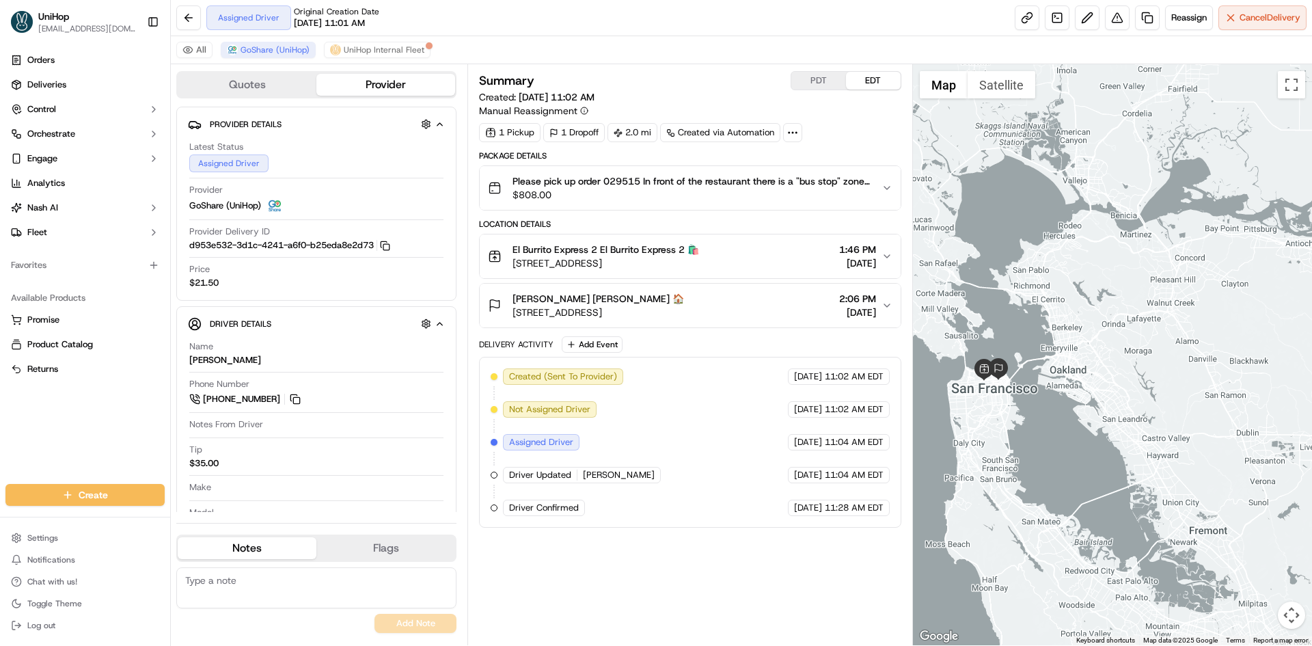
click at [1049, 264] on div at bounding box center [1113, 354] width 400 height 581
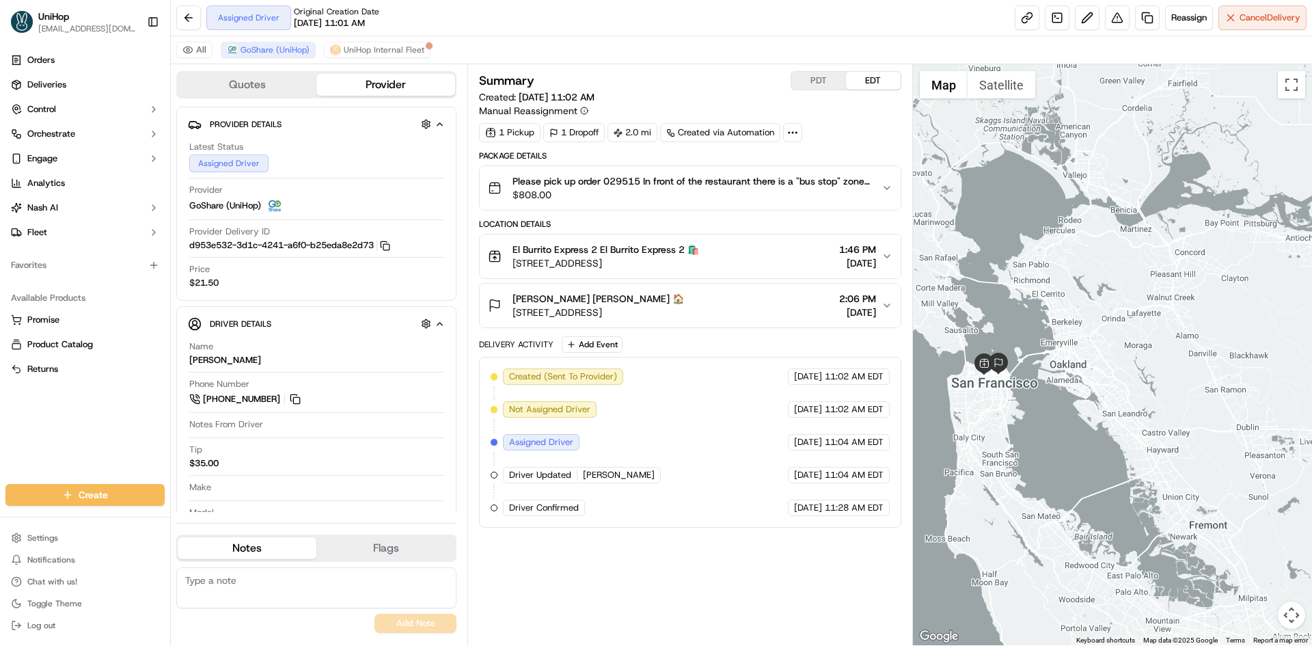
drag, startPoint x: 1031, startPoint y: 266, endPoint x: 1031, endPoint y: 248, distance: 17.8
click at [1031, 248] on div at bounding box center [1113, 354] width 400 height 581
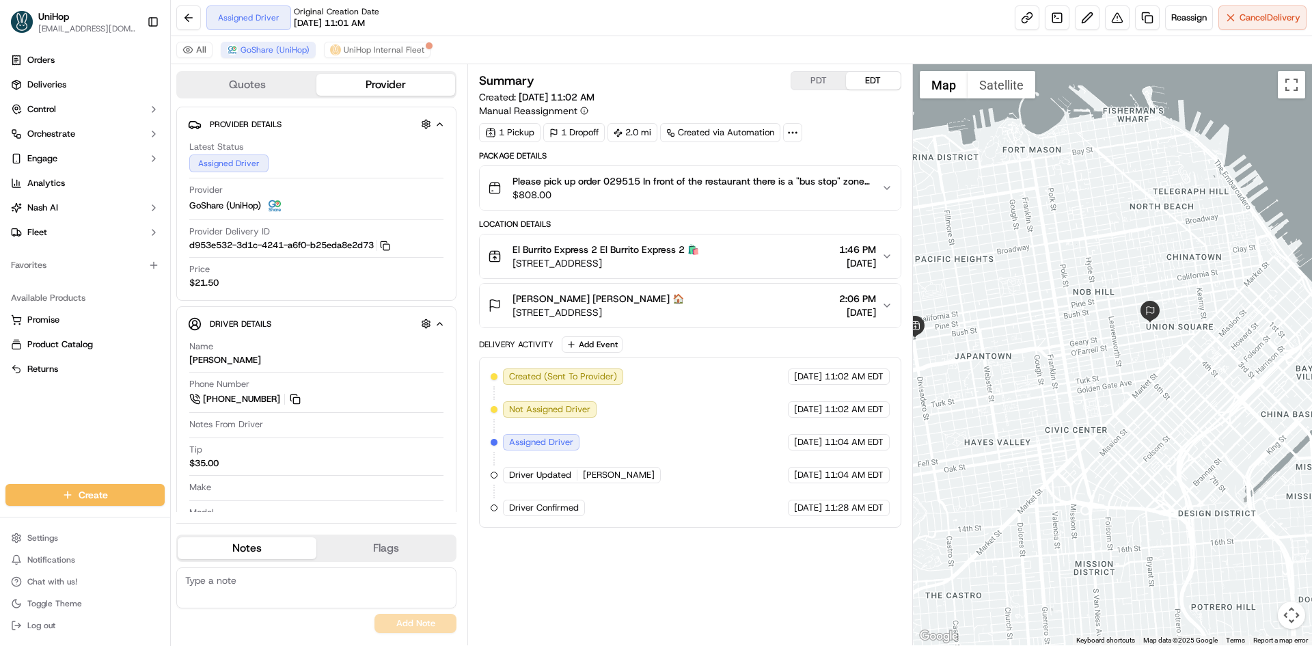
click at [684, 303] on div "[PERSON_NAME] [PERSON_NAME] 🏠" at bounding box center [597, 299] width 171 height 14
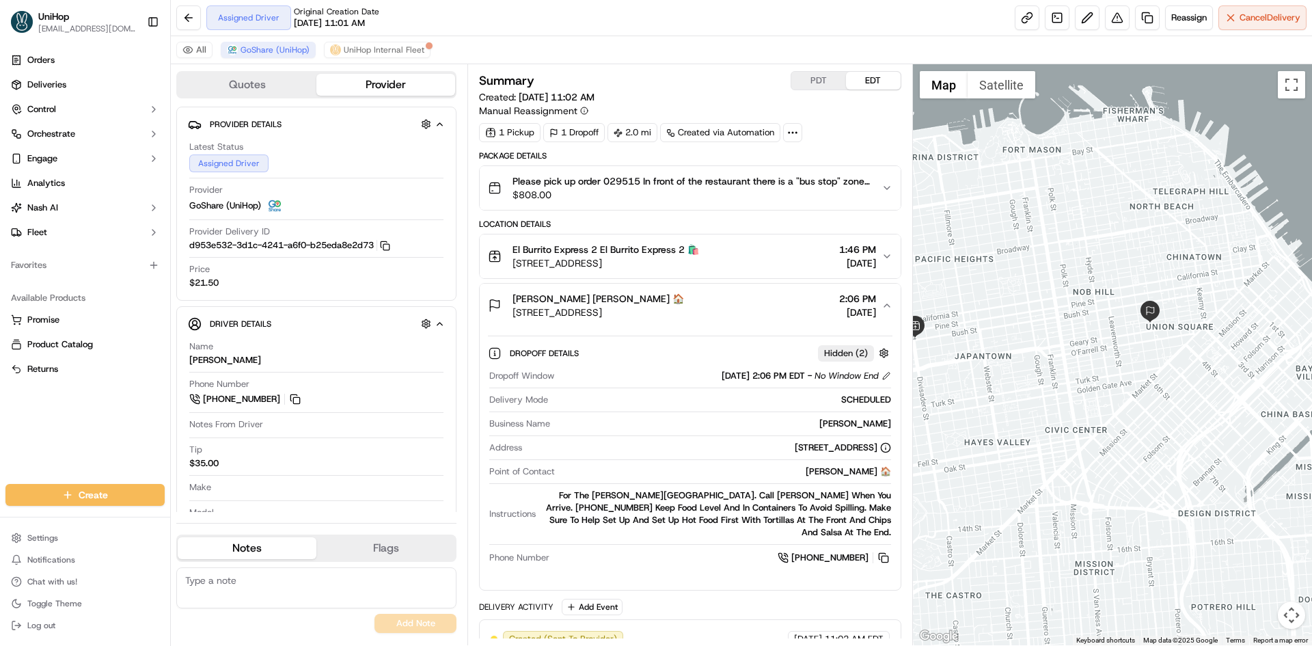
click at [724, 308] on div "[PERSON_NAME] [PERSON_NAME] 🏠 [STREET_ADDRESS] 2:06 PM [DATE]" at bounding box center [684, 305] width 393 height 27
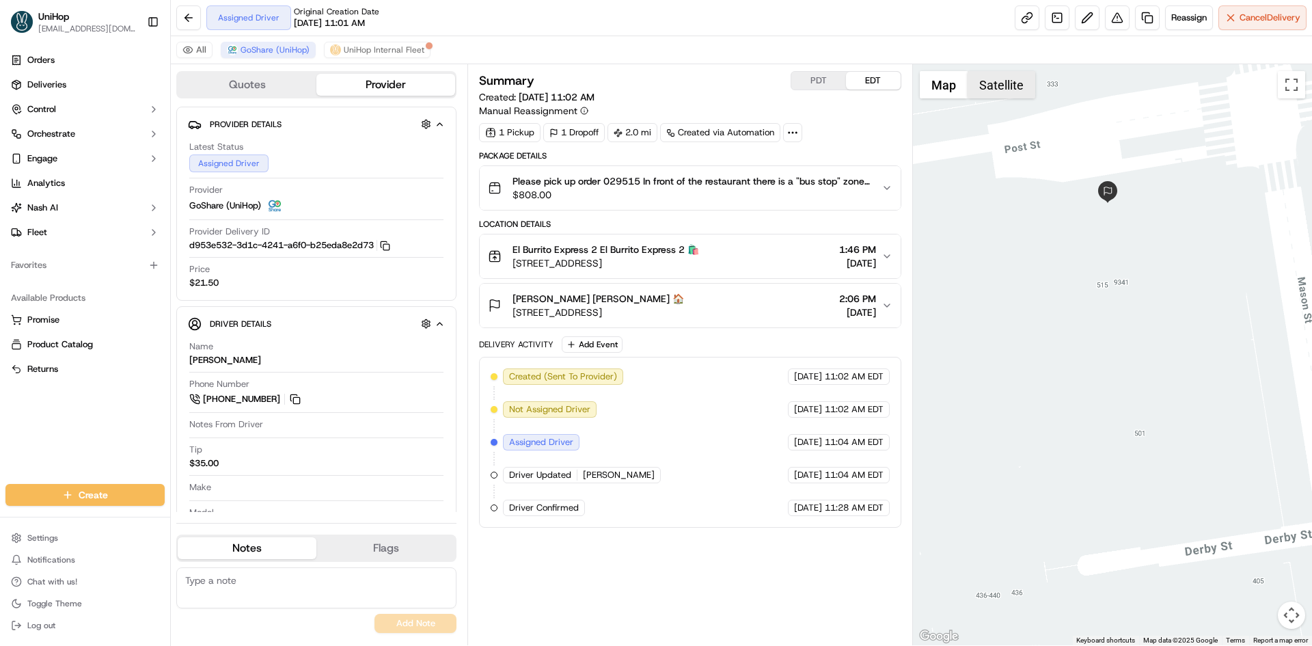
click at [1000, 95] on button "Satellite" at bounding box center [1001, 84] width 68 height 27
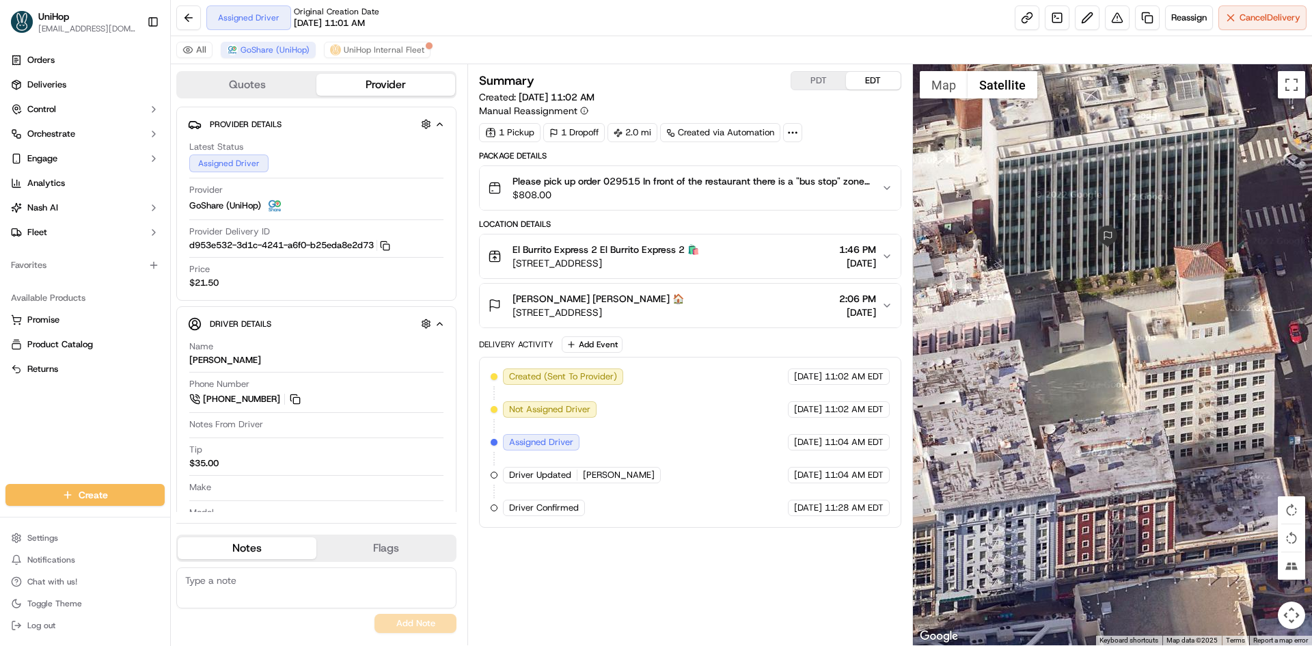
click at [930, 98] on div at bounding box center [1113, 354] width 400 height 581
click at [984, 98] on div at bounding box center [1113, 354] width 400 height 581
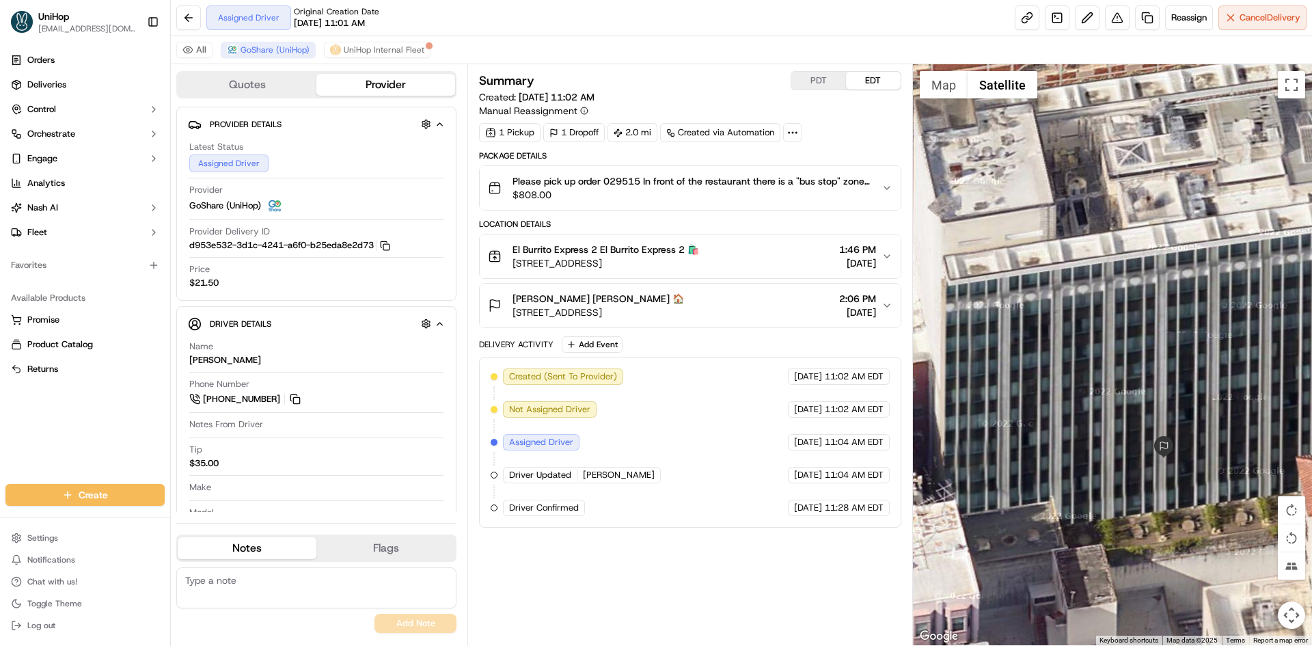
drag, startPoint x: 1110, startPoint y: 176, endPoint x: 1174, endPoint y: 334, distance: 170.1
click at [1174, 334] on div at bounding box center [1113, 354] width 400 height 581
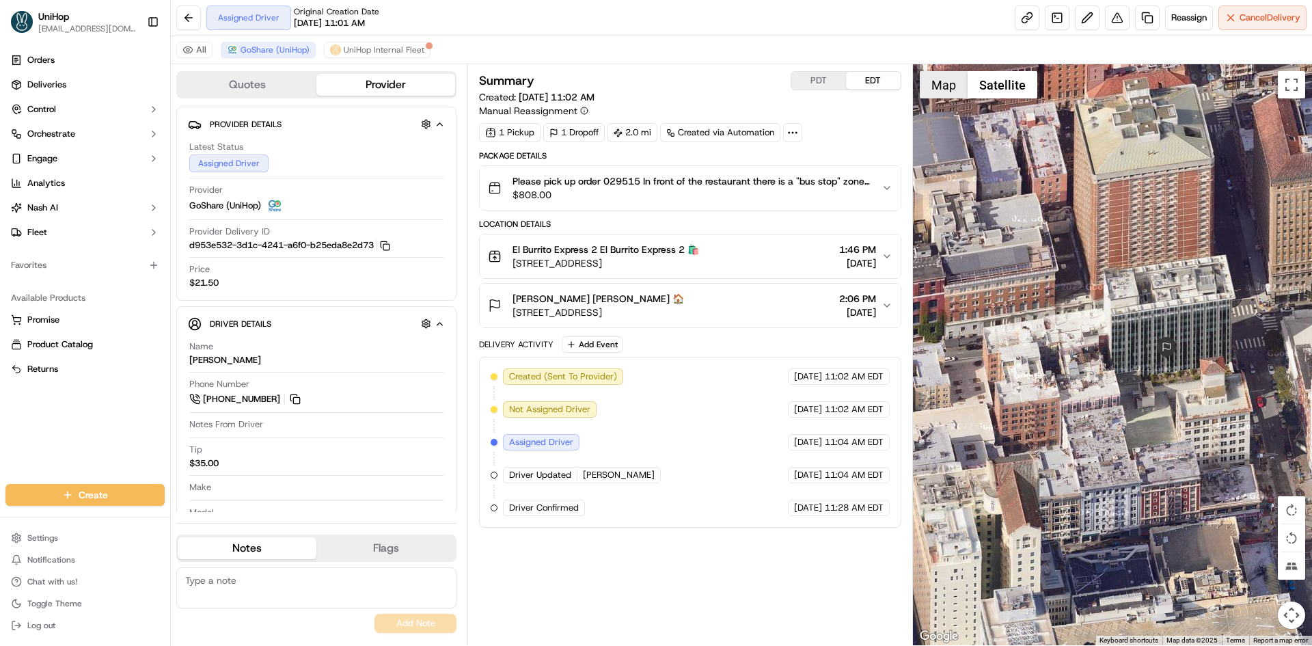
click at [949, 89] on button "Map" at bounding box center [943, 84] width 48 height 27
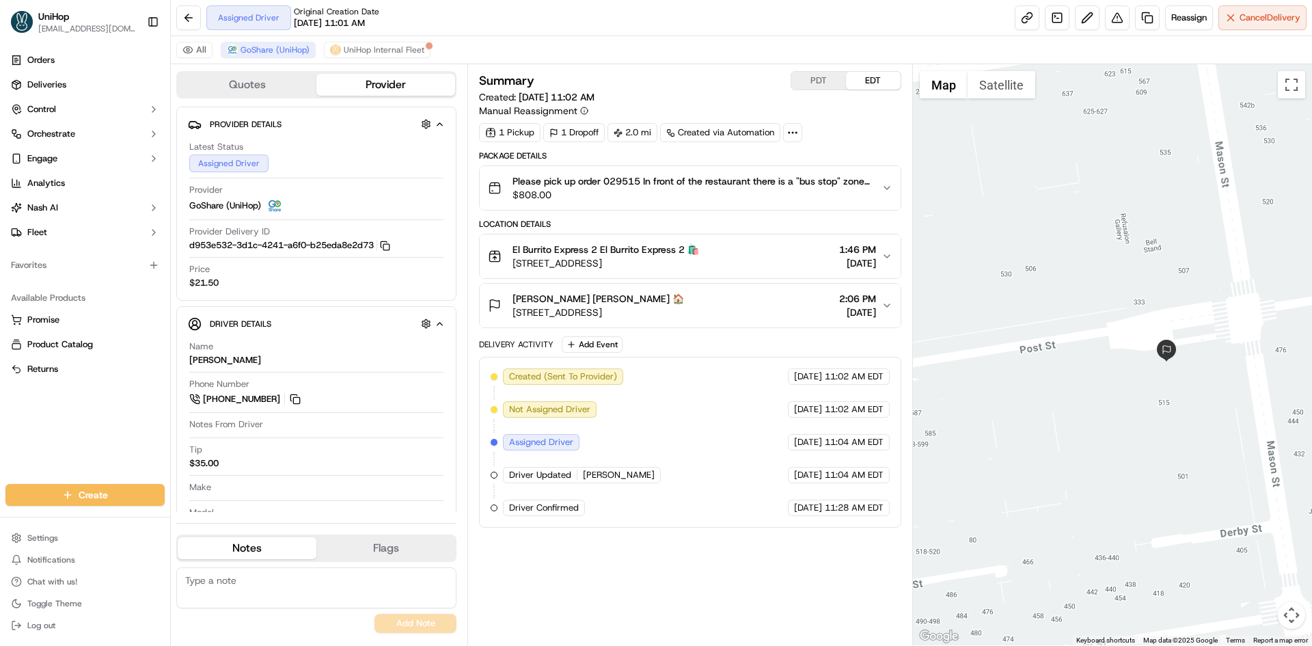
click at [764, 325] on button "[PERSON_NAME] [PERSON_NAME] 🏠 [STREET_ADDRESS] 2:06 PM [DATE]" at bounding box center [690, 305] width 420 height 44
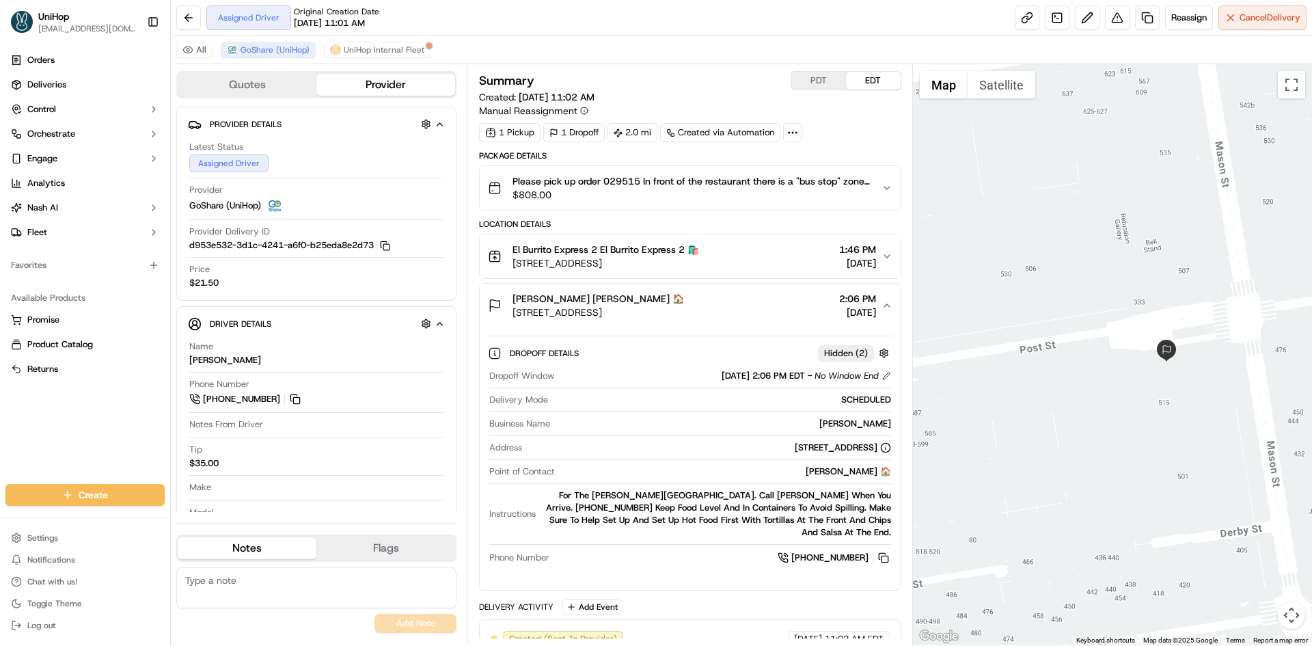
click at [765, 321] on button "[PERSON_NAME] [PERSON_NAME] 🏠 [STREET_ADDRESS] 2:06 PM [DATE]" at bounding box center [690, 305] width 420 height 44
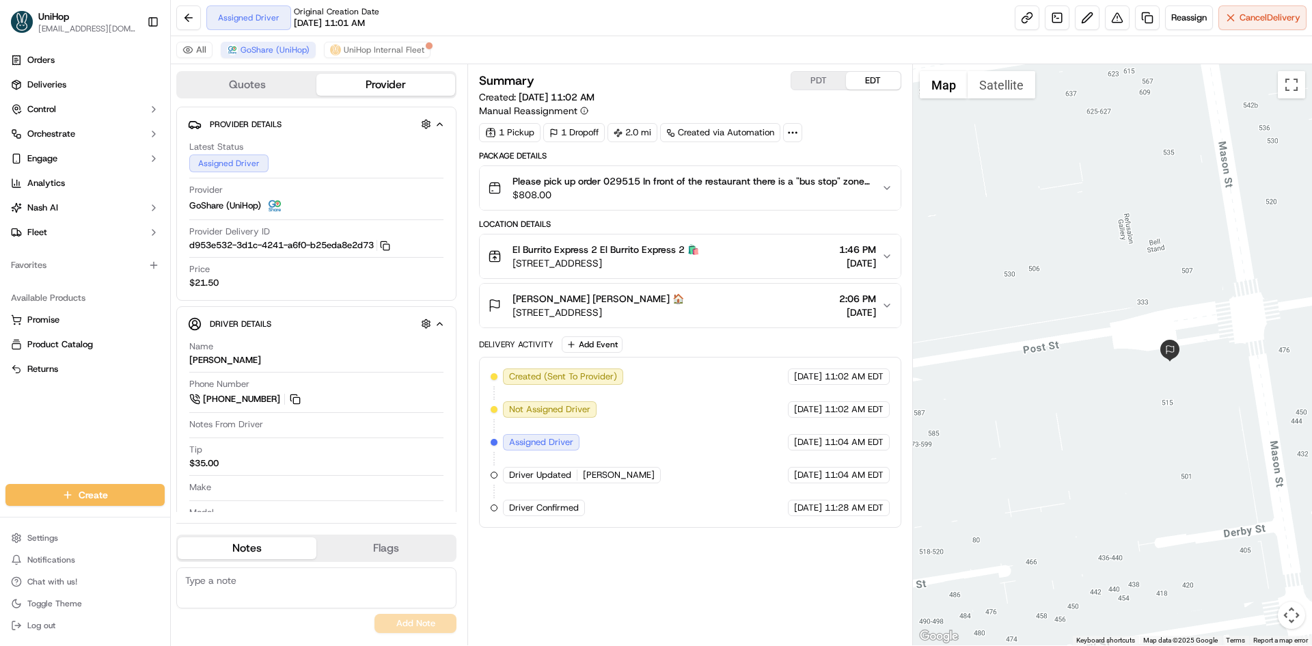
drag, startPoint x: 1096, startPoint y: 395, endPoint x: 1176, endPoint y: 396, distance: 80.6
click at [1143, 396] on div at bounding box center [1113, 354] width 400 height 581
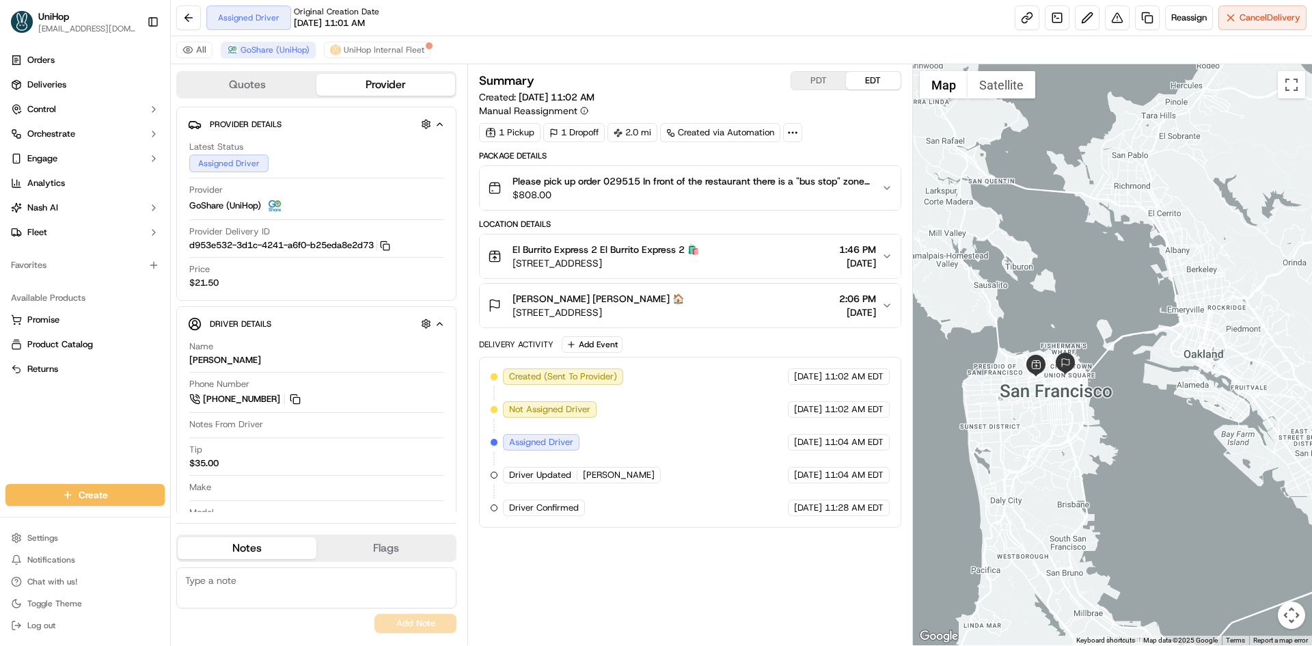
drag, startPoint x: 1160, startPoint y: 452, endPoint x: 1085, endPoint y: 410, distance: 86.3
click at [1085, 410] on div at bounding box center [1113, 354] width 400 height 581
drag, startPoint x: 294, startPoint y: 400, endPoint x: 288, endPoint y: 367, distance: 33.5
click at [294, 400] on button at bounding box center [295, 398] width 15 height 15
click at [118, 409] on div "Orders Deliveries Control Orchestrate Engage Analytics [PERSON_NAME] Fleet Favo…" at bounding box center [85, 258] width 170 height 429
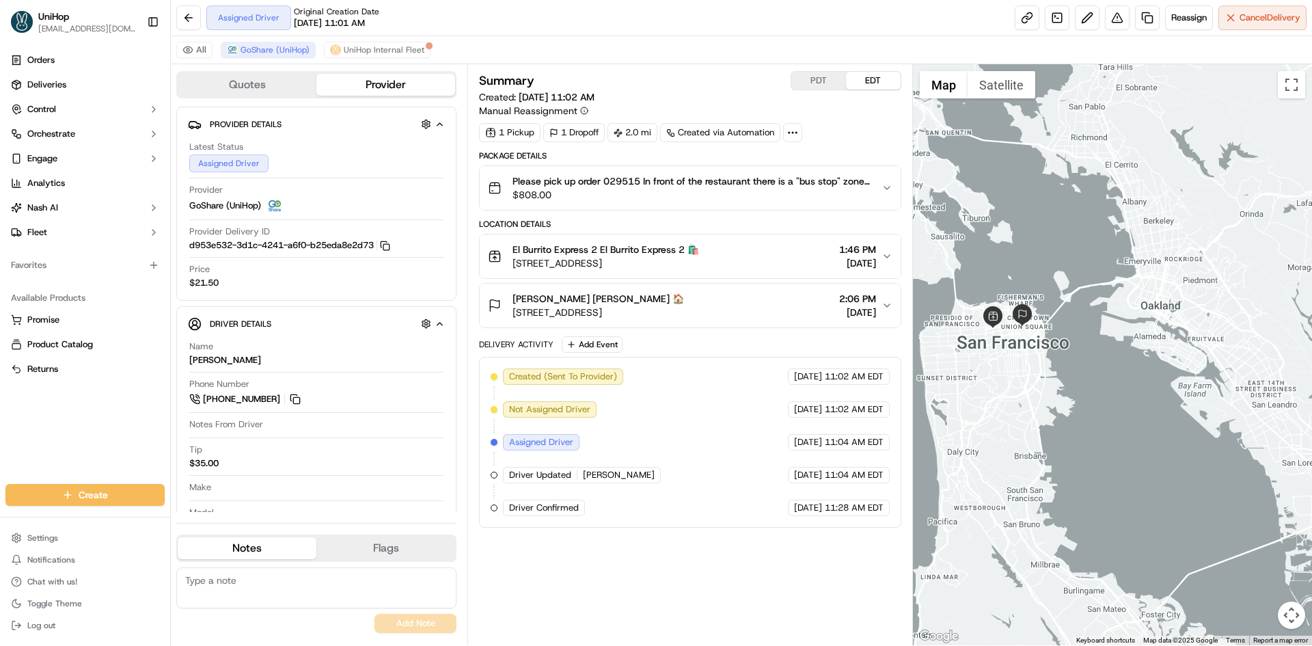
drag, startPoint x: 1055, startPoint y: 279, endPoint x: 1025, endPoint y: 236, distance: 52.1
click at [1025, 236] on div at bounding box center [1113, 354] width 400 height 581
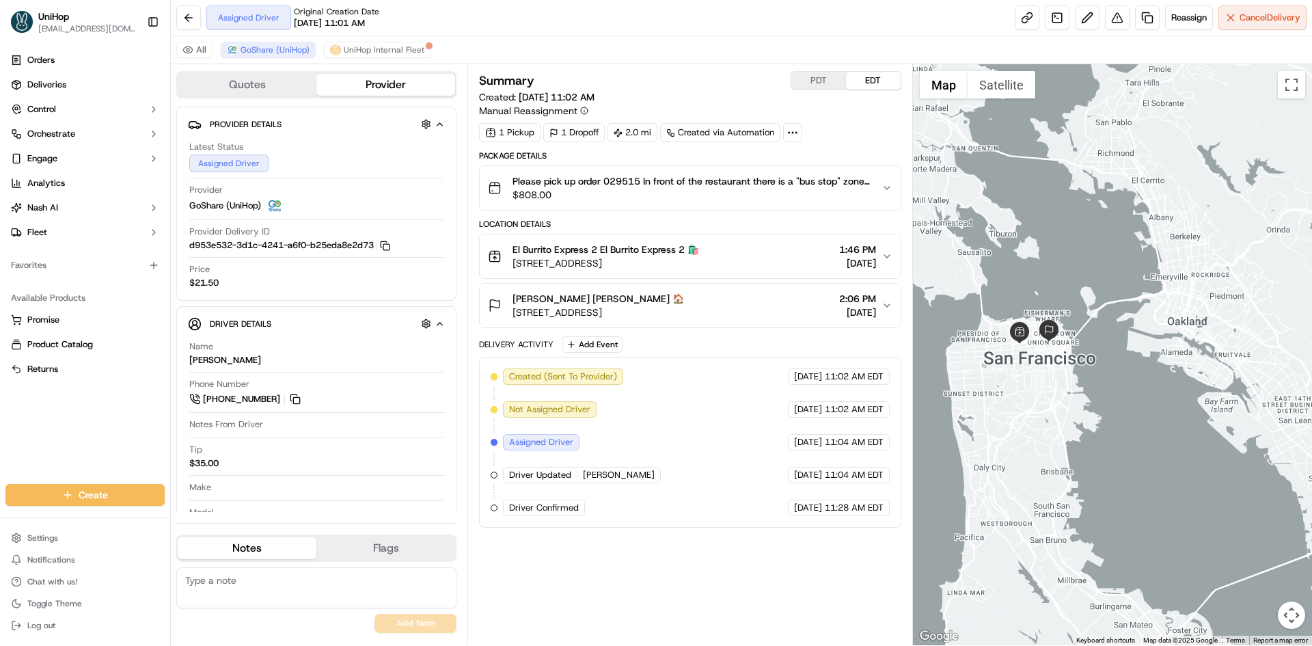
drag, startPoint x: 1025, startPoint y: 240, endPoint x: 1053, endPoint y: 258, distance: 33.2
click at [1053, 258] on div at bounding box center [1113, 354] width 400 height 581
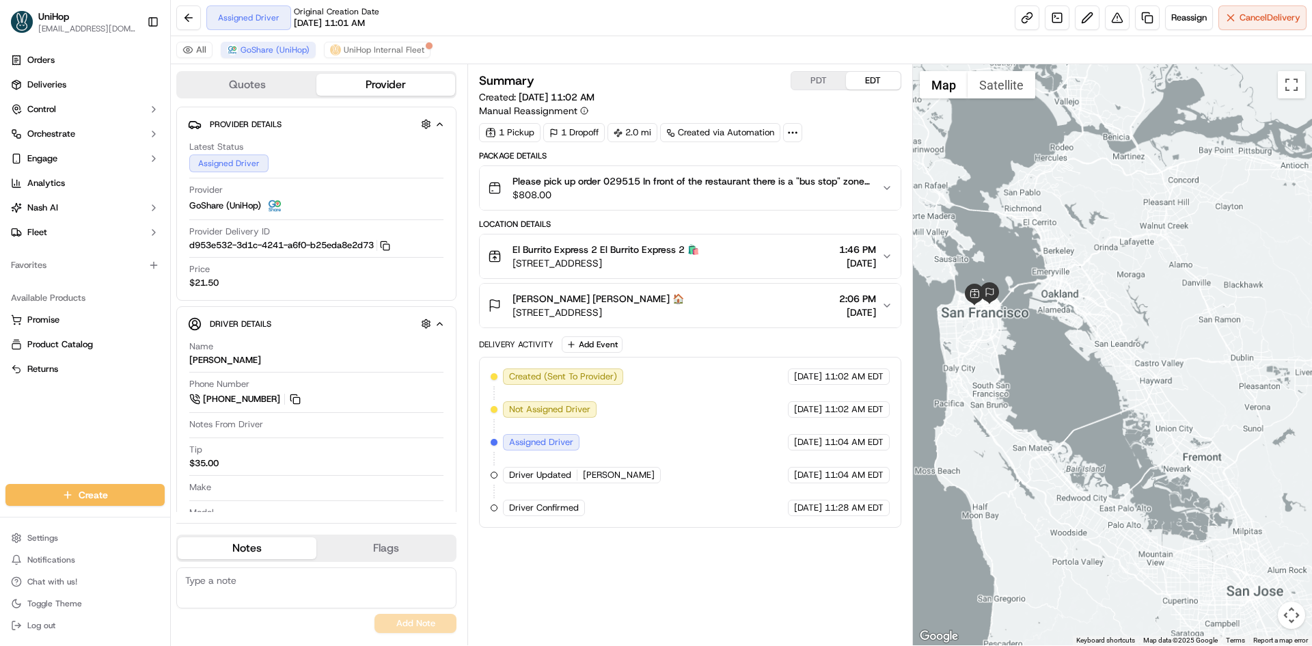
drag, startPoint x: 1003, startPoint y: 136, endPoint x: 976, endPoint y: 204, distance: 73.3
click at [976, 204] on div at bounding box center [1113, 354] width 400 height 581
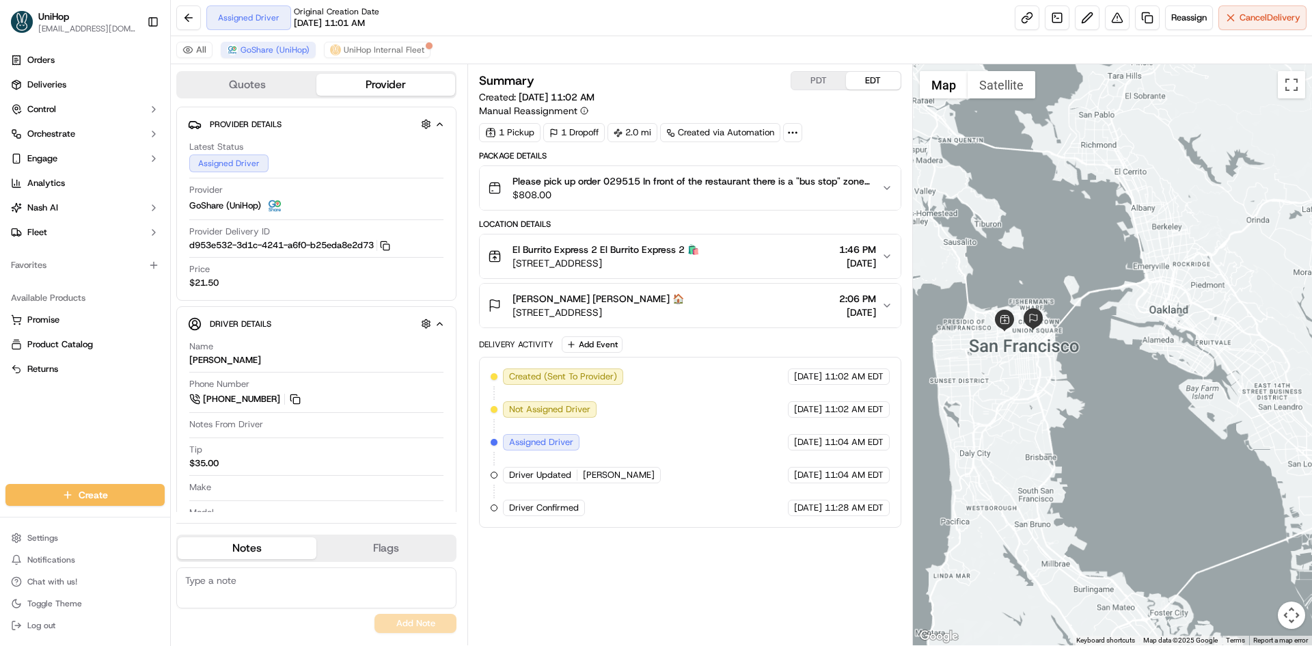
drag, startPoint x: 988, startPoint y: 232, endPoint x: 1024, endPoint y: 188, distance: 57.3
click at [1024, 188] on div at bounding box center [1113, 354] width 400 height 581
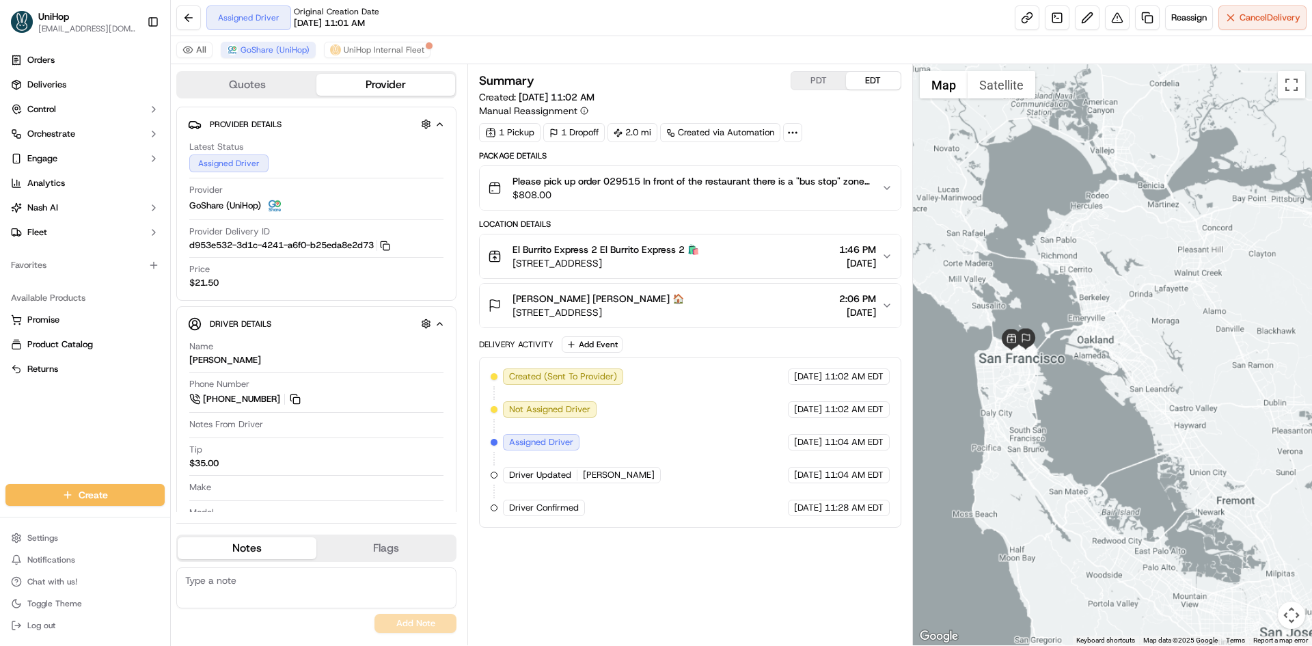
drag, startPoint x: 1070, startPoint y: 155, endPoint x: 1068, endPoint y: 248, distance: 92.9
click at [1068, 248] on div at bounding box center [1113, 354] width 400 height 581
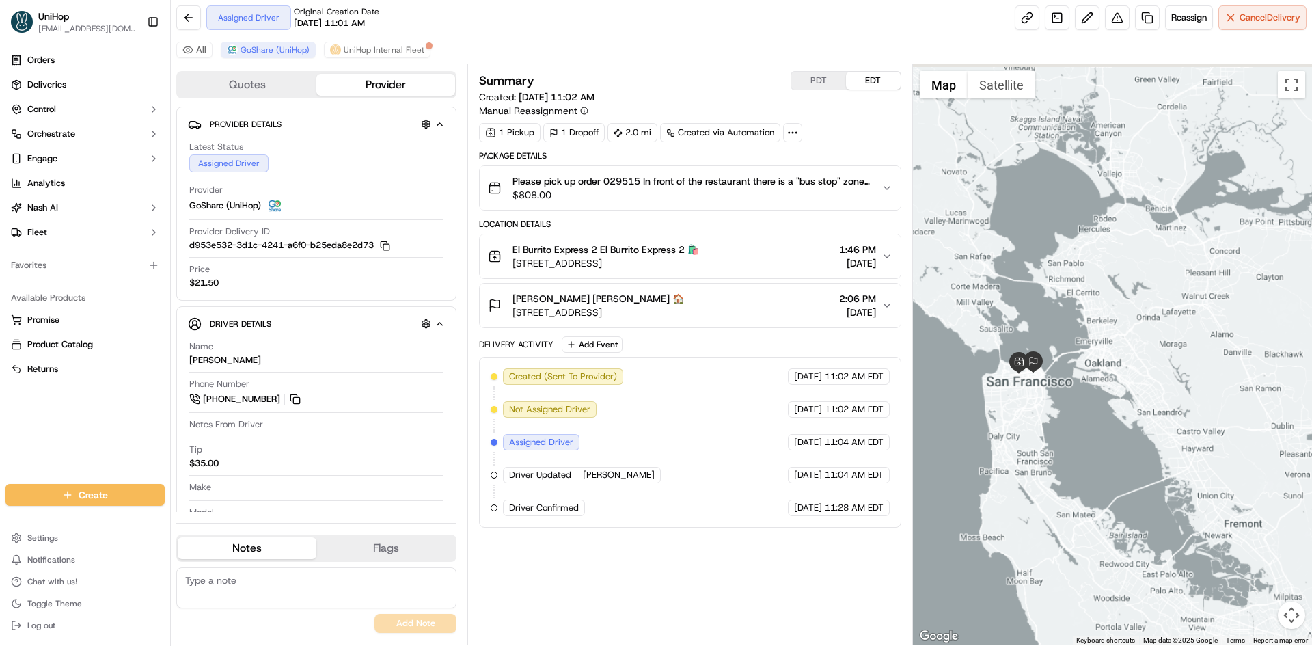
drag, startPoint x: 1050, startPoint y: 267, endPoint x: 1057, endPoint y: 288, distance: 22.3
click at [1057, 288] on div at bounding box center [1113, 354] width 400 height 581
click at [818, 79] on button "PDT" at bounding box center [818, 81] width 55 height 18
click at [870, 79] on button "EDT" at bounding box center [873, 81] width 55 height 18
click at [131, 424] on div "Orders Deliveries Control Orchestrate Engage Analytics [PERSON_NAME] Fleet Favo…" at bounding box center [85, 258] width 170 height 429
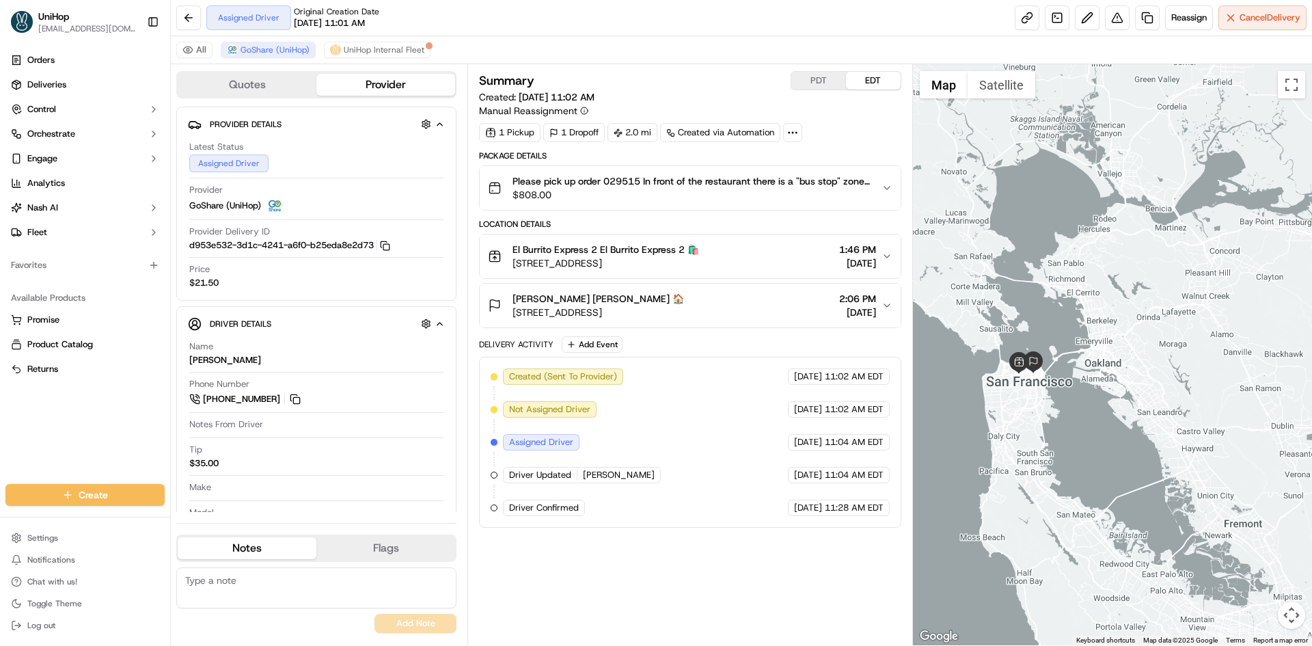
click at [0, 454] on div "Orders Deliveries Control Orchestrate Engage Analytics [PERSON_NAME] Fleet Favo…" at bounding box center [85, 258] width 170 height 429
drag, startPoint x: 301, startPoint y: 401, endPoint x: 295, endPoint y: 393, distance: 9.3
click at [301, 401] on button at bounding box center [295, 398] width 15 height 15
click at [1134, 179] on div at bounding box center [1113, 354] width 400 height 581
drag, startPoint x: 789, startPoint y: 582, endPoint x: 782, endPoint y: 587, distance: 8.3
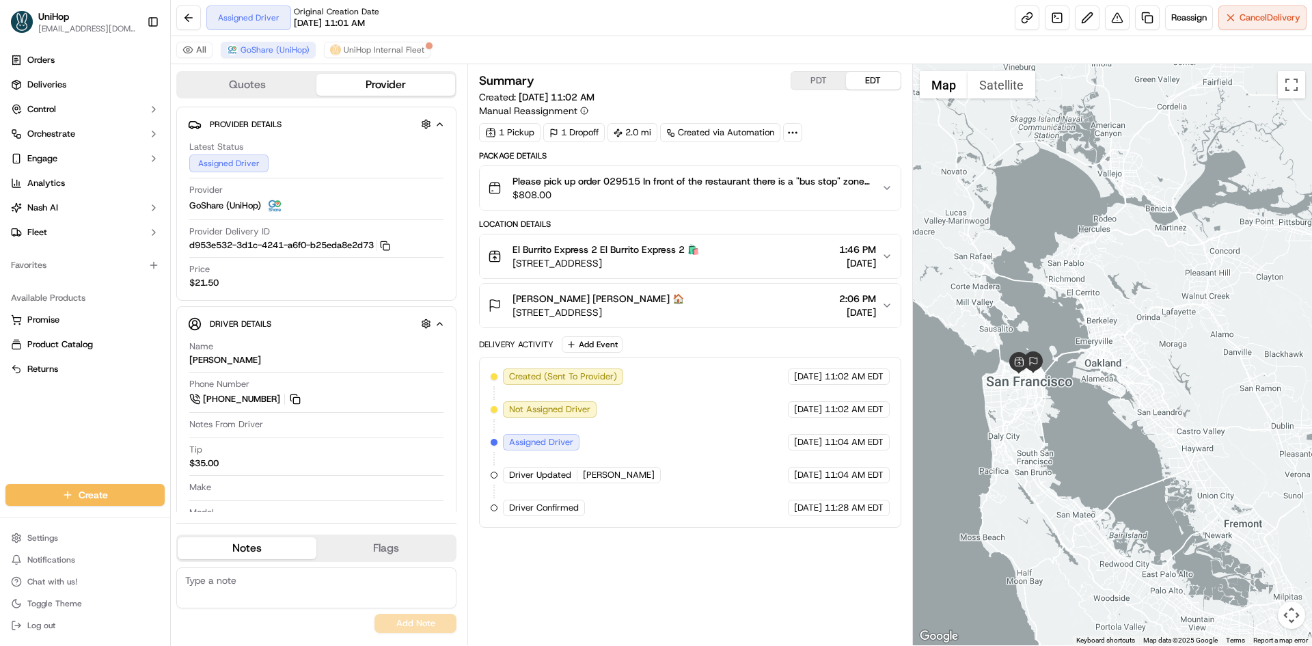
click at [788, 583] on div "Summary PDT EDT Created: [DATE] 11:02 AM Manual Reassignment 1 Pickup 1 Dropoff…" at bounding box center [689, 354] width 421 height 567
click at [73, 432] on div "Orders Deliveries Control Orchestrate Engage Analytics [PERSON_NAME] Fleet Favo…" at bounding box center [85, 258] width 170 height 429
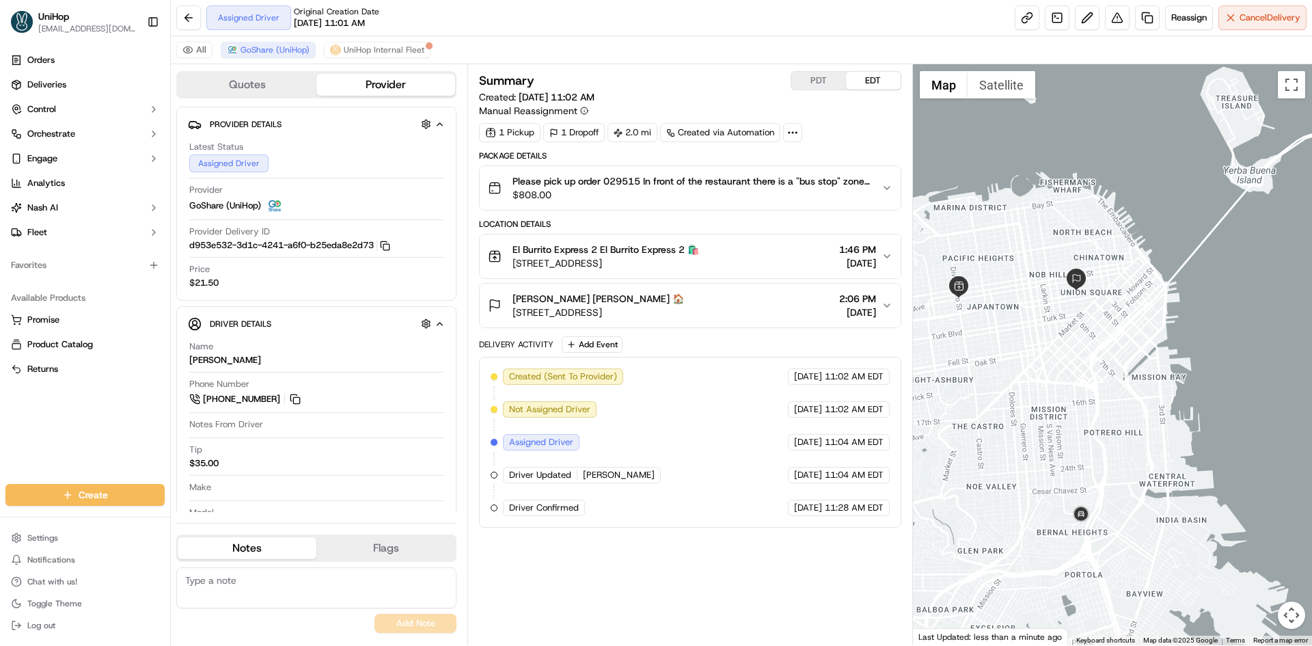
drag, startPoint x: 1040, startPoint y: 390, endPoint x: 1081, endPoint y: 387, distance: 41.1
click at [1081, 387] on div at bounding box center [1113, 354] width 400 height 581
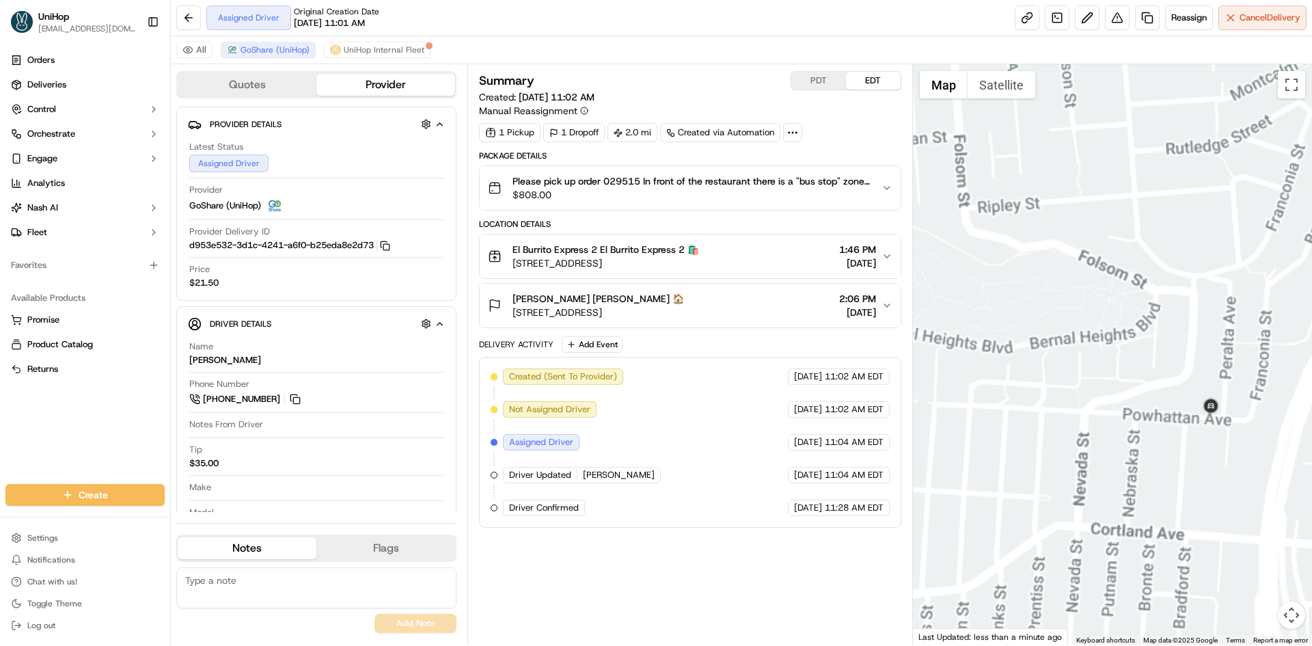
click at [1079, 217] on div at bounding box center [1113, 354] width 400 height 581
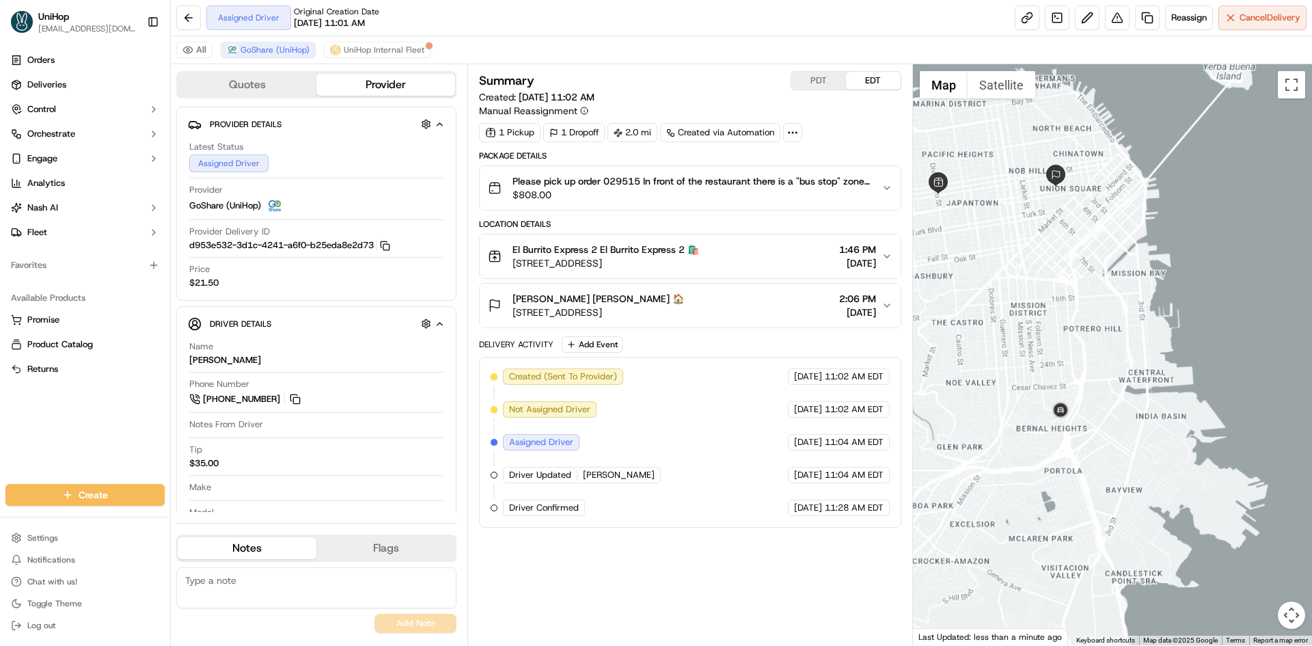
drag, startPoint x: 980, startPoint y: 260, endPoint x: 1034, endPoint y: 365, distance: 119.2
click at [1034, 365] on div at bounding box center [1113, 354] width 400 height 581
click at [73, 452] on div "Orders Deliveries Control Orchestrate Engage Analytics [PERSON_NAME] Fleet Favo…" at bounding box center [85, 258] width 170 height 429
click at [25, 444] on div "Orders Deliveries Control Orchestrate Engage Analytics [PERSON_NAME] Fleet Favo…" at bounding box center [85, 258] width 170 height 429
click at [62, 420] on div "Orders Deliveries Control Orchestrate Engage Analytics [PERSON_NAME] Fleet Favo…" at bounding box center [85, 258] width 170 height 429
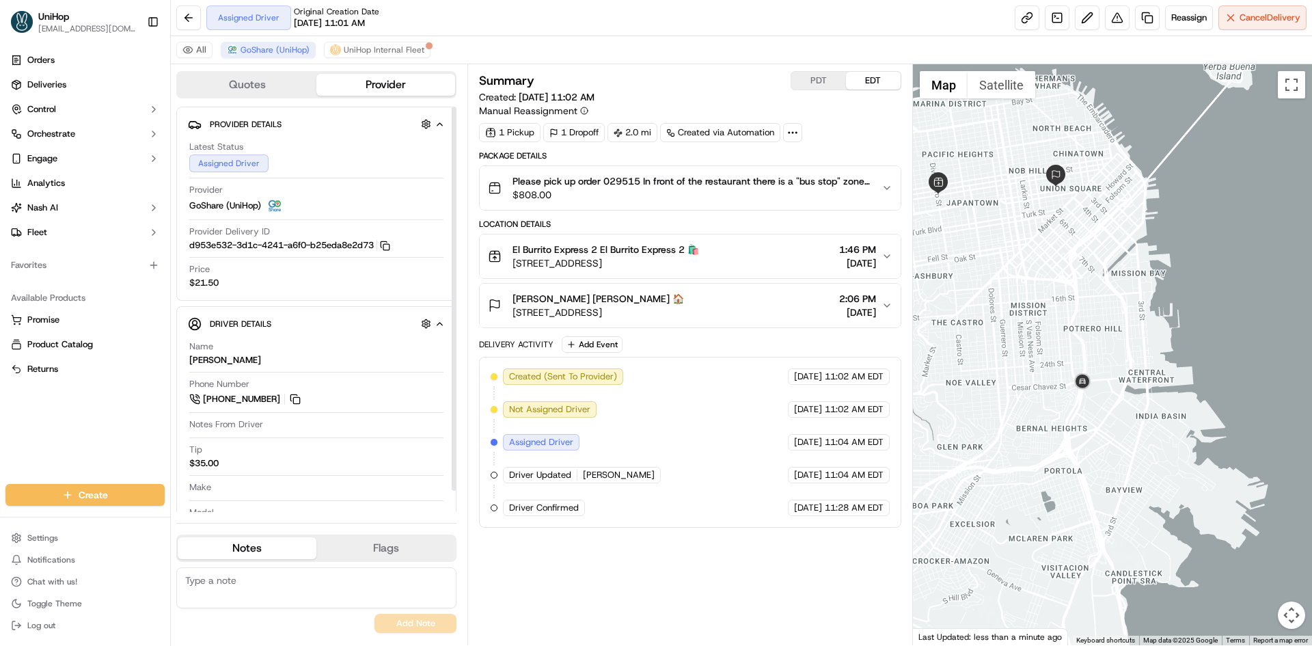
drag, startPoint x: 137, startPoint y: 424, endPoint x: 106, endPoint y: 35, distance: 390.0
click at [137, 423] on div "Orders Deliveries Control Orchestrate Engage Analytics [PERSON_NAME] Fleet Favo…" at bounding box center [85, 258] width 170 height 429
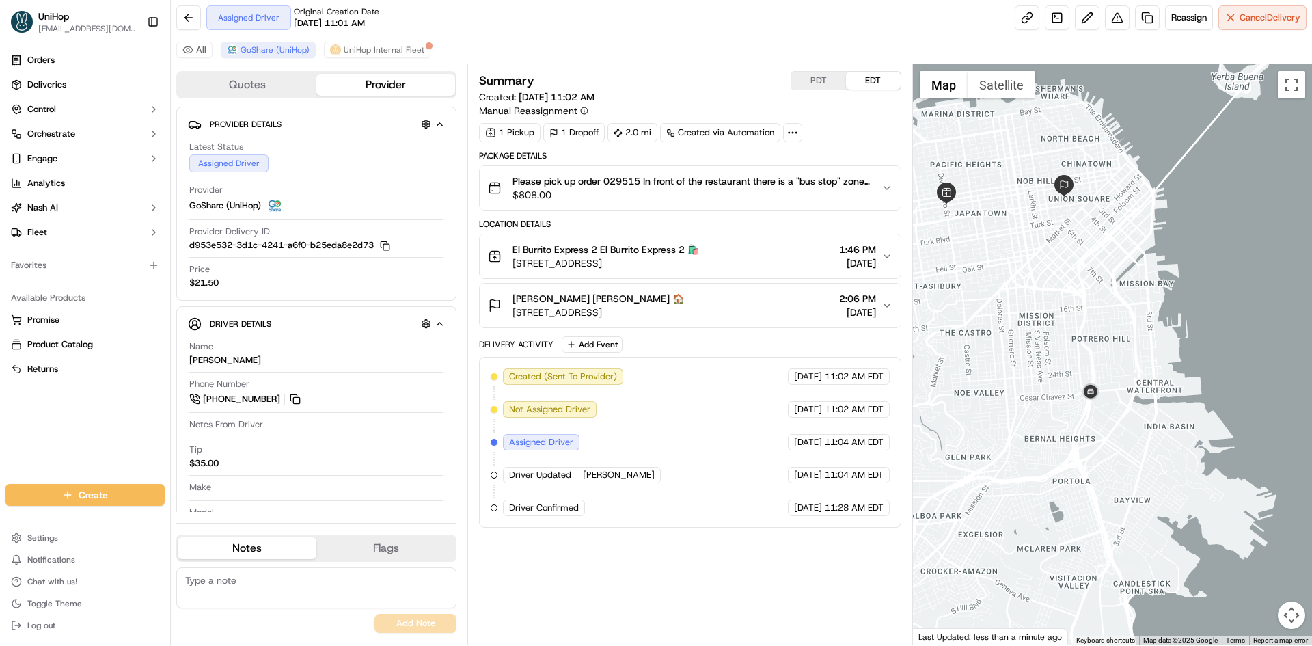
drag, startPoint x: 1029, startPoint y: 234, endPoint x: 1034, endPoint y: 247, distance: 13.2
click at [1045, 237] on div at bounding box center [1113, 354] width 400 height 581
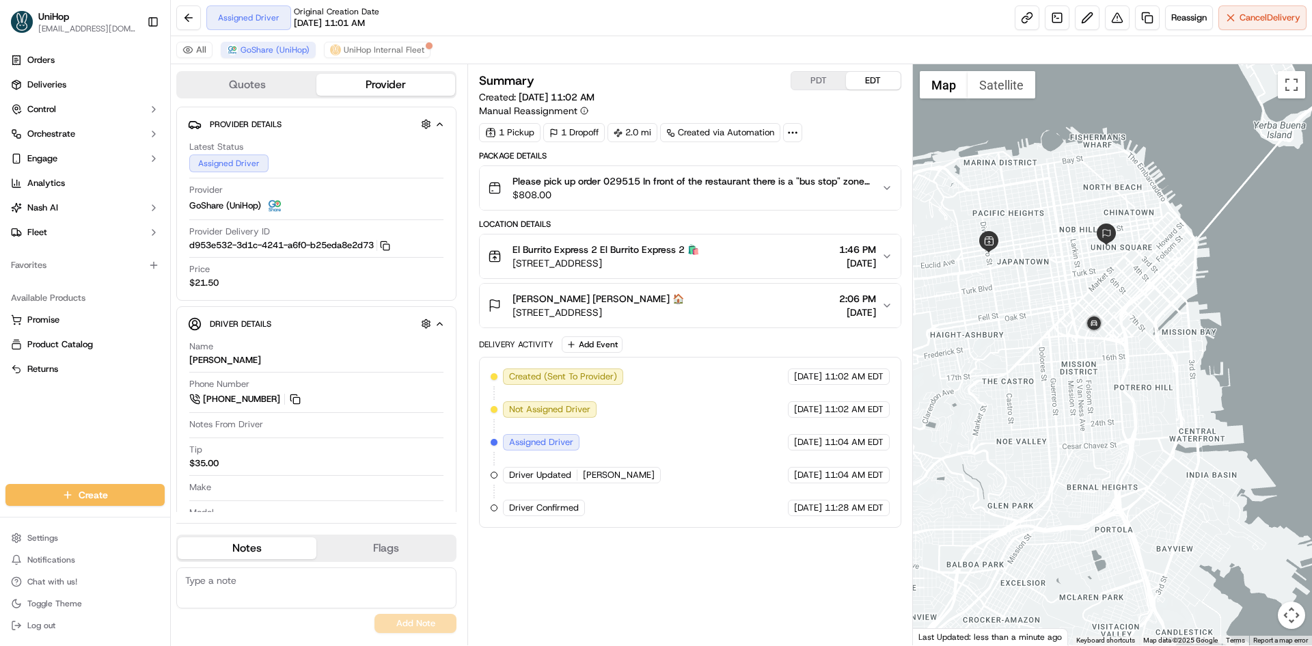
drag, startPoint x: 1038, startPoint y: 228, endPoint x: 1060, endPoint y: 302, distance: 77.1
click at [1057, 275] on div at bounding box center [1113, 354] width 400 height 581
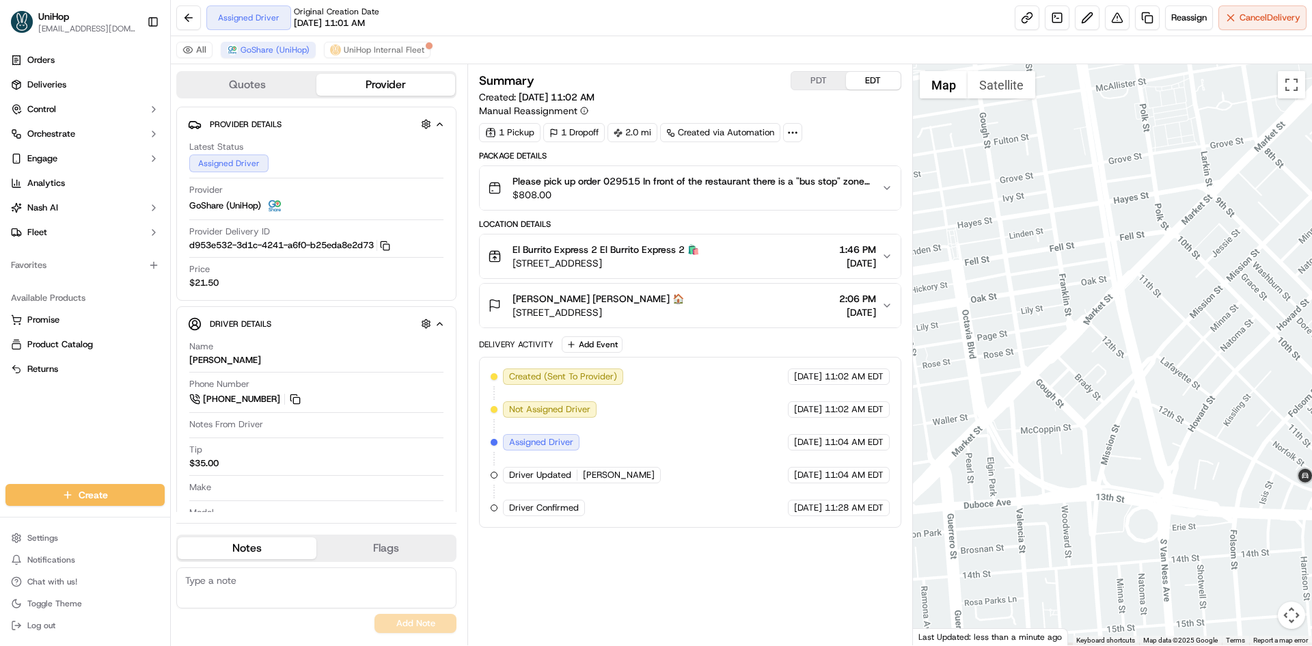
drag, startPoint x: 1151, startPoint y: 357, endPoint x: 1088, endPoint y: 340, distance: 65.8
click at [1096, 335] on div at bounding box center [1113, 354] width 400 height 581
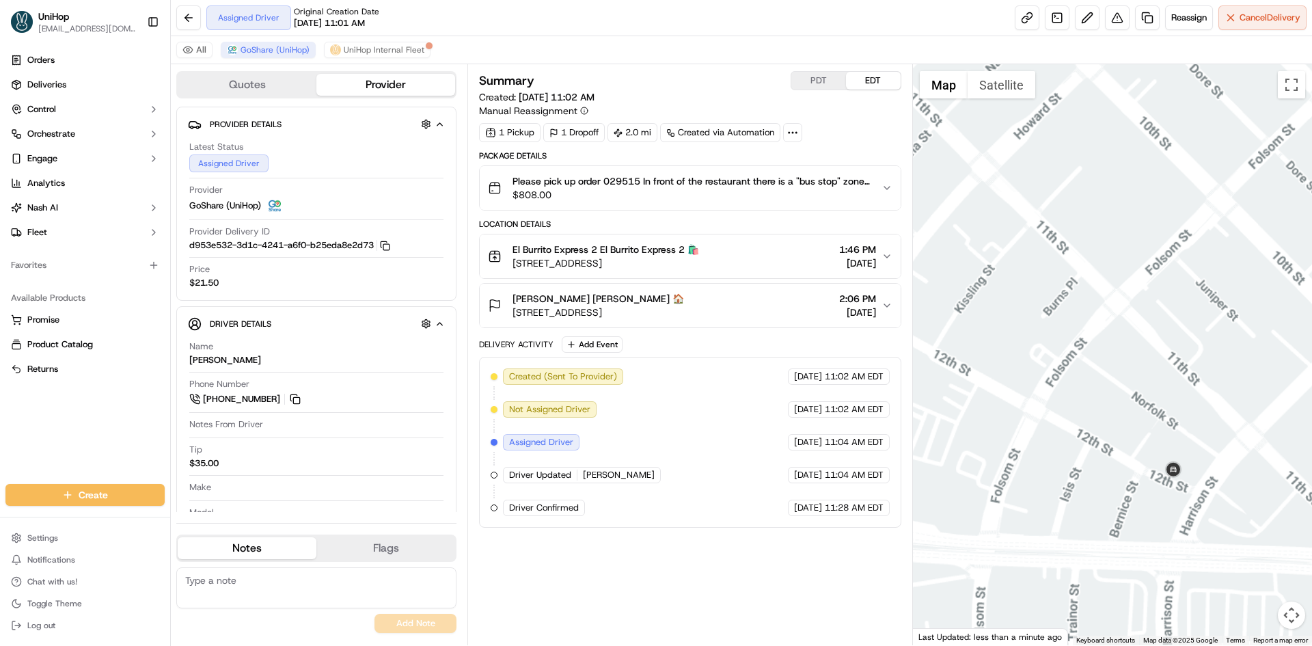
click at [1145, 264] on div at bounding box center [1113, 354] width 400 height 581
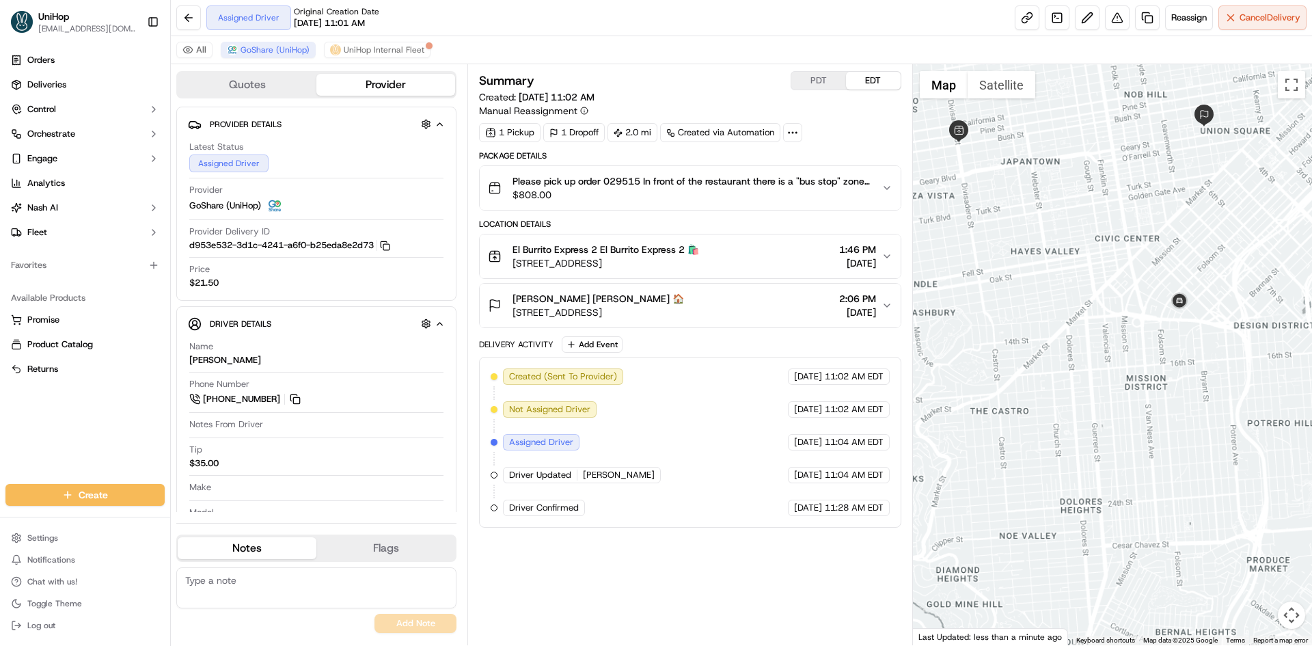
drag, startPoint x: 1146, startPoint y: 230, endPoint x: 1131, endPoint y: 302, distance: 73.1
click at [1131, 302] on div at bounding box center [1113, 354] width 400 height 581
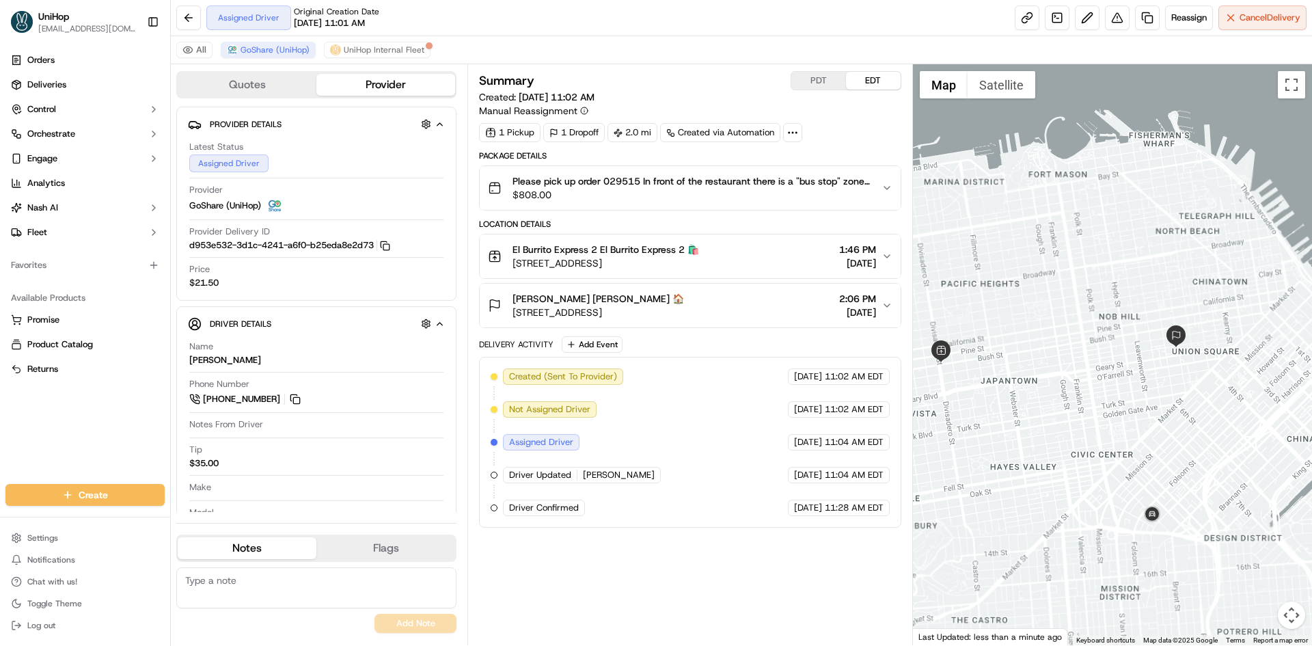
drag, startPoint x: 1114, startPoint y: 308, endPoint x: 1132, endPoint y: 292, distance: 23.7
click at [1132, 293] on div at bounding box center [1113, 354] width 400 height 581
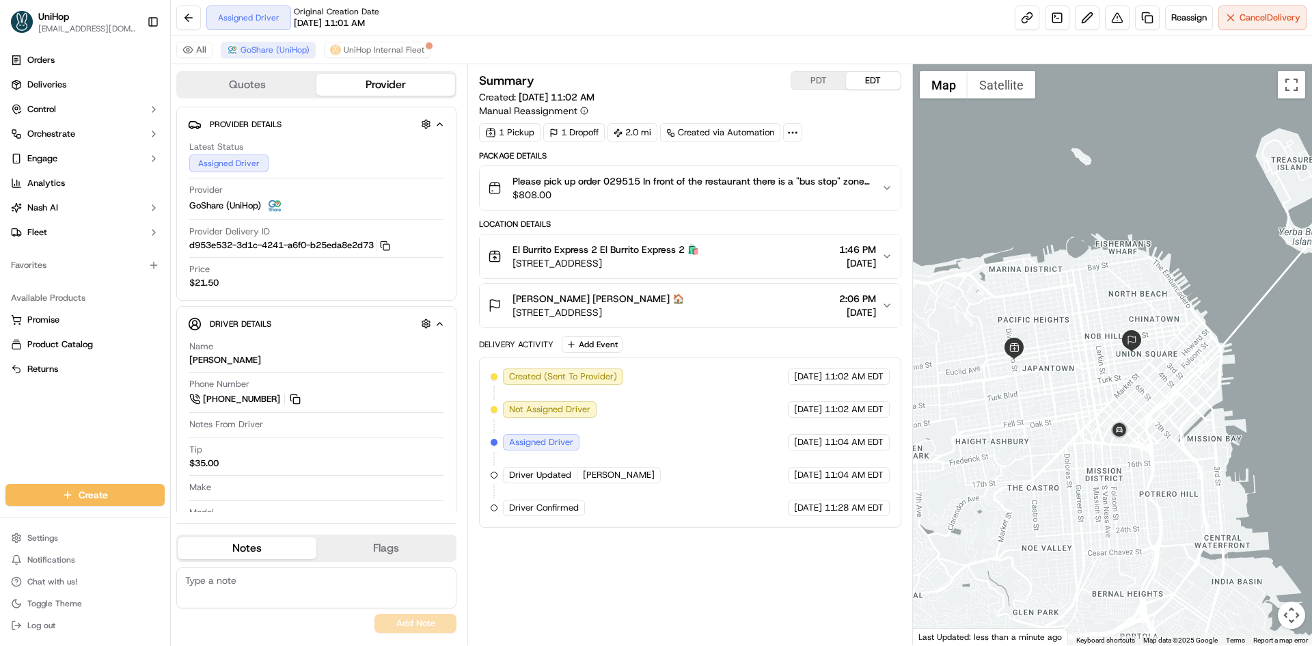
drag, startPoint x: 1062, startPoint y: 381, endPoint x: 1062, endPoint y: 368, distance: 13.7
click at [1062, 369] on div at bounding box center [1113, 354] width 400 height 581
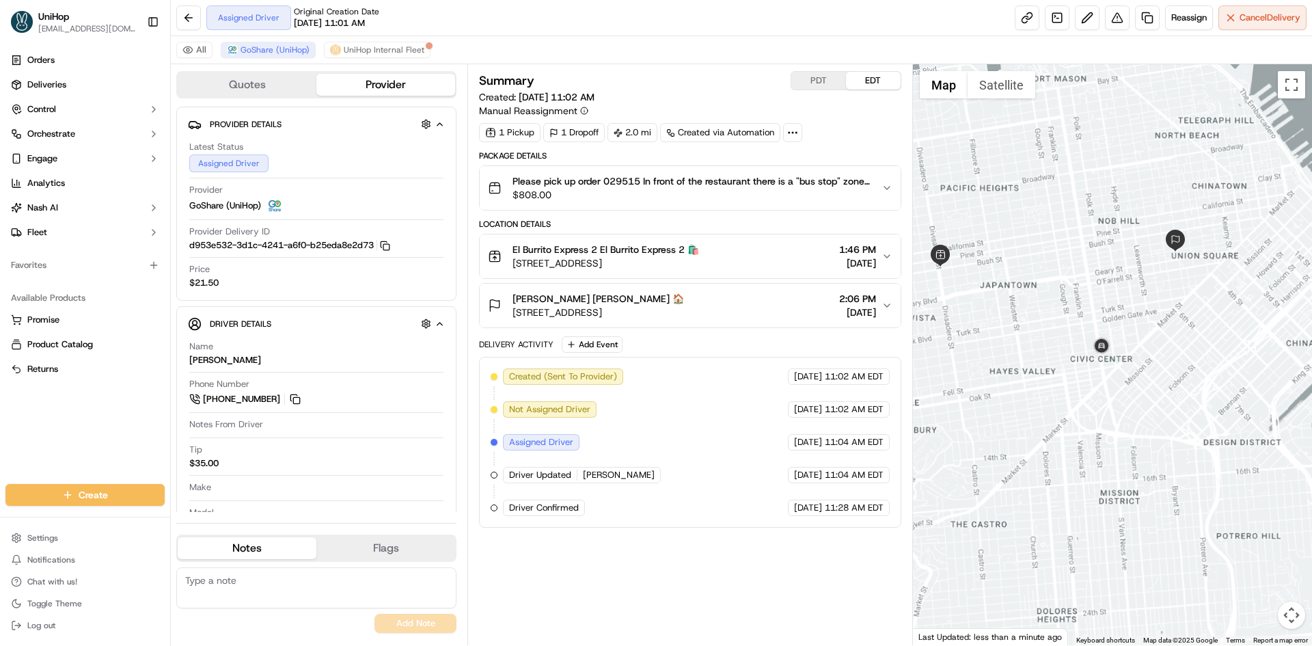
drag, startPoint x: 1084, startPoint y: 279, endPoint x: 1094, endPoint y: 307, distance: 29.6
click at [1094, 307] on div at bounding box center [1113, 354] width 400 height 581
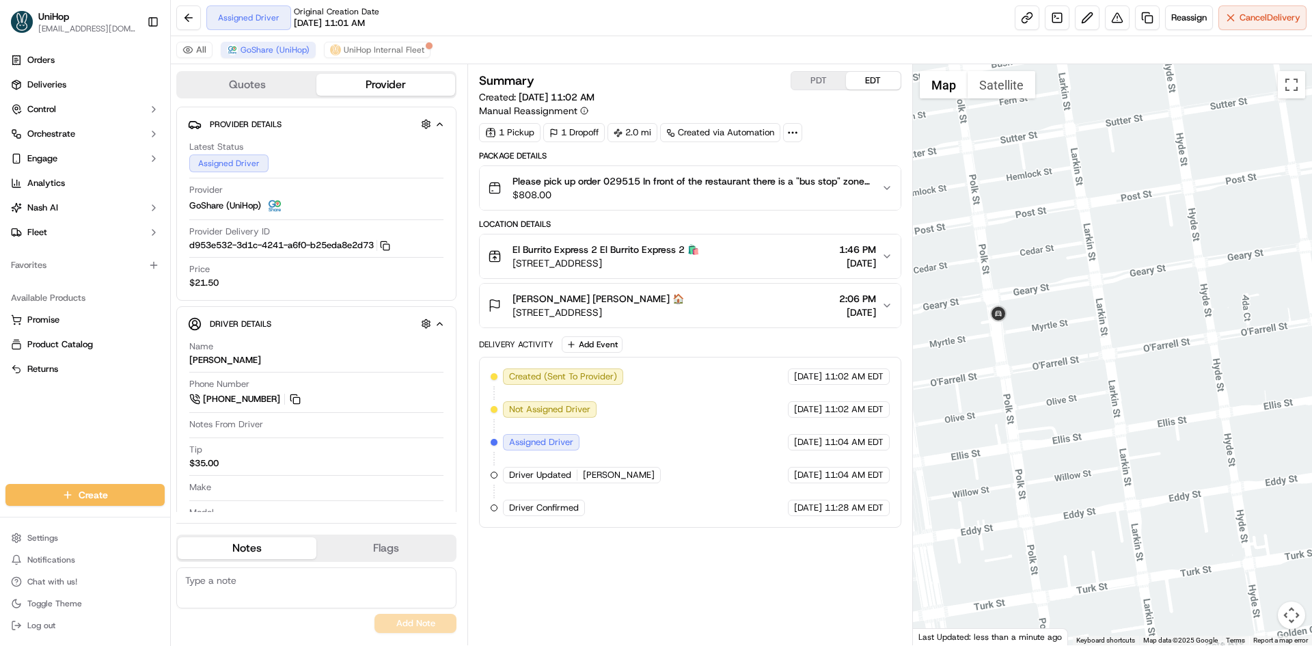
drag, startPoint x: 960, startPoint y: 291, endPoint x: 1019, endPoint y: 292, distance: 58.1
click at [1017, 292] on div at bounding box center [1113, 354] width 400 height 581
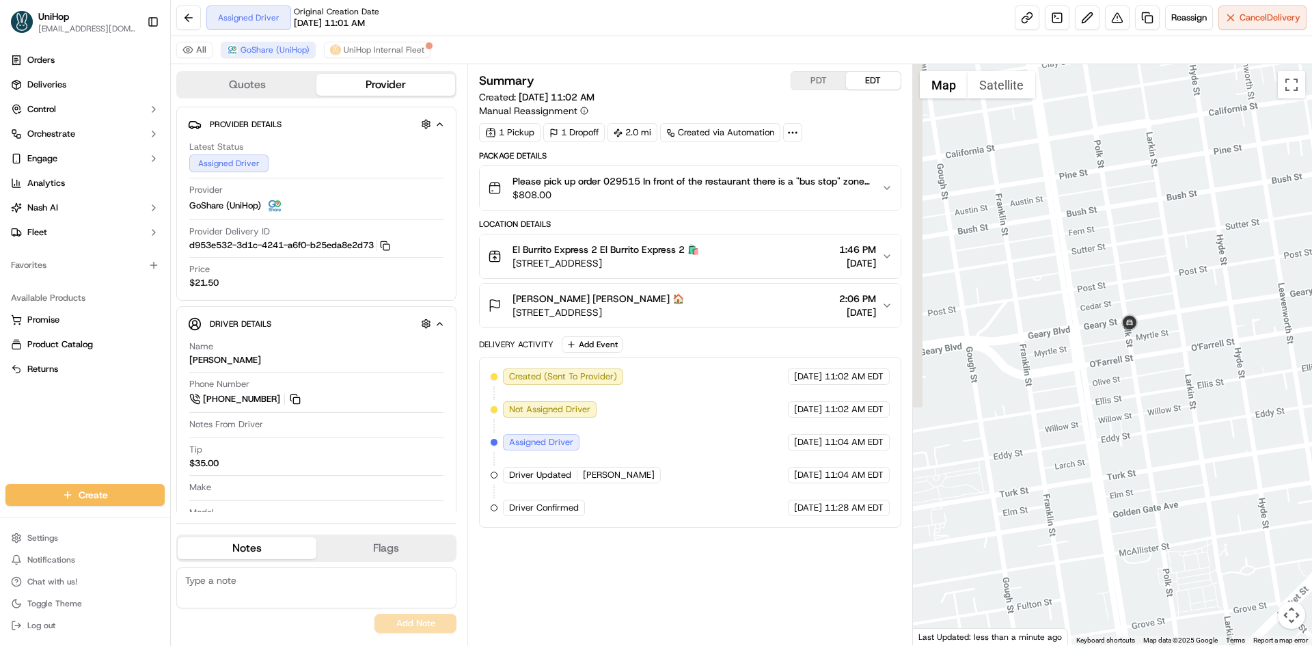
drag, startPoint x: 989, startPoint y: 285, endPoint x: 1043, endPoint y: 316, distance: 62.4
click at [1042, 316] on div at bounding box center [1113, 354] width 400 height 581
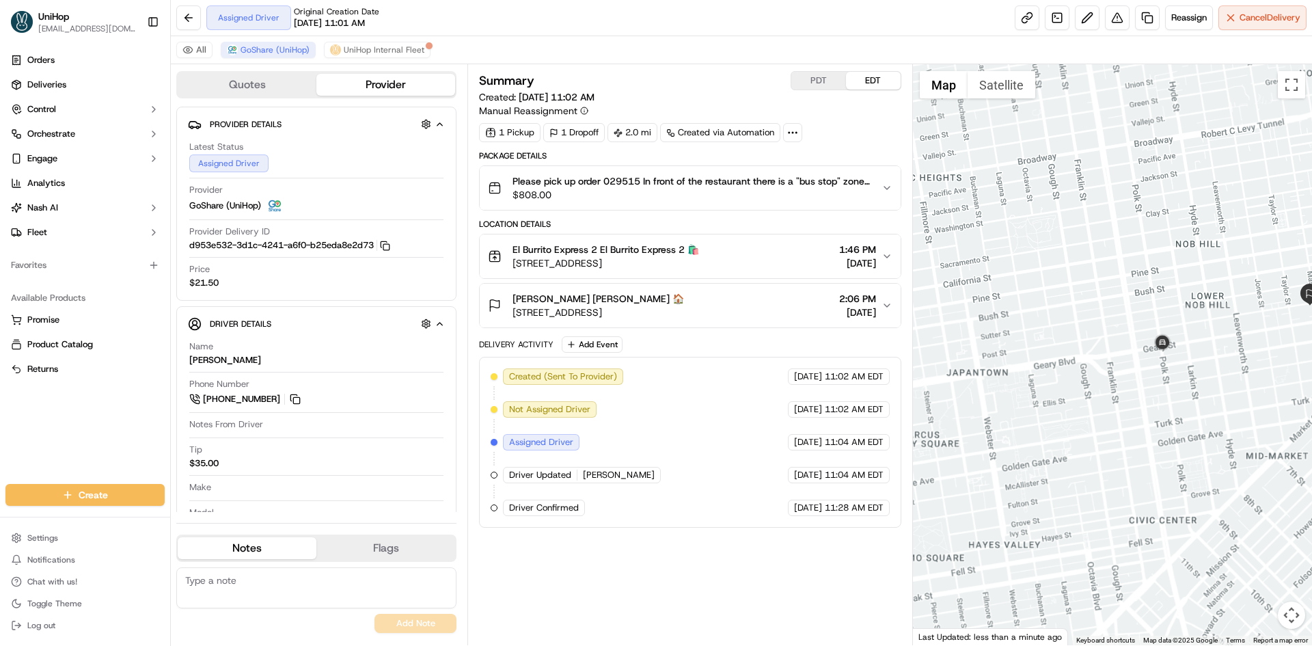
drag, startPoint x: 986, startPoint y: 313, endPoint x: 1100, endPoint y: 335, distance: 115.5
click at [1100, 335] on div at bounding box center [1113, 354] width 400 height 581
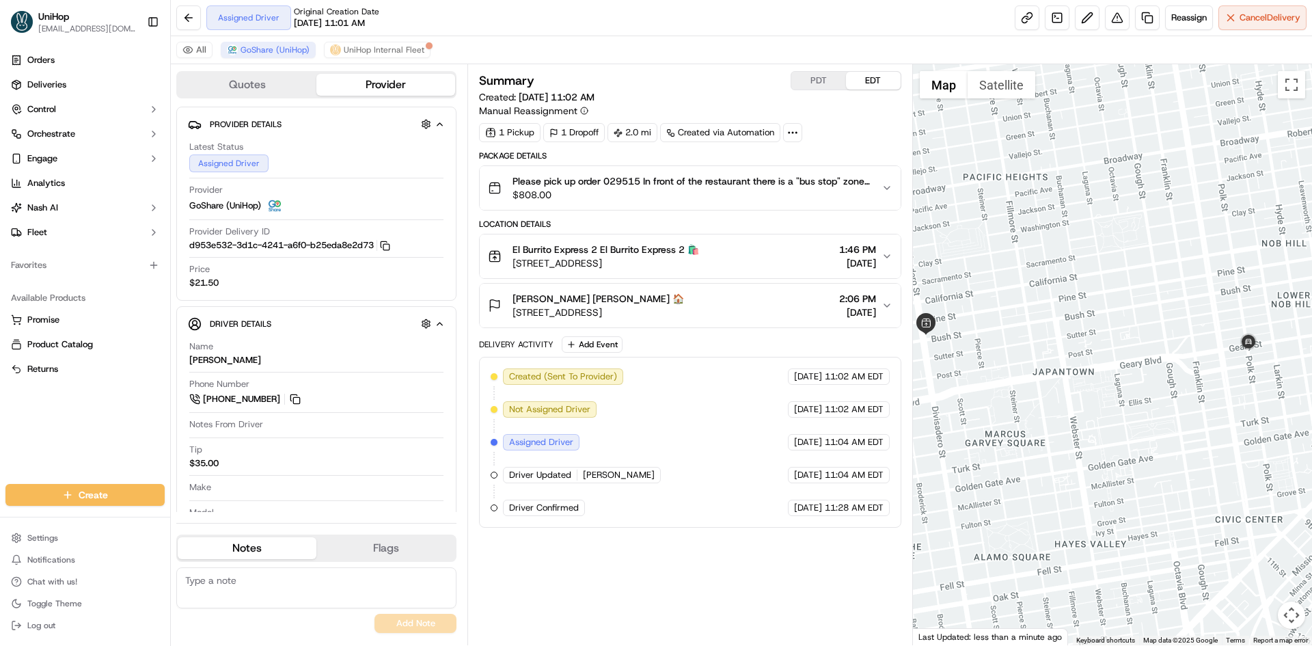
drag, startPoint x: 1076, startPoint y: 350, endPoint x: 1008, endPoint y: 324, distance: 72.8
click at [1008, 324] on div at bounding box center [1113, 354] width 400 height 581
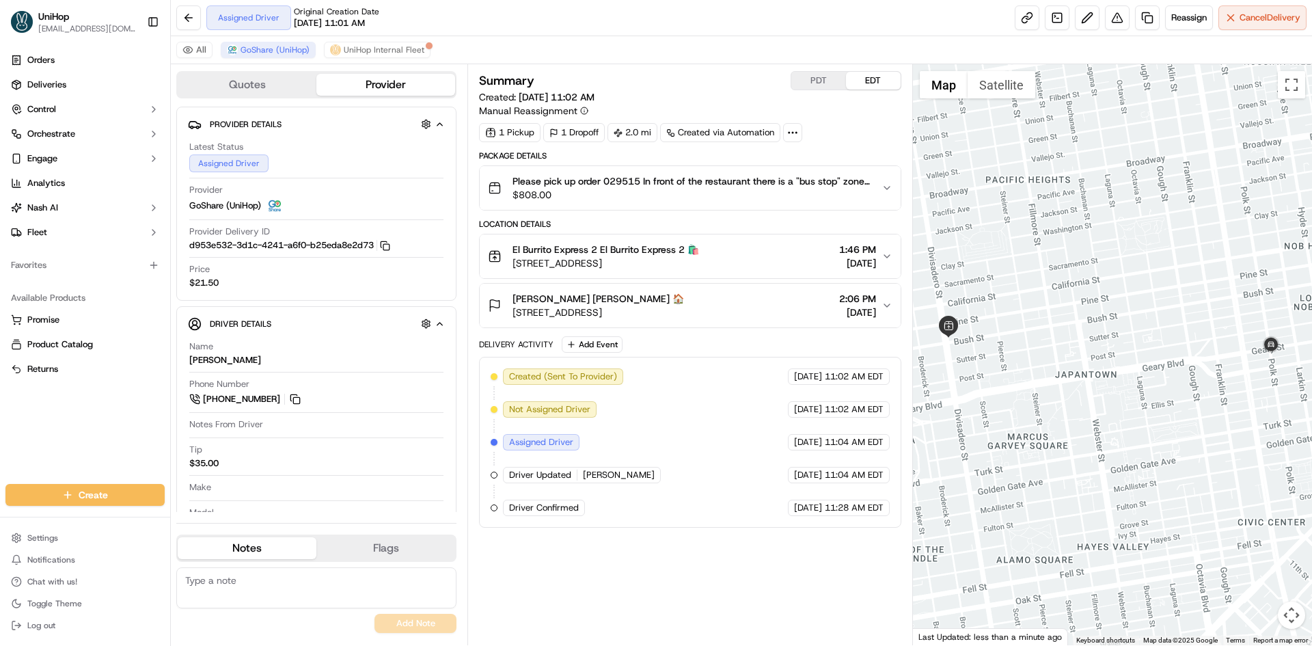
drag, startPoint x: 1010, startPoint y: 325, endPoint x: 1035, endPoint y: 329, distance: 25.5
click at [1035, 329] on div at bounding box center [1113, 354] width 400 height 581
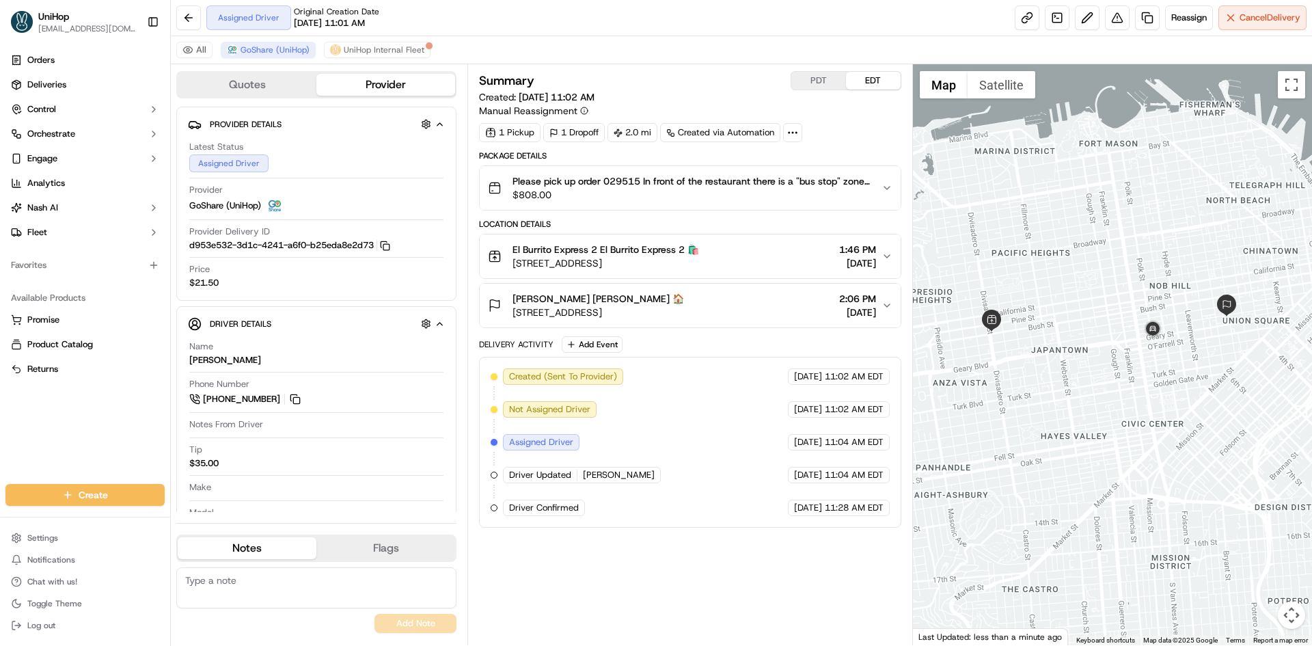
drag, startPoint x: 1063, startPoint y: 342, endPoint x: 1106, endPoint y: 340, distance: 43.1
click at [1106, 340] on div at bounding box center [1113, 354] width 400 height 581
drag, startPoint x: 1152, startPoint y: 333, endPoint x: 1182, endPoint y: 340, distance: 31.3
click at [1154, 333] on img at bounding box center [1152, 329] width 22 height 22
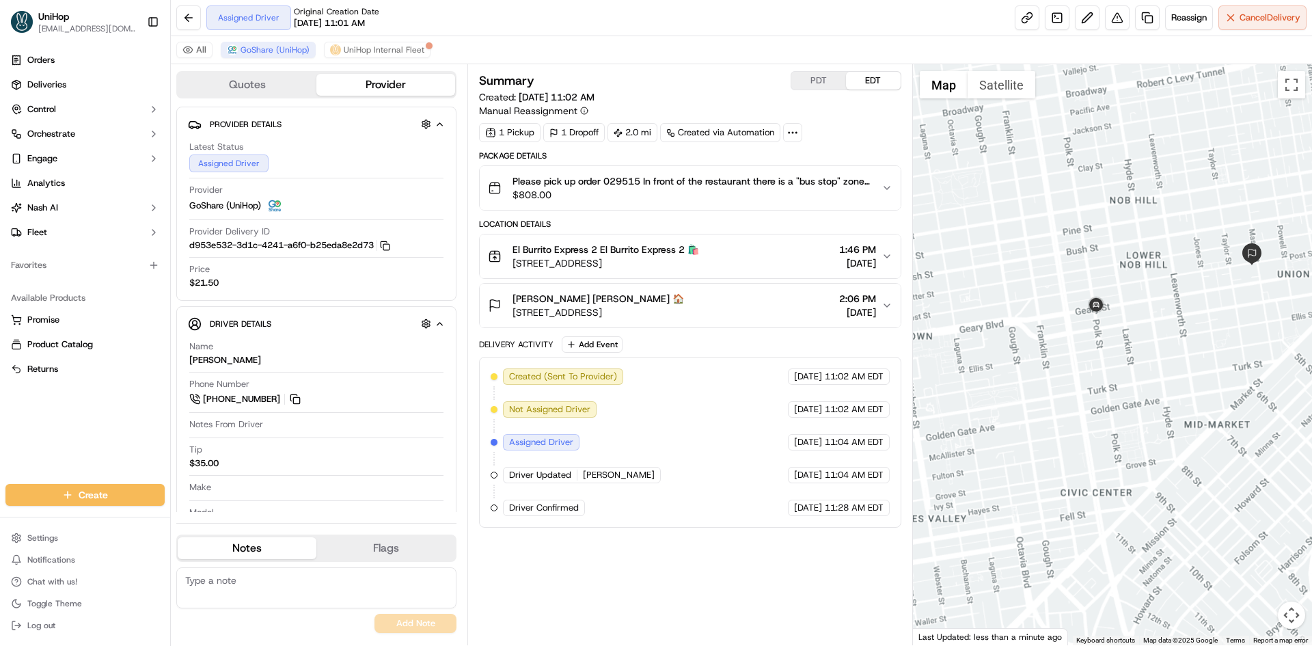
drag, startPoint x: 1083, startPoint y: 324, endPoint x: 1122, endPoint y: 336, distance: 41.3
click at [1120, 334] on div at bounding box center [1113, 354] width 400 height 581
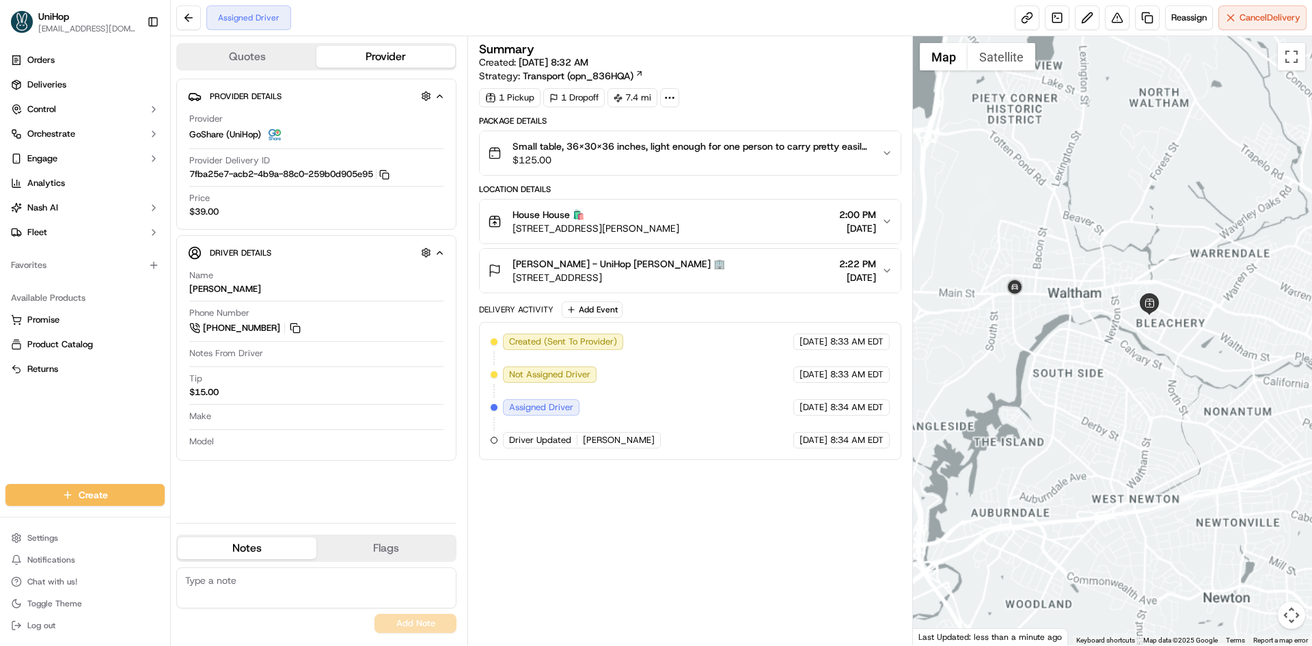
drag, startPoint x: 1135, startPoint y: 227, endPoint x: 1114, endPoint y: 245, distance: 28.1
click at [1115, 244] on div at bounding box center [1113, 340] width 400 height 609
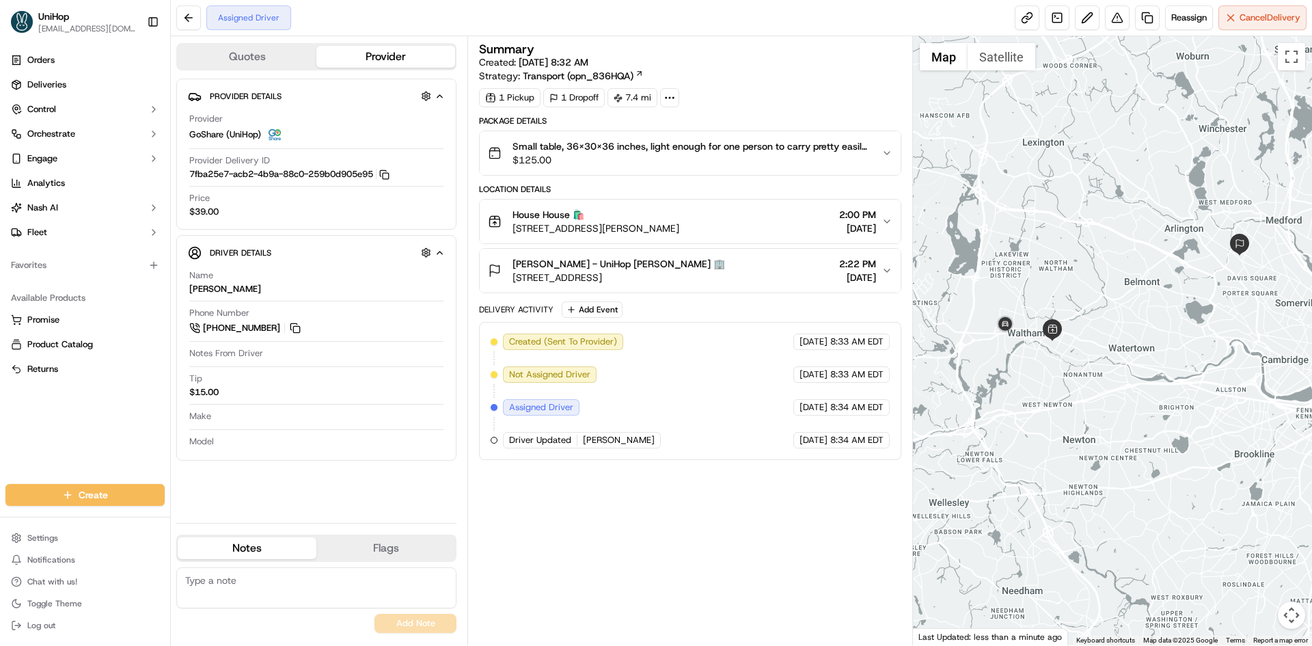
drag, startPoint x: 1115, startPoint y: 228, endPoint x: 1108, endPoint y: 247, distance: 19.7
click at [1108, 247] on div at bounding box center [1113, 340] width 400 height 609
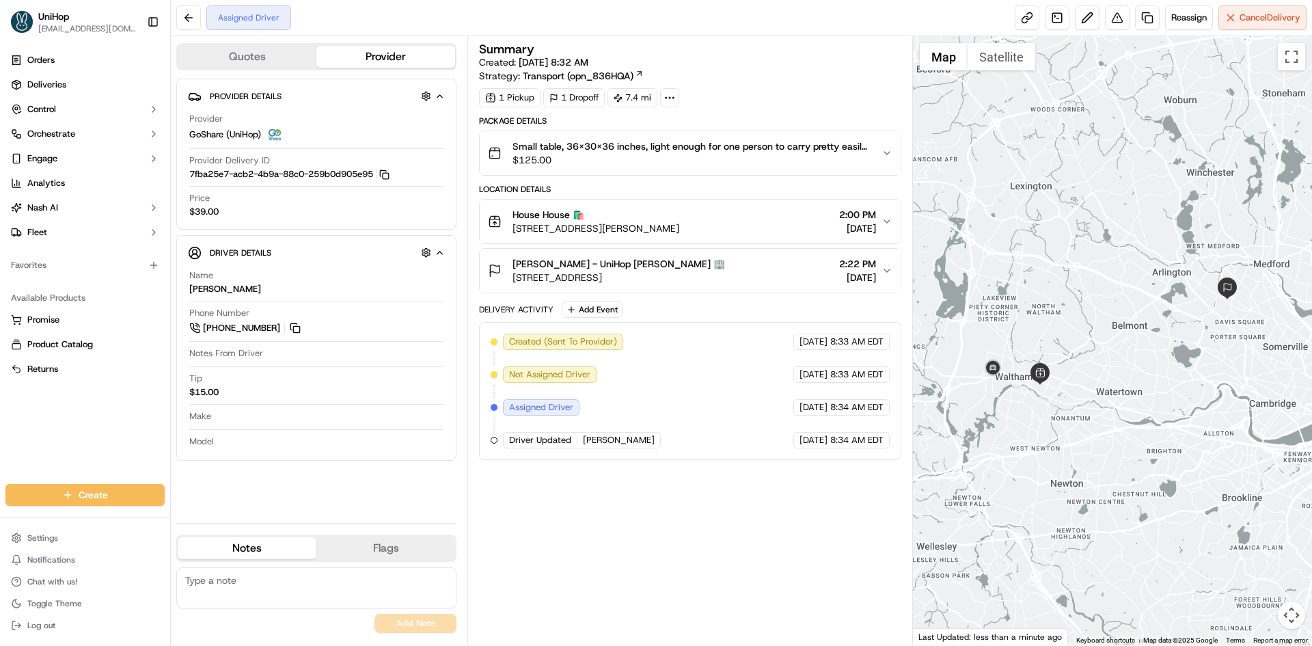
drag, startPoint x: 1094, startPoint y: 208, endPoint x: 1097, endPoint y: 218, distance: 10.6
click at [1096, 218] on div at bounding box center [1113, 340] width 400 height 609
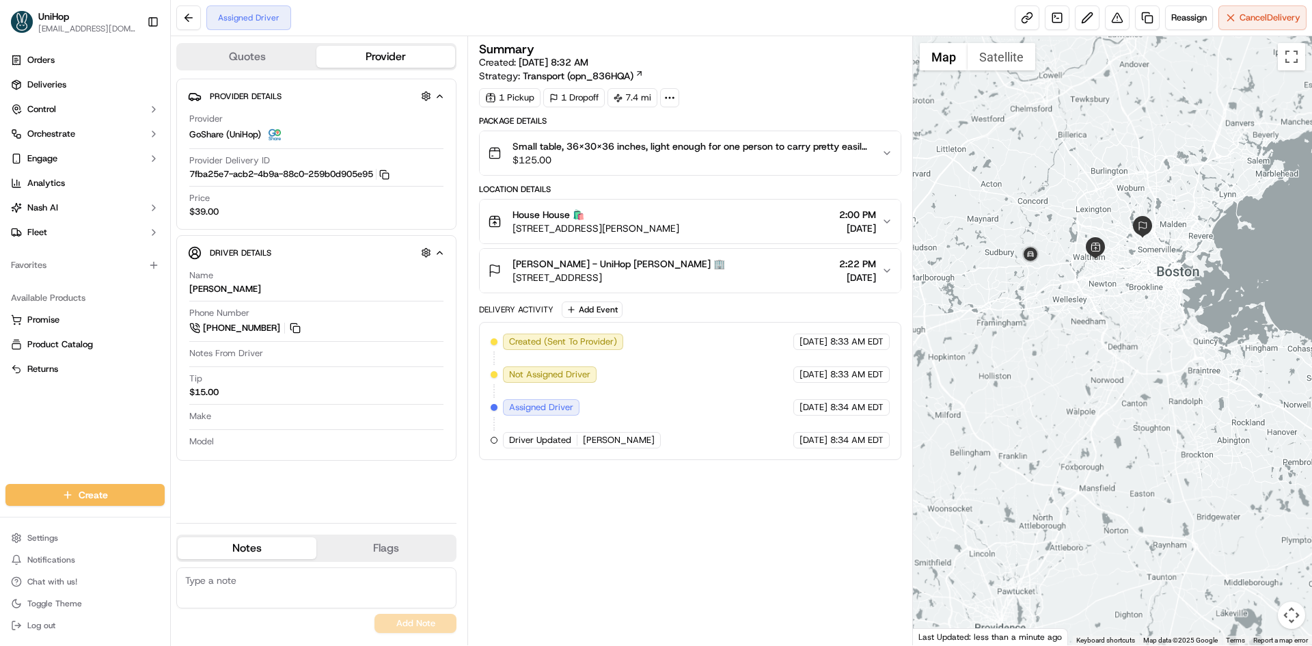
drag, startPoint x: 1107, startPoint y: 182, endPoint x: 1122, endPoint y: 230, distance: 50.1
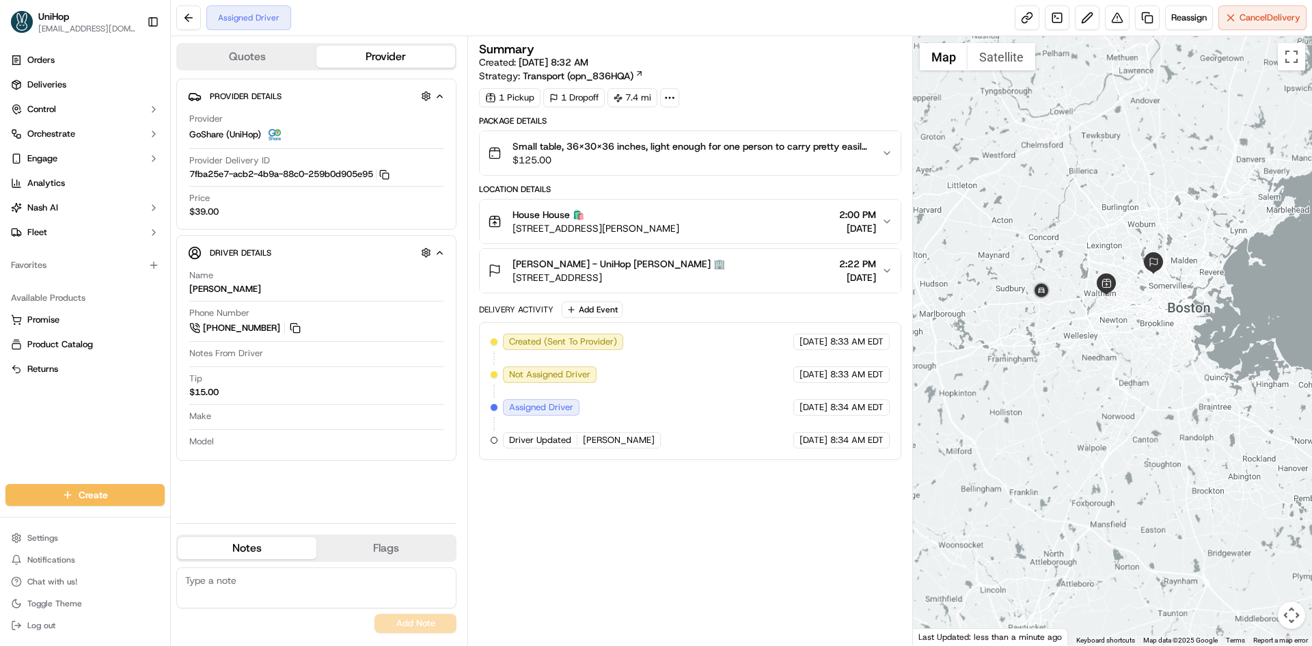
click at [1122, 230] on div at bounding box center [1113, 340] width 400 height 609
click at [598, 306] on button "Add Event" at bounding box center [592, 309] width 61 height 16
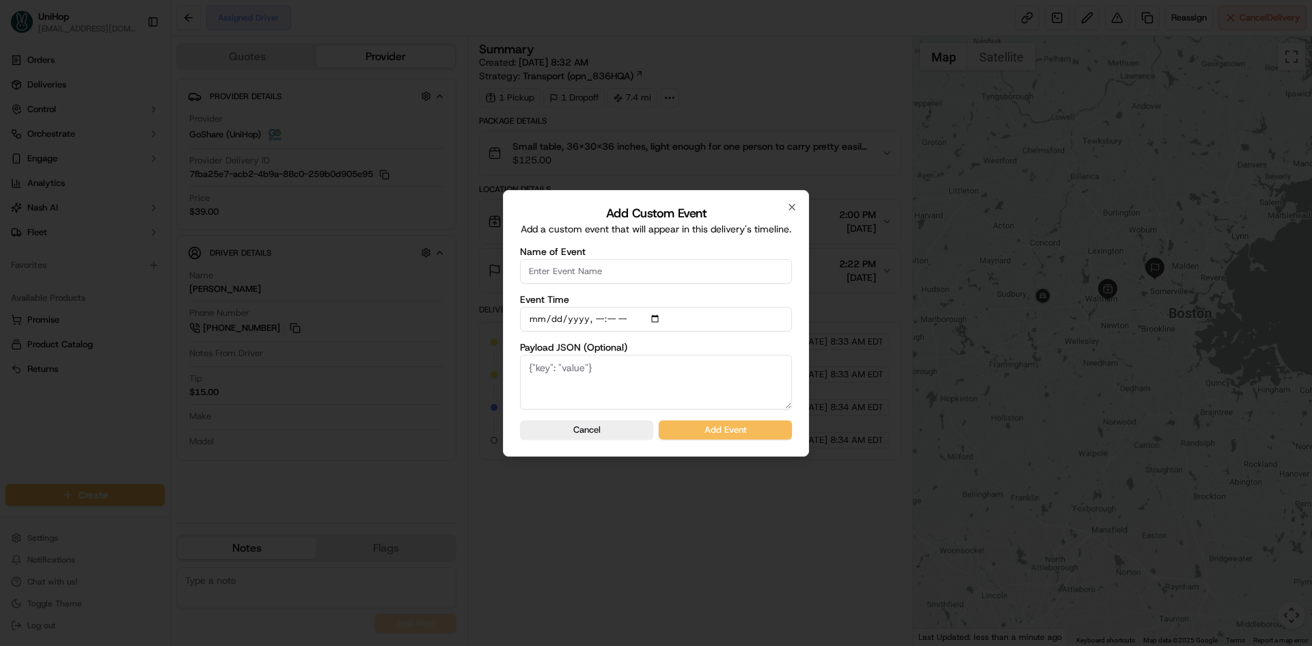
click at [597, 266] on input "Name of Event" at bounding box center [656, 271] width 272 height 25
type input "Driver Confirmed"
click at [656, 318] on input "Event Time" at bounding box center [656, 319] width 272 height 25
type input "[DATE]T12:29"
click at [792, 350] on div "Add Custom Event Add a custom event that will appear in this delivery's timelin…" at bounding box center [656, 323] width 306 height 266
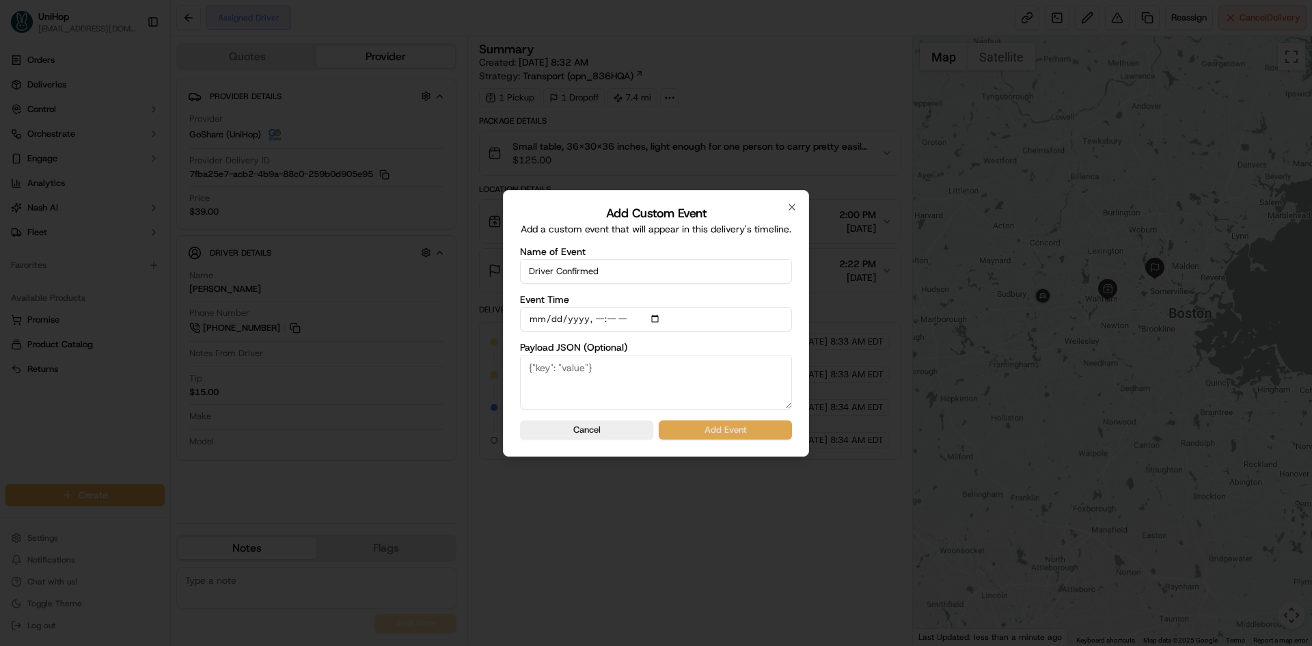
click at [763, 428] on button "Add Event" at bounding box center [725, 429] width 133 height 19
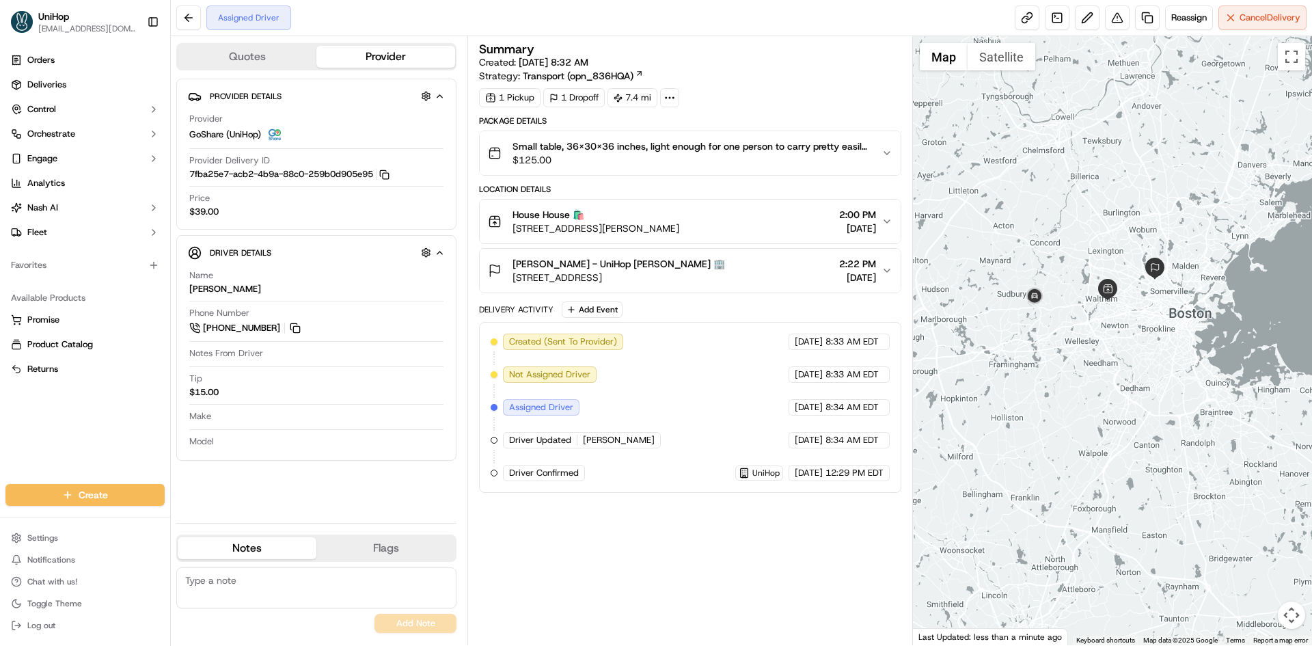
drag, startPoint x: 14, startPoint y: 449, endPoint x: 41, endPoint y: 271, distance: 180.3
click at [14, 449] on div "Orders Deliveries Control Orchestrate Engage Analytics [PERSON_NAME] Fleet Favo…" at bounding box center [85, 258] width 170 height 429
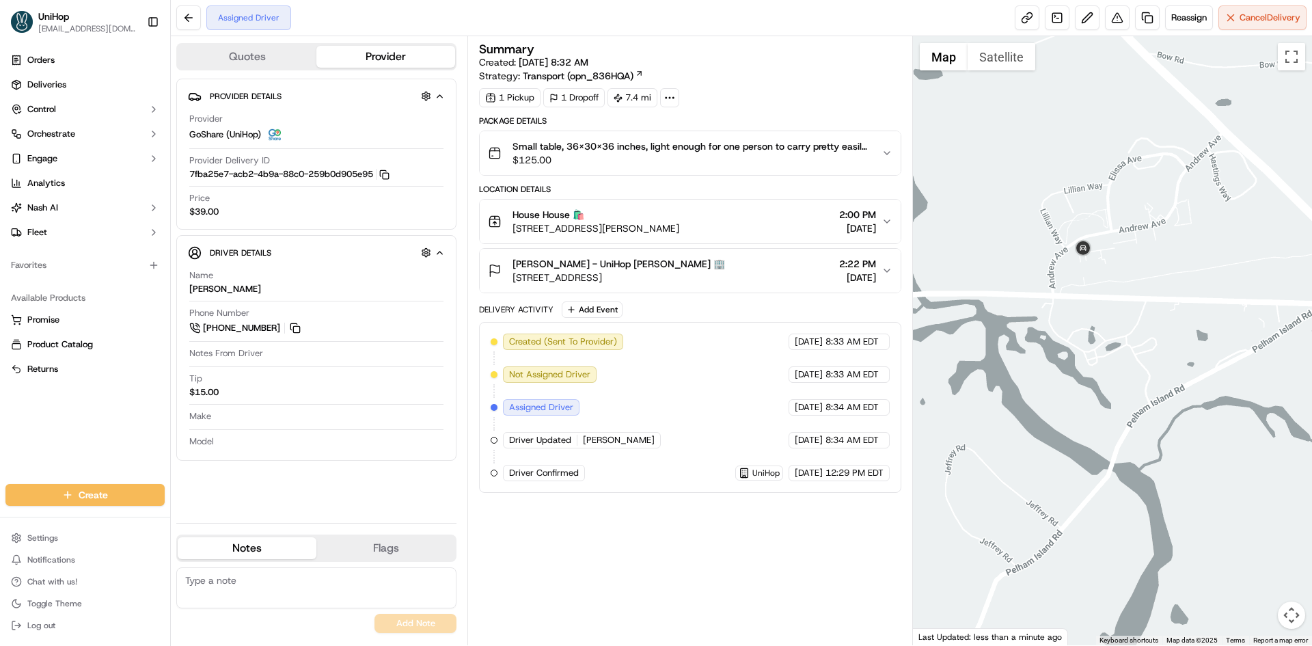
click at [997, 62] on button "Satellite" at bounding box center [1001, 56] width 68 height 27
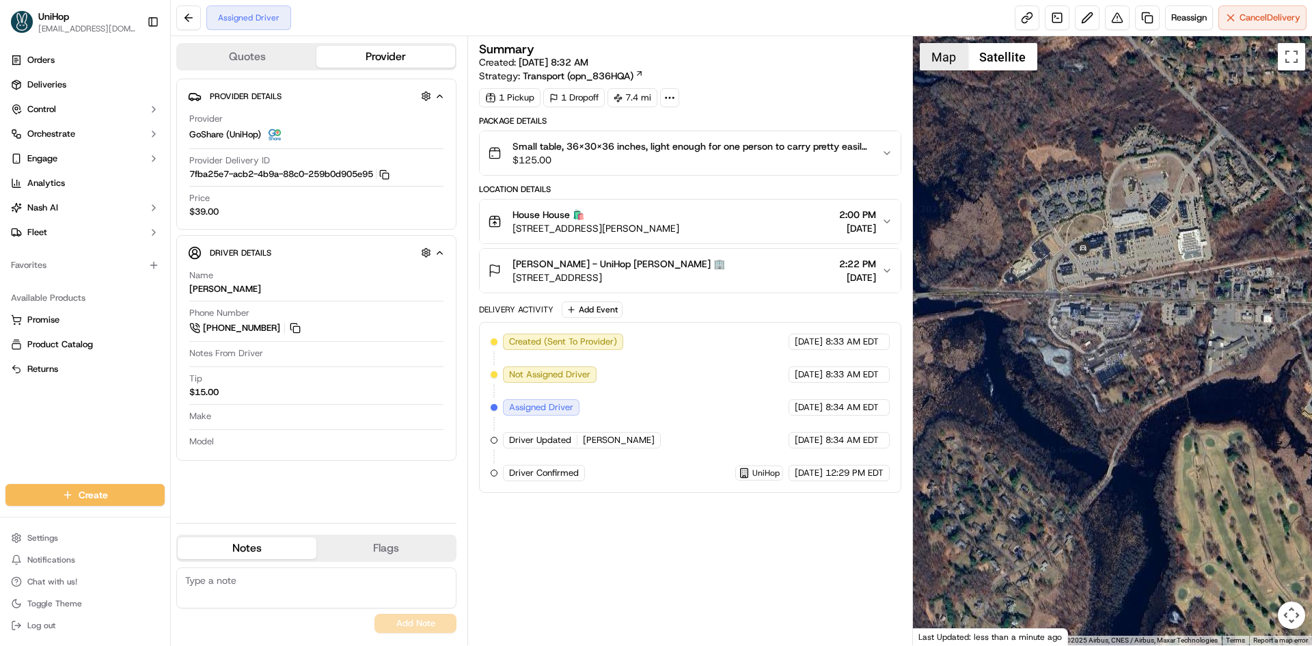
click at [951, 61] on button "Map" at bounding box center [943, 56] width 48 height 27
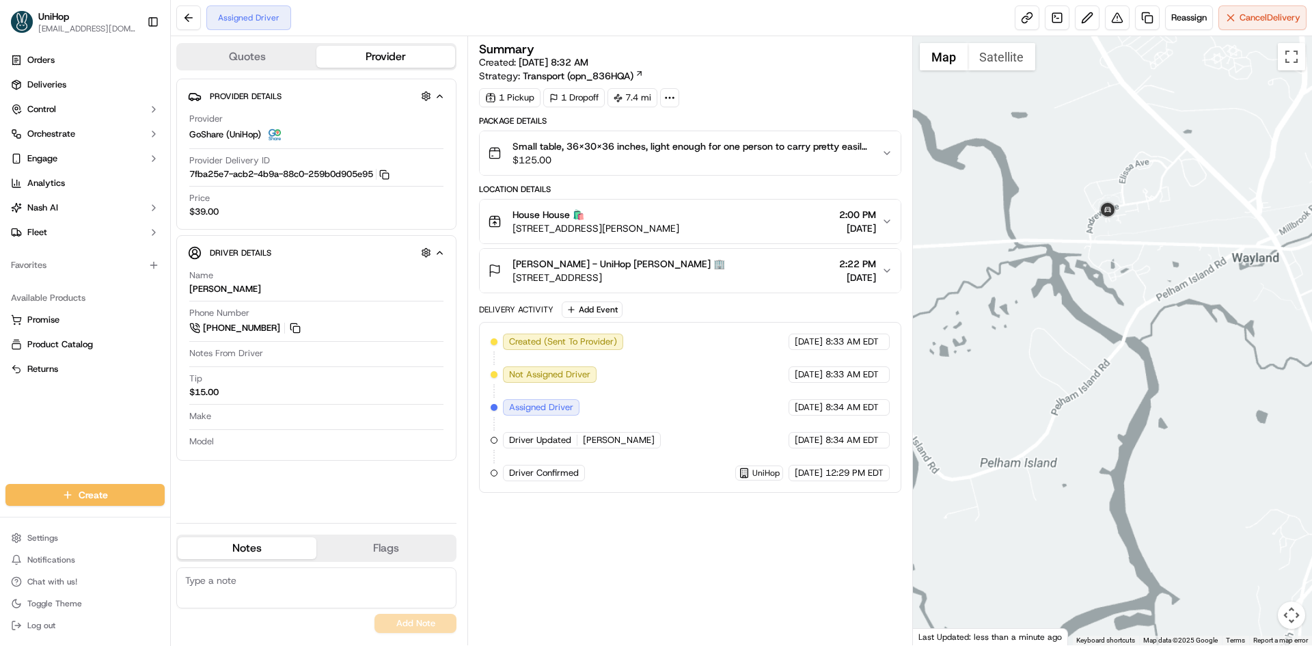
drag, startPoint x: 1164, startPoint y: 212, endPoint x: 1096, endPoint y: 287, distance: 101.6
click at [1101, 283] on div at bounding box center [1113, 340] width 400 height 609
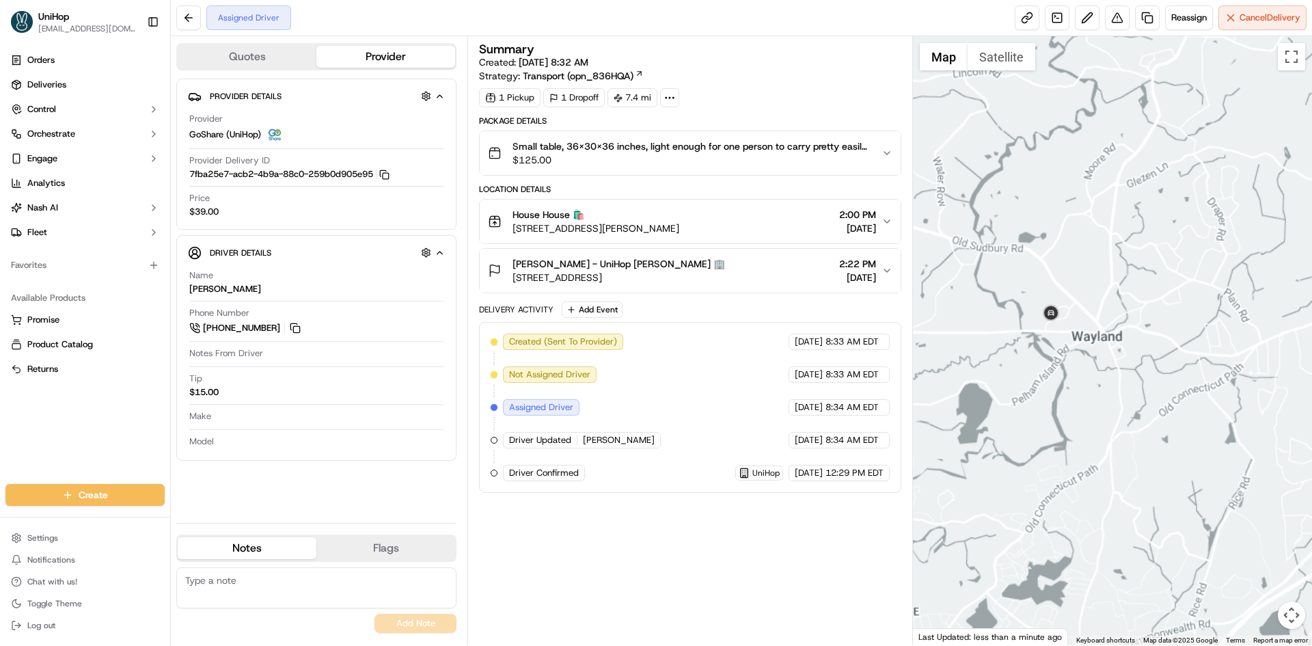
drag, startPoint x: 1145, startPoint y: 260, endPoint x: 1113, endPoint y: 275, distance: 34.8
click at [1118, 275] on div at bounding box center [1113, 340] width 400 height 609
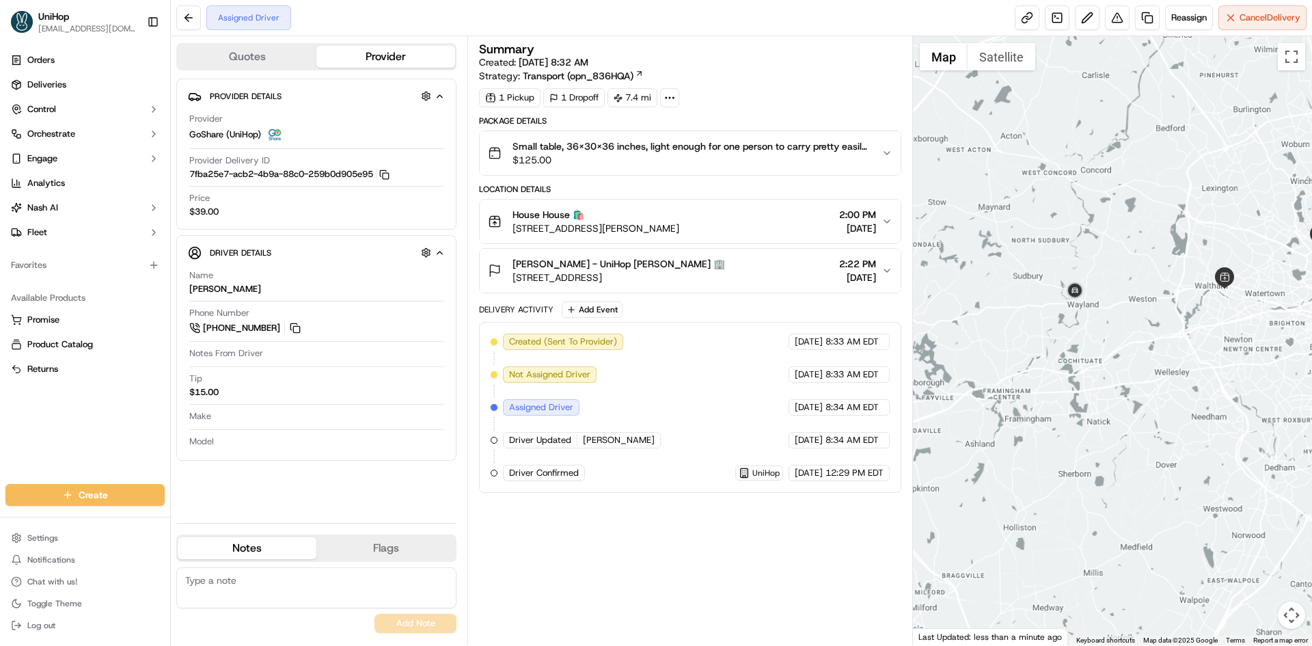
click at [1077, 303] on div at bounding box center [1113, 340] width 400 height 609
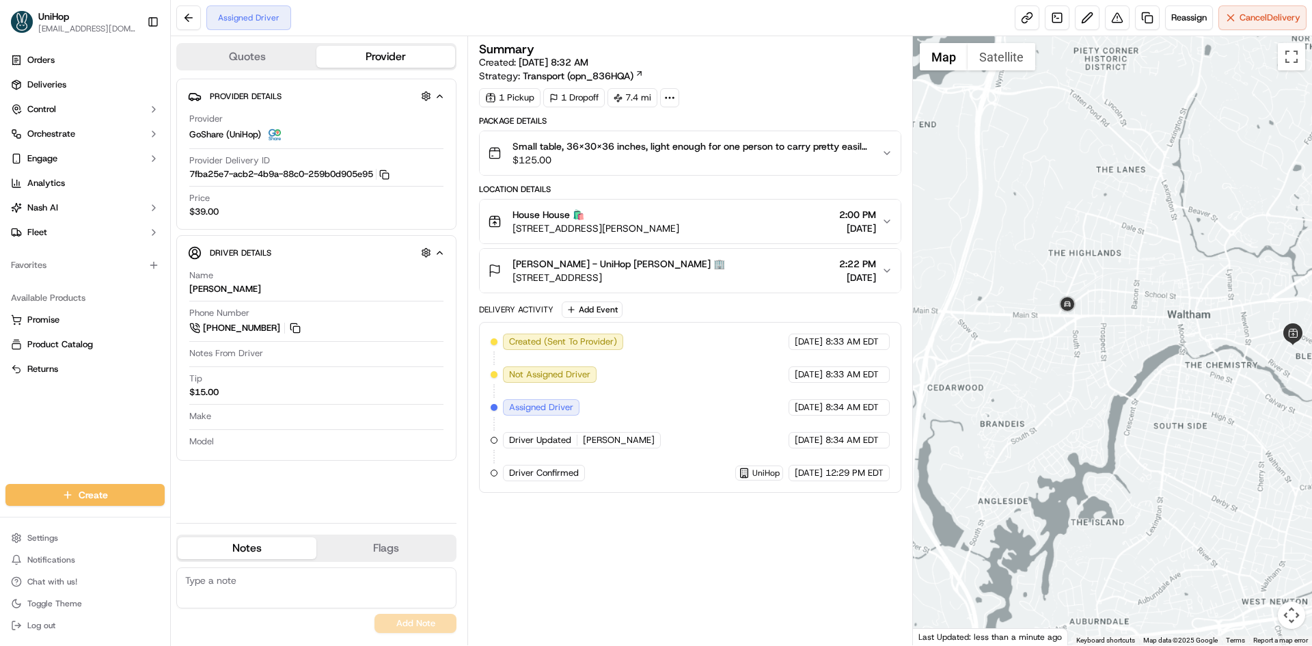
click at [1159, 211] on div at bounding box center [1113, 340] width 400 height 609
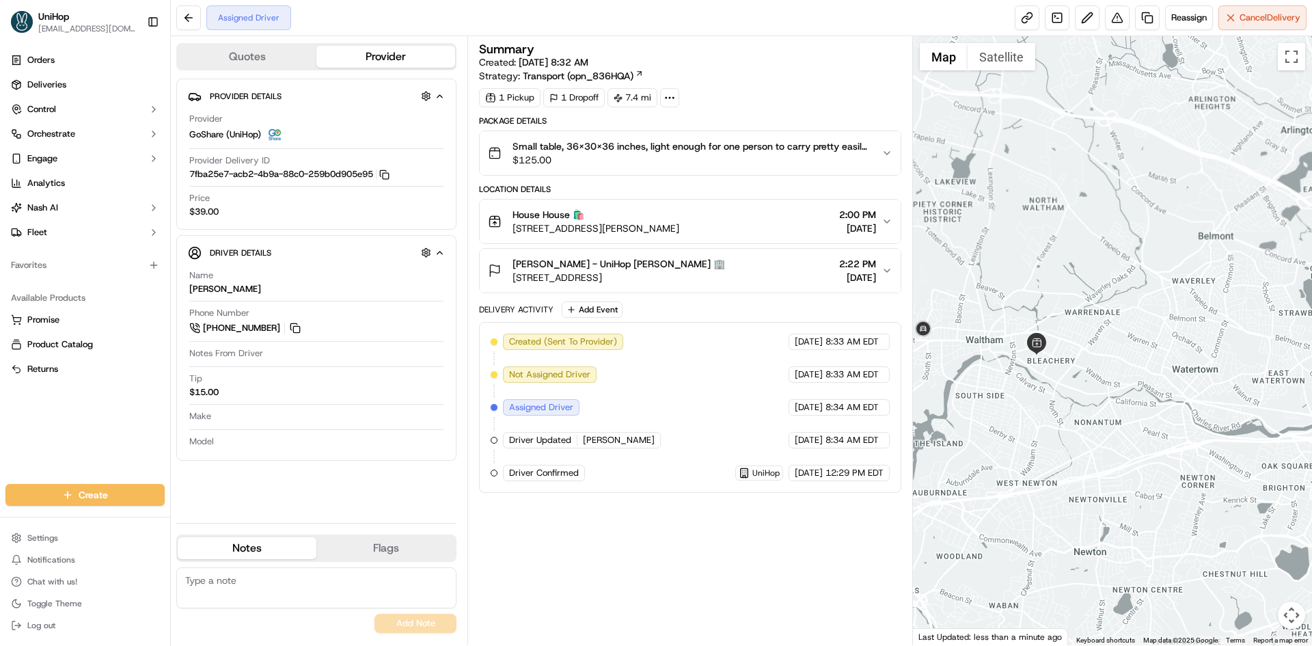
drag, startPoint x: 1193, startPoint y: 189, endPoint x: 1038, endPoint y: 248, distance: 165.4
click at [1040, 248] on div at bounding box center [1113, 340] width 400 height 609
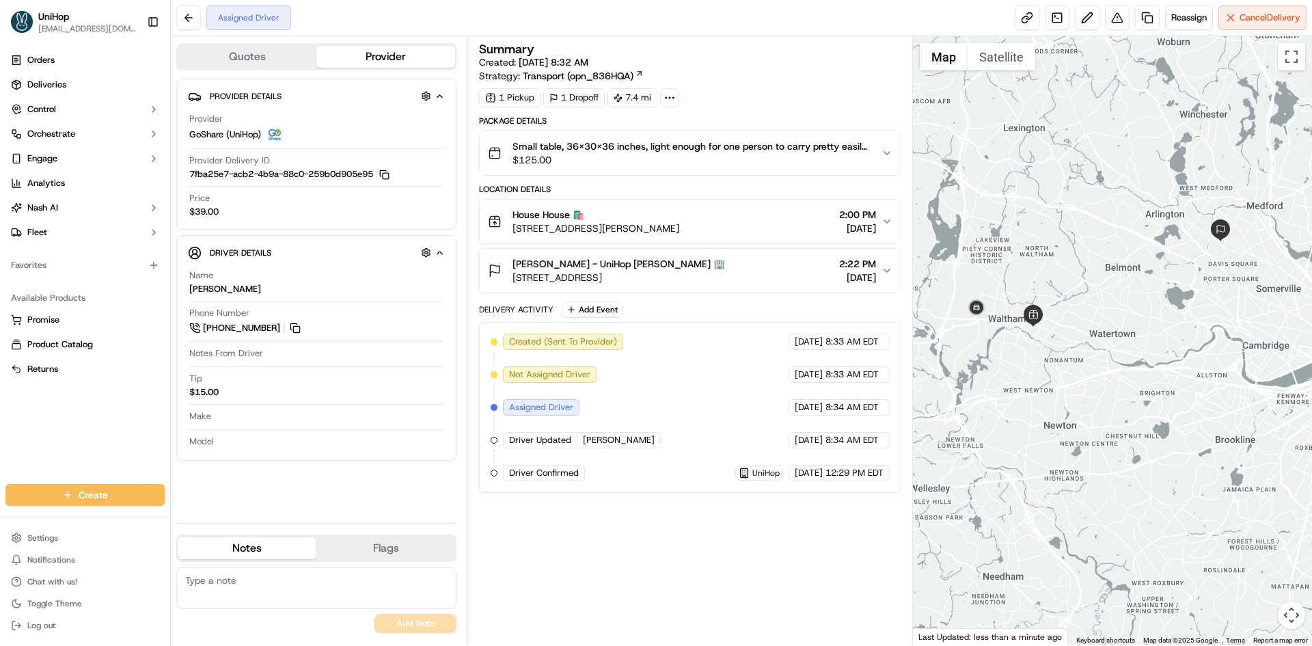
drag, startPoint x: 1044, startPoint y: 244, endPoint x: 1084, endPoint y: 257, distance: 41.7
click at [1083, 256] on div at bounding box center [1113, 340] width 400 height 609
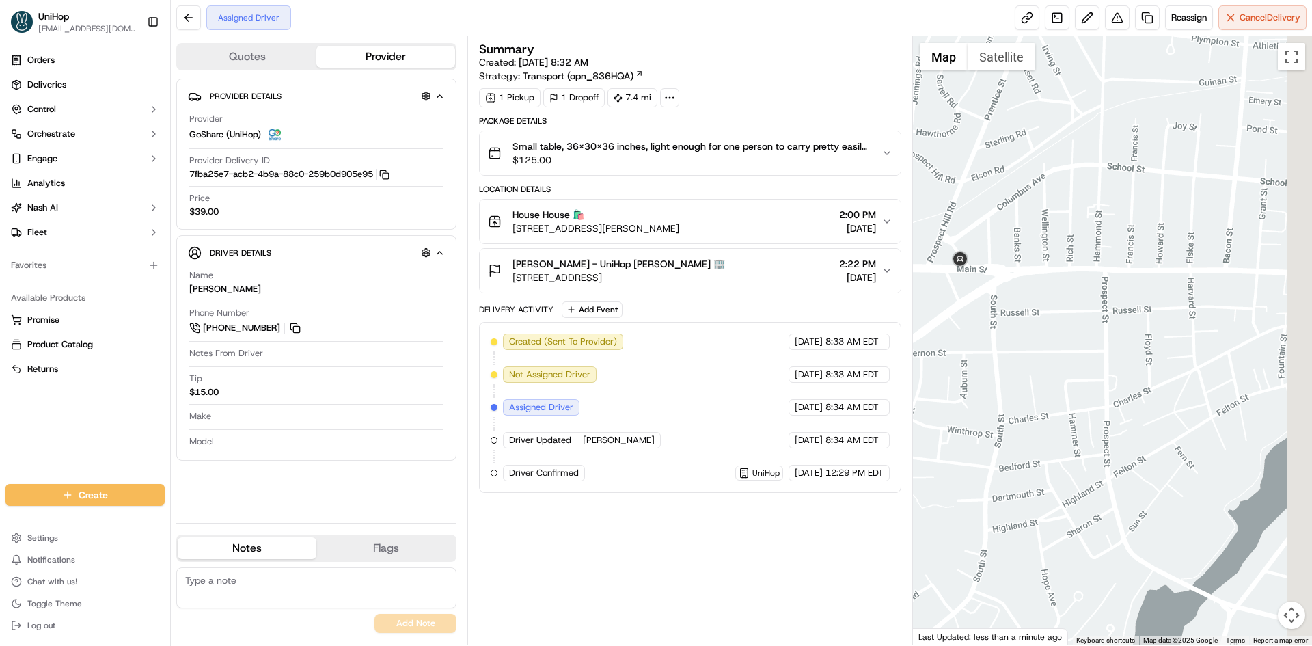
drag, startPoint x: 1093, startPoint y: 214, endPoint x: 1038, endPoint y: 235, distance: 59.2
click at [1049, 228] on div at bounding box center [1113, 340] width 400 height 609
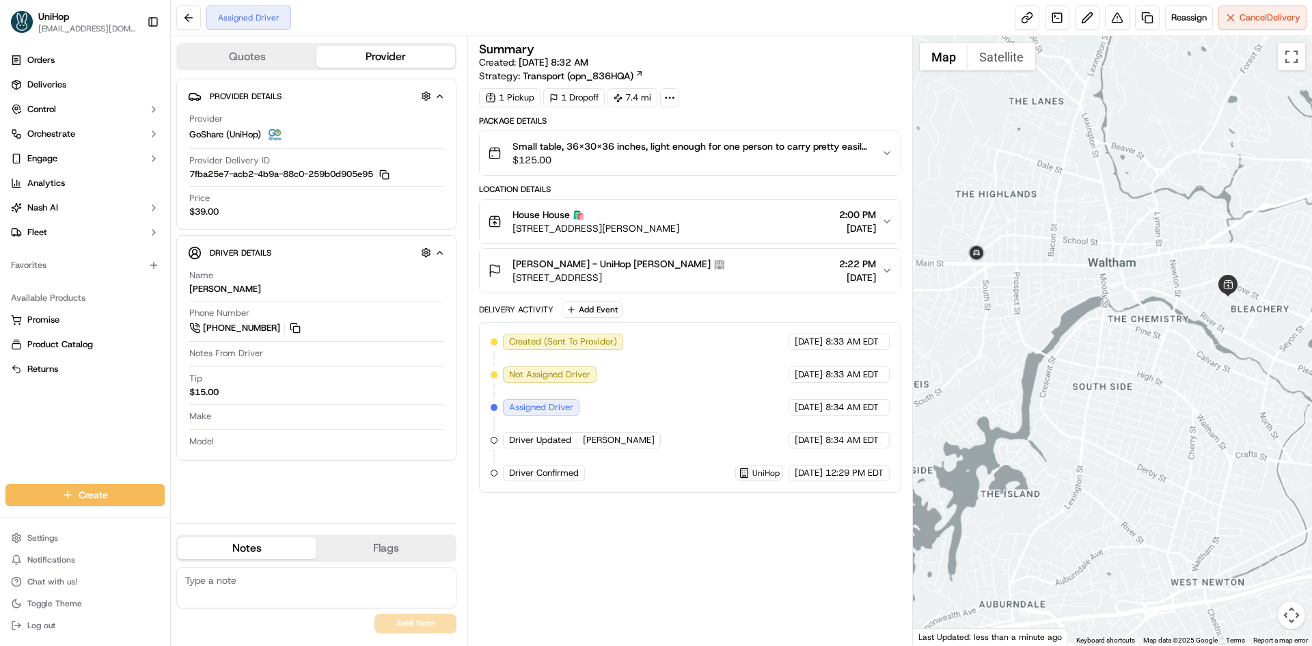
drag, startPoint x: 1109, startPoint y: 197, endPoint x: 1075, endPoint y: 220, distance: 41.3
click at [1076, 220] on div at bounding box center [1113, 340] width 400 height 609
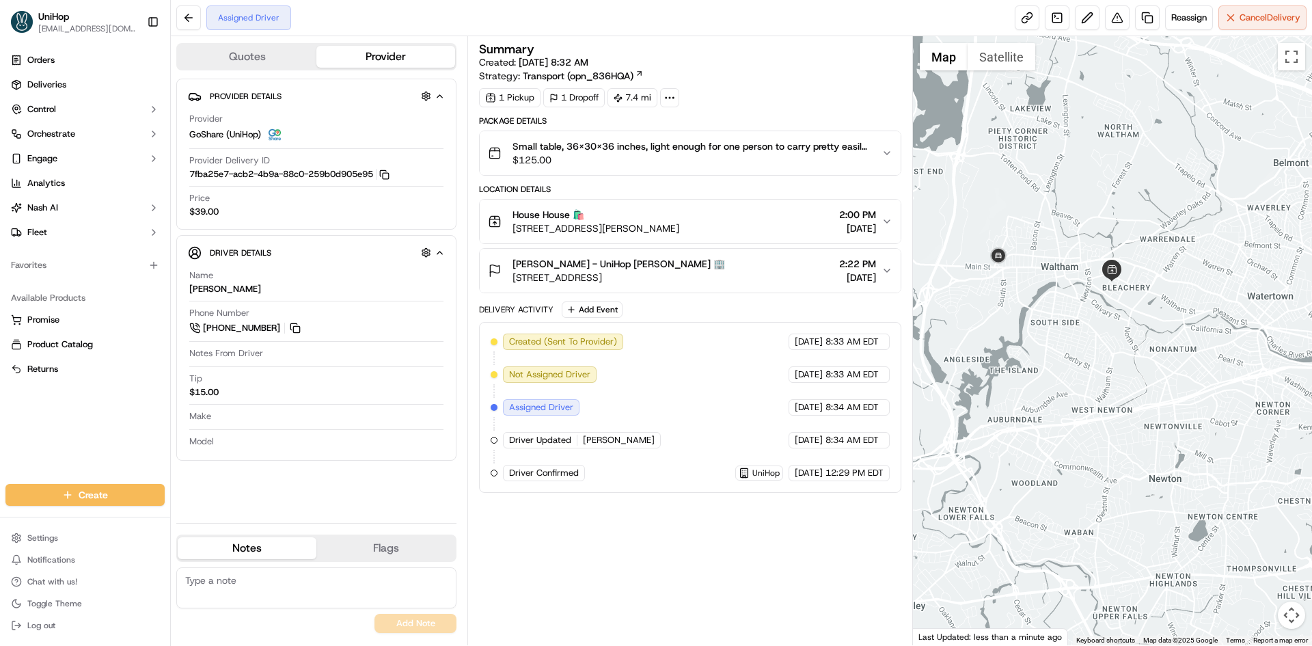
drag, startPoint x: 1105, startPoint y: 225, endPoint x: 1093, endPoint y: 234, distance: 14.2
click at [1096, 232] on div at bounding box center [1113, 340] width 400 height 609
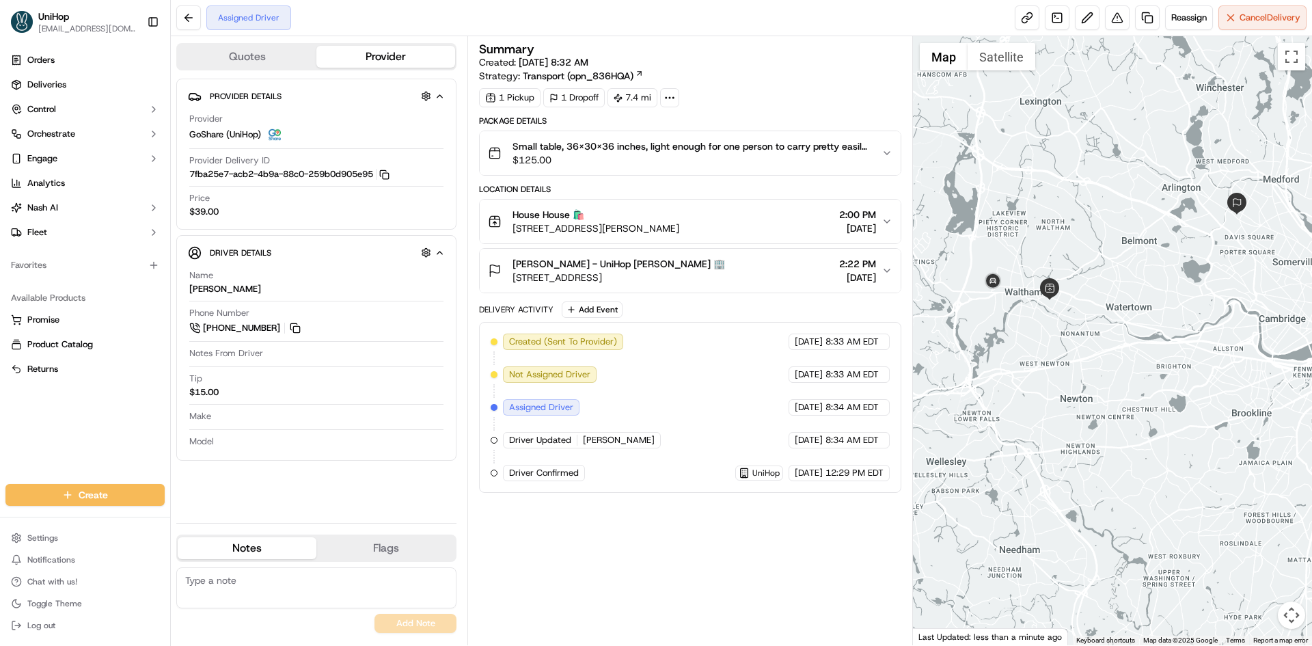
click at [766, 212] on div "House House 🛍️ [STREET_ADDRESS][PERSON_NAME] 2:00 PM [DATE]" at bounding box center [684, 221] width 393 height 27
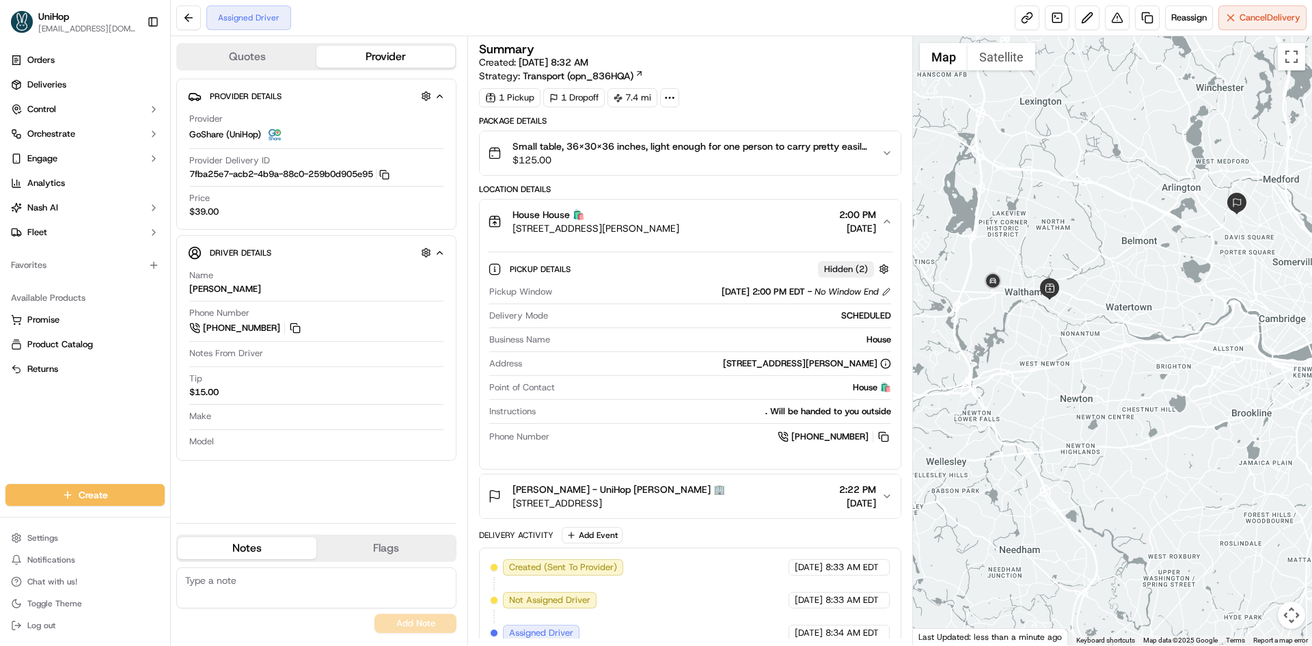
click at [766, 212] on div "House House 🛍️ [STREET_ADDRESS][PERSON_NAME] 2:00 PM [DATE]" at bounding box center [684, 221] width 393 height 27
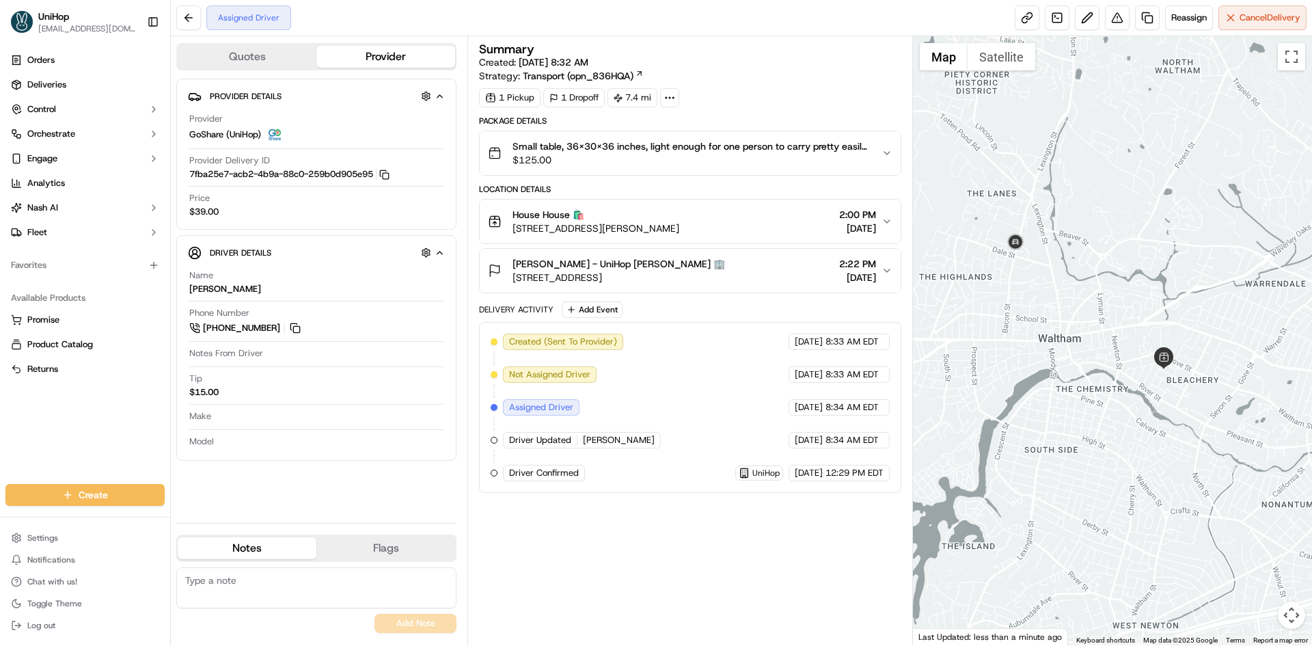
drag, startPoint x: 1068, startPoint y: 230, endPoint x: 1065, endPoint y: 245, distance: 15.4
click at [1066, 240] on div at bounding box center [1113, 340] width 400 height 609
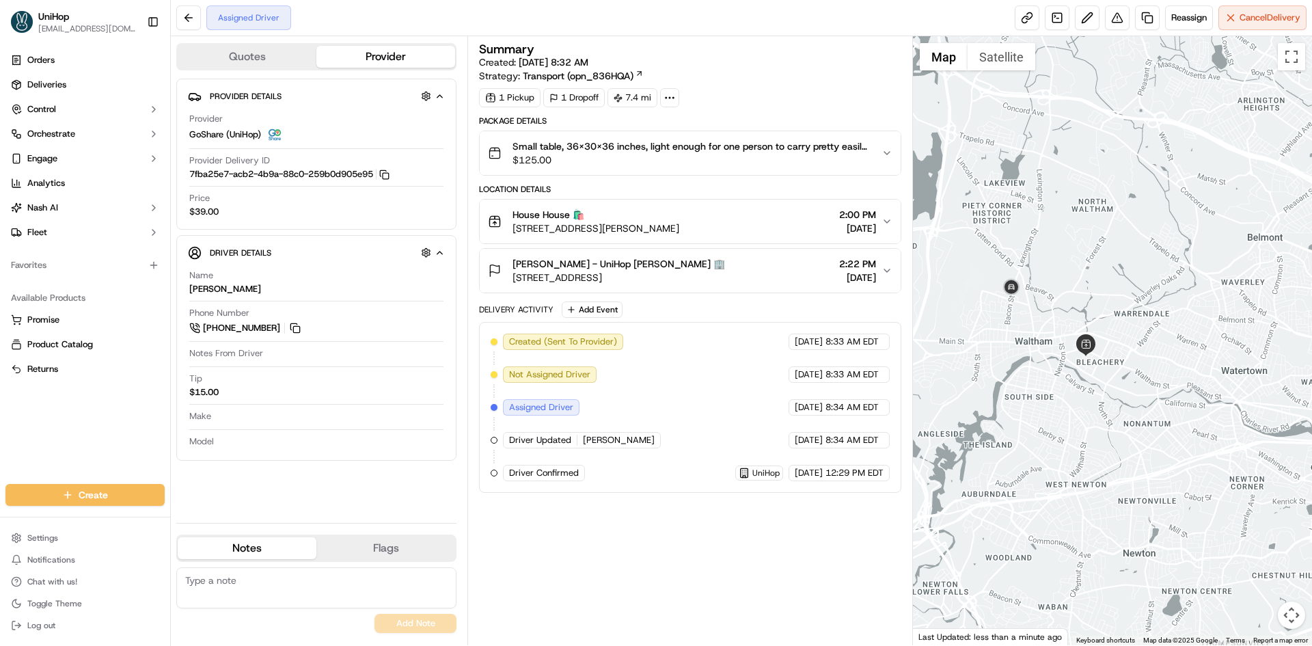
click at [1058, 260] on div at bounding box center [1113, 340] width 400 height 609
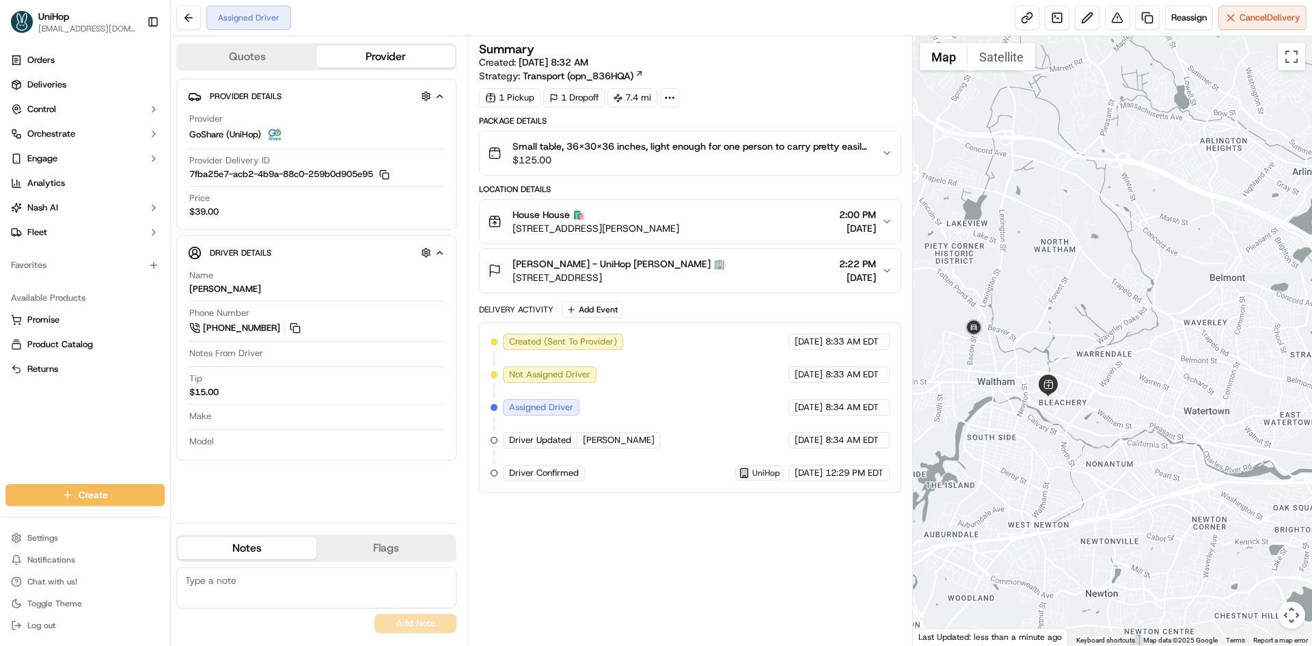
drag, startPoint x: 1021, startPoint y: 231, endPoint x: 1014, endPoint y: 233, distance: 7.8
click at [1014, 235] on div at bounding box center [1113, 340] width 400 height 609
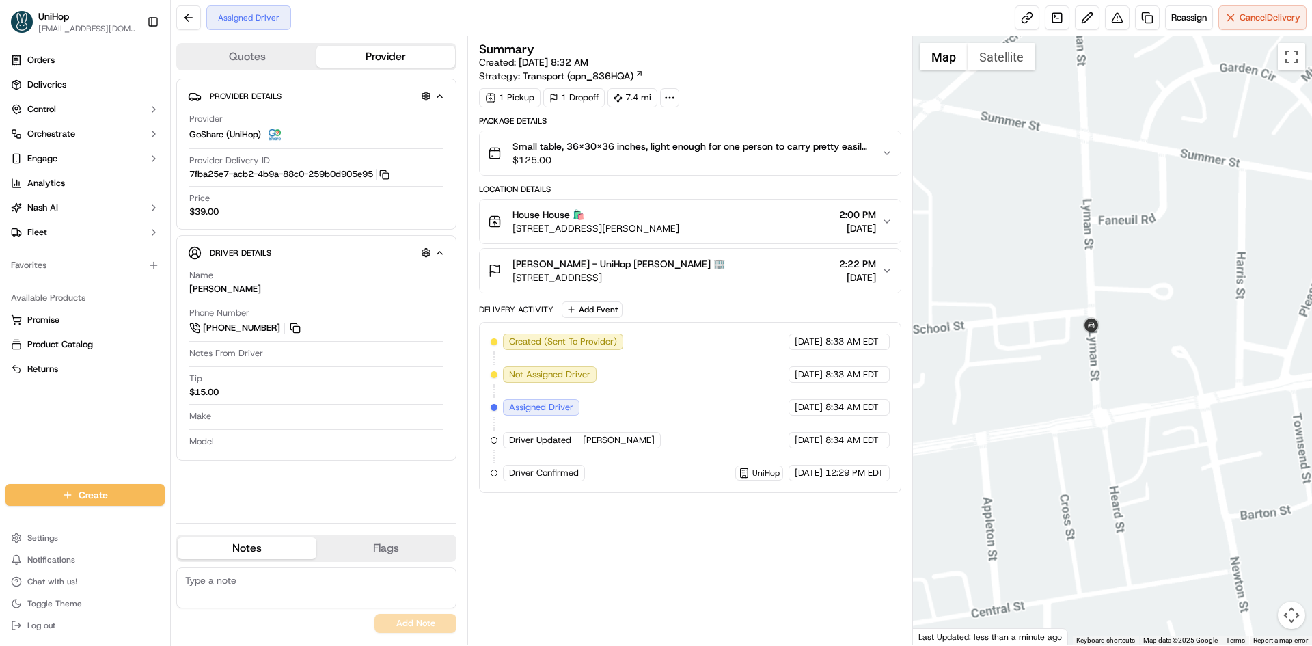
drag, startPoint x: 1148, startPoint y: 376, endPoint x: 1091, endPoint y: 374, distance: 57.4
click at [1122, 377] on div at bounding box center [1113, 340] width 400 height 609
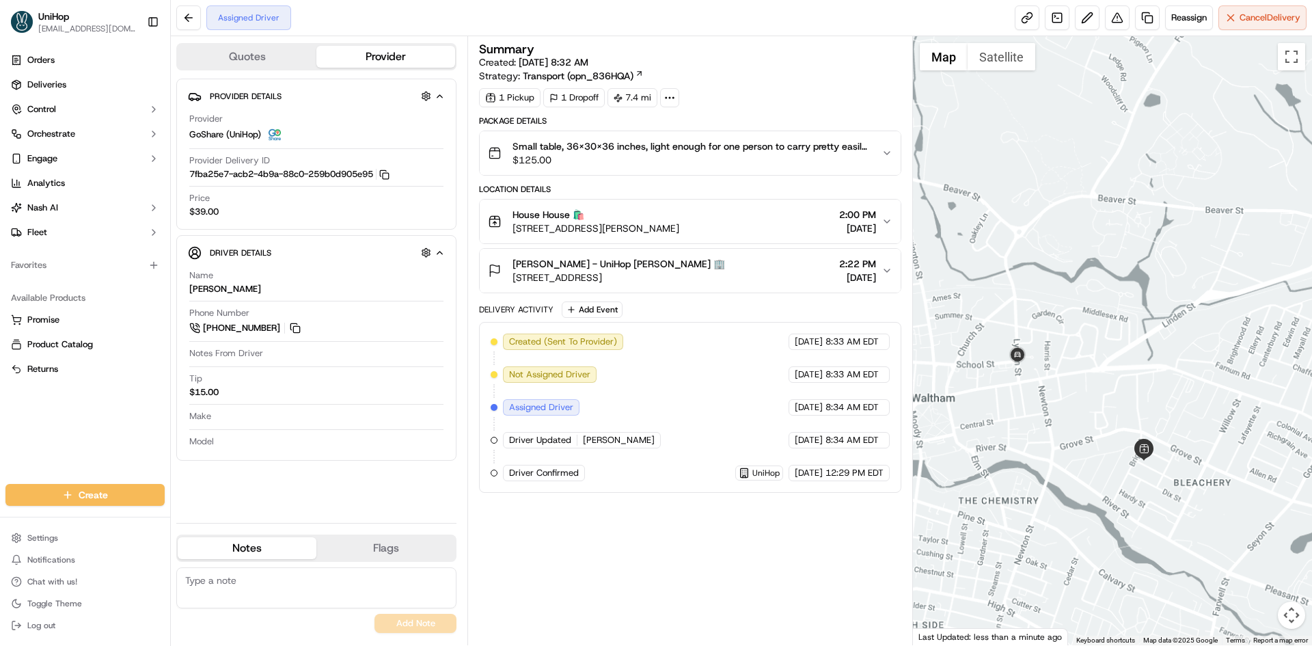
drag, startPoint x: 1191, startPoint y: 332, endPoint x: 1161, endPoint y: 334, distance: 30.8
click at [1180, 335] on div at bounding box center [1113, 340] width 400 height 609
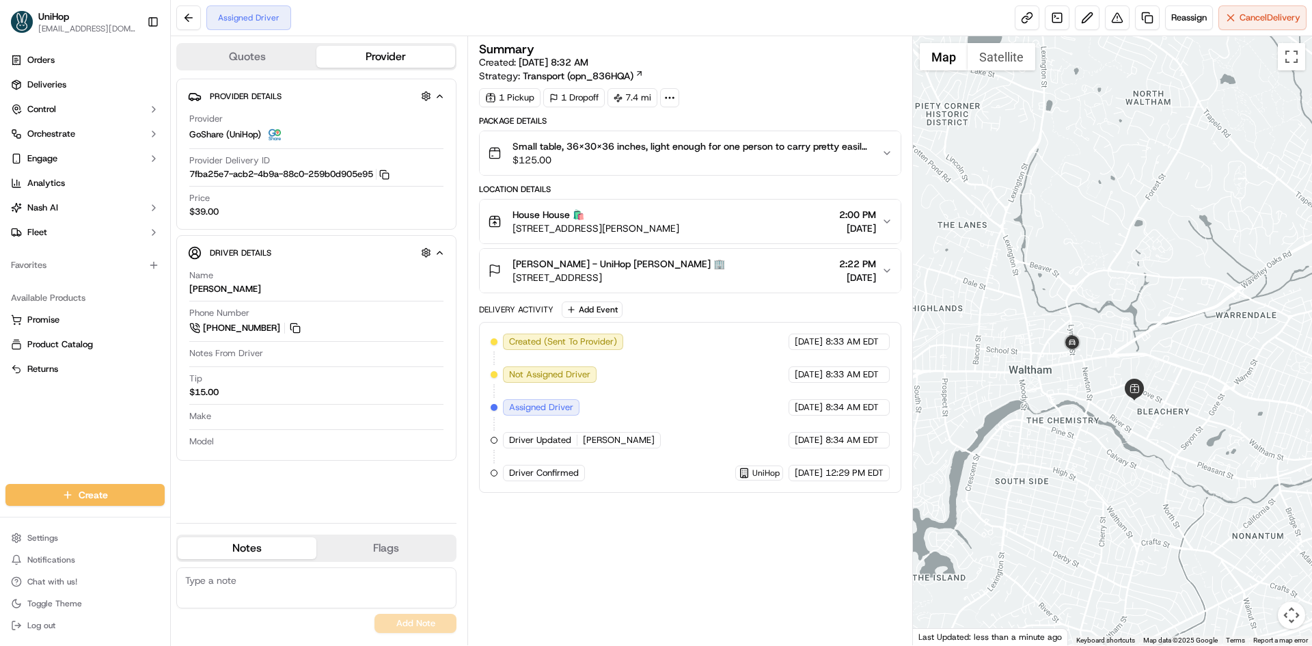
drag, startPoint x: 1157, startPoint y: 318, endPoint x: 1113, endPoint y: 334, distance: 46.7
click at [1125, 326] on div at bounding box center [1113, 340] width 400 height 609
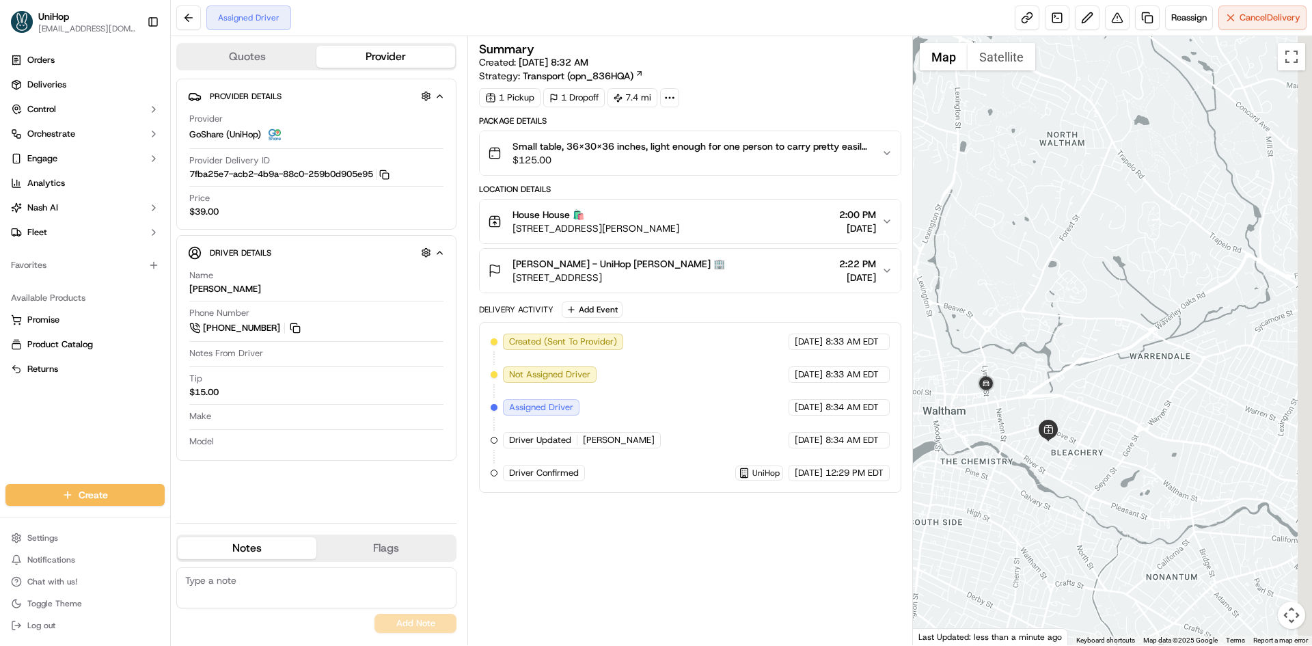
drag, startPoint x: 1150, startPoint y: 325, endPoint x: 1135, endPoint y: 341, distance: 21.3
click at [1138, 337] on div at bounding box center [1113, 340] width 400 height 609
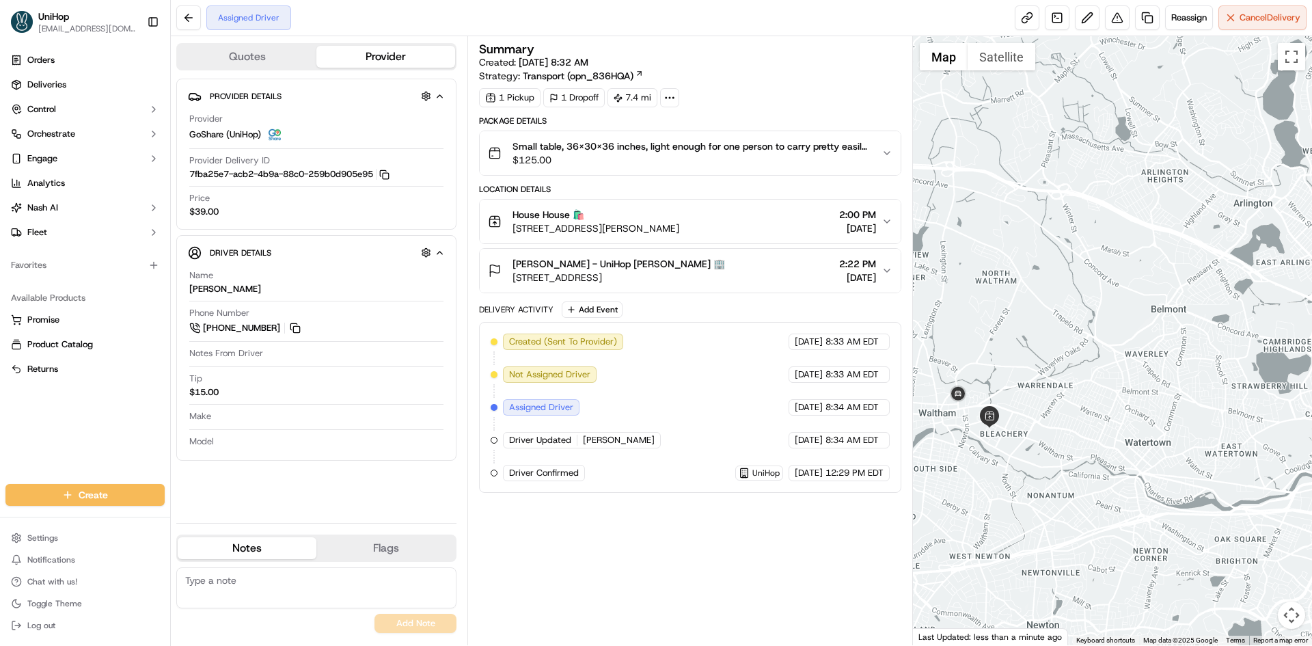
drag, startPoint x: 1134, startPoint y: 328, endPoint x: 1051, endPoint y: 346, distance: 84.7
click at [1051, 346] on div at bounding box center [1113, 340] width 400 height 609
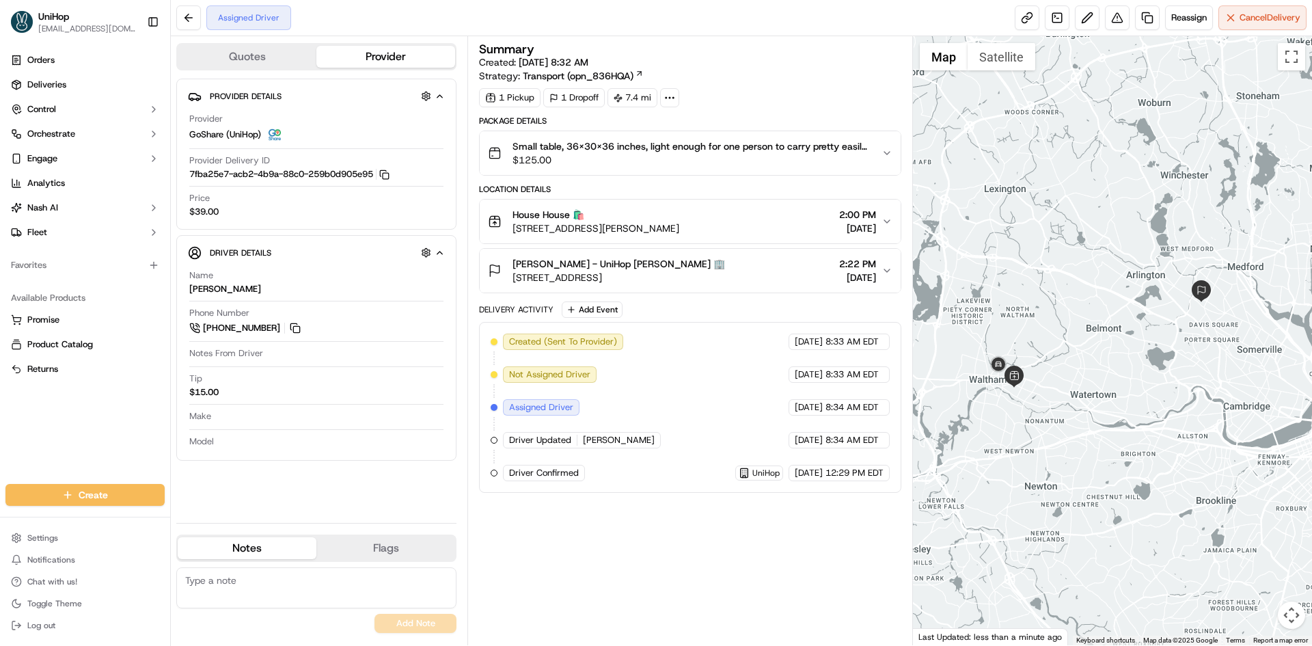
click at [765, 243] on button "House House 🛍️ [STREET_ADDRESS][PERSON_NAME] 2:00 PM [DATE]" at bounding box center [690, 221] width 420 height 44
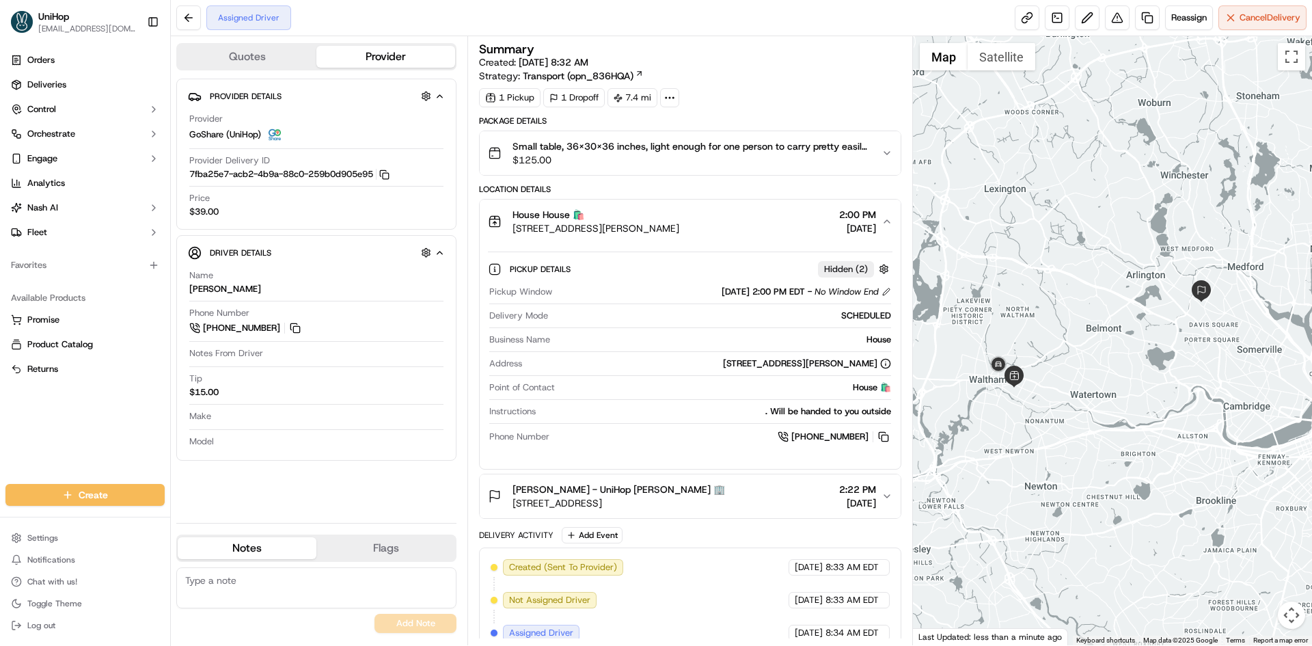
click at [758, 251] on div "Pickup Details Hidden ( 2 ) Pickup Window [DATE] 2:00 PM EDT - No Window End De…" at bounding box center [690, 350] width 420 height 214
click at [755, 232] on div "House House 🛍️ [STREET_ADDRESS][PERSON_NAME] 2:00 PM [DATE]" at bounding box center [684, 221] width 393 height 27
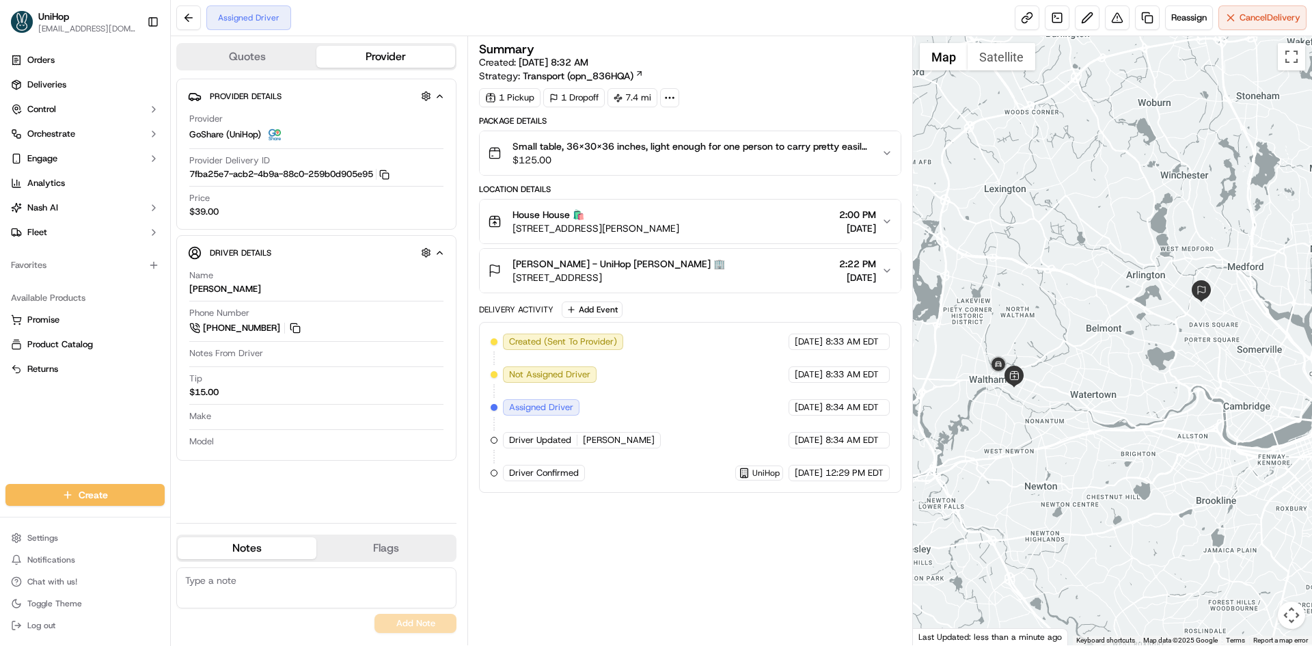
click at [756, 270] on div "[PERSON_NAME] - UniHop [PERSON_NAME] 🏢 [STREET_ADDRESS] 2:22 PM [DATE]" at bounding box center [684, 270] width 393 height 27
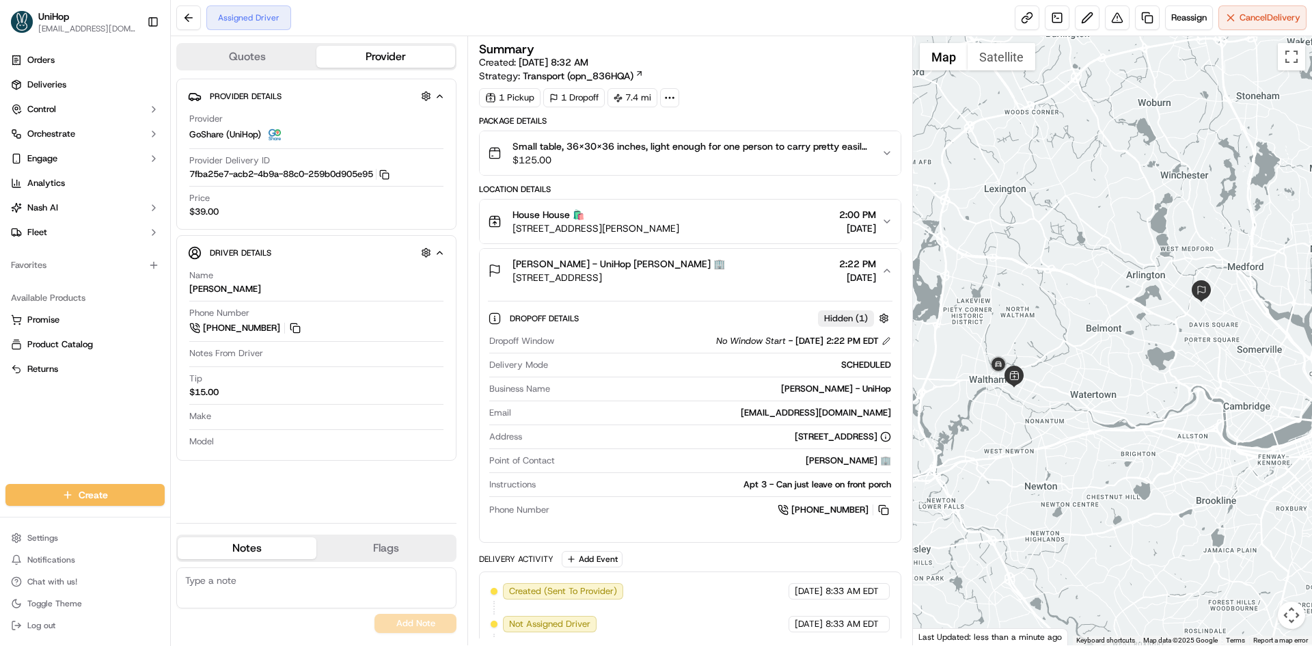
drag, startPoint x: 1031, startPoint y: 283, endPoint x: 1033, endPoint y: 291, distance: 8.4
click at [1033, 291] on div at bounding box center [1113, 340] width 400 height 609
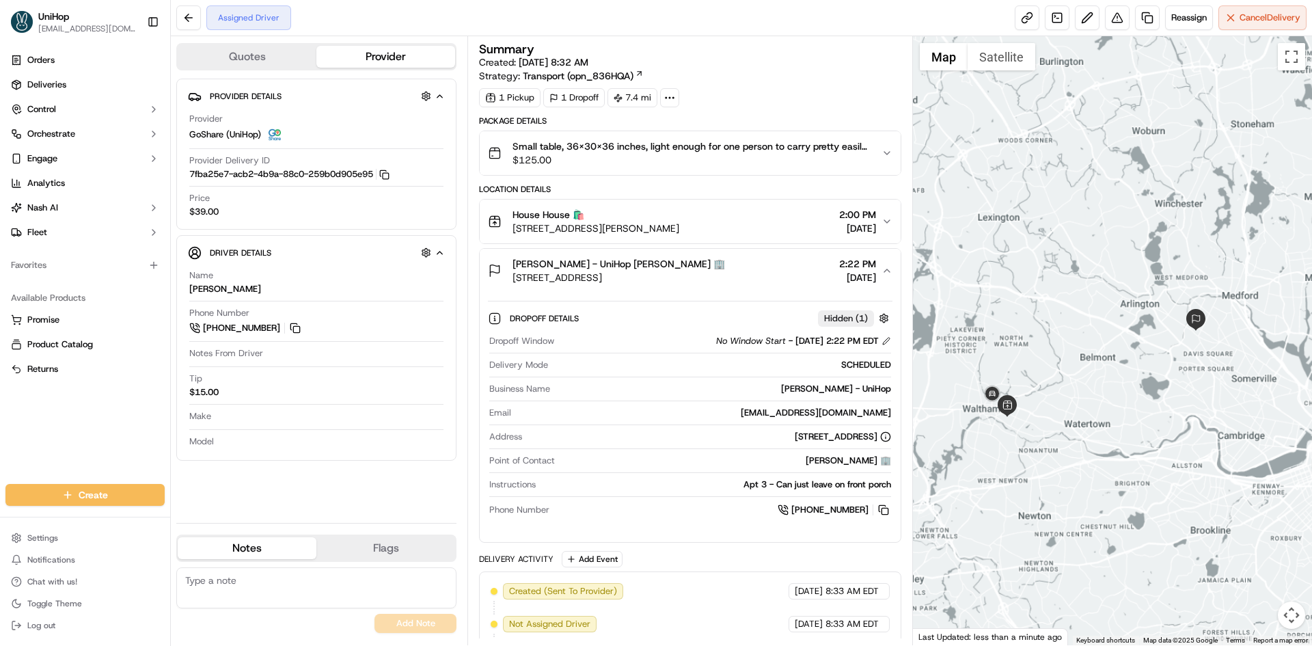
click at [1051, 321] on div at bounding box center [1113, 340] width 400 height 609
click at [777, 283] on div "[PERSON_NAME] - UniHop [PERSON_NAME] 🏢 [STREET_ADDRESS] 2:22 PM [DATE]" at bounding box center [684, 270] width 393 height 27
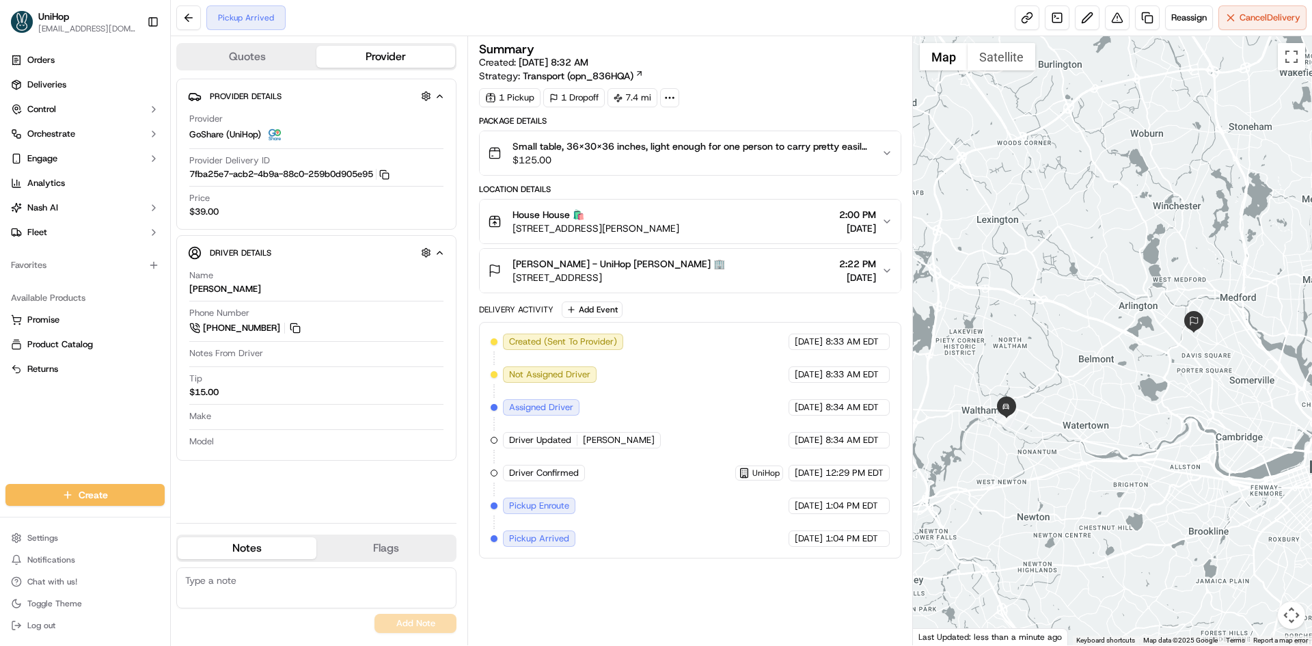
click at [40, 426] on div "Orders Deliveries Control Orchestrate Engage Analytics [PERSON_NAME] Fleet Favo…" at bounding box center [85, 258] width 170 height 429
click at [734, 200] on button "House House 🛍️ [STREET_ADDRESS][PERSON_NAME] 2:00 PM [DATE]" at bounding box center [690, 221] width 420 height 44
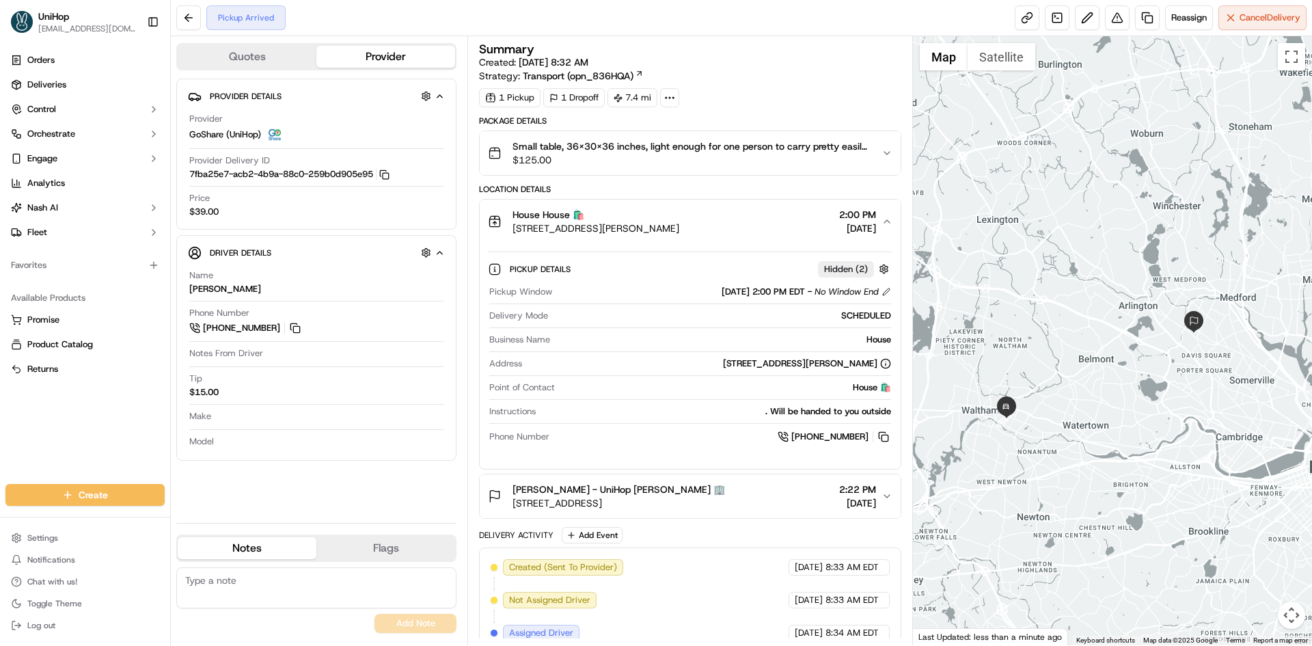
drag, startPoint x: 736, startPoint y: 204, endPoint x: 885, endPoint y: 312, distance: 183.0
click at [737, 205] on button "House House 🛍️ [STREET_ADDRESS][PERSON_NAME] 2:00 PM [DATE]" at bounding box center [690, 221] width 420 height 44
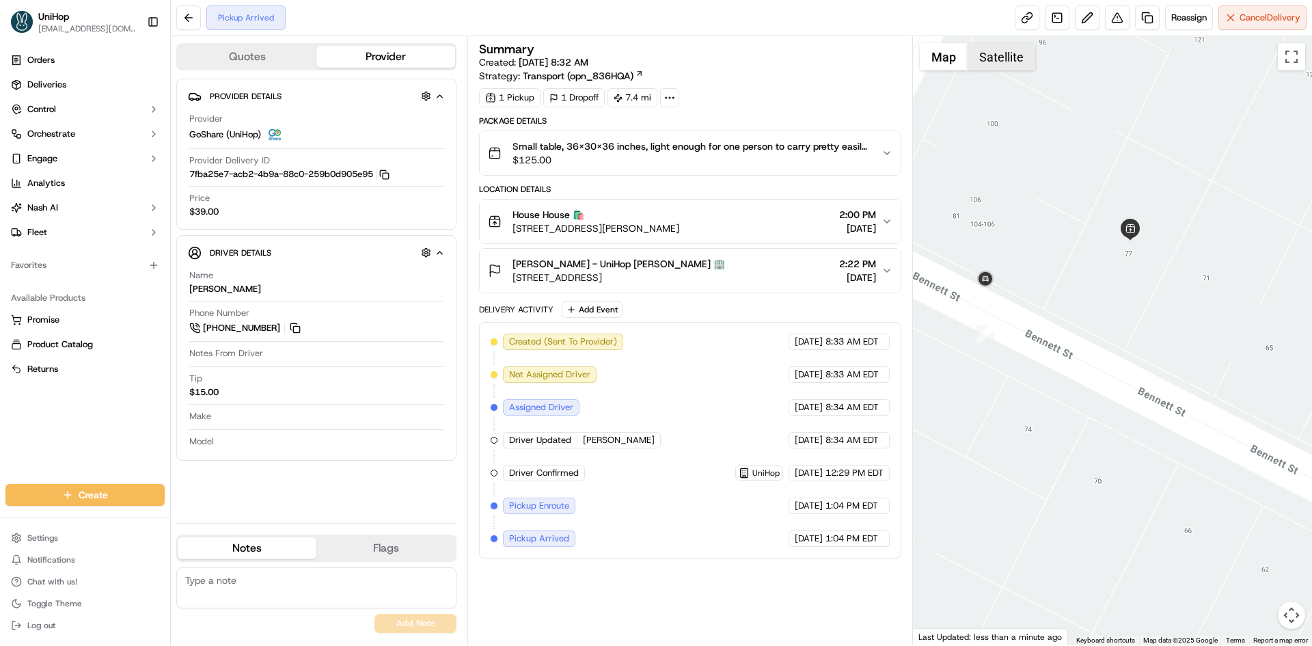
click at [995, 70] on button "Satellite" at bounding box center [1001, 56] width 68 height 27
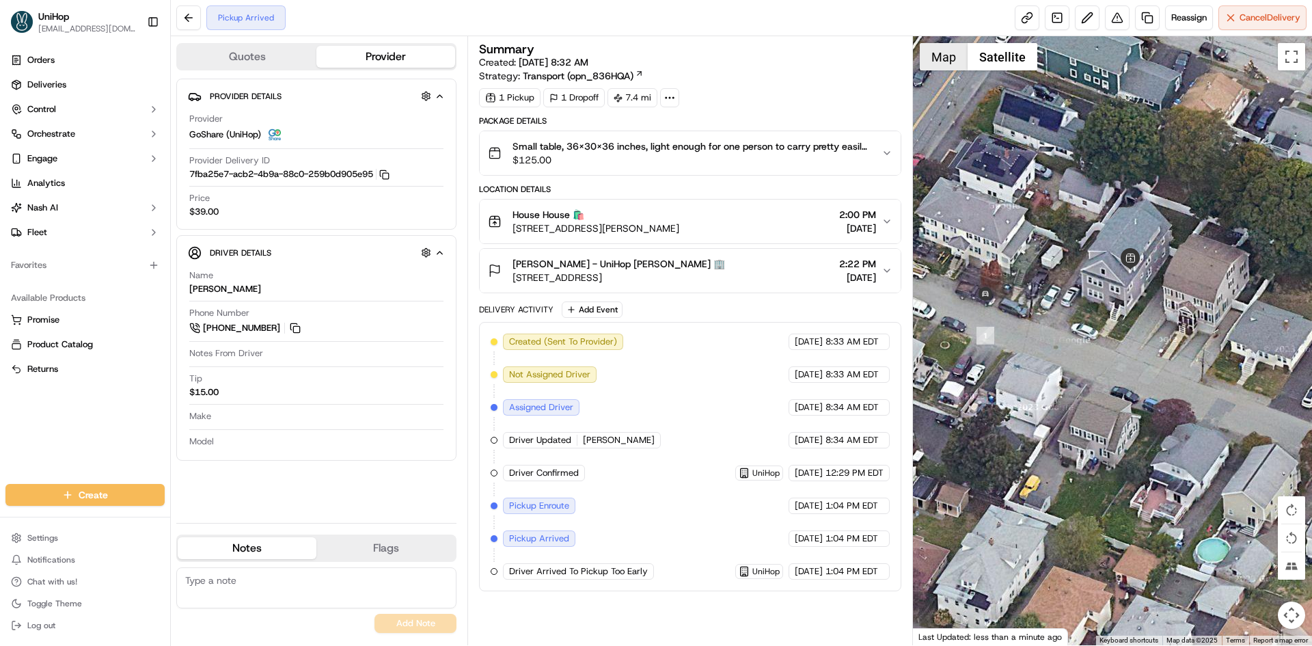
drag, startPoint x: 932, startPoint y: 66, endPoint x: 924, endPoint y: 69, distance: 8.9
click at [932, 66] on button "Map" at bounding box center [943, 56] width 48 height 27
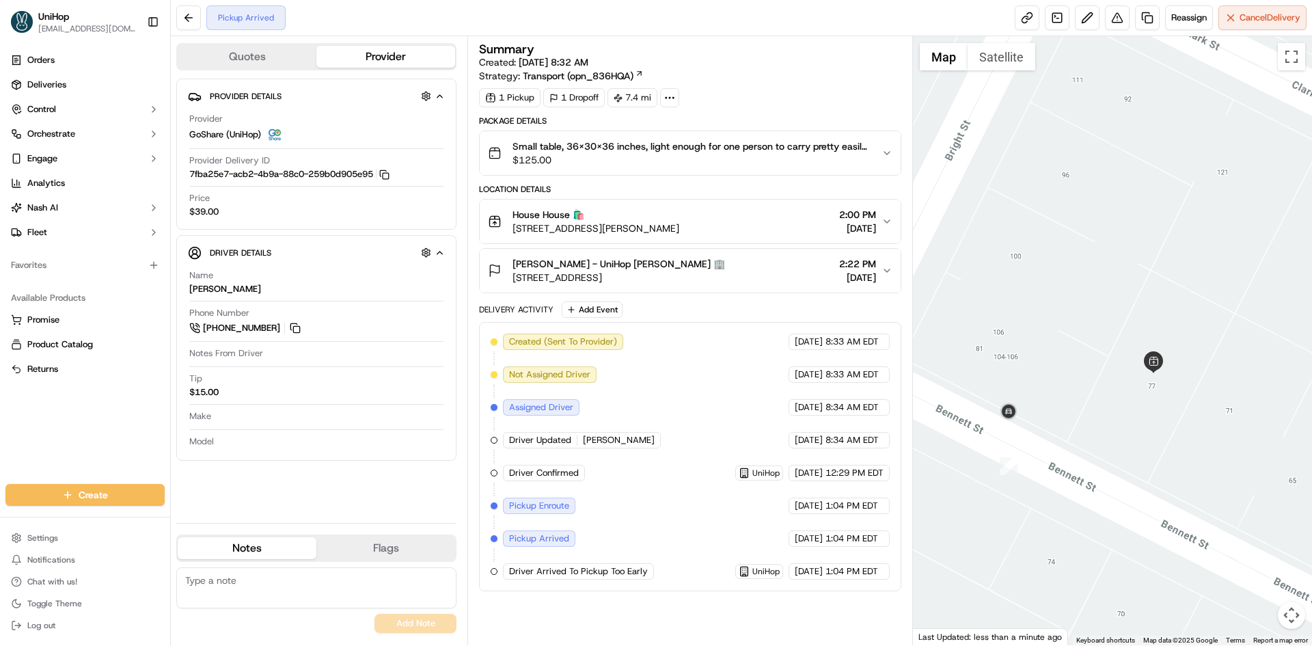
drag, startPoint x: 1025, startPoint y: 181, endPoint x: 1036, endPoint y: 313, distance: 132.4
click at [1047, 315] on div at bounding box center [1113, 340] width 400 height 609
click at [748, 254] on button "[PERSON_NAME] - UniHop [PERSON_NAME] 🏢 [STREET_ADDRESS] 2:22 PM [DATE]" at bounding box center [690, 271] width 420 height 44
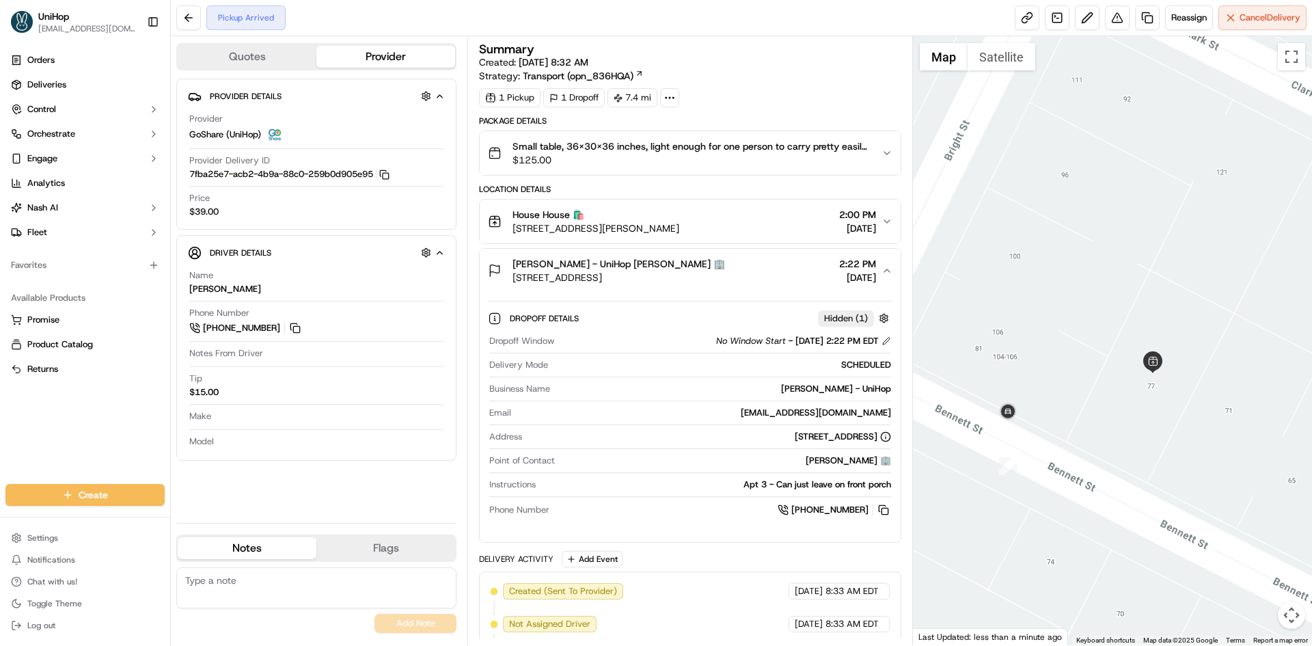
click at [748, 254] on button "[PERSON_NAME] - UniHop [PERSON_NAME] 🏢 [STREET_ADDRESS] 2:22 PM [DATE]" at bounding box center [690, 271] width 420 height 44
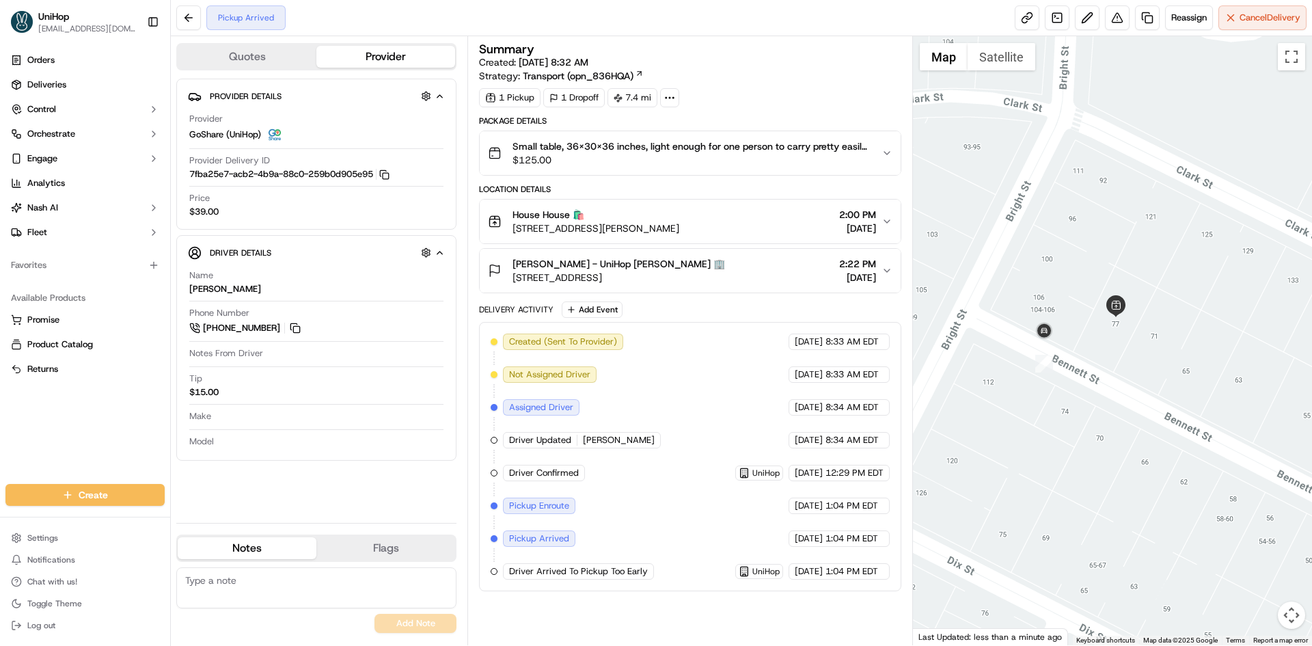
drag, startPoint x: 1102, startPoint y: 235, endPoint x: 1094, endPoint y: 247, distance: 14.8
click at [1094, 247] on div at bounding box center [1113, 340] width 400 height 609
click at [751, 231] on div "House House 🛍️ [STREET_ADDRESS][PERSON_NAME] 2:00 PM [DATE]" at bounding box center [684, 221] width 393 height 27
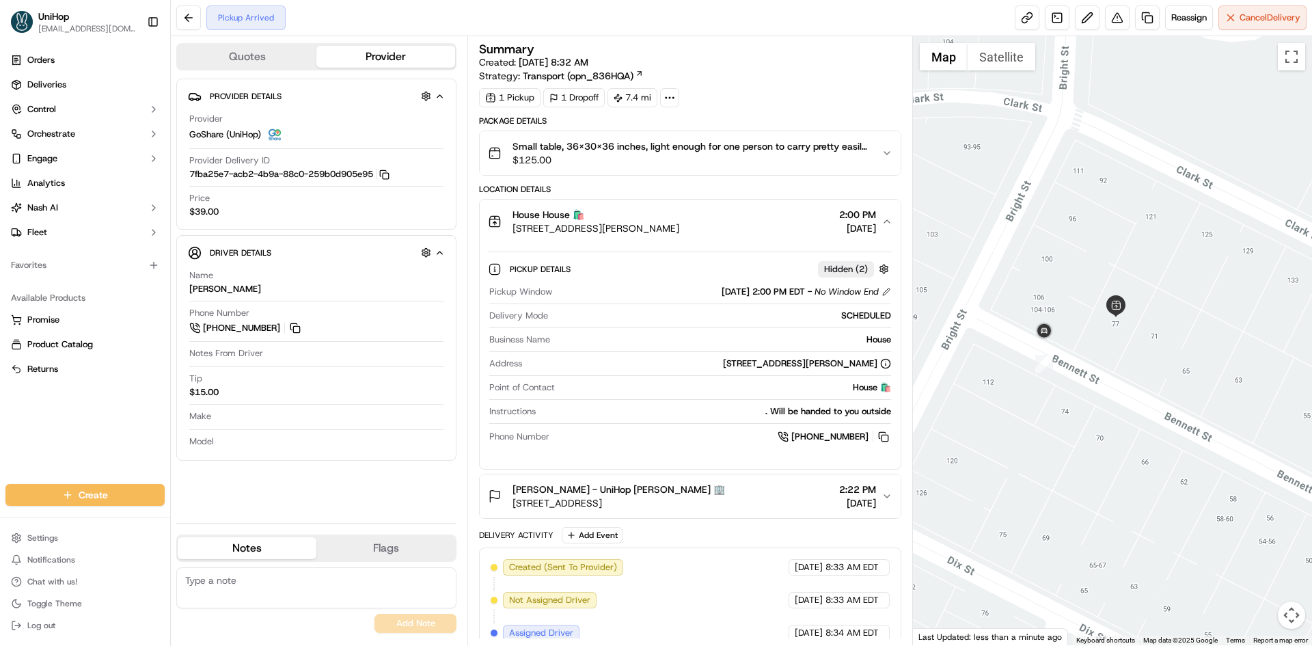
click at [751, 231] on div "House House 🛍️ [STREET_ADDRESS][PERSON_NAME] 2:00 PM [DATE]" at bounding box center [684, 221] width 393 height 27
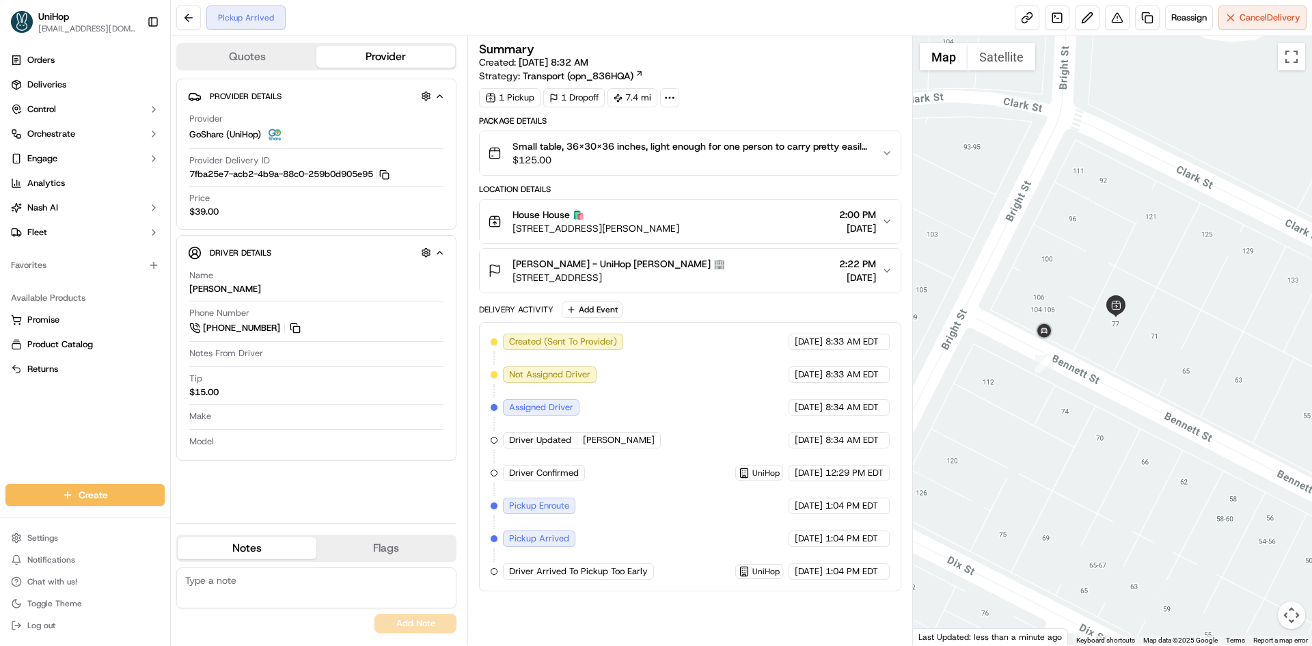
drag, startPoint x: 723, startPoint y: 232, endPoint x: 507, endPoint y: 231, distance: 216.6
click at [508, 232] on div "House House 🛍️ [STREET_ADDRESS][PERSON_NAME] 2:00 PM [DATE]" at bounding box center [684, 221] width 393 height 27
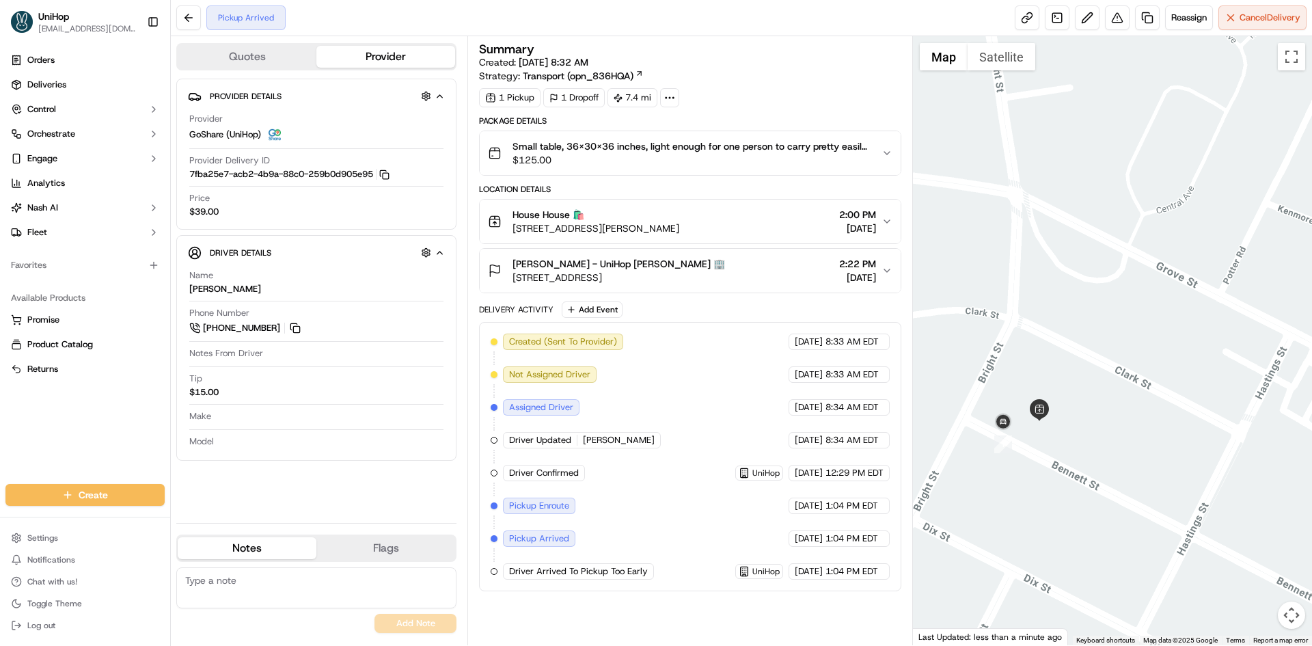
click at [727, 220] on div "House House 🛍️ [STREET_ADDRESS][PERSON_NAME] 2:00 PM [DATE]" at bounding box center [684, 221] width 393 height 27
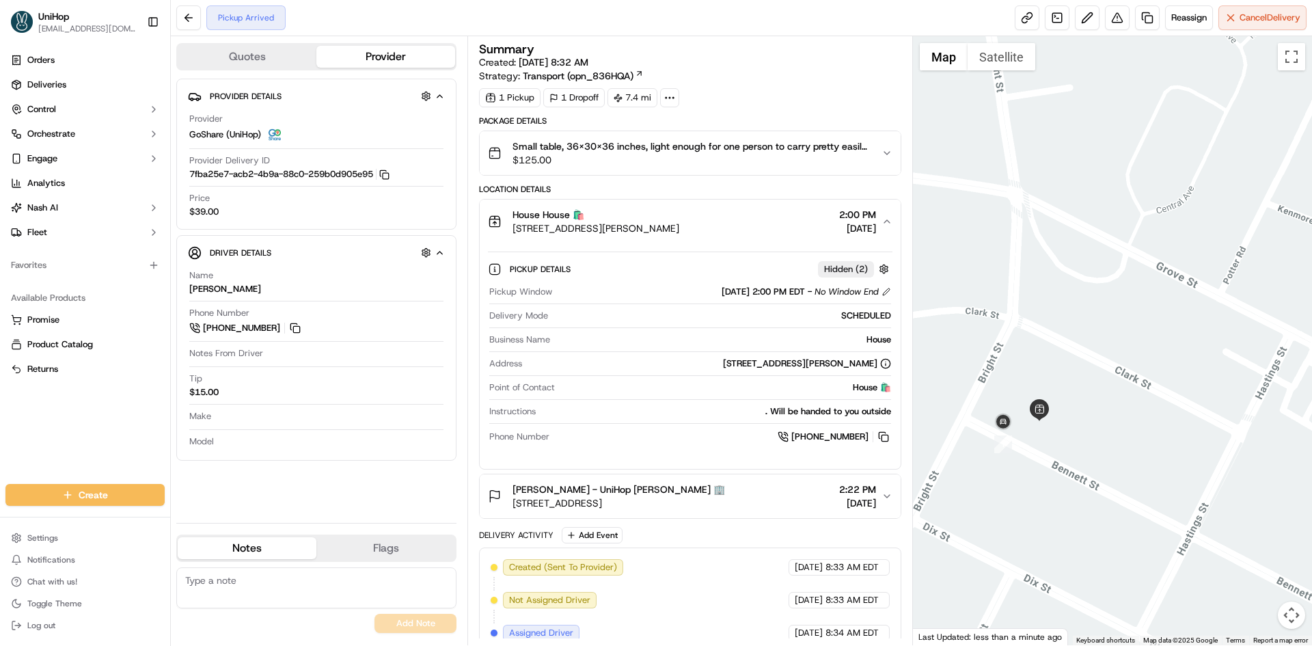
click at [725, 220] on div "House House 🛍️ [STREET_ADDRESS][PERSON_NAME] 2:00 PM [DATE]" at bounding box center [684, 221] width 393 height 27
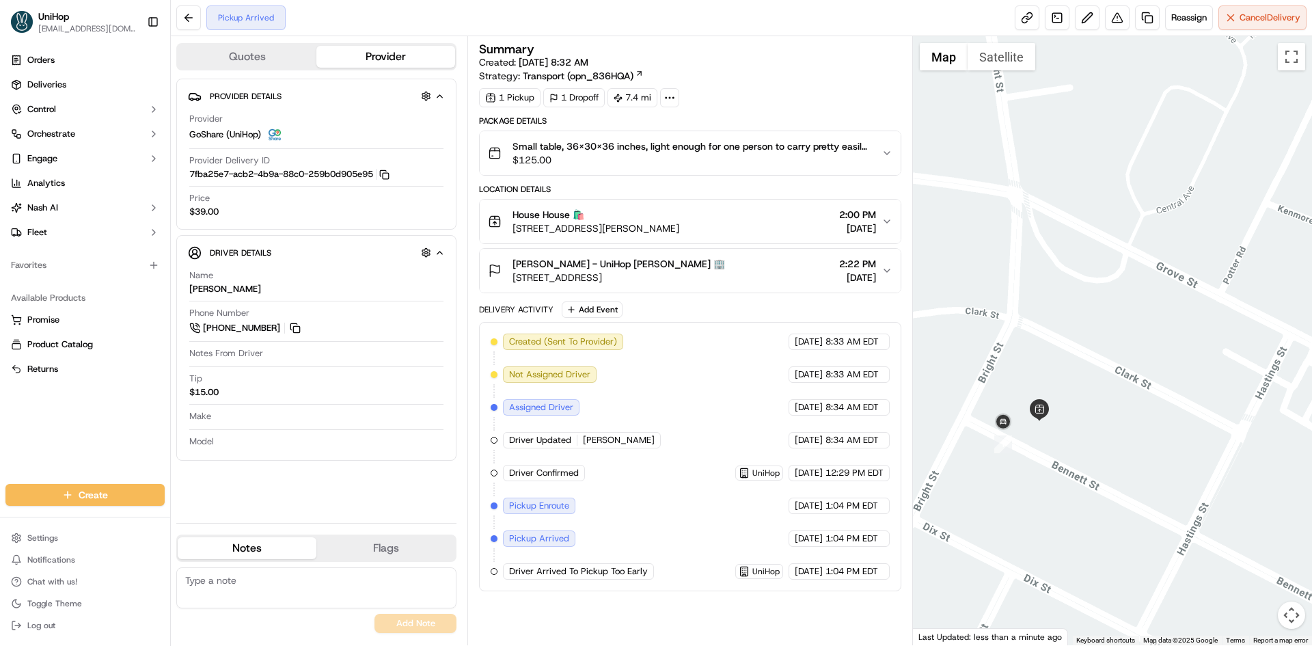
click at [725, 273] on div "[PERSON_NAME] - UniHop [PERSON_NAME] 🏢 [STREET_ADDRESS] 2:22 PM [DATE]" at bounding box center [684, 270] width 393 height 27
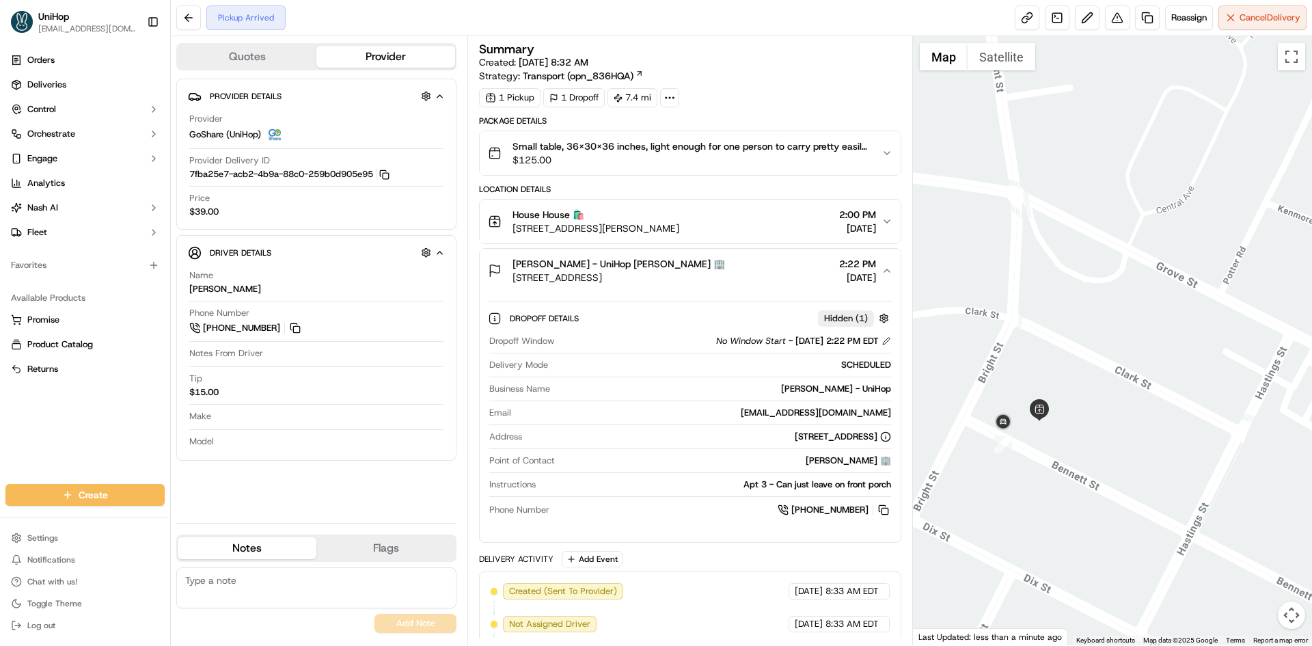
click at [725, 273] on div "[PERSON_NAME] - UniHop [PERSON_NAME] 🏢 [STREET_ADDRESS] 2:22 PM [DATE]" at bounding box center [684, 270] width 393 height 27
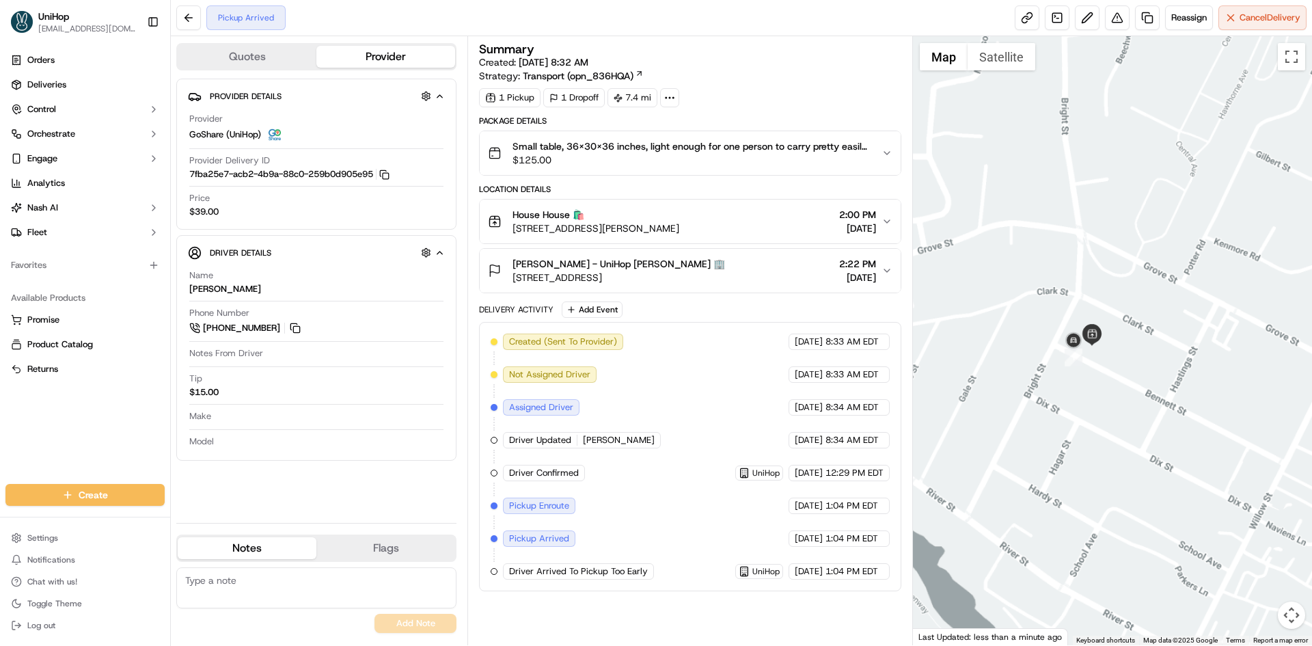
drag, startPoint x: 1156, startPoint y: 257, endPoint x: 1027, endPoint y: 286, distance: 131.7
click at [1047, 286] on div at bounding box center [1113, 340] width 400 height 609
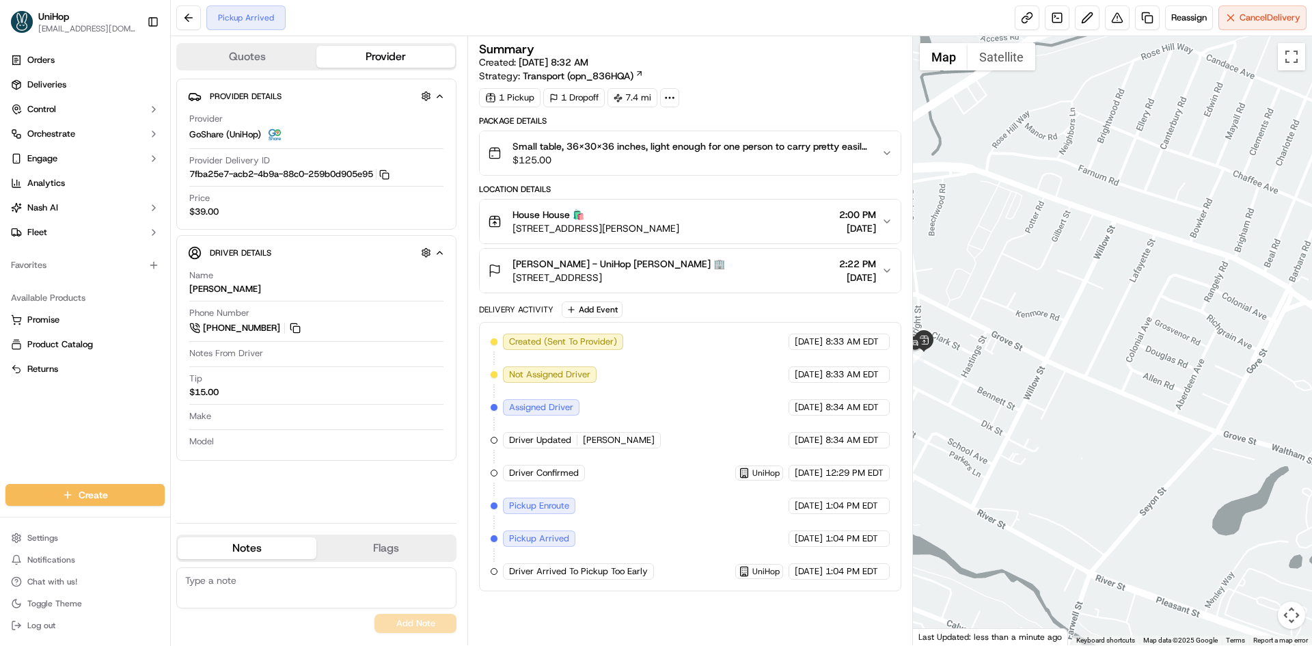
drag, startPoint x: 967, startPoint y: 374, endPoint x: 1038, endPoint y: 419, distance: 84.5
click at [1038, 419] on div at bounding box center [1113, 340] width 400 height 609
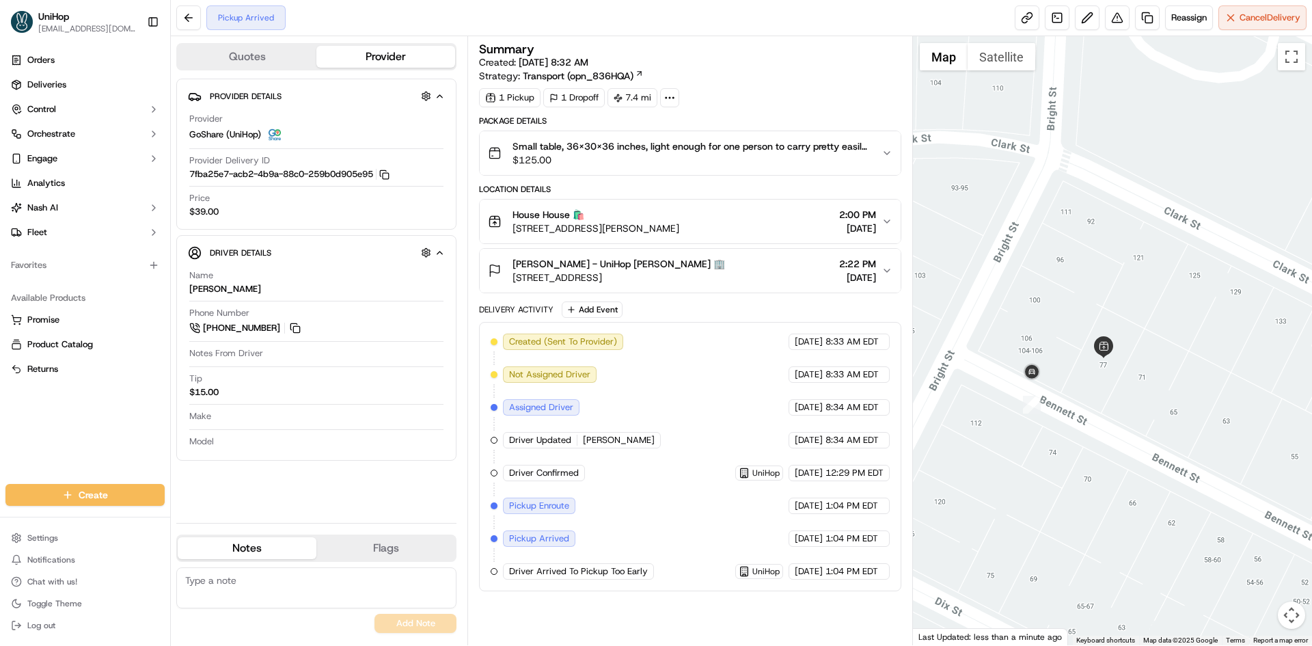
click at [741, 165] on span "$125.00" at bounding box center [690, 160] width 357 height 14
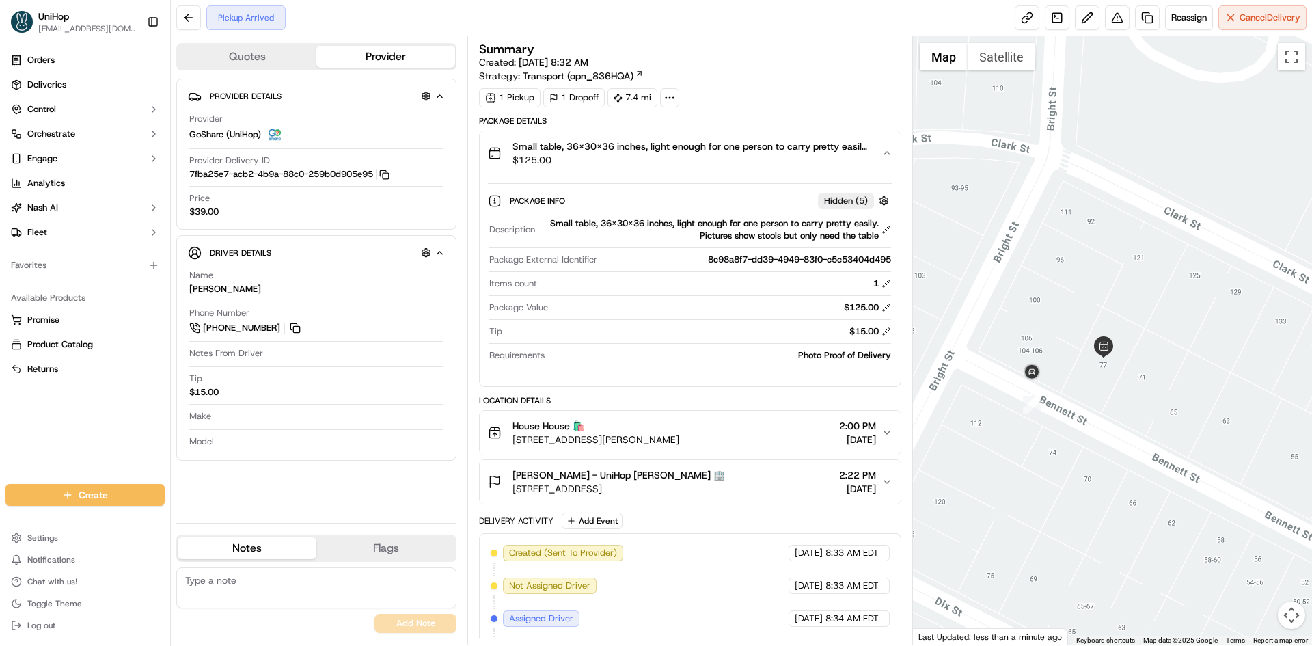
click at [741, 165] on span "$125.00" at bounding box center [690, 160] width 357 height 14
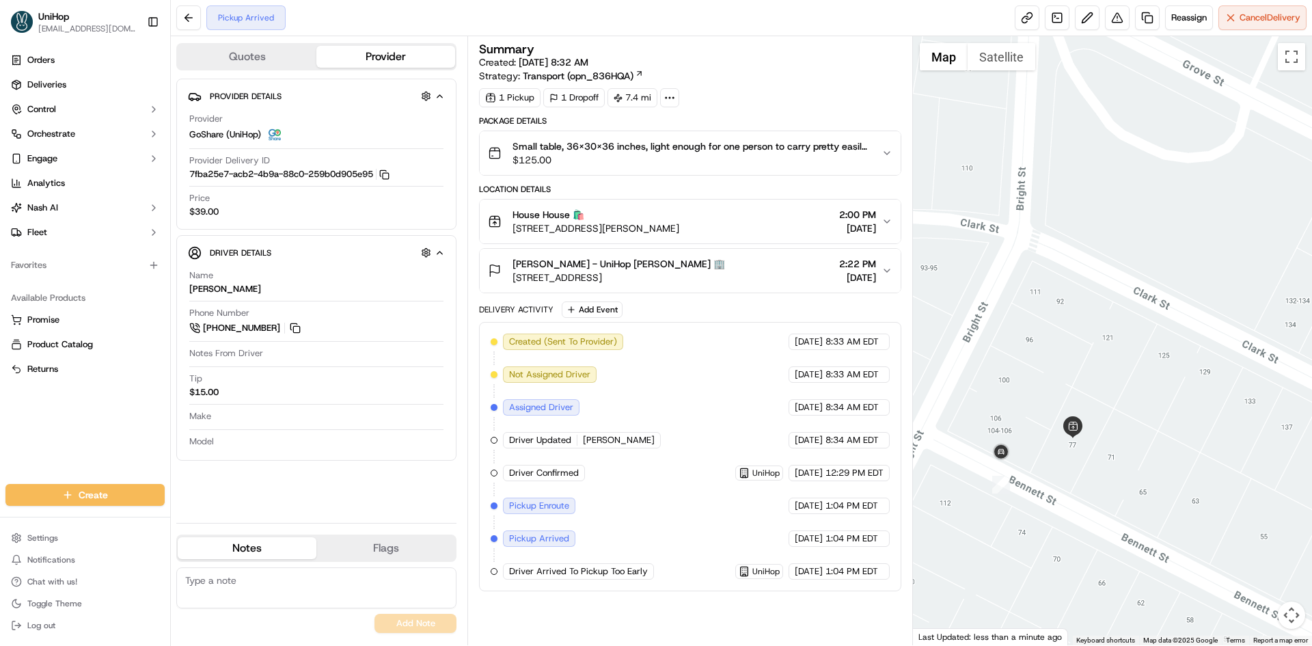
drag, startPoint x: 1124, startPoint y: 284, endPoint x: 1094, endPoint y: 360, distance: 81.6
click at [1094, 360] on div at bounding box center [1113, 340] width 400 height 609
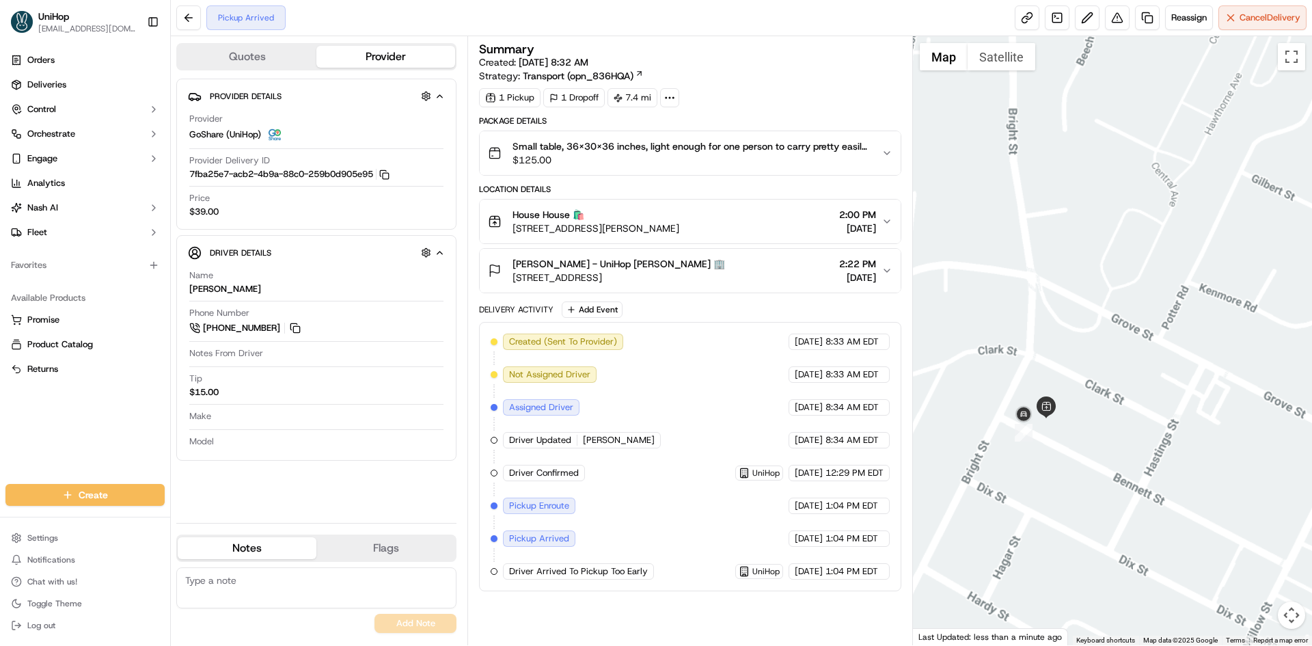
drag, startPoint x: 1096, startPoint y: 274, endPoint x: 1080, endPoint y: 291, distance: 23.2
click at [1088, 282] on div at bounding box center [1113, 340] width 400 height 609
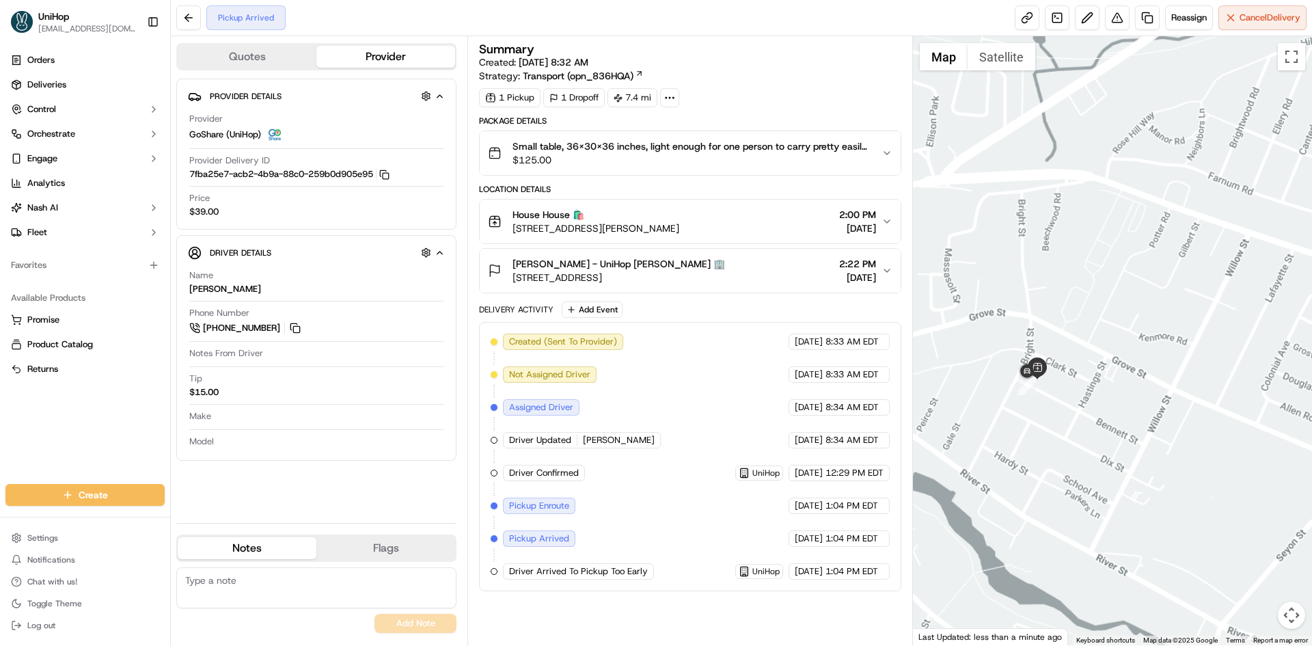
drag, startPoint x: 1154, startPoint y: 205, endPoint x: 1066, endPoint y: 335, distance: 157.3
click at [1072, 318] on div at bounding box center [1113, 340] width 400 height 609
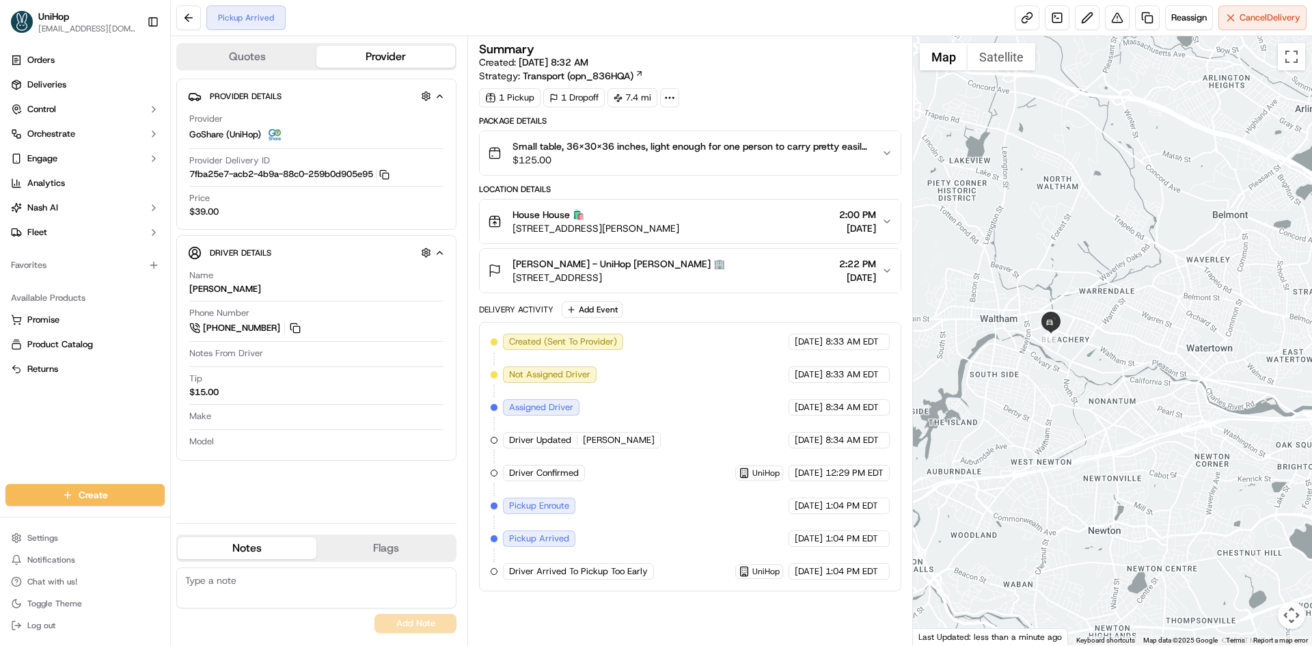
drag, startPoint x: 1072, startPoint y: 270, endPoint x: 1049, endPoint y: 302, distance: 40.0
click at [1049, 301] on div at bounding box center [1113, 340] width 400 height 609
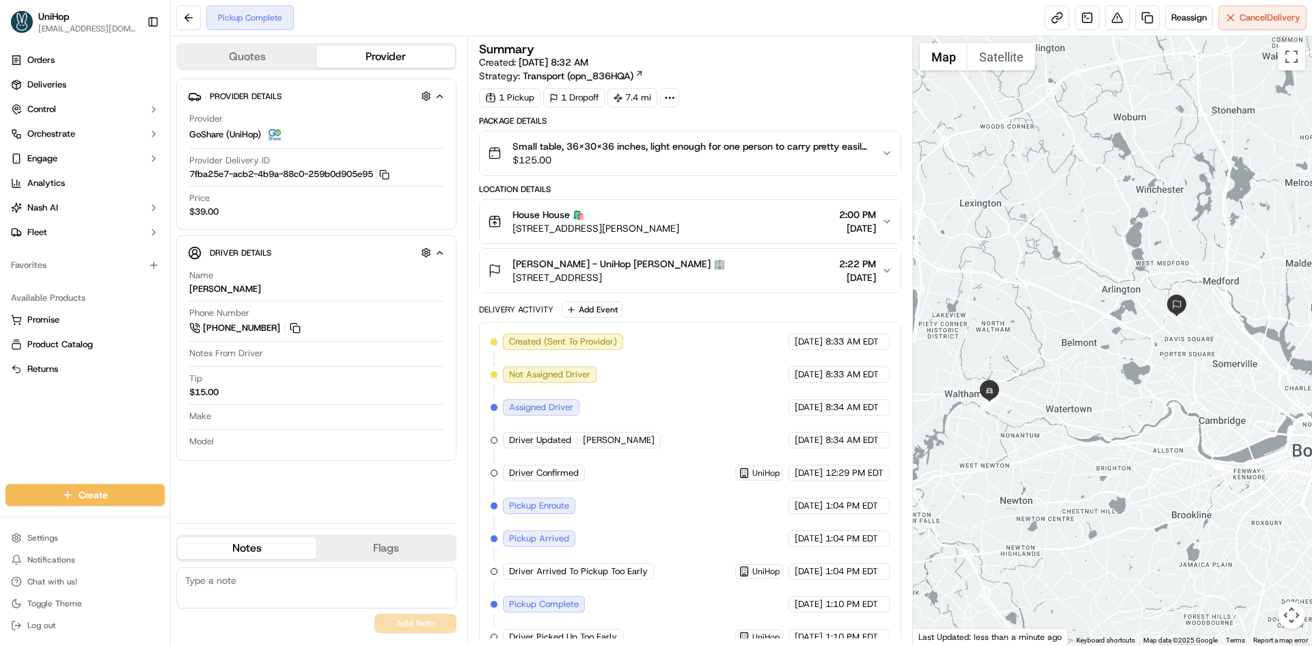
click at [790, 268] on div "[PERSON_NAME] - UniHop [PERSON_NAME] 🏢 [STREET_ADDRESS] 2:22 PM [DATE]" at bounding box center [684, 270] width 393 height 27
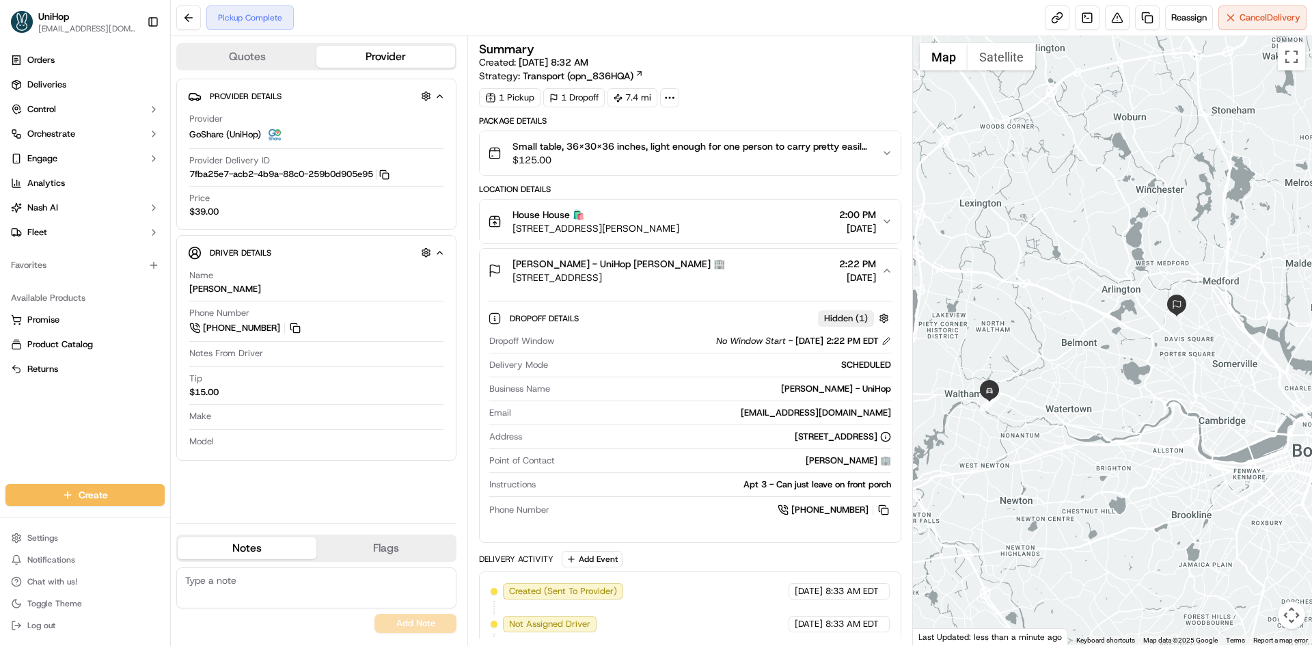
click at [788, 268] on div "[PERSON_NAME] - UniHop [PERSON_NAME] 🏢 [STREET_ADDRESS] 2:22 PM [DATE]" at bounding box center [684, 270] width 393 height 27
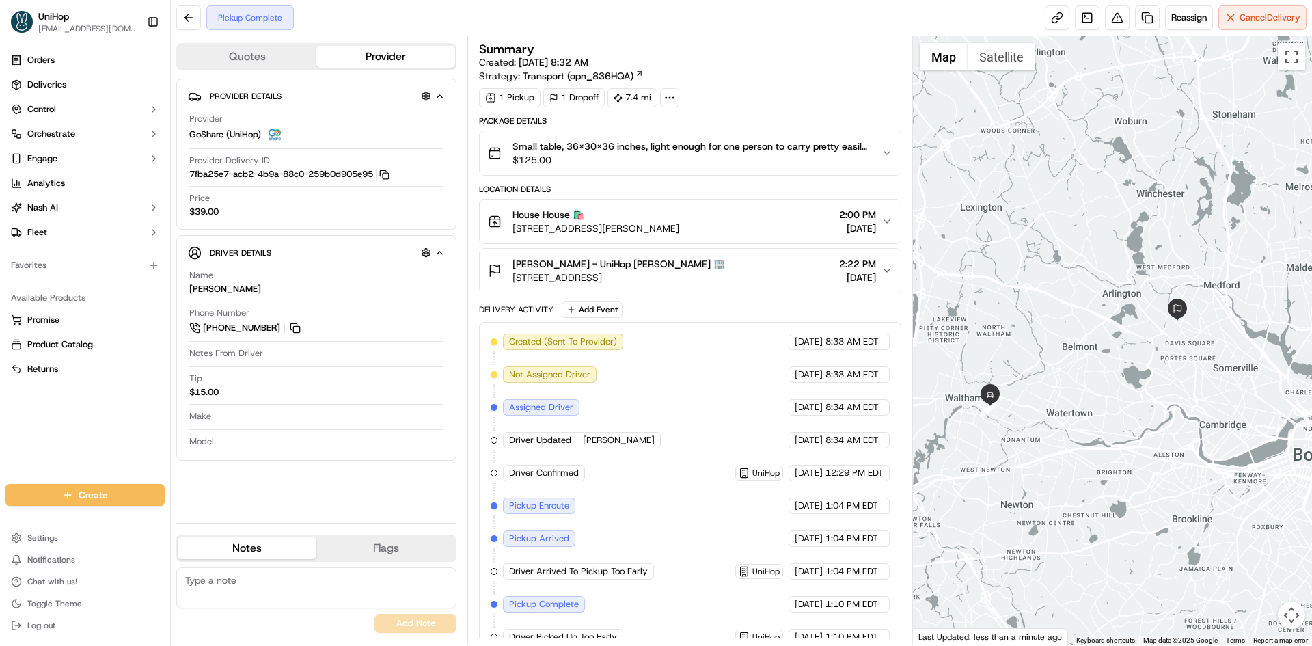
click at [1004, 270] on div at bounding box center [1113, 340] width 400 height 609
click at [766, 251] on button "[PERSON_NAME] - UniHop [PERSON_NAME] 🏢 [STREET_ADDRESS] 2:22 PM [DATE]" at bounding box center [690, 271] width 420 height 44
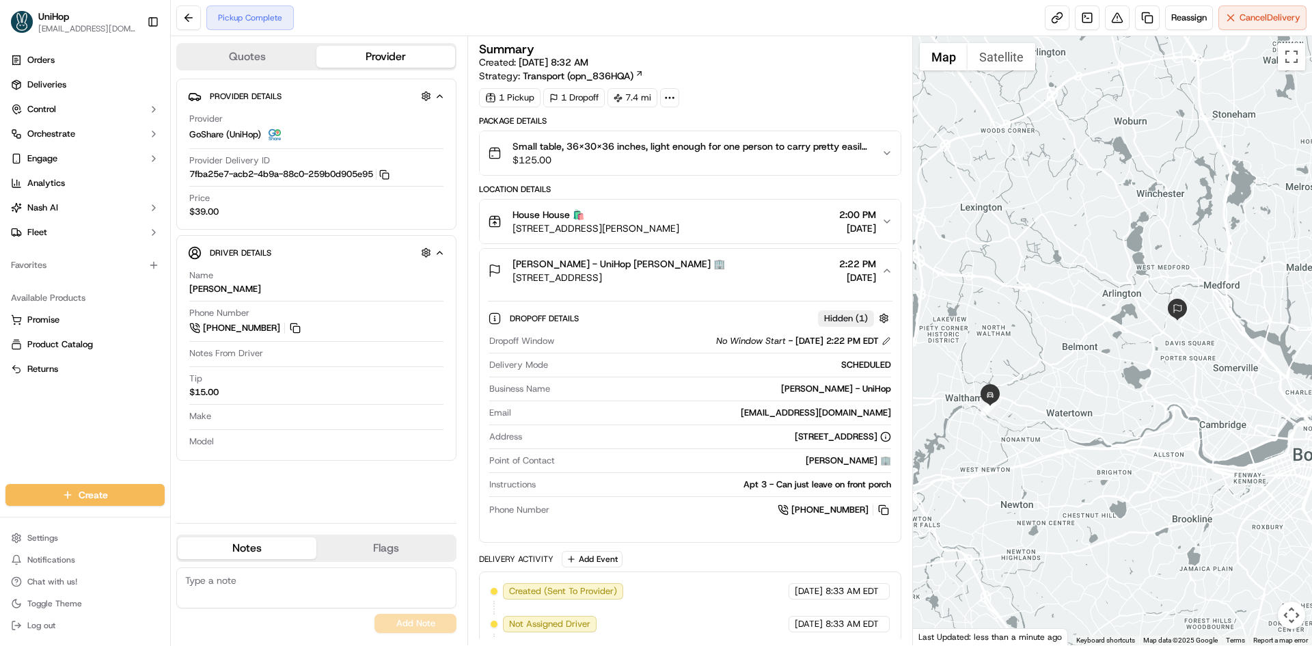
drag, startPoint x: 729, startPoint y: 275, endPoint x: 514, endPoint y: 281, distance: 214.6
click at [514, 281] on div "[PERSON_NAME] - UniHop [PERSON_NAME] 🏢 [STREET_ADDRESS] 2:22 PM [DATE]" at bounding box center [684, 270] width 393 height 27
drag, startPoint x: 514, startPoint y: 281, endPoint x: 749, endPoint y: 64, distance: 320.0
click at [749, 64] on div "Summary Created: [DATE] 8:32 AM Strategy: Transport (opn_836HQA)" at bounding box center [689, 63] width 421 height 40
drag, startPoint x: 729, startPoint y: 279, endPoint x: 512, endPoint y: 280, distance: 216.6
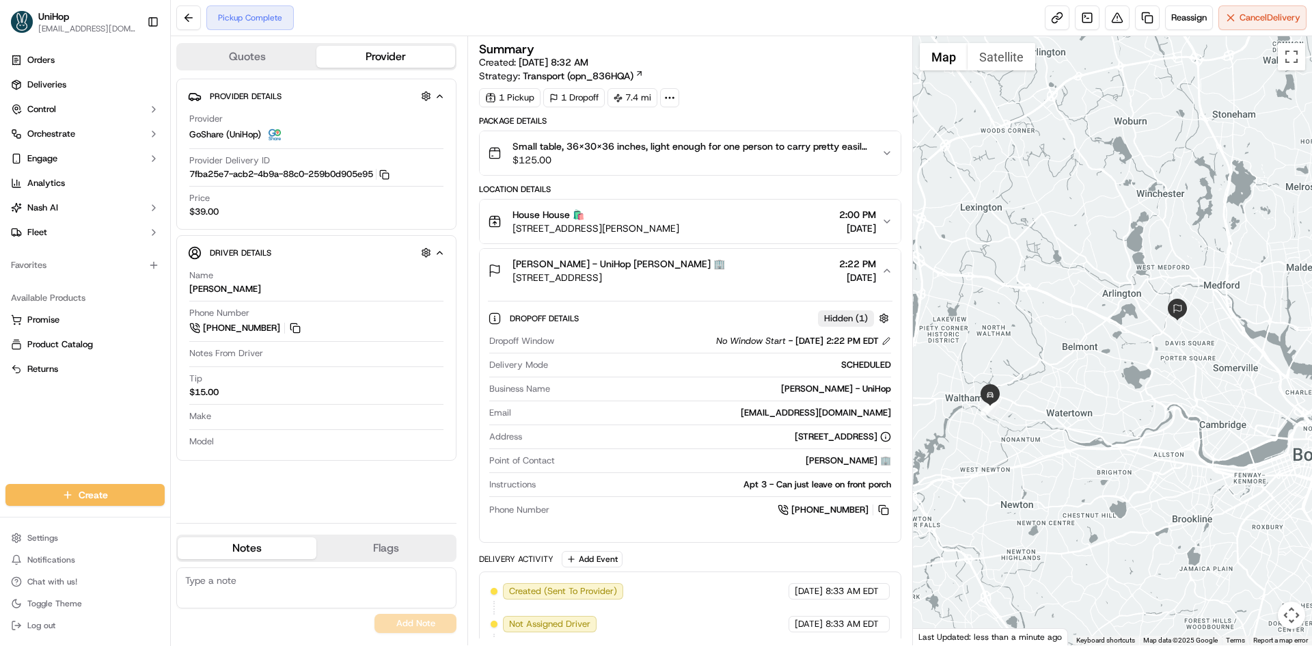
click at [512, 280] on div "[PERSON_NAME] - UniHop [PERSON_NAME] 🏢 [STREET_ADDRESS] 2:22 PM [DATE]" at bounding box center [684, 270] width 393 height 27
copy span "[STREET_ADDRESS]"
click at [757, 266] on div "[PERSON_NAME] - UniHop [PERSON_NAME] 🏢 [STREET_ADDRESS] 2:22 PM [DATE]" at bounding box center [684, 270] width 393 height 27
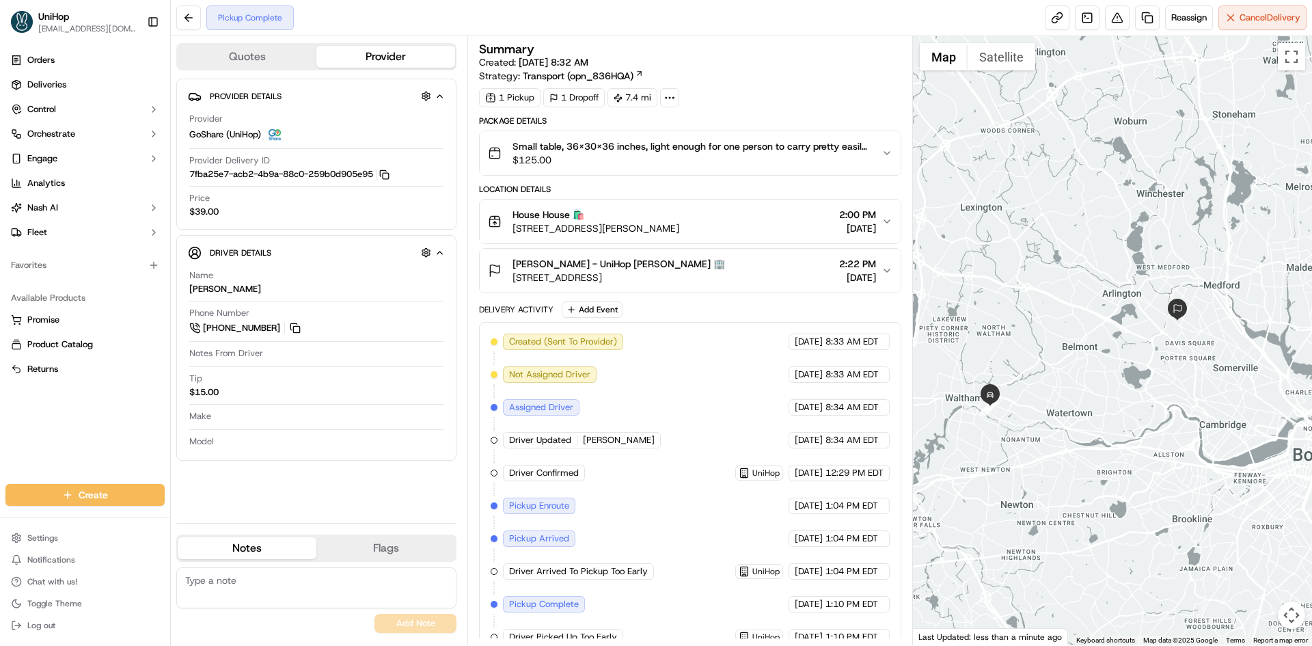
click at [746, 273] on div "[PERSON_NAME] - UniHop [PERSON_NAME] 🏢 [STREET_ADDRESS] 2:22 PM [DATE]" at bounding box center [684, 270] width 393 height 27
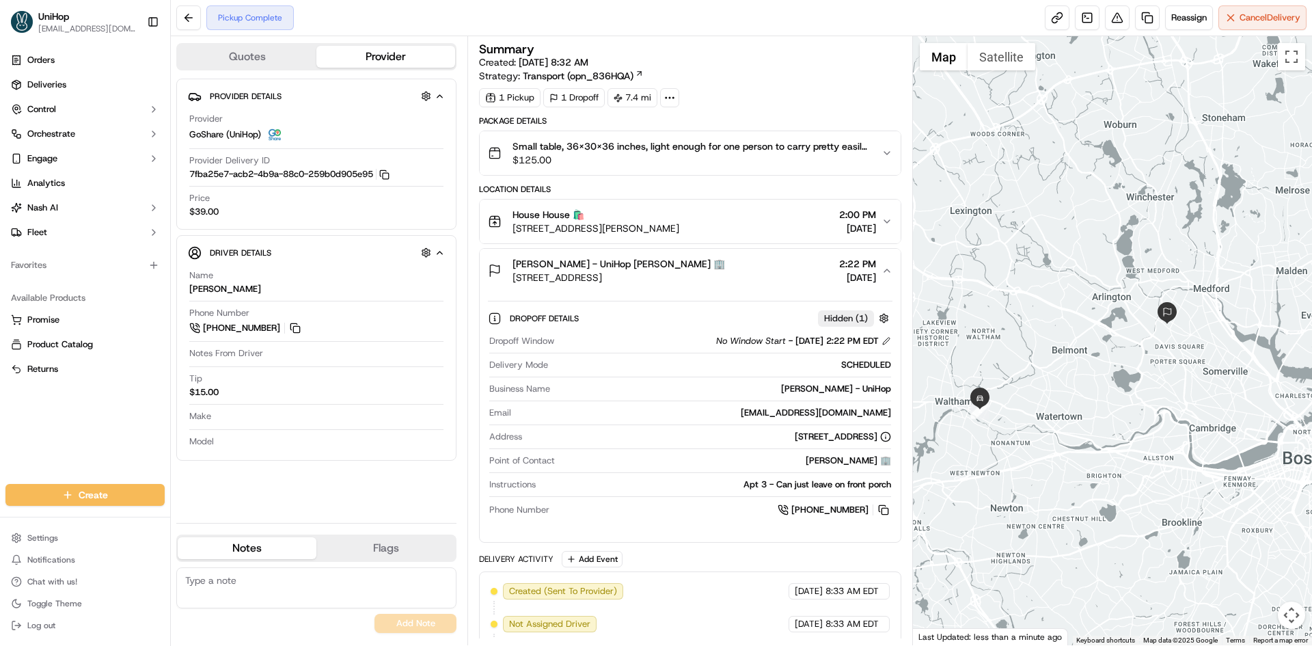
drag, startPoint x: 1113, startPoint y: 253, endPoint x: 1102, endPoint y: 257, distance: 11.7
click at [1102, 257] on div at bounding box center [1113, 340] width 400 height 609
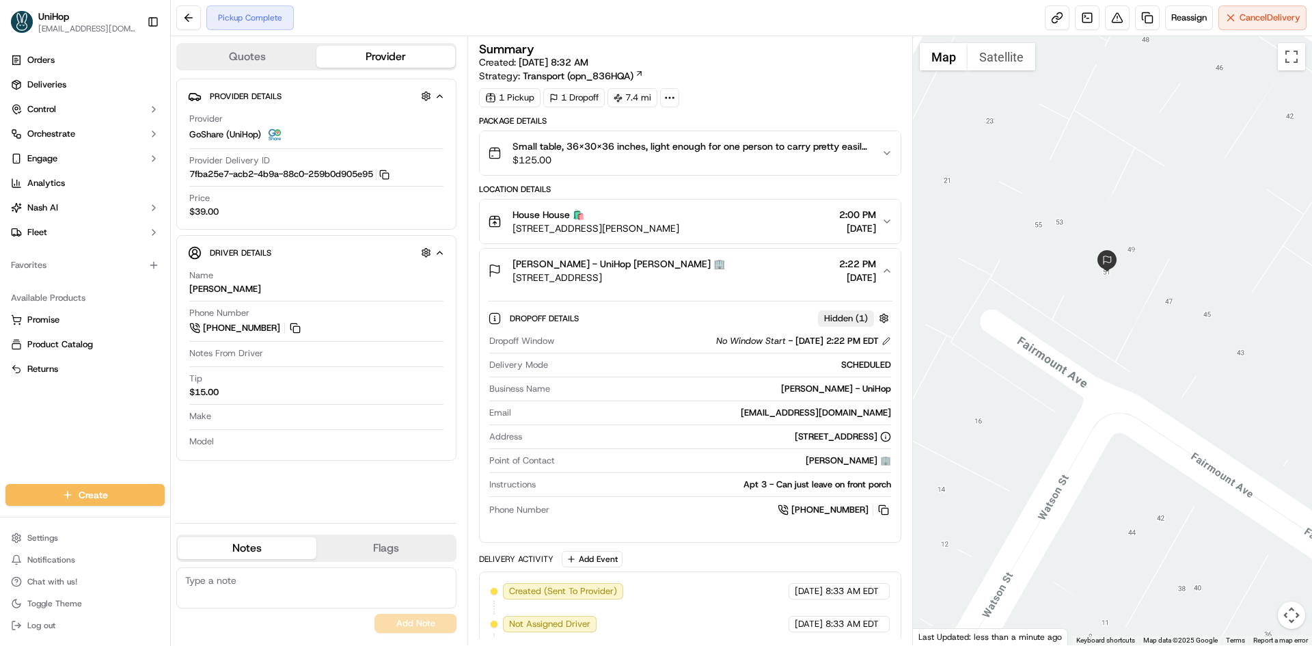
drag, startPoint x: 1013, startPoint y: 211, endPoint x: 1039, endPoint y: 275, distance: 68.6
click at [1039, 275] on div at bounding box center [1113, 340] width 400 height 609
drag, startPoint x: 1039, startPoint y: 266, endPoint x: 1041, endPoint y: 273, distance: 7.8
click at [1041, 273] on div at bounding box center [1113, 340] width 400 height 609
click at [757, 266] on div "[PERSON_NAME] - UniHop [PERSON_NAME] 🏢 [STREET_ADDRESS] 2:22 PM [DATE]" at bounding box center [684, 270] width 393 height 27
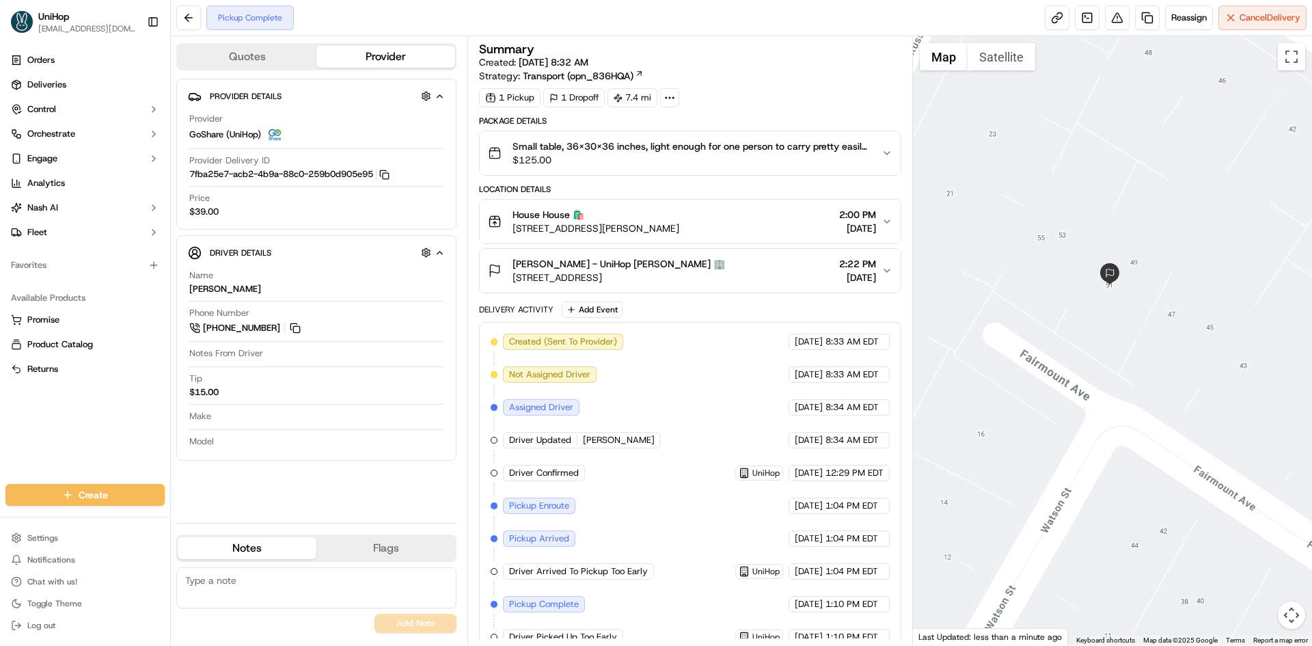
click at [740, 261] on div "[PERSON_NAME] - UniHop [PERSON_NAME] 🏢 [STREET_ADDRESS] 2:22 PM [DATE]" at bounding box center [684, 270] width 393 height 27
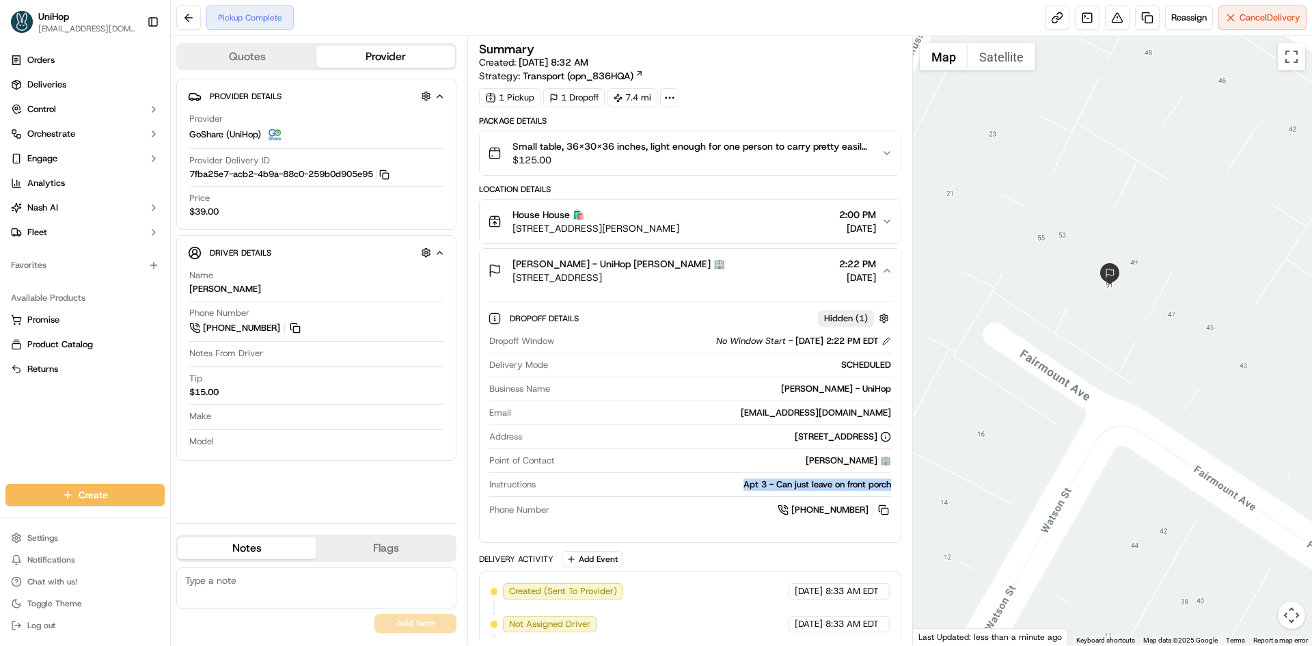
drag, startPoint x: 740, startPoint y: 486, endPoint x: 893, endPoint y: 483, distance: 153.0
click at [893, 483] on div "Dropoff Details Hidden ( 1 ) Dropoff Window No Window Start - [DATE] 2:22 PM ED…" at bounding box center [690, 411] width 420 height 238
copy div "Apt 3 - Can just leave on front porch"
click at [759, 267] on div "[PERSON_NAME] - UniHop [PERSON_NAME] 🏢 [STREET_ADDRESS] 2:22 PM [DATE]" at bounding box center [684, 270] width 393 height 27
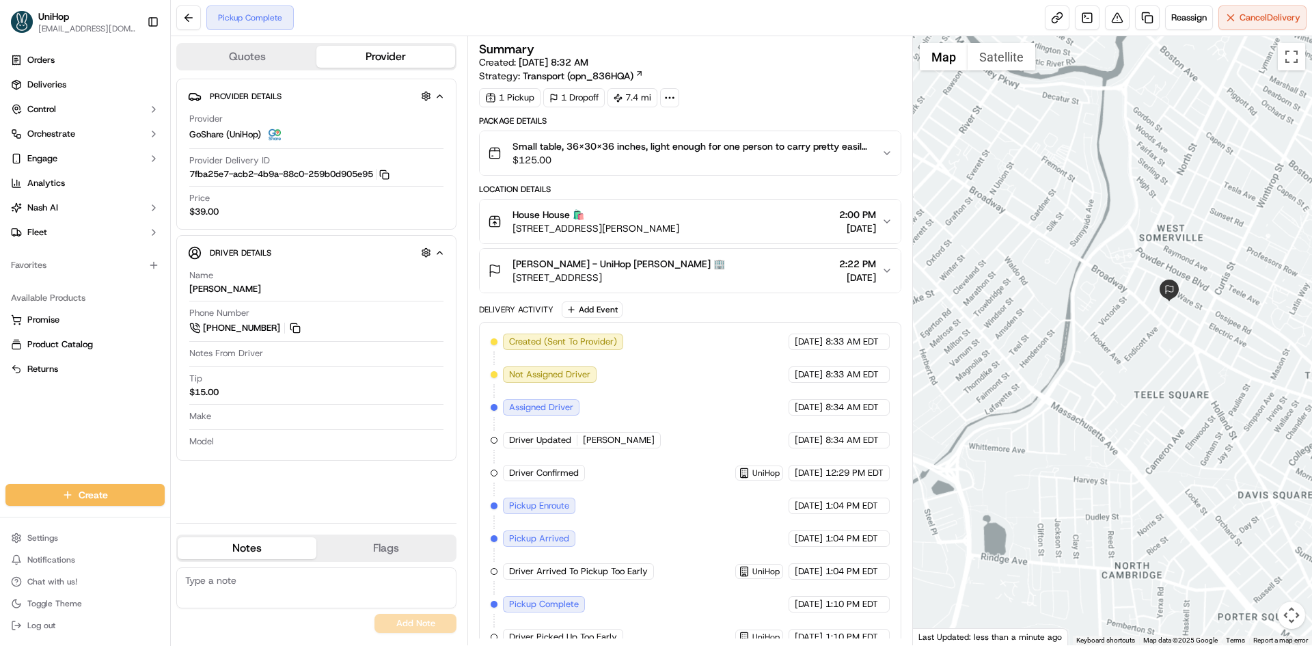
drag, startPoint x: 1132, startPoint y: 421, endPoint x: 1141, endPoint y: 333, distance: 88.6
click at [1141, 383] on div at bounding box center [1113, 340] width 400 height 609
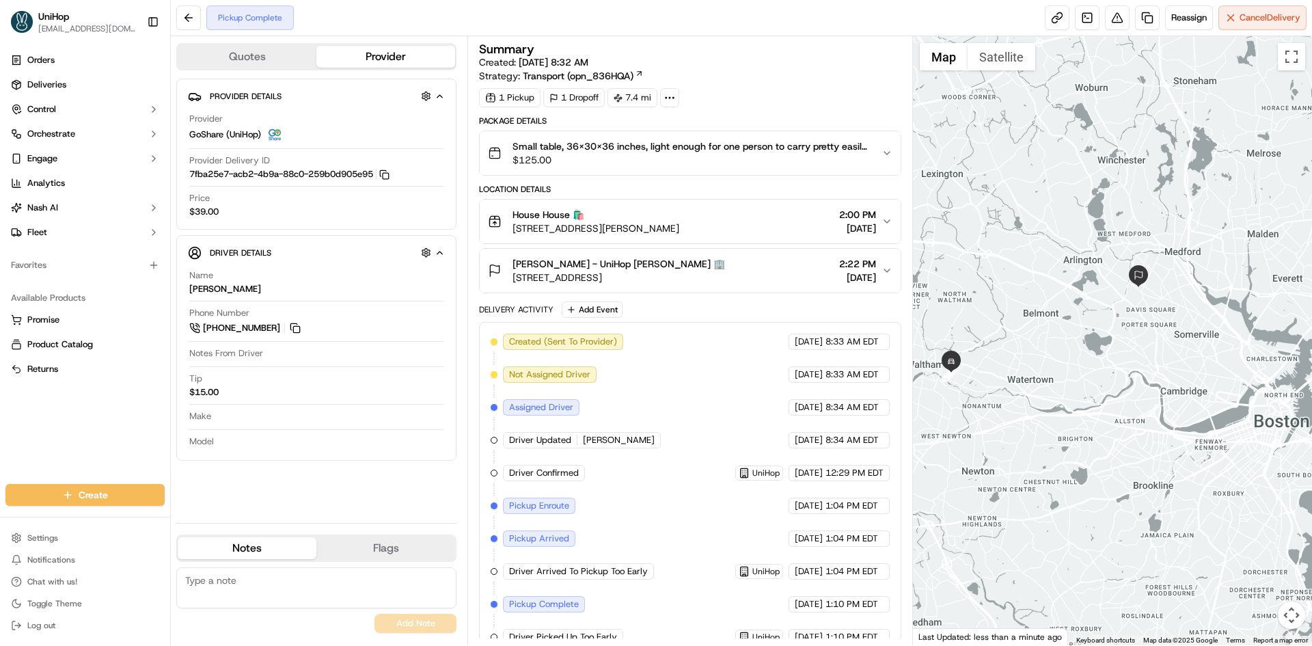
drag, startPoint x: 1081, startPoint y: 336, endPoint x: 1092, endPoint y: 345, distance: 14.1
click at [1092, 345] on div at bounding box center [1113, 340] width 400 height 609
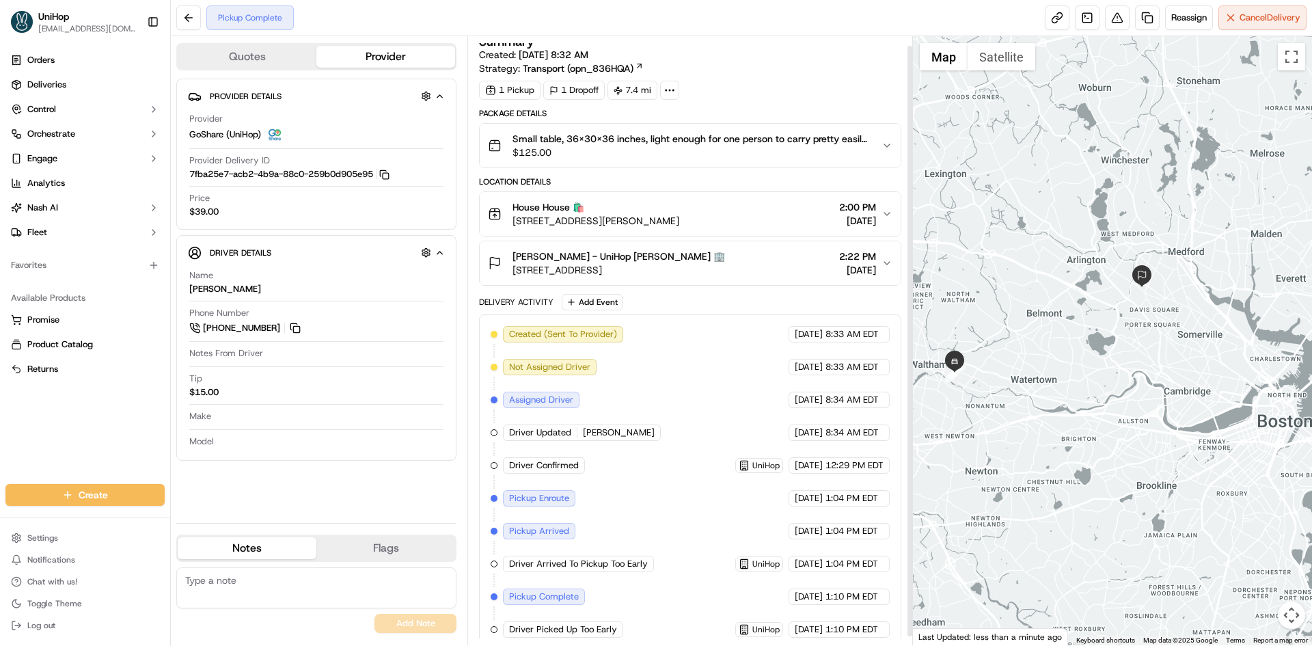
scroll to position [18, 0]
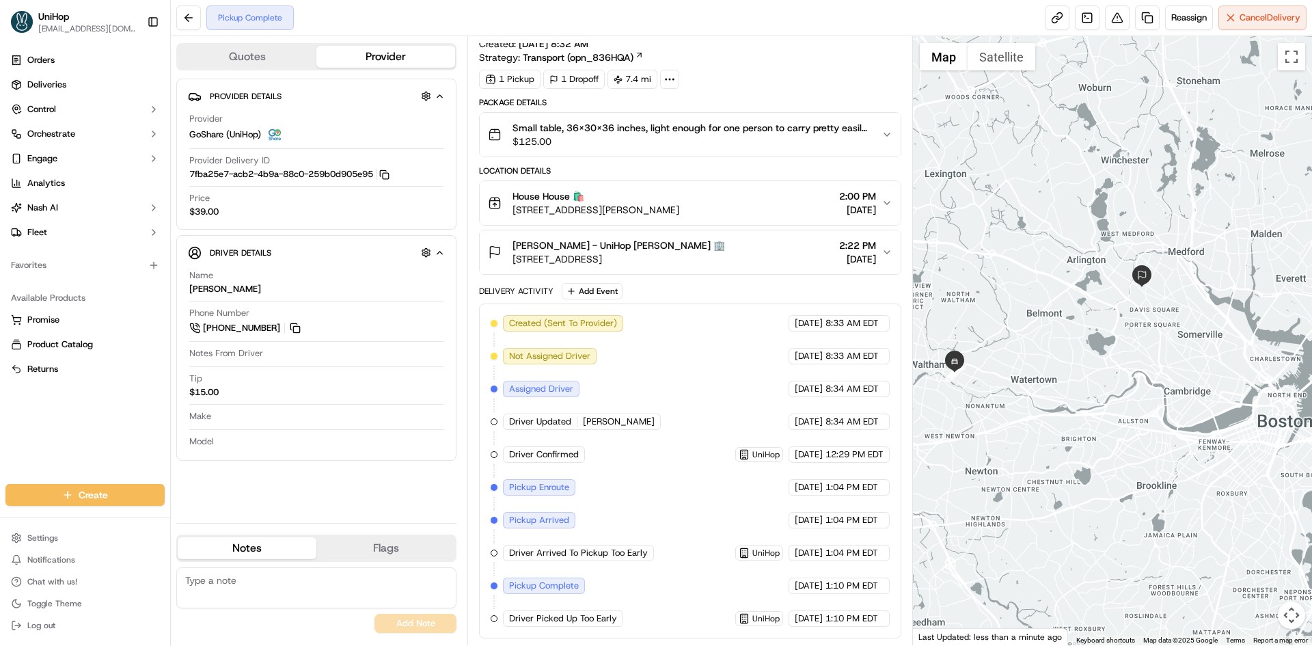
click at [16, 425] on div "Orders Deliveries Control Orchestrate Engage Analytics [PERSON_NAME] Fleet Favo…" at bounding box center [85, 258] width 170 height 429
click at [775, 253] on div "[PERSON_NAME] - UniHop [PERSON_NAME] 🏢 [STREET_ADDRESS] 2:22 PM [DATE]" at bounding box center [684, 251] width 393 height 27
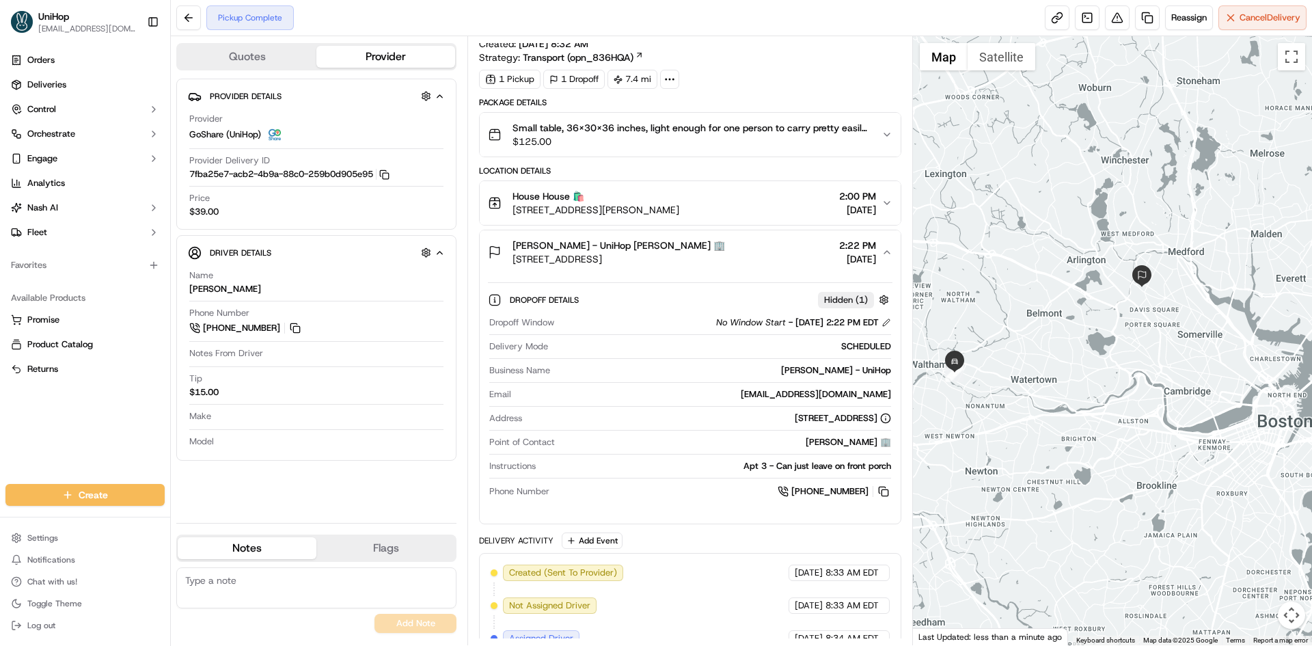
click at [775, 253] on div "[PERSON_NAME] - UniHop [PERSON_NAME] 🏢 [STREET_ADDRESS] 2:22 PM [DATE]" at bounding box center [684, 251] width 393 height 27
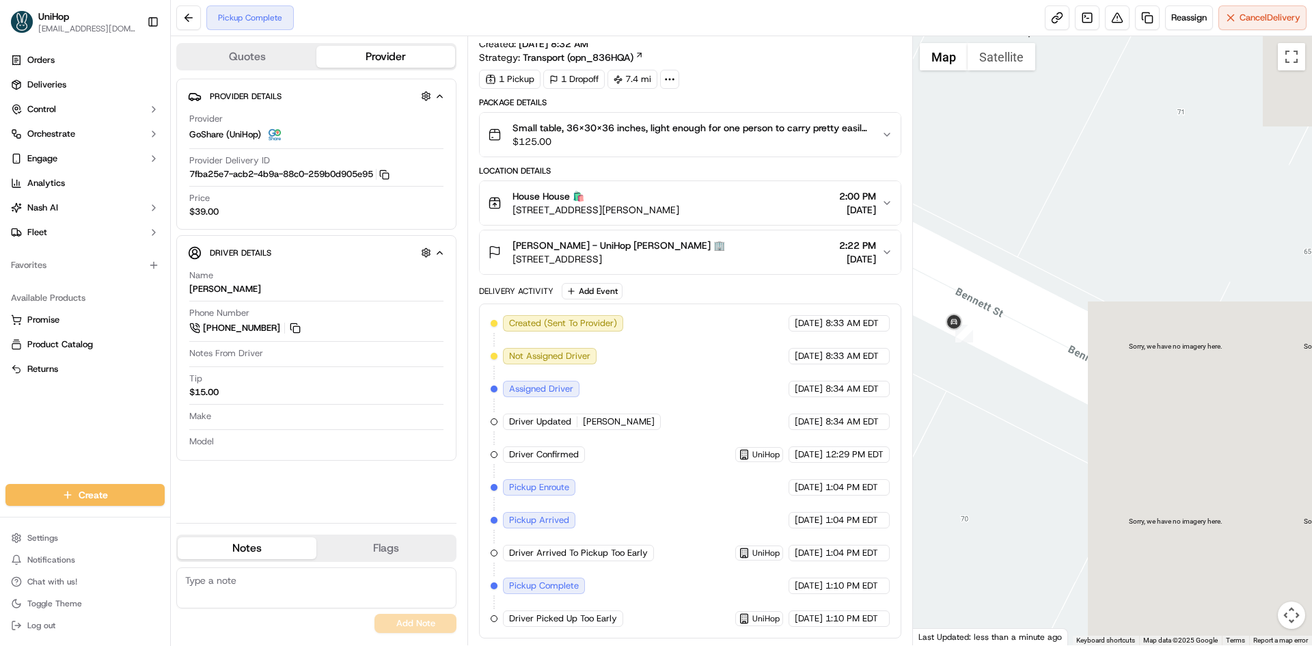
click at [986, 357] on div at bounding box center [1113, 340] width 400 height 609
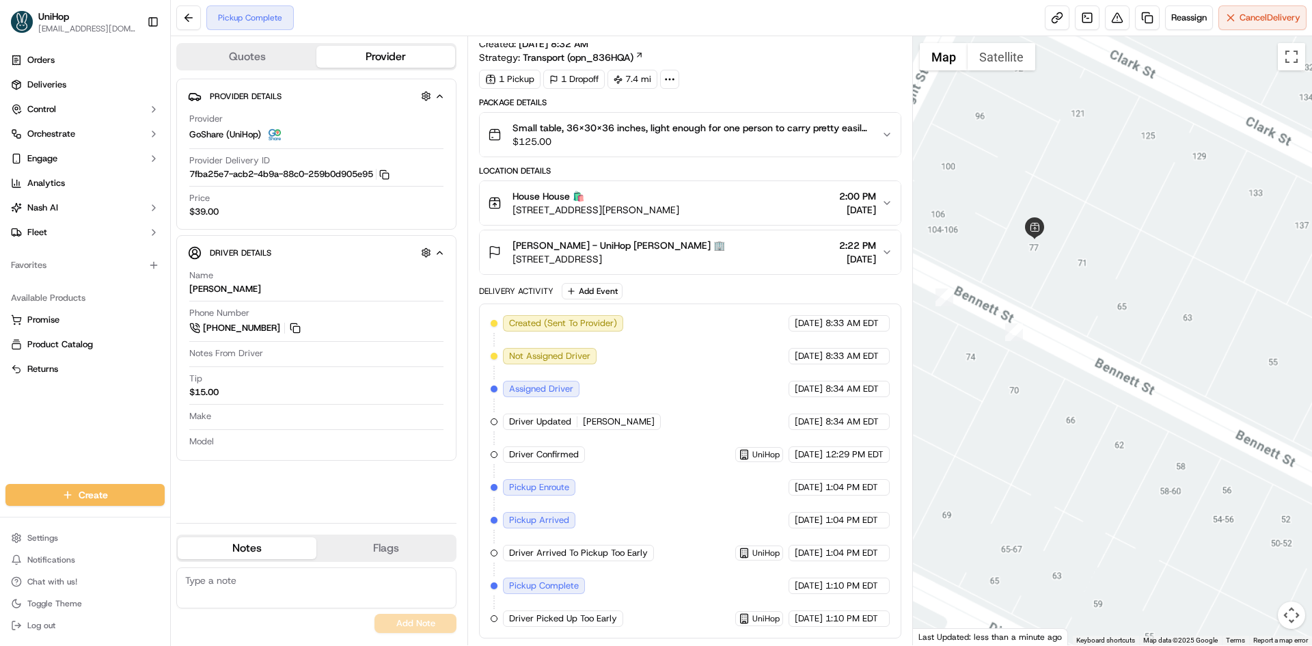
click at [1212, 337] on div at bounding box center [1113, 340] width 400 height 609
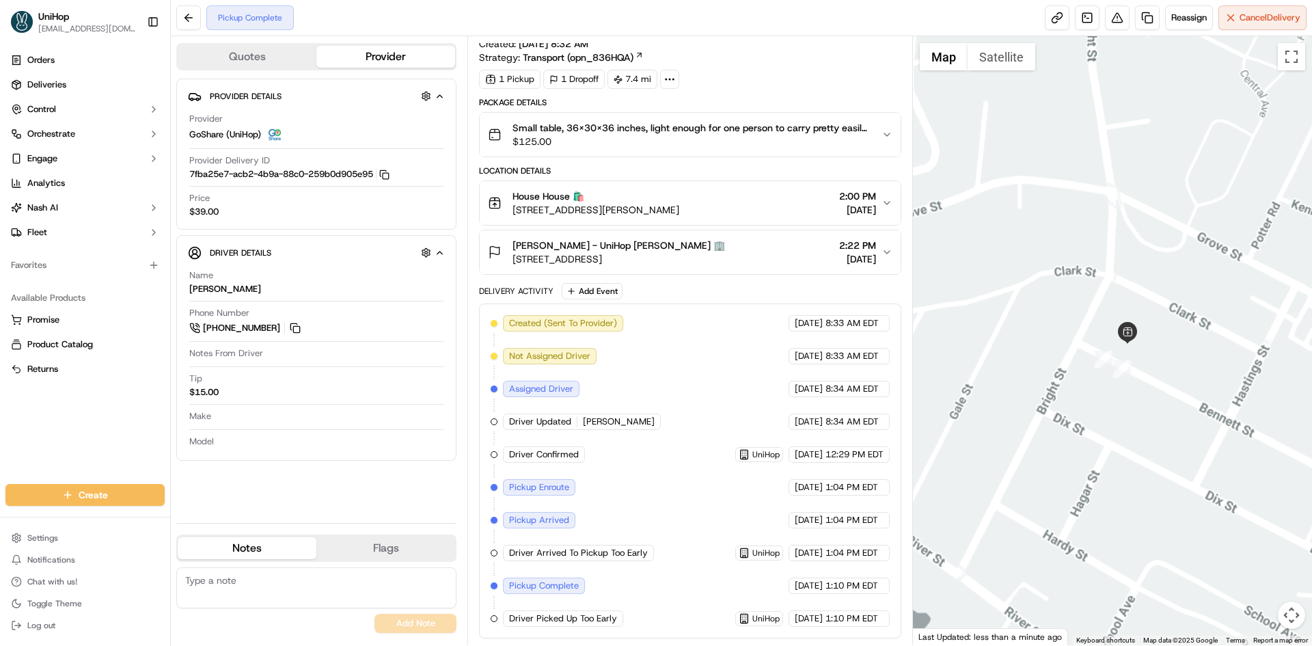
drag, startPoint x: 1271, startPoint y: 286, endPoint x: 1227, endPoint y: 323, distance: 57.6
click at [1236, 316] on div at bounding box center [1113, 340] width 400 height 609
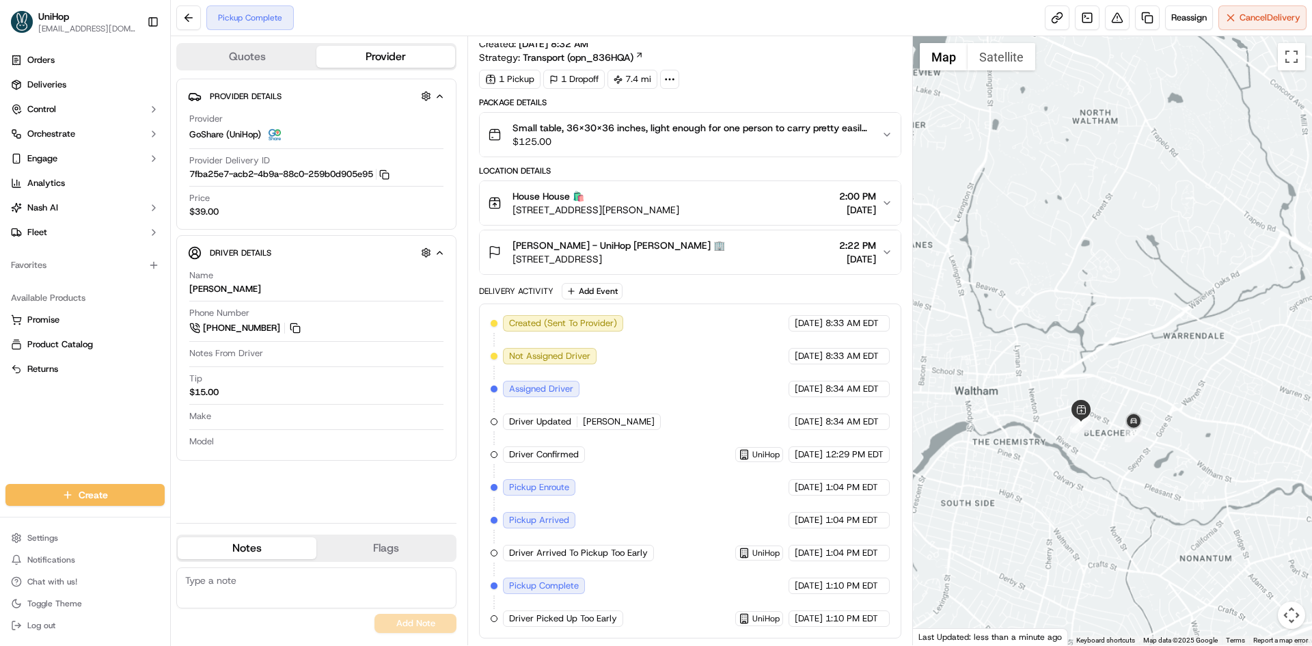
drag, startPoint x: 1212, startPoint y: 327, endPoint x: 1104, endPoint y: 374, distance: 117.8
click at [1119, 376] on div at bounding box center [1113, 340] width 400 height 609
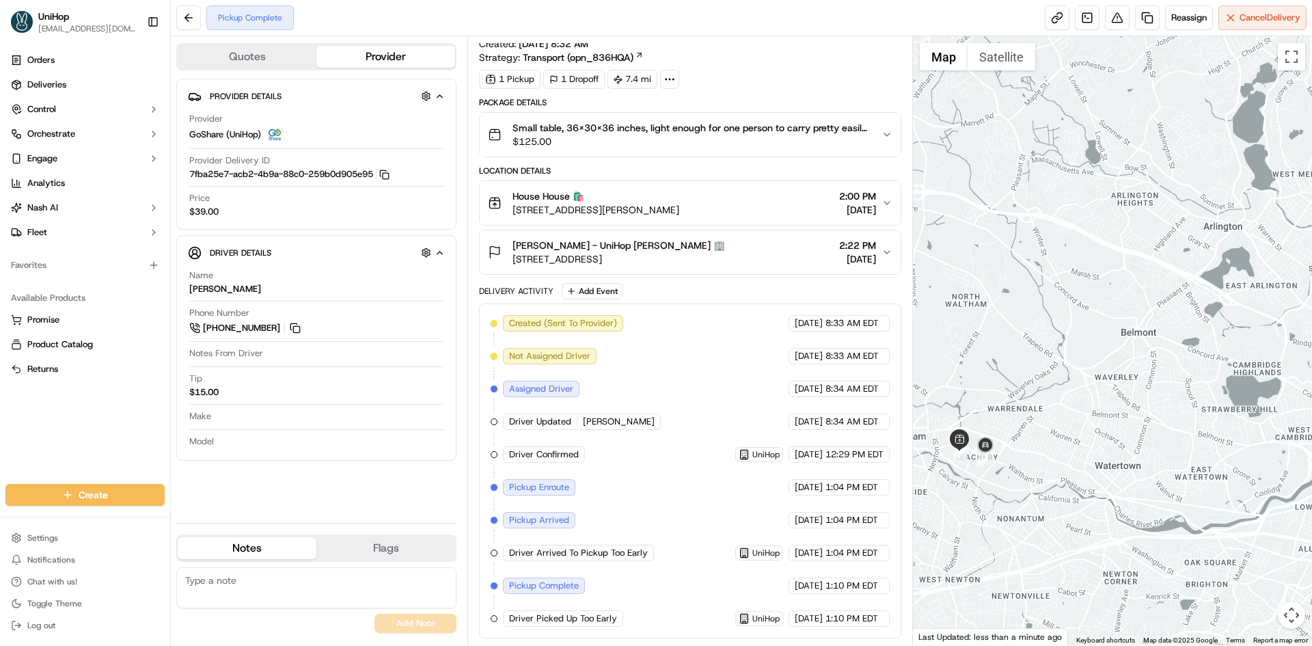
drag, startPoint x: 1139, startPoint y: 312, endPoint x: 1005, endPoint y: 343, distance: 138.0
click at [1006, 343] on div at bounding box center [1113, 340] width 400 height 609
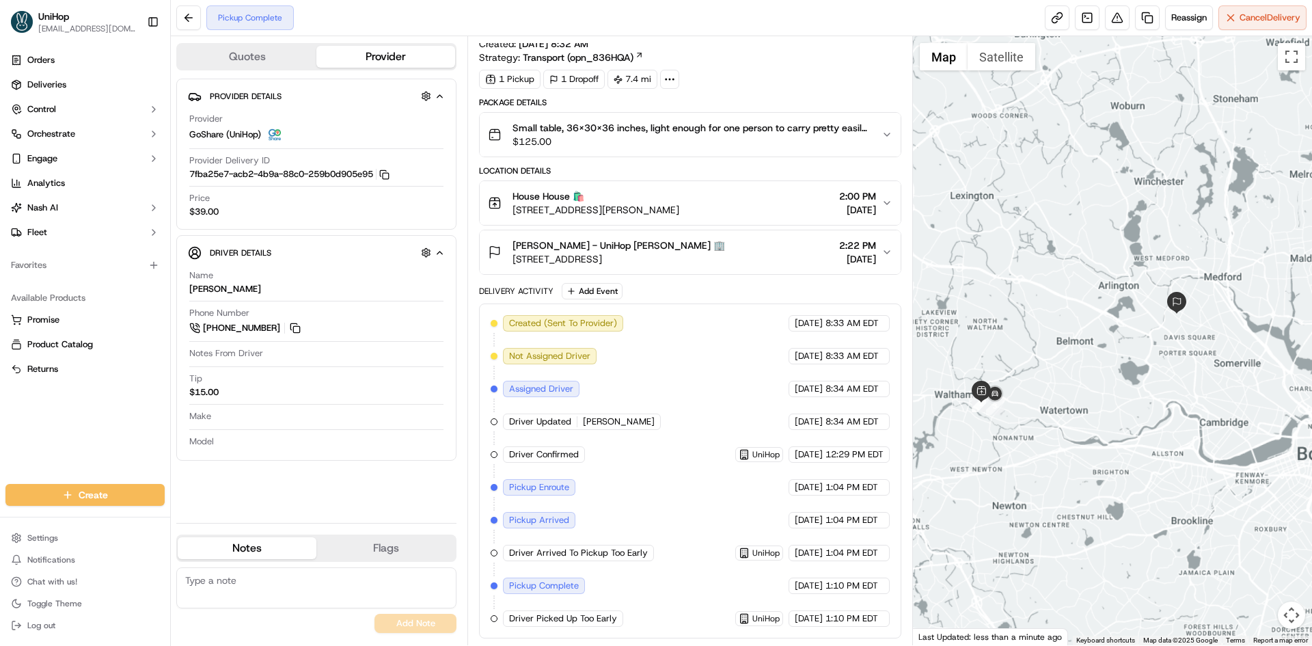
drag, startPoint x: 1053, startPoint y: 337, endPoint x: 1088, endPoint y: 331, distance: 36.1
click at [1088, 331] on div at bounding box center [1113, 340] width 400 height 609
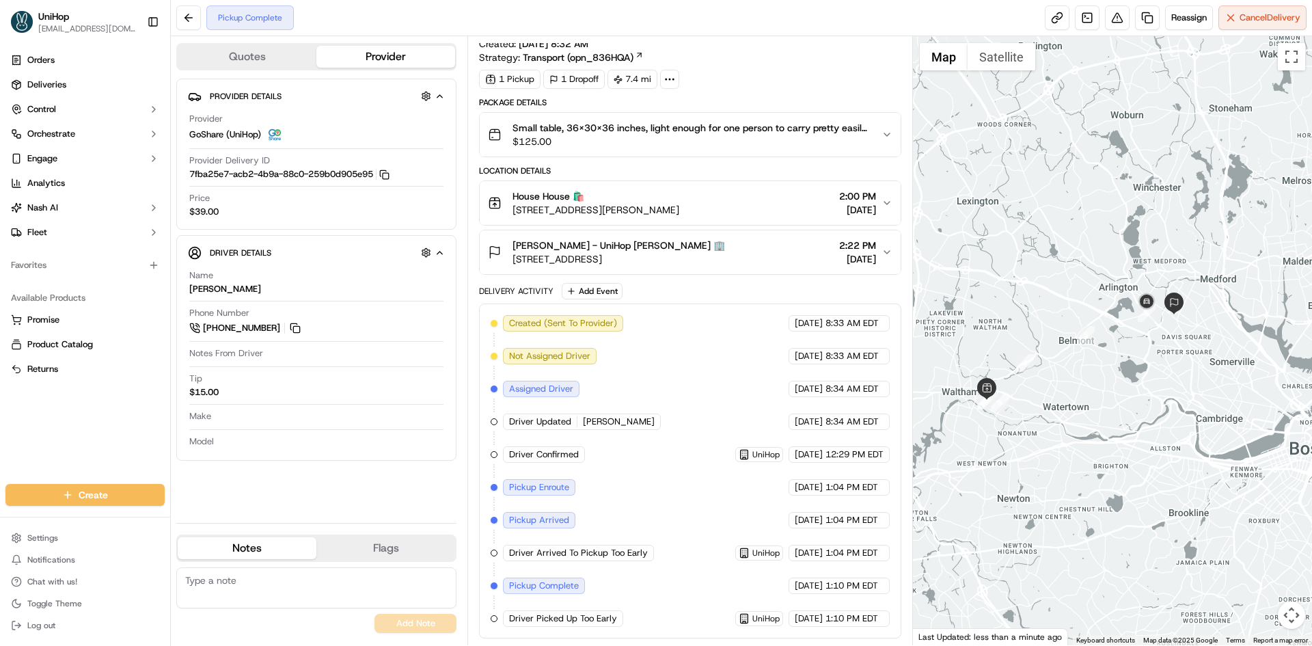
click at [724, 251] on div "[PERSON_NAME] - UniHop [PERSON_NAME] 🏢 [STREET_ADDRESS] 2:22 PM [DATE]" at bounding box center [684, 251] width 393 height 27
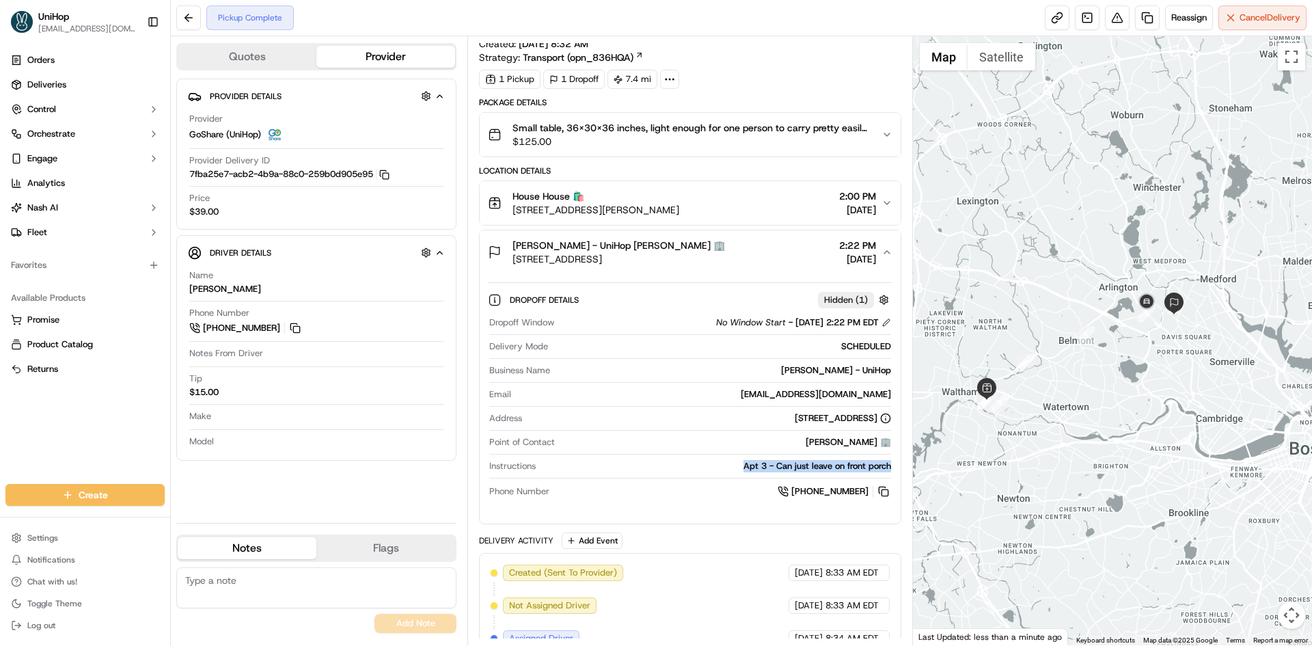
drag, startPoint x: 760, startPoint y: 465, endPoint x: 889, endPoint y: 463, distance: 129.8
click at [889, 463] on div "Apt 3 - Can just leave on front porch" at bounding box center [715, 466] width 349 height 12
copy div "Apt 3 - Can just leave on front porch"
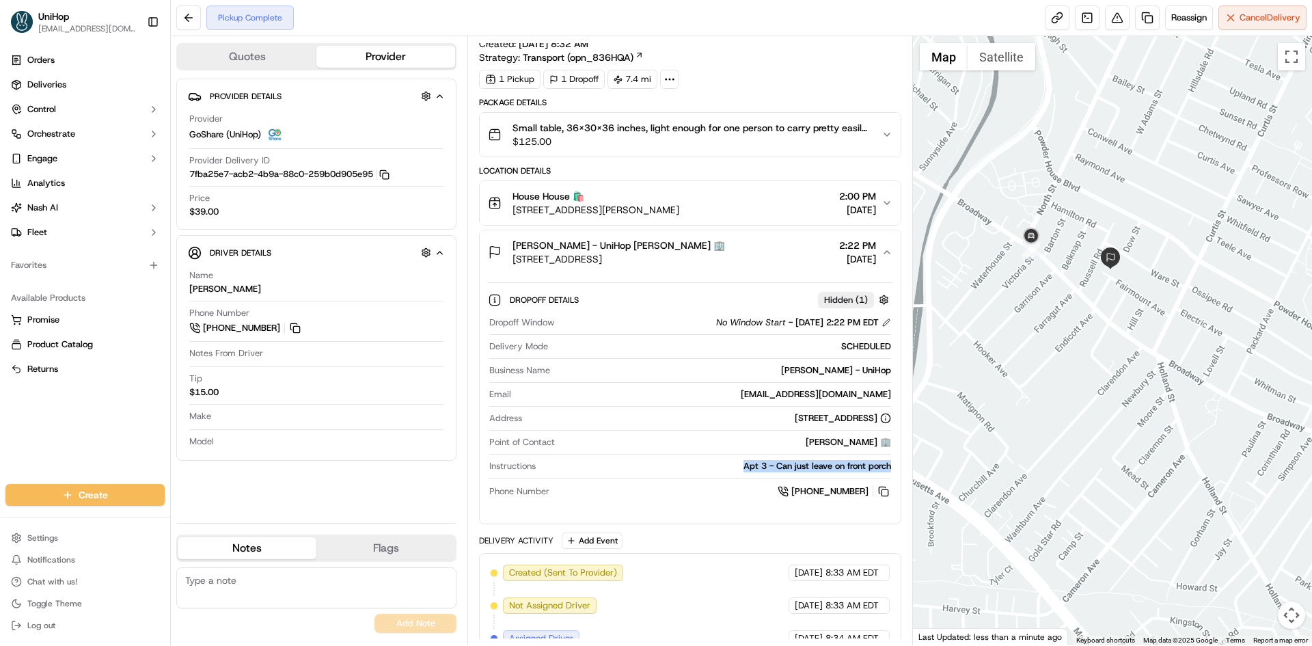
drag, startPoint x: 1101, startPoint y: 195, endPoint x: 1147, endPoint y: 251, distance: 72.3
click at [1148, 249] on div at bounding box center [1113, 340] width 400 height 609
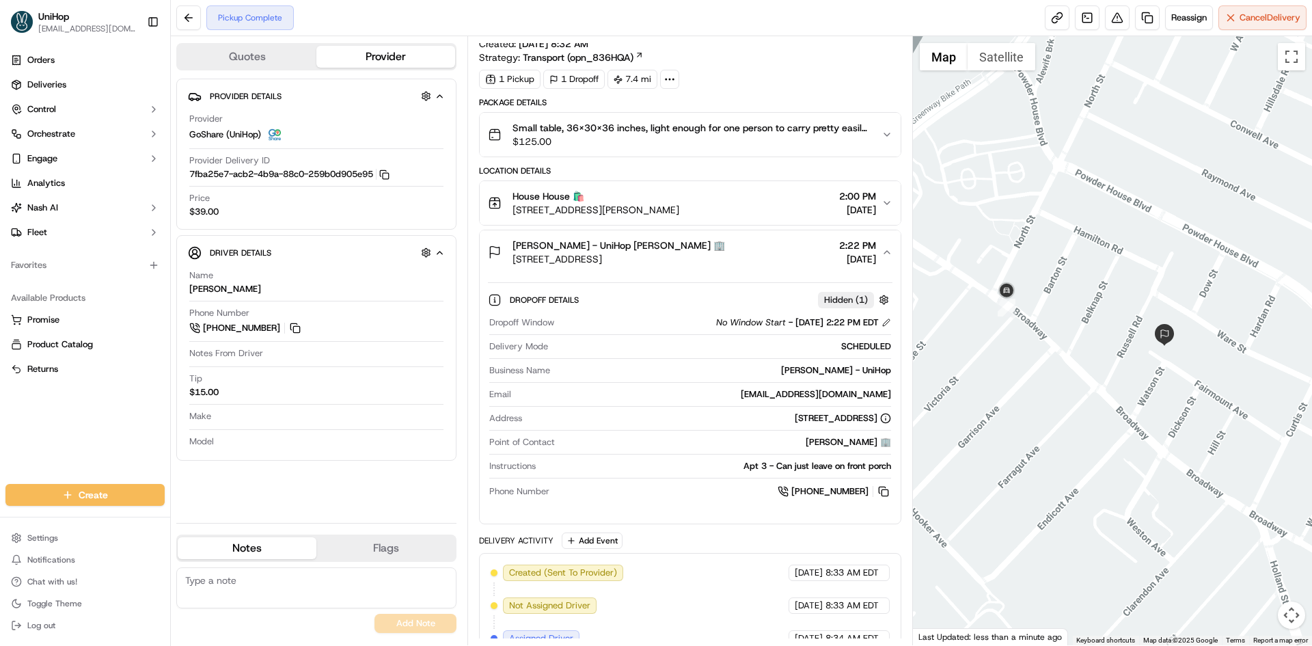
click at [771, 261] on div "[PERSON_NAME] - UniHop [PERSON_NAME] 🏢 [STREET_ADDRESS] 2:22 PM [DATE]" at bounding box center [684, 251] width 393 height 27
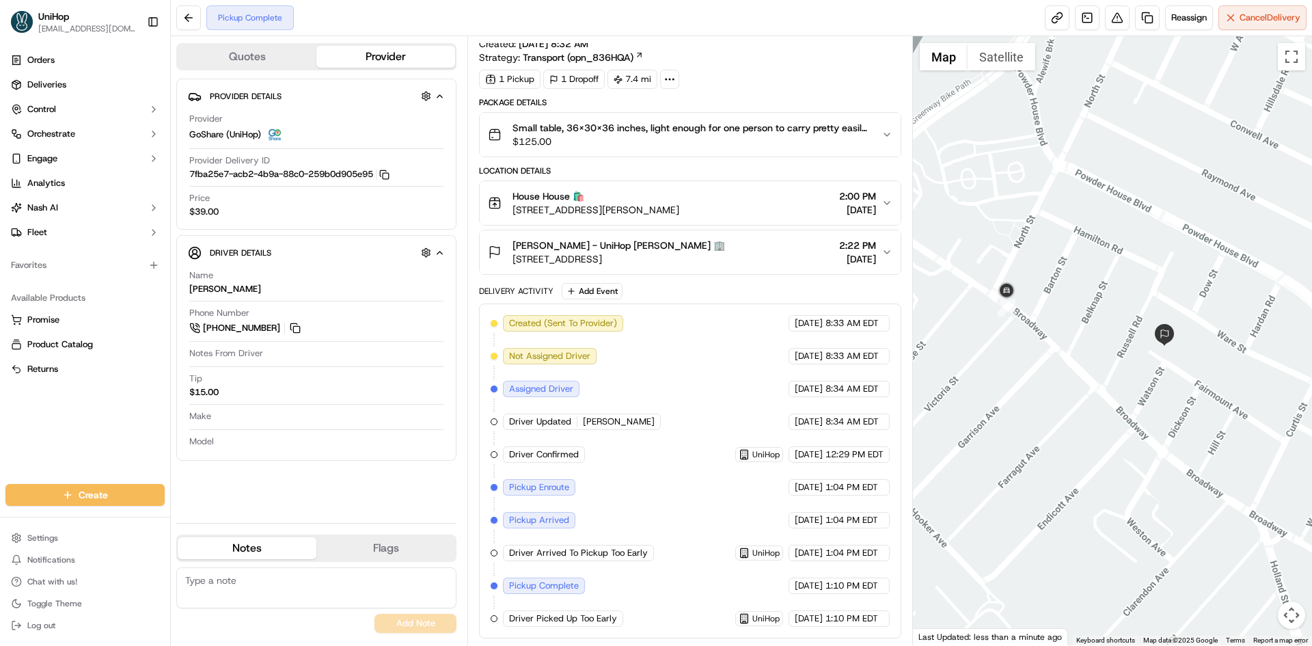
click at [107, 417] on div "Orders Deliveries Control Orchestrate Engage Analytics [PERSON_NAME] Fleet Favo…" at bounding box center [85, 258] width 170 height 429
click at [750, 251] on div "[PERSON_NAME] - UniHop [PERSON_NAME] 🏢 [STREET_ADDRESS] 2:22 PM [DATE]" at bounding box center [684, 251] width 393 height 27
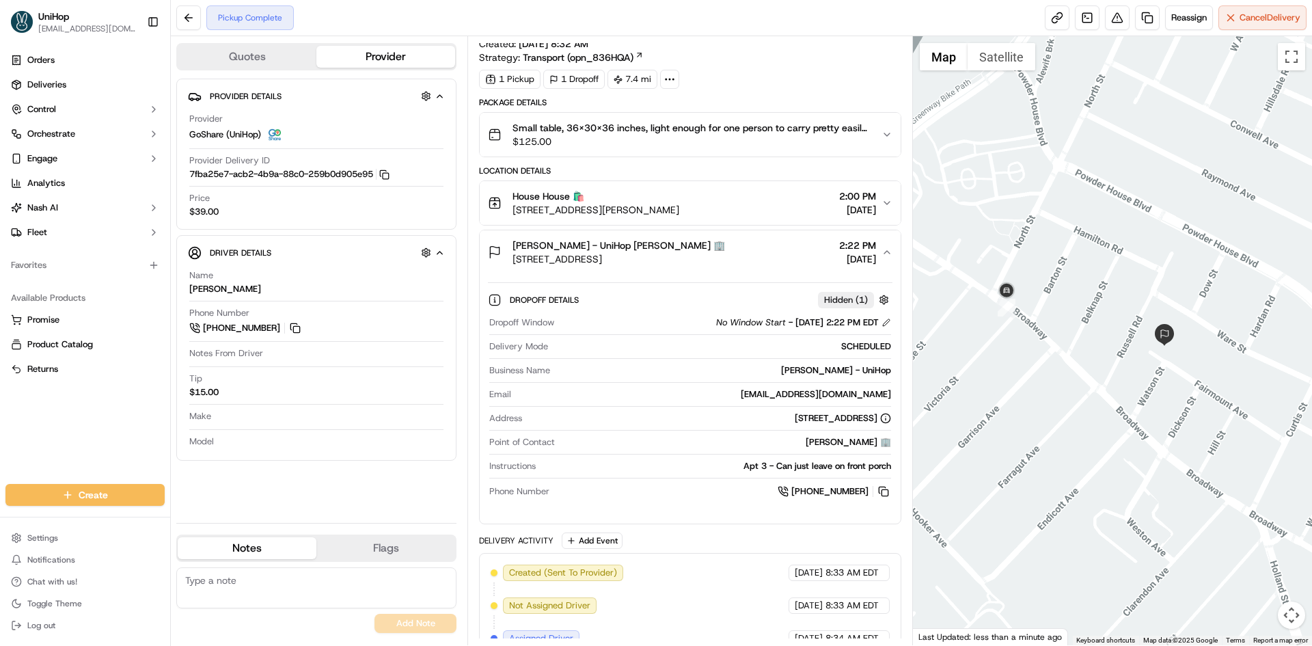
click at [751, 253] on div "[PERSON_NAME] - UniHop [PERSON_NAME] 🏢 [STREET_ADDRESS] 2:22 PM [DATE]" at bounding box center [684, 251] width 393 height 27
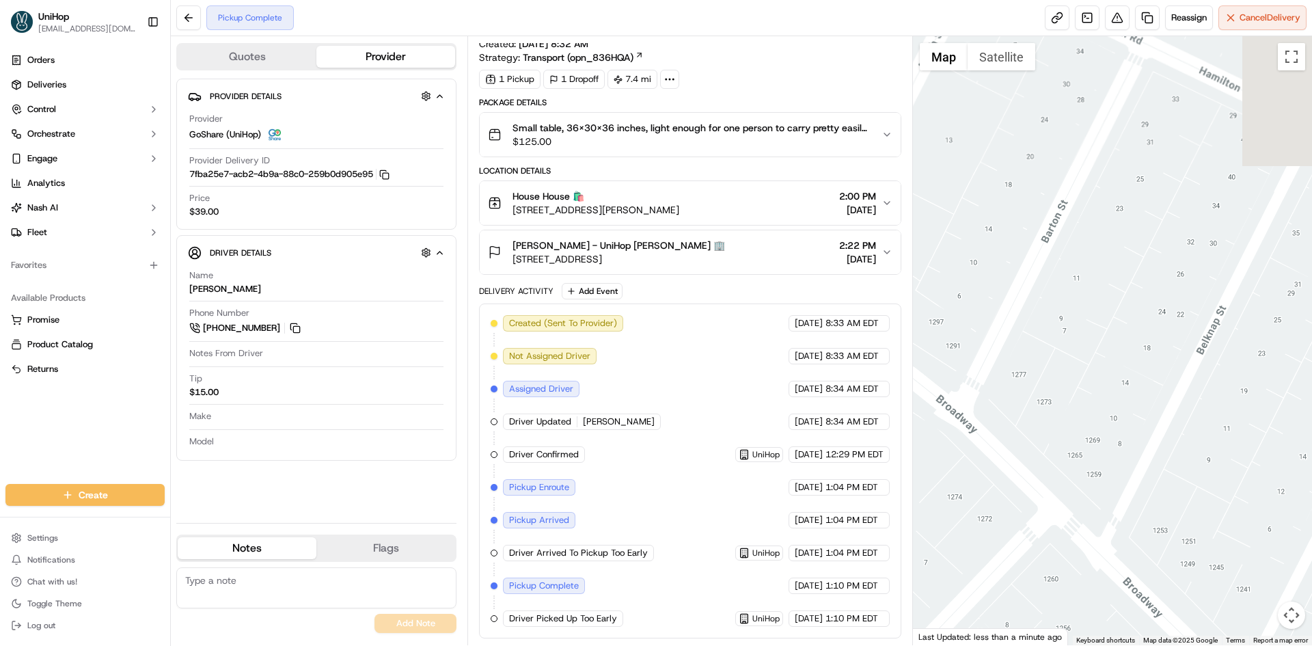
drag, startPoint x: 1161, startPoint y: 320, endPoint x: 1078, endPoint y: 304, distance: 84.1
click at [1081, 305] on div at bounding box center [1113, 340] width 400 height 609
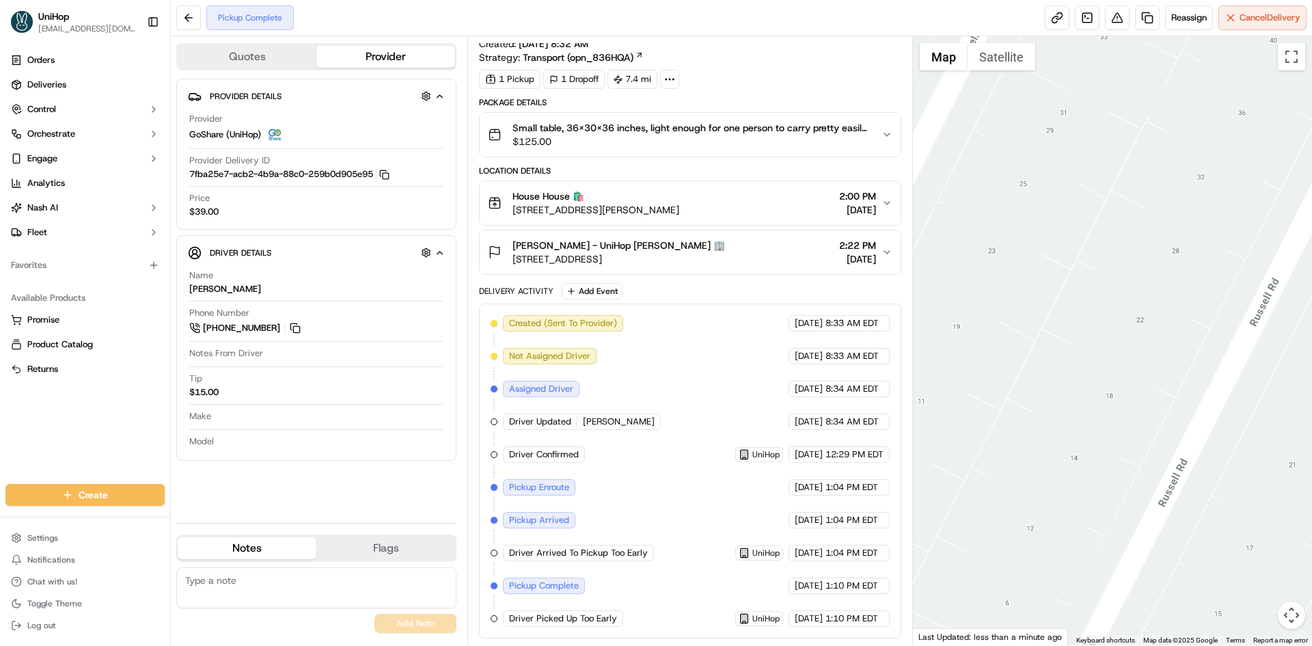
click at [1115, 391] on div at bounding box center [1113, 340] width 400 height 609
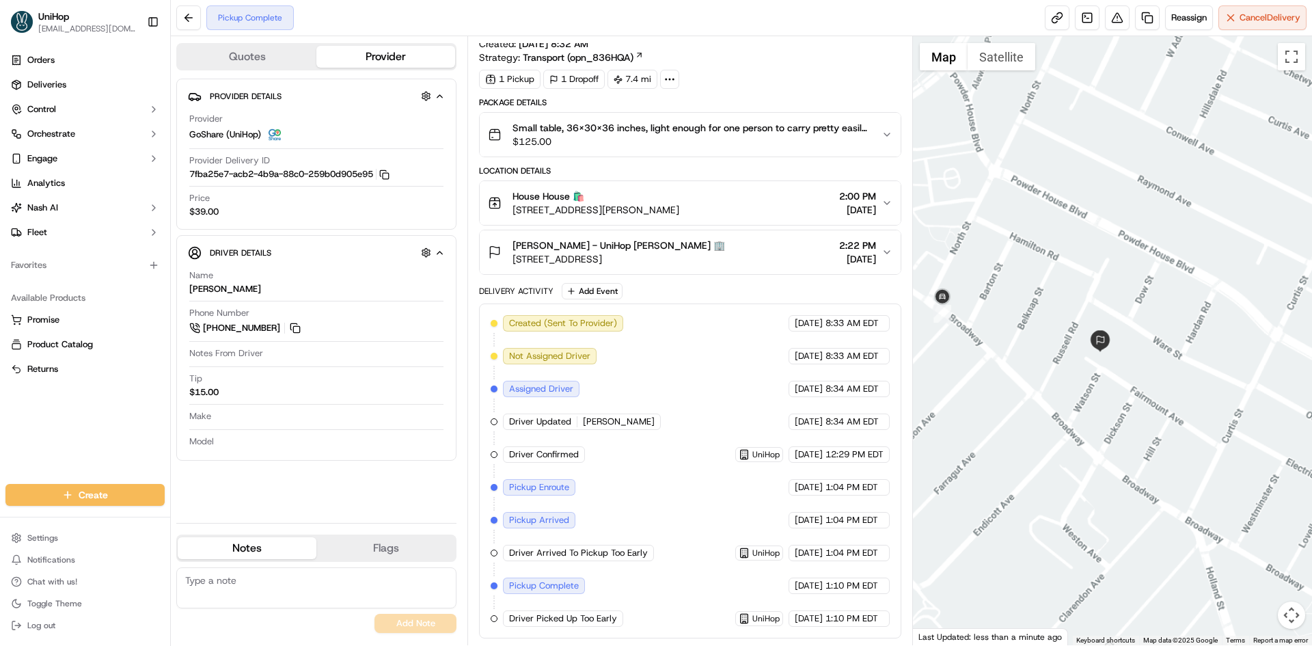
drag, startPoint x: 1093, startPoint y: 374, endPoint x: 1127, endPoint y: 376, distance: 34.2
click at [1127, 376] on div at bounding box center [1113, 340] width 400 height 609
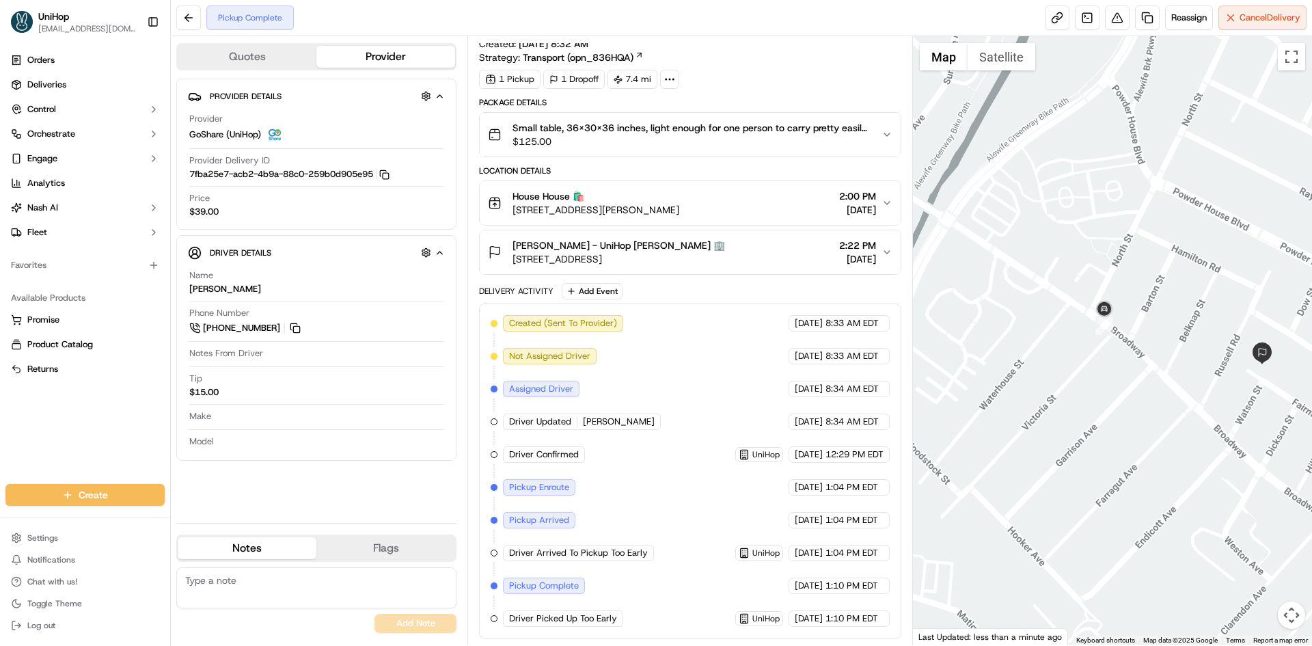
drag, startPoint x: 1156, startPoint y: 409, endPoint x: 1118, endPoint y: 406, distance: 38.3
click at [1118, 406] on div at bounding box center [1113, 340] width 400 height 609
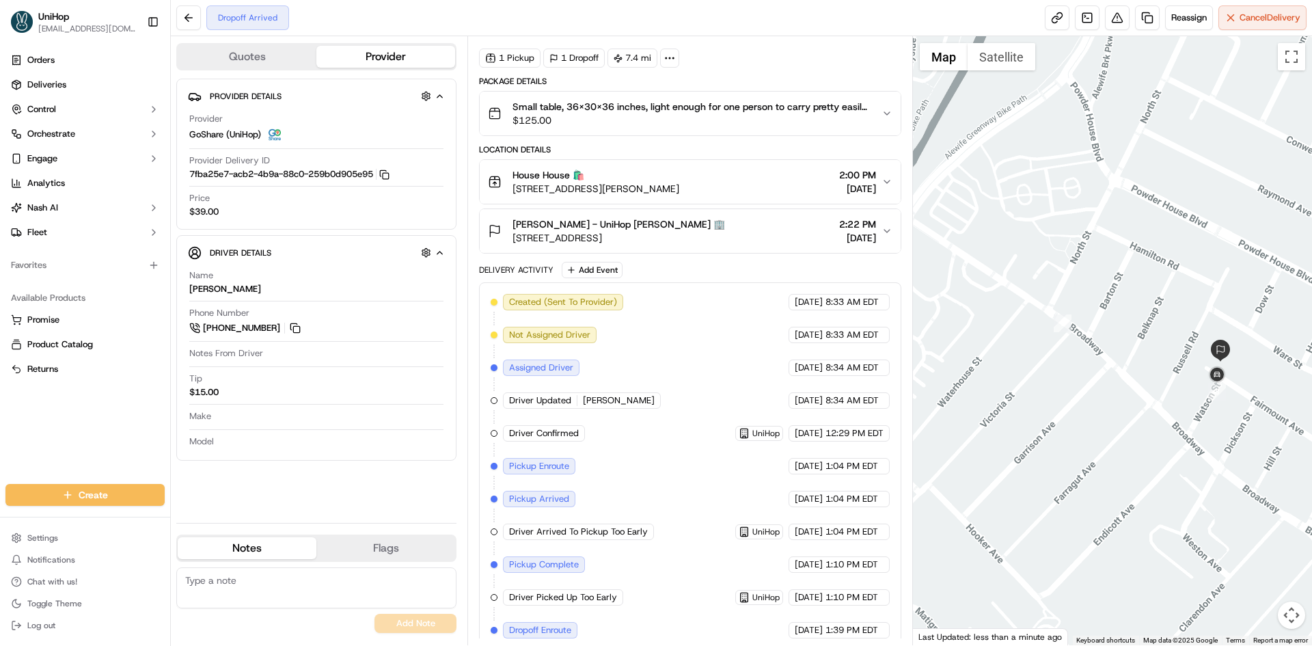
scroll to position [84, 0]
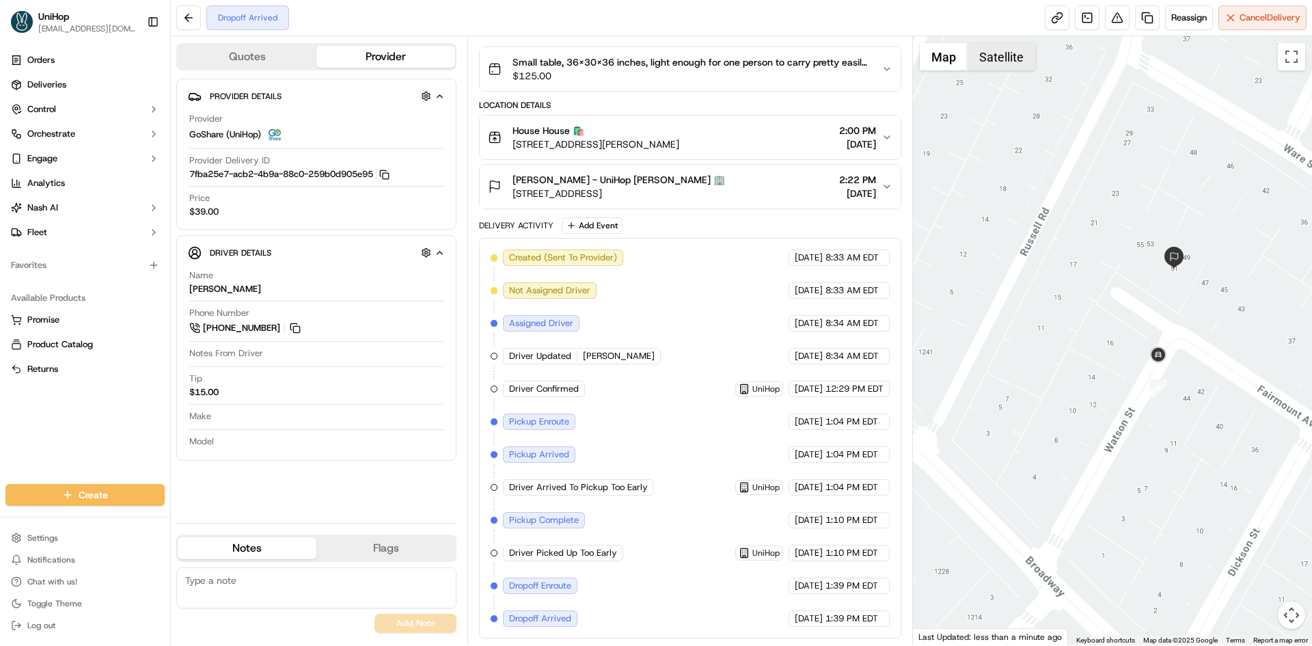
click at [996, 56] on button "Satellite" at bounding box center [1001, 56] width 68 height 27
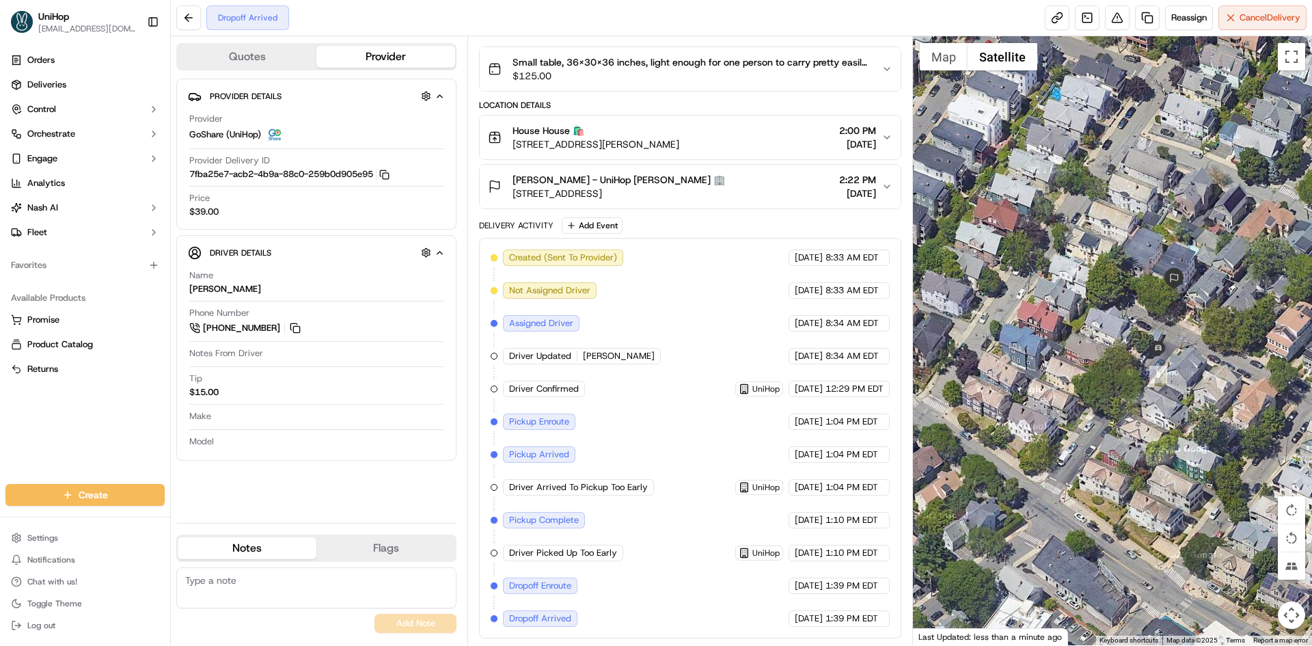
click at [931, 70] on div at bounding box center [1113, 340] width 400 height 609
click at [943, 65] on button "Map" at bounding box center [943, 56] width 48 height 27
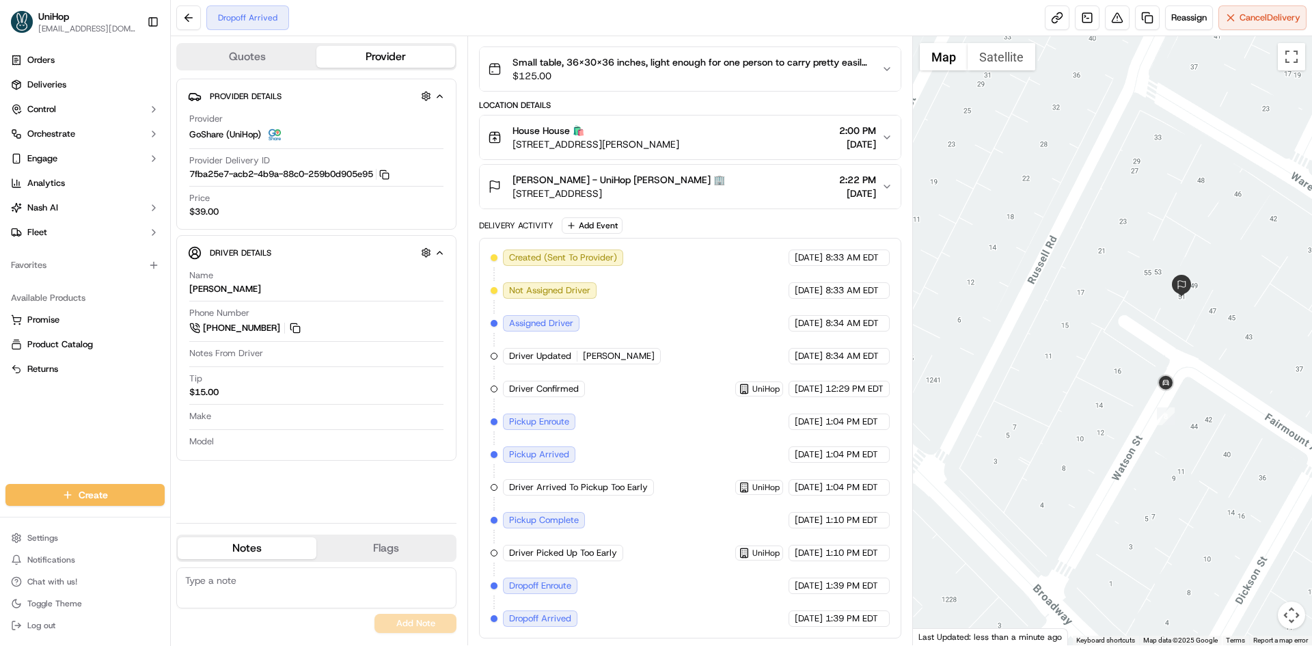
drag, startPoint x: 1184, startPoint y: 182, endPoint x: 1195, endPoint y: 217, distance: 36.7
click at [1195, 214] on div at bounding box center [1113, 340] width 400 height 609
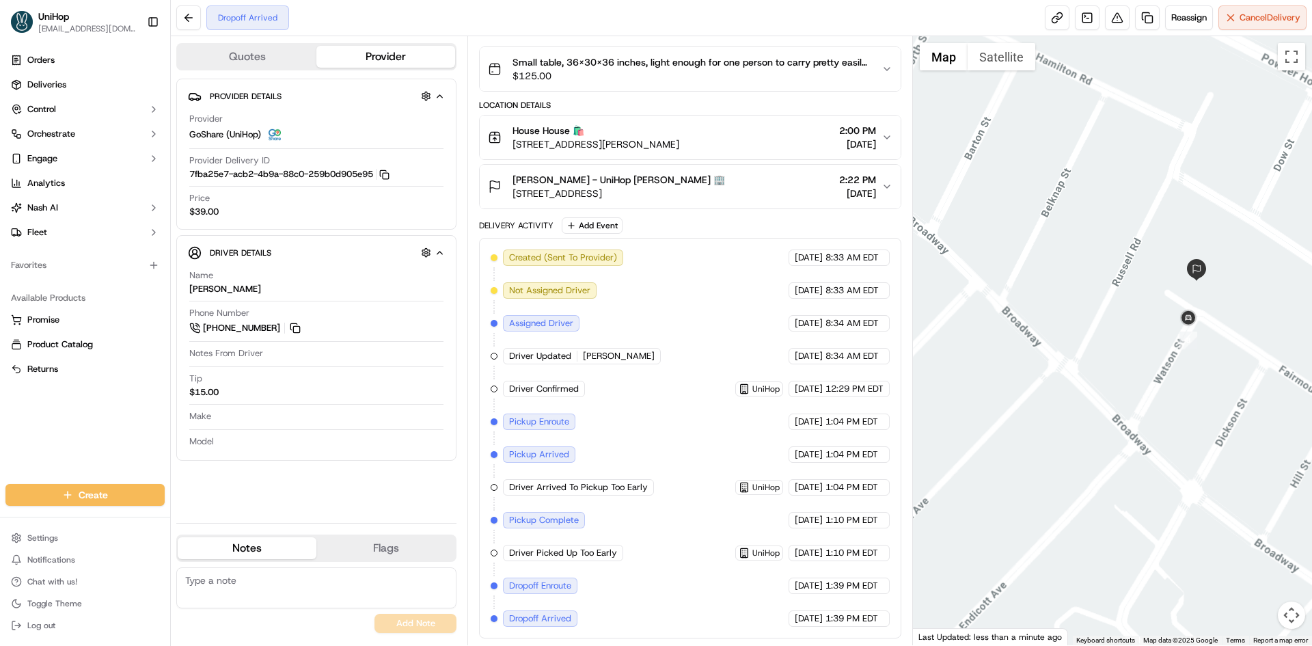
drag, startPoint x: 1176, startPoint y: 183, endPoint x: 1160, endPoint y: 240, distance: 59.0
click at [1160, 240] on div at bounding box center [1113, 340] width 400 height 609
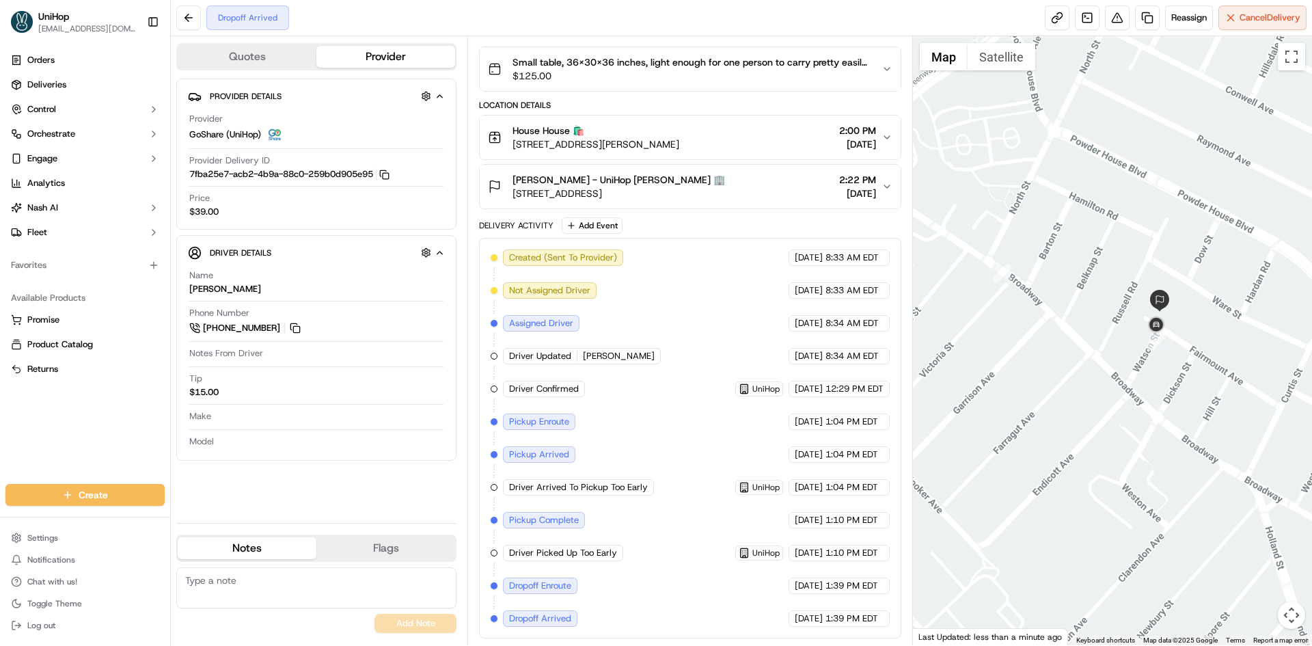
click at [1143, 241] on div at bounding box center [1113, 340] width 400 height 609
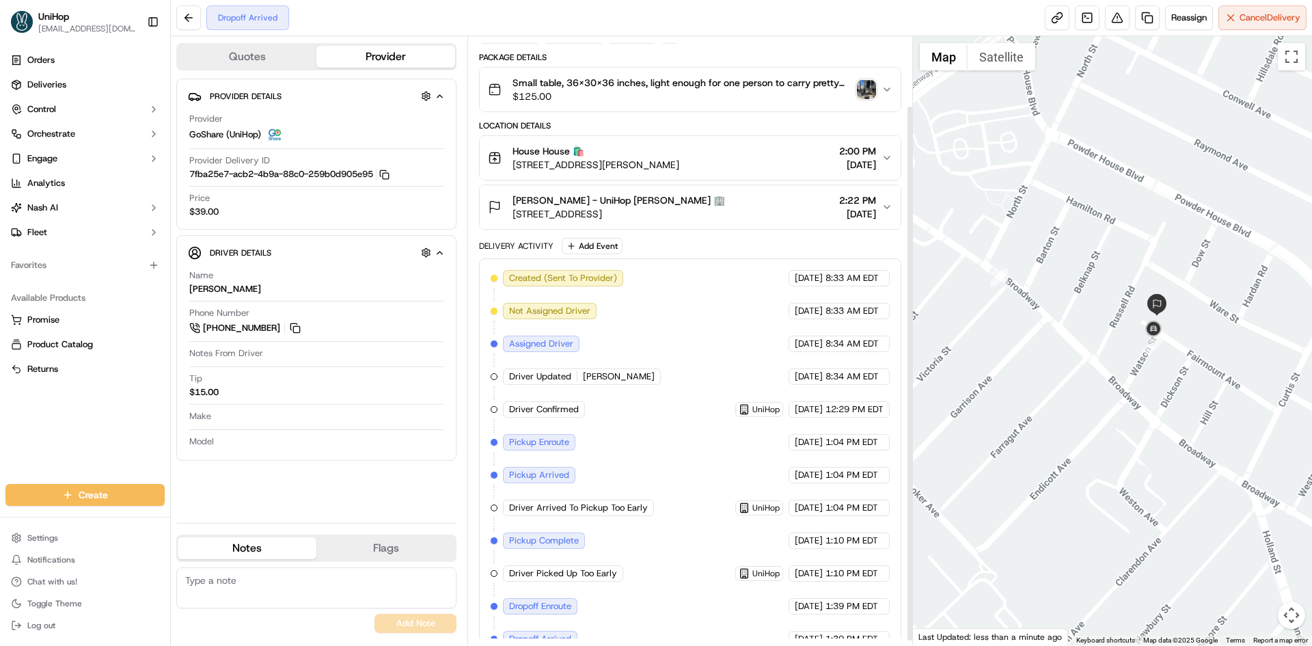
scroll to position [0, 0]
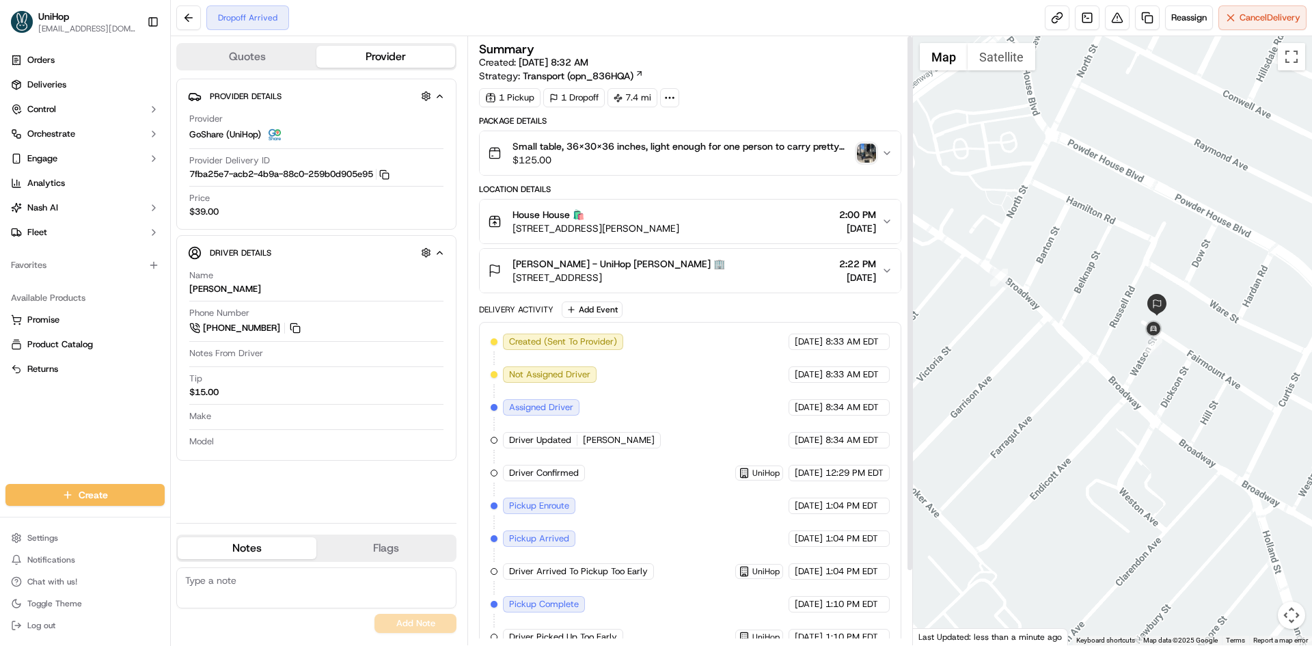
click at [868, 151] on img "button" at bounding box center [866, 152] width 19 height 19
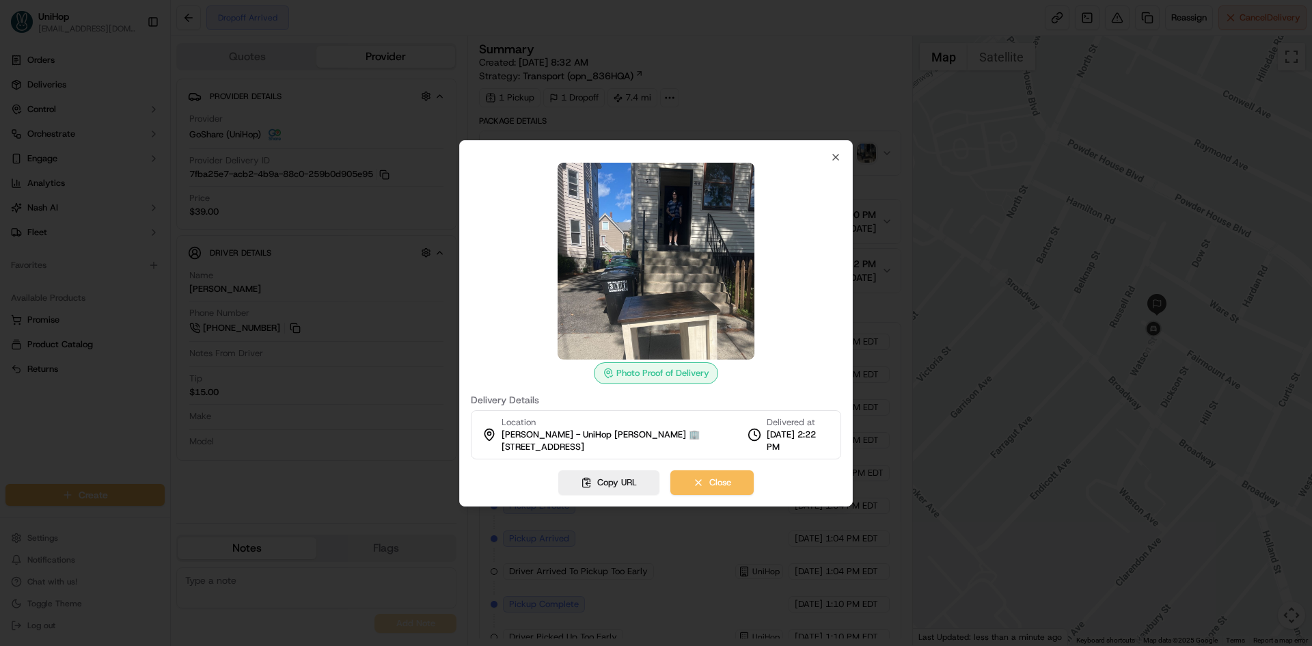
click at [85, 424] on div at bounding box center [656, 323] width 1312 height 646
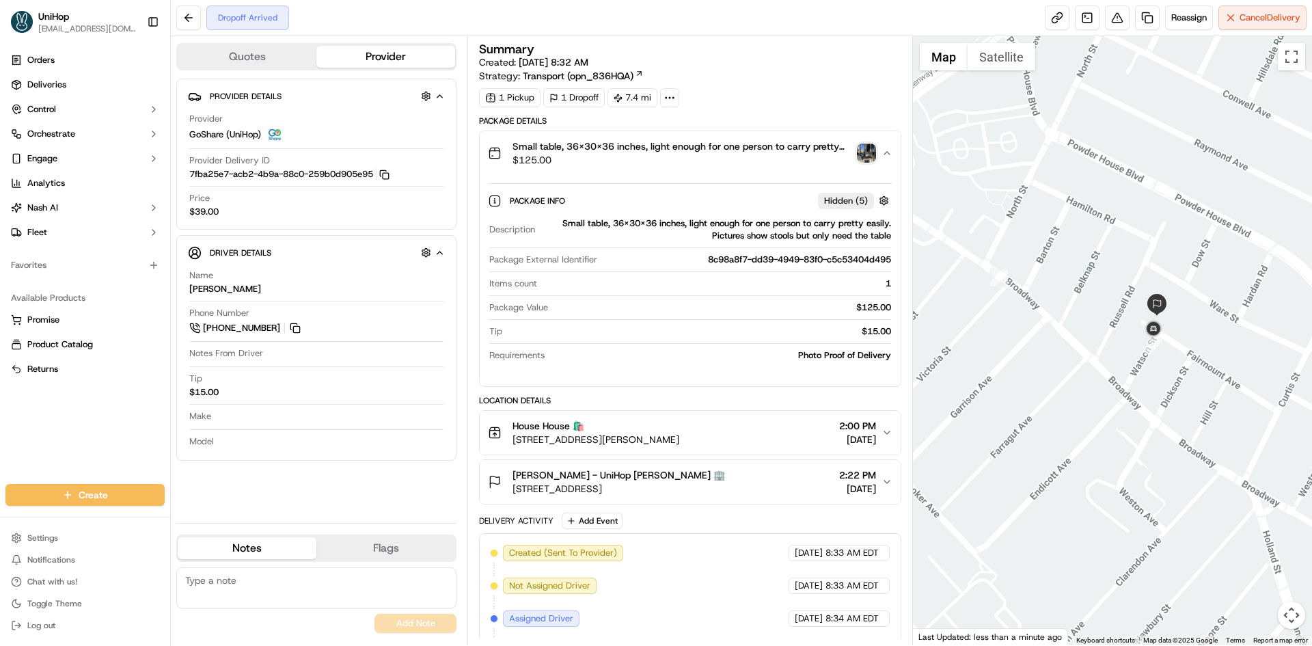
click at [711, 171] on button "Small table, 36x30x36 inches, light enough for one person to carry pretty easil…" at bounding box center [690, 153] width 420 height 44
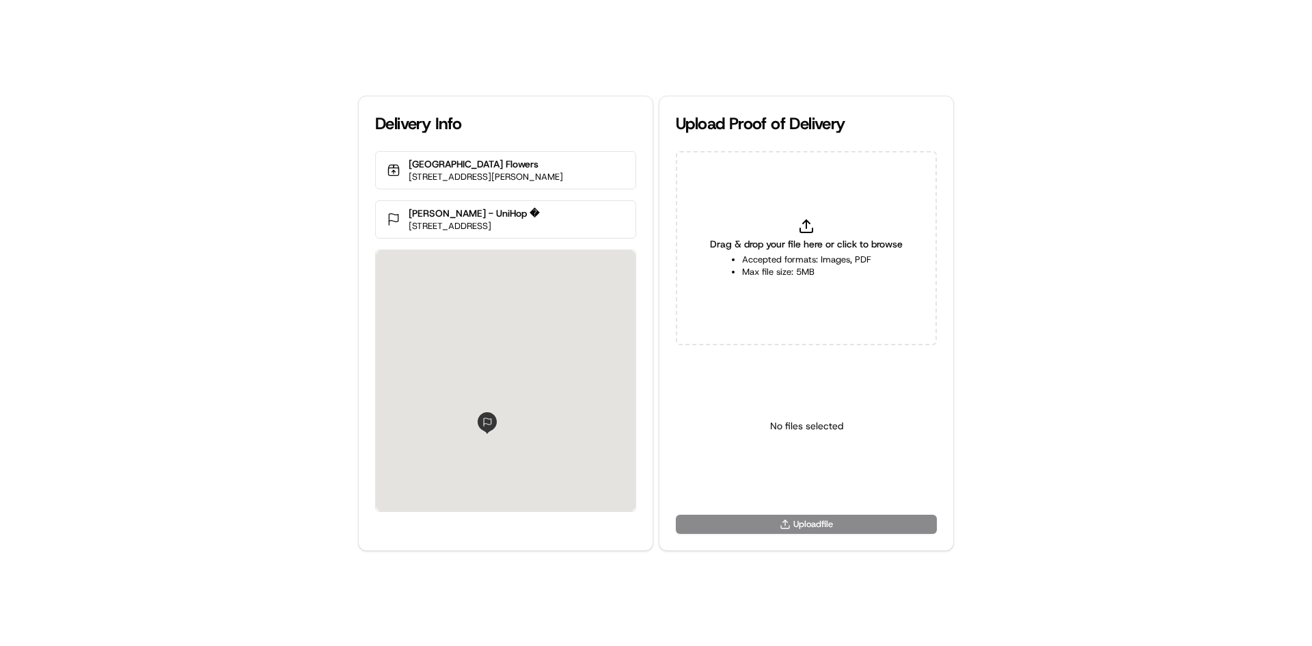
click at [817, 231] on div "Drag & drop your file here or click to browse Accepted formats: Images, PDF Max…" at bounding box center [806, 248] width 261 height 194
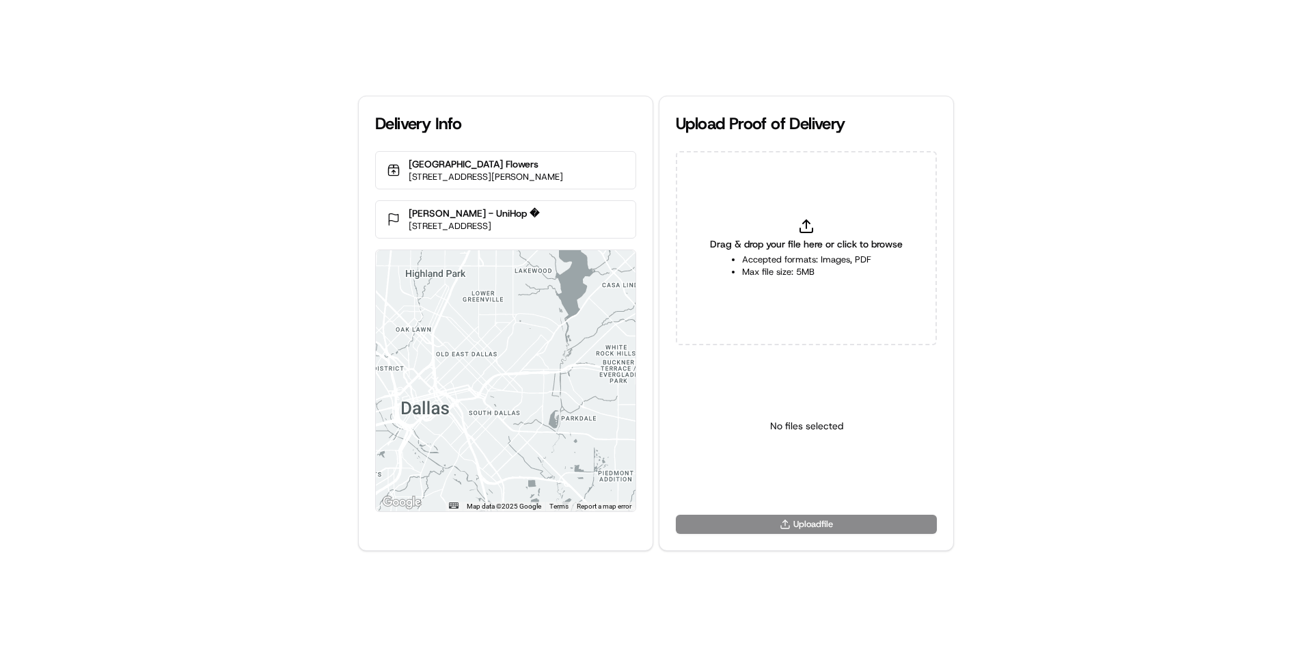
type input "C:\fakepath\Delivered to customer's address.png"
click at [786, 475] on html "Delivery Info [GEOGRAPHIC_DATA] Flowers [STREET_ADDRESS][PERSON_NAME] [PERSON_N…" at bounding box center [656, 323] width 1312 height 646
